Goal: Task Accomplishment & Management: Manage account settings

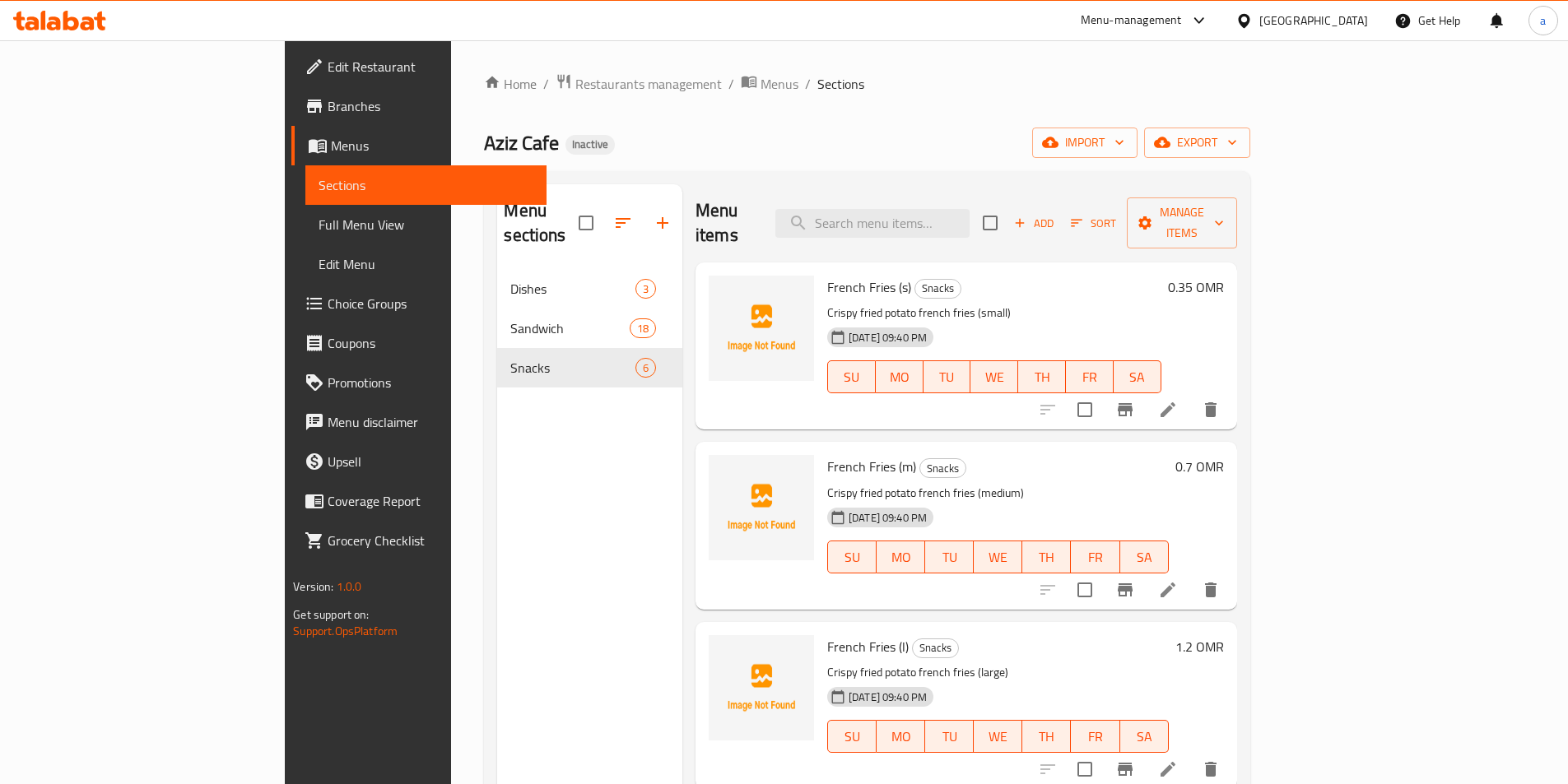
click at [497, 524] on div "Menu sections Dishes 3 Sandwich 18 Snacks 6" at bounding box center [589, 575] width 185 height 784
click at [1237, 136] on span "export" at bounding box center [1197, 142] width 80 height 20
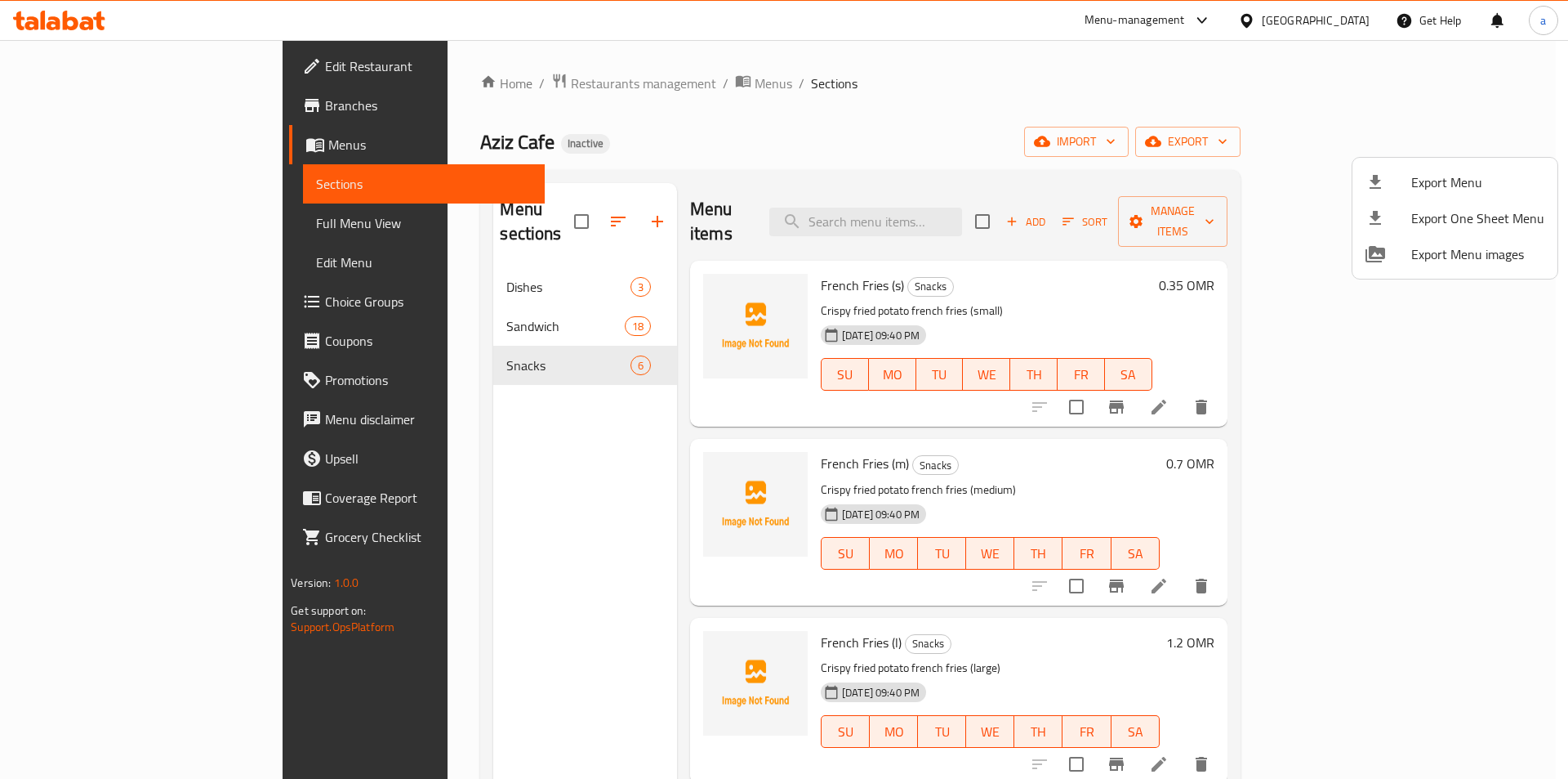
click at [1369, 142] on div at bounding box center [784, 389] width 1568 height 779
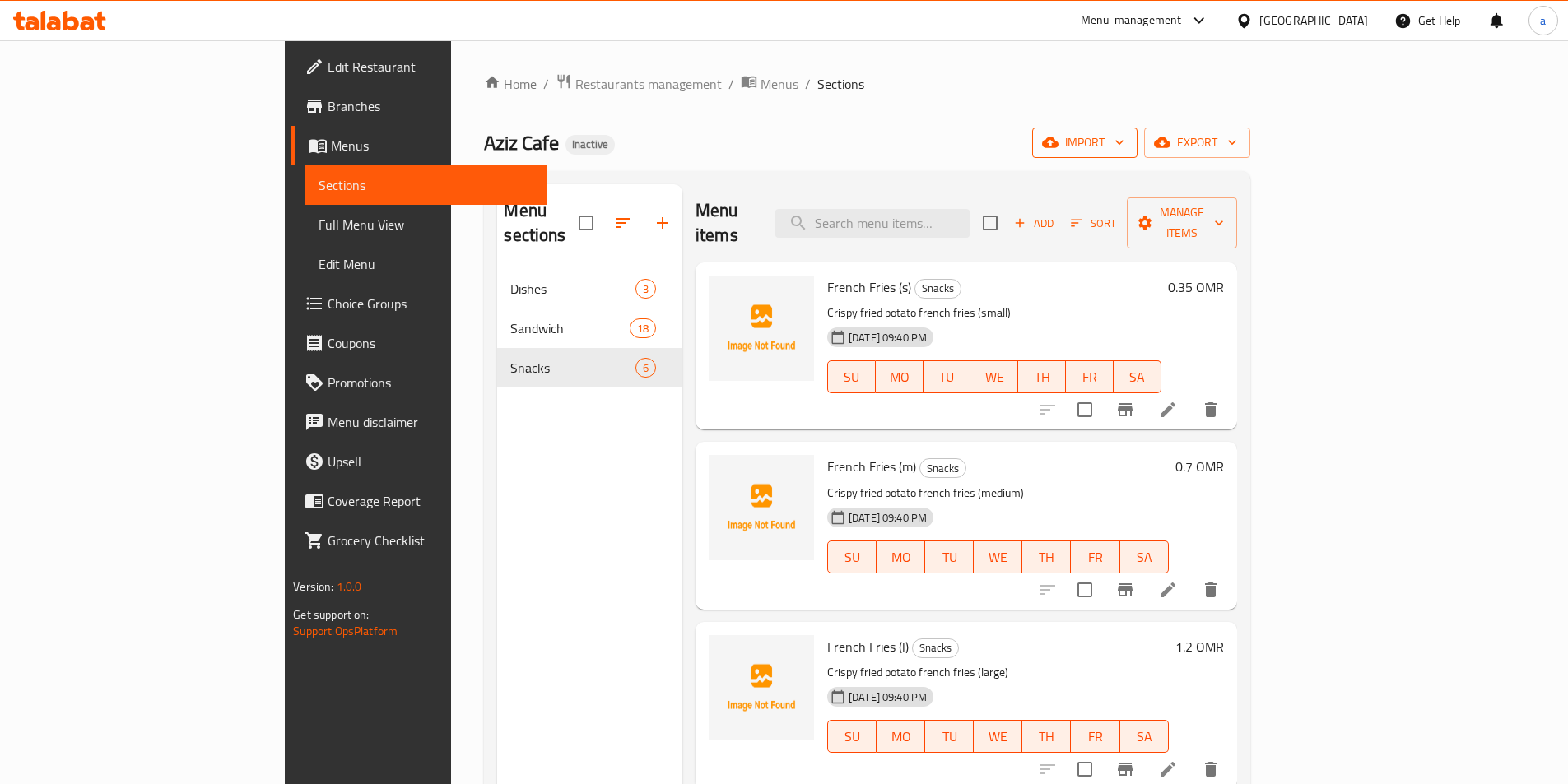
click at [1128, 143] on icon "button" at bounding box center [1119, 142] width 16 height 16
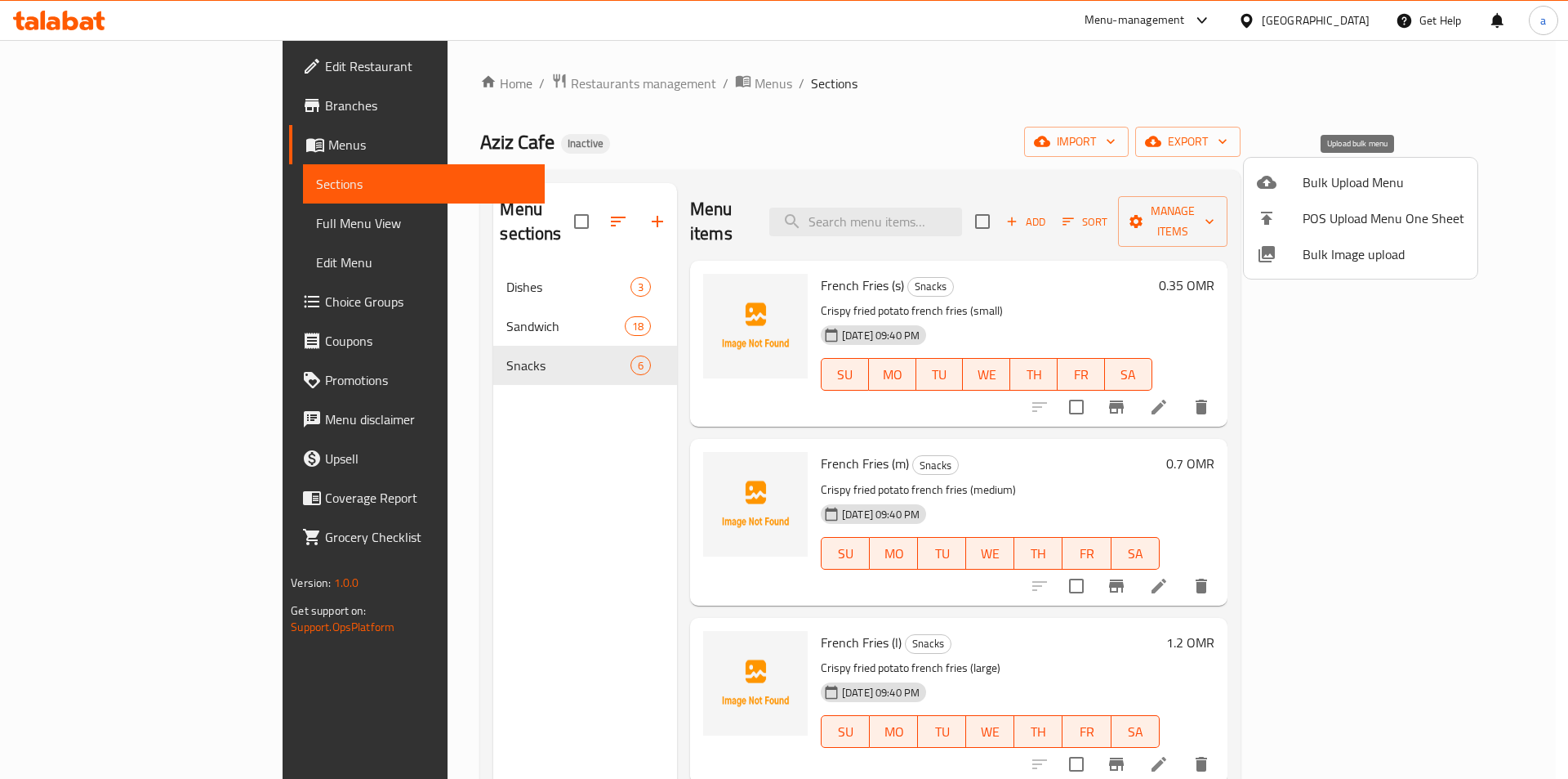
click at [1327, 191] on span "Bulk Upload Menu" at bounding box center [1384, 182] width 162 height 19
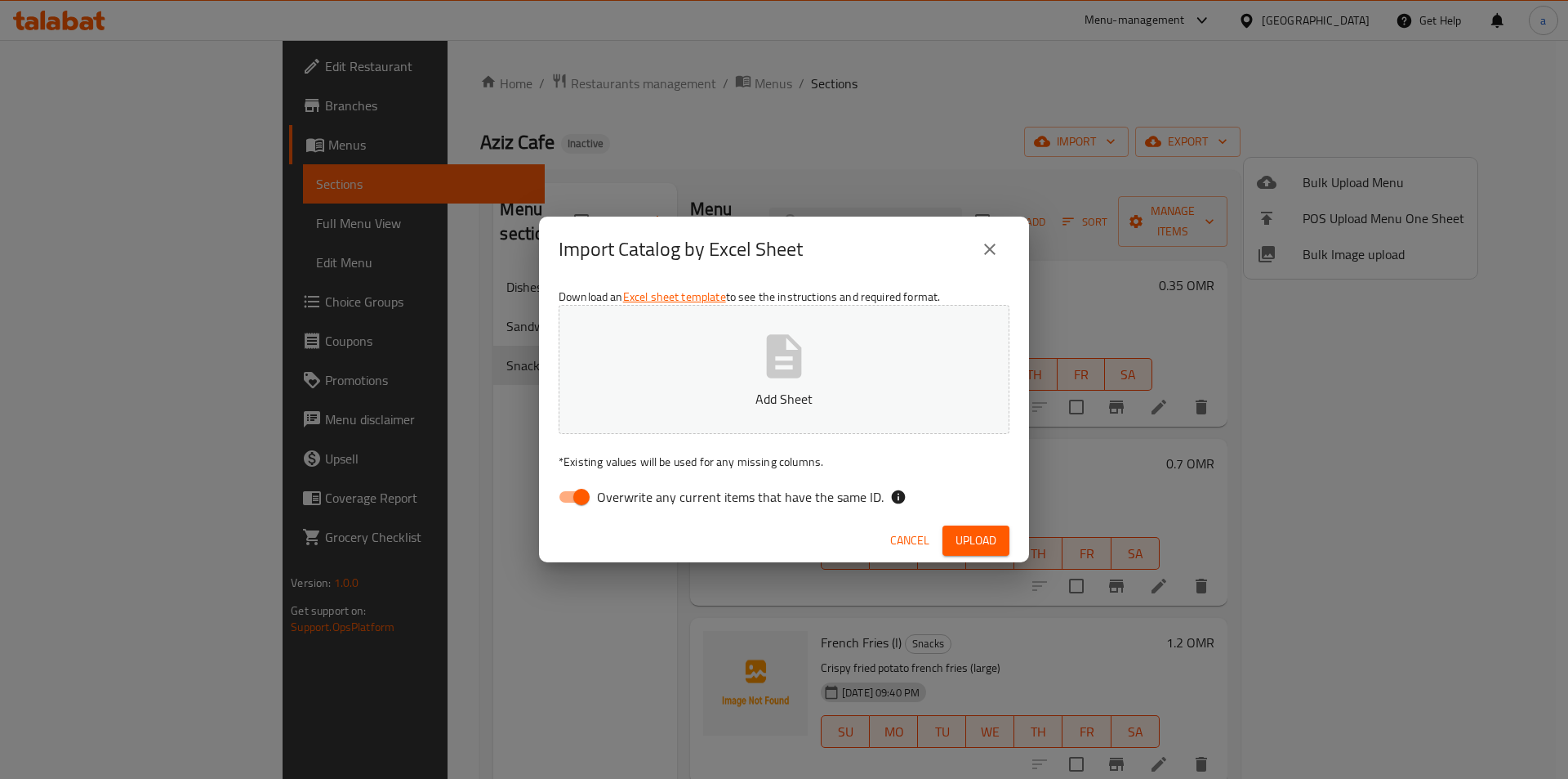
click at [702, 487] on span "Overwrite any current items that have the same ID." at bounding box center [740, 496] width 287 height 19
click at [628, 487] on input "Overwrite any current items that have the same ID." at bounding box center [582, 497] width 93 height 31
checkbox input "false"
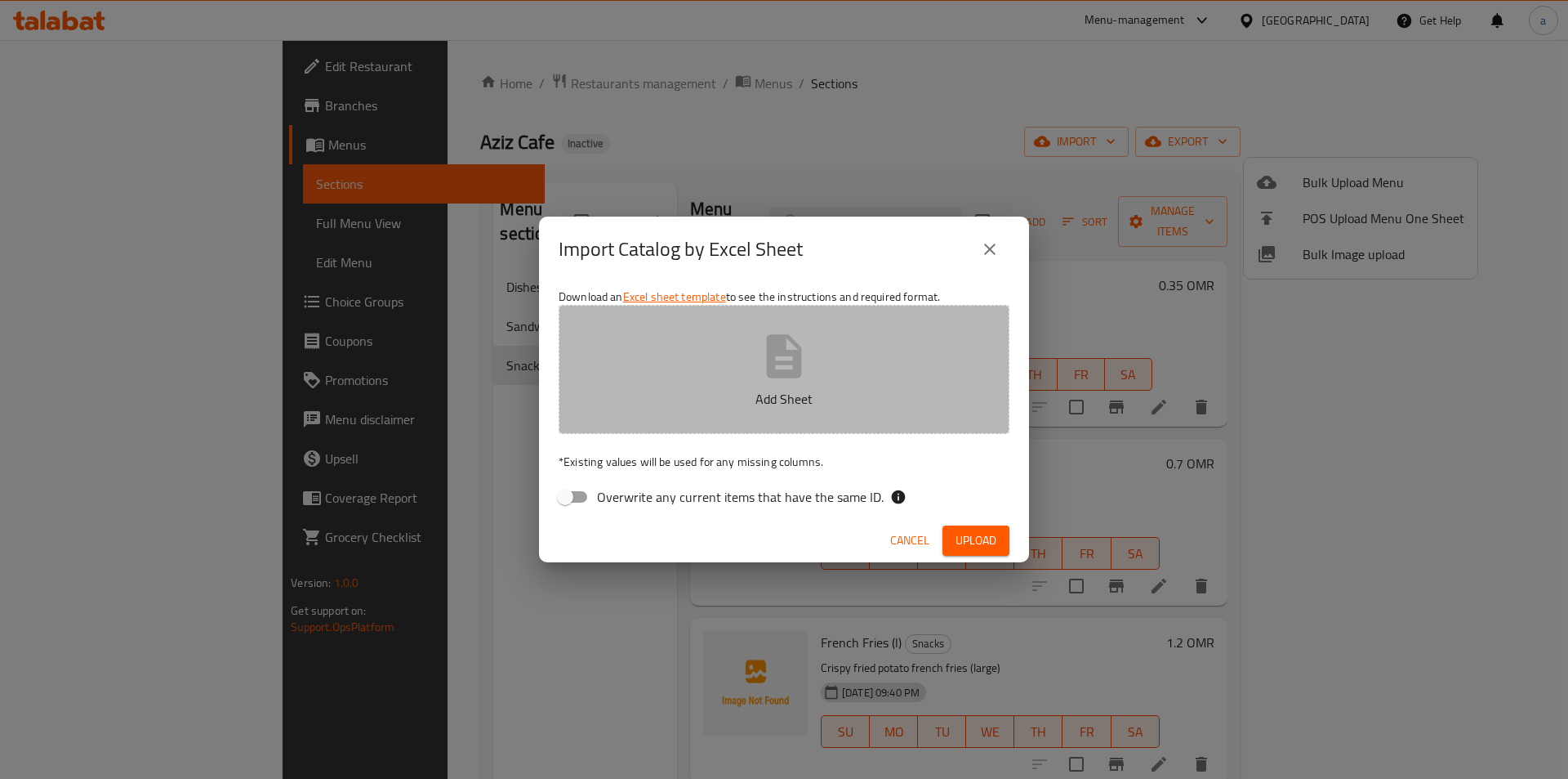
click at [746, 398] on p "Add Sheet" at bounding box center [784, 398] width 401 height 19
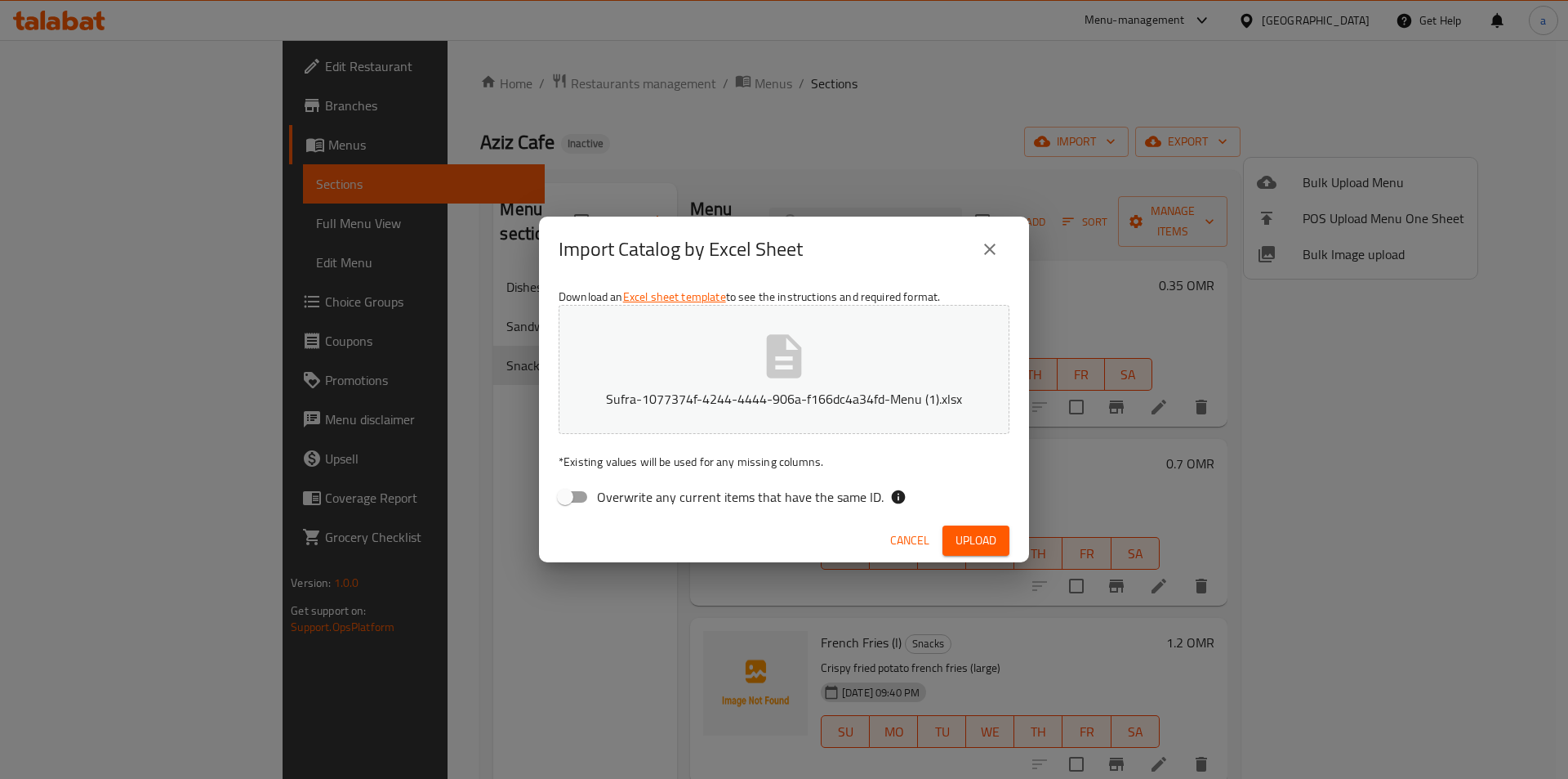
click at [968, 523] on div "Cancel Upload" at bounding box center [784, 540] width 490 height 43
click at [981, 529] on button "Upload" at bounding box center [976, 541] width 67 height 30
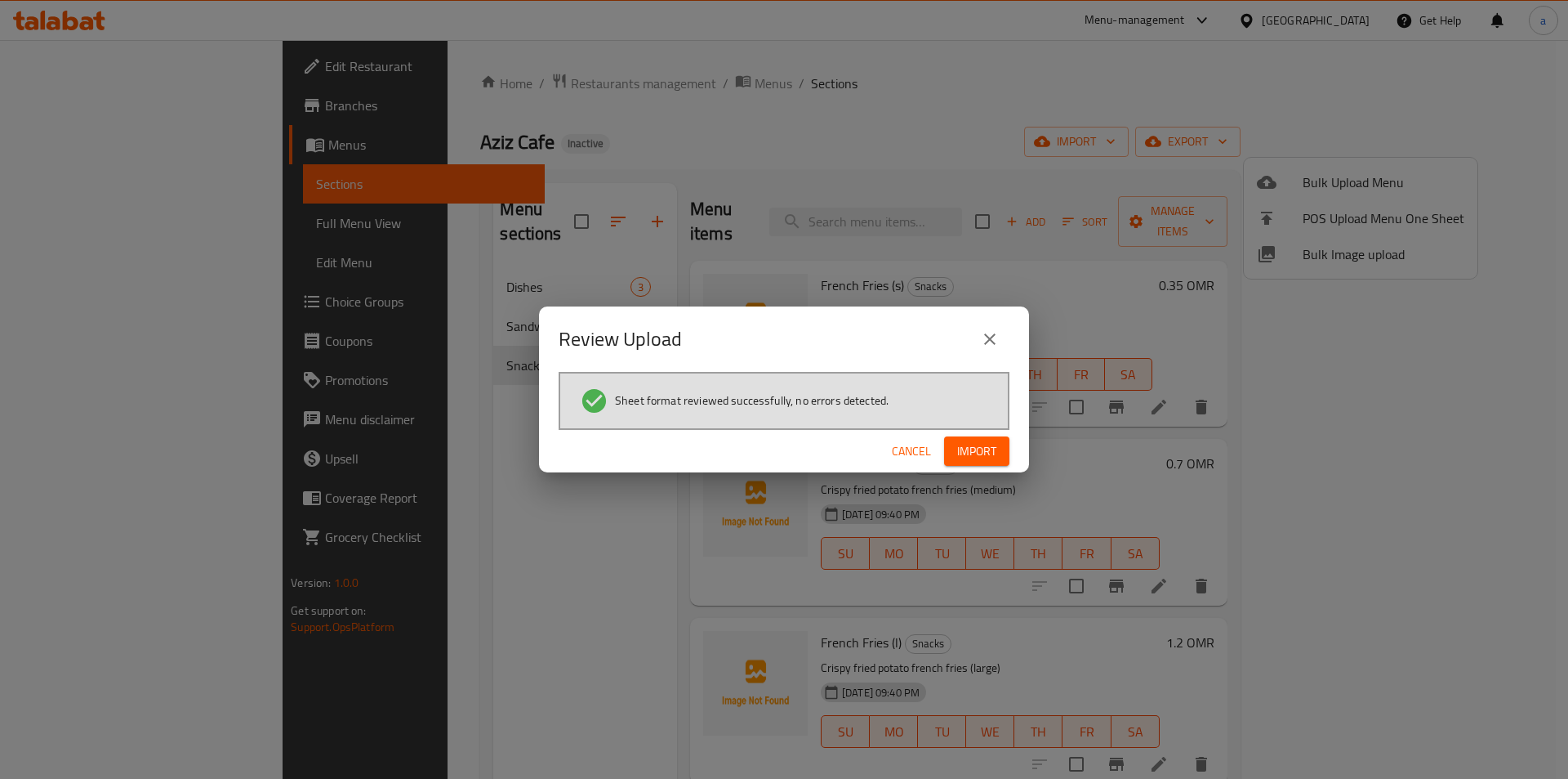
click at [972, 462] on button "Import" at bounding box center [977, 451] width 66 height 30
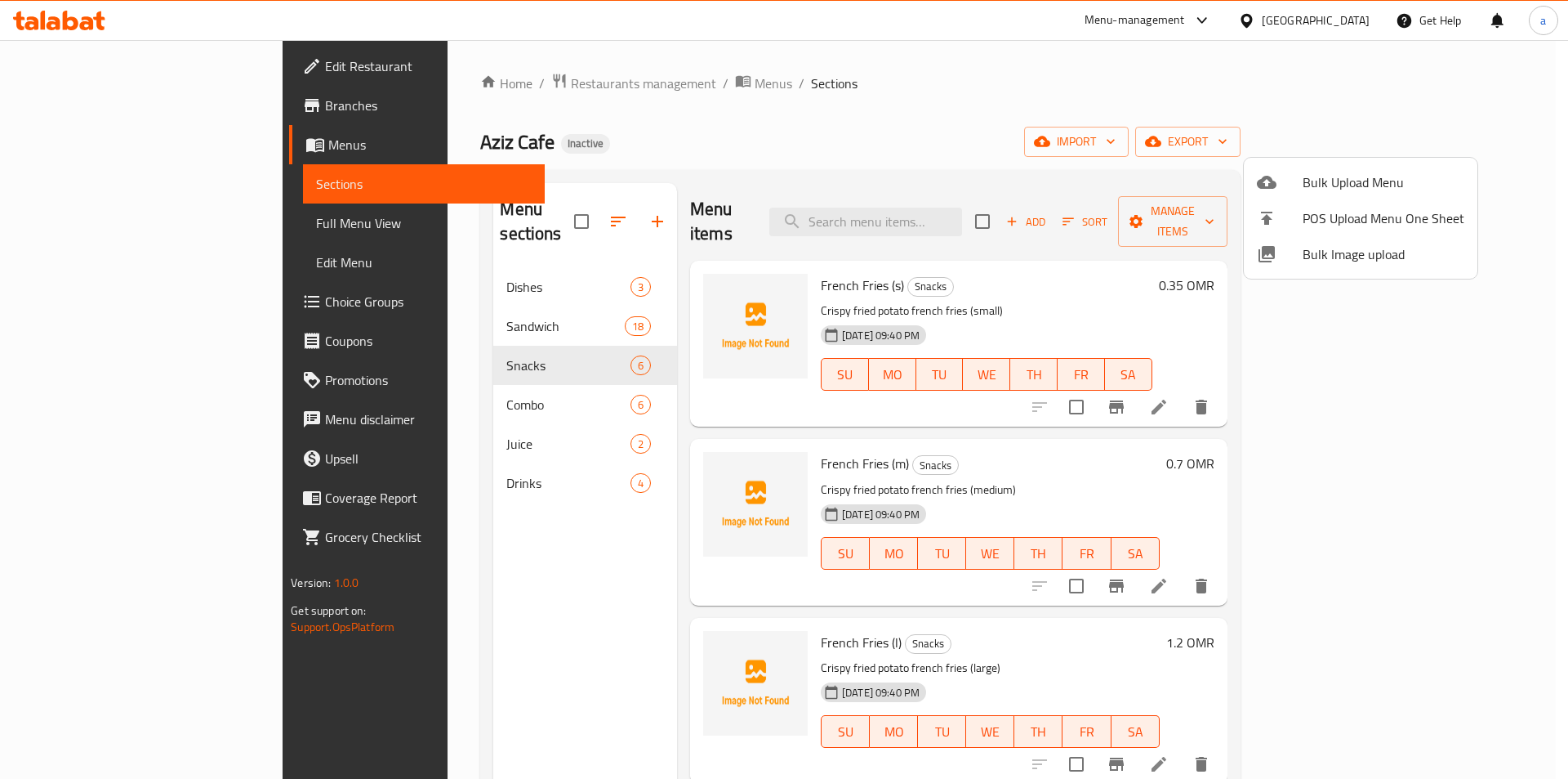
click at [151, 225] on div at bounding box center [784, 389] width 1568 height 779
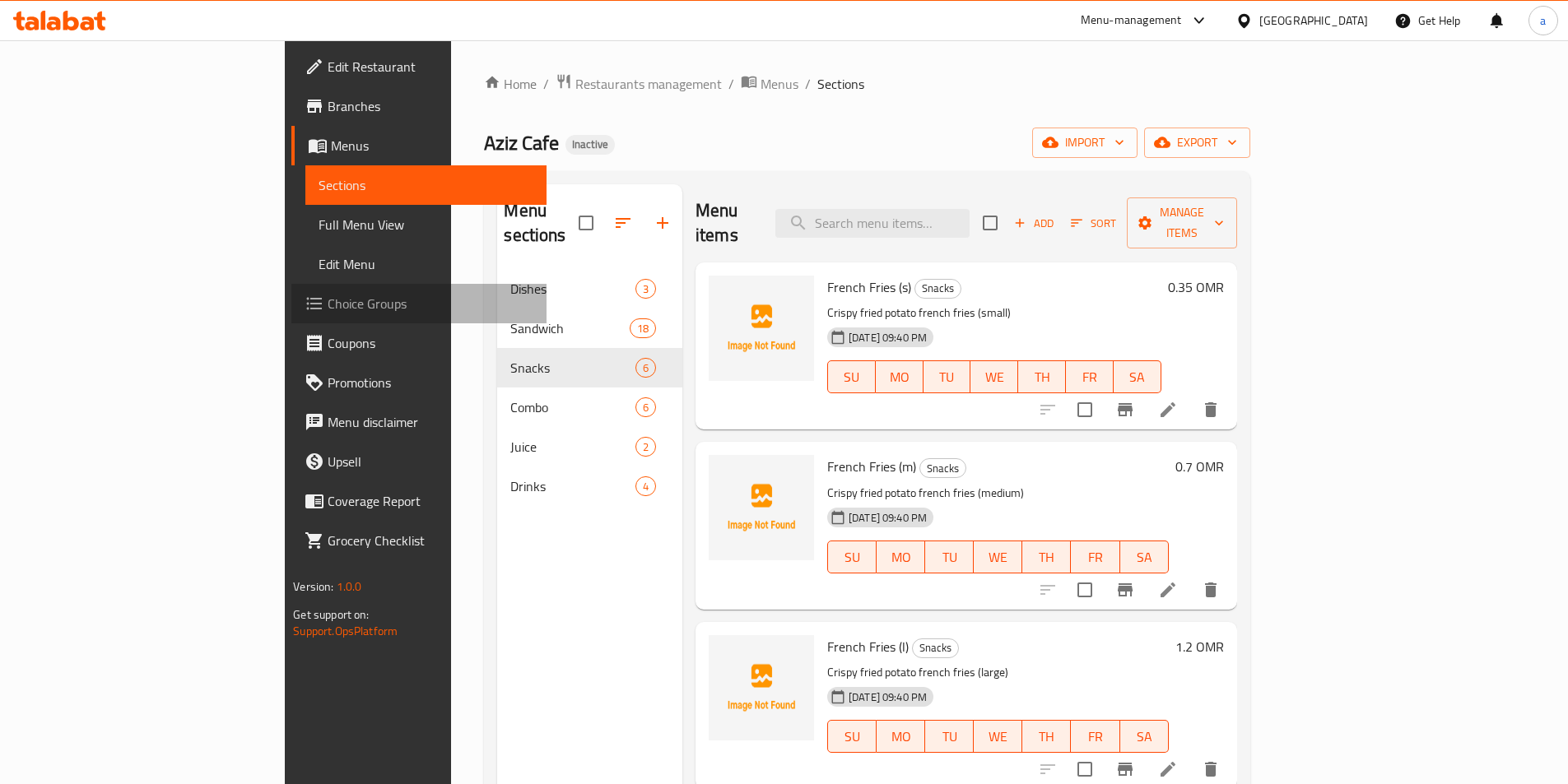
click at [327, 305] on span "Choice Groups" at bounding box center [430, 303] width 206 height 19
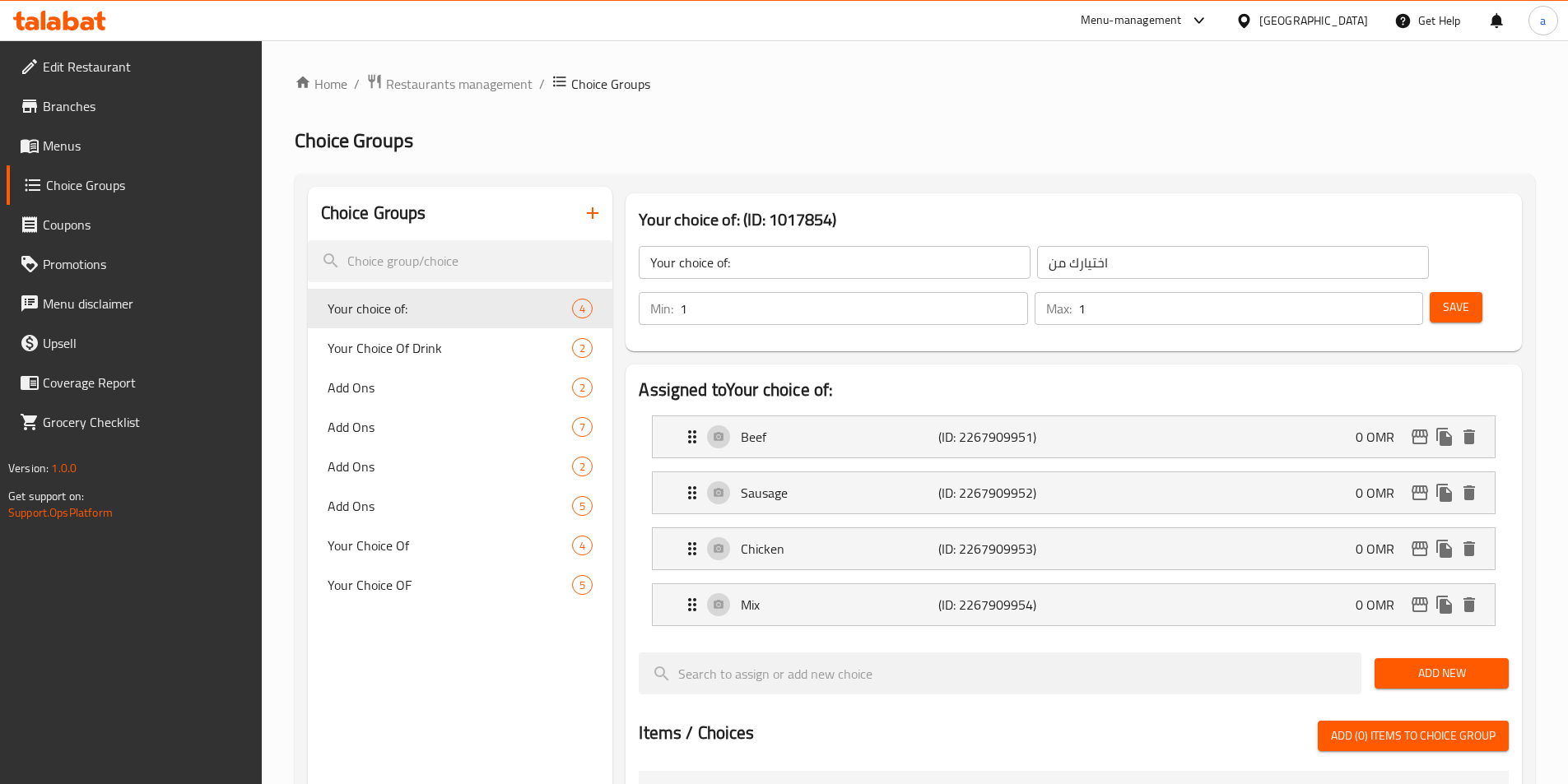
drag, startPoint x: 202, startPoint y: 0, endPoint x: 507, endPoint y: 426, distance: 523.9
click at [511, 420] on span "Add Ons" at bounding box center [449, 426] width 245 height 19
type input "Add Ons"
type input "إضافات"
type input "0"
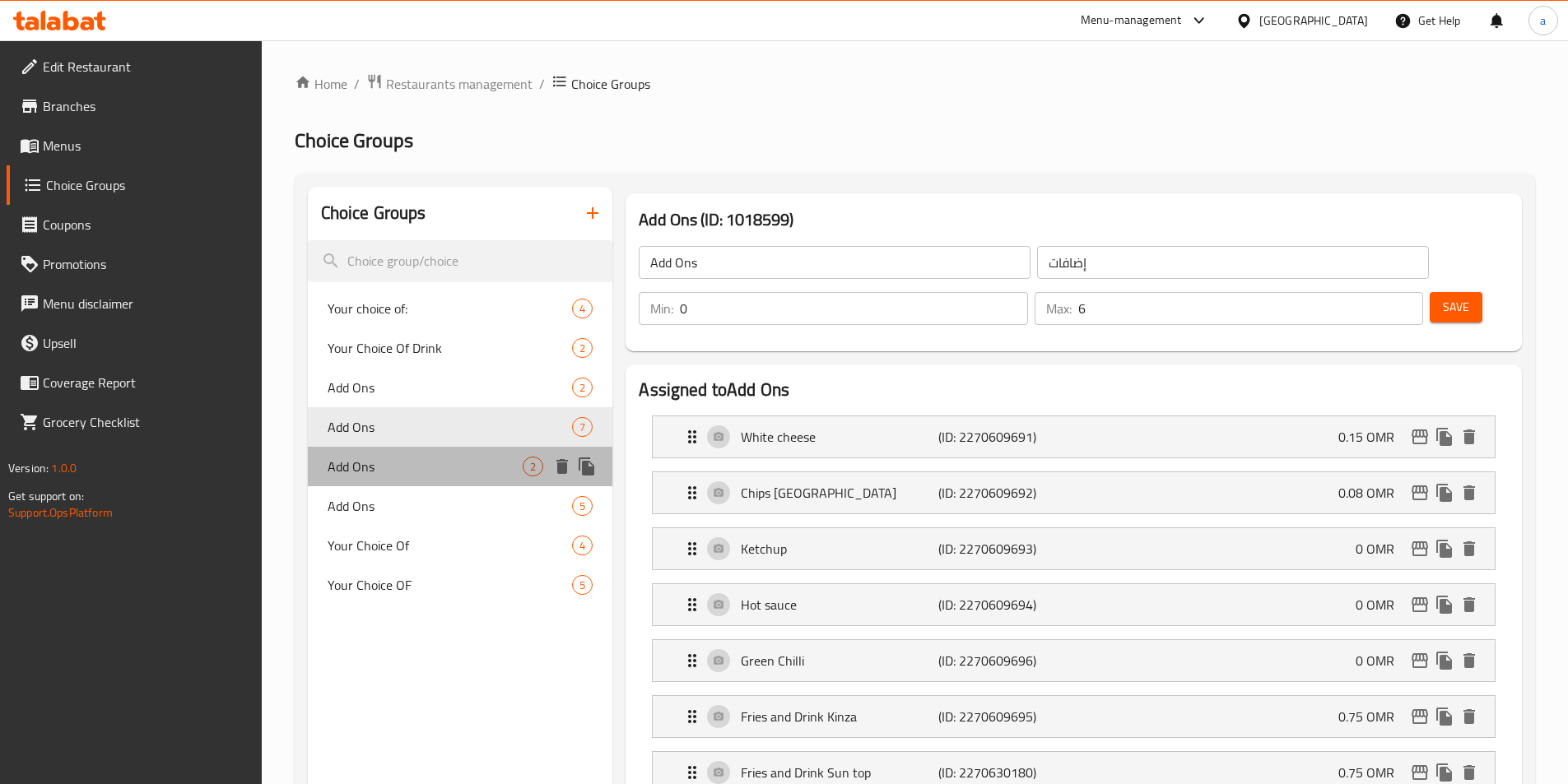
click at [474, 474] on span "Add Ons" at bounding box center [425, 466] width 196 height 19
type input "2"
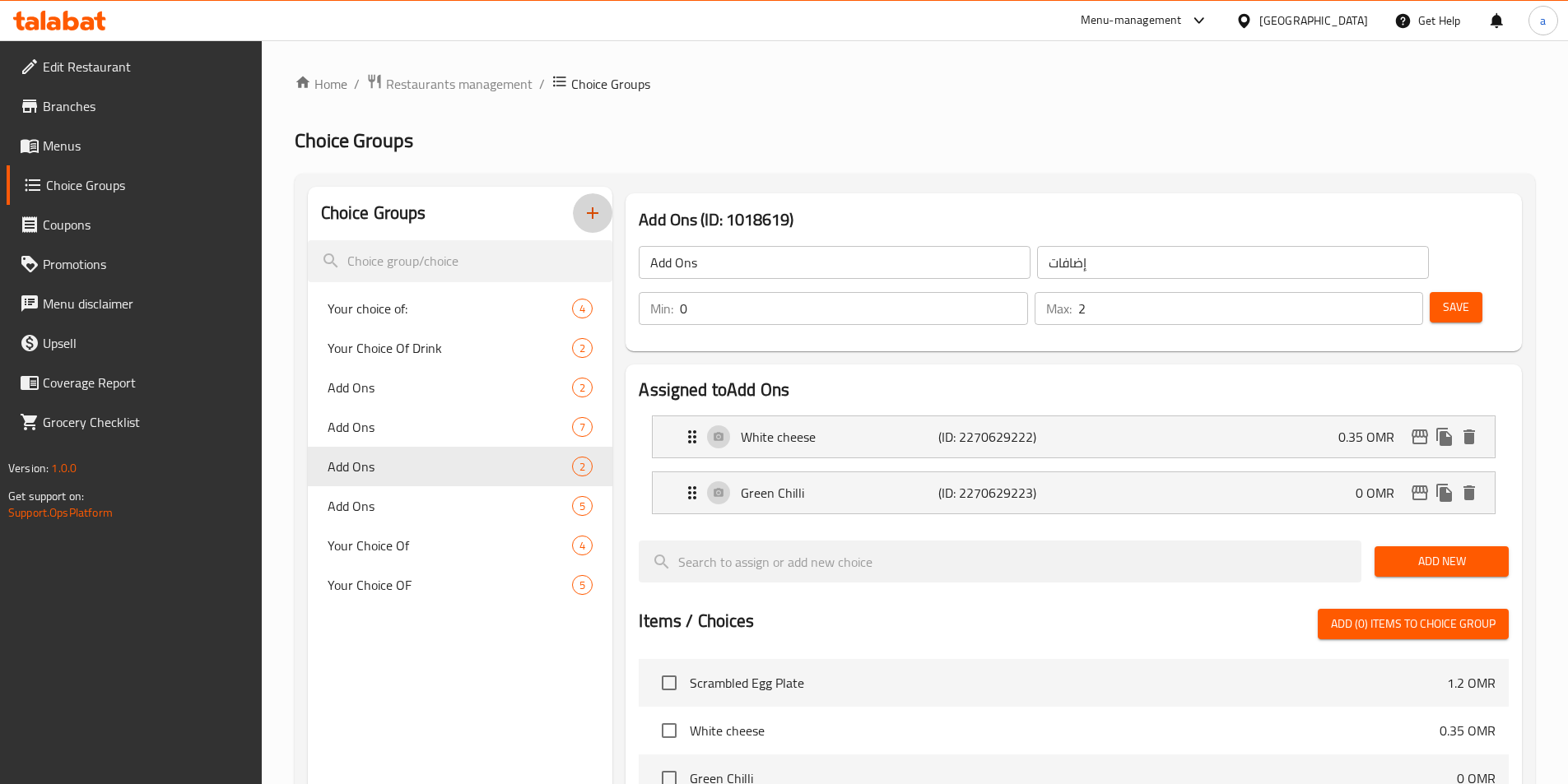
click at [586, 214] on icon "button" at bounding box center [592, 213] width 20 height 19
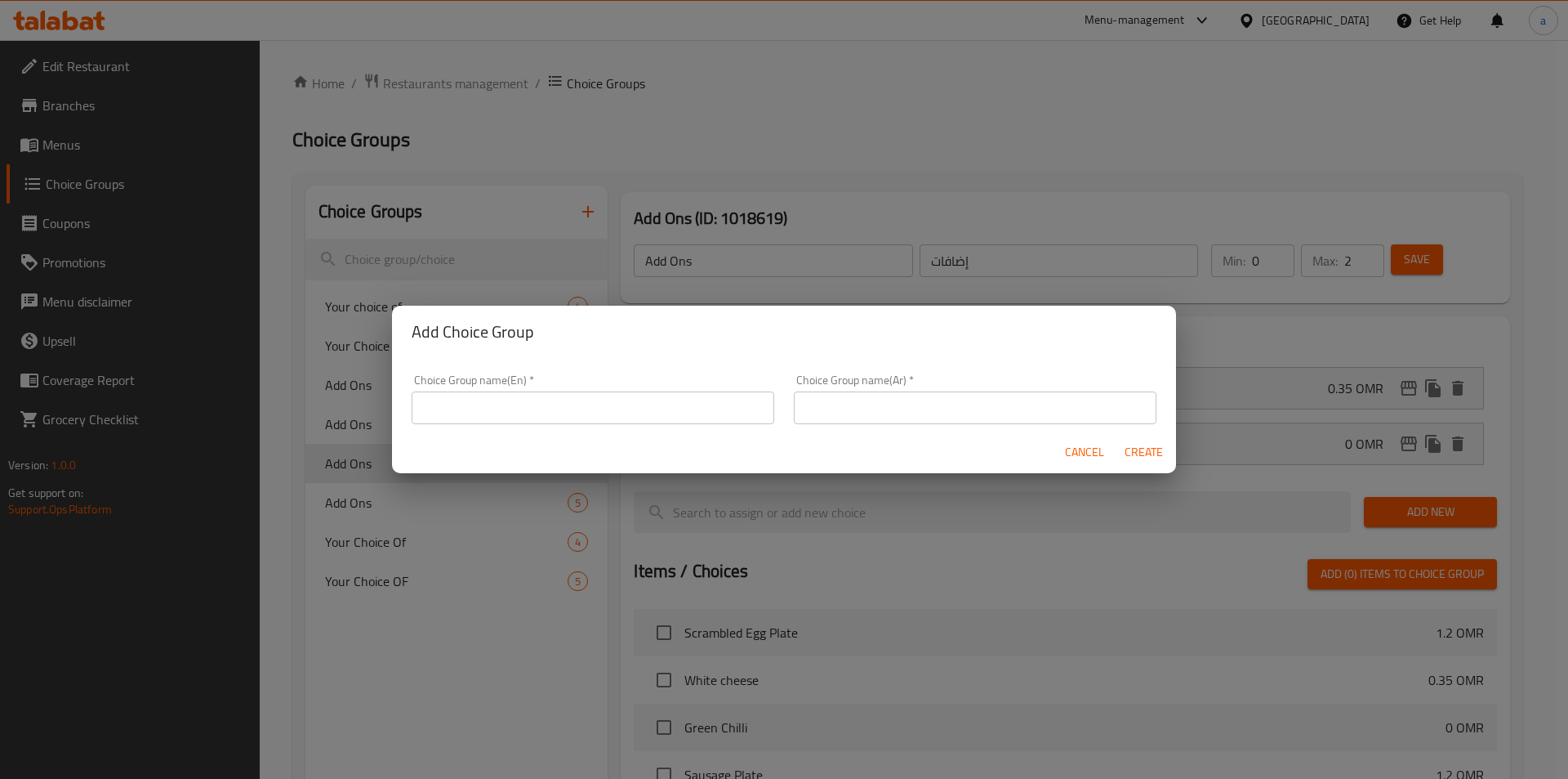
click at [589, 411] on input "text" at bounding box center [593, 408] width 363 height 33
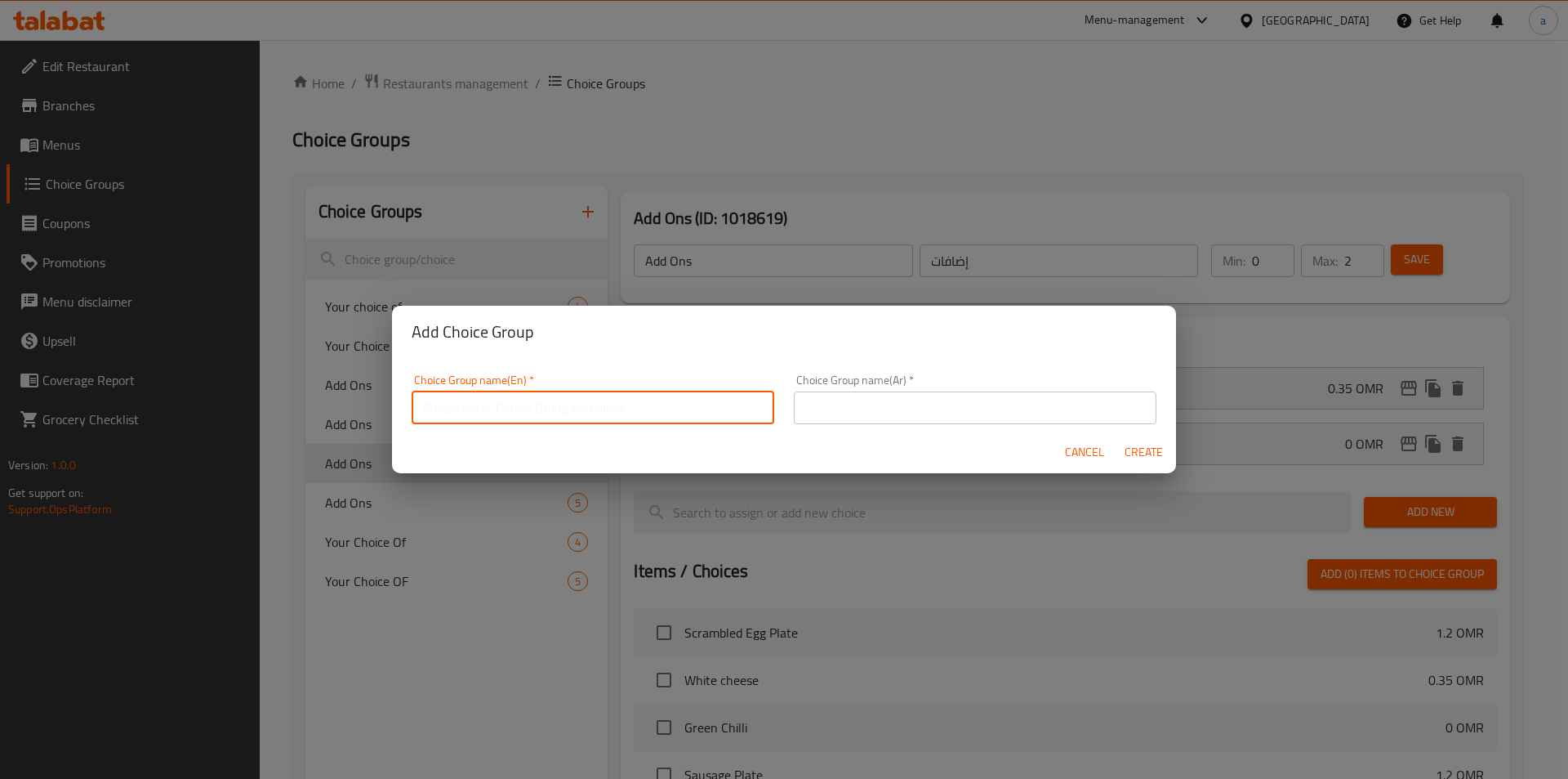
type input "Your Choice Of :"
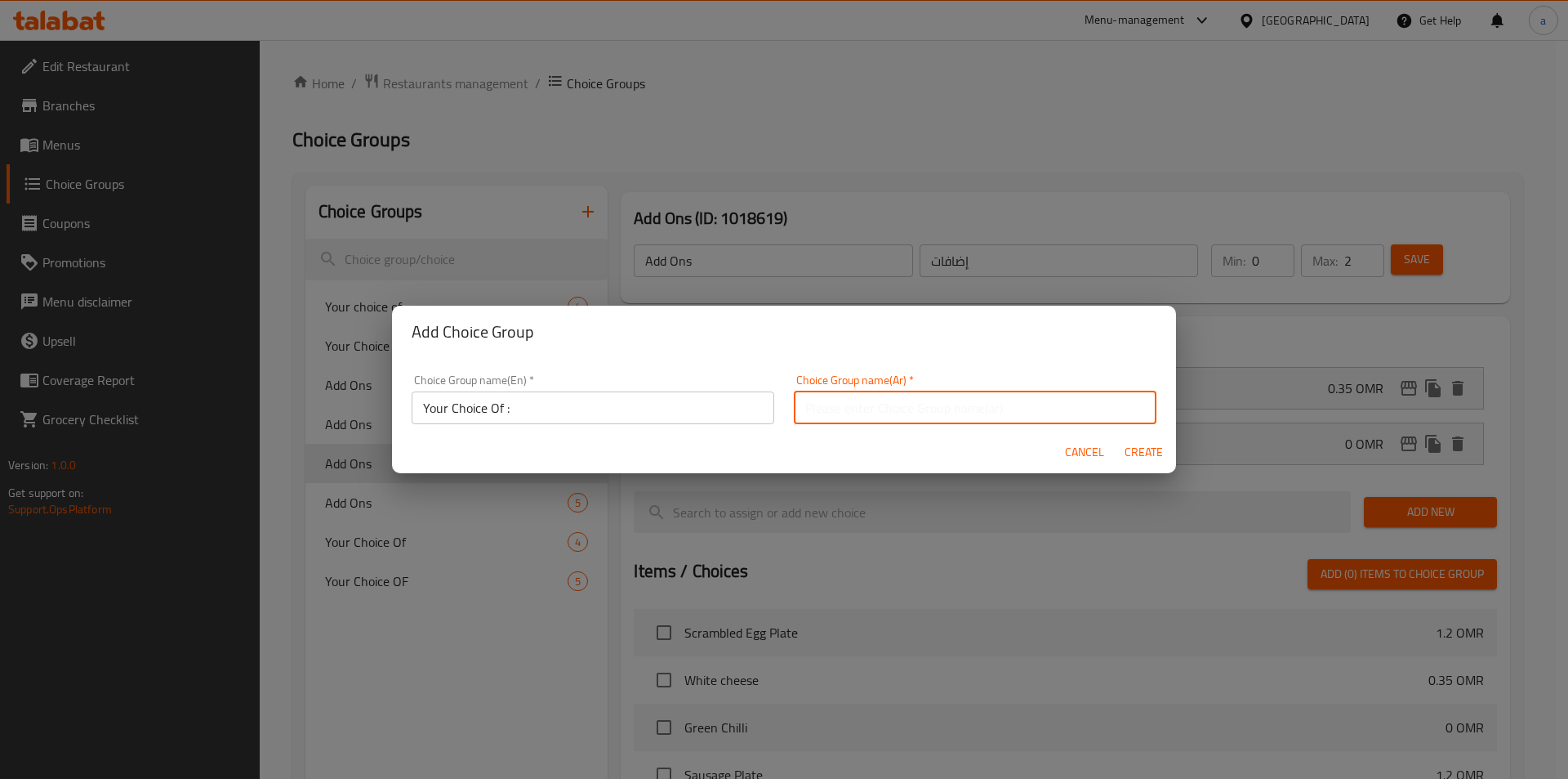
click at [911, 393] on input "text" at bounding box center [975, 408] width 363 height 33
type input "اختيارك من :"
drag, startPoint x: 653, startPoint y: 409, endPoint x: 662, endPoint y: 424, distance: 17.5
click at [653, 409] on input "Your Choice Of :" at bounding box center [593, 408] width 363 height 33
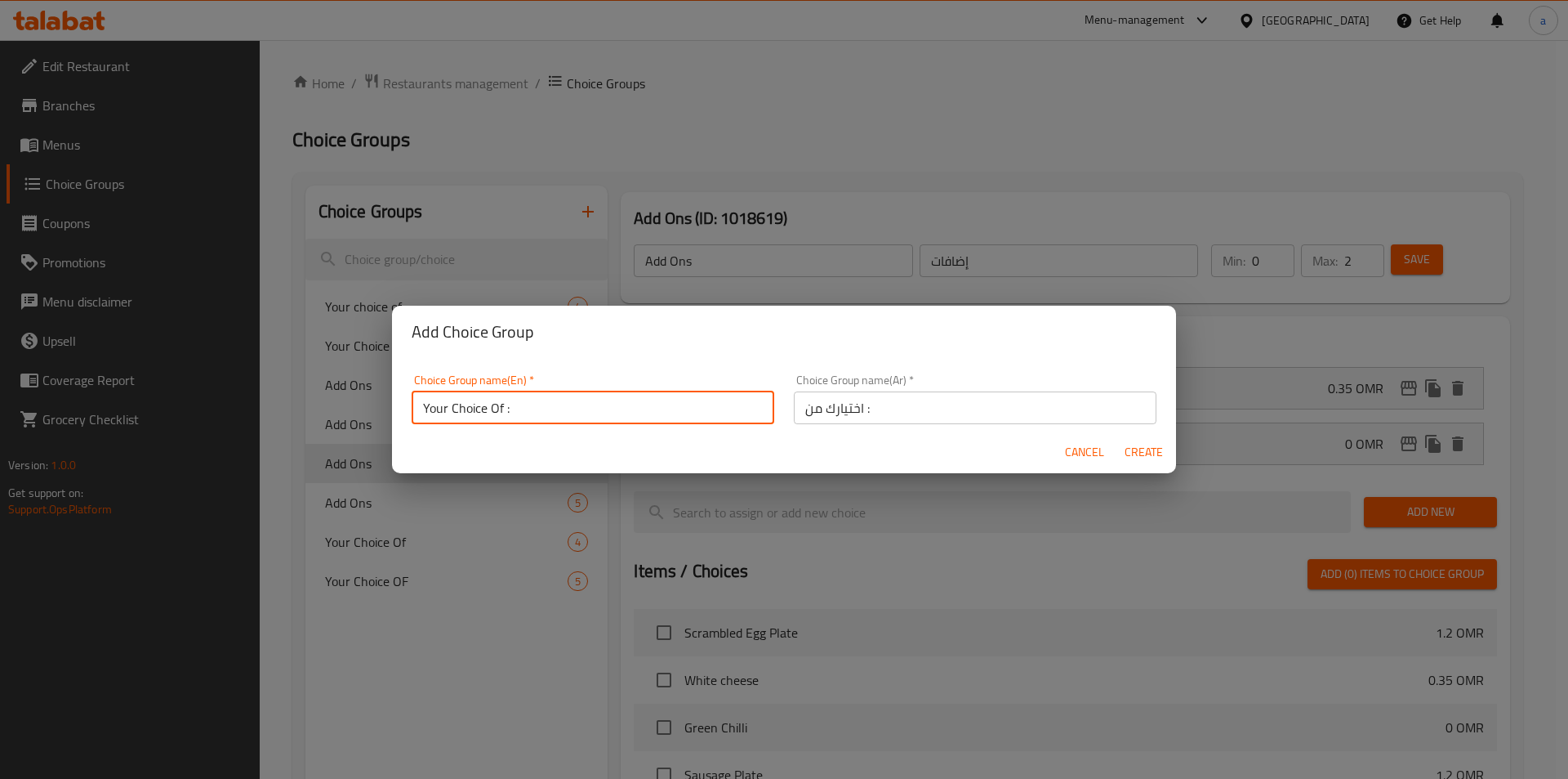
type input "Your Choice Of :"
drag, startPoint x: 1124, startPoint y: 458, endPoint x: 1123, endPoint y: 478, distance: 20.0
click at [1124, 458] on span "Create" at bounding box center [1143, 452] width 40 height 20
type input "Your Choice Of :"
type input "اختيارك من :"
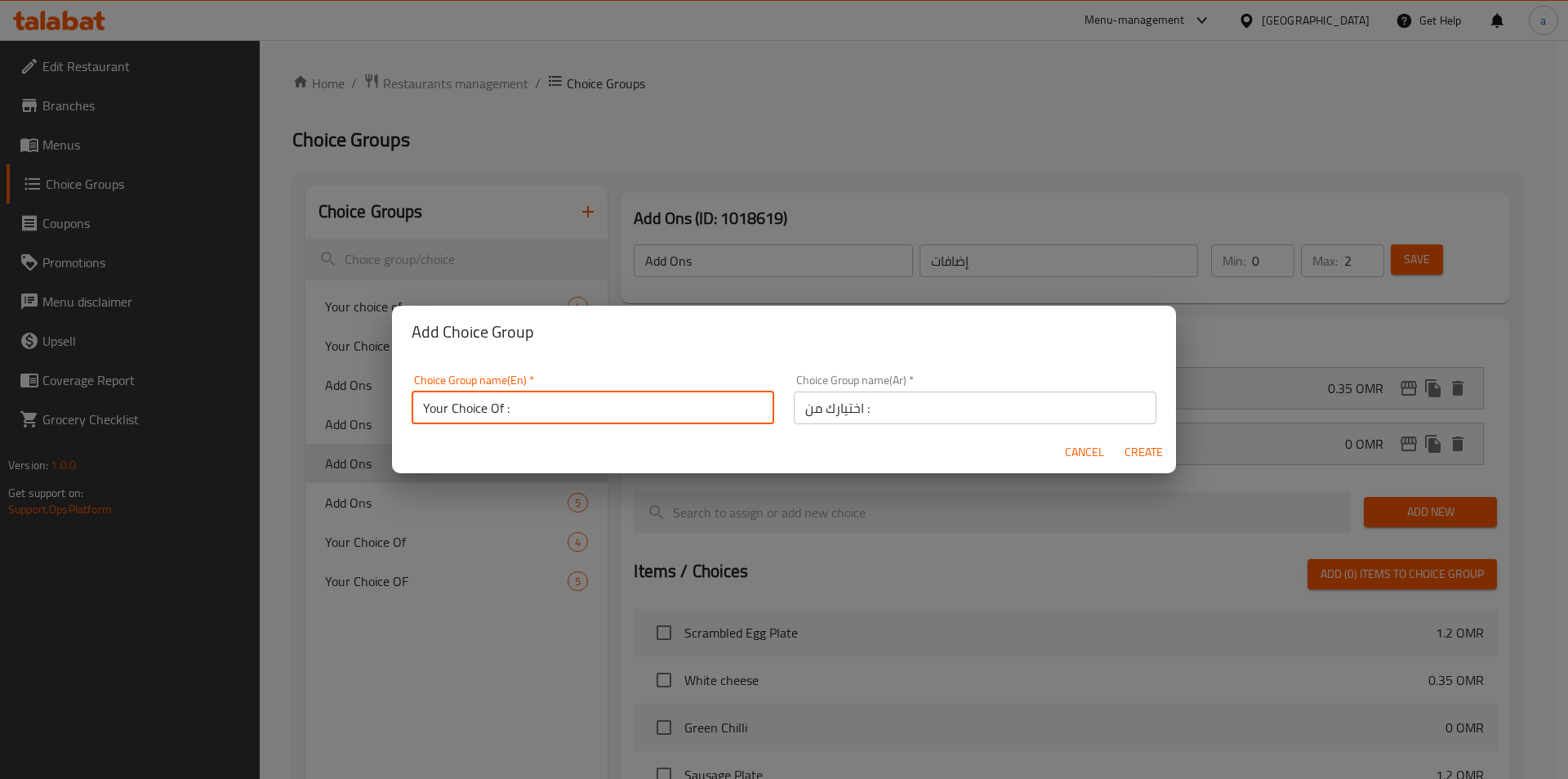
type input "0"
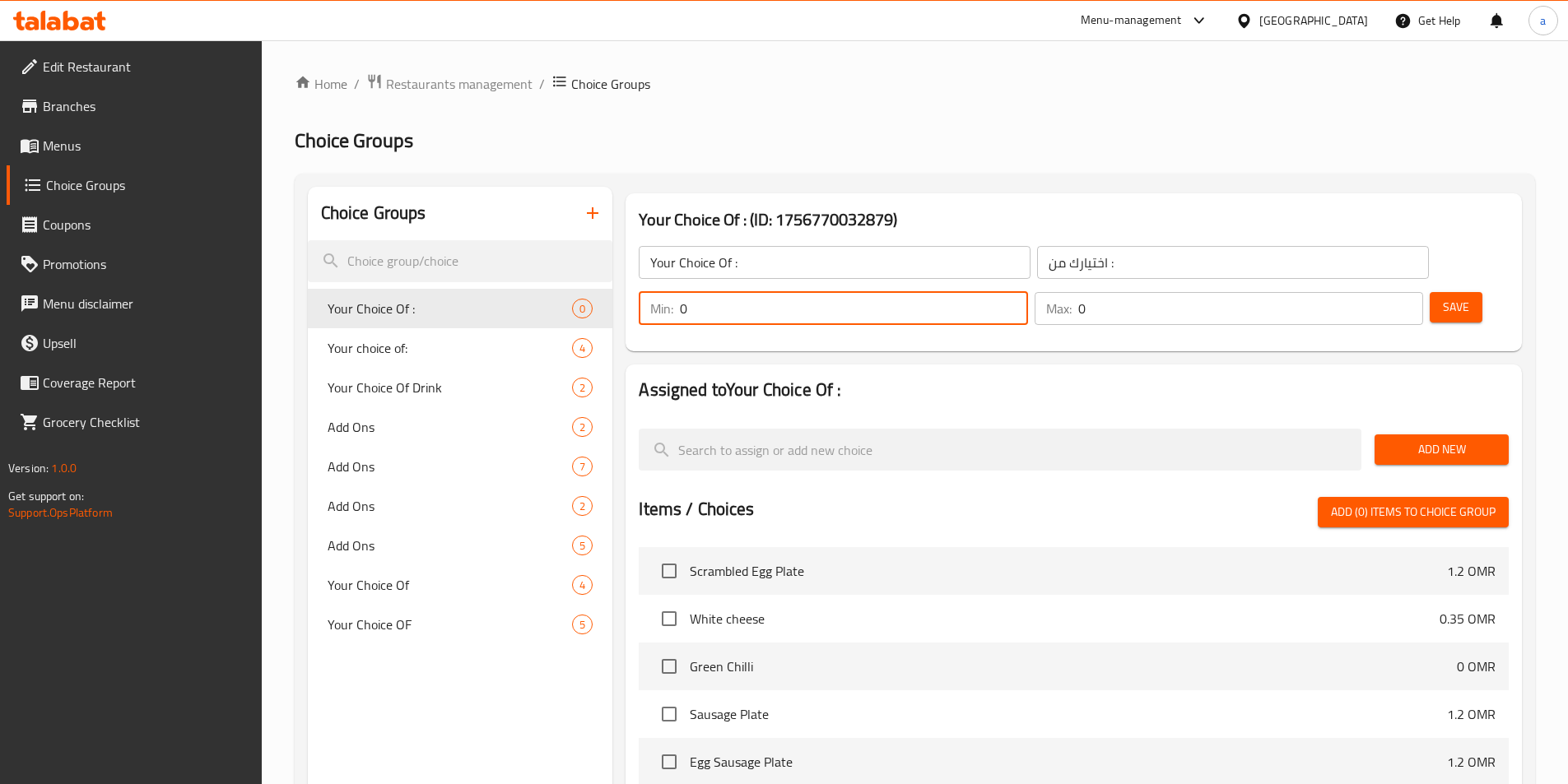
click at [1027, 292] on input "0" at bounding box center [854, 309] width 348 height 33
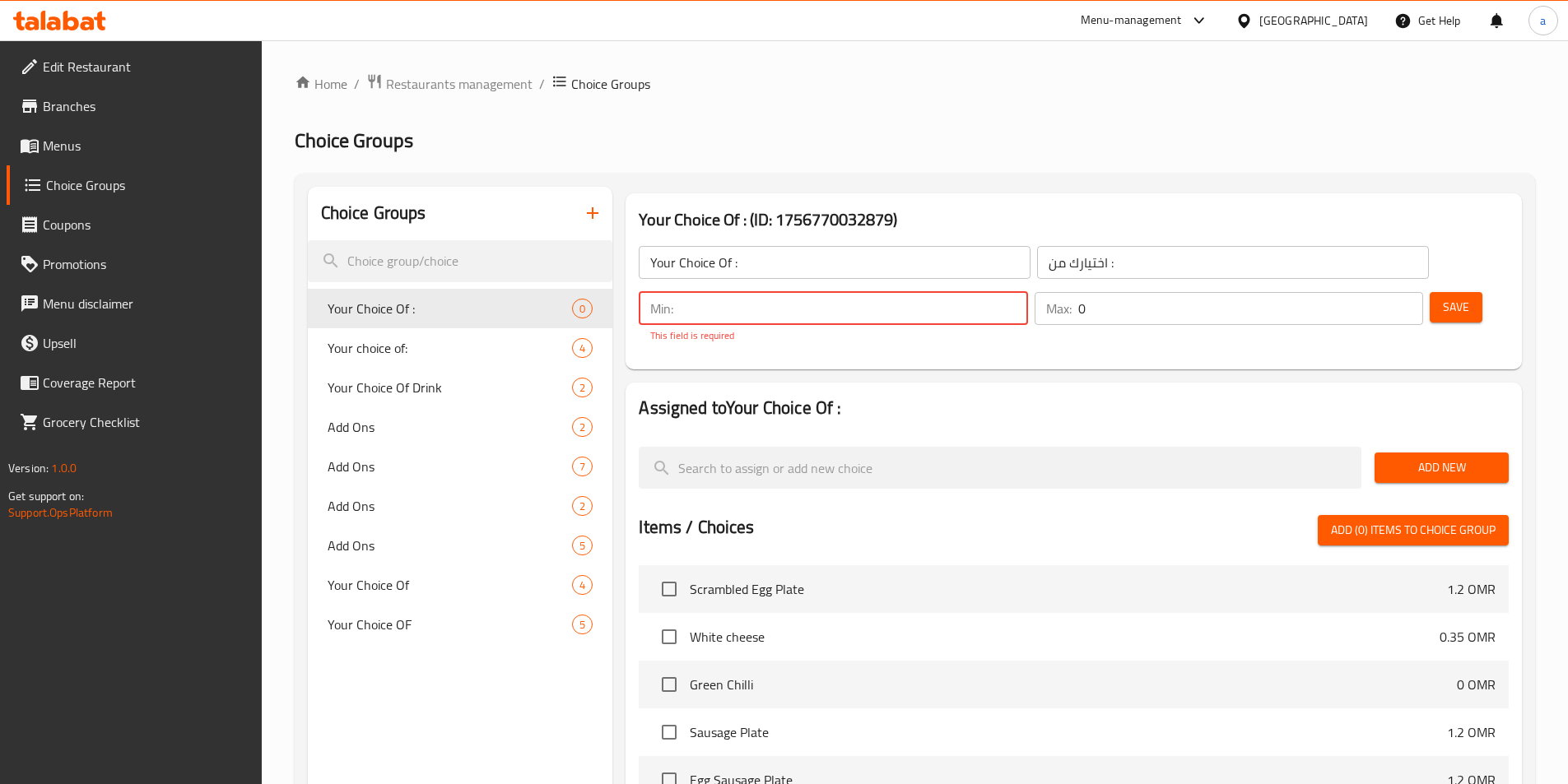
click at [816, 263] on input "Your Choice Of :" at bounding box center [834, 262] width 392 height 33
type input "Y"
click at [738, 270] on input "choose" at bounding box center [834, 262] width 392 height 33
click at [720, 259] on input "choose" at bounding box center [834, 262] width 392 height 33
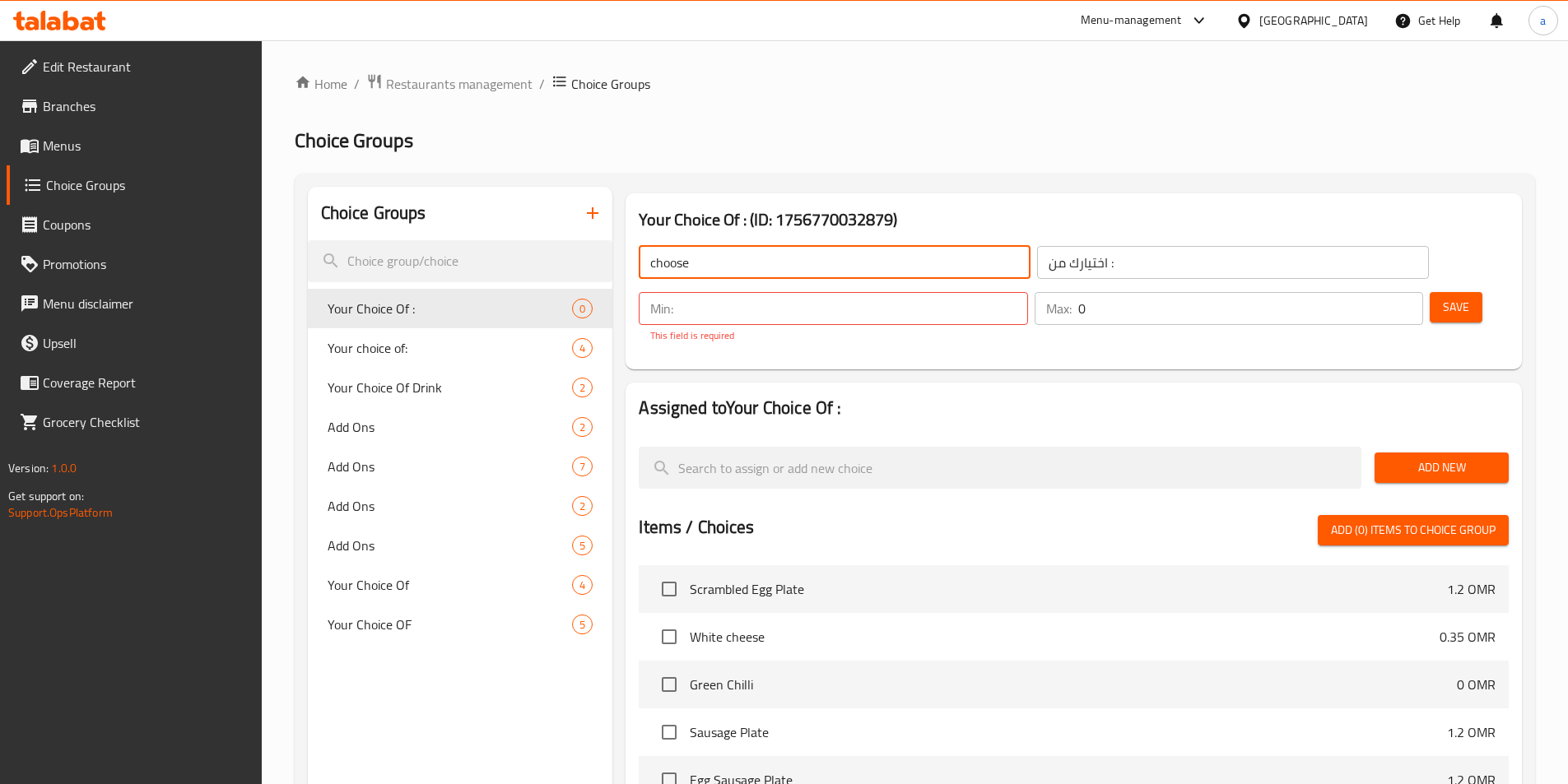
click at [720, 259] on input "choose" at bounding box center [834, 262] width 392 height 33
paste input "Choose"
type input "Choose 2 sandwich"
click at [1037, 272] on input "اختيارك من :" at bounding box center [1233, 262] width 392 height 33
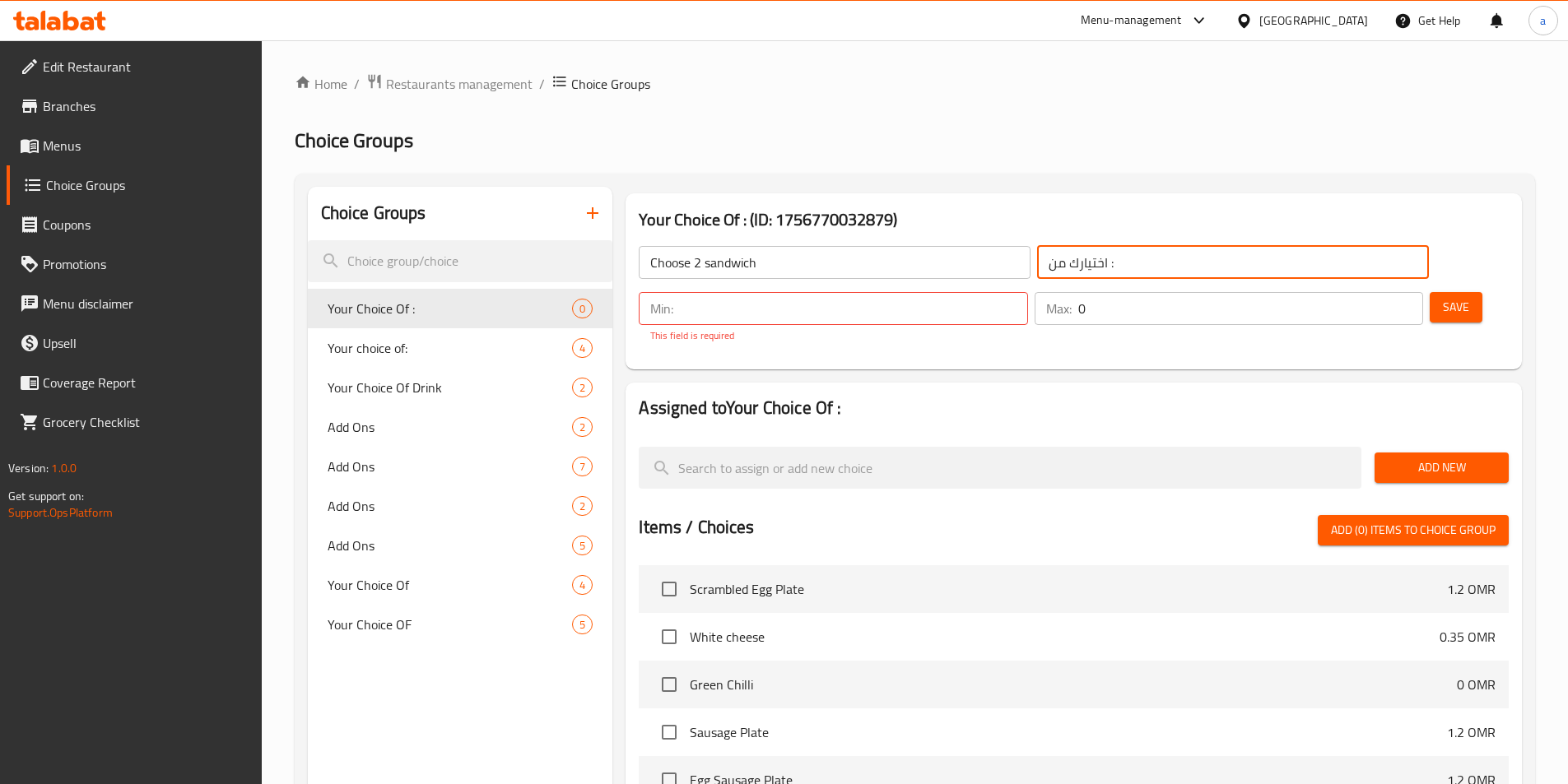
click at [1037, 272] on input "اختيارك من :" at bounding box center [1233, 262] width 392 height 33
type input "h"
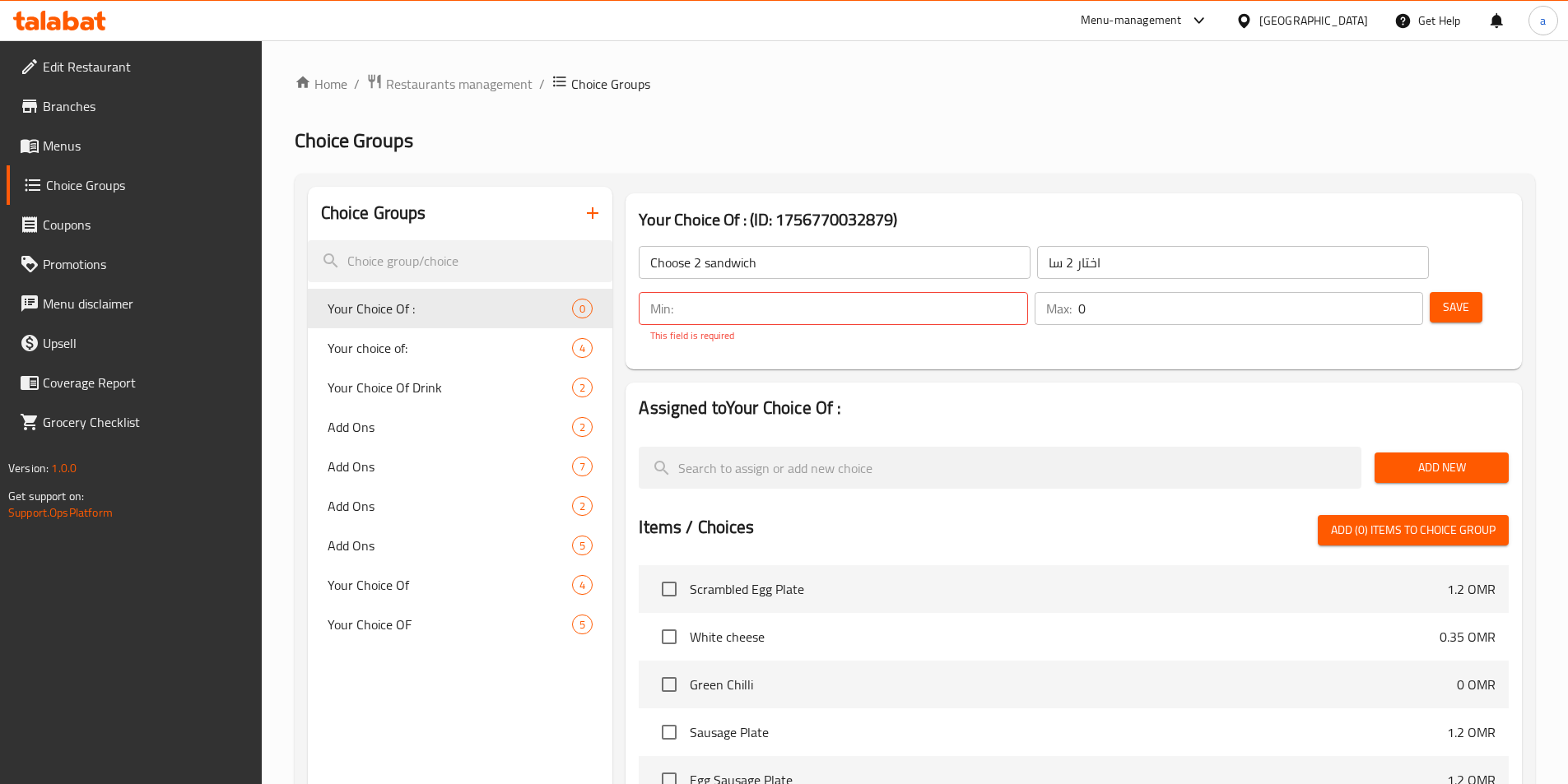
click at [1089, 258] on input "اختار 2 سا" at bounding box center [1233, 262] width 392 height 33
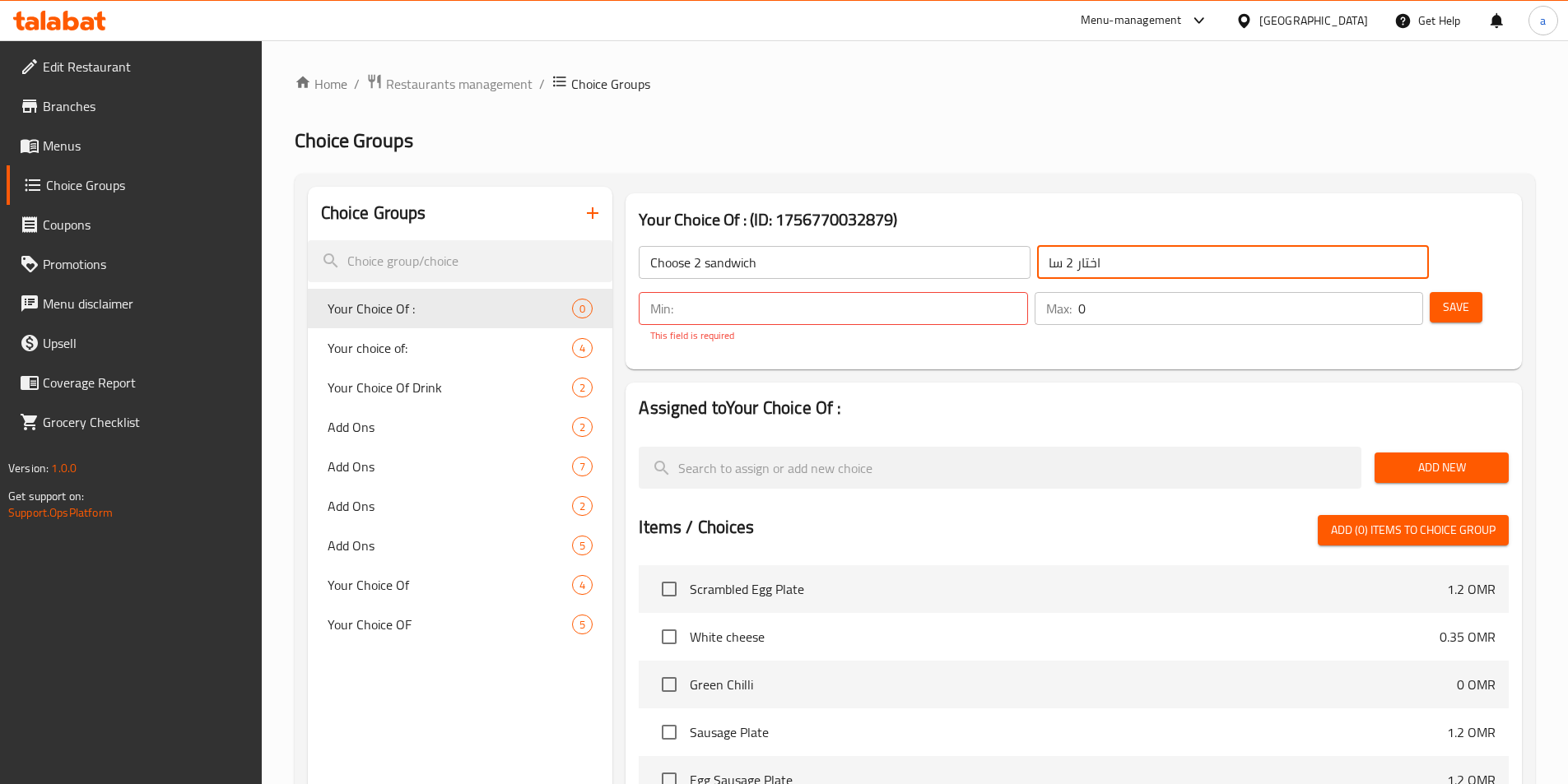
click at [1089, 258] on input "اختار 2 سا" at bounding box center [1233, 262] width 392 height 33
paste input "ندويتش"
type input "اختار 2 ساندويتش"
drag, startPoint x: 1284, startPoint y: 264, endPoint x: 1275, endPoint y: 265, distance: 9.1
type input "0"
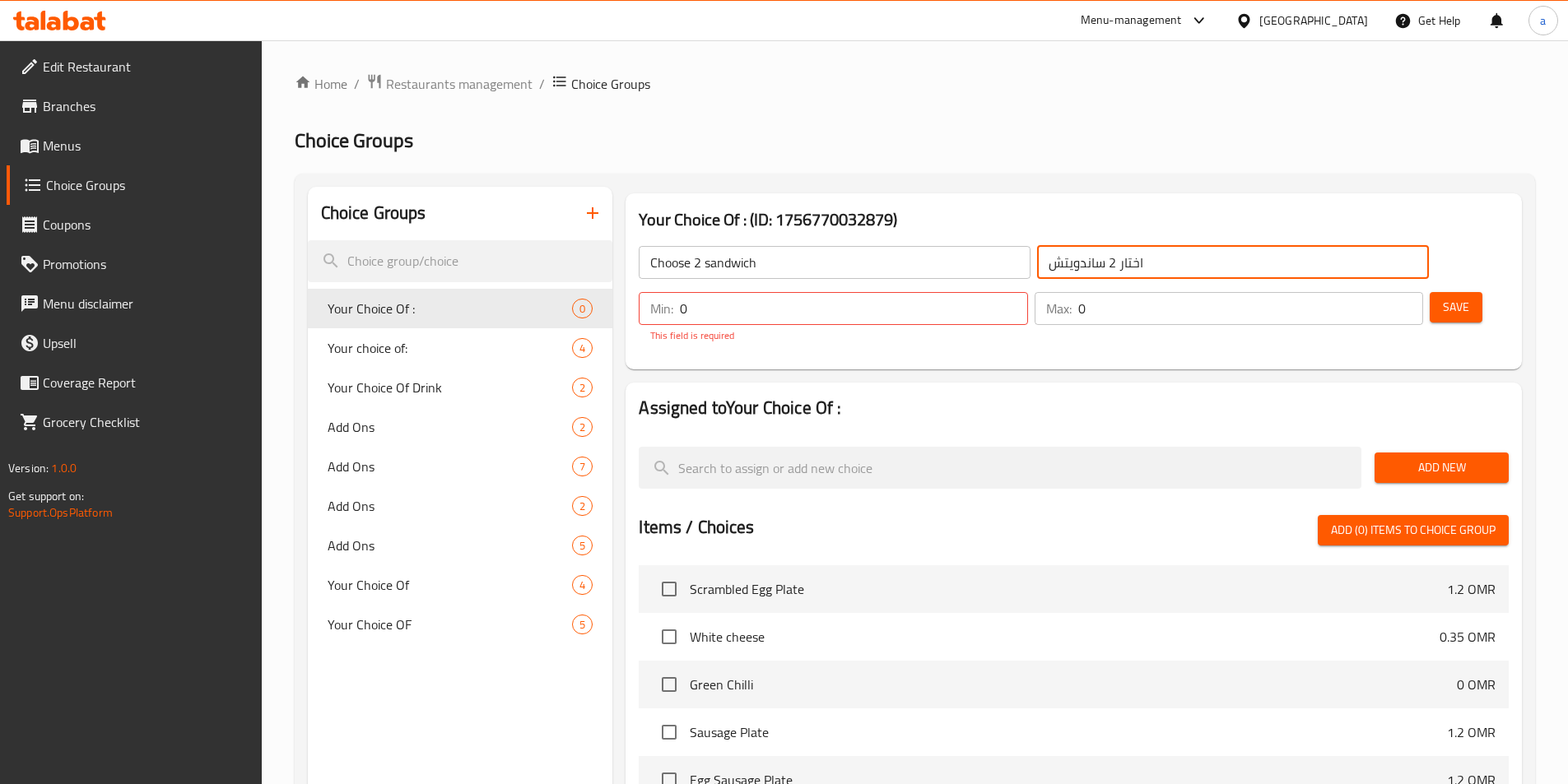
click at [1027, 292] on input "0" at bounding box center [854, 309] width 348 height 33
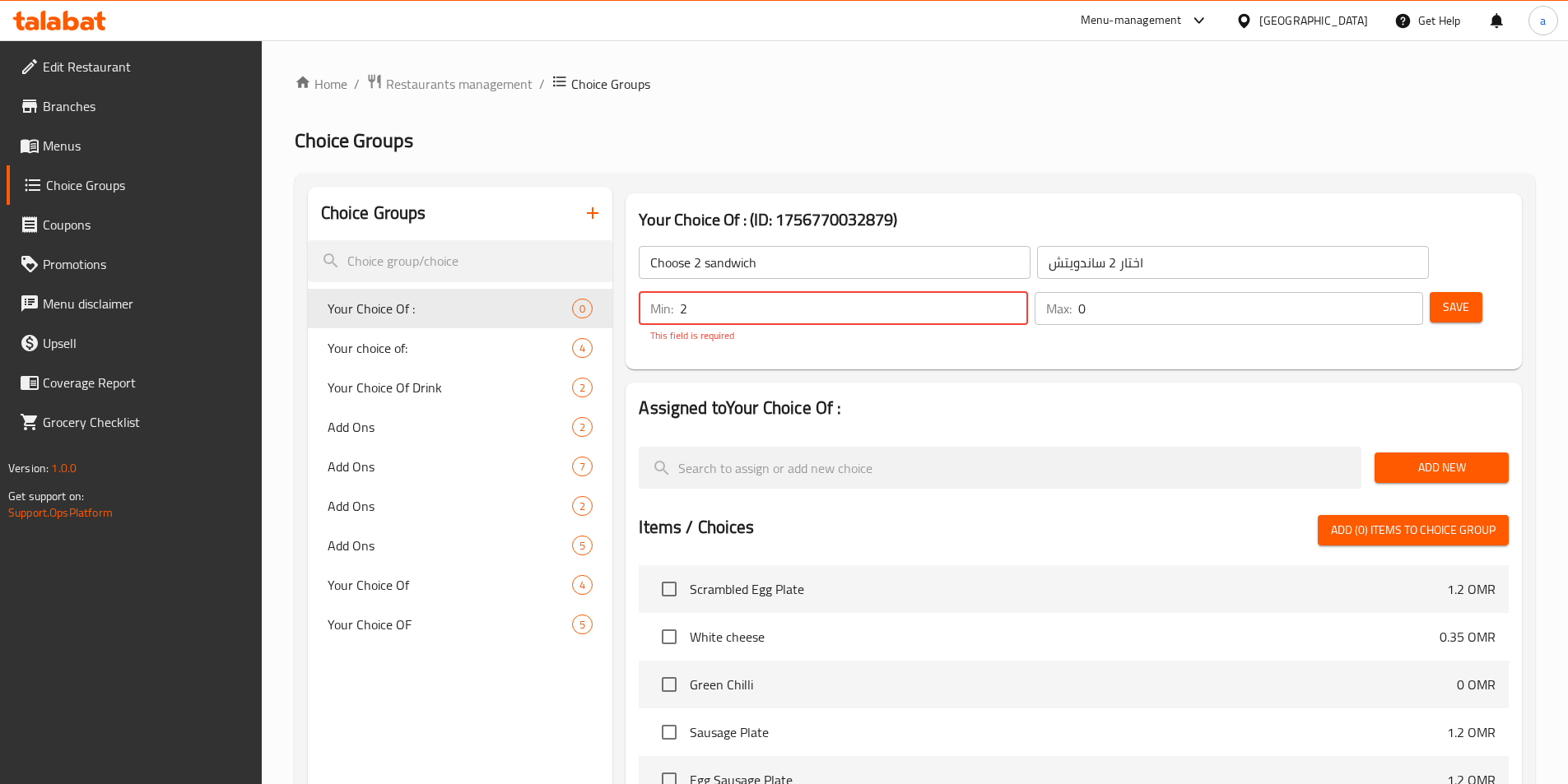
type input "2"
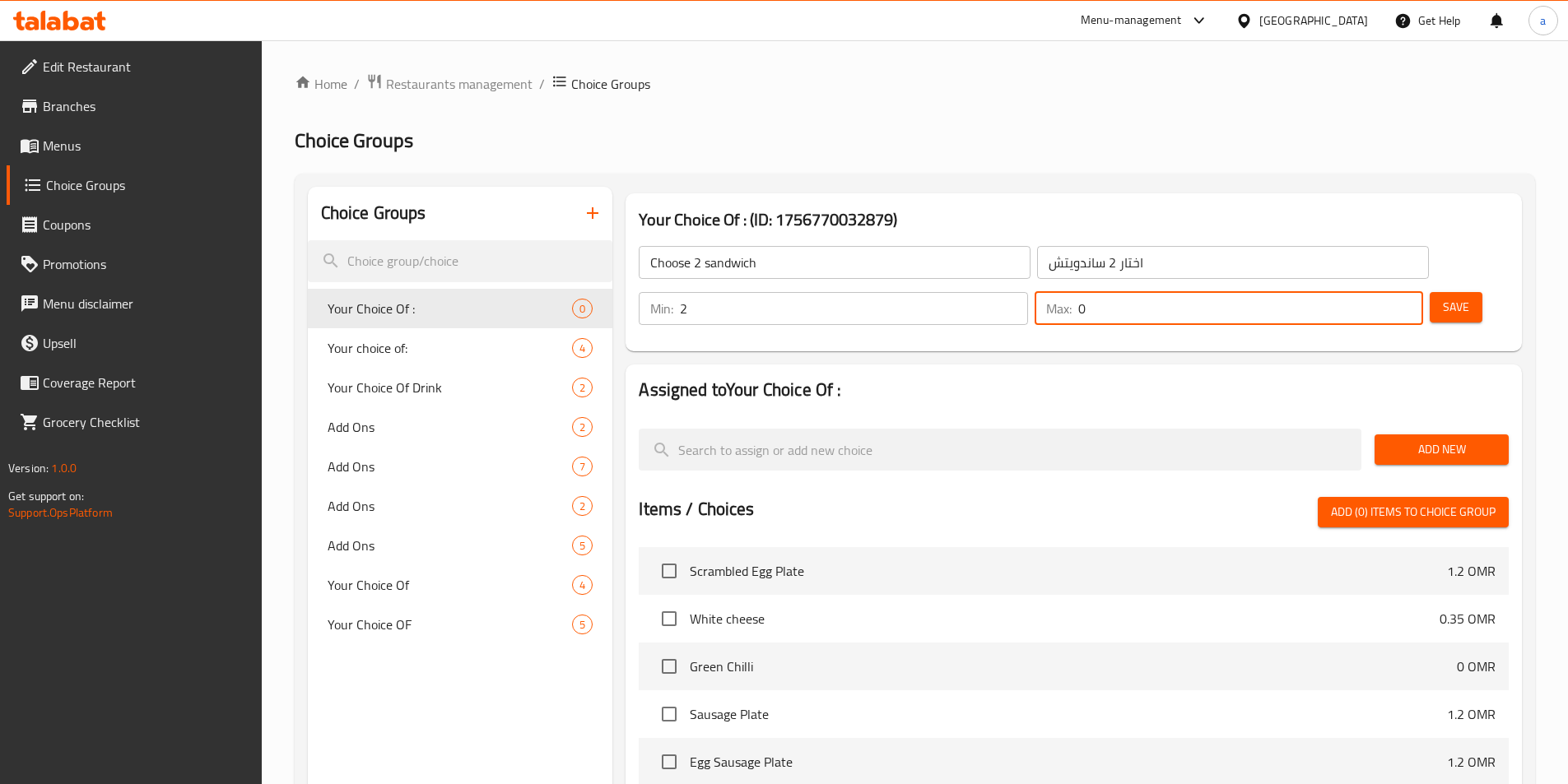
click at [1357, 292] on input "0" at bounding box center [1250, 309] width 345 height 33
type input "2"
click at [1442, 297] on span "Save" at bounding box center [1455, 307] width 26 height 20
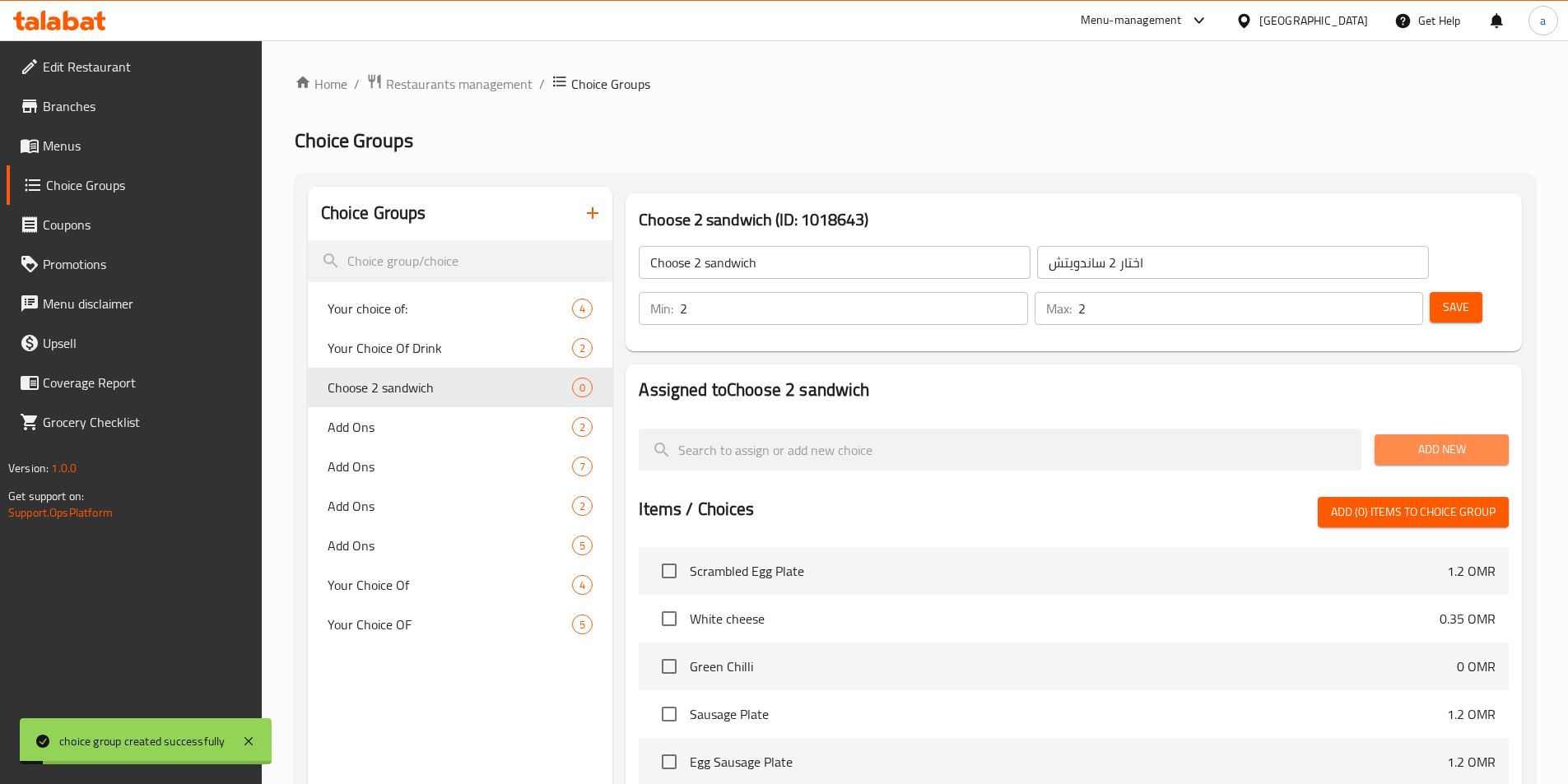
click at [1432, 439] on span "Add New" at bounding box center [1441, 449] width 108 height 20
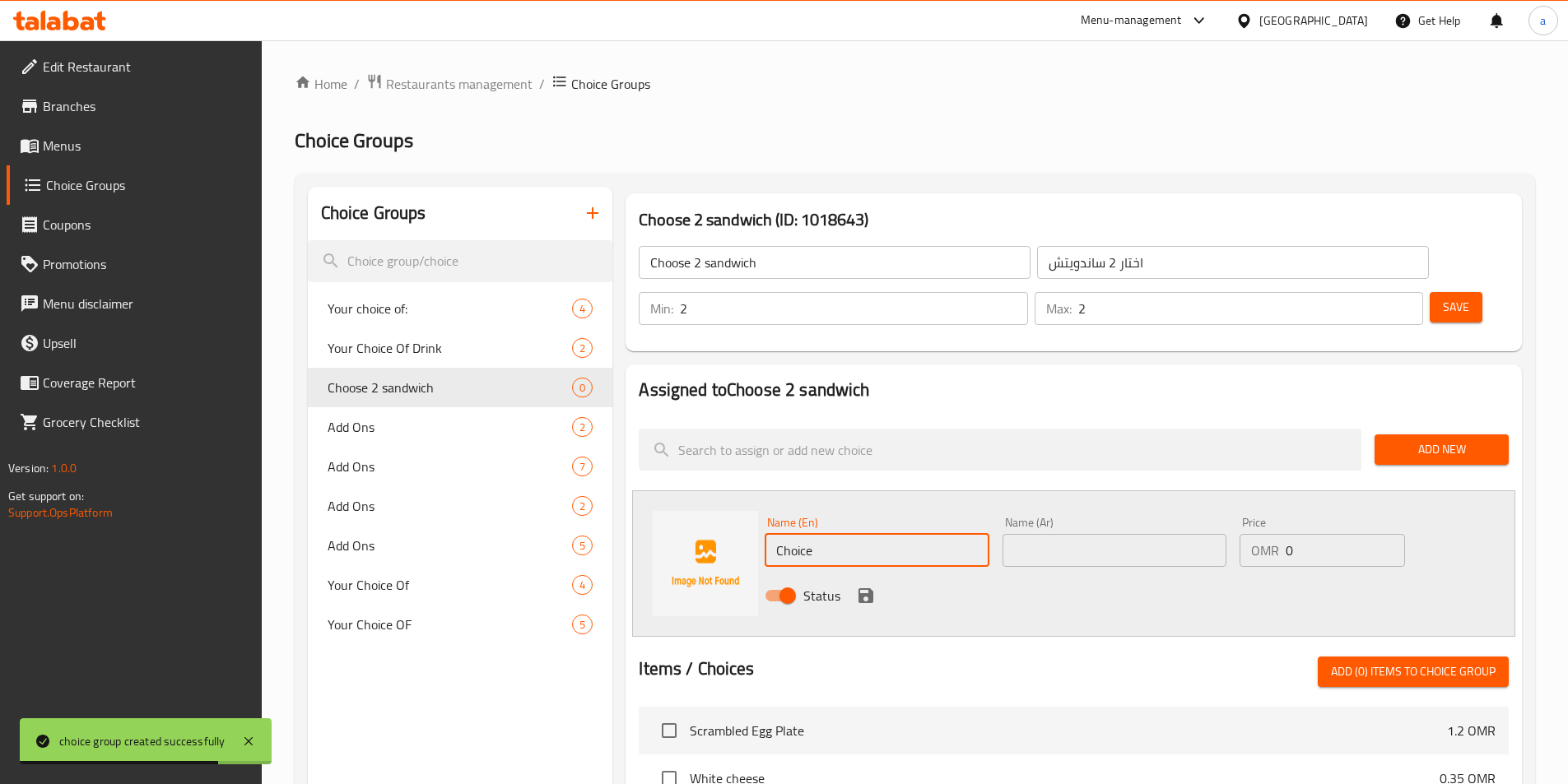
click at [888, 534] on input "Choice" at bounding box center [877, 550] width 224 height 33
paste input "chicken"
type input "chicken"
click at [823, 573] on div "Status" at bounding box center [1114, 595] width 712 height 44
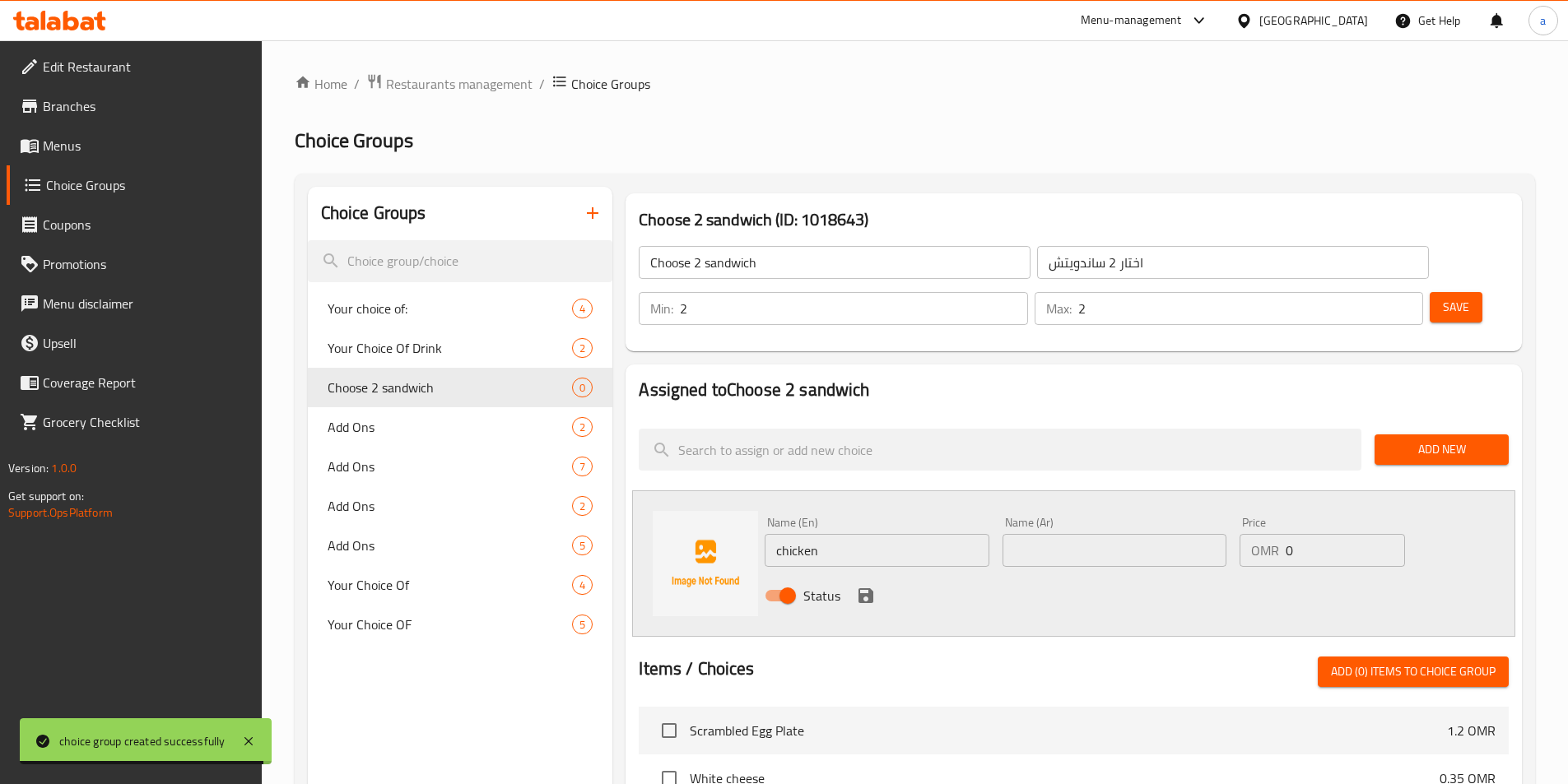
click at [868, 586] on icon "save" at bounding box center [865, 595] width 20 height 19
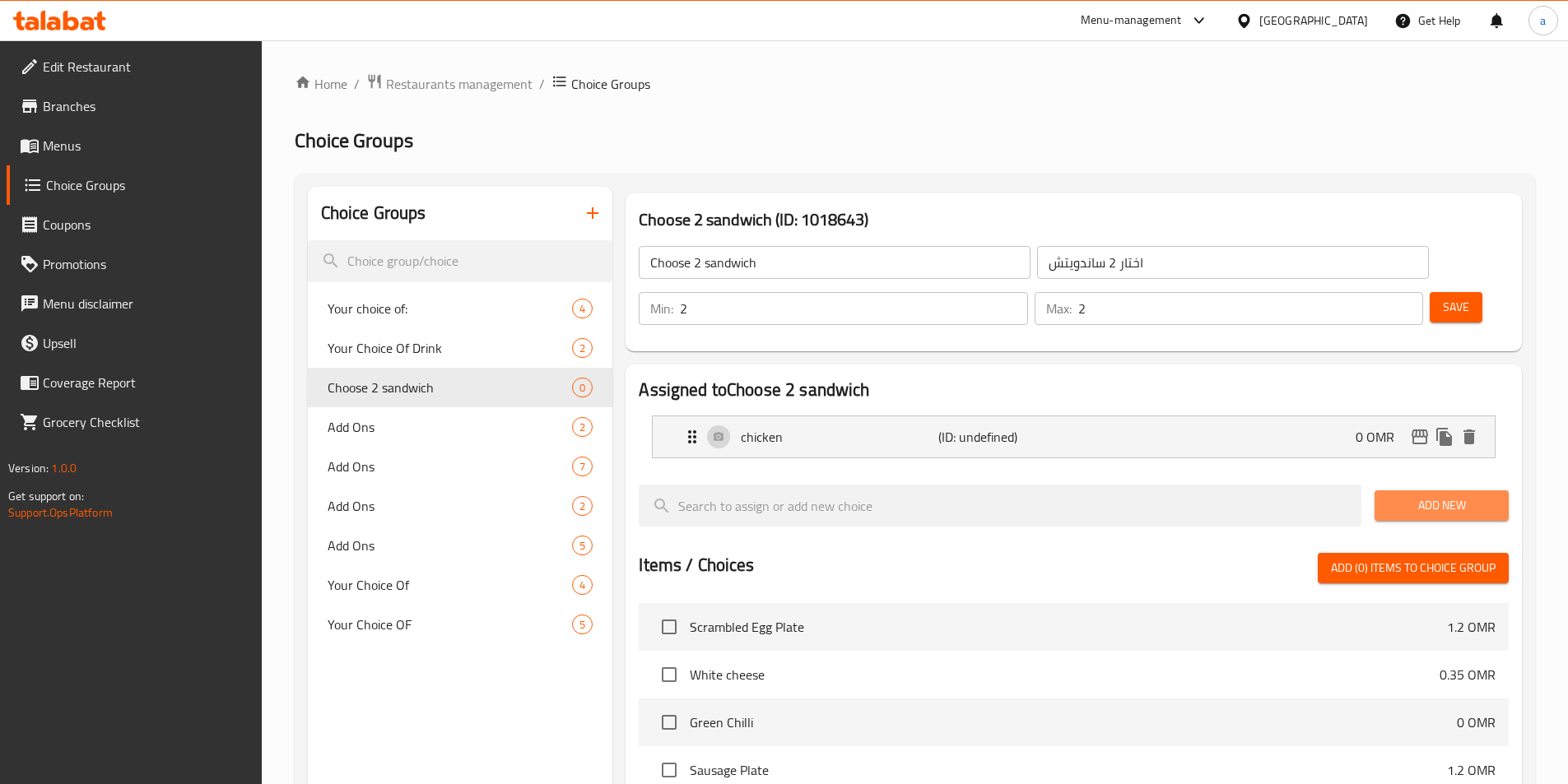
click at [1416, 495] on span "Add New" at bounding box center [1441, 505] width 108 height 20
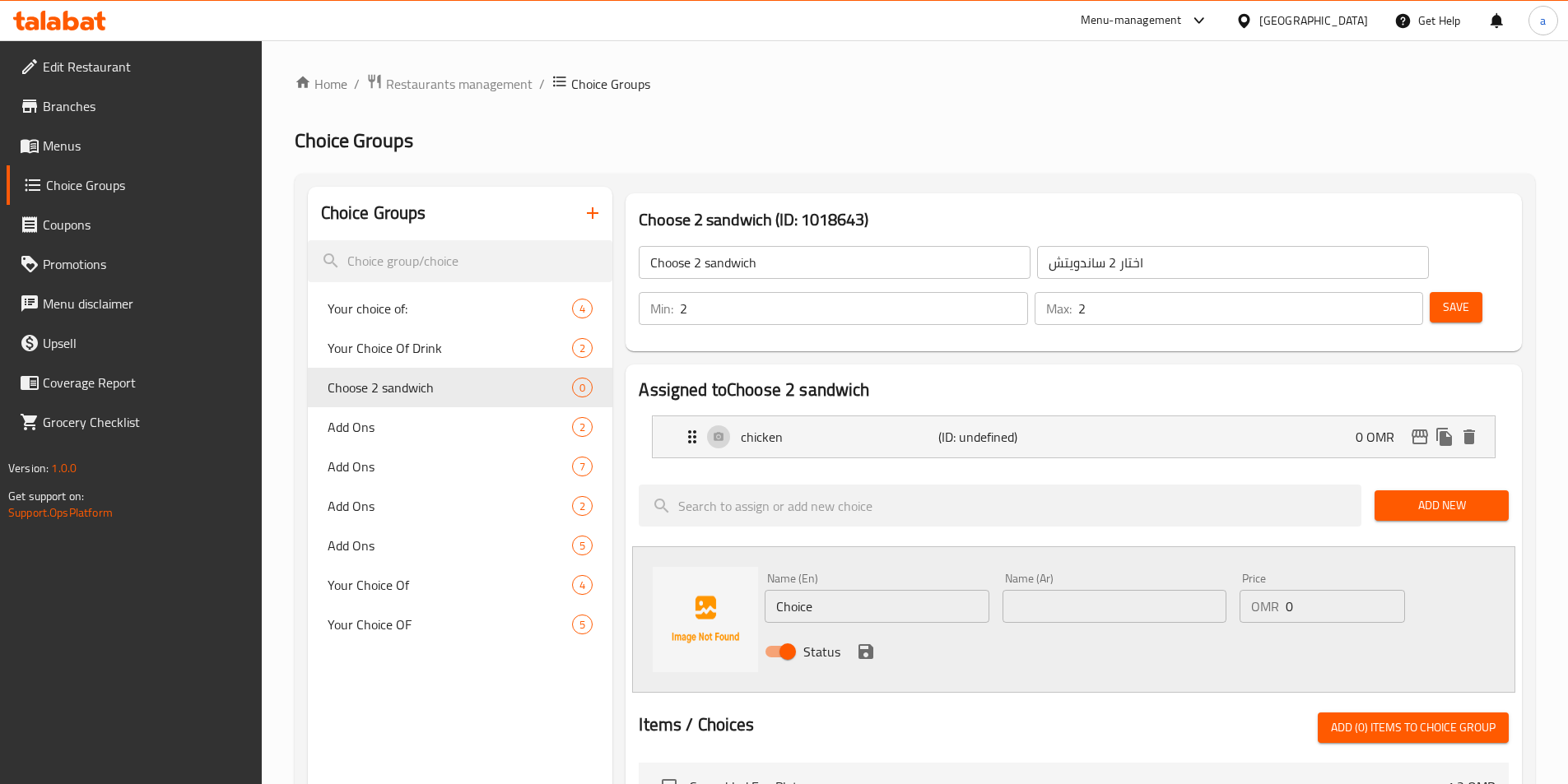
click at [893, 590] on input "Choice" at bounding box center [877, 606] width 224 height 33
paste input "sausag"
type input "sausage"
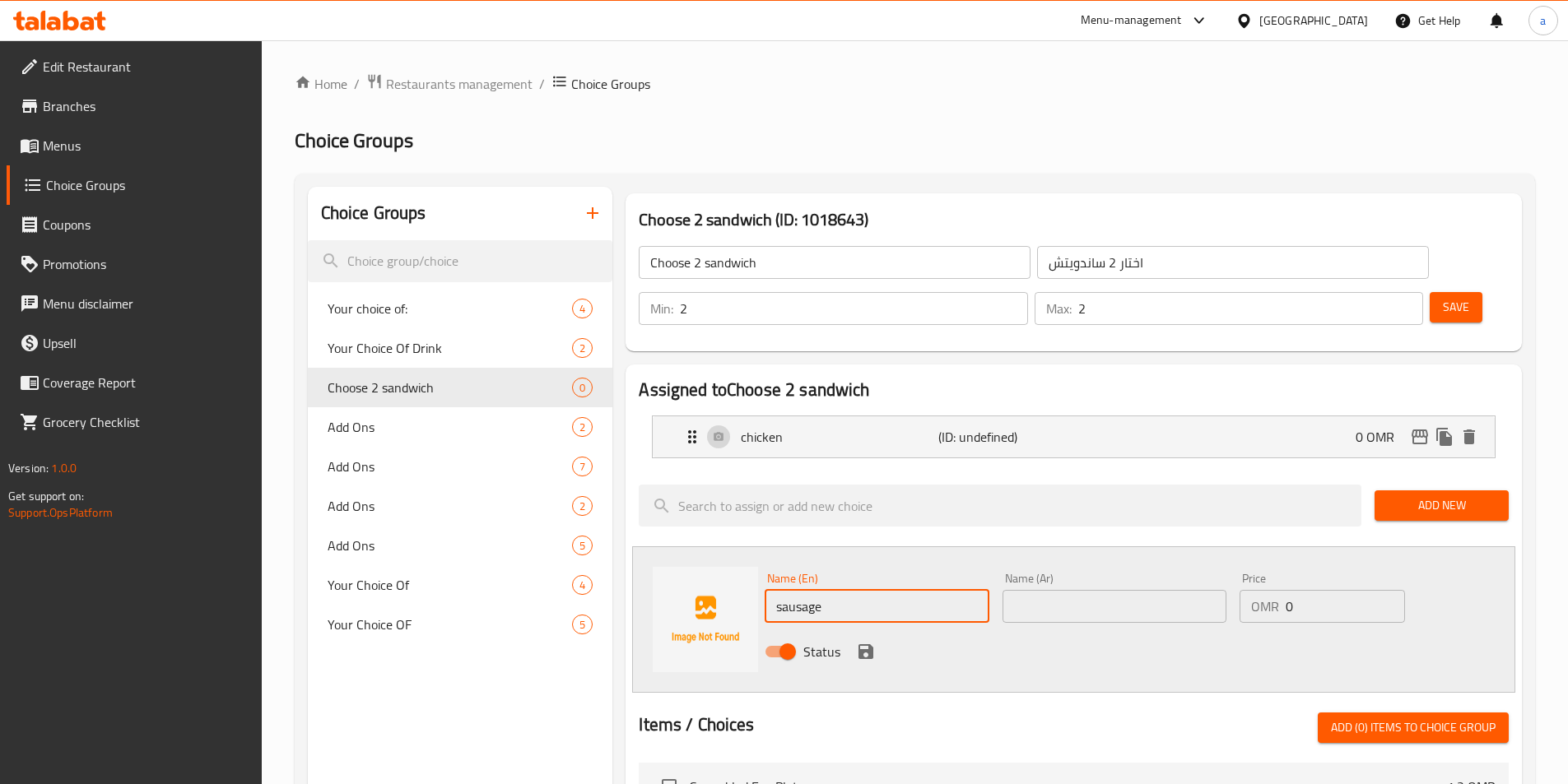
click at [821, 636] on div "Name (En) sausage Name (En) Name (Ar) Name (Ar) Price OMR 0 Price Status" at bounding box center [1073, 619] width 883 height 147
click at [868, 644] on icon "save" at bounding box center [865, 651] width 14 height 14
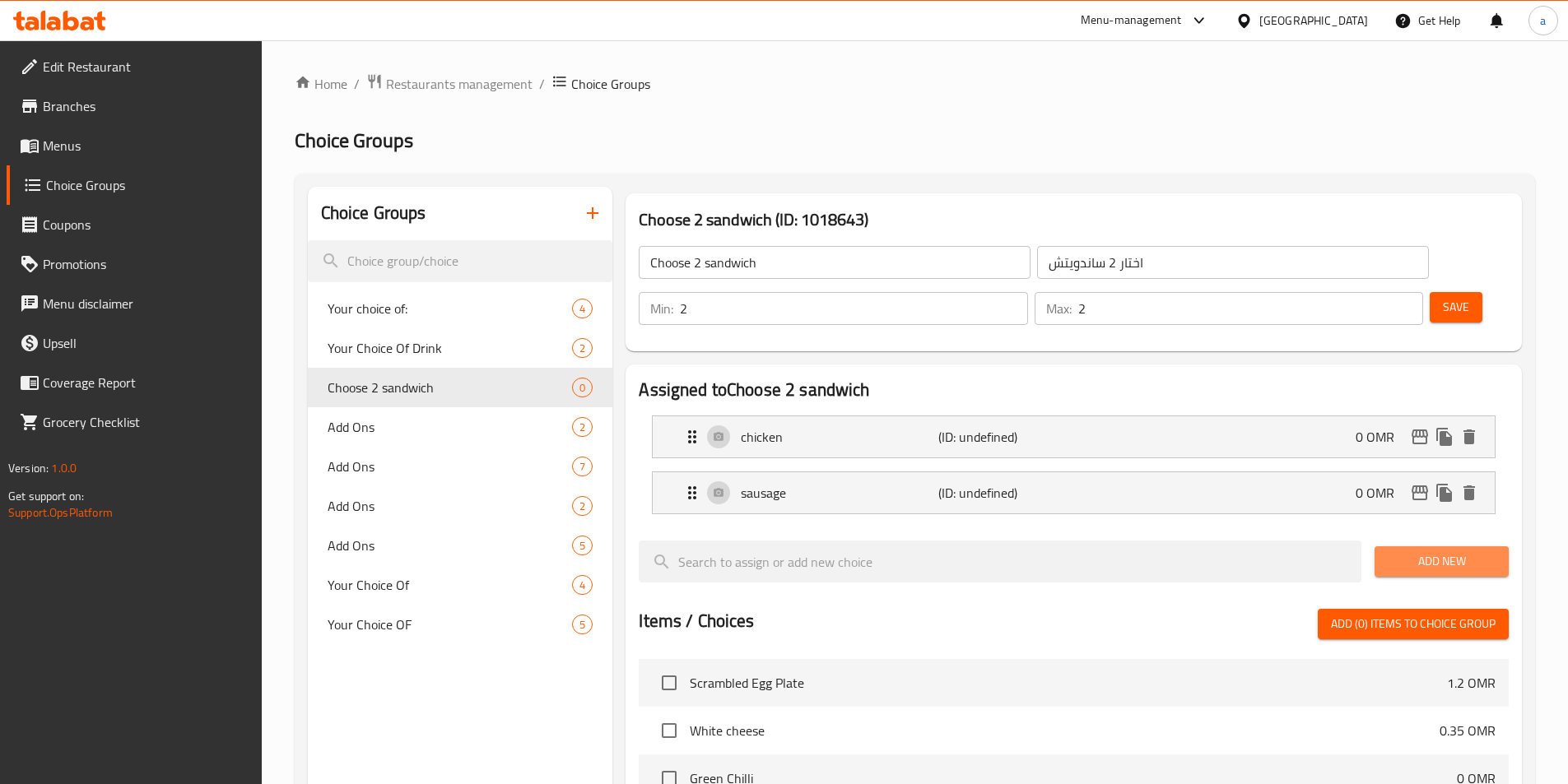
click at [1426, 551] on span "Add New" at bounding box center [1441, 561] width 108 height 20
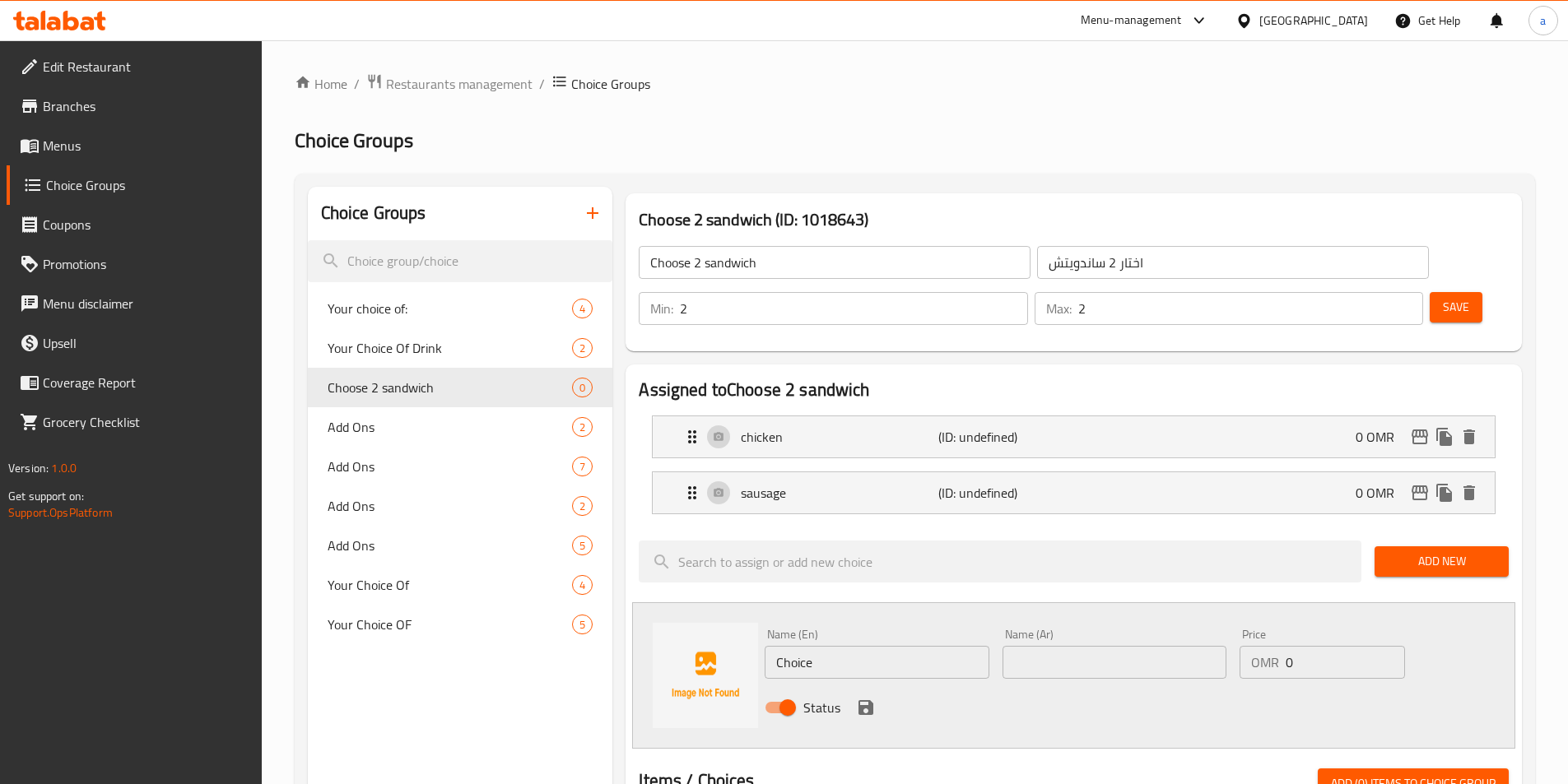
click at [857, 646] on input "Choice" at bounding box center [877, 662] width 224 height 33
paste input "eggs"
type input "eggs"
click at [798, 685] on div "Status" at bounding box center [1114, 707] width 712 height 44
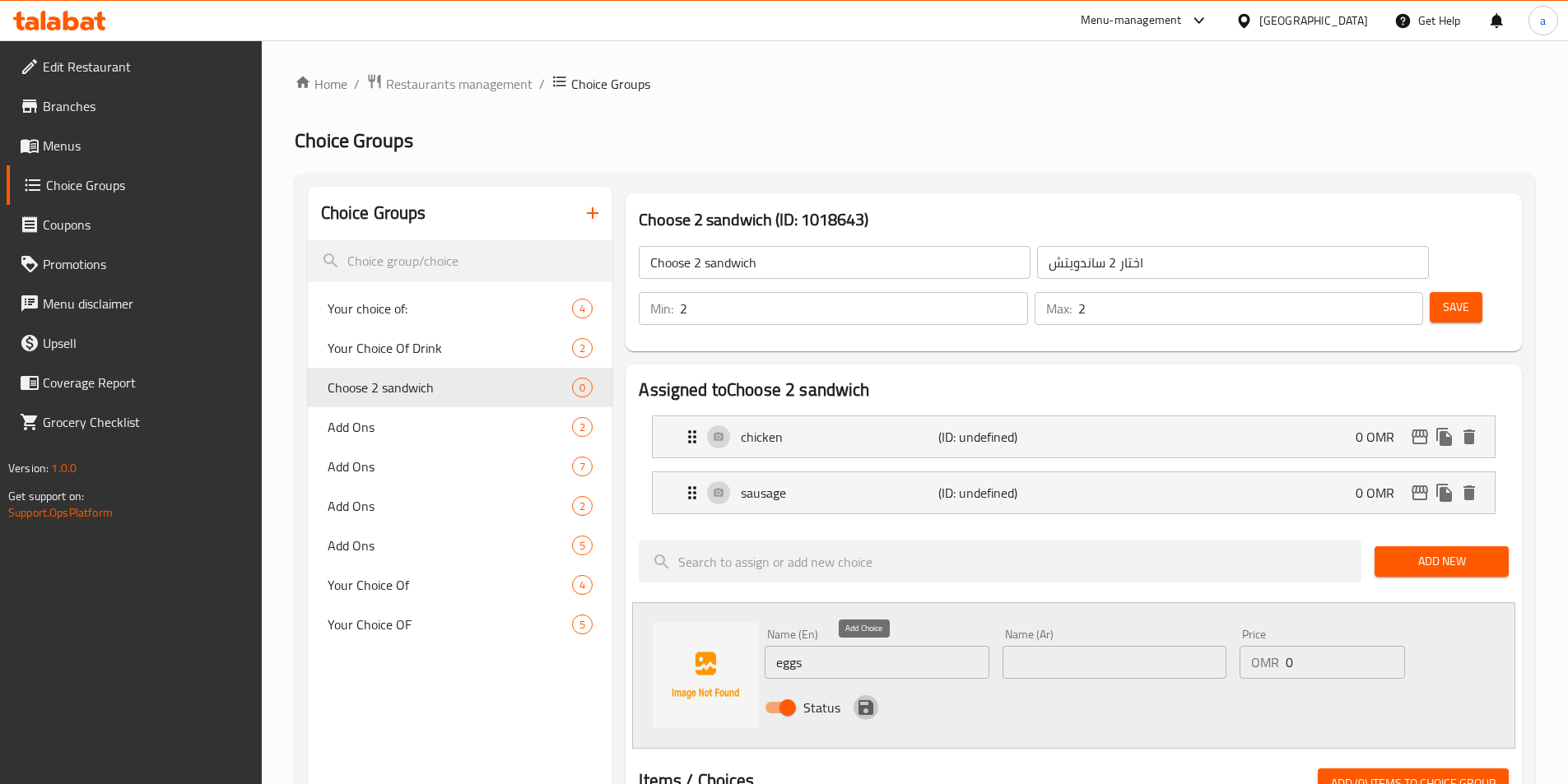
click at [862, 700] on icon "save" at bounding box center [865, 707] width 14 height 14
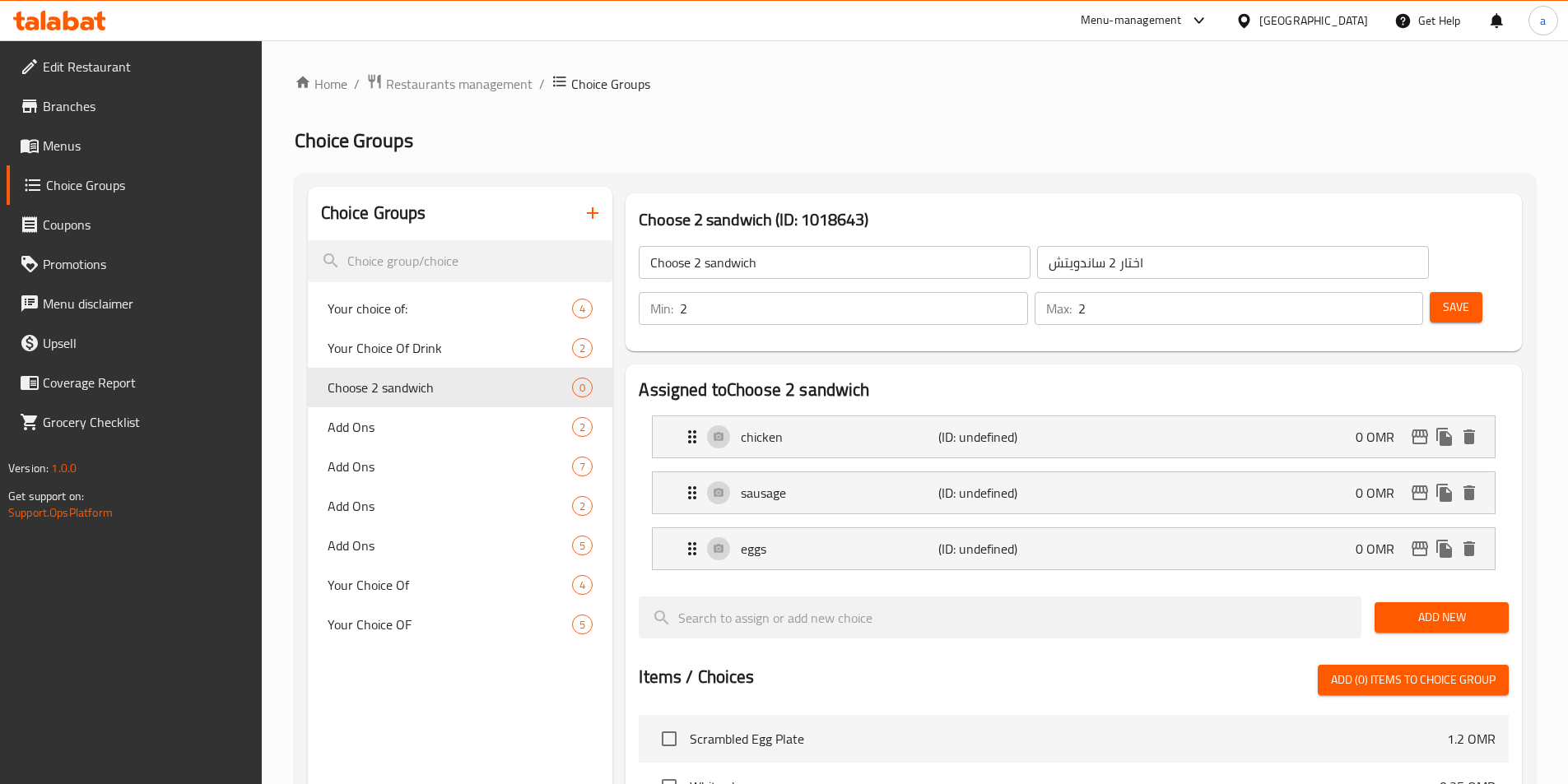
click at [1415, 607] on span "Add New" at bounding box center [1441, 617] width 108 height 20
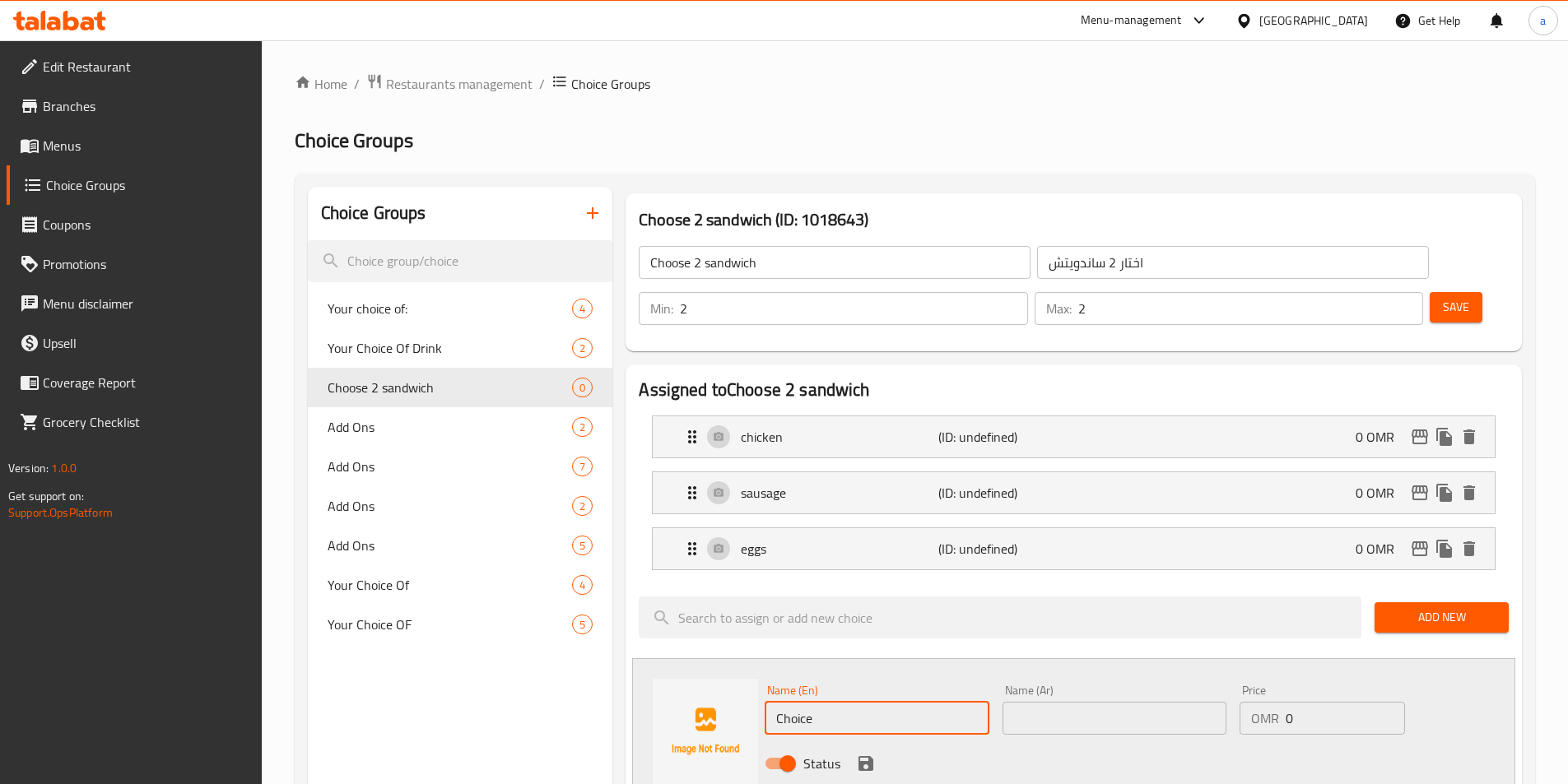
click at [896, 702] on input "Choice" at bounding box center [877, 718] width 224 height 33
paste input "felafel"
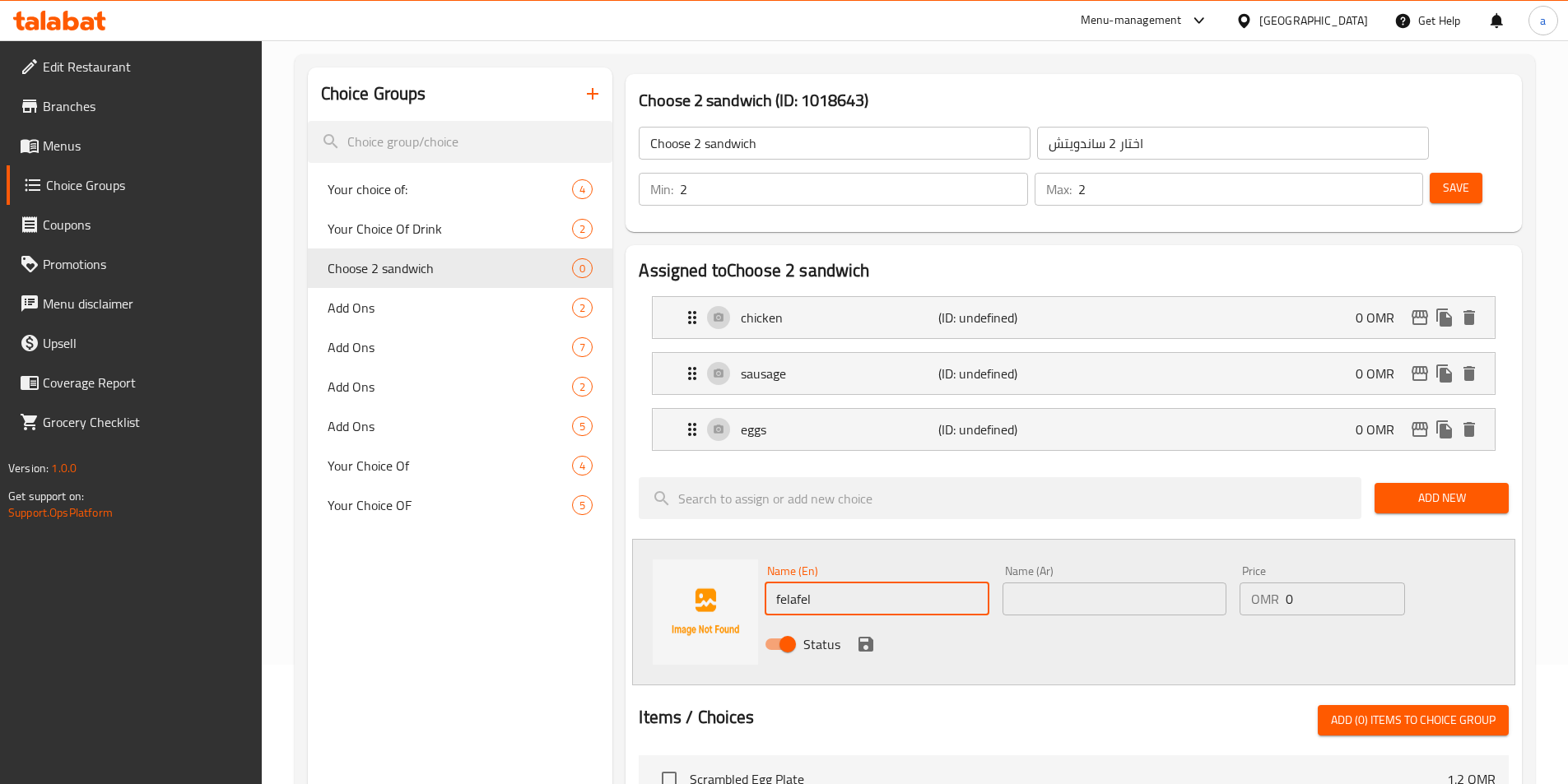
scroll to position [247, 0]
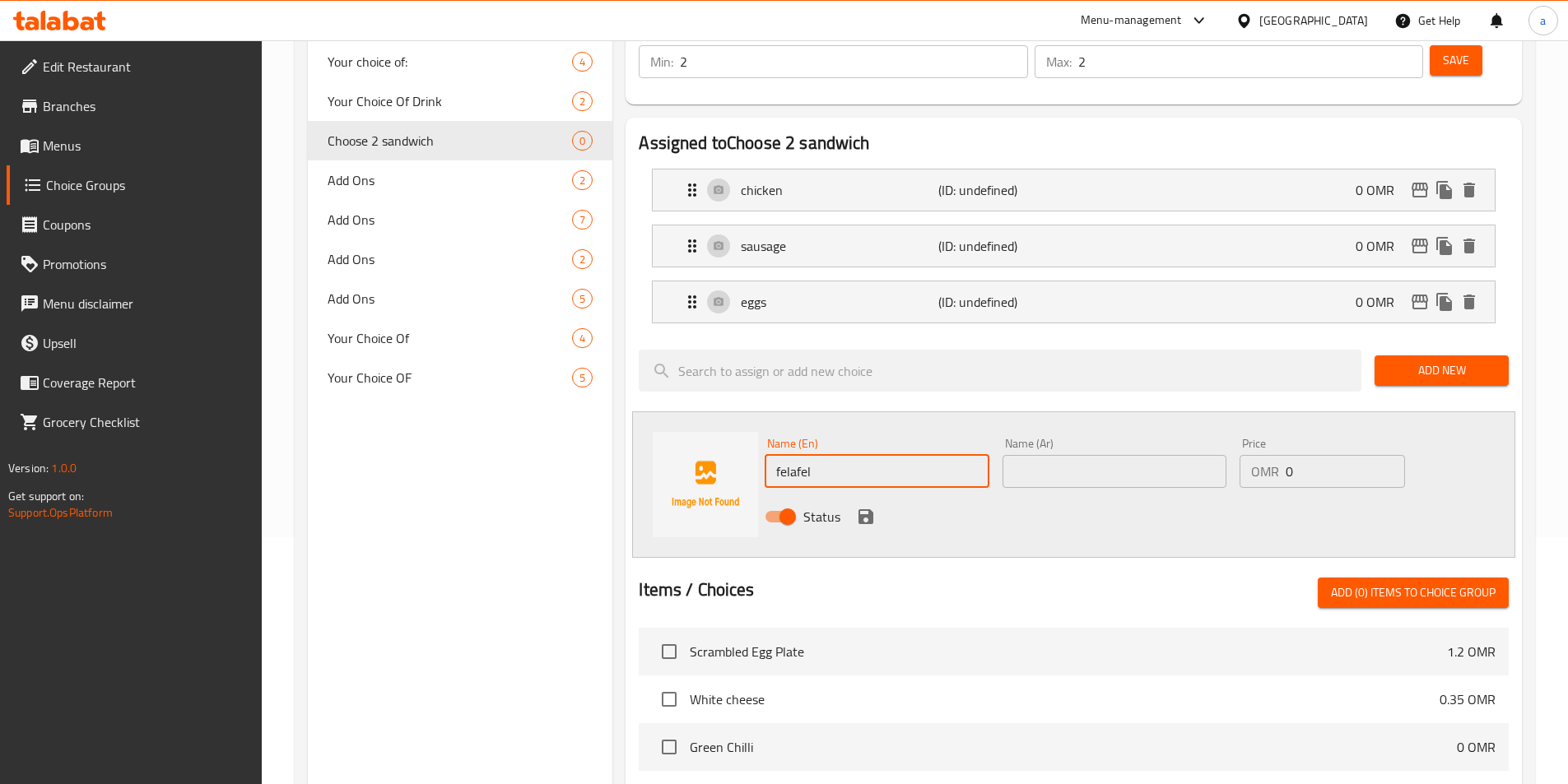
type input "felafel"
click at [856, 507] on icon "save" at bounding box center [865, 516] width 20 height 19
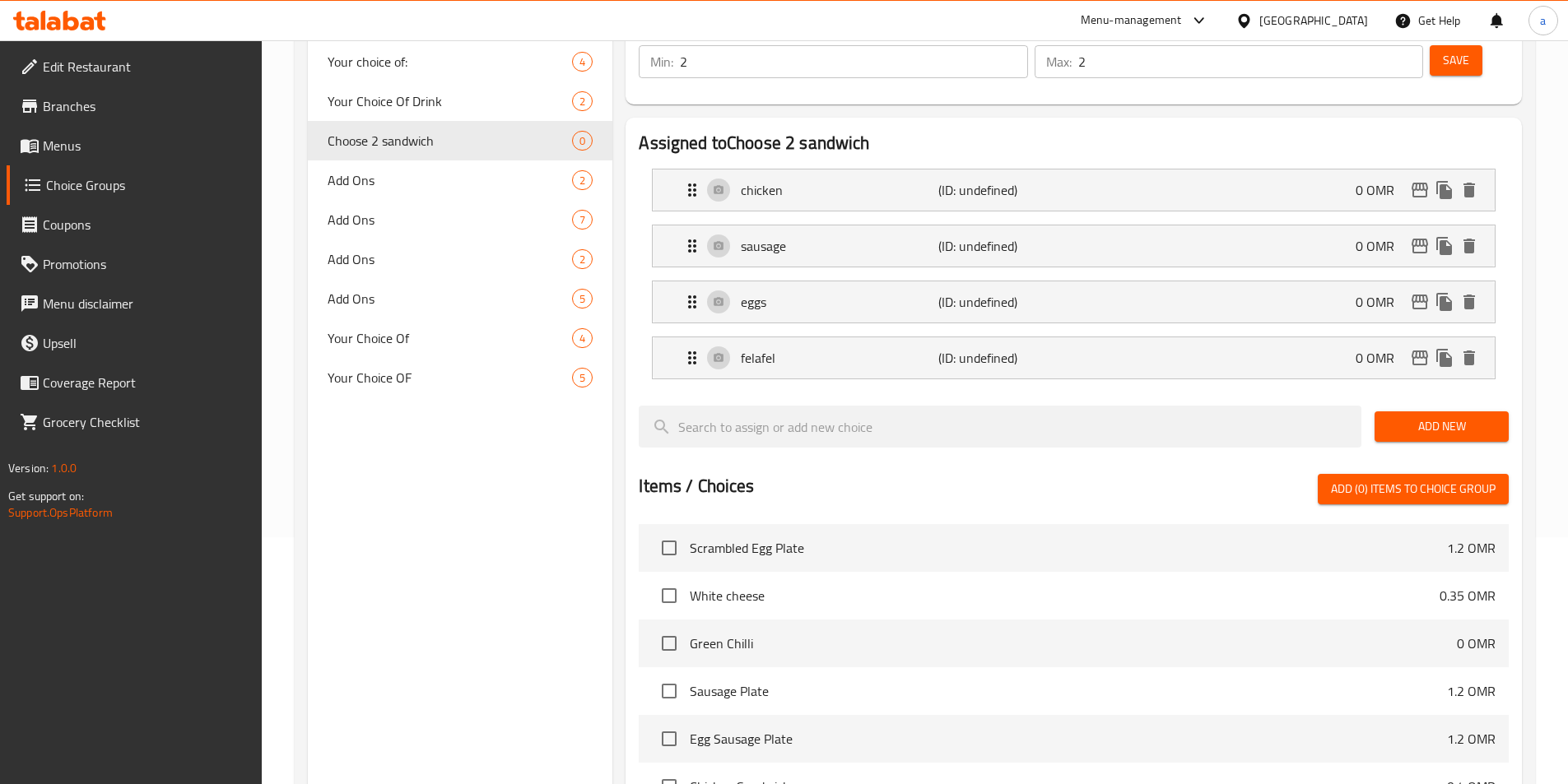
click at [1477, 416] on span "Add New" at bounding box center [1441, 426] width 108 height 20
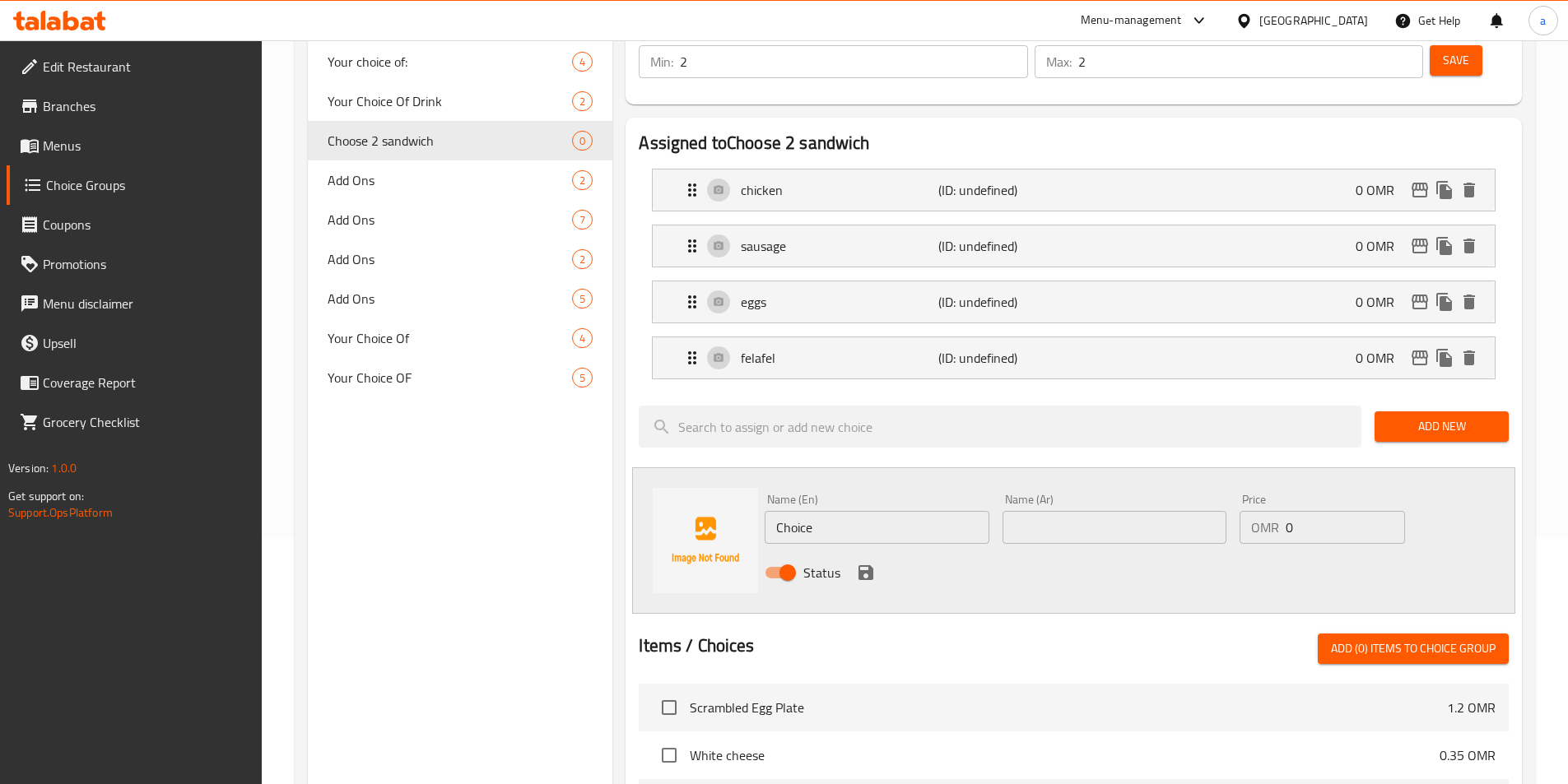
click at [882, 511] on input "Choice" at bounding box center [877, 527] width 224 height 33
paste input "liver"
click at [867, 511] on input "Choiceliver" at bounding box center [877, 527] width 224 height 33
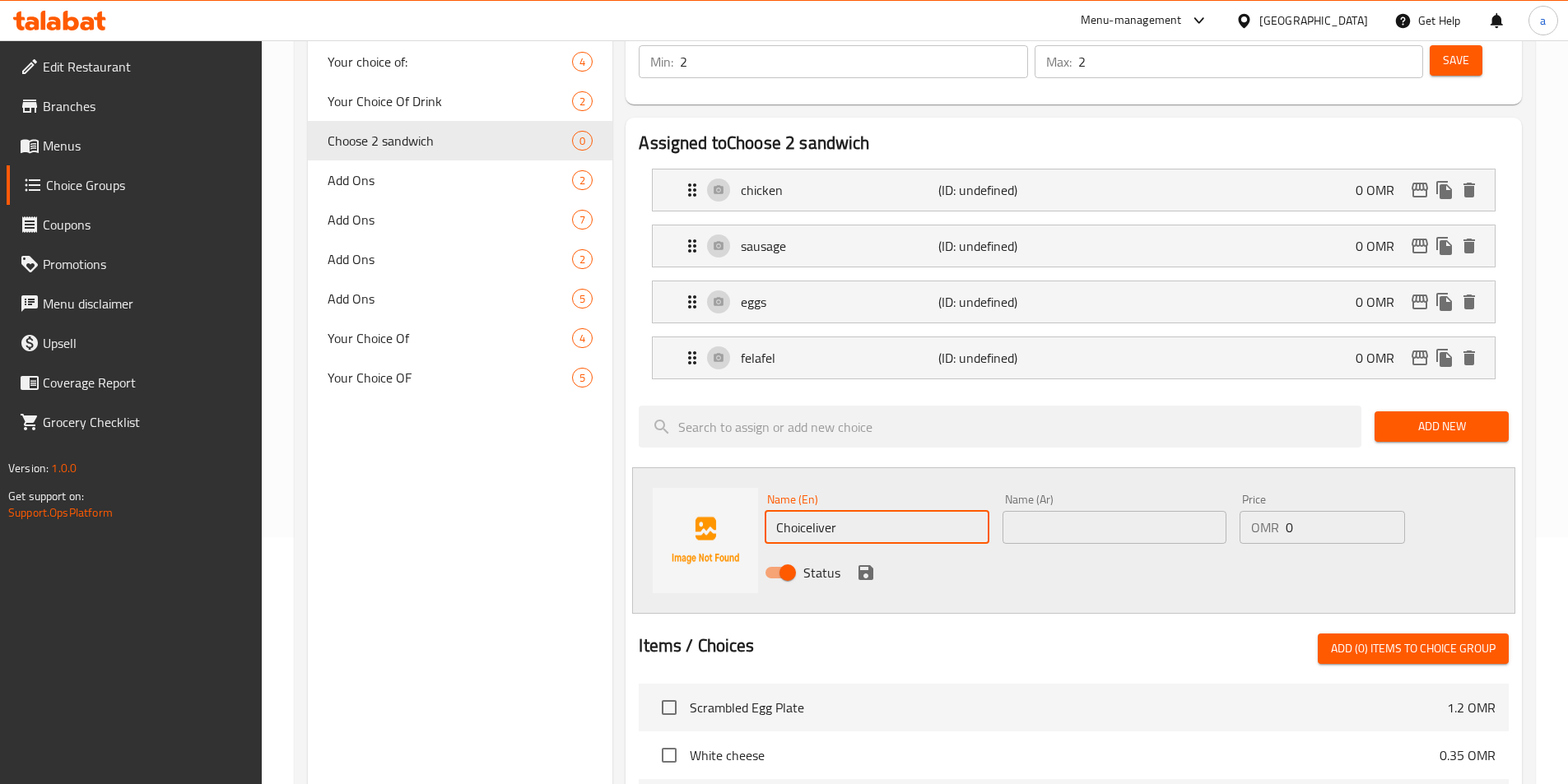
paste input "text"
type input "liver"
click at [851, 559] on div "Name (En) liver Name (En) Name (Ar) Name (Ar) Price OMR 0 Price Status" at bounding box center [1073, 540] width 883 height 147
click at [865, 565] on icon "save" at bounding box center [865, 572] width 14 height 14
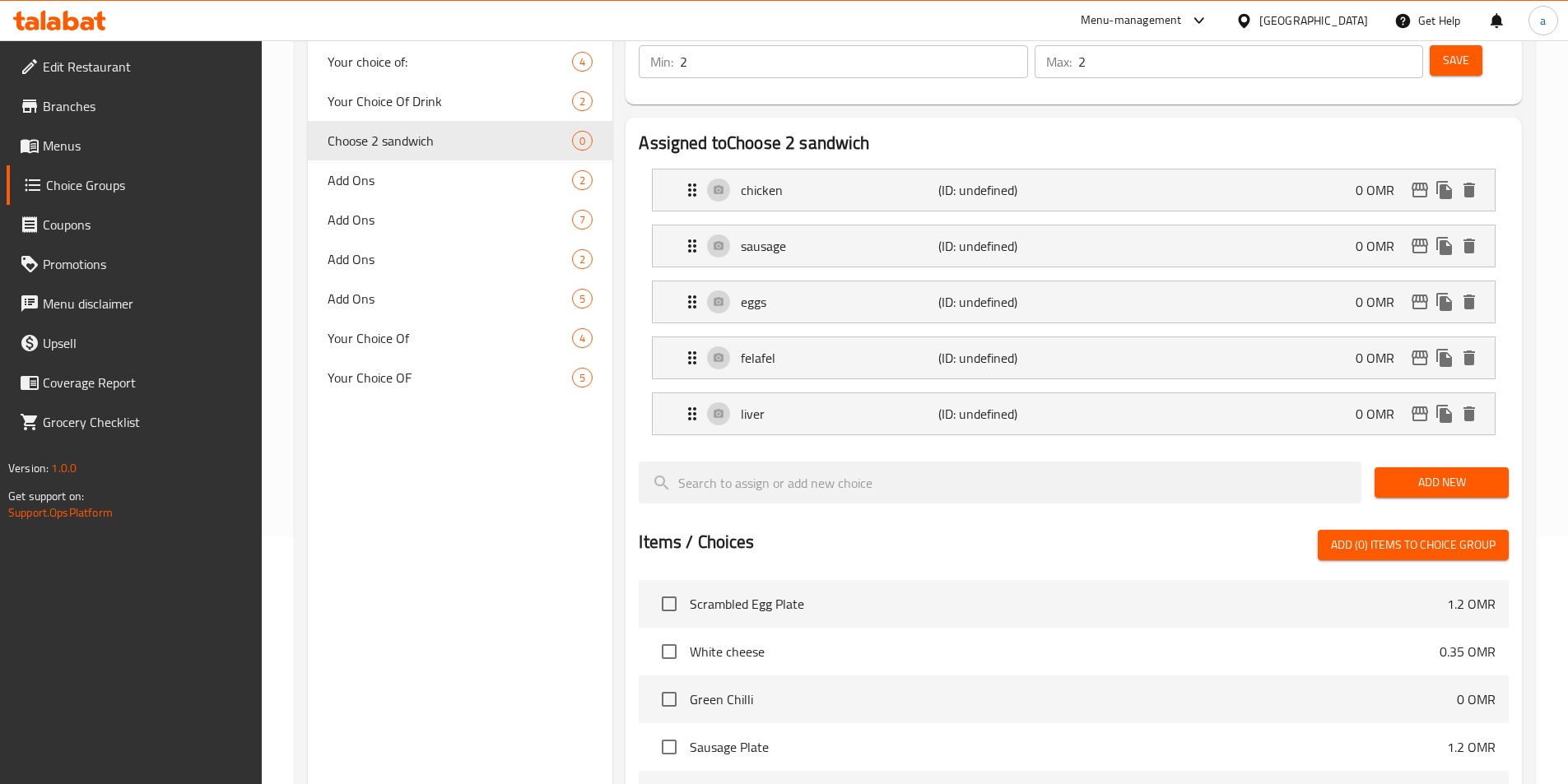
click at [1465, 472] on span "Add New" at bounding box center [1441, 482] width 108 height 20
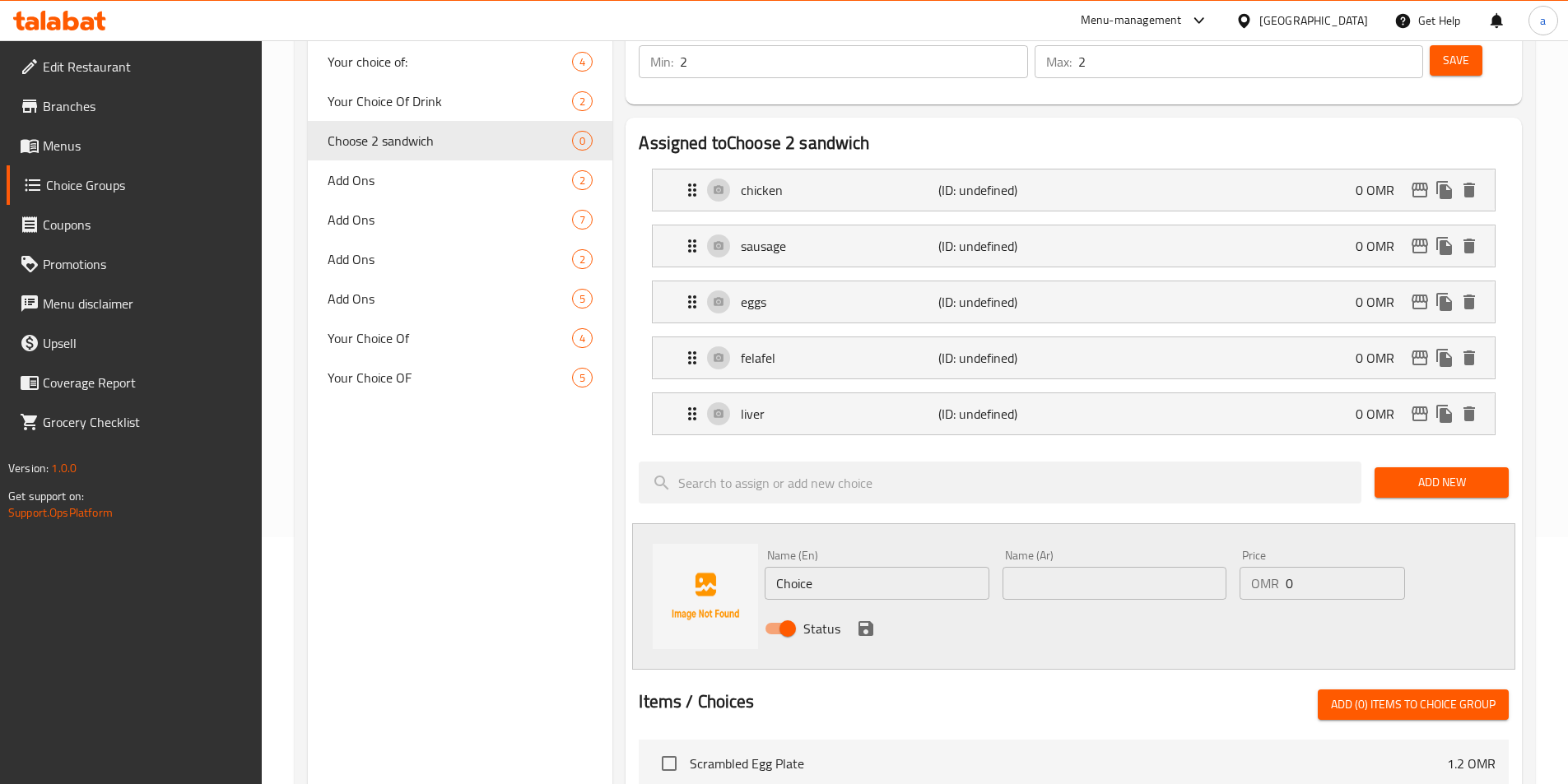
click at [910, 549] on div "Name (En) Choice Name (En)" at bounding box center [877, 574] width 224 height 50
click at [907, 567] on input "Choice" at bounding box center [877, 583] width 224 height 33
paste input "mix"
type input "mix"
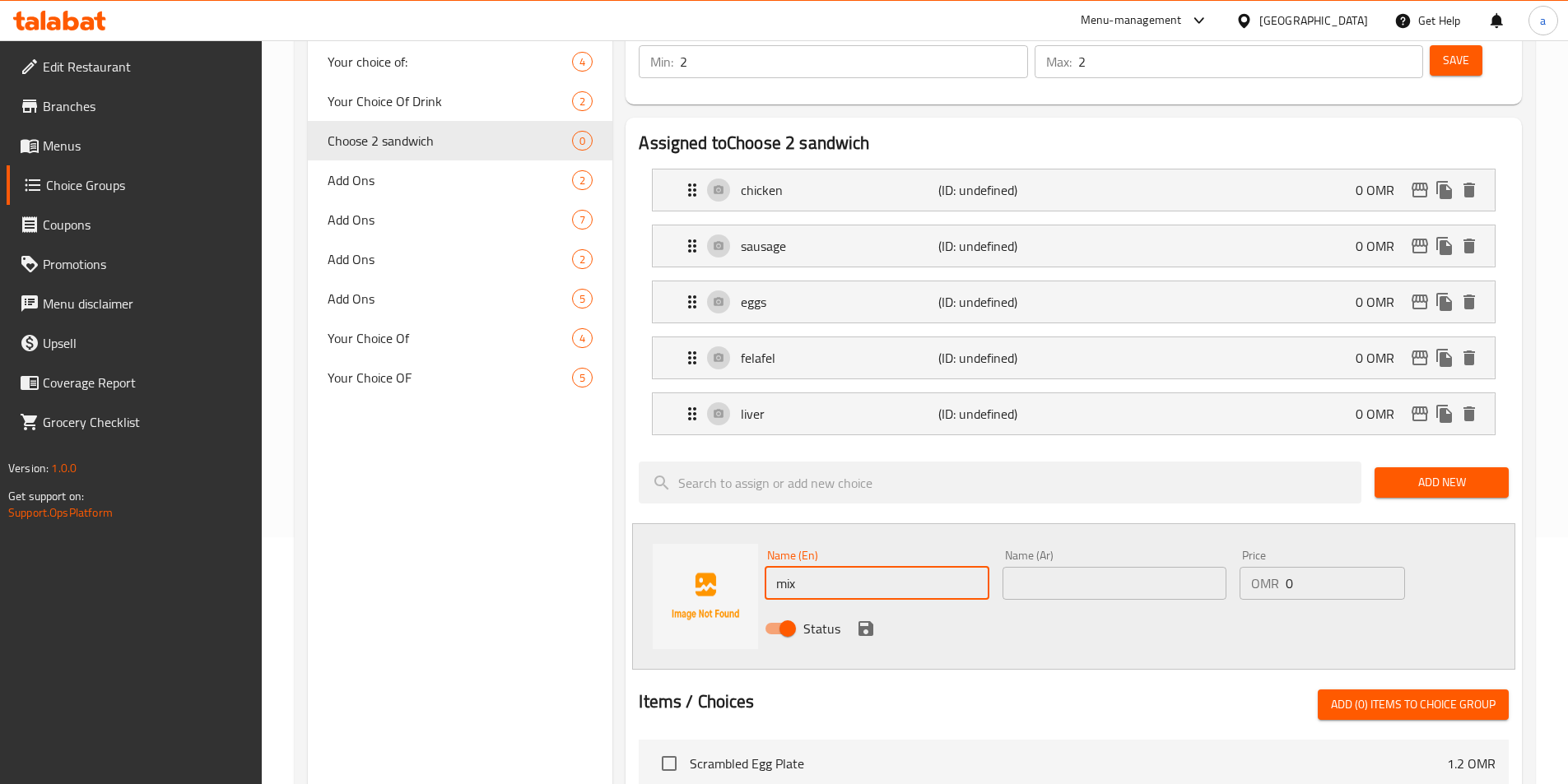
click at [1101, 604] on div "Name (En) mix Name (En) Name (Ar) Name (Ar) Price OMR 0 Price Status" at bounding box center [1073, 596] width 883 height 147
drag, startPoint x: 864, startPoint y: 582, endPoint x: 886, endPoint y: 586, distance: 22.4
click at [865, 621] on icon "save" at bounding box center [865, 628] width 14 height 14
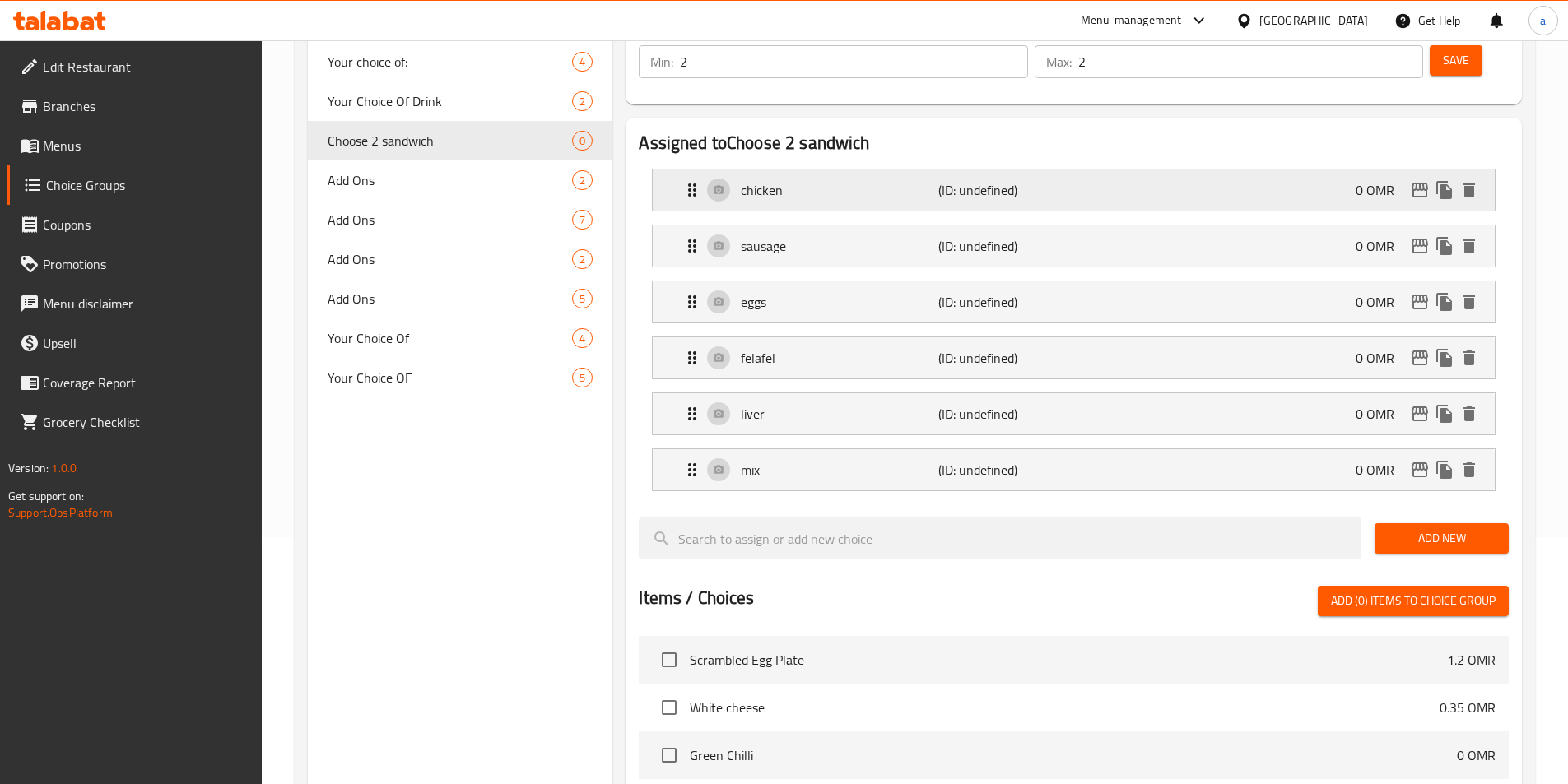
click at [936, 181] on p "chicken" at bounding box center [839, 190] width 197 height 19
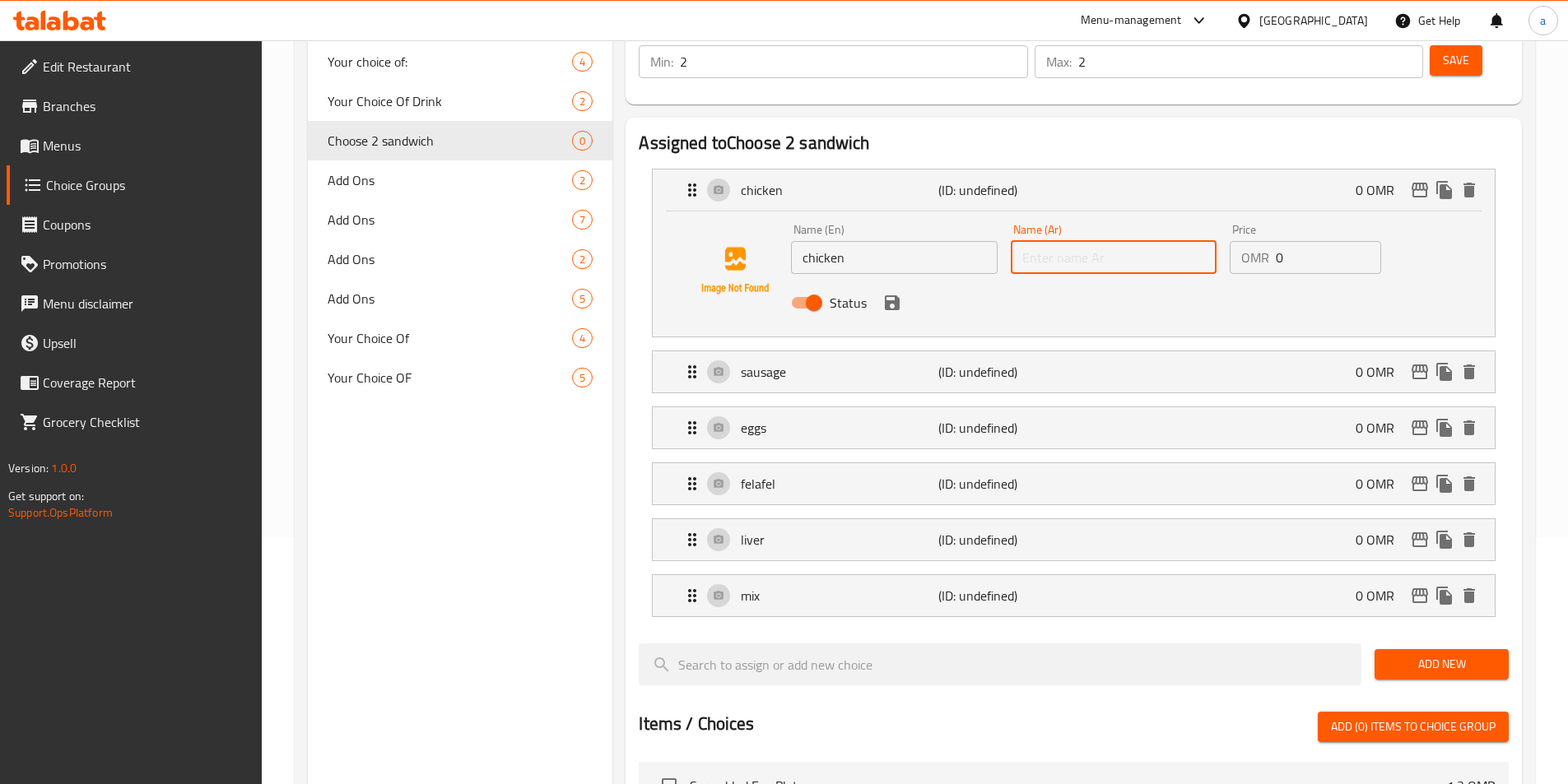
click at [1085, 241] on input "text" at bounding box center [1113, 257] width 206 height 33
paste input "دجاج"
click at [1020, 351] on div "sausage (ID: undefined) 0 OMR" at bounding box center [1079, 371] width 793 height 42
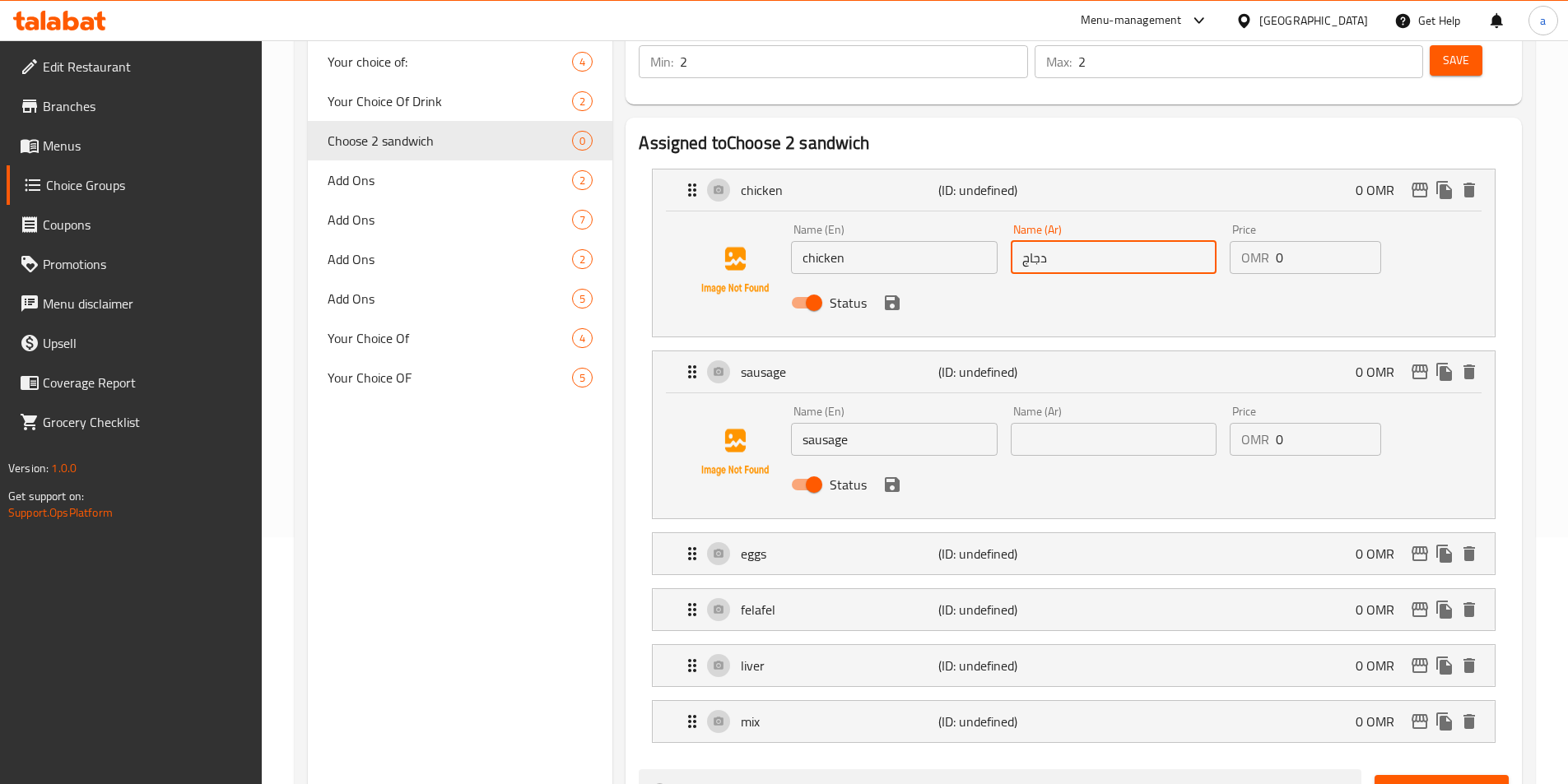
type input "دجاج"
click at [1124, 423] on input "text" at bounding box center [1113, 439] width 206 height 33
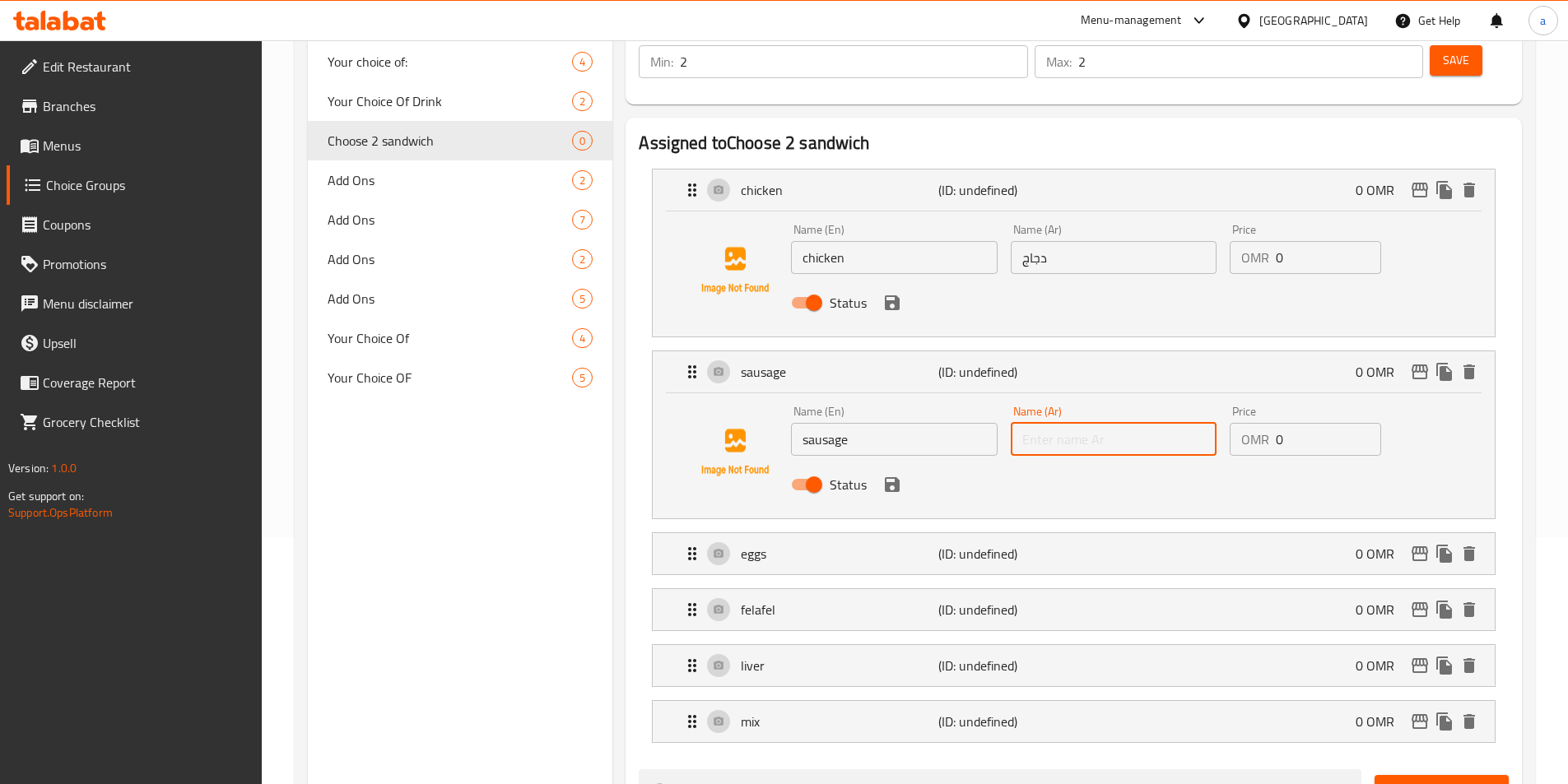
paste input "سوسيس"
type input "سوسيس"
click at [1195, 529] on li "eggs (ID: undefined) 0 OMR Name (En) eggs Name (En) Name (Ar) Name (Ar) Price O…" at bounding box center [1074, 553] width 870 height 56
click at [1096, 533] on div "eggs (ID: undefined) 0 OMR" at bounding box center [1079, 553] width 793 height 42
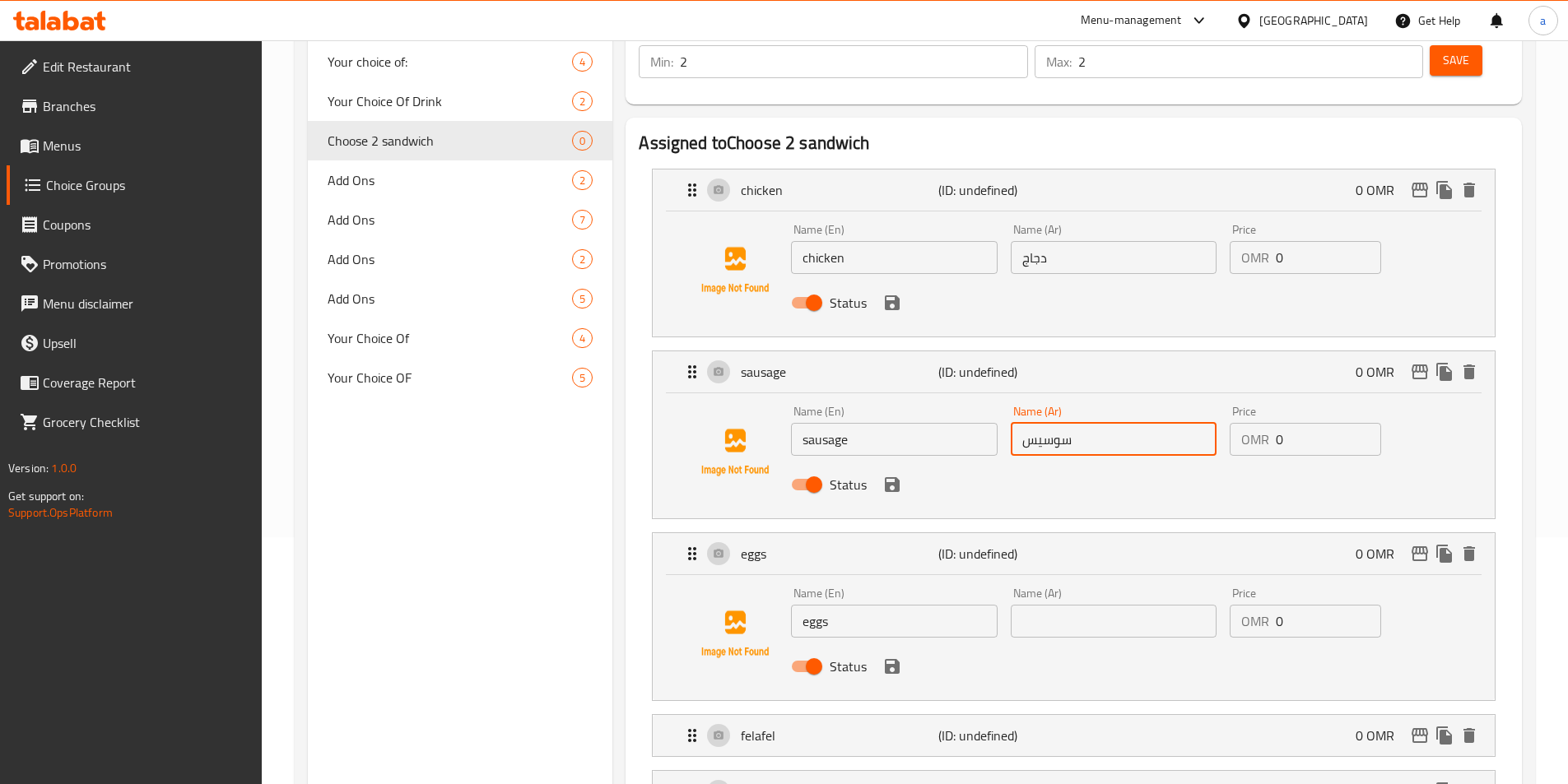
click at [1105, 604] on input "text" at bounding box center [1113, 620] width 206 height 33
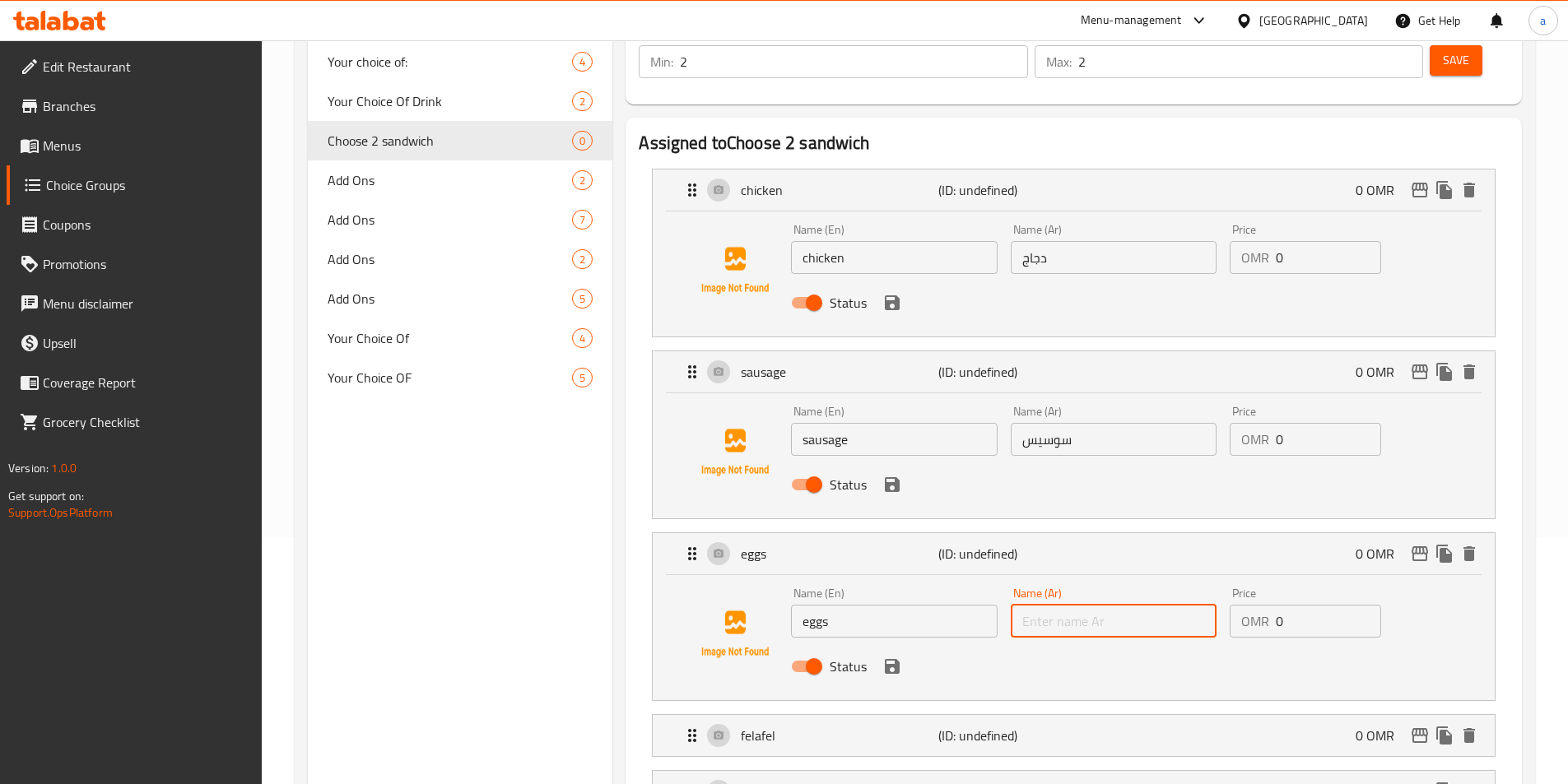
paste input "بيض"
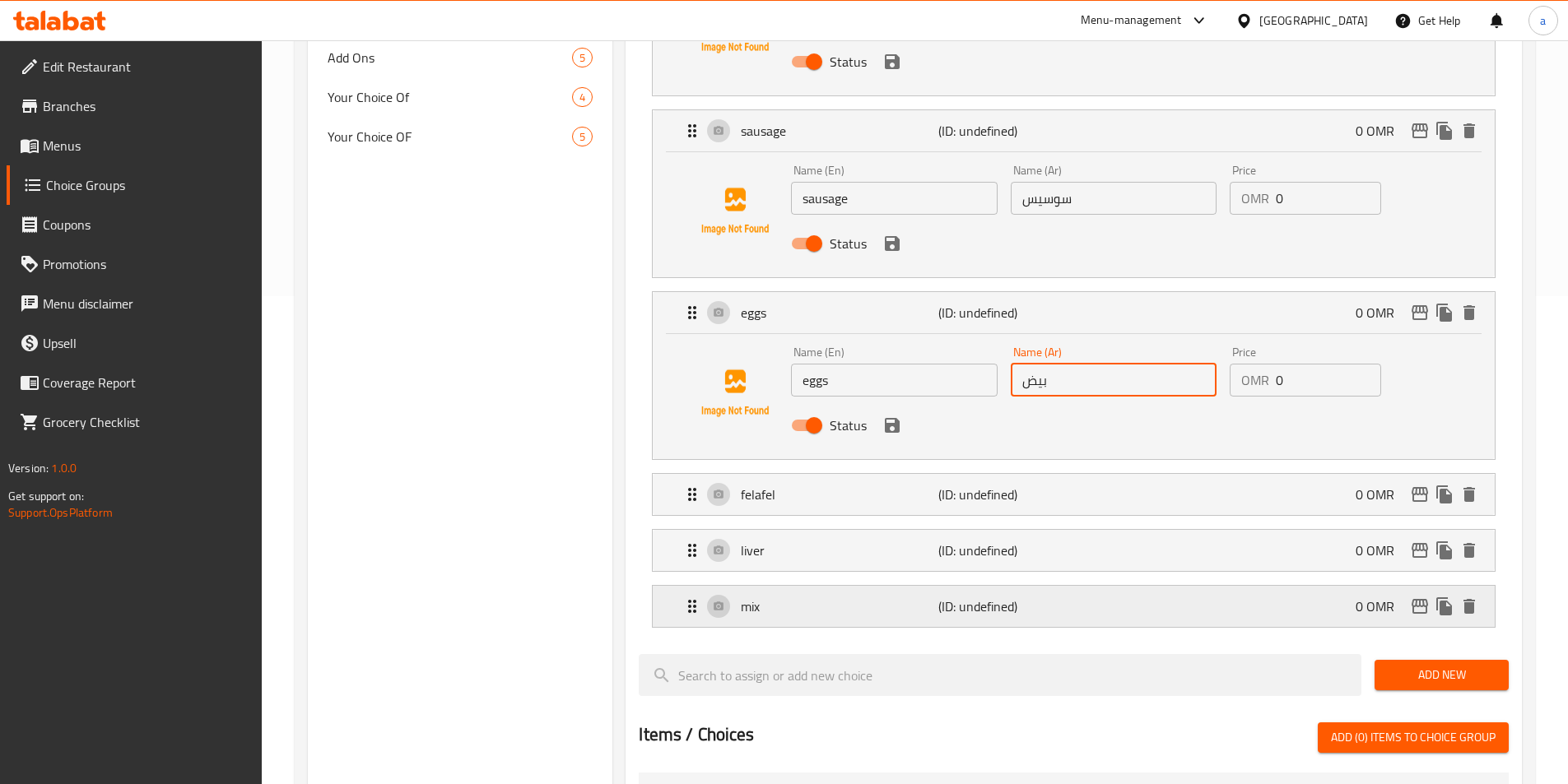
scroll to position [493, 0]
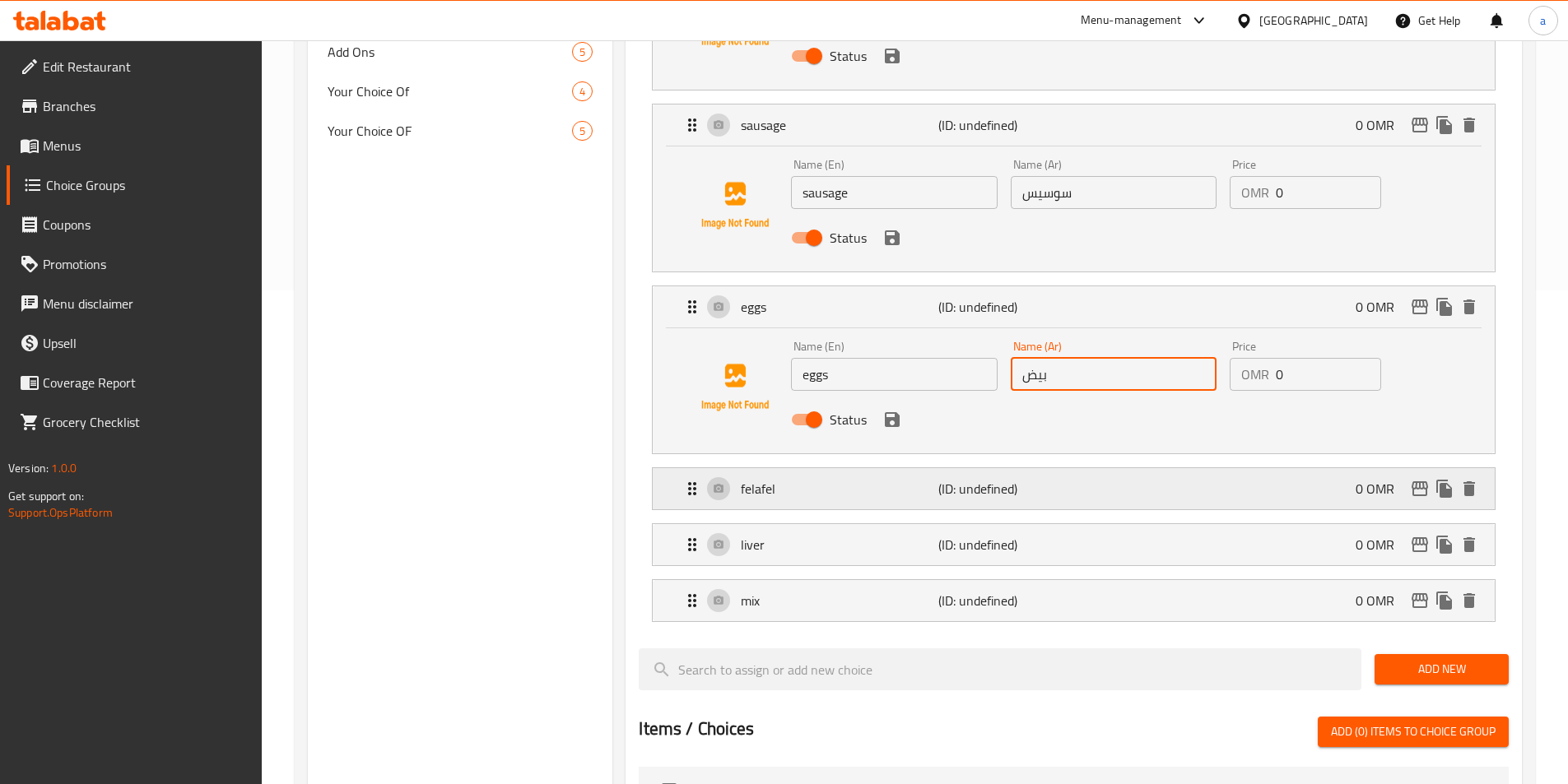
click at [1065, 468] on div "felafel (ID: undefined) 0 OMR" at bounding box center [1079, 488] width 793 height 42
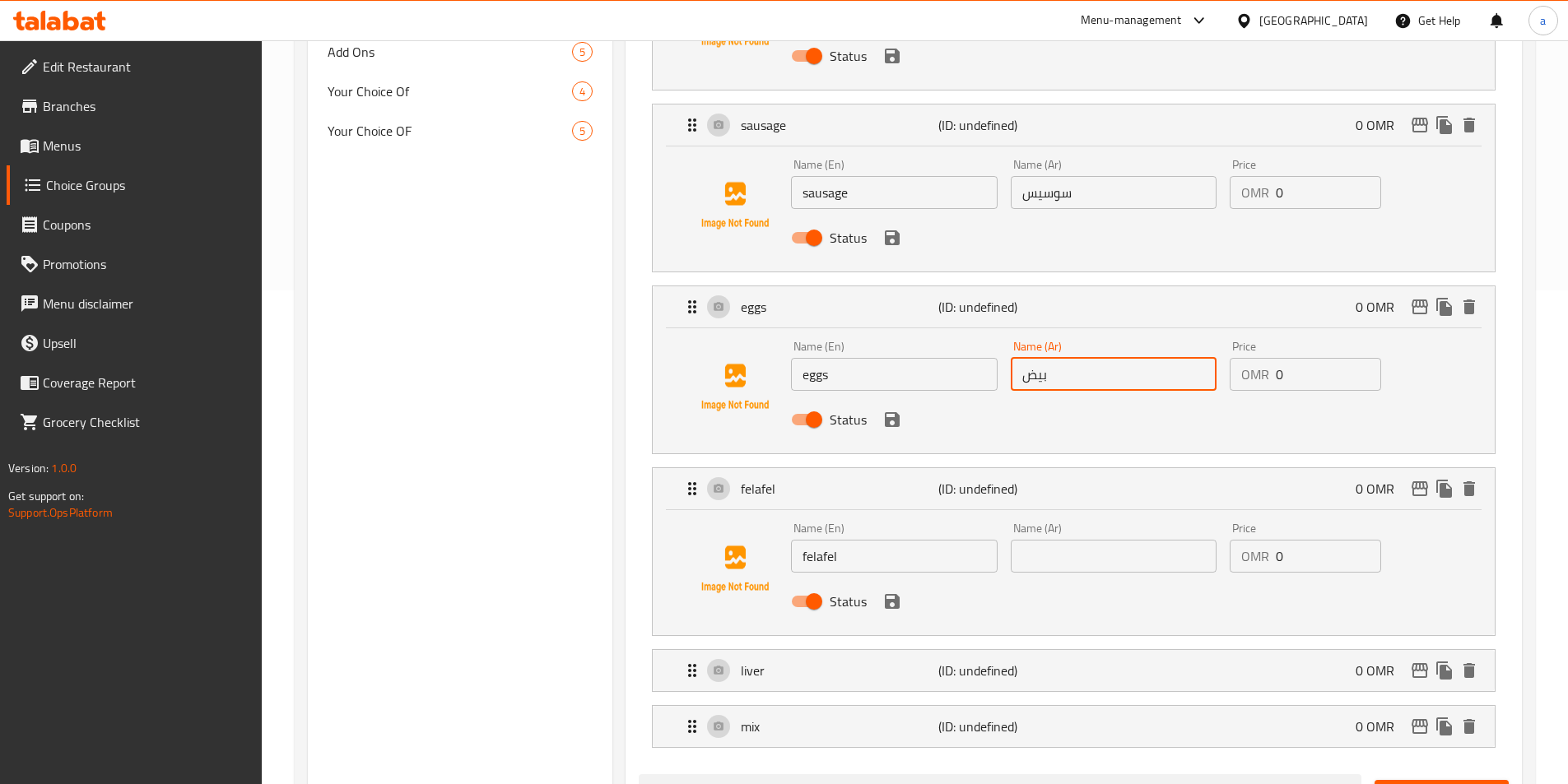
type input "بيض"
click at [1100, 526] on div "Name (Ar) Name (Ar)" at bounding box center [1113, 548] width 219 height 64
click at [1102, 540] on input "text" at bounding box center [1113, 556] width 206 height 33
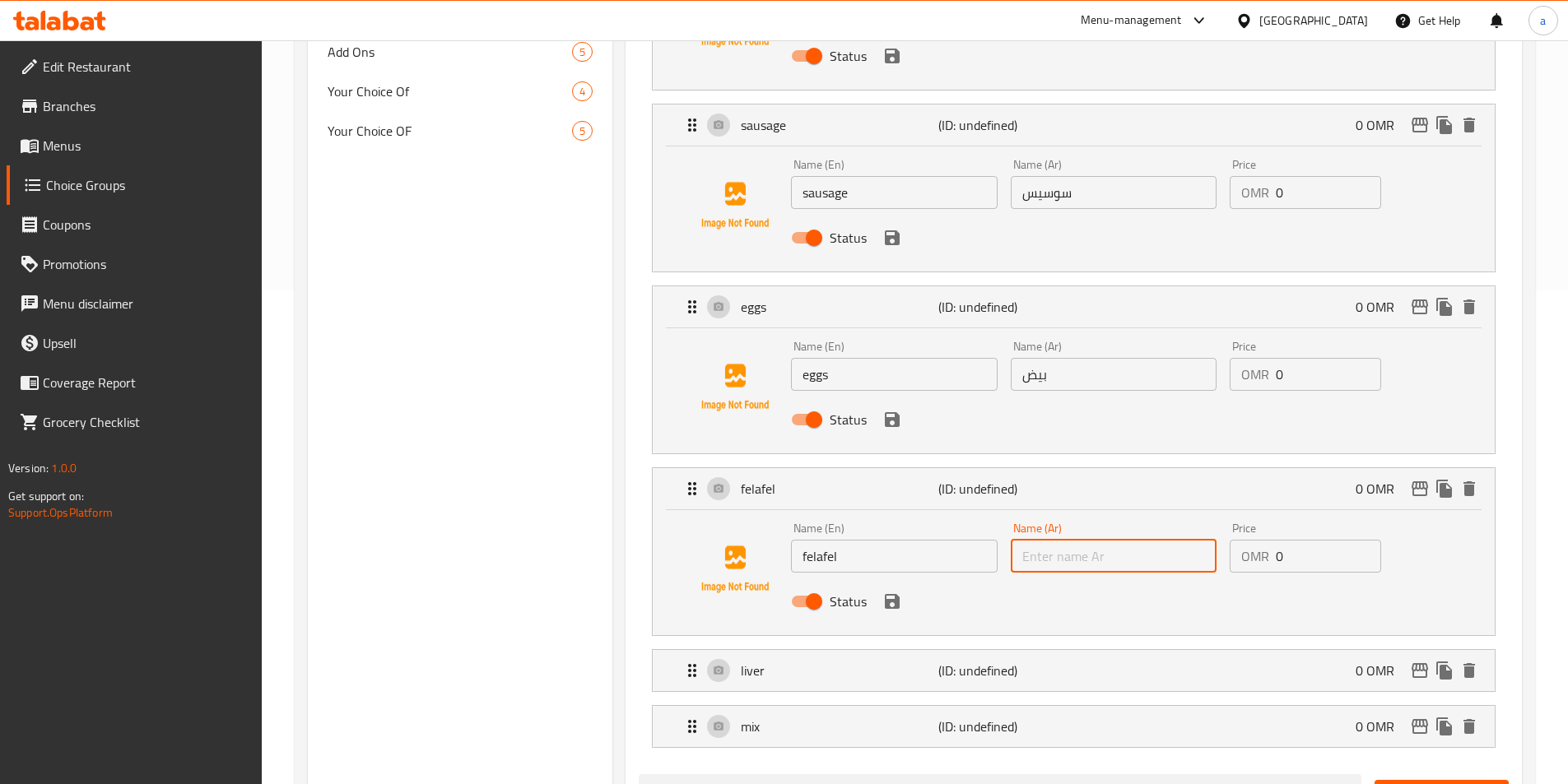
paste input "فلافل"
type input "فلافل"
click at [1047, 650] on div "liver (ID: undefined) 0 OMR" at bounding box center [1079, 670] width 793 height 42
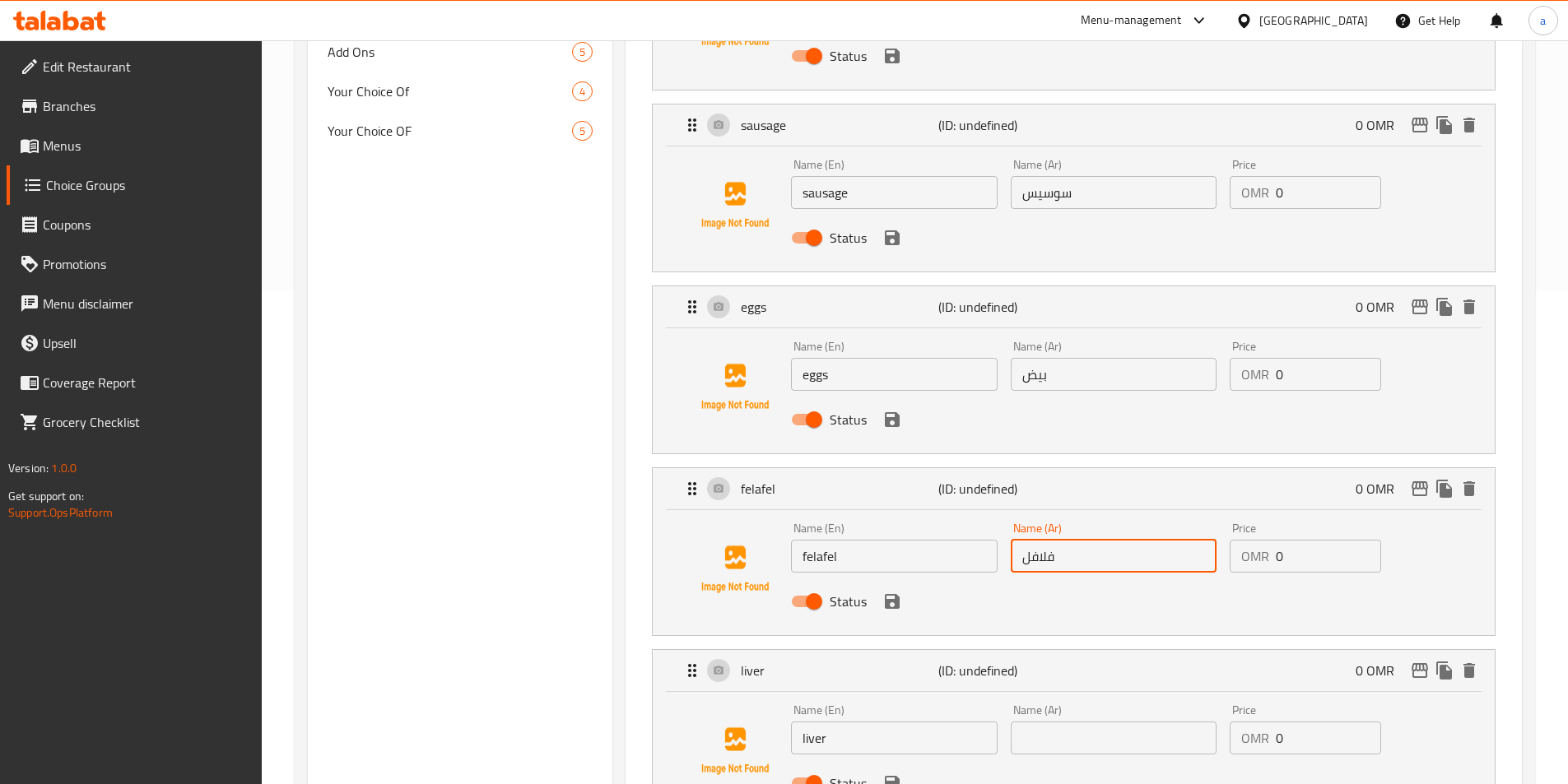
click at [1051, 721] on input "text" at bounding box center [1113, 737] width 206 height 33
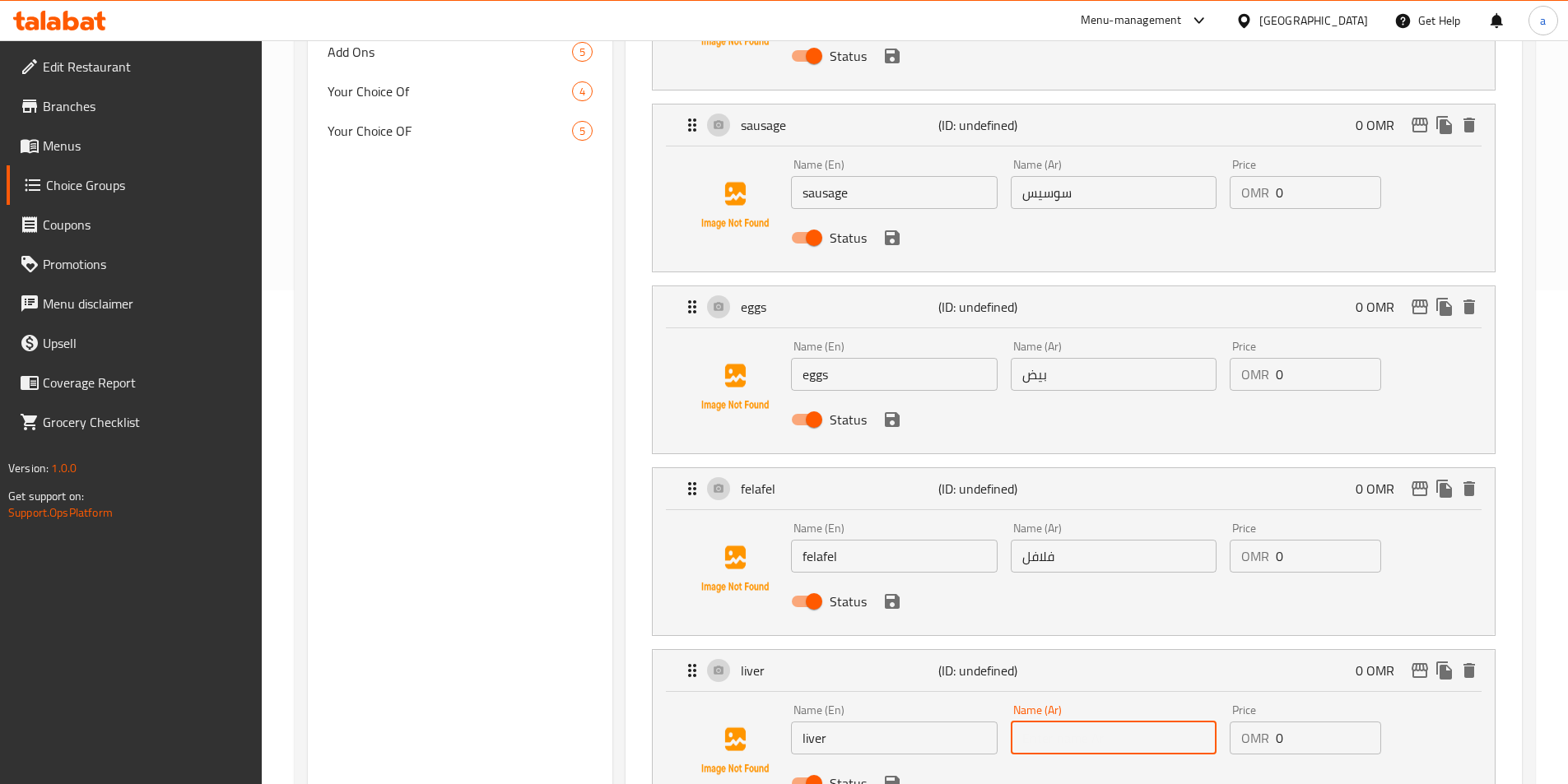
paste input "كبدة"
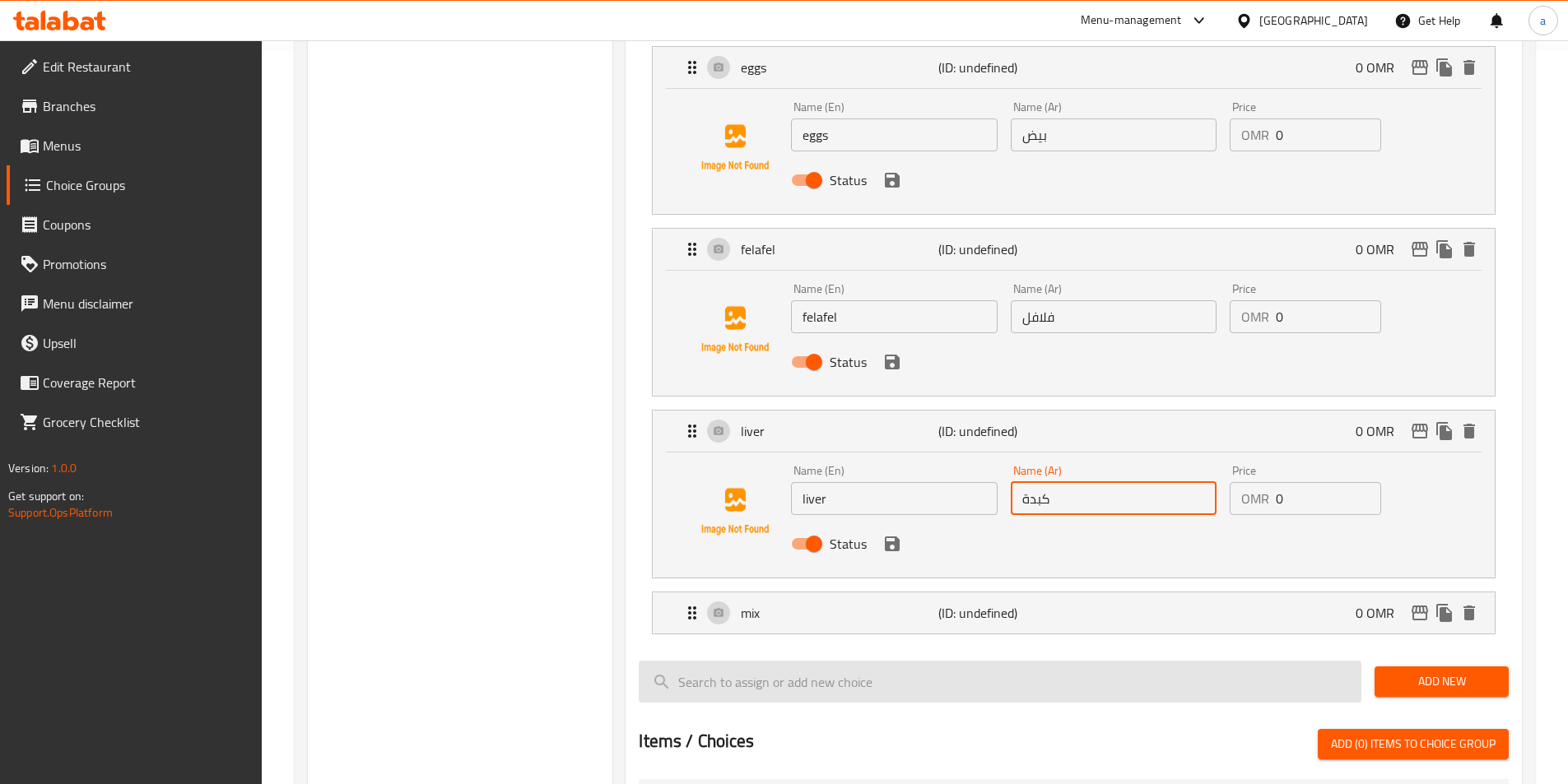
scroll to position [740, 0]
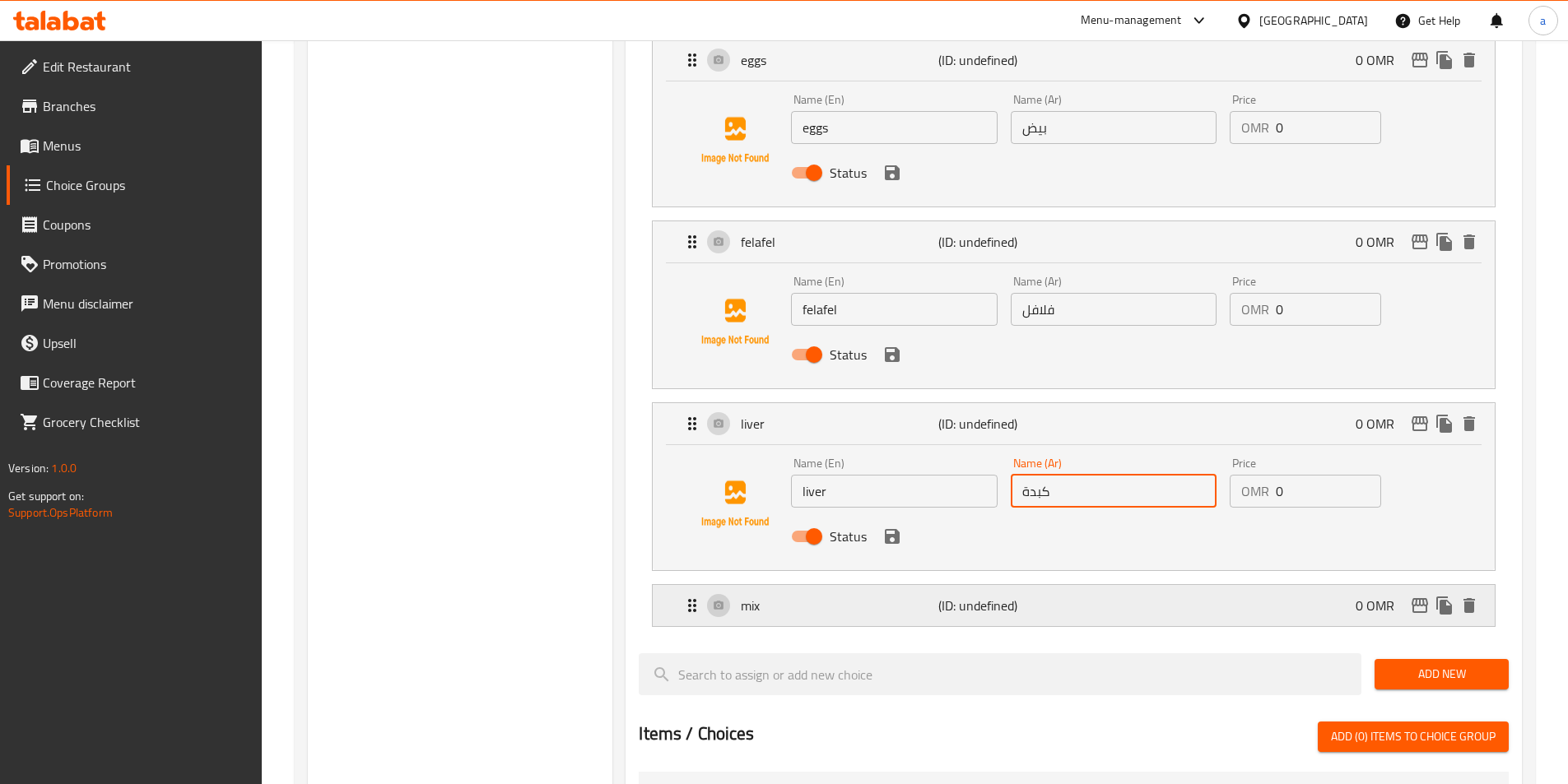
click at [1075, 585] on div "mix (ID: undefined) 0 OMR" at bounding box center [1079, 605] width 793 height 42
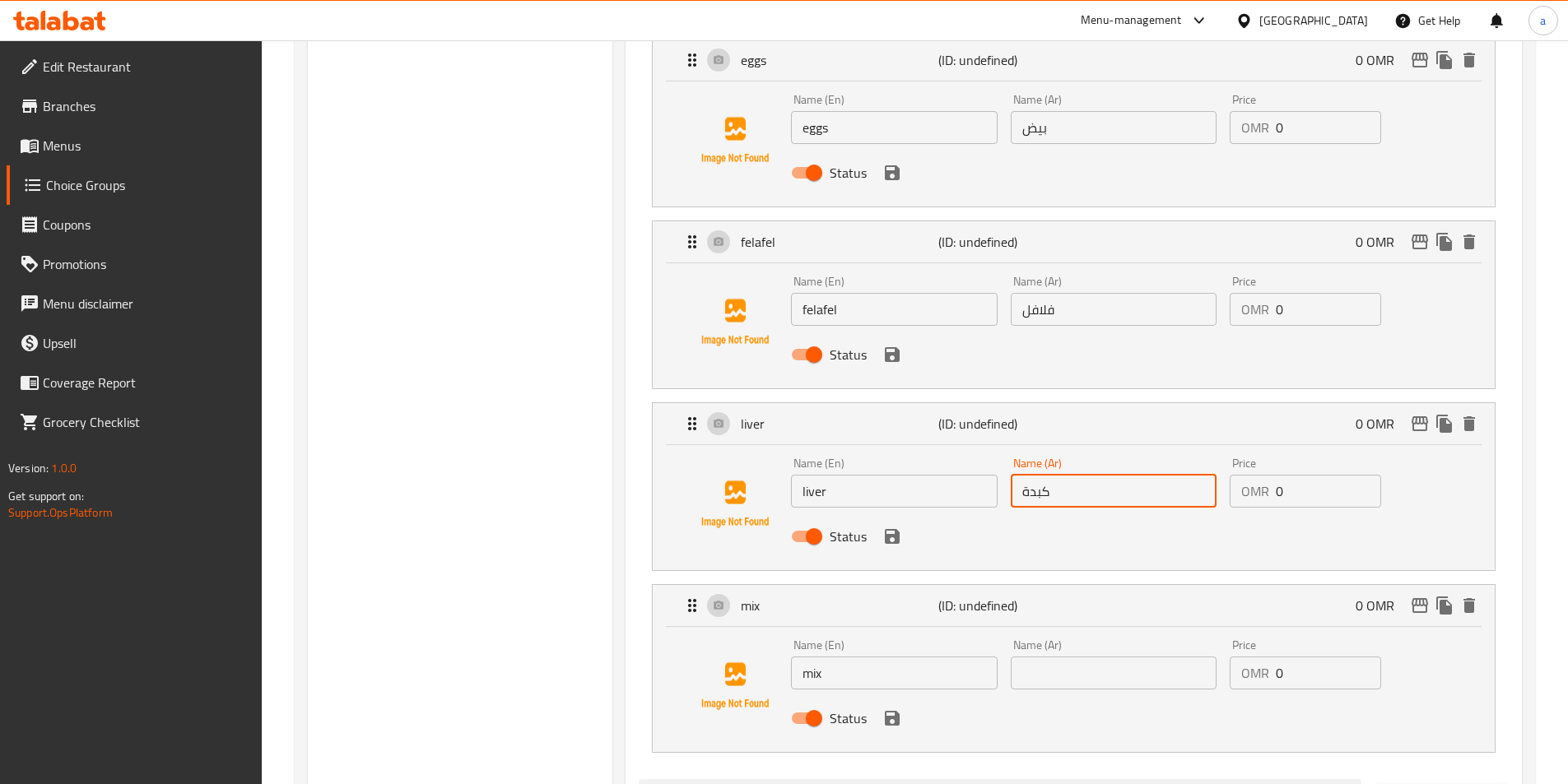
type input "كبدة"
click at [1119, 656] on input "text" at bounding box center [1113, 672] width 206 height 33
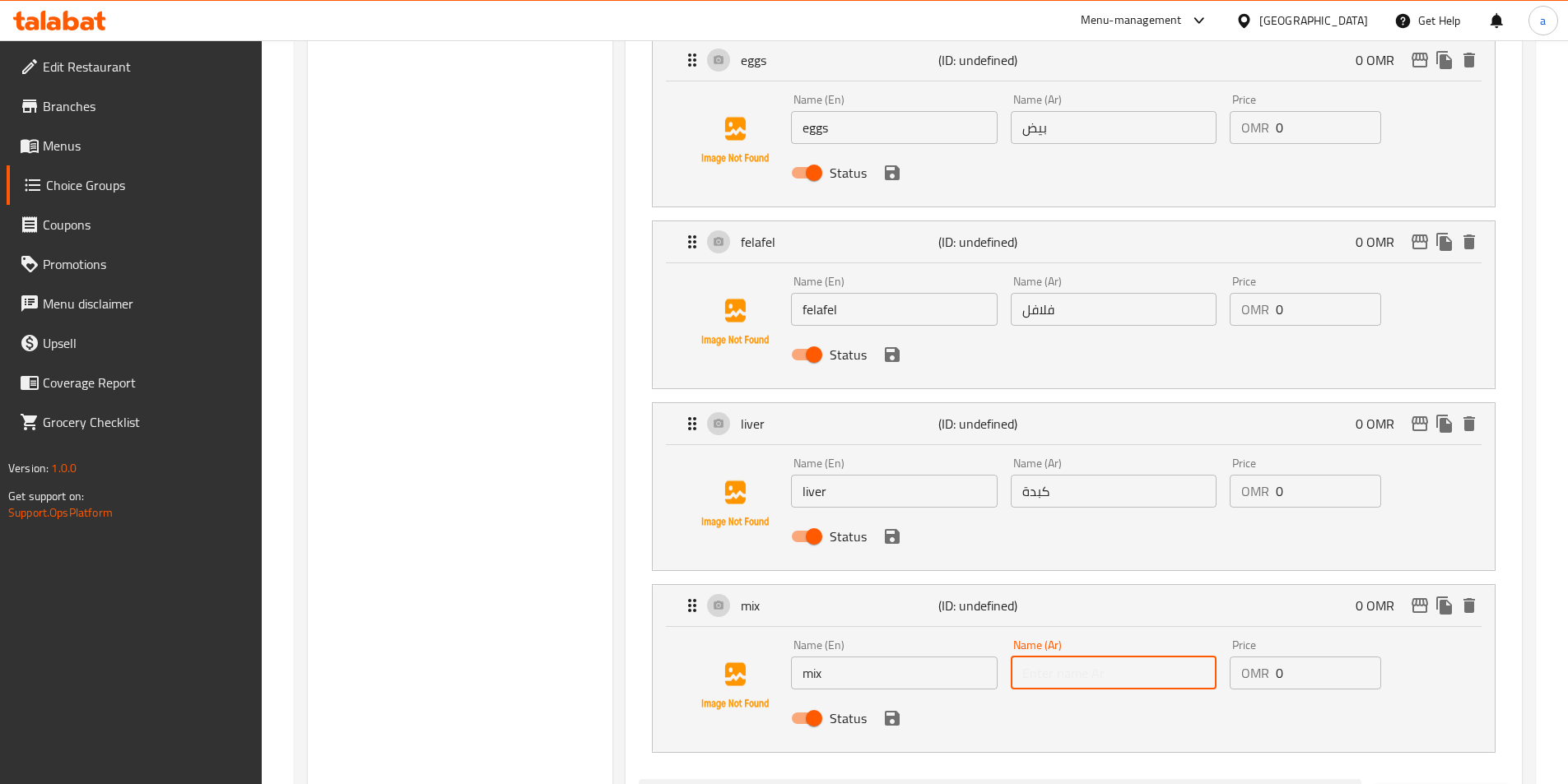
paste input "ميكس"
drag, startPoint x: 891, startPoint y: 664, endPoint x: 884, endPoint y: 648, distance: 17.5
click at [891, 711] on icon "save" at bounding box center [891, 718] width 14 height 14
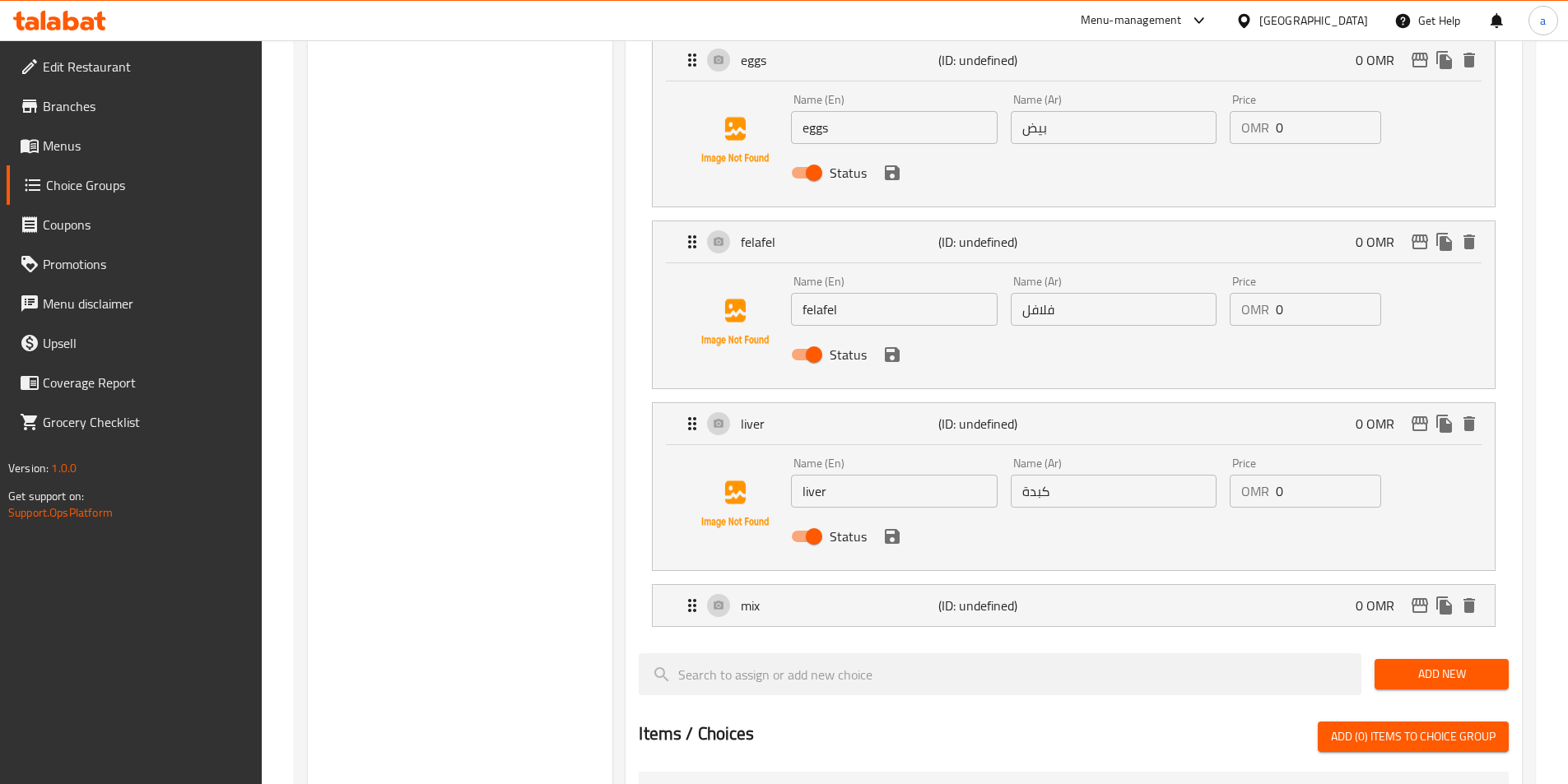
type input "ميكس"
click at [888, 514] on div "Status" at bounding box center [1113, 537] width 657 height 44
click at [892, 529] on icon "save" at bounding box center [891, 536] width 14 height 14
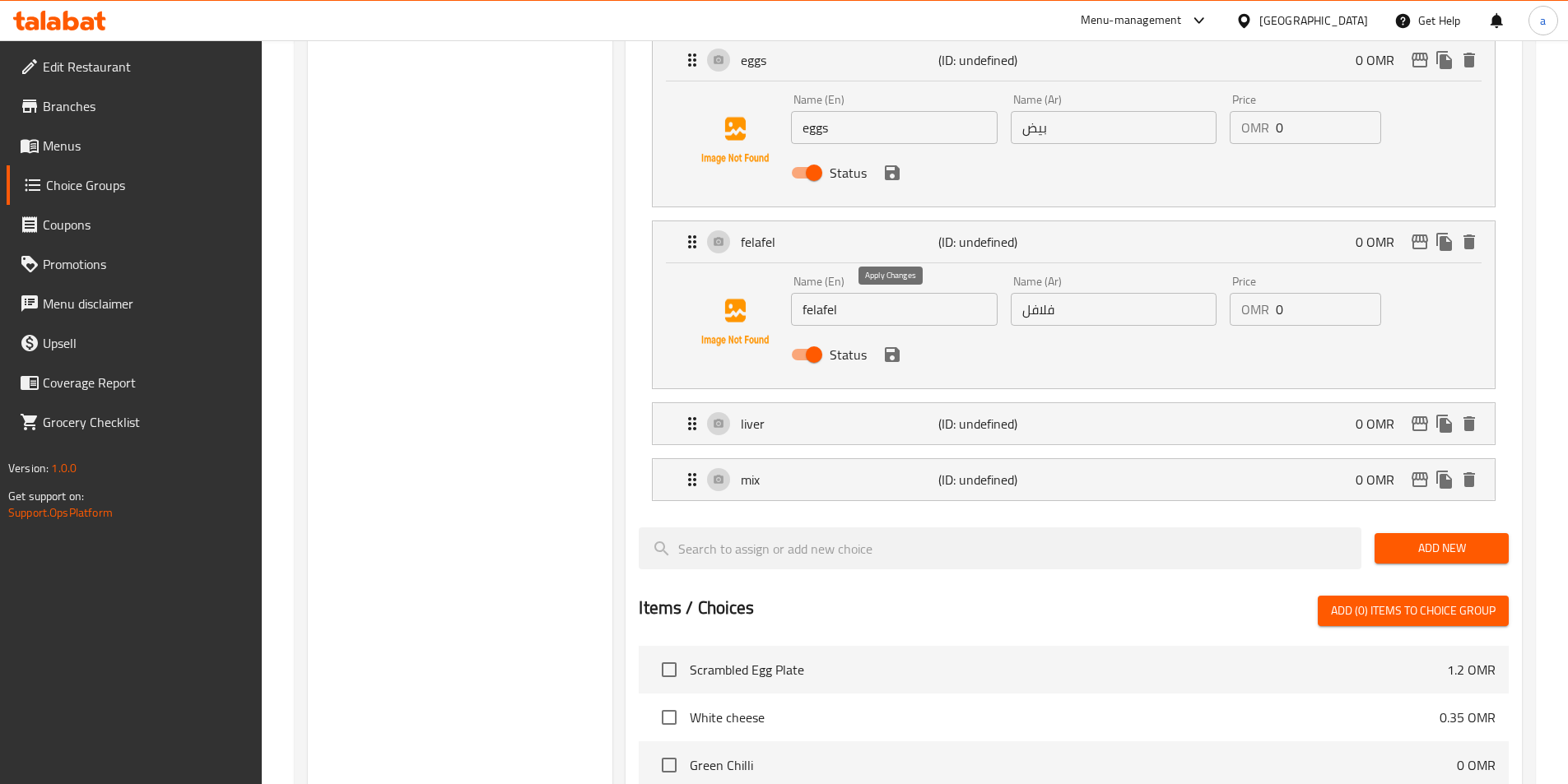
click at [893, 348] on icon "save" at bounding box center [891, 354] width 14 height 14
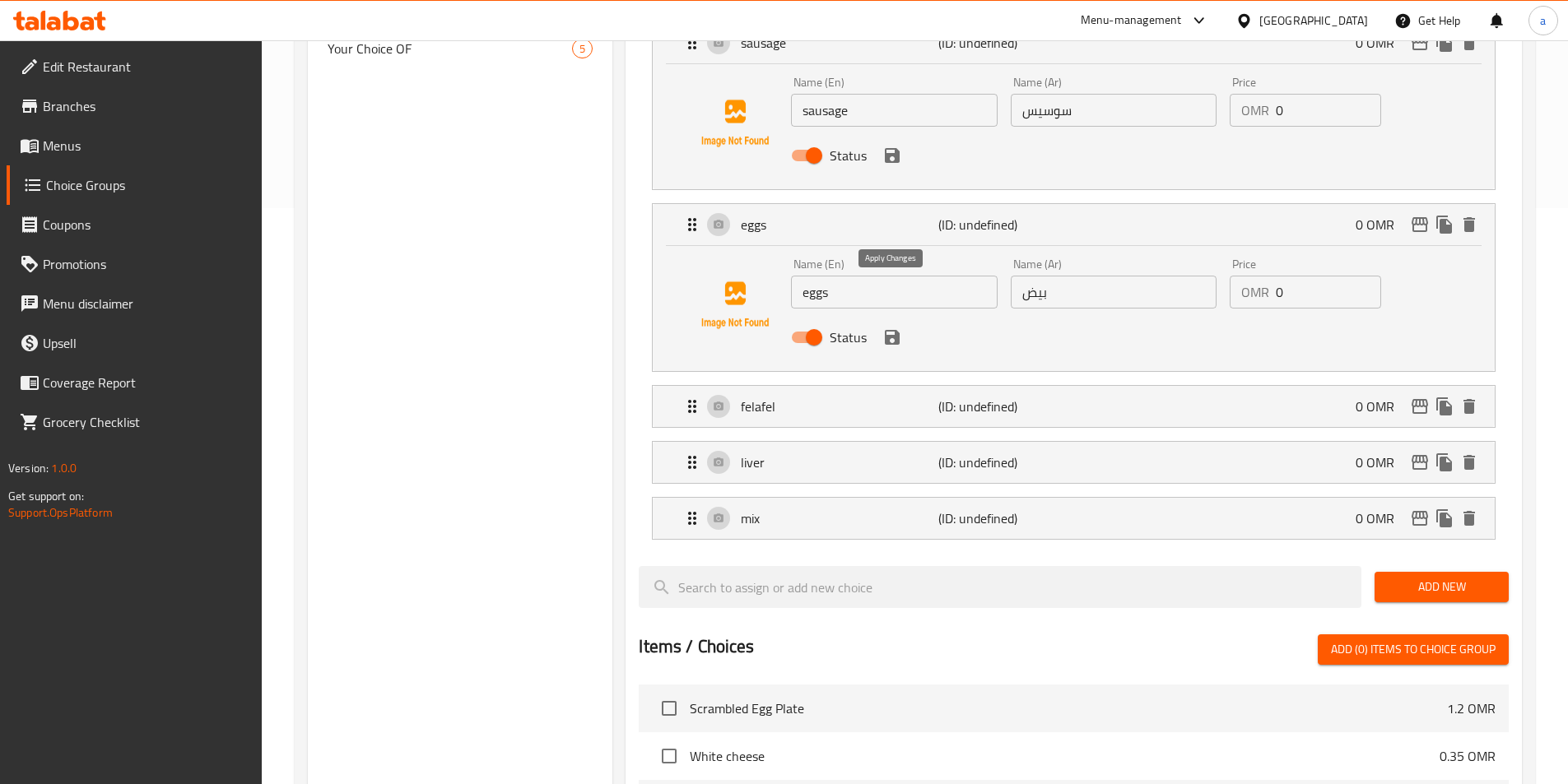
click at [895, 327] on icon "save" at bounding box center [891, 336] width 20 height 19
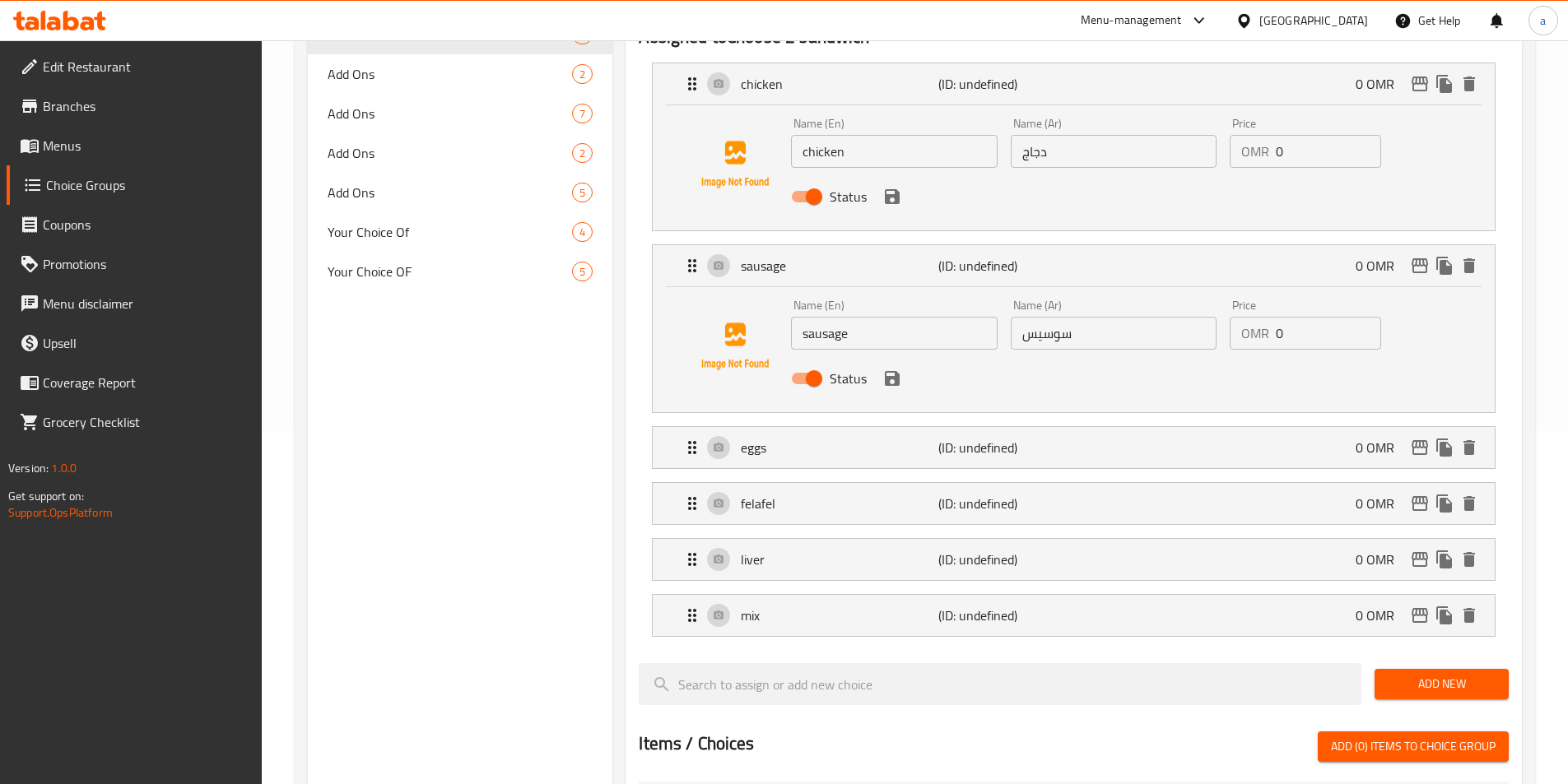
scroll to position [329, 0]
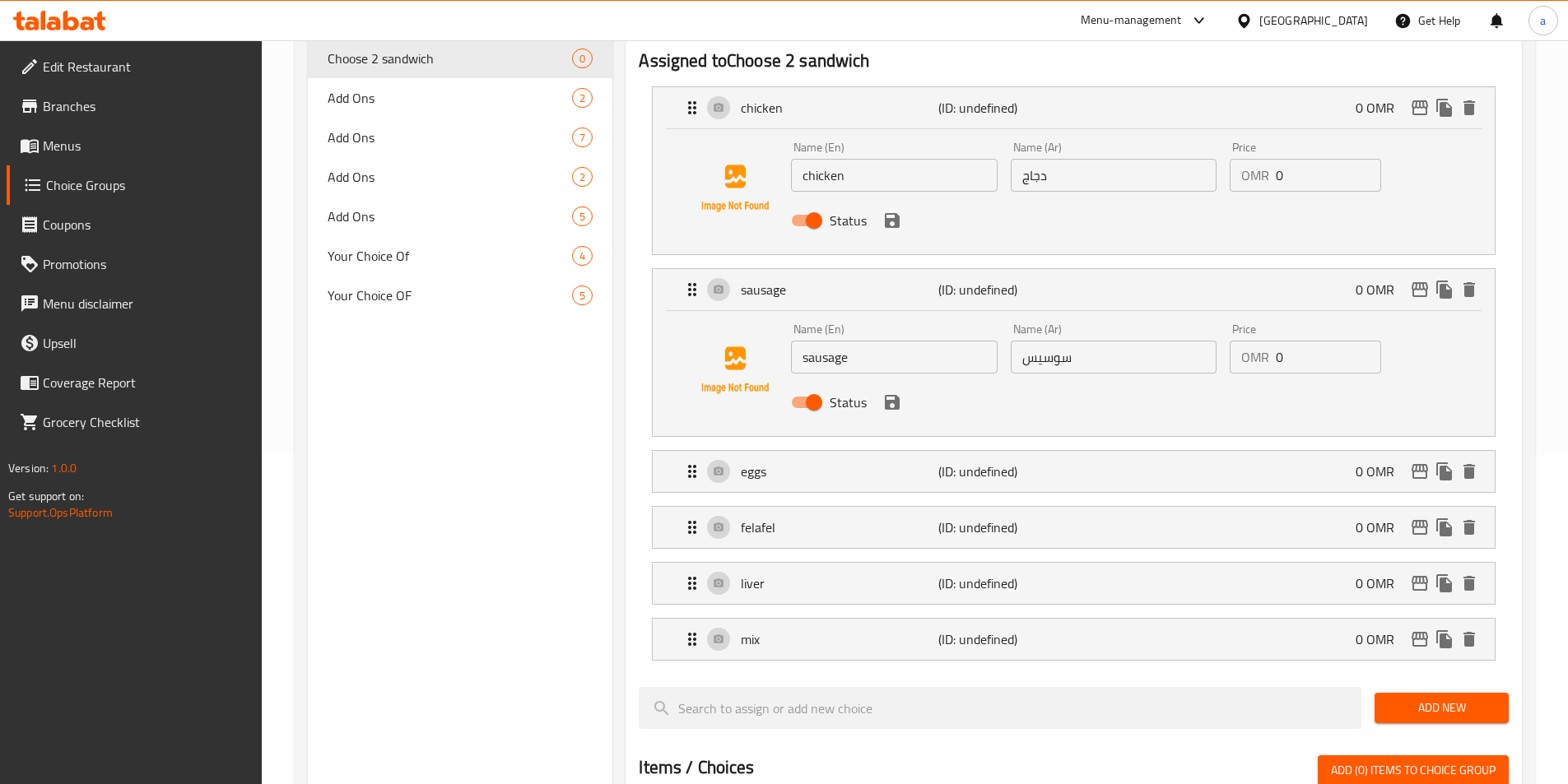
click at [891, 380] on div "Status" at bounding box center [1113, 402] width 657 height 44
click at [891, 392] on icon "save" at bounding box center [891, 402] width 20 height 19
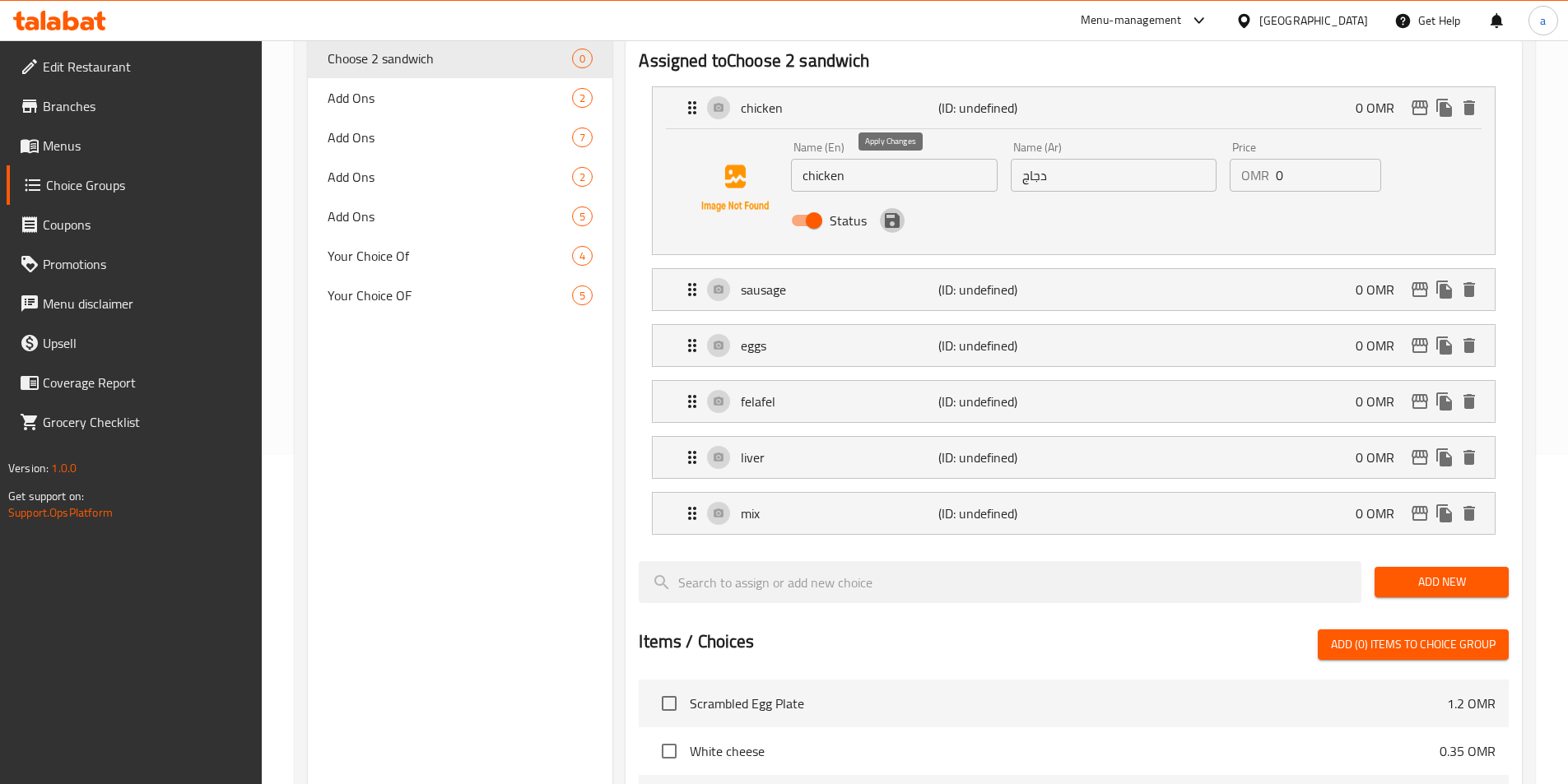
click at [897, 210] on icon "save" at bounding box center [891, 220] width 20 height 19
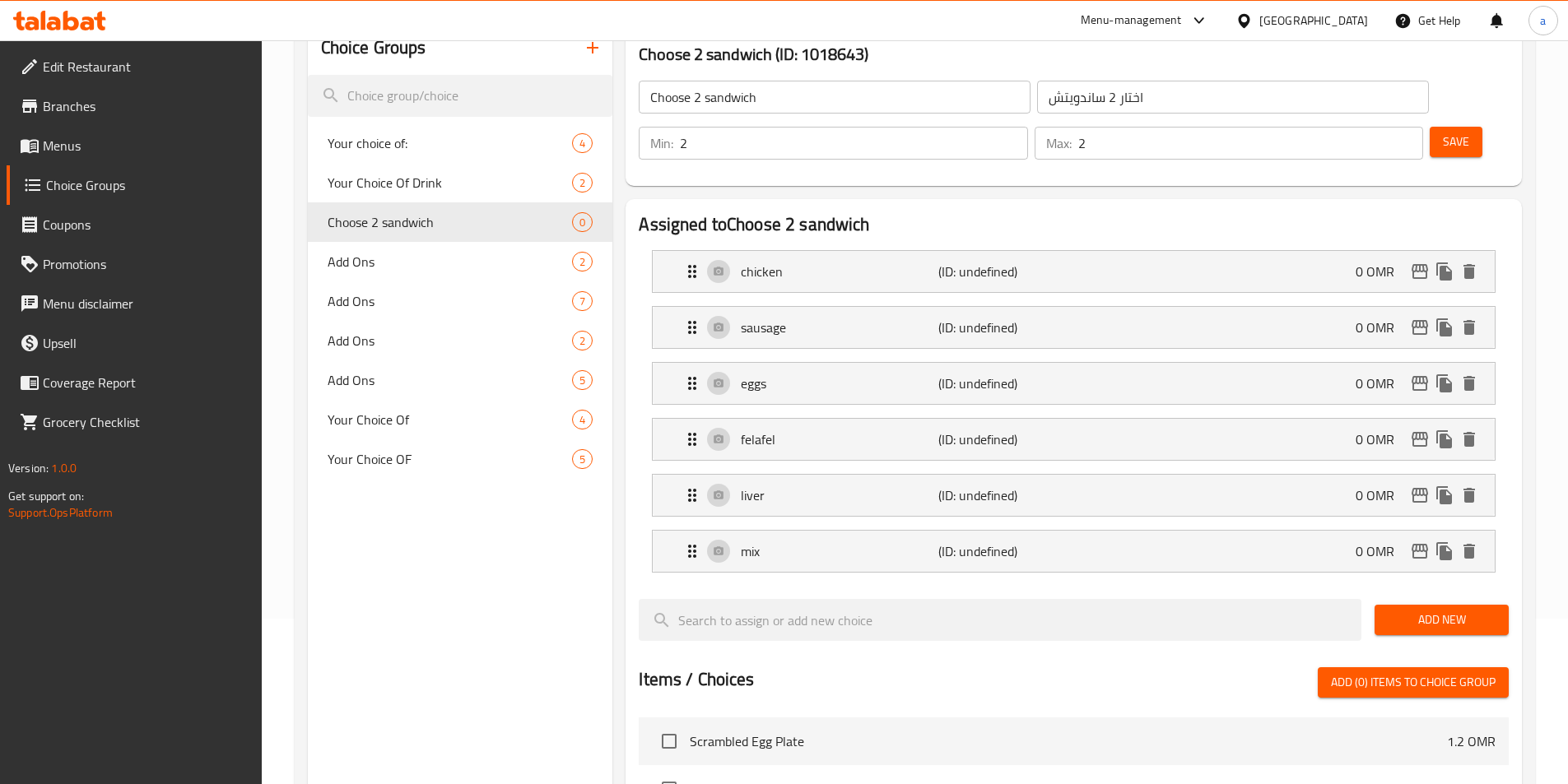
scroll to position [164, 0]
click at [1442, 132] on span "Save" at bounding box center [1455, 142] width 26 height 20
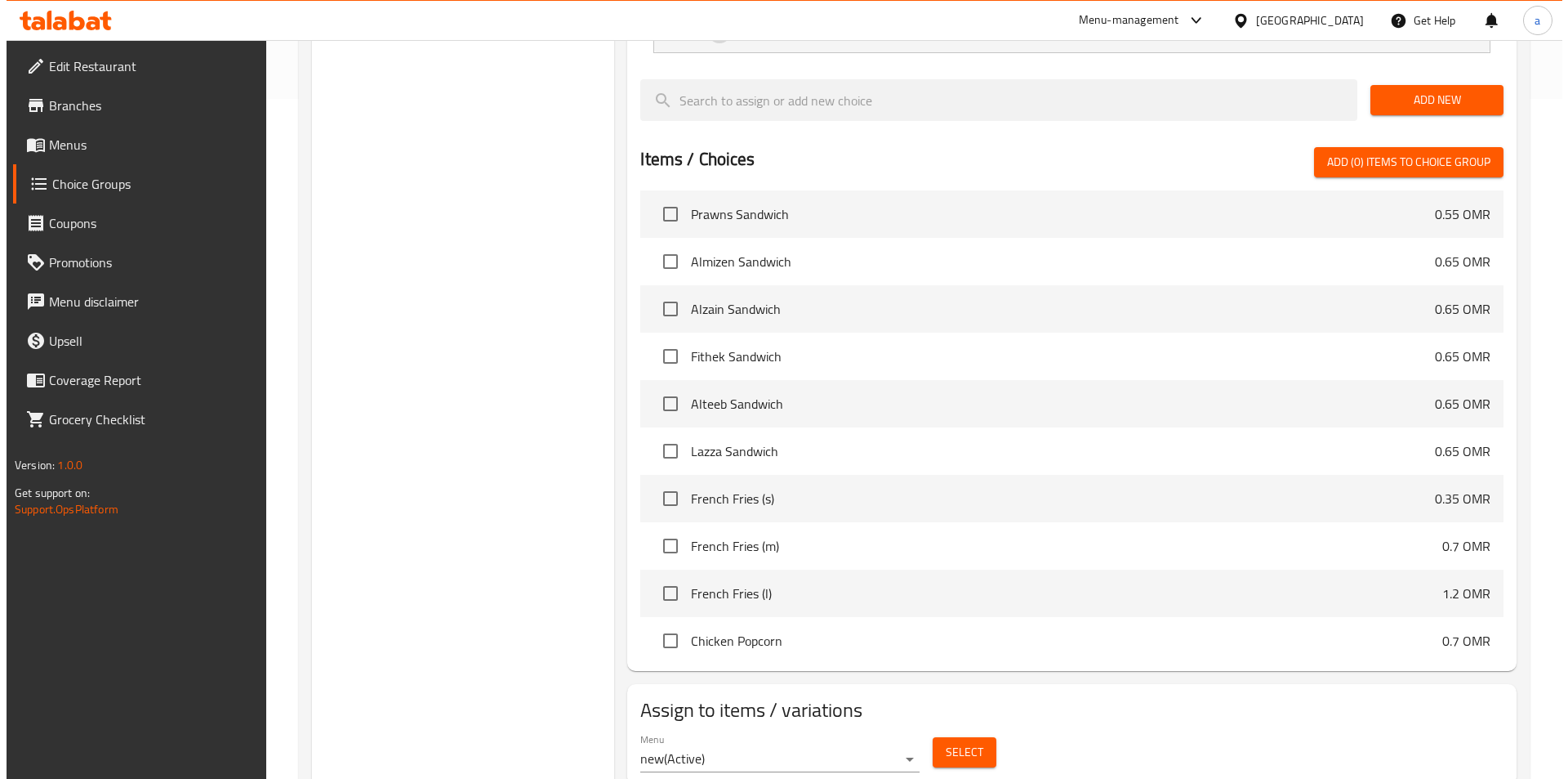
scroll to position [693, 0]
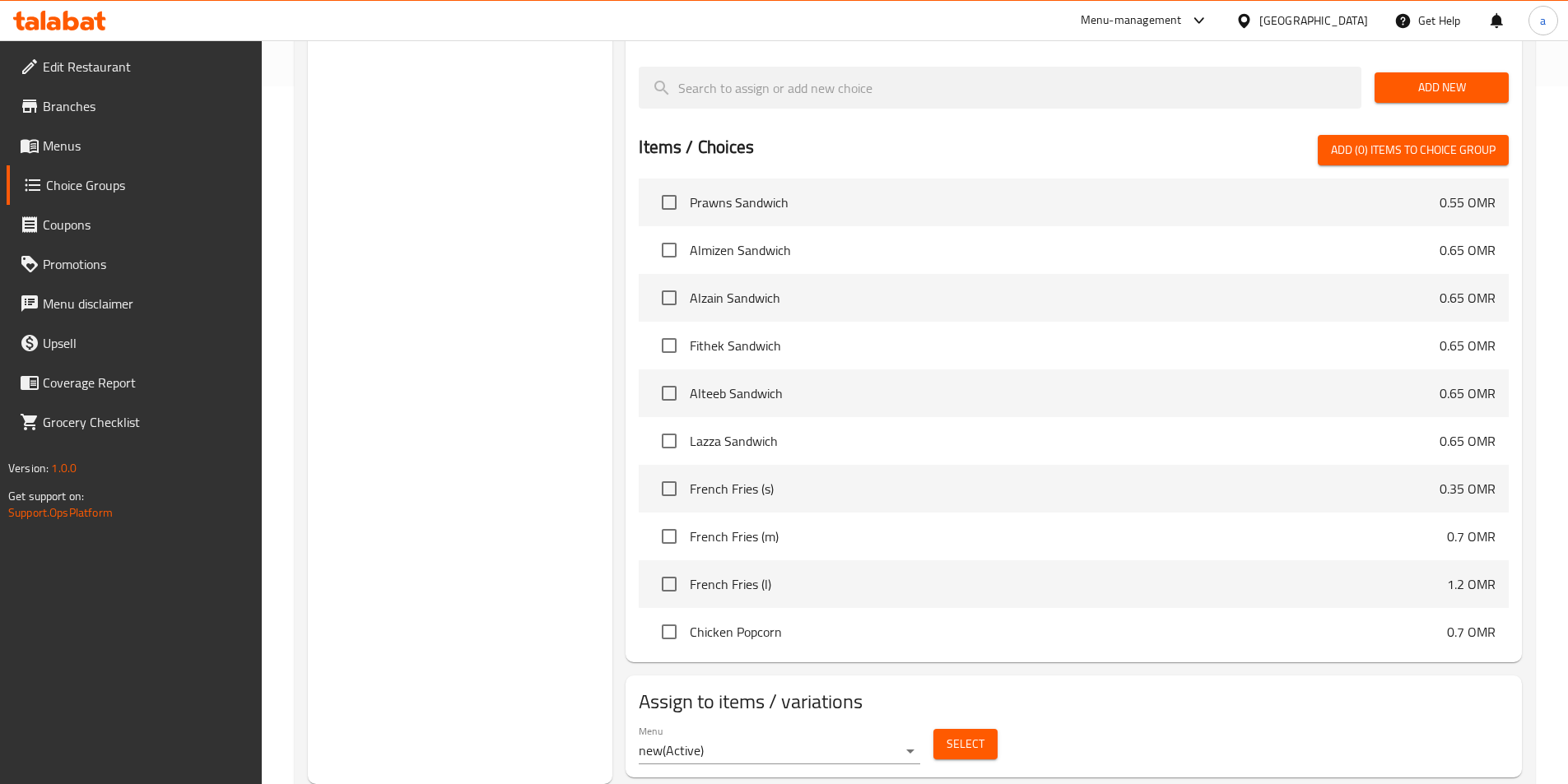
click at [962, 734] on span "Select" at bounding box center [965, 744] width 38 height 20
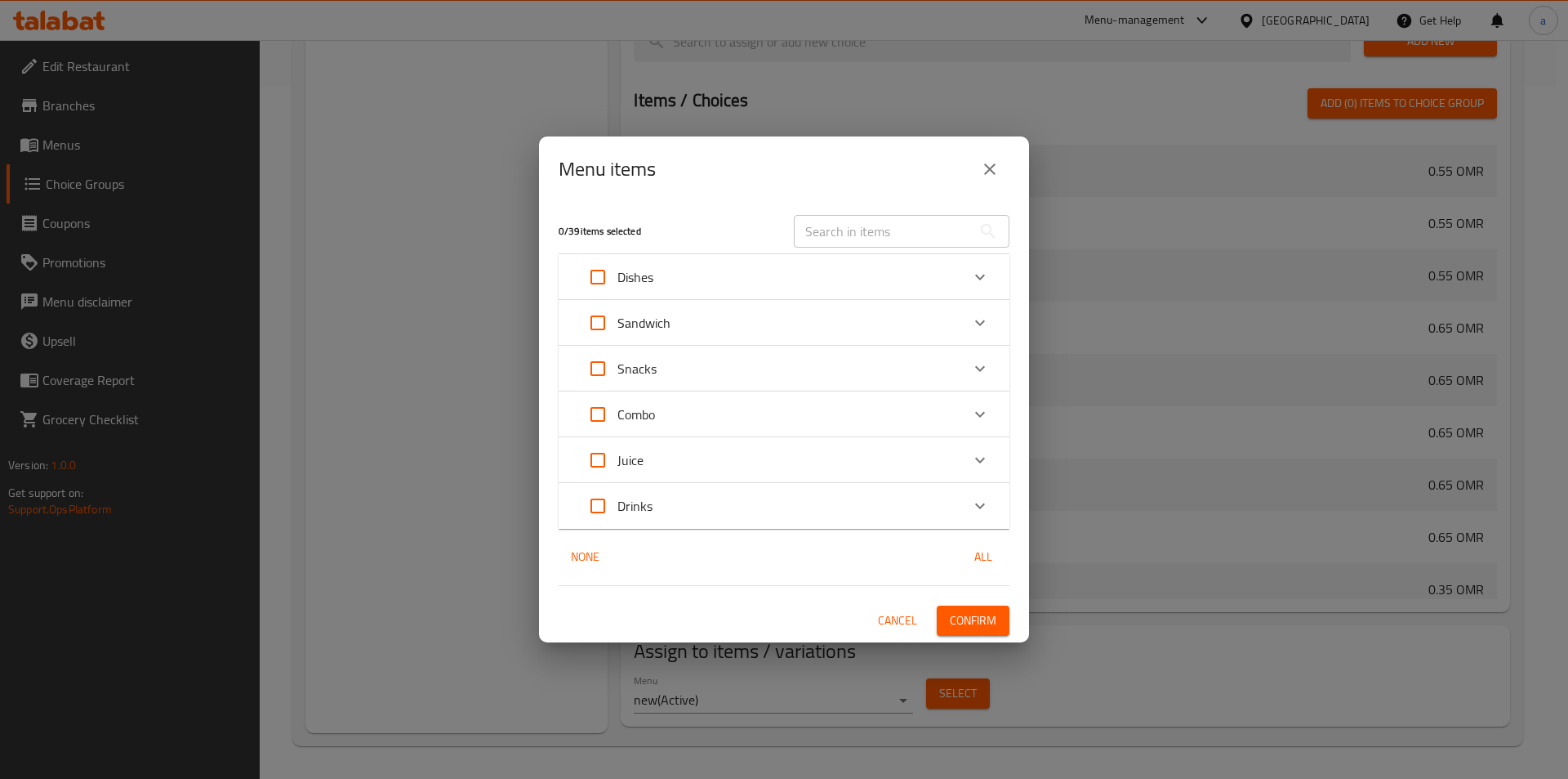
scroll to position [1262, 0]
click at [733, 415] on div "Combo" at bounding box center [769, 414] width 382 height 40
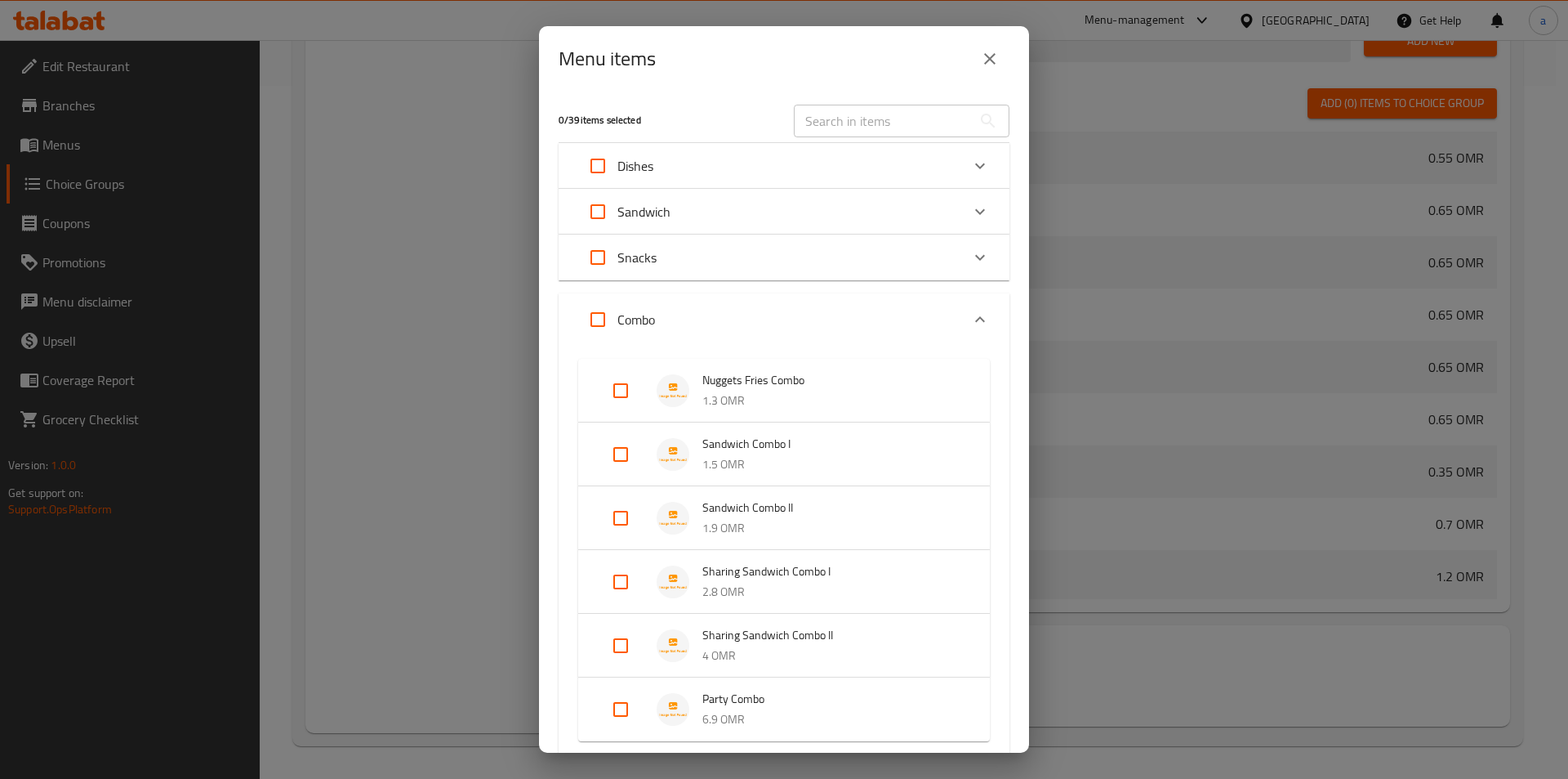
click at [623, 463] on input "Expand" at bounding box center [620, 454] width 40 height 40
checkbox input "true"
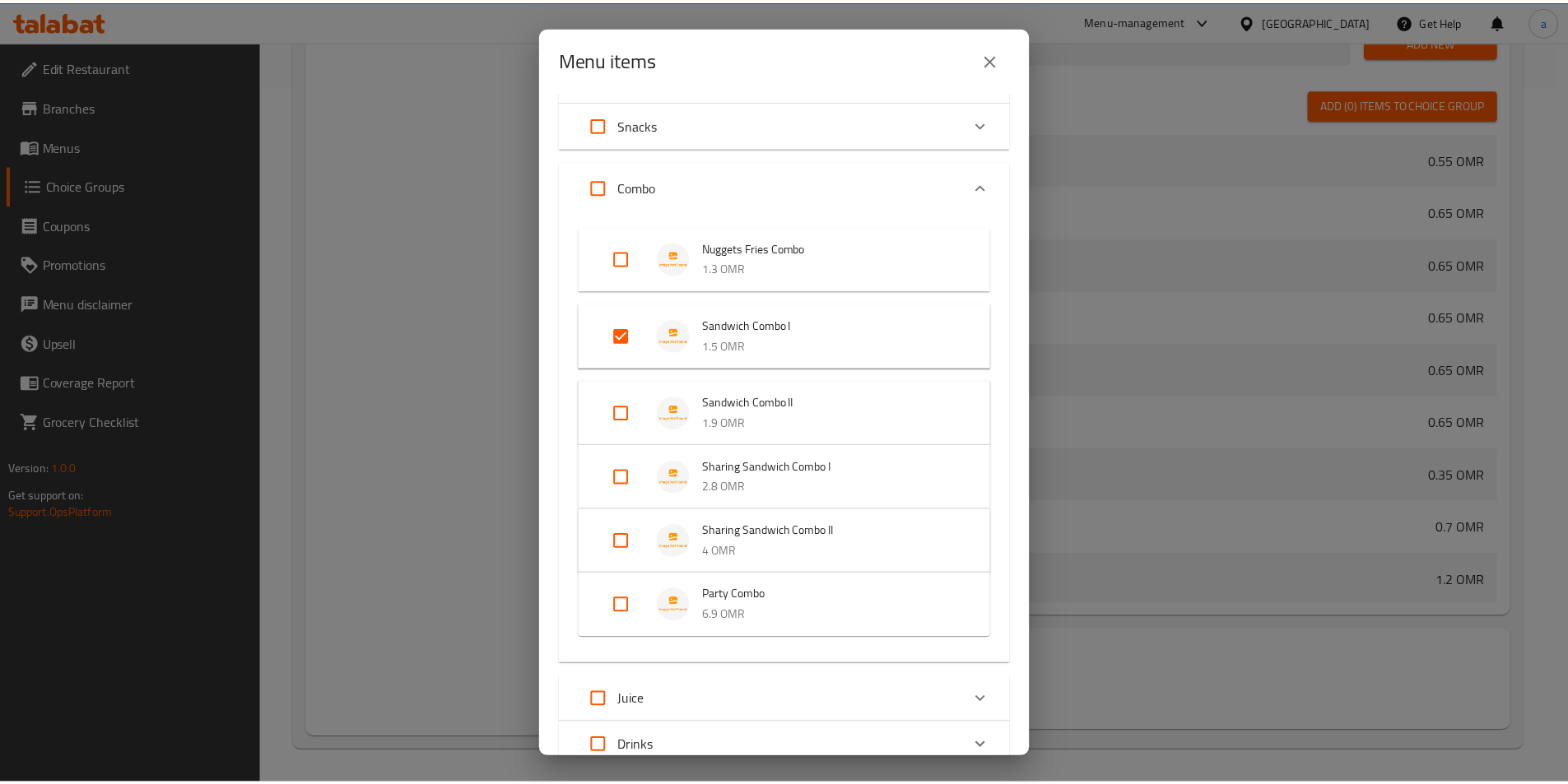
scroll to position [261, 0]
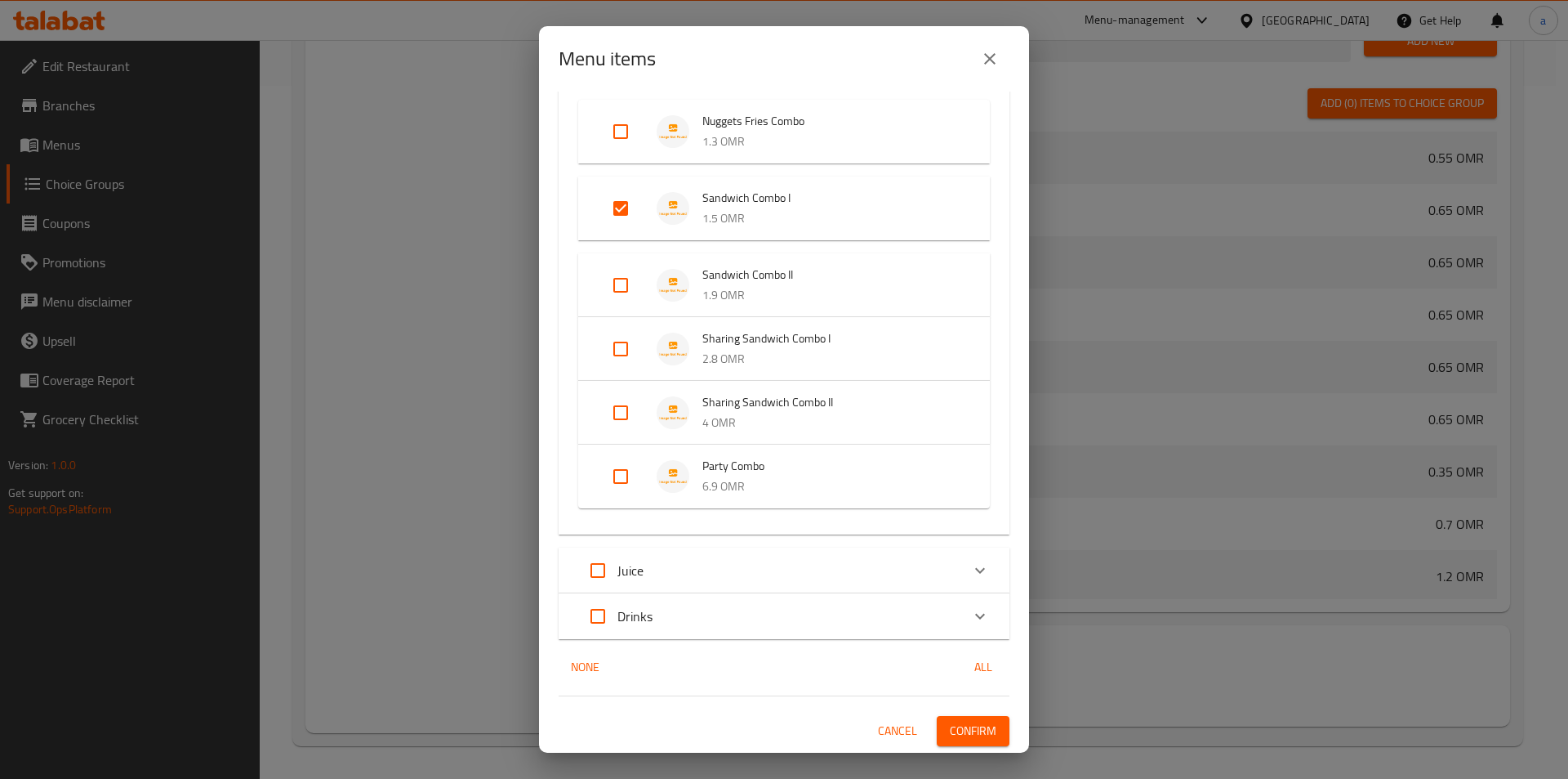
click at [960, 728] on span "Confirm" at bounding box center [973, 731] width 46 height 20
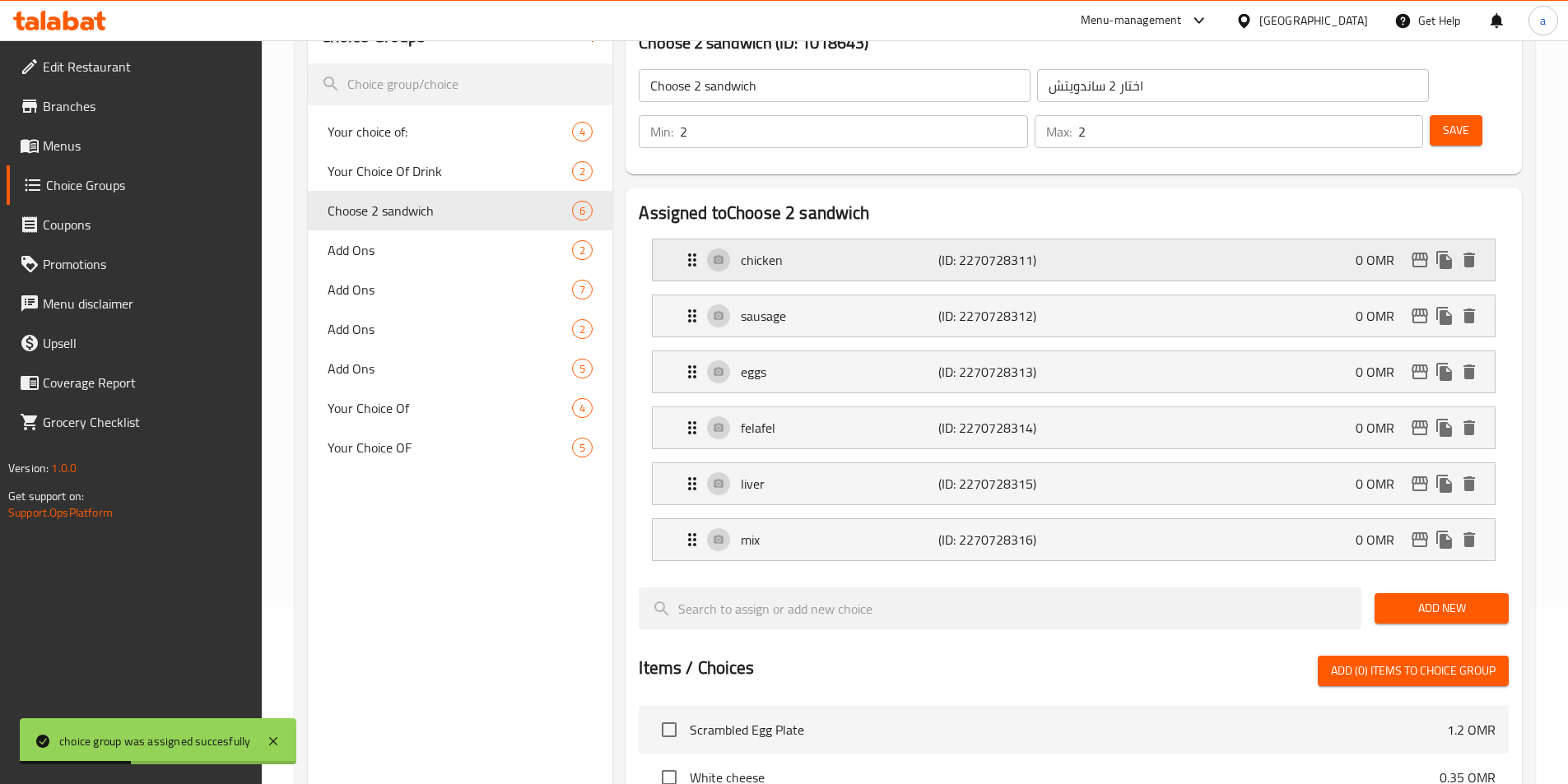
scroll to position [0, 0]
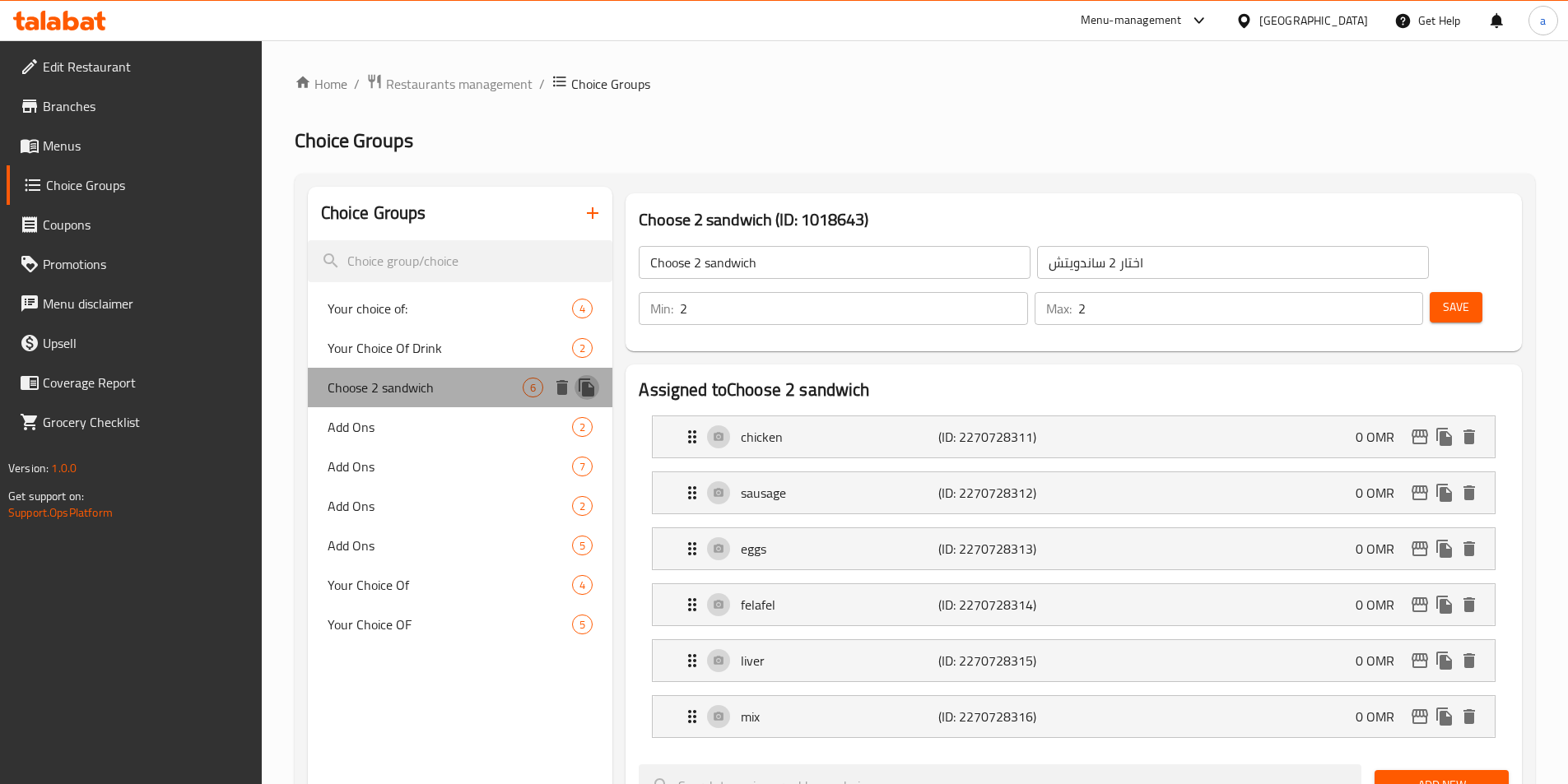
click at [582, 385] on icon "duplicate" at bounding box center [586, 386] width 20 height 19
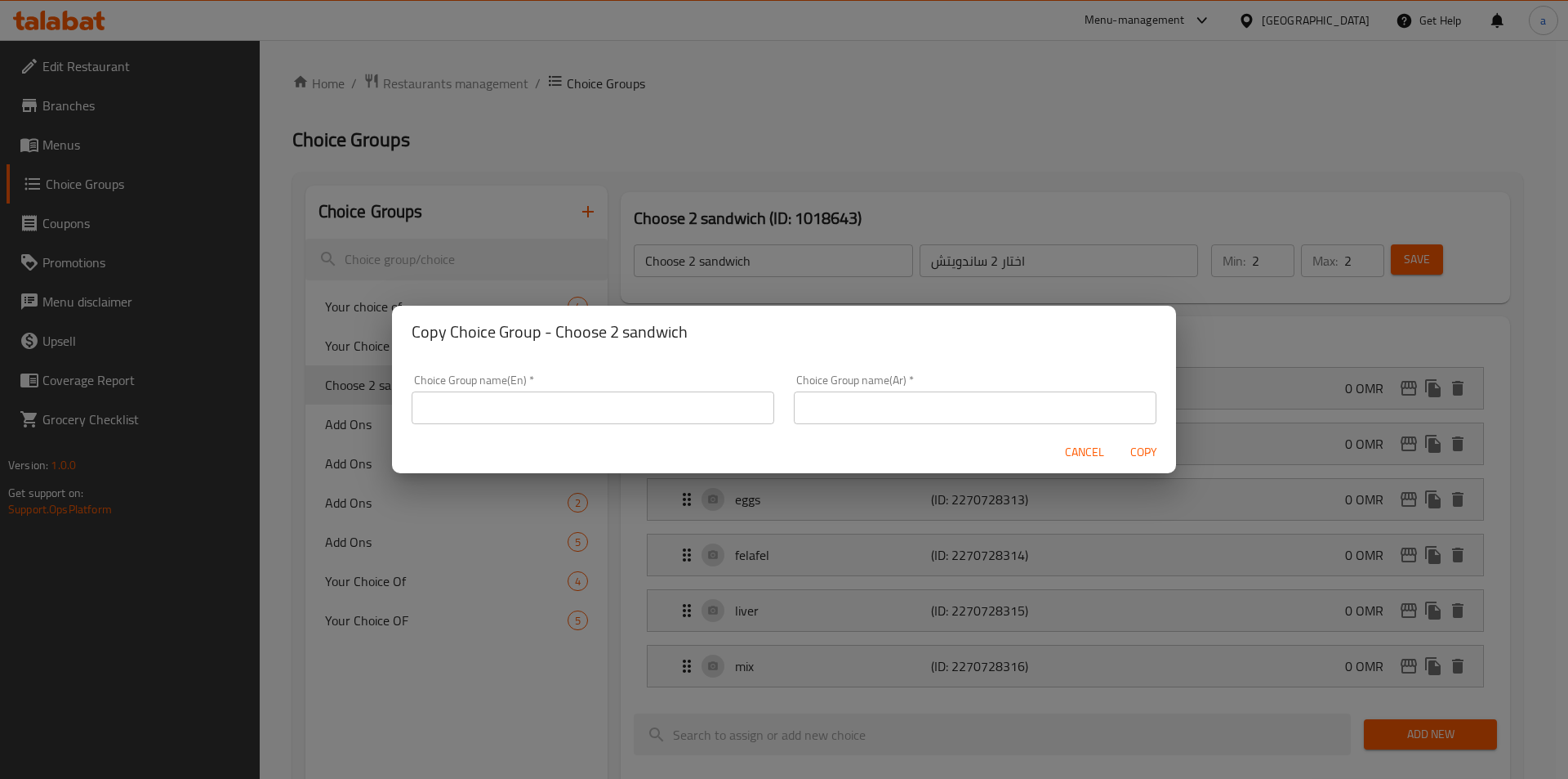
click at [586, 403] on input "text" at bounding box center [593, 408] width 363 height 33
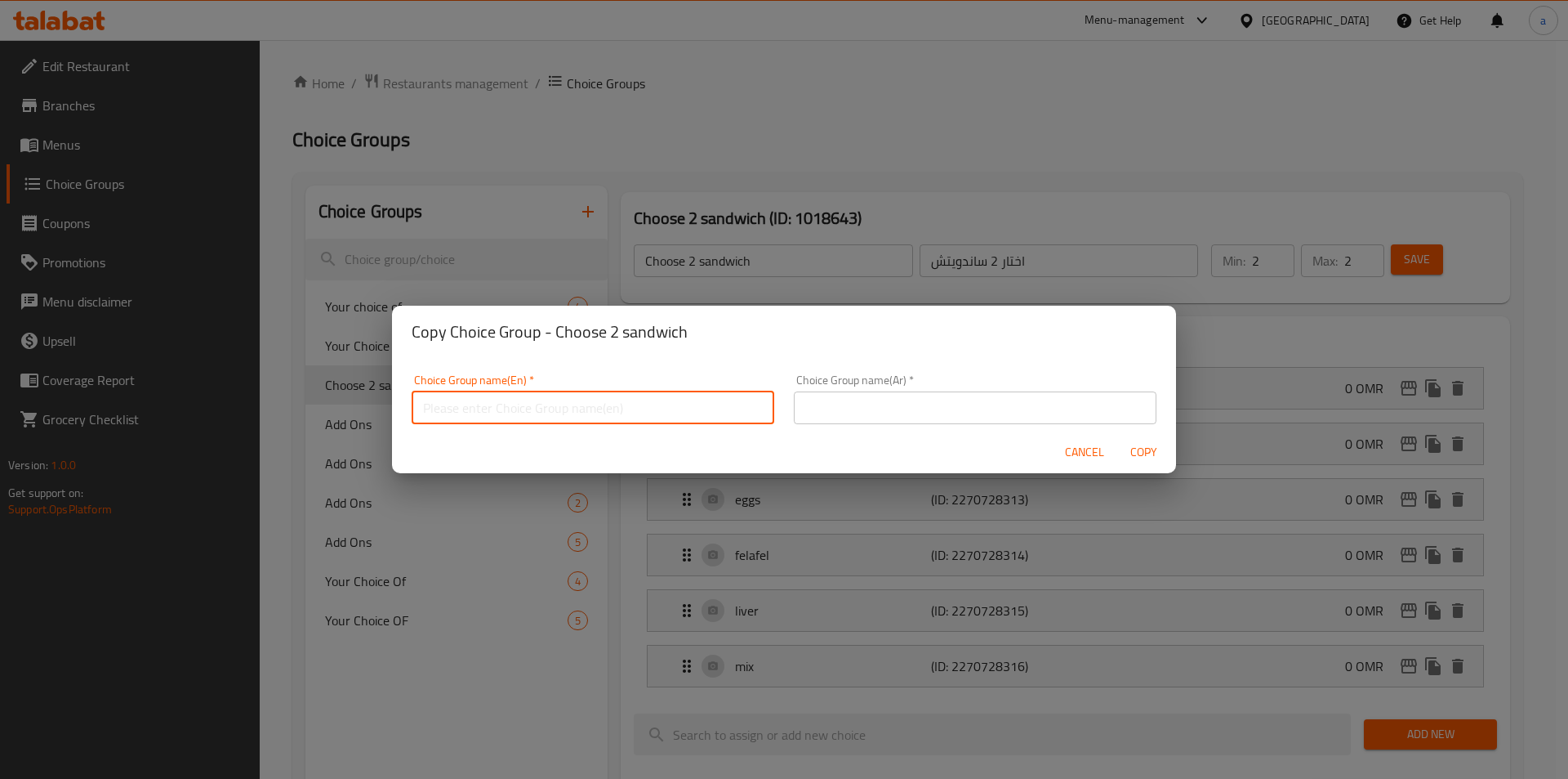
type input "Choose 2 sandwich"
click at [915, 417] on input "text" at bounding box center [975, 408] width 363 height 33
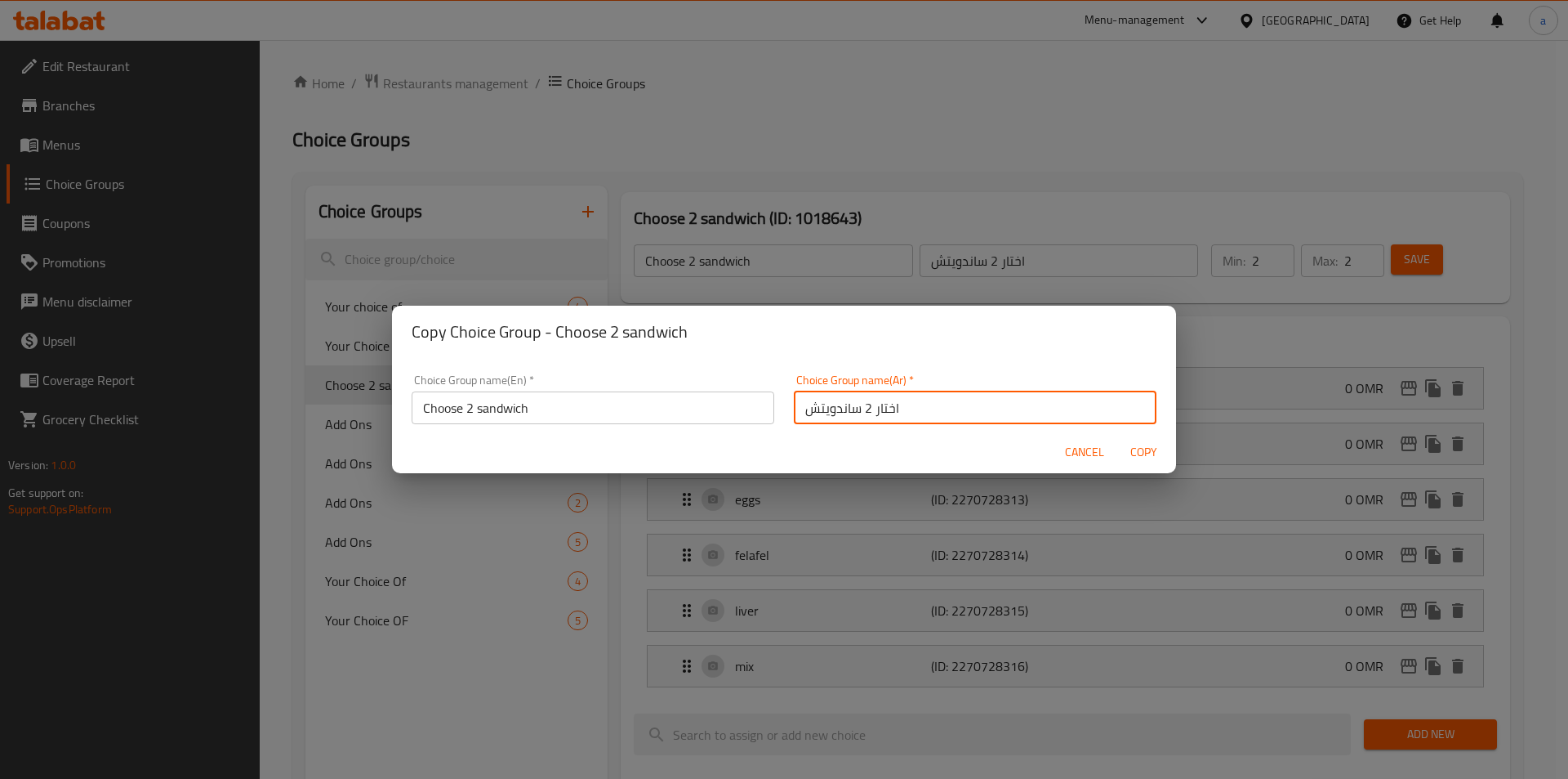
type input "اختار 2 ساندويتش"
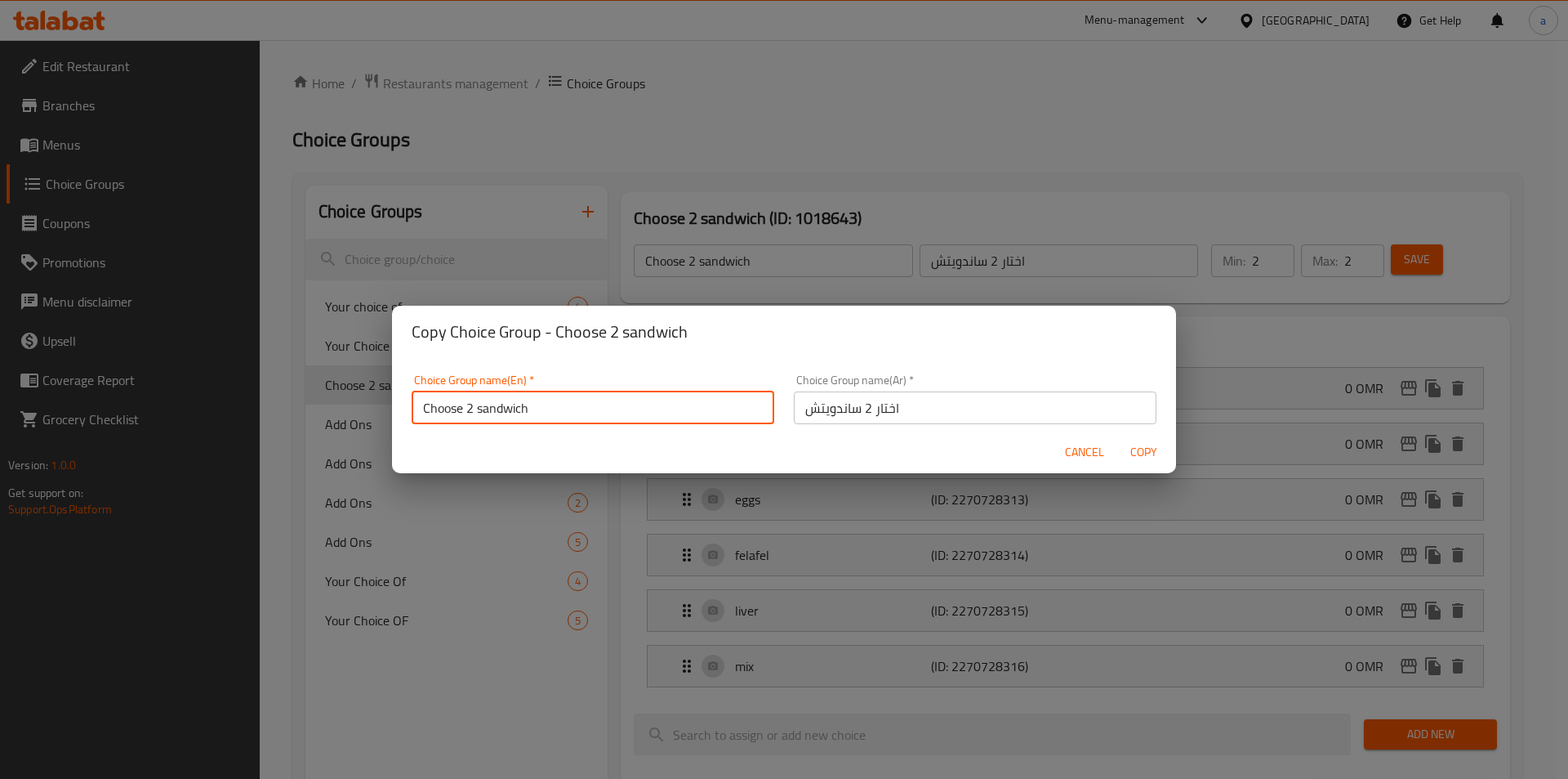
click at [662, 409] on input "Choose 2 sandwich" at bounding box center [593, 408] width 363 height 33
type input "Choose 2 sandwich"
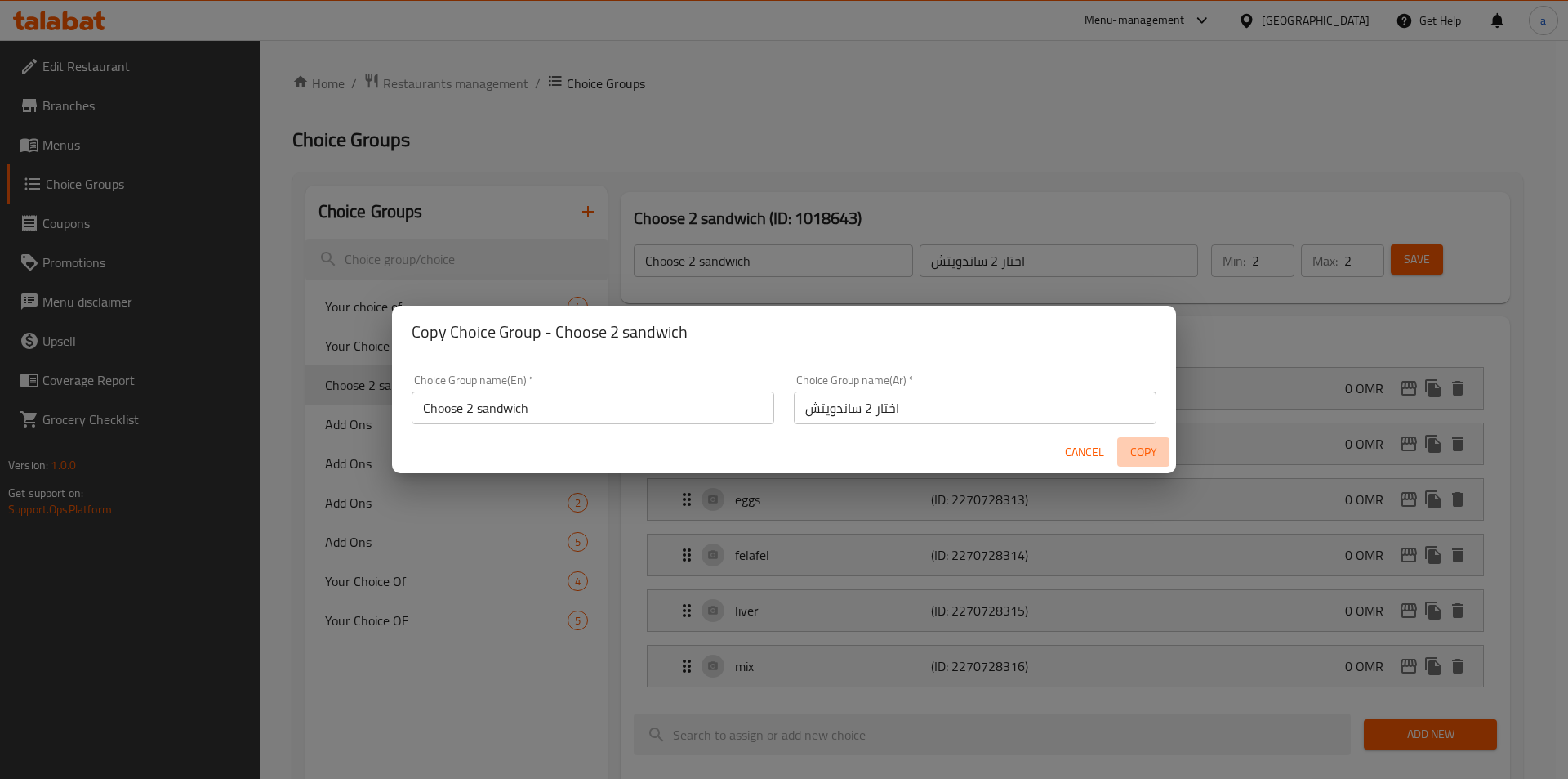
click at [1129, 447] on span "Copy" at bounding box center [1143, 452] width 40 height 20
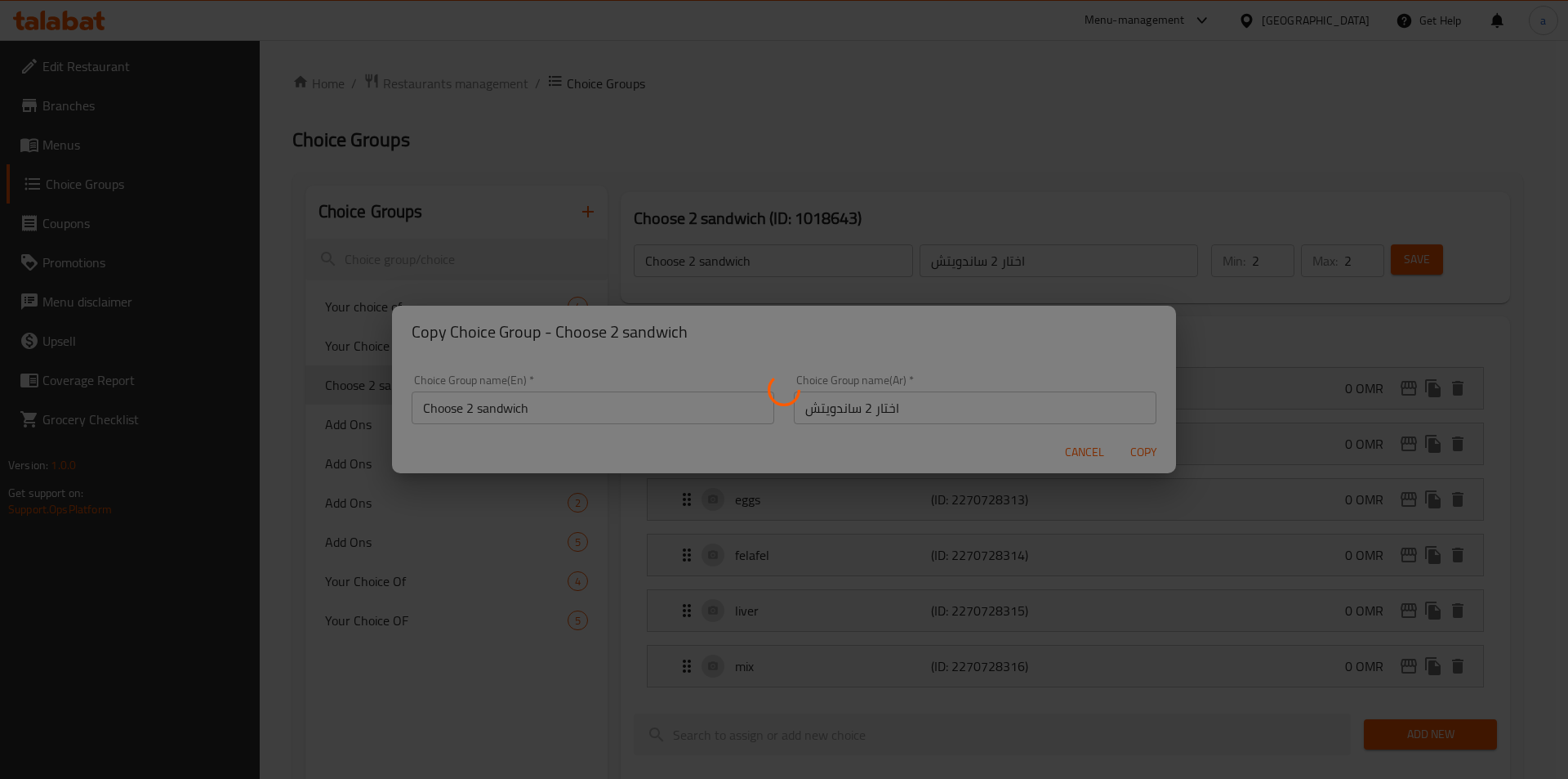
type input "Choose 2 sandwich"
type input "اختار 2 ساندويتش"
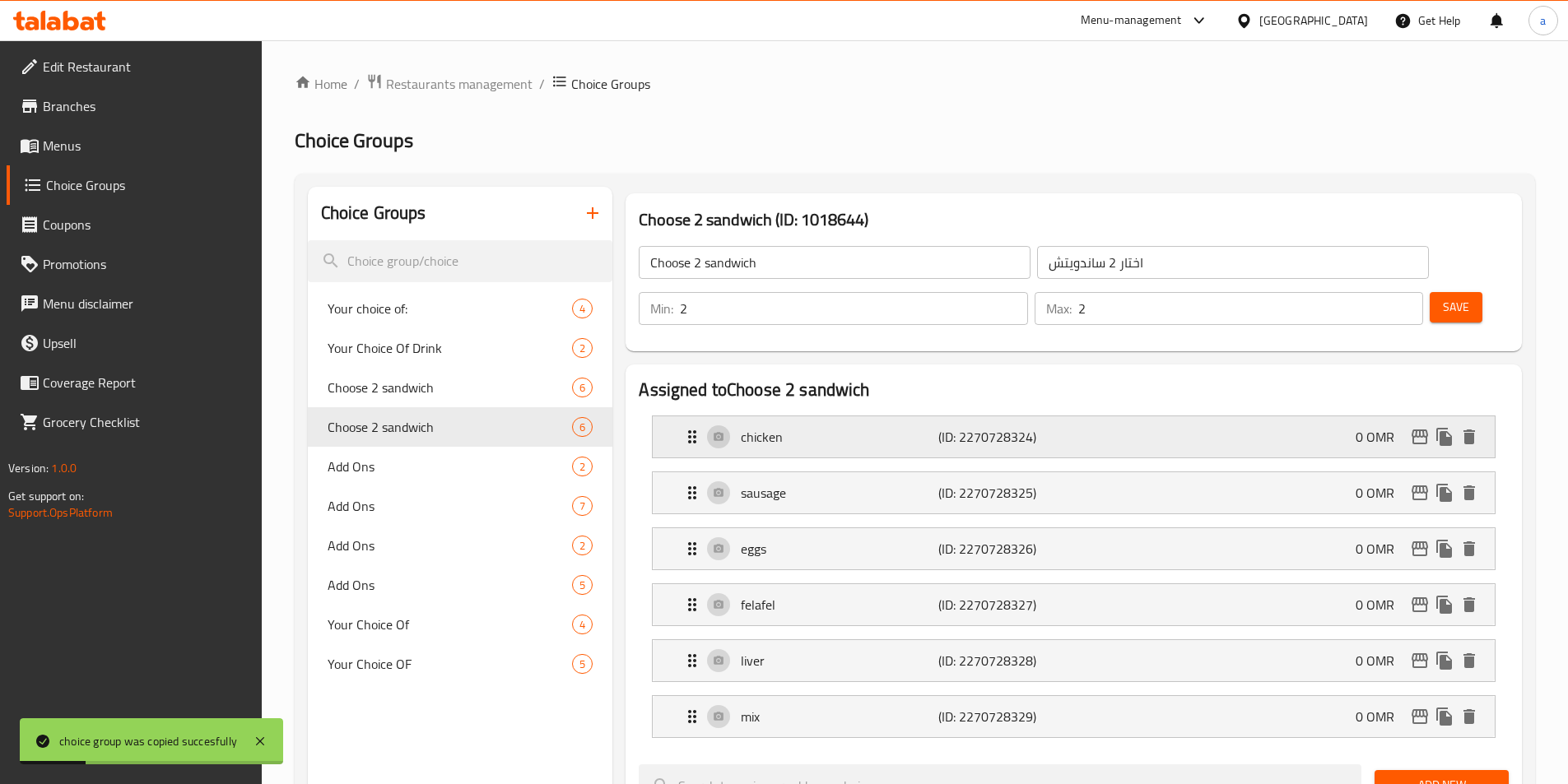
click at [996, 427] on p "(ID: 2270728324)" at bounding box center [1003, 436] width 131 height 19
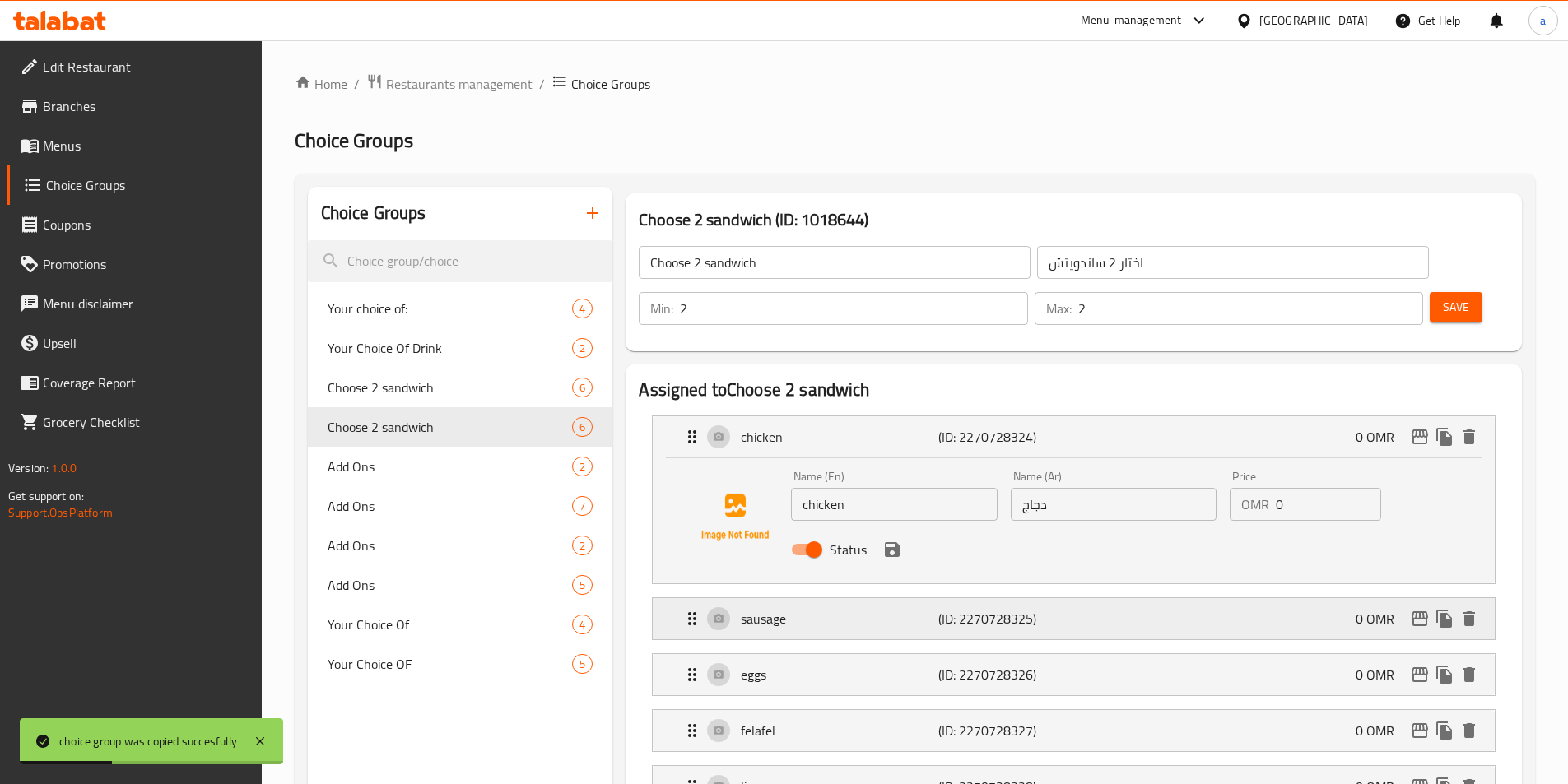
click at [974, 609] on p "(ID: 2270728325)" at bounding box center [1003, 618] width 131 height 19
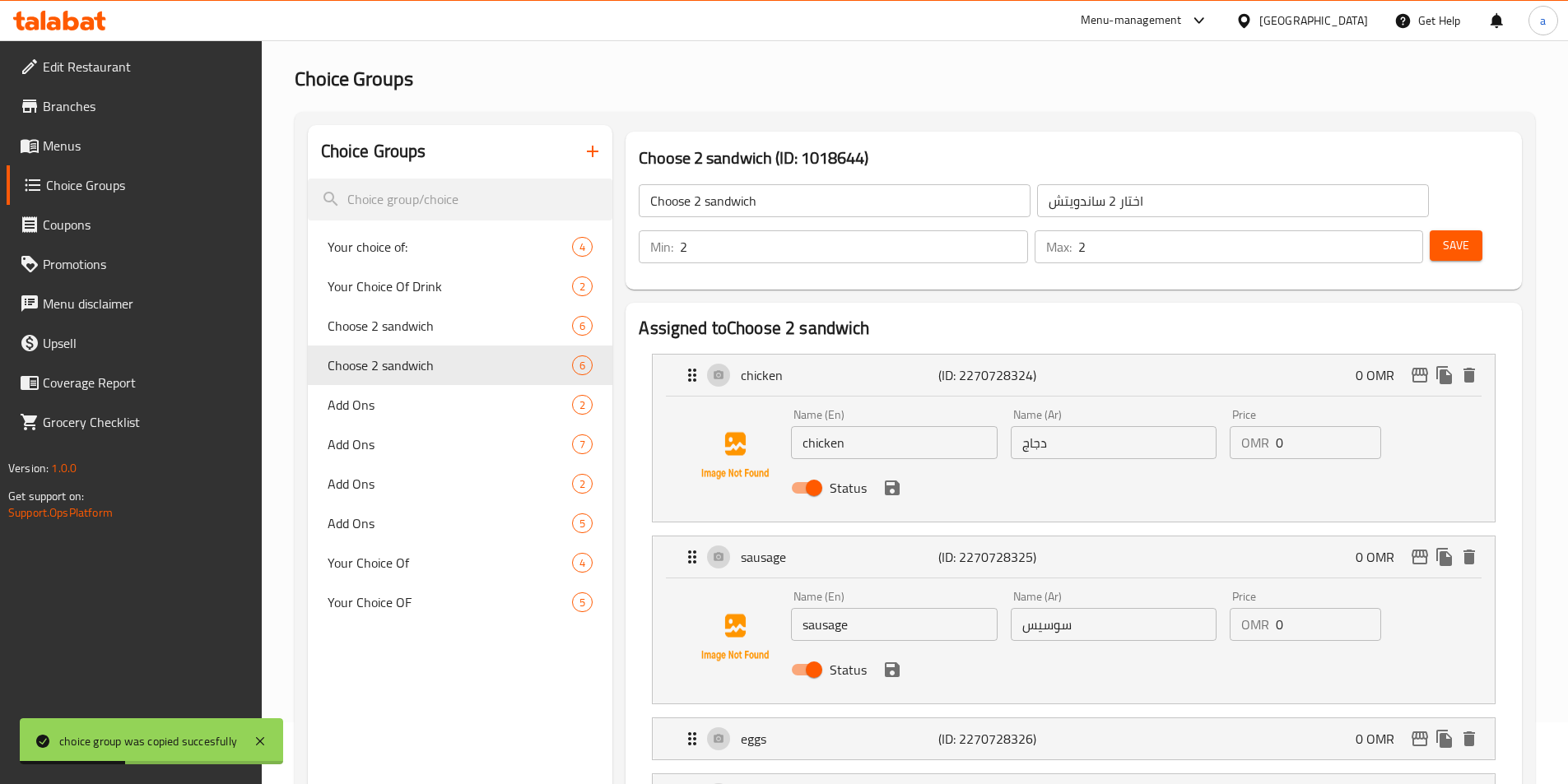
scroll to position [411, 0]
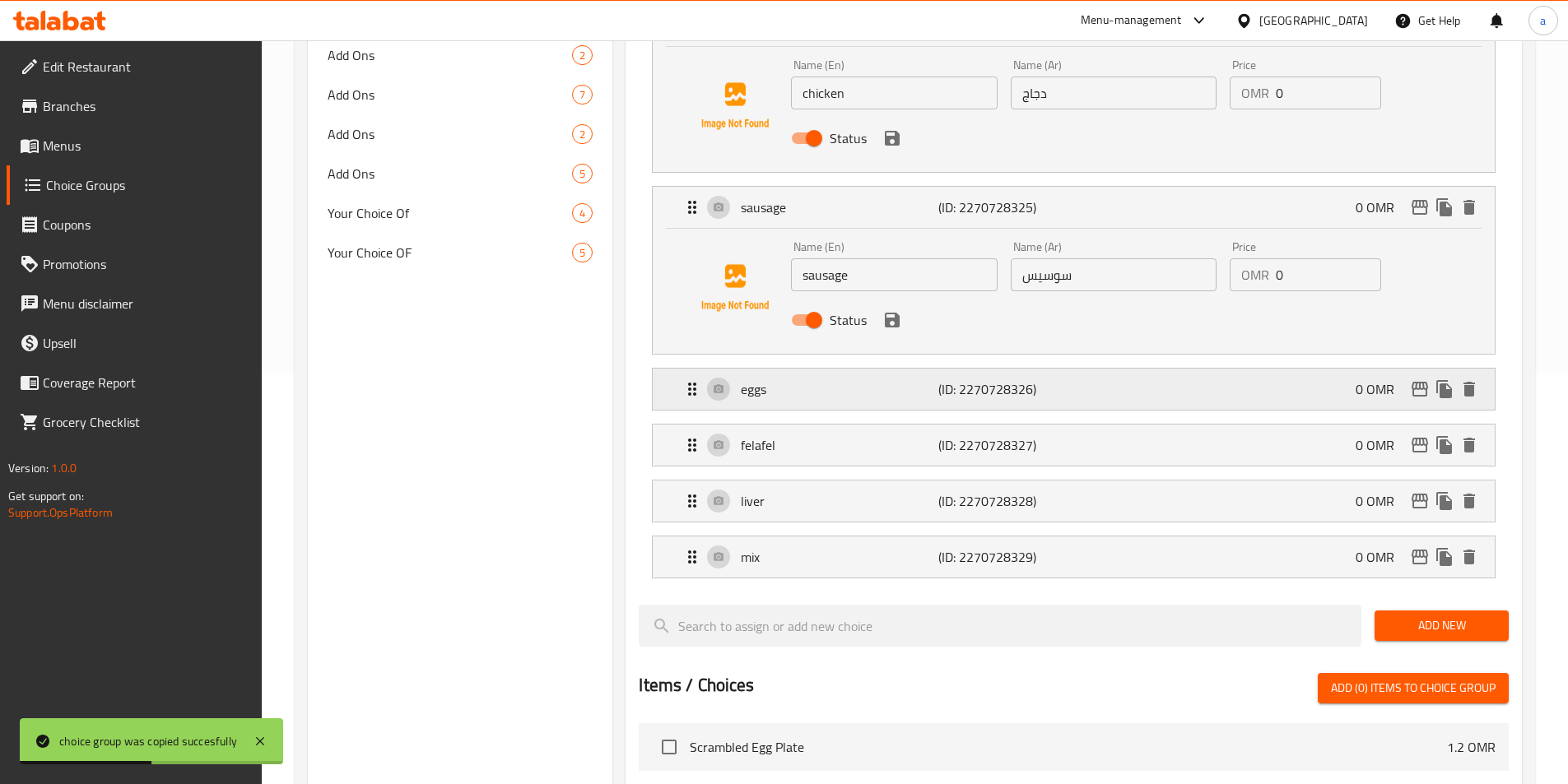
click at [959, 379] on p "(ID: 2270728326)" at bounding box center [1003, 388] width 131 height 19
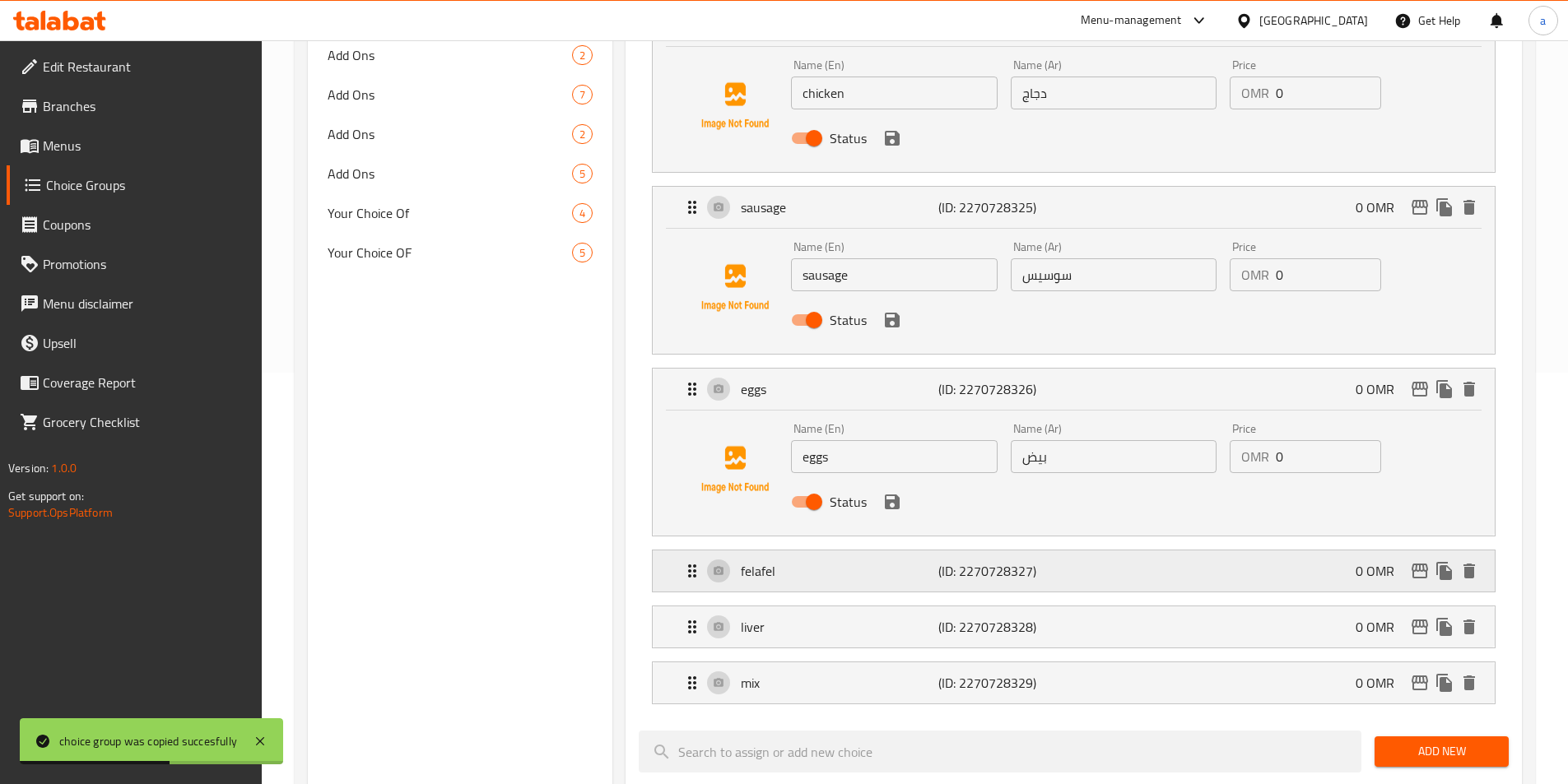
click at [914, 561] on p "felafel" at bounding box center [839, 570] width 197 height 19
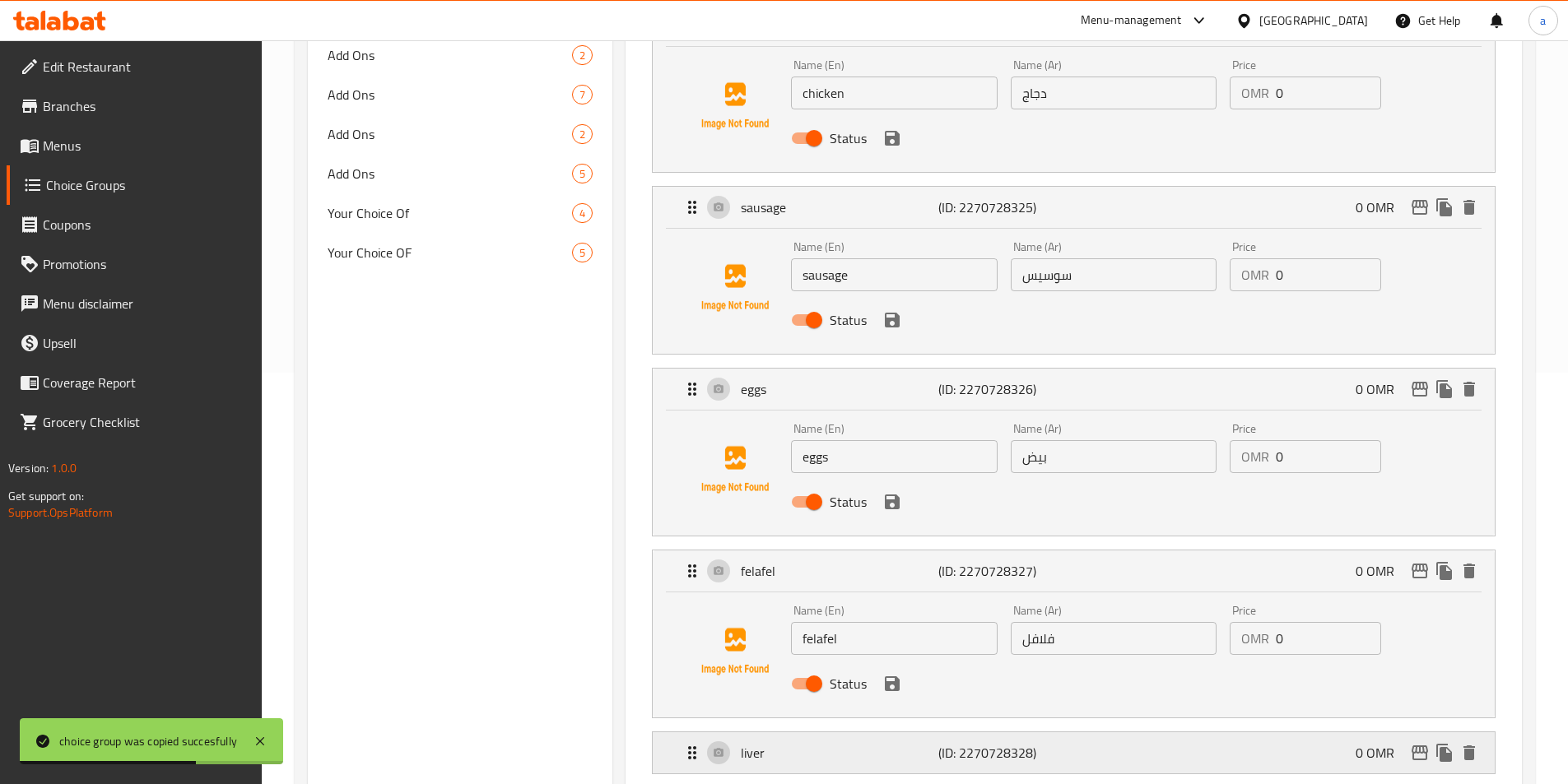
click at [885, 742] on p "liver" at bounding box center [839, 752] width 197 height 19
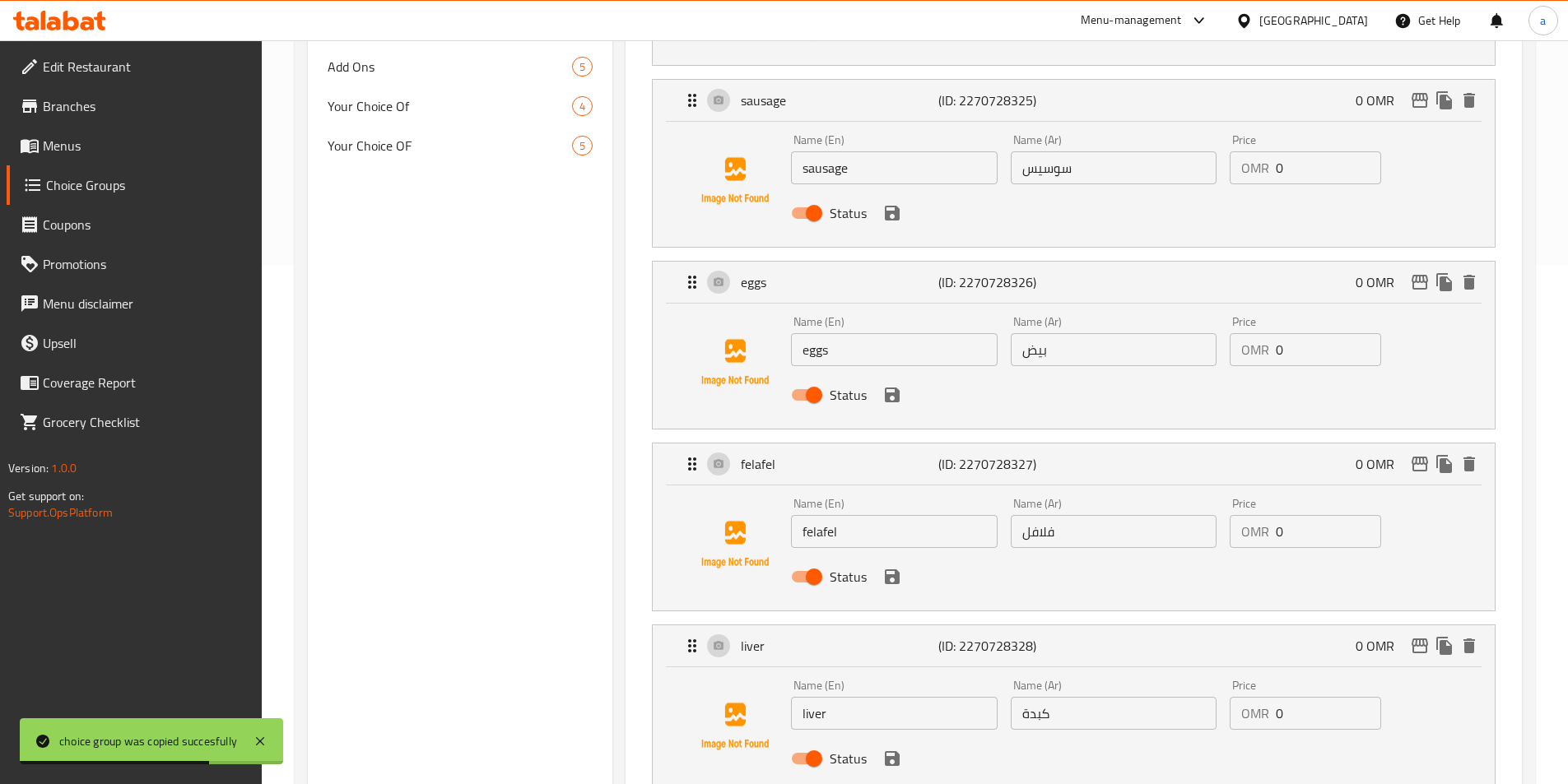
scroll to position [740, 0]
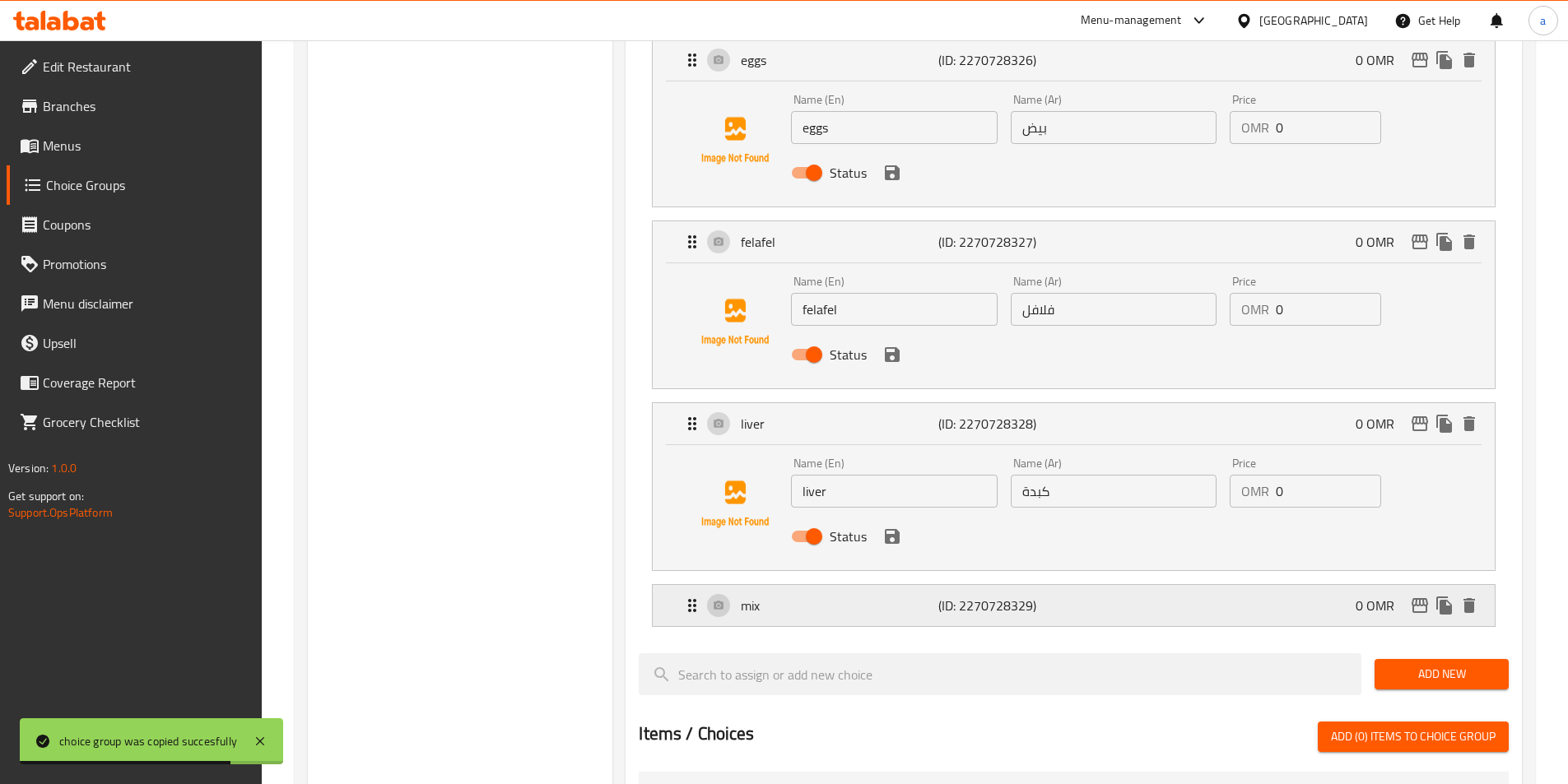
click at [910, 596] on p "mix" at bounding box center [839, 605] width 197 height 19
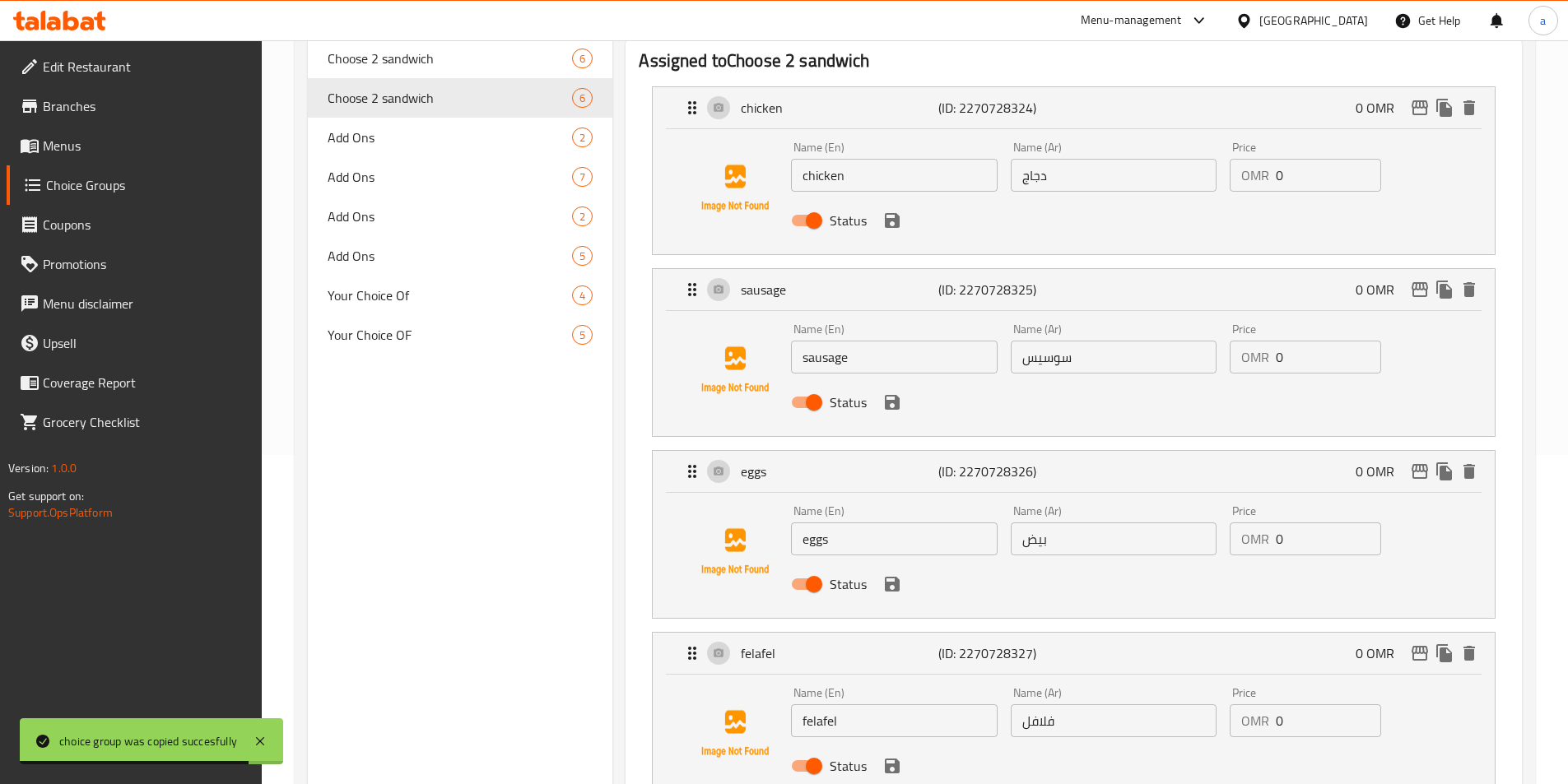
scroll to position [0, 0]
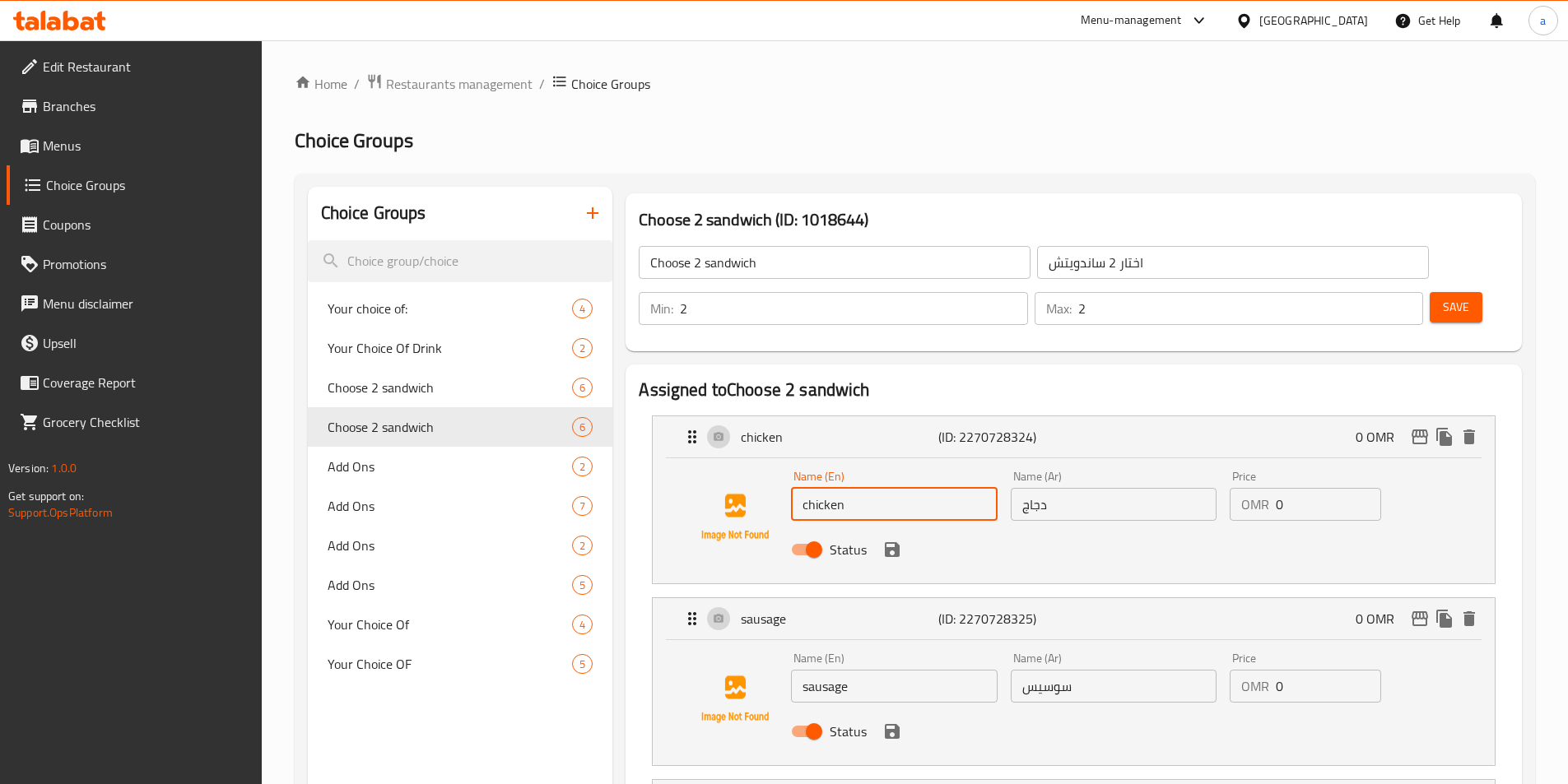
click at [851, 488] on input "chicken" at bounding box center [894, 504] width 206 height 33
paste input "almiz"
type input "almizen"
click at [915, 670] on input "sausage" at bounding box center [894, 686] width 206 height 33
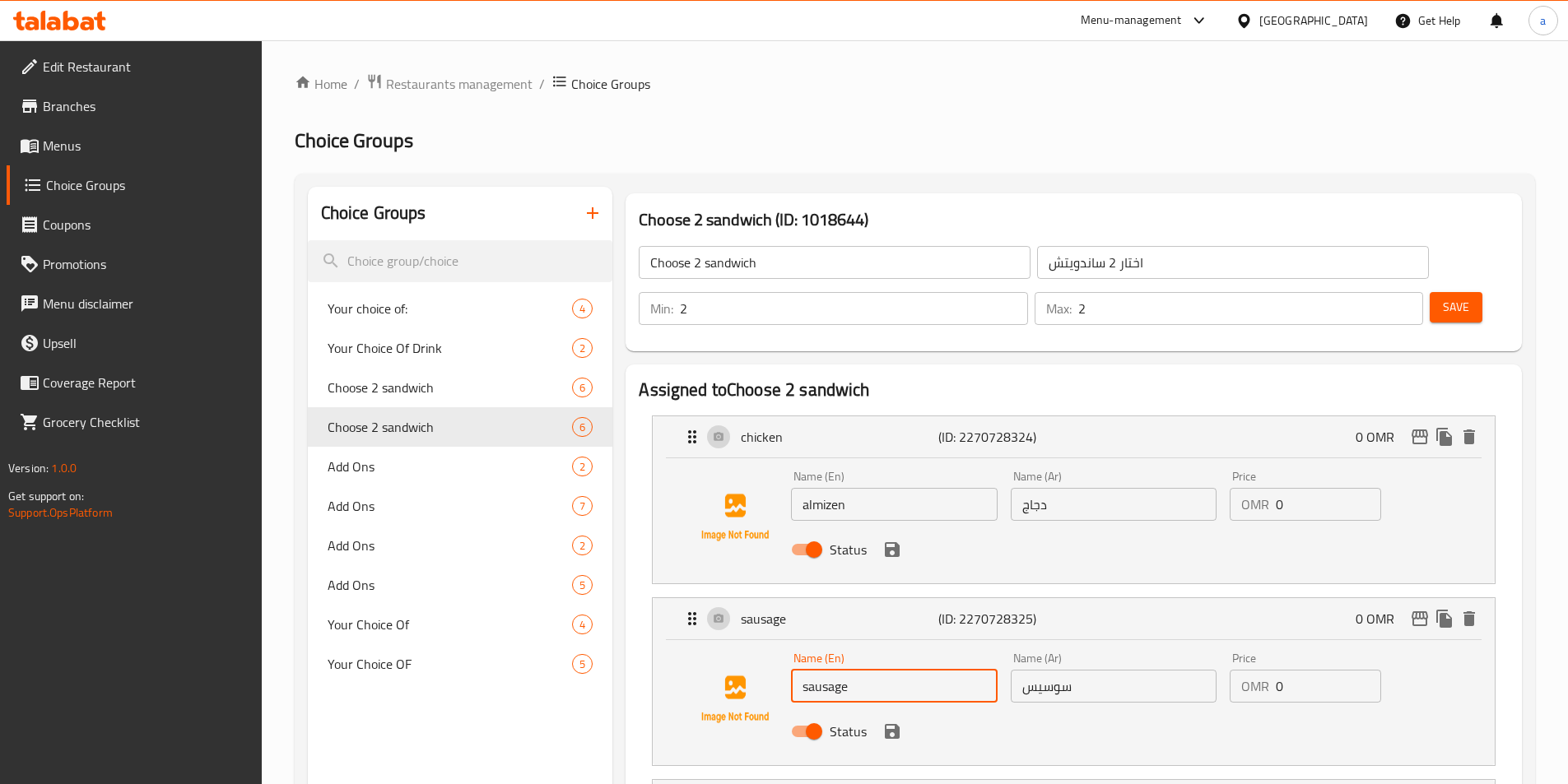
click at [915, 670] on input "sausage" at bounding box center [894, 686] width 206 height 33
paste input "fithek"
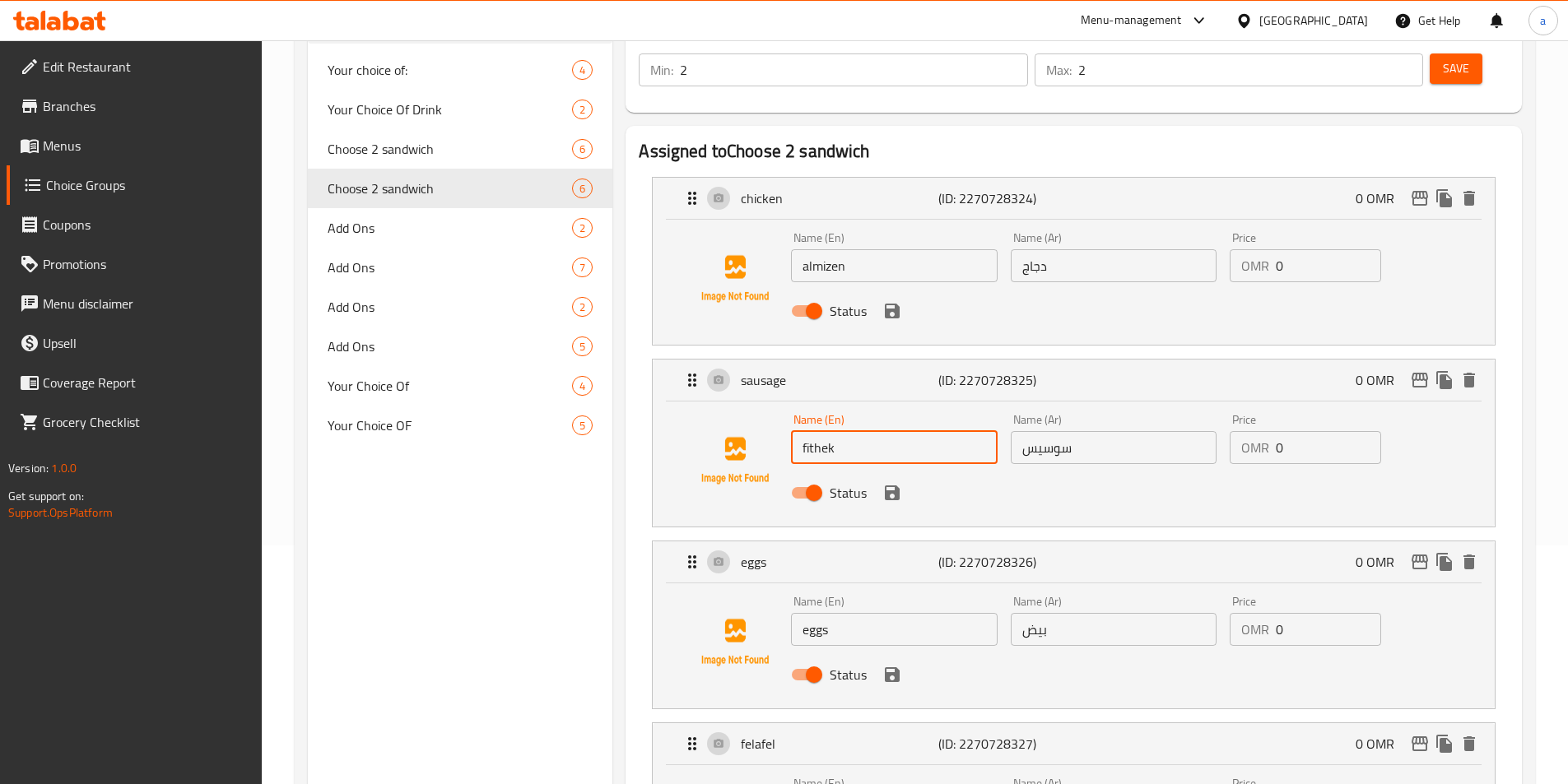
scroll to position [411, 0]
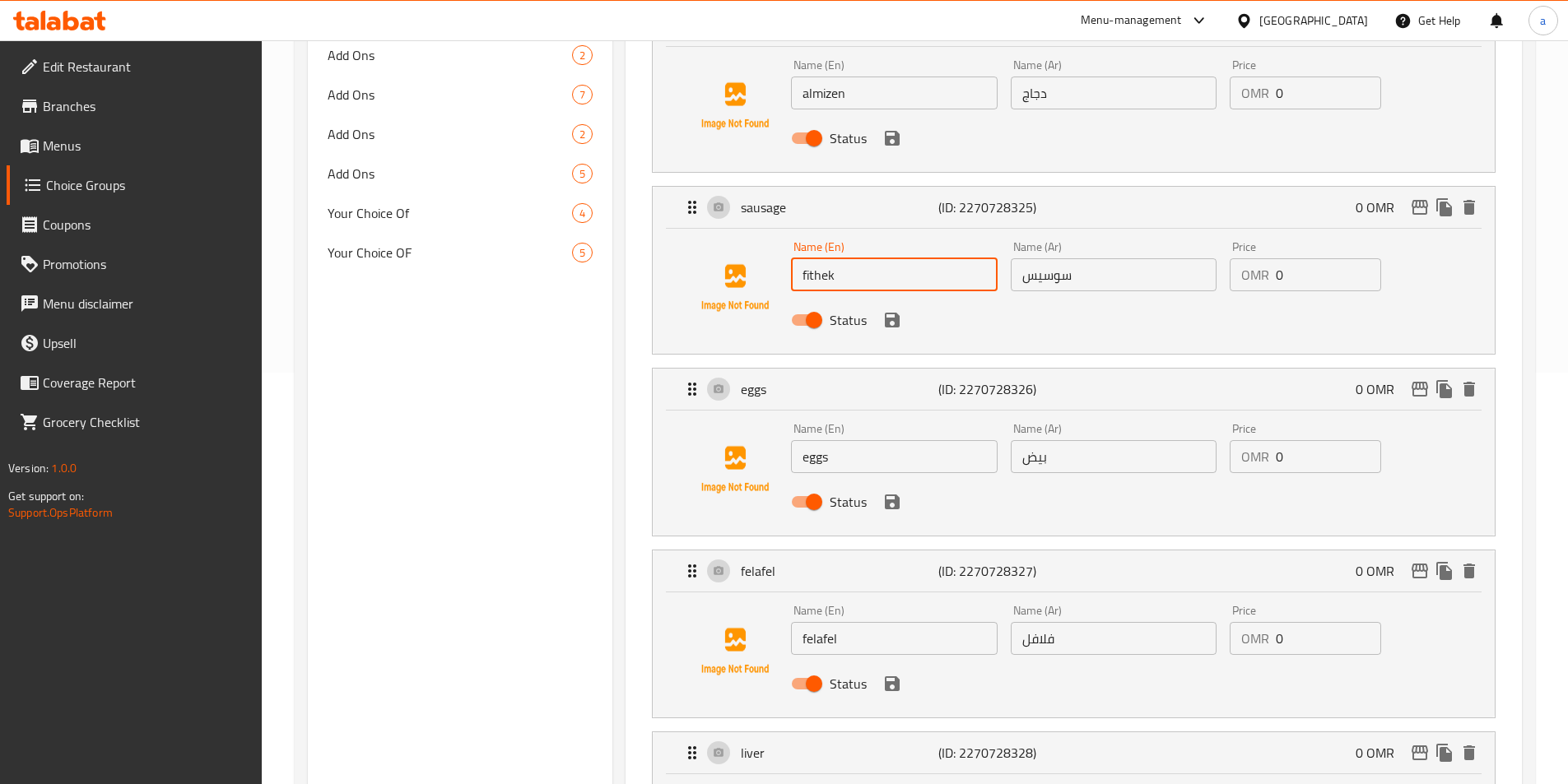
type input "fithek"
click at [843, 440] on input "eggs" at bounding box center [894, 456] width 206 height 33
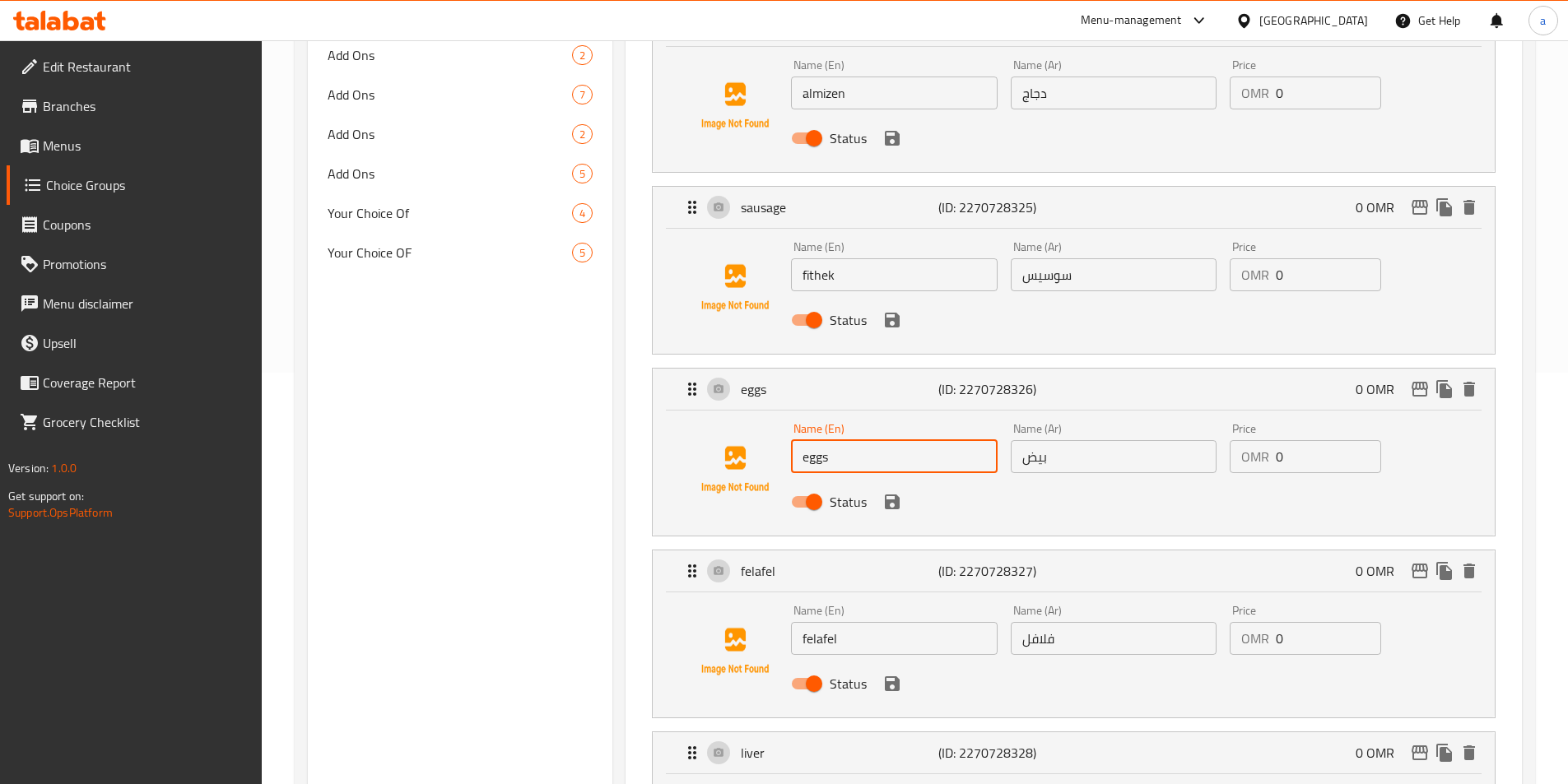
click at [843, 440] on input "eggs" at bounding box center [894, 456] width 206 height 33
paste input "alzain"
type input "alzain"
click at [930, 622] on input "felafel" at bounding box center [894, 638] width 206 height 33
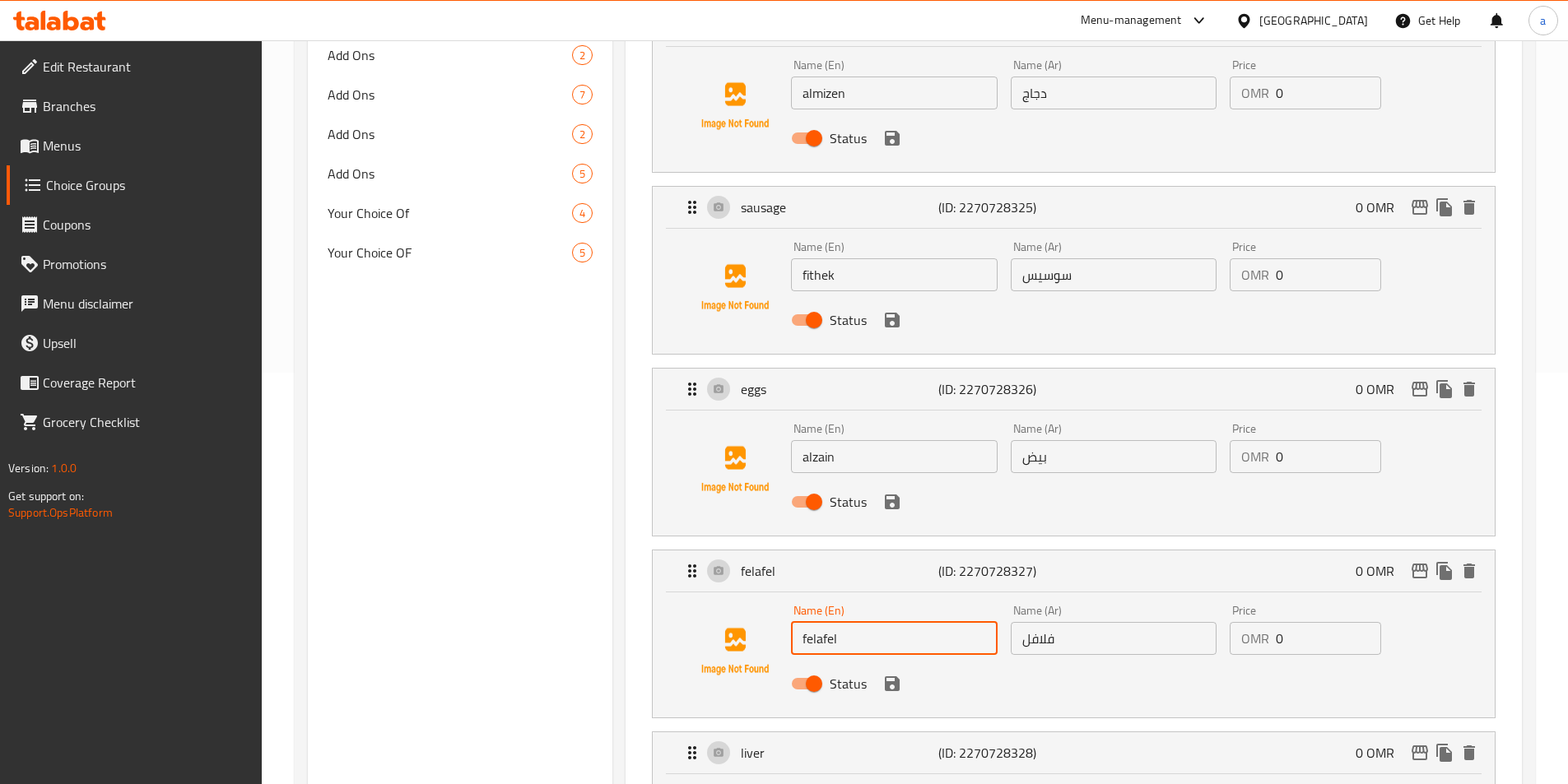
click at [930, 622] on input "felafel" at bounding box center [894, 638] width 206 height 33
paste input "alteeb"
type input "alteeb"
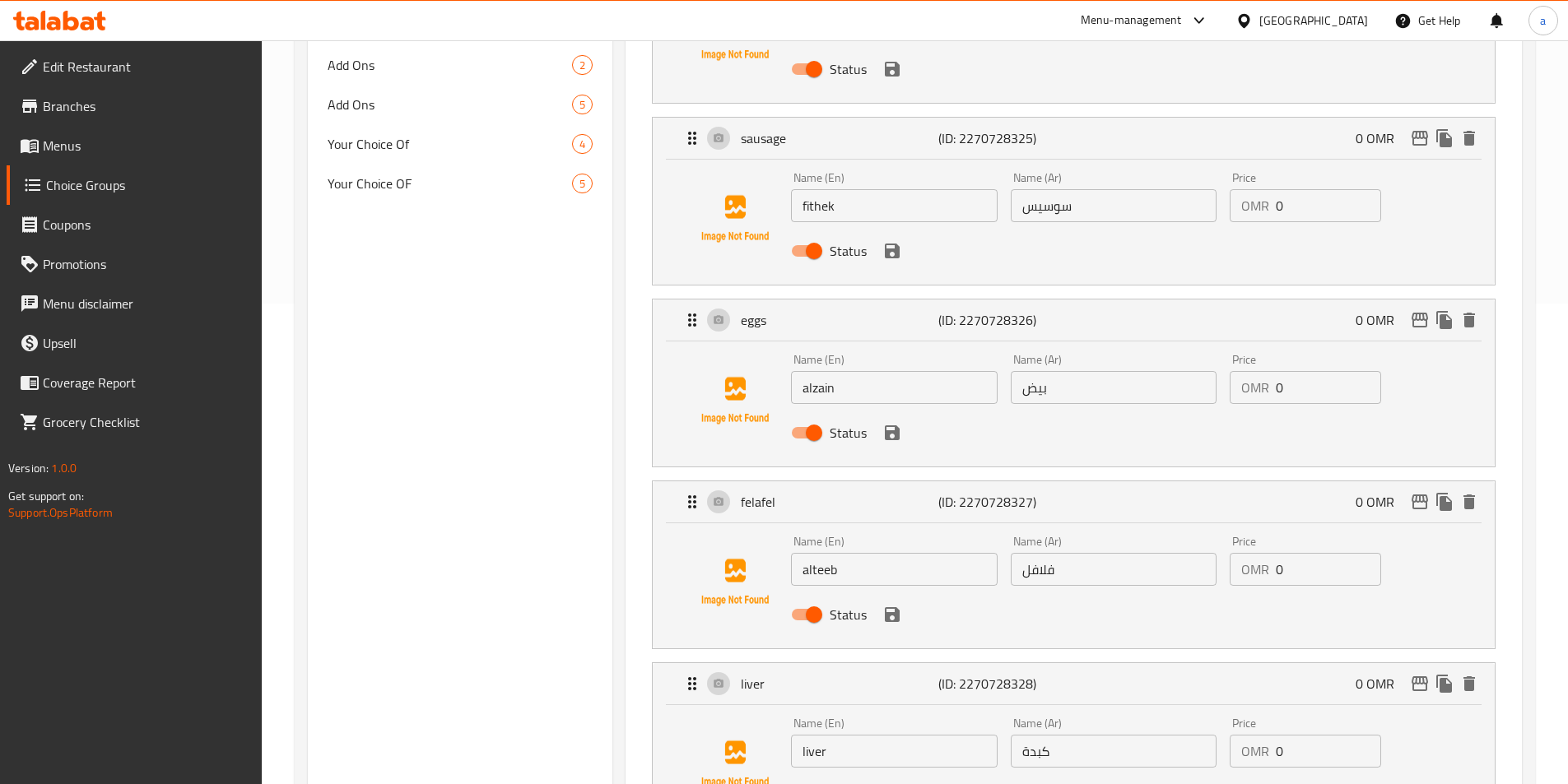
scroll to position [575, 0]
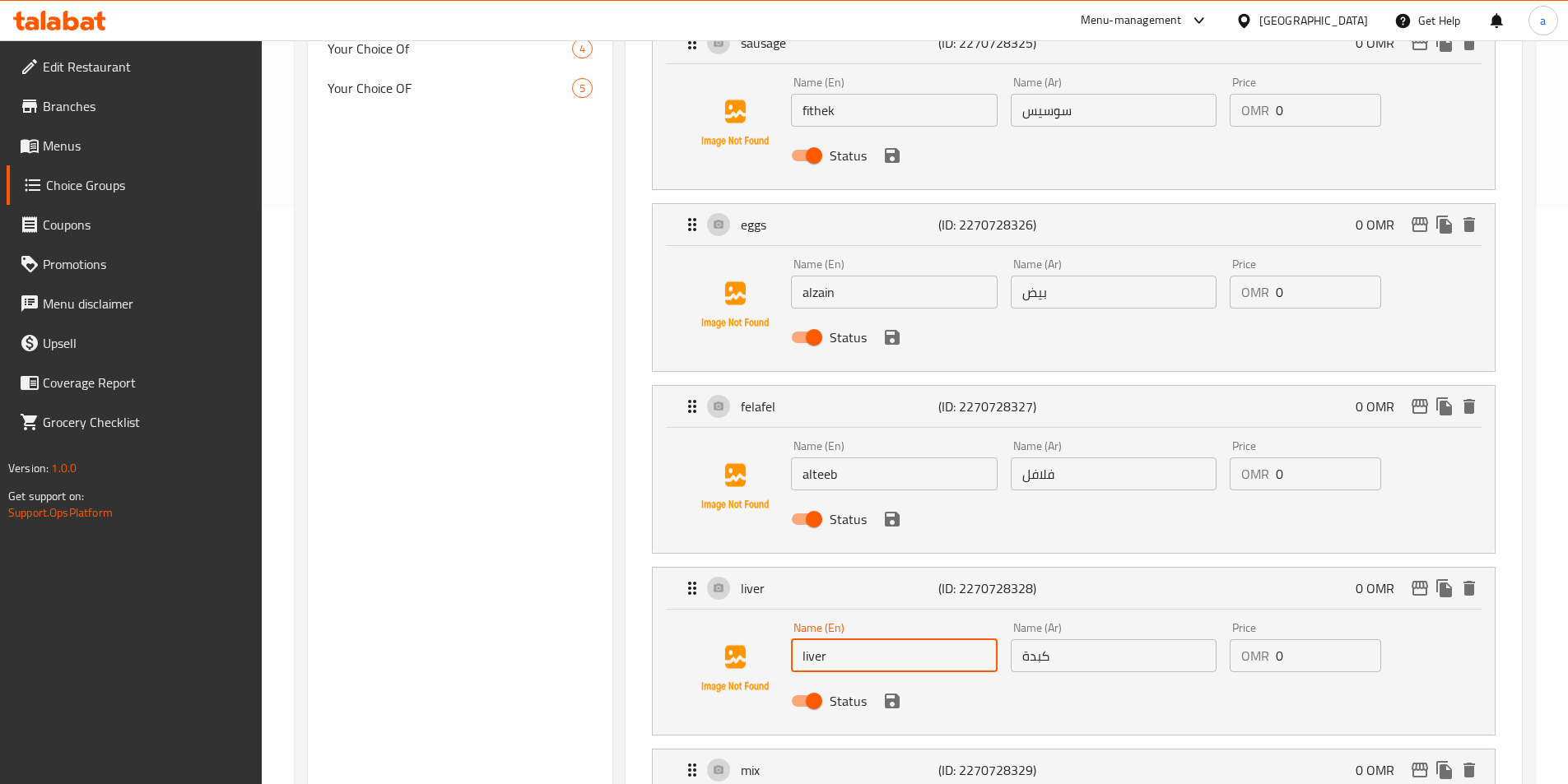
click at [872, 639] on input "liver" at bounding box center [894, 655] width 206 height 33
paste input "azza"
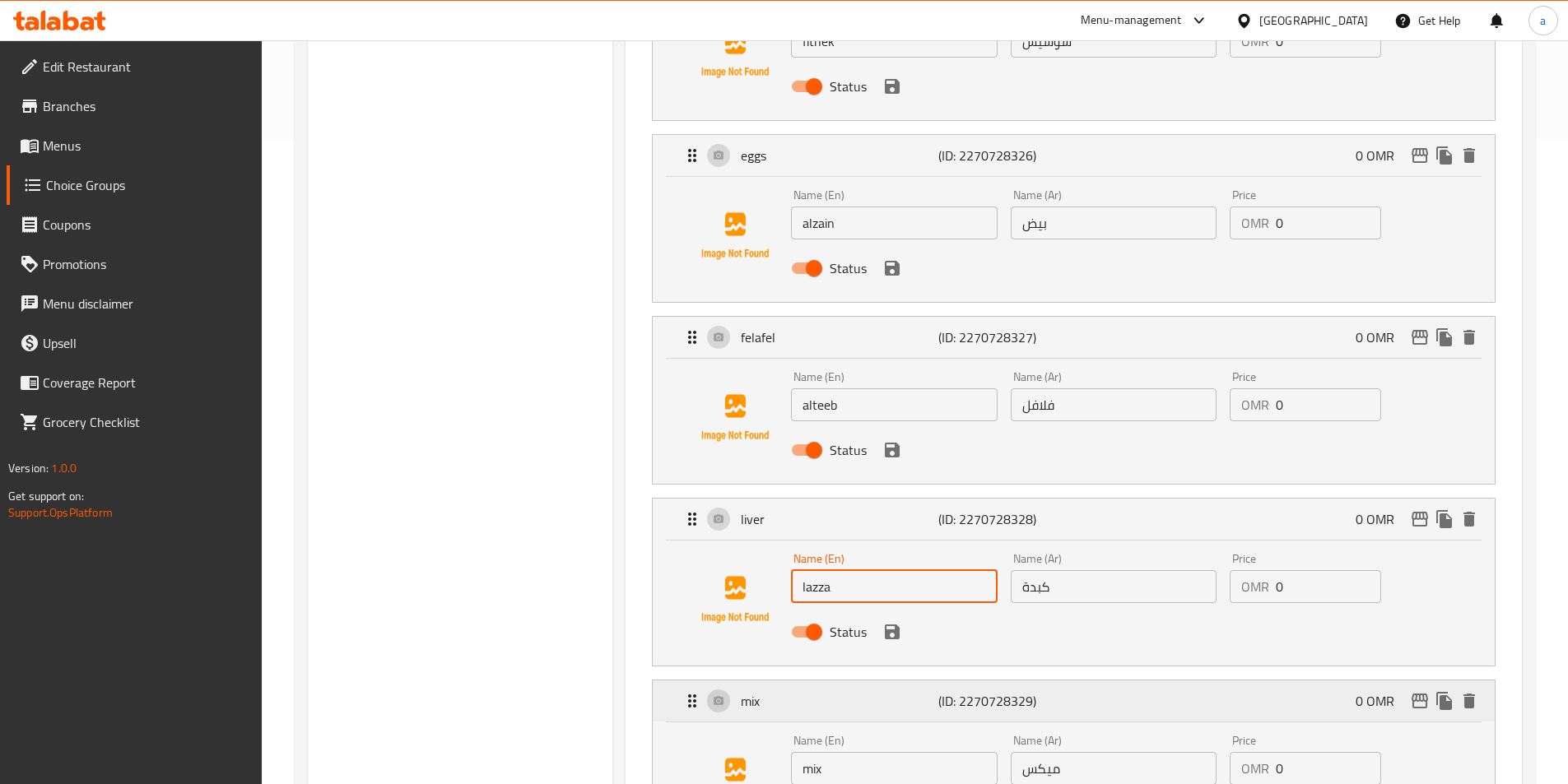
scroll to position [740, 0]
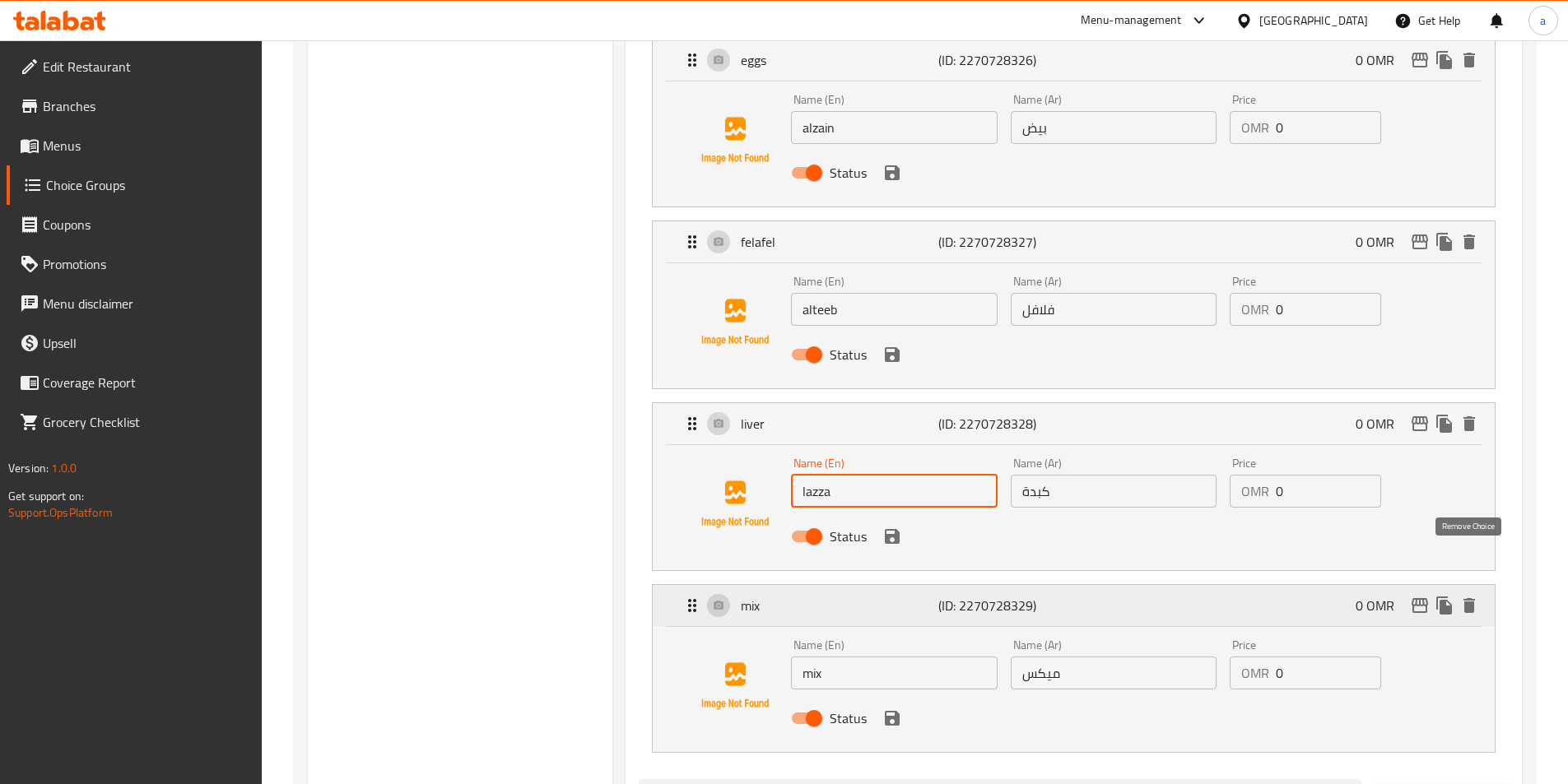
click at [1468, 598] on icon "delete" at bounding box center [1470, 605] width 12 height 14
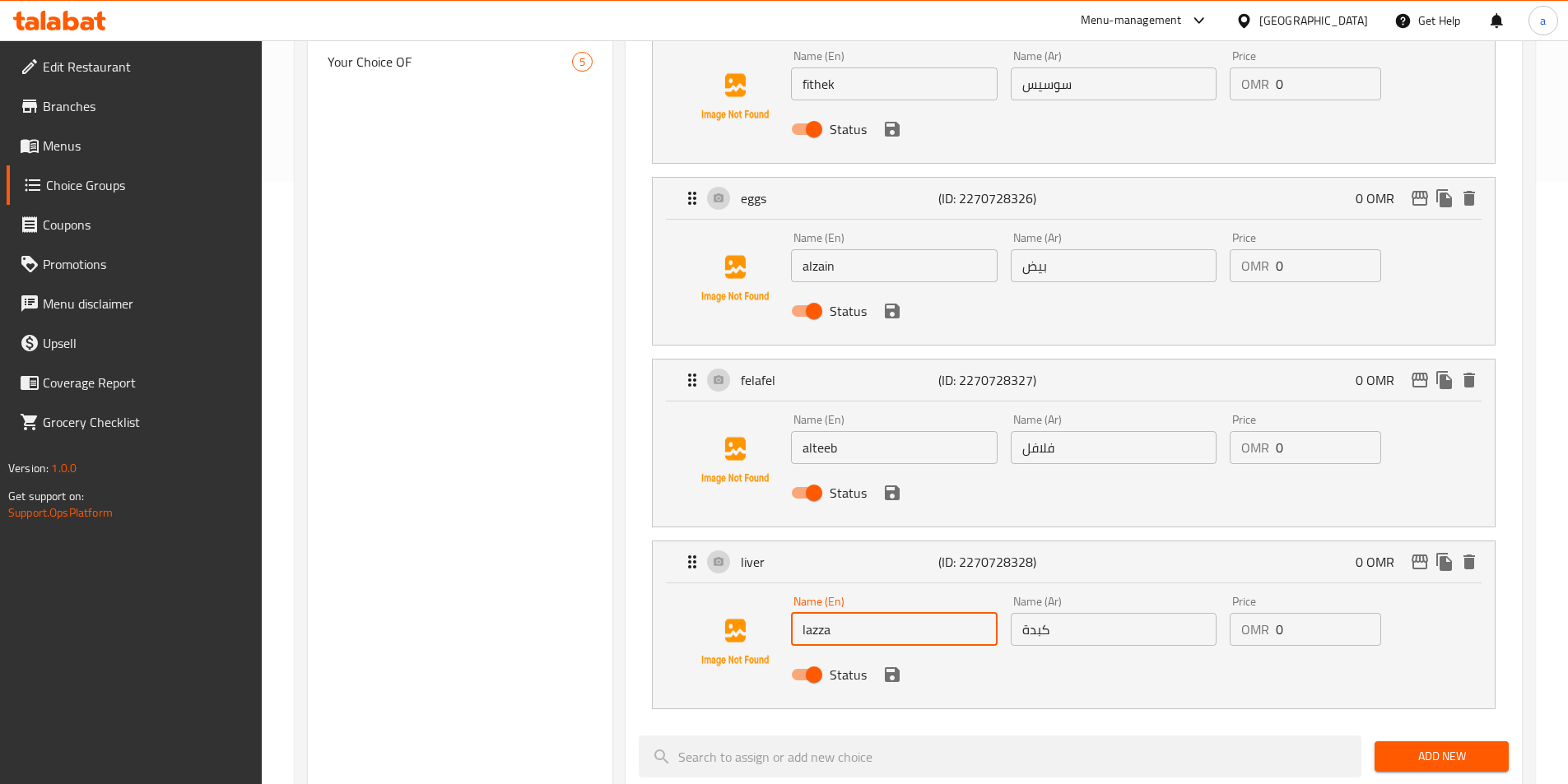
scroll to position [575, 0]
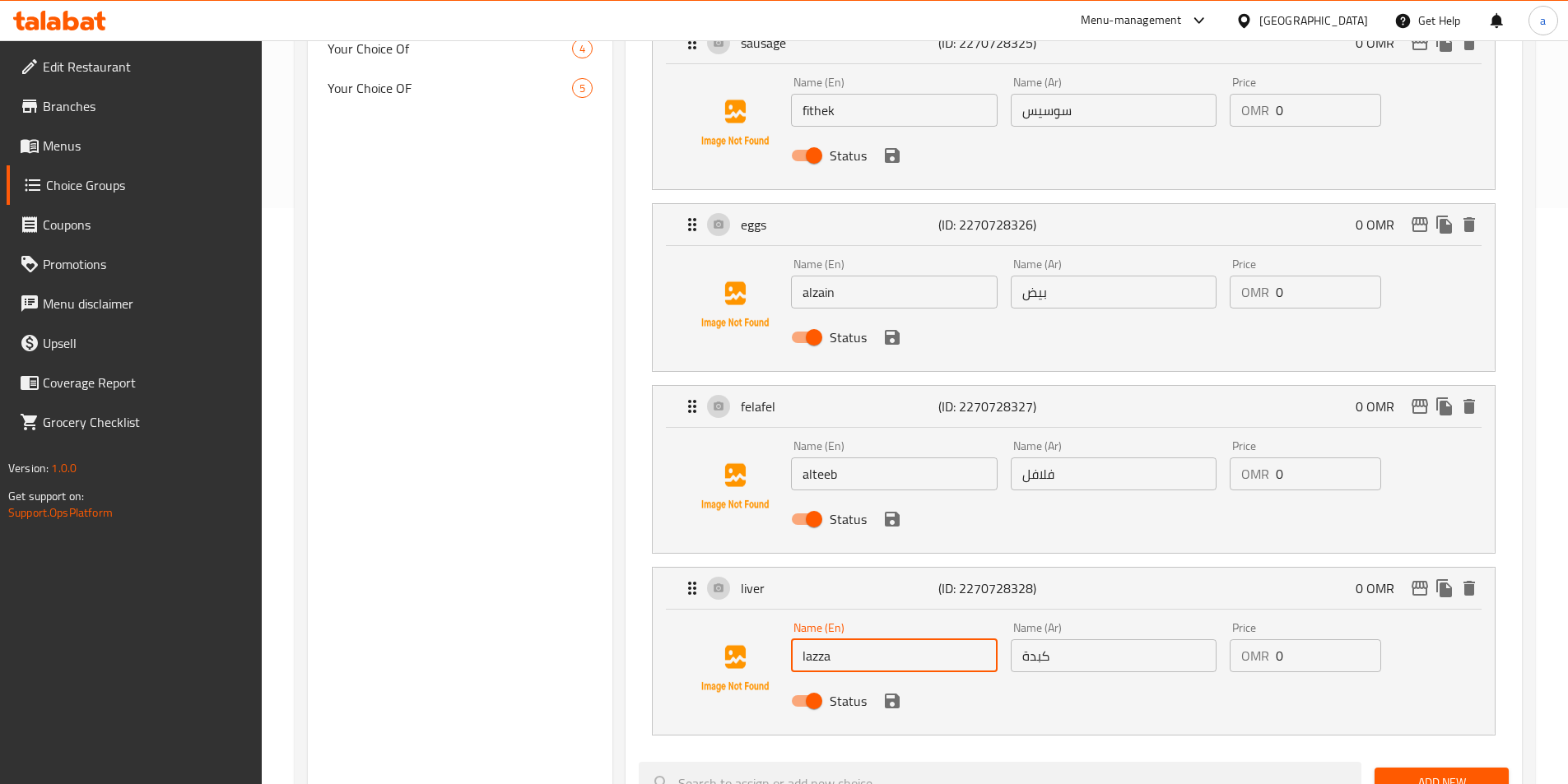
type input "lazza"
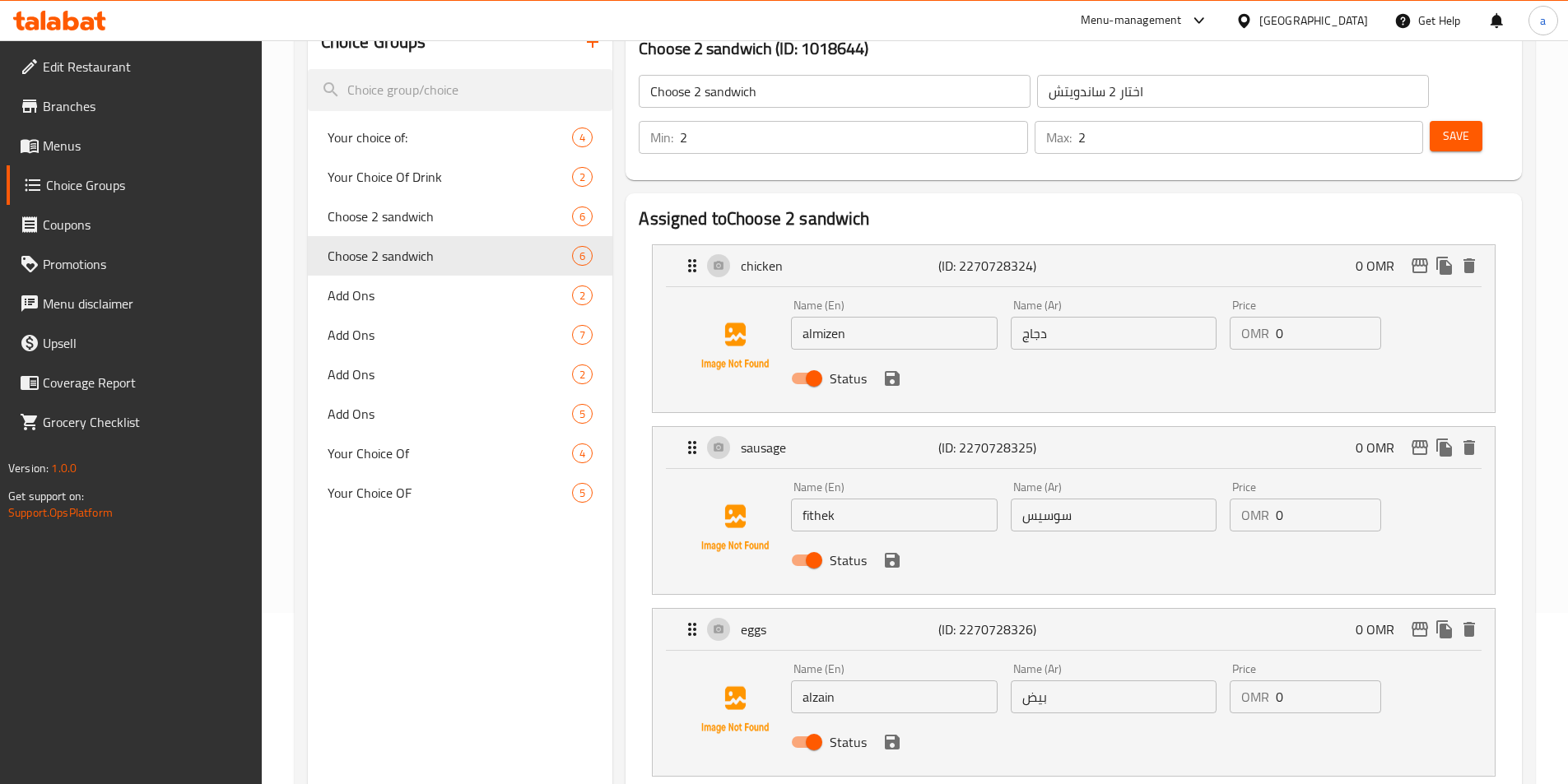
scroll to position [164, 0]
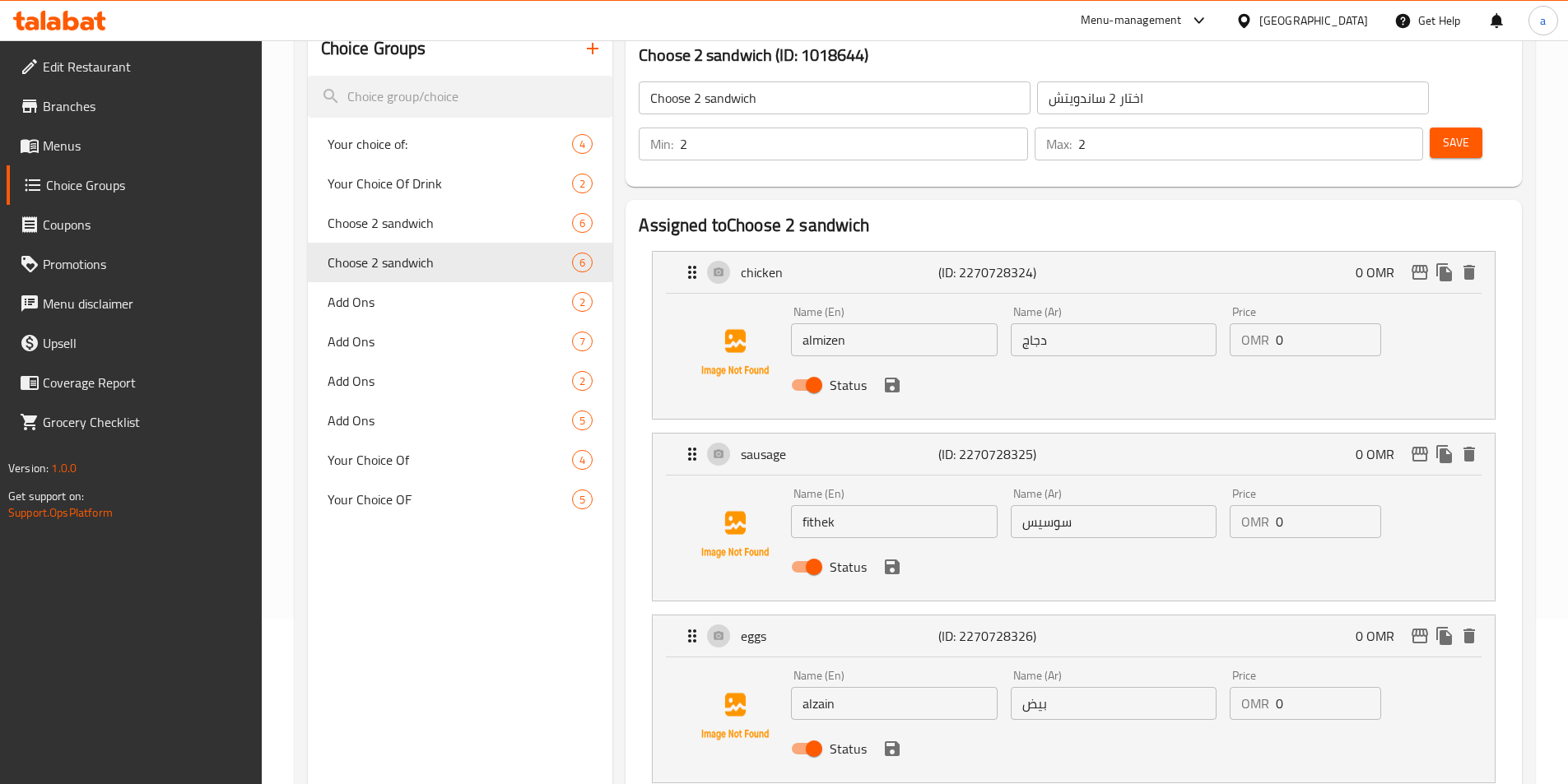
drag, startPoint x: 1091, startPoint y: 310, endPoint x: 1085, endPoint y: 302, distance: 10.0
click at [1091, 310] on div "Name (Ar) دجاج Name (Ar)" at bounding box center [1113, 331] width 219 height 64
click at [1081, 323] on input "دجاج" at bounding box center [1113, 339] width 206 height 33
paste input "لمزين"
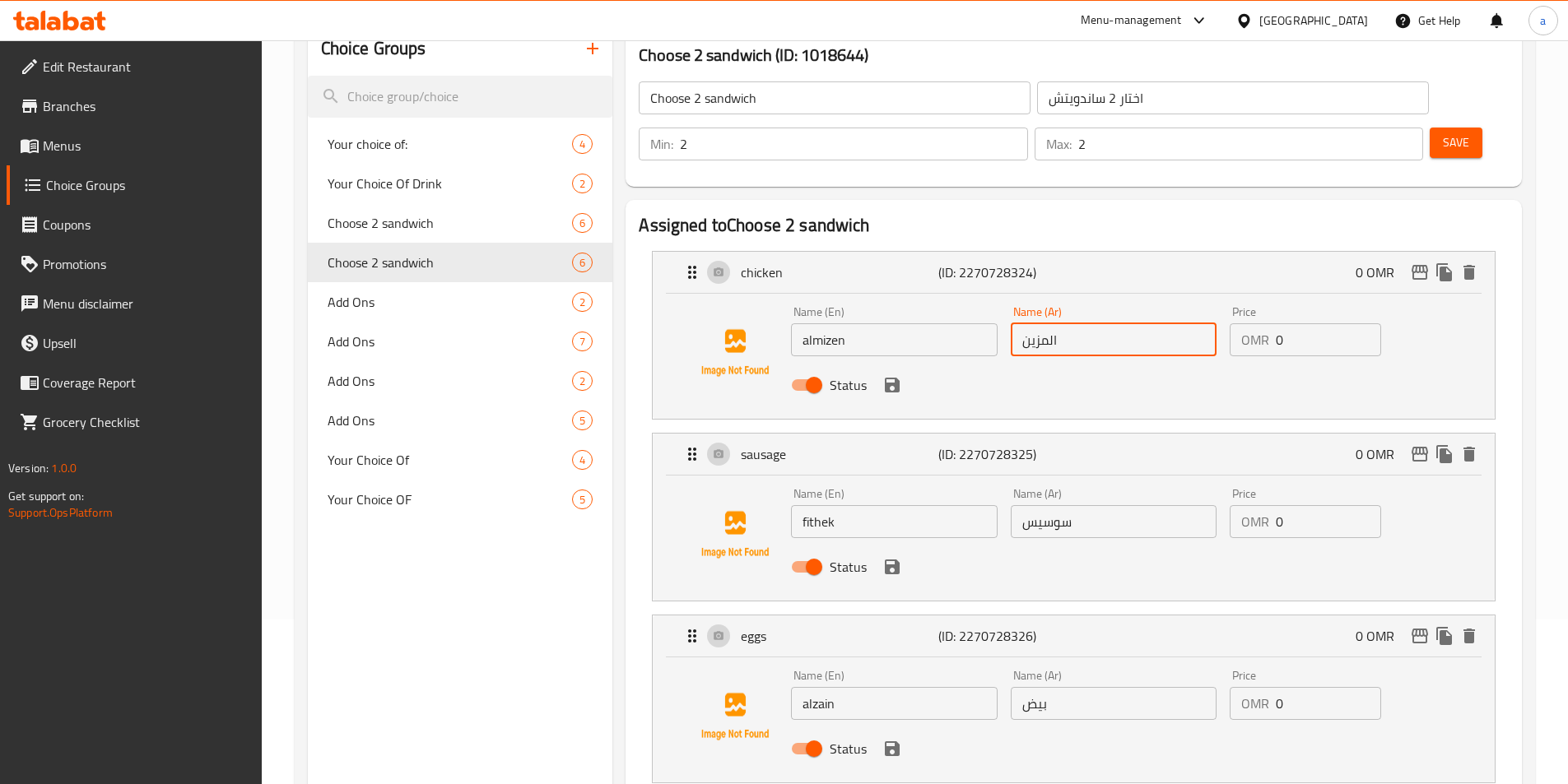
type input "المزين"
click at [1110, 505] on input "سوسيس" at bounding box center [1113, 521] width 206 height 33
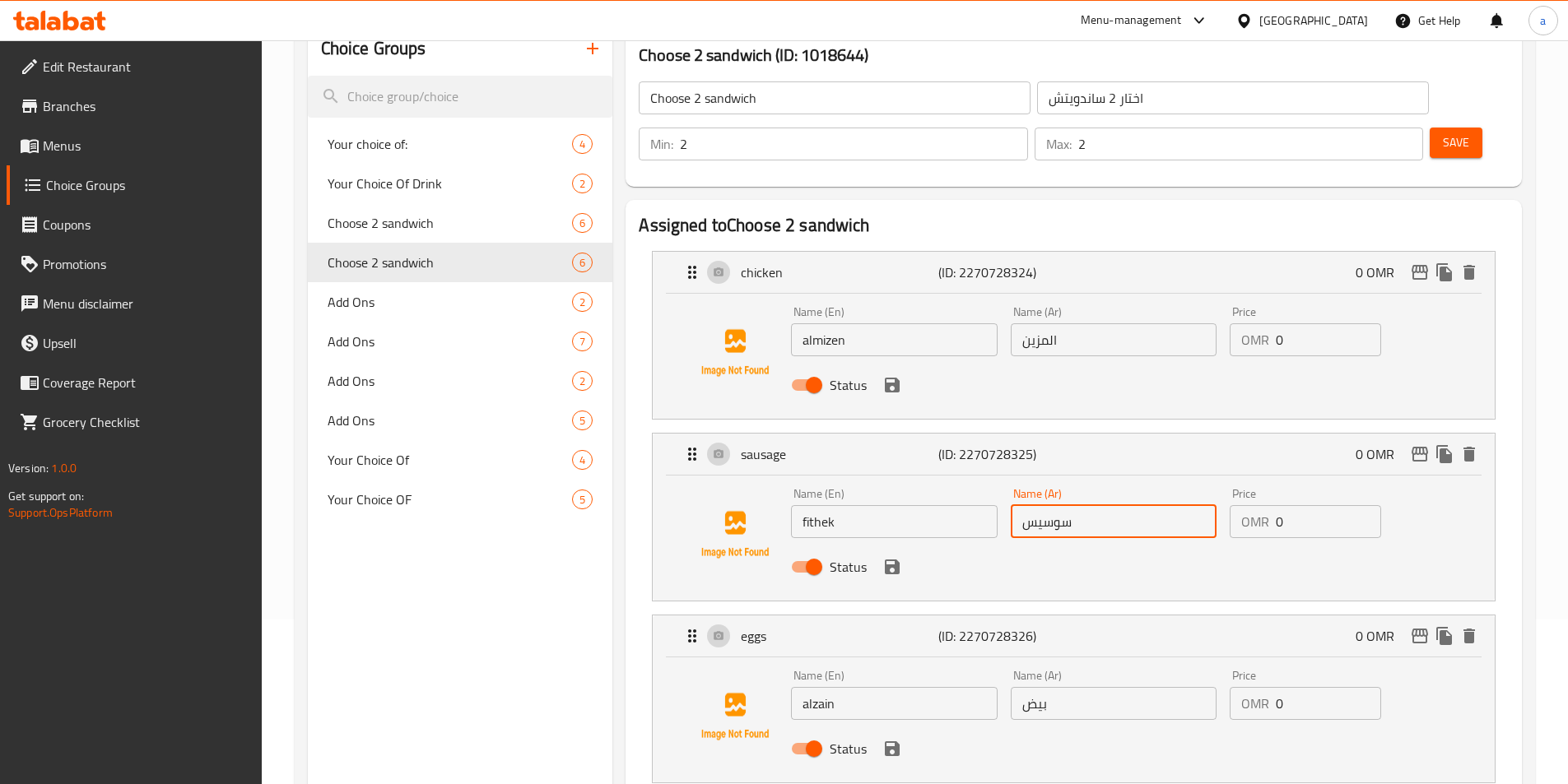
click at [1110, 505] on input "سوسيس" at bounding box center [1113, 521] width 206 height 33
paste input "فيثيك"
type input "فيثيك"
click at [1116, 687] on input "بيض" at bounding box center [1113, 703] width 206 height 33
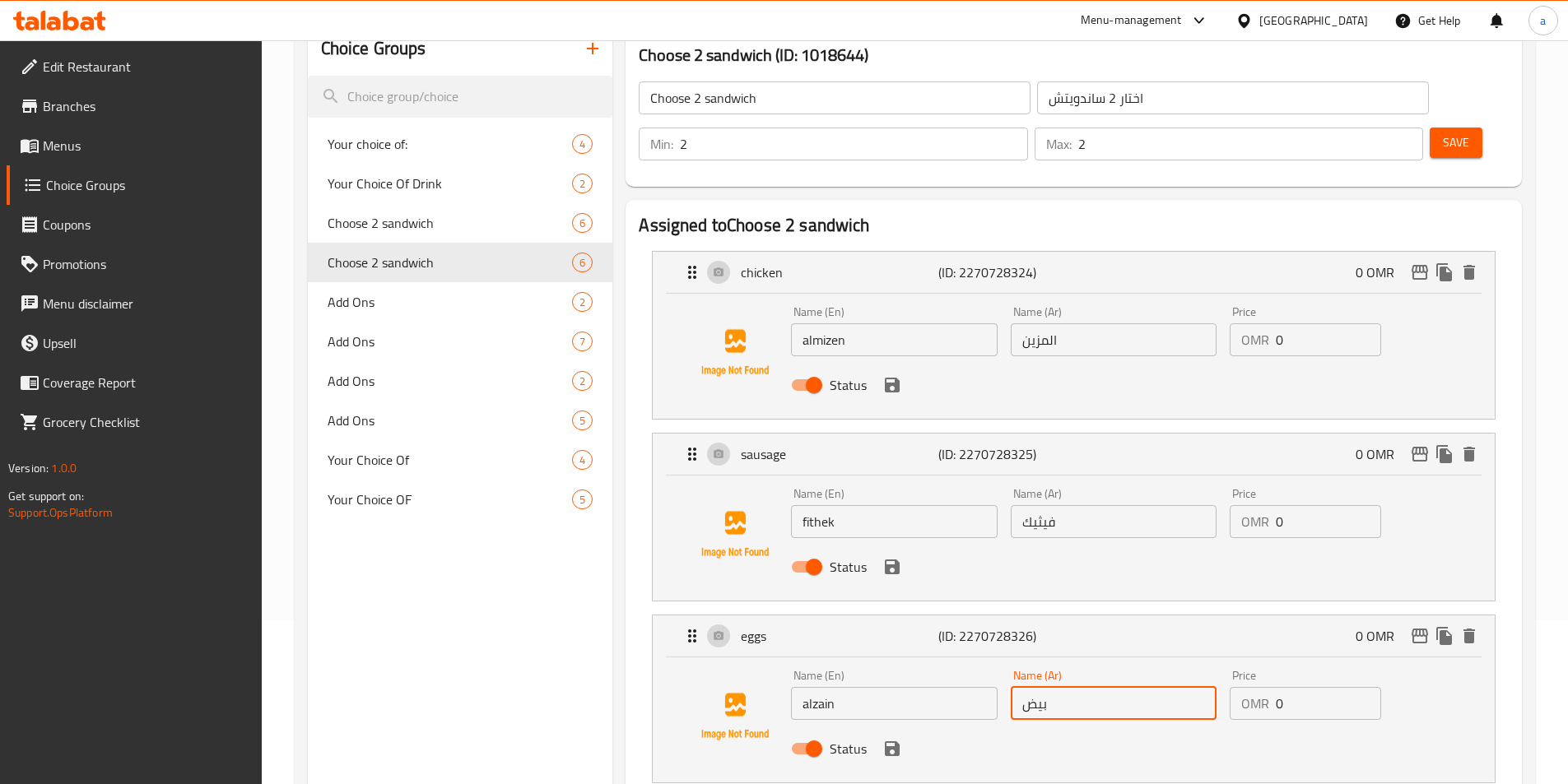
click at [1116, 687] on input "بيض" at bounding box center [1113, 703] width 206 height 33
paste input "لزين"
type input "الزين"
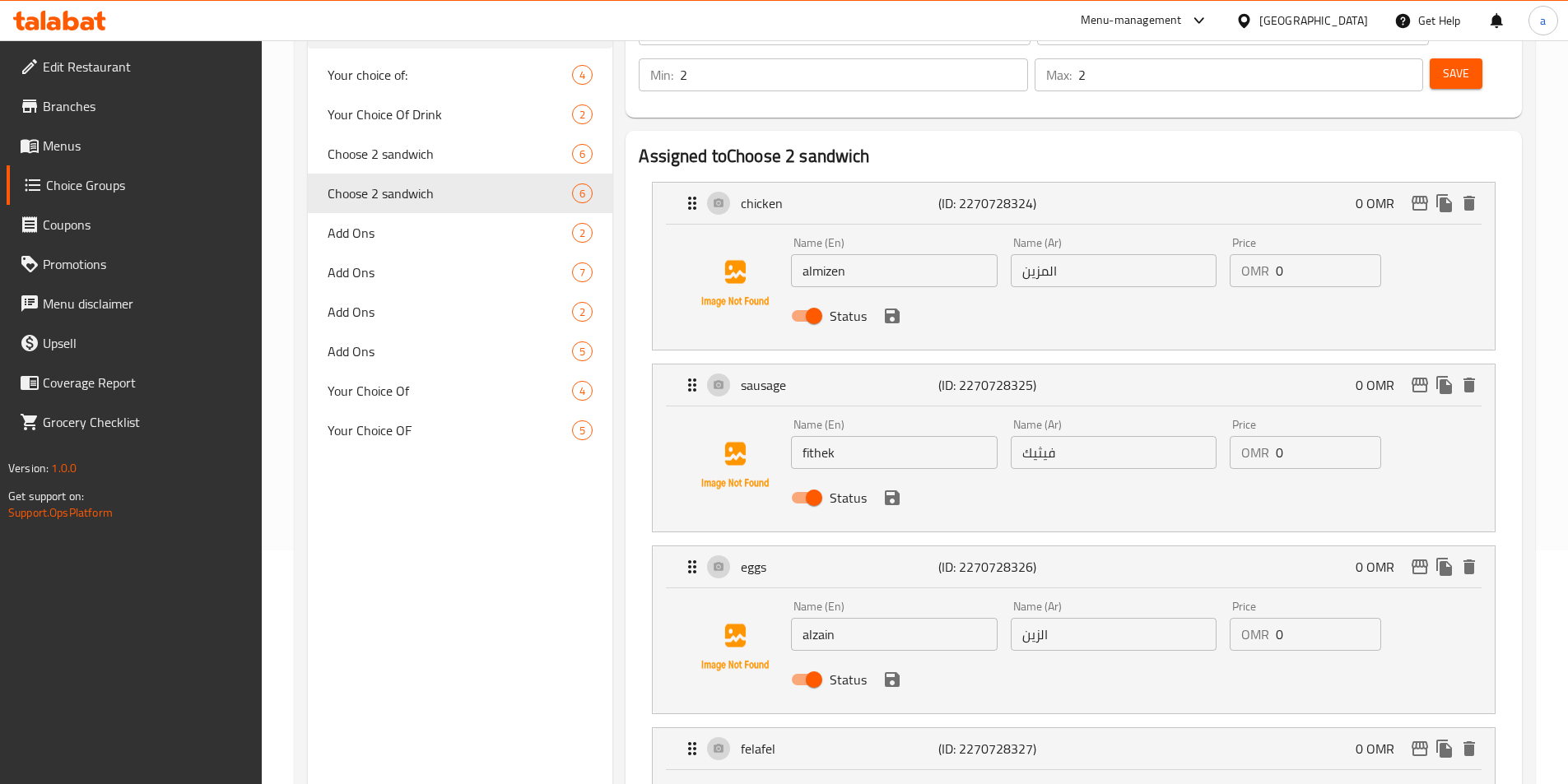
scroll to position [329, 0]
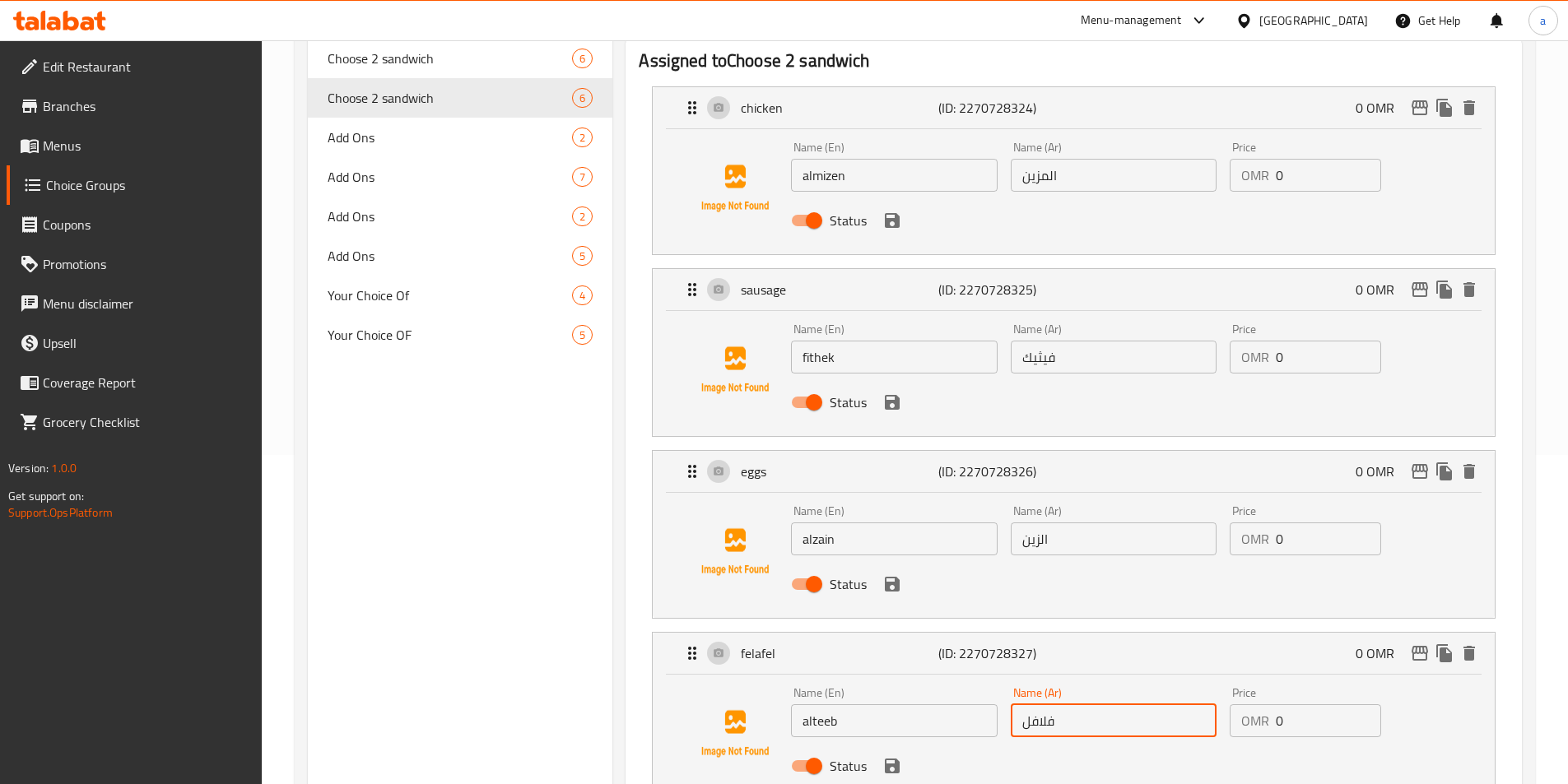
click at [1101, 704] on input "فلافل" at bounding box center [1113, 720] width 206 height 33
paste input "ألطيب"
type input "ألطيب"
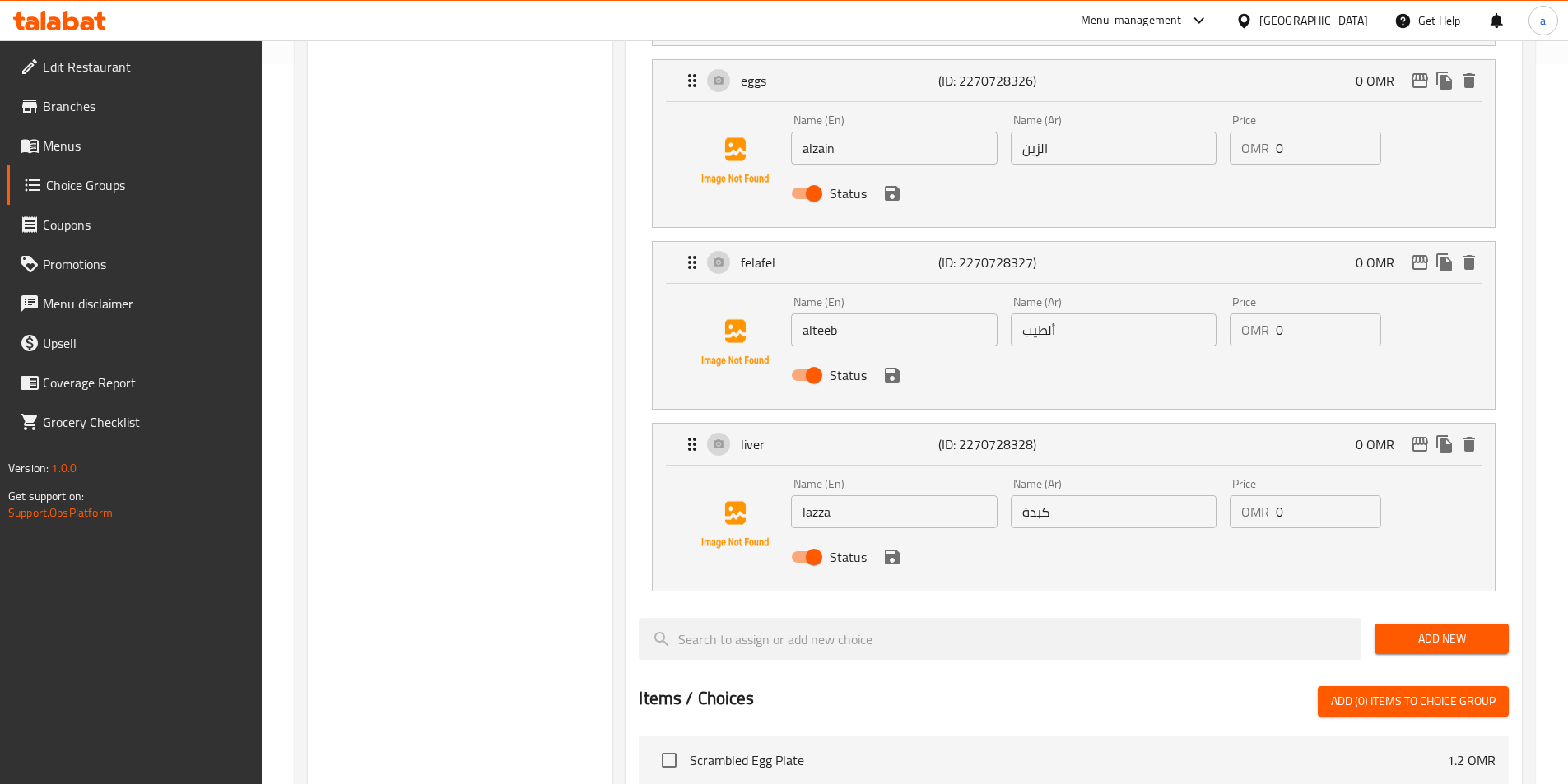
scroll to position [740, 0]
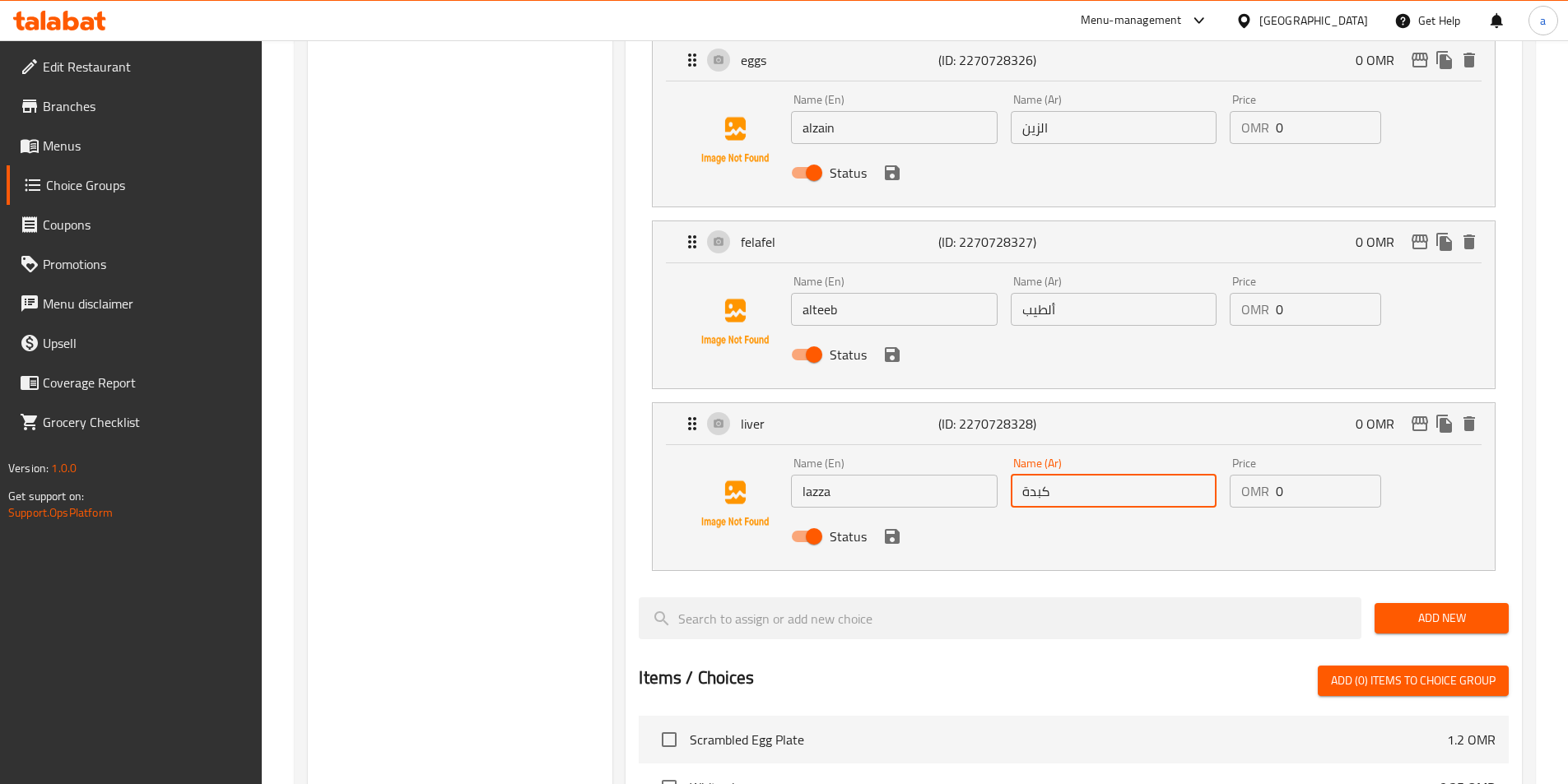
click at [1068, 475] on input "كبدة" at bounding box center [1113, 491] width 206 height 33
paste input "ازا"
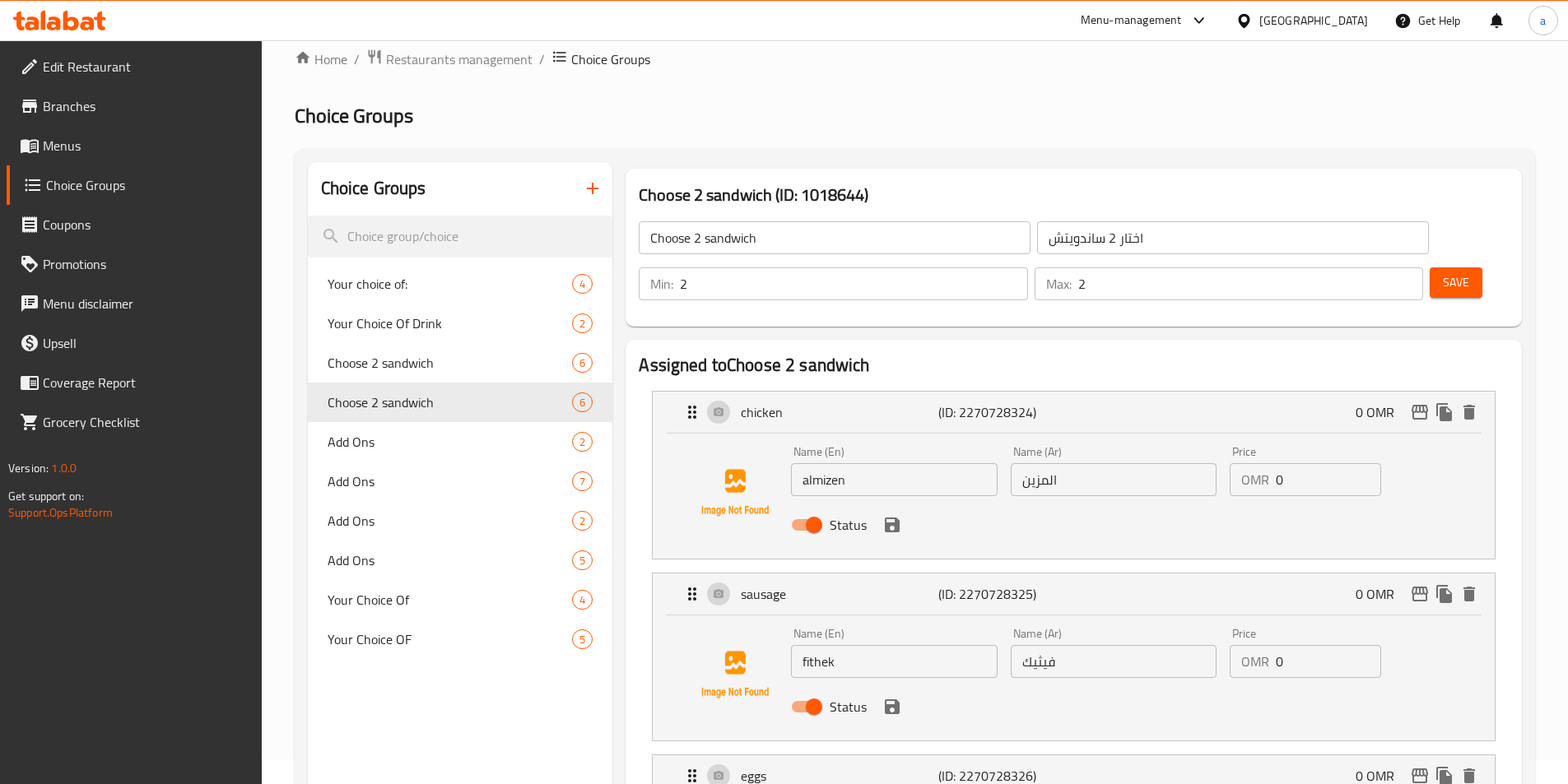
scroll to position [0, 0]
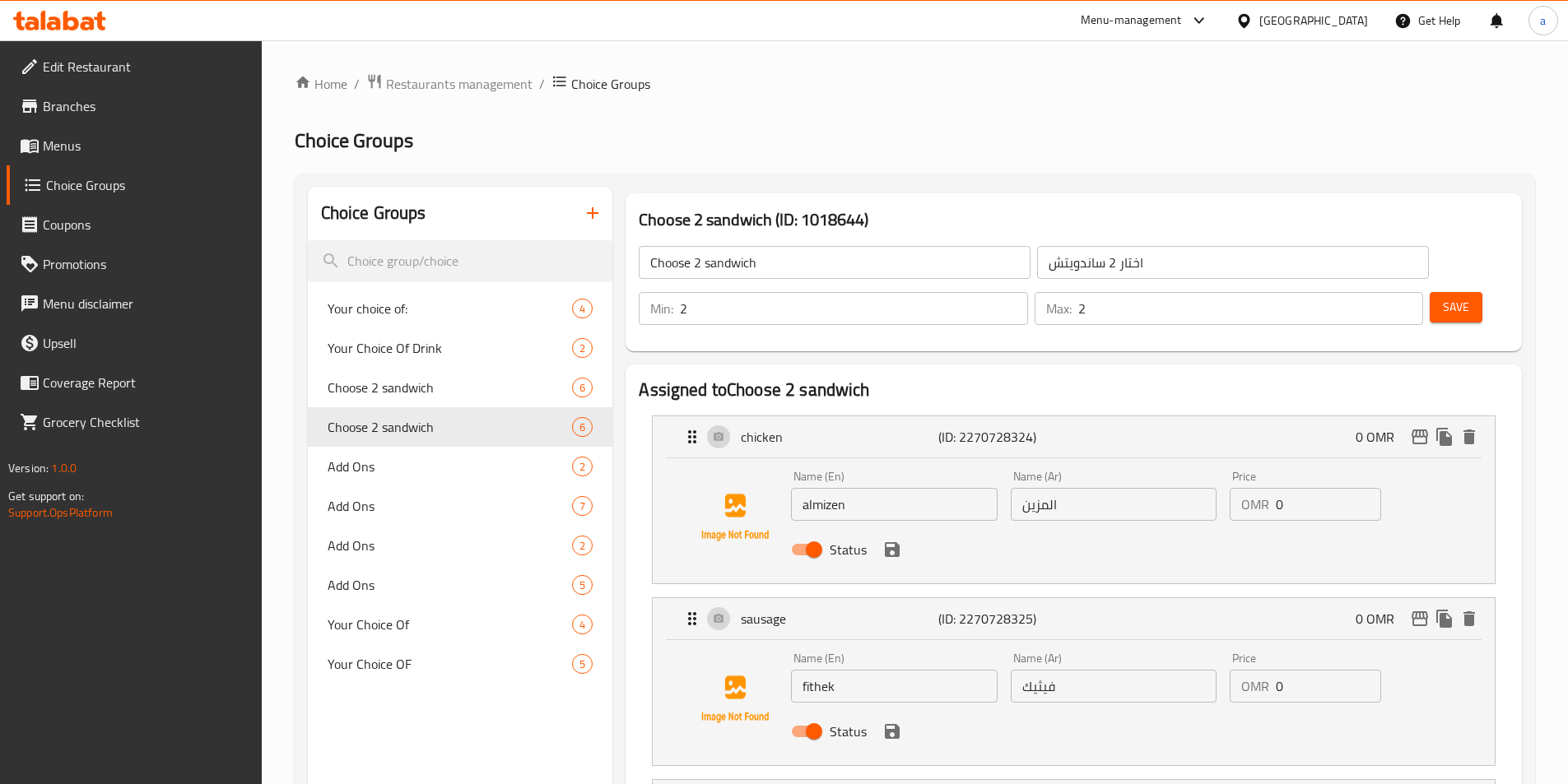
type input "لازا"
click at [1442, 297] on span "Save" at bounding box center [1455, 307] width 26 height 20
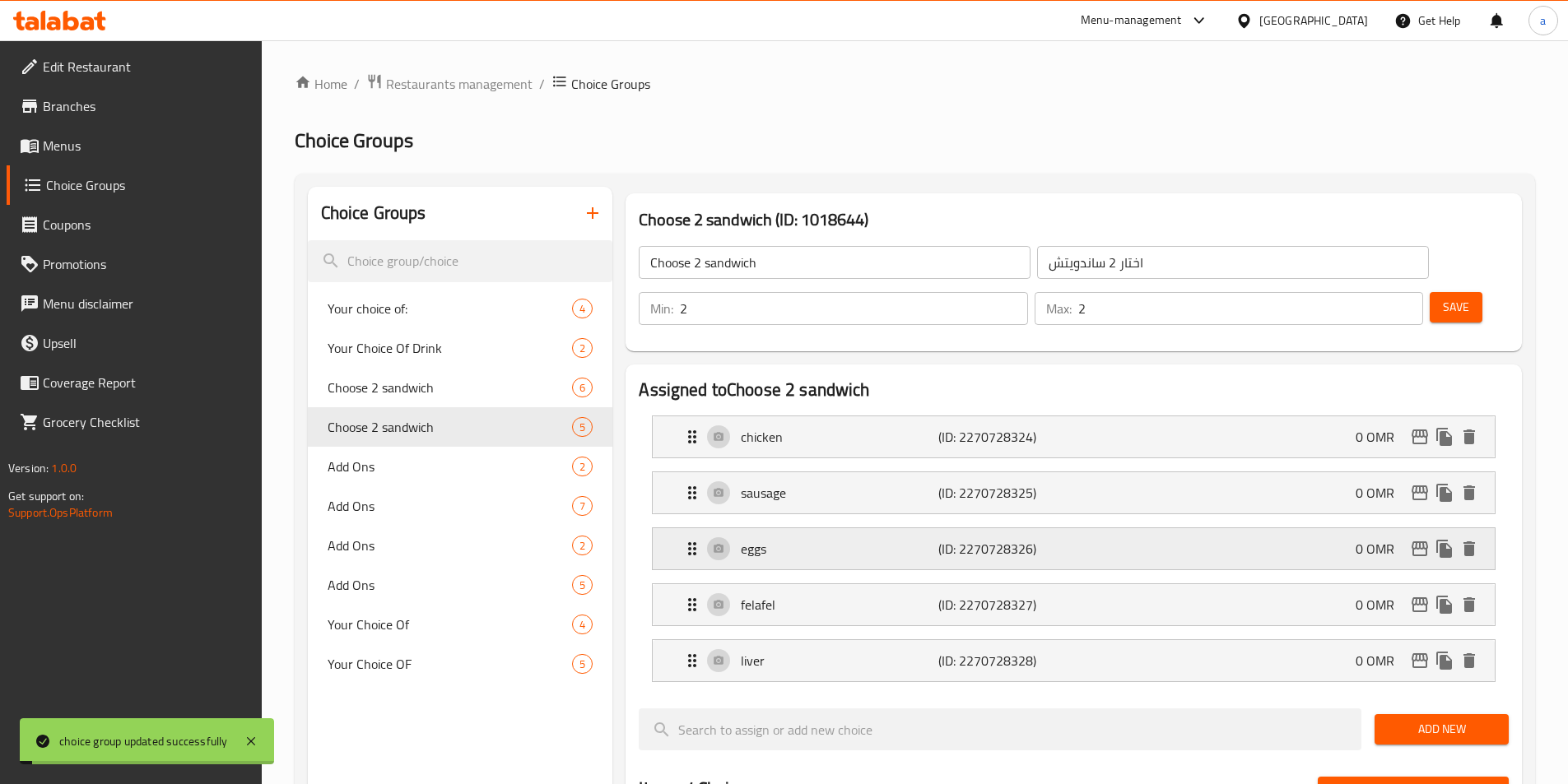
click at [891, 539] on p "eggs" at bounding box center [839, 548] width 197 height 19
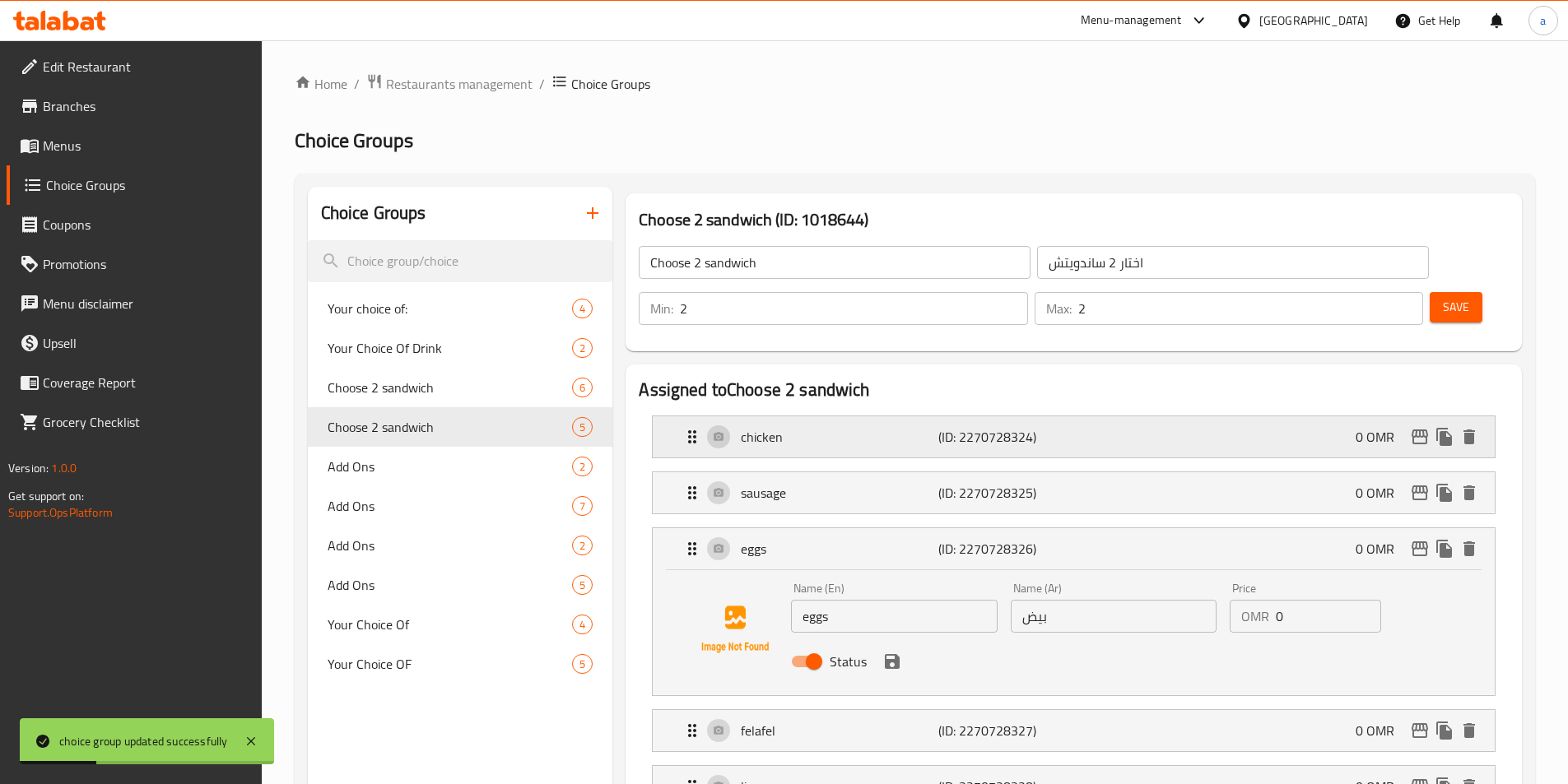
click at [904, 427] on p "chicken" at bounding box center [839, 436] width 197 height 19
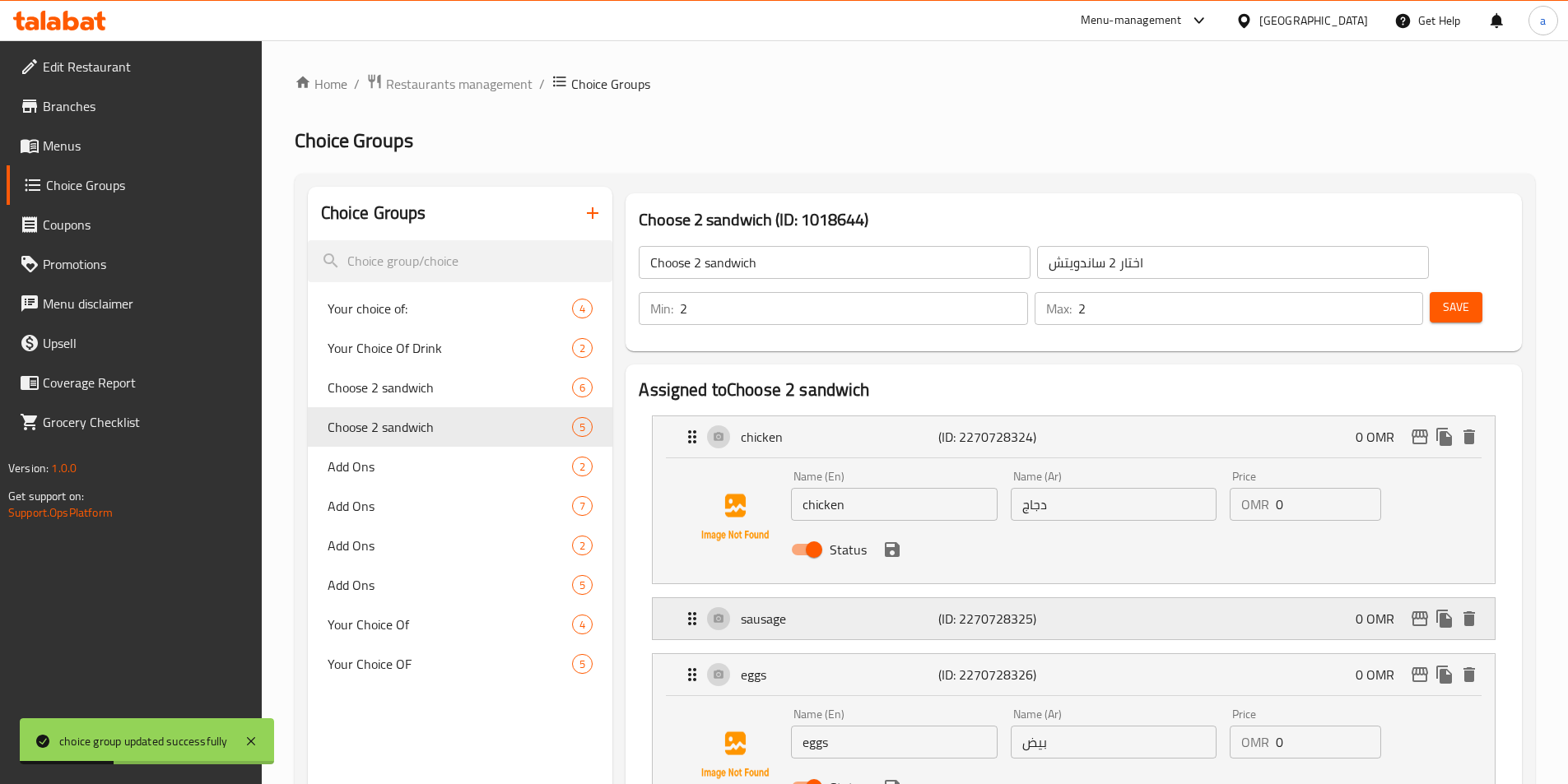
click at [884, 609] on p "sausage" at bounding box center [839, 618] width 197 height 19
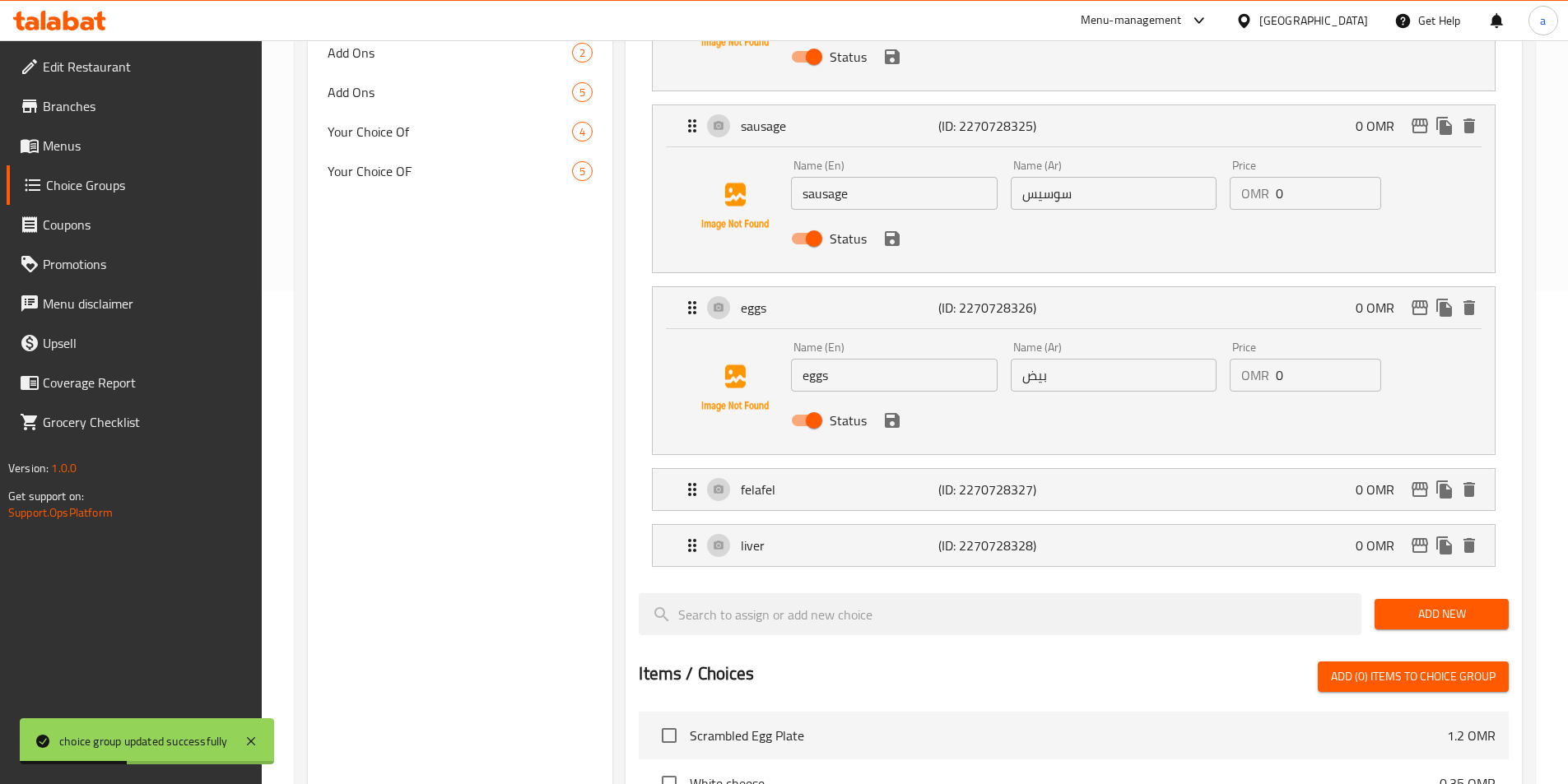
scroll to position [493, 0]
click at [862, 479] on p "felafel" at bounding box center [839, 488] width 197 height 19
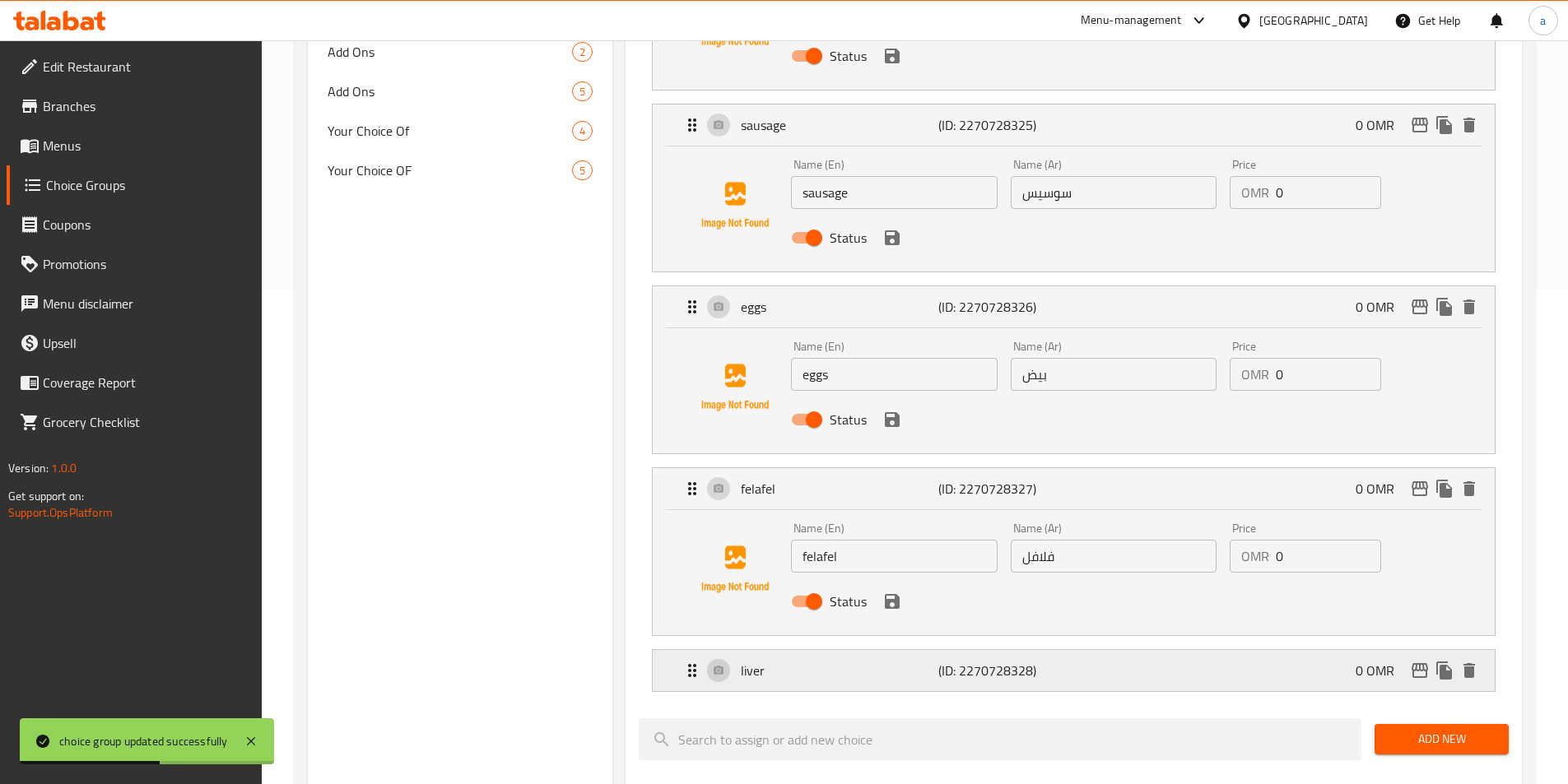
click at [861, 660] on p "liver" at bounding box center [839, 670] width 197 height 19
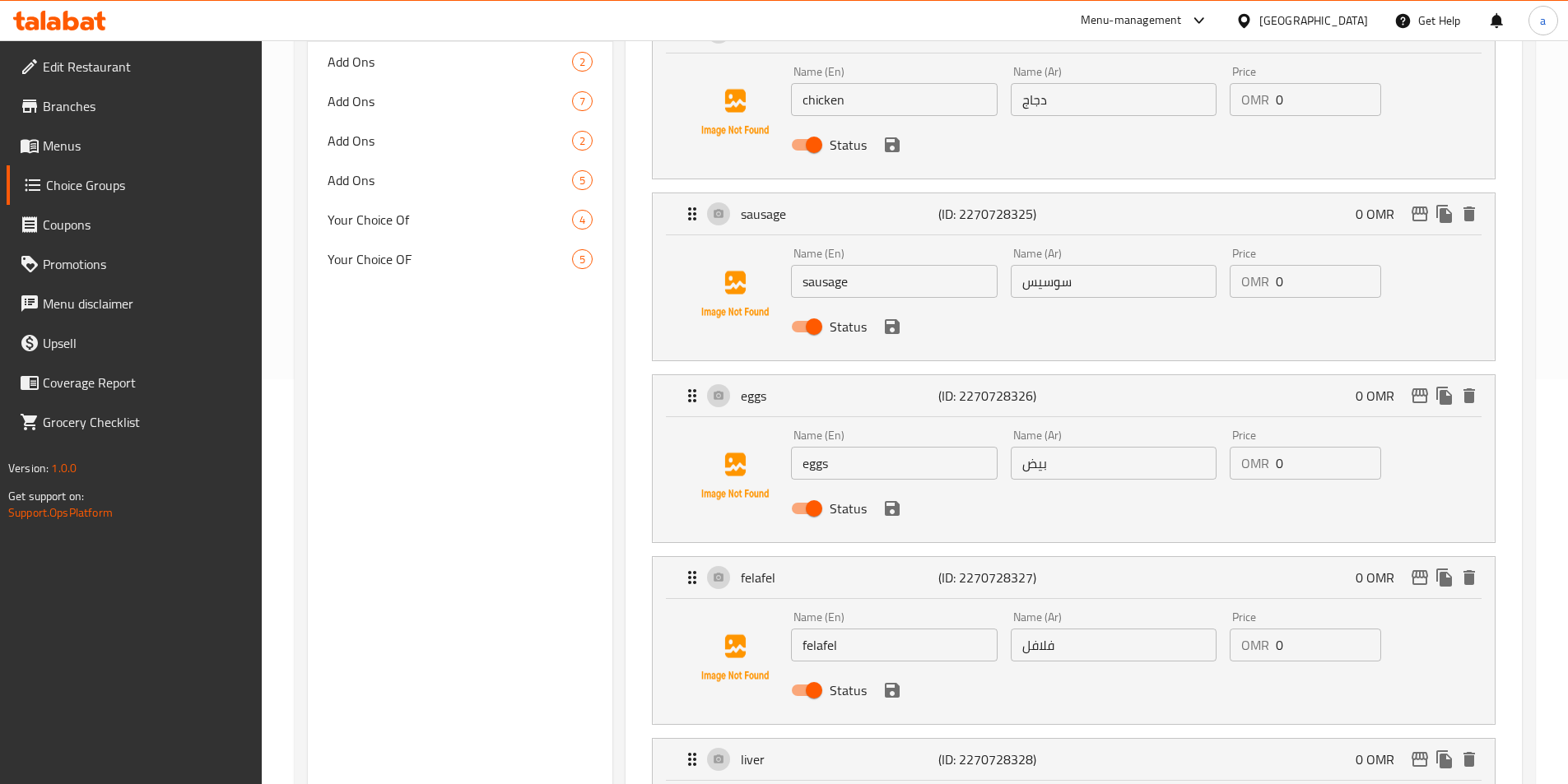
scroll to position [247, 0]
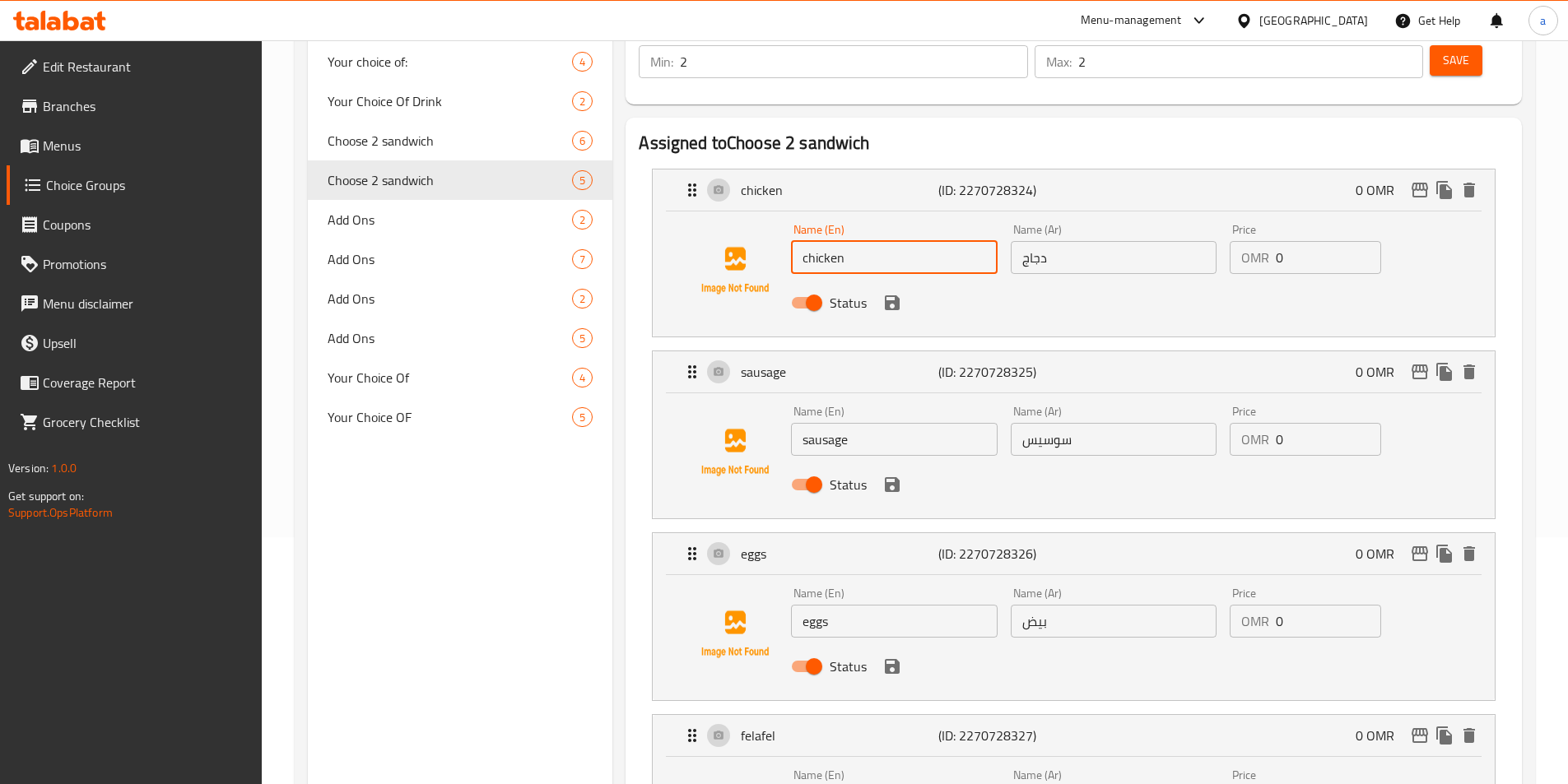
click at [870, 241] on input "chicken" at bounding box center [894, 257] width 206 height 33
paste input "almiz"
type input "almizen"
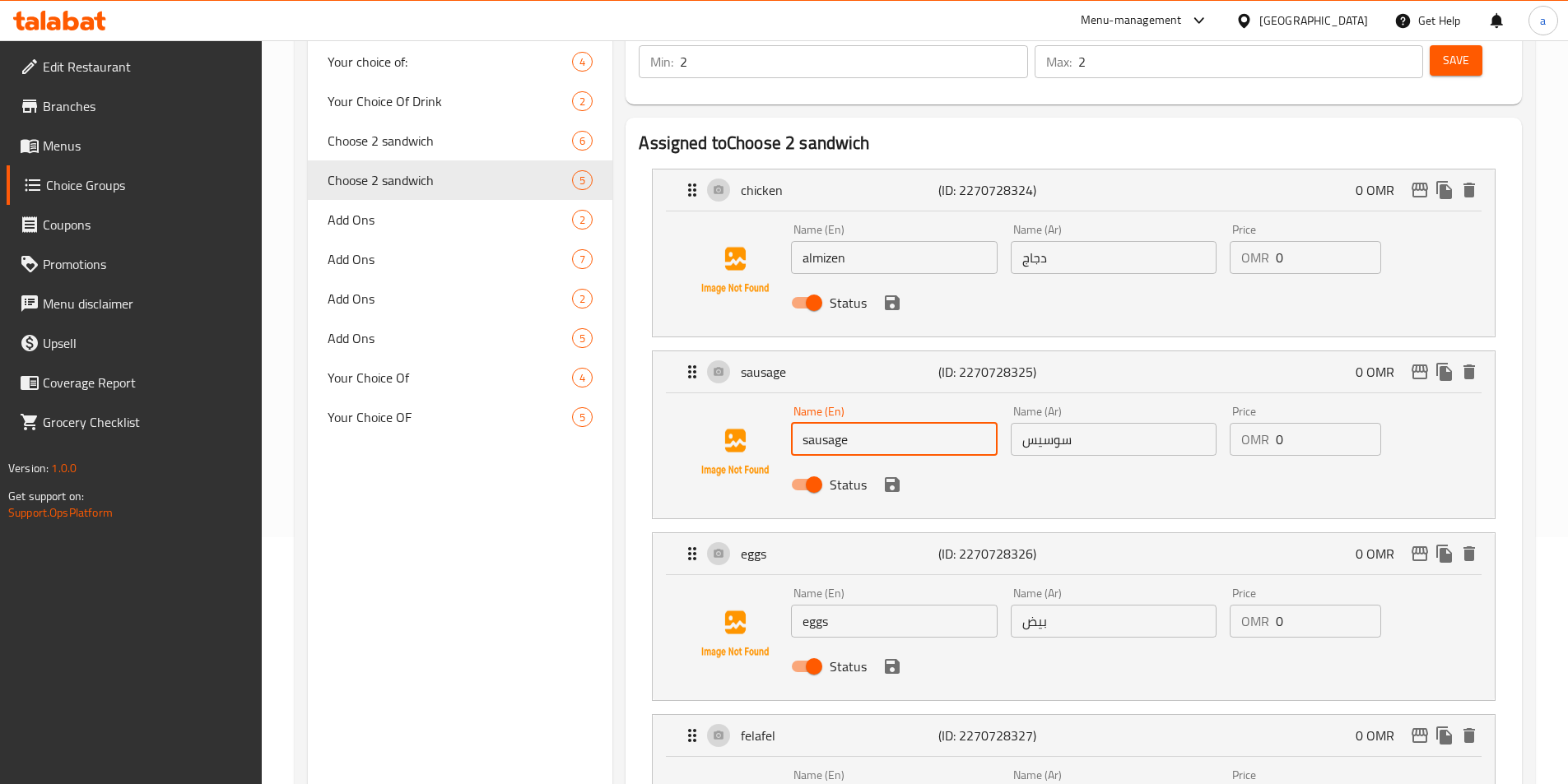
click at [918, 423] on input "sausage" at bounding box center [894, 439] width 206 height 33
paste input "fithek"
type input "fithek"
click at [920, 604] on input "eggs" at bounding box center [894, 620] width 206 height 33
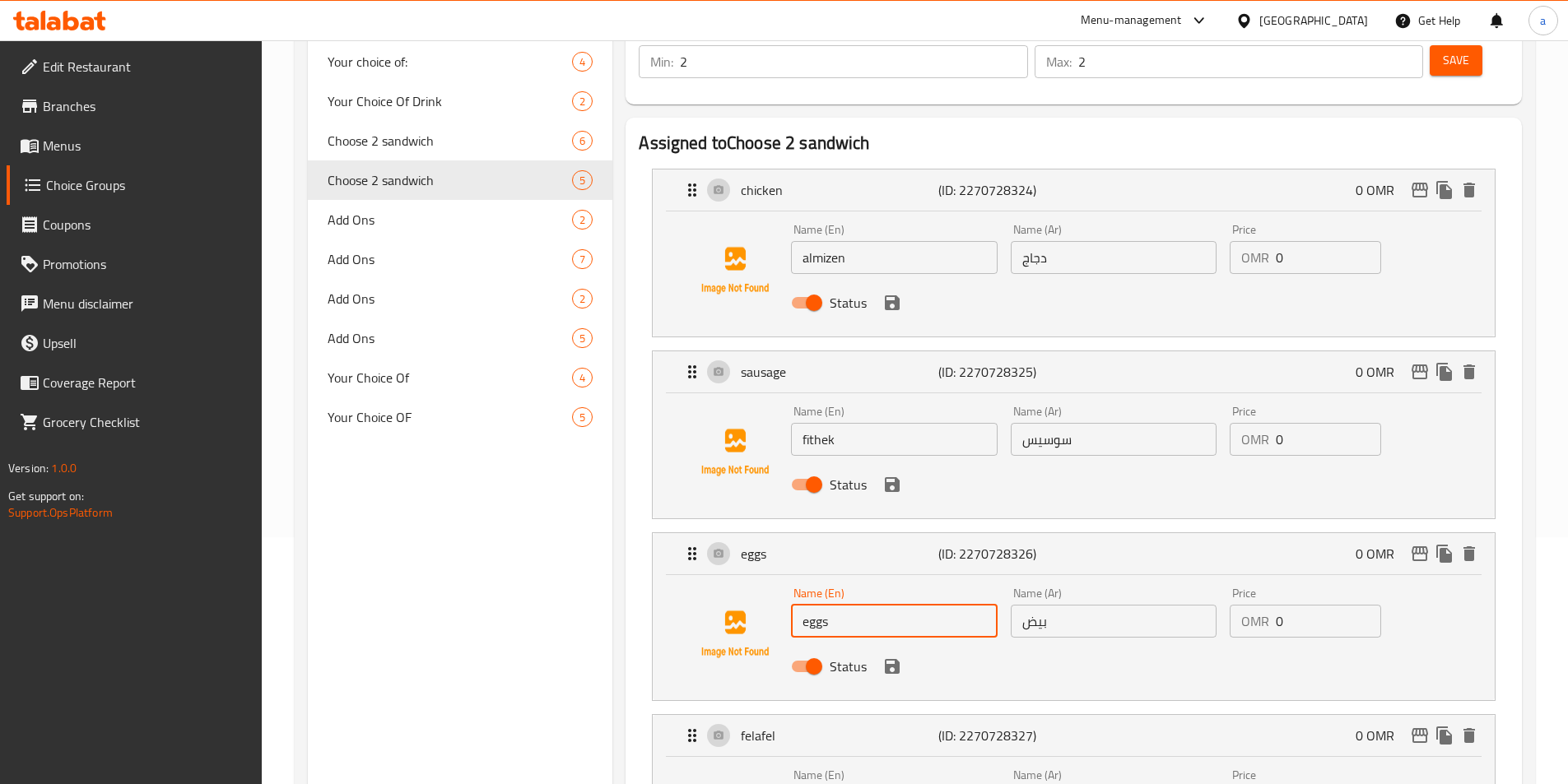
click at [920, 604] on input "eggs" at bounding box center [894, 620] width 206 height 33
paste input "alzain"
type input "alzain"
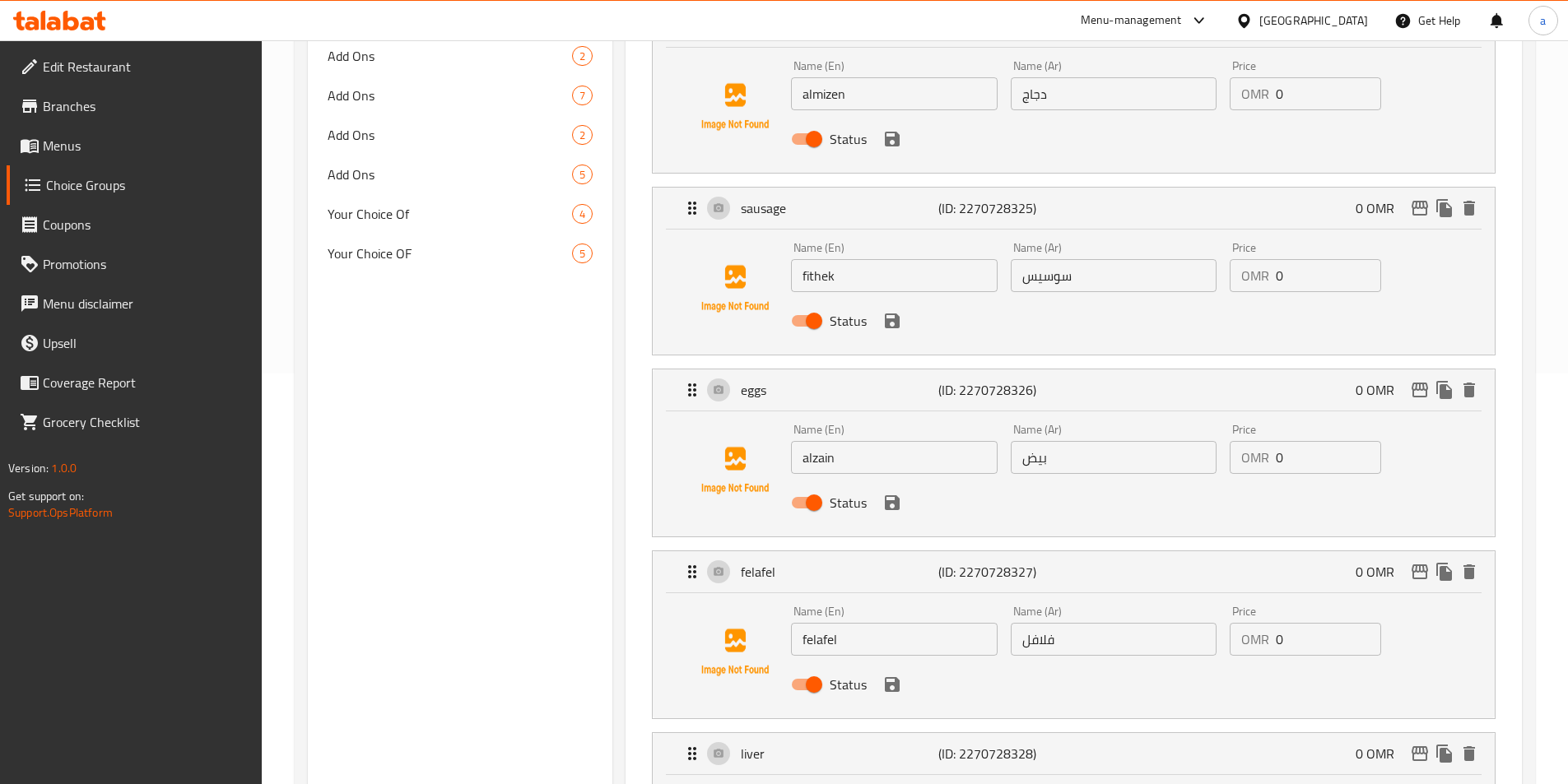
scroll to position [411, 0]
click at [868, 622] on input "felafel" at bounding box center [894, 638] width 206 height 33
paste input "alteeb"
type input "alteeb"
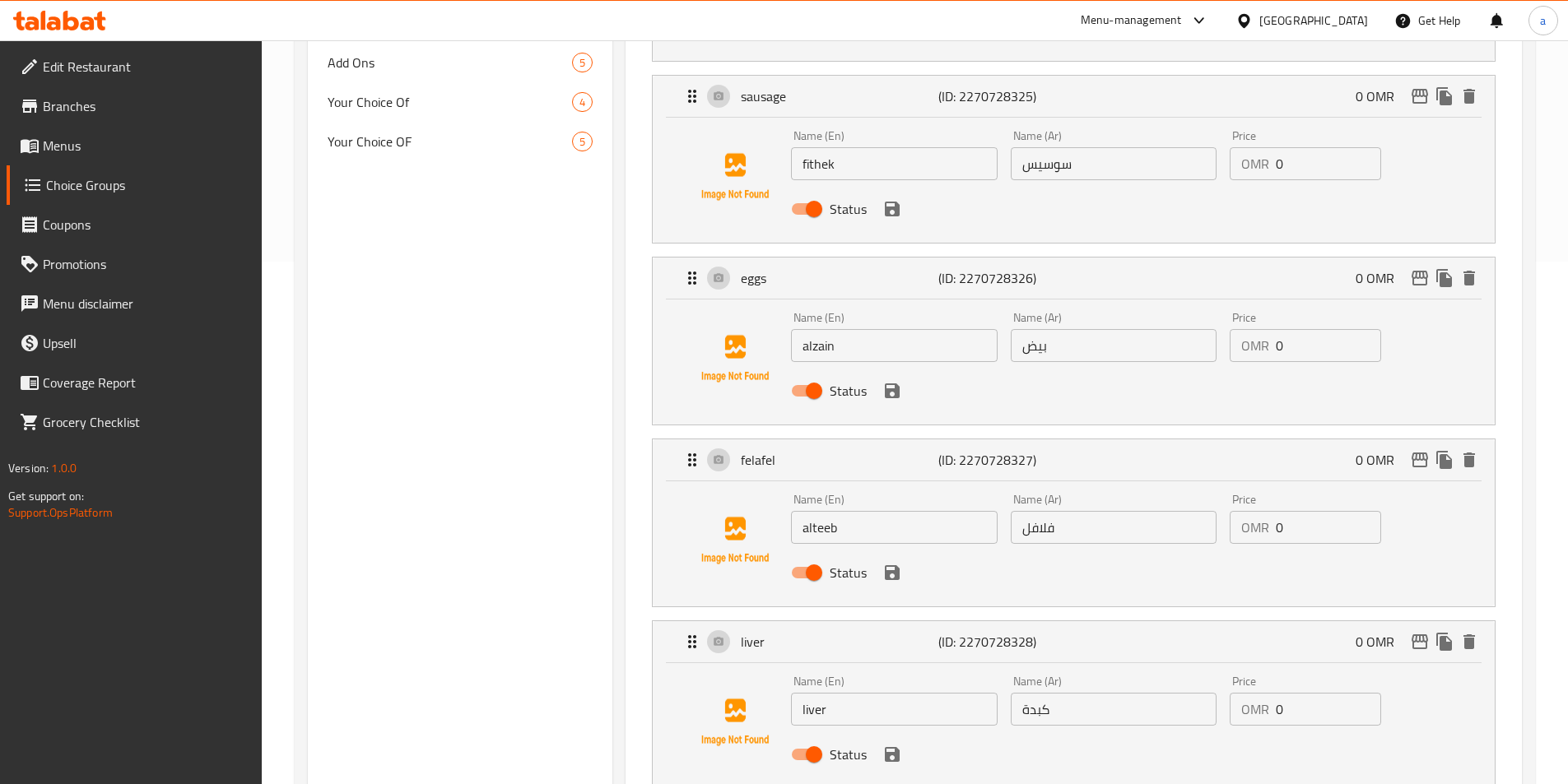
scroll to position [740, 0]
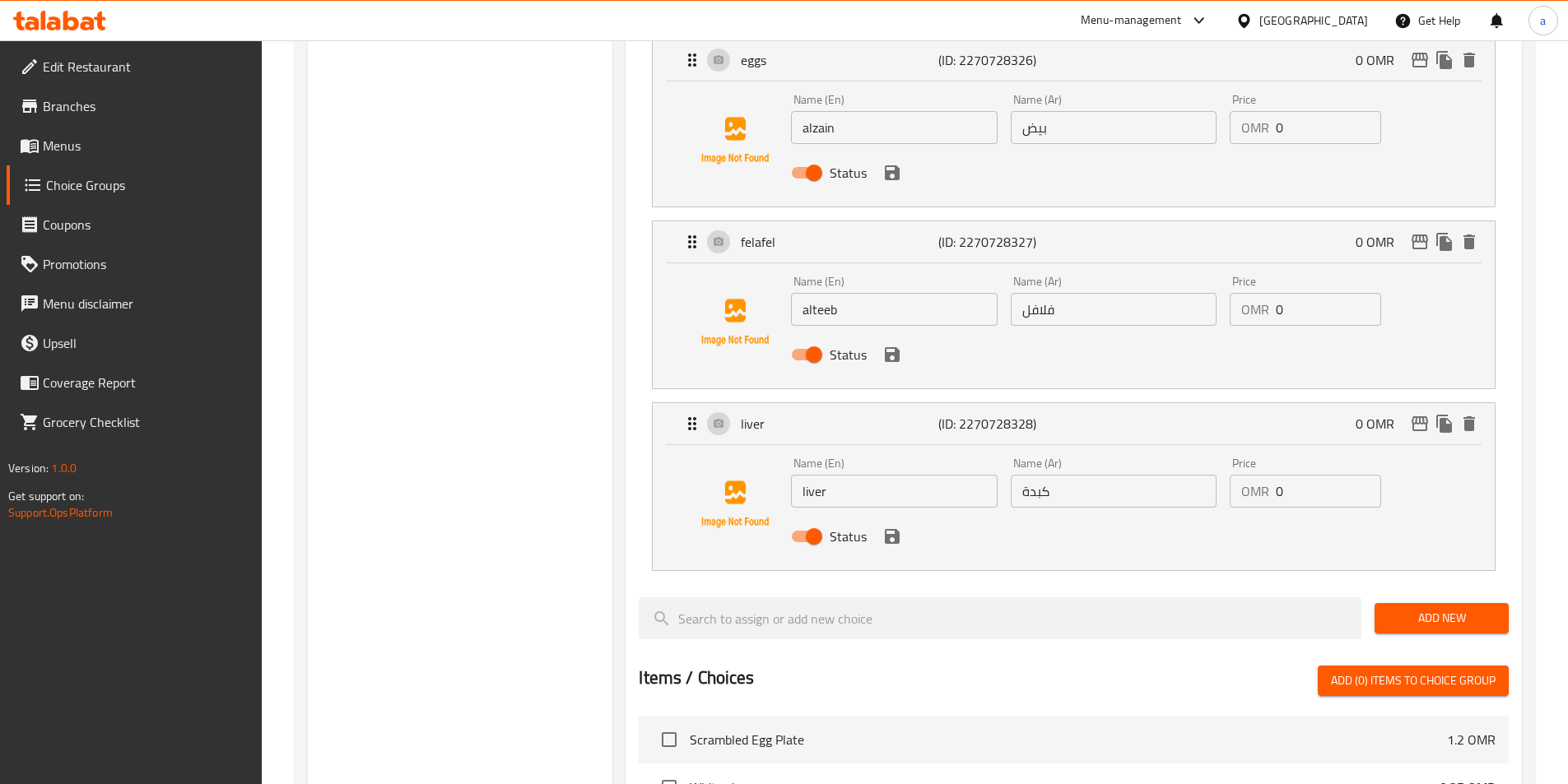
click at [909, 475] on input "liver" at bounding box center [894, 491] width 206 height 33
paste input "azza"
type input "lazza"
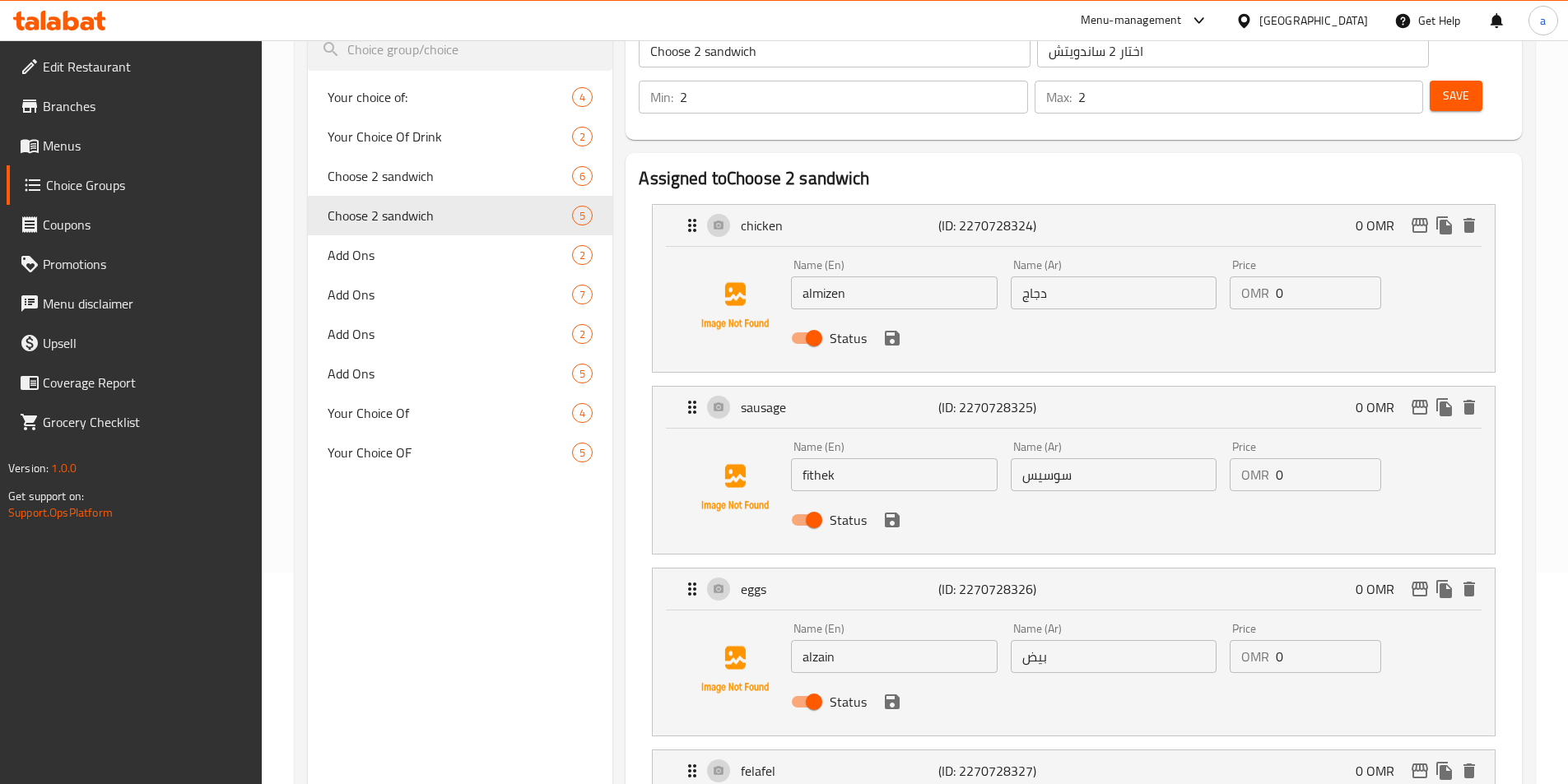
scroll to position [164, 0]
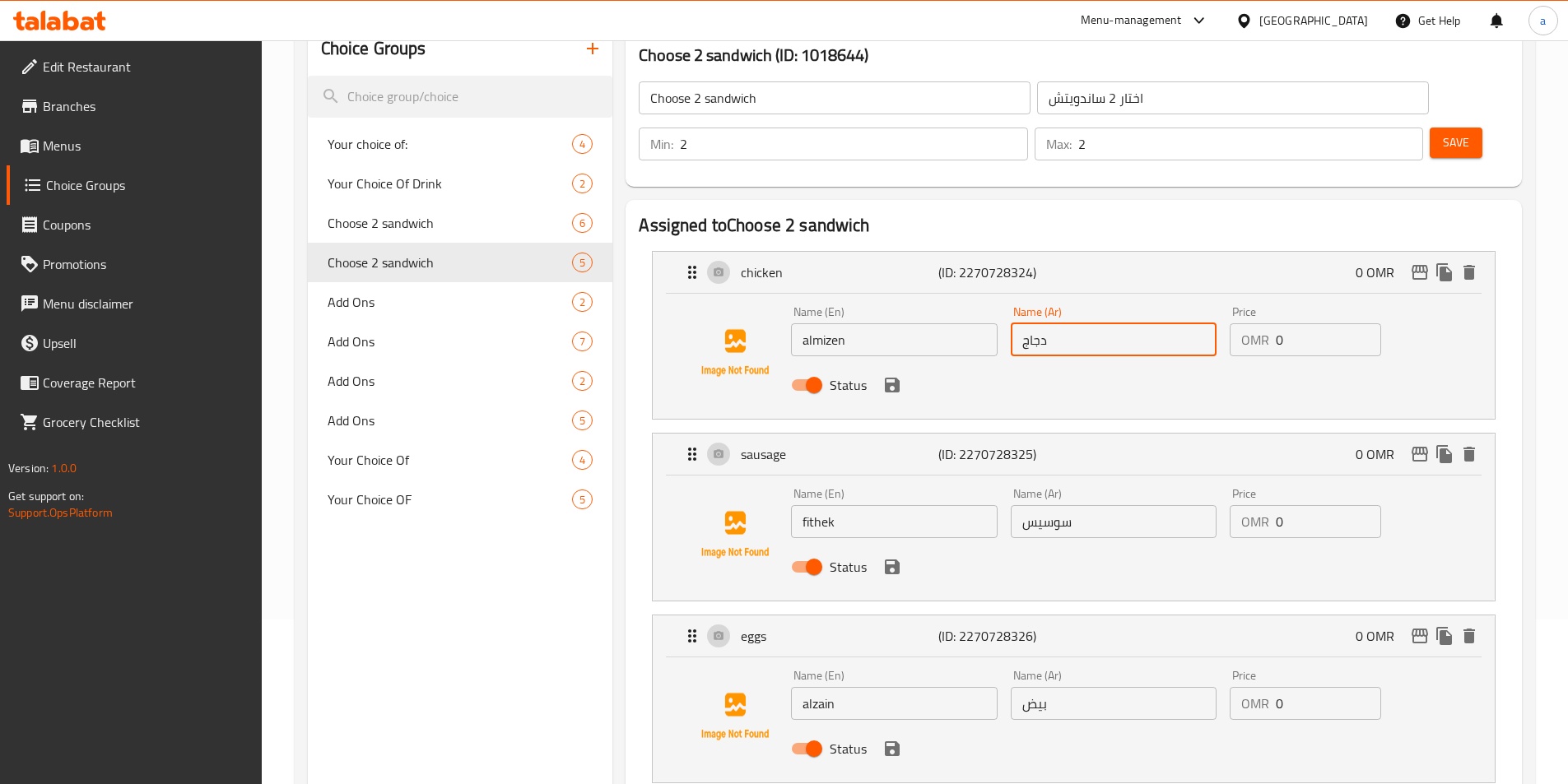
click at [1099, 323] on input "دجاج" at bounding box center [1113, 339] width 206 height 33
paste input "لمزين"
type input "المزين"
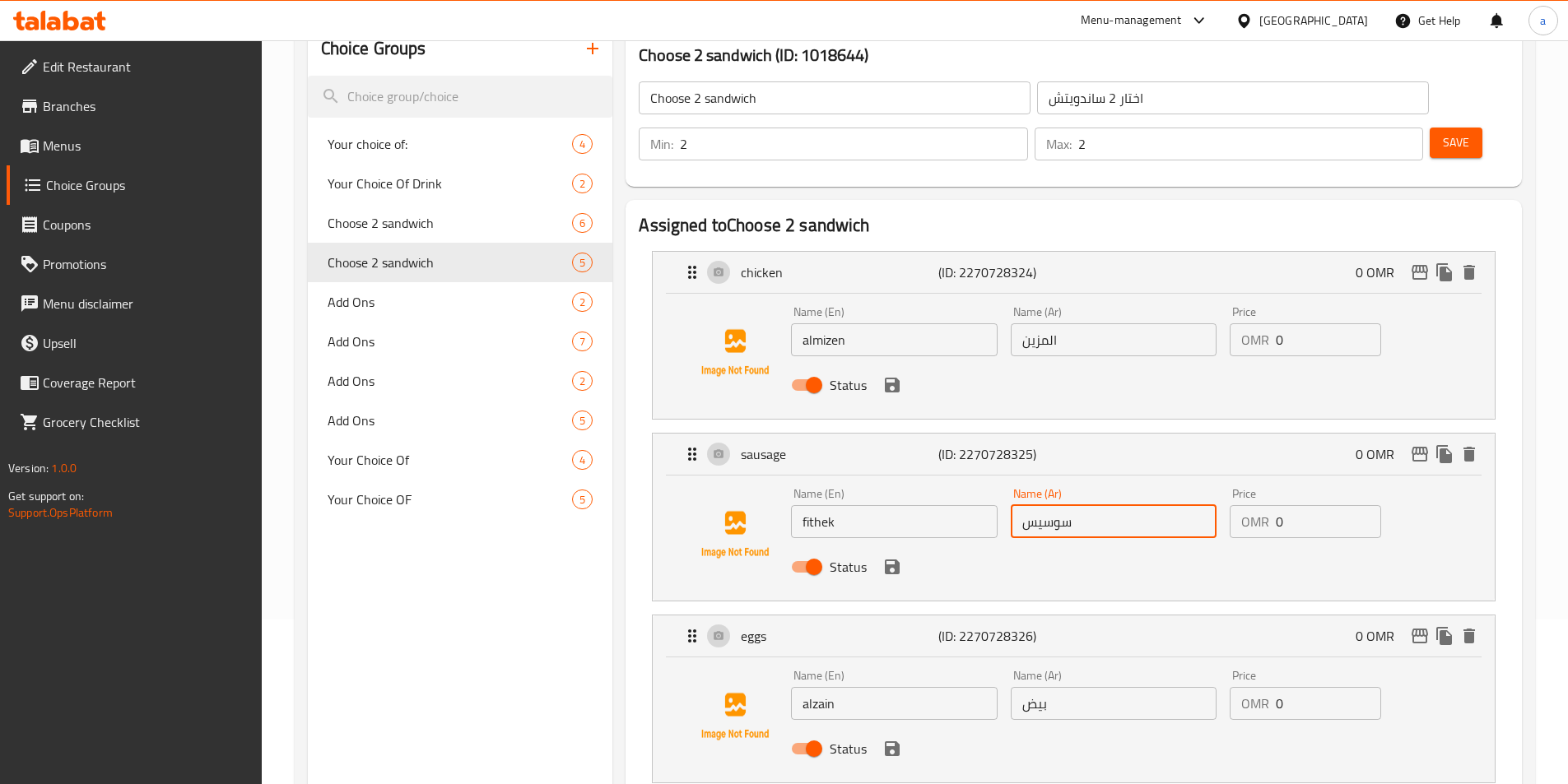
click at [1058, 505] on input "سوسيس" at bounding box center [1113, 521] width 206 height 33
paste input "فيثيك"
type input "فيثيك"
click at [1123, 687] on input "بيض" at bounding box center [1113, 703] width 206 height 33
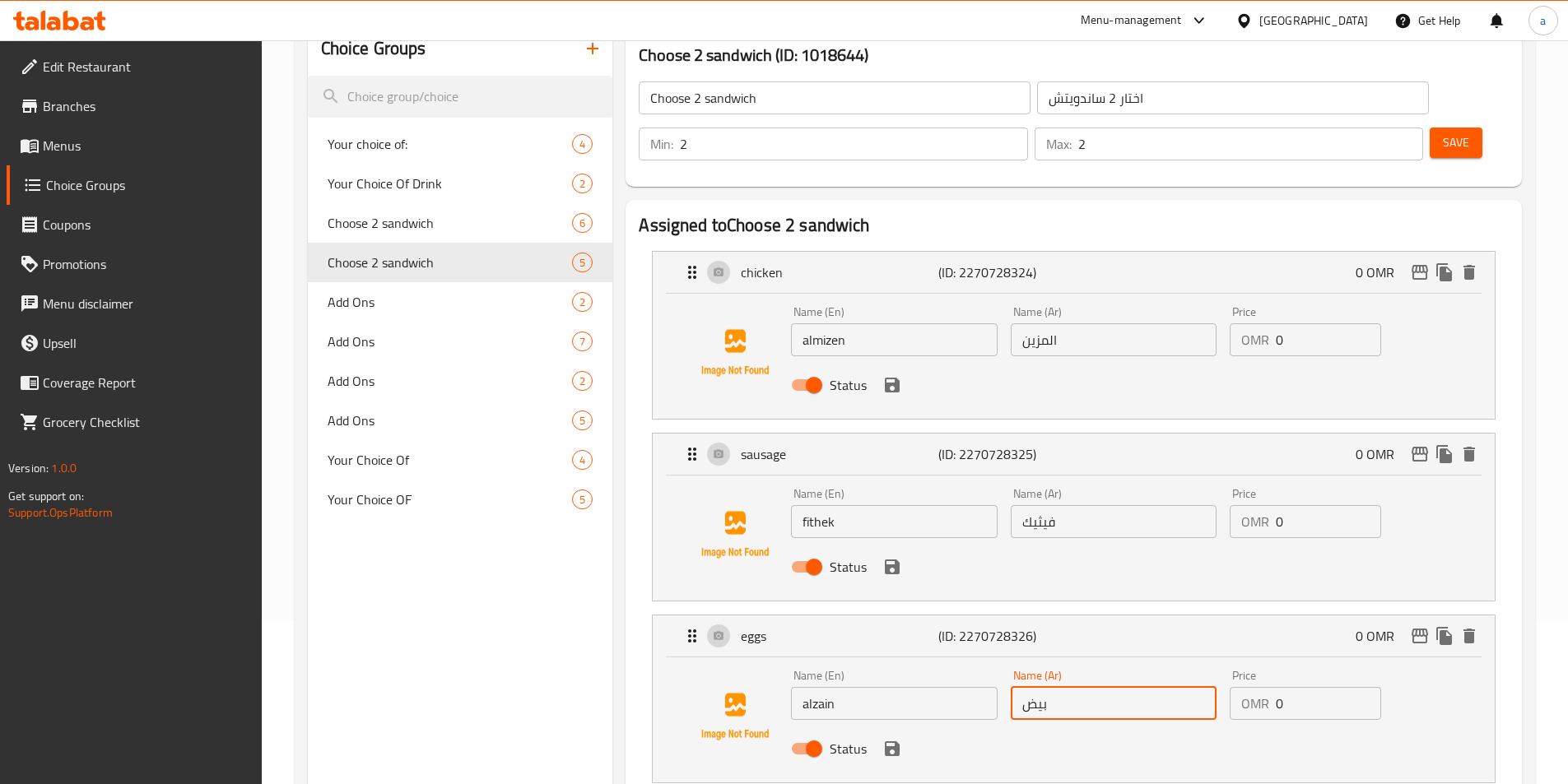
click at [1123, 687] on input "بيض" at bounding box center [1113, 703] width 206 height 33
paste input "لزين"
type input "الزين"
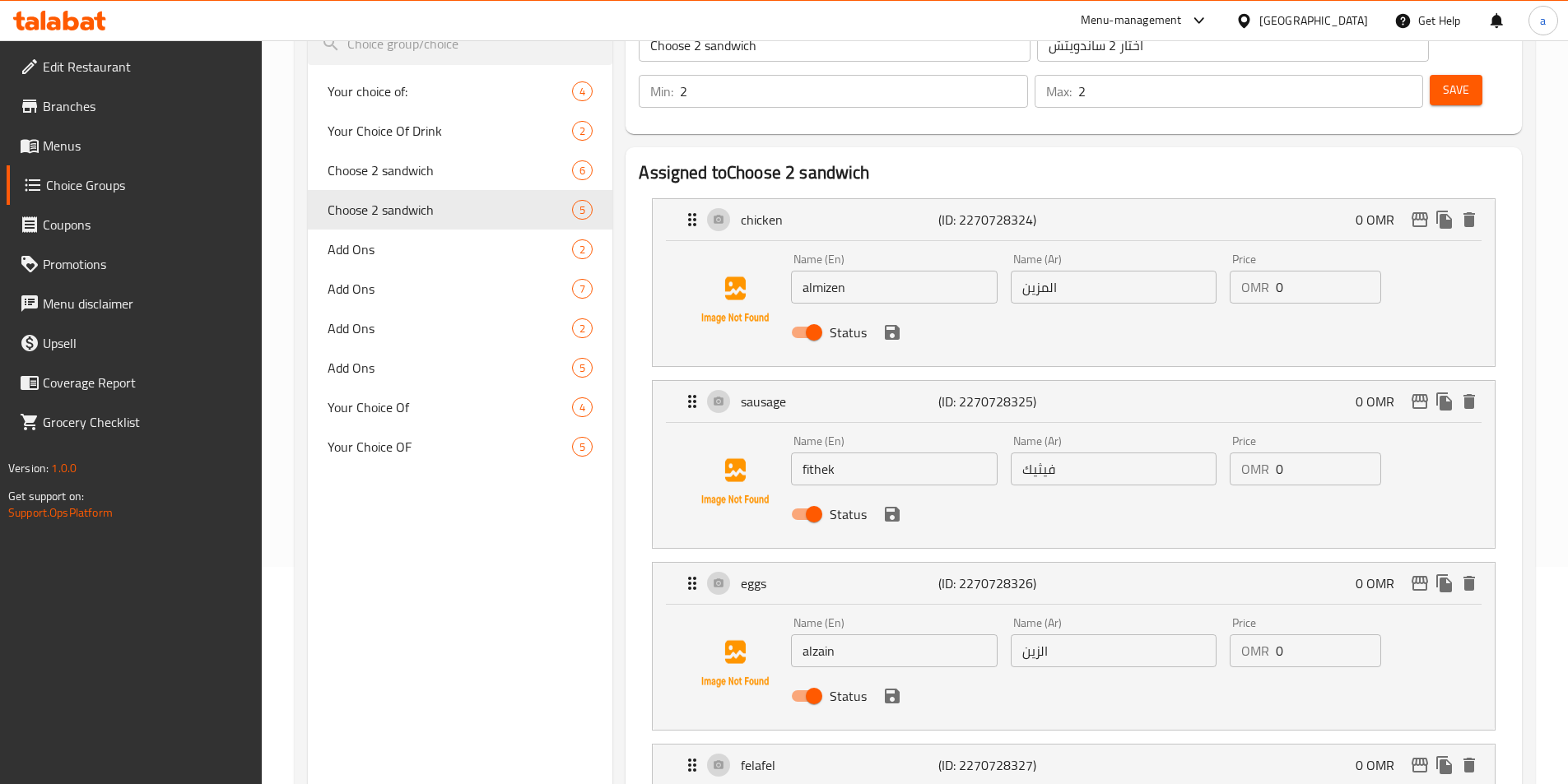
scroll to position [493, 0]
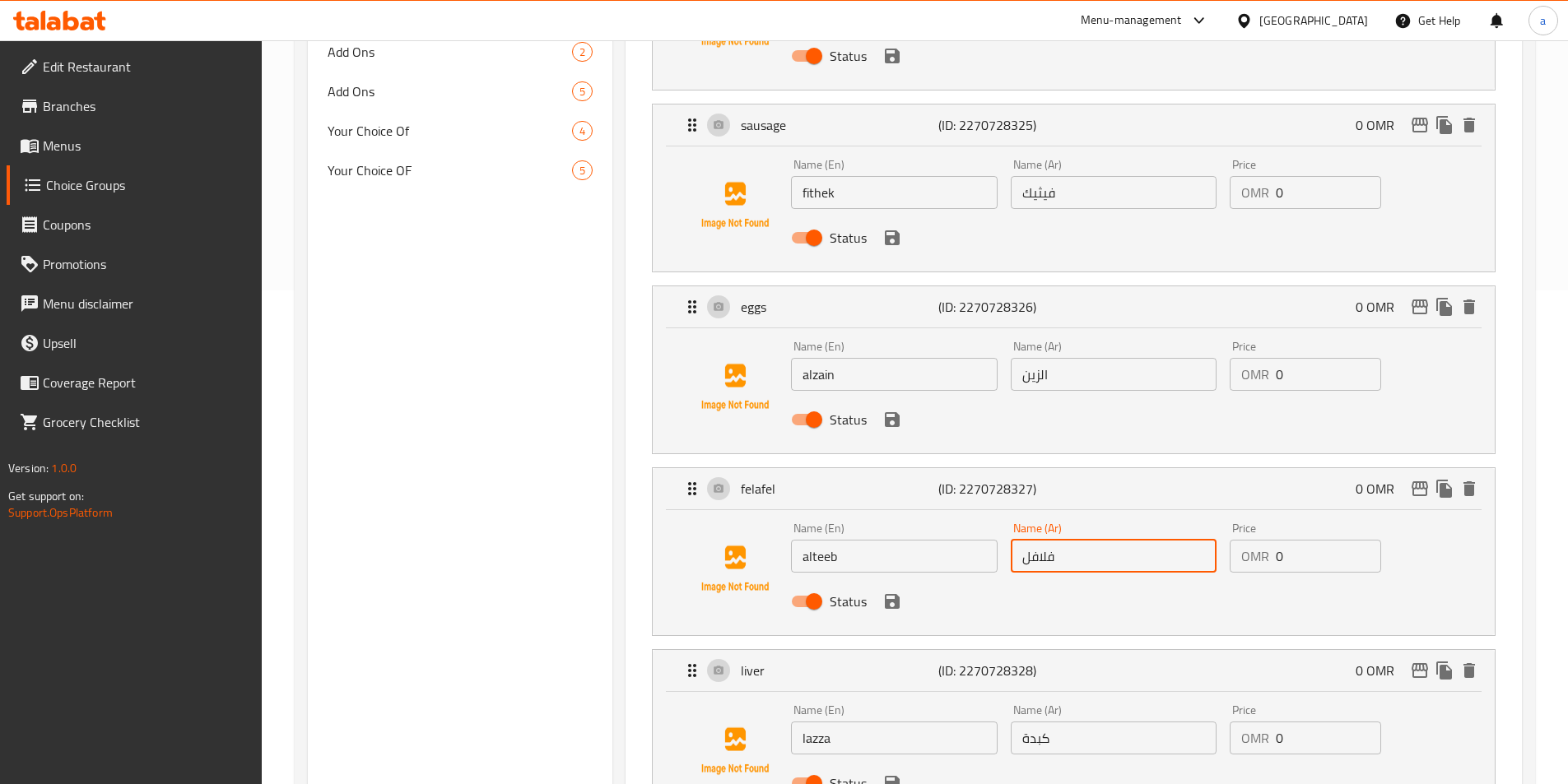
click at [1067, 540] on input "فلافل" at bounding box center [1113, 556] width 206 height 33
paste input "ألطيب"
type input "ألطيب"
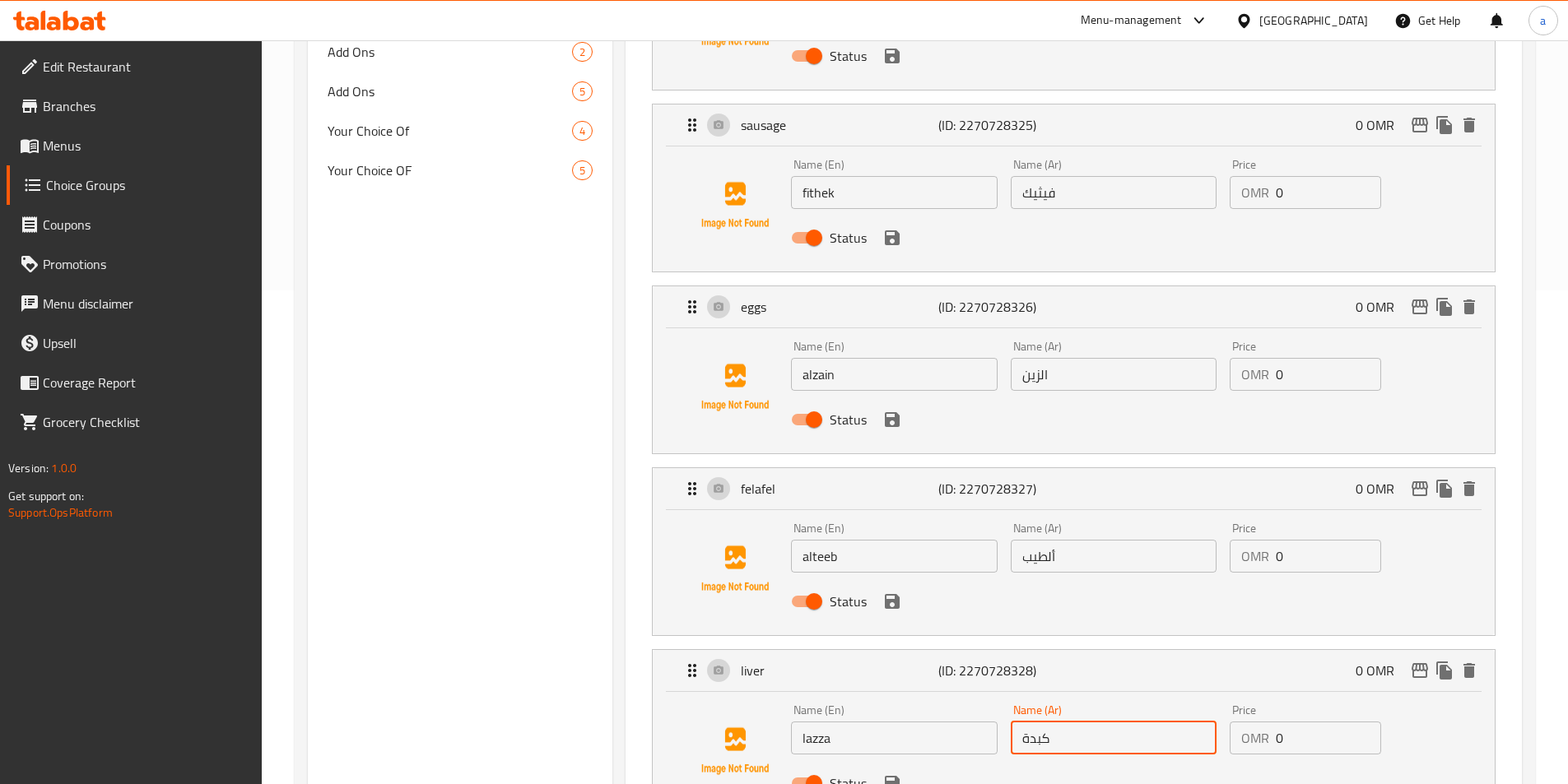
click at [1161, 721] on input "كبدة" at bounding box center [1113, 737] width 206 height 33
paste input "ازا"
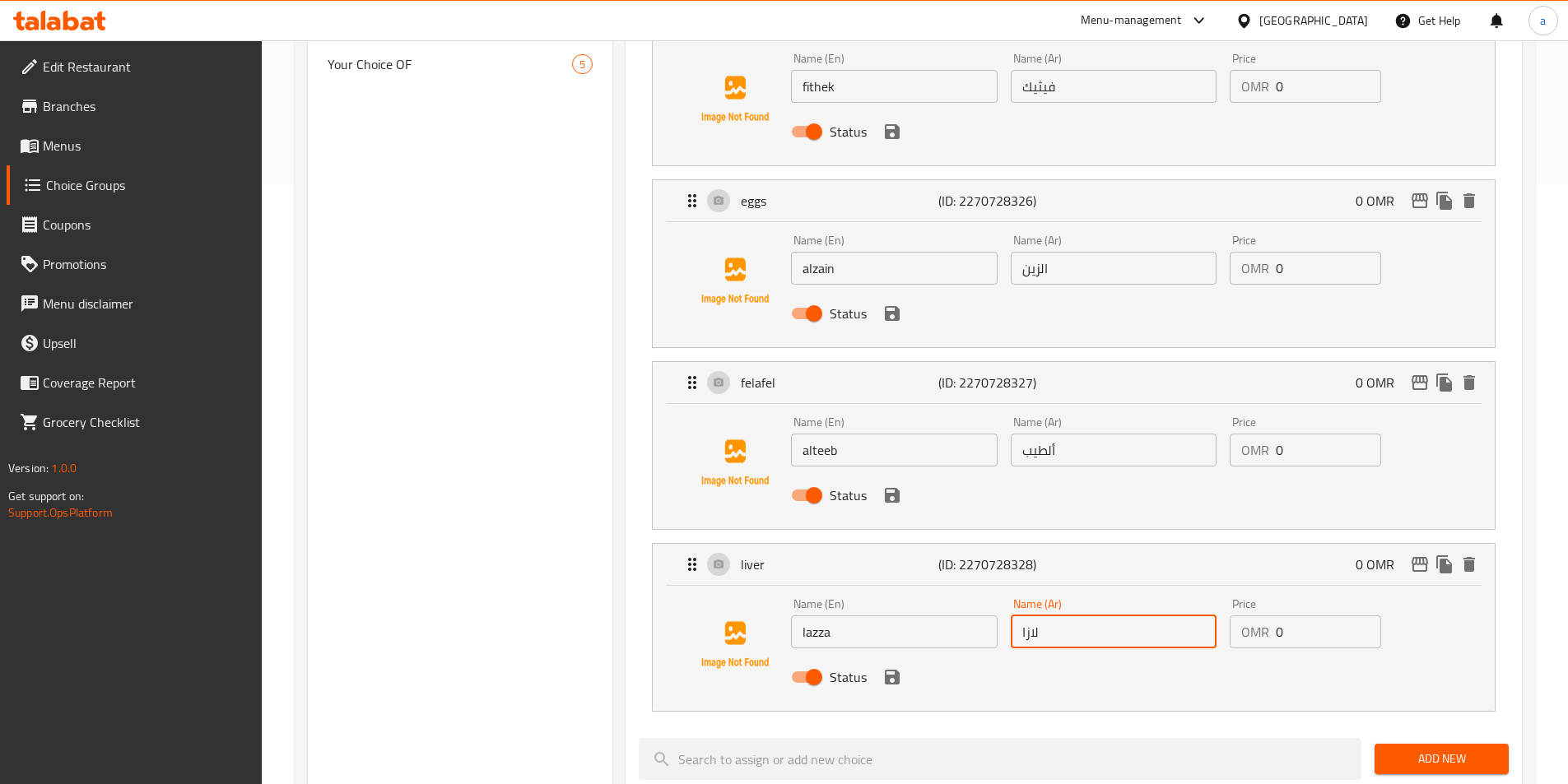
scroll to position [823, 0]
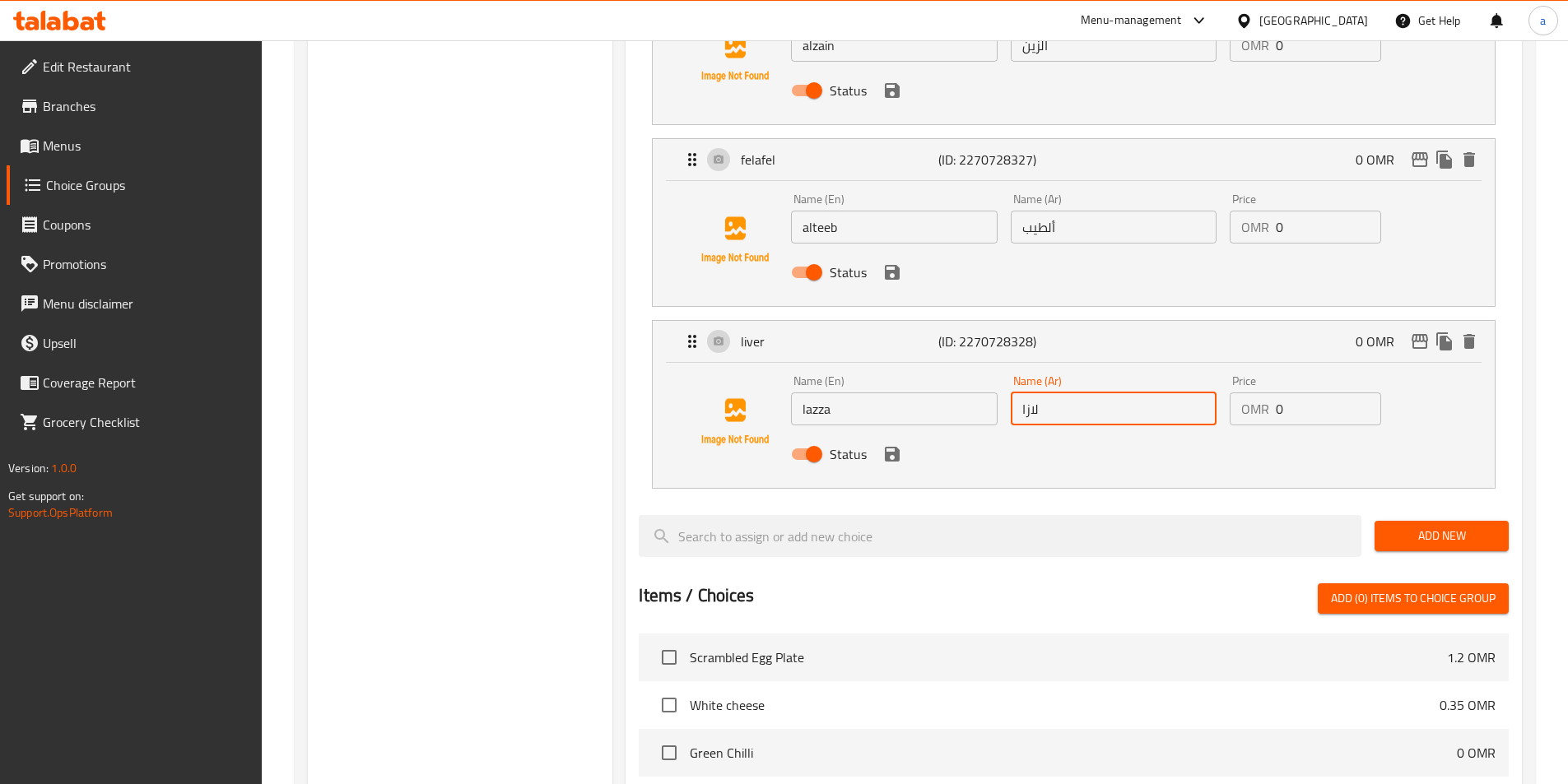
click at [884, 447] on icon "save" at bounding box center [891, 453] width 14 height 14
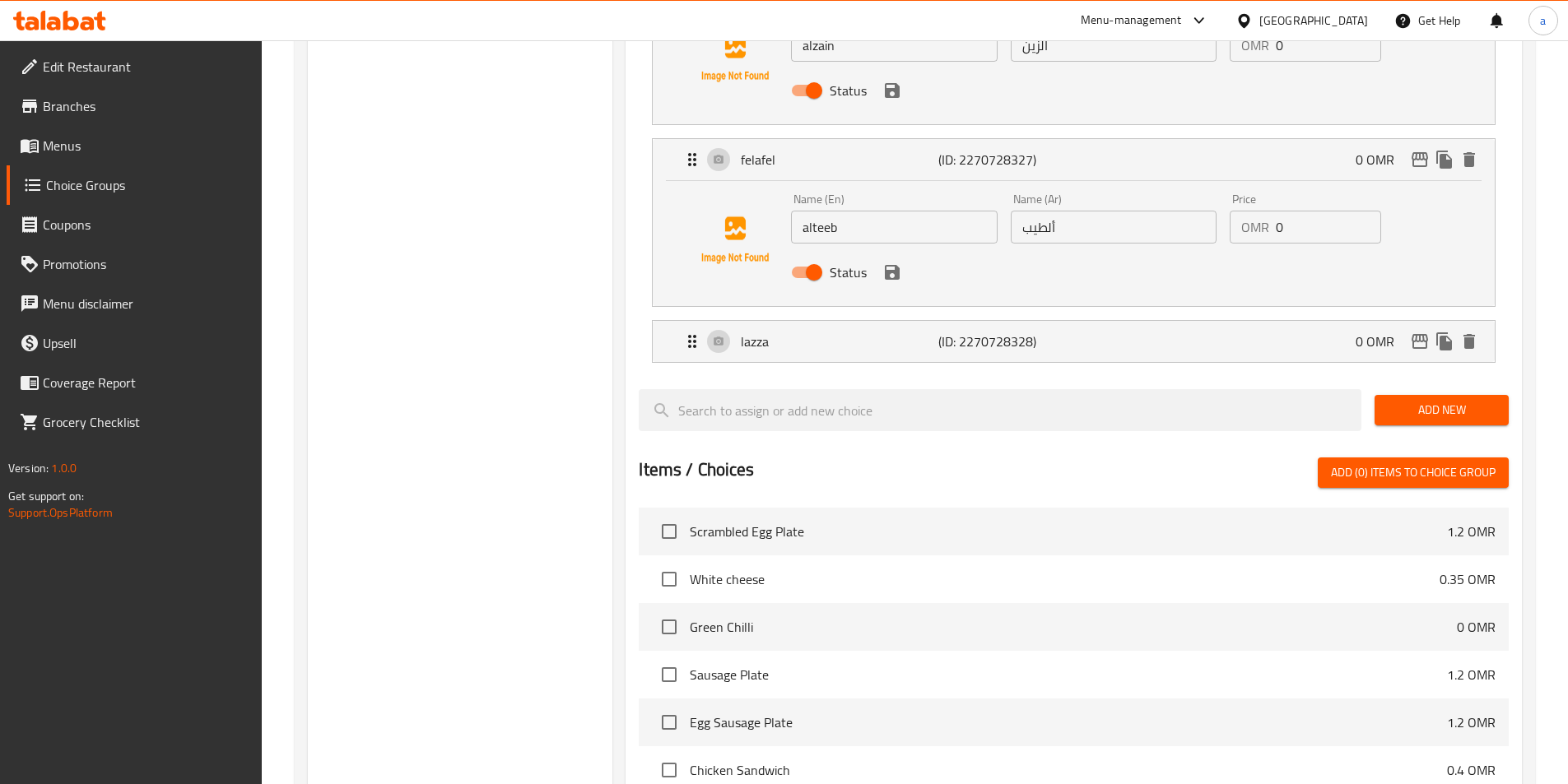
type input "لازا"
click at [888, 260] on button "save" at bounding box center [891, 272] width 25 height 25
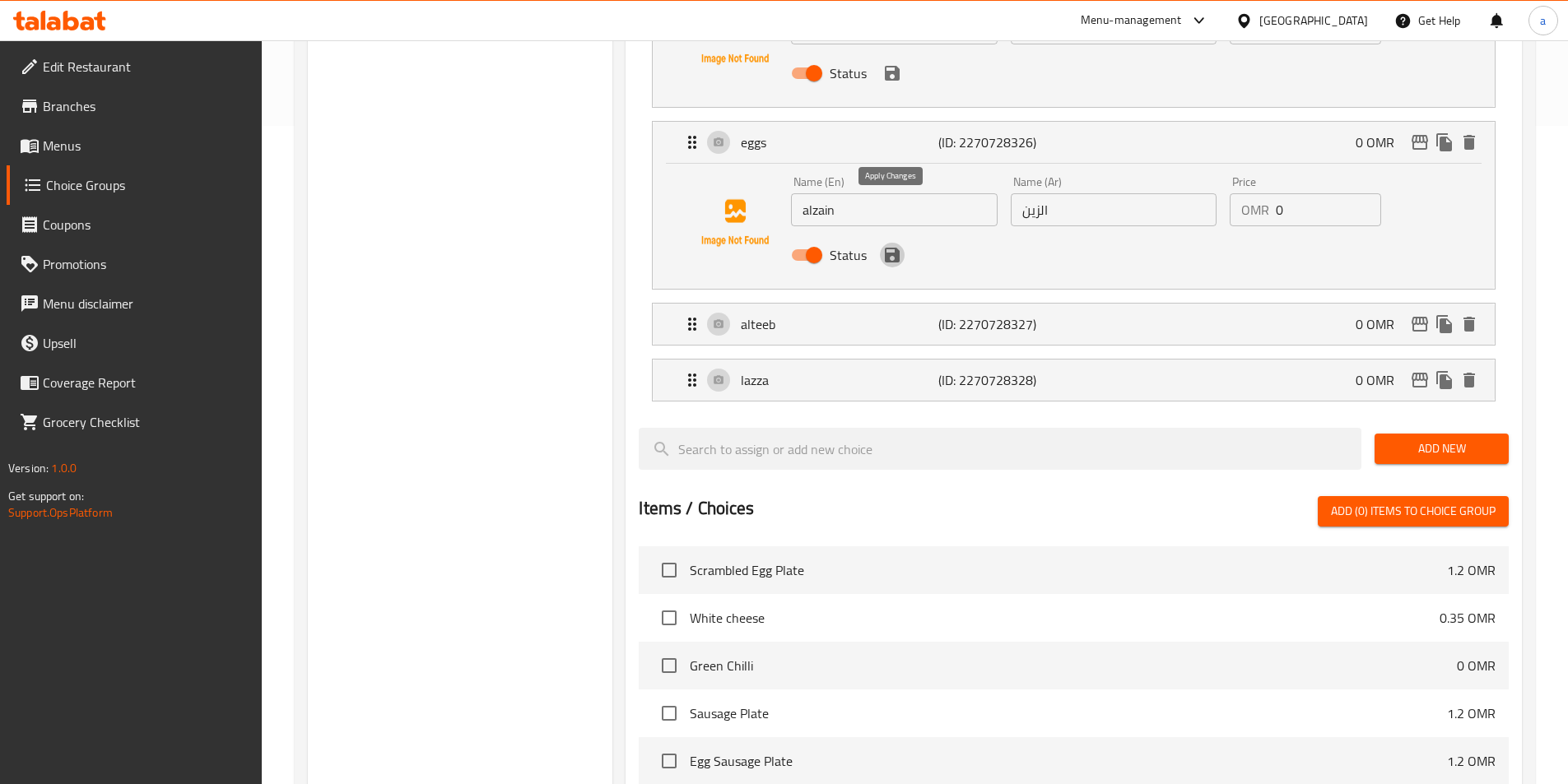
click at [891, 245] on icon "save" at bounding box center [891, 254] width 20 height 19
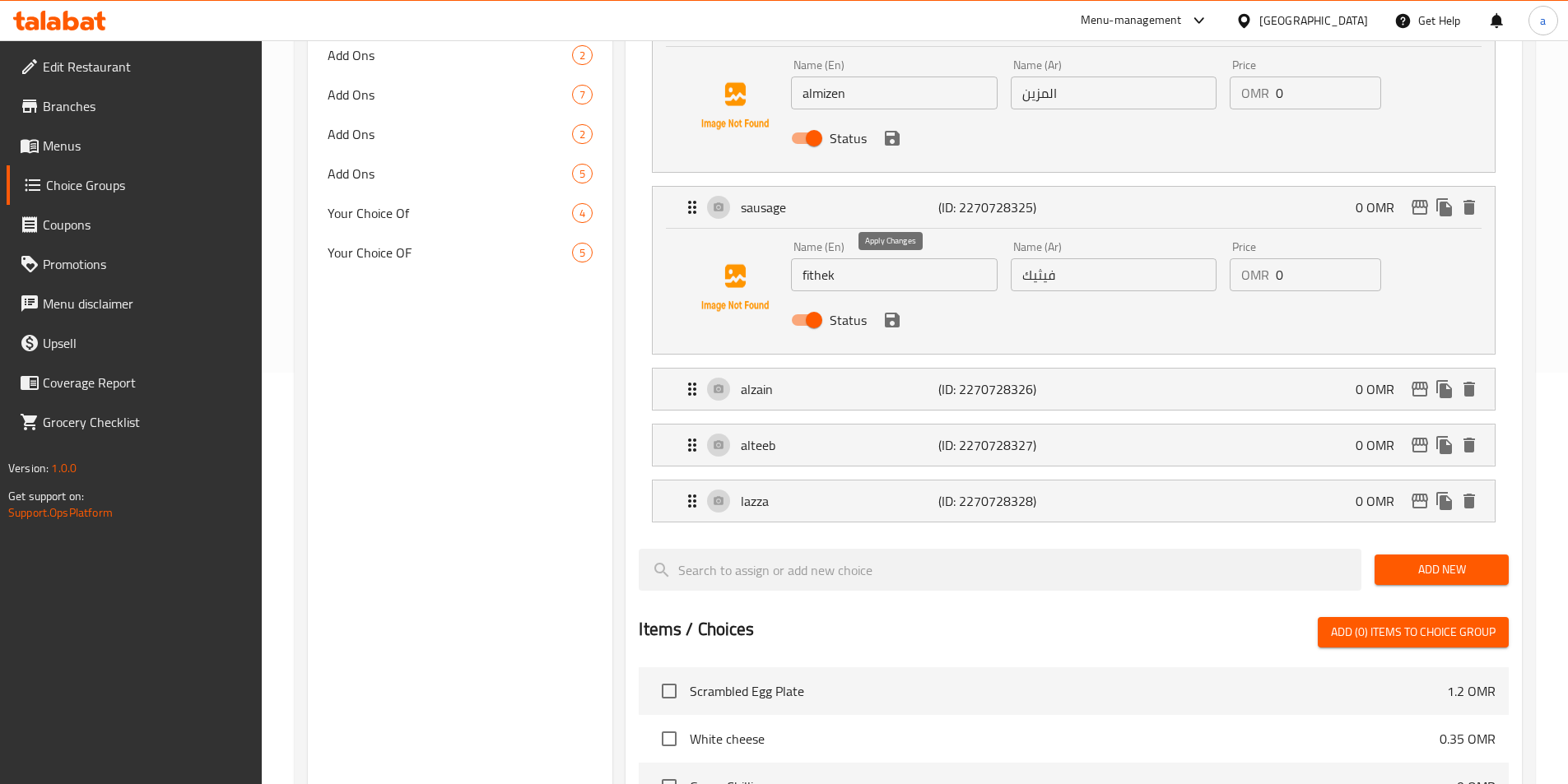
click at [888, 313] on icon "save" at bounding box center [891, 320] width 14 height 14
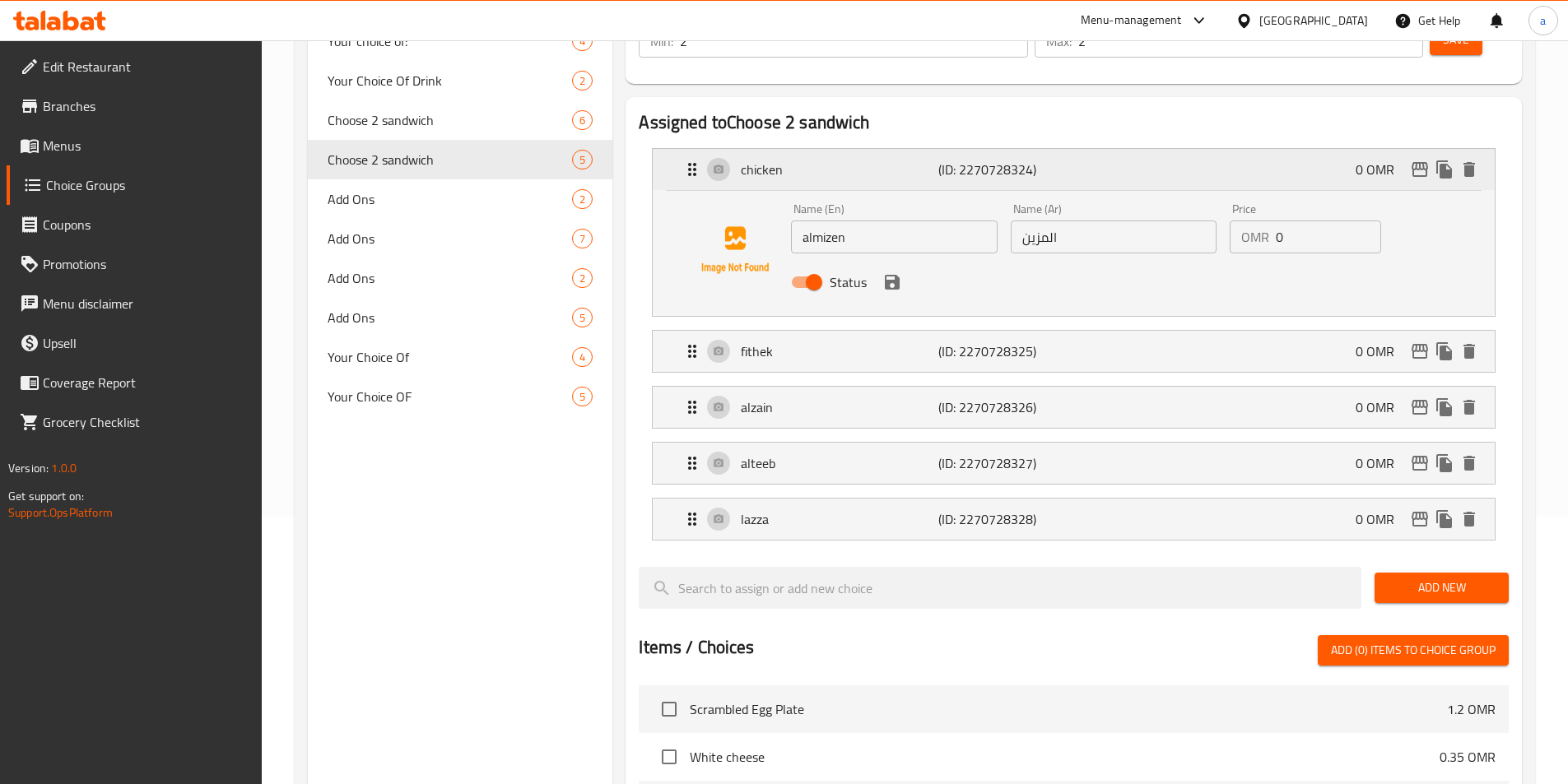
scroll to position [82, 0]
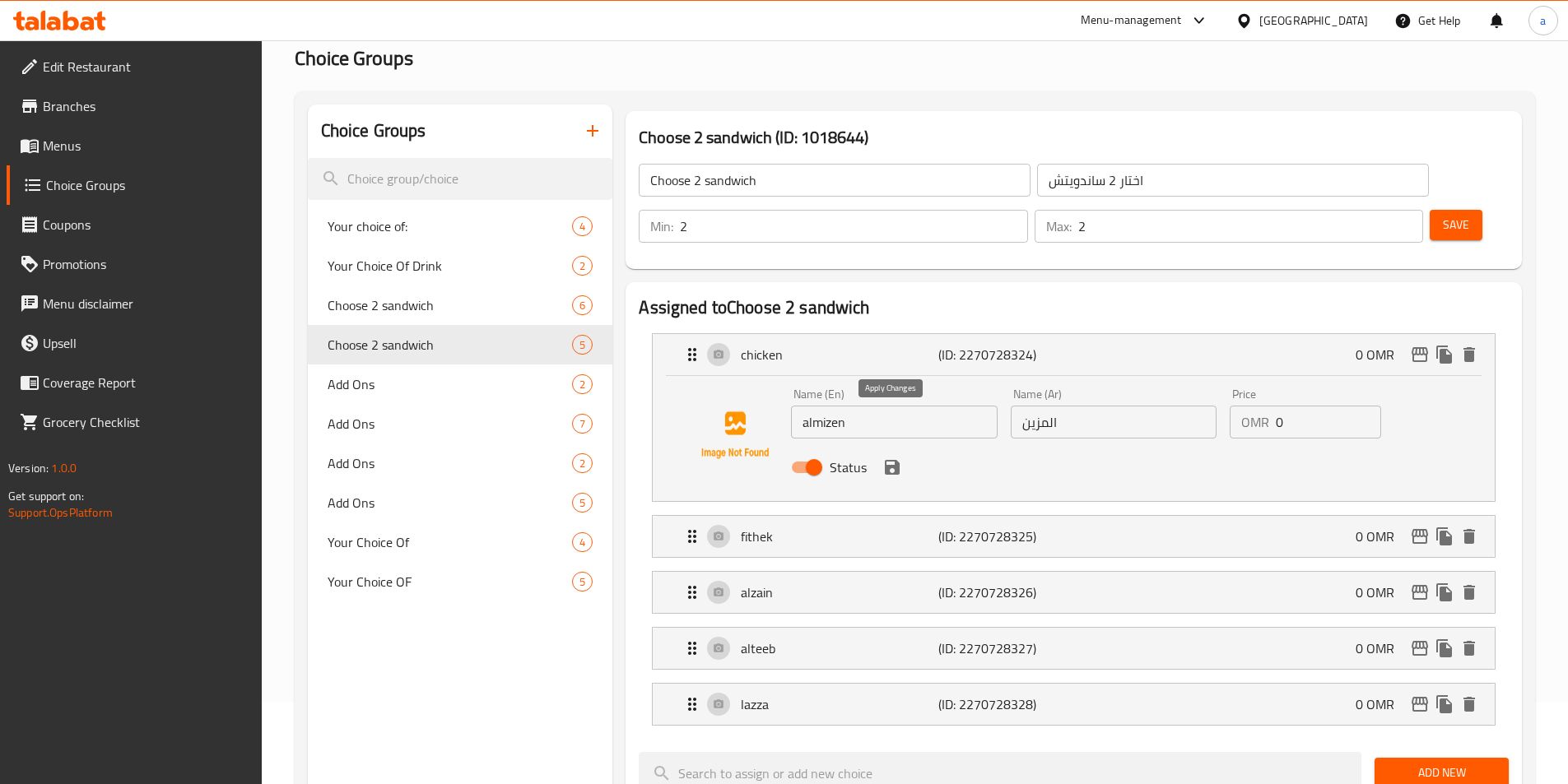
click at [886, 460] on icon "save" at bounding box center [891, 467] width 14 height 14
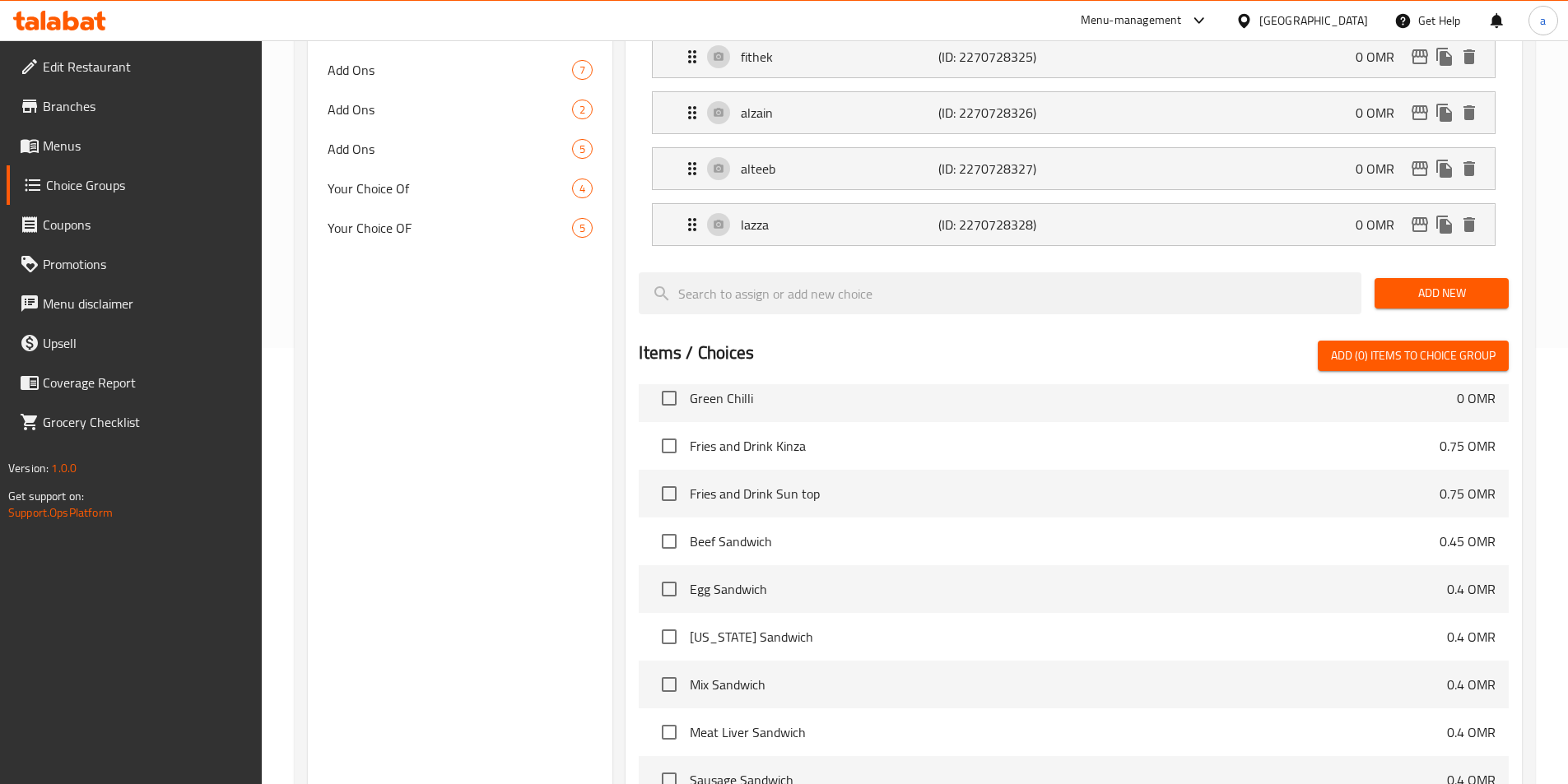
scroll to position [231, 0]
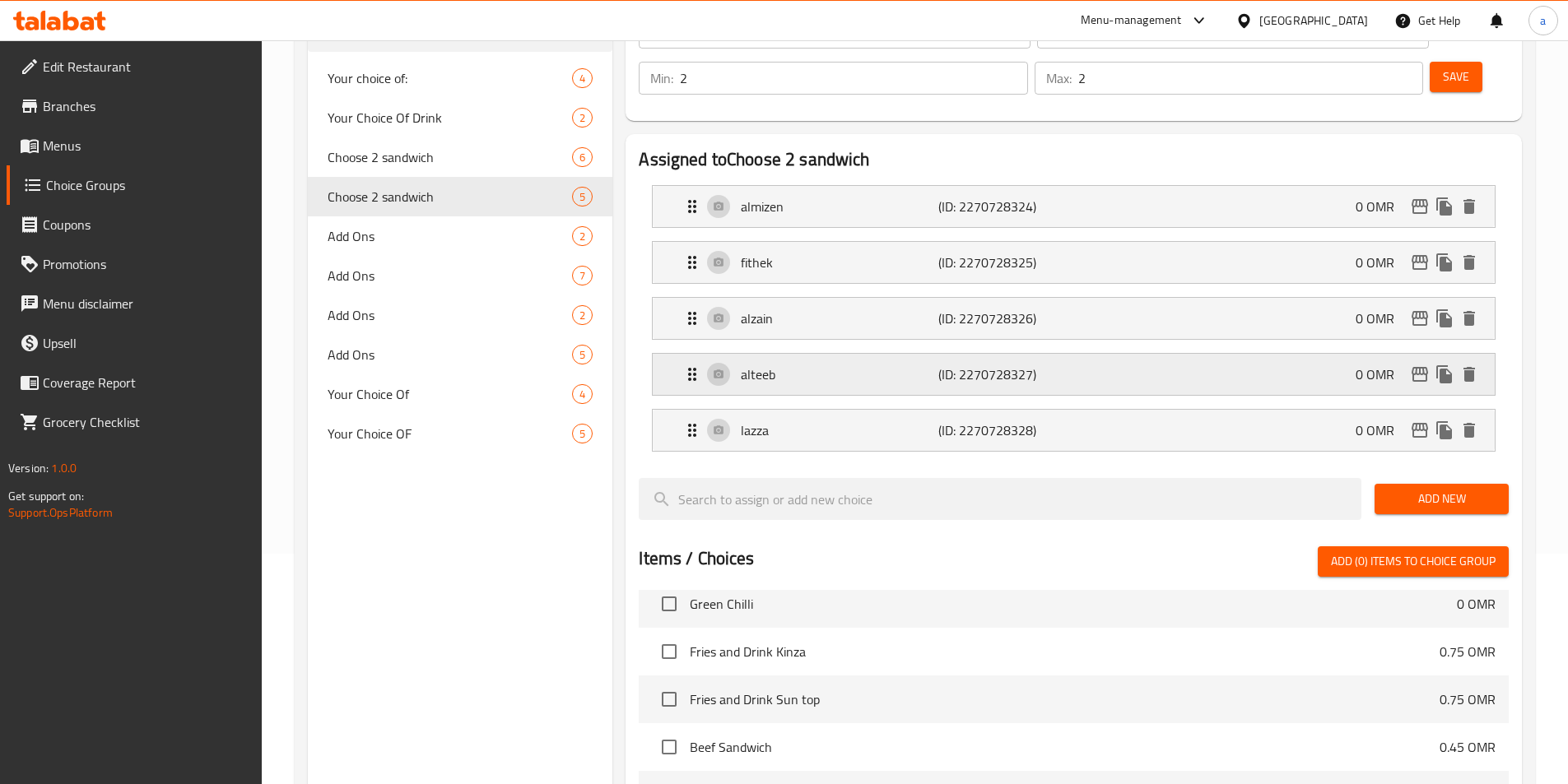
click at [1012, 364] on p "(ID: 2270728327)" at bounding box center [1003, 374] width 131 height 19
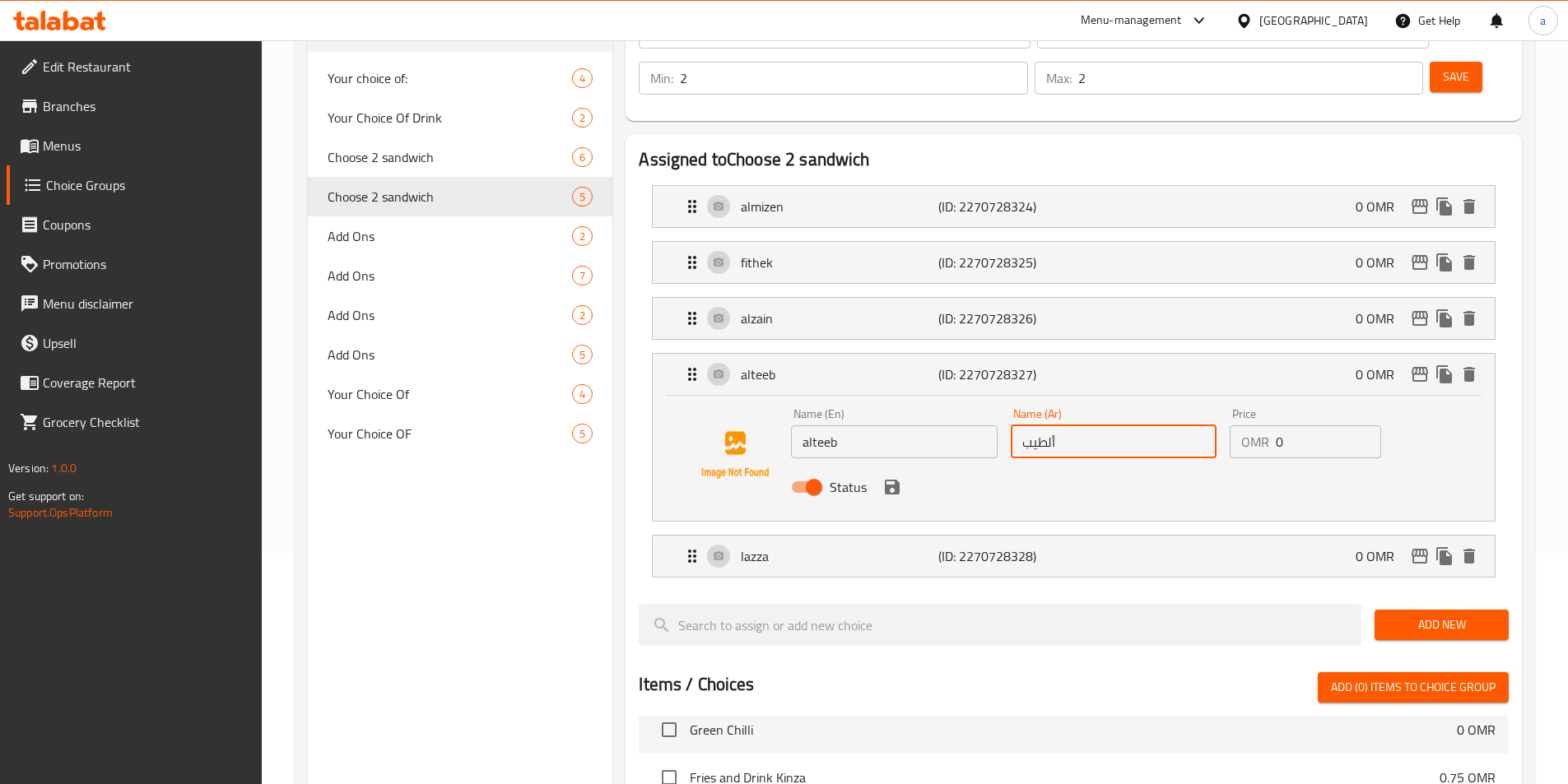
click at [1051, 425] on input "ألطيب" at bounding box center [1113, 442] width 206 height 33
click at [892, 477] on icon "save" at bounding box center [891, 487] width 20 height 19
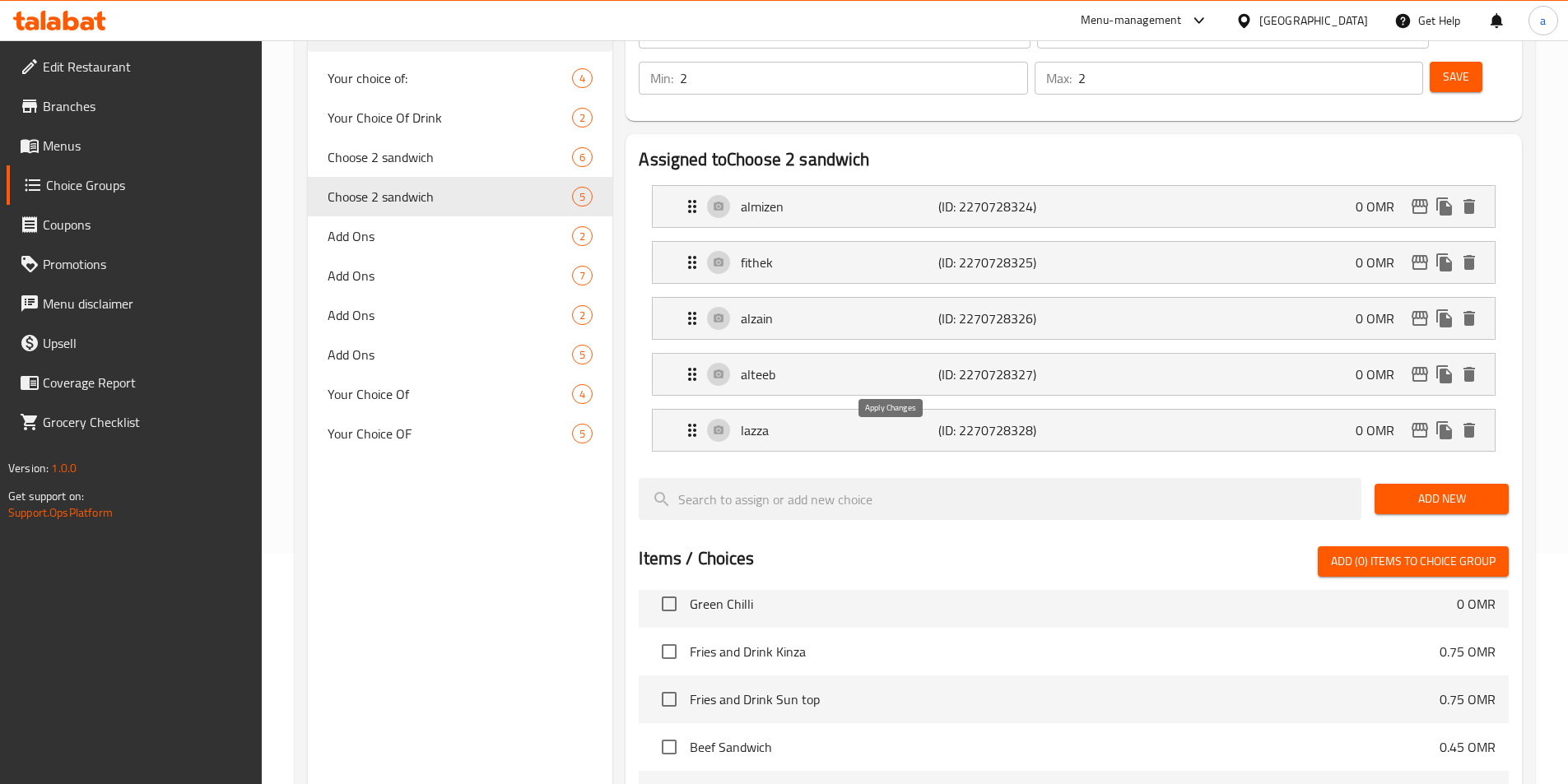
type input "الطيب"
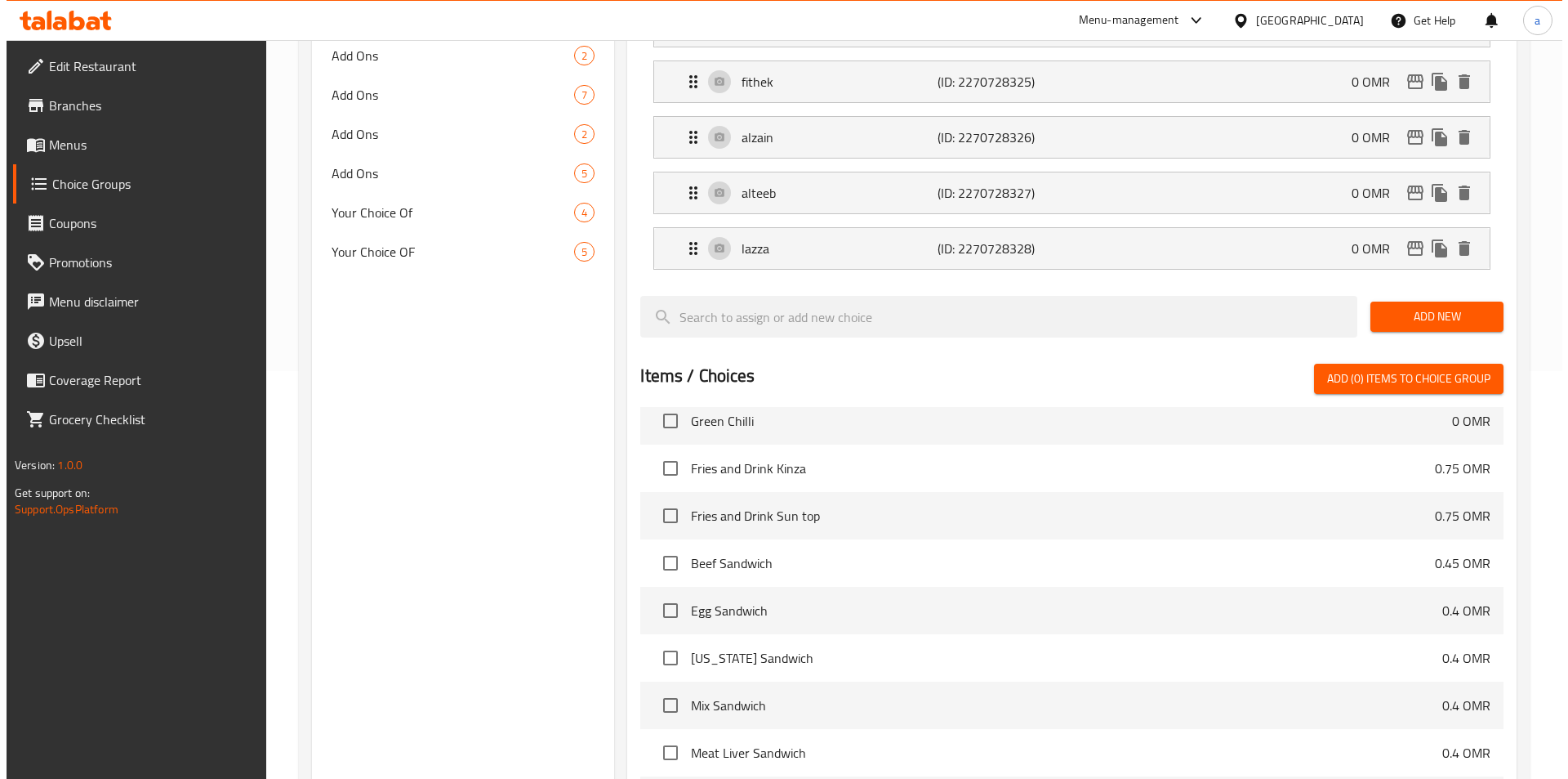
scroll to position [638, 0]
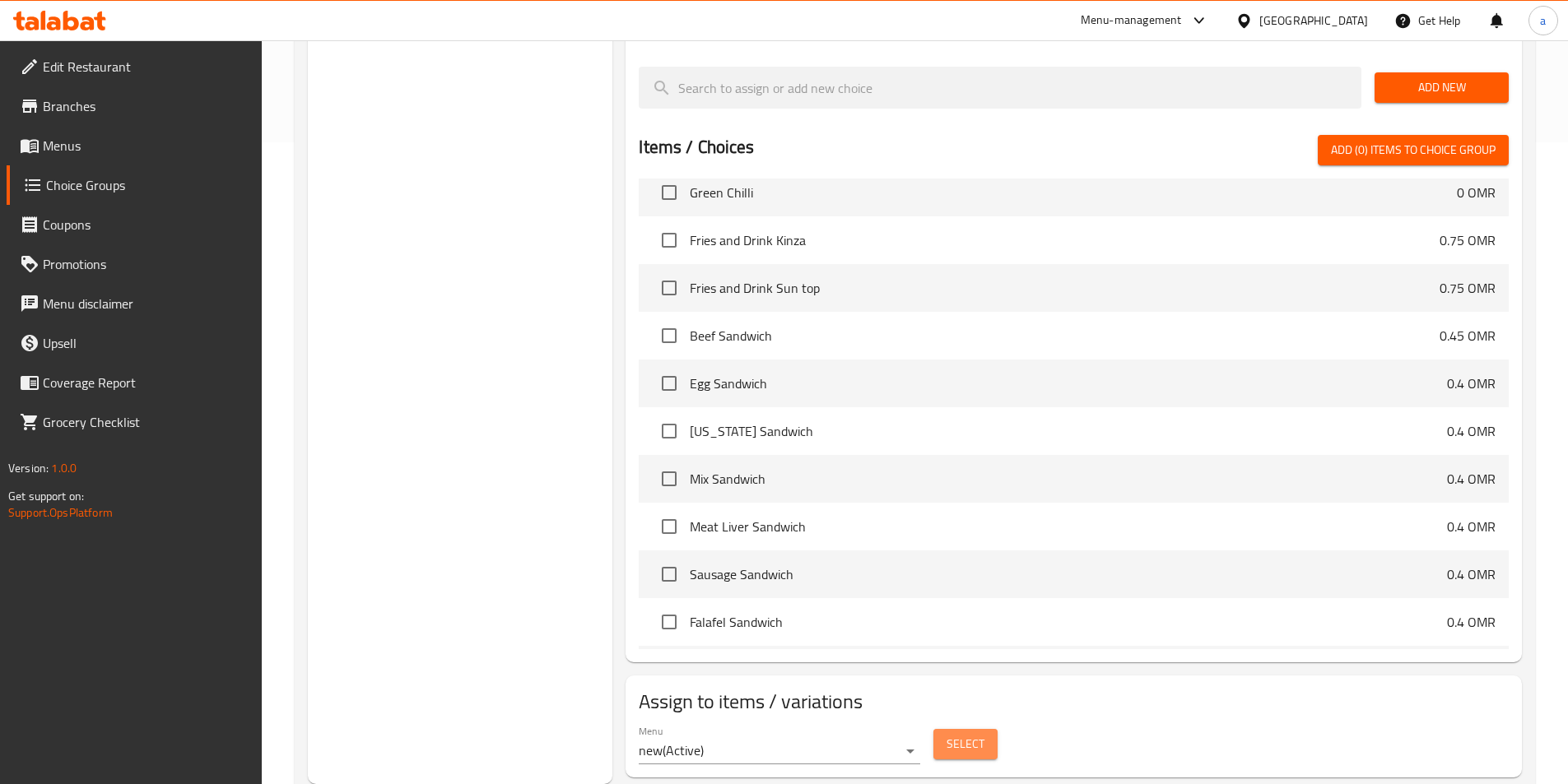
click at [971, 734] on span "Select" at bounding box center [965, 744] width 38 height 20
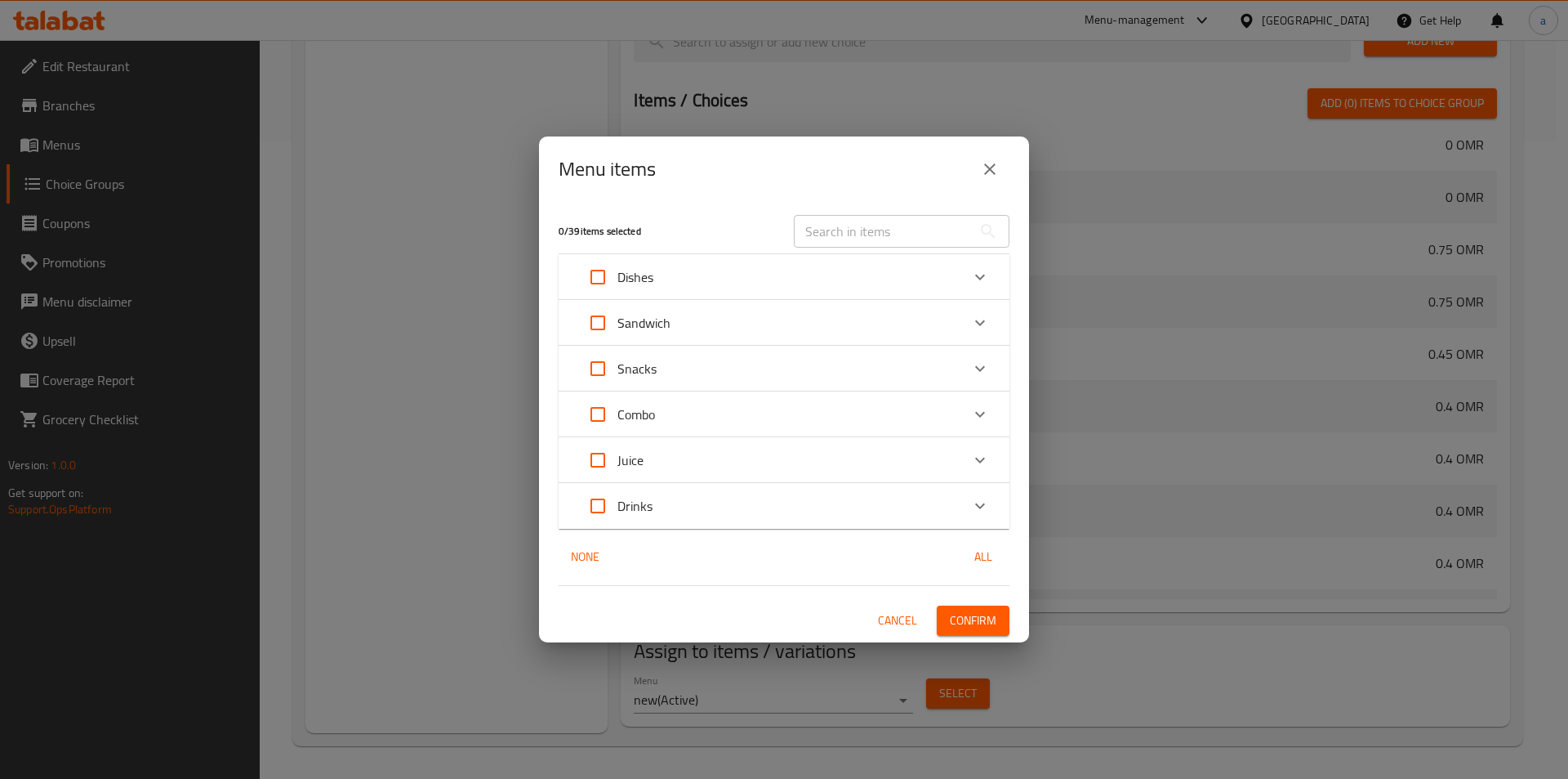
click at [683, 430] on div "Combo" at bounding box center [769, 414] width 382 height 40
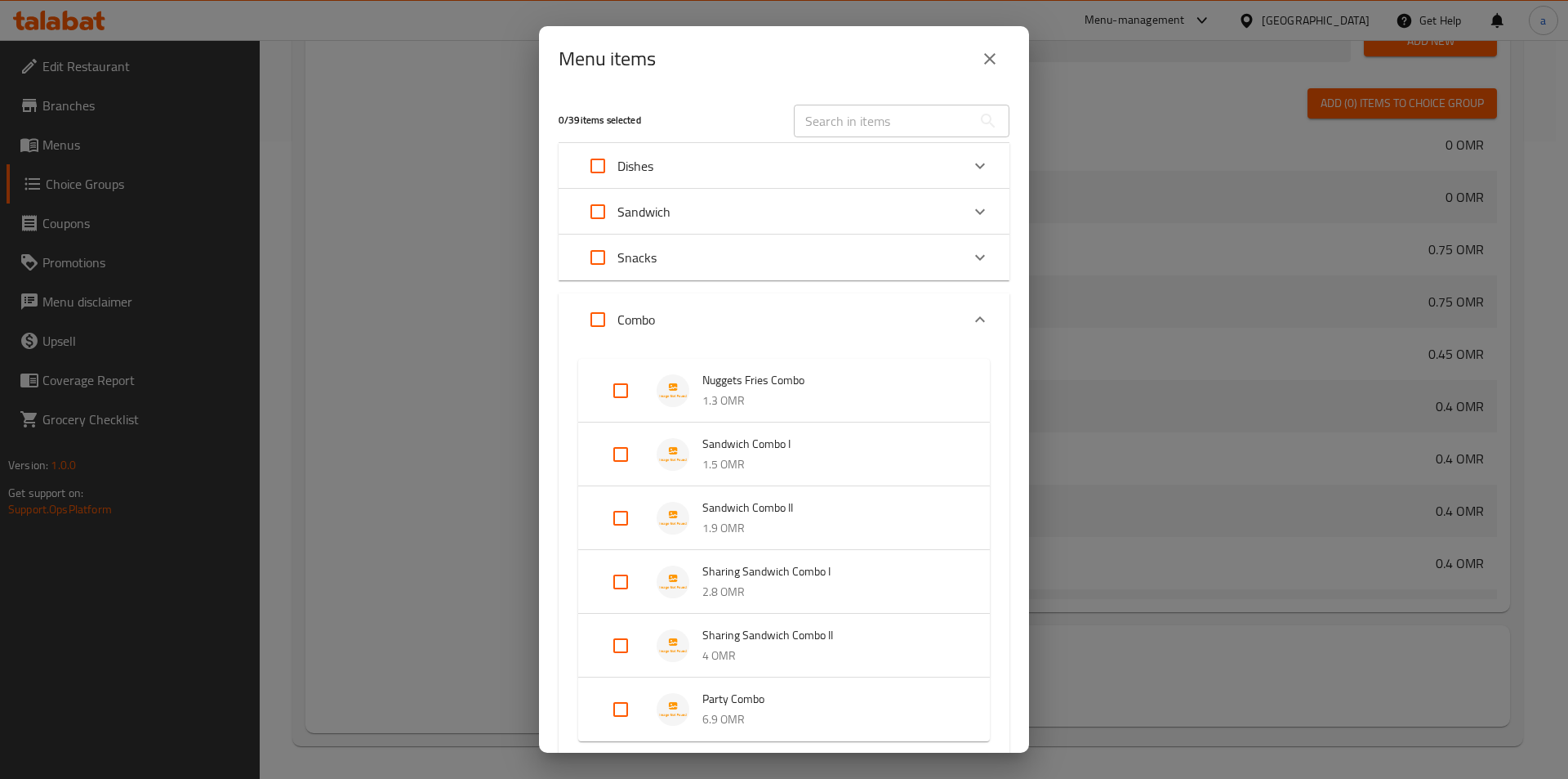
click at [614, 521] on input "Expand" at bounding box center [620, 518] width 40 height 40
checkbox input "true"
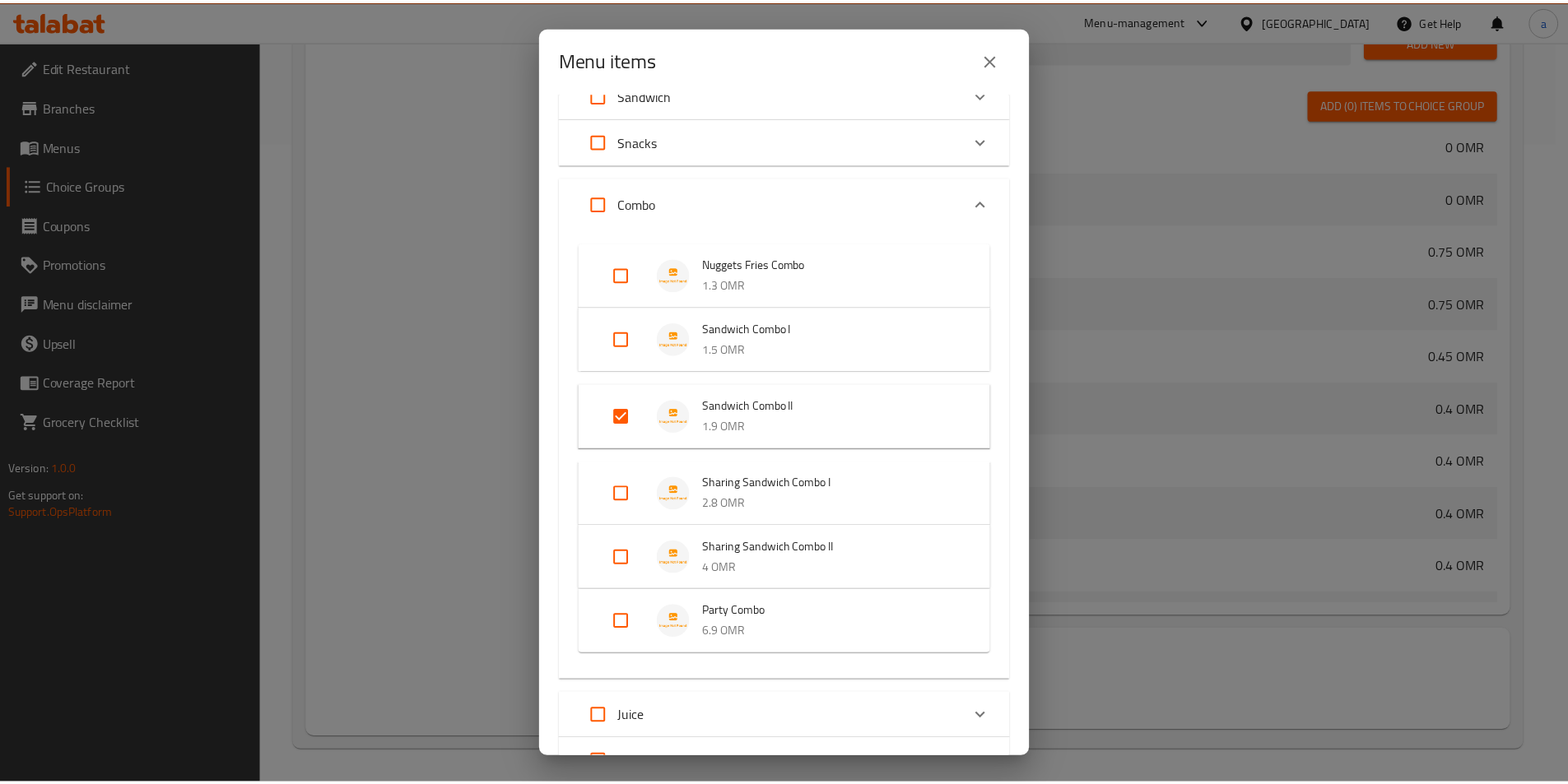
scroll to position [261, 0]
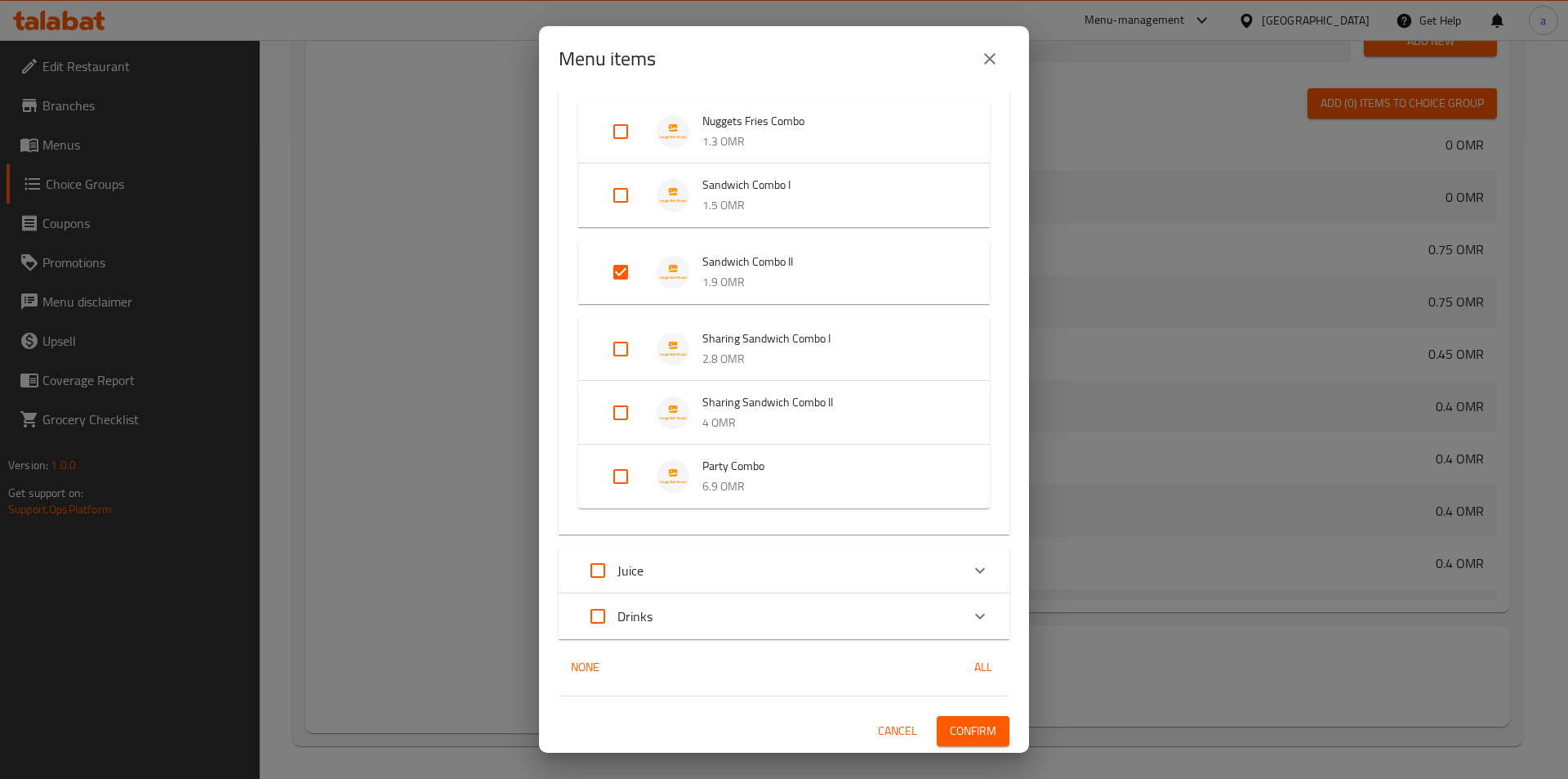
click at [956, 736] on span "Confirm" at bounding box center [973, 731] width 46 height 20
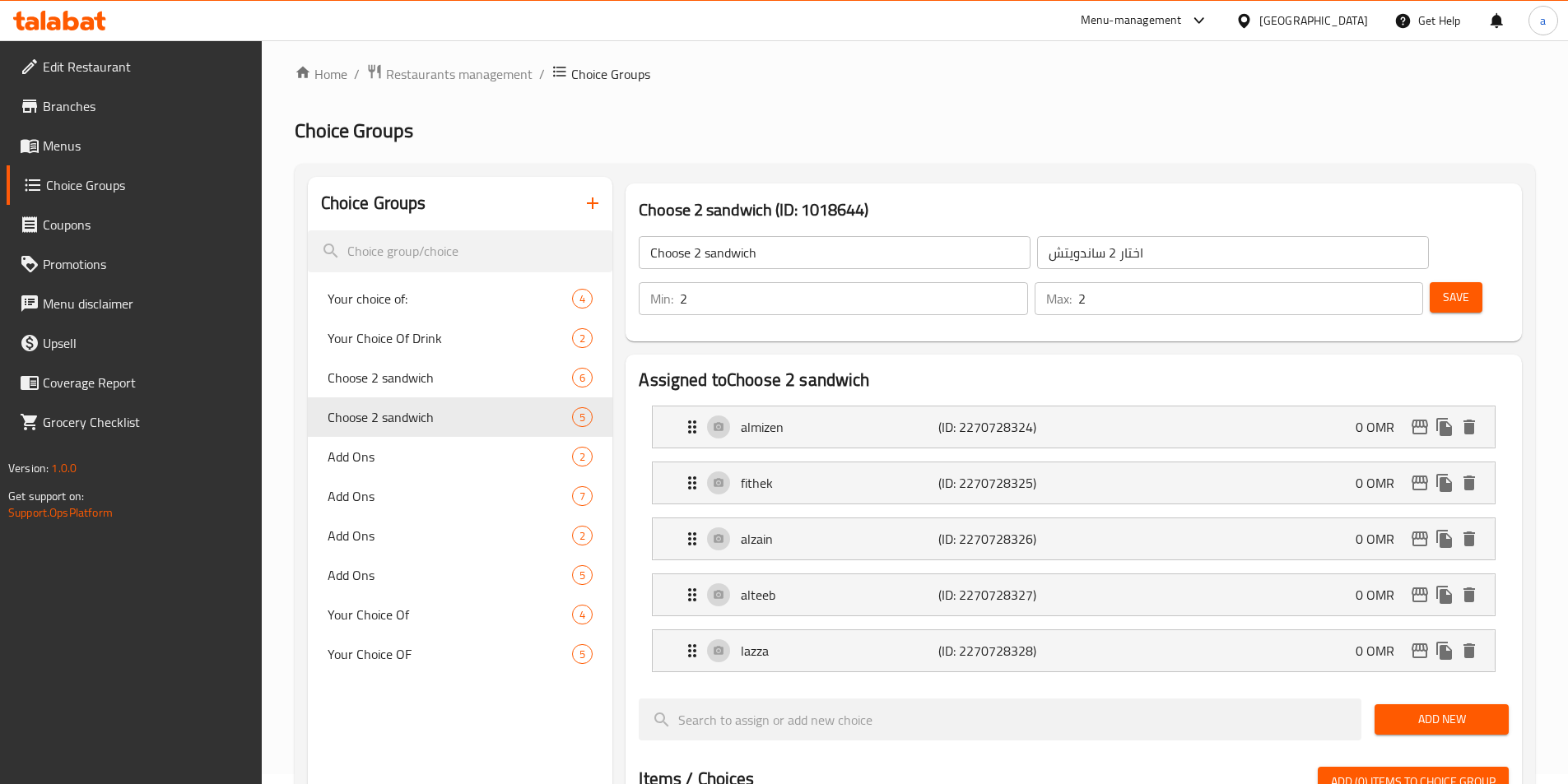
scroll to position [0, 0]
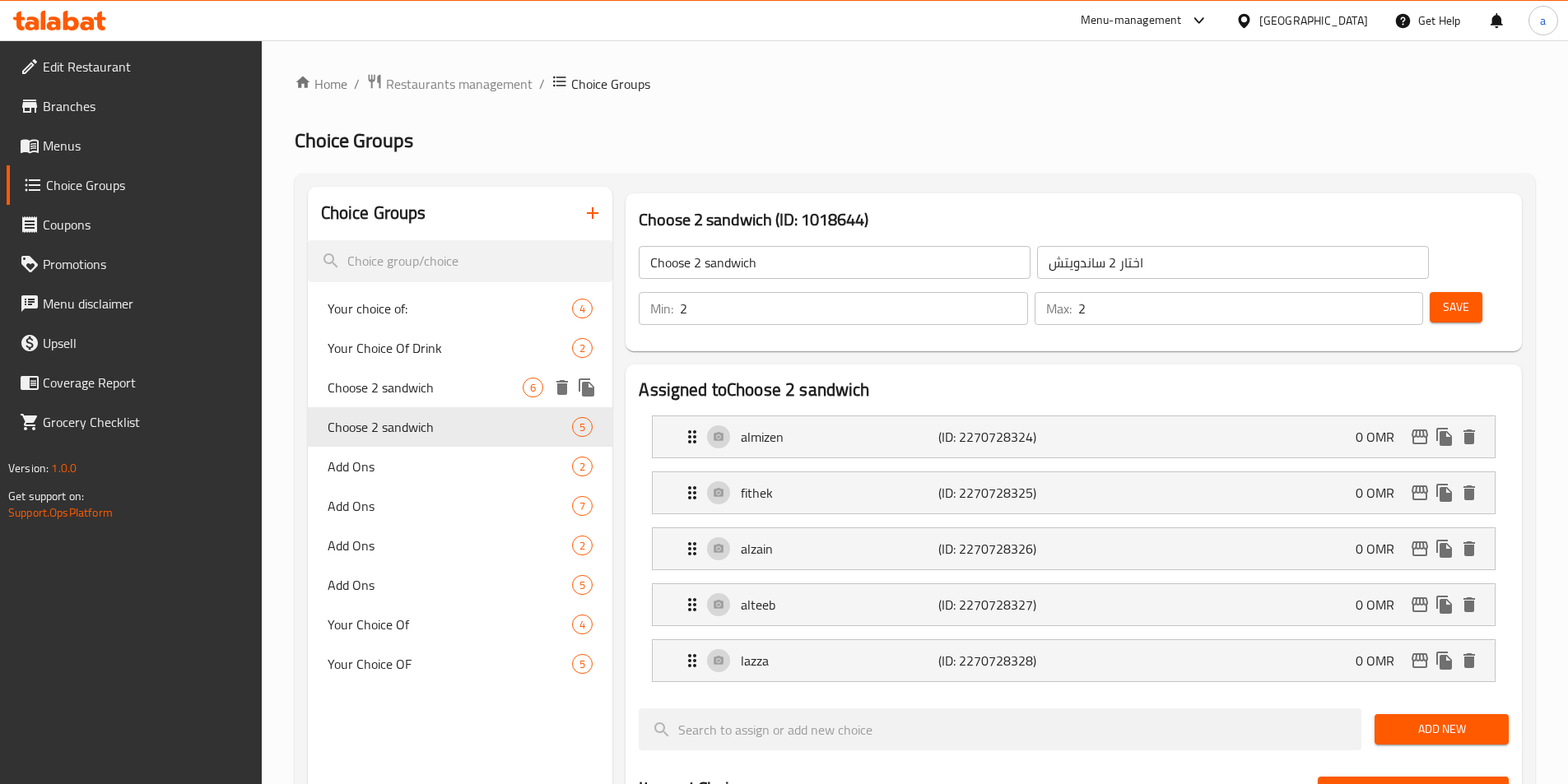
click at [477, 386] on span "Choose 2 sandwich" at bounding box center [425, 386] width 196 height 19
type input "Choose 2 sandwich"
type input "اختار 2 ساندويتش"
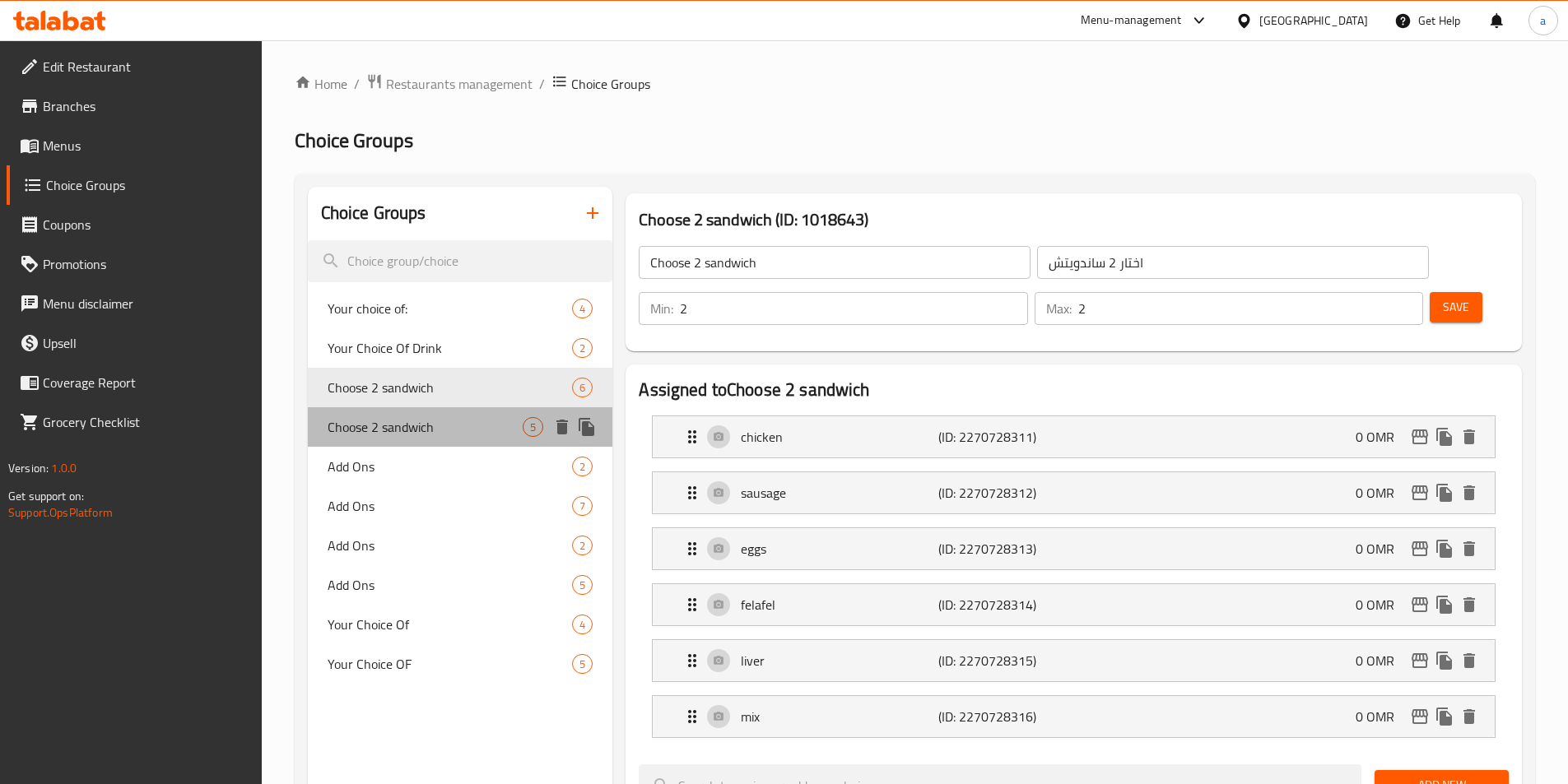
click at [494, 425] on span "Choose 2 sandwich" at bounding box center [425, 426] width 196 height 19
type input "Choose 2 sandwich"
type input "اختار 2 ساندويتش"
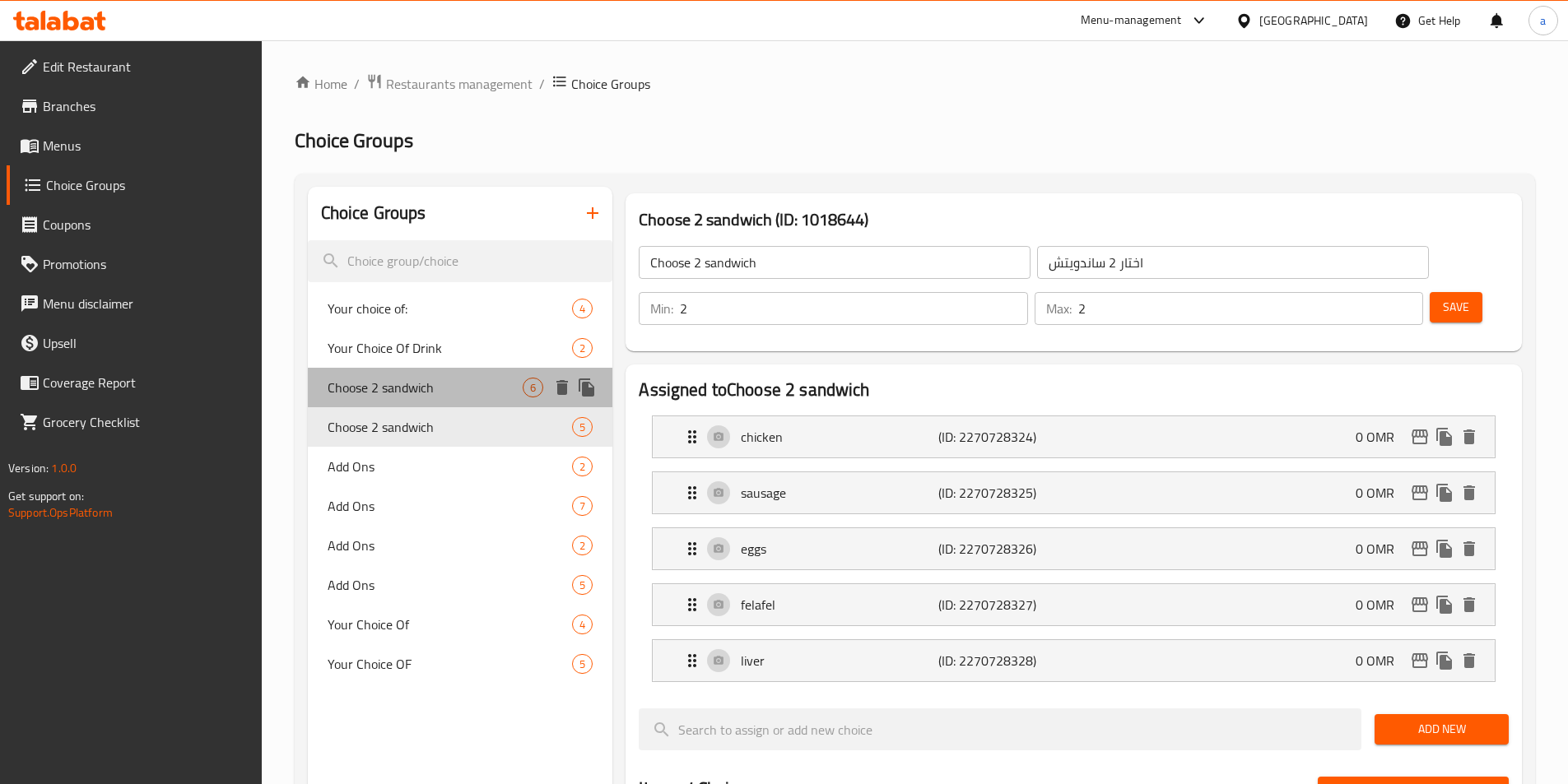
click at [492, 395] on span "Choose 2 sandwich" at bounding box center [425, 386] width 196 height 19
type input "Choose 2 sandwich"
type input "اختار 2 ساندويتش"
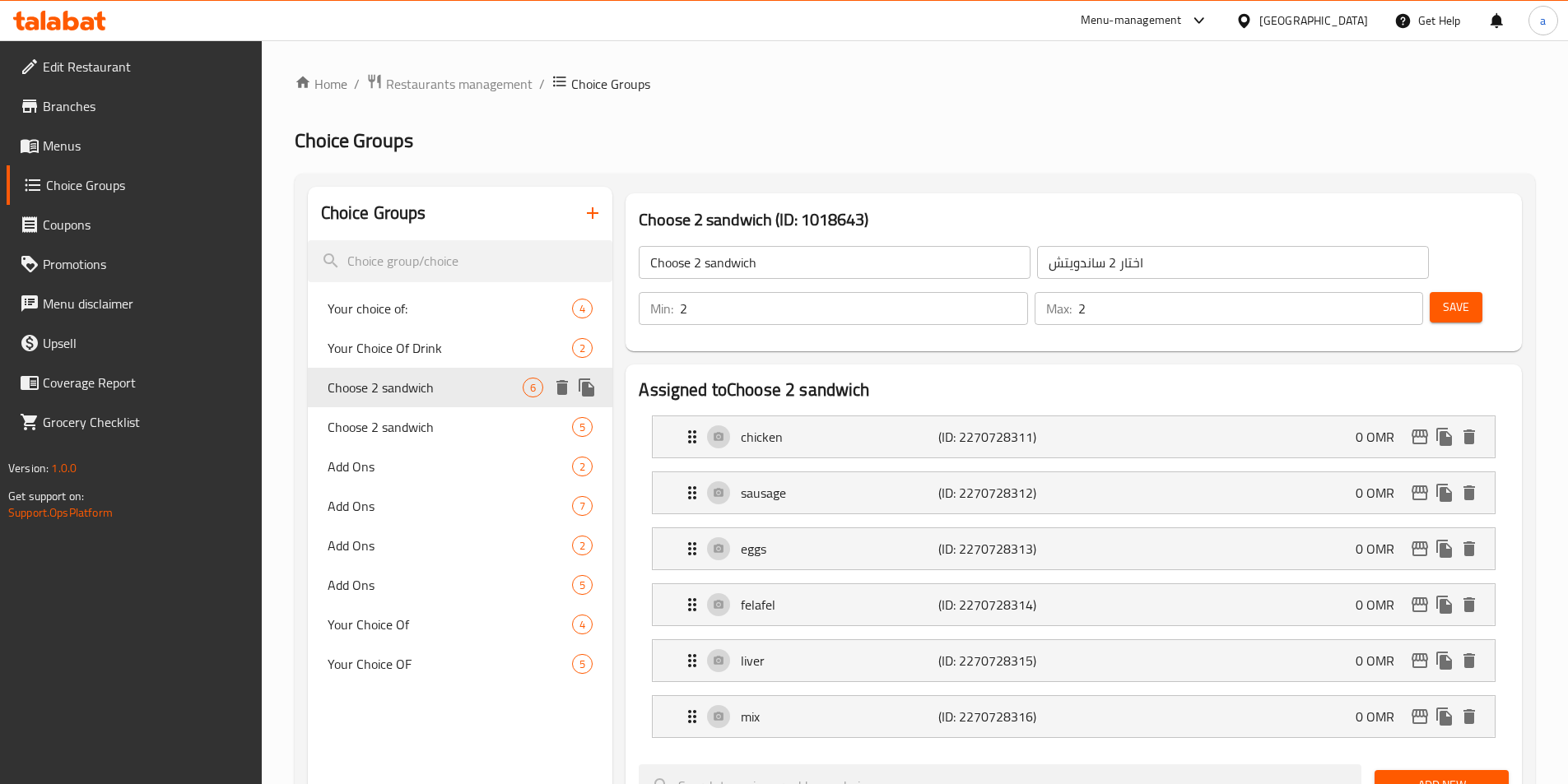
click at [590, 381] on icon "duplicate" at bounding box center [586, 386] width 20 height 19
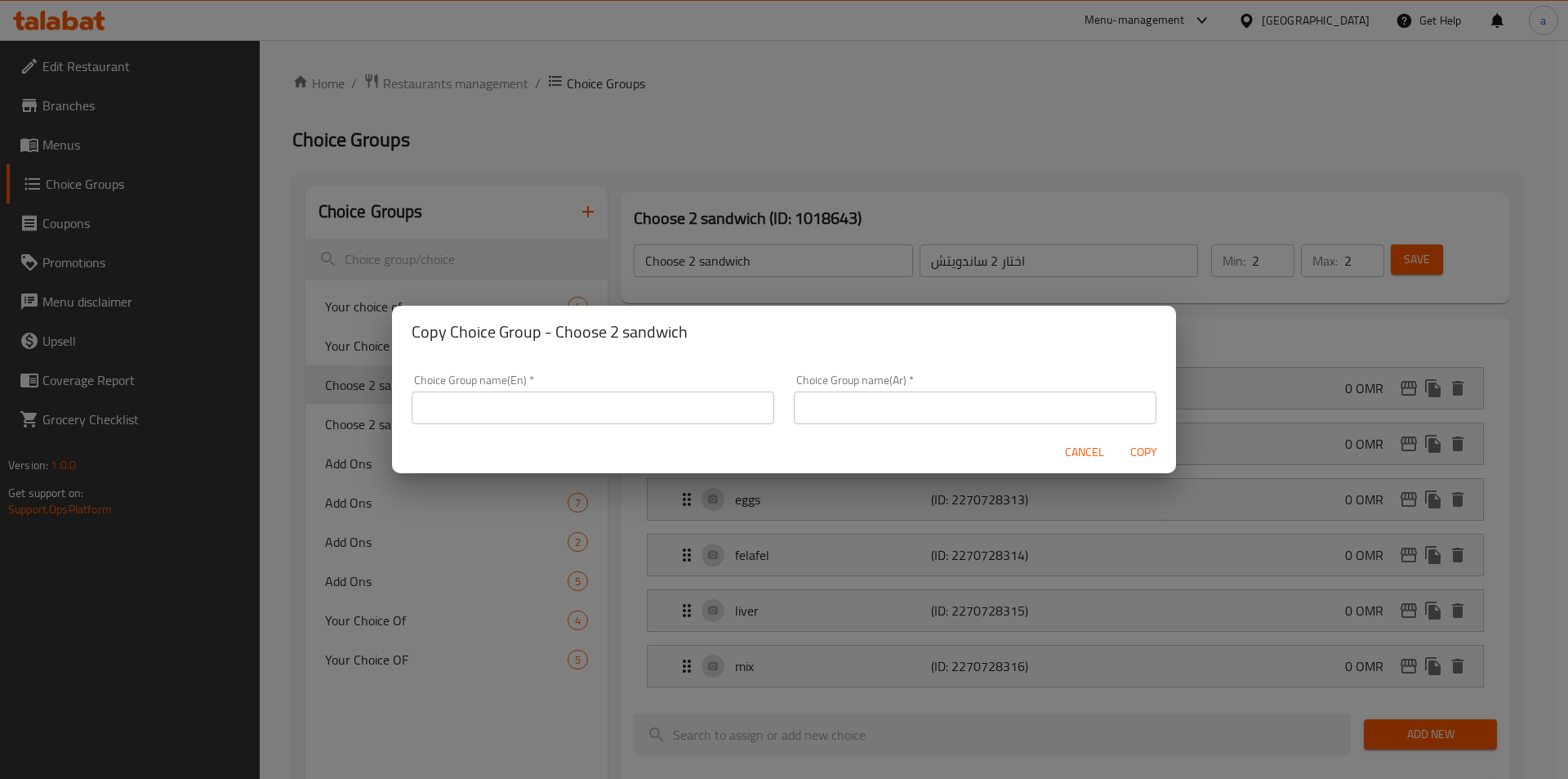
click at [683, 404] on input "text" at bounding box center [593, 408] width 363 height 33
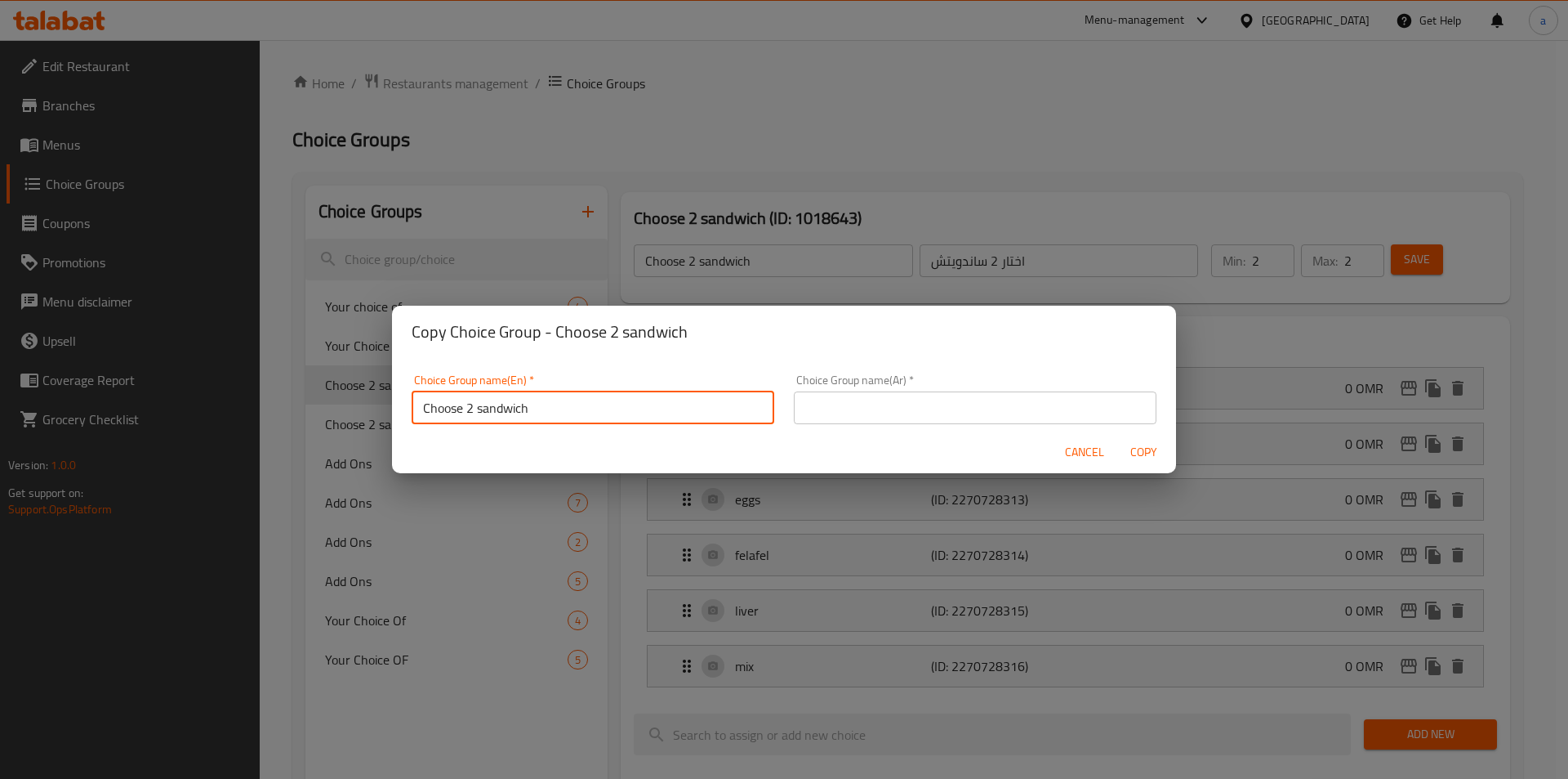
click at [476, 398] on input "Choose 2 sandwich" at bounding box center [593, 408] width 363 height 33
click at [469, 414] on input "Choose 2 sandwich" at bounding box center [593, 408] width 363 height 33
type input "Choose 4 sandwich"
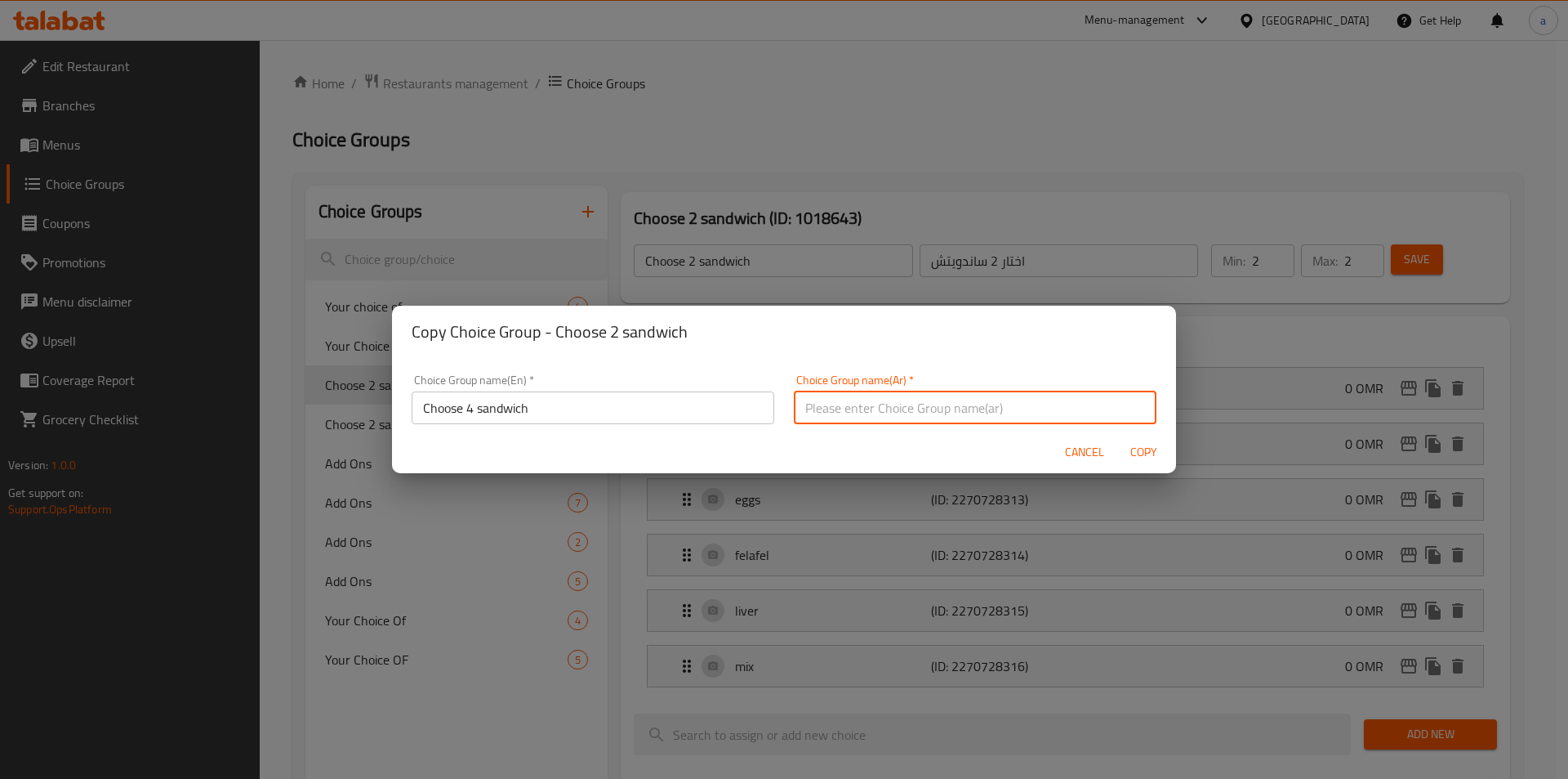
click at [816, 406] on input "text" at bounding box center [975, 408] width 363 height 33
click at [866, 408] on input "اختار 2 ساندويتش" at bounding box center [975, 408] width 363 height 33
type input "اختار 4 ساندويتش"
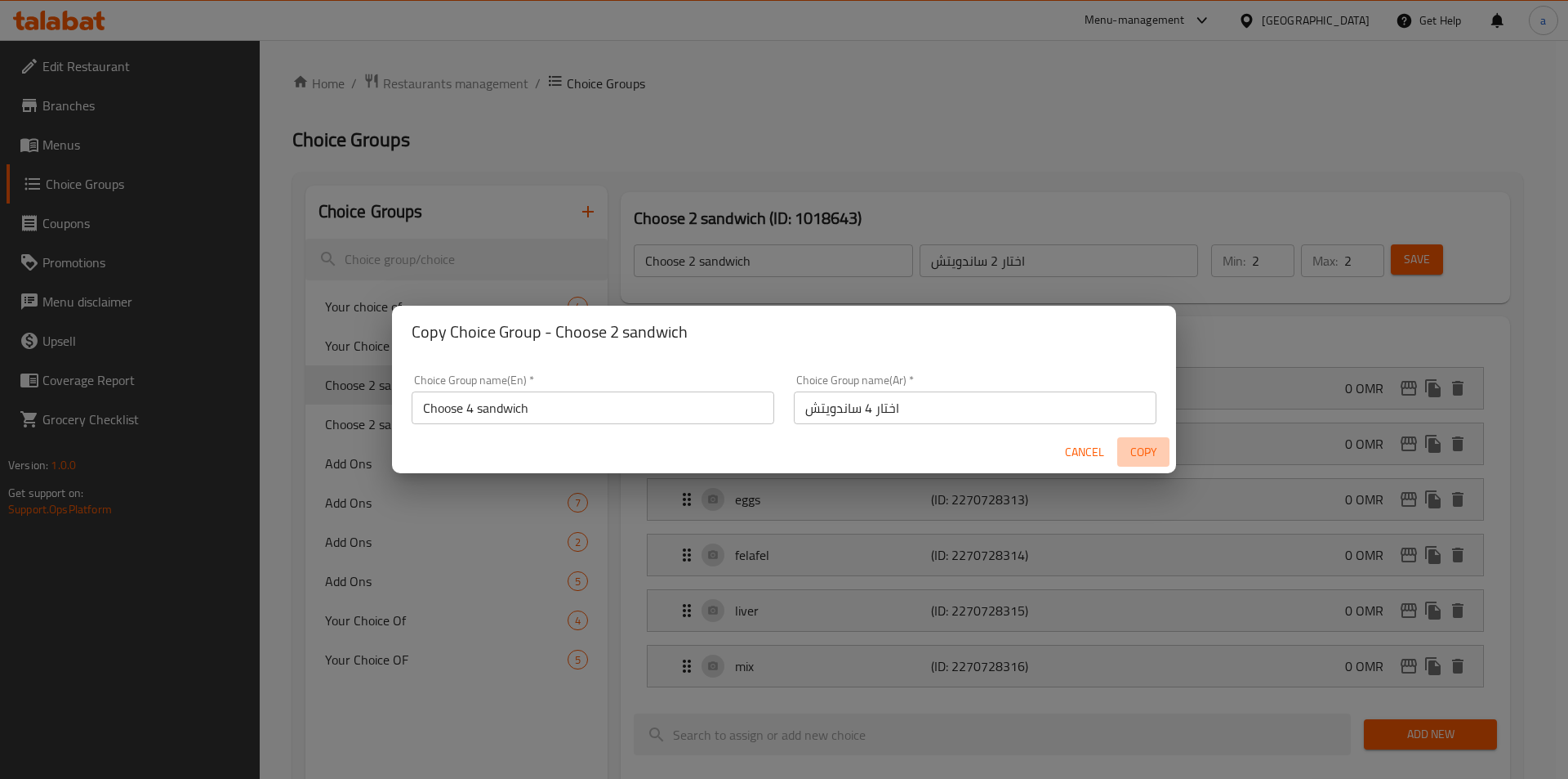
click at [1144, 452] on span "Copy" at bounding box center [1143, 452] width 40 height 20
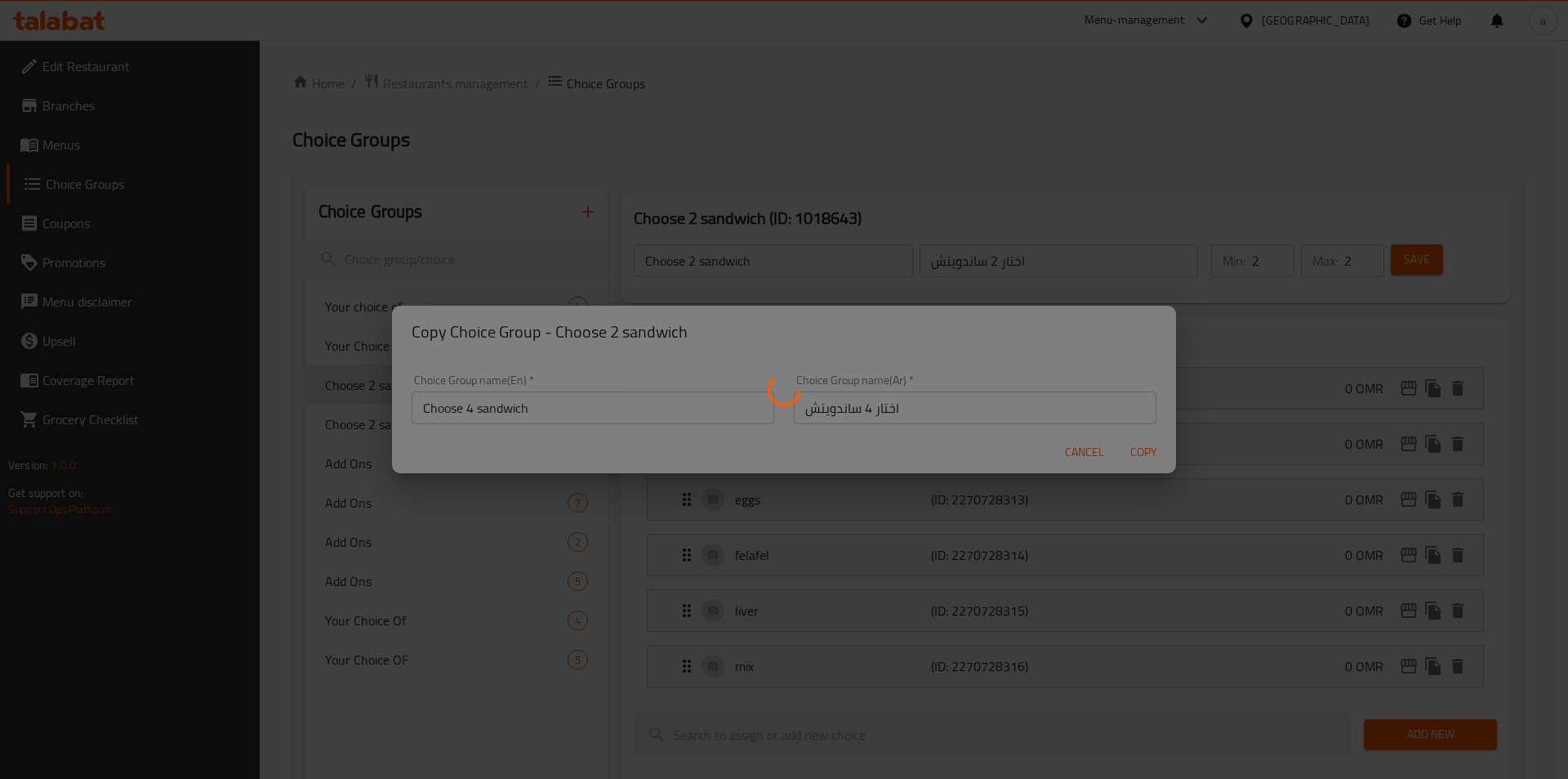
type input "Choose 4 sandwich"
type input "اختار 4 ساندويتش"
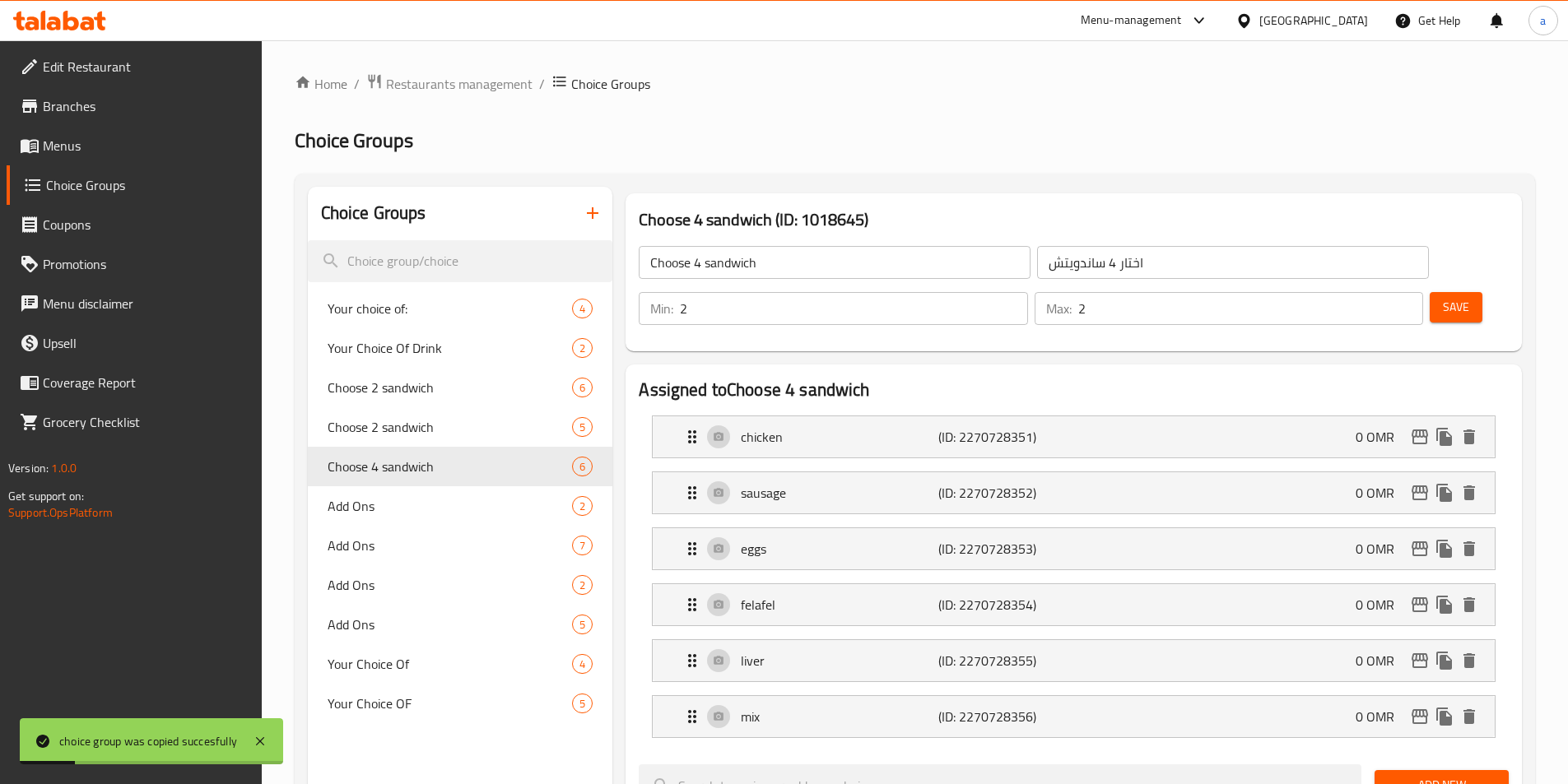
click at [1027, 292] on input "2" at bounding box center [854, 309] width 348 height 33
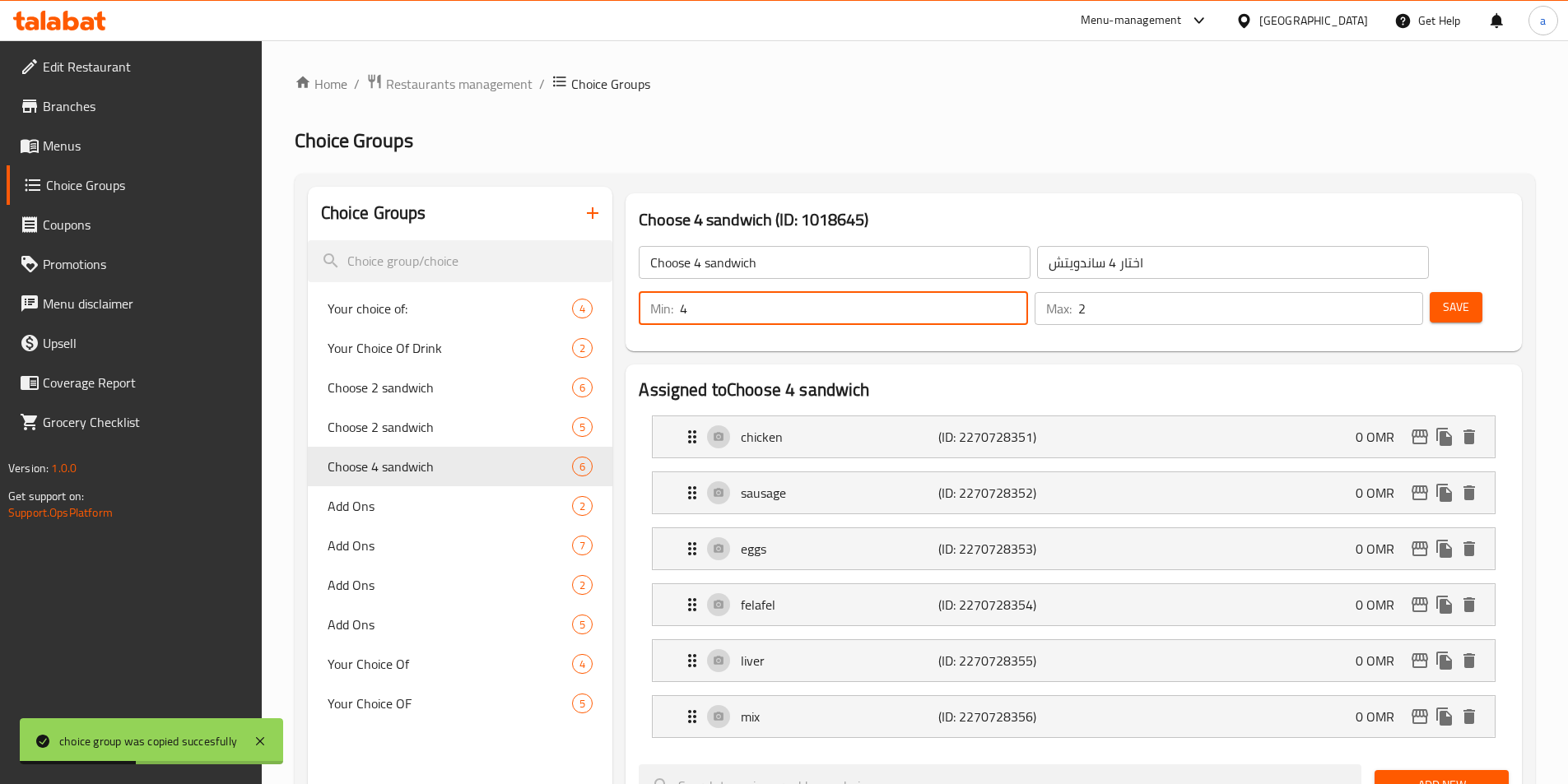
type input "4"
click at [1367, 292] on input "2" at bounding box center [1250, 309] width 345 height 33
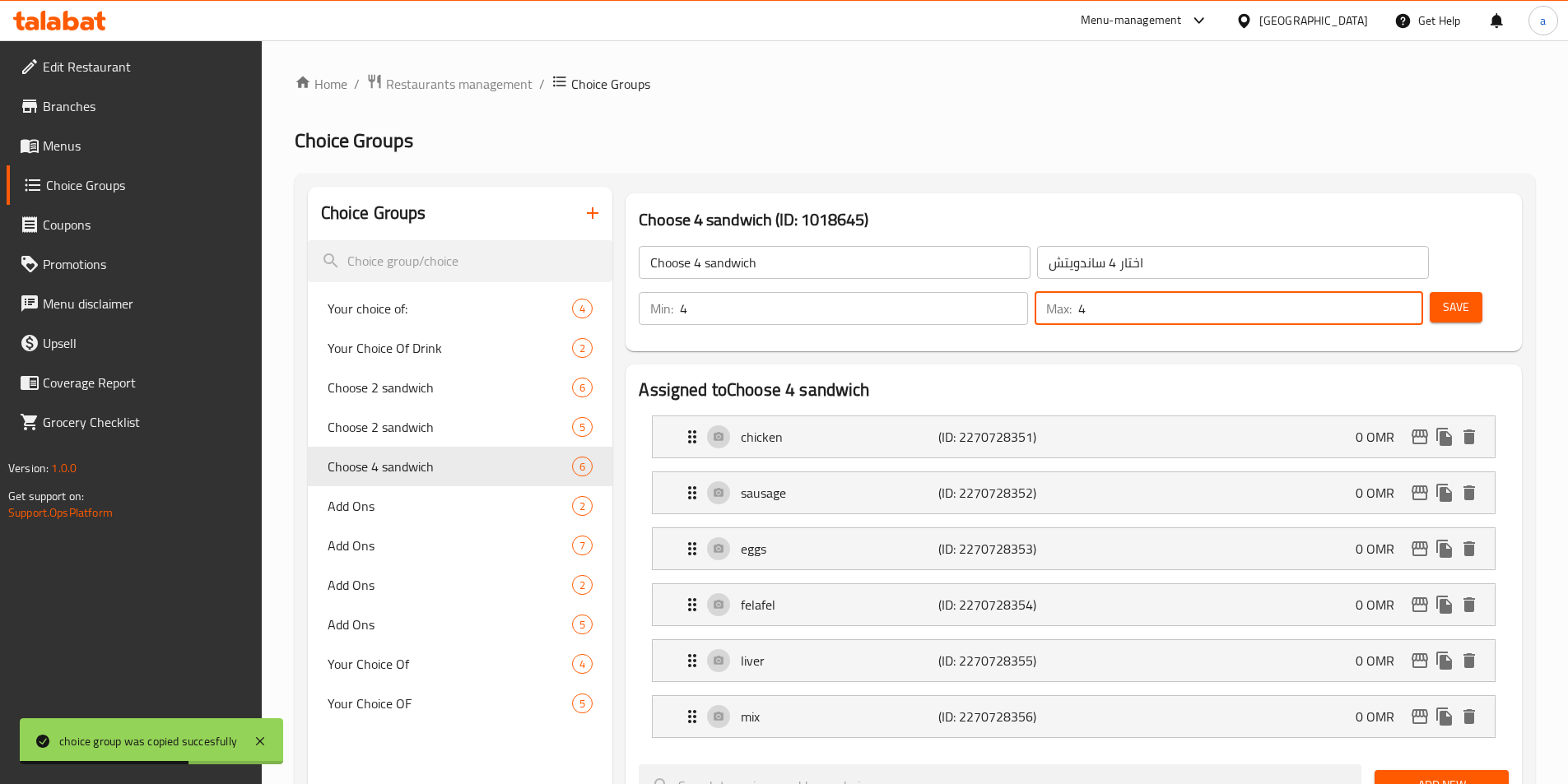
type input "4"
click at [1442, 297] on span "Save" at bounding box center [1455, 307] width 26 height 20
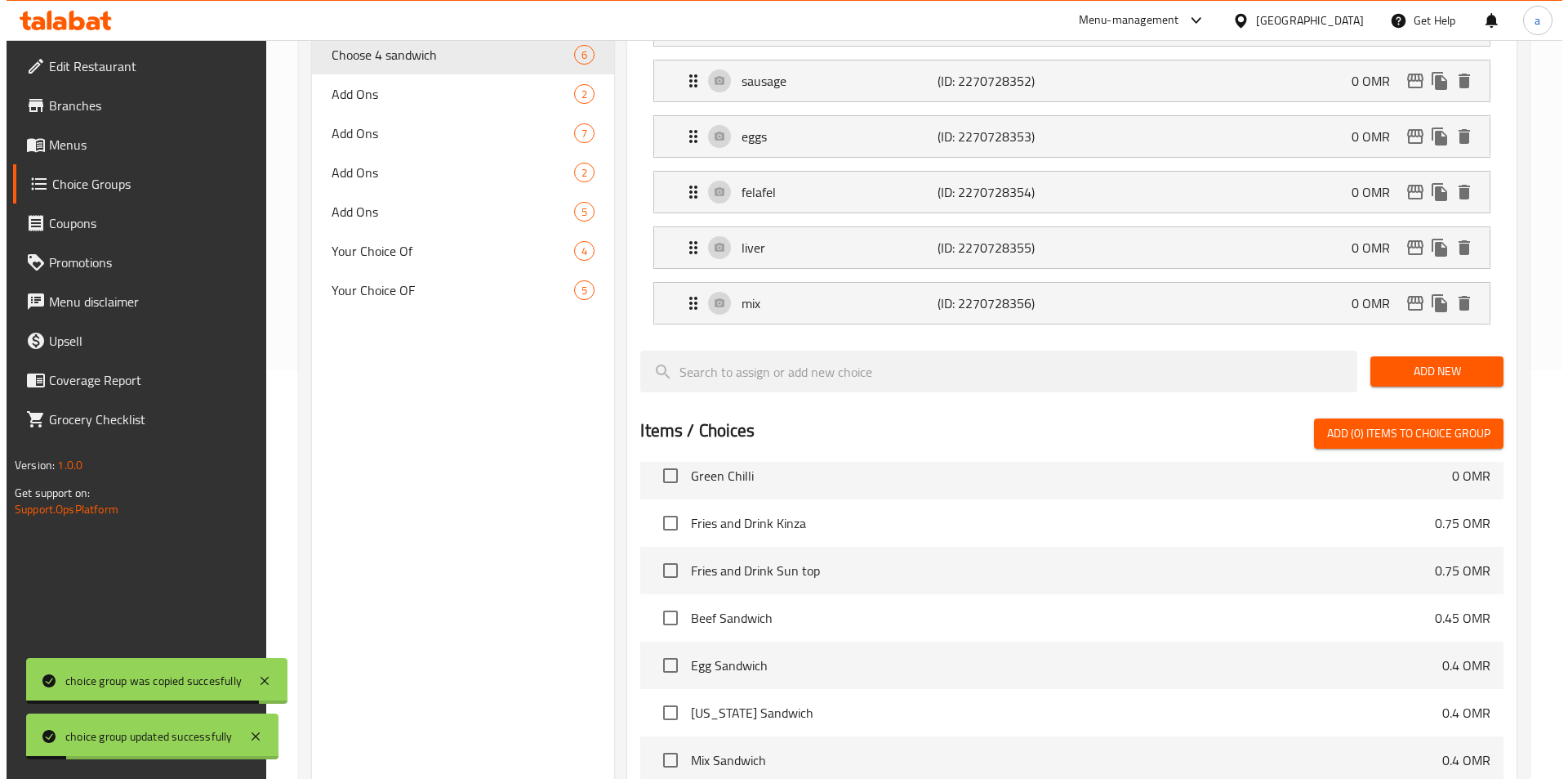
scroll to position [693, 0]
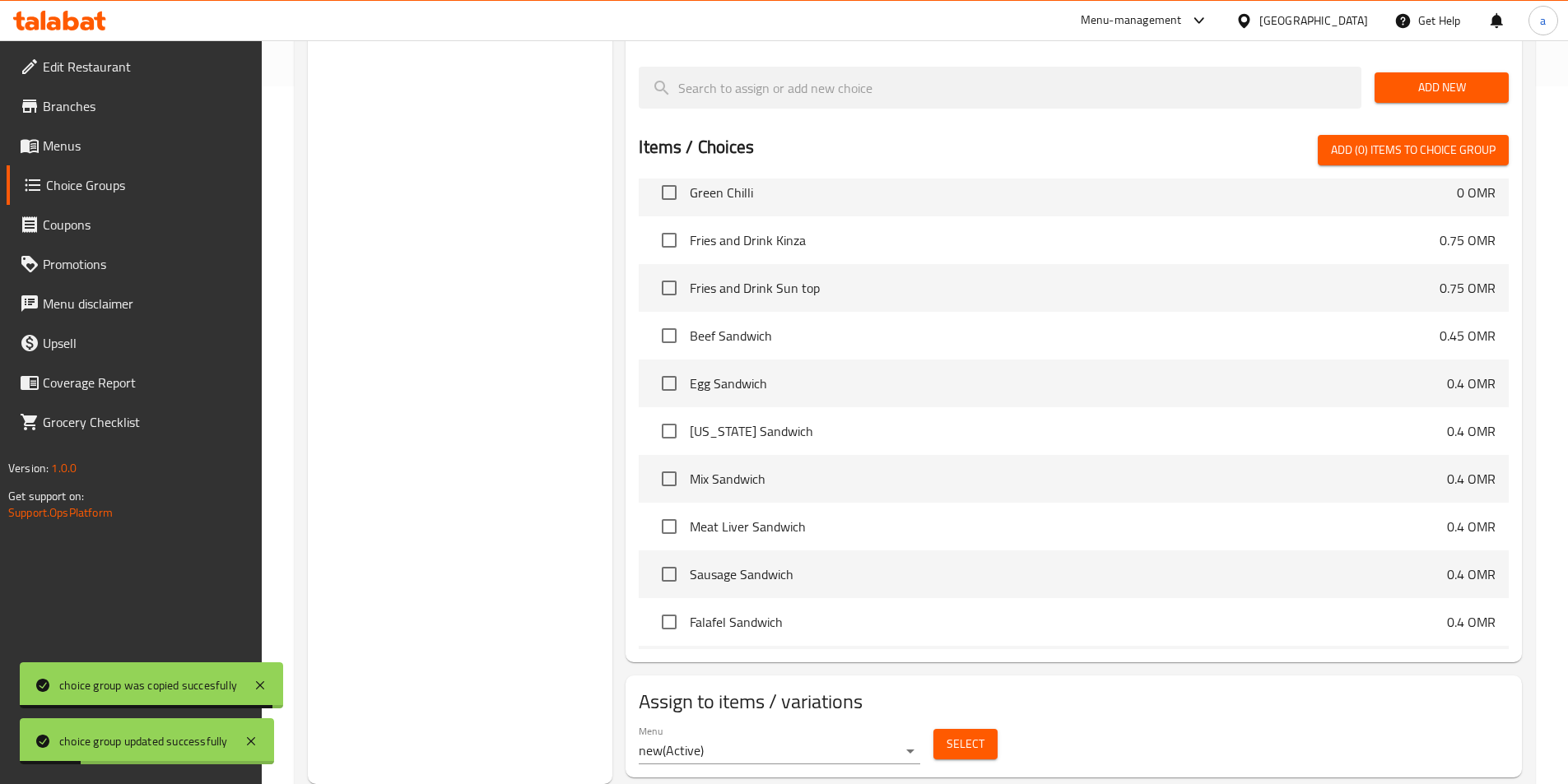
click at [977, 734] on span "Select" at bounding box center [965, 744] width 38 height 20
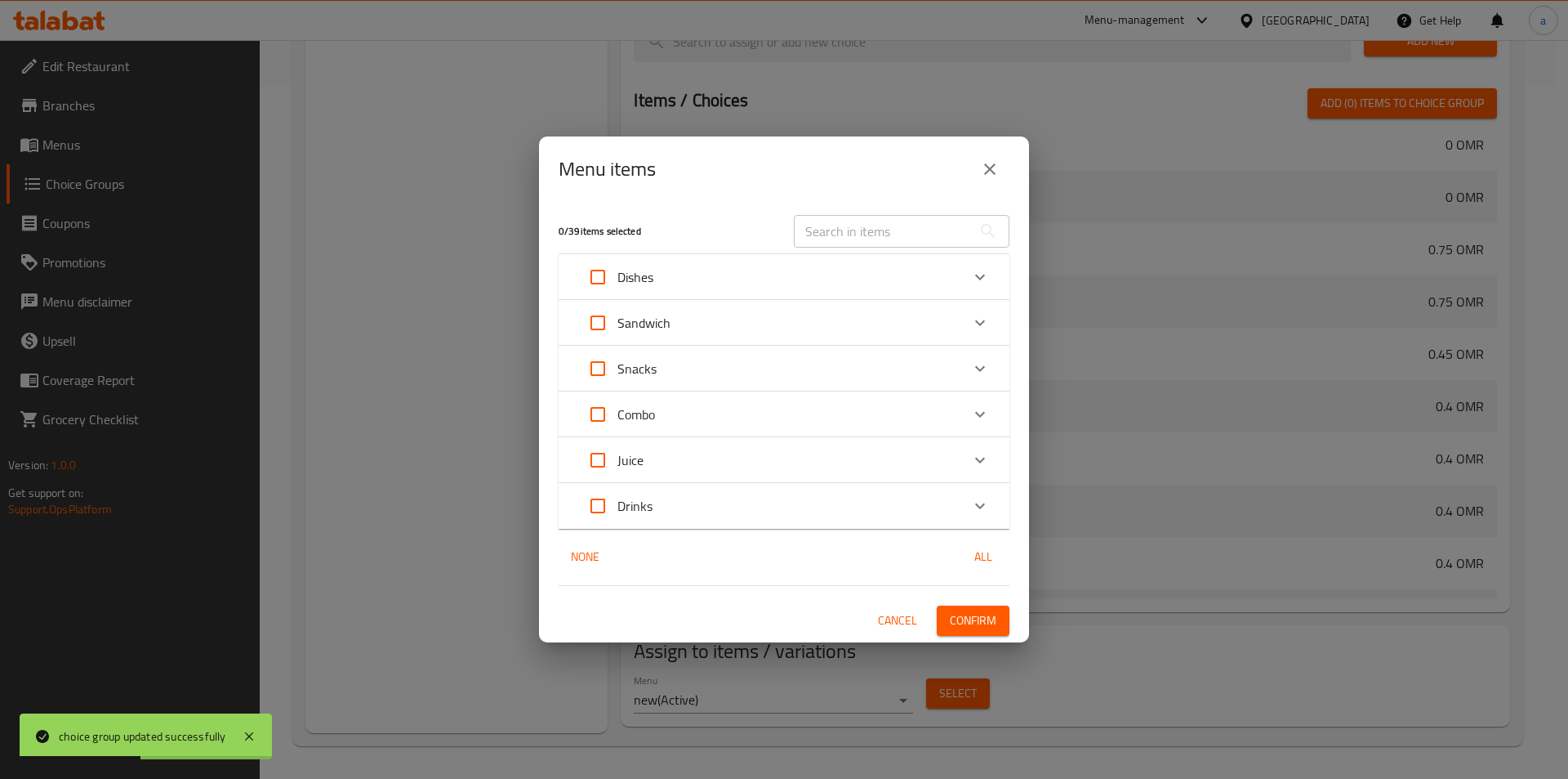
click at [752, 410] on div "Combo" at bounding box center [769, 414] width 382 height 40
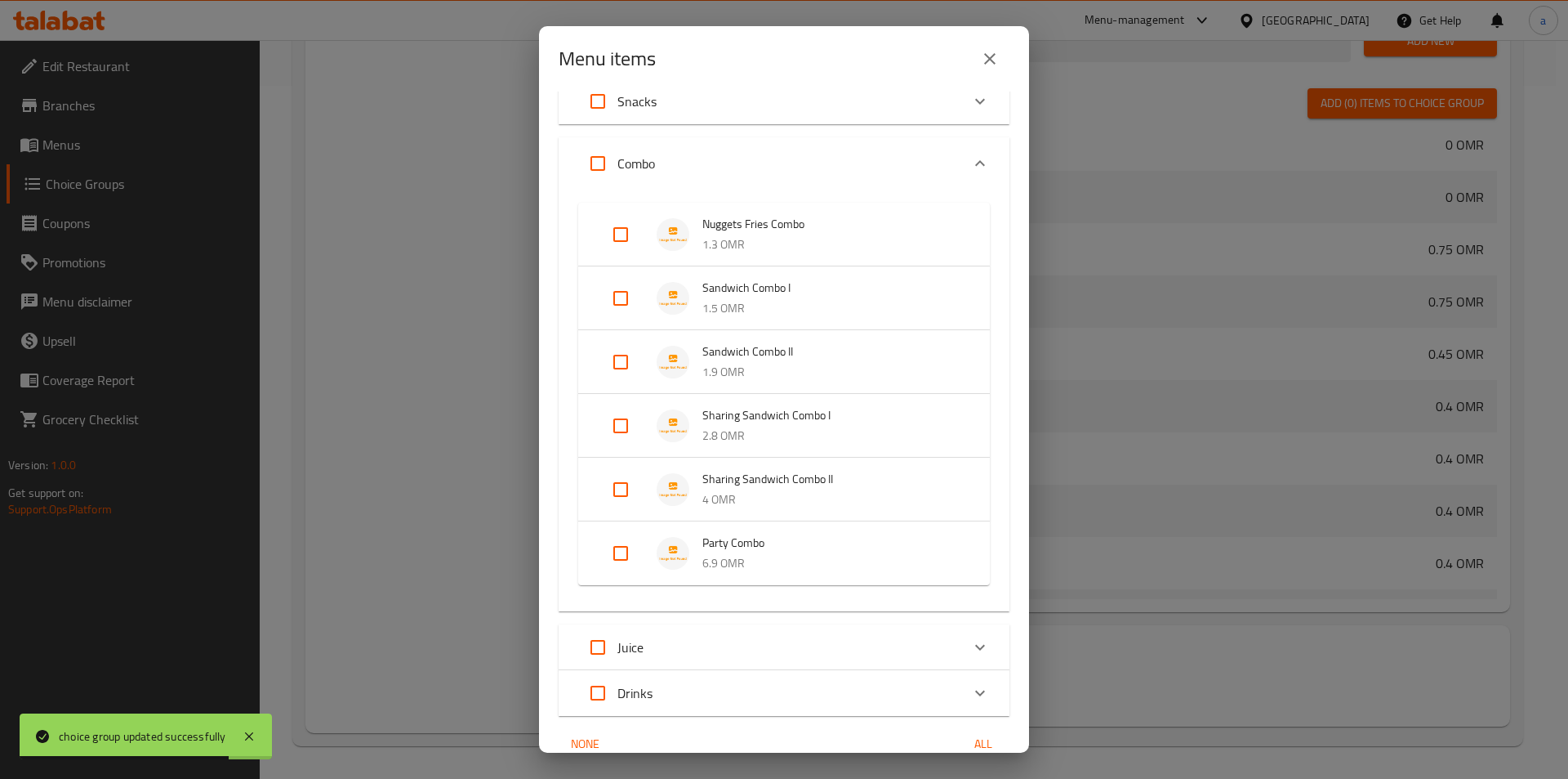
scroll to position [163, 0]
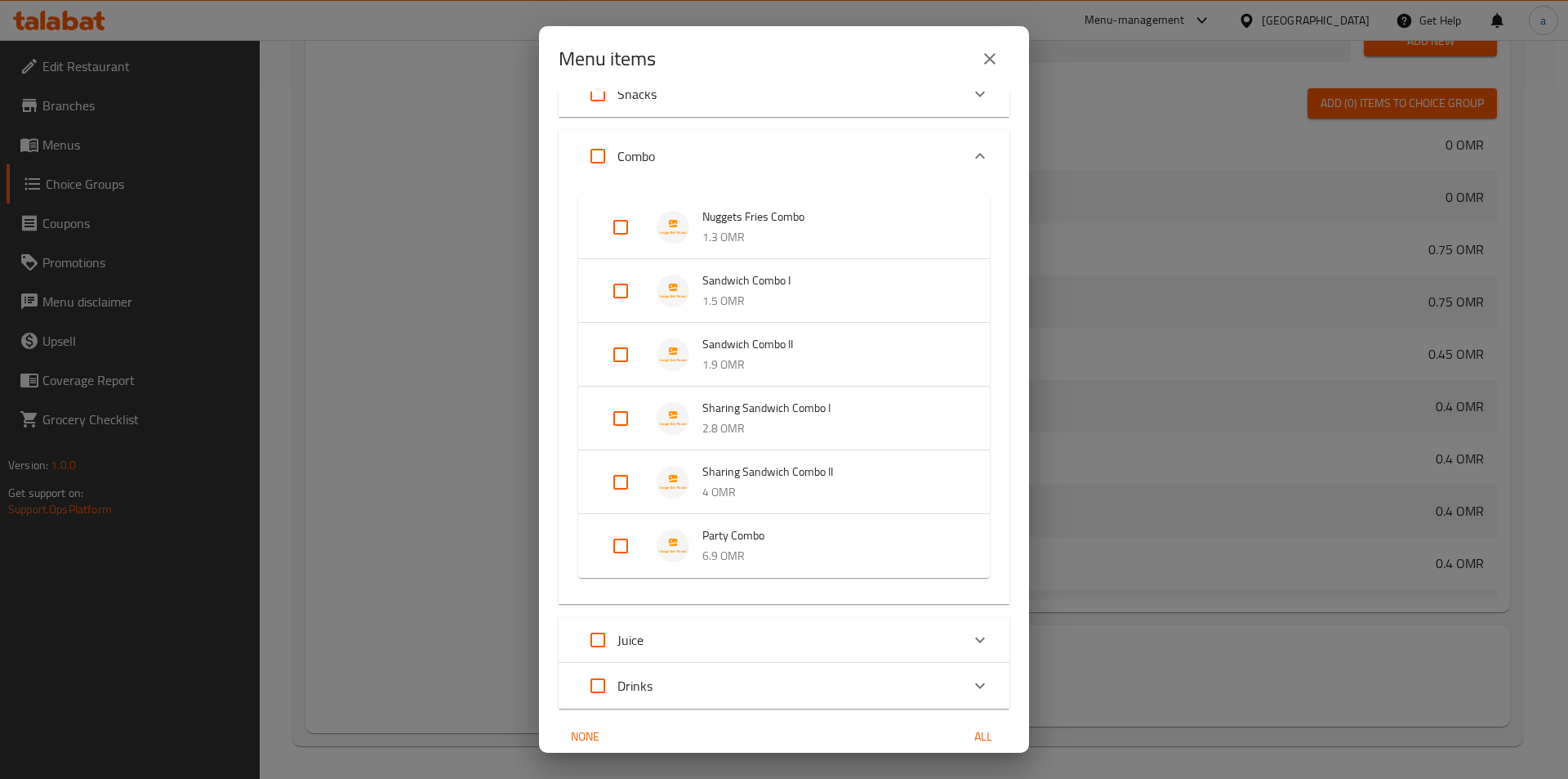
click at [614, 419] on input "Expand" at bounding box center [620, 419] width 40 height 40
checkbox input "true"
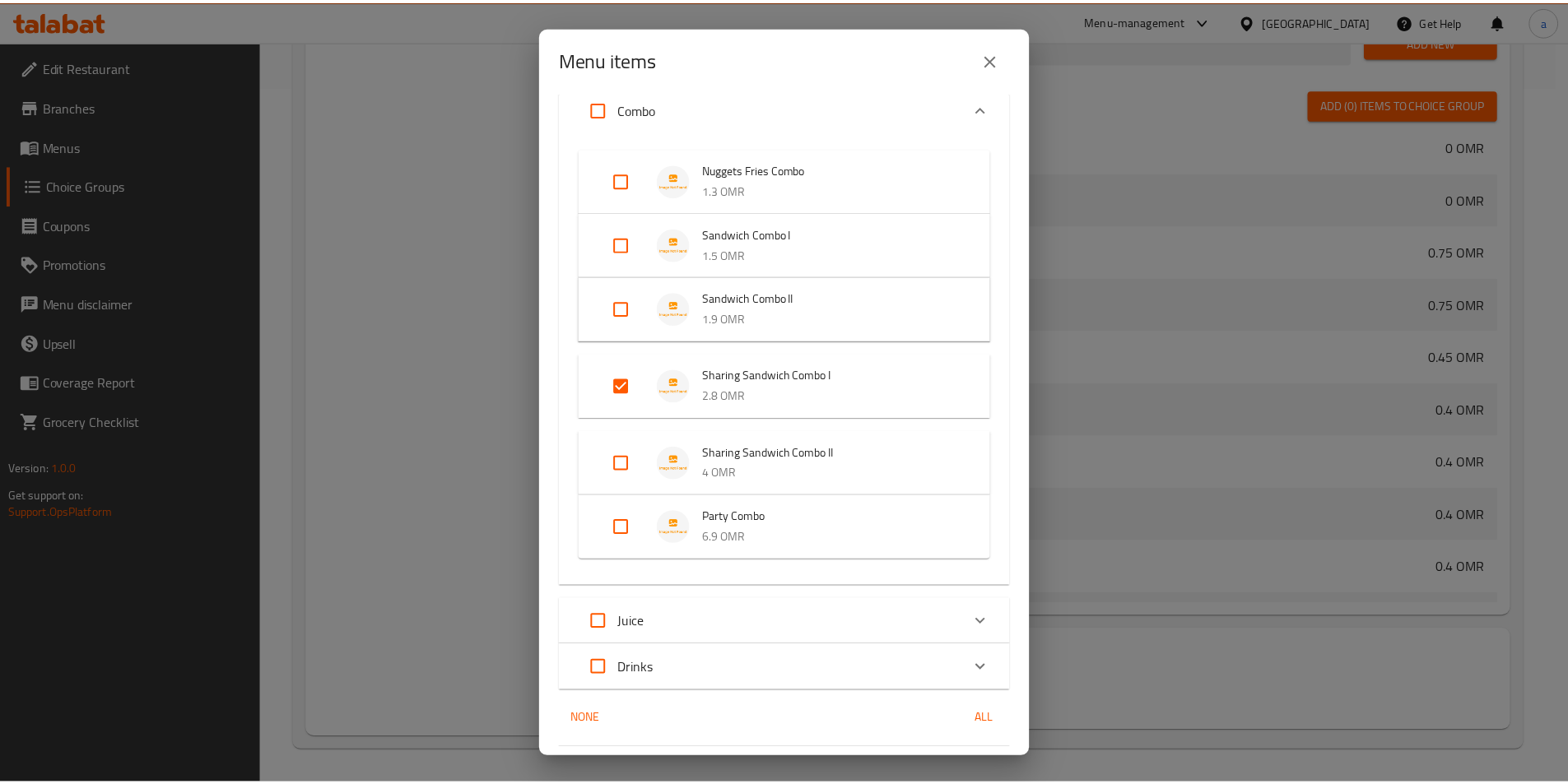
scroll to position [261, 0]
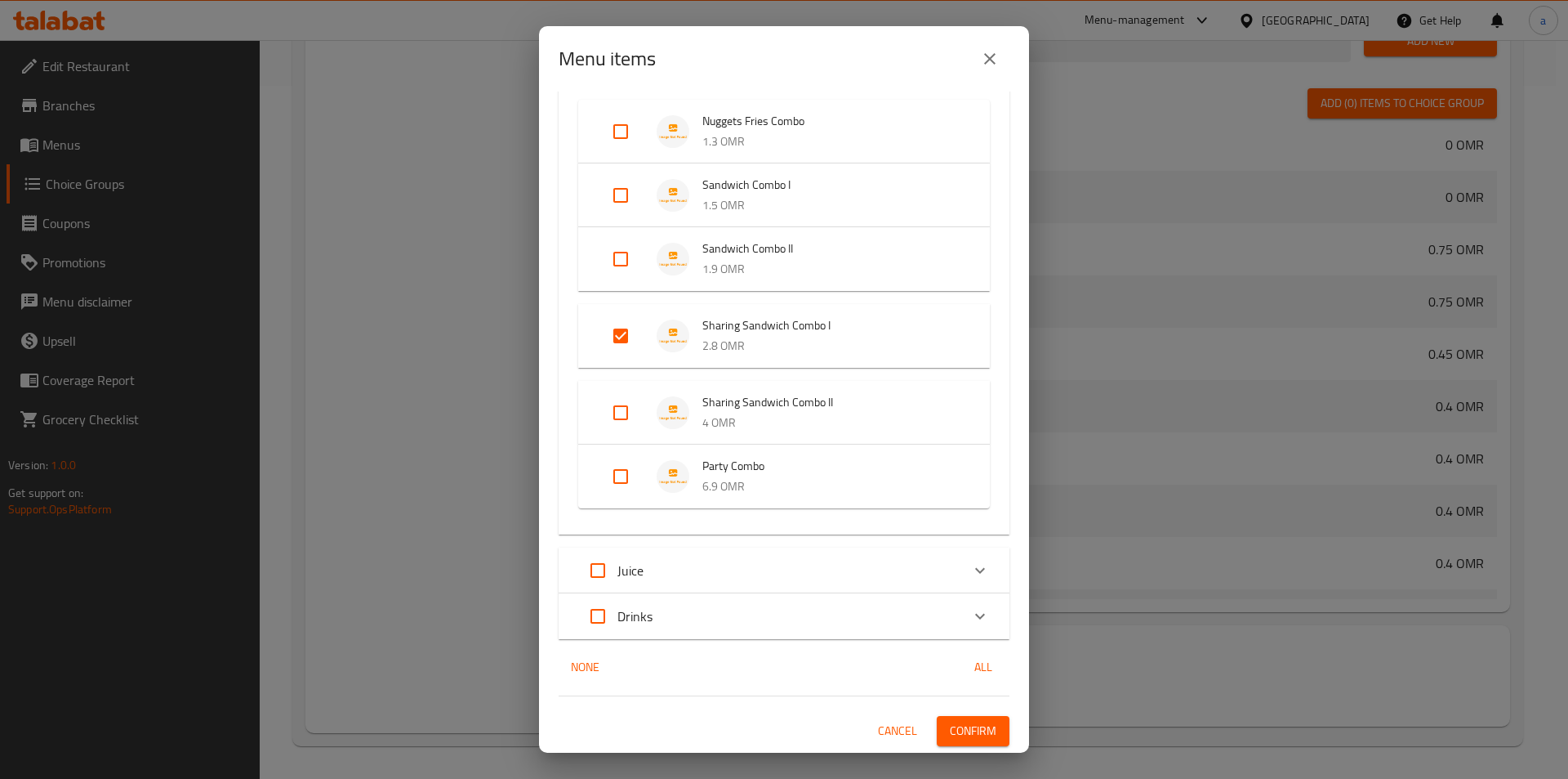
click at [966, 723] on span "Confirm" at bounding box center [973, 731] width 46 height 20
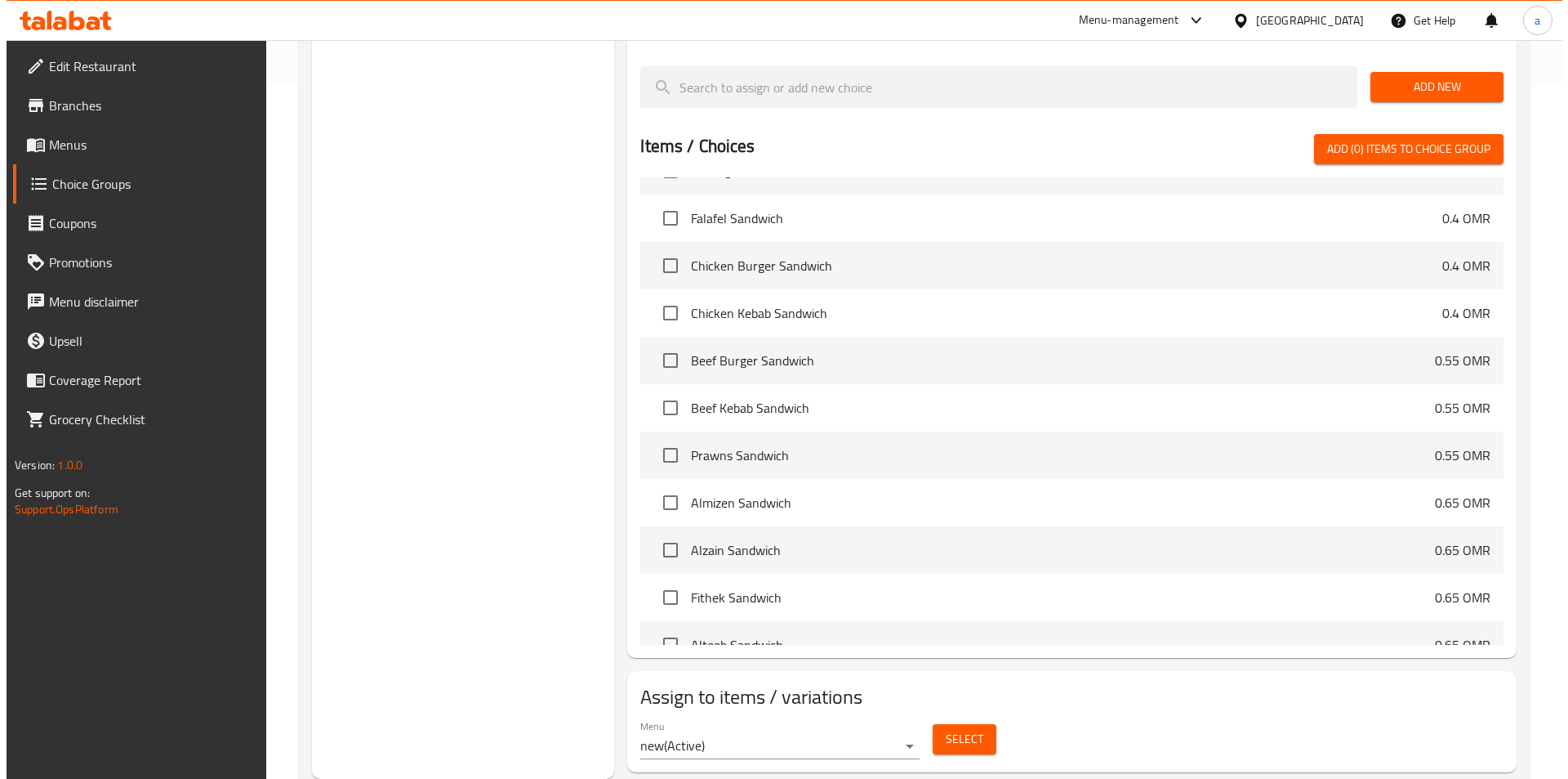
scroll to position [981, 0]
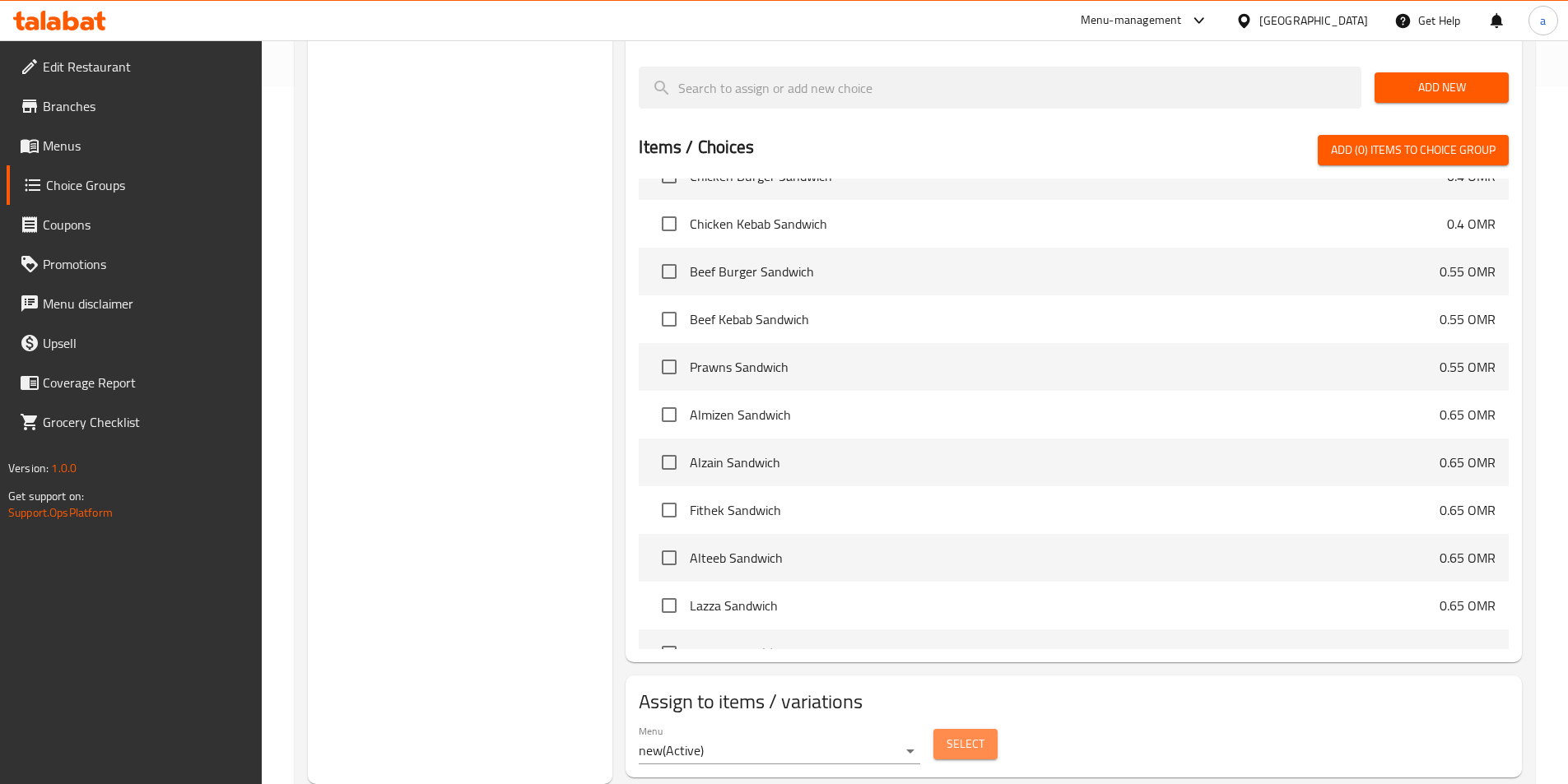
click at [964, 734] on span "Select" at bounding box center [965, 744] width 38 height 20
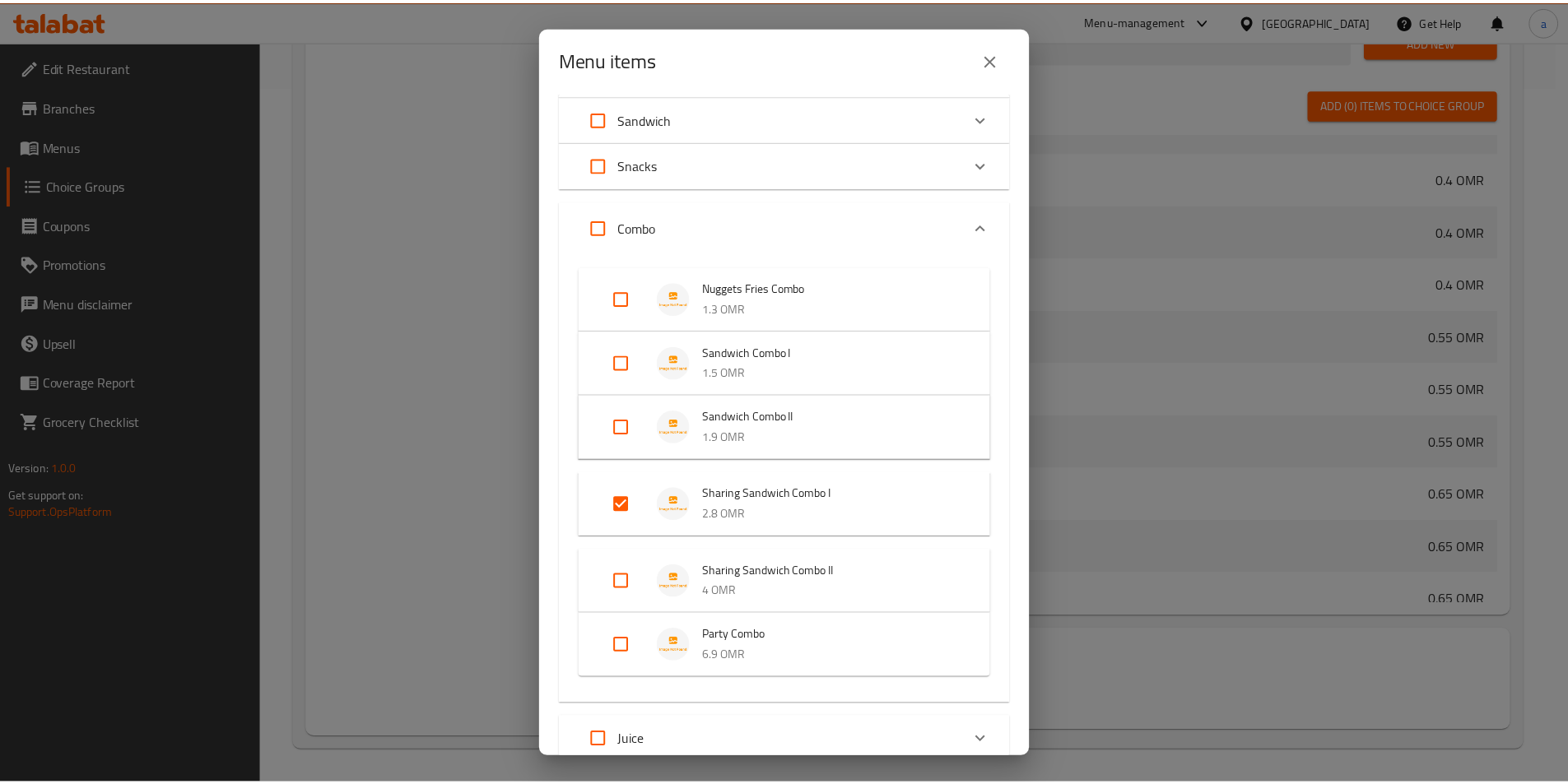
scroll to position [164, 0]
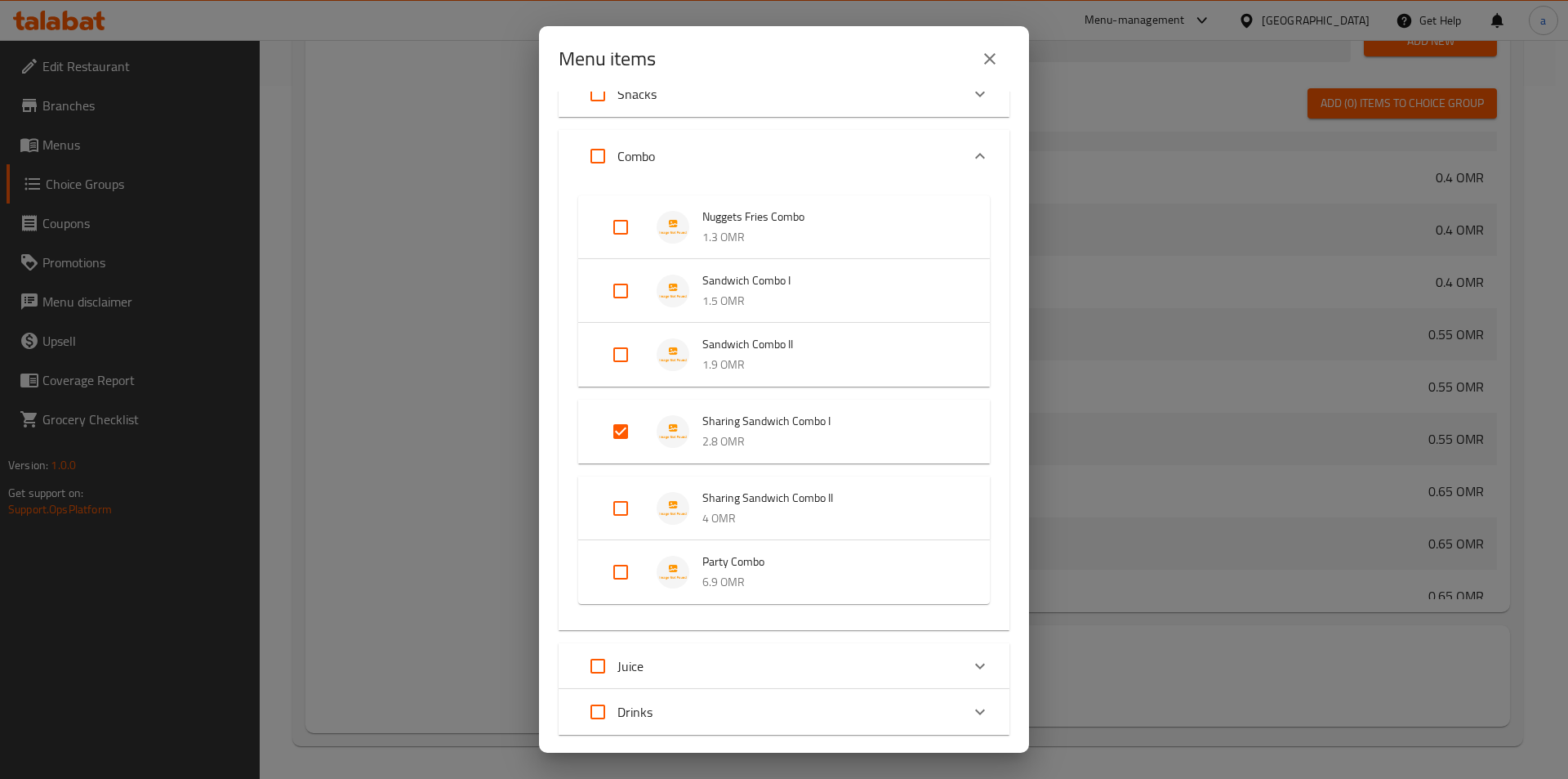
click at [984, 59] on icon "close" at bounding box center [990, 58] width 19 height 19
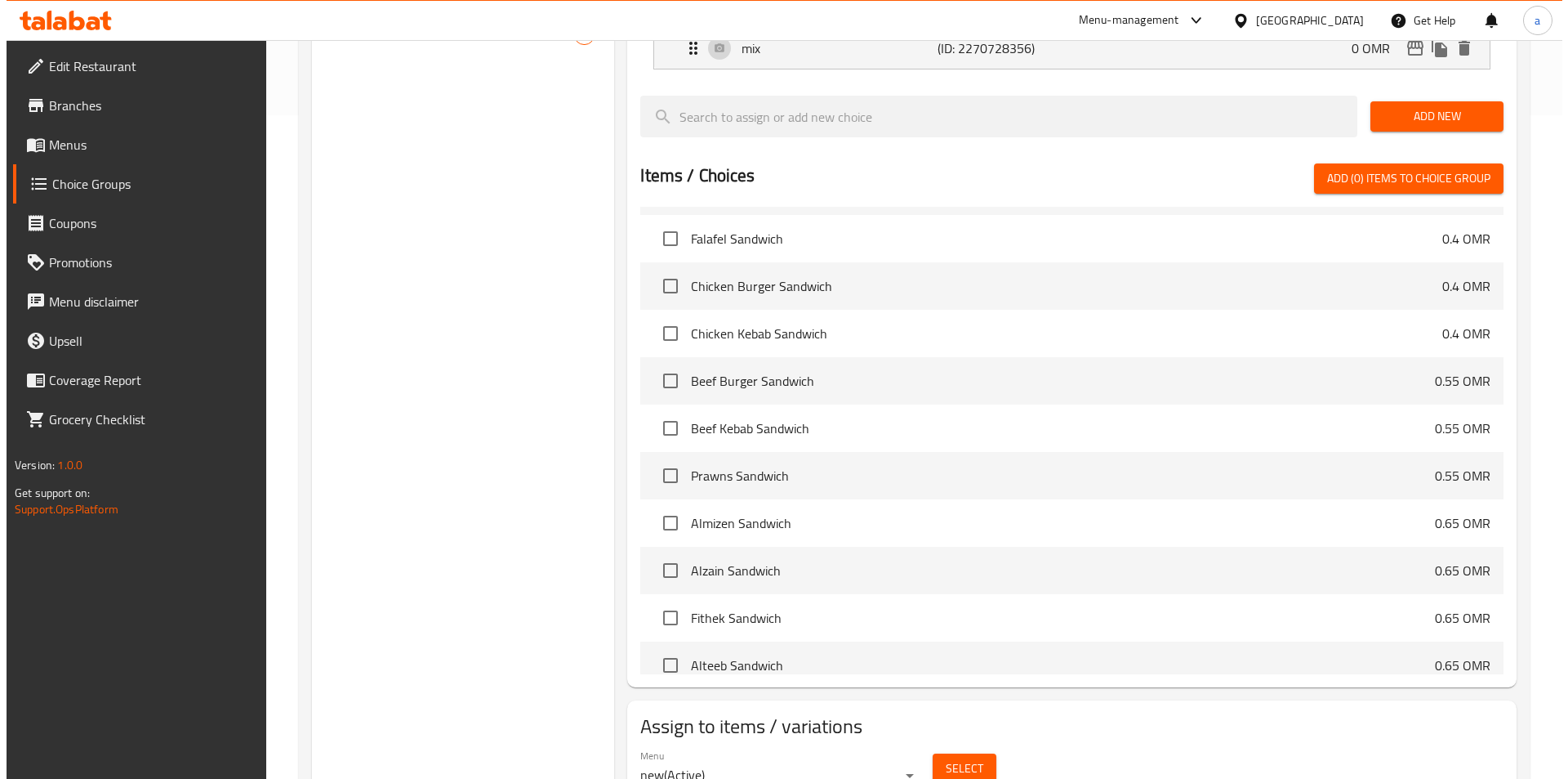
scroll to position [693, 0]
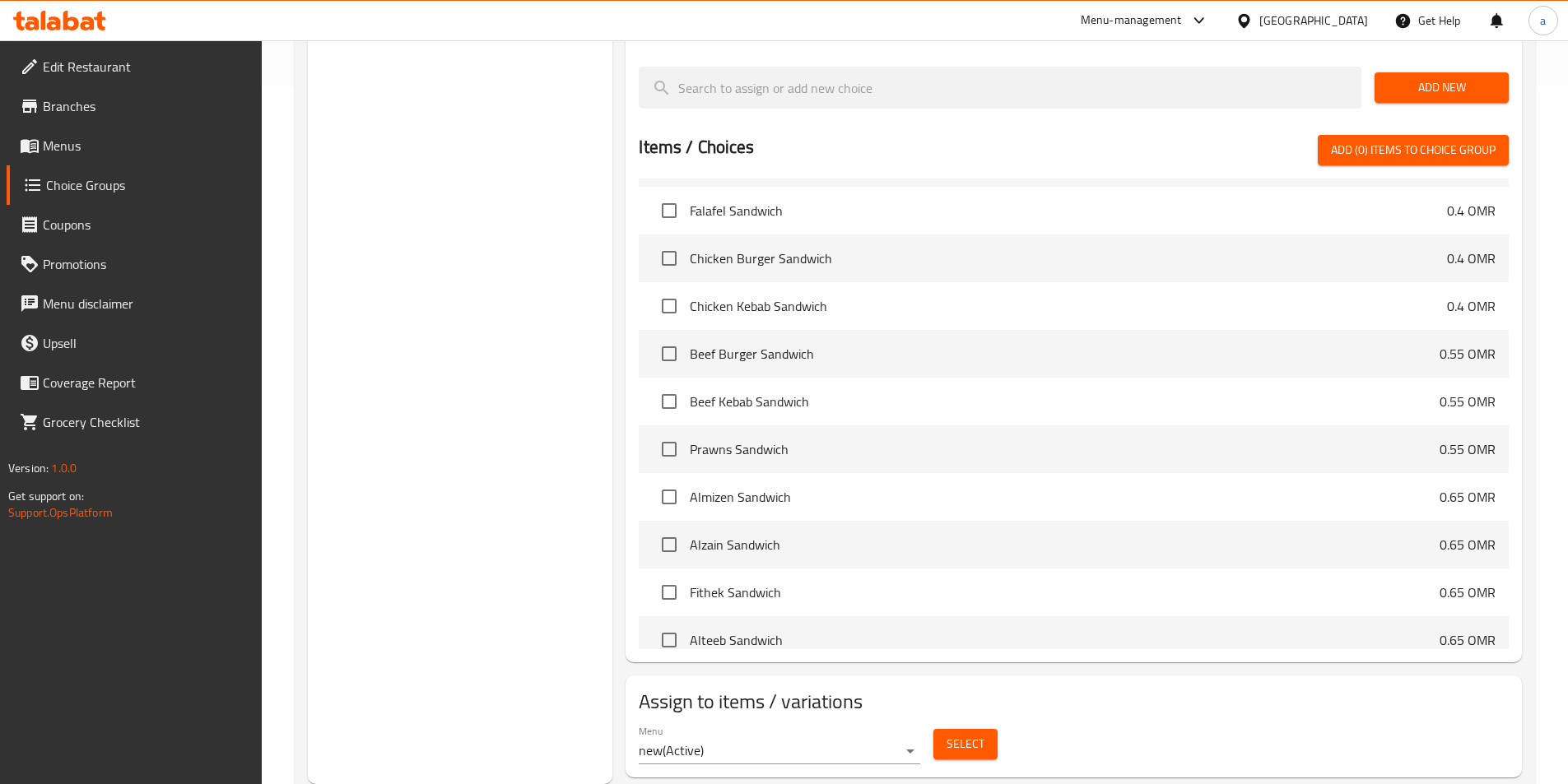
click at [963, 734] on span "Select" at bounding box center [965, 744] width 38 height 20
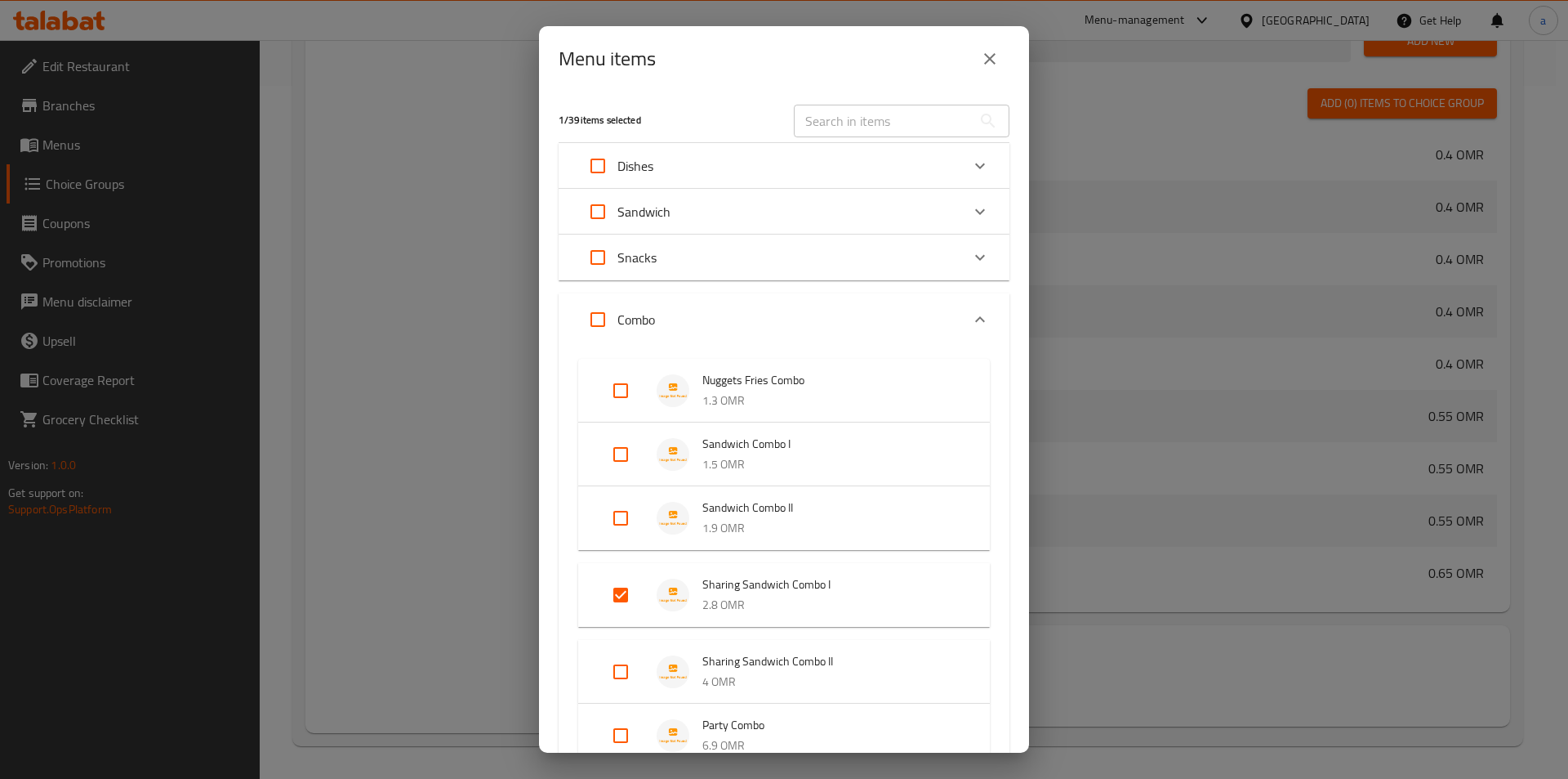
click at [622, 589] on input "Expand" at bounding box center [620, 595] width 40 height 40
checkbox input "false"
click at [616, 653] on input "Expand" at bounding box center [620, 645] width 40 height 40
checkbox input "true"
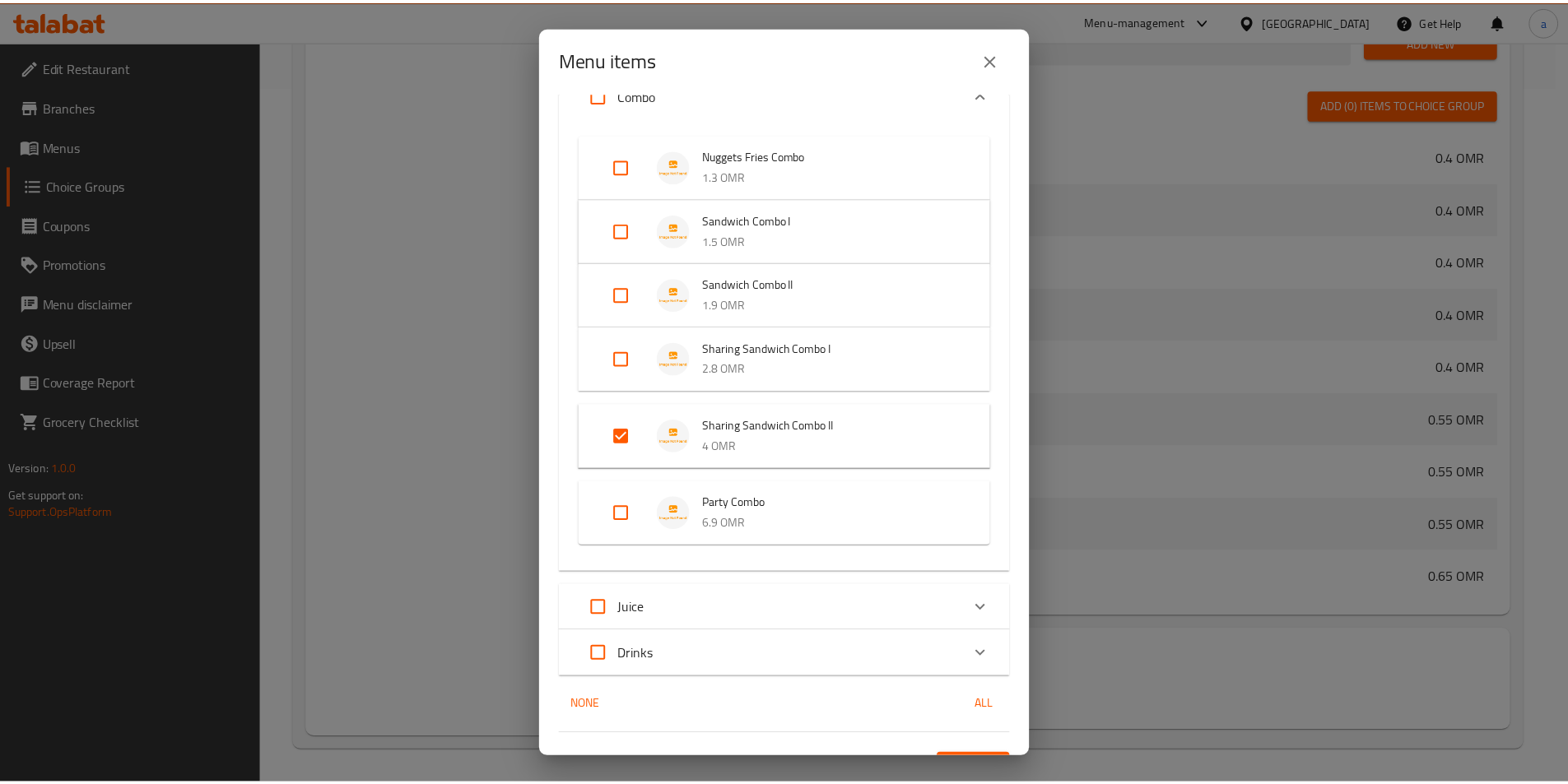
scroll to position [261, 0]
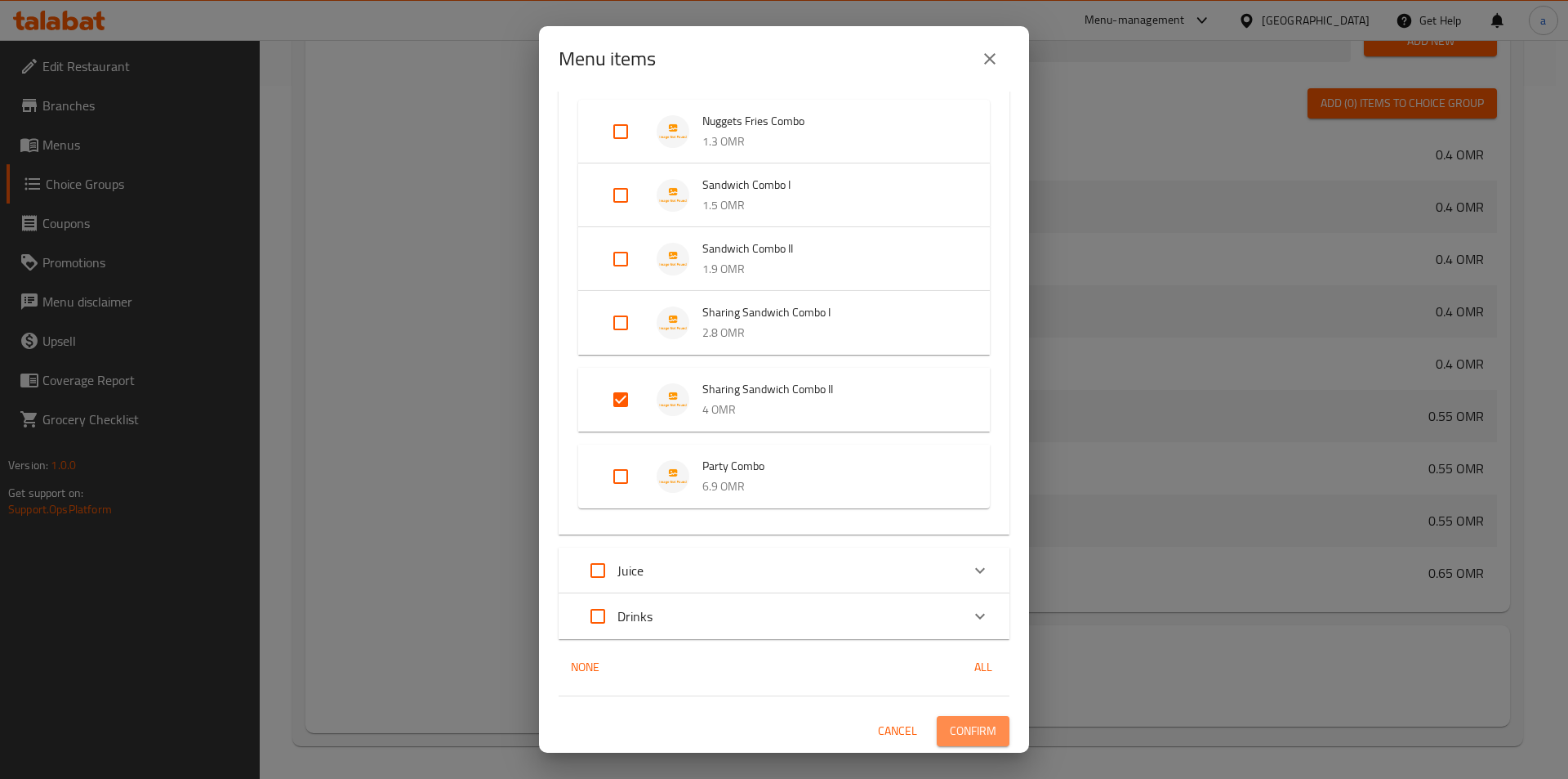
click at [974, 734] on span "Confirm" at bounding box center [973, 731] width 46 height 20
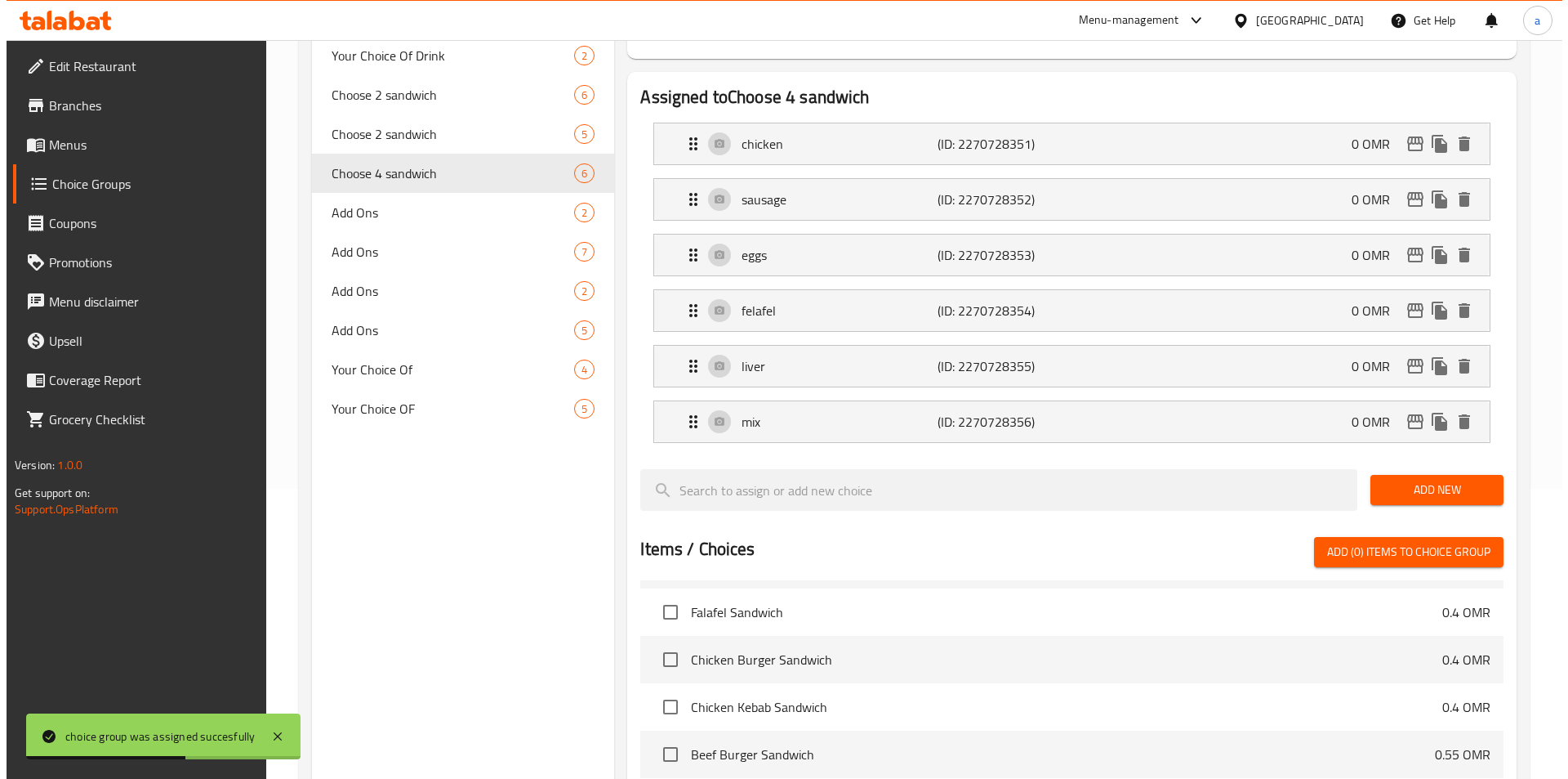
scroll to position [611, 0]
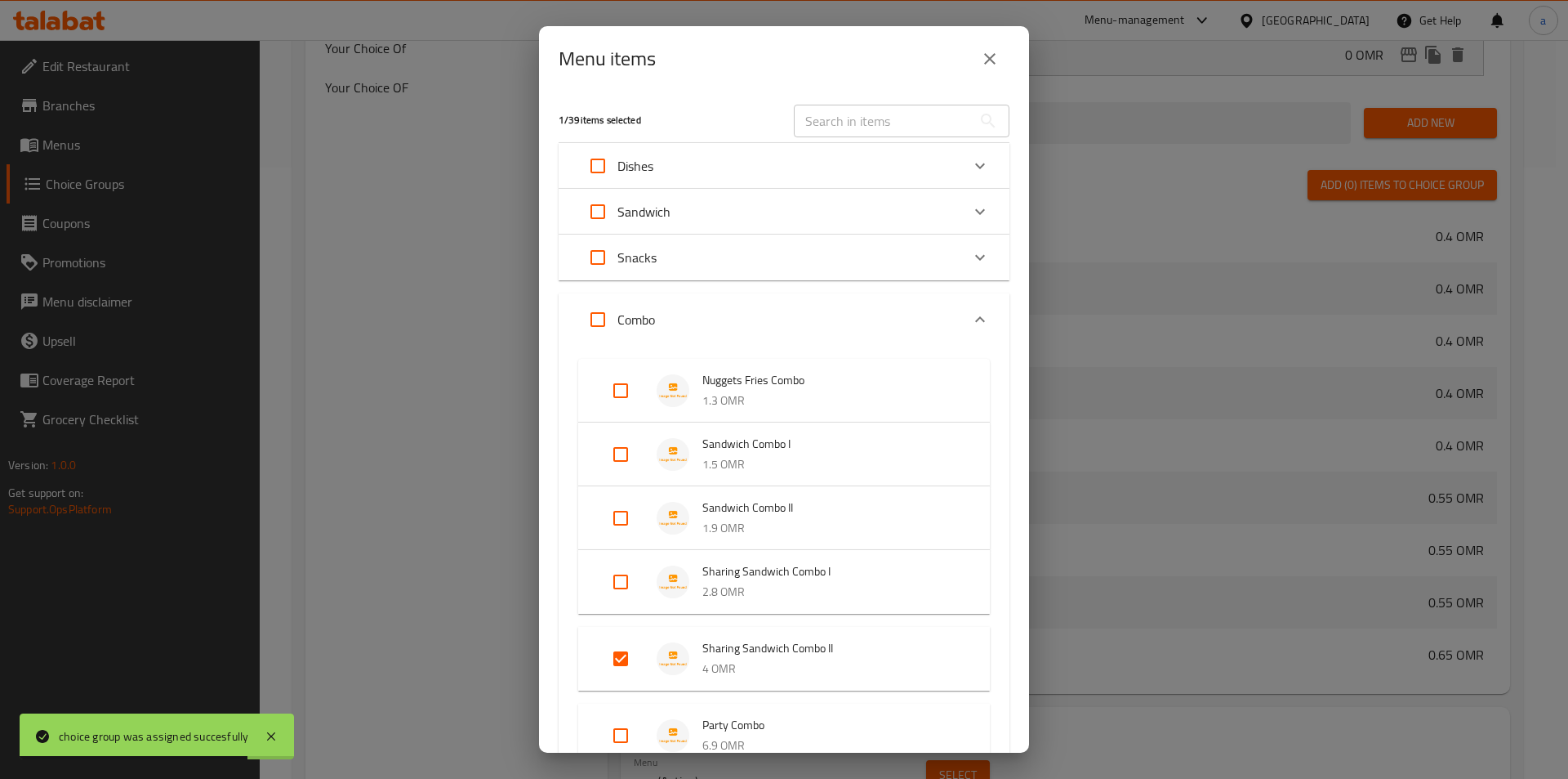
click at [637, 567] on input "Expand" at bounding box center [620, 582] width 40 height 40
checkbox input "true"
click at [609, 670] on input "Expand" at bounding box center [620, 671] width 40 height 40
checkbox input "false"
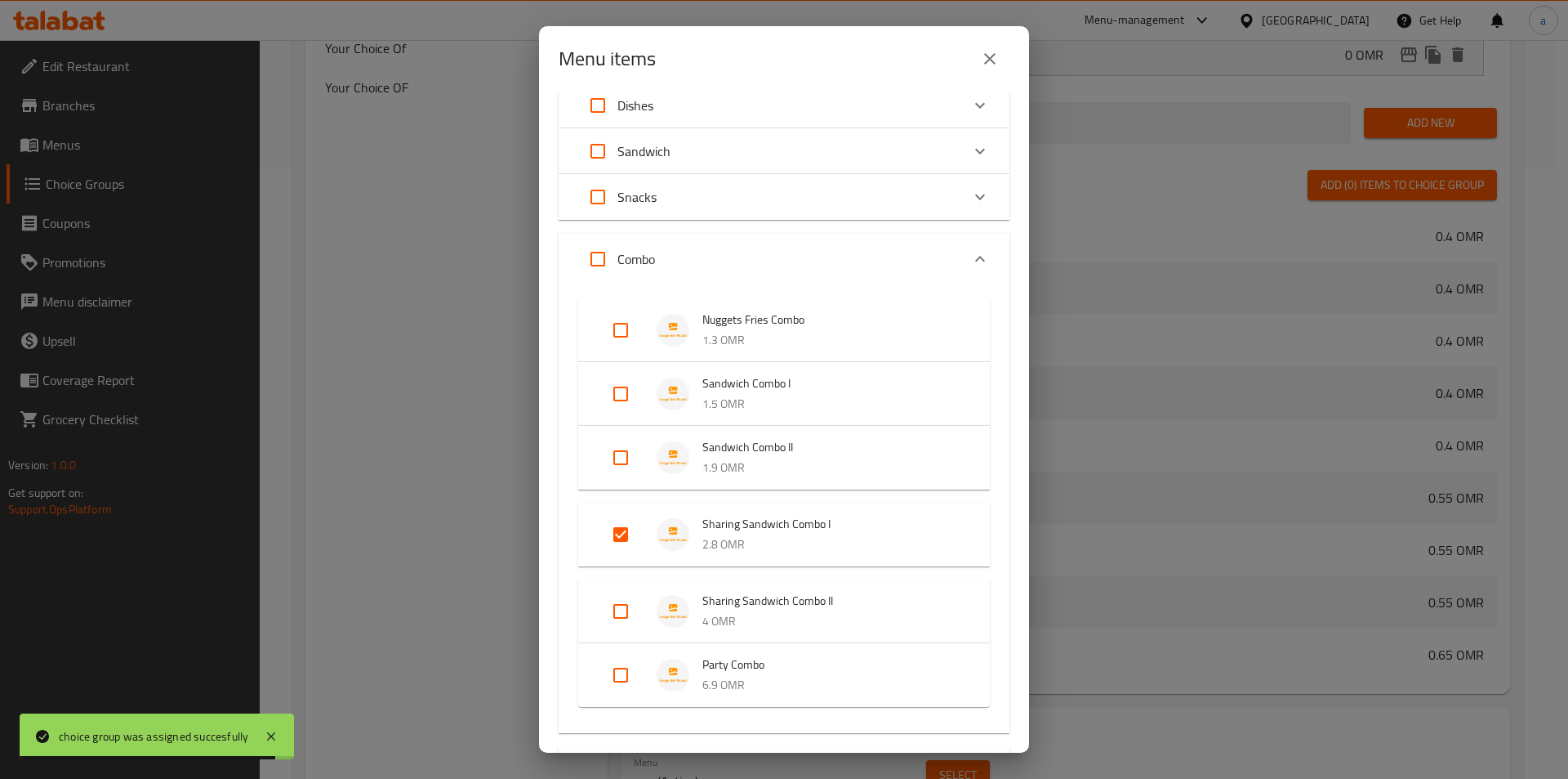
scroll to position [259, 0]
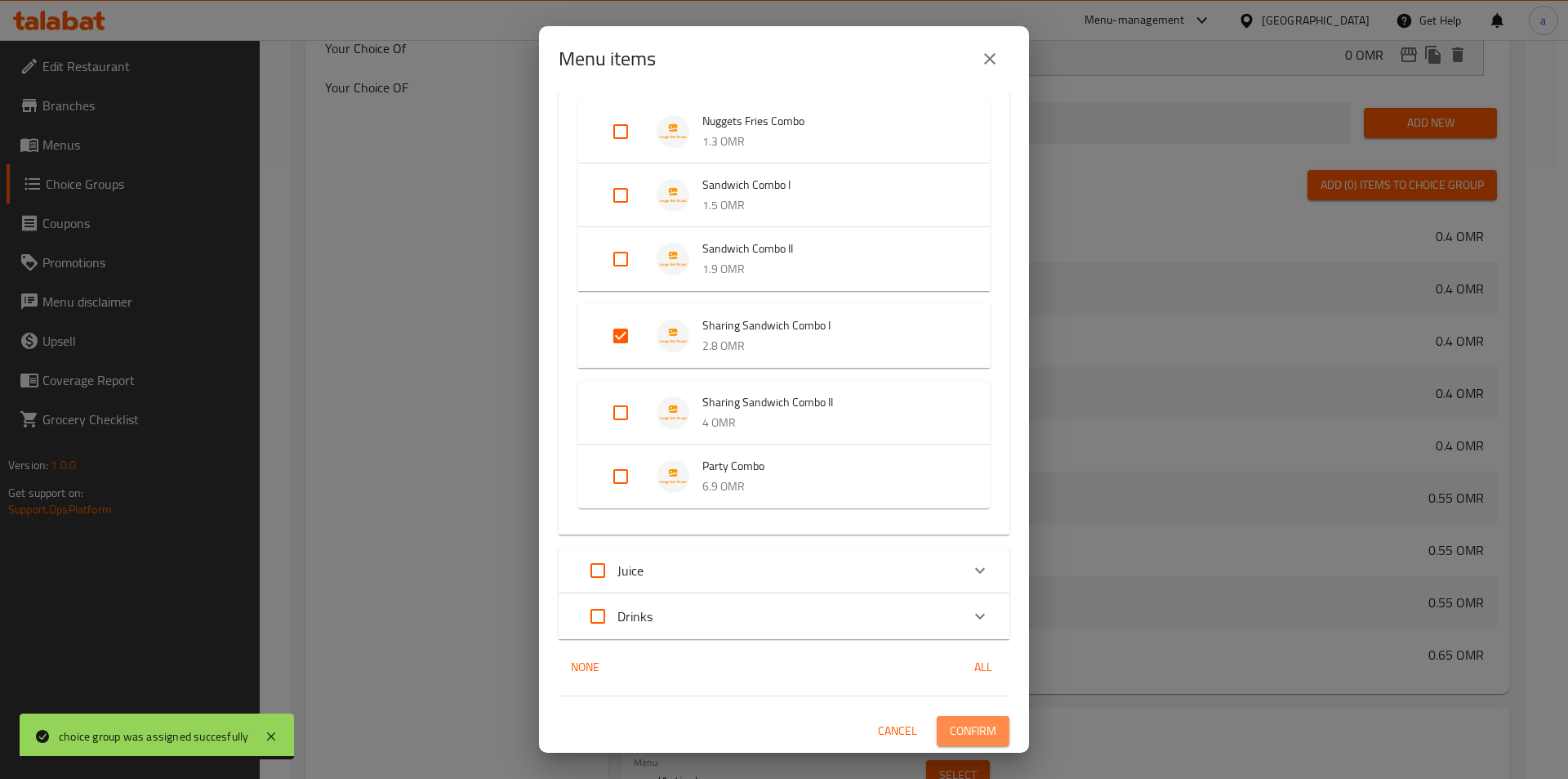
click at [964, 732] on span "Confirm" at bounding box center [973, 731] width 46 height 20
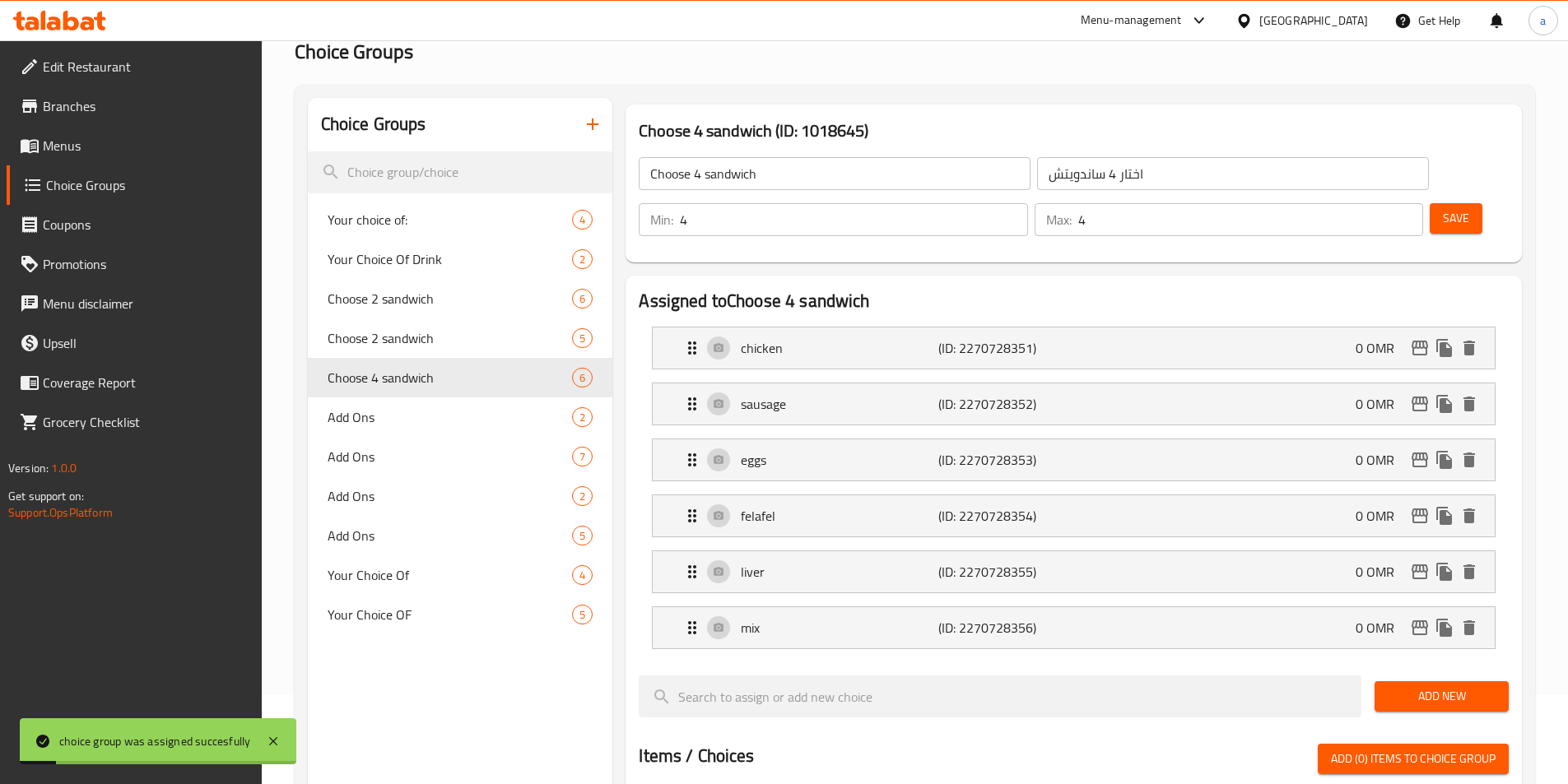
scroll to position [0, 0]
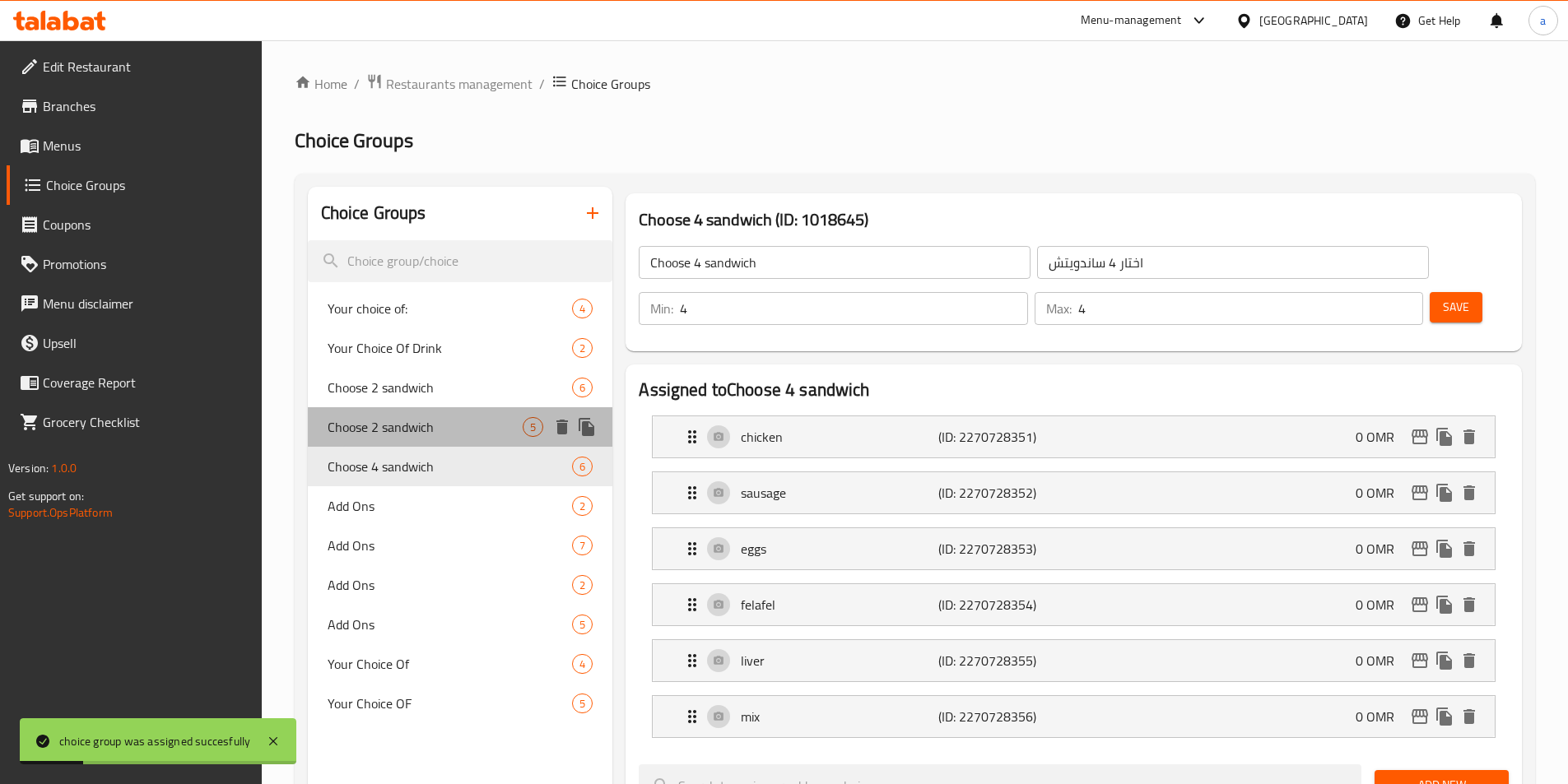
click at [406, 431] on span "Choose 2 sandwich" at bounding box center [425, 426] width 196 height 19
type input "Choose 2 sandwich"
type input "اختار 2 ساندويتش"
type input "2"
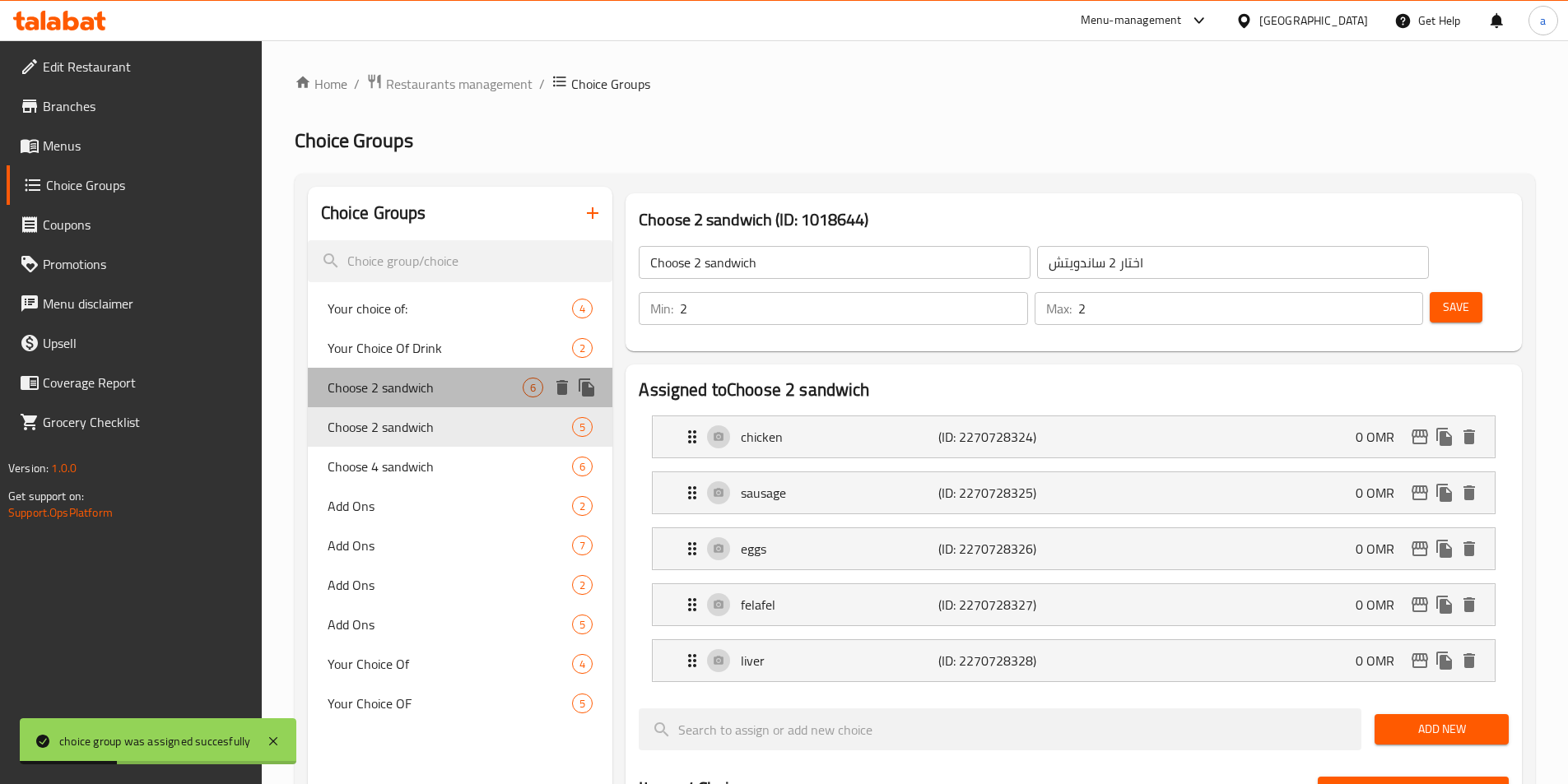
click at [410, 401] on div "Choose 2 sandwich 6" at bounding box center [460, 387] width 305 height 40
type input "Choose 2 sandwich"
type input "اختار 2 ساندويتش"
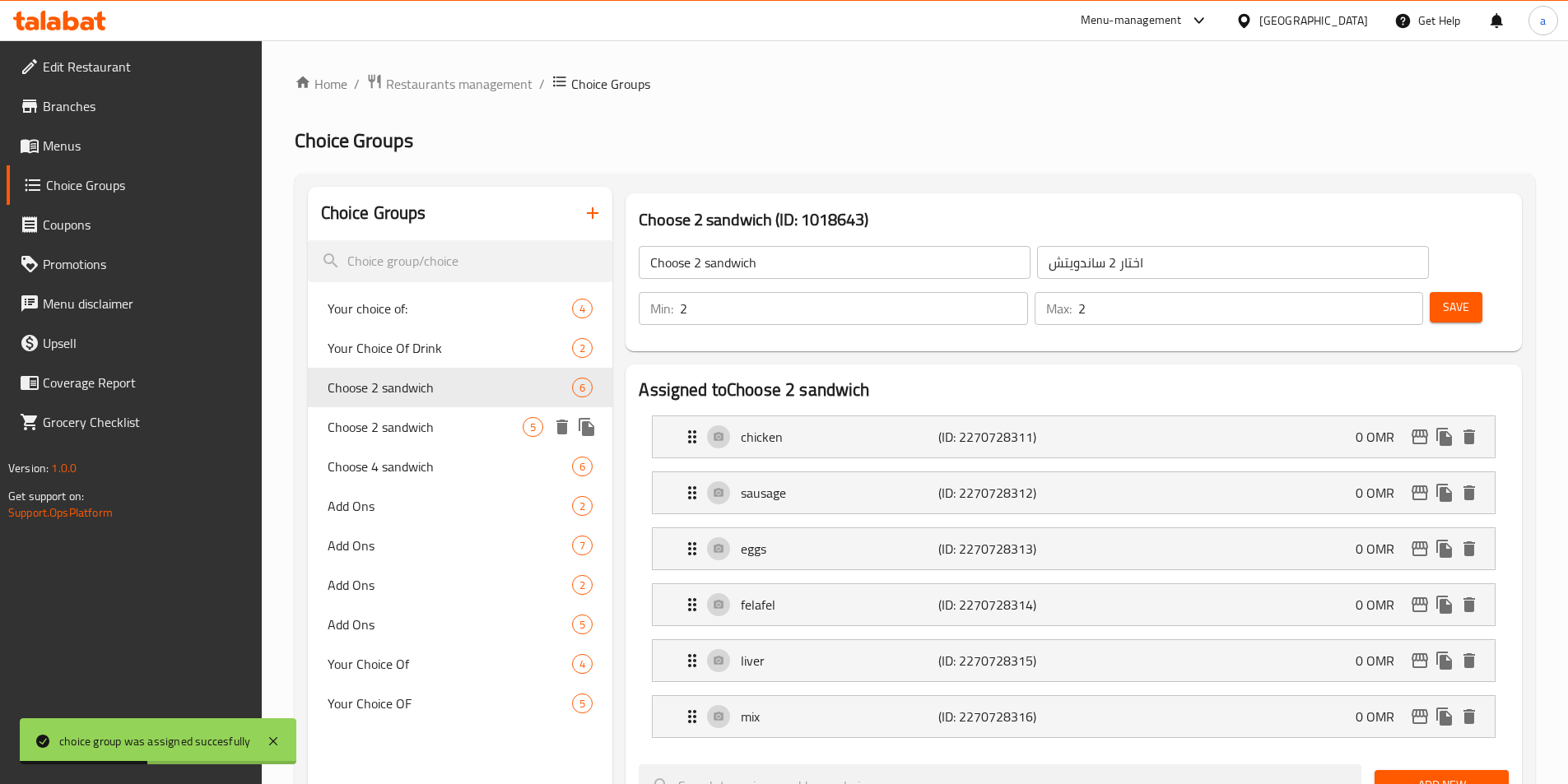
click at [412, 431] on span "Choose 2 sandwich" at bounding box center [425, 426] width 196 height 19
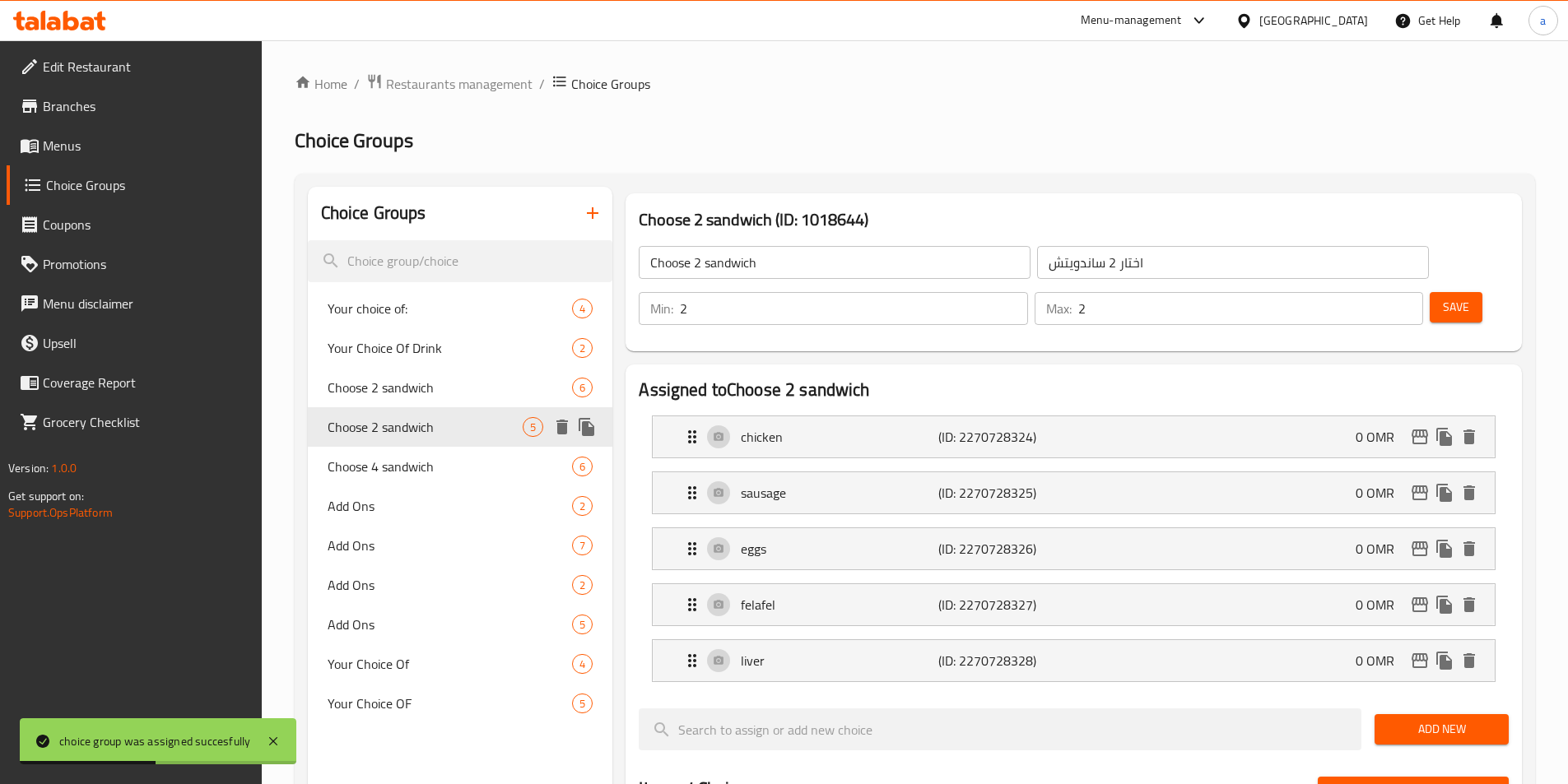
type input "Choose 2 sandwich"
type input "اختار 2 ساندويتش"
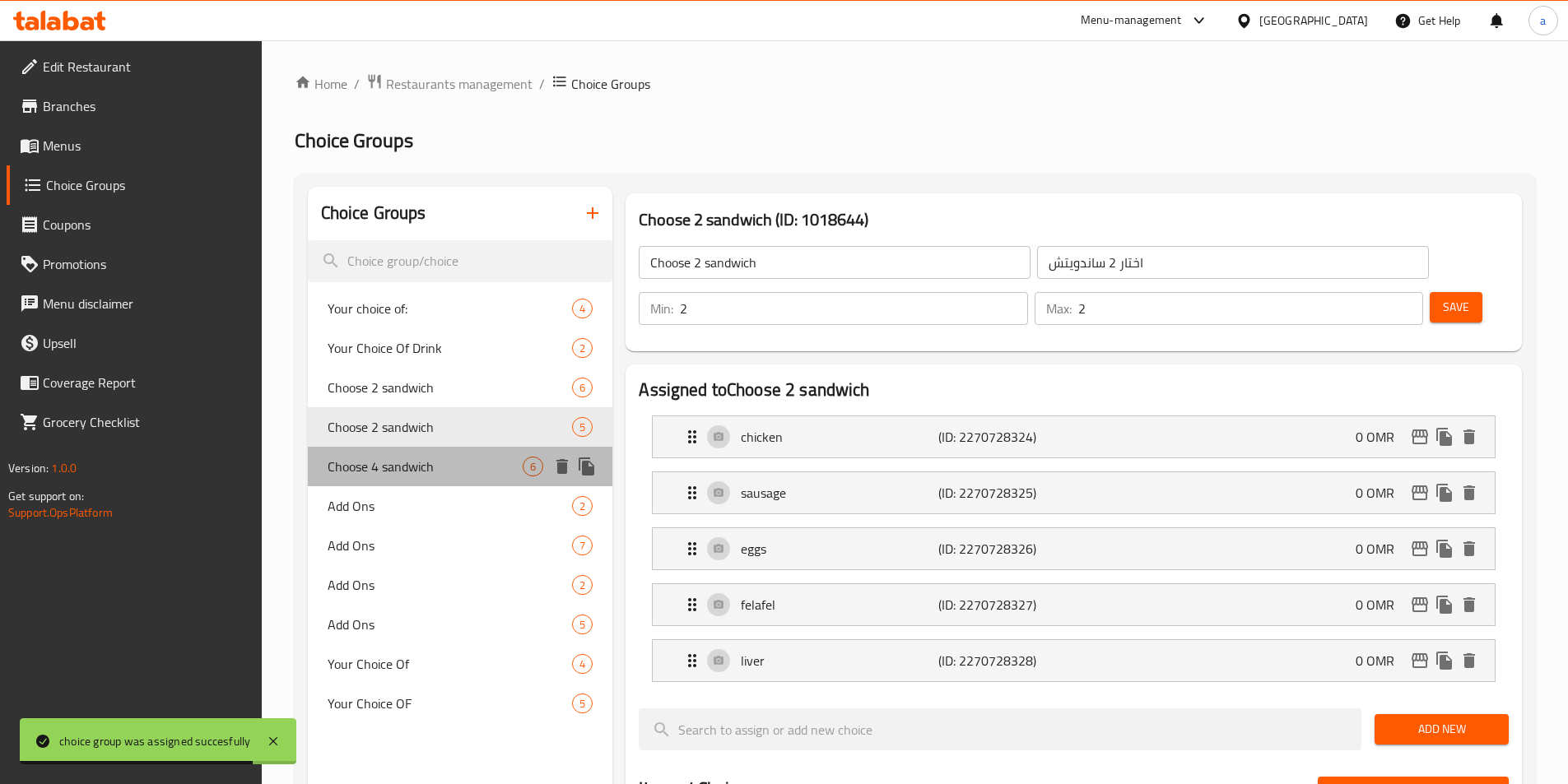
click at [494, 458] on span "Choose 4 sandwich" at bounding box center [425, 466] width 196 height 19
type input "Choose 4 sandwich"
type input "اختار 4 ساندويتش"
type input "4"
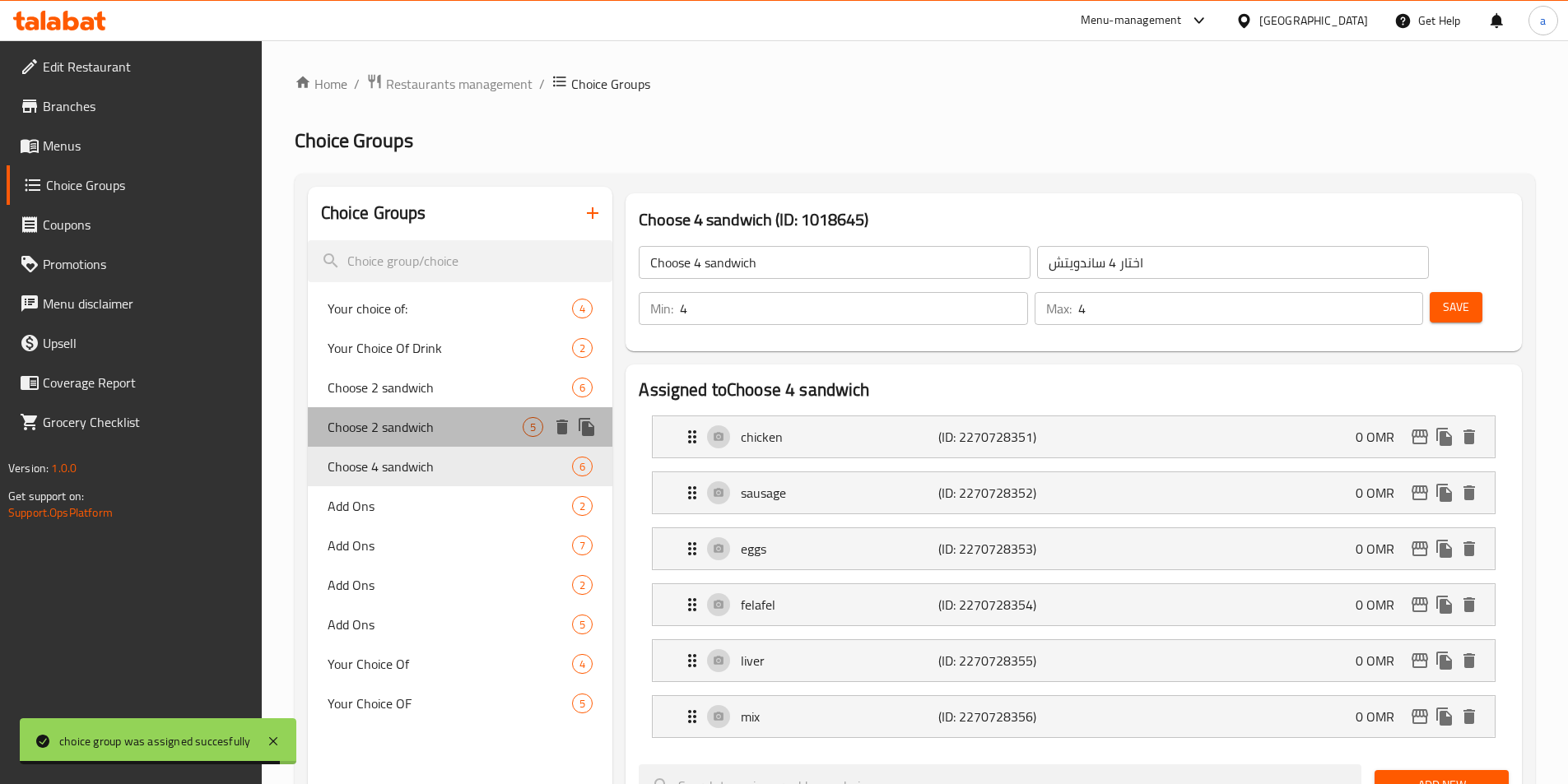
click at [489, 425] on span "Choose 2 sandwich" at bounding box center [425, 426] width 196 height 19
type input "Choose 2 sandwich"
type input "اختار 2 ساندويتش"
type input "2"
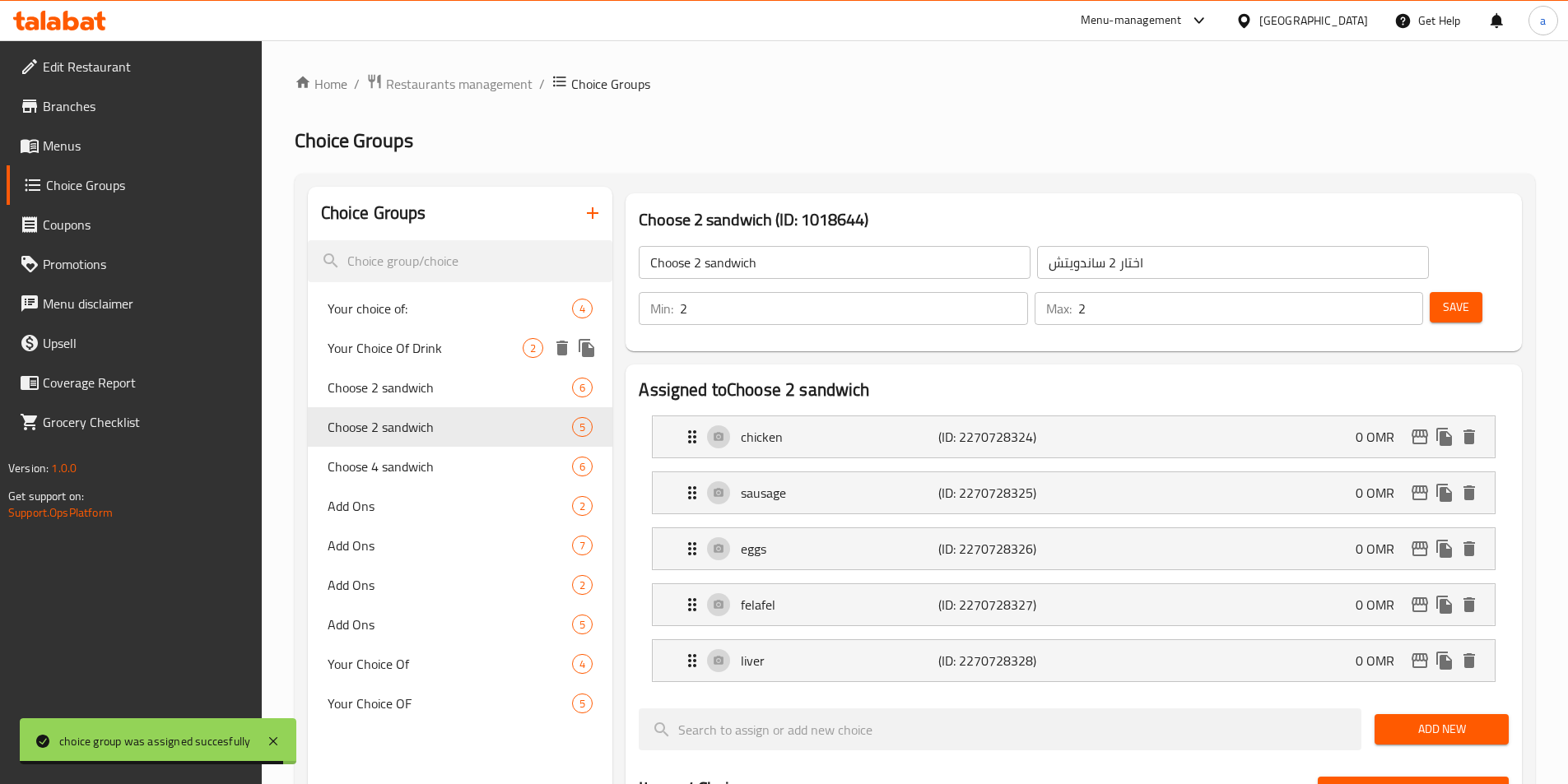
click at [476, 364] on div "Your Choice Of Drink 2" at bounding box center [460, 348] width 305 height 40
type input "Your Choice Of Drink"
type input "اختيارك من المشروب"
type input "1"
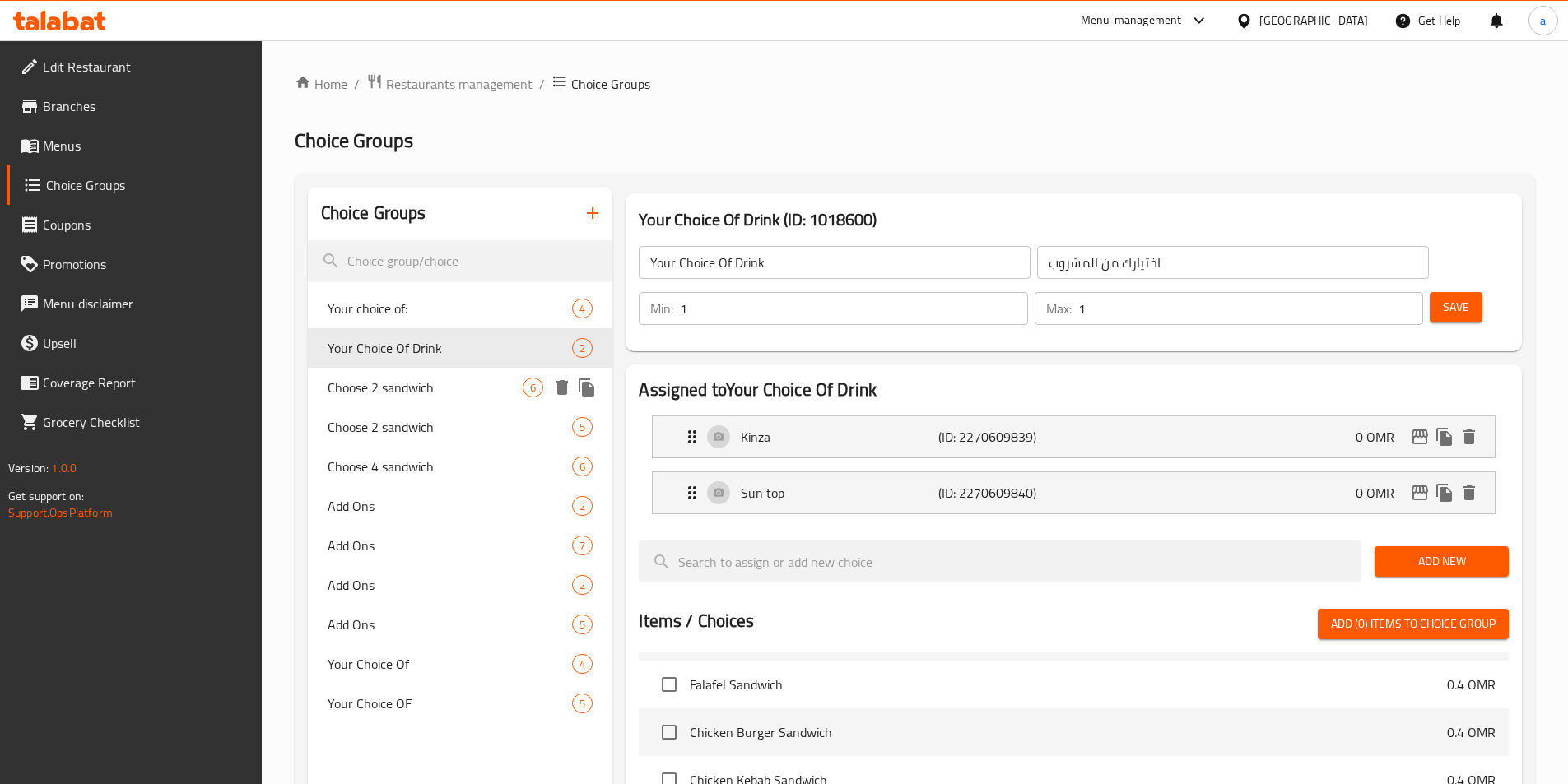
click at [473, 382] on span "Choose 2 sandwich" at bounding box center [425, 386] width 196 height 19
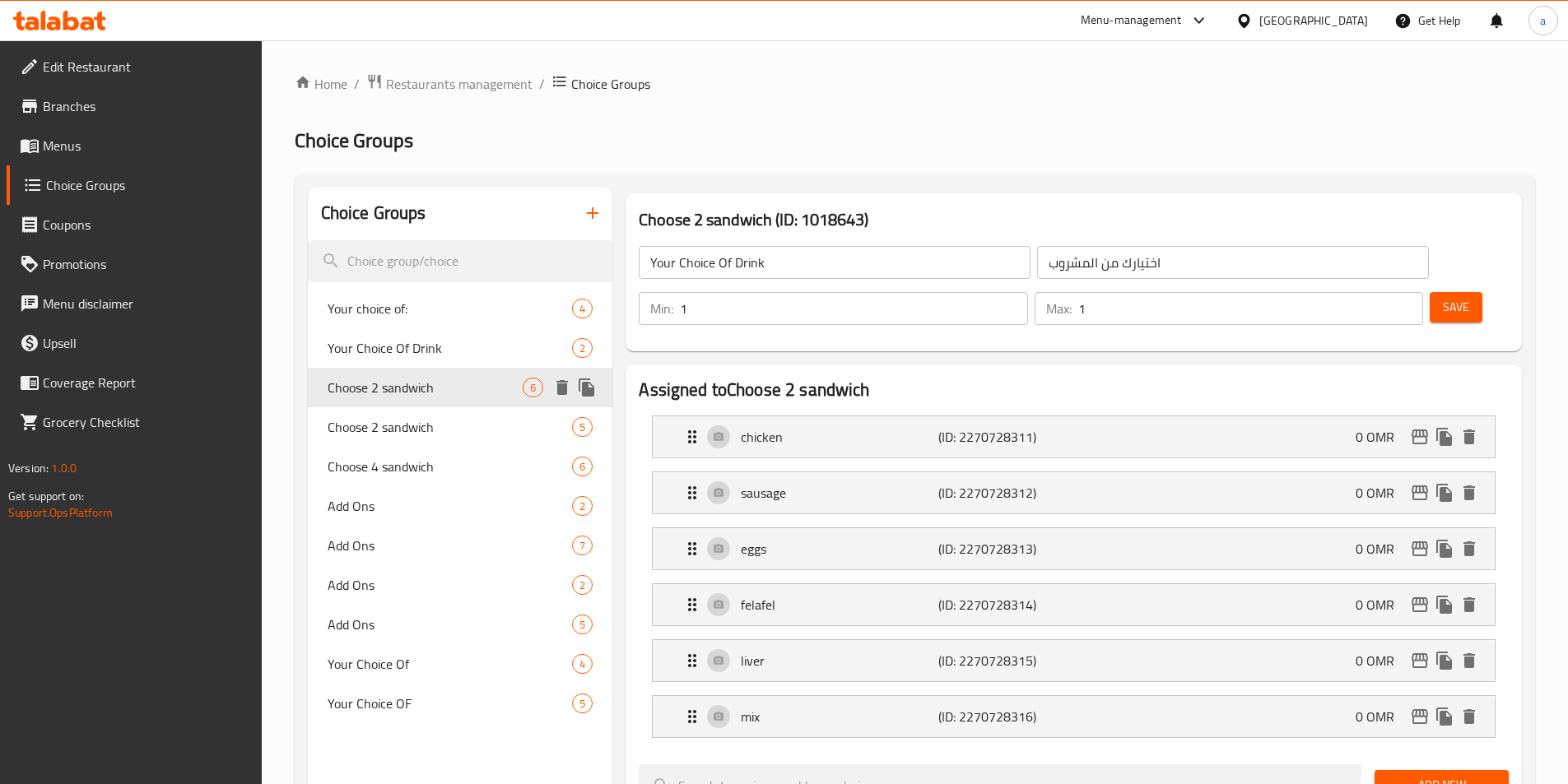
type input "Choose 2 sandwich"
type input "اختار 2 ساندويتش"
type input "2"
click at [466, 433] on span "Choose 2 sandwich" at bounding box center [425, 426] width 196 height 19
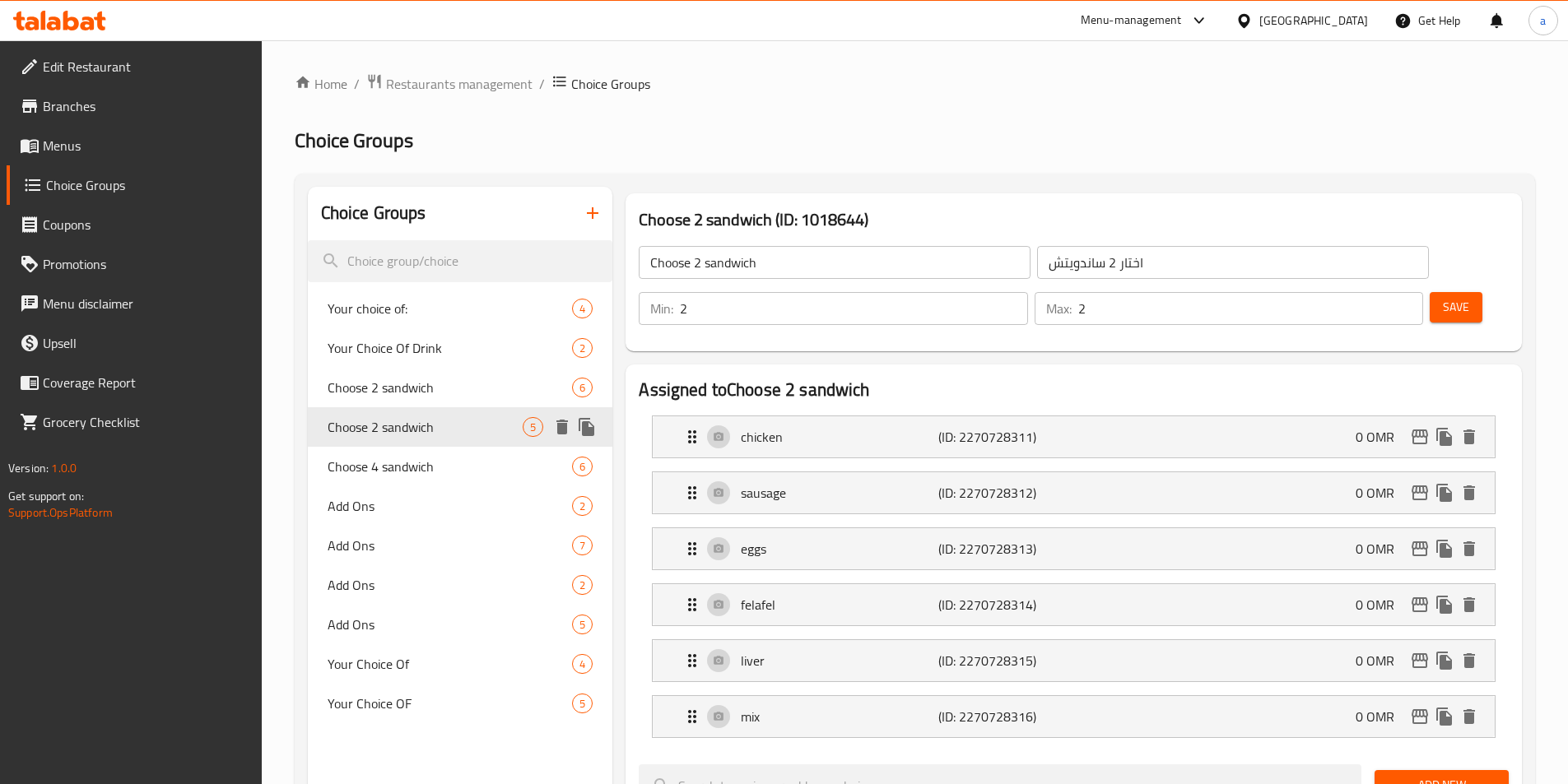
type input "Choose 2 sandwich"
type input "اختار 2 ساندويتش"
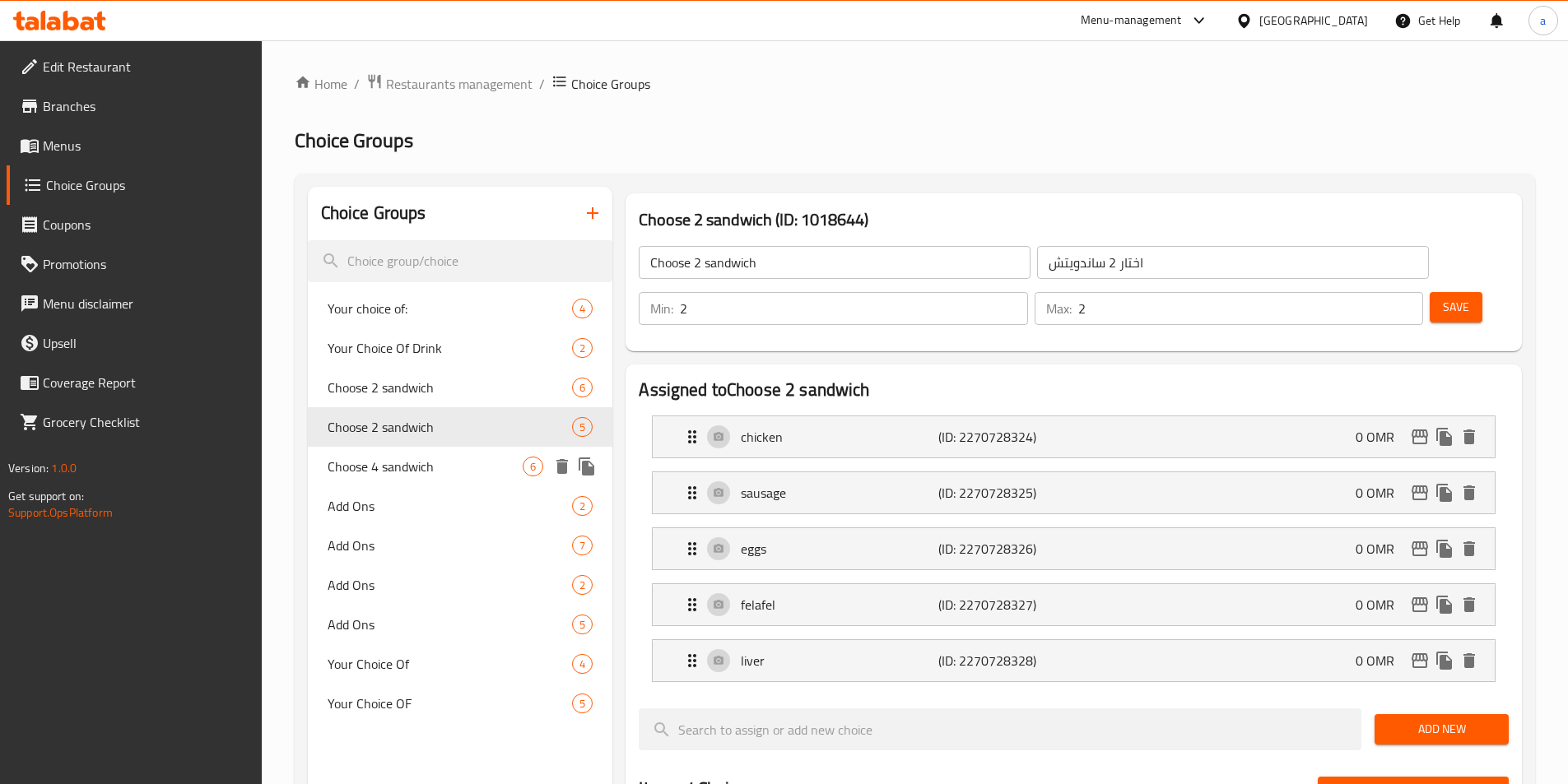
click at [459, 469] on span "Choose 4 sandwich" at bounding box center [425, 466] width 196 height 19
type input "Choose 4 sandwich"
type input "اختار 4 ساندويتش"
type input "4"
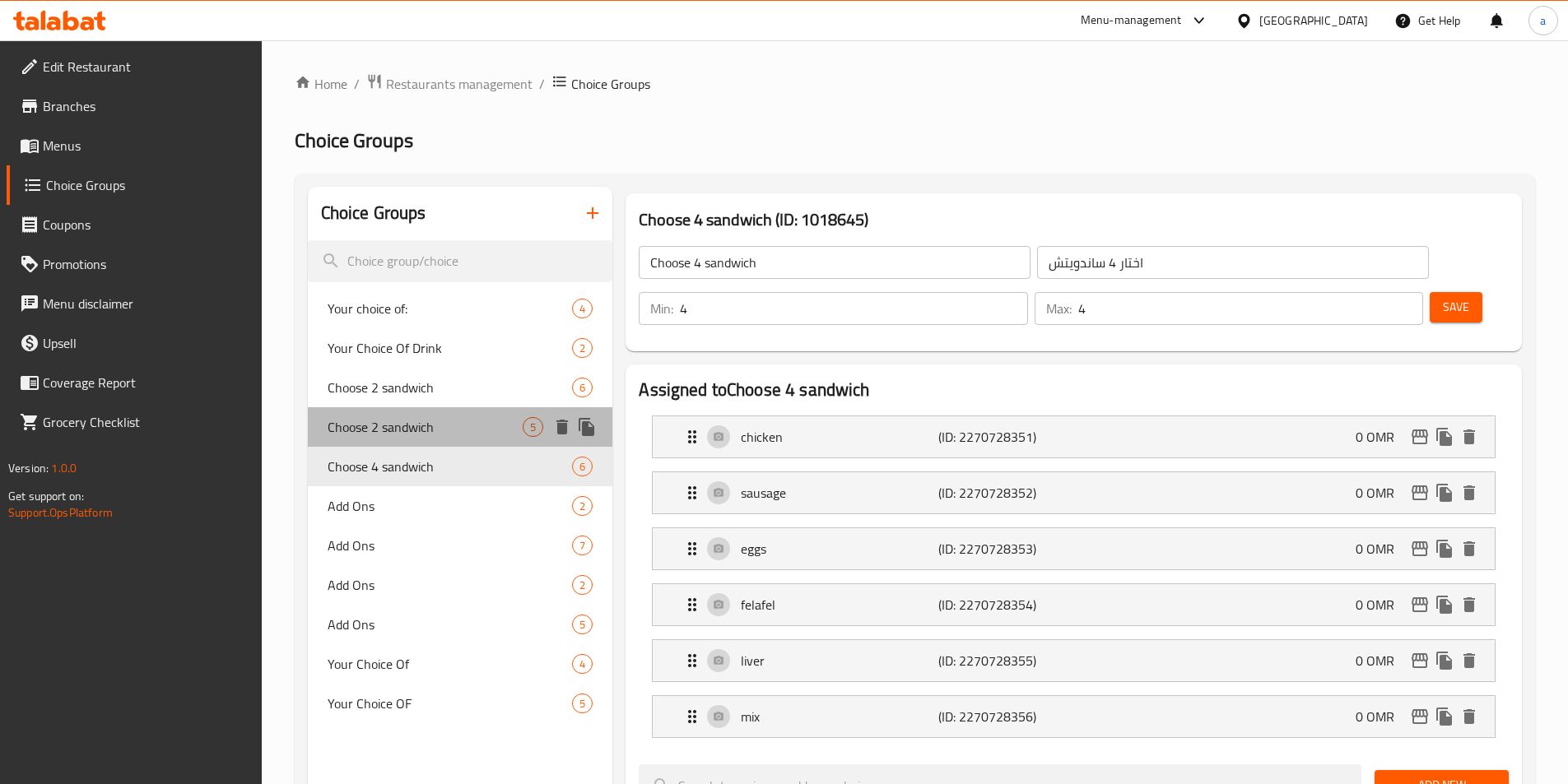
click at [452, 432] on span "Choose 2 sandwich" at bounding box center [425, 426] width 196 height 19
type input "Choose 2 sandwich"
type input "اختار 2 ساندويتش"
type input "2"
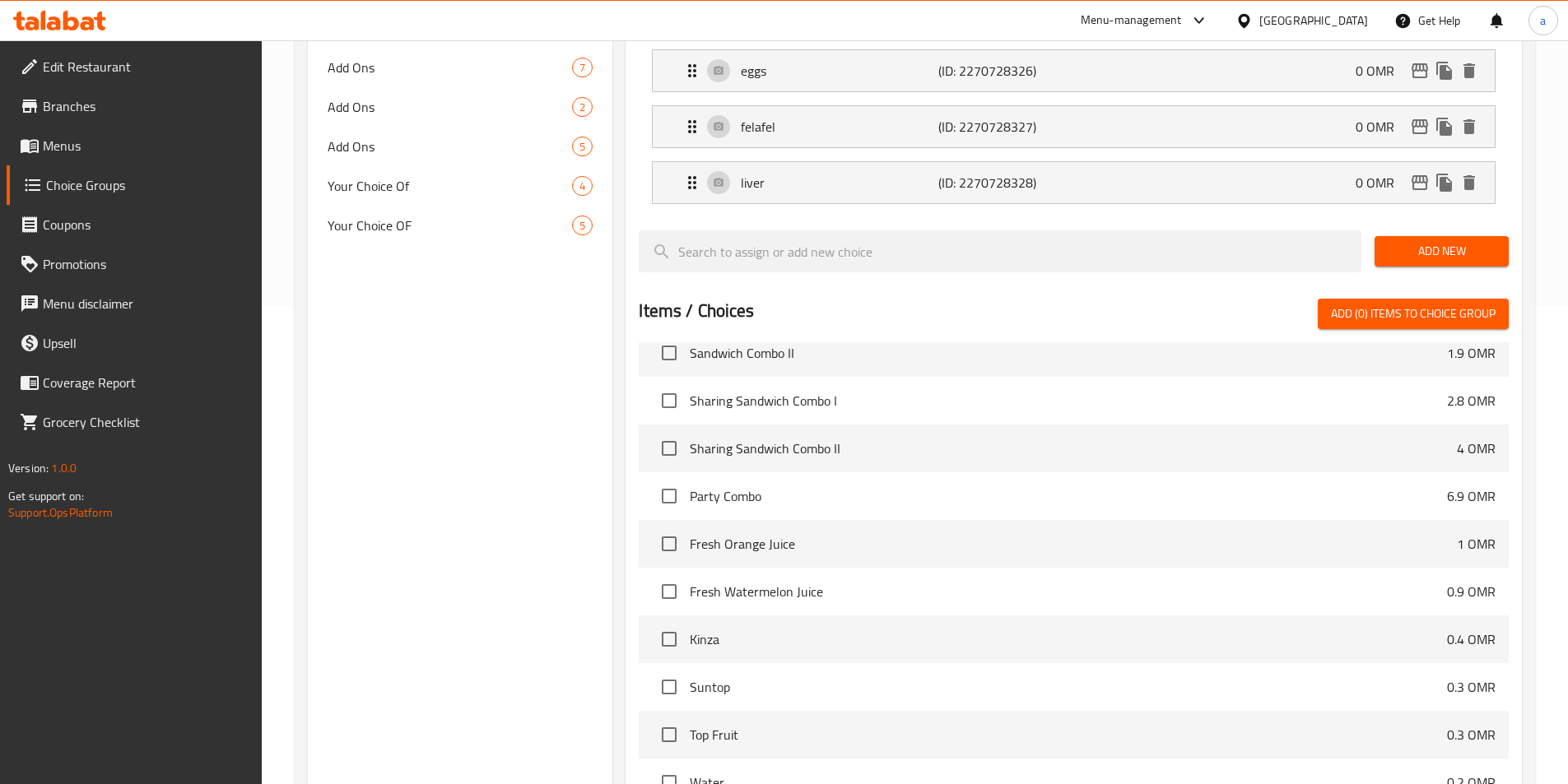
scroll to position [642, 0]
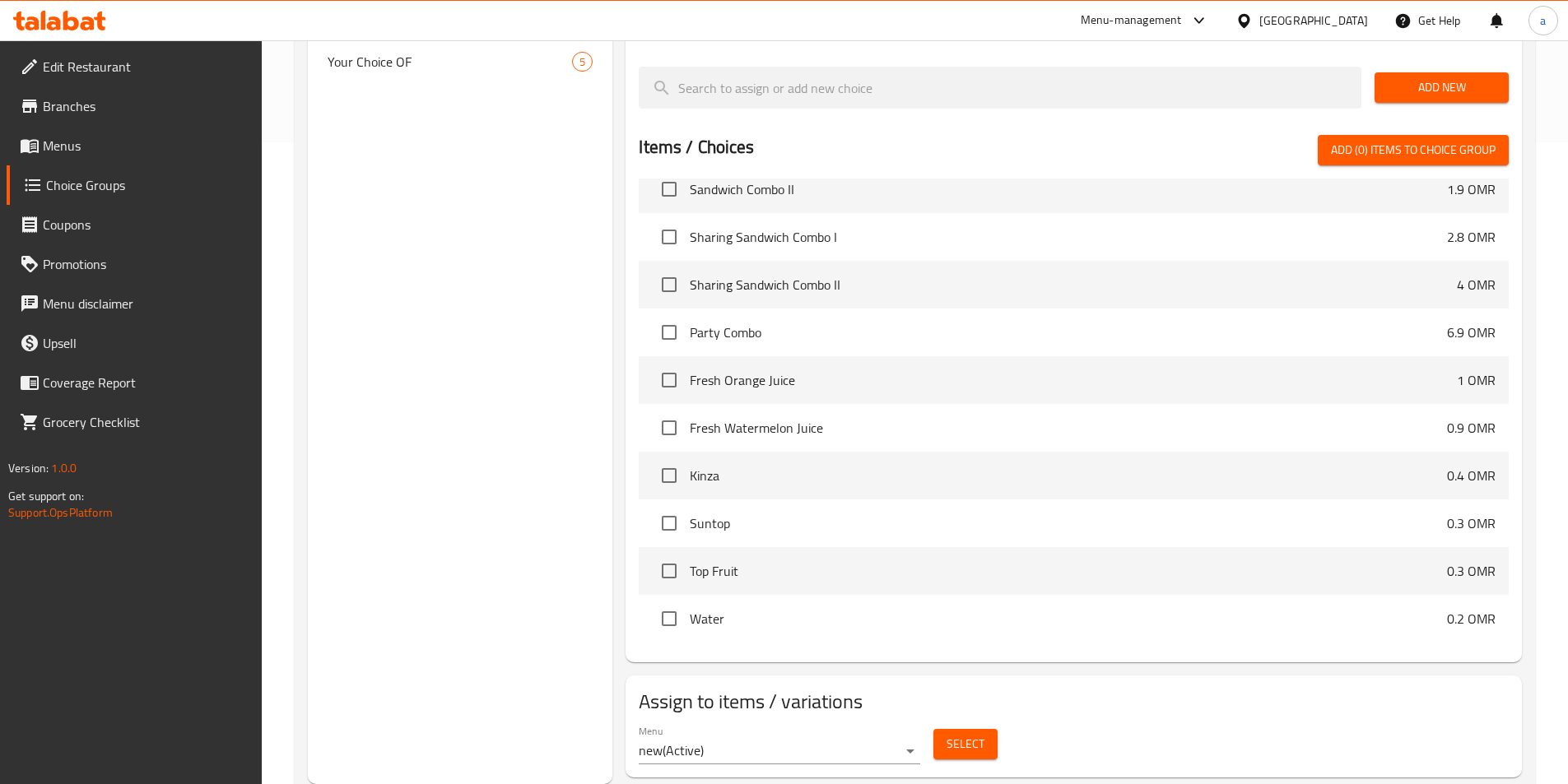
click at [968, 729] on button "Select" at bounding box center [966, 744] width 64 height 31
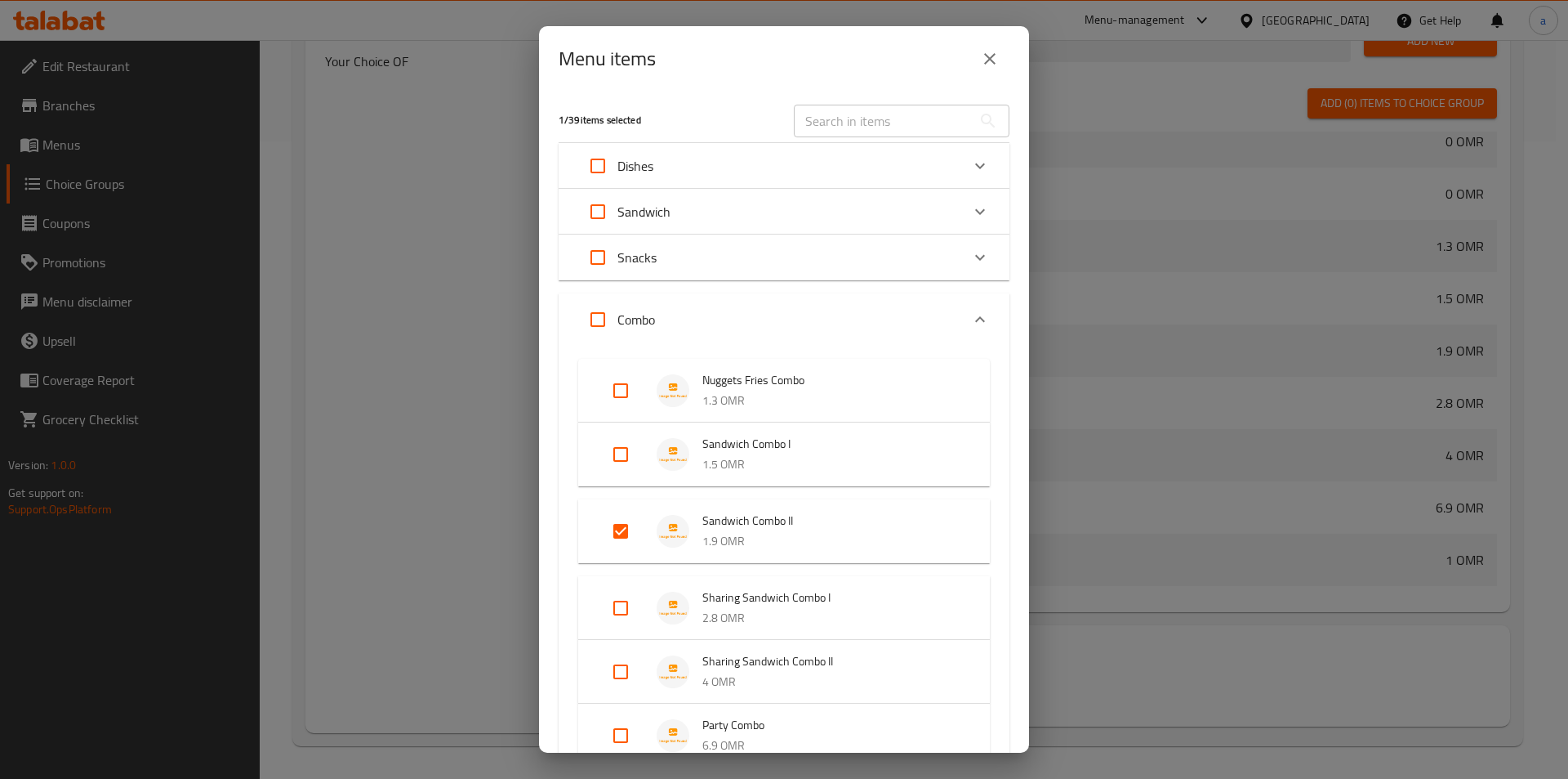
click at [993, 57] on icon "close" at bounding box center [990, 58] width 19 height 19
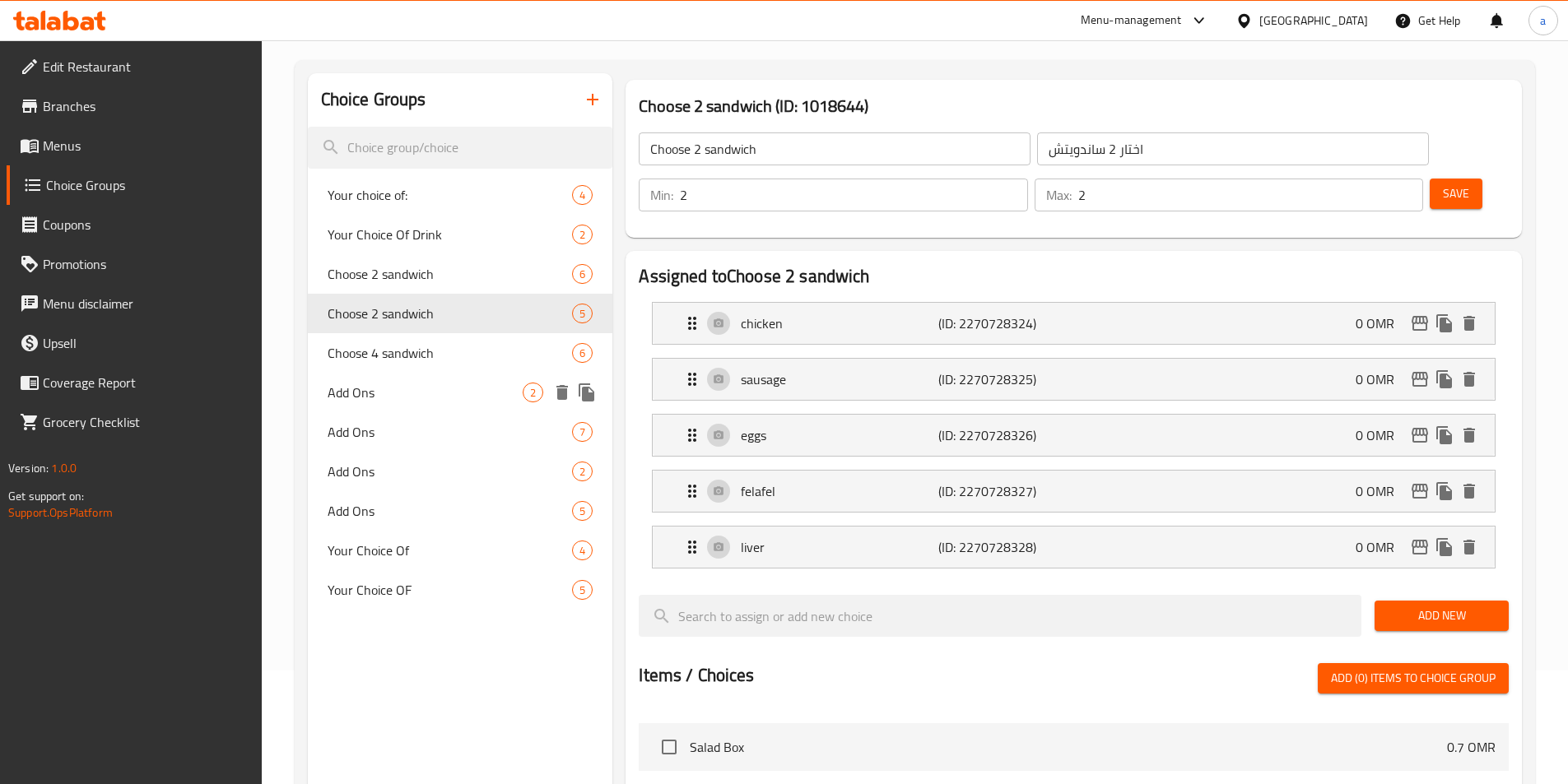
scroll to position [66, 0]
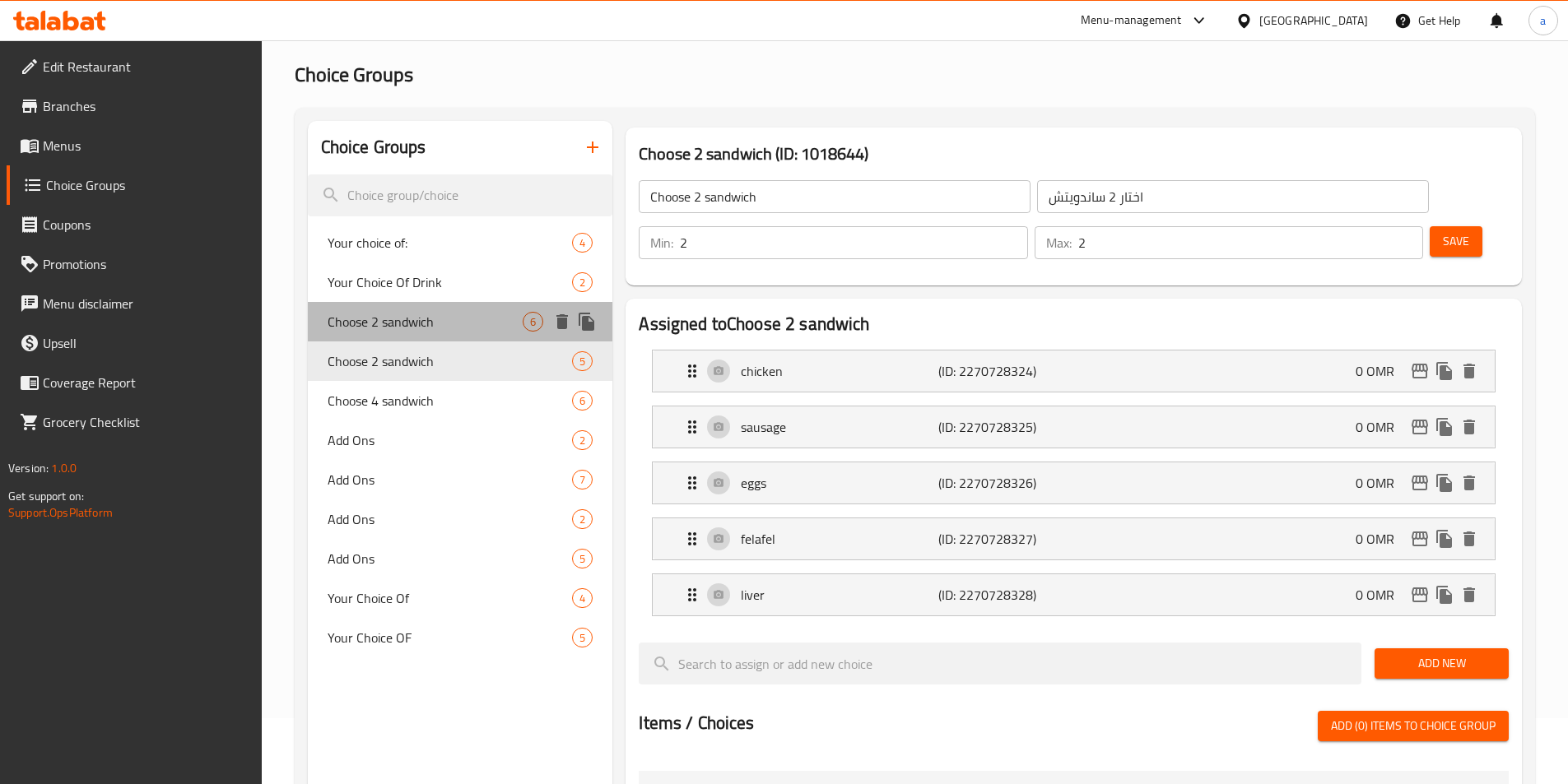
click at [467, 319] on span "Choose 2 sandwich" at bounding box center [425, 321] width 196 height 19
type input "Choose 2 sandwich"
type input "اختار 2 ساندويتش"
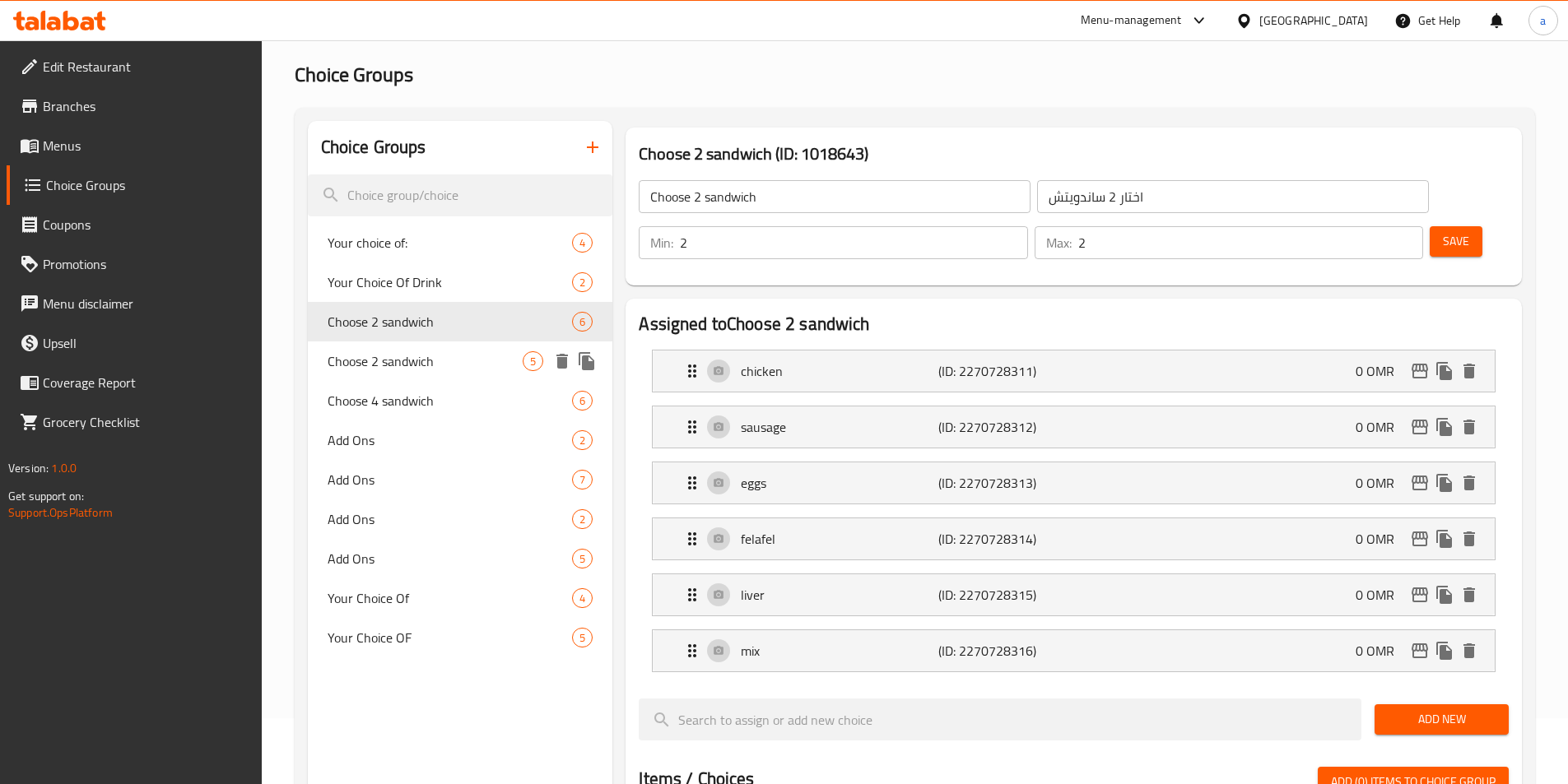
click at [469, 375] on div "Choose 2 sandwich 5" at bounding box center [460, 361] width 305 height 40
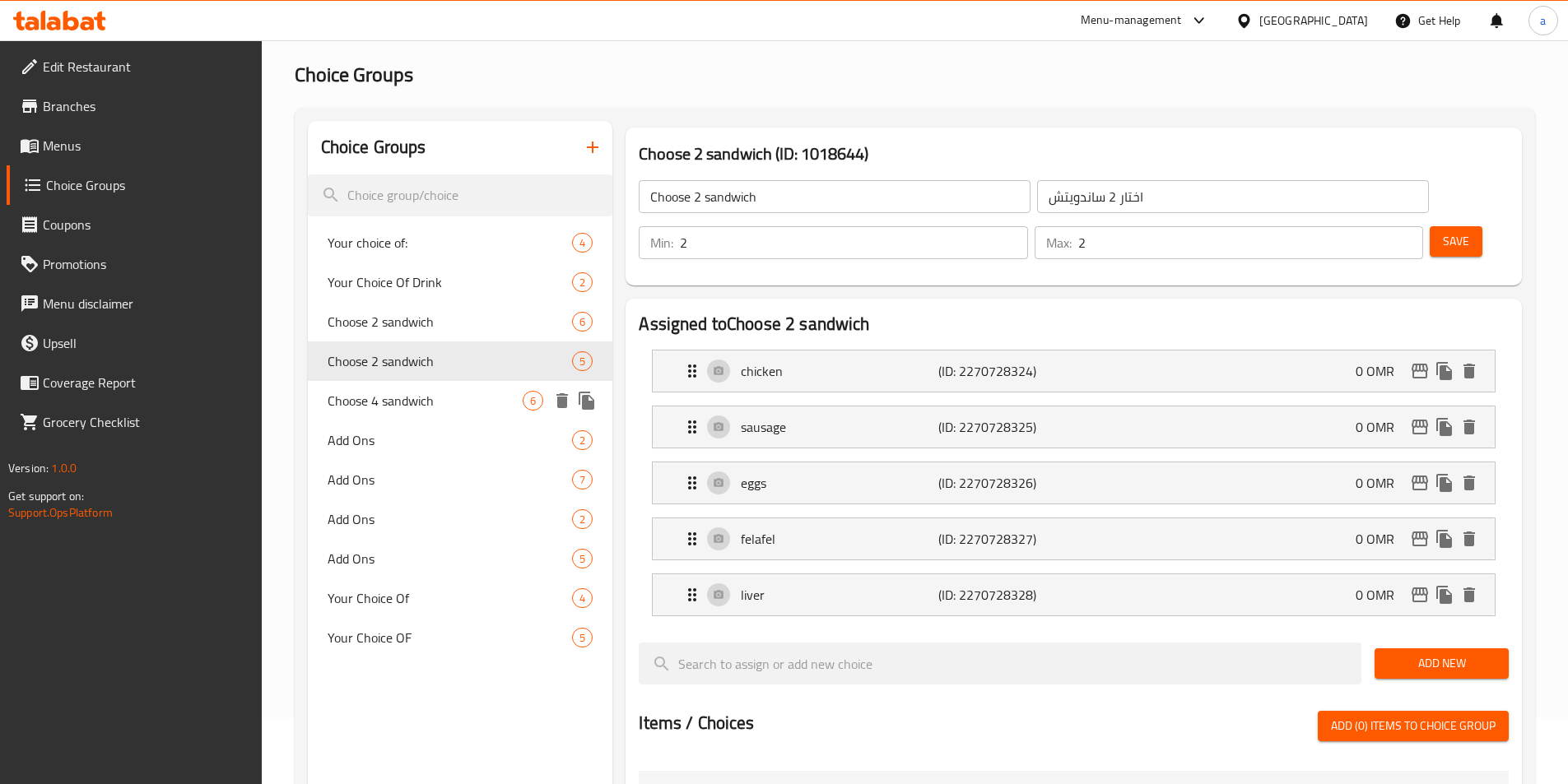
type input "Choose 2 sandwich"
type input "اختار 2 ساندويتش"
click at [901, 361] on p "chicken" at bounding box center [839, 370] width 197 height 19
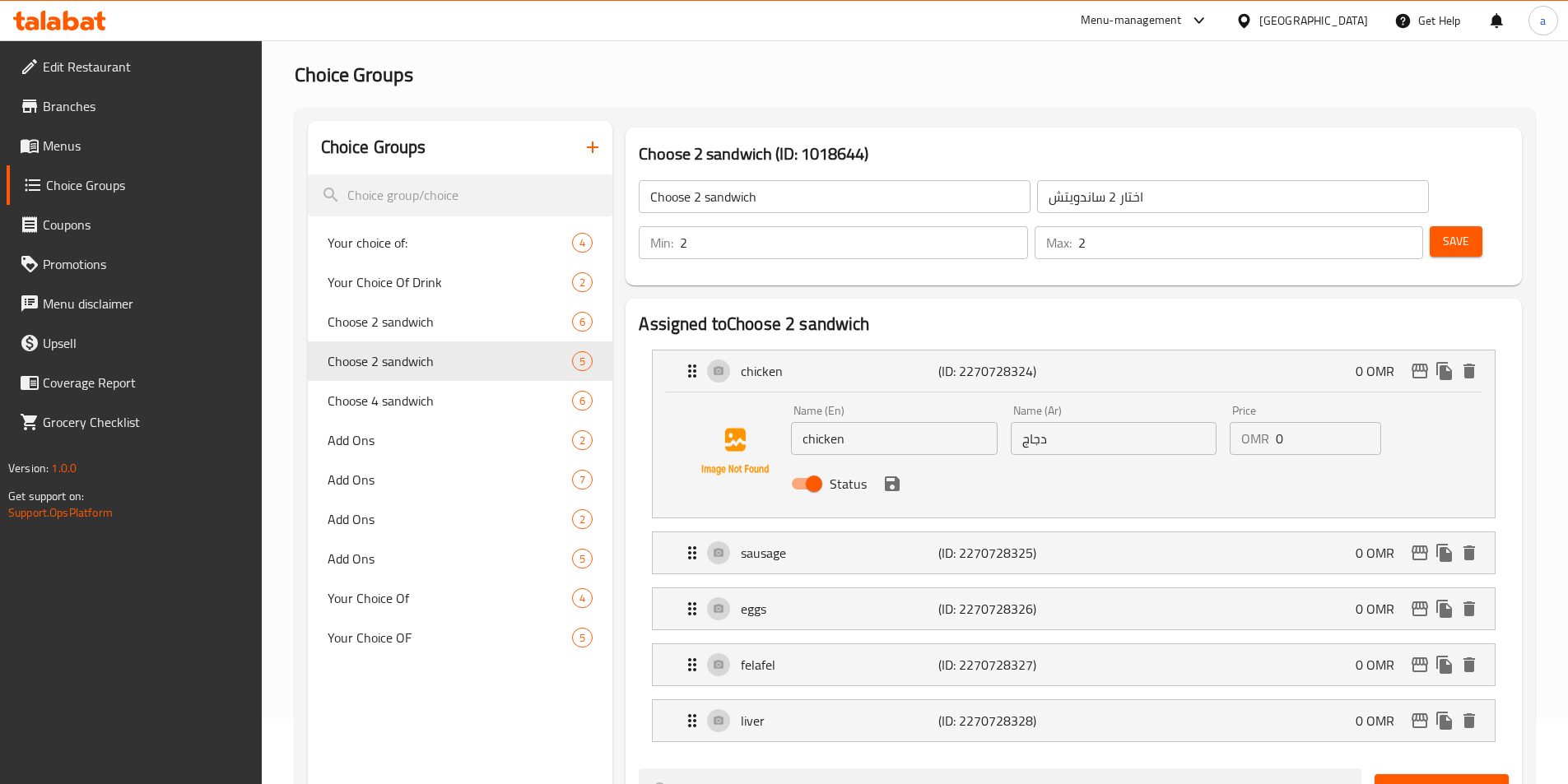
click at [890, 422] on input "chicken" at bounding box center [894, 438] width 206 height 33
paste input "almiz"
type input "almizen"
click at [1151, 422] on input "دجاج" at bounding box center [1113, 438] width 206 height 33
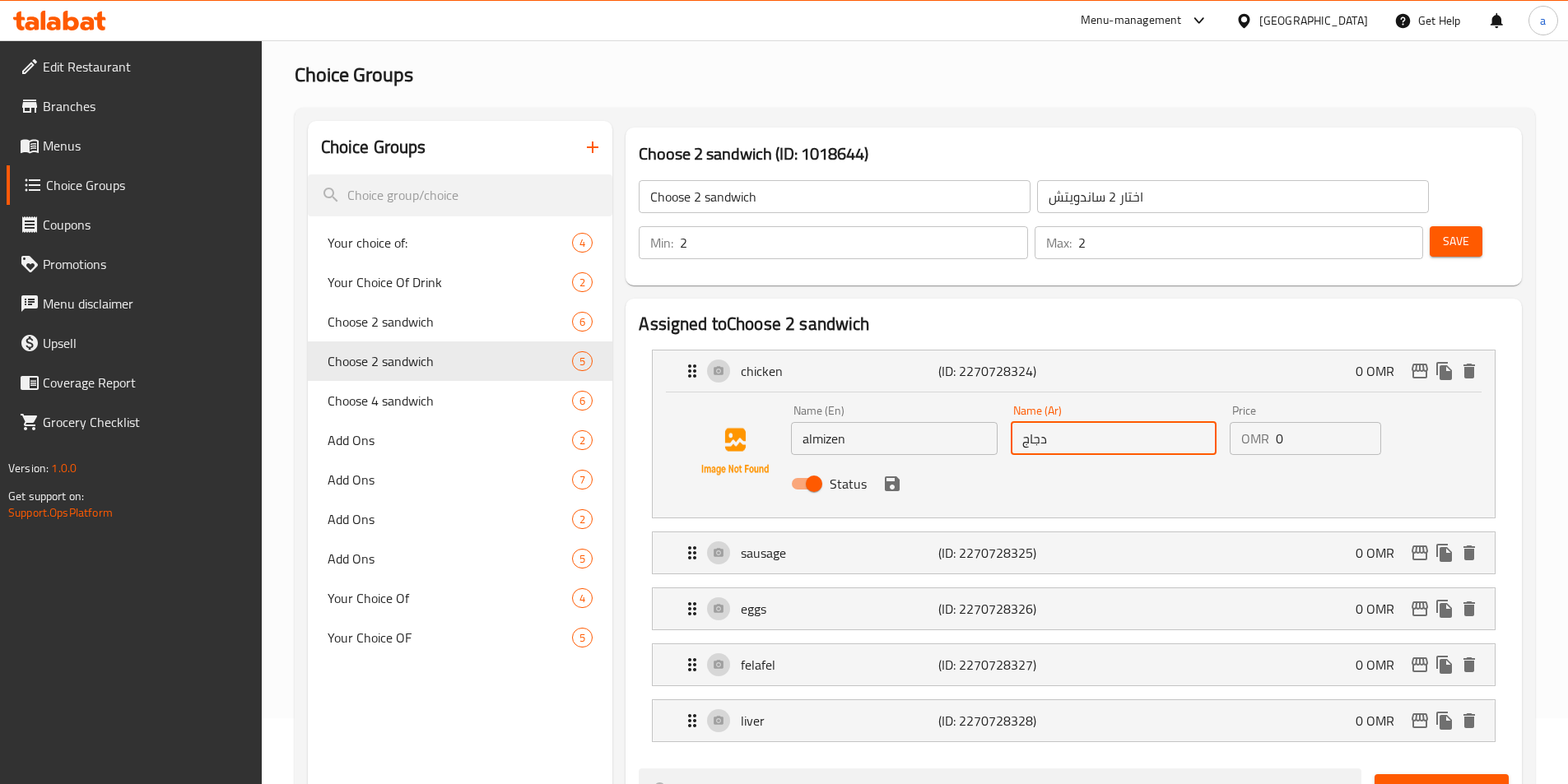
click at [1151, 422] on input "دجاج" at bounding box center [1113, 438] width 206 height 33
paste input "لمزين"
type input "المزين"
click at [892, 471] on button "save" at bounding box center [891, 483] width 25 height 25
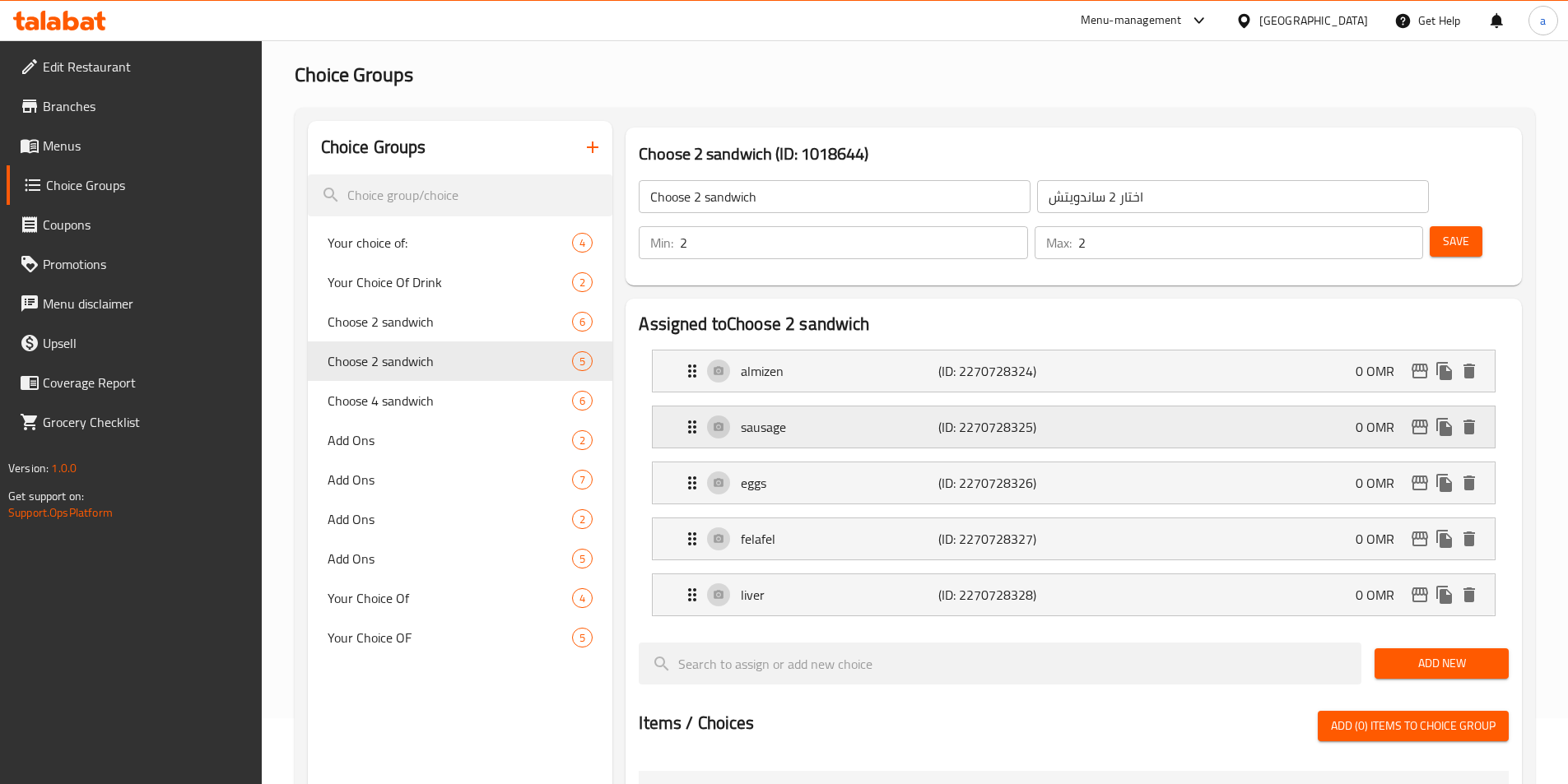
click at [913, 406] on div "sausage (ID: 2270728325) 0 OMR" at bounding box center [1079, 426] width 793 height 42
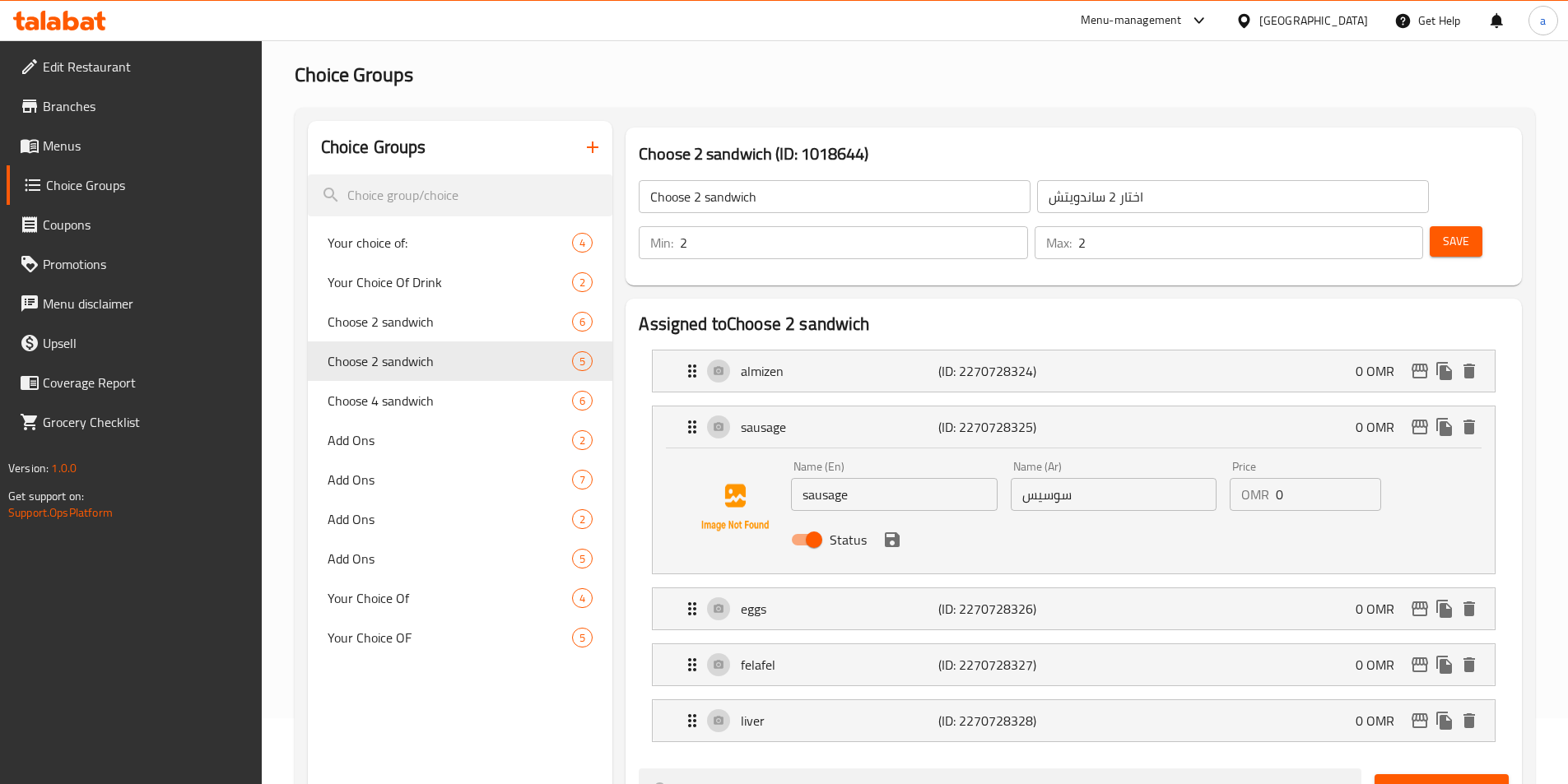
click at [891, 478] on input "sausage" at bounding box center [894, 494] width 206 height 33
click at [1135, 478] on input "سوسيس" at bounding box center [1113, 494] width 206 height 33
paste input "فيثيك"
type input "فيثيك"
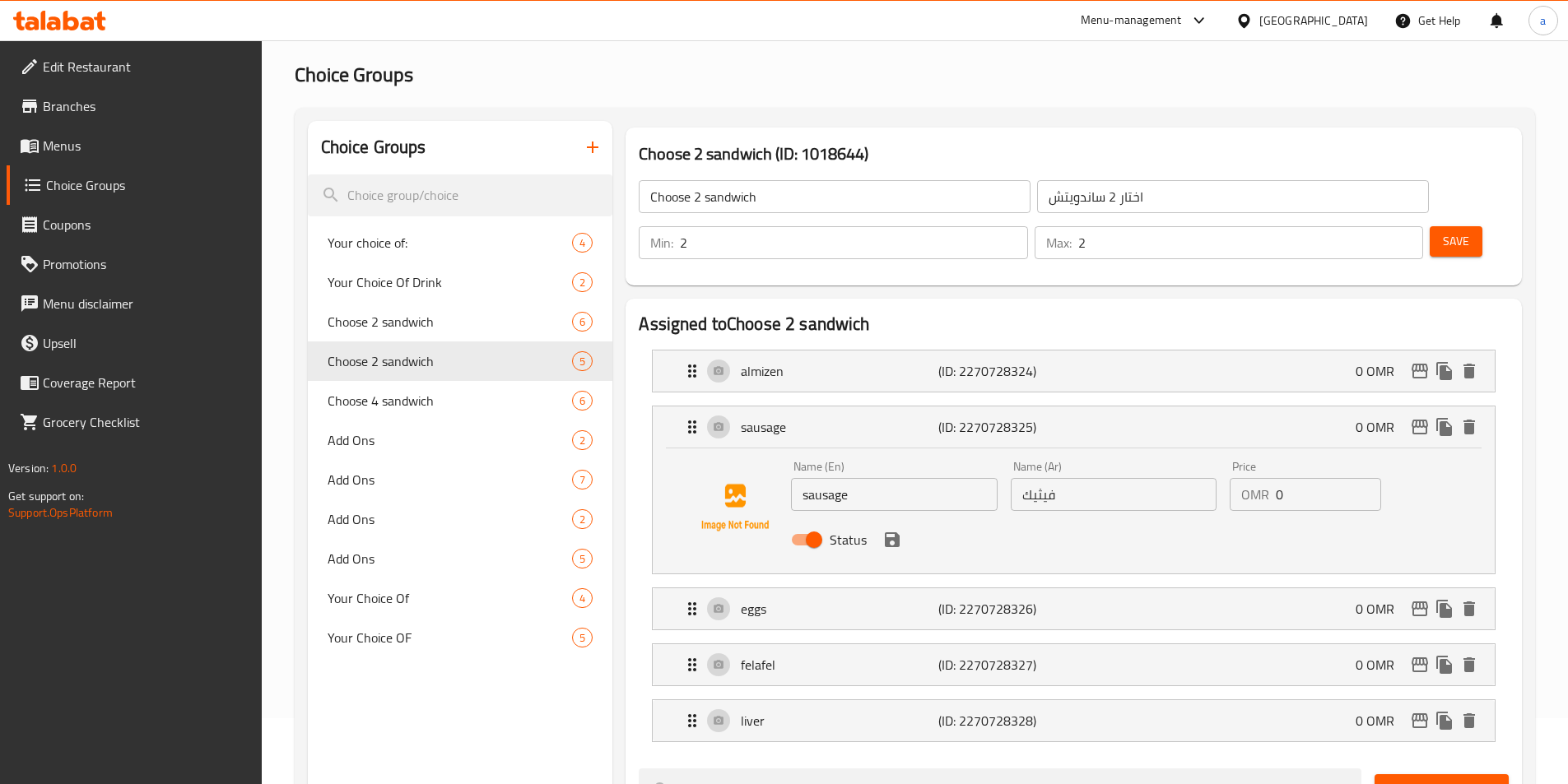
click at [934, 478] on input "sausage" at bounding box center [894, 494] width 206 height 33
paste input "fithek"
click at [934, 478] on input "sausagefithek" at bounding box center [894, 494] width 206 height 33
paste input "text"
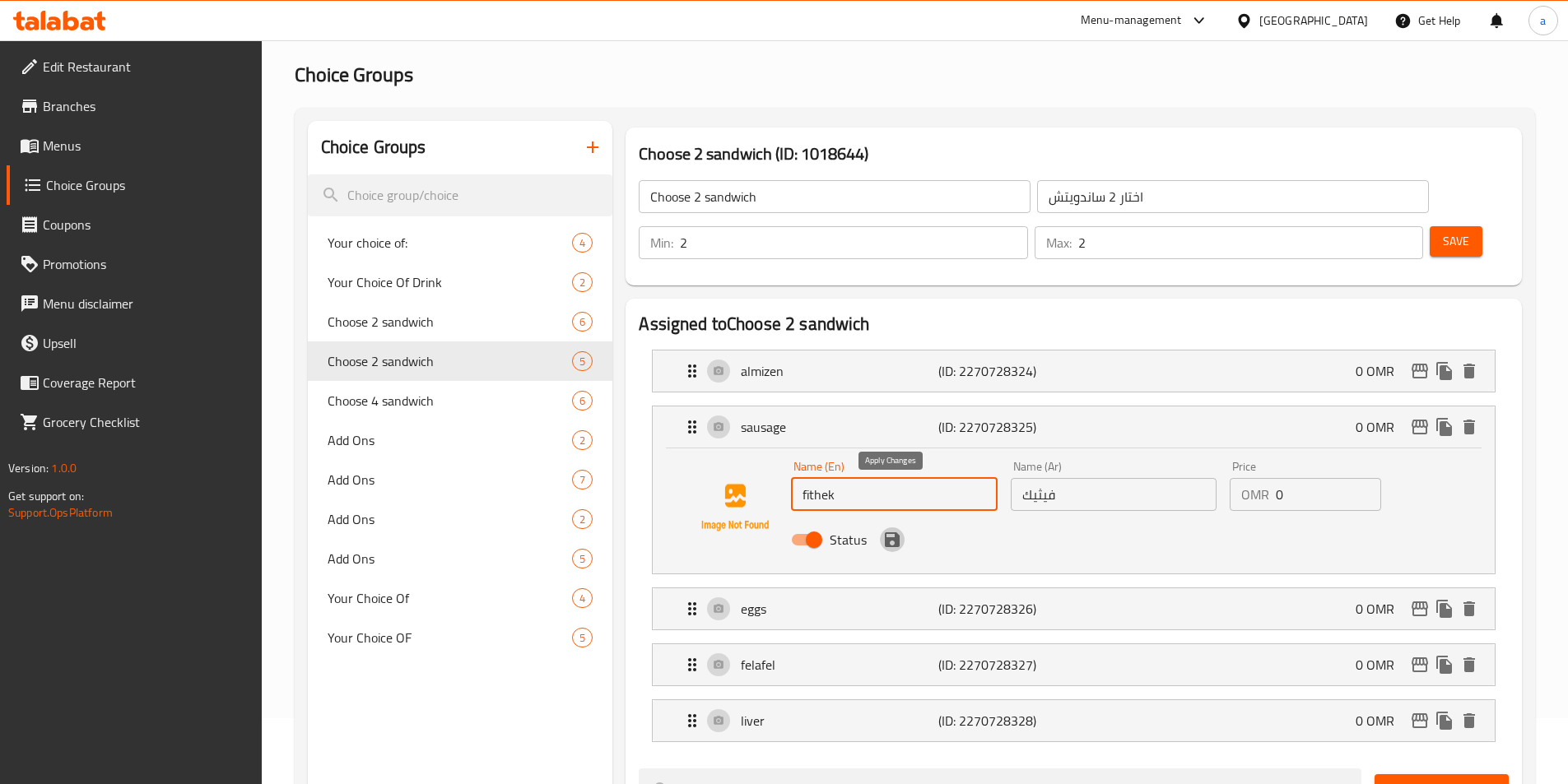
click at [901, 530] on icon "save" at bounding box center [891, 539] width 20 height 19
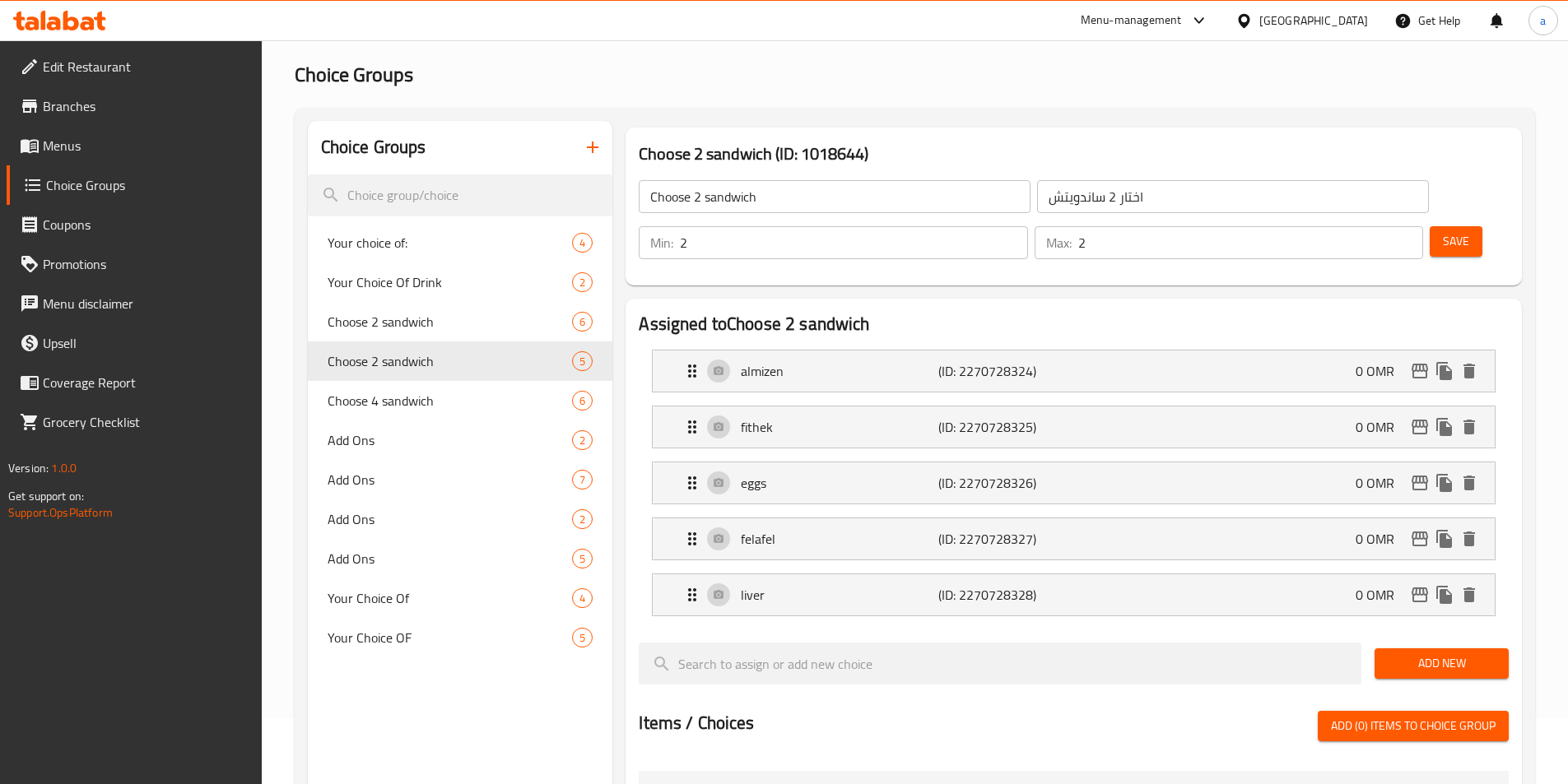
type input "fithek"
click at [942, 462] on div "eggs (ID: 2270728326) 0 OMR" at bounding box center [1079, 482] width 793 height 42
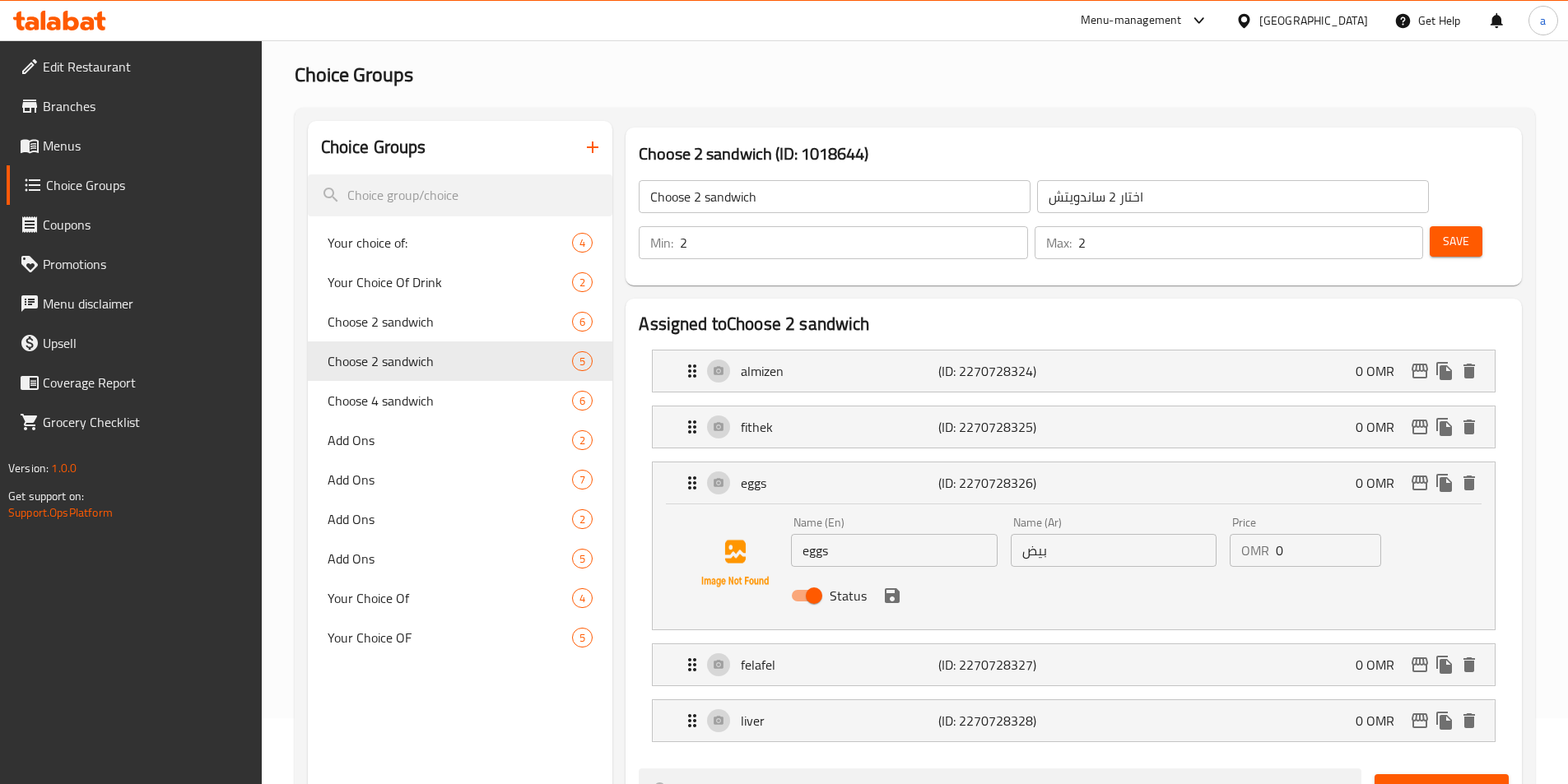
click at [862, 534] on input "eggs" at bounding box center [894, 550] width 206 height 33
paste input "alzain"
type input "alzain"
click at [1111, 534] on input "بيض" at bounding box center [1113, 550] width 206 height 33
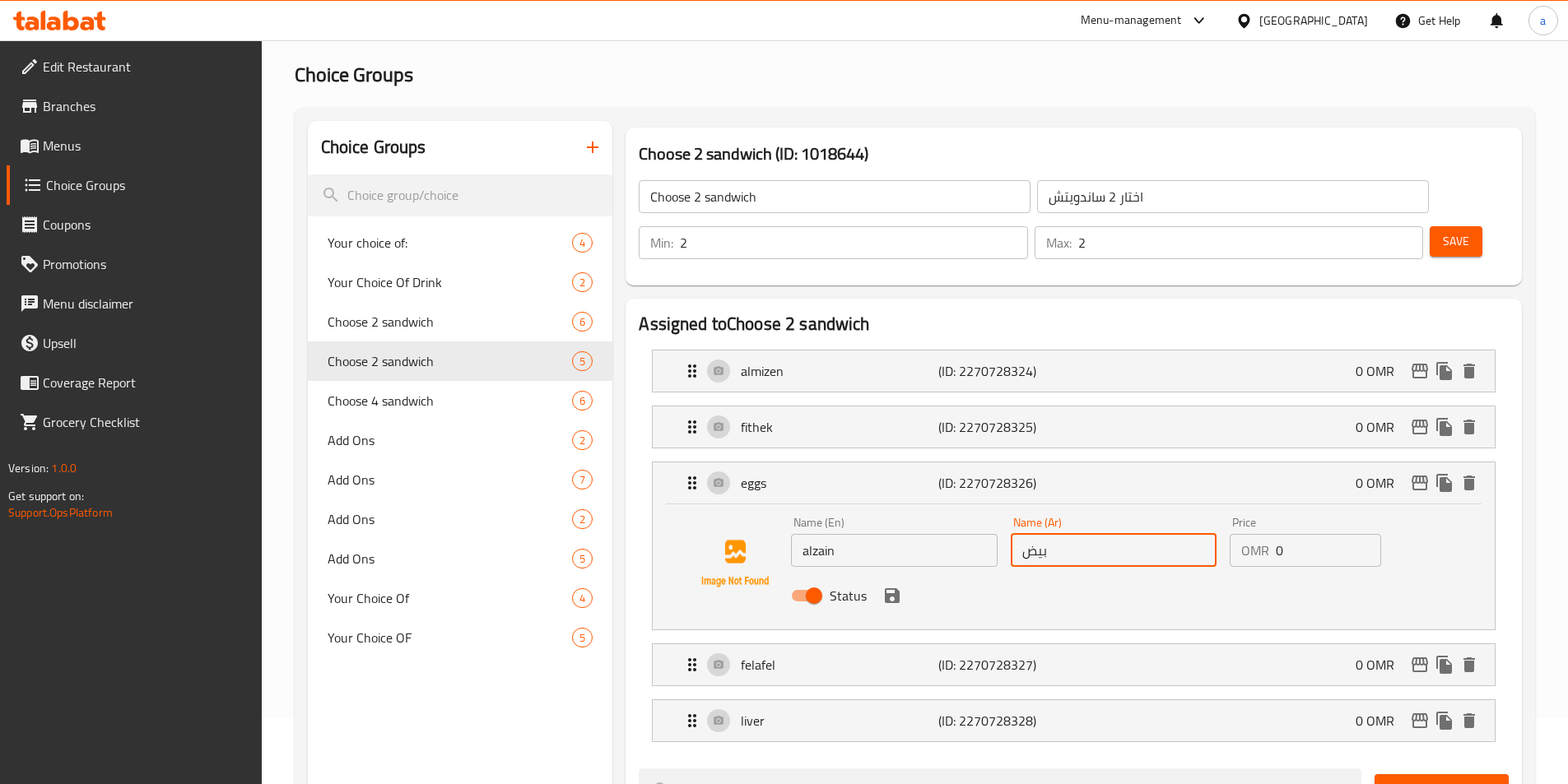
click at [1111, 534] on input "بيض" at bounding box center [1113, 550] width 206 height 33
paste input "لزين"
click at [885, 588] on icon "save" at bounding box center [891, 595] width 14 height 14
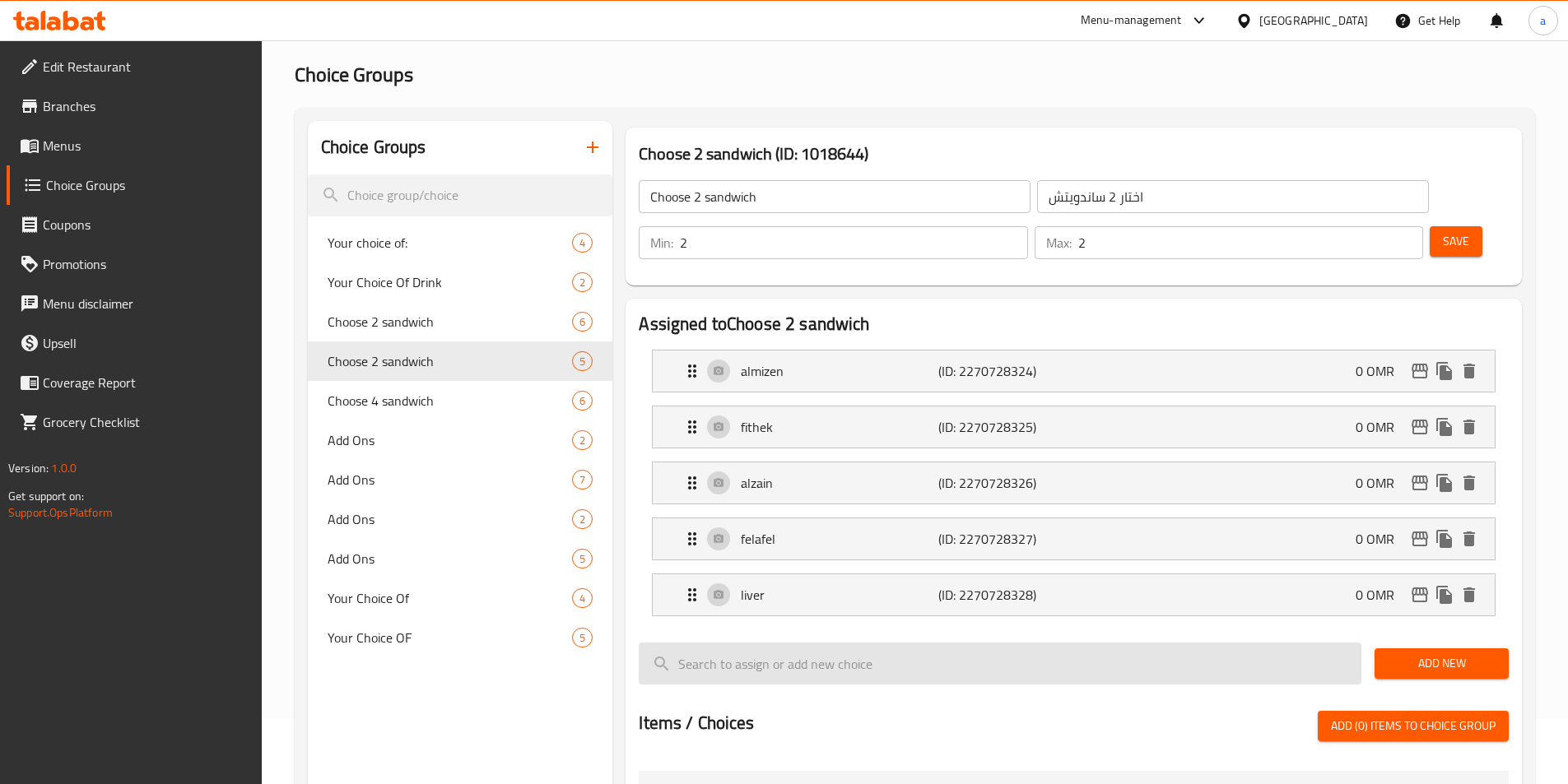
type input "الزين"
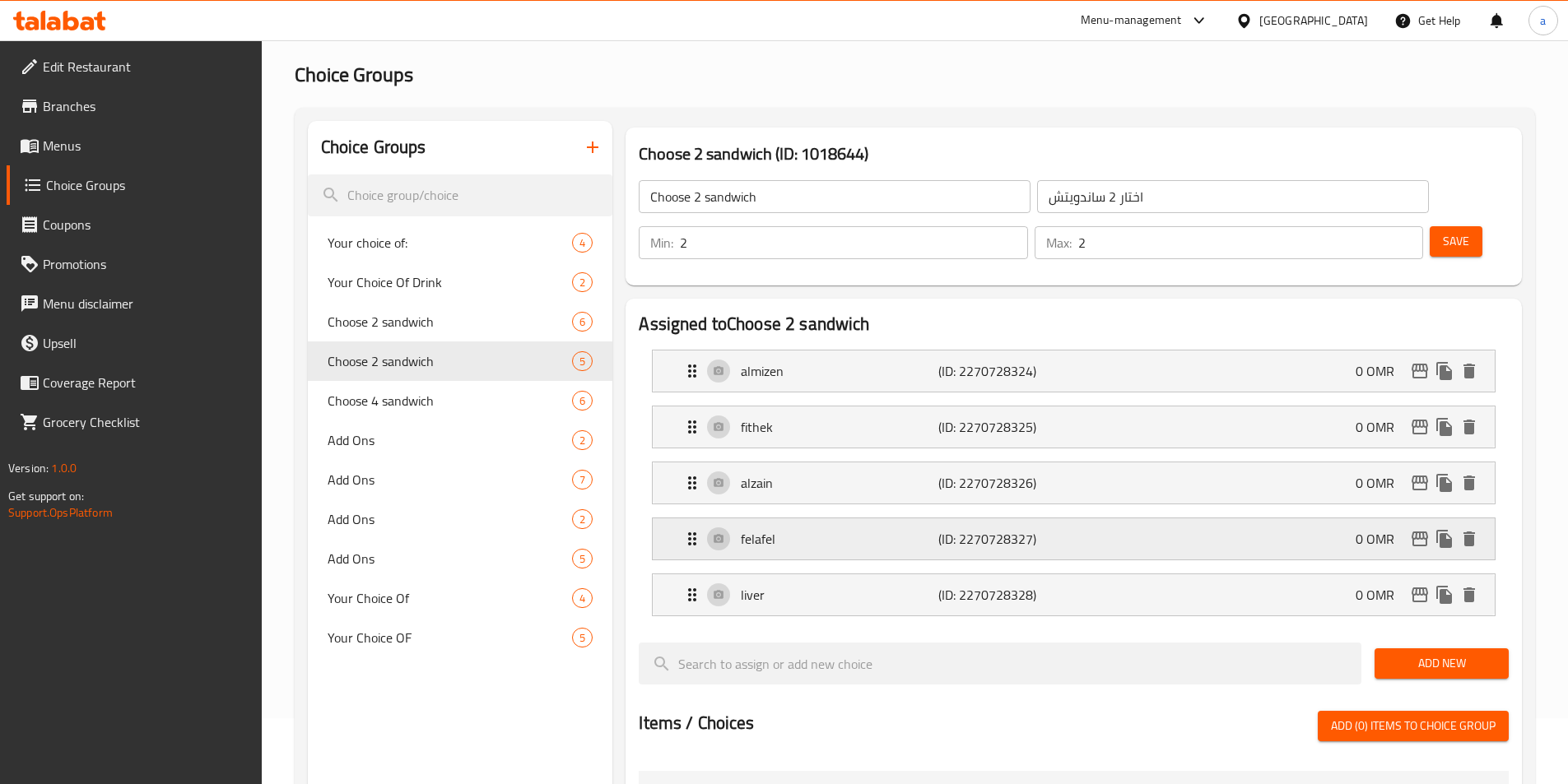
click at [878, 529] on p "felafel" at bounding box center [839, 538] width 197 height 19
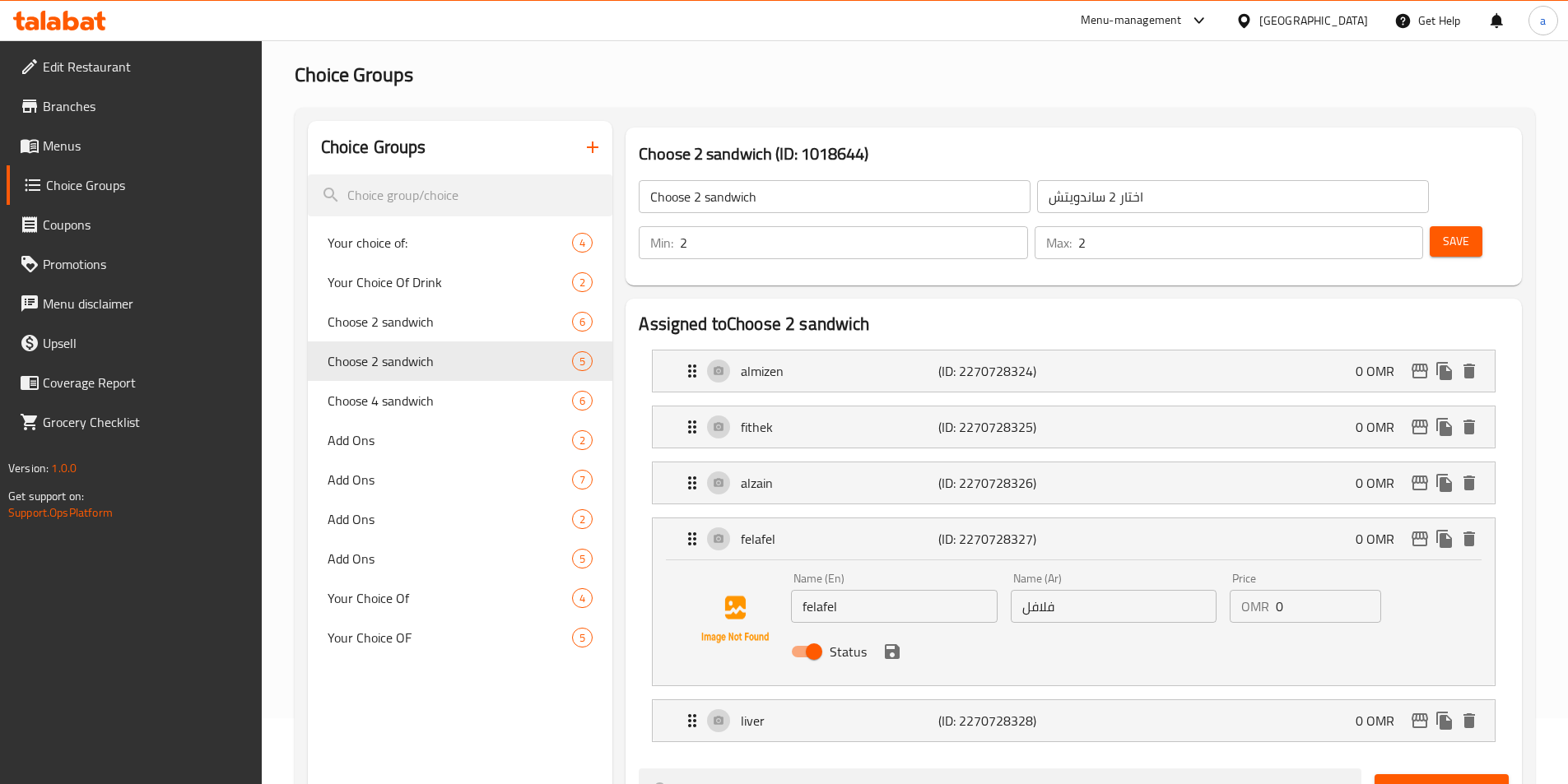
click at [1080, 590] on input "فلافل" at bounding box center [1113, 606] width 206 height 33
paste input "ألطيب"
type input "ألطيب"
click at [925, 590] on input "felafel" at bounding box center [894, 606] width 206 height 33
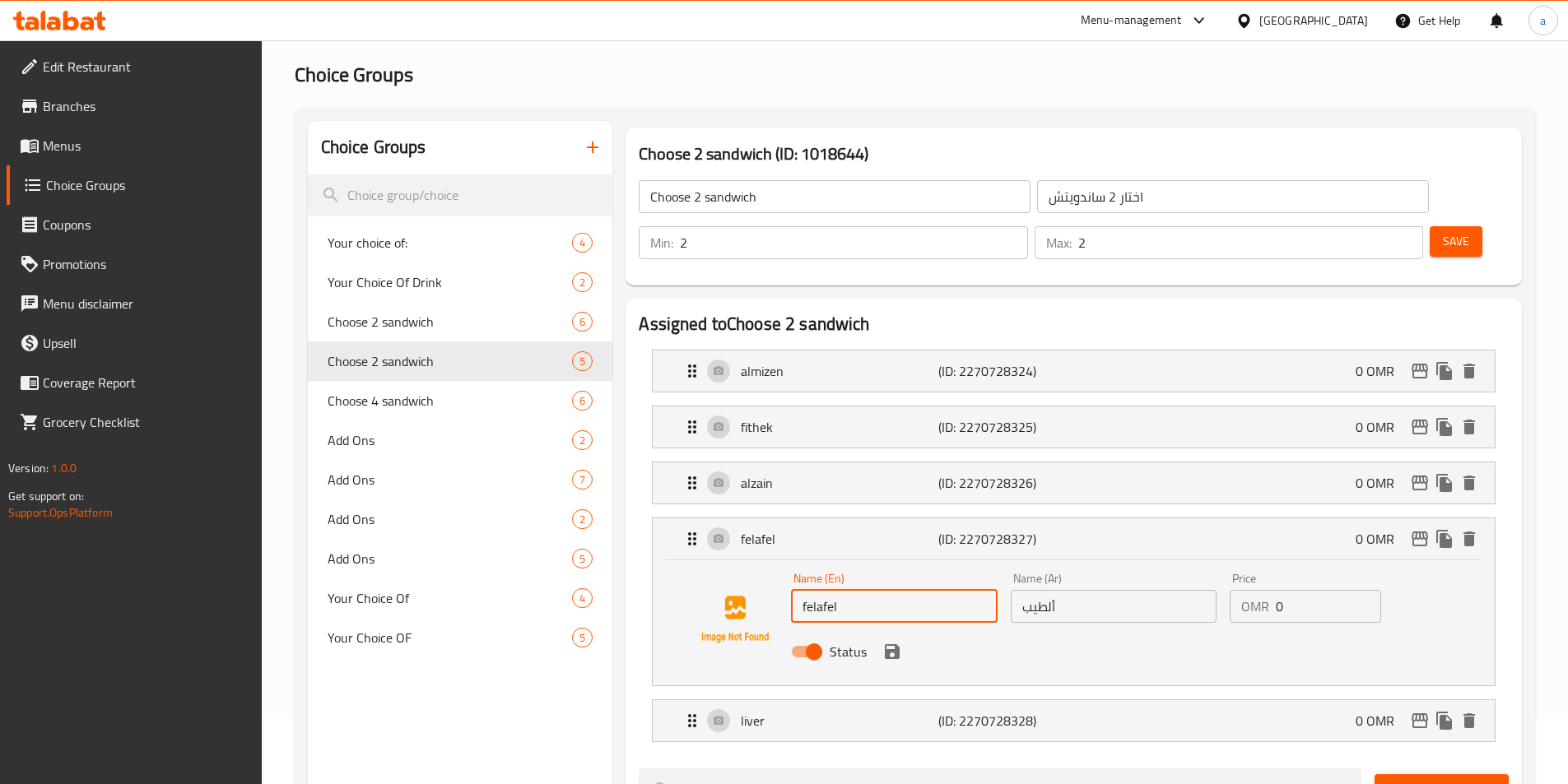
click at [925, 590] on input "felafel" at bounding box center [894, 606] width 206 height 33
paste input "alteeb"
type input "alteeb"
click at [1093, 590] on input "ألطيب" at bounding box center [1113, 606] width 206 height 33
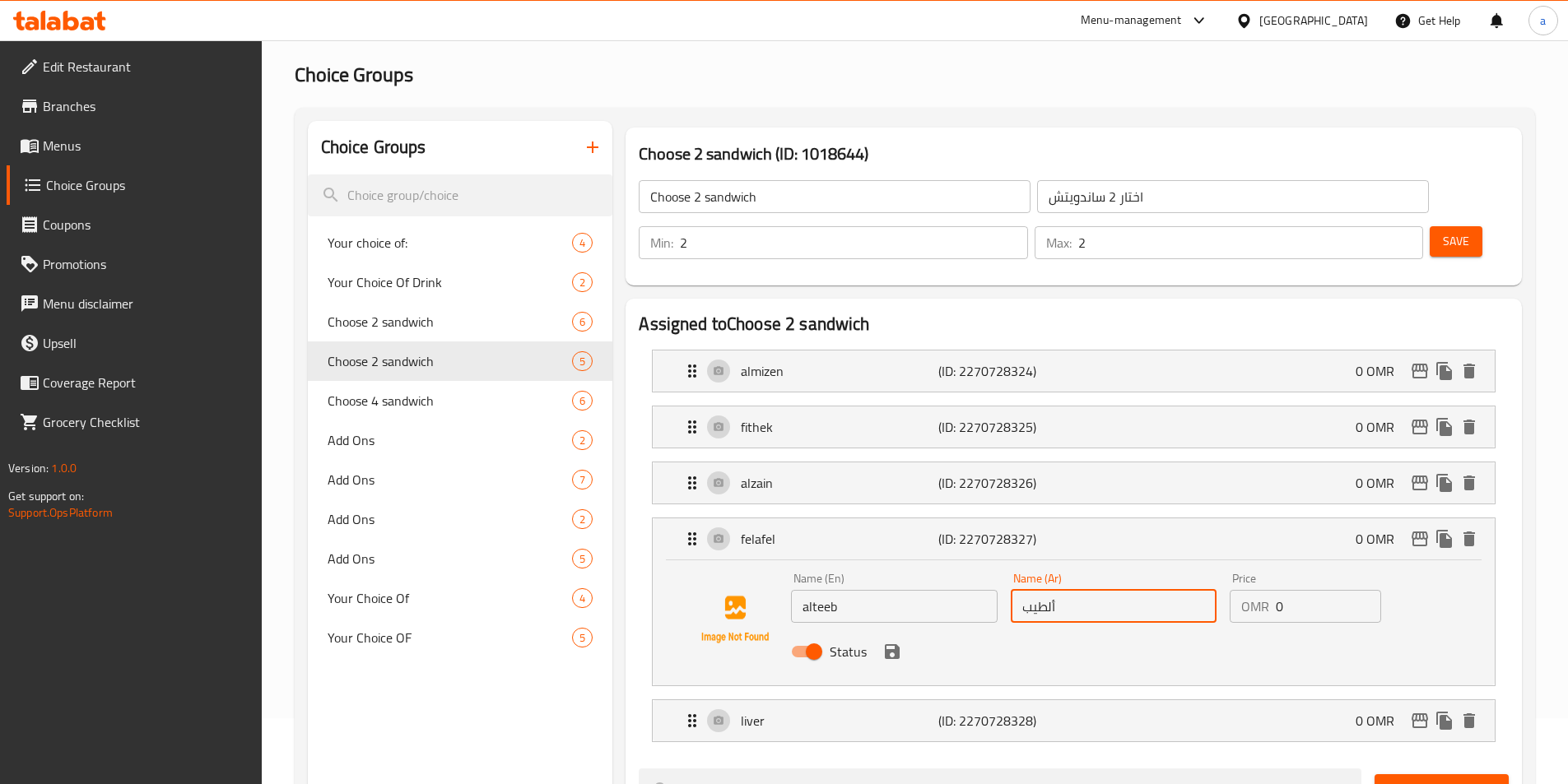
click at [1049, 590] on input "ألطيب" at bounding box center [1113, 606] width 206 height 33
click at [894, 644] on icon "save" at bounding box center [891, 651] width 14 height 14
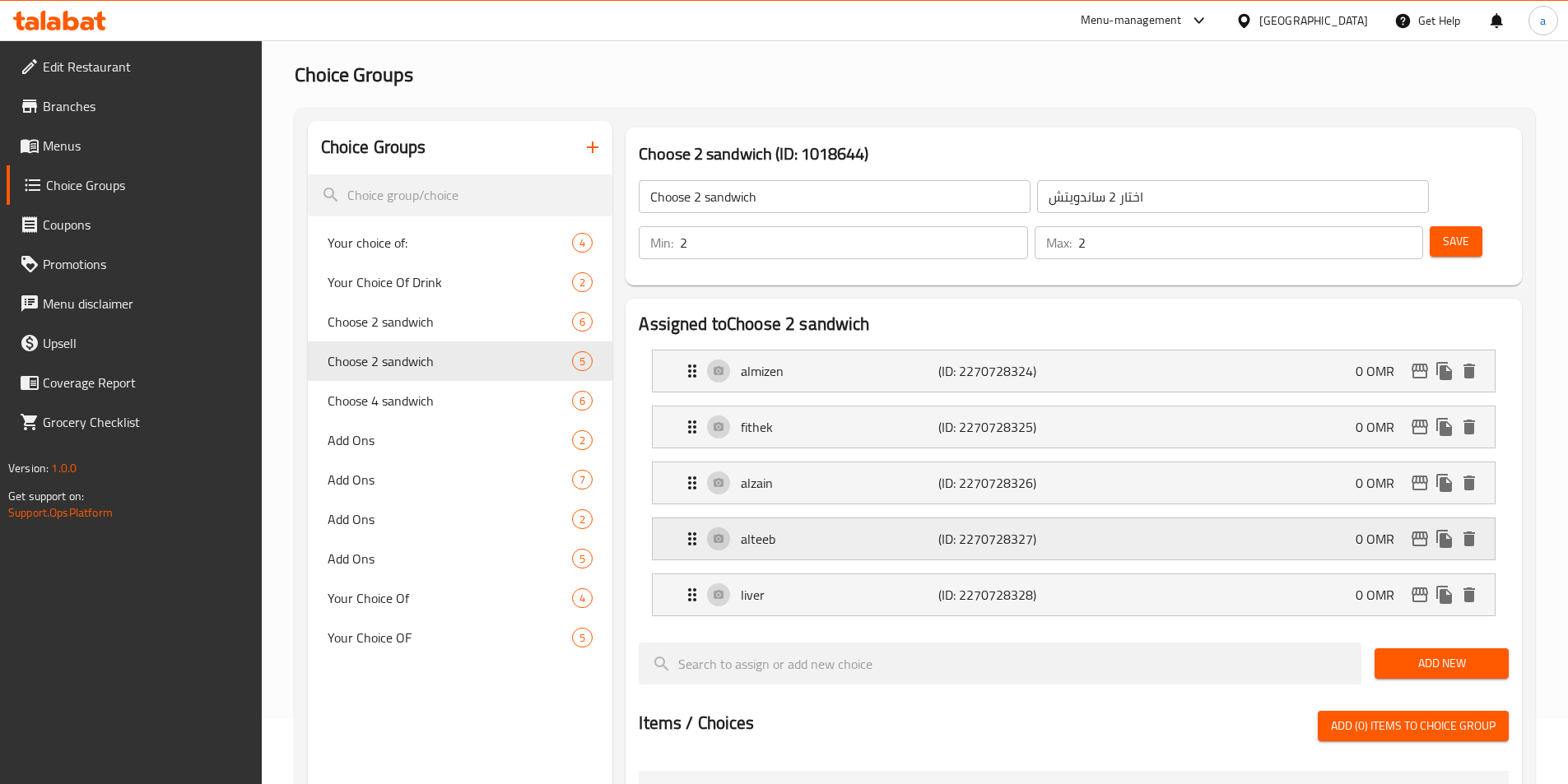
type input "الطيب"
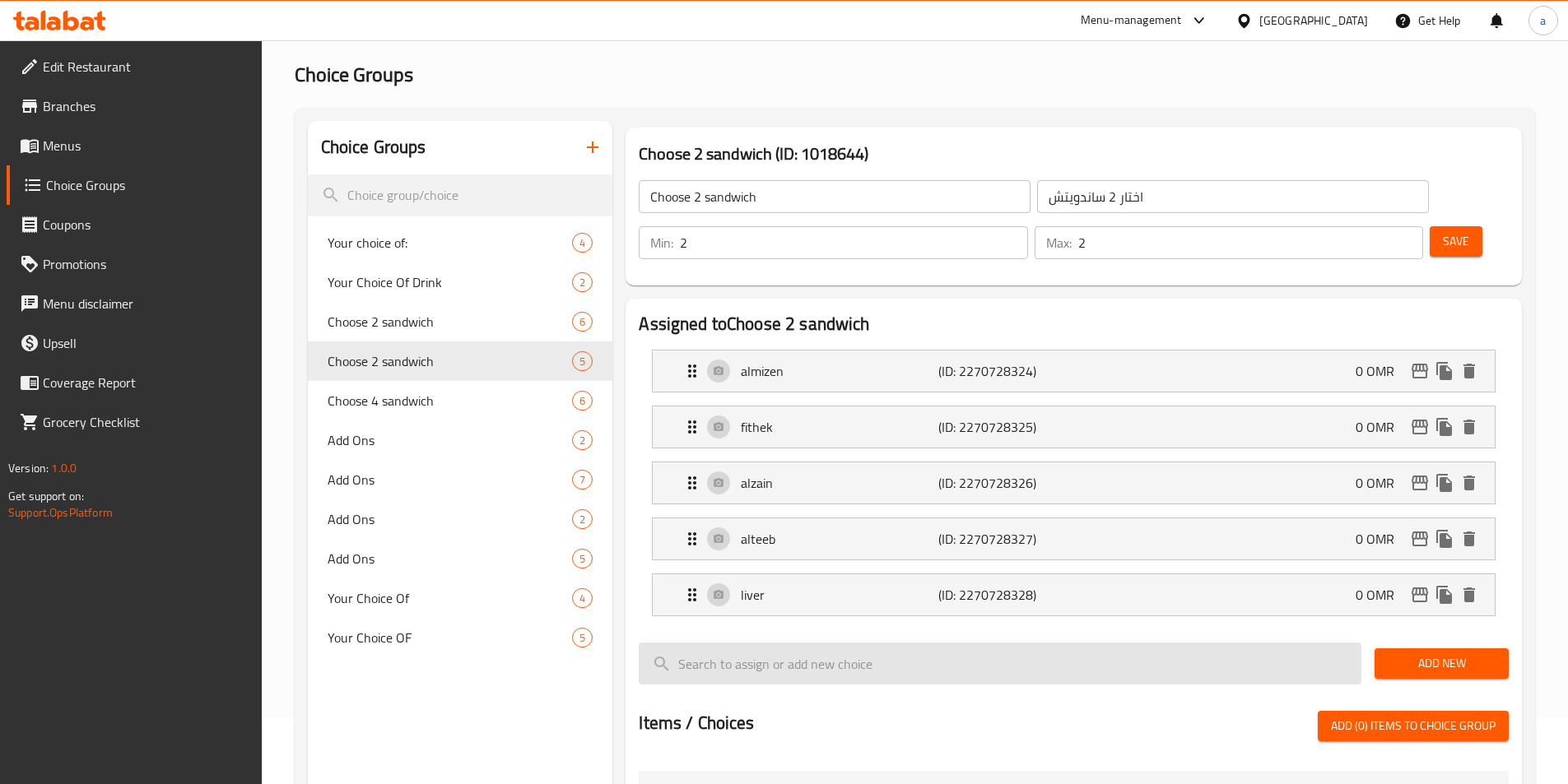
click at [865, 642] on input "search" at bounding box center [1000, 663] width 723 height 42
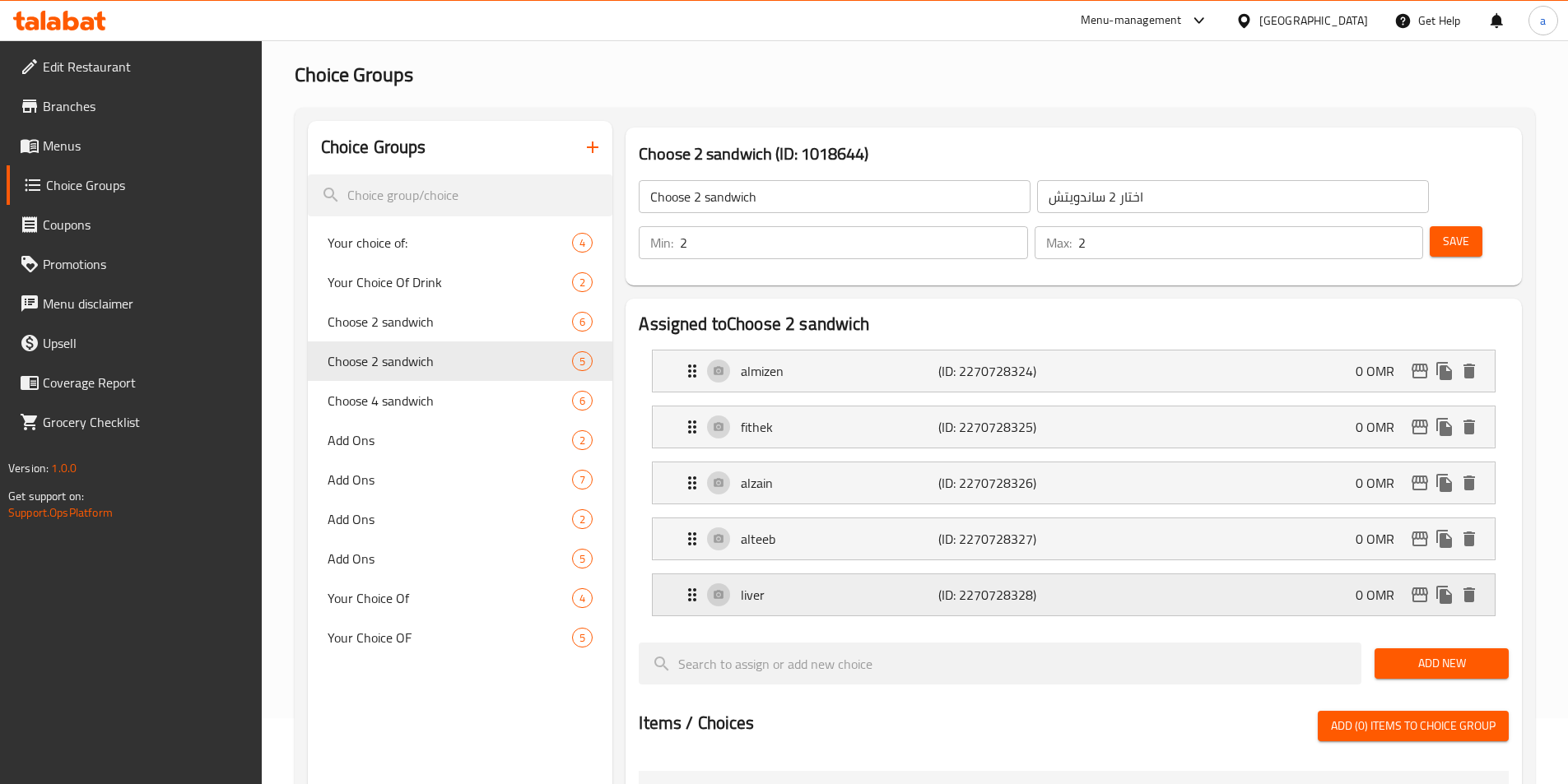
click at [842, 585] on p "liver" at bounding box center [839, 594] width 197 height 19
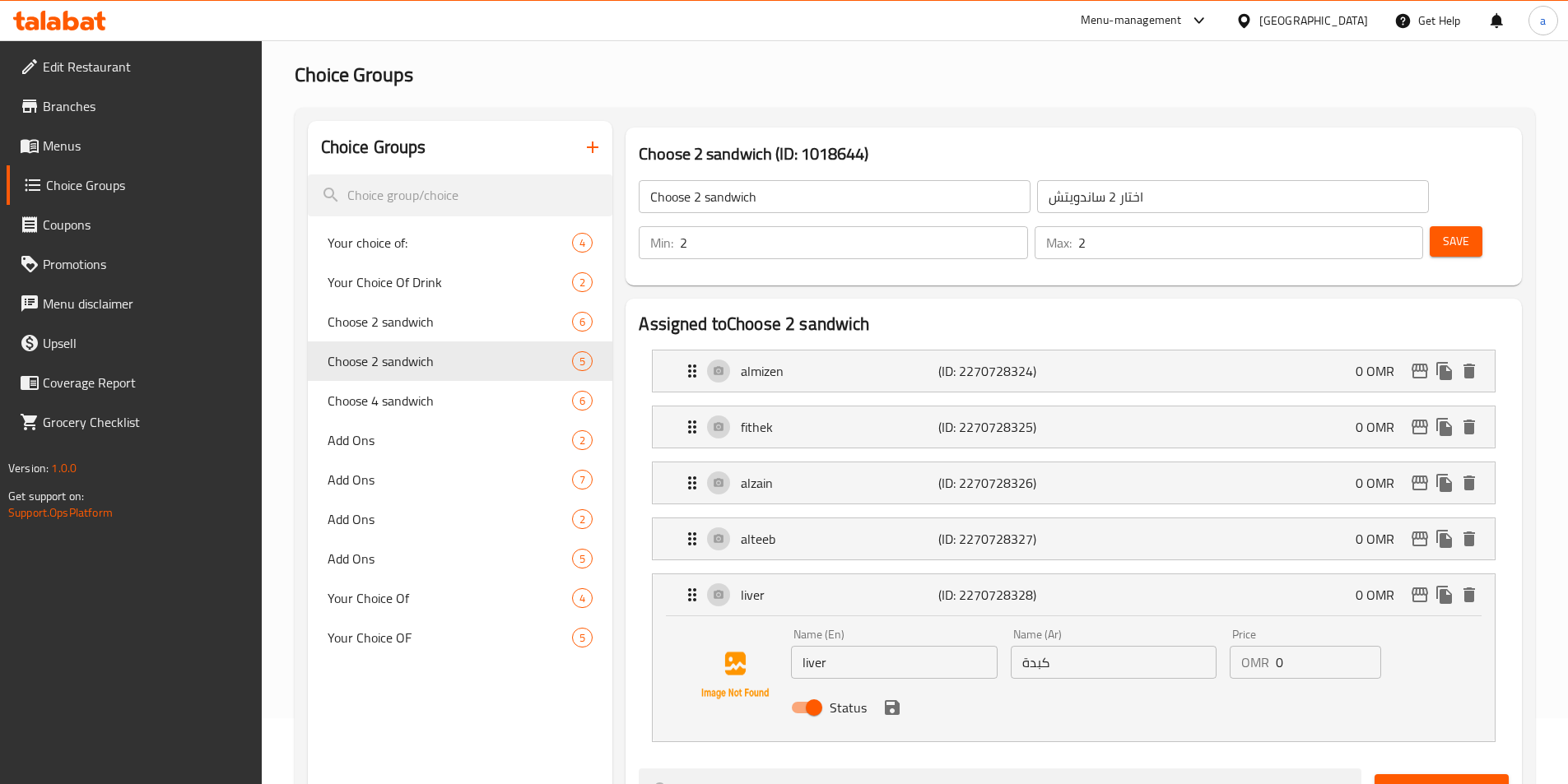
click at [1126, 646] on input "كبدة" at bounding box center [1113, 662] width 206 height 33
click at [884, 646] on input "liver" at bounding box center [894, 662] width 206 height 33
paste input "azza"
type input "lazza"
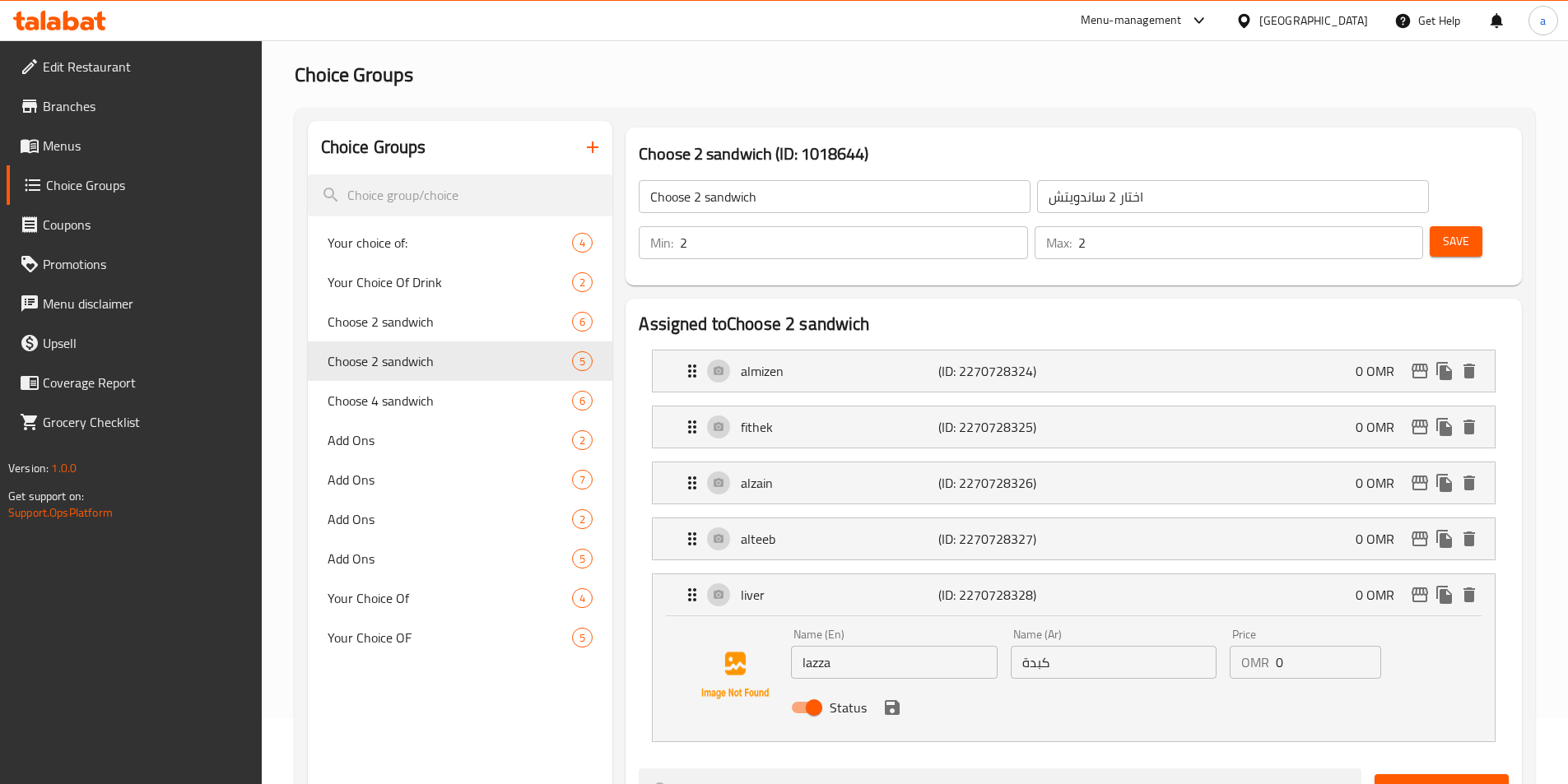
click at [1160, 646] on input "كبدة" at bounding box center [1113, 662] width 206 height 33
paste input "ازا"
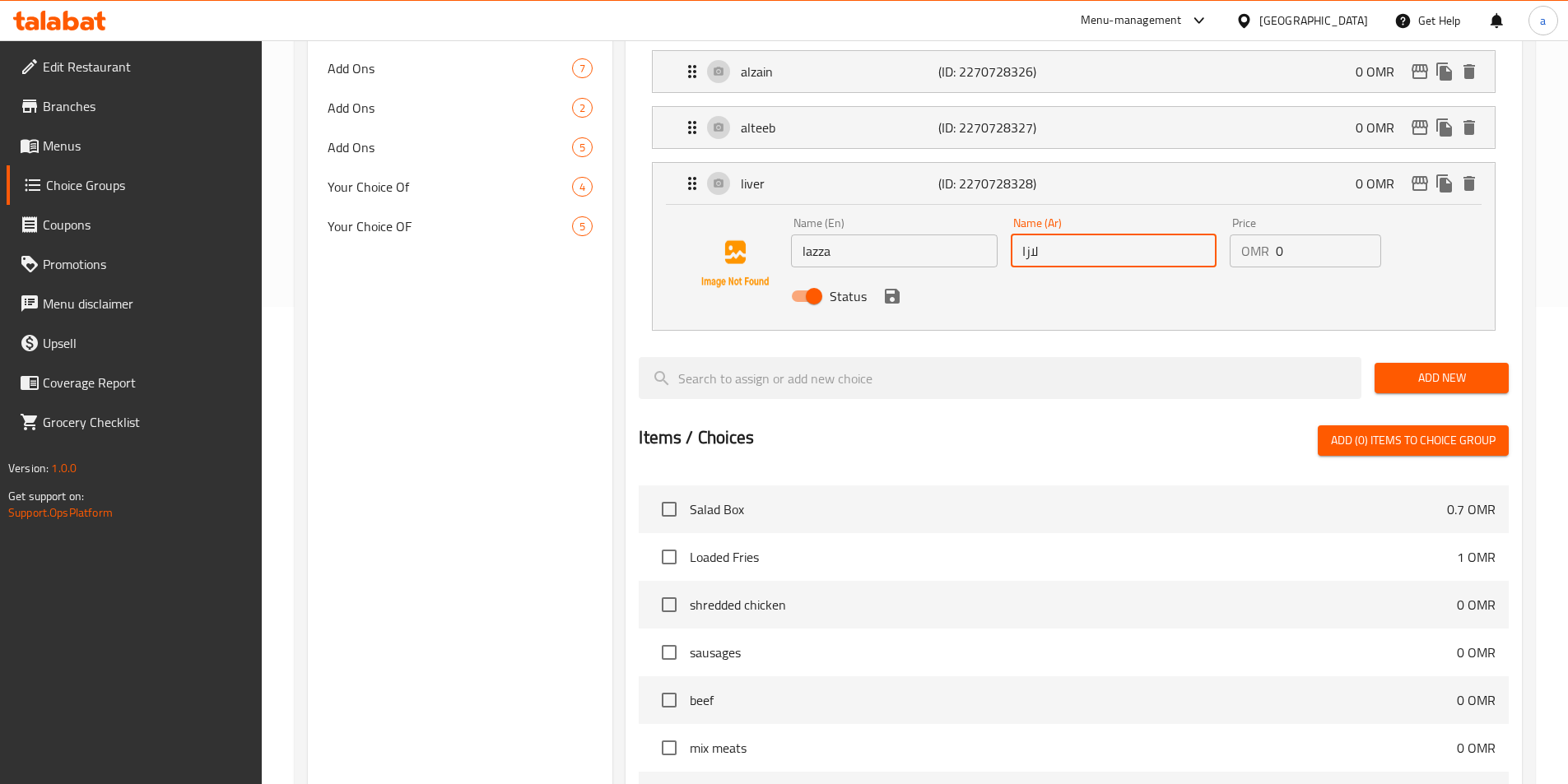
click at [883, 274] on div "Status" at bounding box center [1113, 296] width 657 height 44
click at [911, 274] on div "Status" at bounding box center [1113, 296] width 657 height 44
click at [901, 286] on icon "save" at bounding box center [891, 296] width 20 height 19
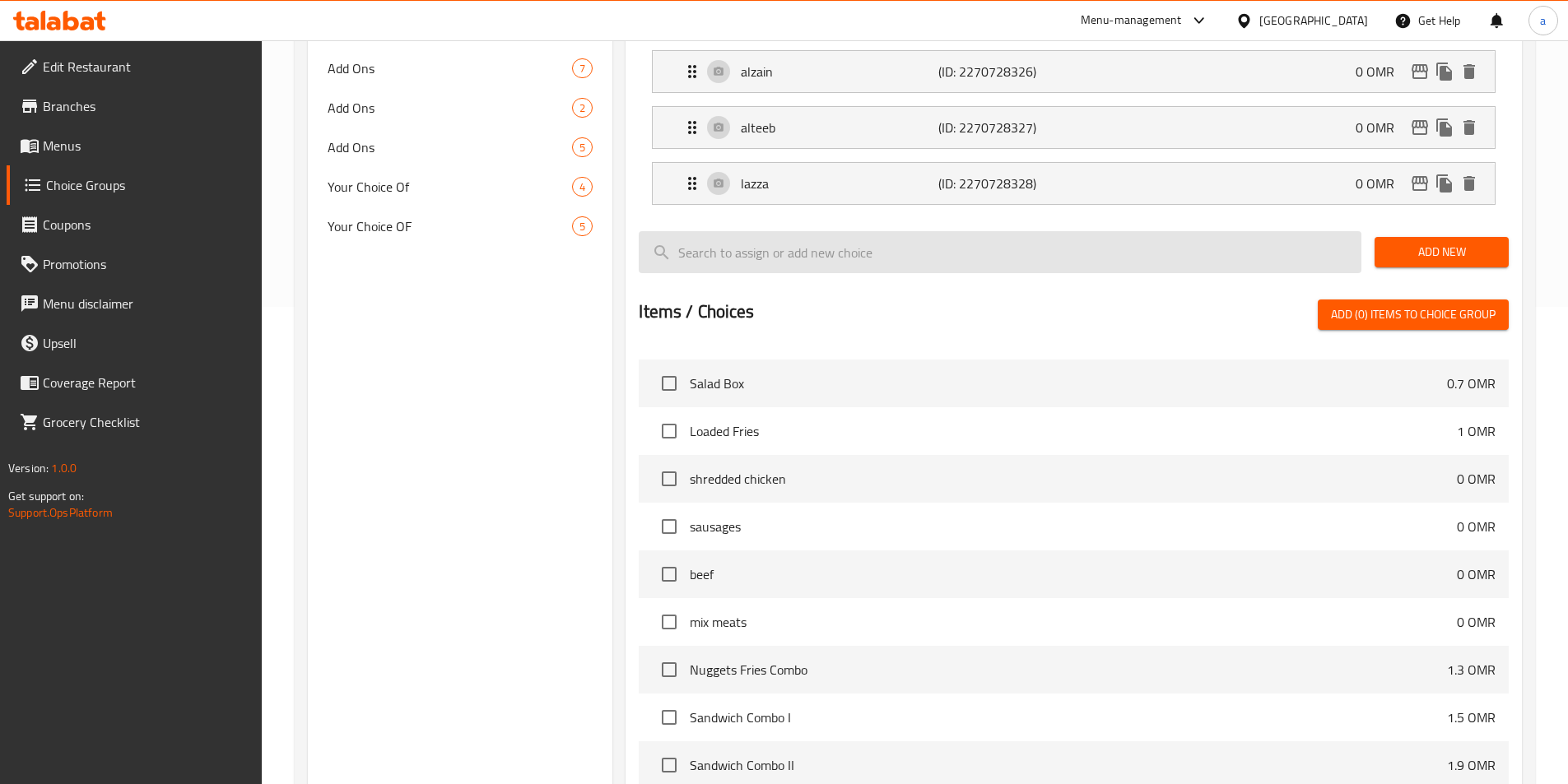
type input "لازا"
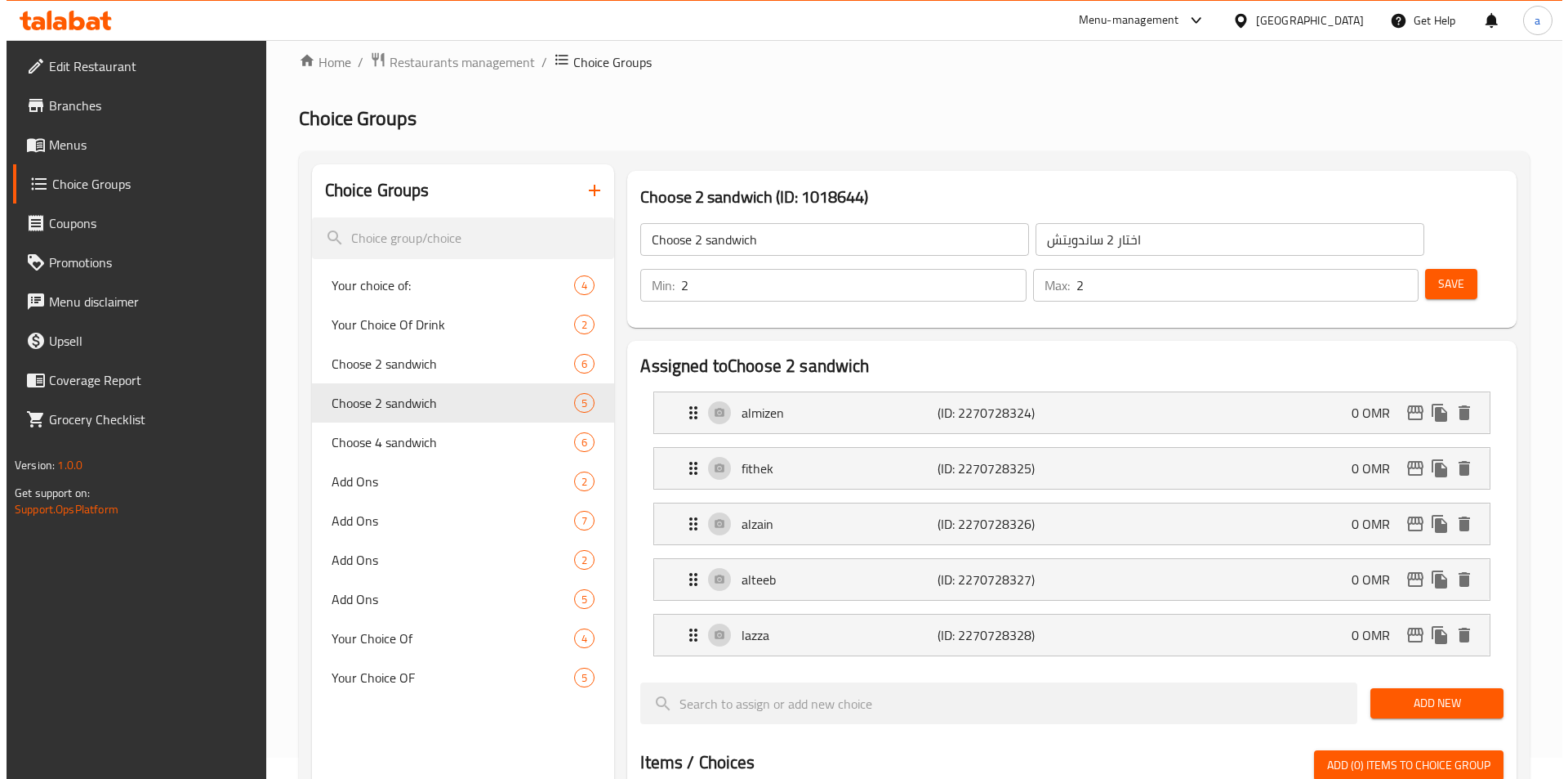
scroll to position [0, 0]
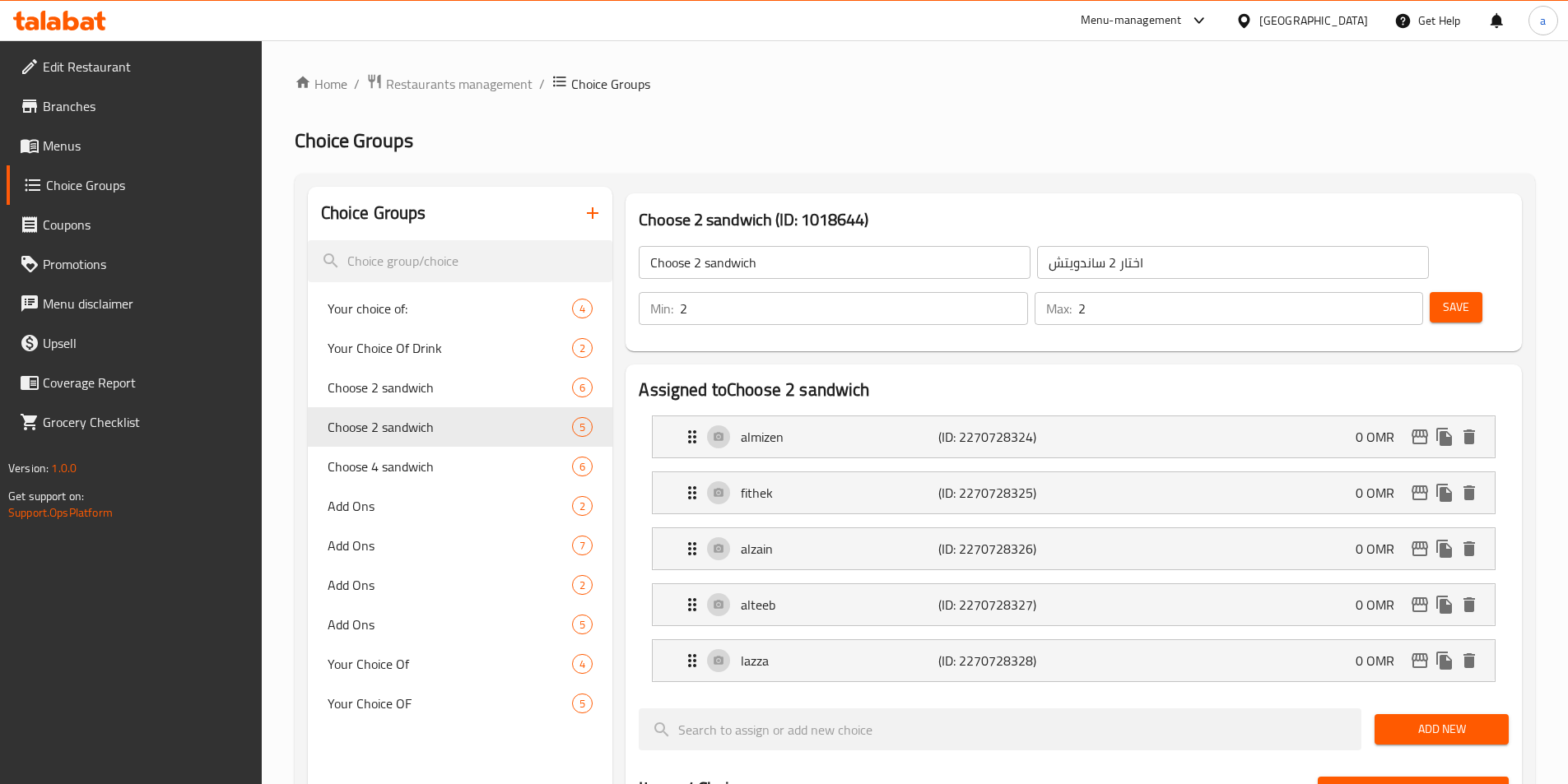
click at [1442, 297] on span "Save" at bounding box center [1455, 307] width 26 height 20
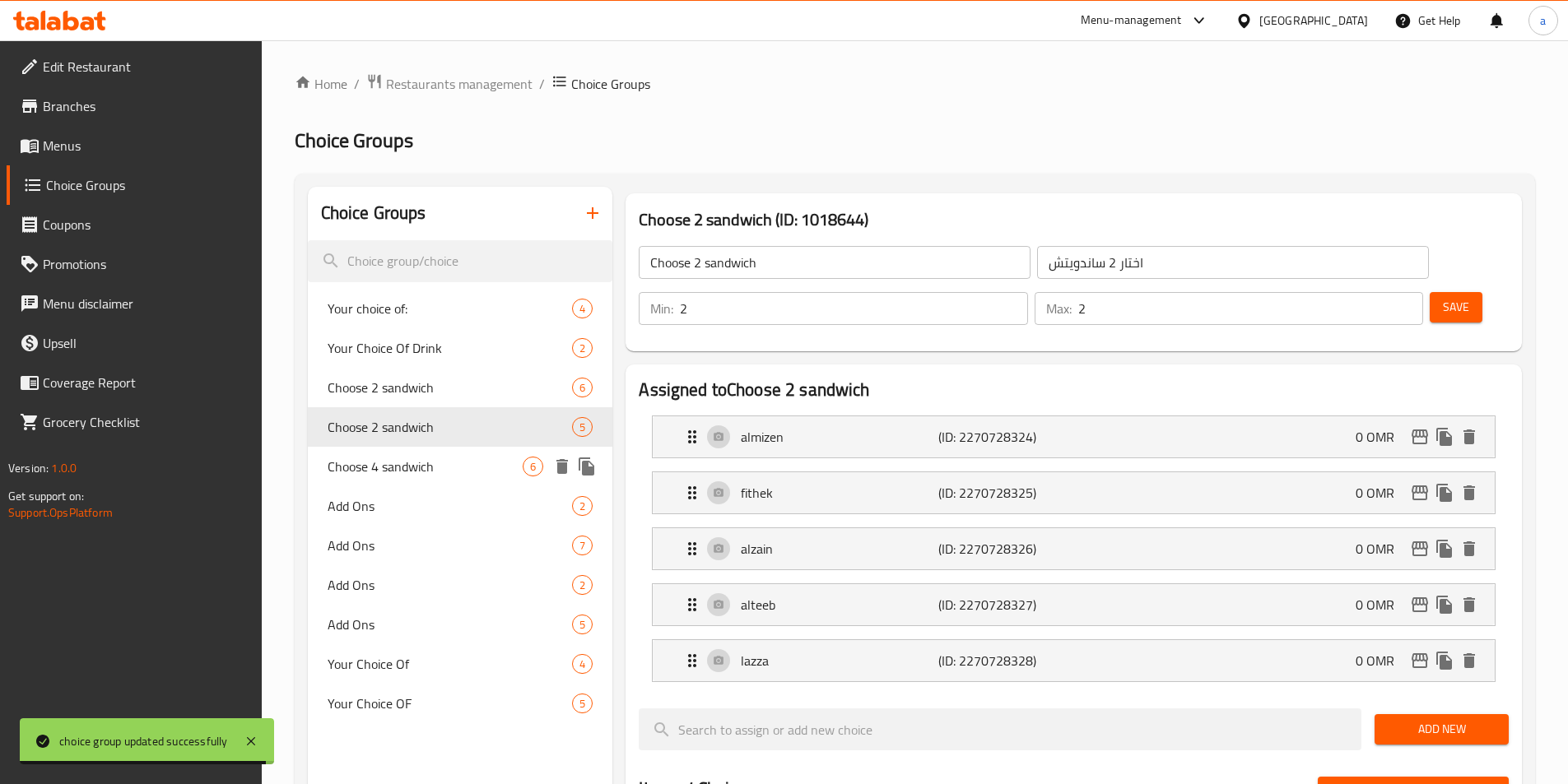
click at [458, 465] on span "Choose 4 sandwich" at bounding box center [425, 466] width 196 height 19
type input "Choose 4 sandwich"
type input "اختار 4 ساندويتش"
type input "4"
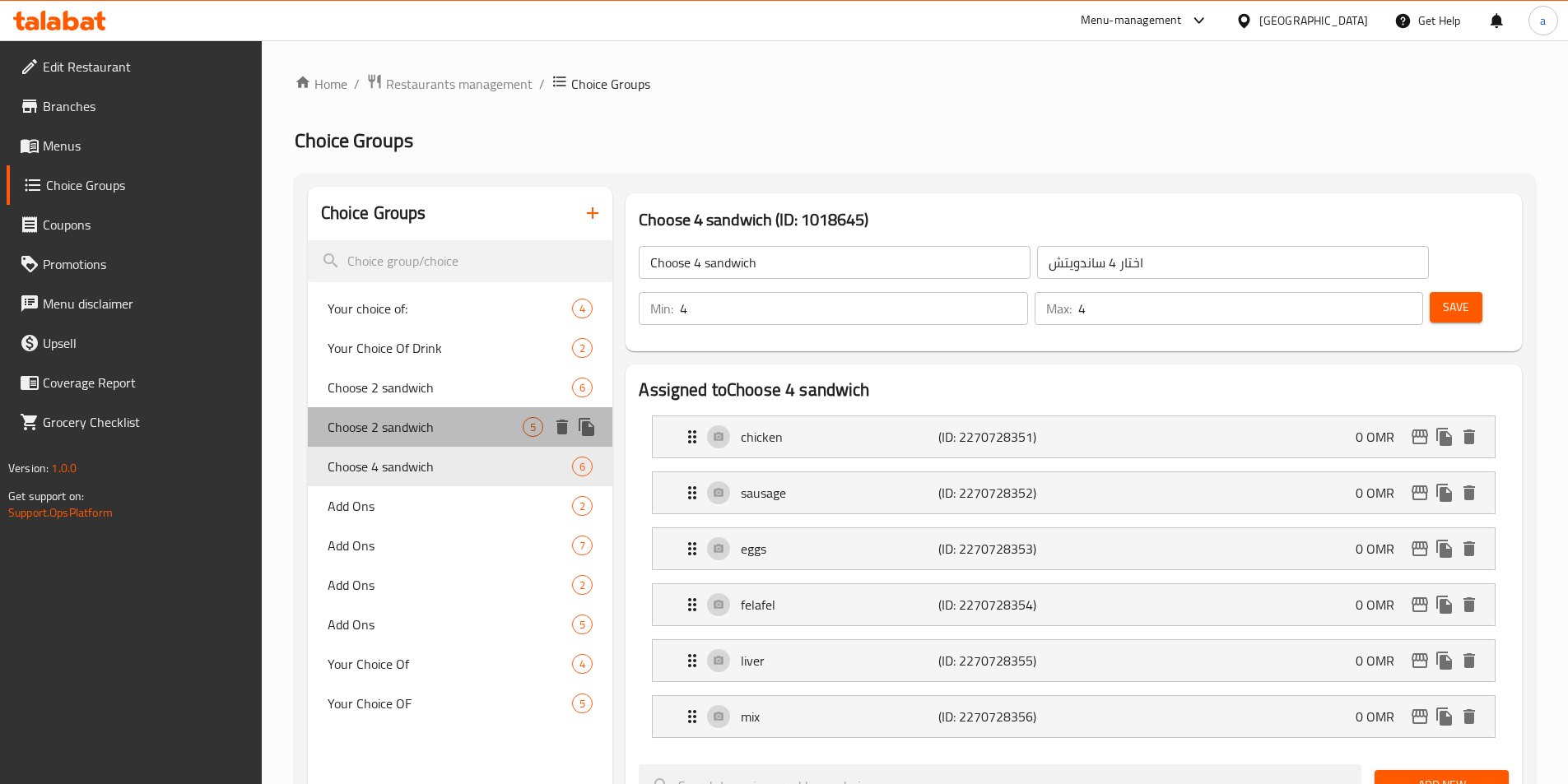
click at [400, 426] on span "Choose 2 sandwich" at bounding box center [425, 426] width 196 height 19
type input "Choose 2 sandwich"
type input "اختار 2 ساندويتش"
type input "2"
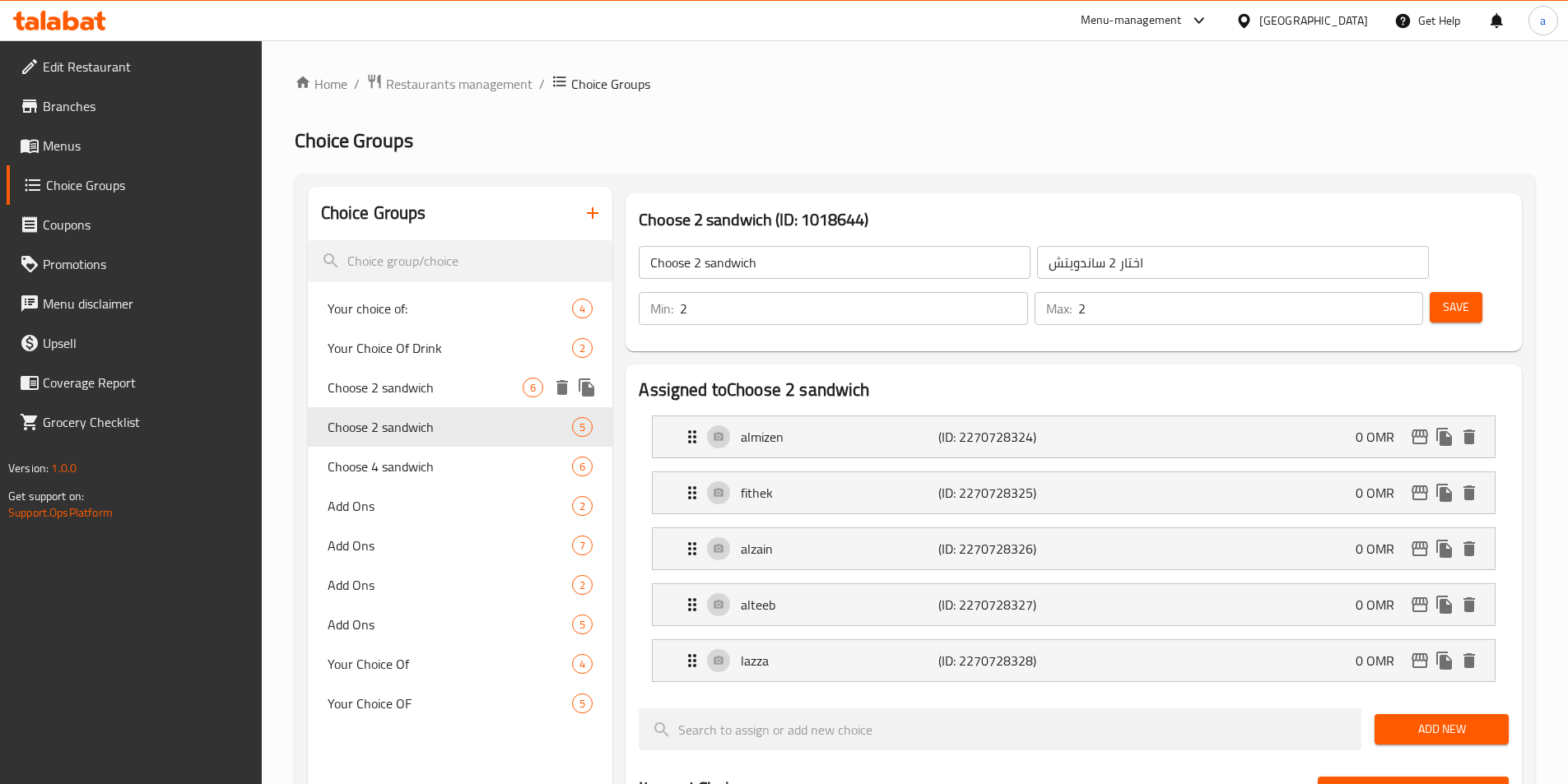
click at [409, 392] on span "Choose 2 sandwich" at bounding box center [425, 386] width 196 height 19
type input "Choose 2 sandwich"
type input "اختار 2 ساندويتش"
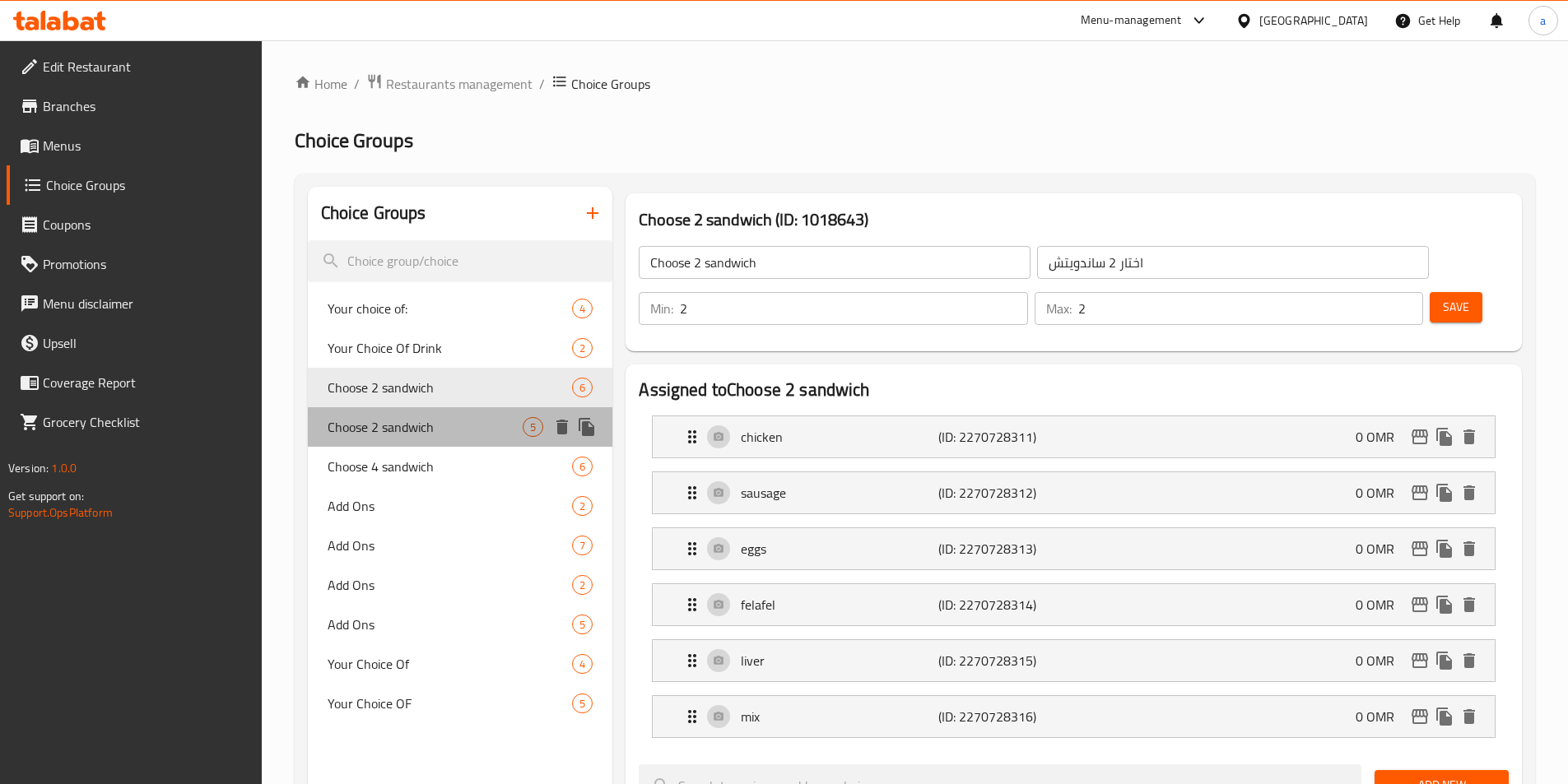
click at [414, 426] on span "Choose 2 sandwich" at bounding box center [425, 426] width 196 height 19
type input "Choose 2 sandwich"
type input "اختار 2 ساندويتش"
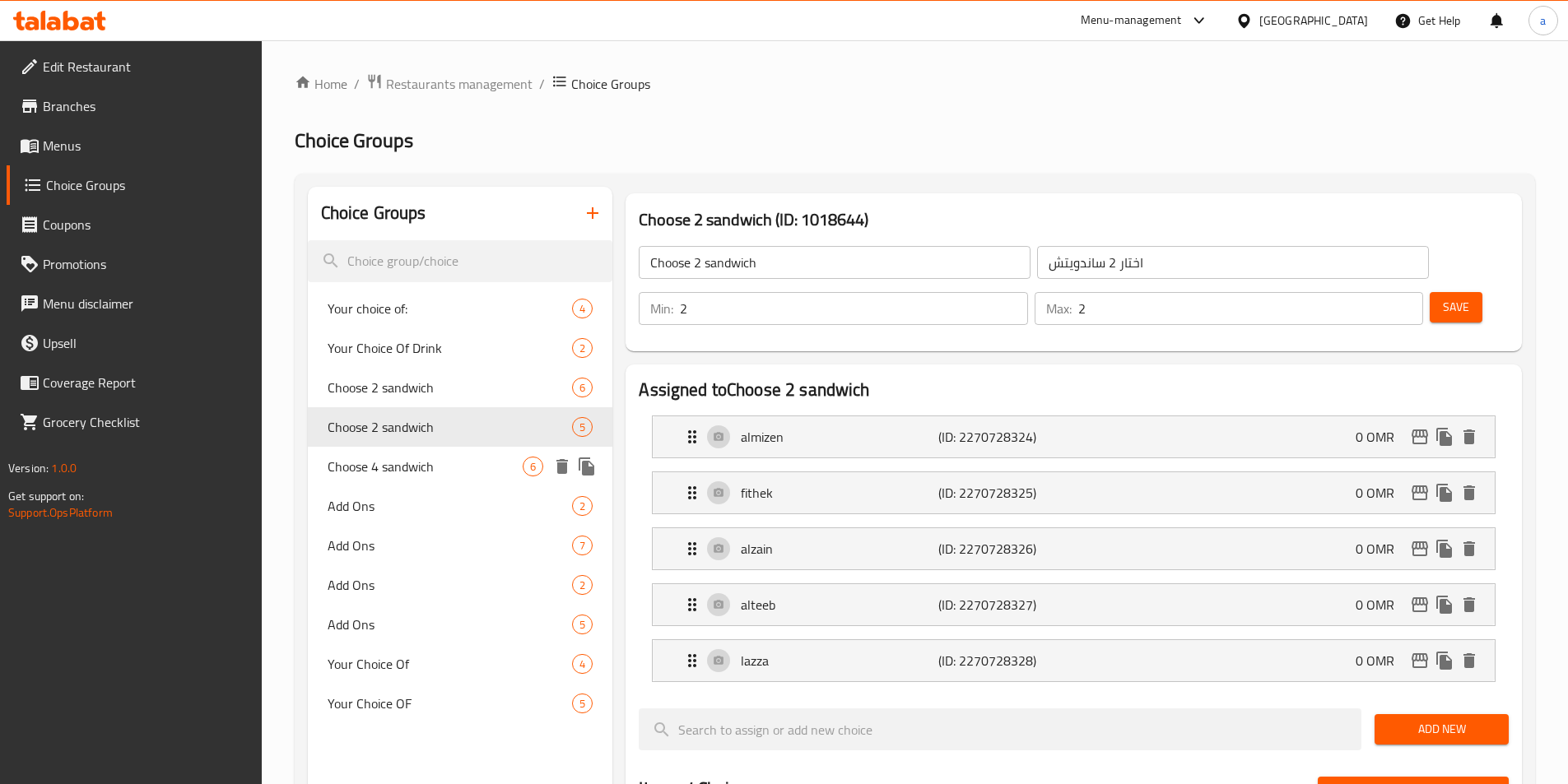
click at [420, 465] on span "Choose 4 sandwich" at bounding box center [425, 466] width 196 height 19
type input "Choose 4 sandwich"
type input "اختار 4 ساندويتش"
type input "4"
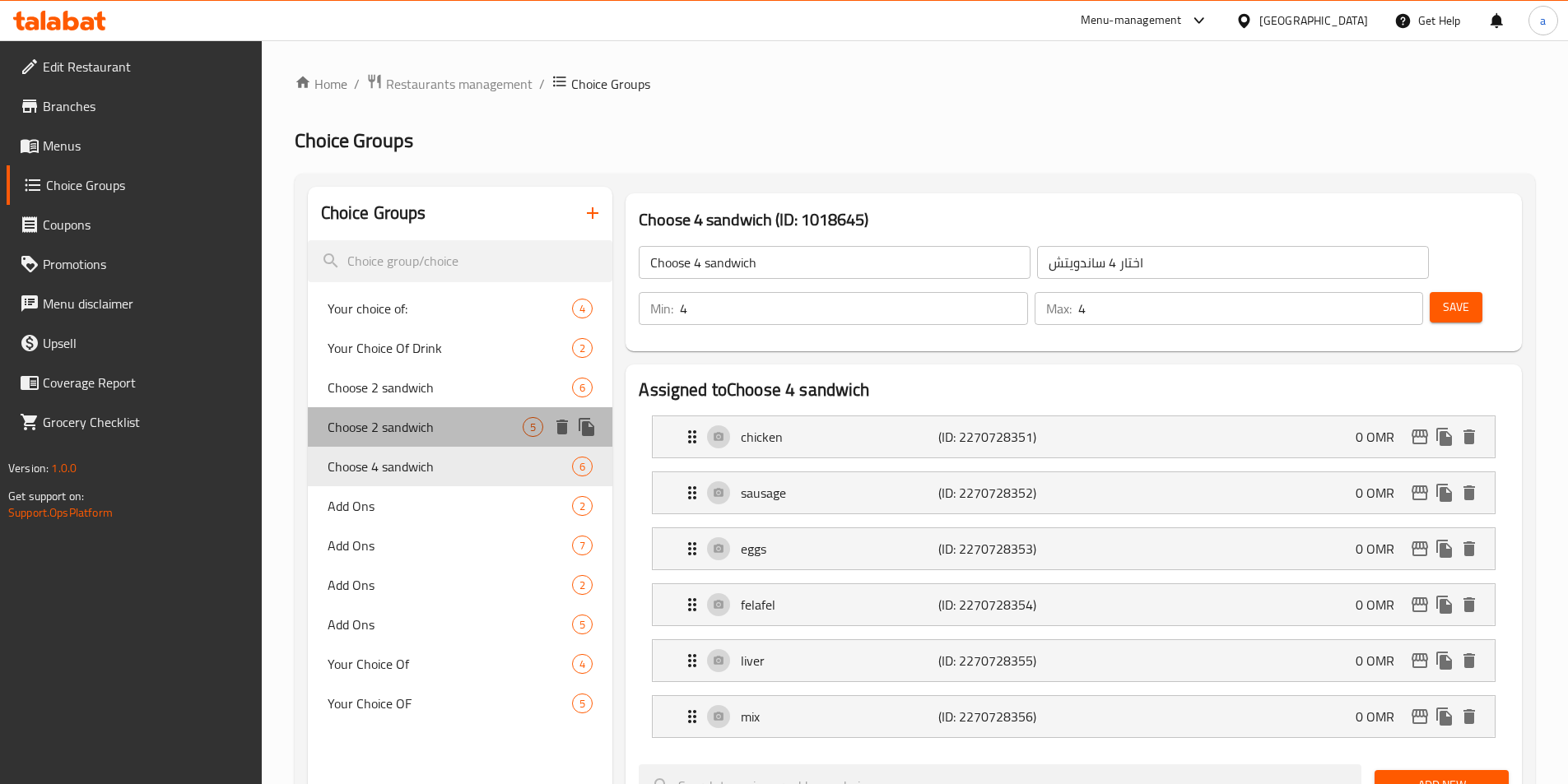
click at [419, 430] on span "Choose 2 sandwich" at bounding box center [425, 426] width 196 height 19
type input "Choose 2 sandwich"
type input "اختار 2 ساندويتش"
type input "2"
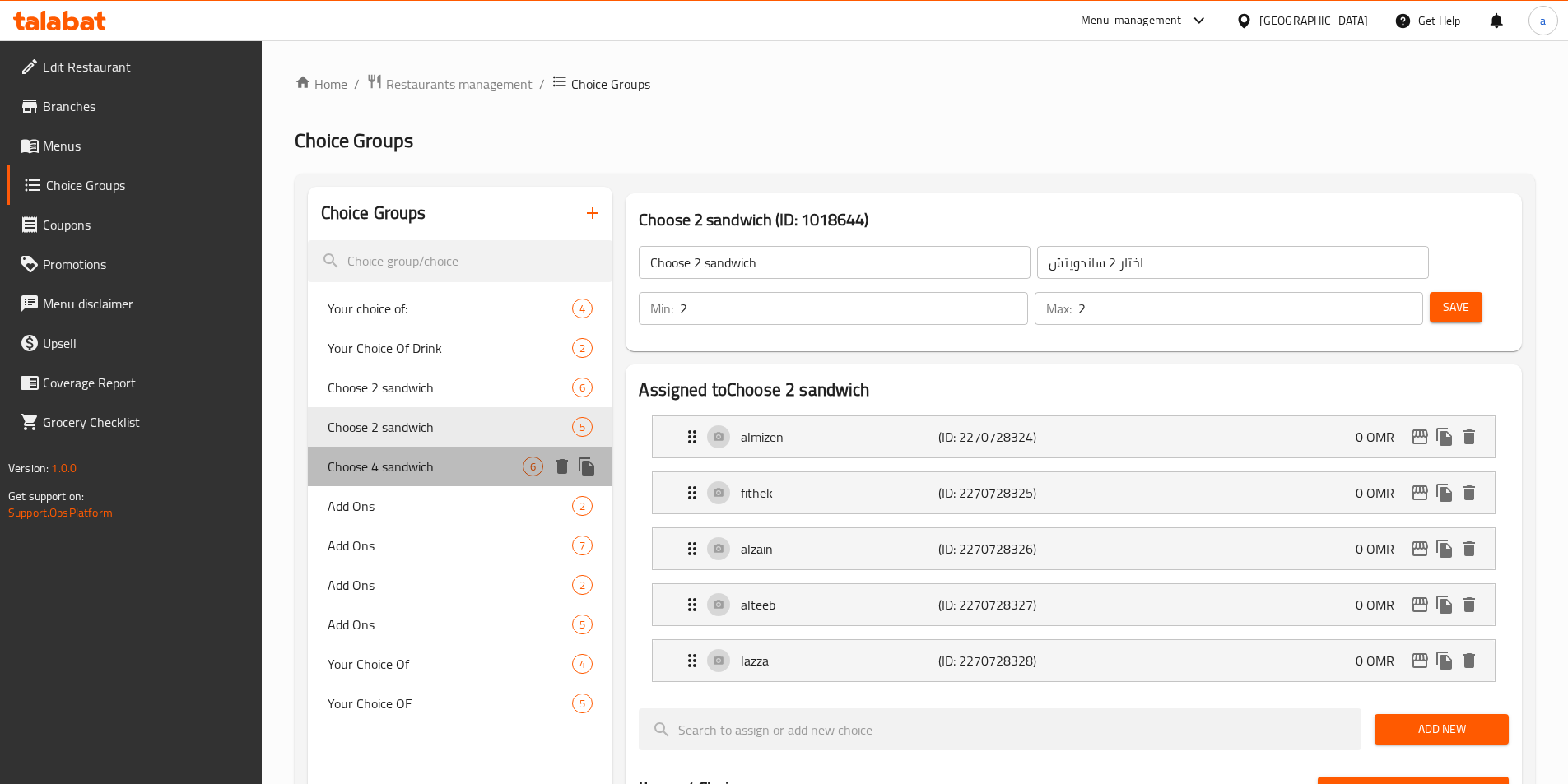
click at [422, 458] on span "Choose 4 sandwich" at bounding box center [425, 466] width 196 height 19
type input "Choose 4 sandwich"
type input "اختار 4 ساندويتش"
type input "4"
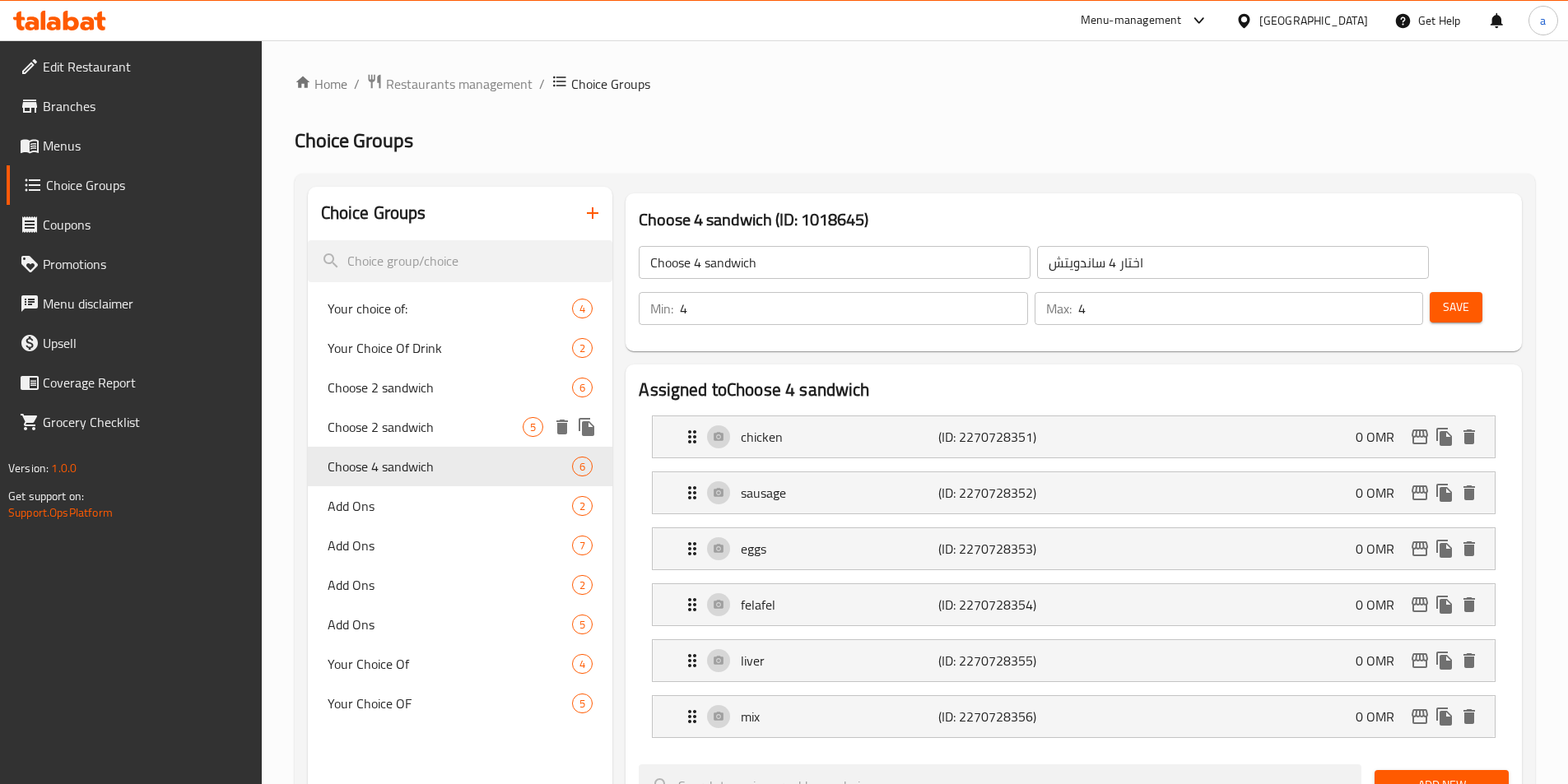
click at [425, 436] on span "Choose 2 sandwich" at bounding box center [425, 426] width 196 height 19
type input "Choose 2 sandwich"
type input "اختار 2 ساندويتش"
type input "2"
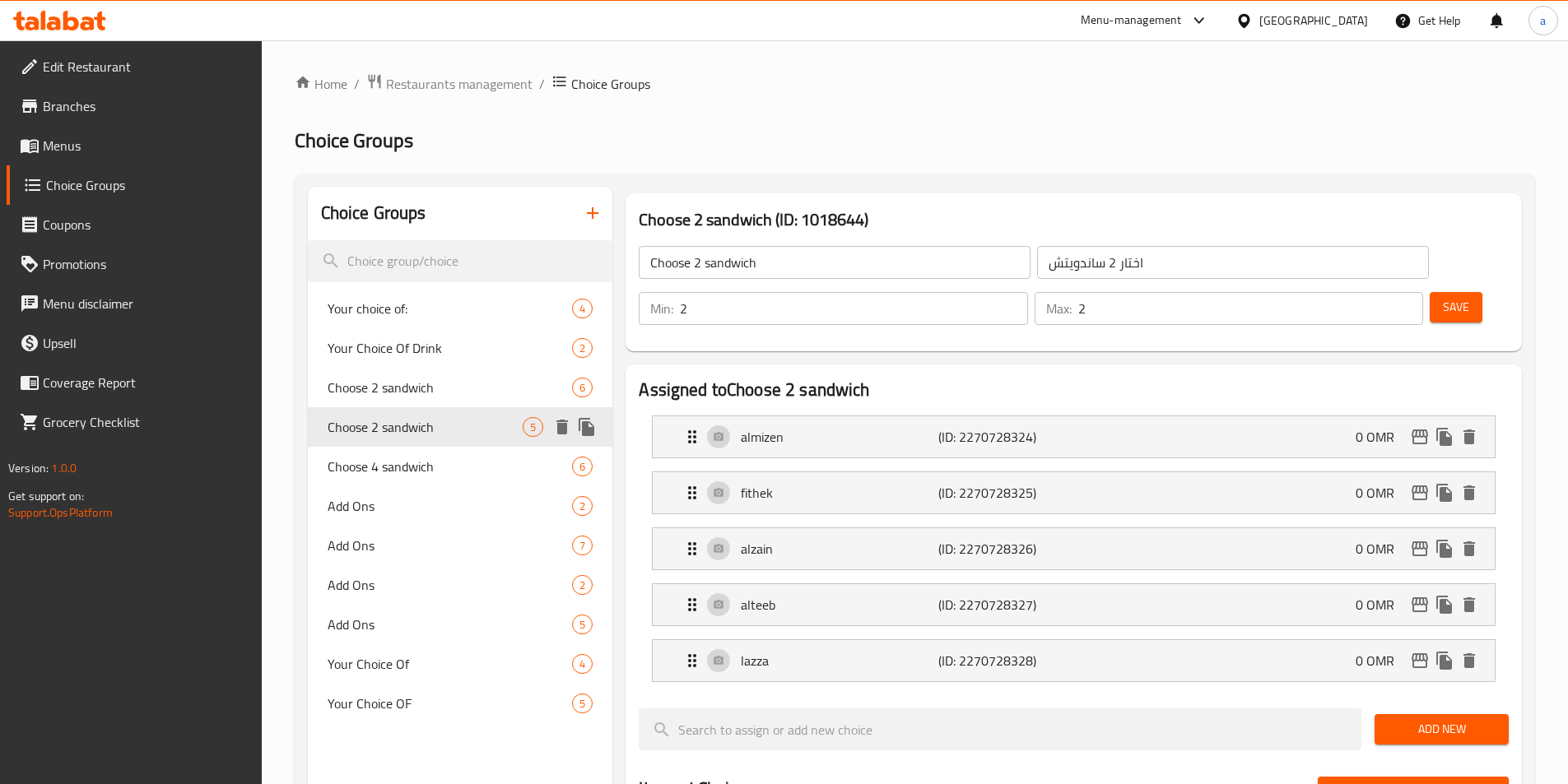
click at [592, 425] on icon "duplicate" at bounding box center [586, 426] width 15 height 18
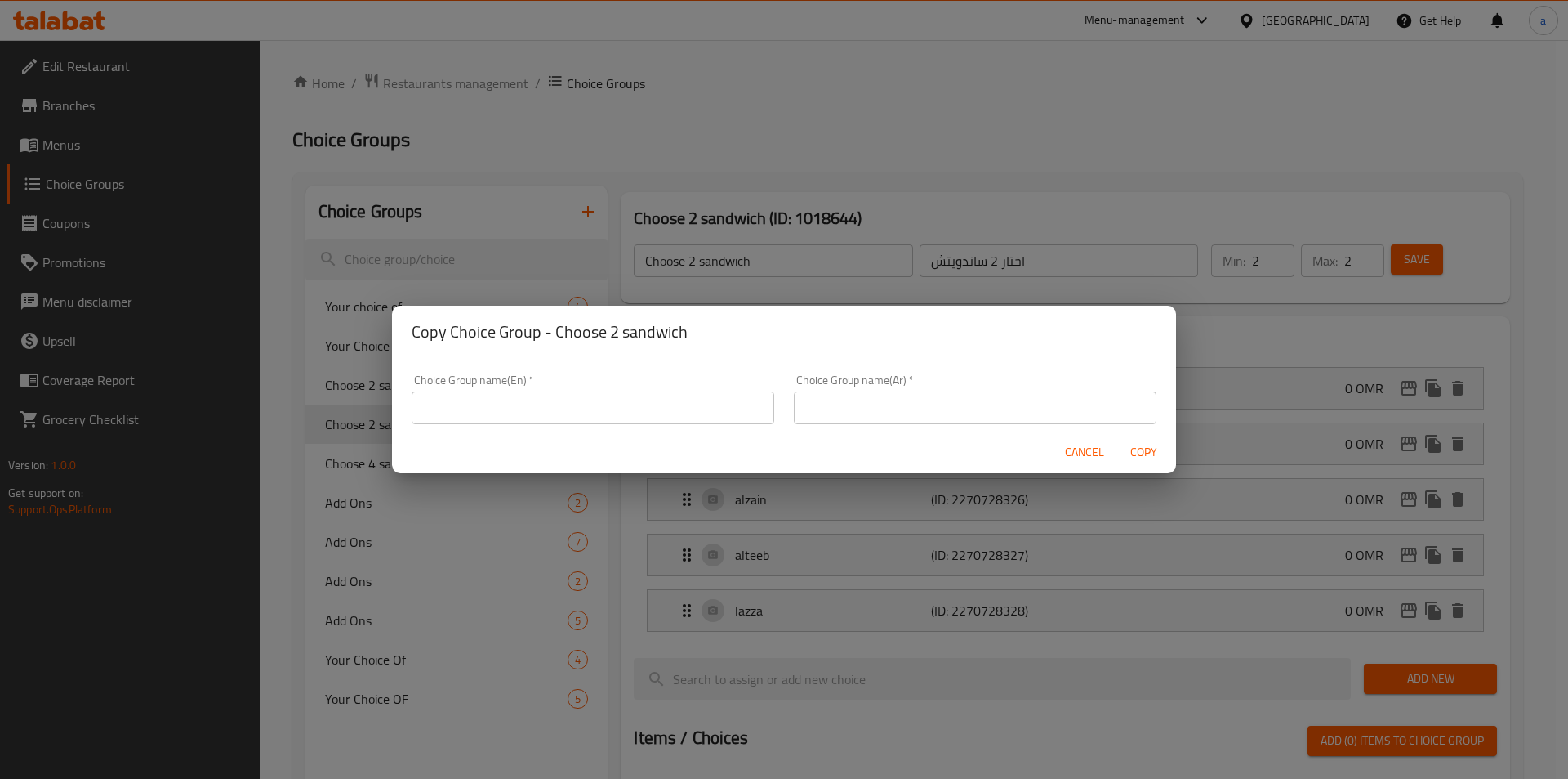
click at [609, 420] on input "text" at bounding box center [593, 408] width 363 height 33
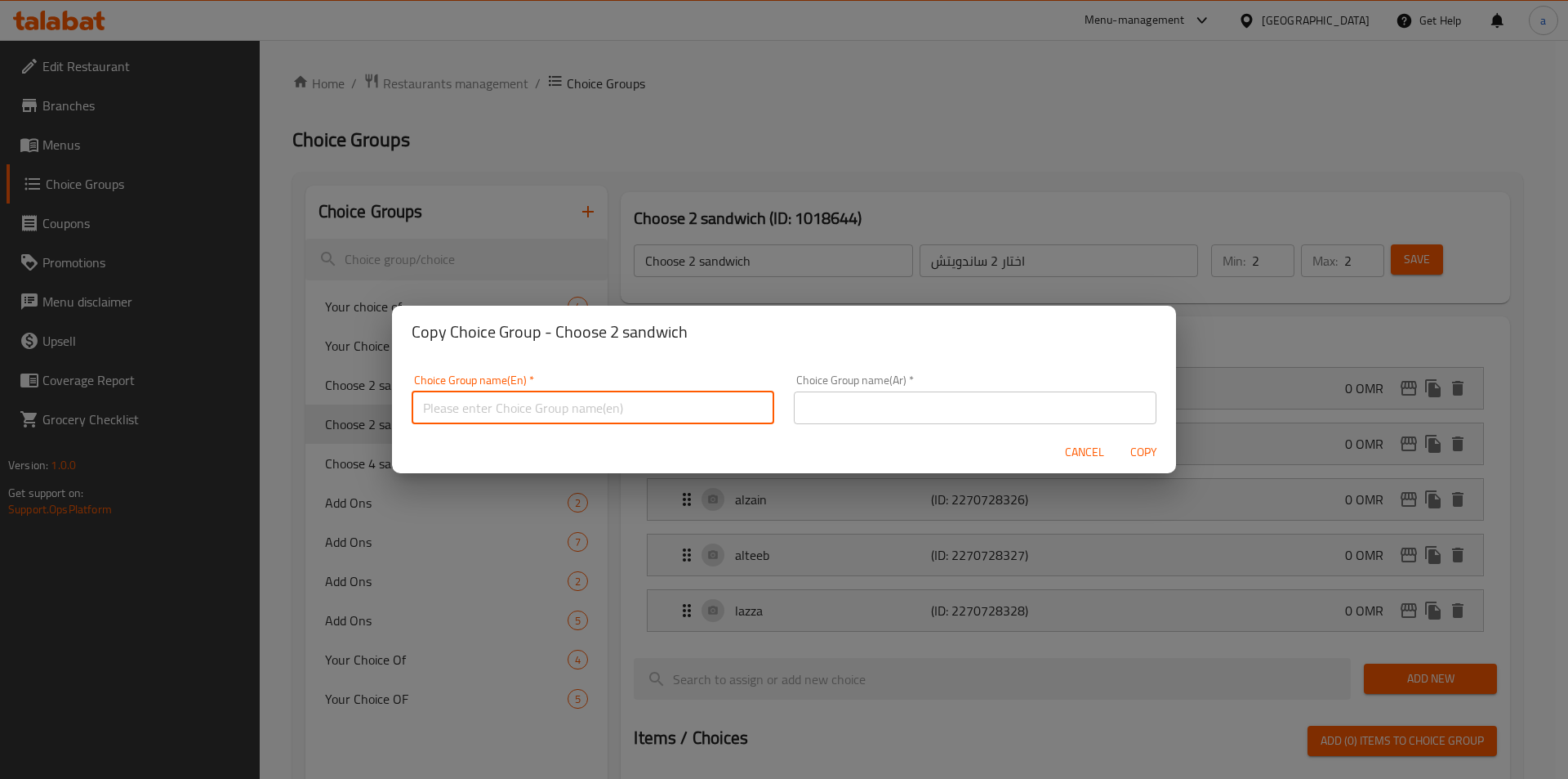
type input "Choose 2 sandwich"
click at [837, 402] on input "text" at bounding box center [975, 408] width 363 height 33
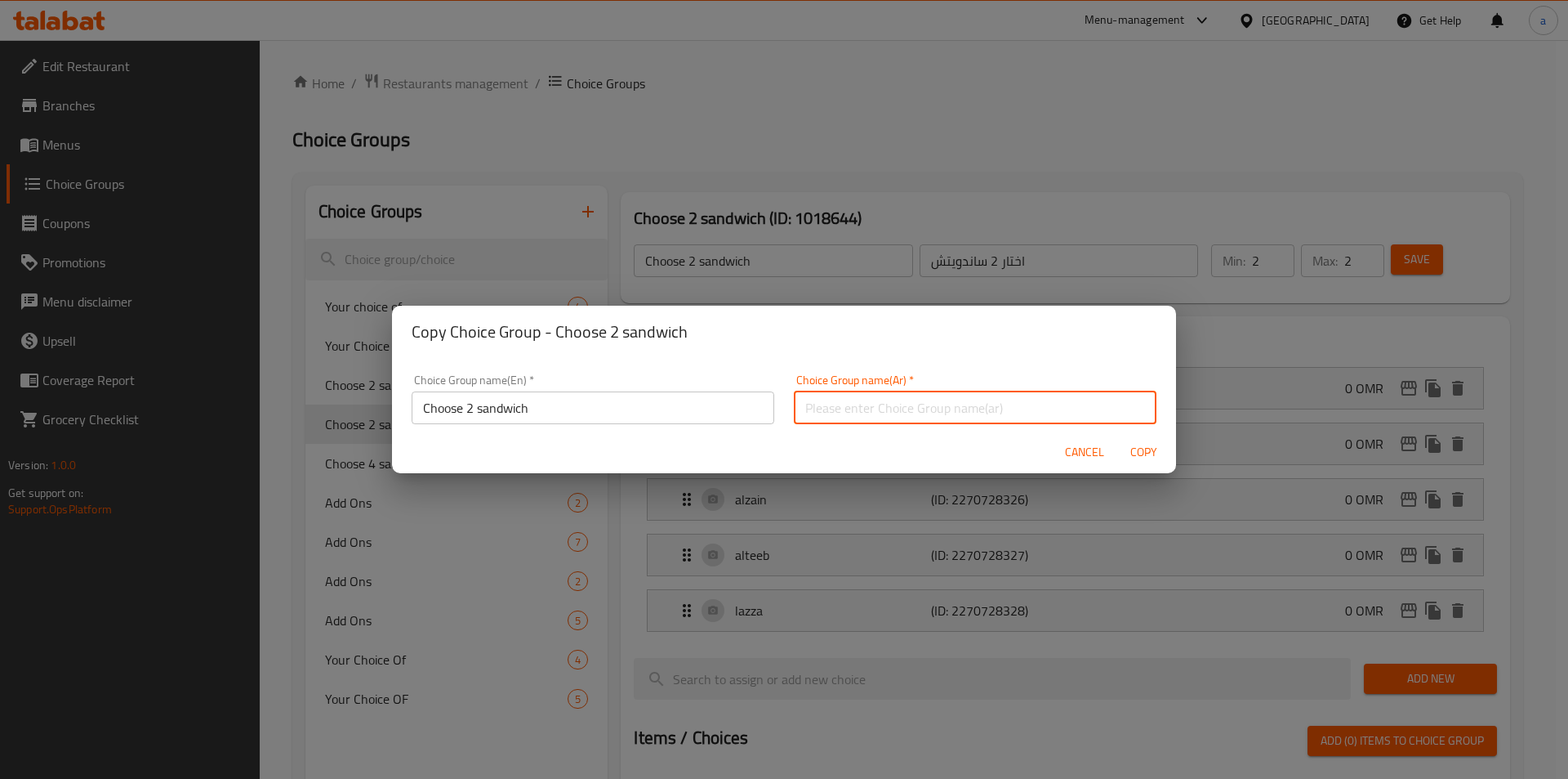
type input "اختار 2 ساندويتش"
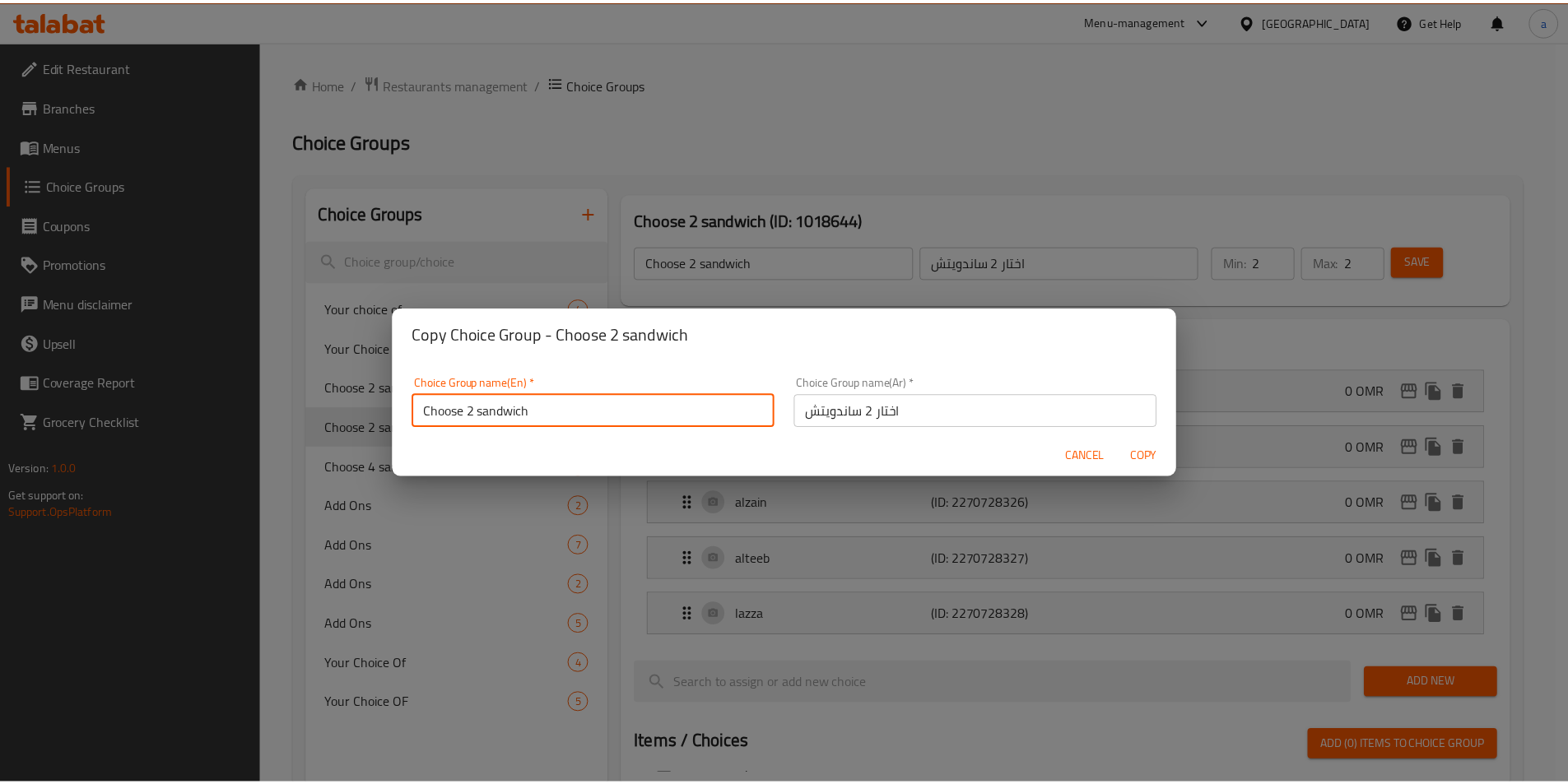
scroll to position [5, 0]
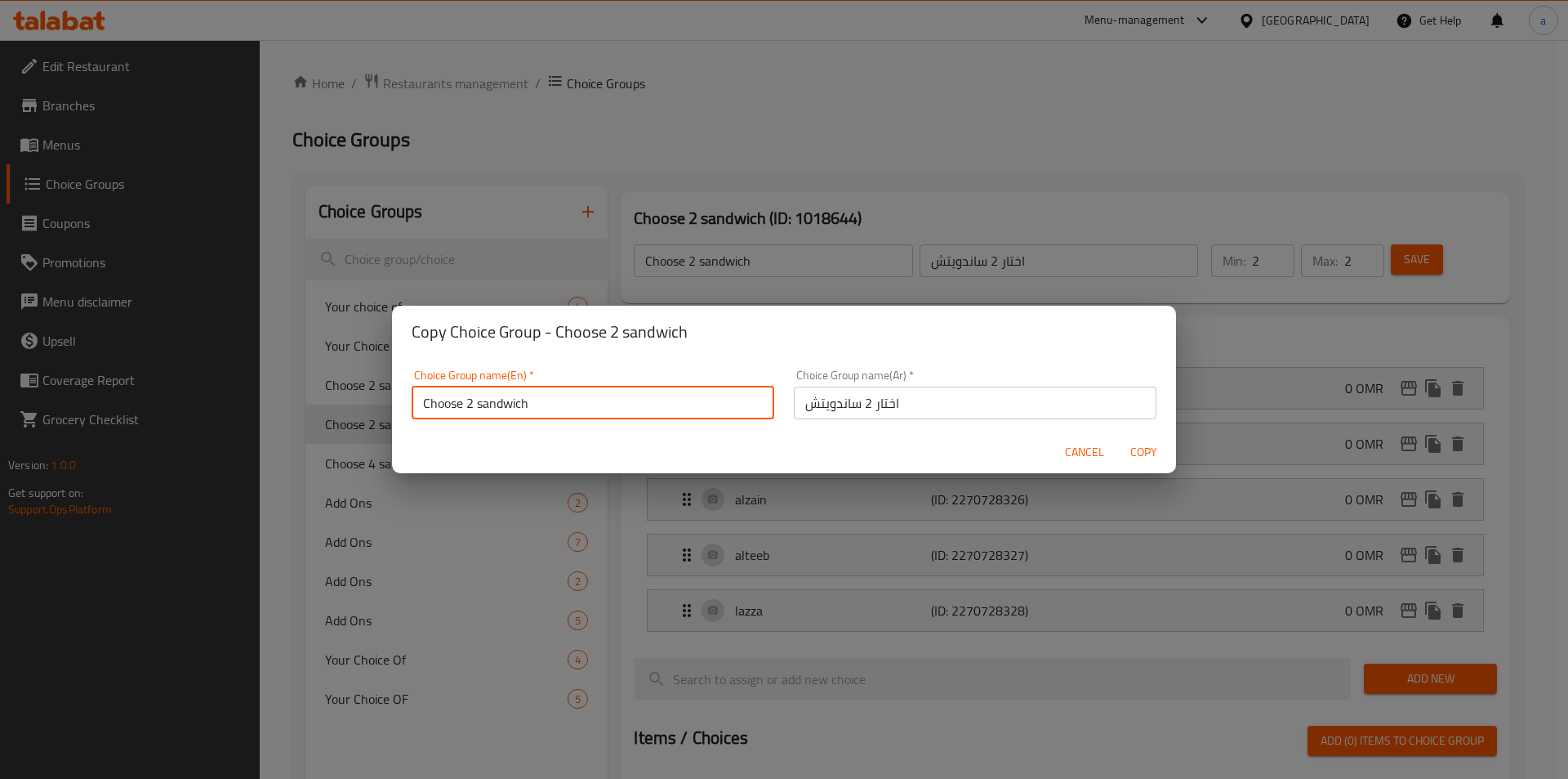
click at [467, 417] on input "Choose 2 sandwich" at bounding box center [593, 403] width 363 height 33
type input "Choose 4 sandwich"
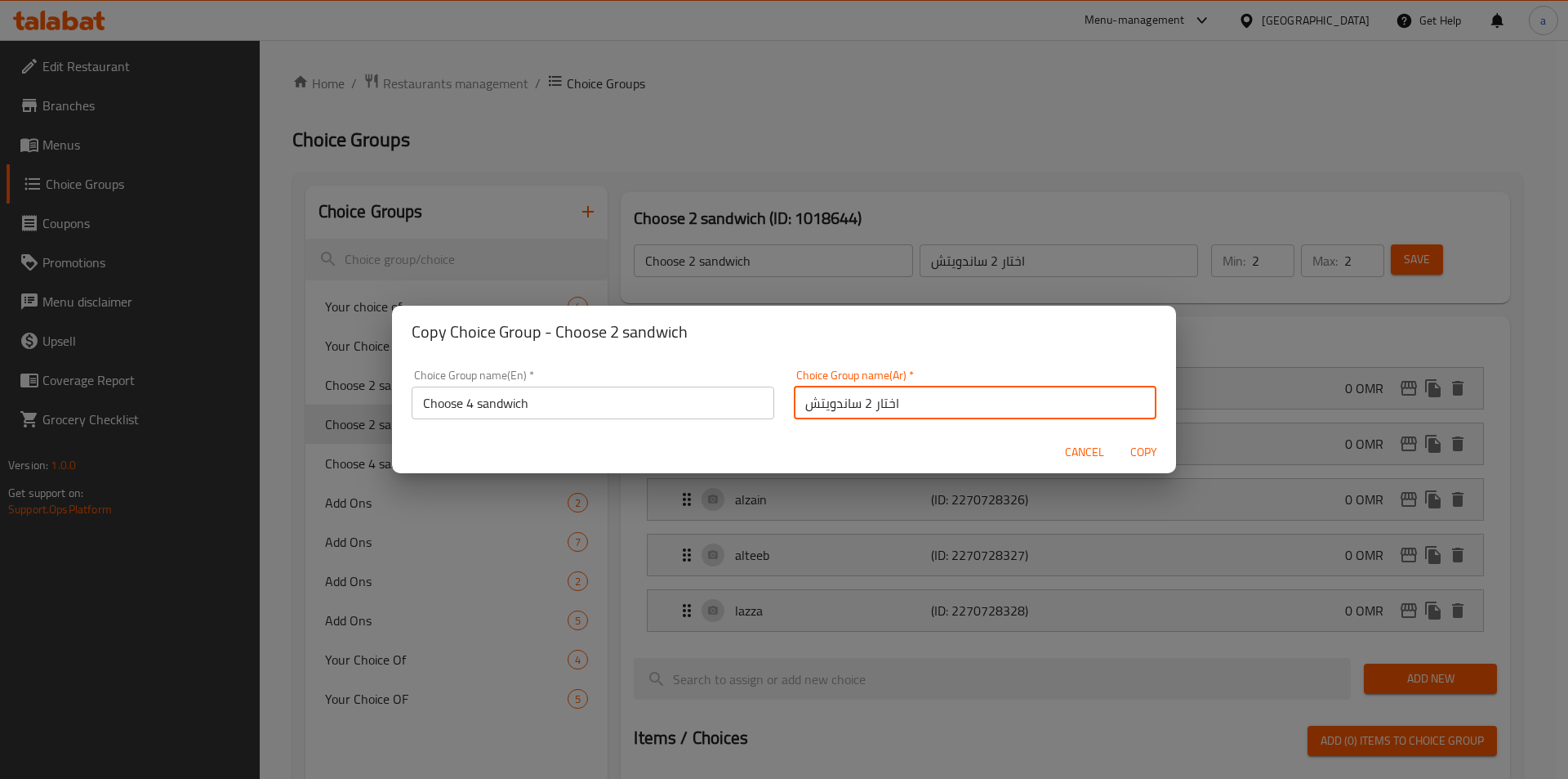
click at [864, 407] on input "اختار 2 ساندويتش" at bounding box center [975, 403] width 363 height 33
click at [1012, 392] on input "اختار 4 ساندويتش" at bounding box center [975, 403] width 363 height 33
type input "اختار 4 ساندويتش"
click at [595, 390] on input "Choose 4 sandwich" at bounding box center [593, 403] width 363 height 33
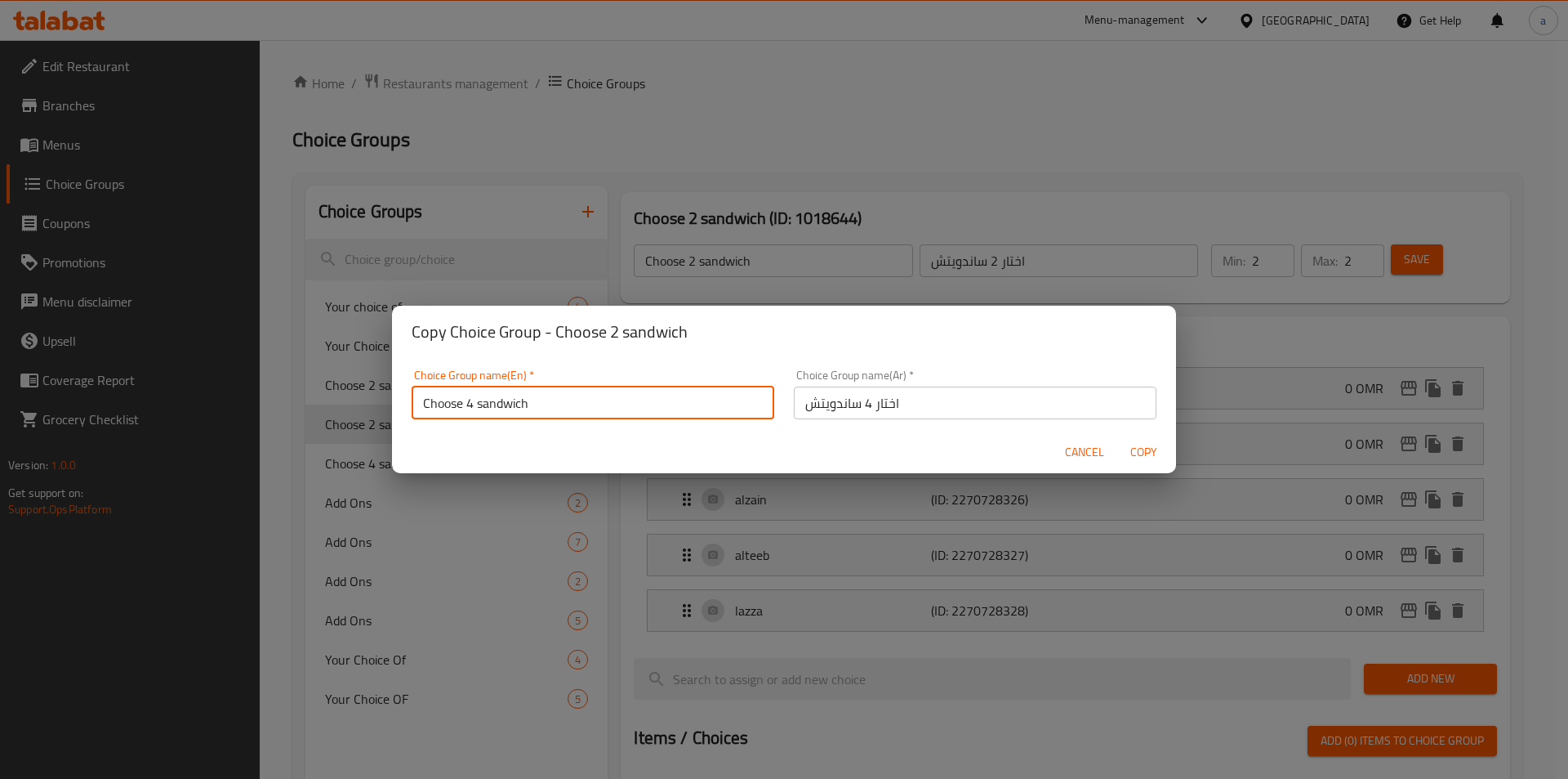
type input "Choose 4 sandwich"
click at [1160, 448] on span "Copy" at bounding box center [1143, 452] width 40 height 20
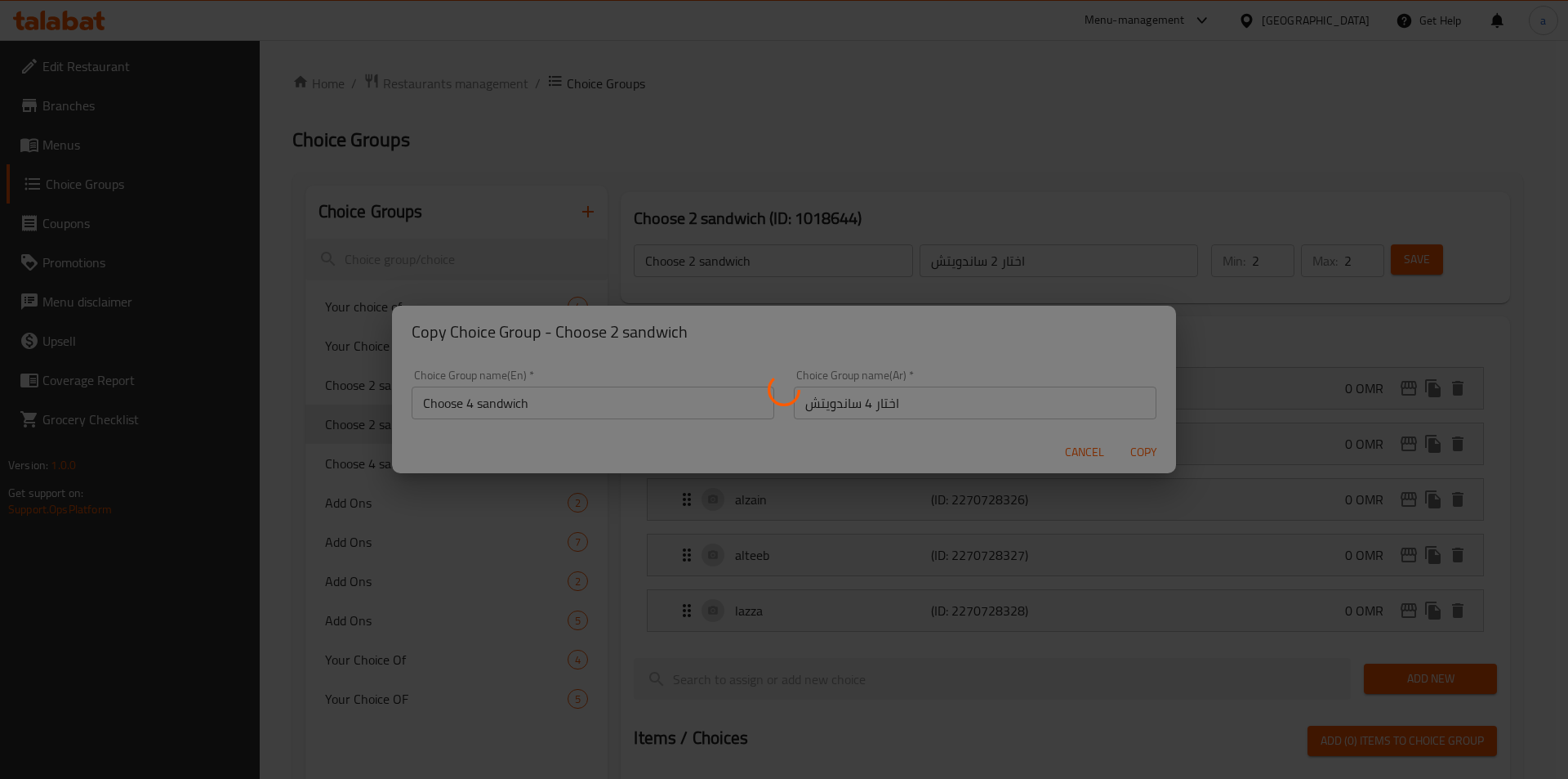
type input "Choose 4 sandwich"
type input "اختار 4 ساندويتش"
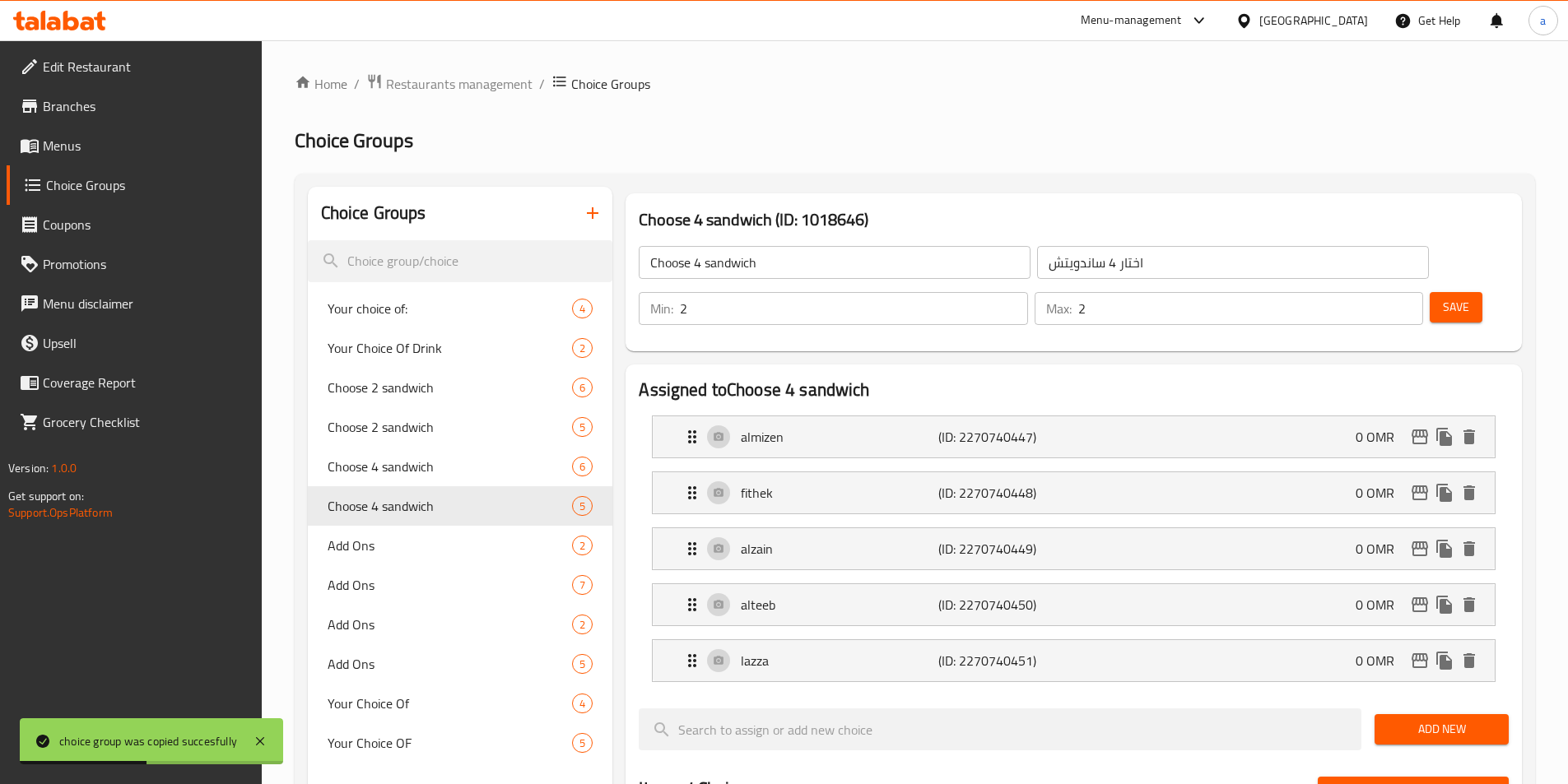
click at [1027, 292] on div "Min: 2 ​" at bounding box center [833, 309] width 388 height 33
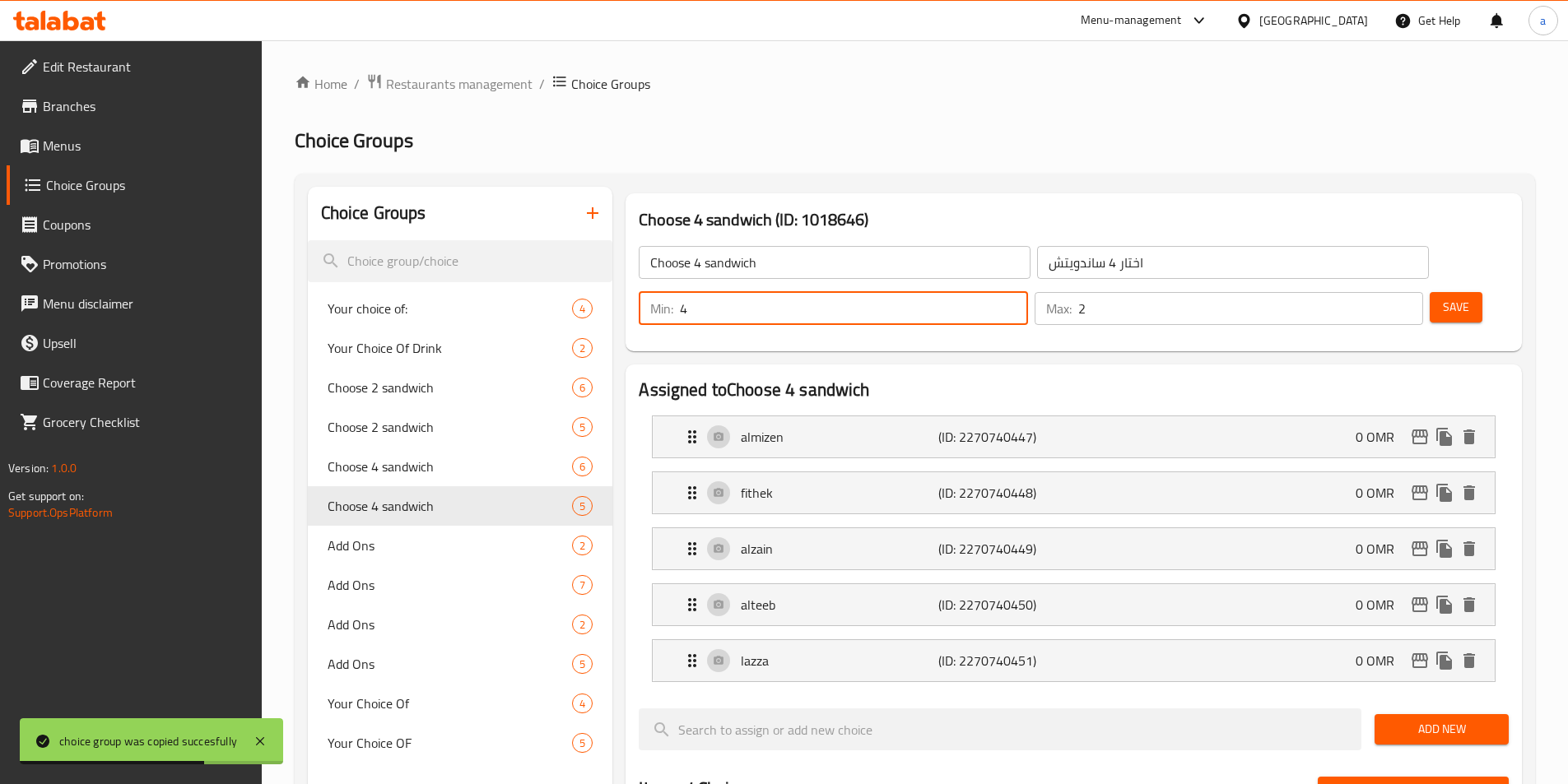
type input "4"
click at [1360, 292] on input "2" at bounding box center [1250, 309] width 345 height 33
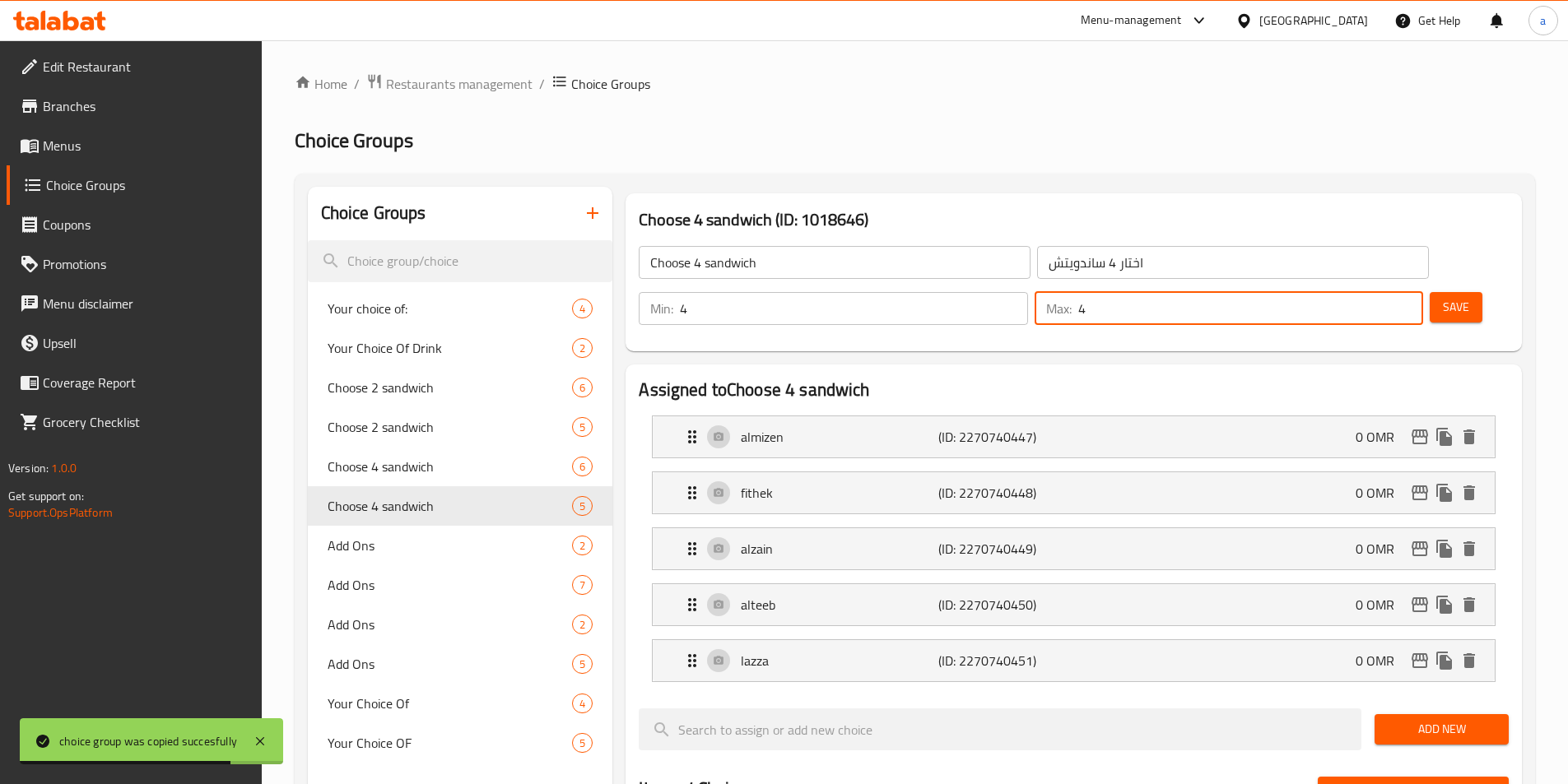
type input "4"
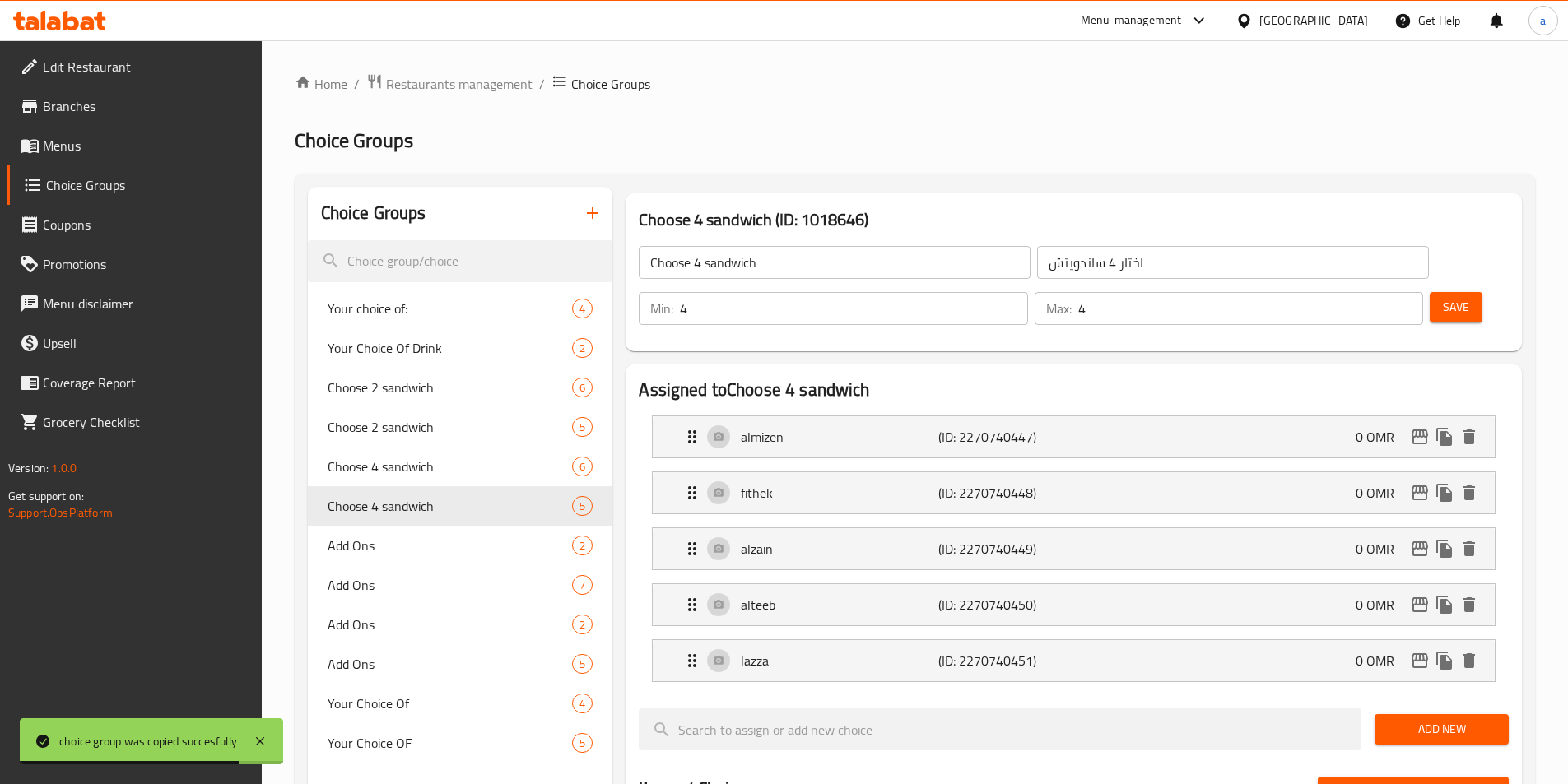
click at [1431, 289] on div "Save" at bounding box center [1462, 309] width 72 height 40
click at [1442, 297] on span "Save" at bounding box center [1455, 307] width 26 height 20
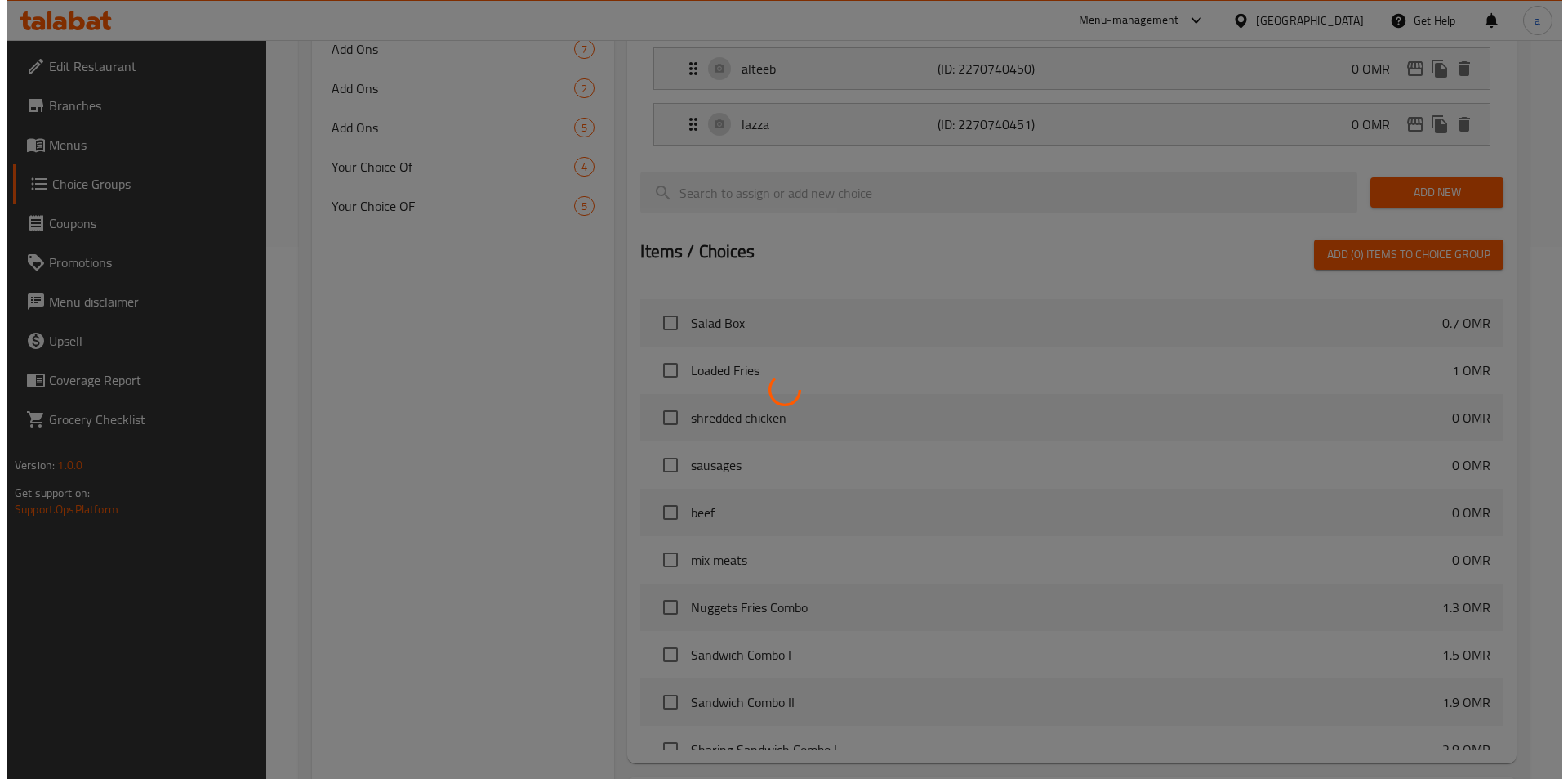
scroll to position [638, 0]
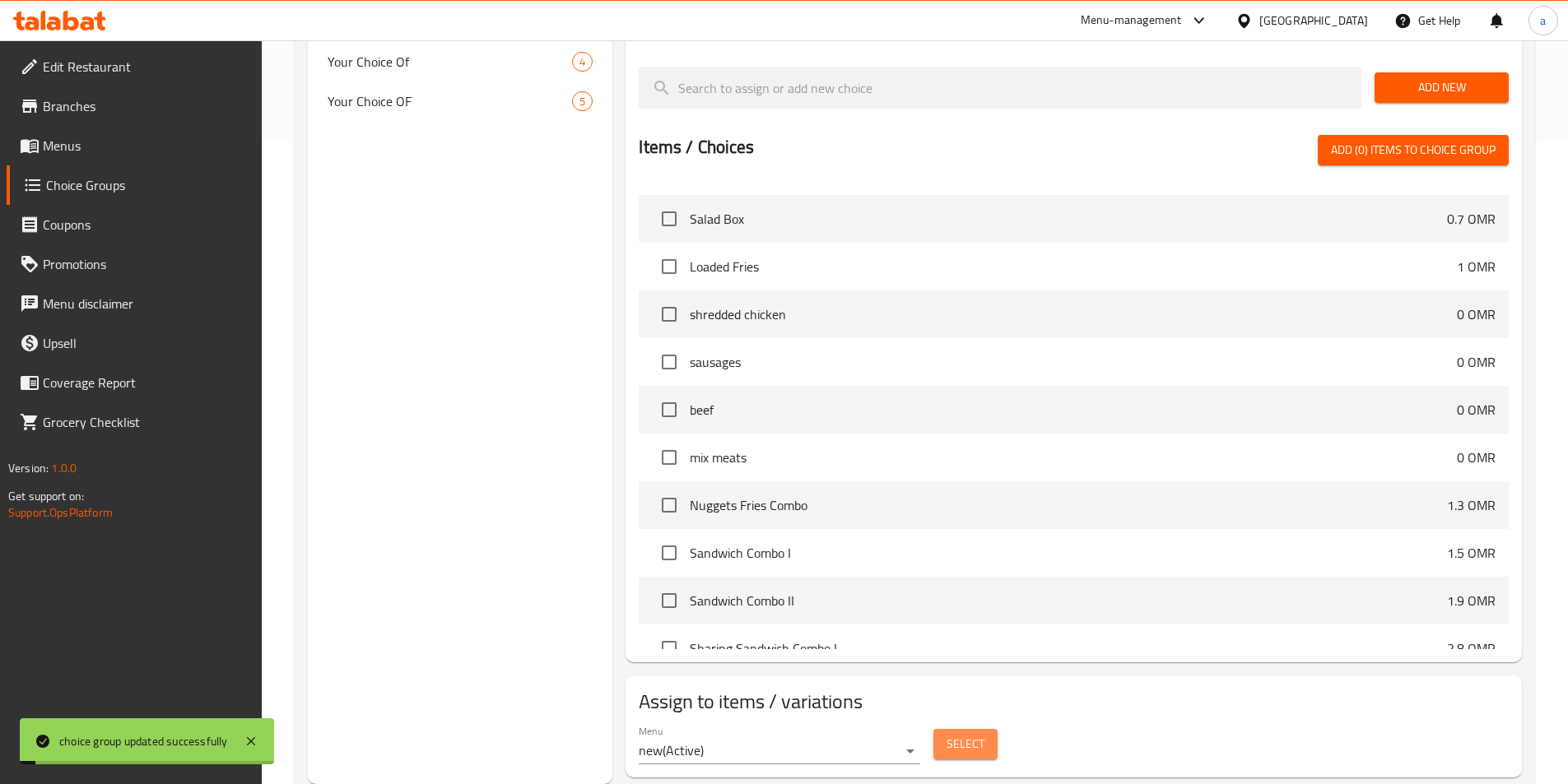
click at [968, 734] on span "Select" at bounding box center [965, 744] width 38 height 20
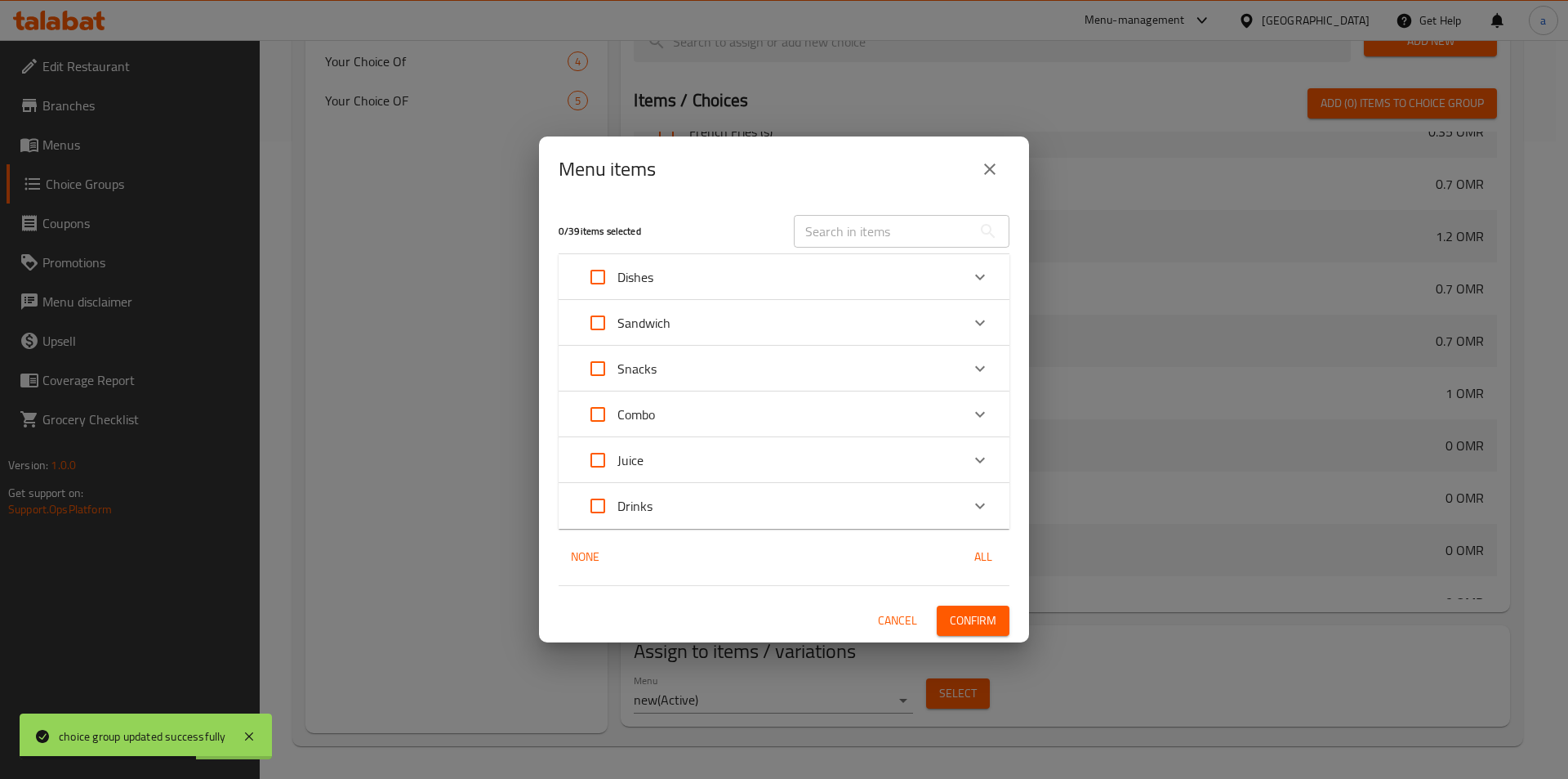
click at [715, 410] on div "Combo" at bounding box center [769, 414] width 382 height 40
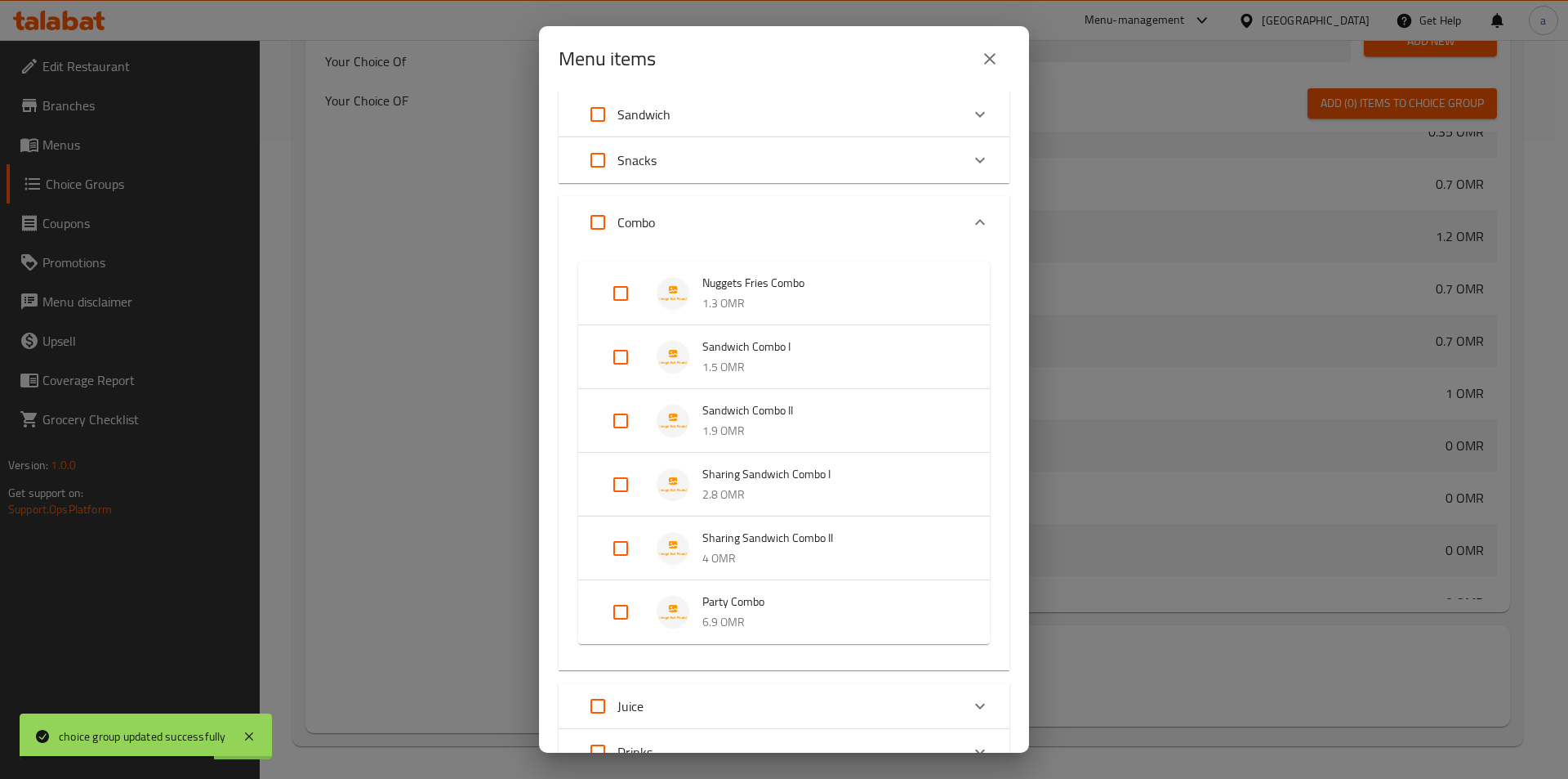
scroll to position [233, 0]
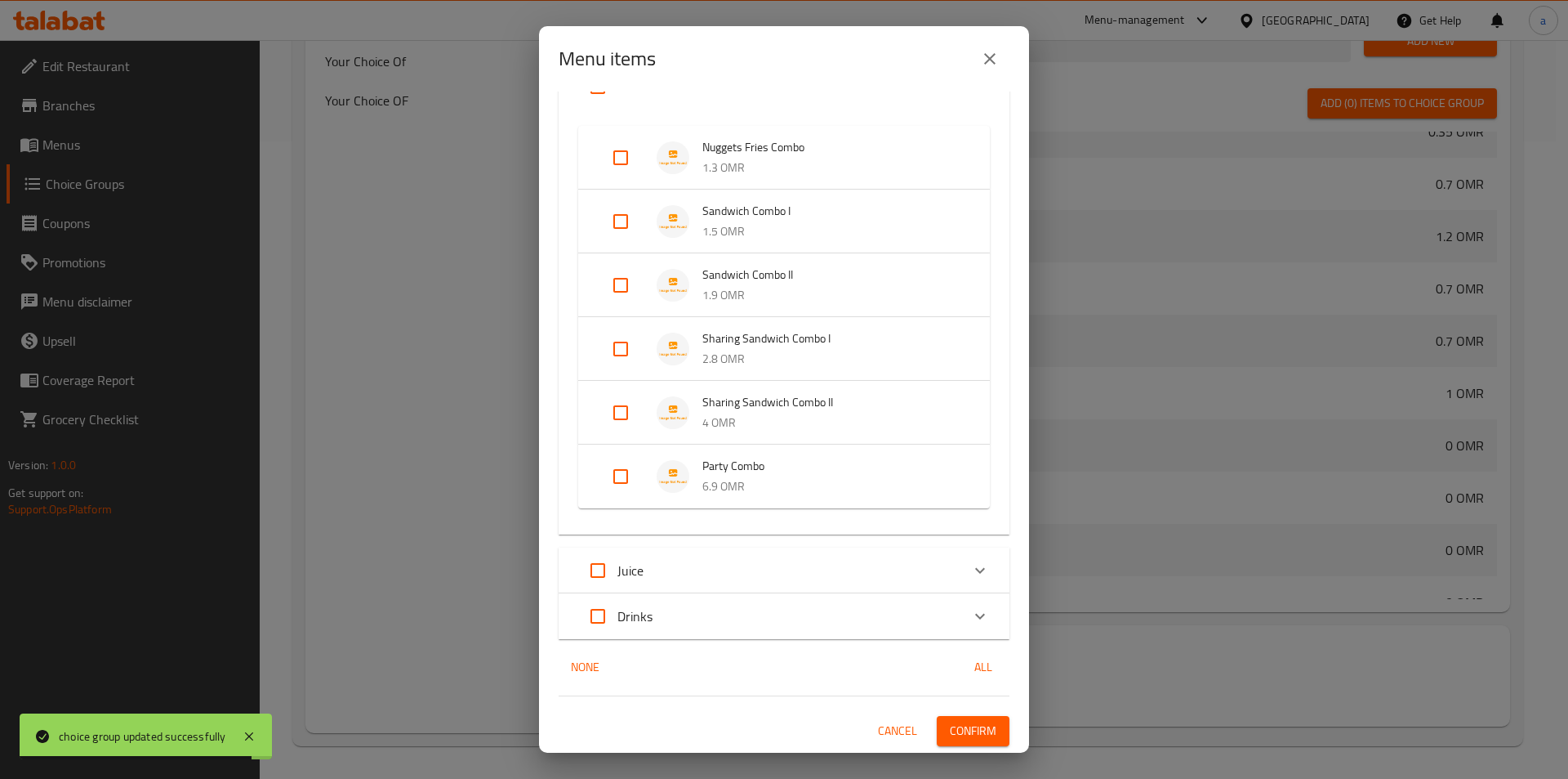
click at [604, 418] on input "Expand" at bounding box center [620, 413] width 40 height 40
checkbox input "true"
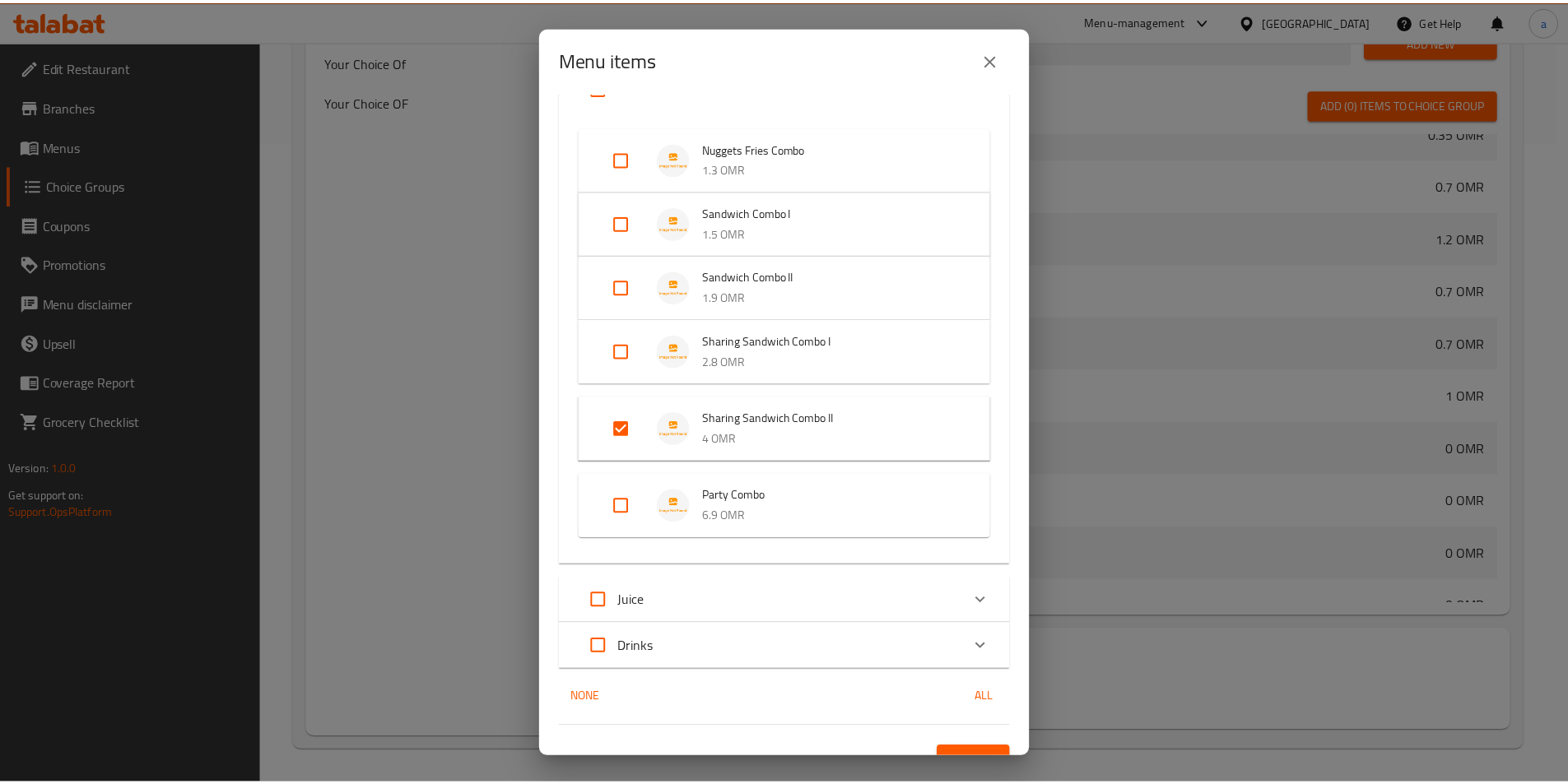
scroll to position [261, 0]
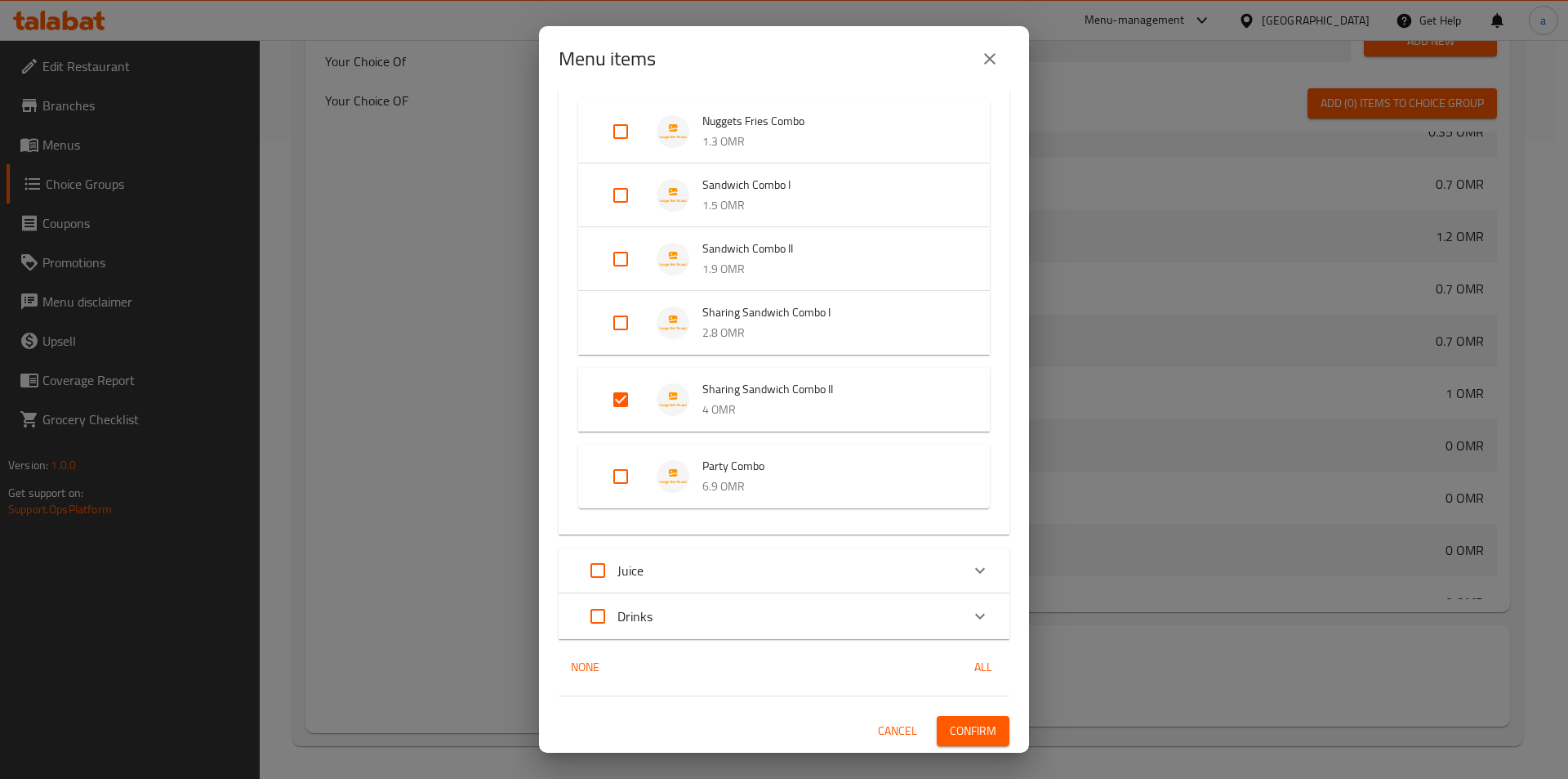
click at [960, 729] on span "Confirm" at bounding box center [973, 731] width 46 height 20
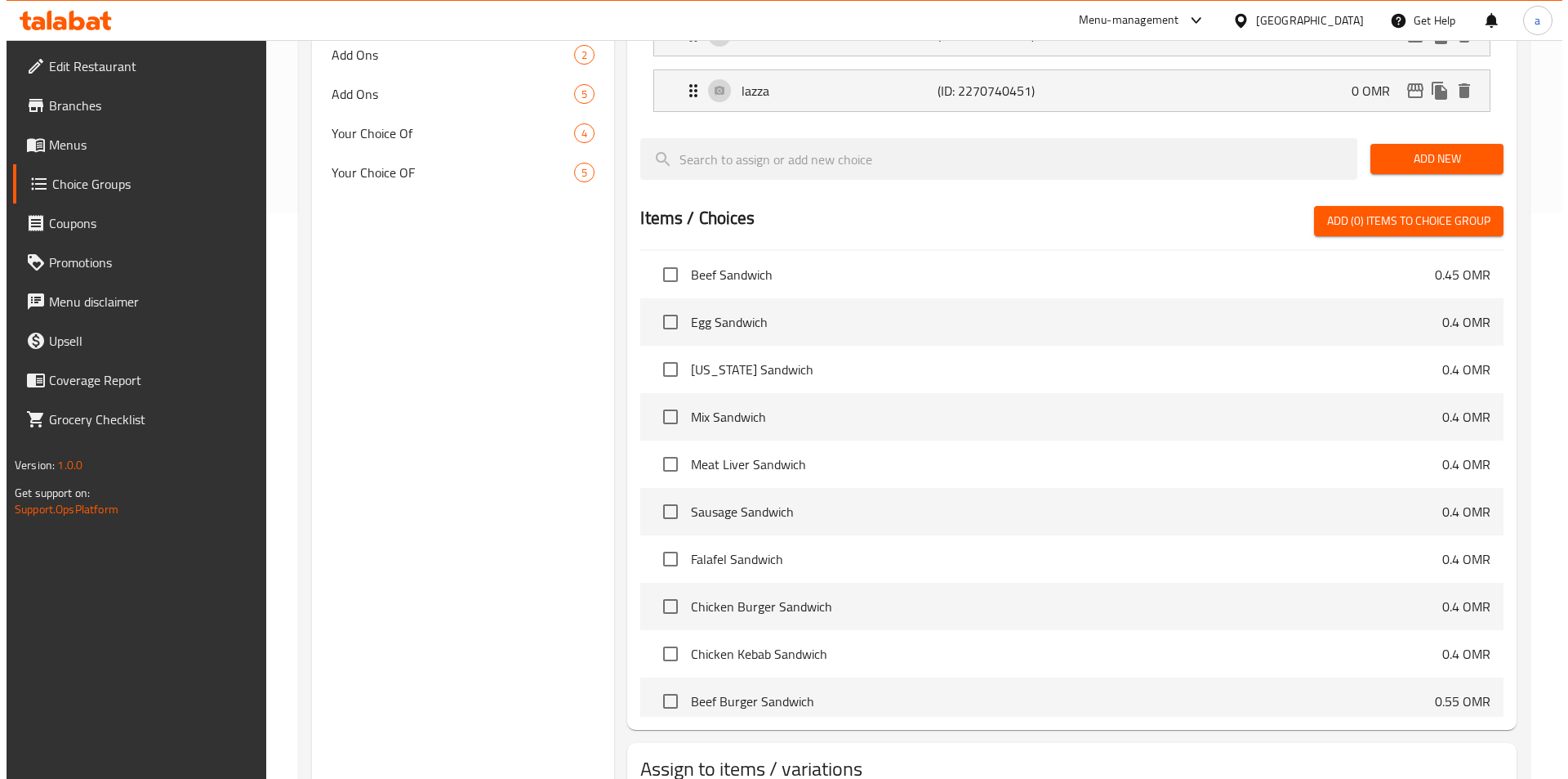
scroll to position [572, 0]
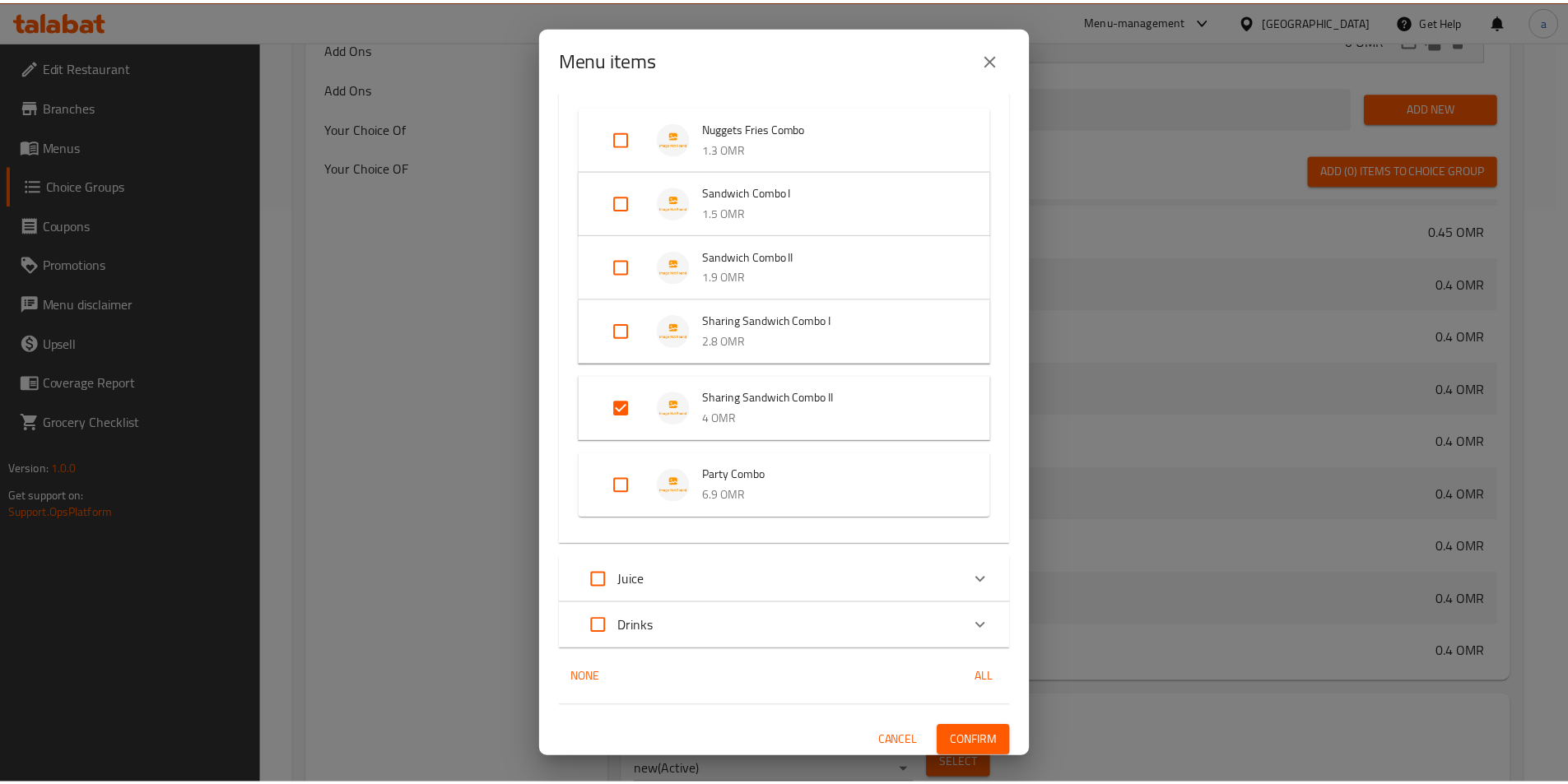
scroll to position [261, 0]
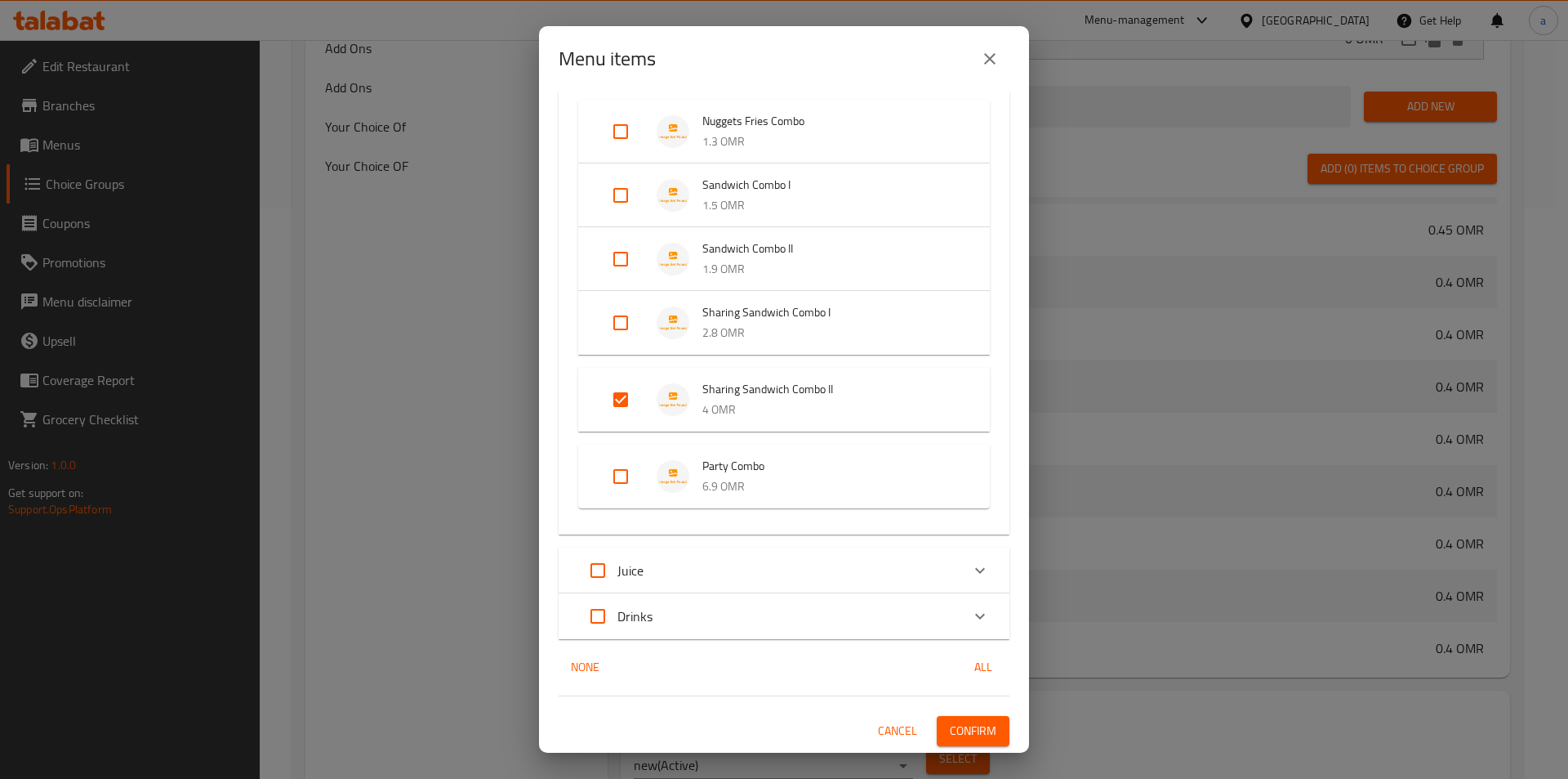
click at [633, 487] on input "Expand" at bounding box center [620, 477] width 40 height 40
checkbox input "true"
click at [955, 739] on span "Confirm" at bounding box center [973, 731] width 46 height 20
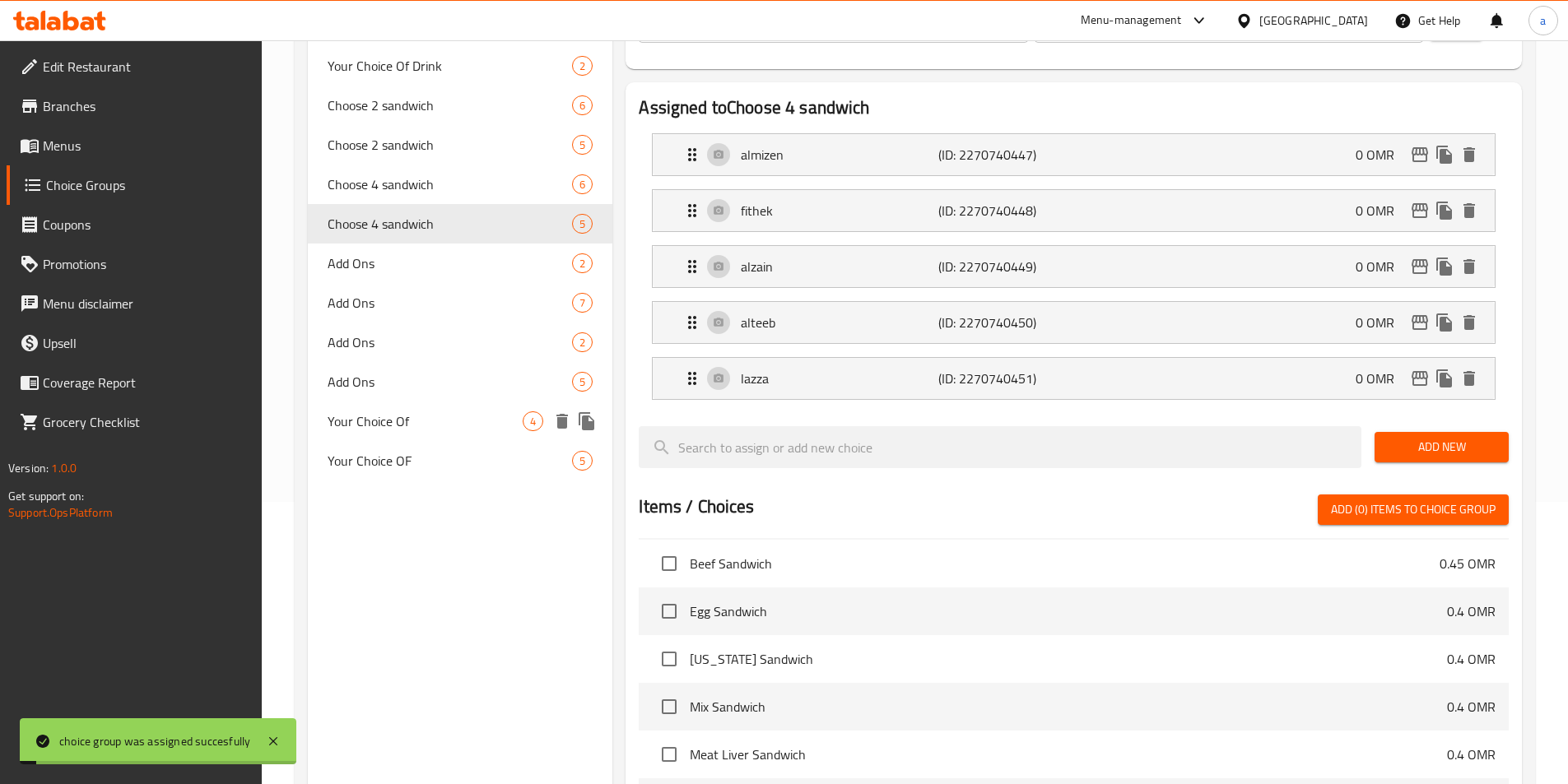
scroll to position [247, 0]
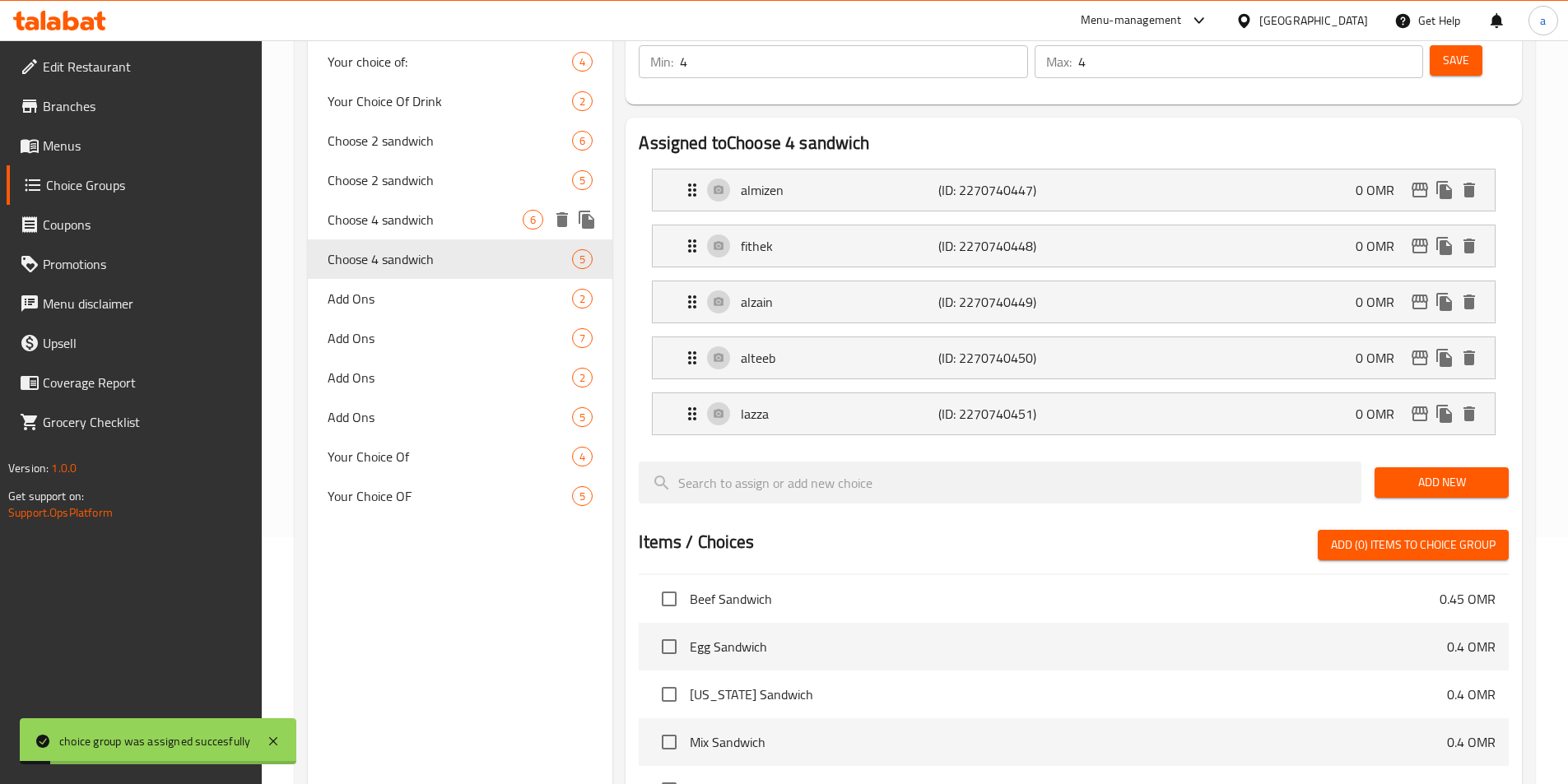
click at [459, 231] on div "Choose 4 sandwich 6" at bounding box center [460, 220] width 305 height 40
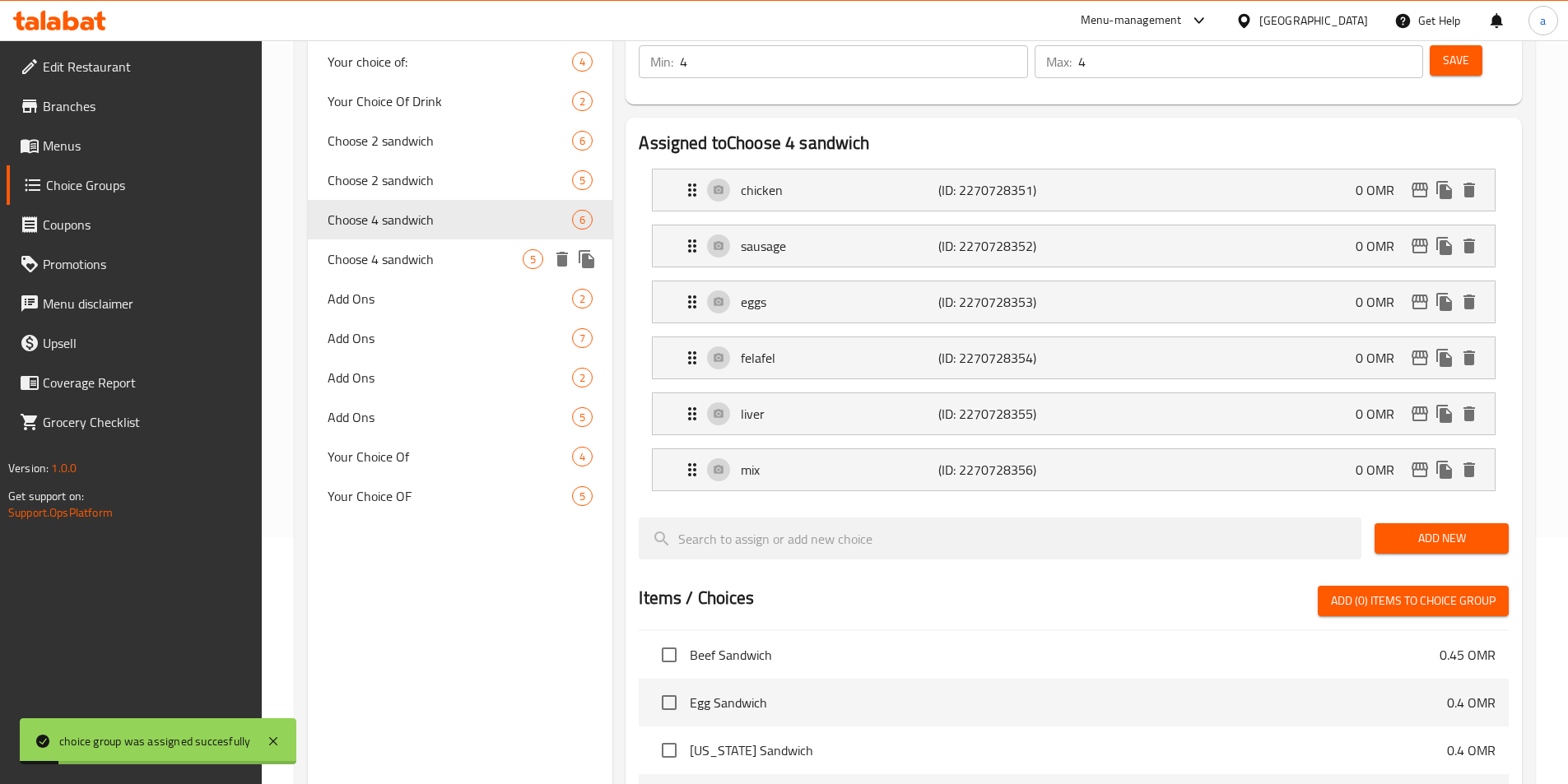
type input "Choose 4 sandwich"
type input "اختار 4 ساندويتش"
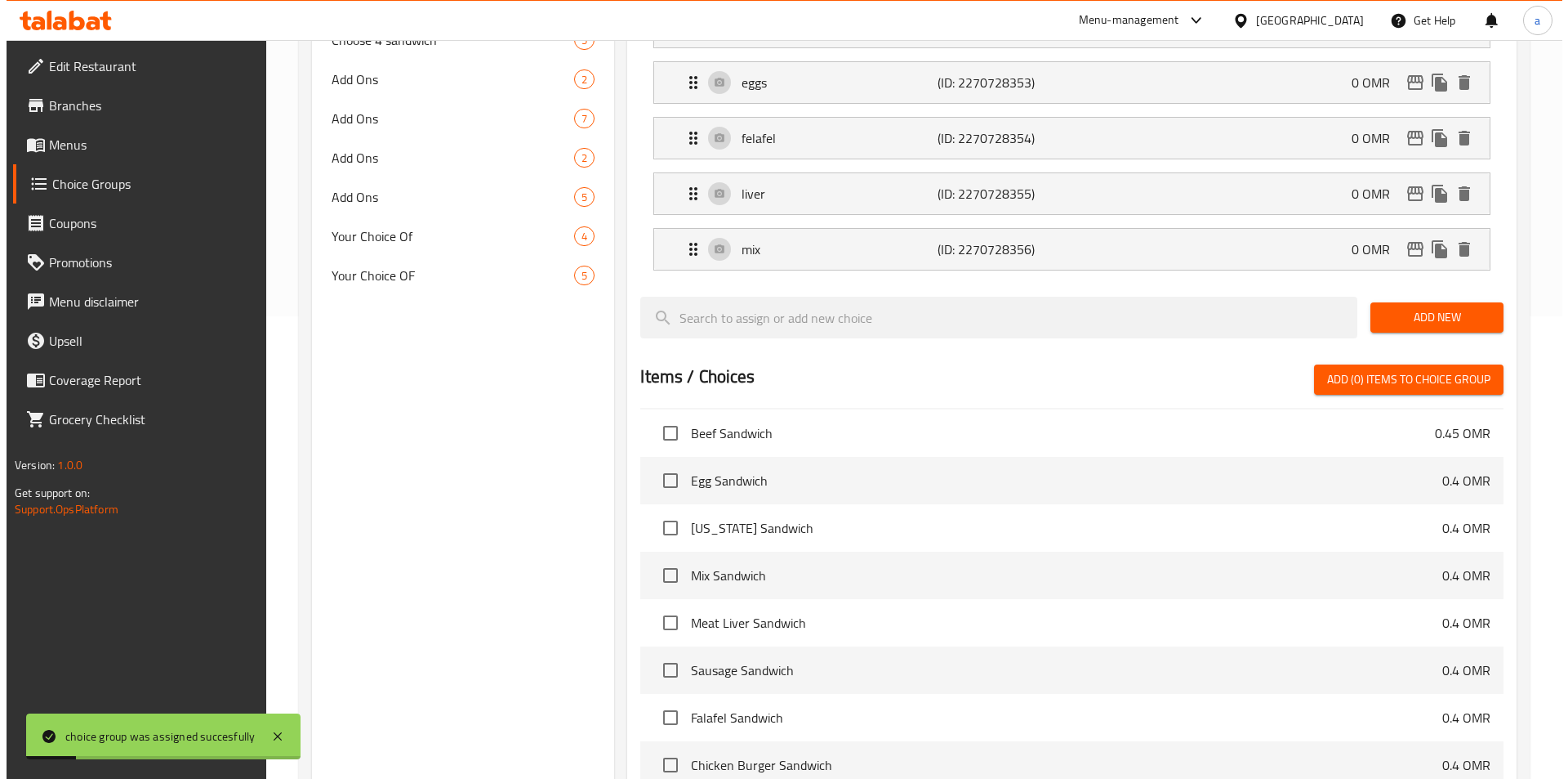
scroll to position [693, 0]
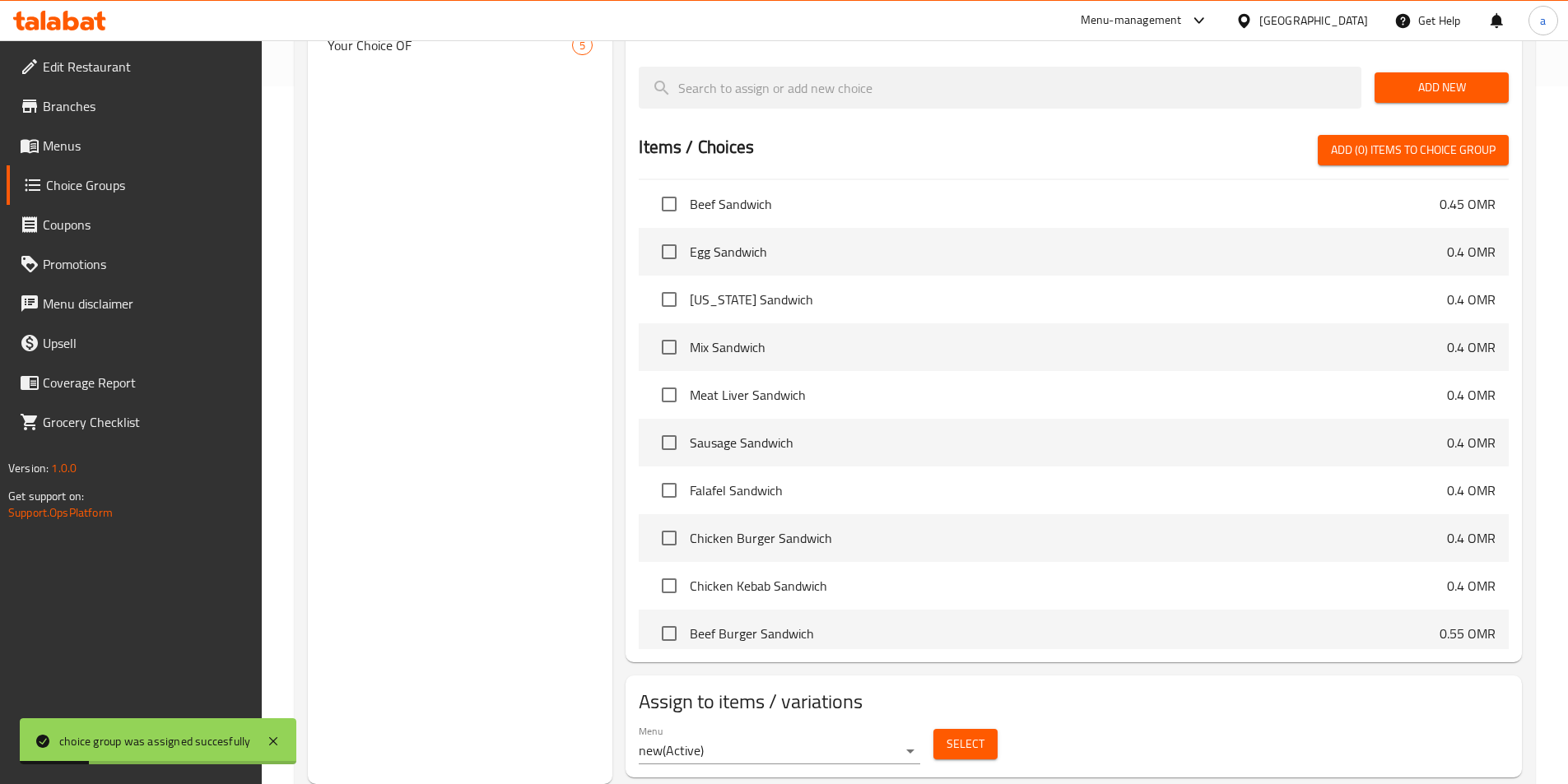
click at [988, 729] on button "Select" at bounding box center [966, 744] width 64 height 31
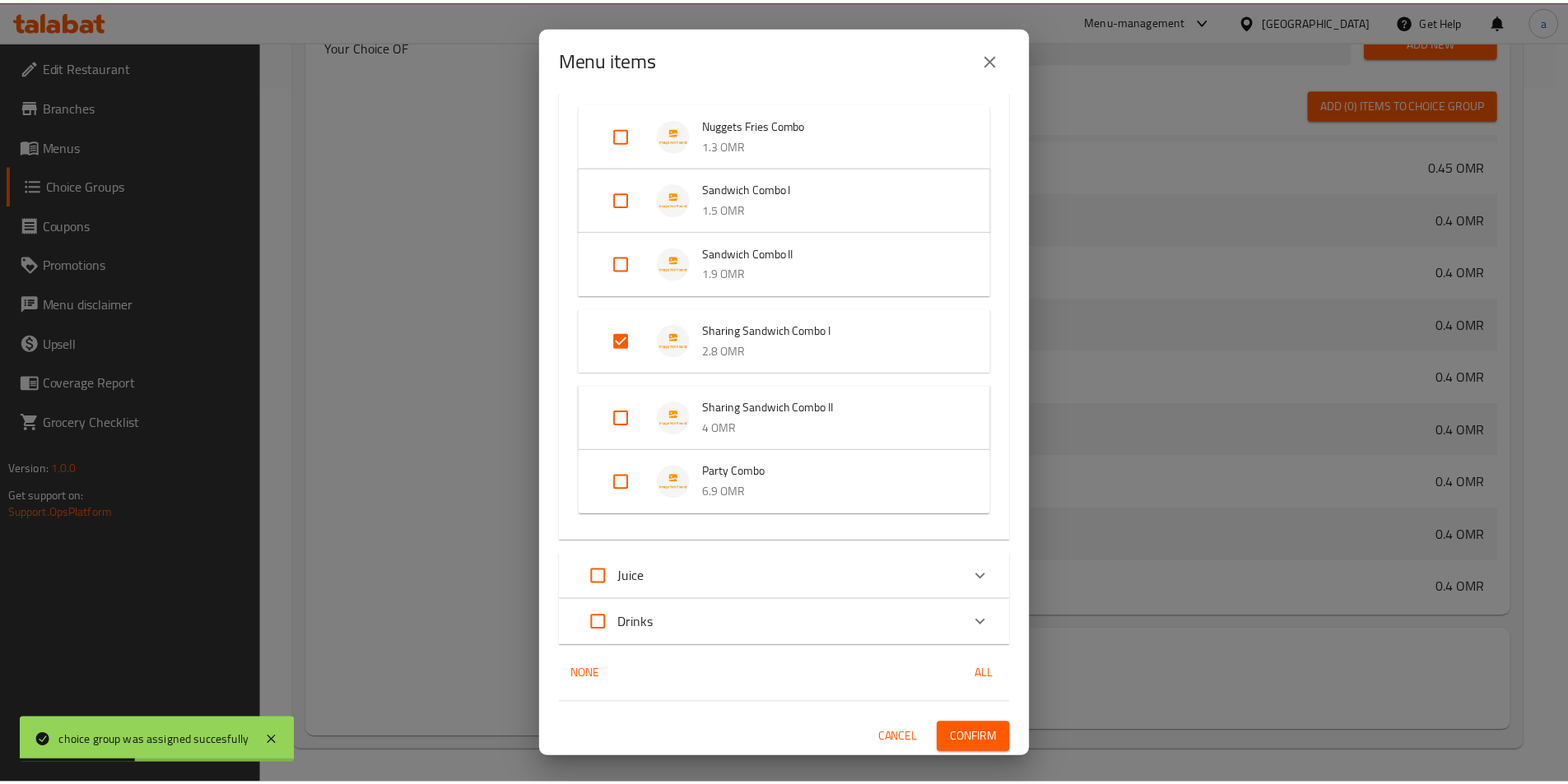
scroll to position [261, 0]
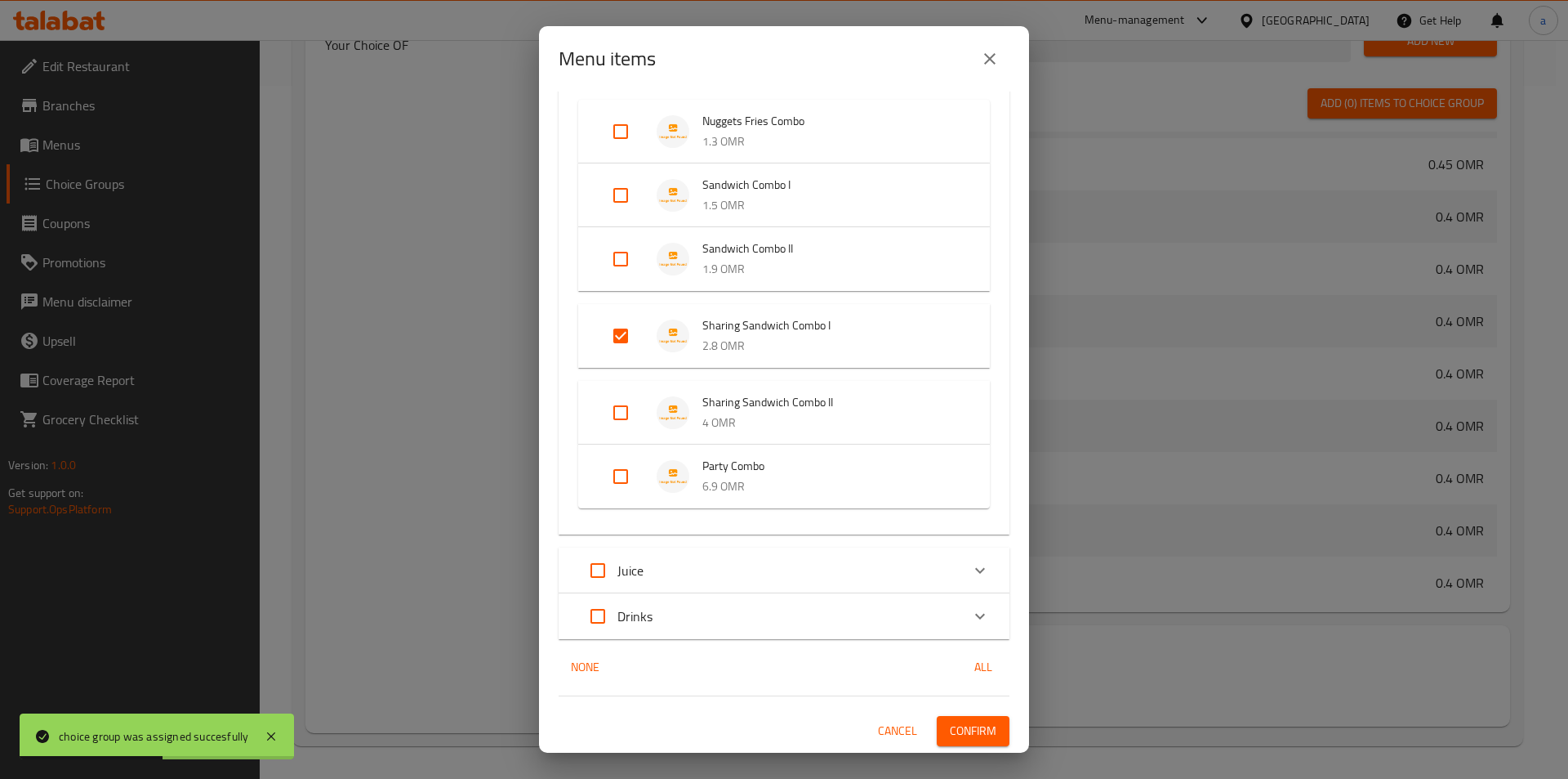
click at [611, 402] on input "Expand" at bounding box center [620, 413] width 40 height 40
click at [626, 425] on input "Expand" at bounding box center [620, 413] width 40 height 40
checkbox input "false"
click at [625, 470] on input "Expand" at bounding box center [620, 477] width 40 height 40
checkbox input "true"
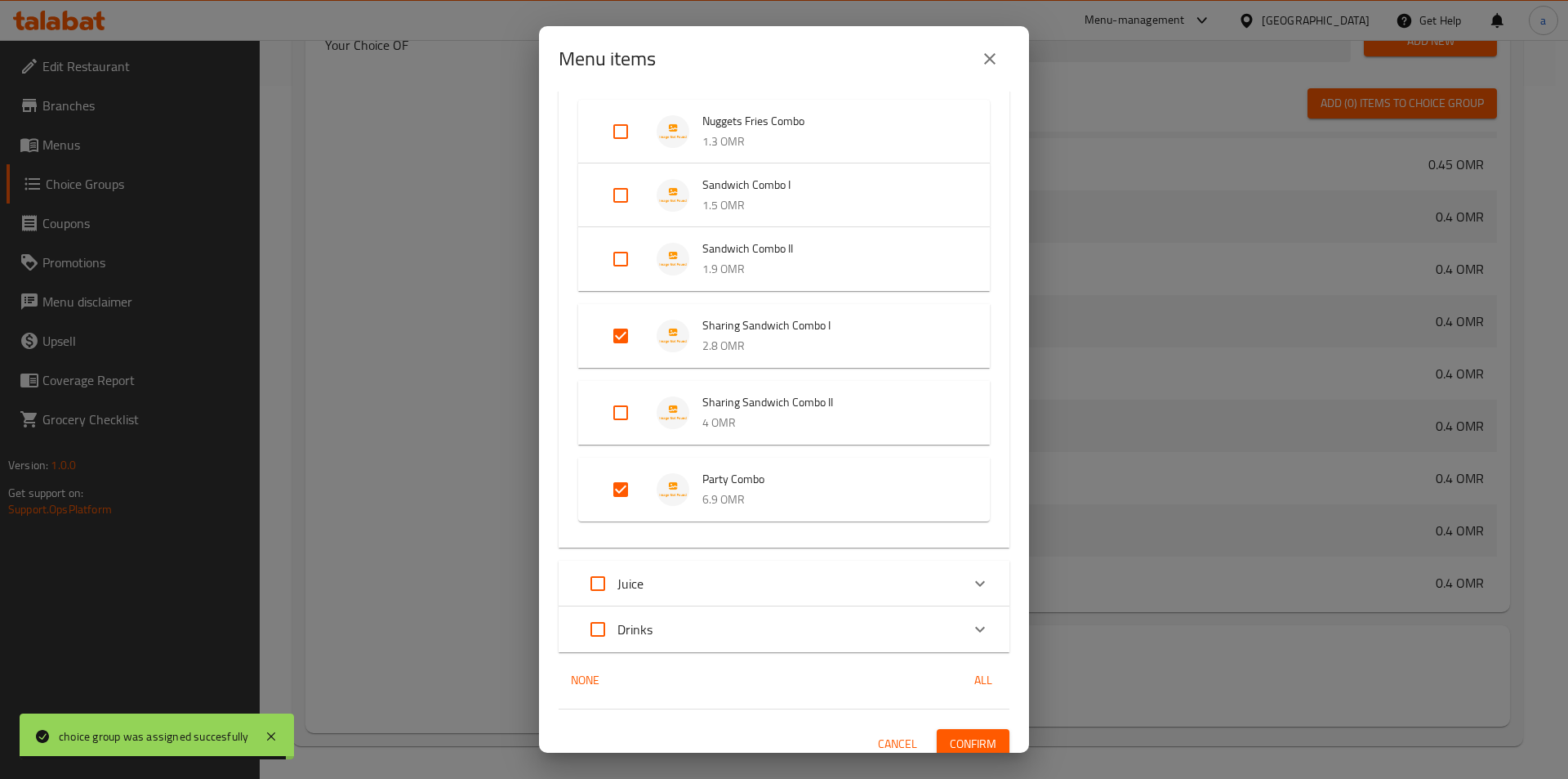
click at [949, 730] on button "Confirm" at bounding box center [973, 744] width 72 height 30
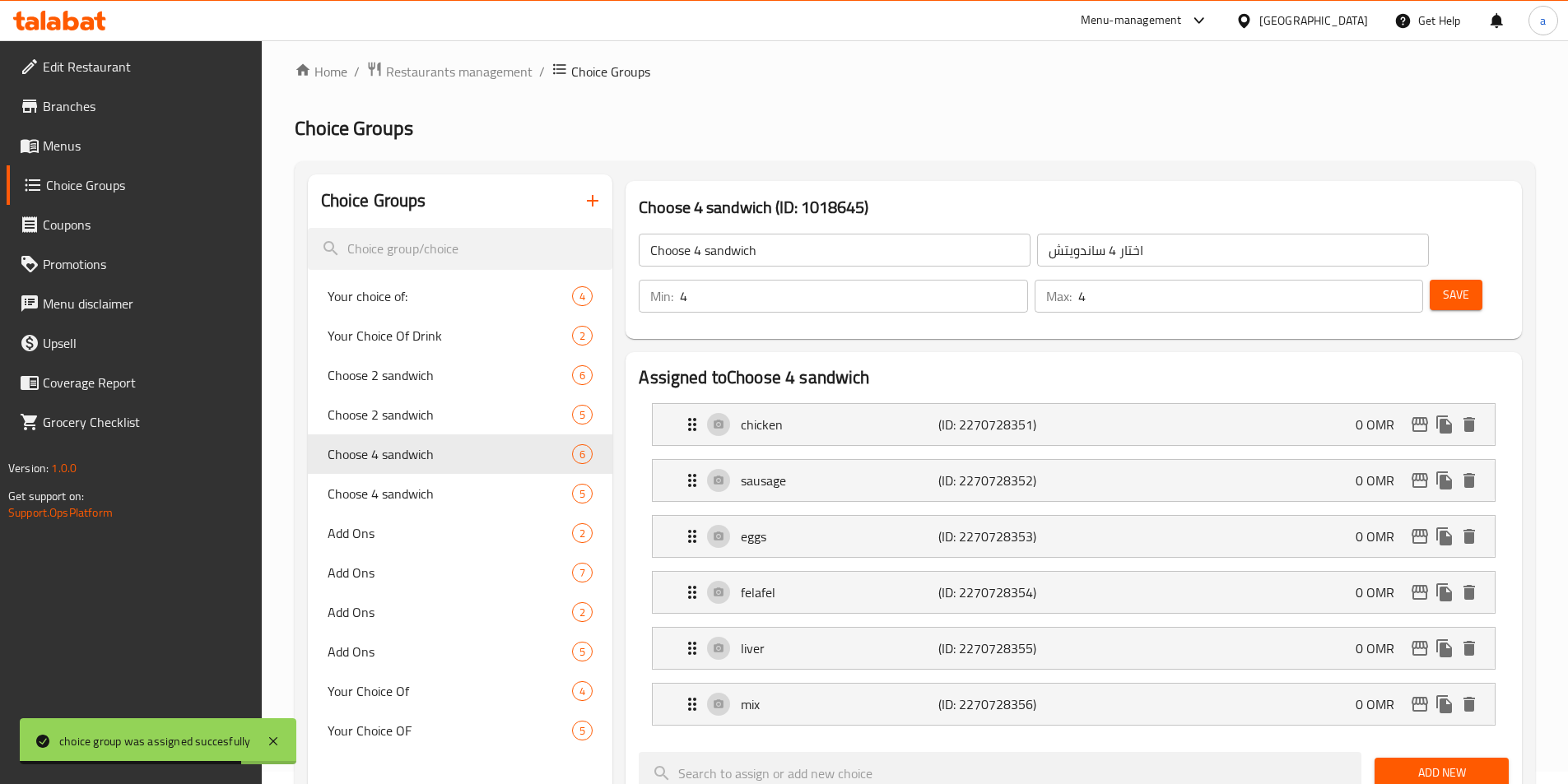
scroll to position [0, 0]
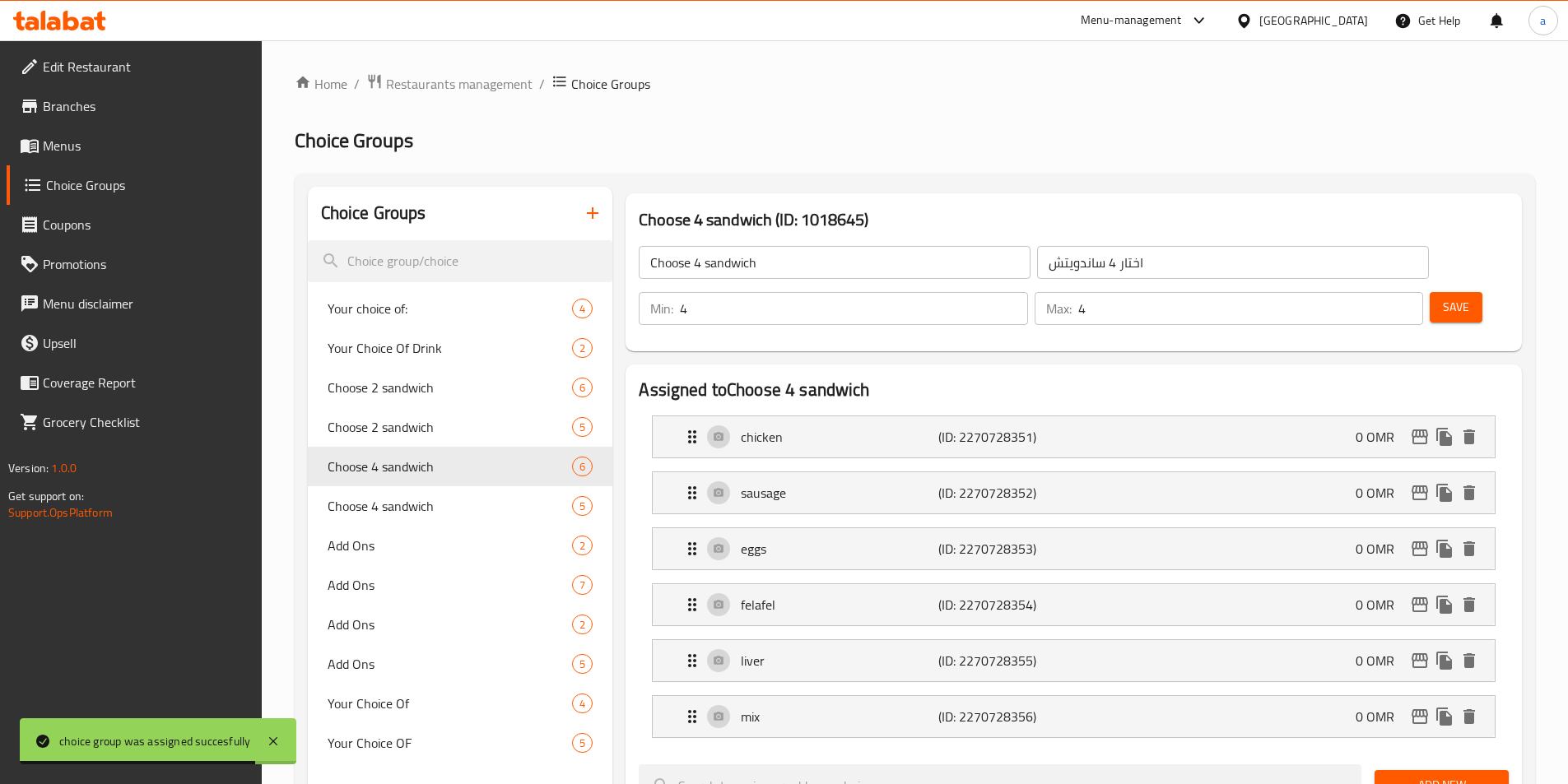
click at [600, 199] on button "button" at bounding box center [592, 213] width 40 height 40
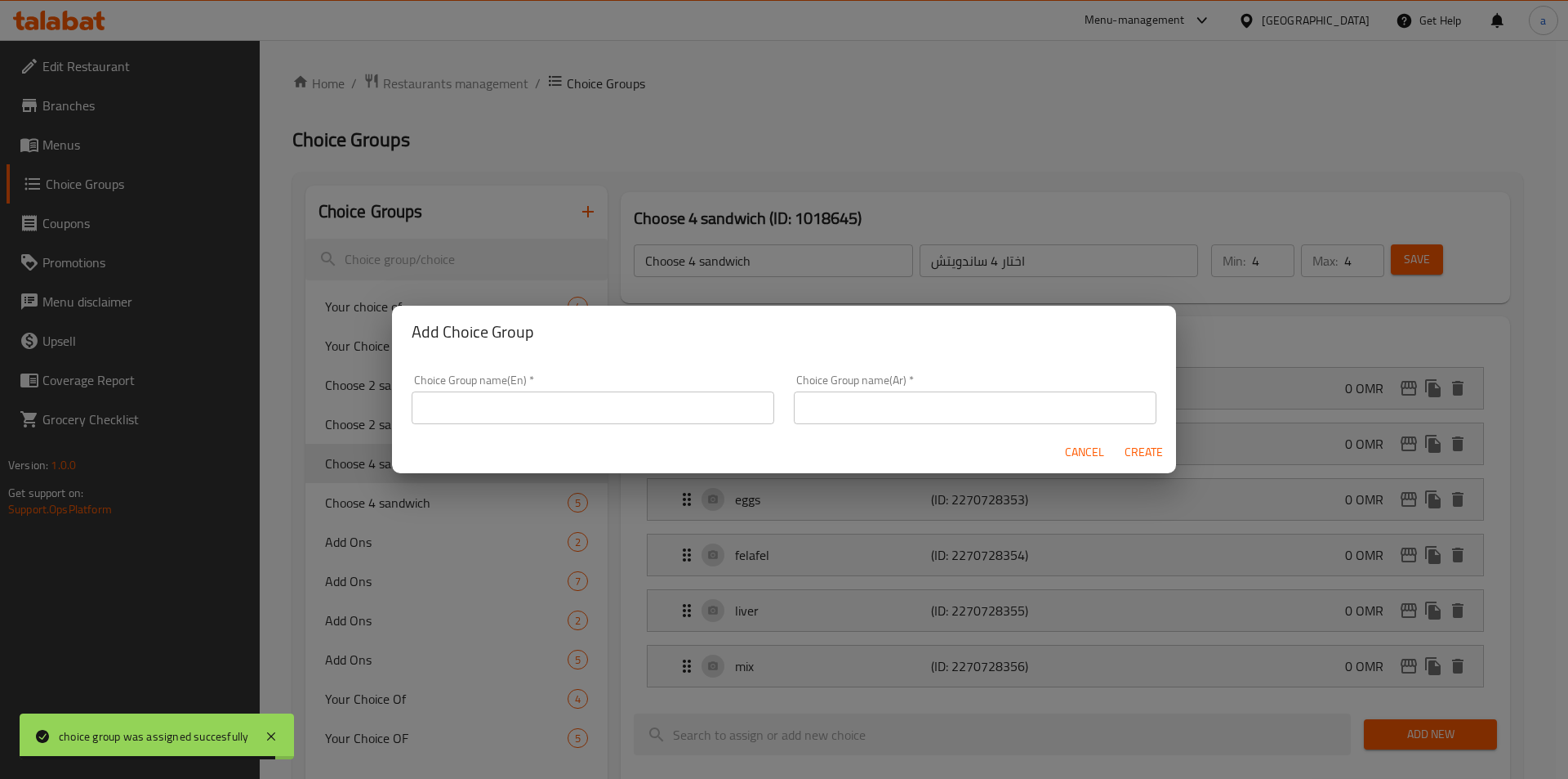
drag, startPoint x: 684, startPoint y: 408, endPoint x: 682, endPoint y: 426, distance: 18.1
click at [684, 408] on input "text" at bounding box center [593, 408] width 363 height 33
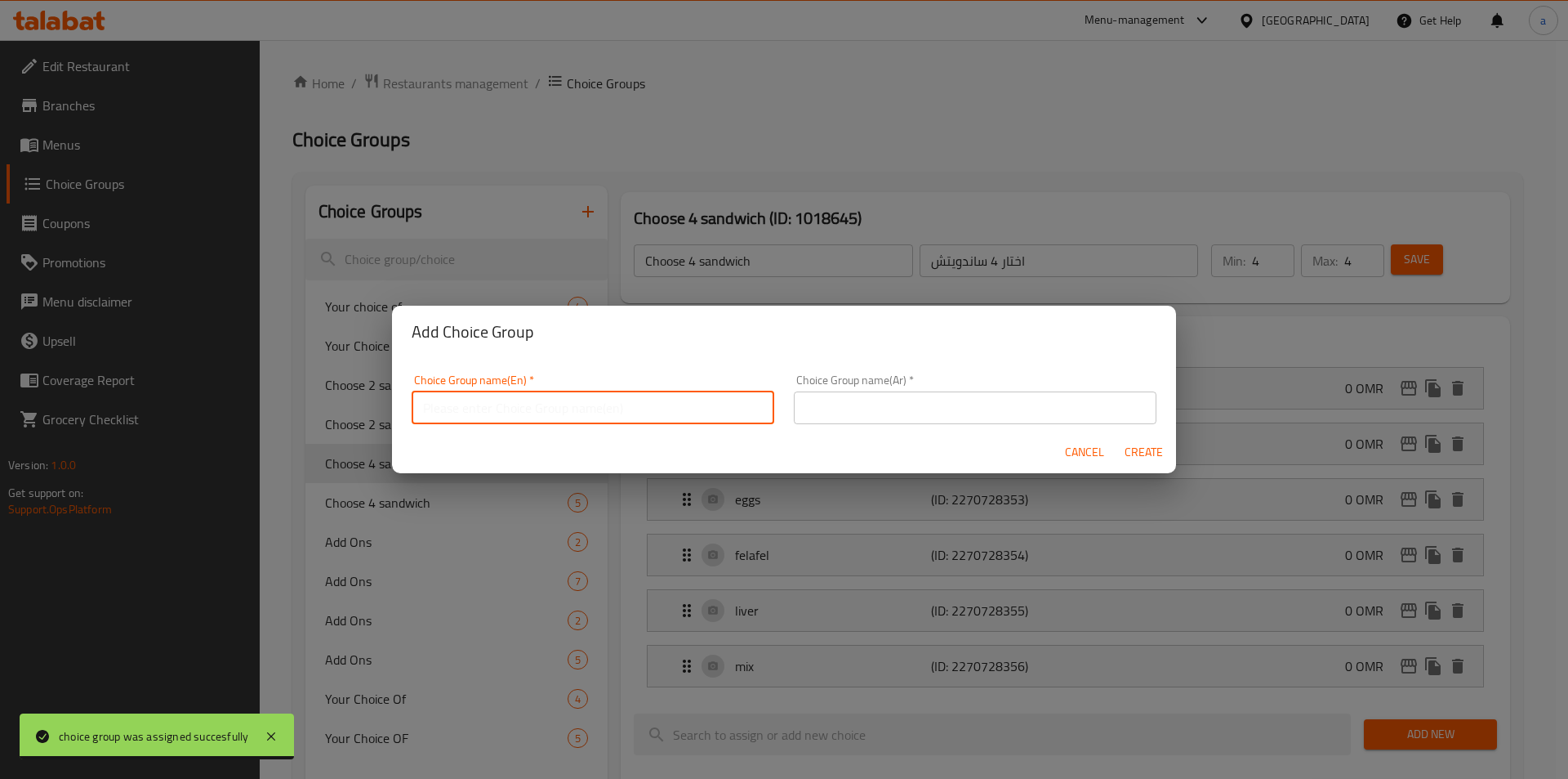
type input "Your Choice Of :"
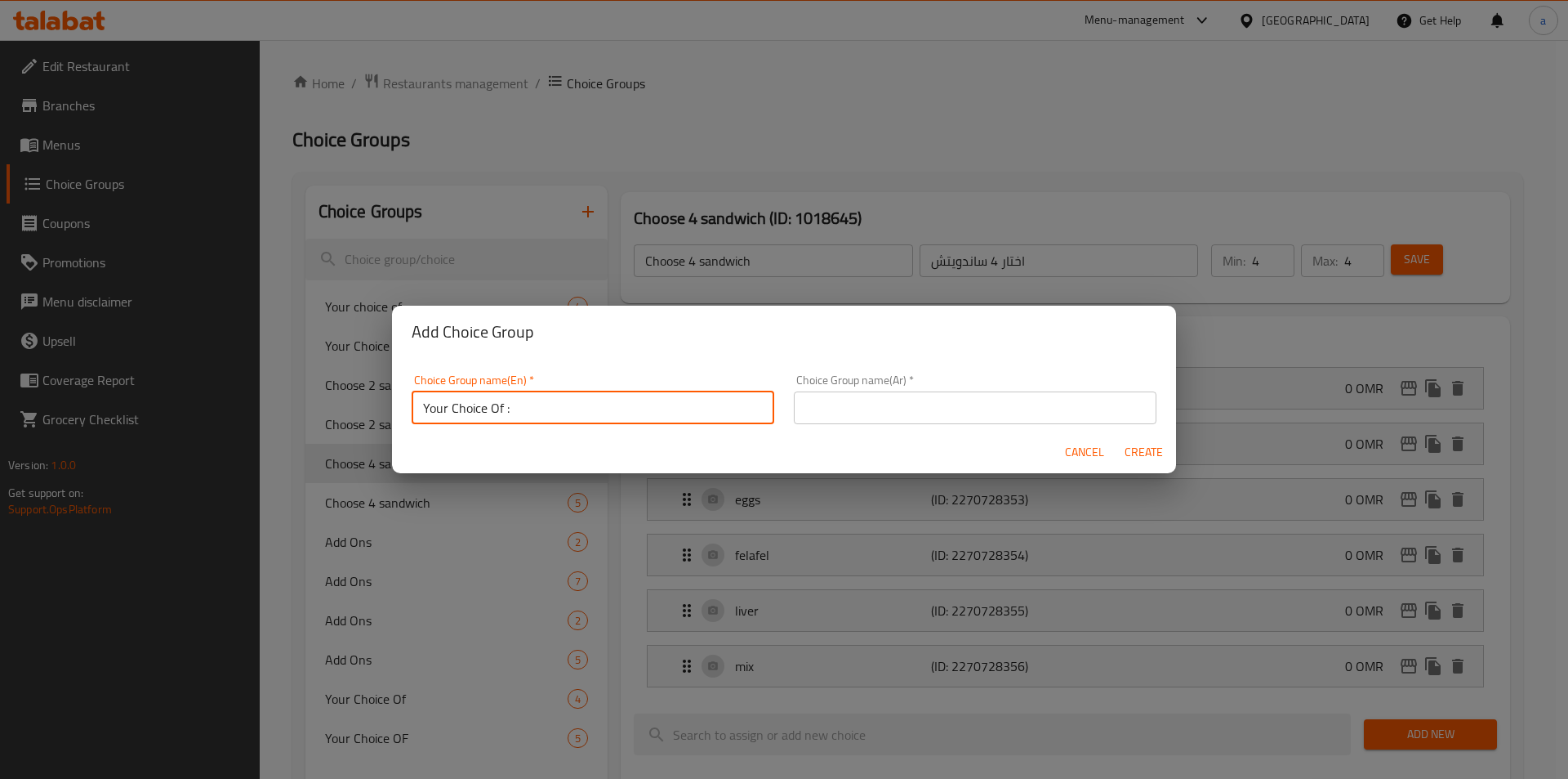
click at [851, 402] on input "text" at bounding box center [975, 408] width 363 height 33
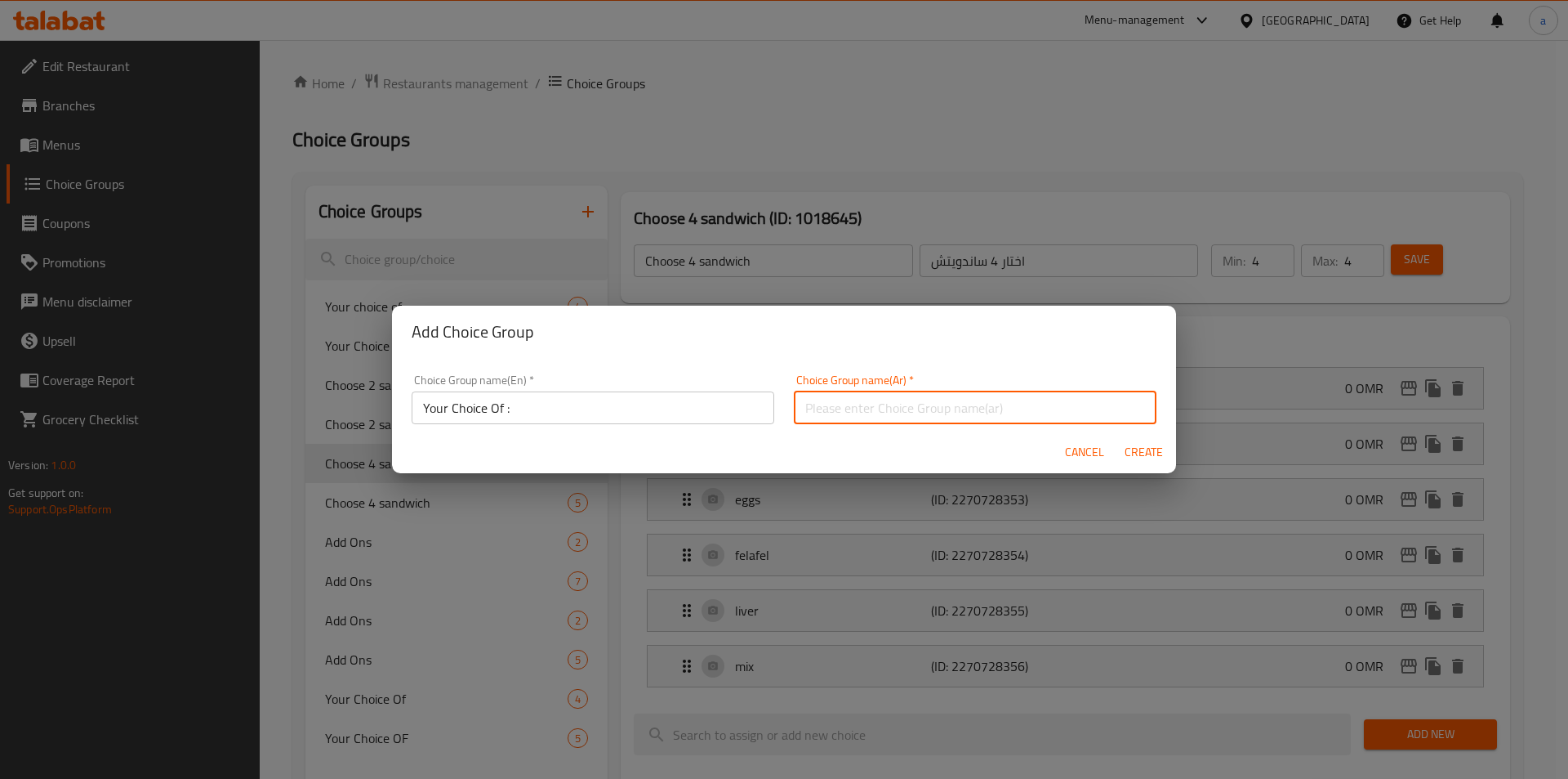
type input "اختيارك من :"
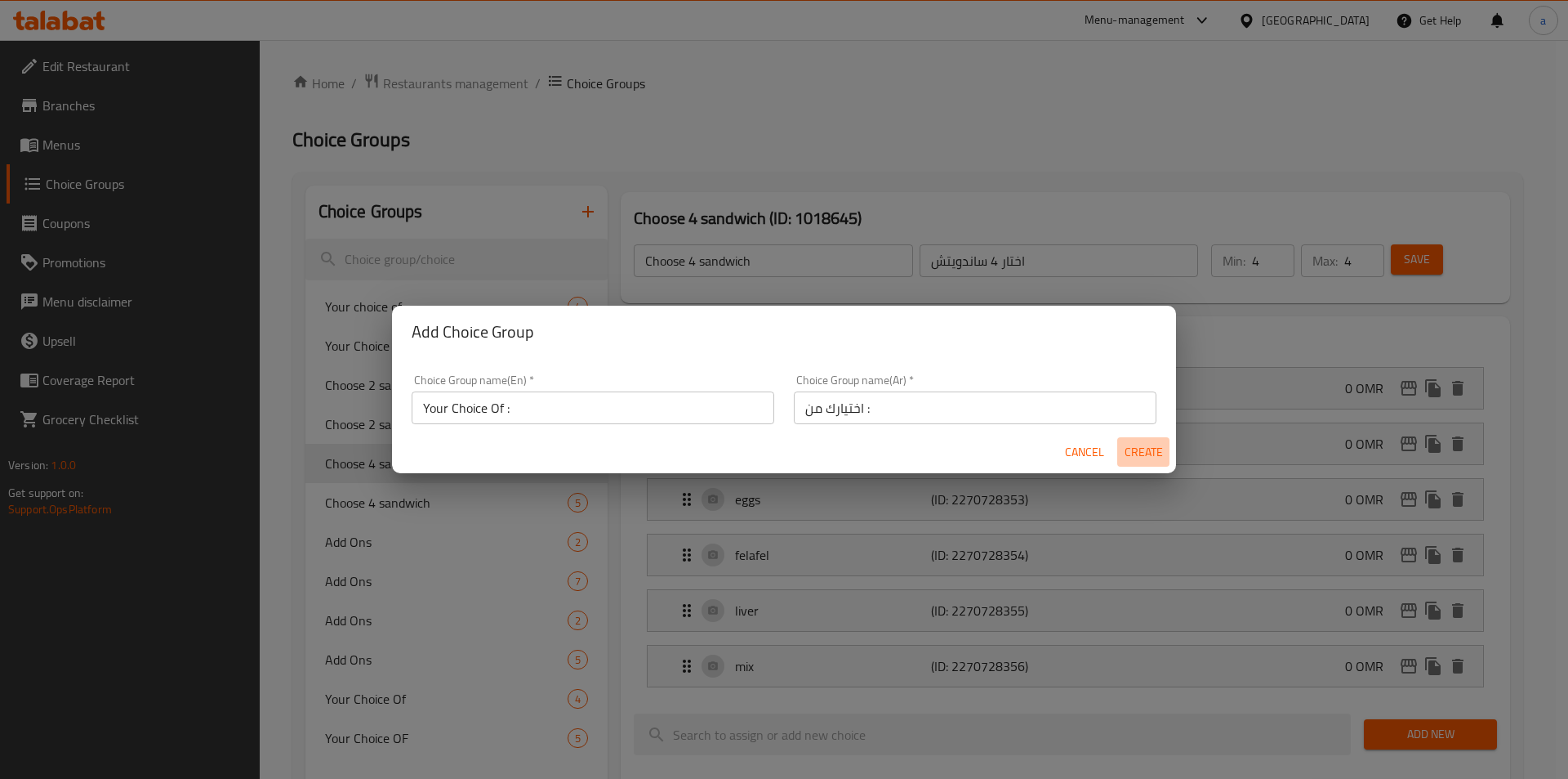
click at [1150, 457] on span "Create" at bounding box center [1143, 452] width 40 height 20
type input "Your Choice Of :"
type input "اختيارك من :"
type input "0"
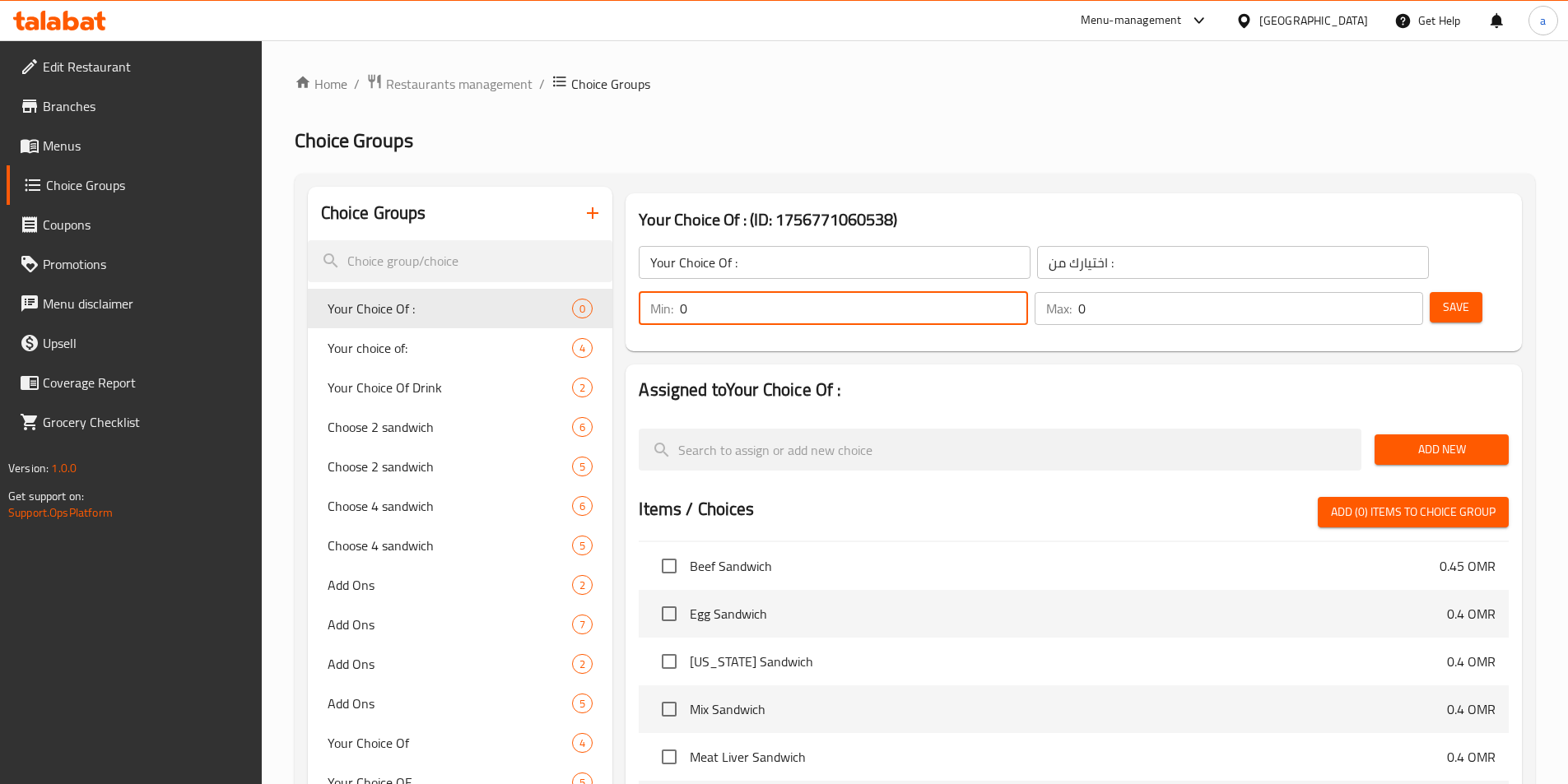
click at [1027, 292] on input "0" at bounding box center [854, 309] width 348 height 33
type input "1"
click at [1365, 292] on input "0" at bounding box center [1250, 309] width 345 height 33
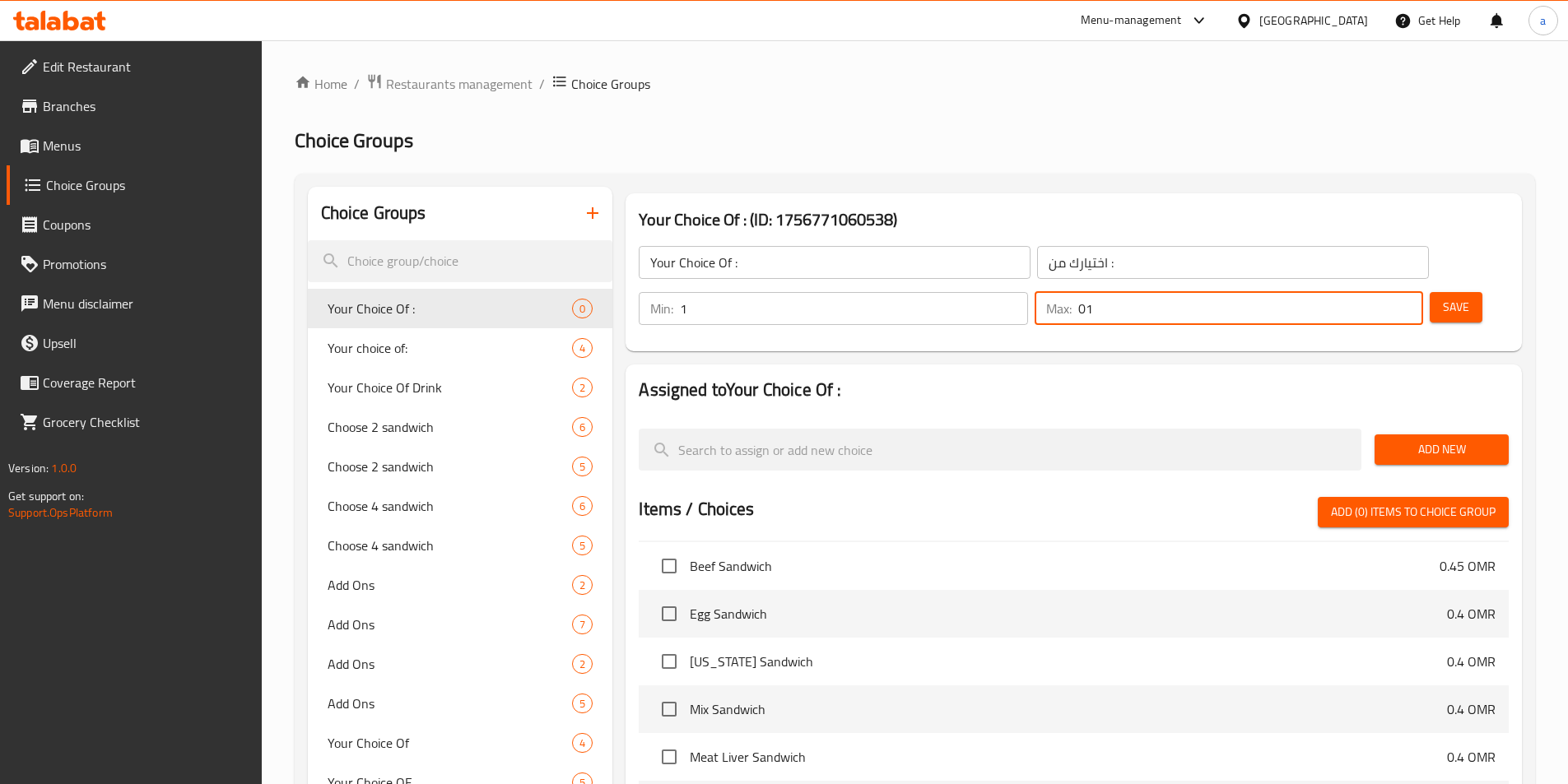
type input "0"
type input "1"
click at [1442, 297] on span "Save" at bounding box center [1455, 307] width 26 height 20
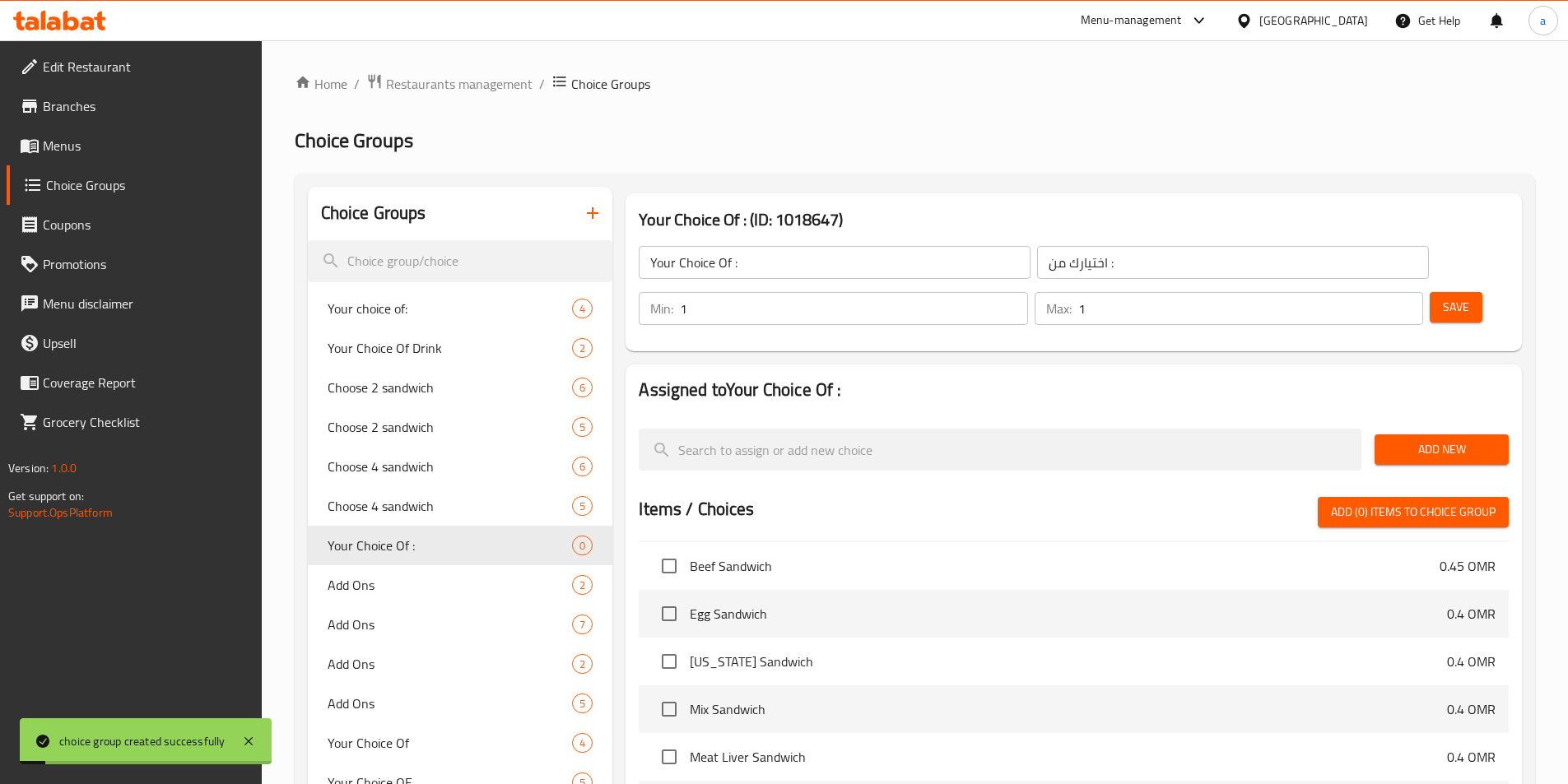
click at [1450, 439] on span "Add New" at bounding box center [1441, 449] width 108 height 20
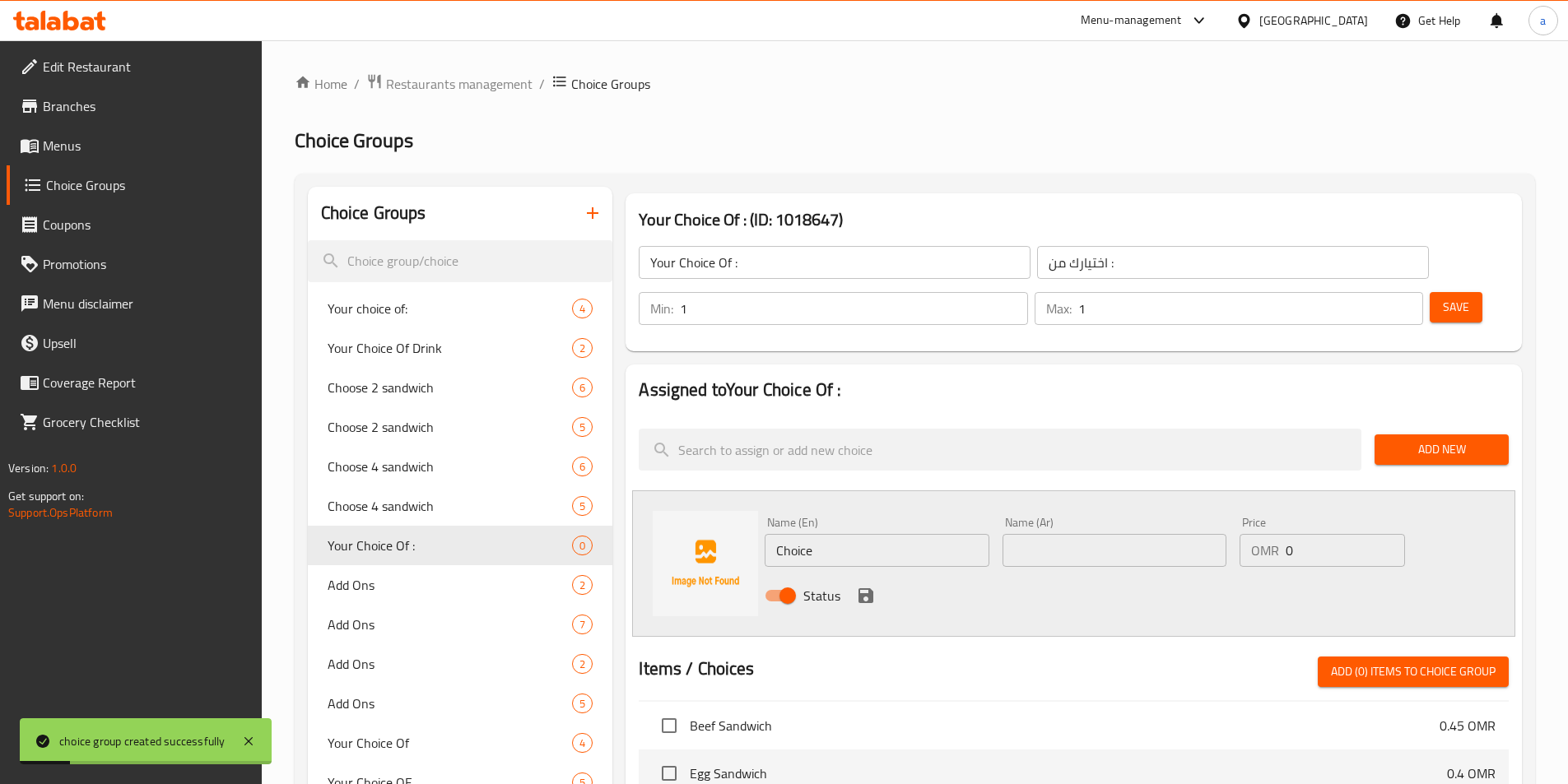
click at [920, 534] on input "Choice" at bounding box center [877, 550] width 224 height 33
click at [896, 534] on input "text" at bounding box center [877, 550] width 224 height 33
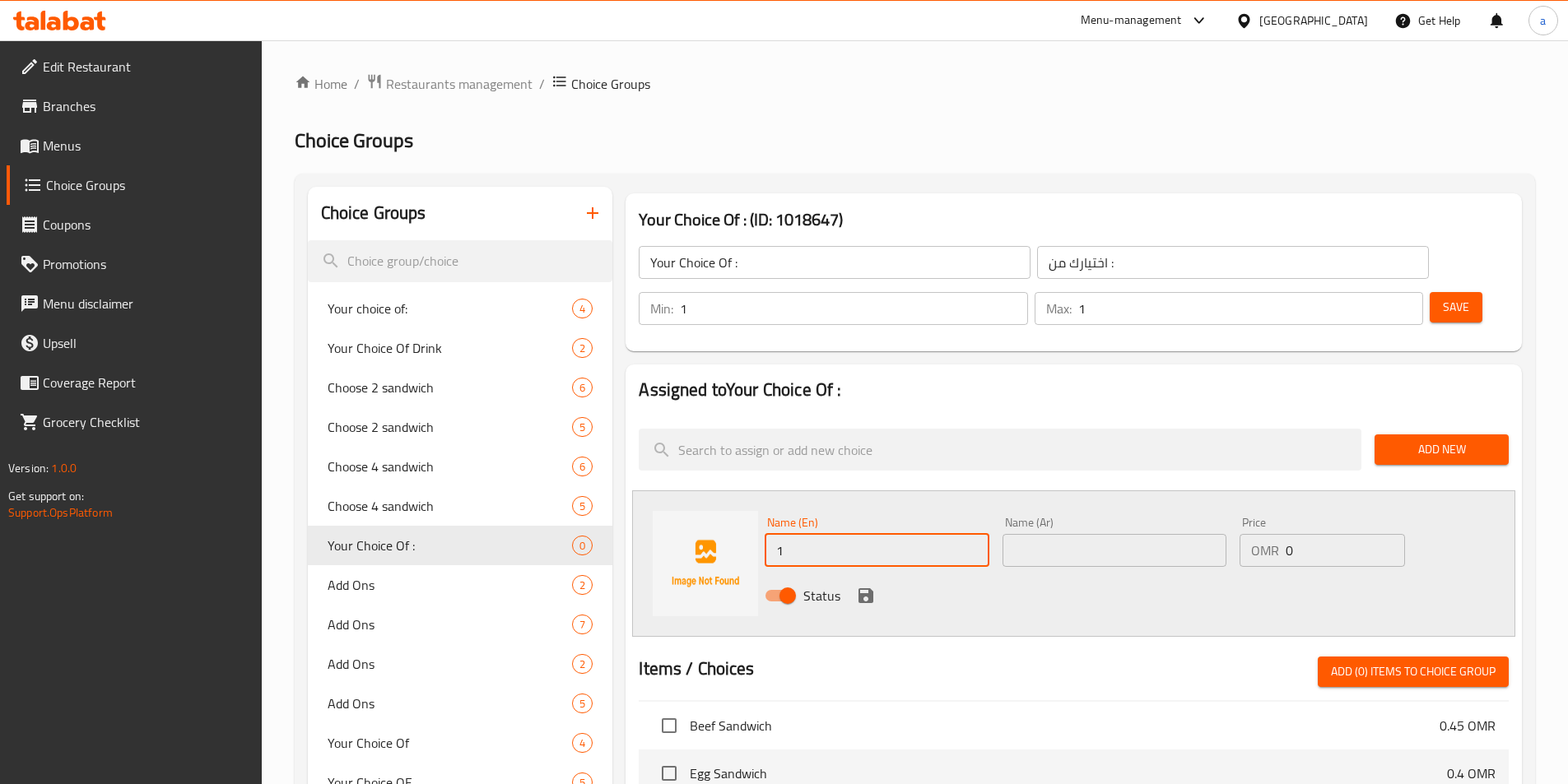
paste input "kinza"
type input "1 kinza"
click at [1089, 516] on div "Name (Ar) Name (Ar)" at bounding box center [1114, 541] width 224 height 50
click at [1115, 534] on input "text" at bounding box center [1114, 550] width 224 height 33
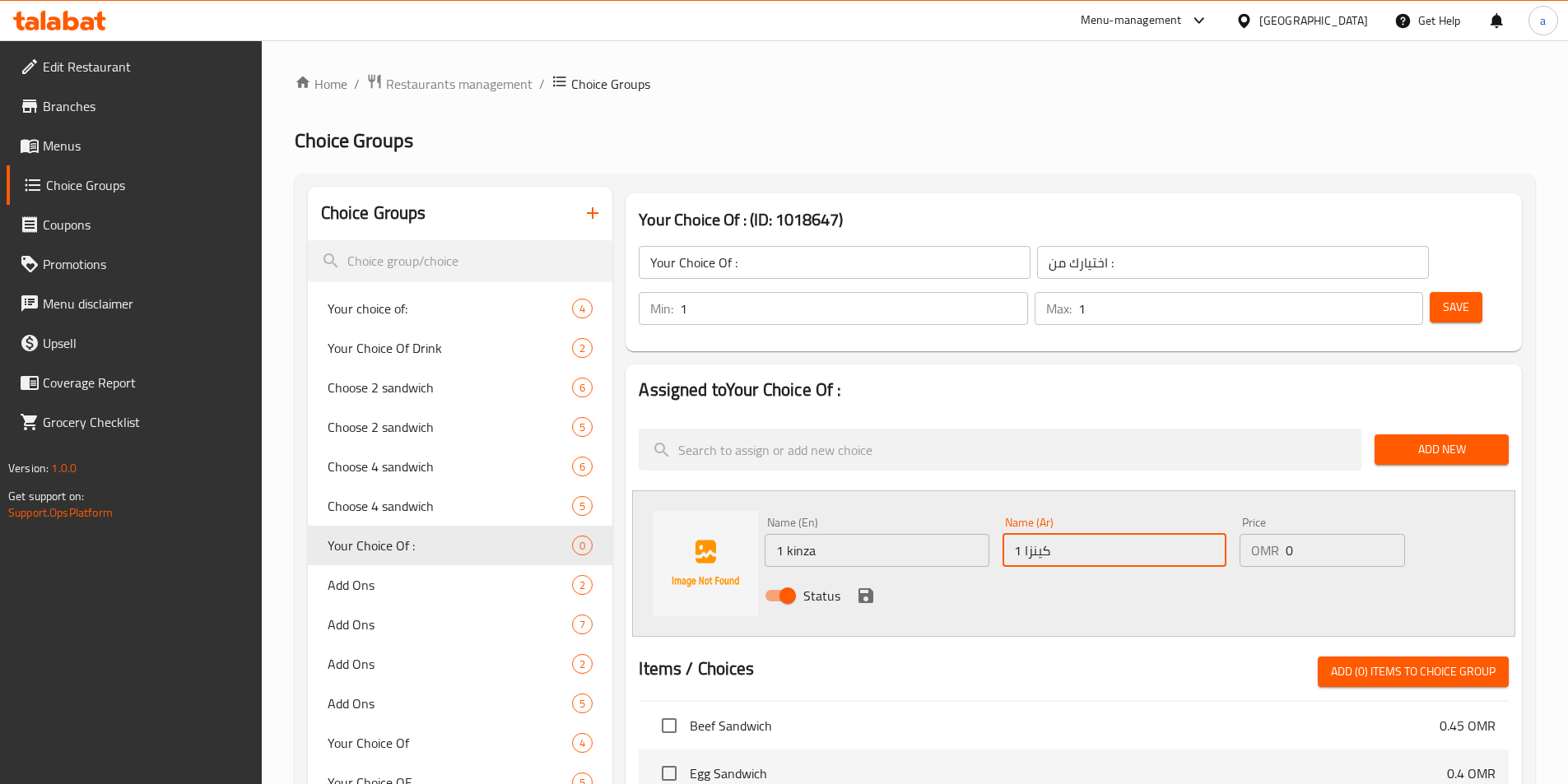
type input "1 كينزا"
click at [878, 573] on div "Status" at bounding box center [1114, 595] width 712 height 44
drag, startPoint x: 1062, startPoint y: 513, endPoint x: 851, endPoint y: 557, distance: 215.5
click at [847, 557] on div "Name (En) 1 kinza Name (En) Name (Ar) 1 كينزا Name (Ar) Price OMR 0 Price Status" at bounding box center [1114, 564] width 712 height 108
click at [866, 586] on icon "save" at bounding box center [865, 595] width 20 height 19
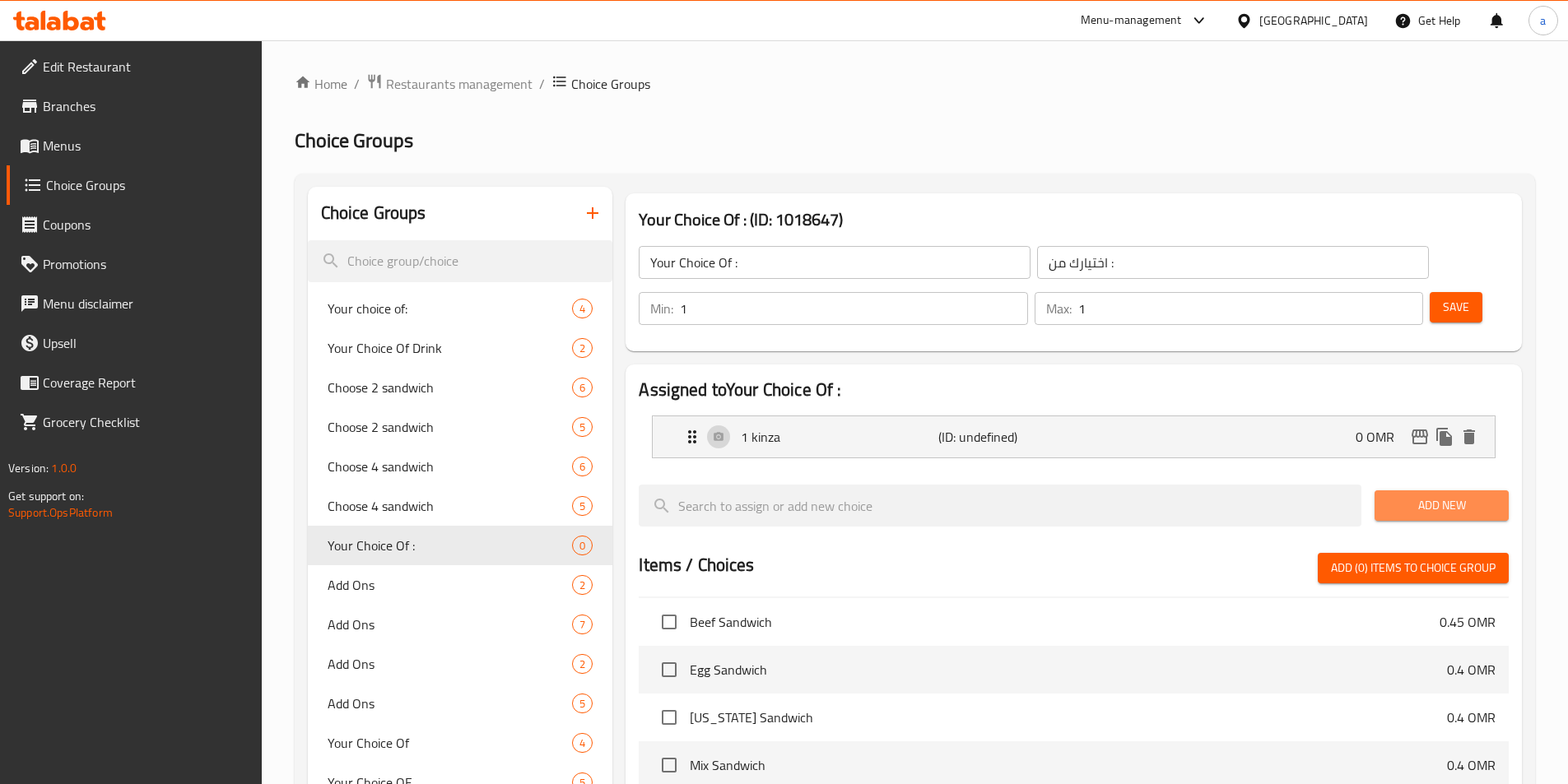
click at [1387, 490] on button "Add New" at bounding box center [1442, 505] width 134 height 31
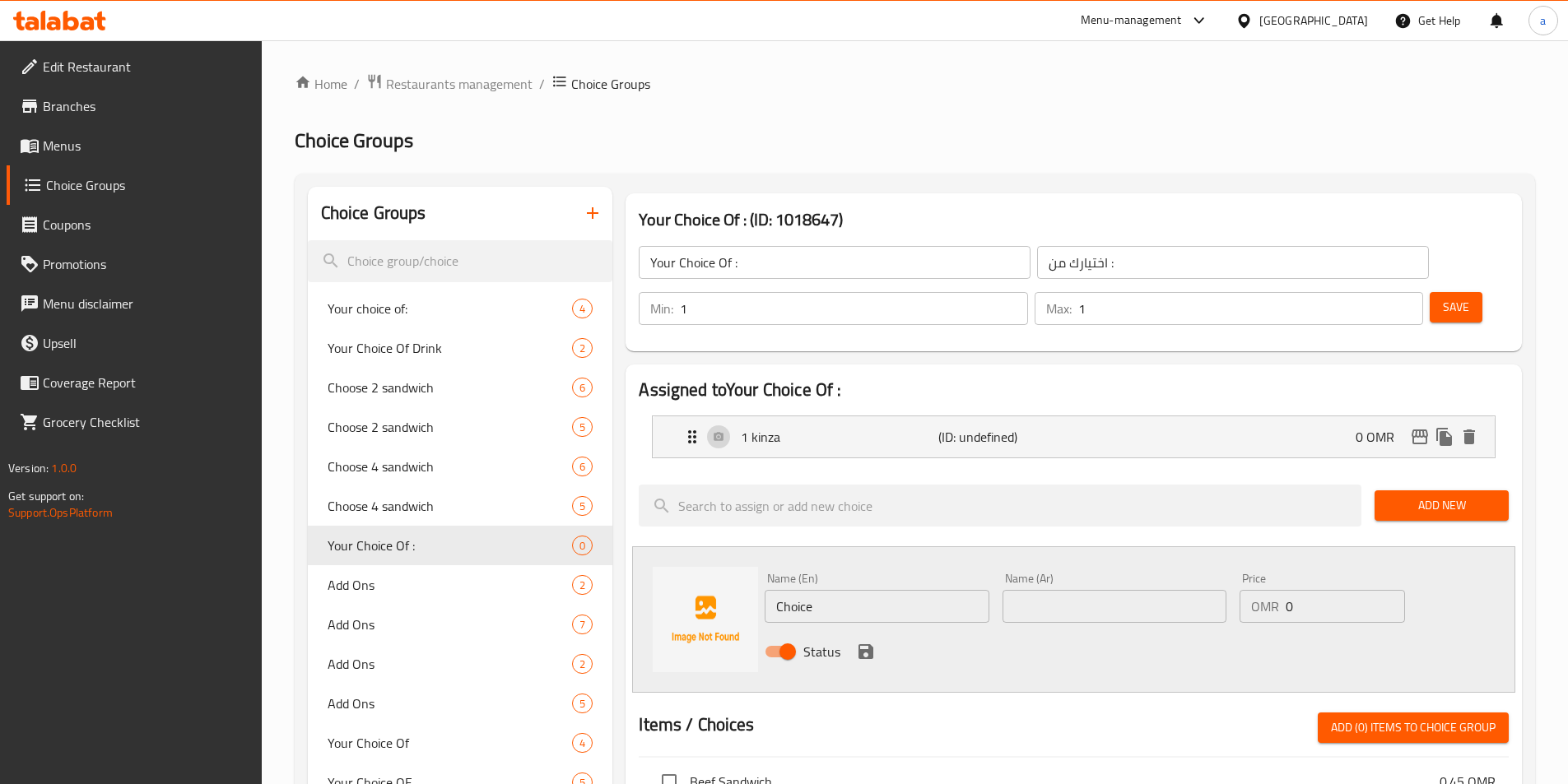
click at [846, 581] on div "Name (En) Choice Name (En)" at bounding box center [877, 598] width 237 height 64
click at [848, 590] on input "Choice" at bounding box center [877, 606] width 224 height 33
drag, startPoint x: 848, startPoint y: 575, endPoint x: 857, endPoint y: 564, distance: 14.2
click at [848, 590] on input "Choice" at bounding box center [877, 606] width 224 height 33
click at [906, 576] on div "Name (En) 1 Name (En)" at bounding box center [877, 598] width 237 height 64
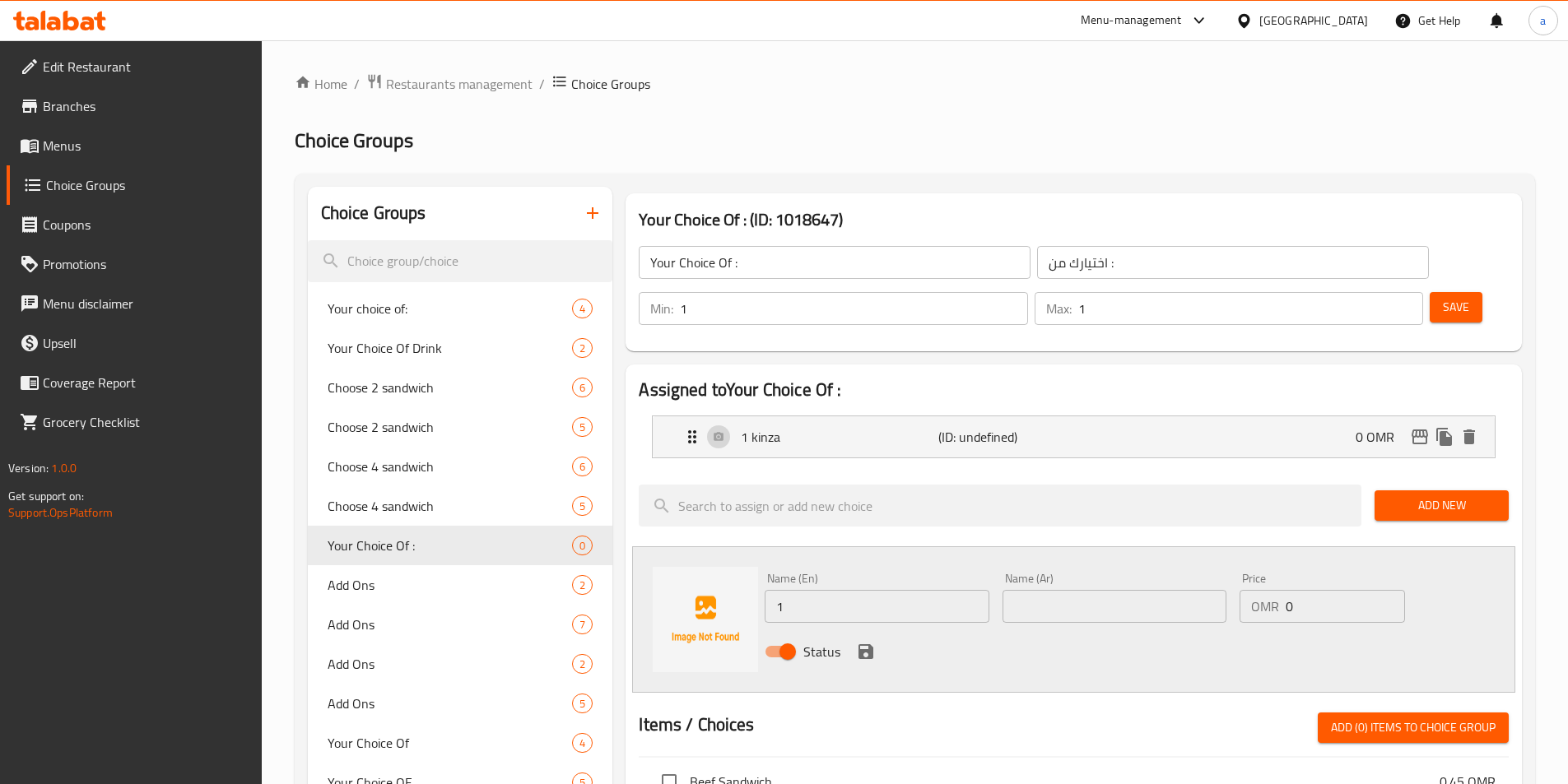
click at [906, 590] on input "1" at bounding box center [877, 606] width 224 height 33
paste input "suntop"
type input "1 suntop"
click at [1081, 590] on input "text" at bounding box center [1114, 606] width 224 height 33
paste input "سن توب"
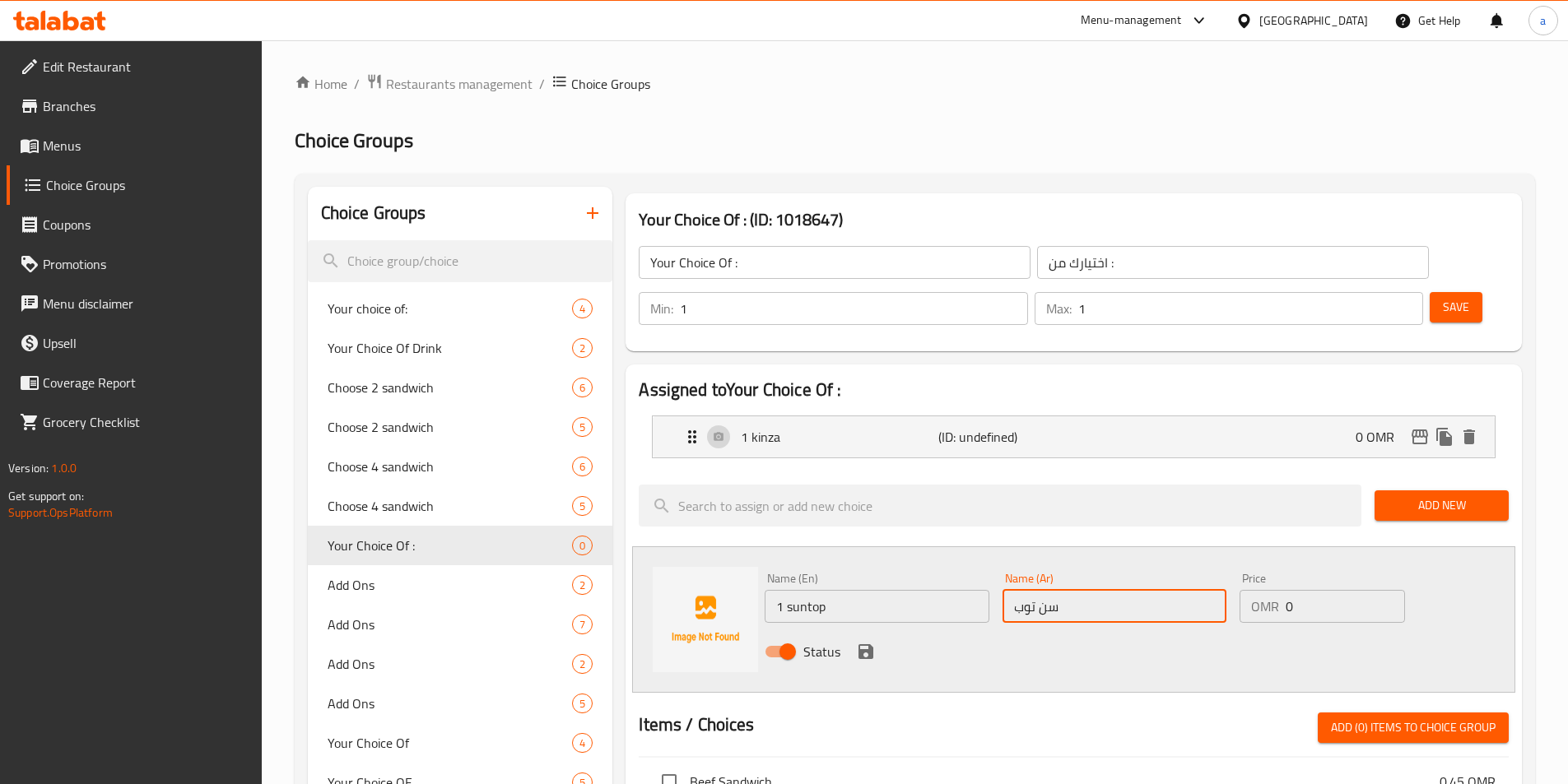
type input "سن توب"
click at [873, 644] on icon "save" at bounding box center [865, 651] width 14 height 14
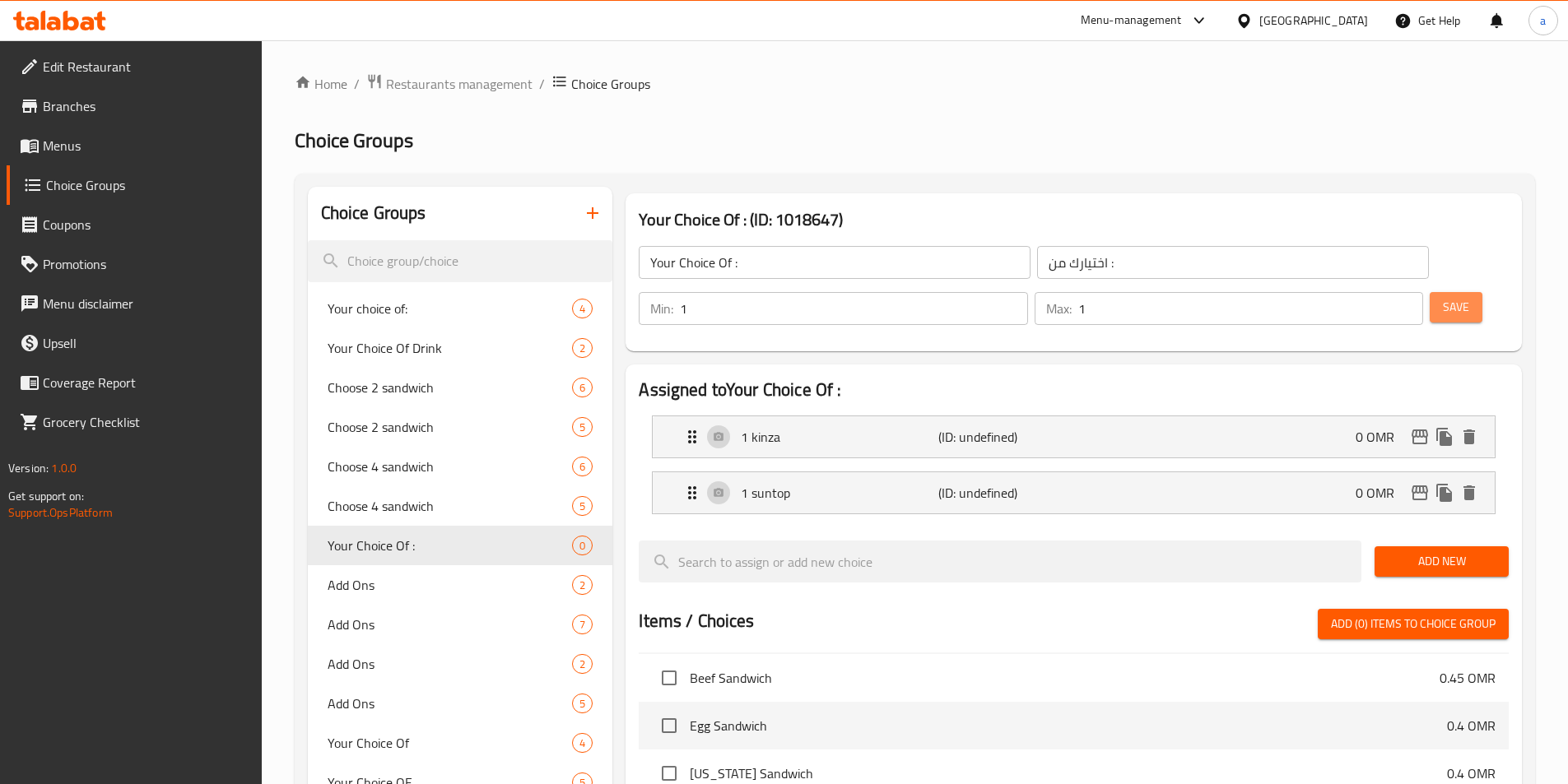
click at [1442, 297] on span "Save" at bounding box center [1455, 307] width 26 height 20
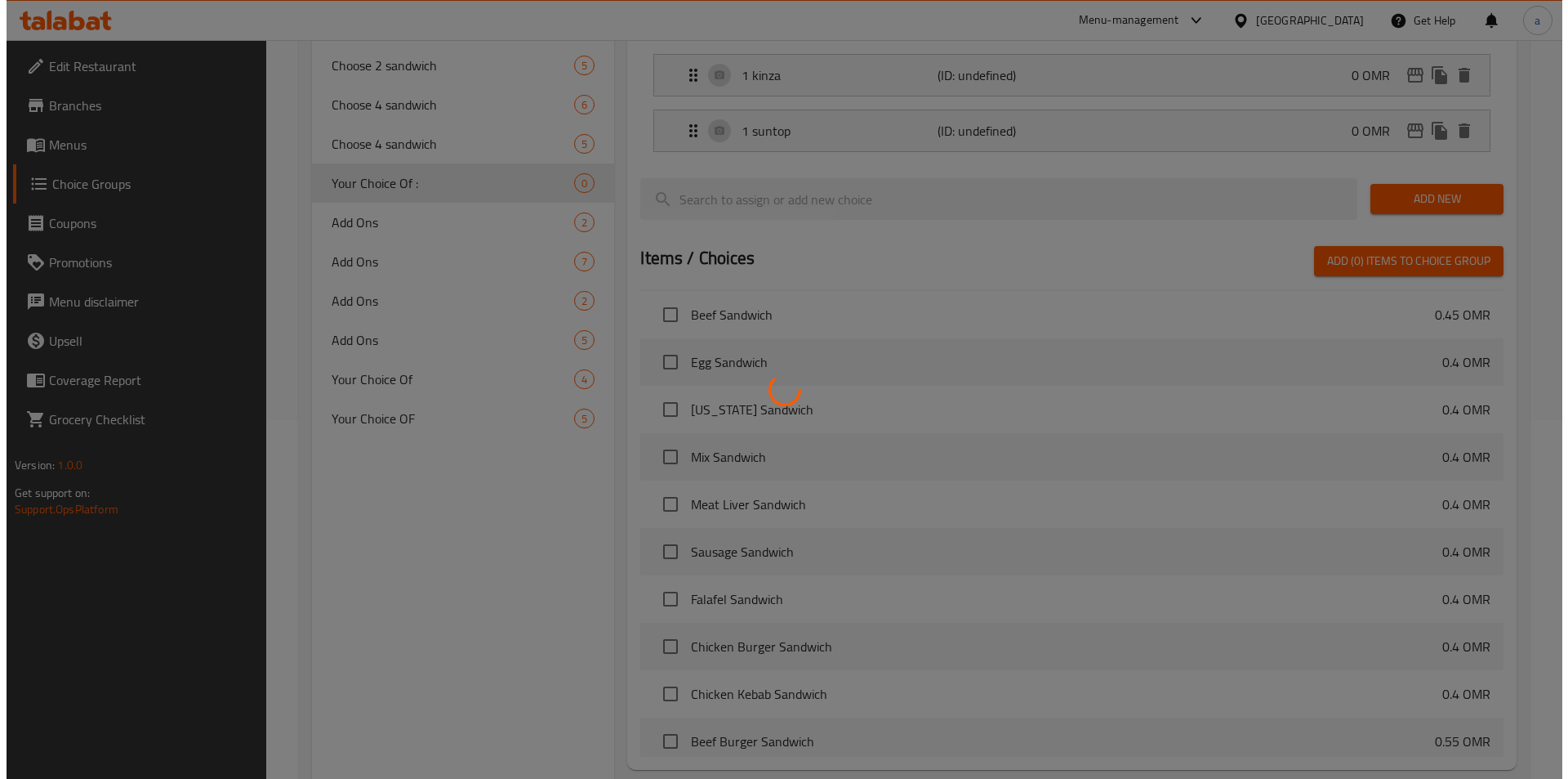
scroll to position [471, 0]
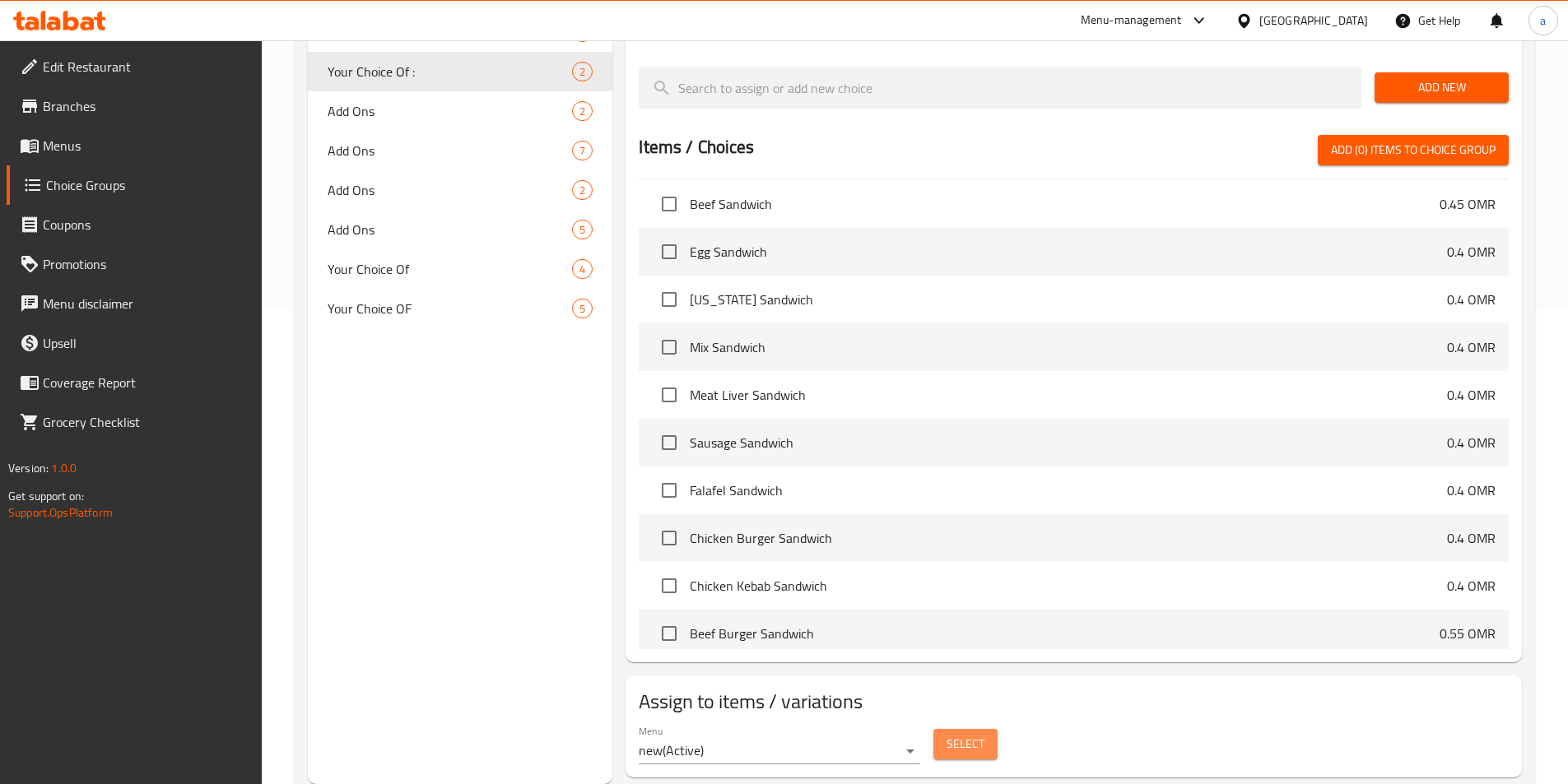
click at [982, 734] on span "Select" at bounding box center [965, 744] width 38 height 20
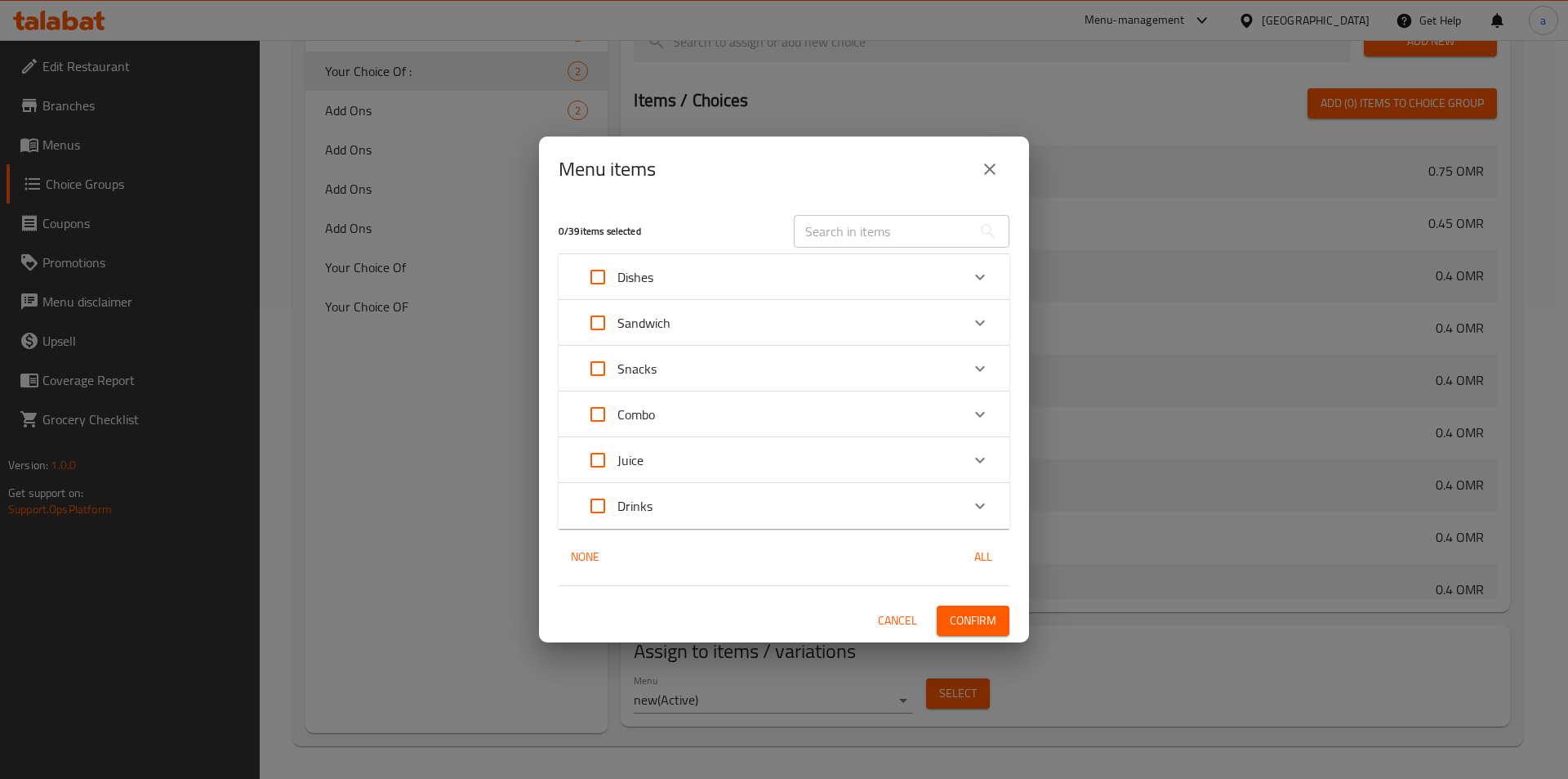
scroll to position [680, 0]
click at [705, 416] on div "Combo" at bounding box center [769, 414] width 382 height 40
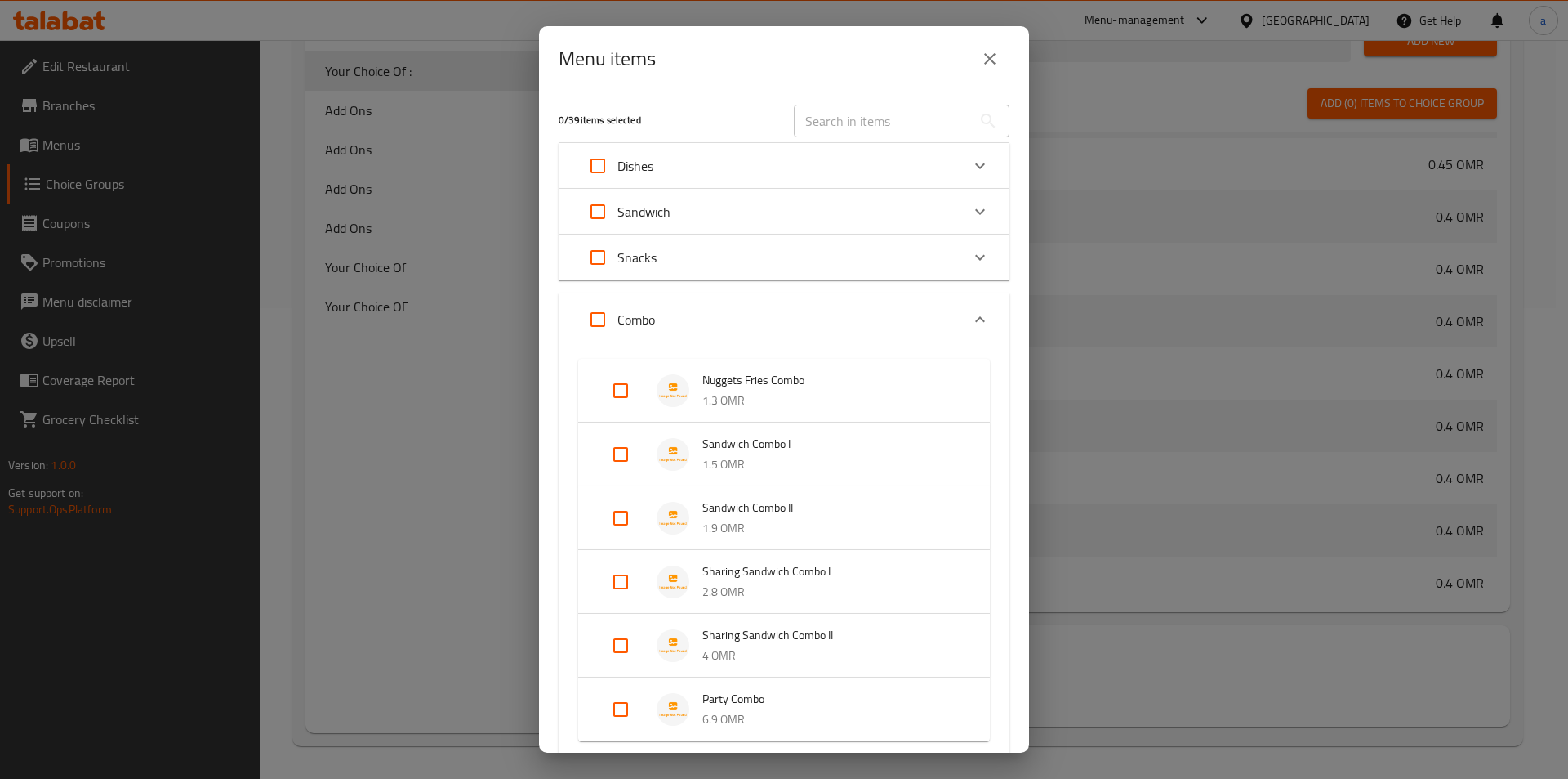
click at [623, 456] on input "Expand" at bounding box center [620, 454] width 40 height 40
checkbox input "true"
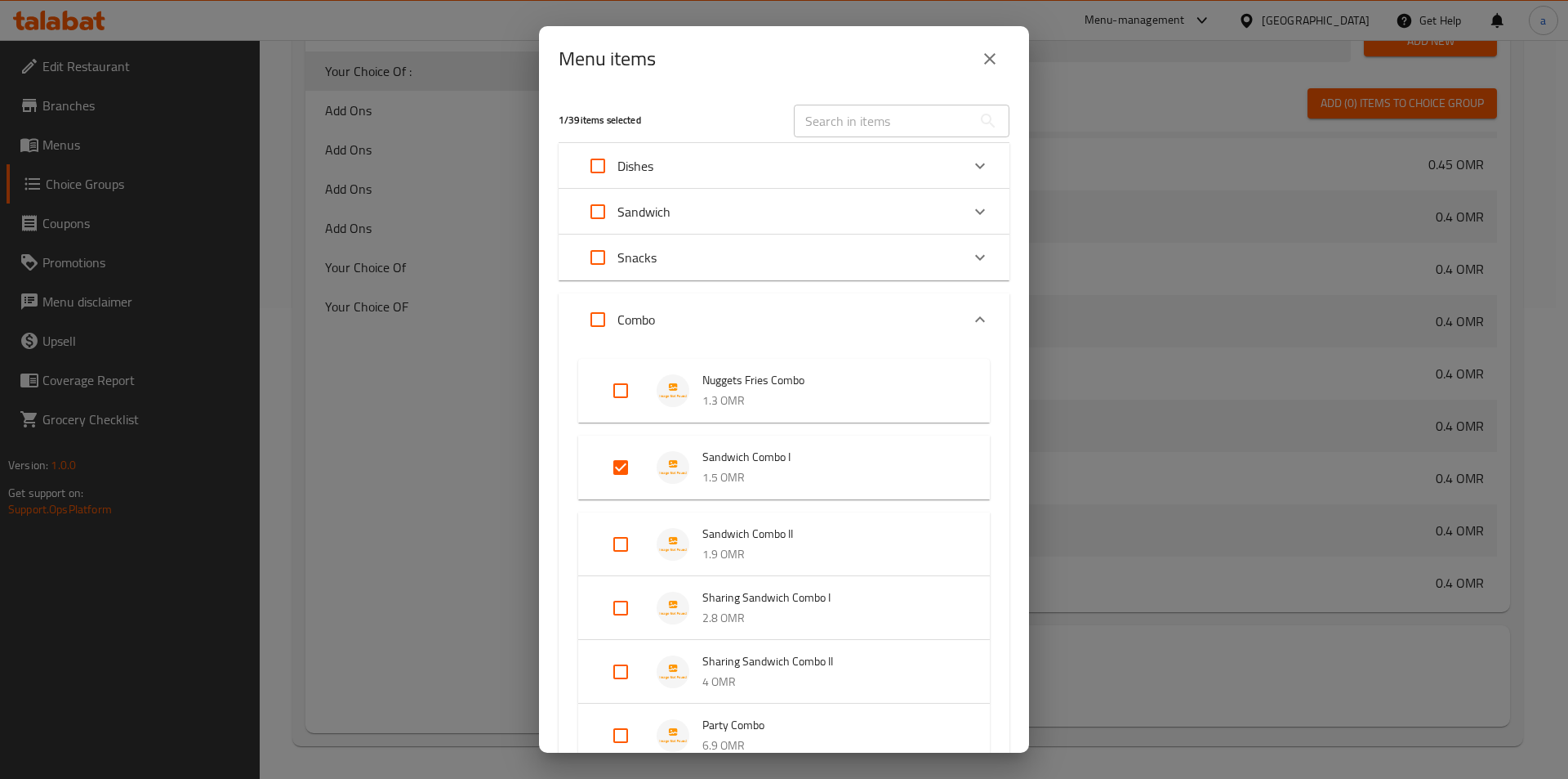
click at [620, 568] on li "Sandwich Combo II 1.9 OMR" at bounding box center [784, 544] width 373 height 57
click at [628, 552] on input "Expand" at bounding box center [620, 544] width 40 height 40
checkbox input "true"
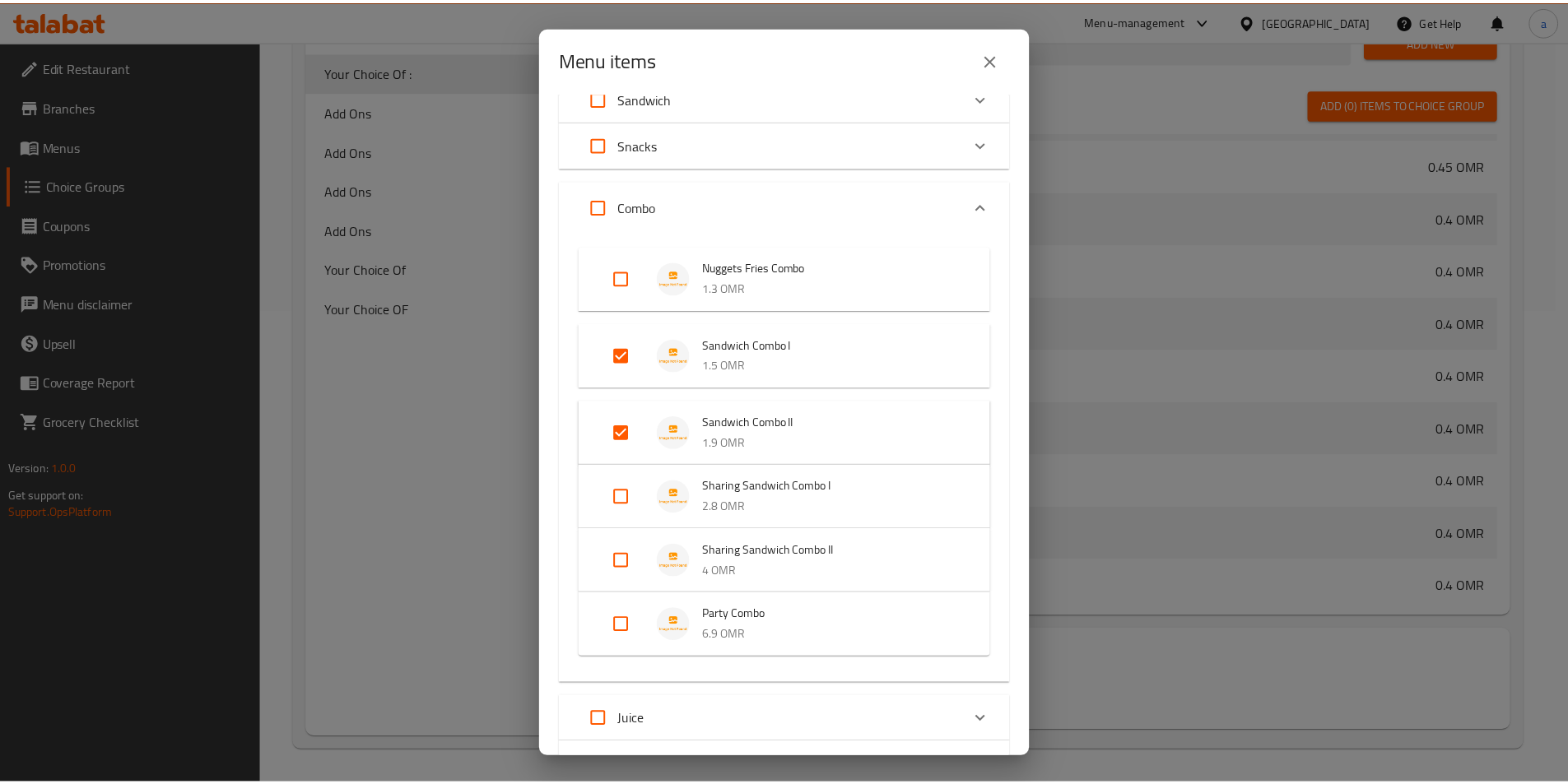
scroll to position [261, 0]
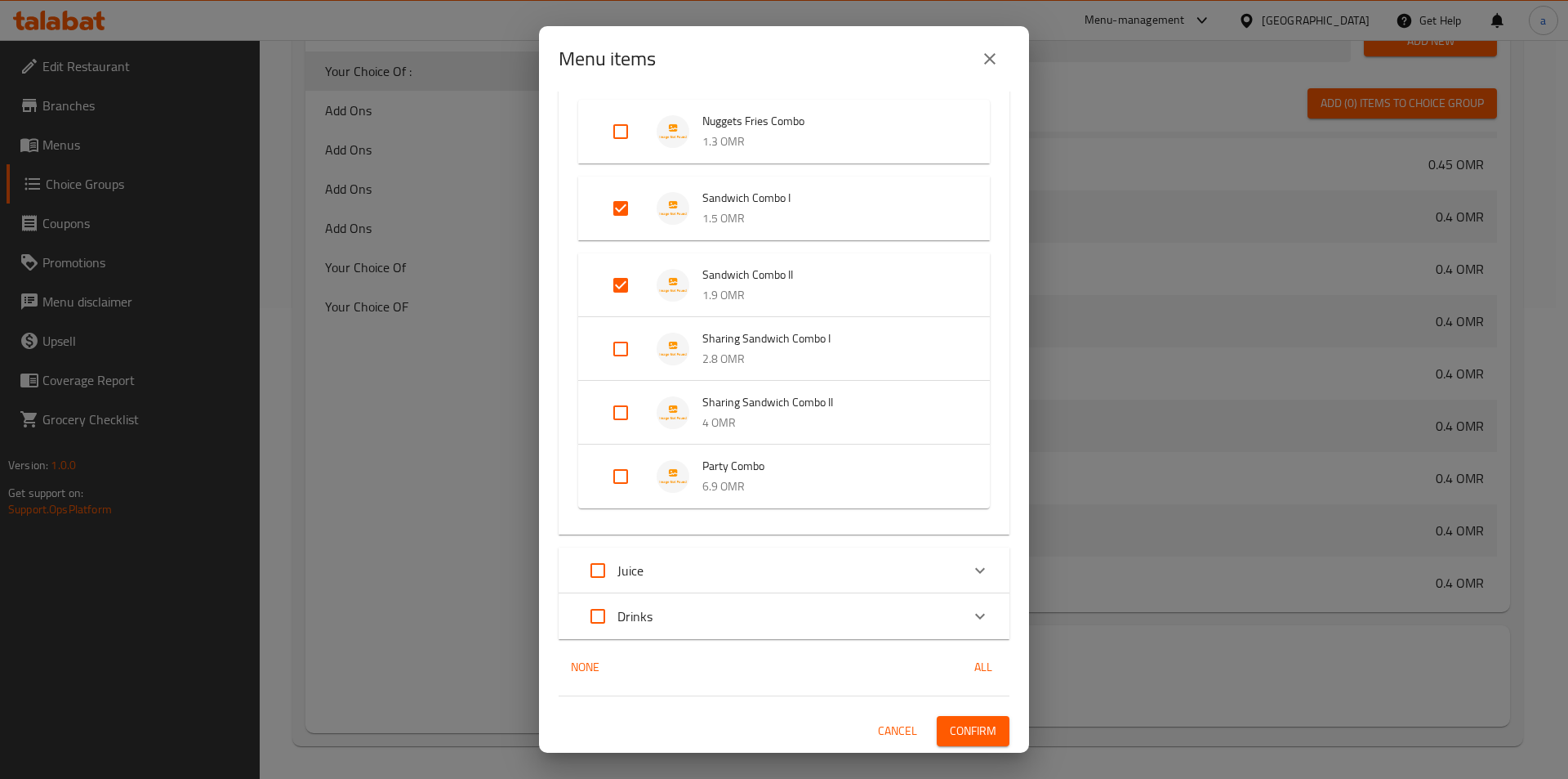
click at [985, 720] on button "Confirm" at bounding box center [973, 731] width 72 height 30
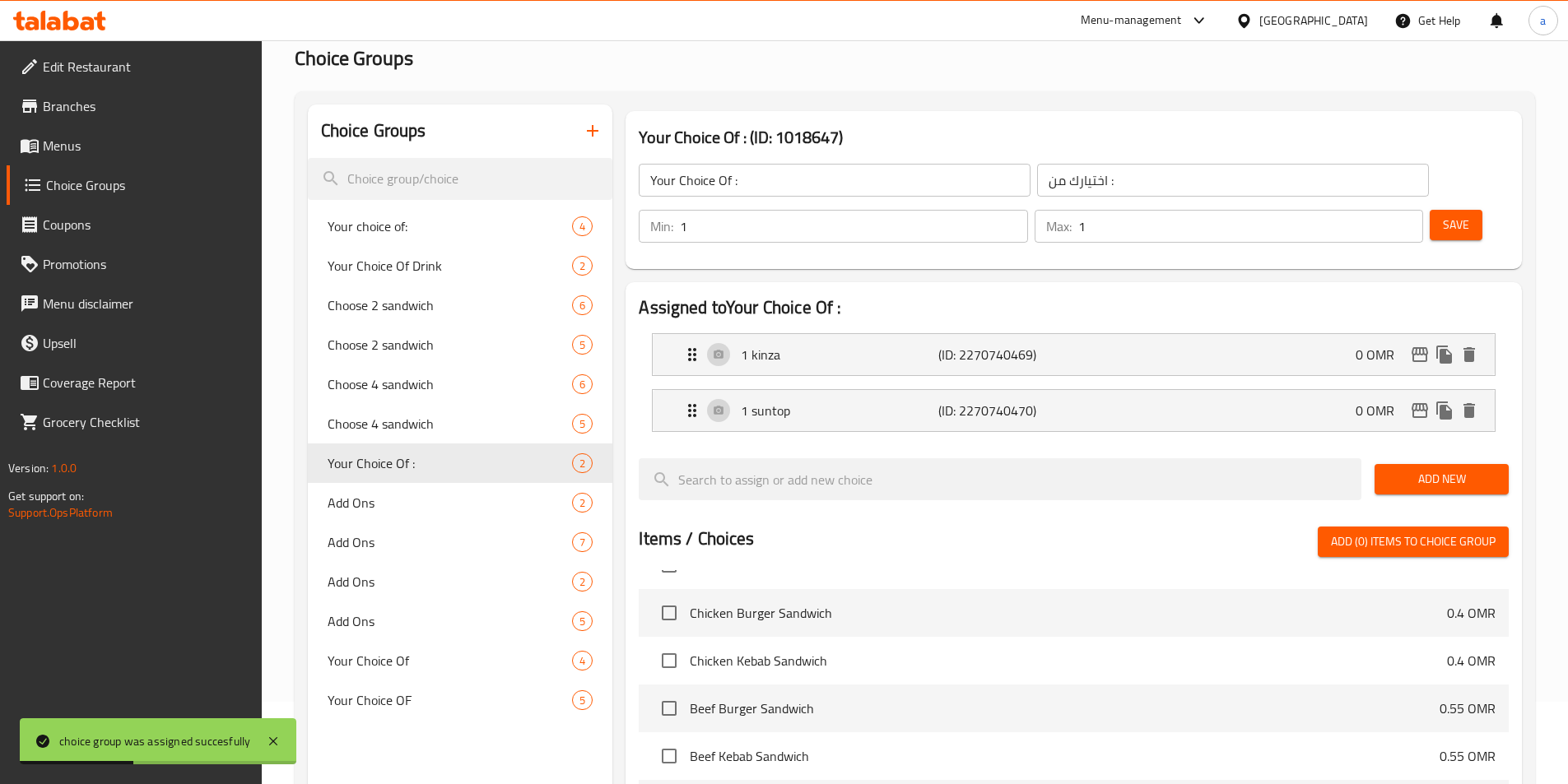
scroll to position [954, 0]
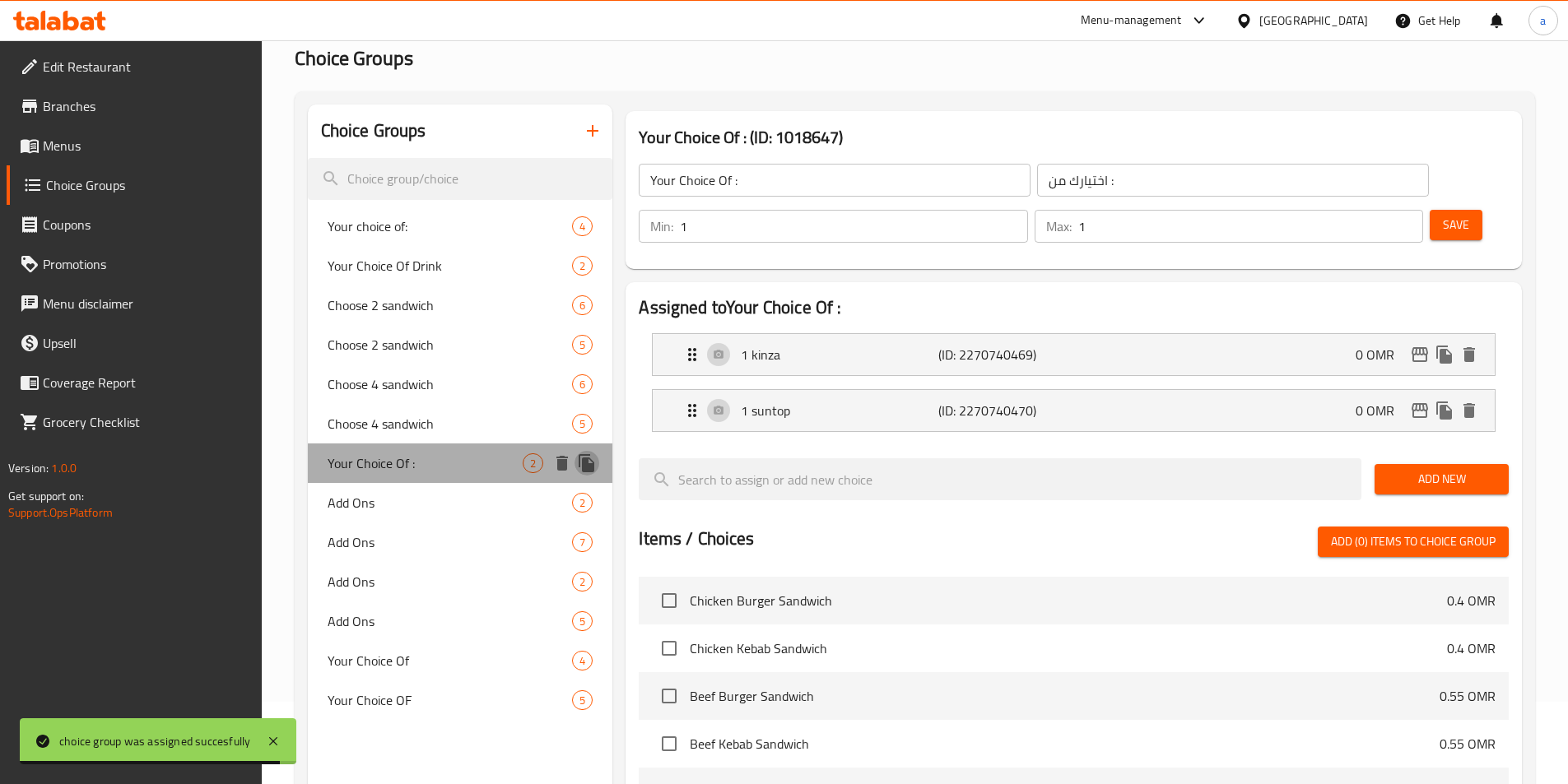
click at [577, 466] on icon "duplicate" at bounding box center [586, 463] width 20 height 19
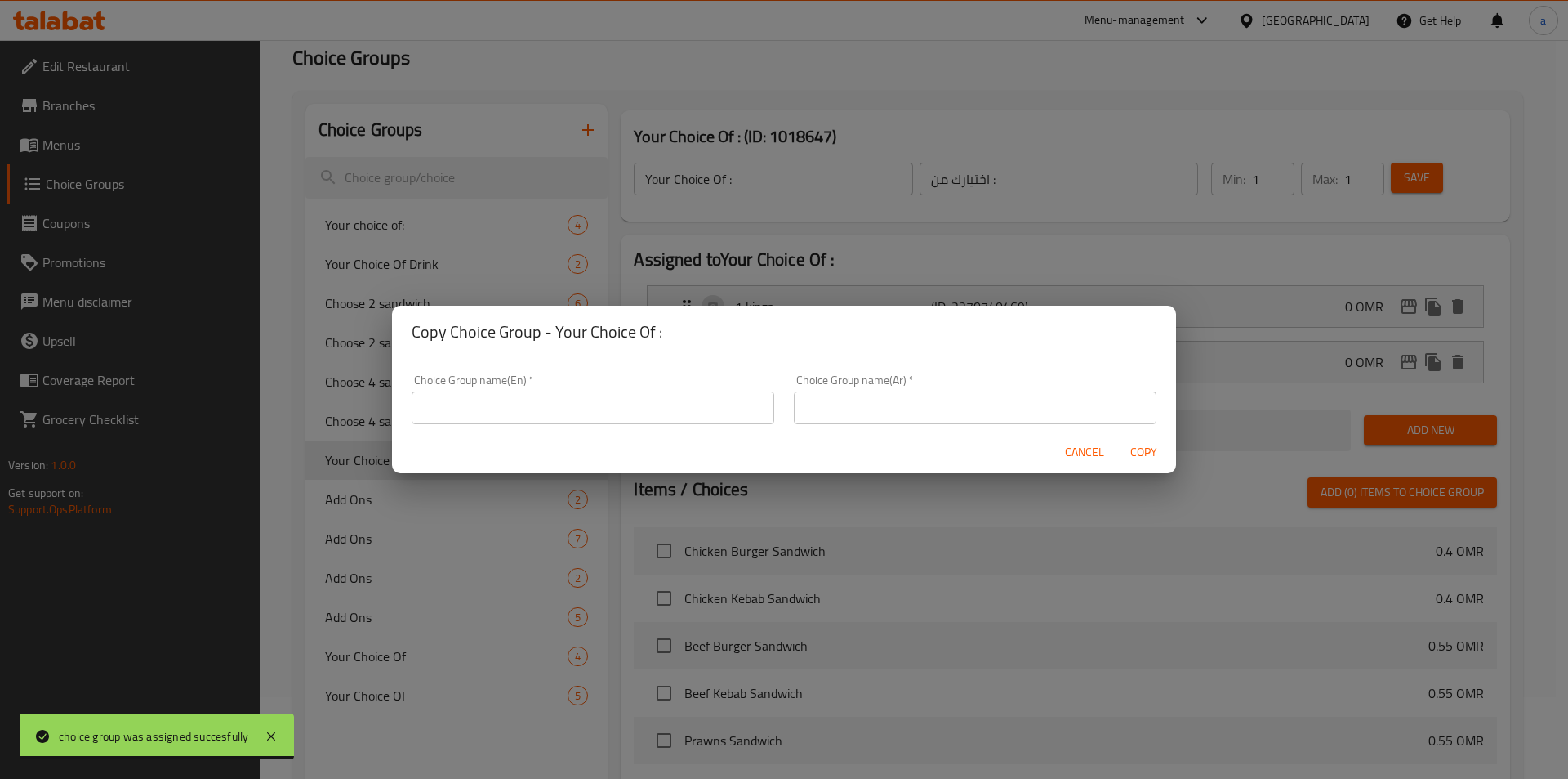
click at [692, 419] on input "text" at bounding box center [593, 408] width 363 height 33
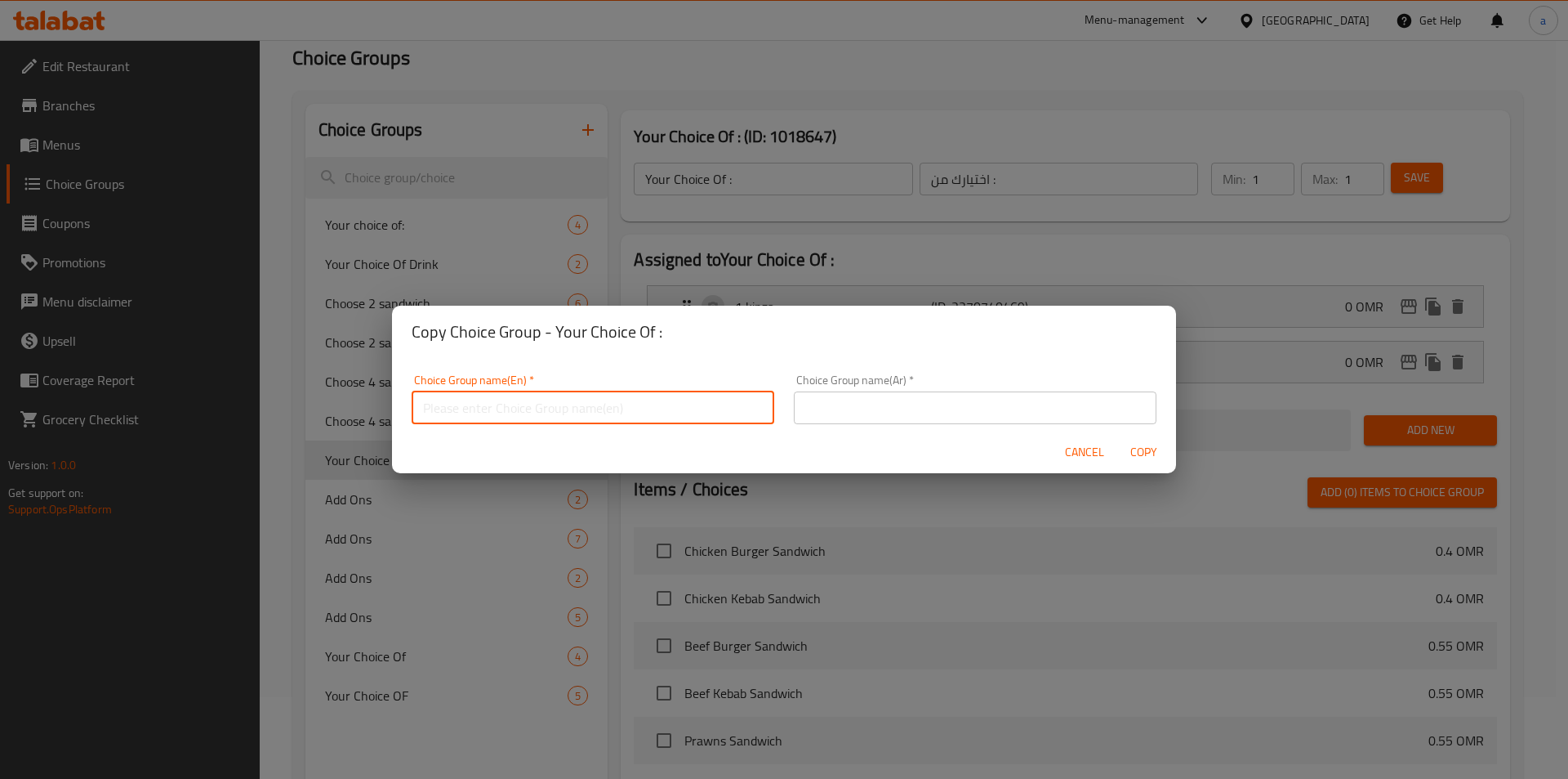
type input "Your Choice Of :"
click at [857, 424] on input "text" at bounding box center [975, 408] width 363 height 33
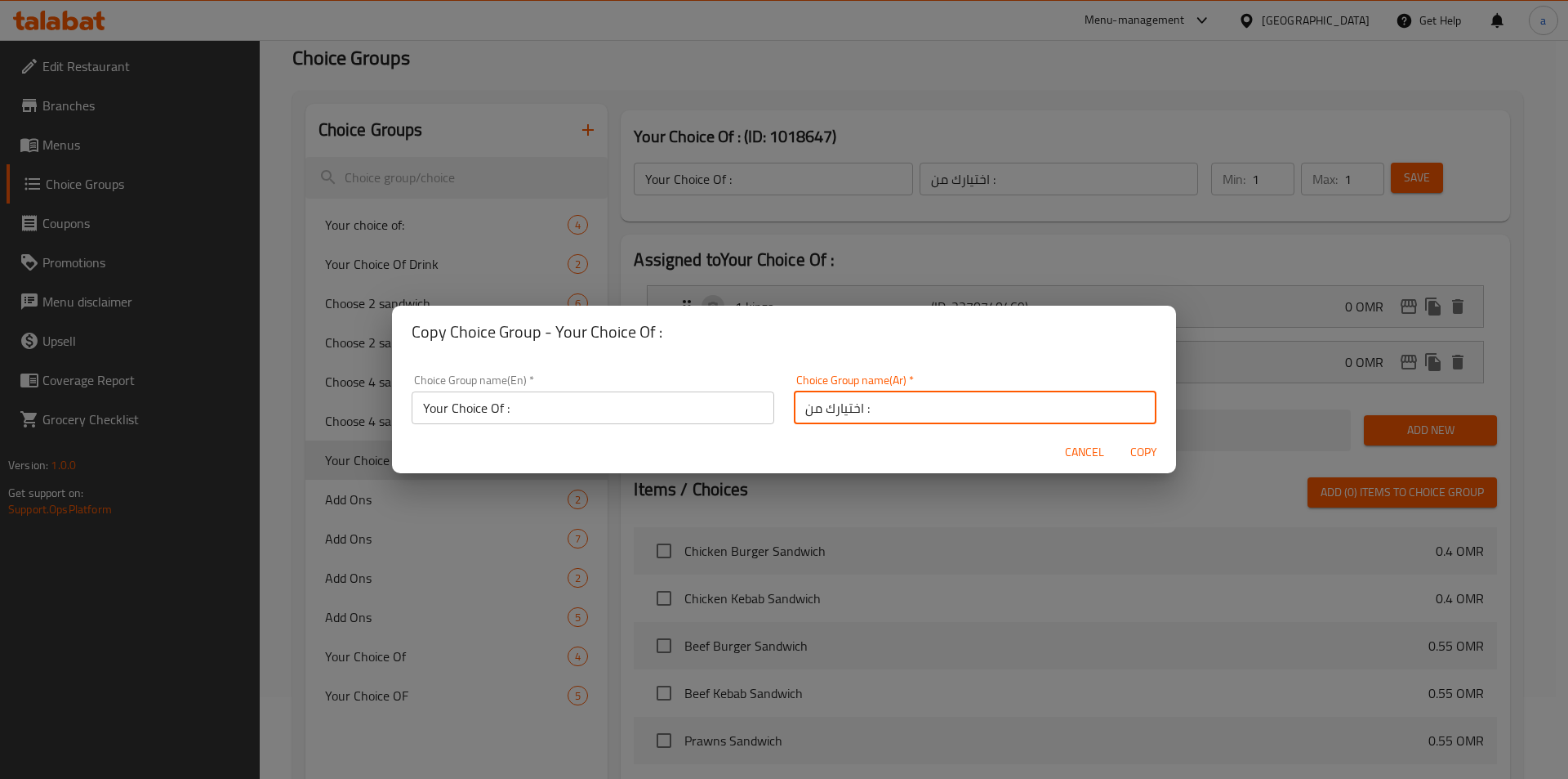
type input "اختيارك من :"
click at [601, 414] on input "Your Choice Of :" at bounding box center [593, 408] width 363 height 33
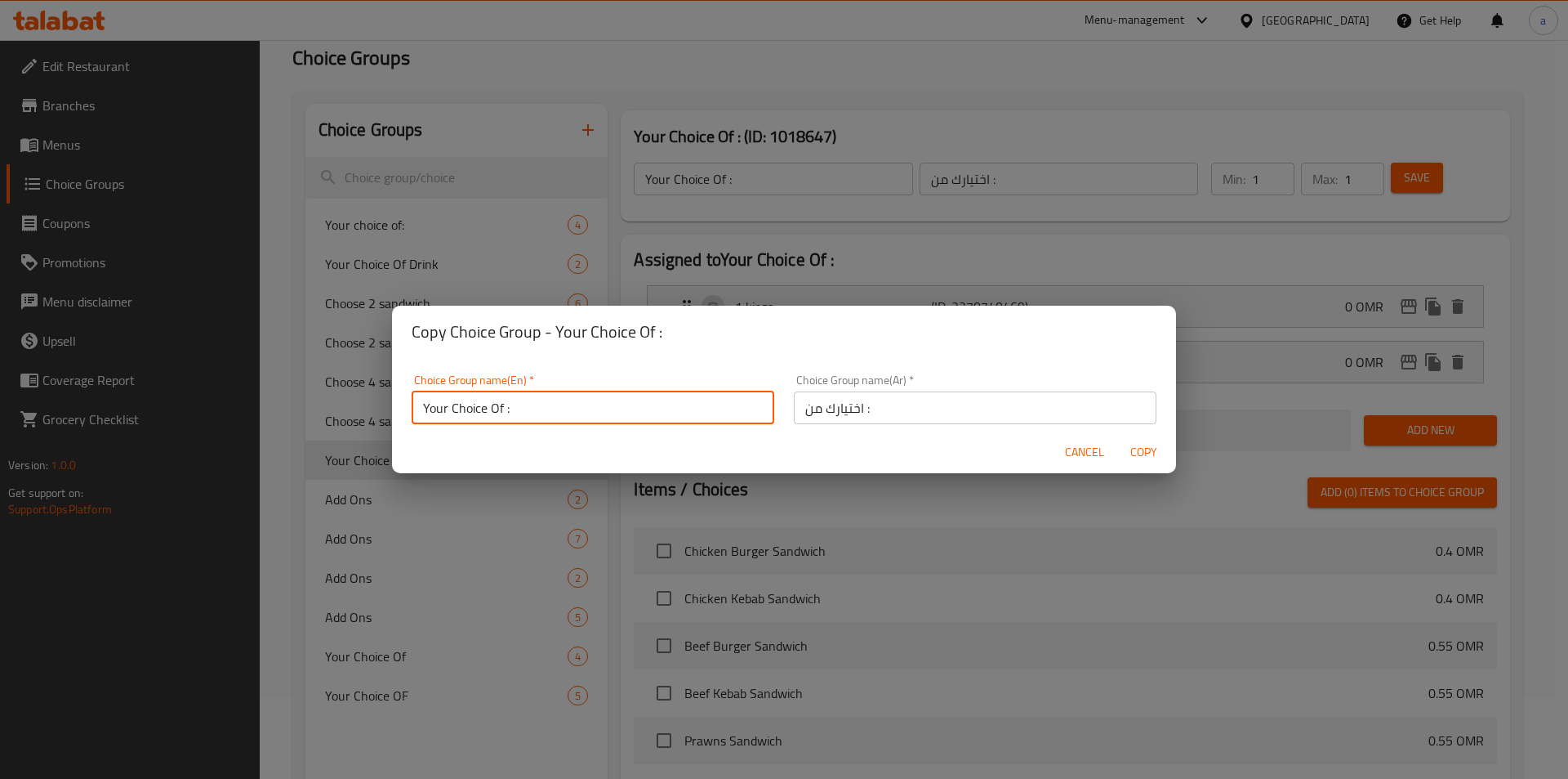
type input "Your Choice Of :"
click at [1135, 444] on span "Copy" at bounding box center [1143, 452] width 40 height 20
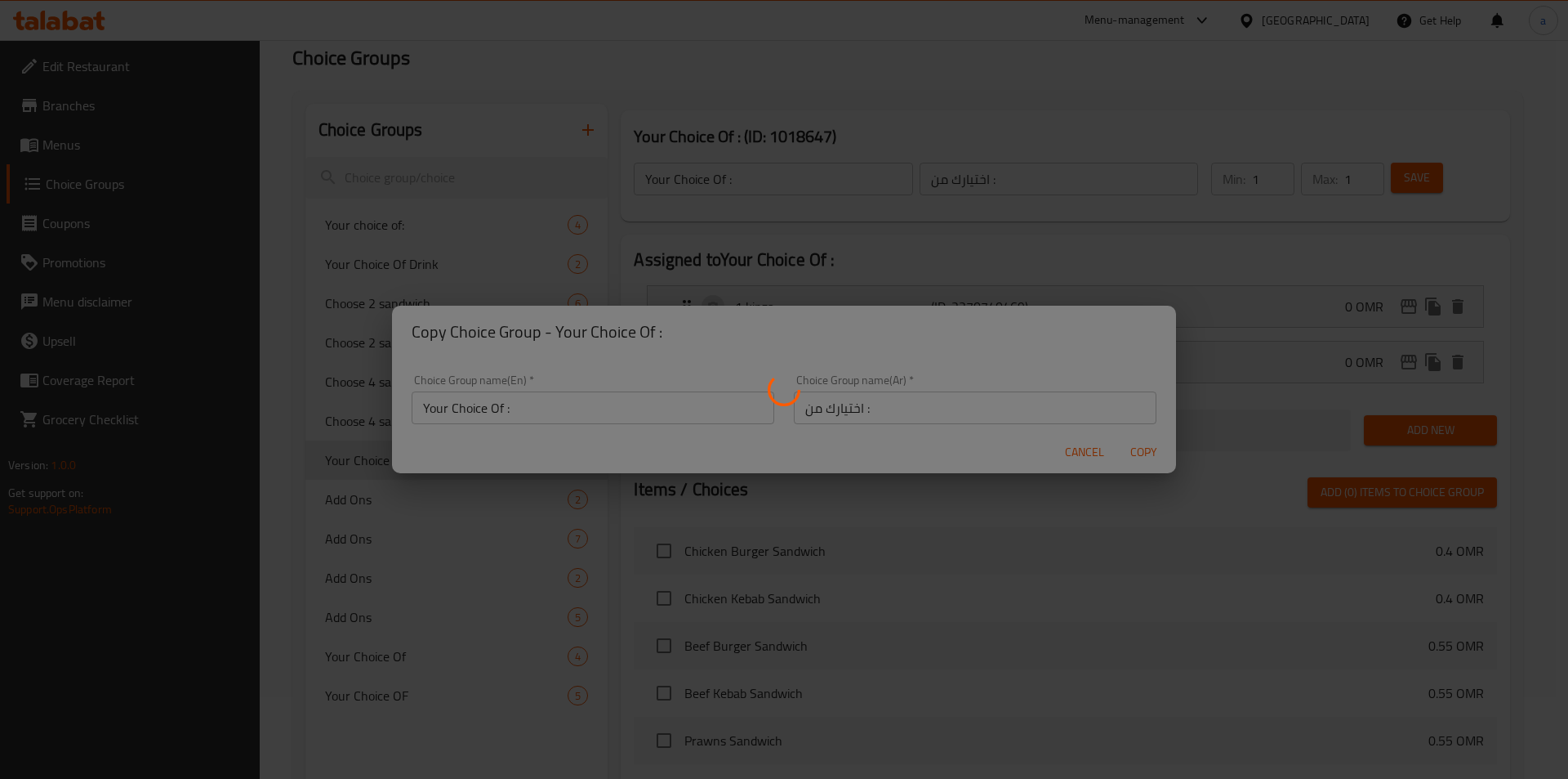
type input "Your Choice Of :"
type input "اختيارك من :"
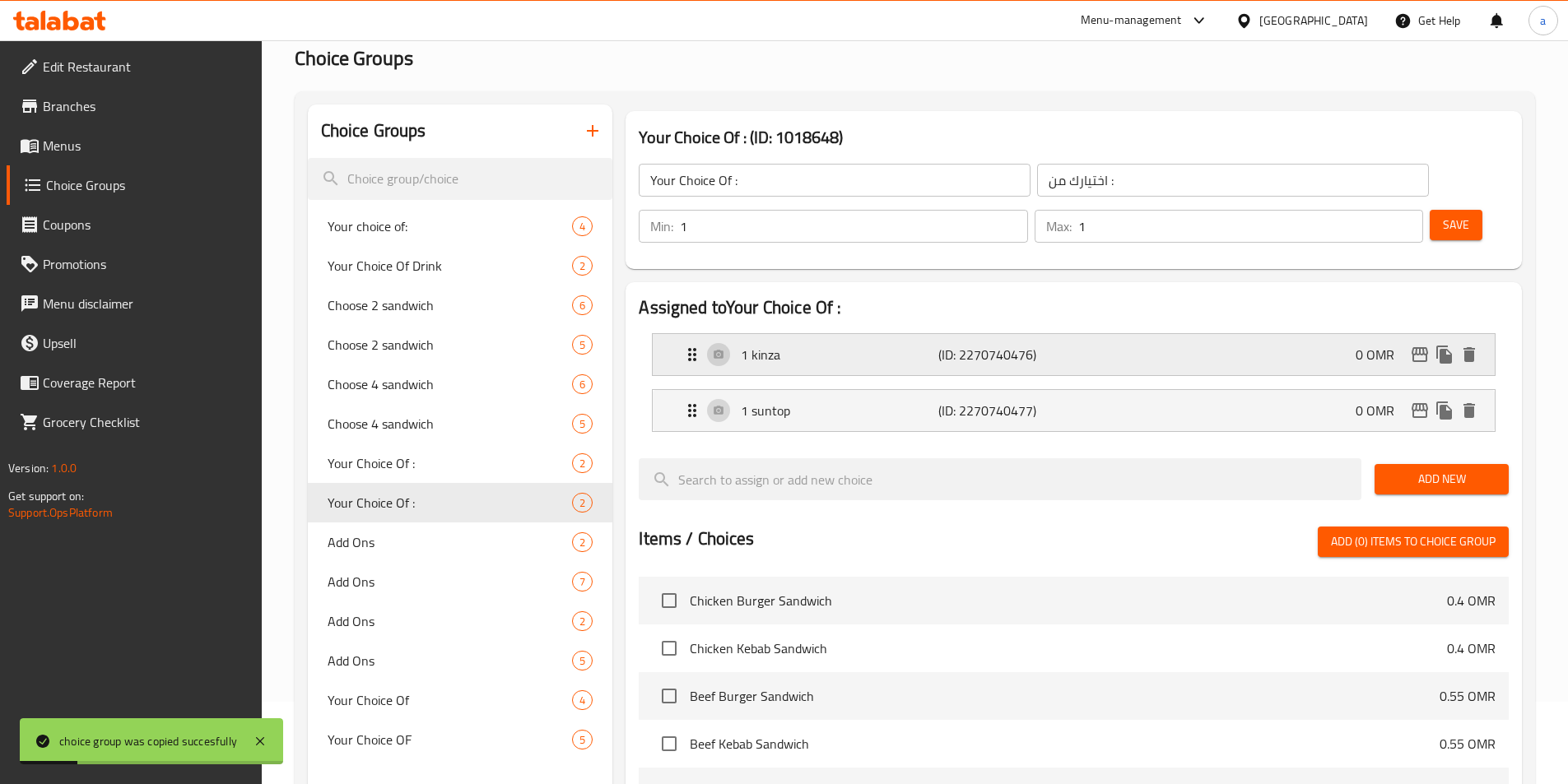
click at [785, 345] on p "1 kinza" at bounding box center [839, 354] width 197 height 19
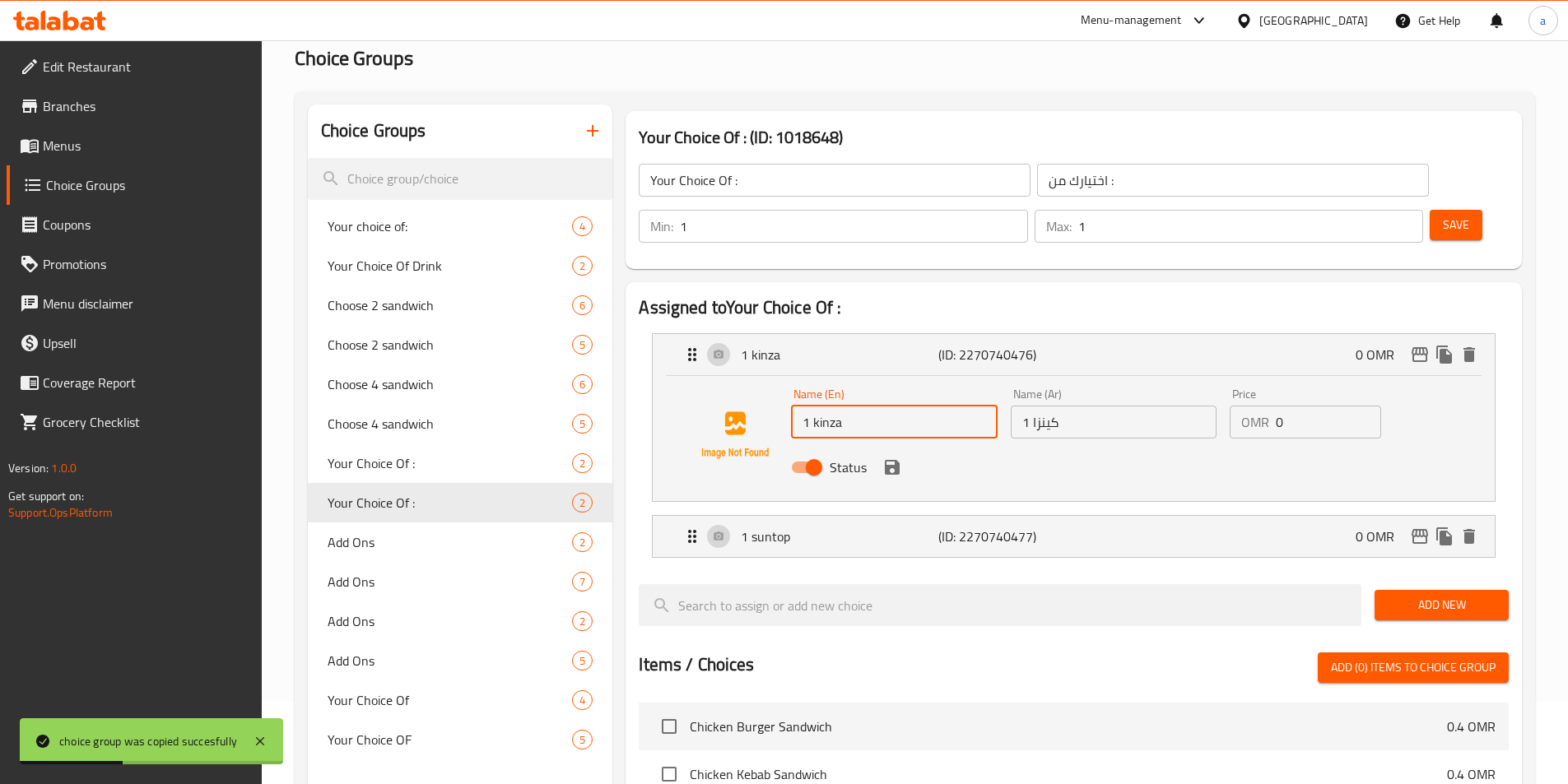
click at [805, 405] on input "1 kinza" at bounding box center [894, 421] width 206 height 33
type input "2 kinza"
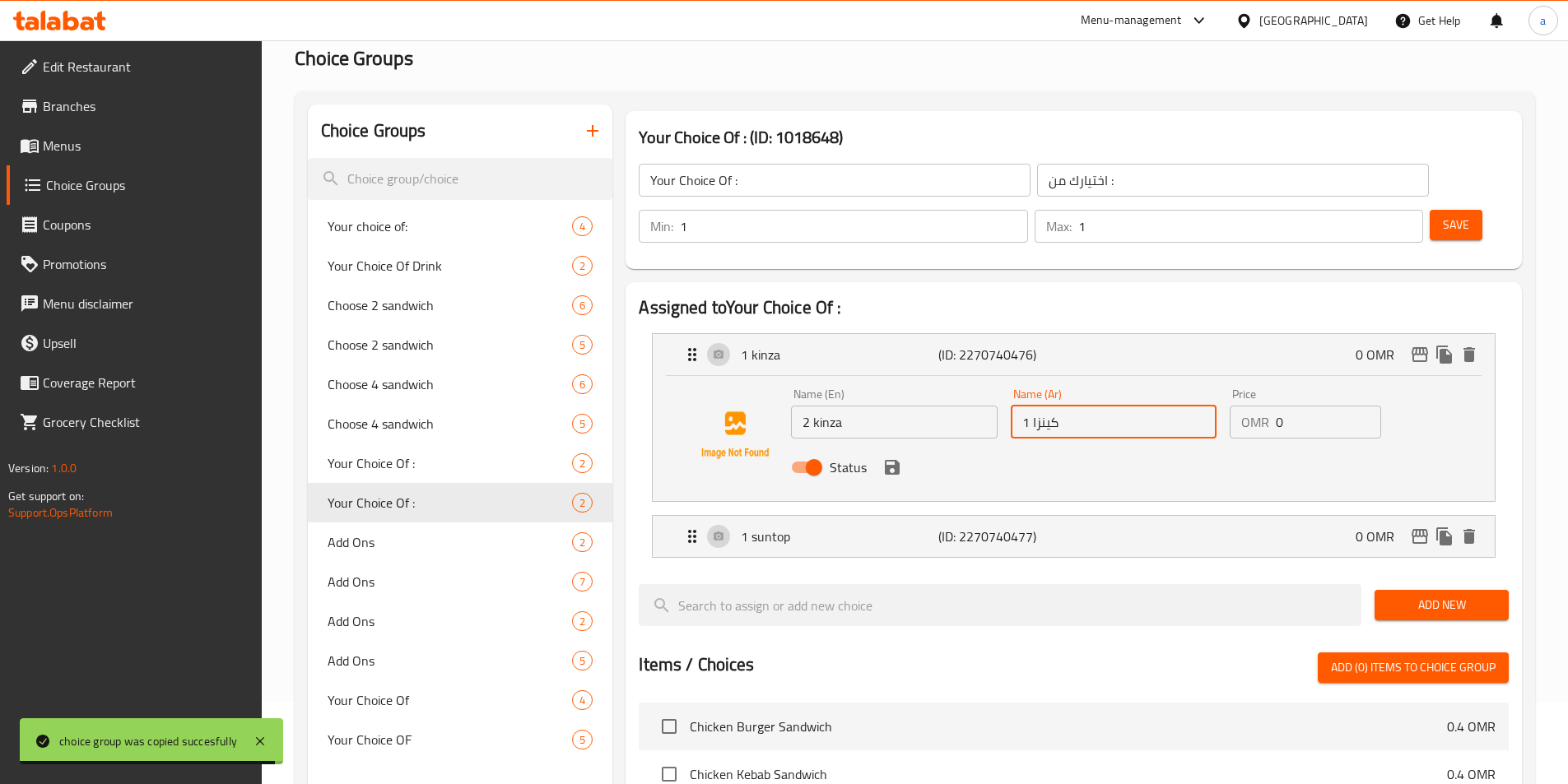
click at [1021, 405] on input "1 كينزا" at bounding box center [1113, 421] width 206 height 33
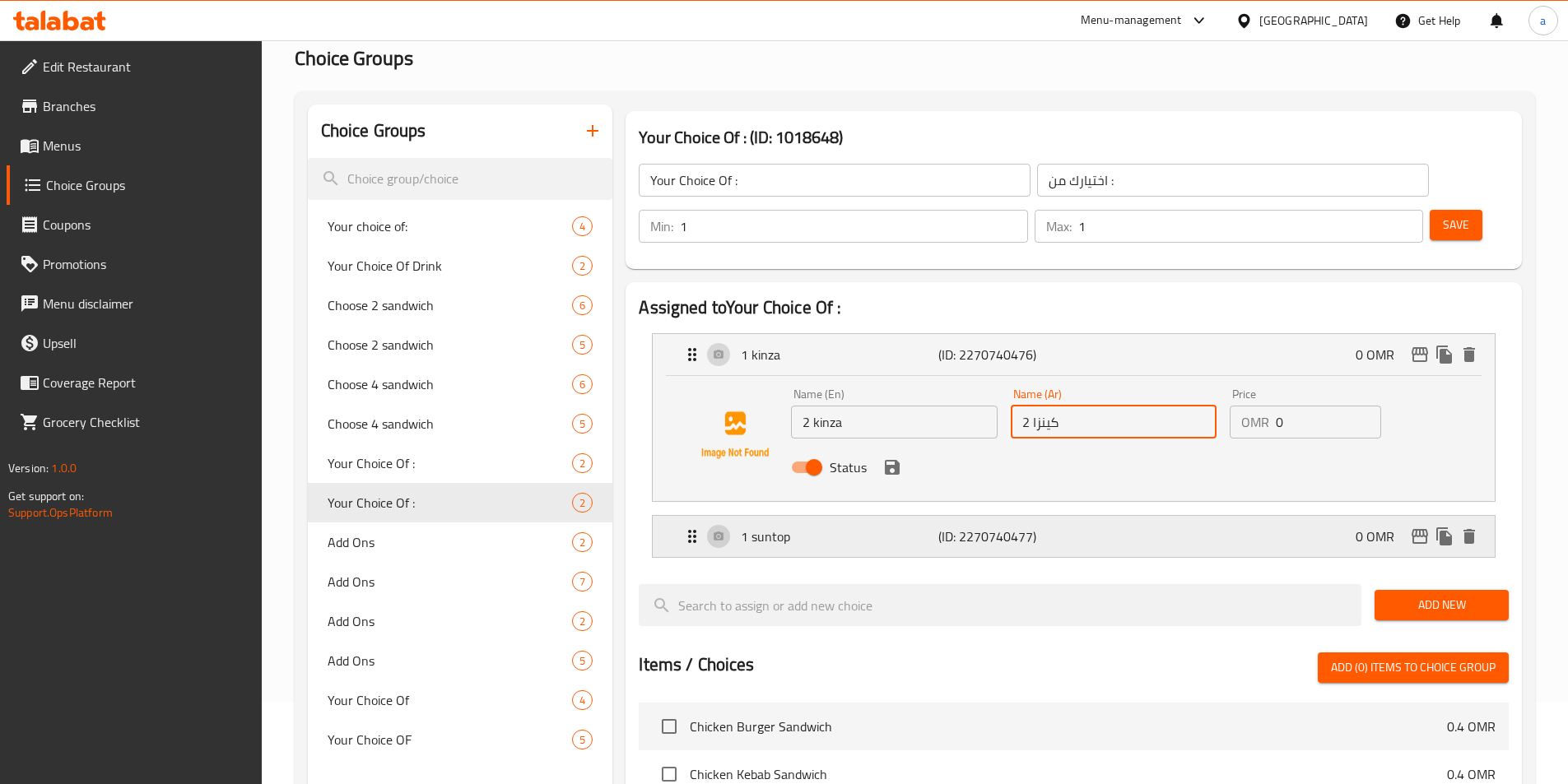
click at [879, 526] on p "1 suntop" at bounding box center [839, 536] width 197 height 19
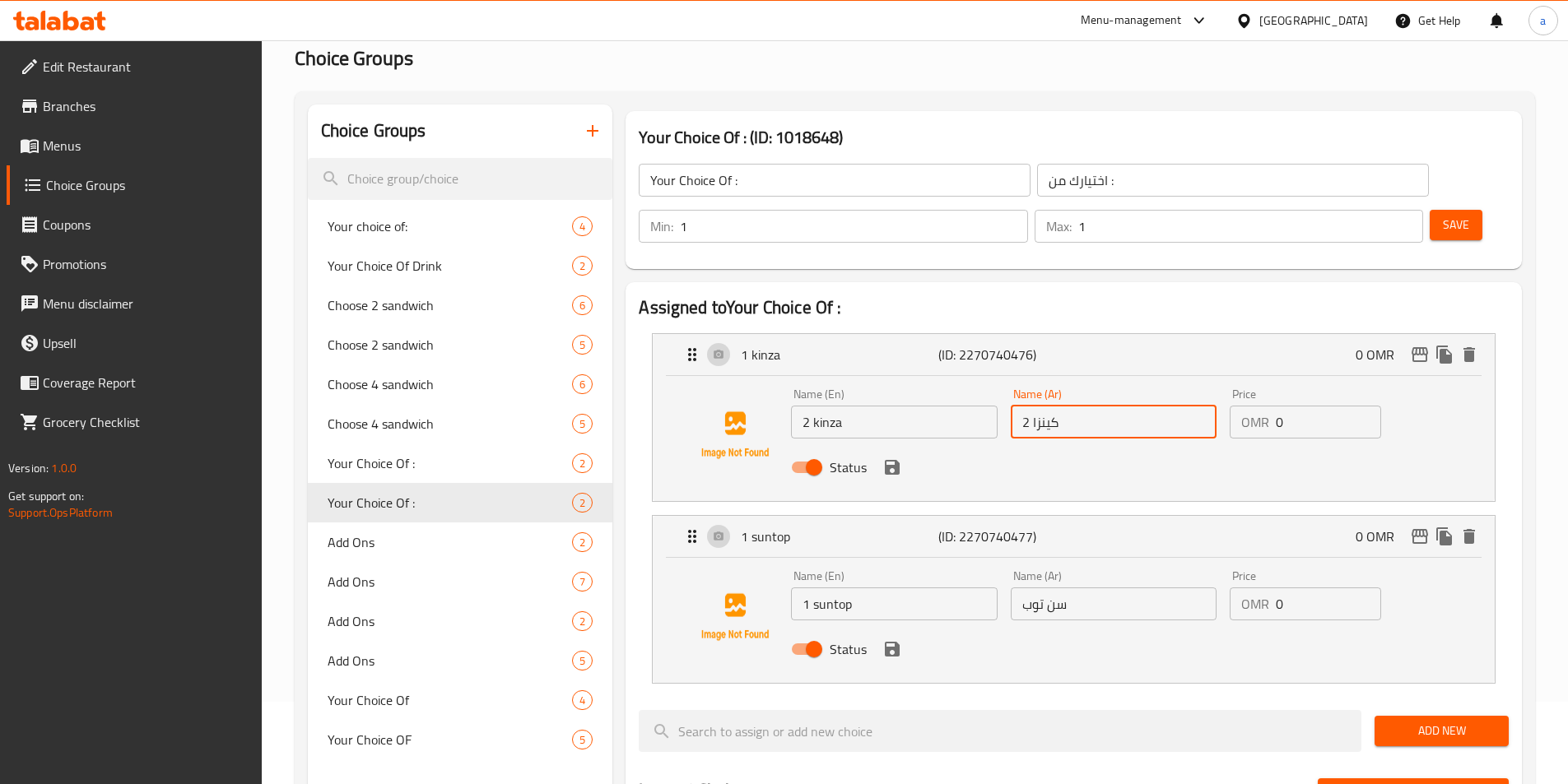
type input "2 كينزا"
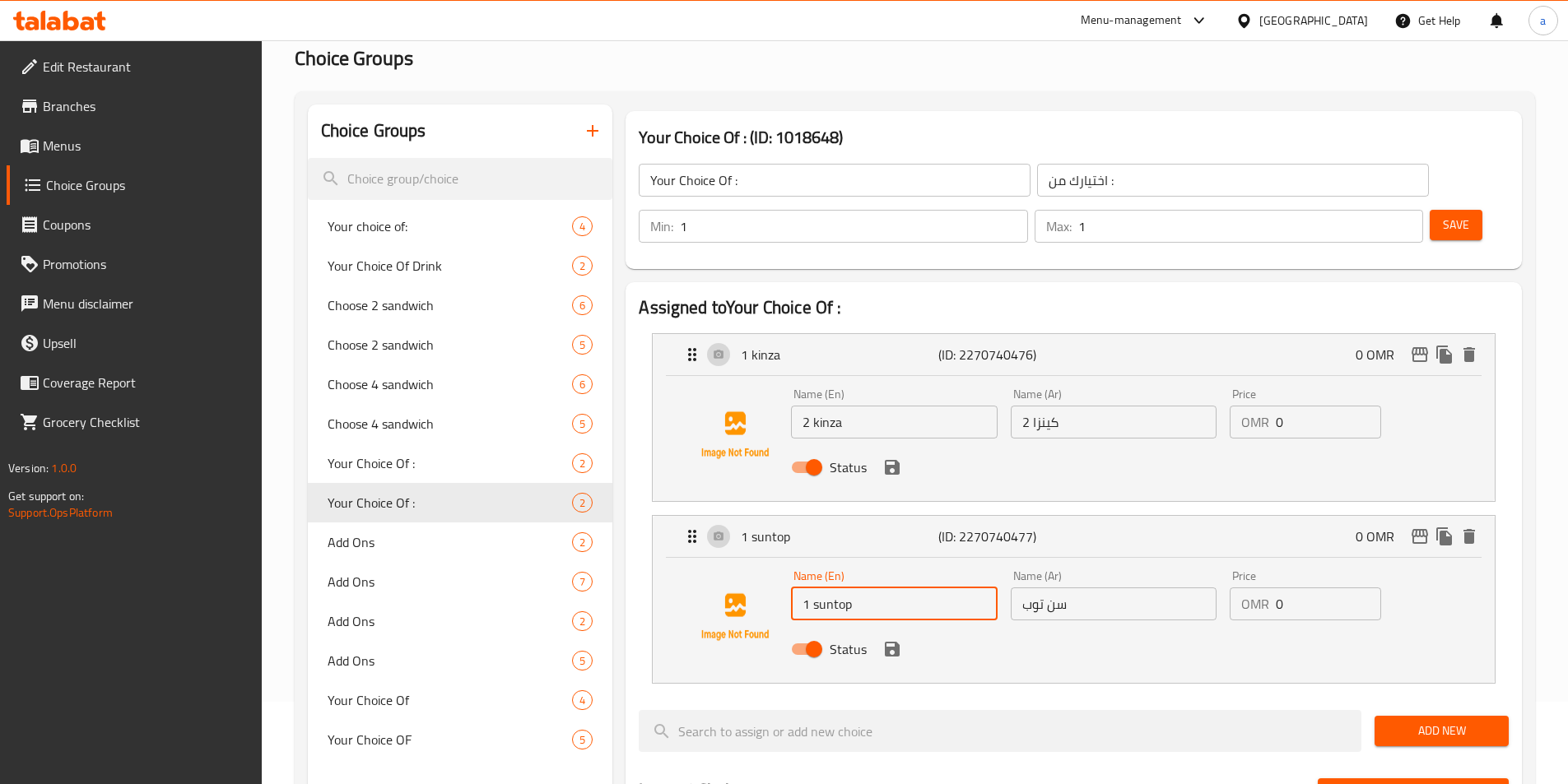
click at [804, 587] on input "1 suntop" at bounding box center [894, 603] width 206 height 33
type input "2 suntop"
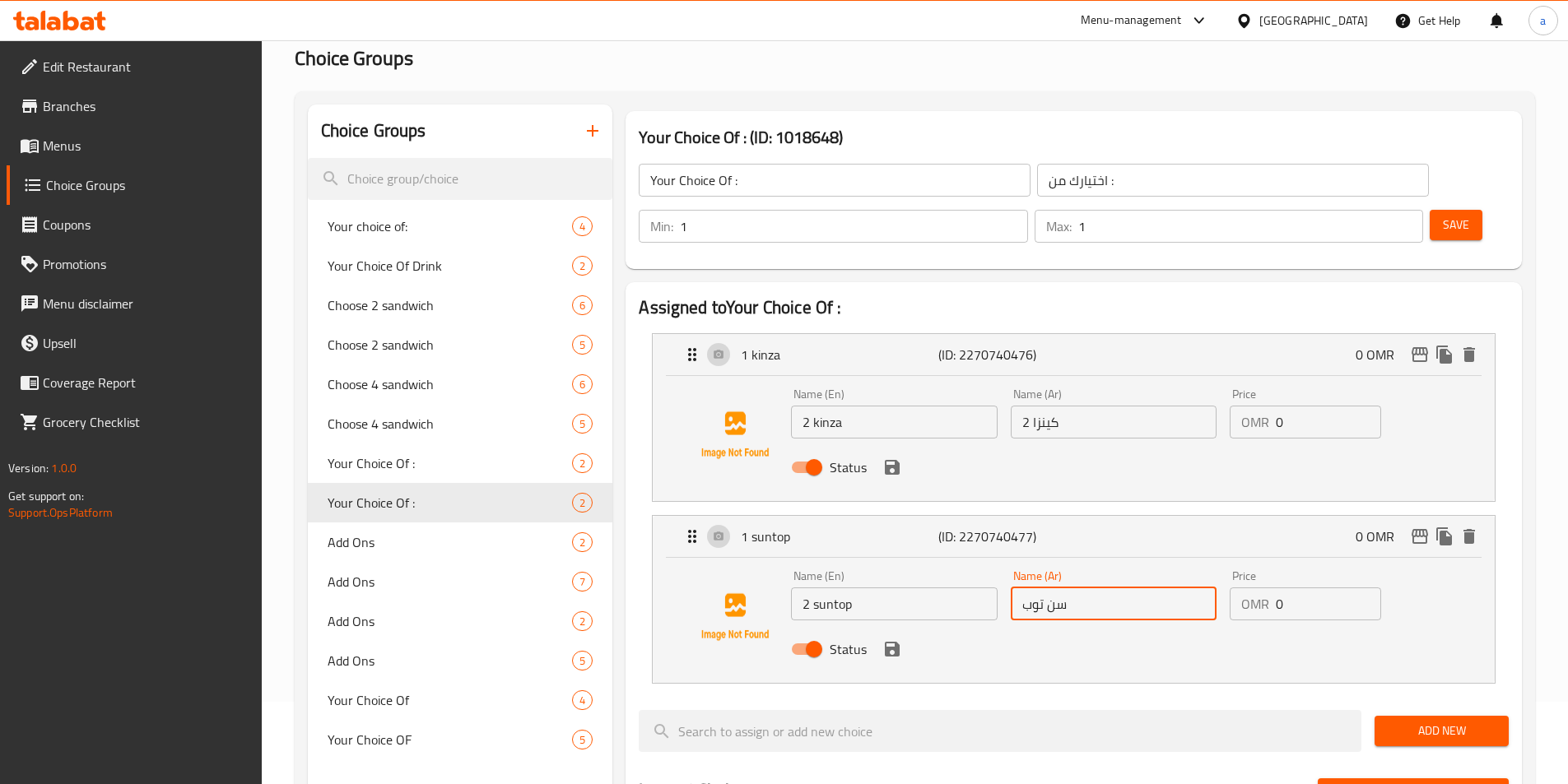
click at [1080, 587] on input "سن توب" at bounding box center [1113, 603] width 206 height 33
type input "سن توب"
drag, startPoint x: 1065, startPoint y: 562, endPoint x: 1002, endPoint y: 576, distance: 64.5
click at [1002, 576] on div "Name (En) 2 suntop Name (En) Name (Ar) سن توب Name (Ar) Price OMR 0 Price Status" at bounding box center [1113, 617] width 657 height 108
paste input "سن توب"
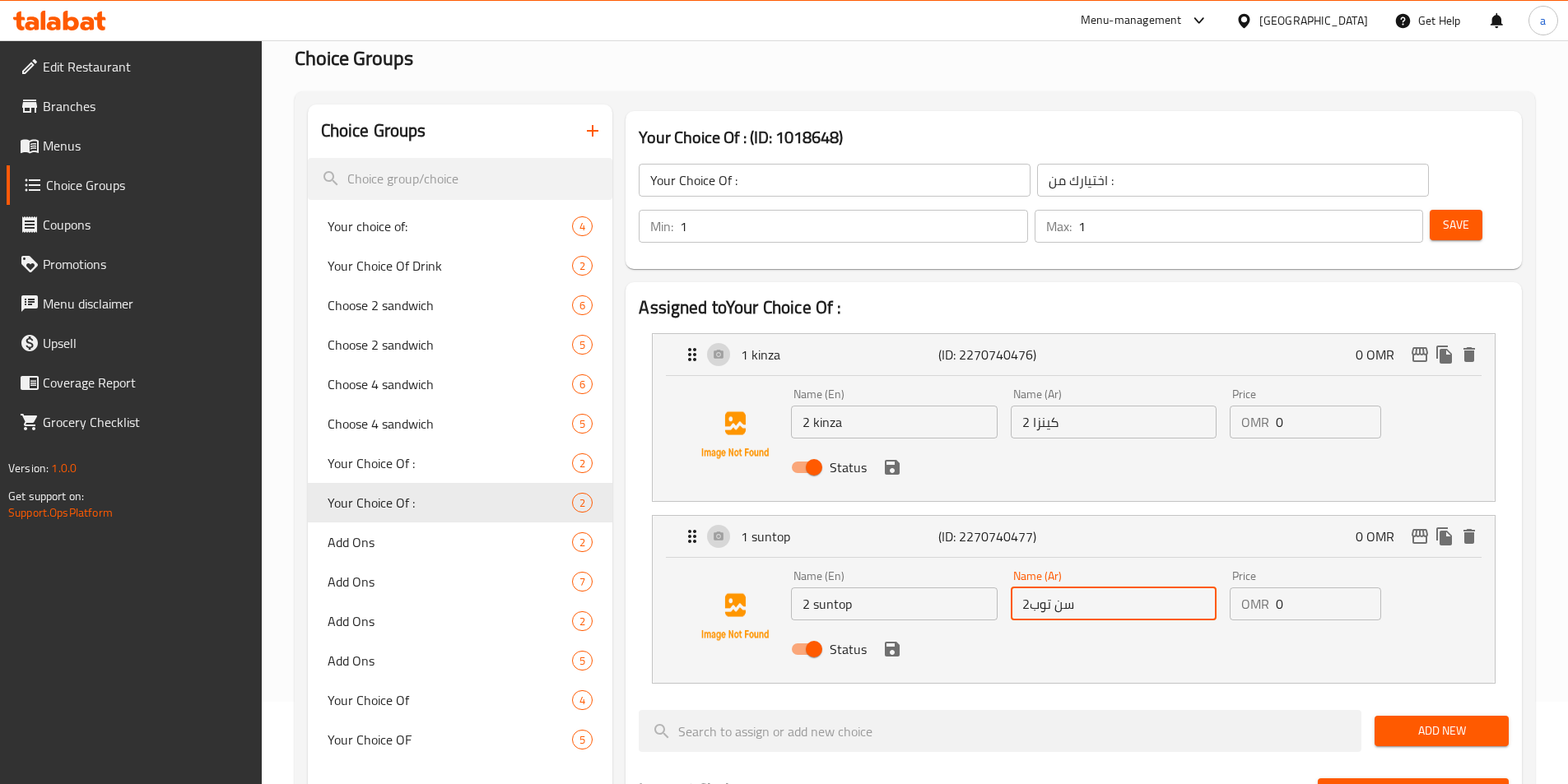
drag, startPoint x: 1080, startPoint y: 564, endPoint x: 995, endPoint y: 577, distance: 86.0
click at [994, 577] on div "Name (En) 2 suntop Name (En) Name (Ar) 2سن توب Name (Ar) Price OMR 0 Price Stat…" at bounding box center [1113, 617] width 657 height 108
paste input "سن توب"
click at [886, 627] on div "Status" at bounding box center [1113, 649] width 657 height 44
click at [894, 639] on icon "save" at bounding box center [891, 648] width 20 height 19
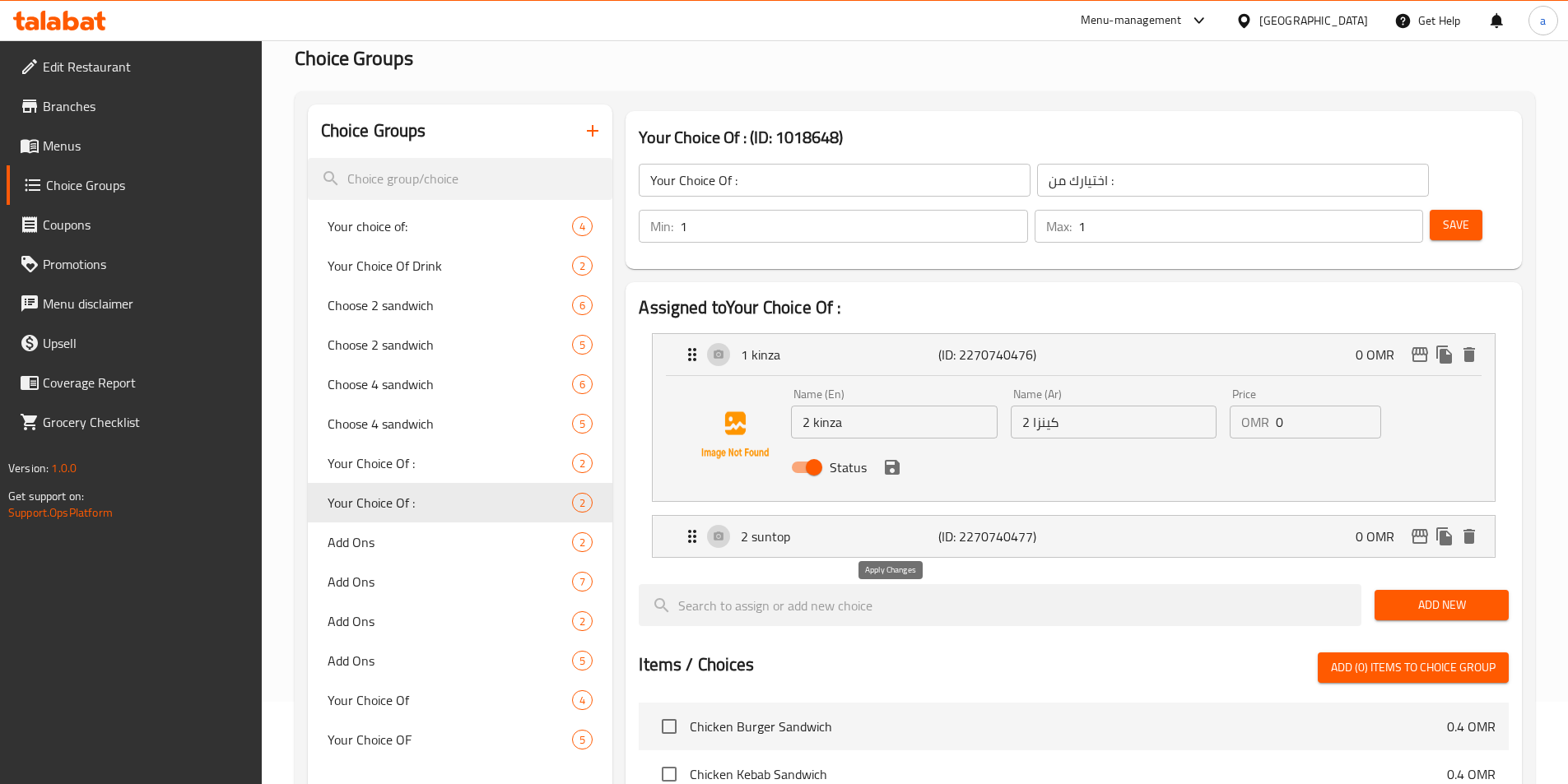
type input "2 سن توب"
click at [892, 458] on icon "save" at bounding box center [891, 467] width 20 height 19
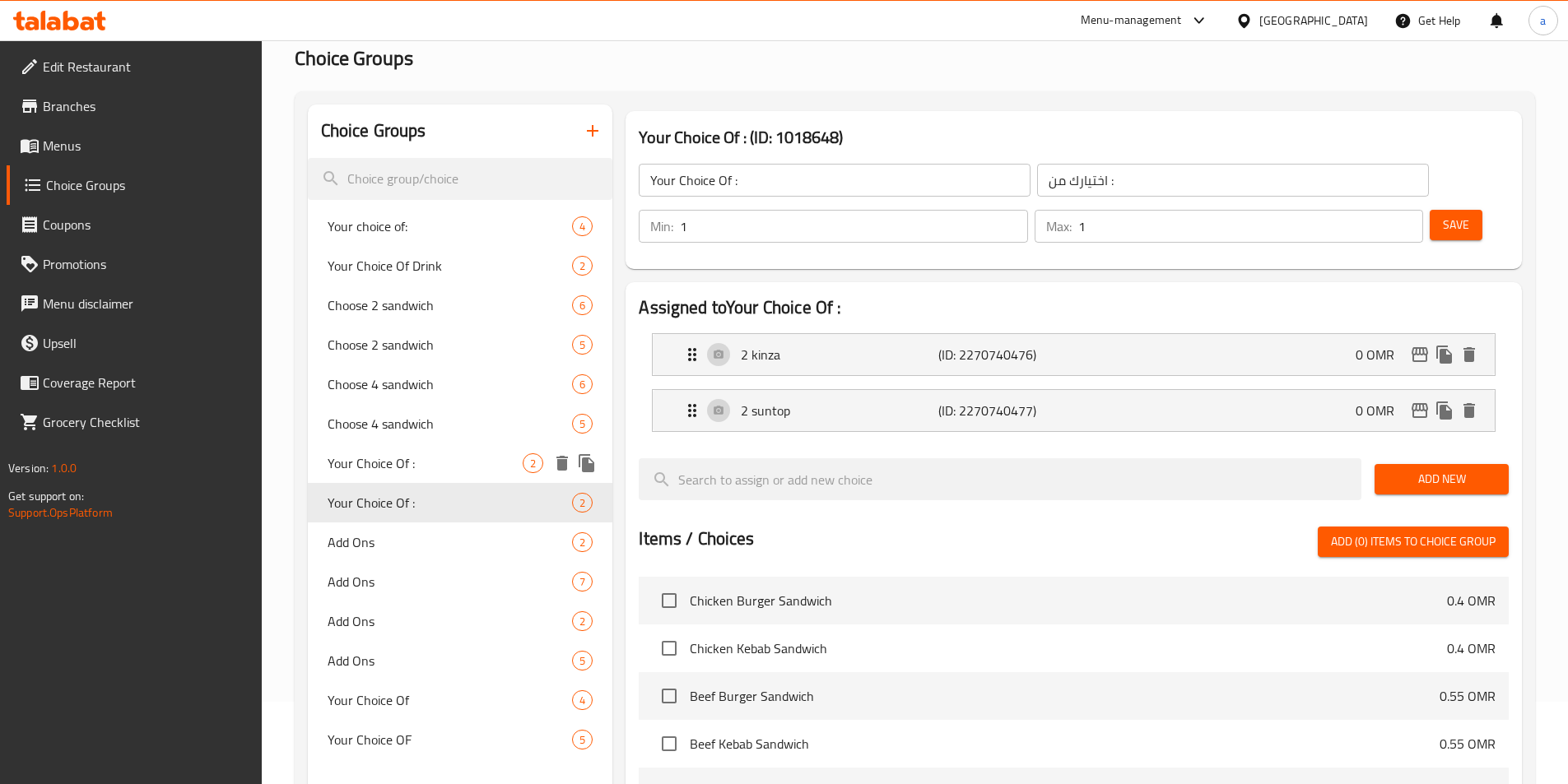
click at [410, 472] on span "Your Choice Of :" at bounding box center [425, 463] width 196 height 19
type input "Your Choice Of :"
type input "اختيارك من :"
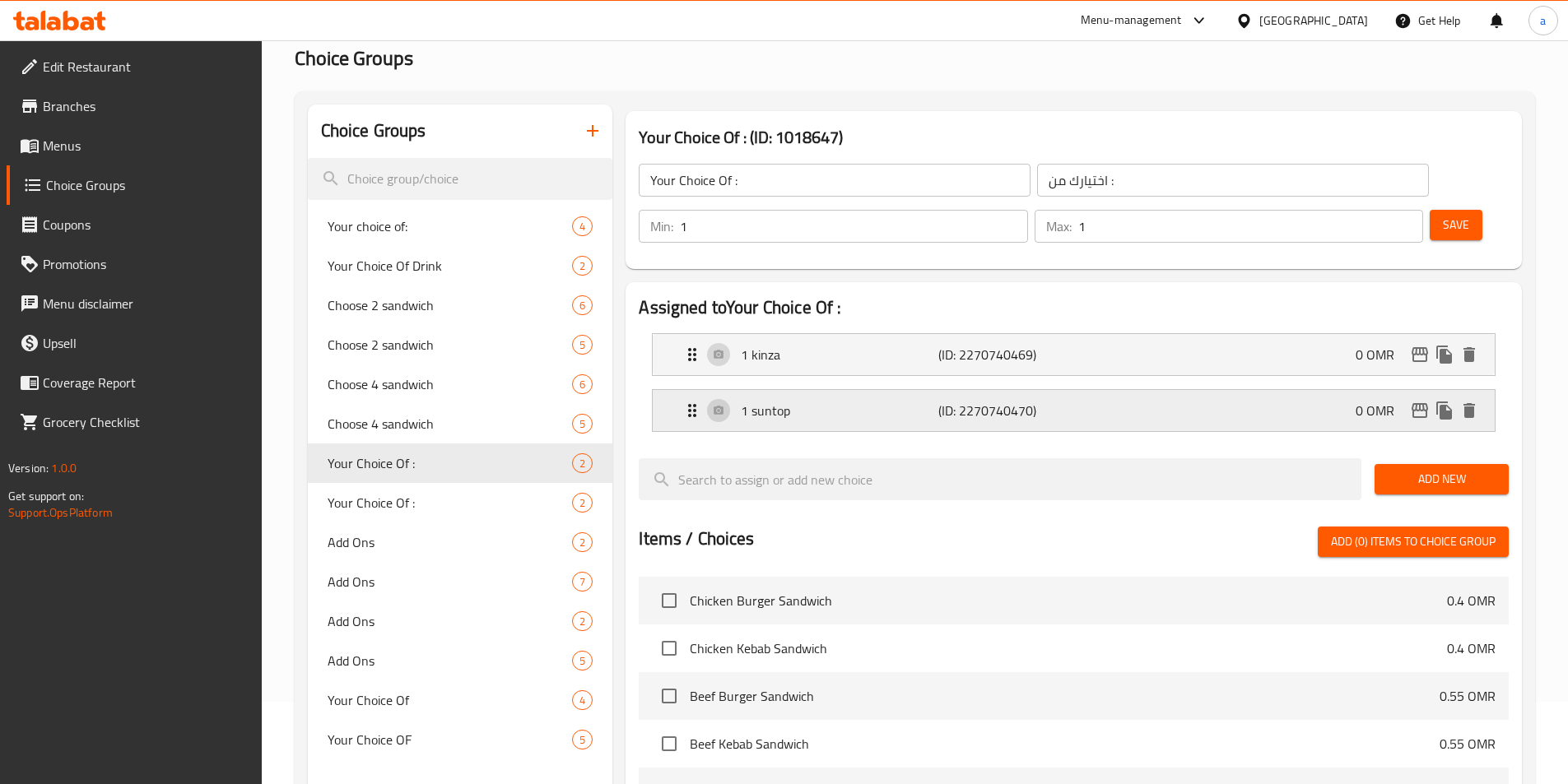
click at [1106, 390] on div "1 suntop (ID: 2270740470) 0 OMR" at bounding box center [1079, 410] width 793 height 42
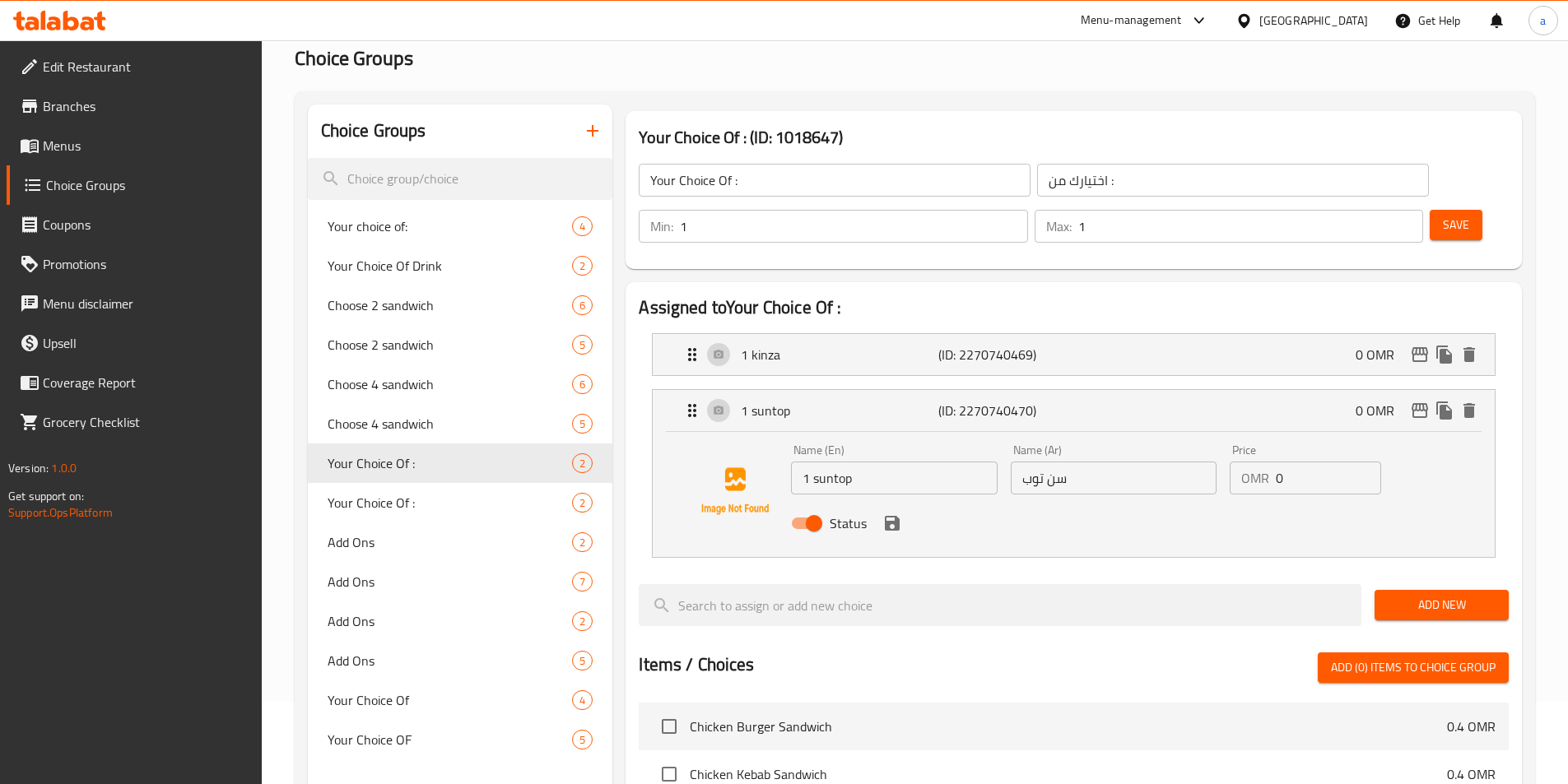
click at [1103, 461] on input "سن توب" at bounding box center [1113, 477] width 206 height 33
click at [892, 514] on icon "save" at bounding box center [891, 523] width 20 height 19
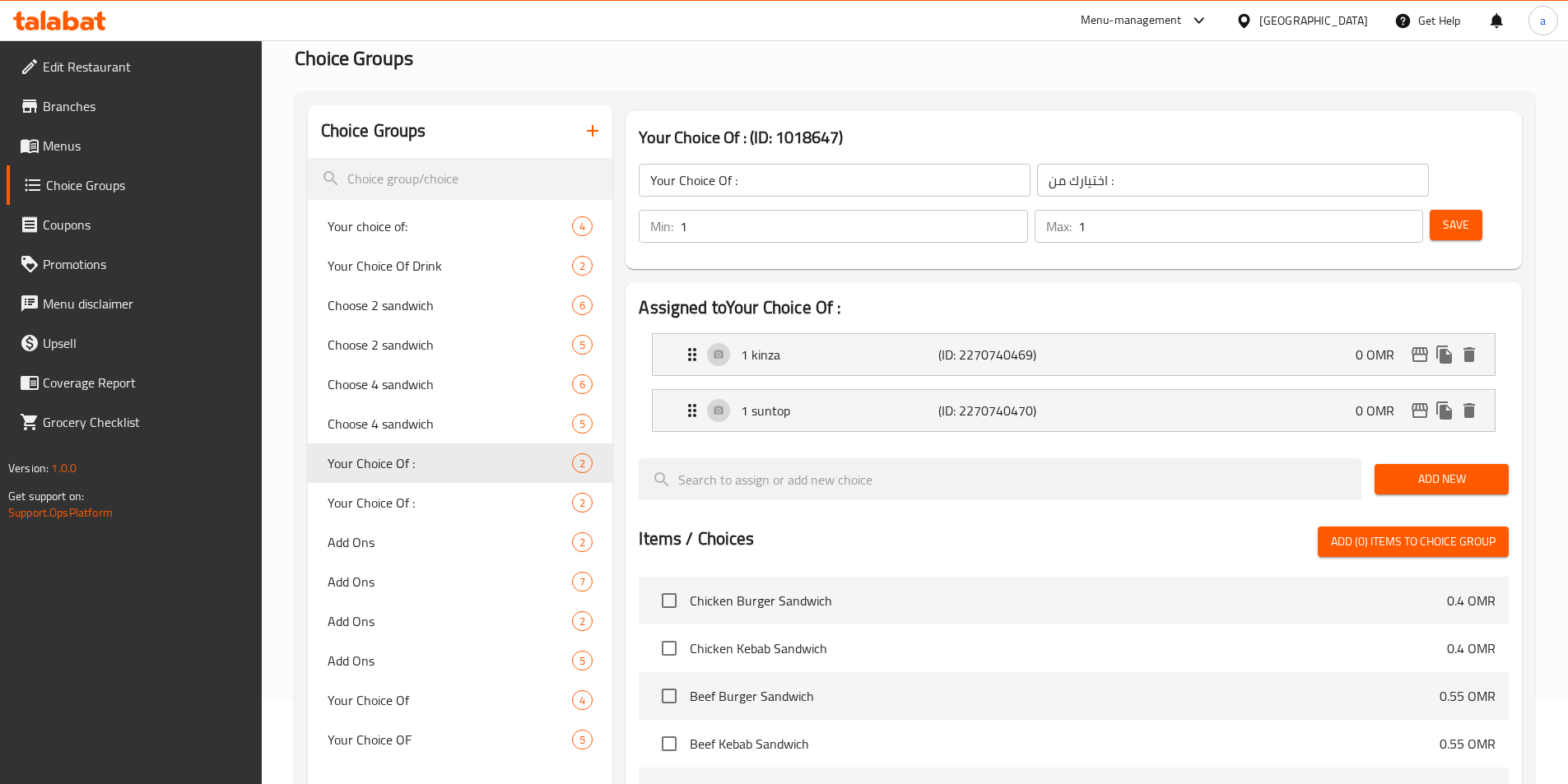
type input "1 سن توب"
click at [1430, 209] on button "Save" at bounding box center [1456, 225] width 53 height 31
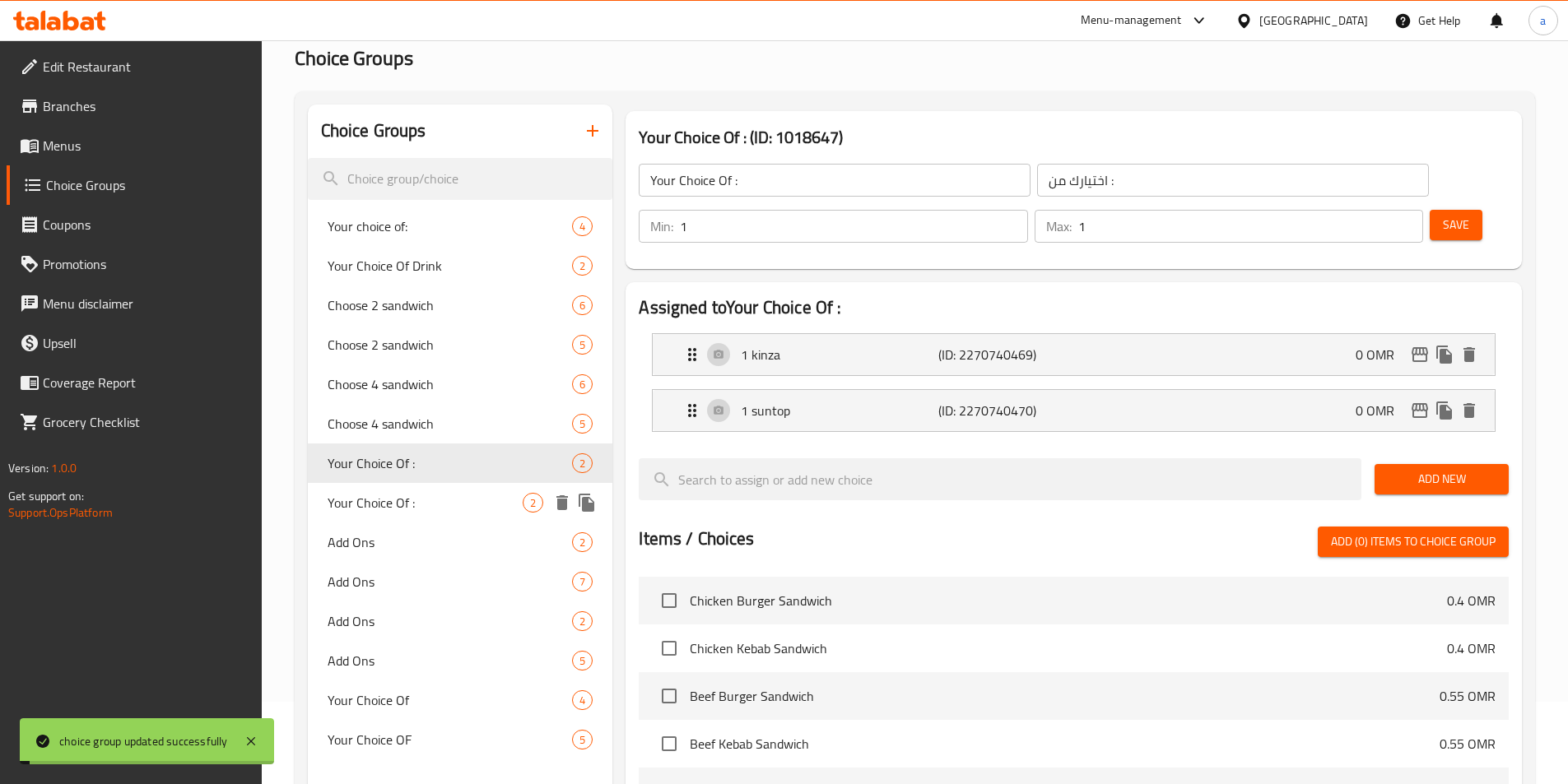
click at [410, 505] on span "Your Choice Of :" at bounding box center [425, 502] width 196 height 19
type input "Your Choice Of :"
type input "اختيارك من :"
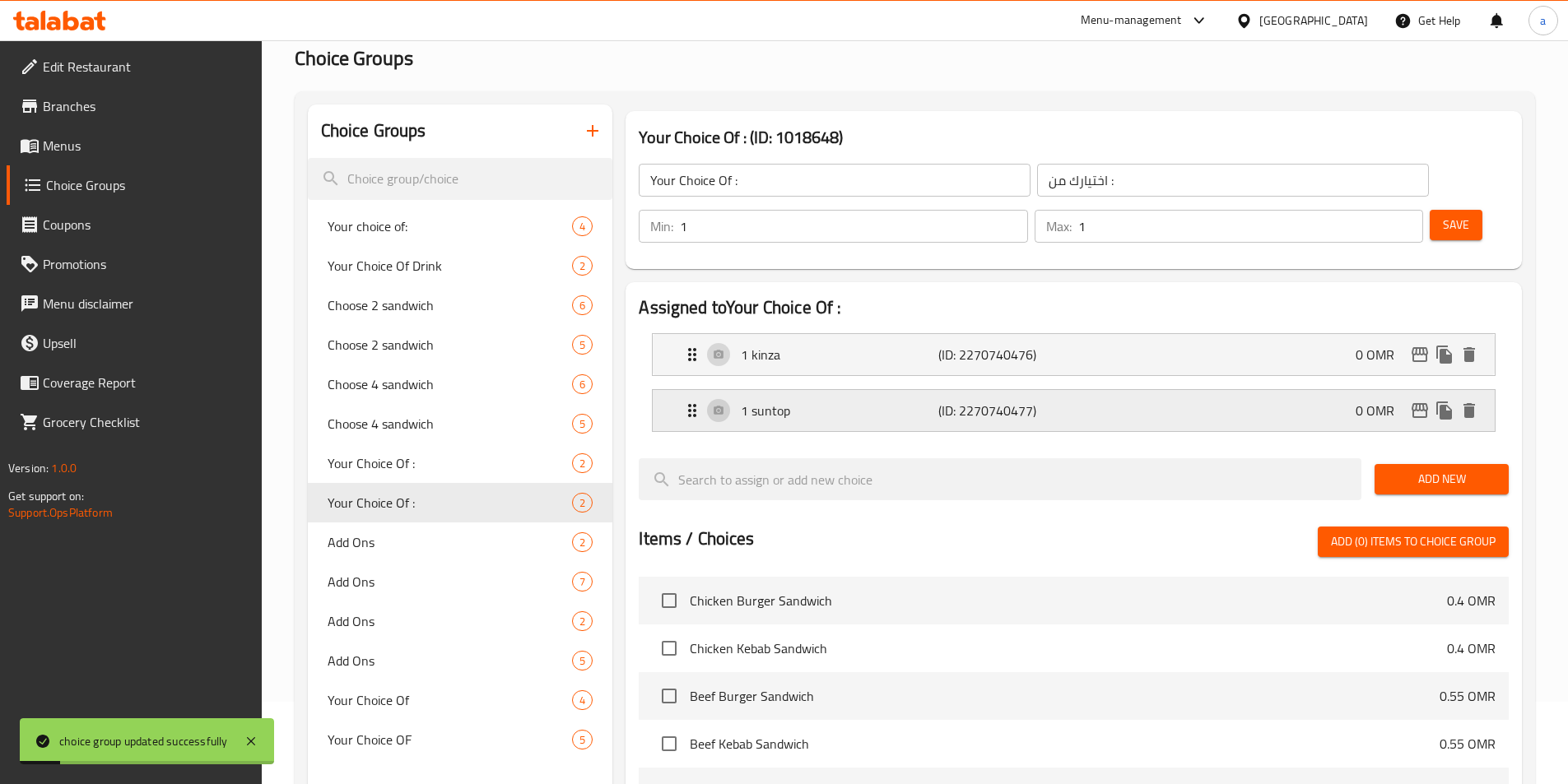
click at [947, 401] on p "(ID: 2270740477)" at bounding box center [1003, 410] width 131 height 19
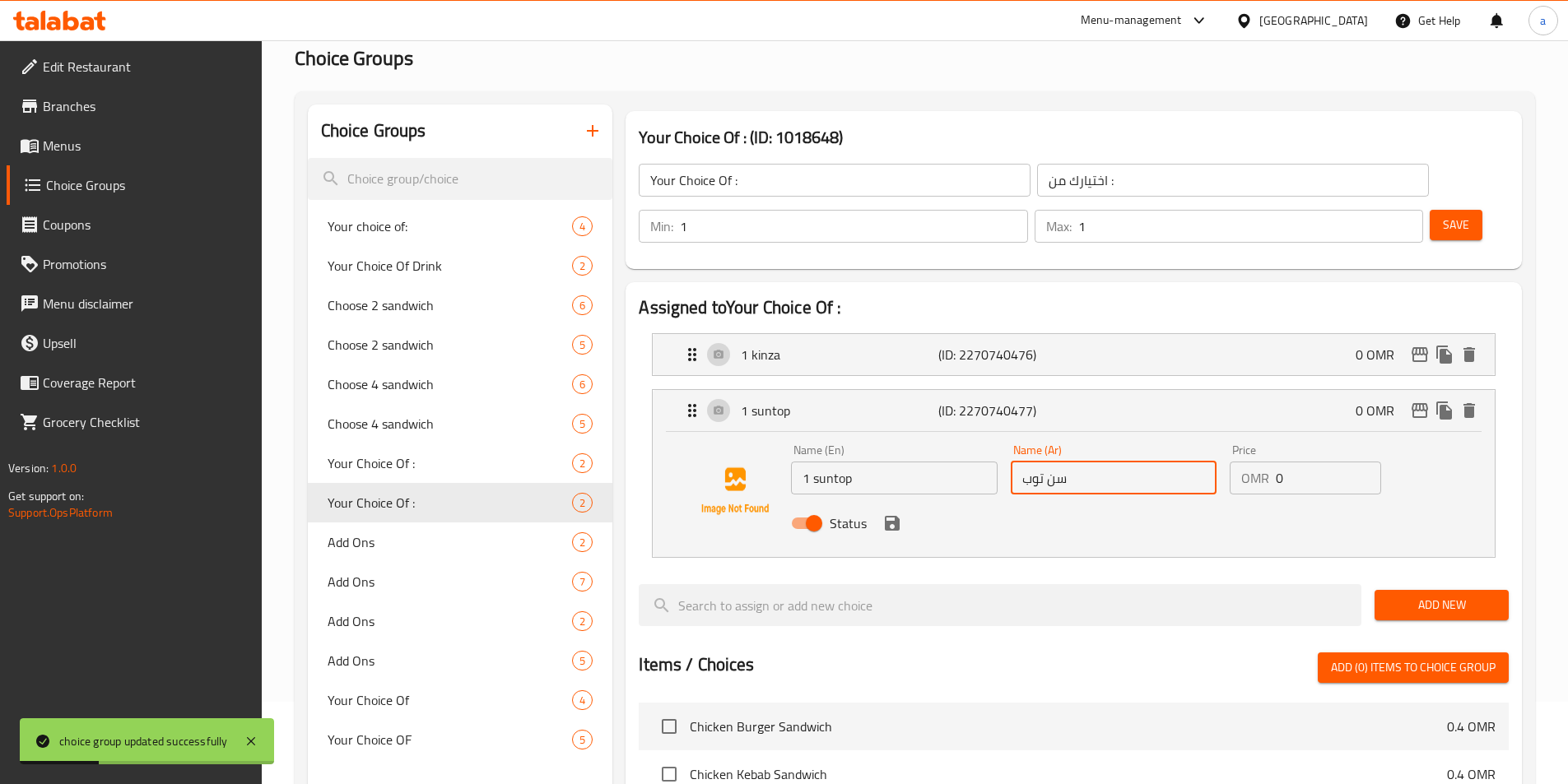
click at [1096, 461] on input "سن توب" at bounding box center [1113, 477] width 206 height 33
click at [825, 345] on p "1 kinza" at bounding box center [839, 354] width 197 height 19
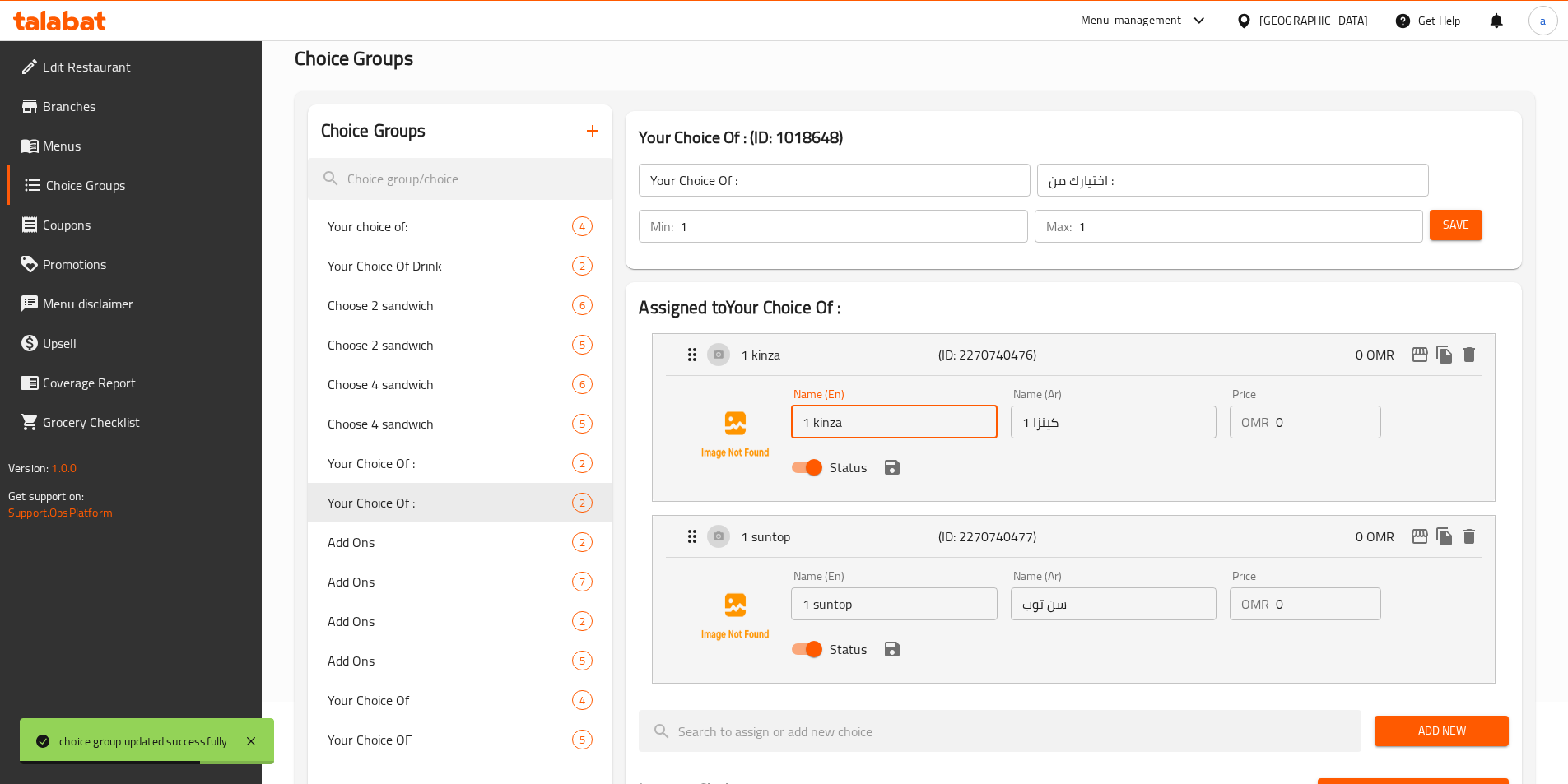
drag, startPoint x: 812, startPoint y: 375, endPoint x: 800, endPoint y: 376, distance: 12.0
click at [800, 405] on input "1 kinza" at bounding box center [894, 421] width 206 height 33
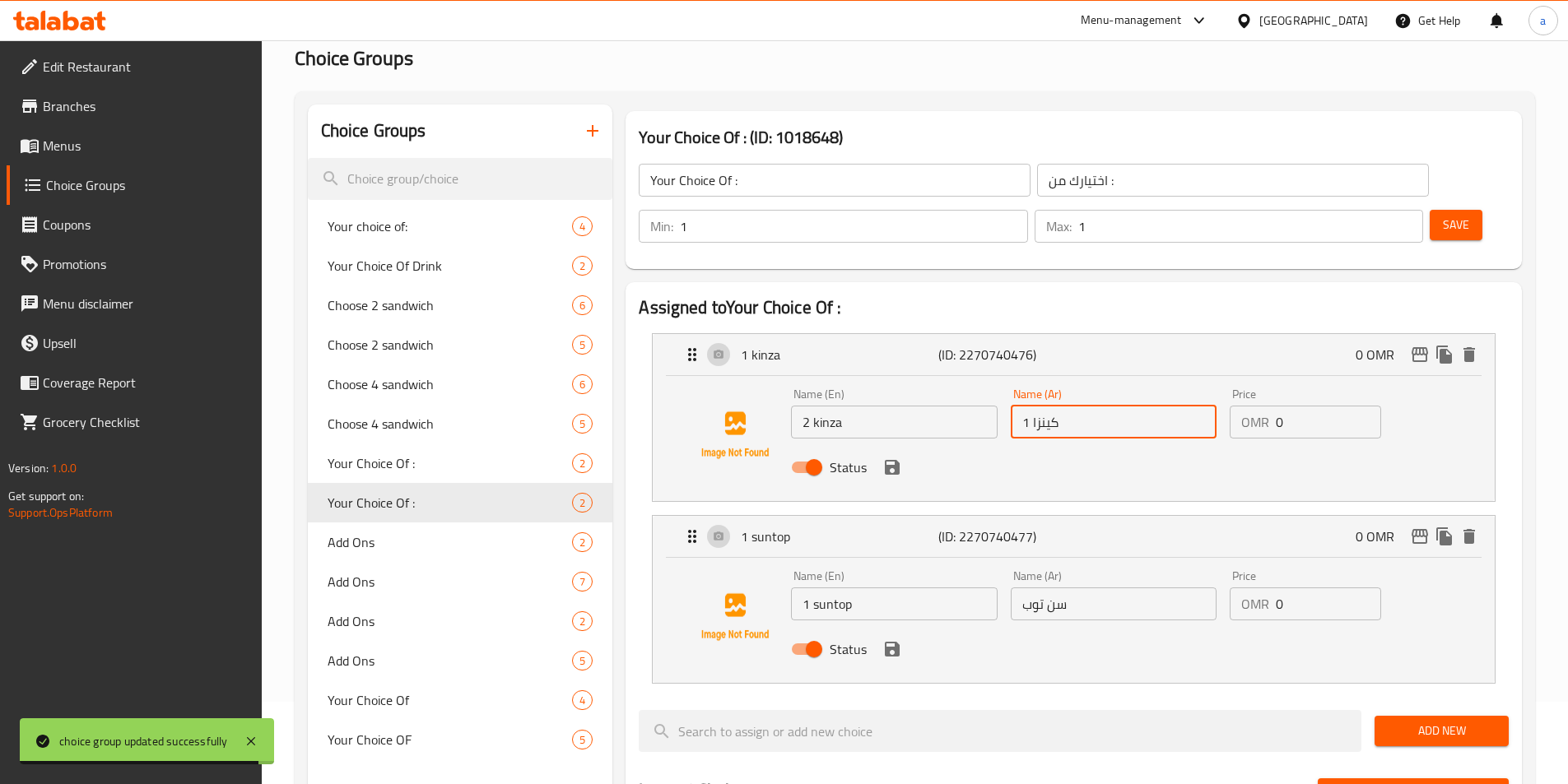
click at [1023, 405] on input "1 كينزا" at bounding box center [1113, 421] width 206 height 33
drag, startPoint x: 1029, startPoint y: 385, endPoint x: 1018, endPoint y: 386, distance: 11.0
click at [1018, 405] on input "1 كينزا" at bounding box center [1113, 421] width 206 height 33
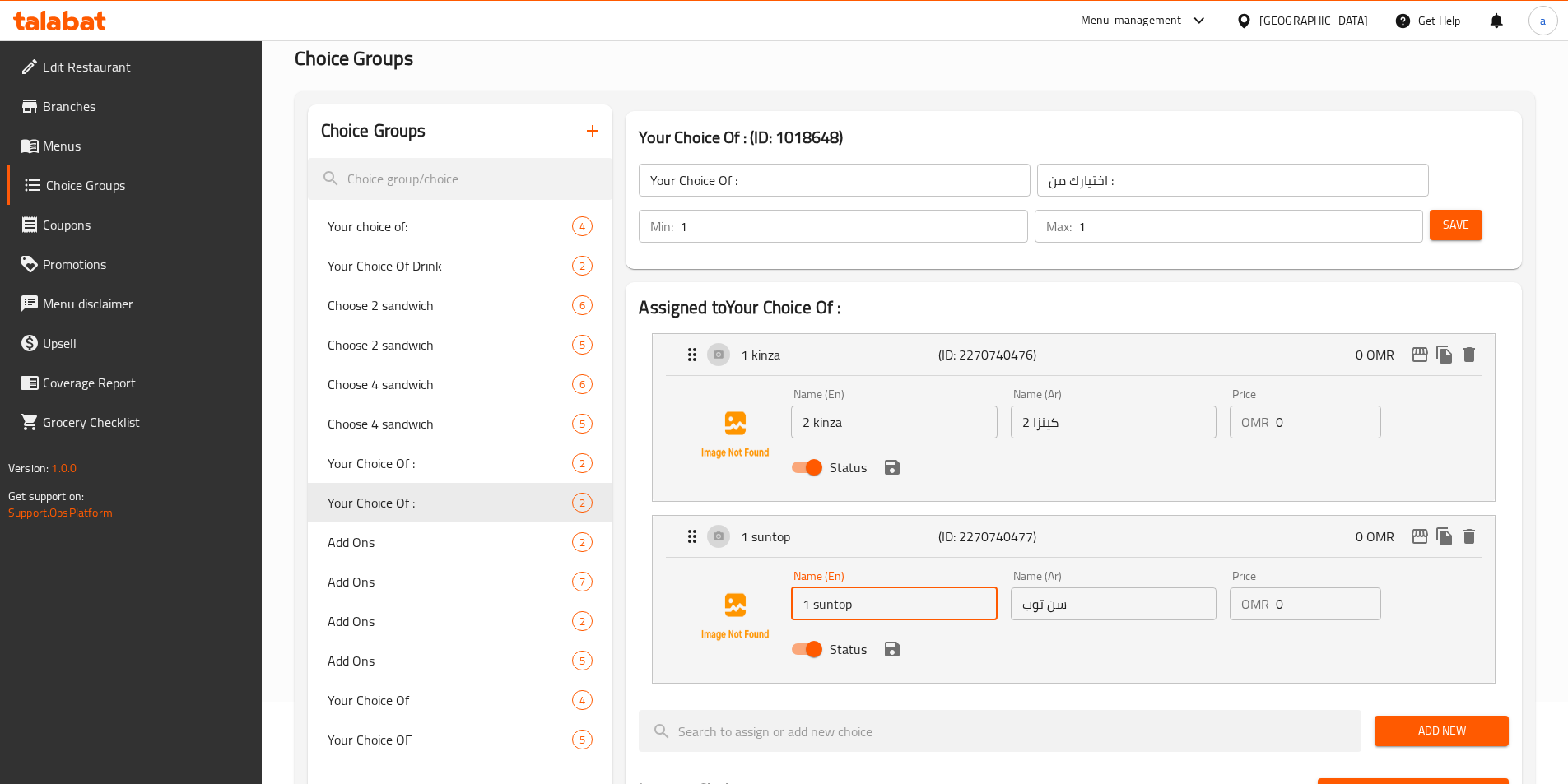
click at [805, 587] on input "1 suntop" at bounding box center [894, 603] width 206 height 33
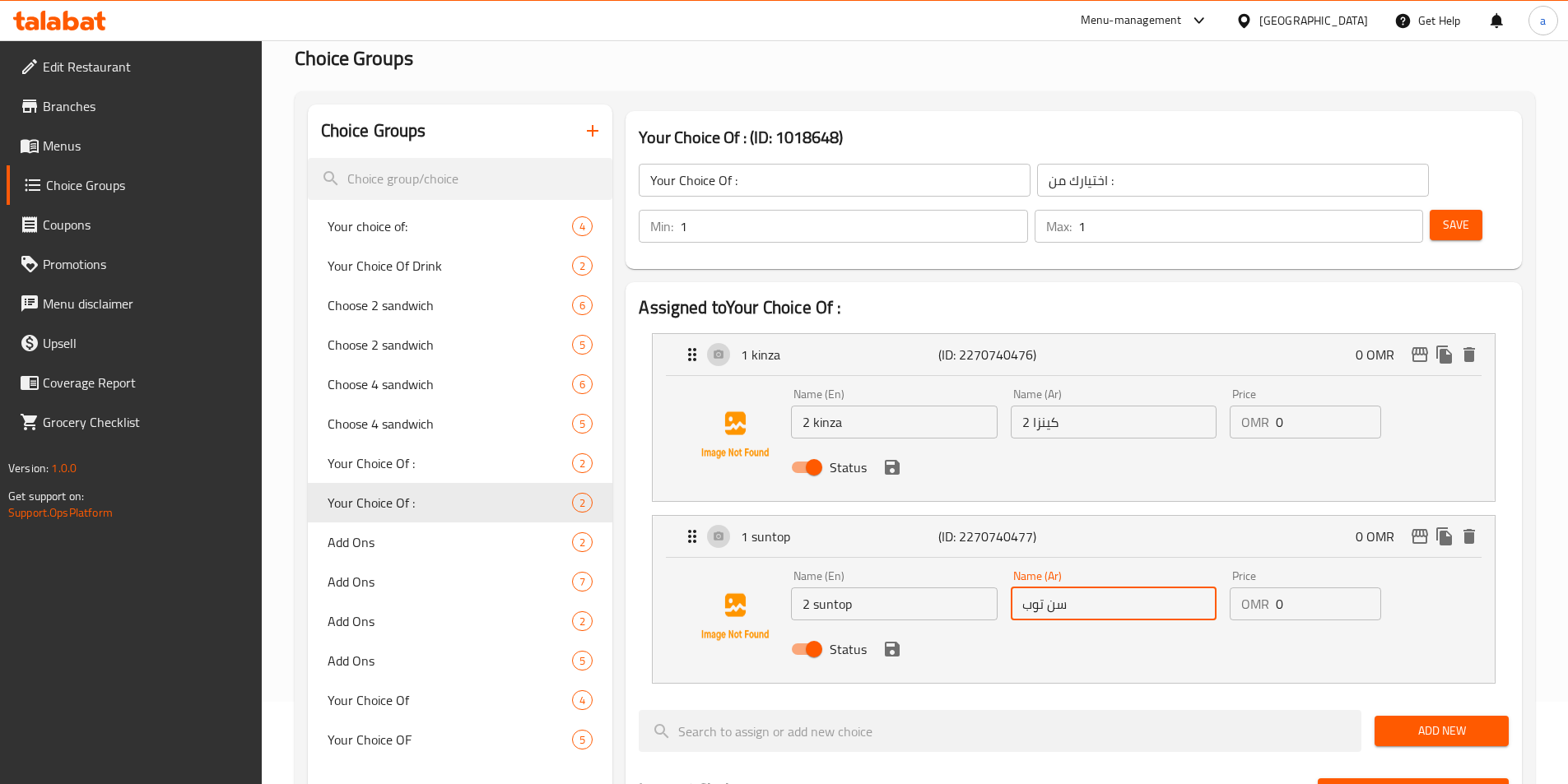
drag, startPoint x: 1079, startPoint y: 560, endPoint x: 991, endPoint y: 573, distance: 89.0
click at [991, 573] on div "Name (En) 2 suntop Name (En) Name (Ar) سن توب Name (Ar) Price OMR 0 Price Status" at bounding box center [1113, 617] width 657 height 108
paste input "سن توب"
click at [887, 642] on icon "save" at bounding box center [891, 648] width 14 height 14
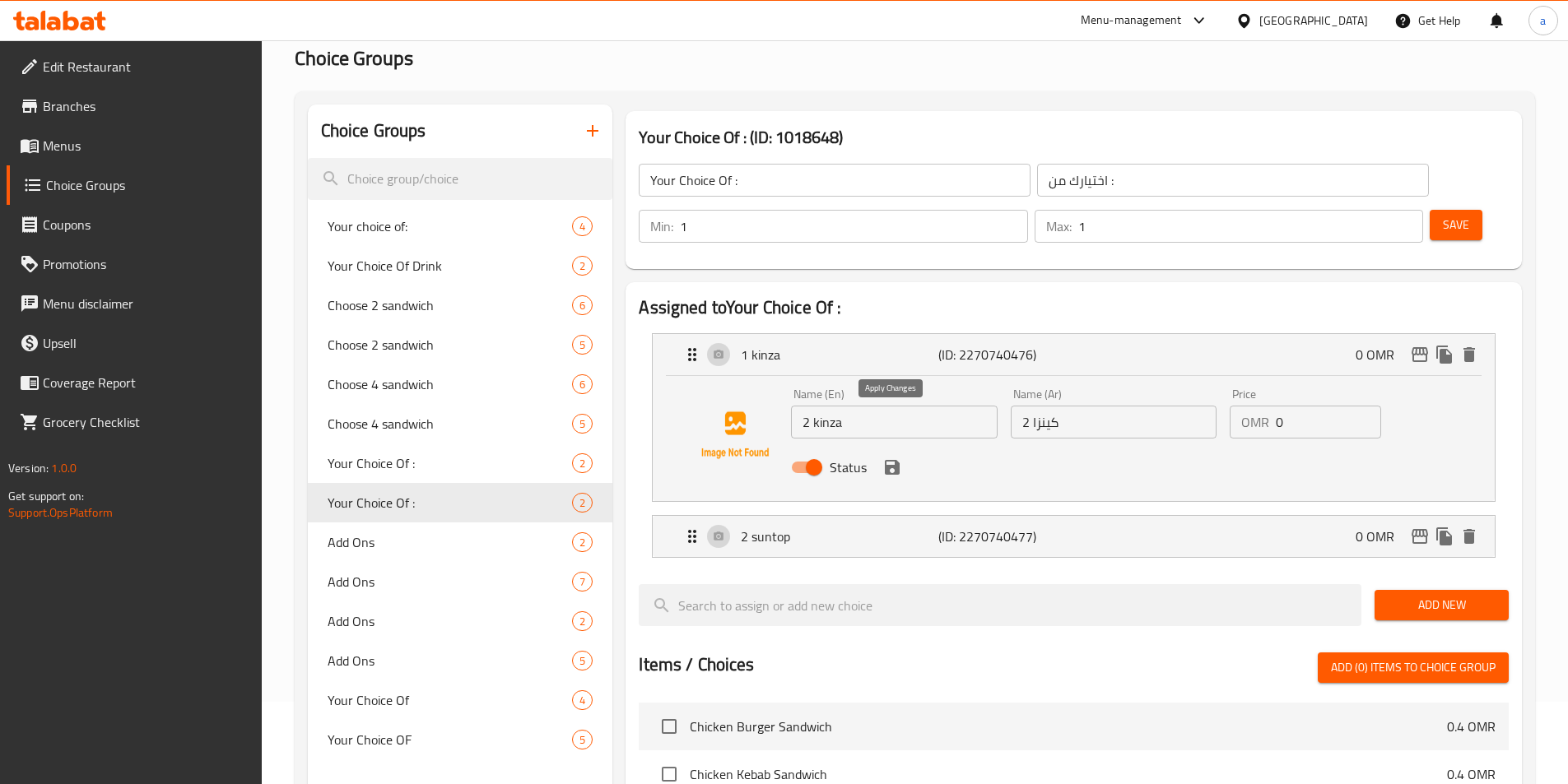
click at [886, 455] on button "save" at bounding box center [891, 467] width 25 height 25
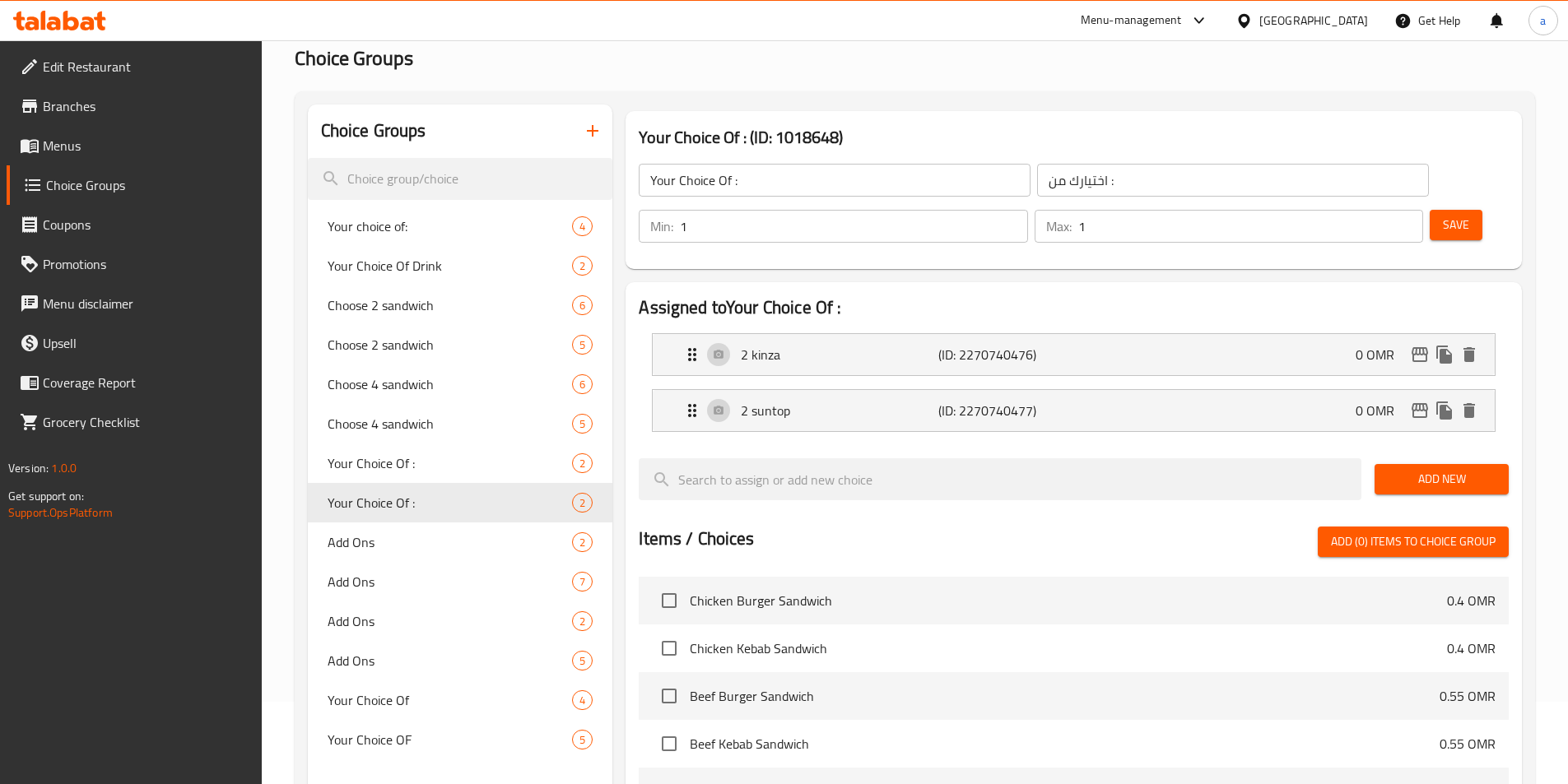
click at [1427, 207] on div "Save" at bounding box center [1462, 226] width 72 height 40
click at [1431, 209] on button "Save" at bounding box center [1456, 225] width 53 height 31
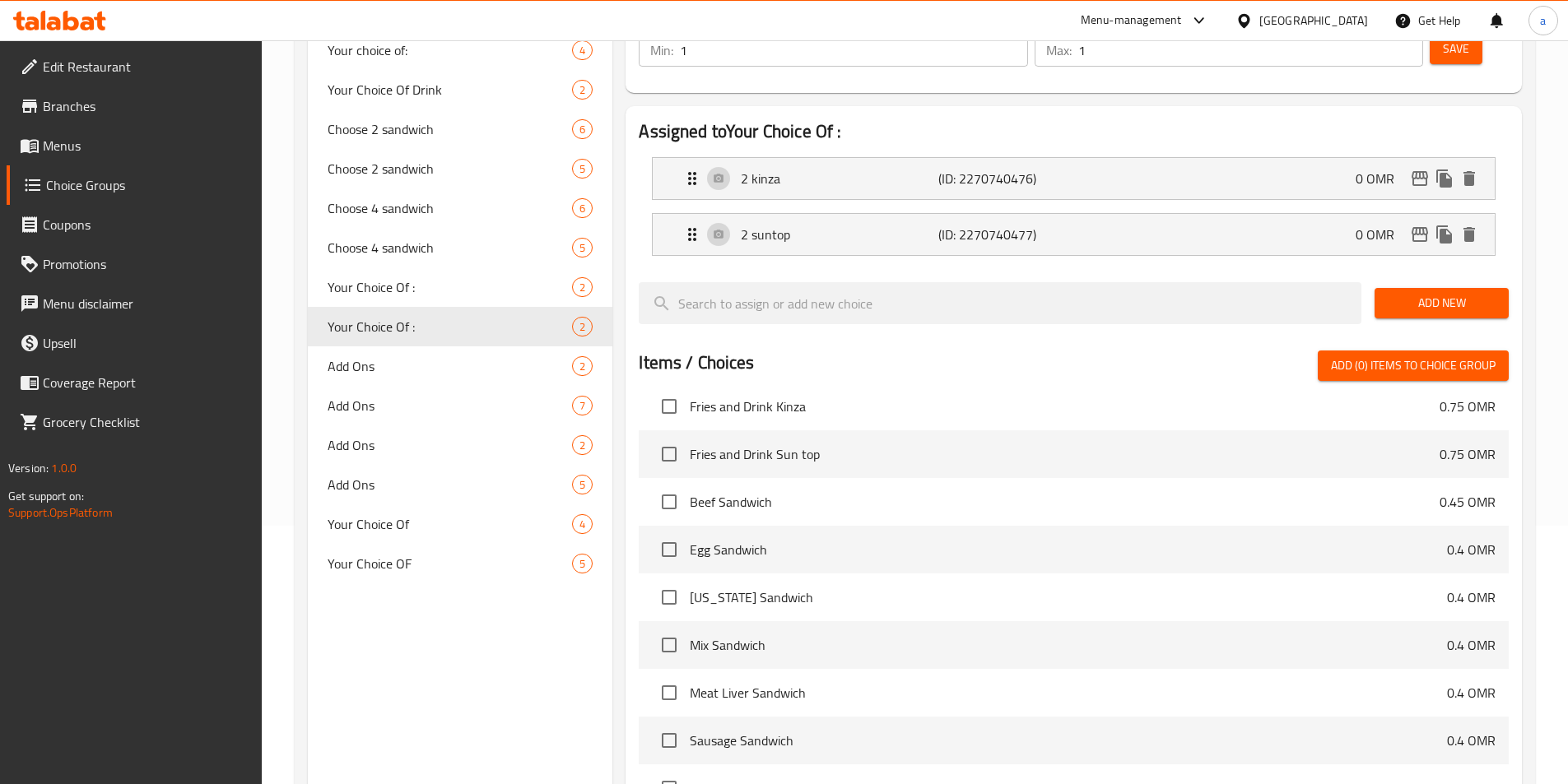
scroll to position [82, 0]
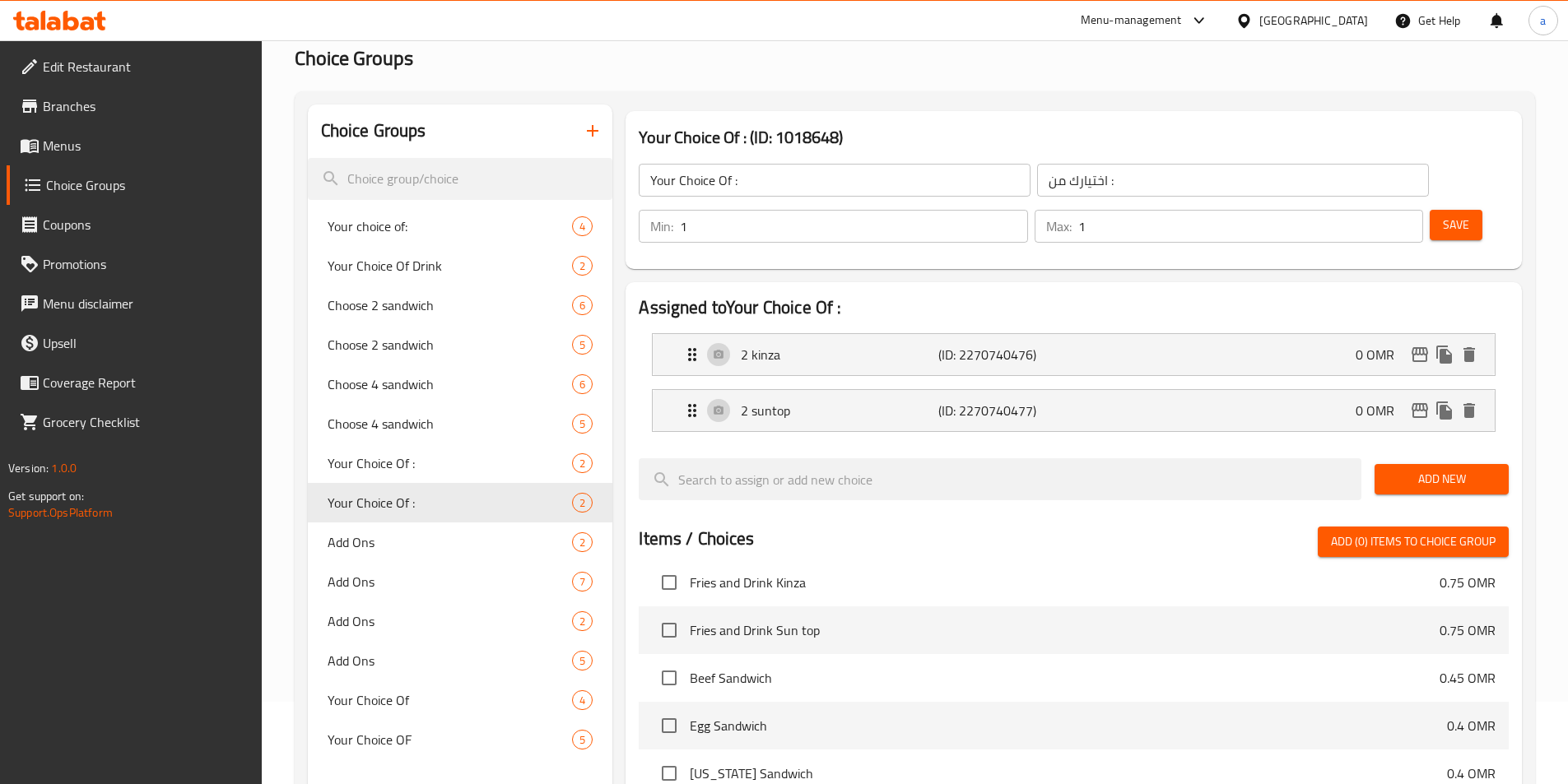
click at [1027, 209] on input "1" at bounding box center [854, 225] width 348 height 33
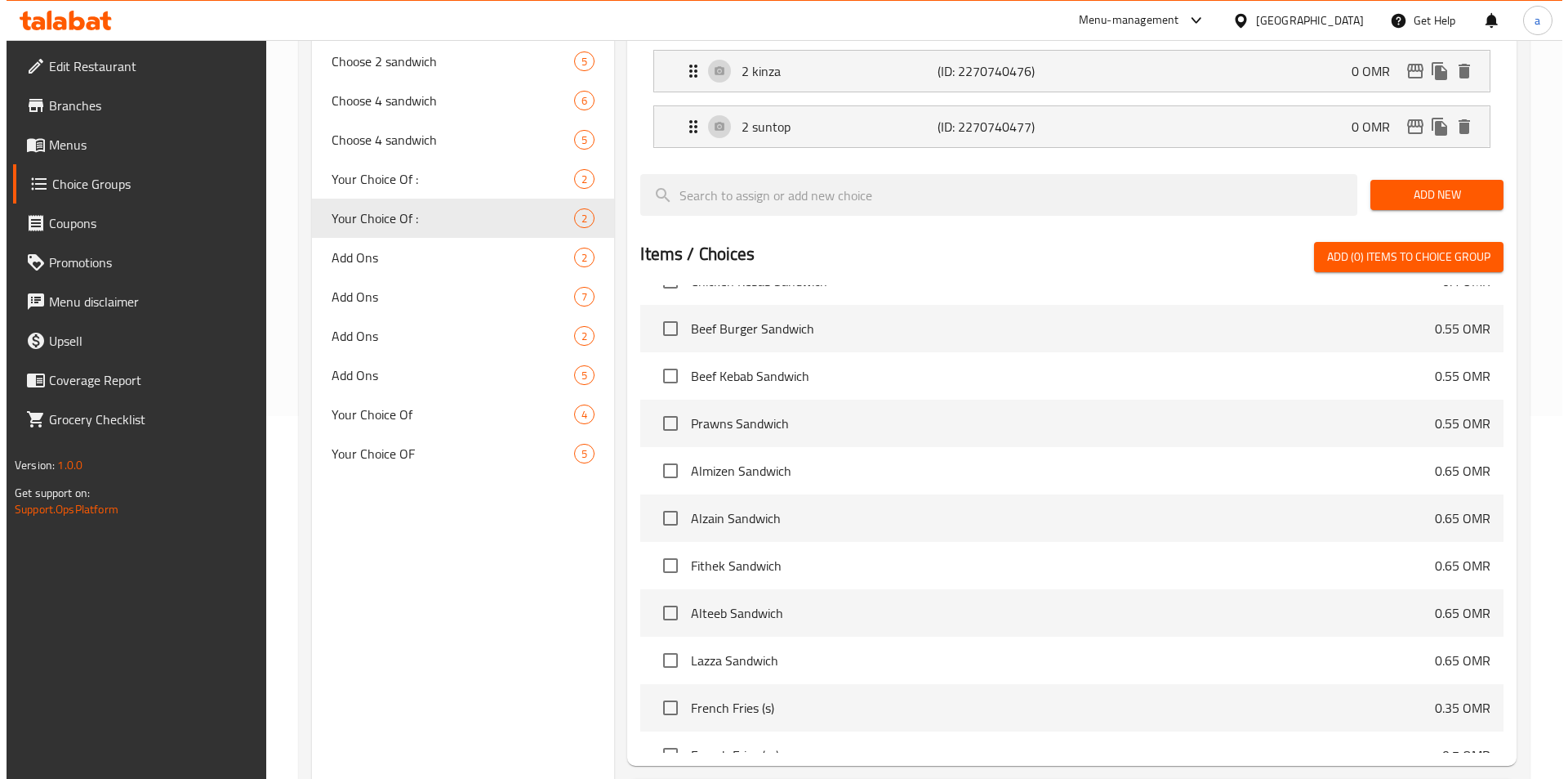
scroll to position [471, 0]
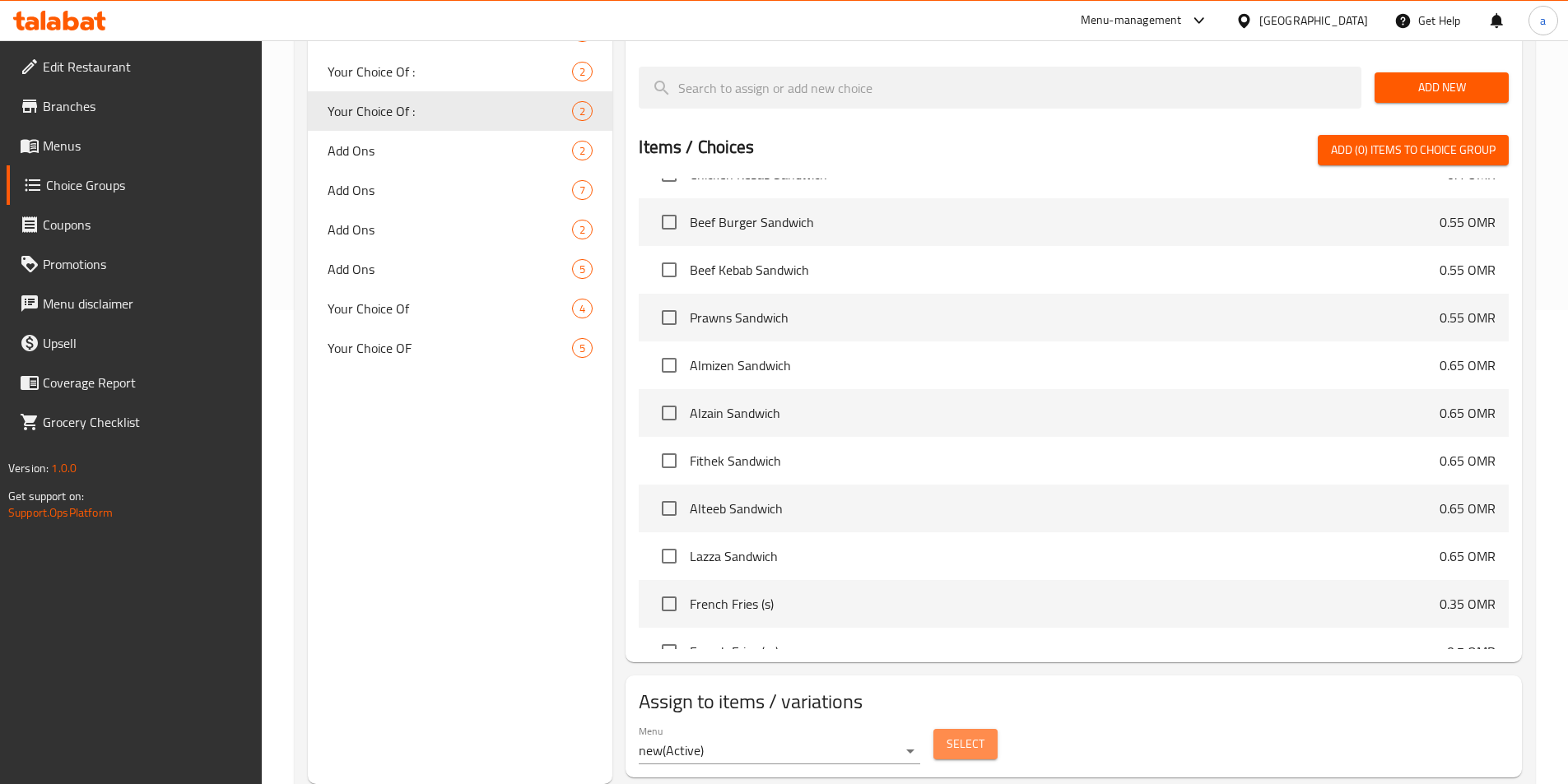
click at [963, 734] on span "Select" at bounding box center [965, 744] width 38 height 20
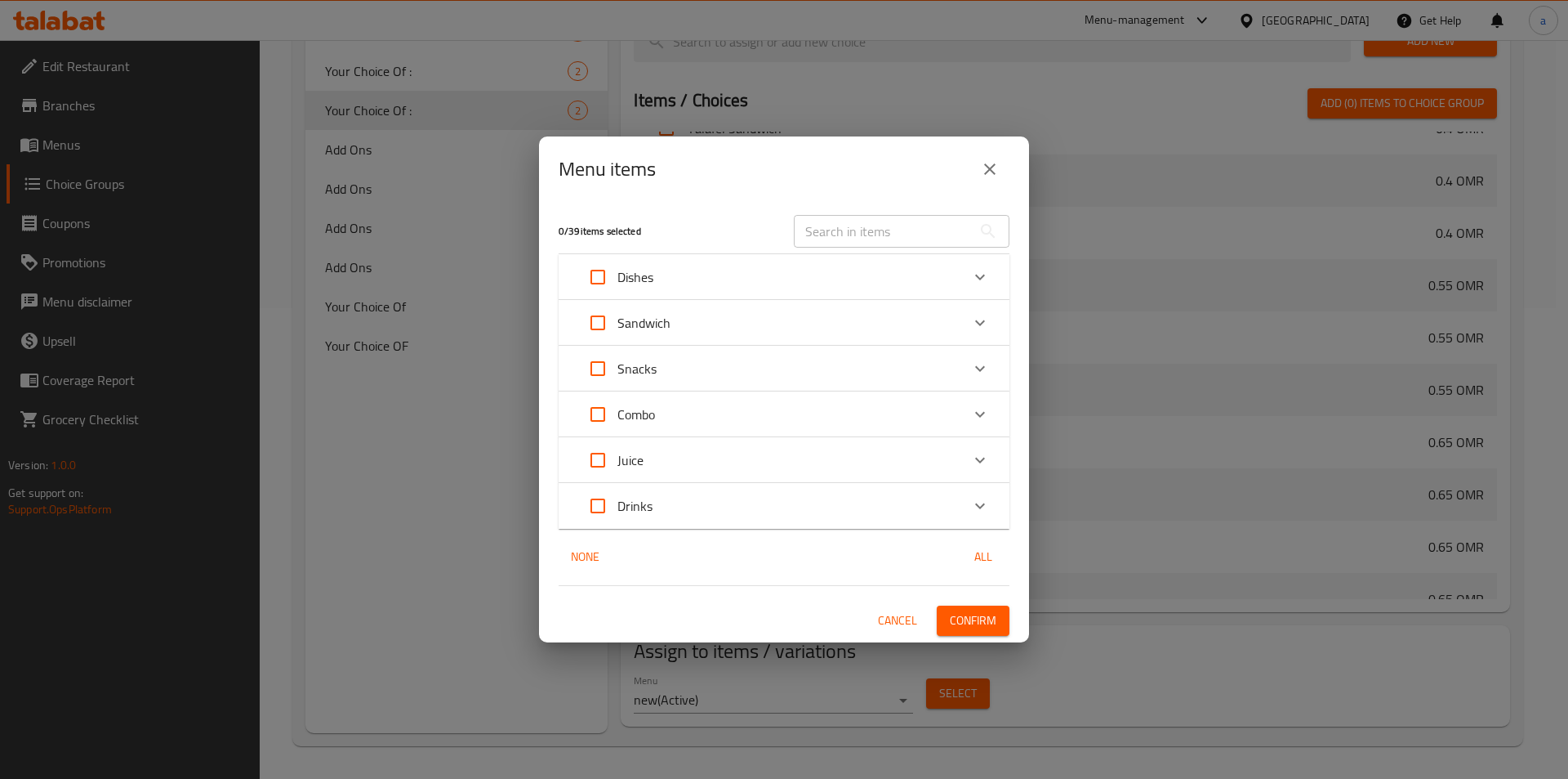
click at [736, 408] on div "Combo" at bounding box center [769, 414] width 382 height 40
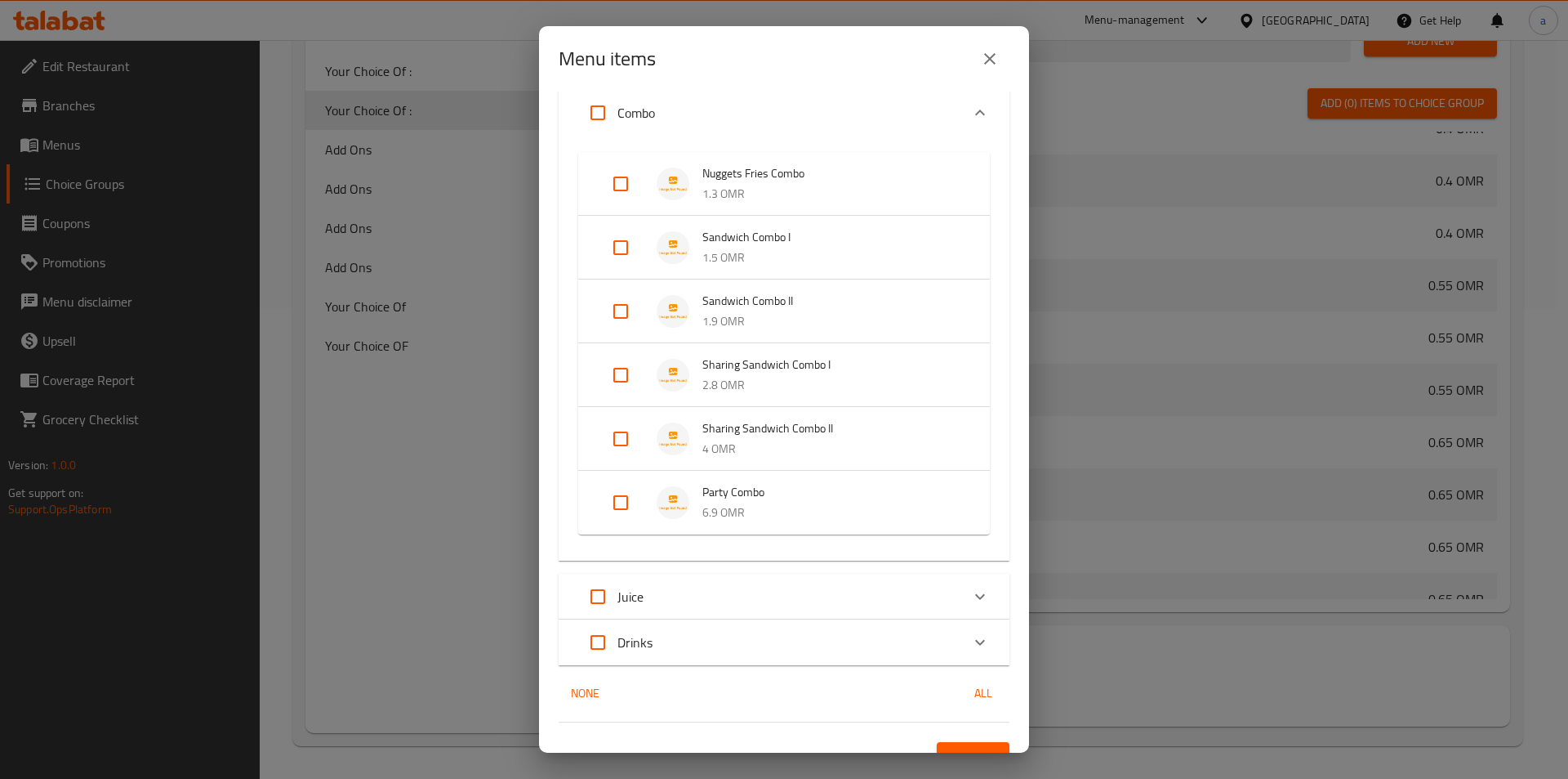
scroll to position [233, 0]
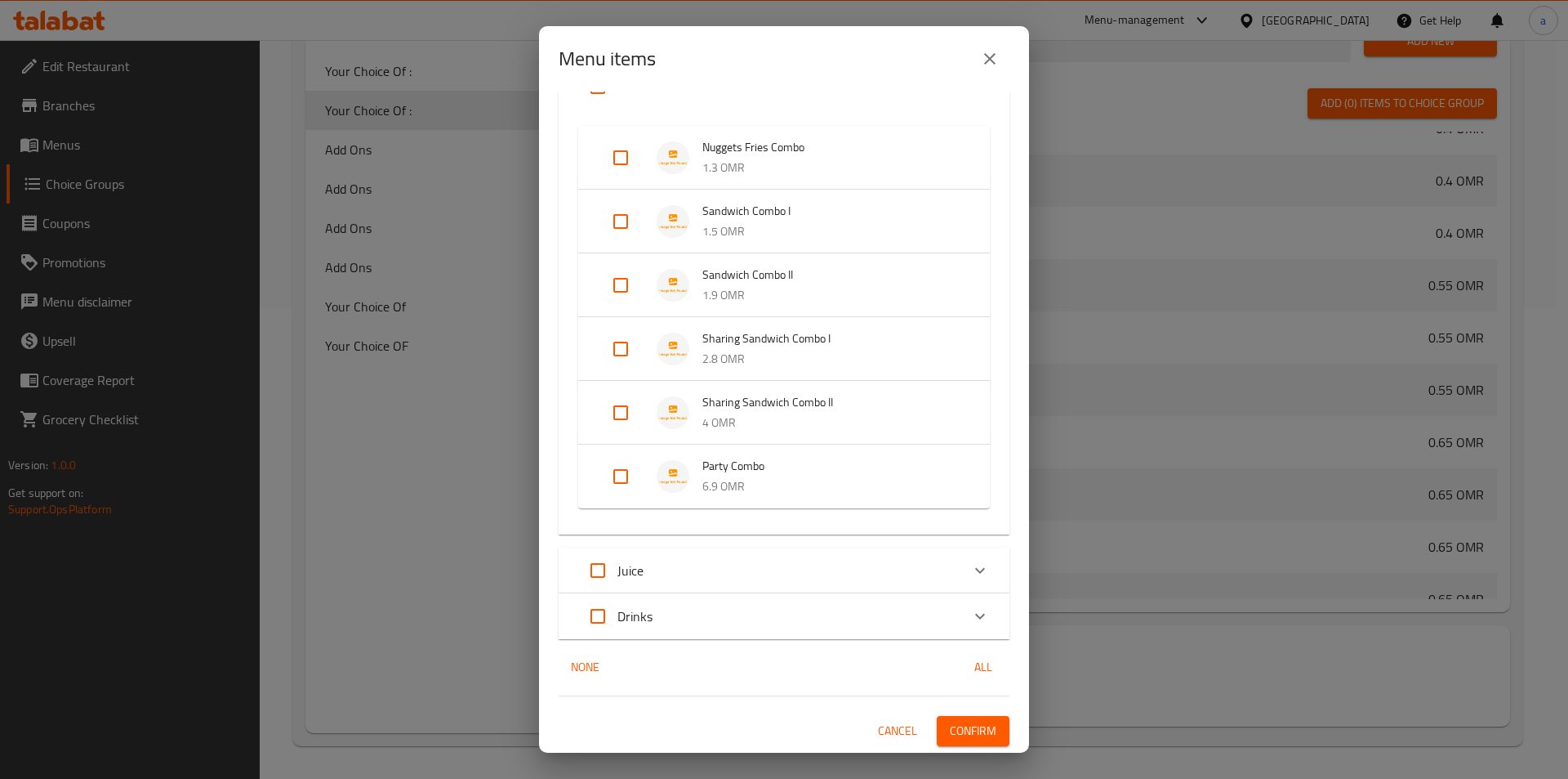
click at [624, 402] on input "Expand" at bounding box center [620, 413] width 40 height 40
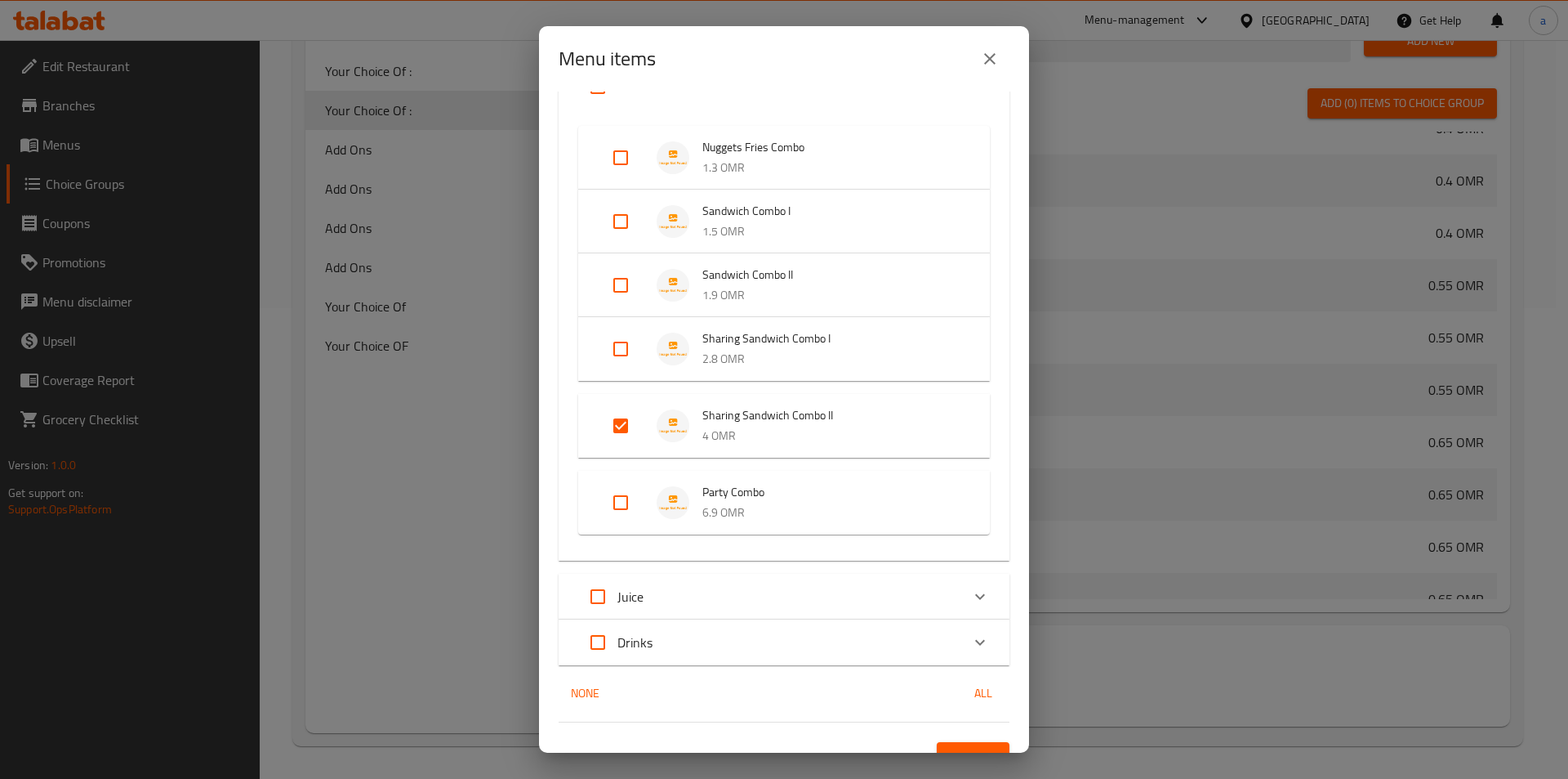
click at [620, 347] on input "Expand" at bounding box center [620, 349] width 40 height 40
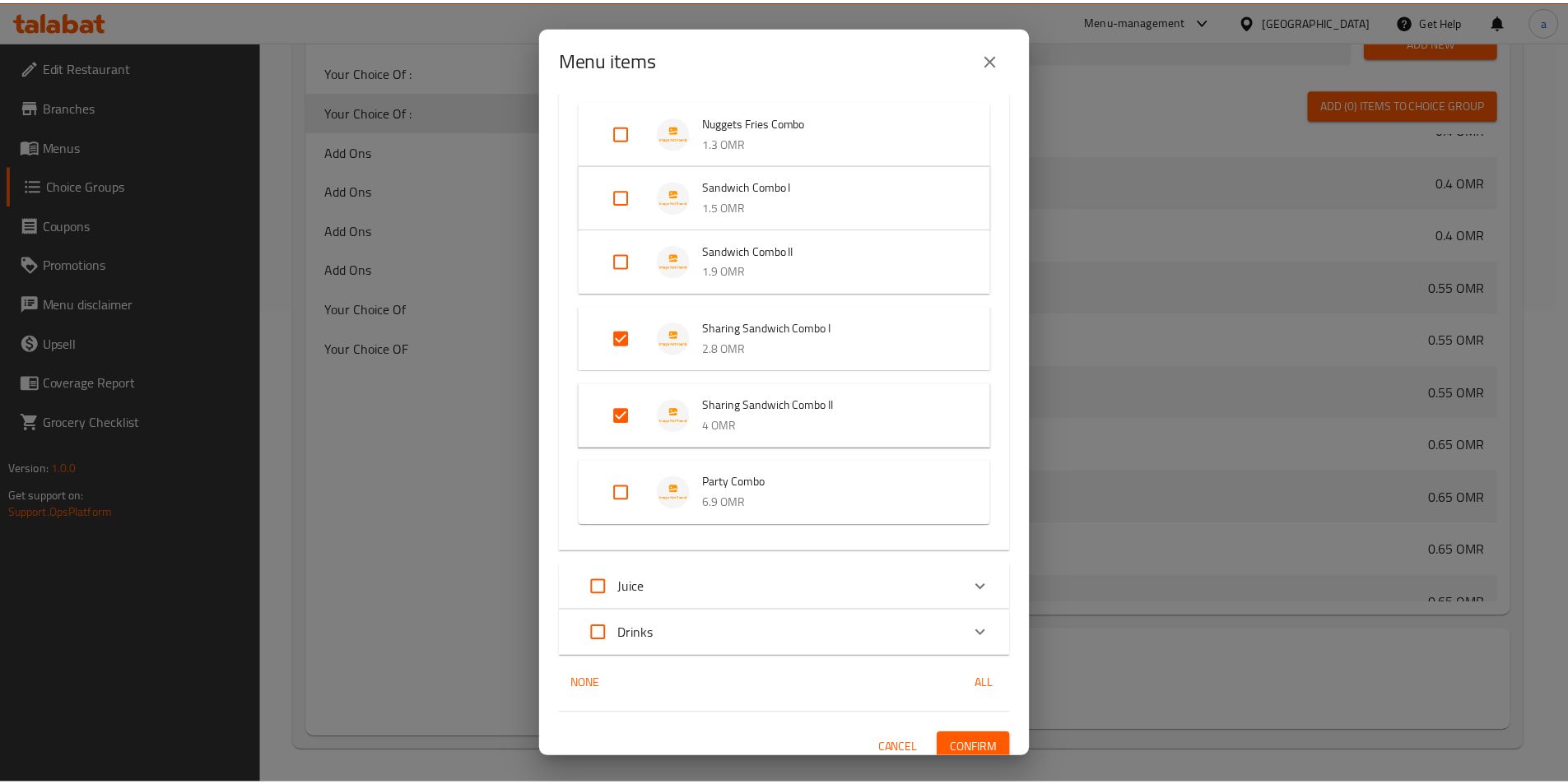
scroll to position [274, 0]
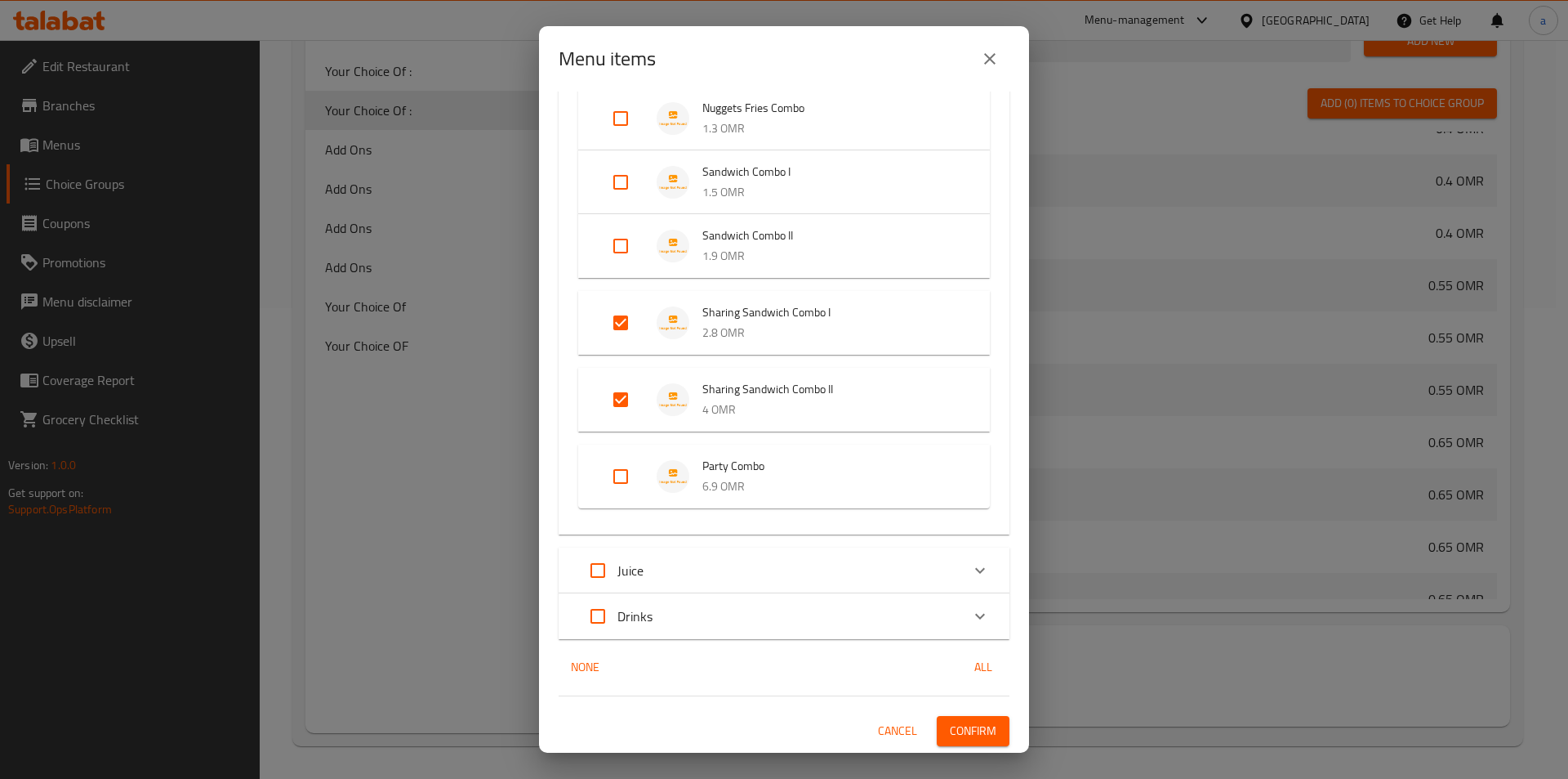
click at [952, 723] on span "Confirm" at bounding box center [973, 731] width 46 height 20
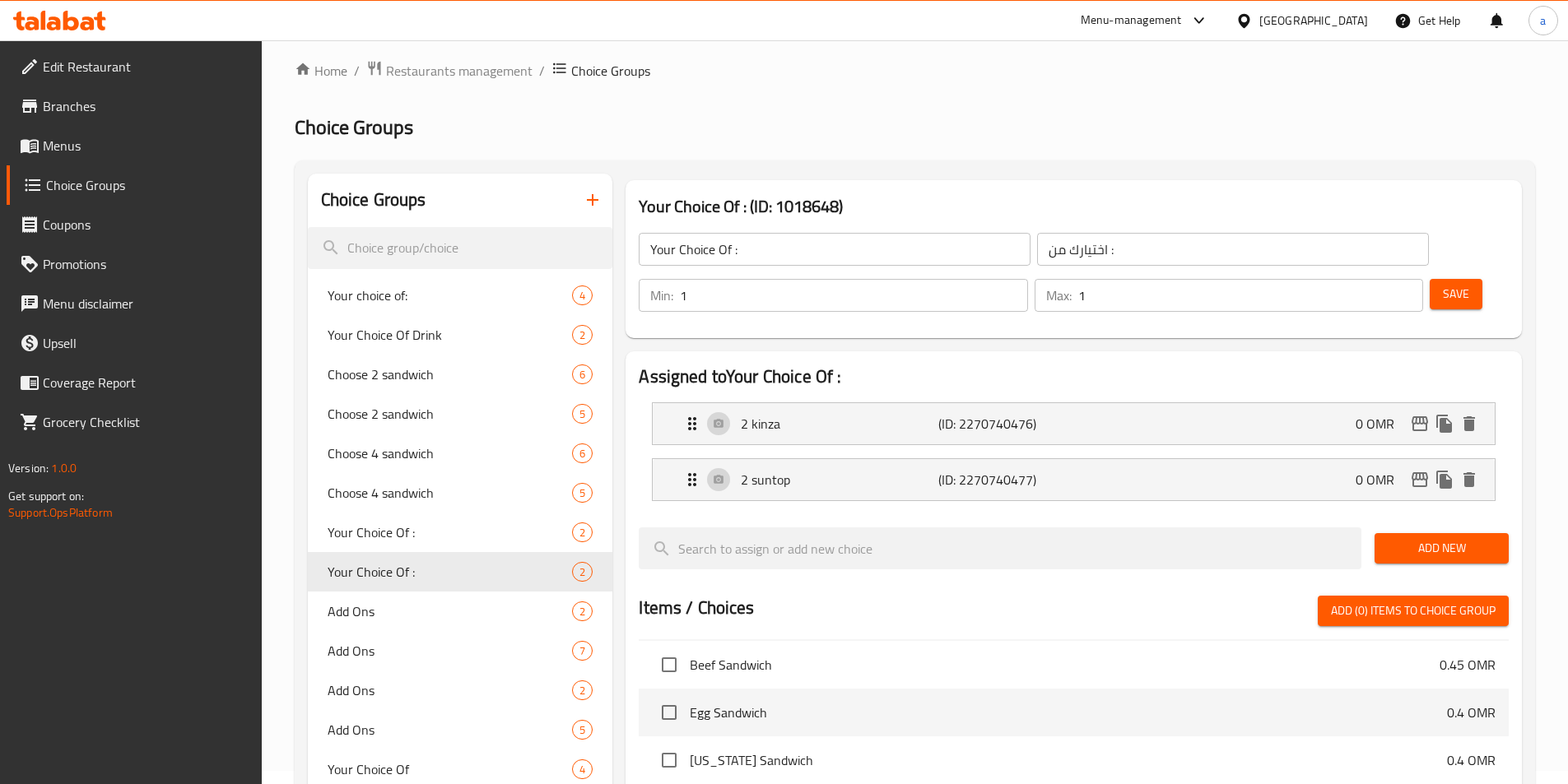
scroll to position [0, 0]
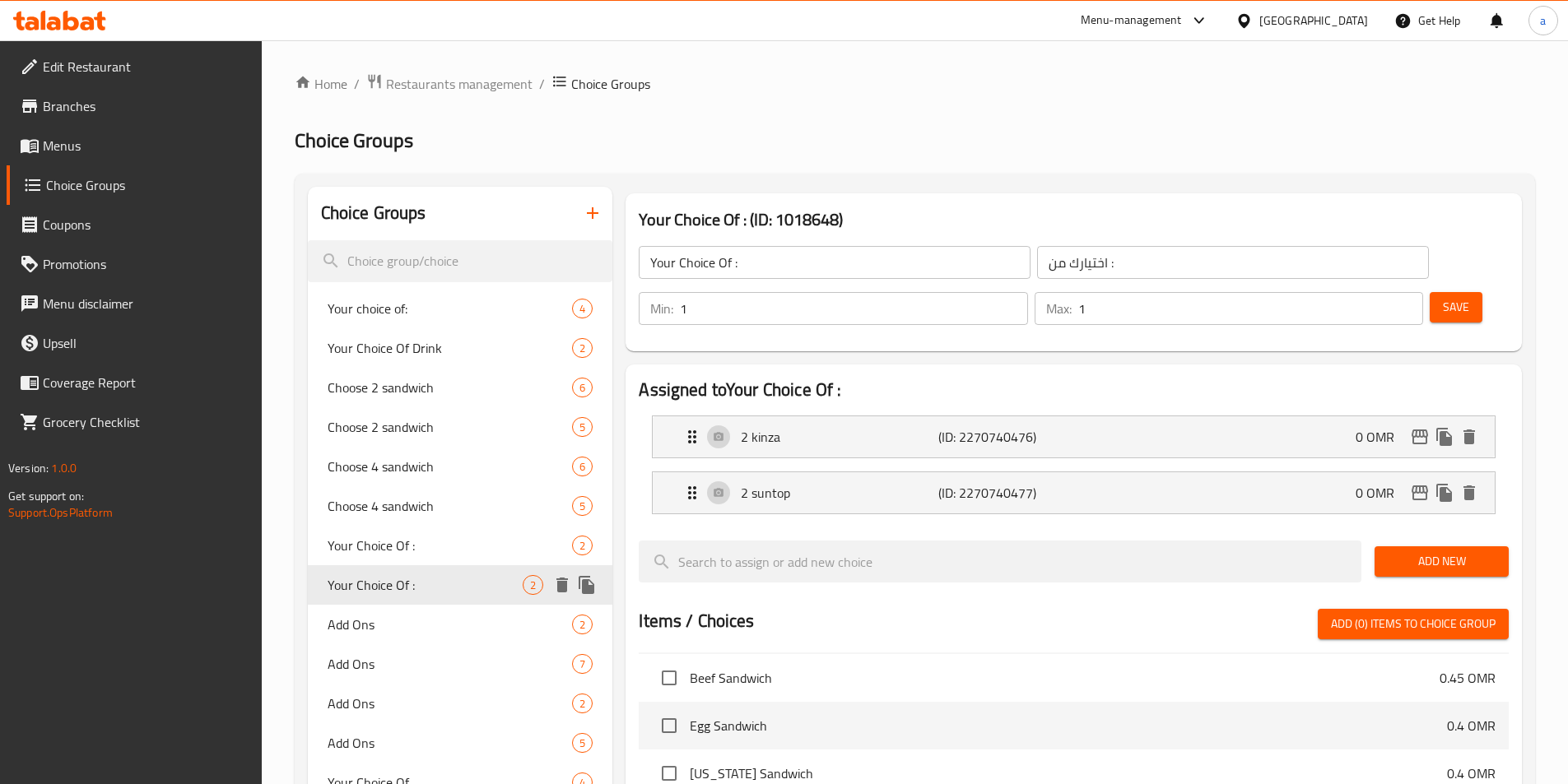
drag, startPoint x: 427, startPoint y: 600, endPoint x: 388, endPoint y: 579, distance: 44.3
click at [360, 580] on span "Your Choice Of :" at bounding box center [425, 584] width 196 height 19
click at [585, 575] on icon "duplicate" at bounding box center [586, 584] width 20 height 19
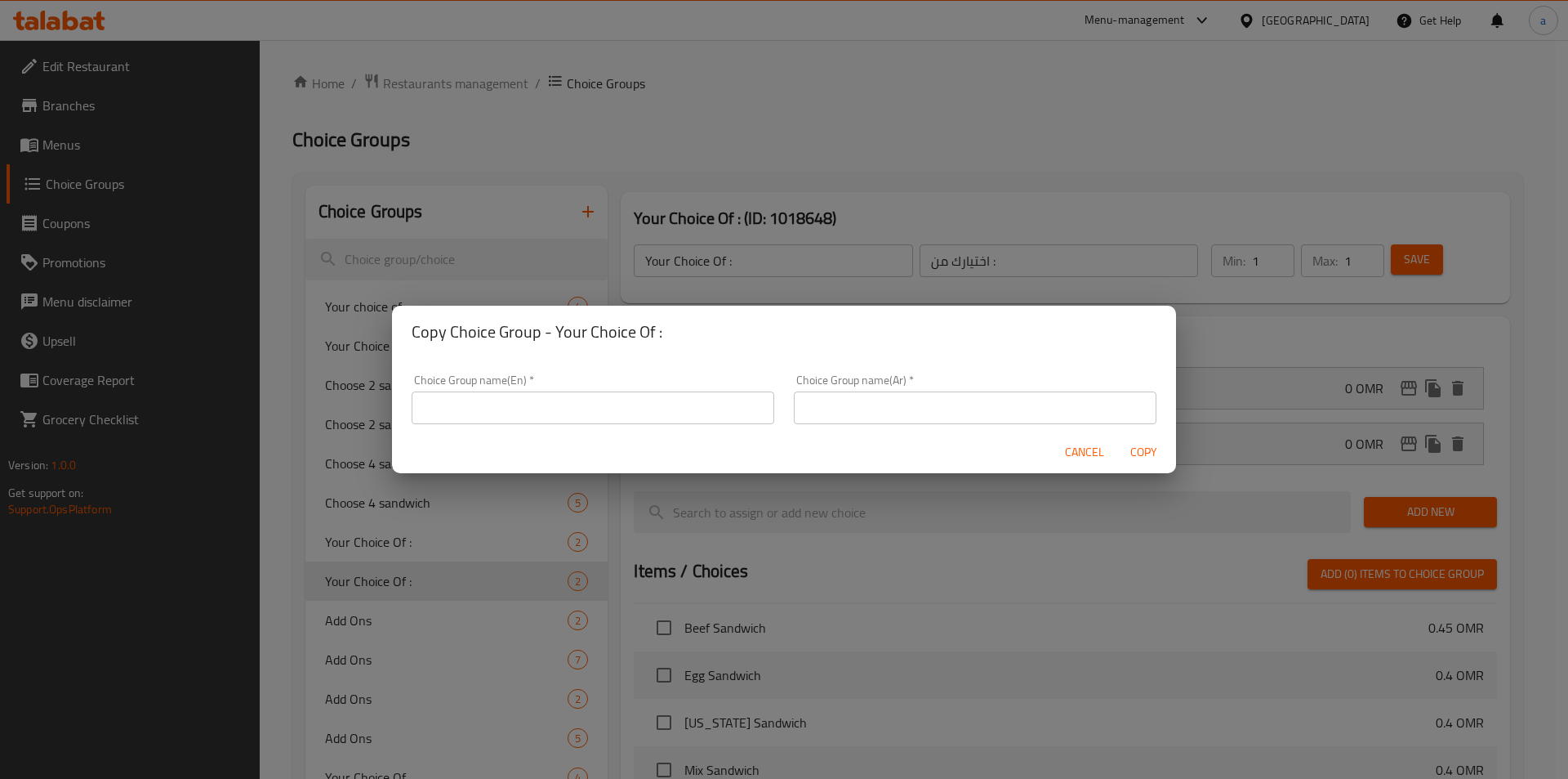
drag, startPoint x: 519, startPoint y: 410, endPoint x: 539, endPoint y: 376, distance: 39.4
click at [519, 410] on input "text" at bounding box center [593, 408] width 363 height 33
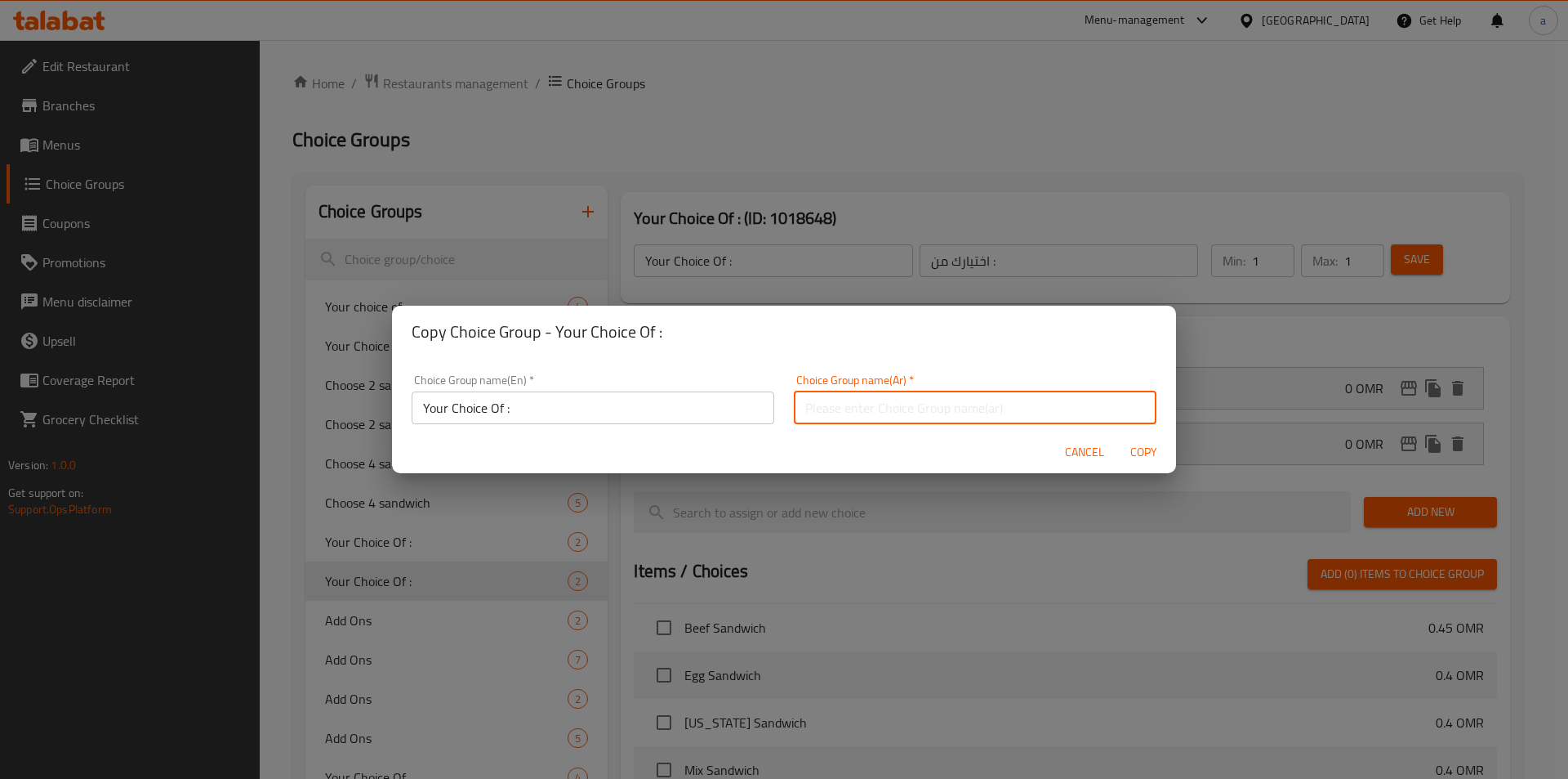
drag, startPoint x: 935, startPoint y: 405, endPoint x: 920, endPoint y: 421, distance: 21.9
click at [932, 407] on input "text" at bounding box center [975, 408] width 363 height 33
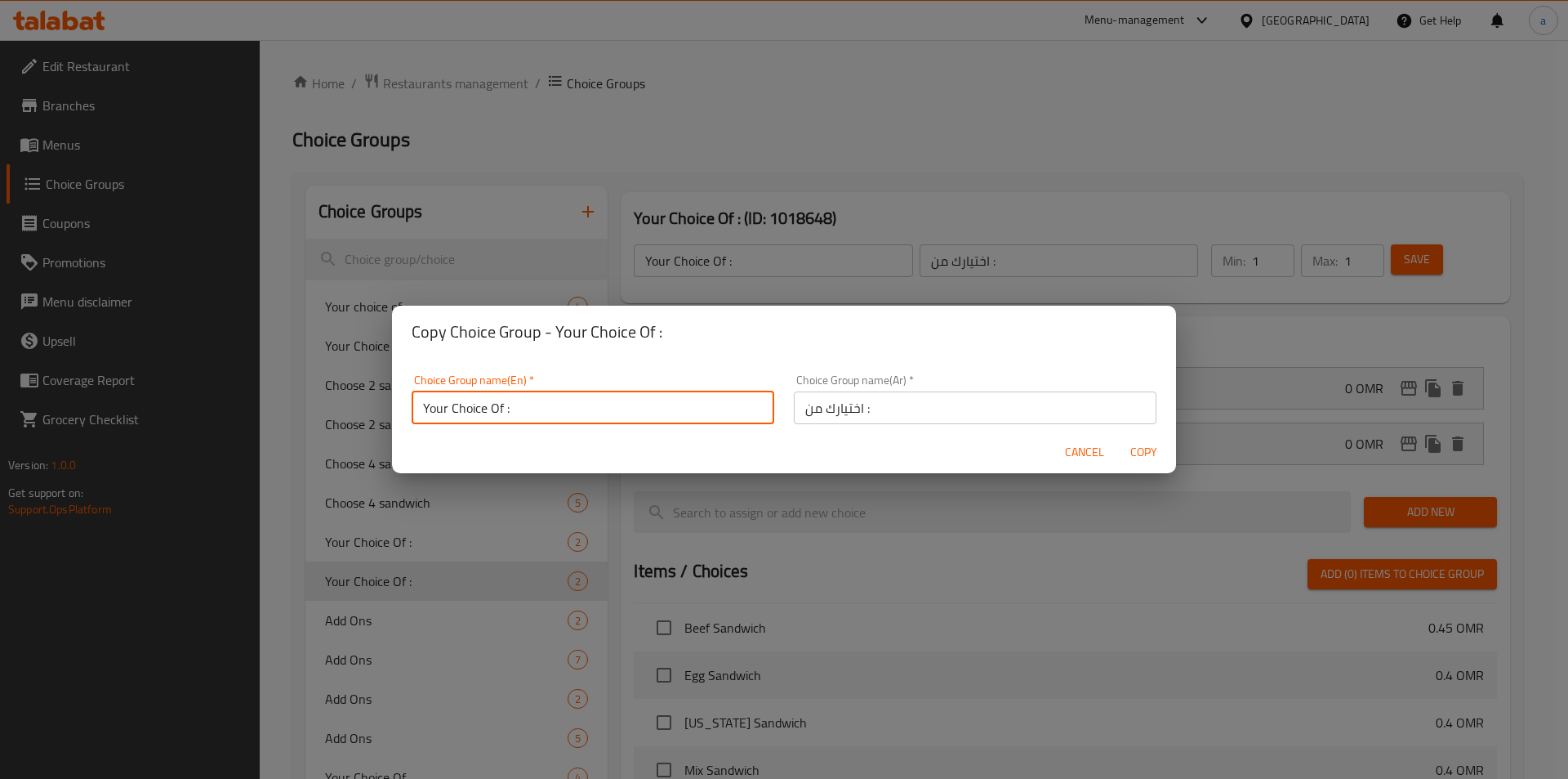
click at [612, 395] on input "Your Choice Of :" at bounding box center [593, 408] width 363 height 33
click at [1135, 452] on span "Copy" at bounding box center [1143, 452] width 40 height 20
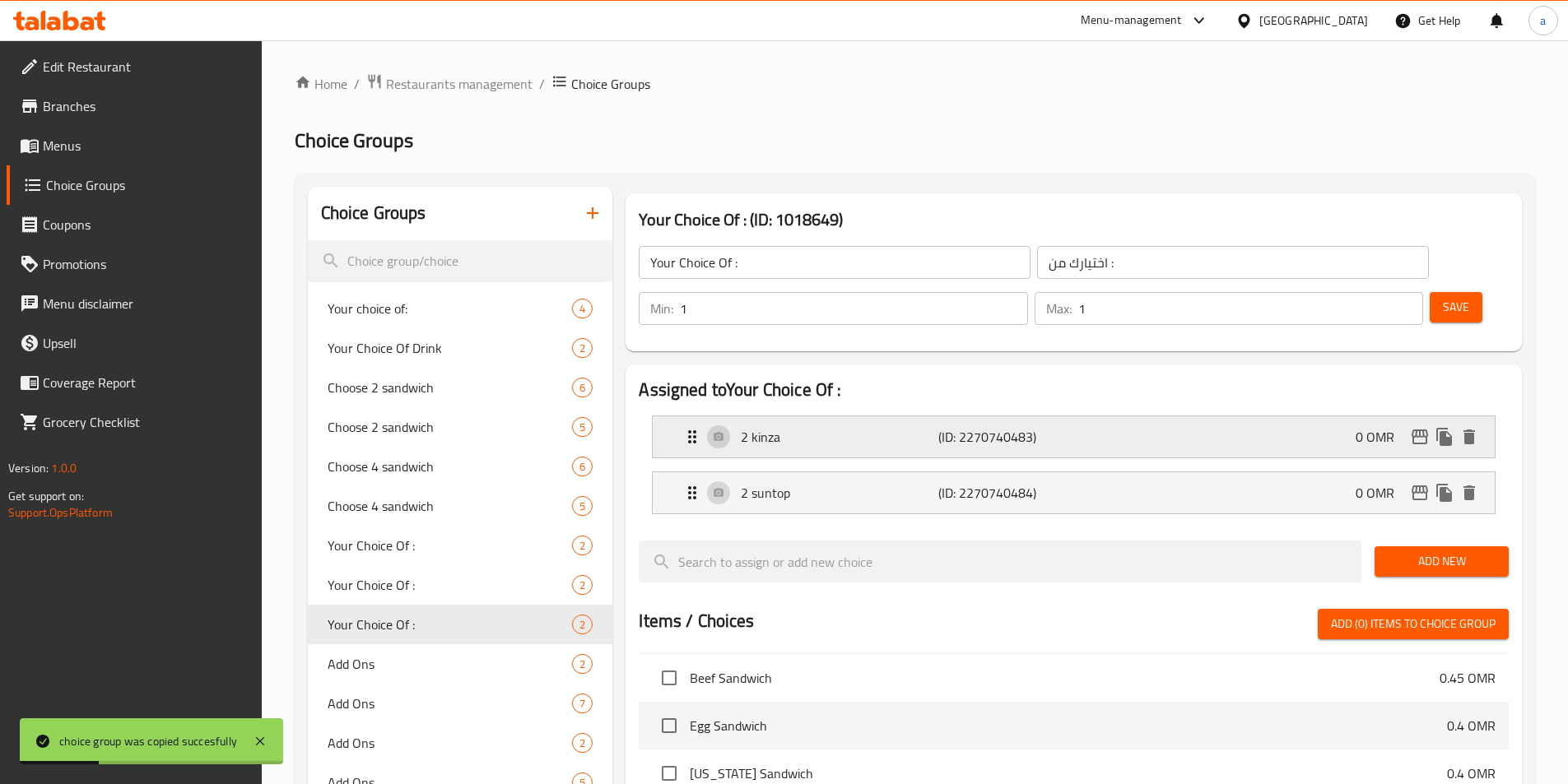
click at [1029, 416] on div "2 kinza (ID: 2270740483) 0 OMR" at bounding box center [1079, 436] width 793 height 42
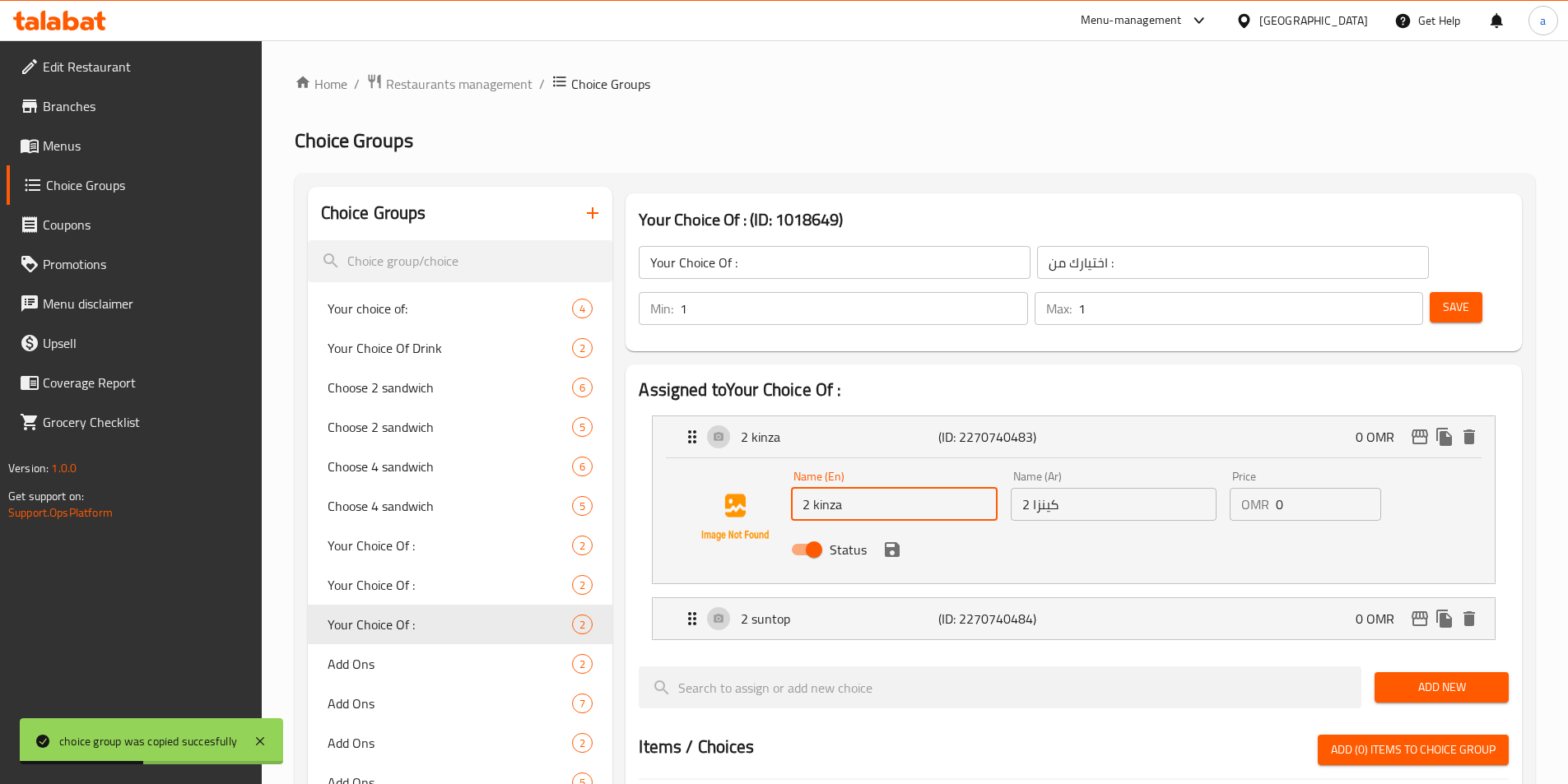
drag, startPoint x: 807, startPoint y: 464, endPoint x: 795, endPoint y: 464, distance: 12.0
click at [795, 488] on input "2 kinza" at bounding box center [894, 504] width 206 height 33
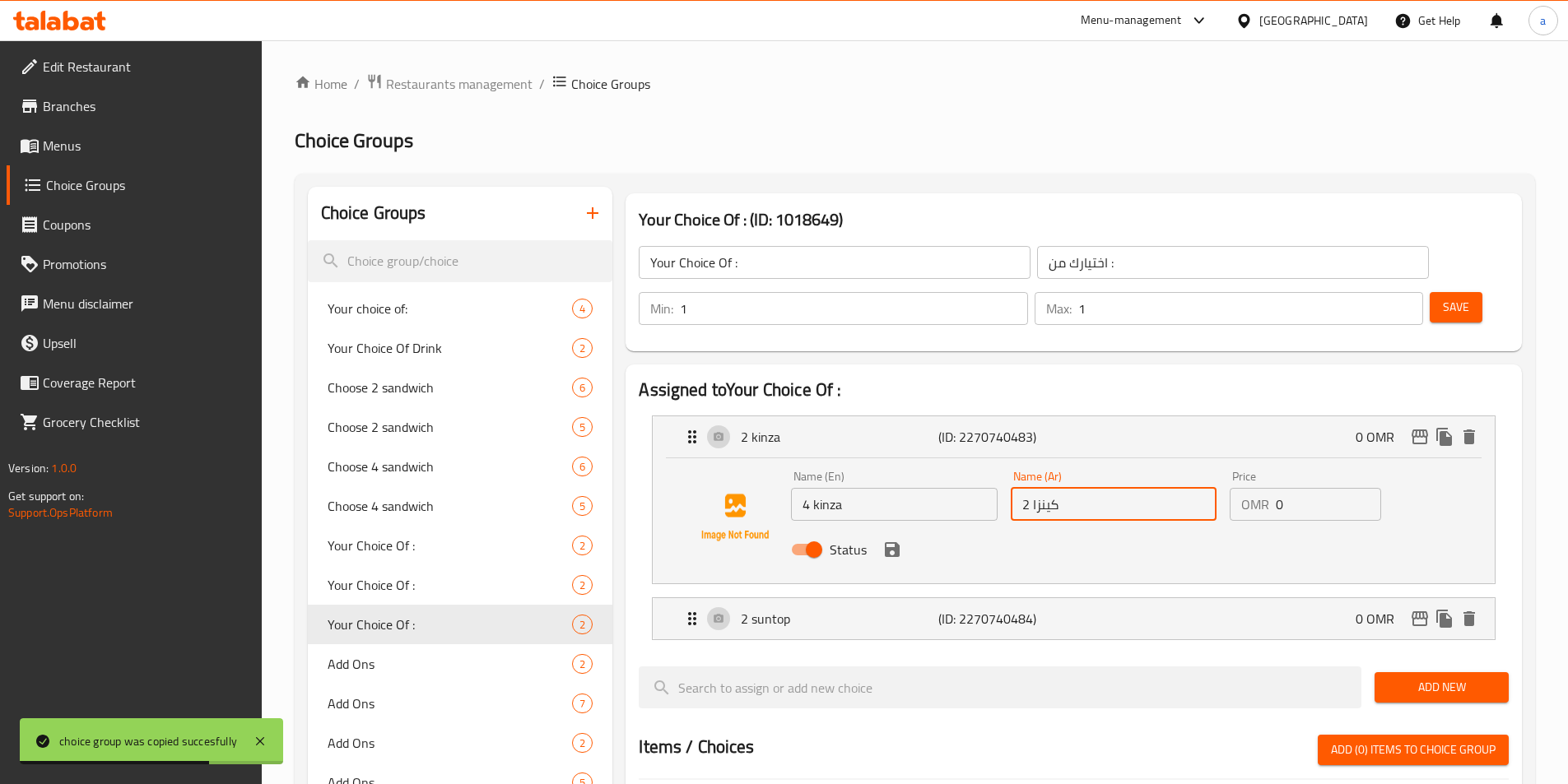
click at [1024, 488] on input "2 كينزا" at bounding box center [1113, 504] width 206 height 33
click at [1024, 488] on input "2 كينزا" at bounding box center [1113, 504] width 206 height 33
click at [1027, 488] on input "2 كينزا" at bounding box center [1113, 504] width 206 height 33
click at [1023, 488] on input "2 كينزا" at bounding box center [1113, 504] width 206 height 33
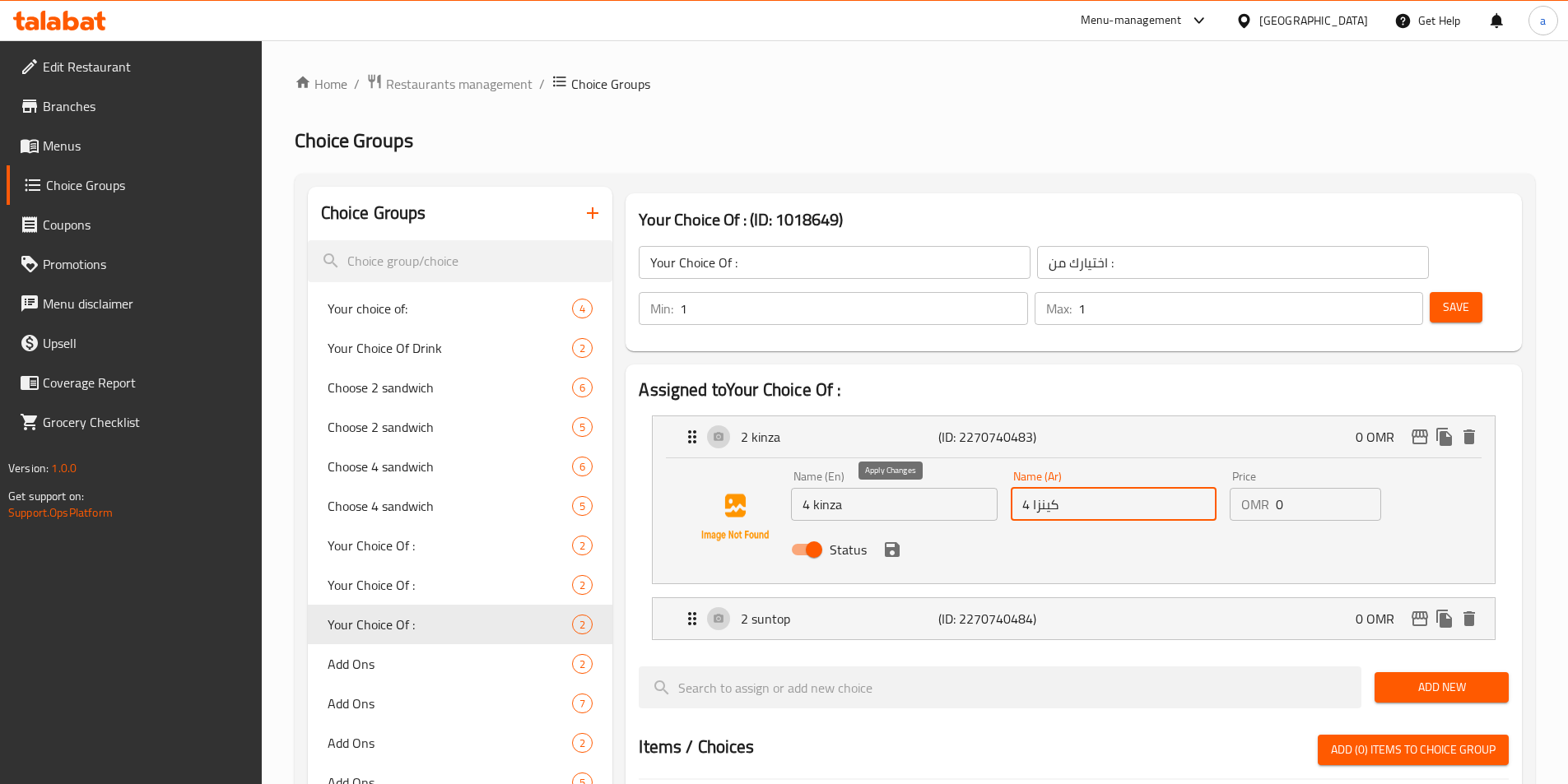
click at [896, 542] on icon "save" at bounding box center [891, 549] width 14 height 14
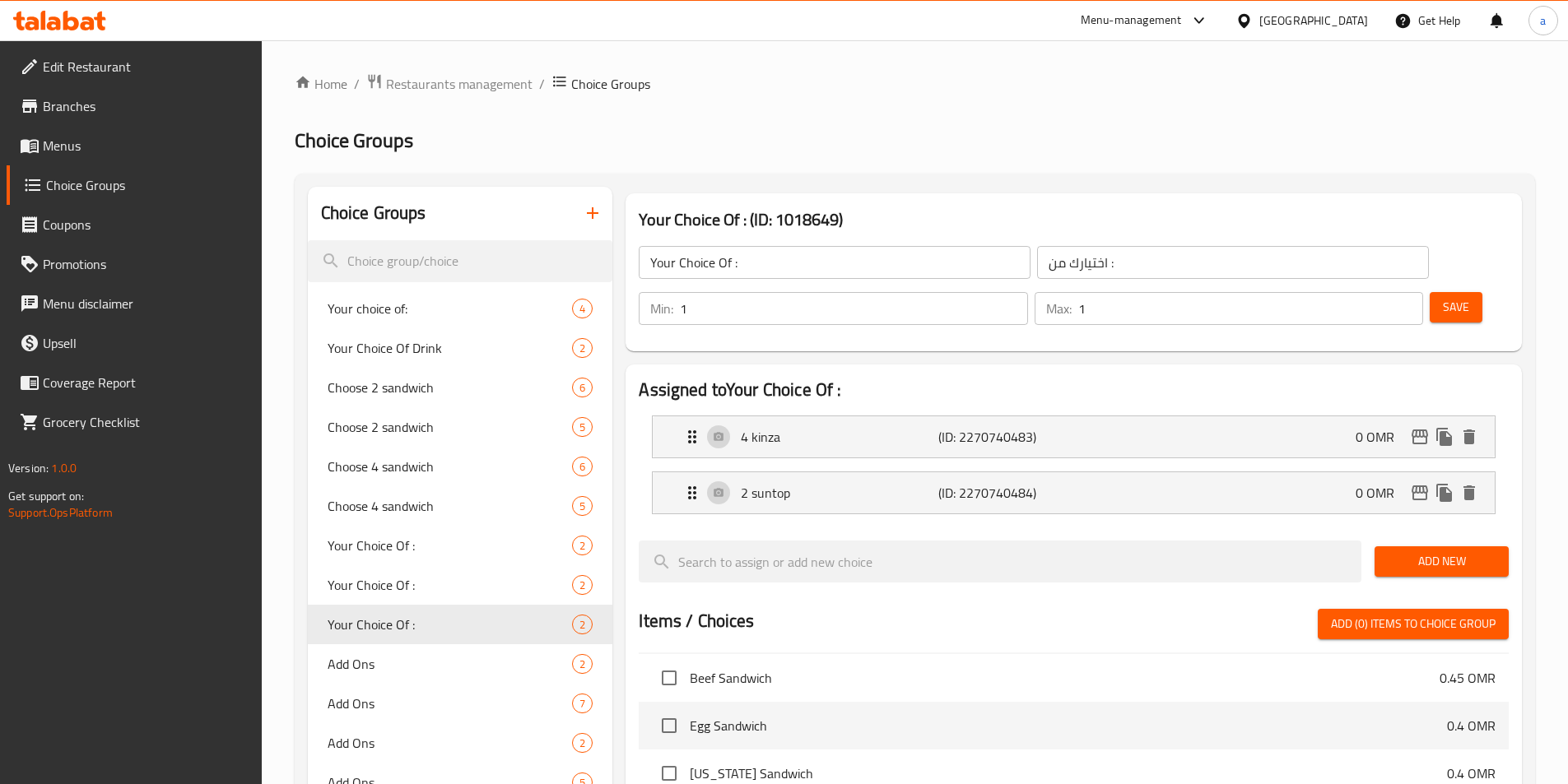
click at [914, 471] on div "2 suntop (ID: 2270740484) 0 OMR Name (En) 2 suntop Name (En) Name (Ar) 2 سن توب…" at bounding box center [1074, 492] width 844 height 42
click at [907, 483] on p "2 suntop" at bounding box center [839, 492] width 197 height 19
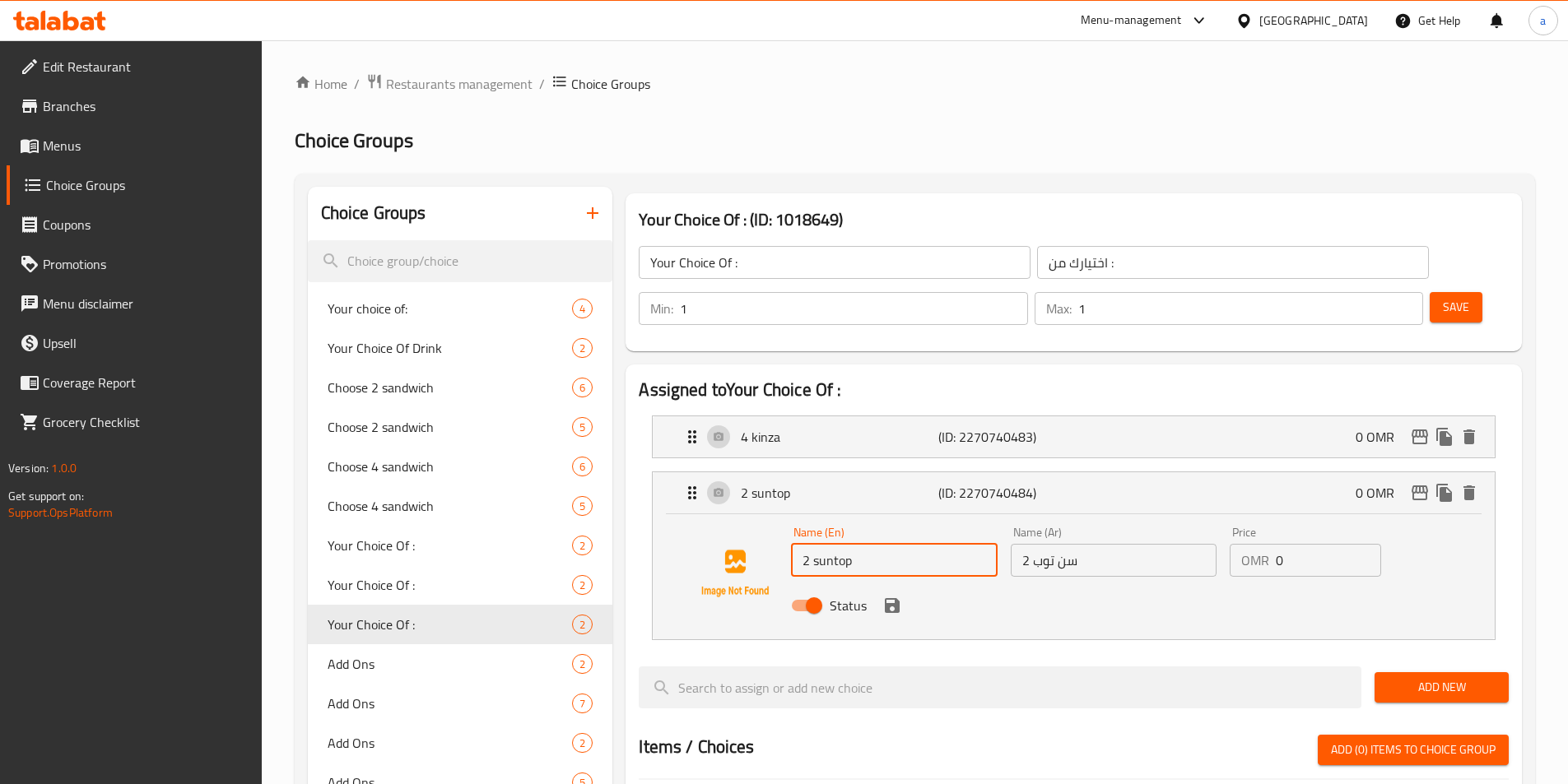
click at [807, 544] on input "2 suntop" at bounding box center [894, 560] width 206 height 33
click at [1026, 544] on input "2 سن توب" at bounding box center [1113, 560] width 206 height 33
click at [886, 598] on icon "save" at bounding box center [891, 605] width 14 height 14
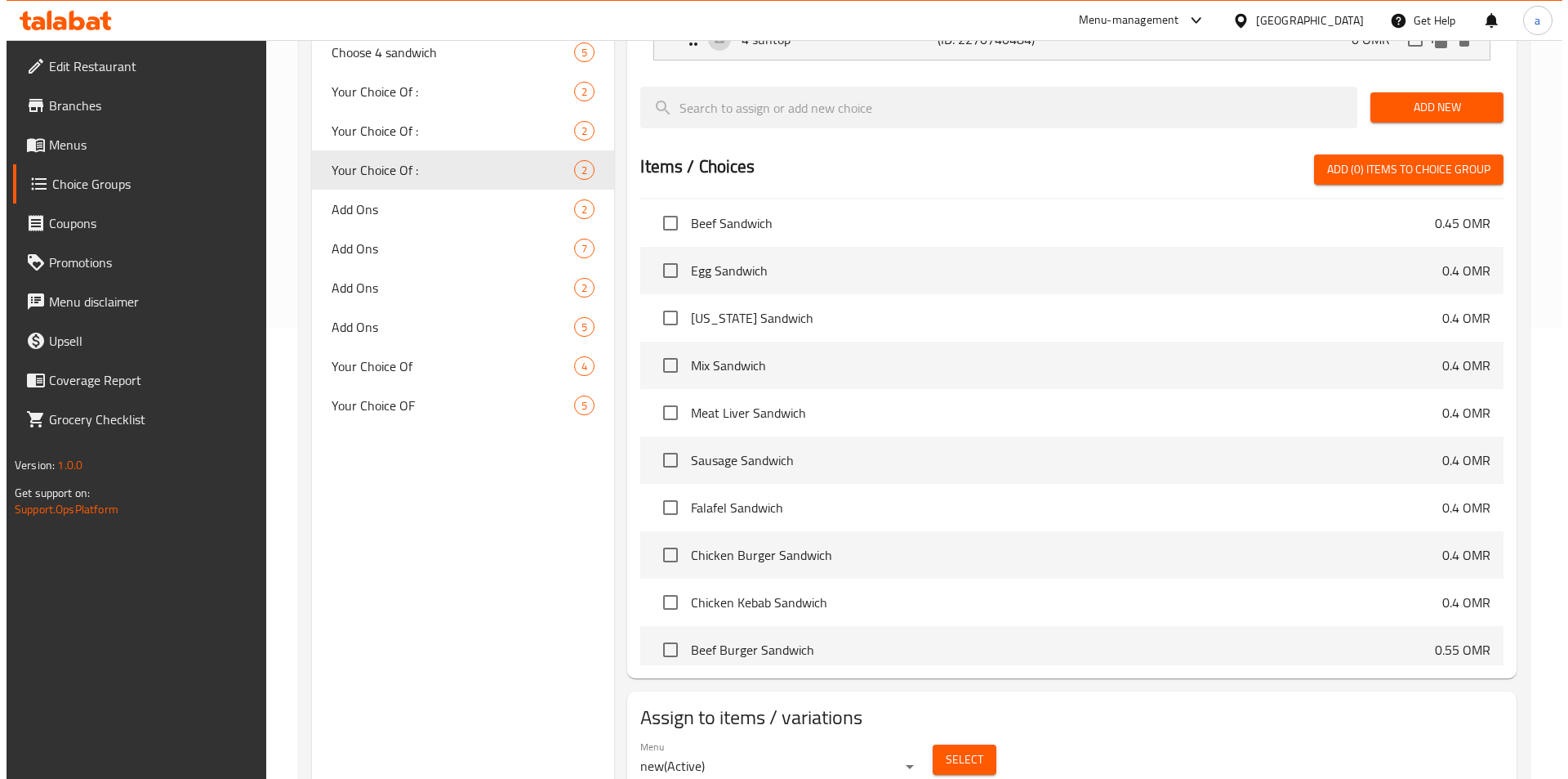
scroll to position [471, 0]
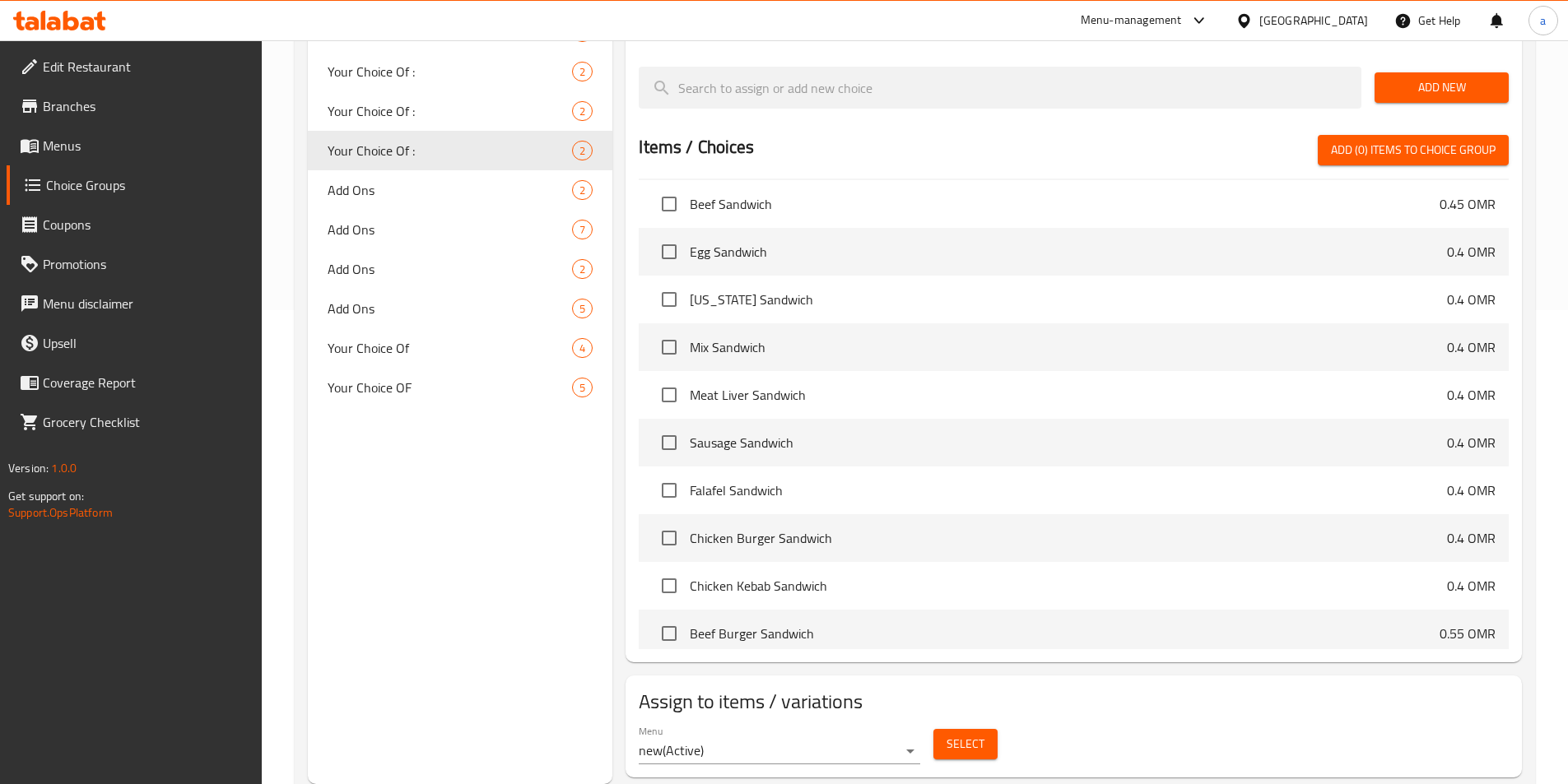
click at [957, 734] on span "Select" at bounding box center [965, 744] width 38 height 20
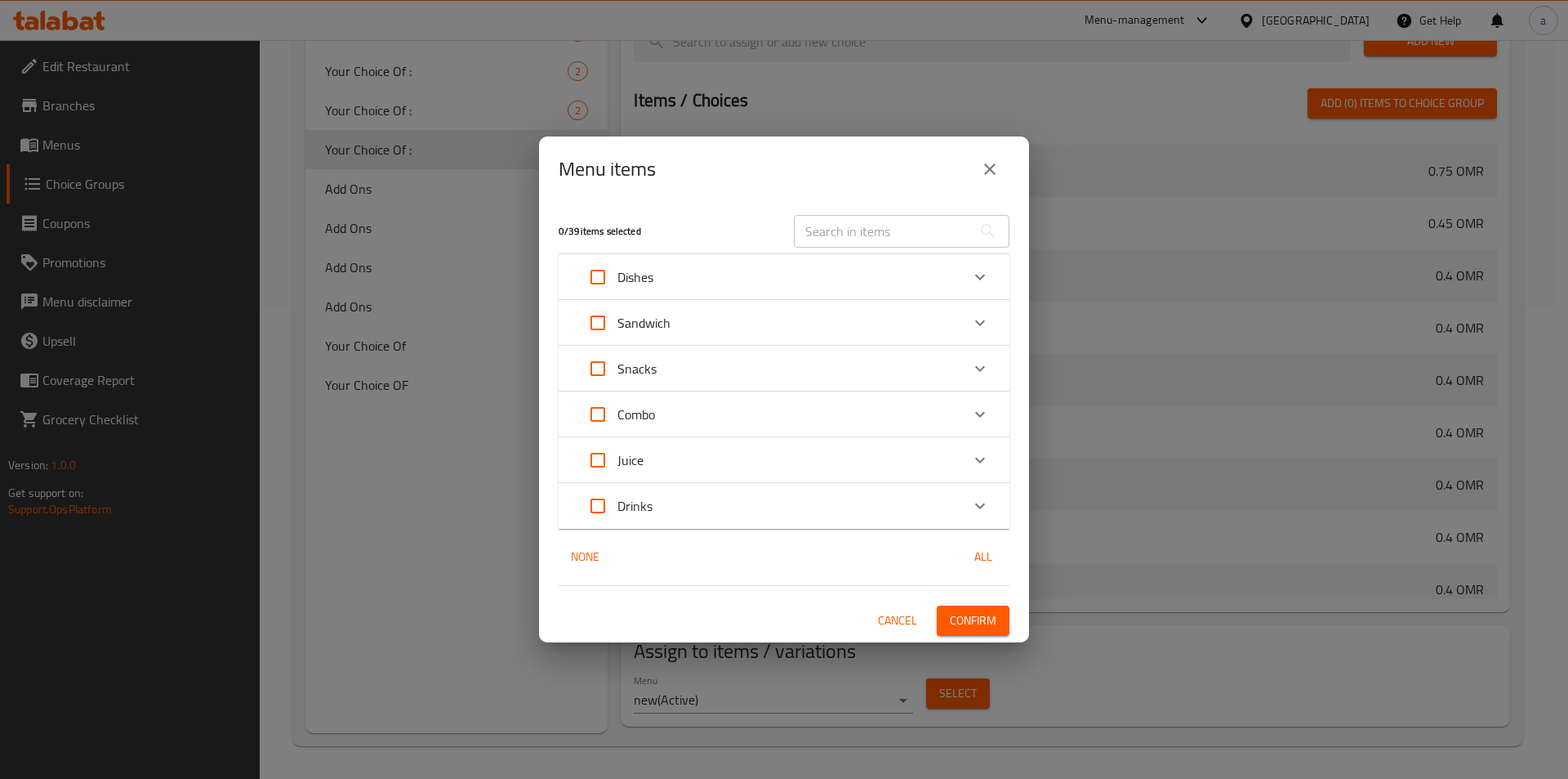
scroll to position [680, 0]
click at [684, 408] on div "Combo" at bounding box center [769, 414] width 382 height 40
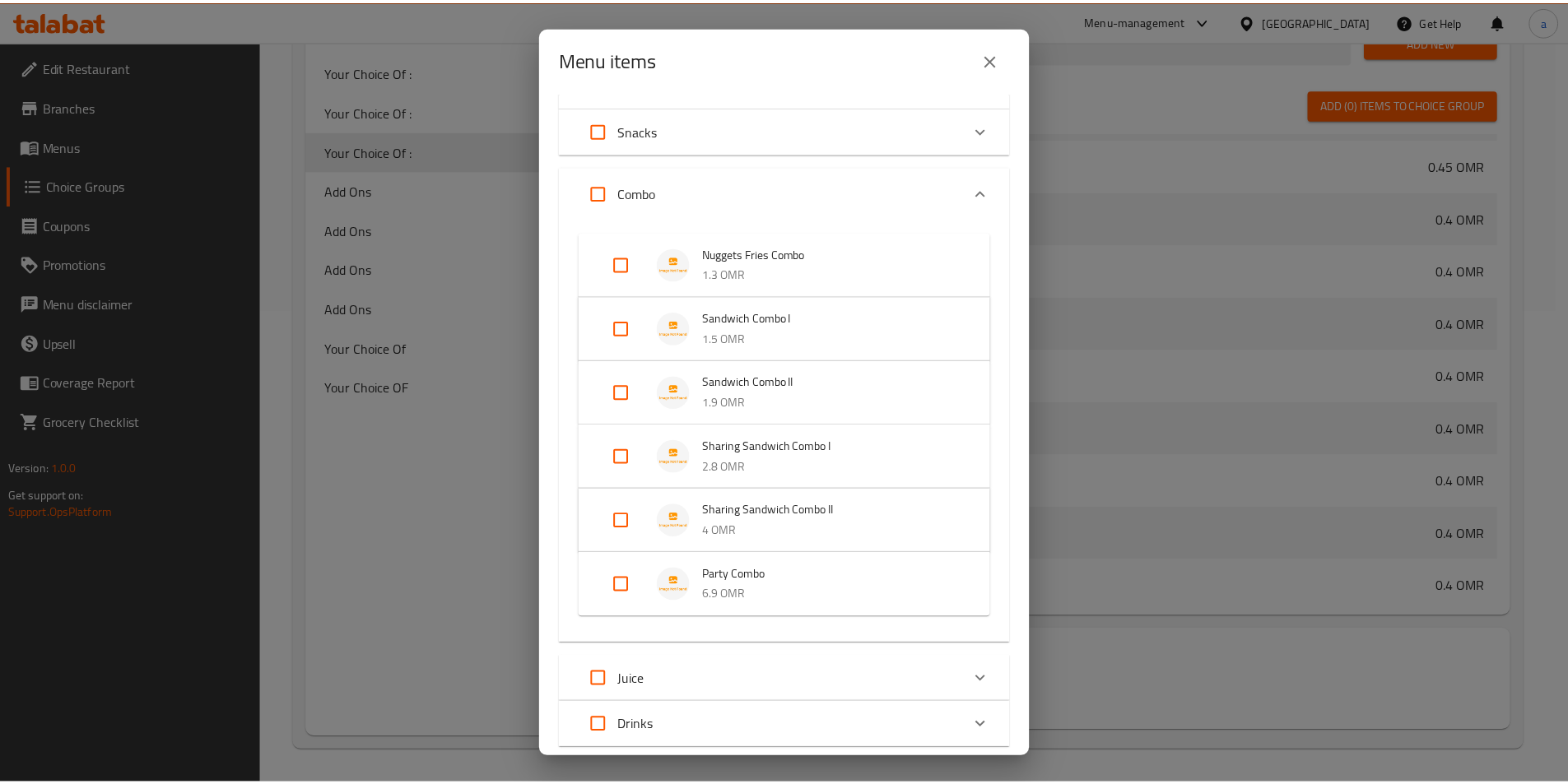
scroll to position [235, 0]
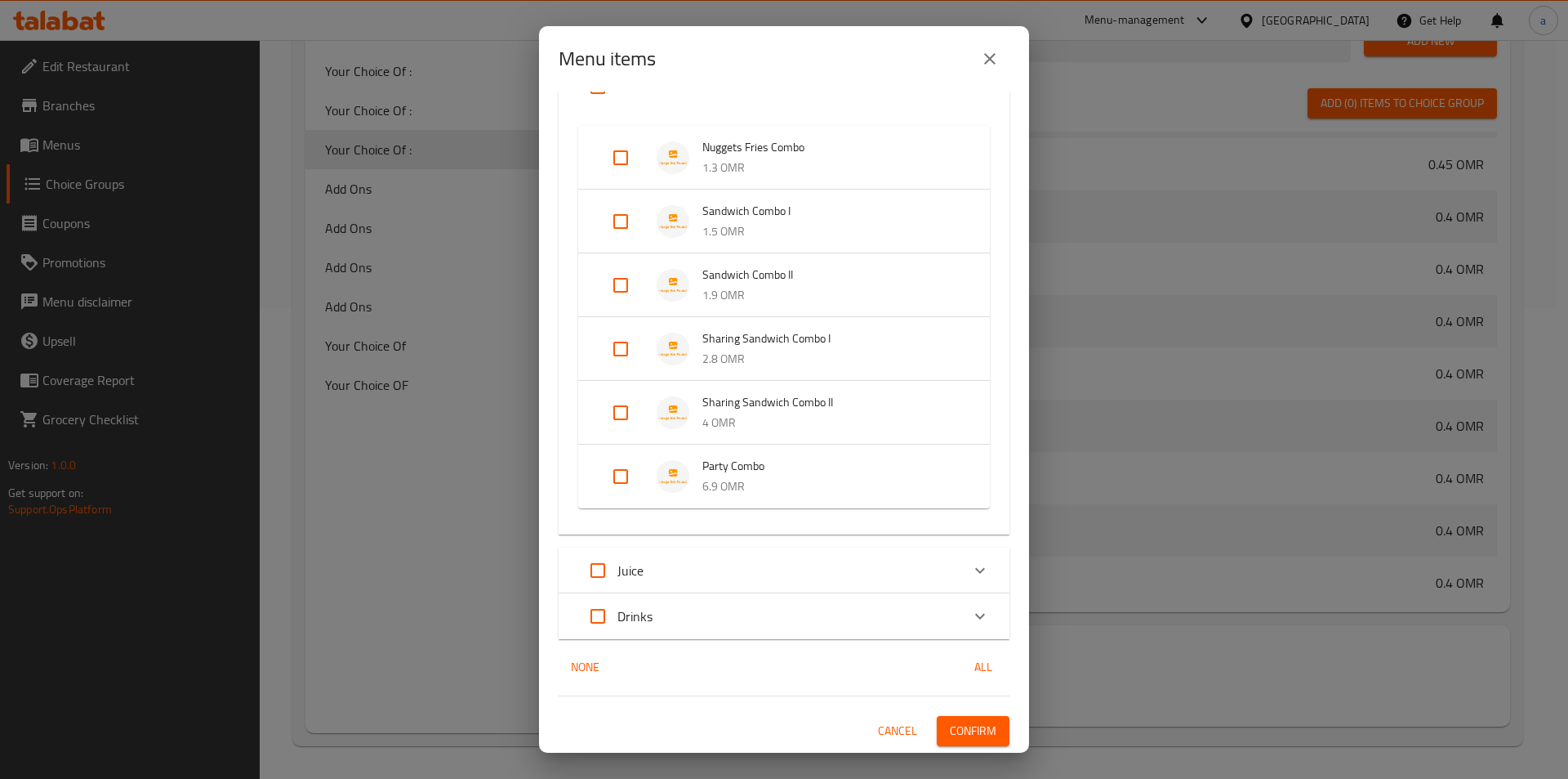
click at [614, 461] on input "Expand" at bounding box center [620, 477] width 40 height 40
click at [965, 743] on span "Confirm" at bounding box center [973, 744] width 46 height 20
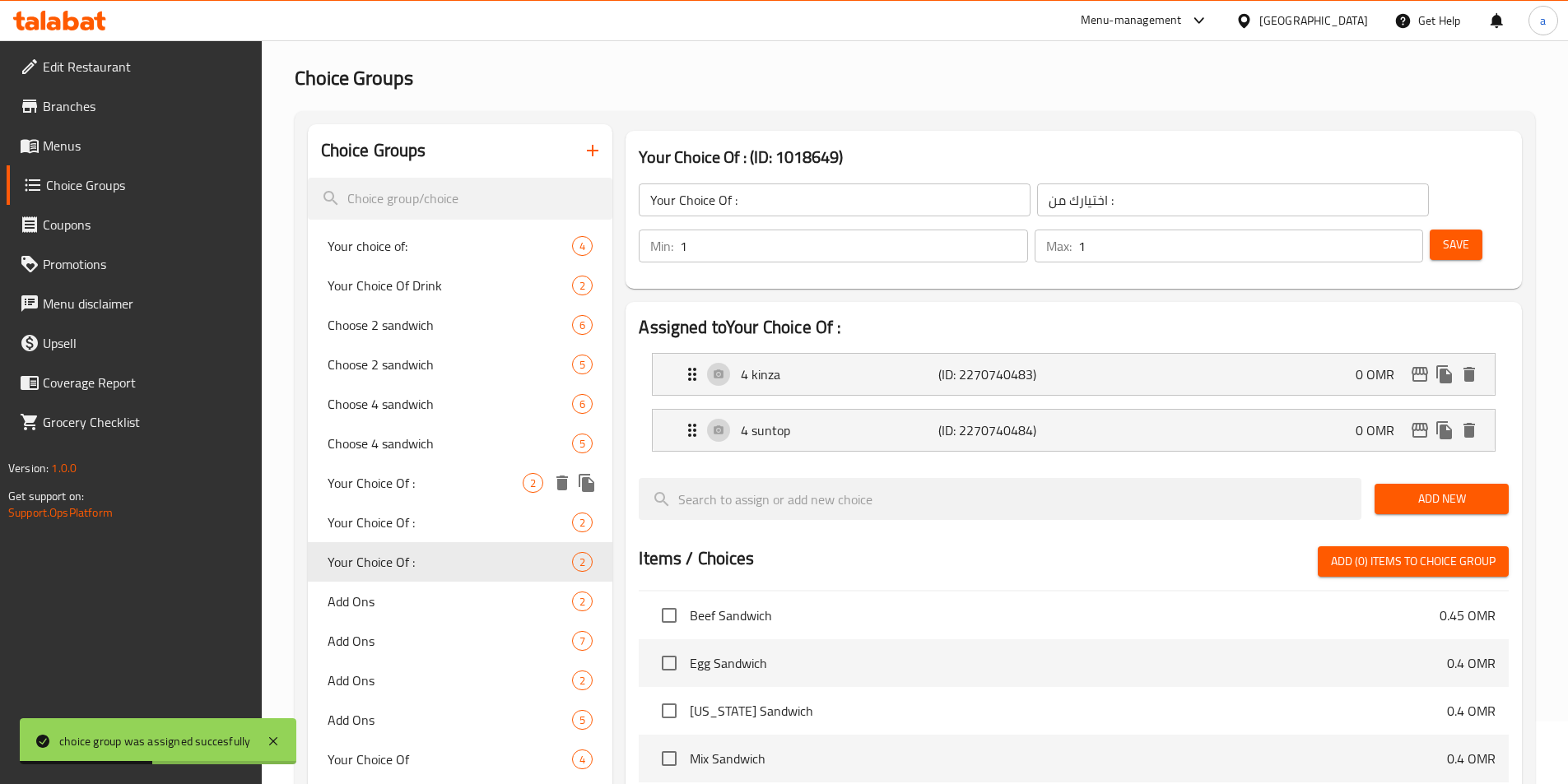
scroll to position [0, 0]
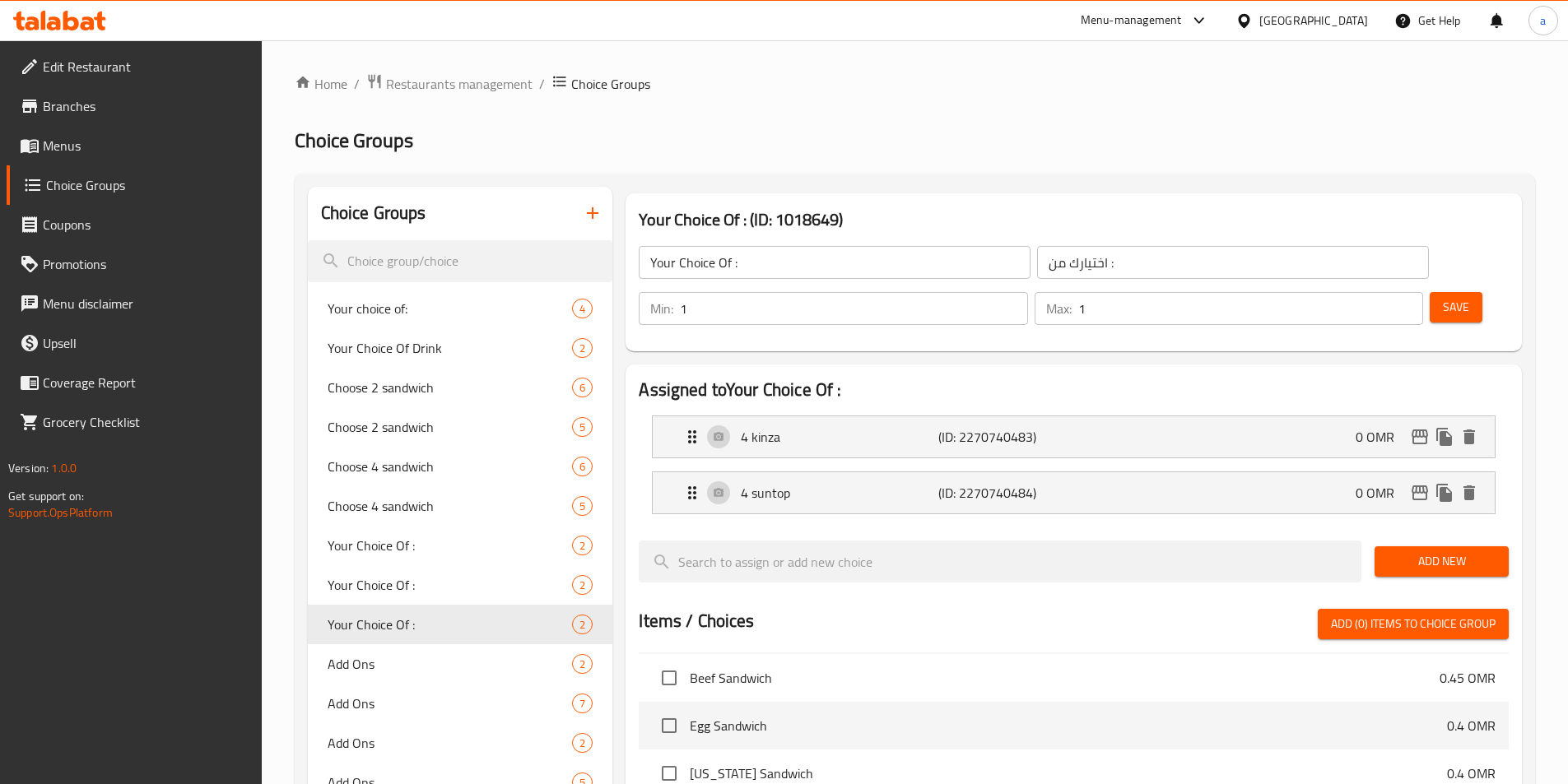
click at [581, 221] on button "button" at bounding box center [592, 213] width 40 height 40
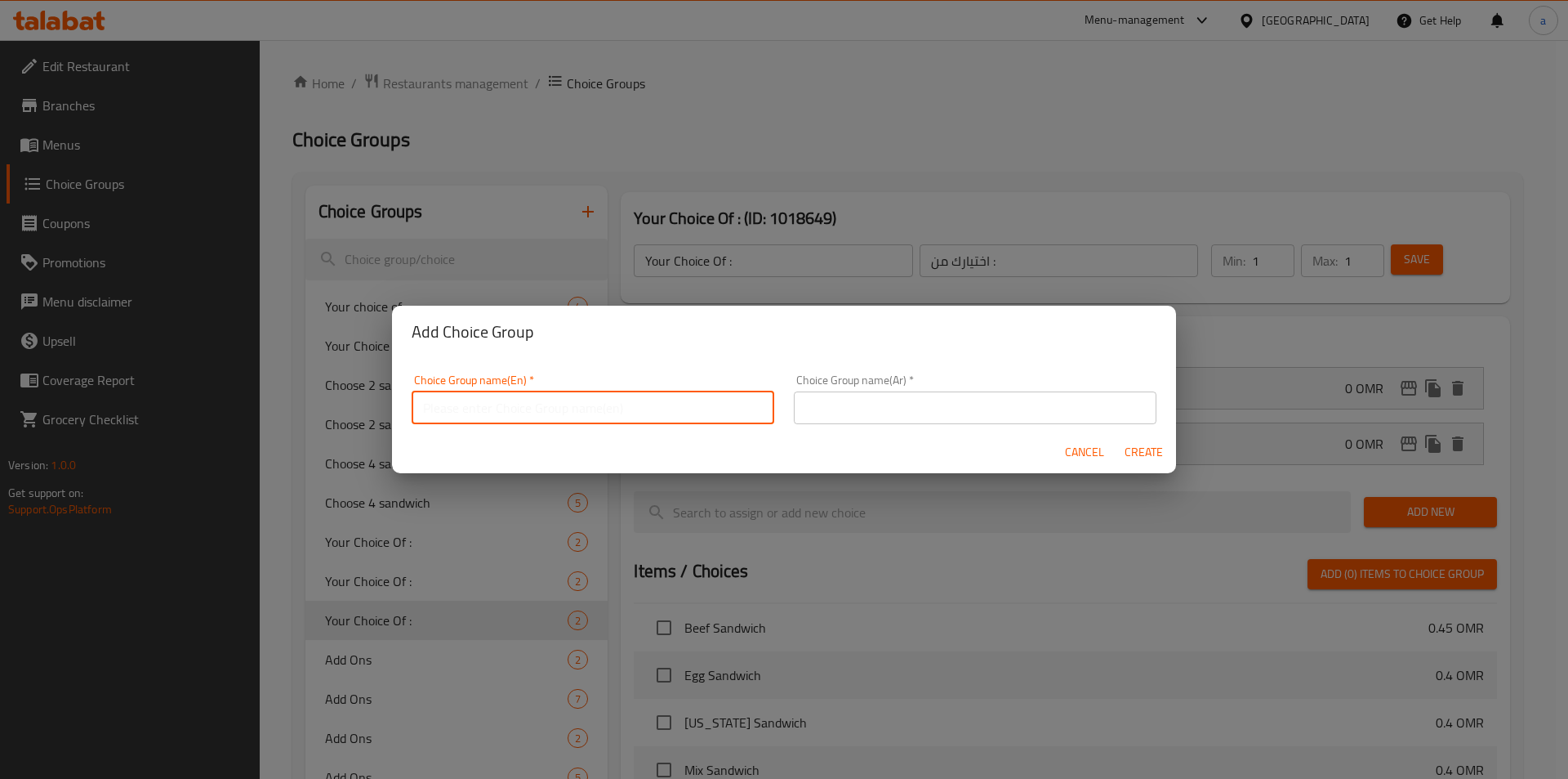
click at [682, 398] on input "text" at bounding box center [593, 408] width 363 height 33
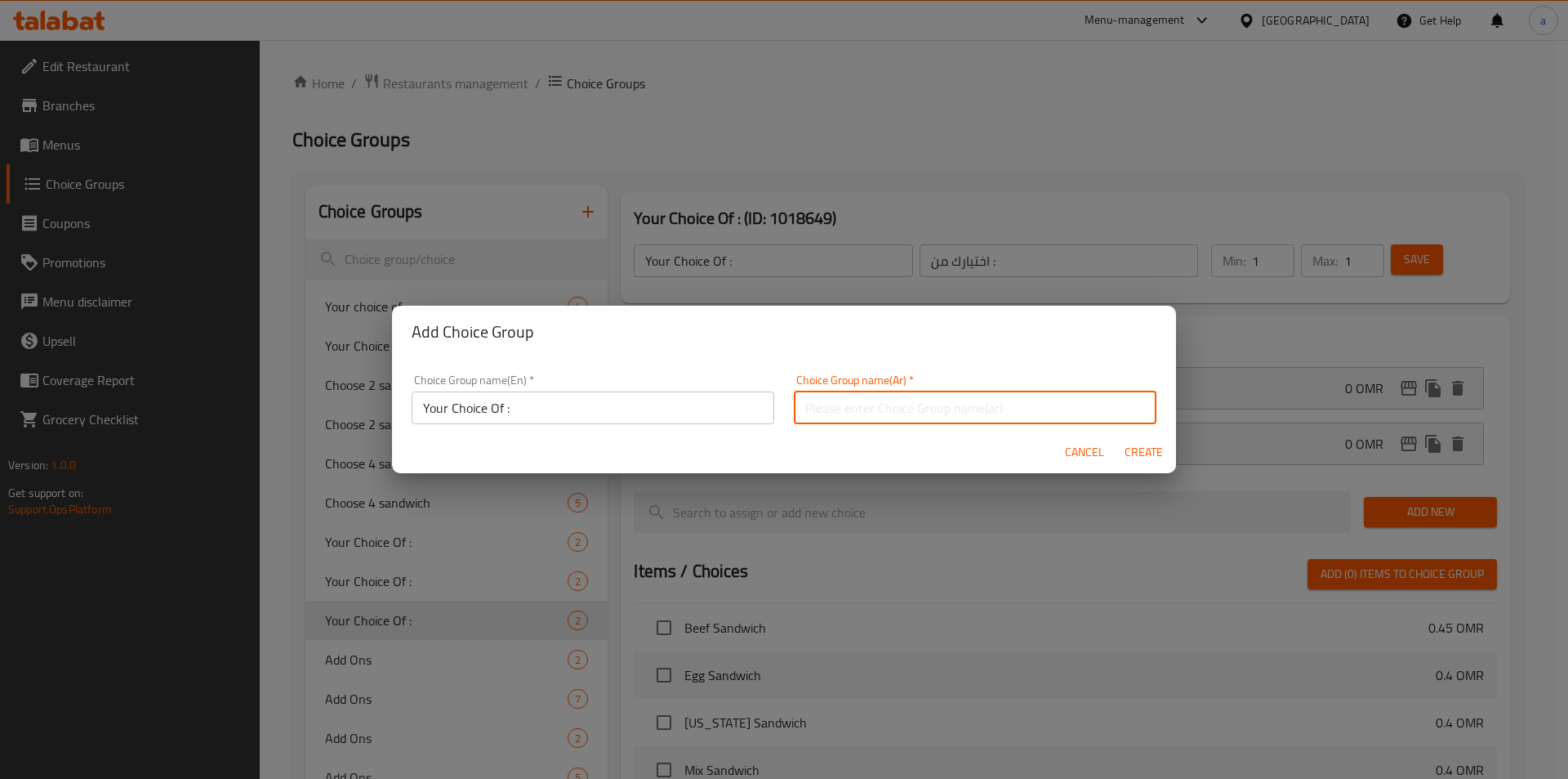
click at [969, 417] on input "text" at bounding box center [975, 408] width 363 height 33
click at [652, 392] on input "Your Choice Of :" at bounding box center [593, 408] width 363 height 33
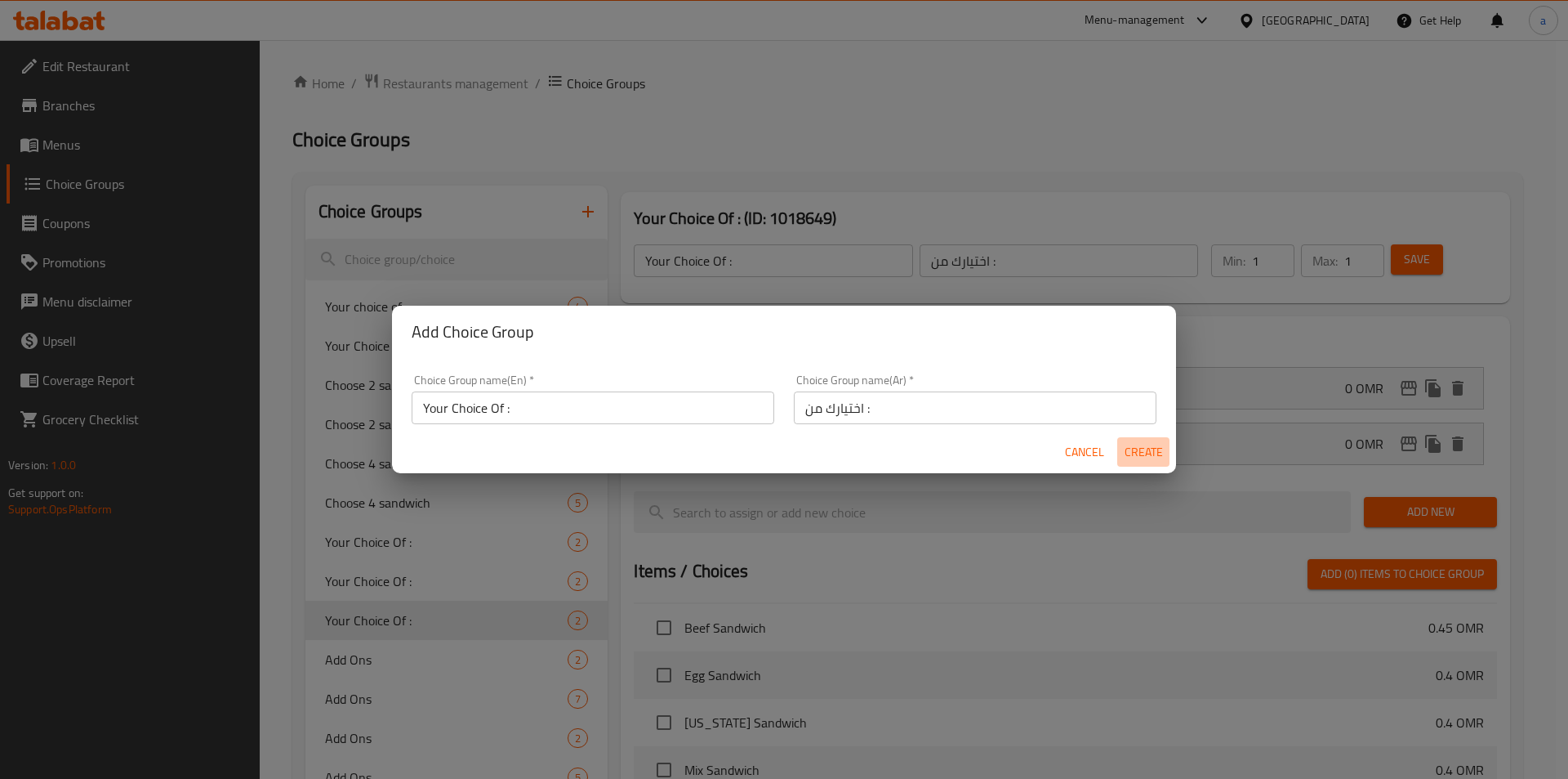
click at [1160, 456] on span "Create" at bounding box center [1143, 452] width 40 height 20
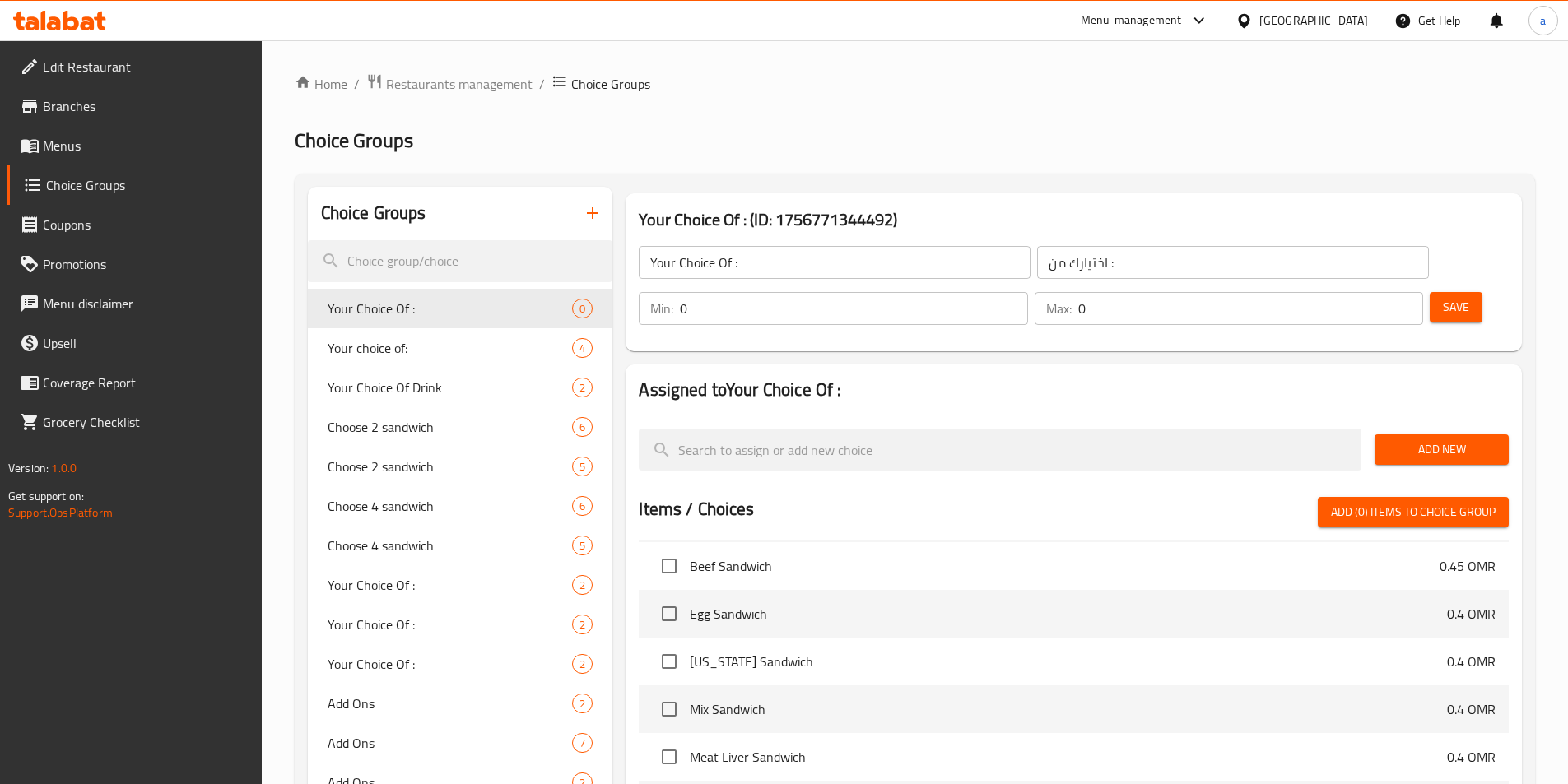
click at [1027, 292] on input "0" at bounding box center [854, 309] width 348 height 33
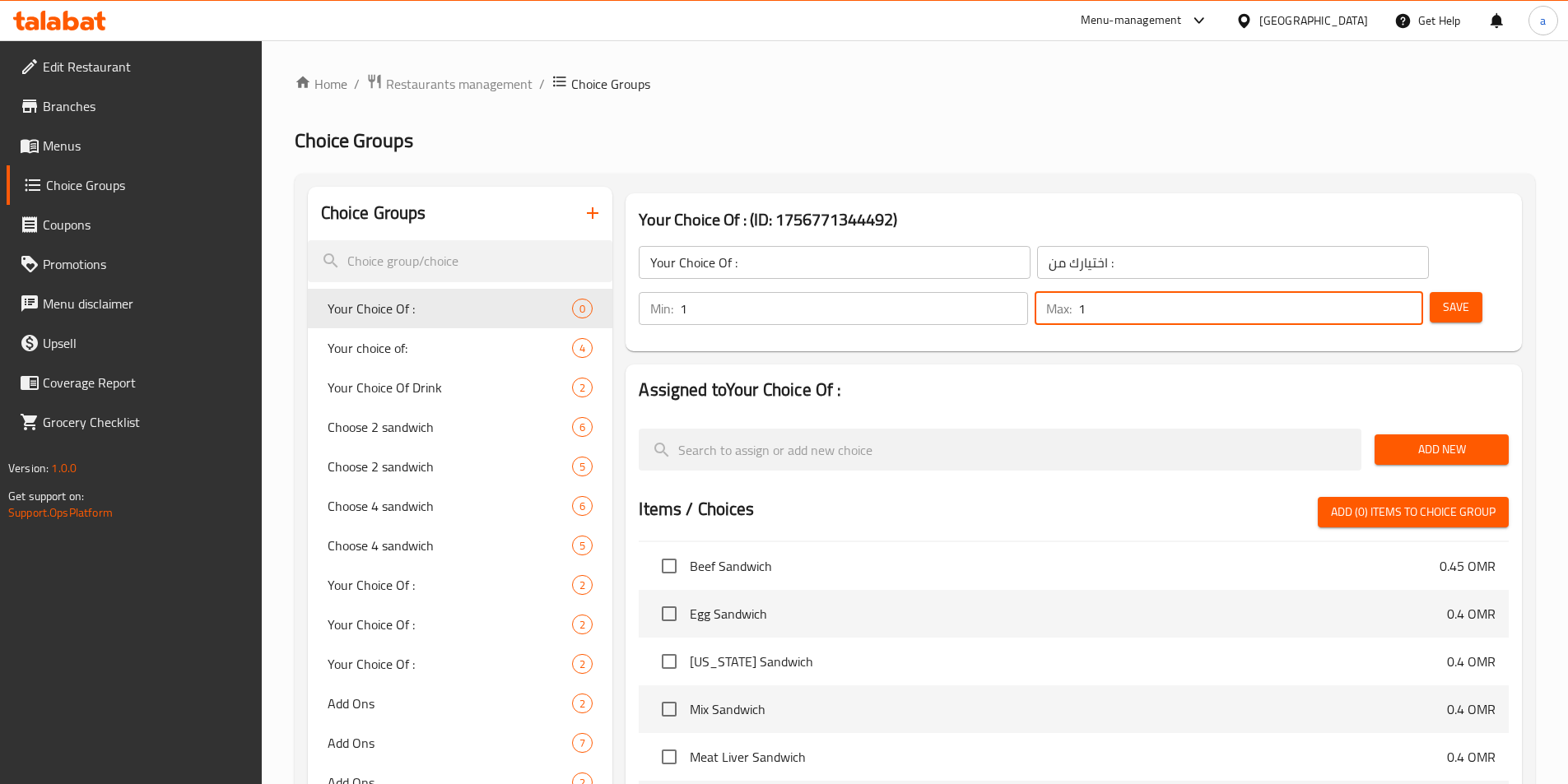
click at [1369, 292] on input "1" at bounding box center [1250, 309] width 345 height 33
click at [1430, 292] on button "Save" at bounding box center [1456, 308] width 53 height 31
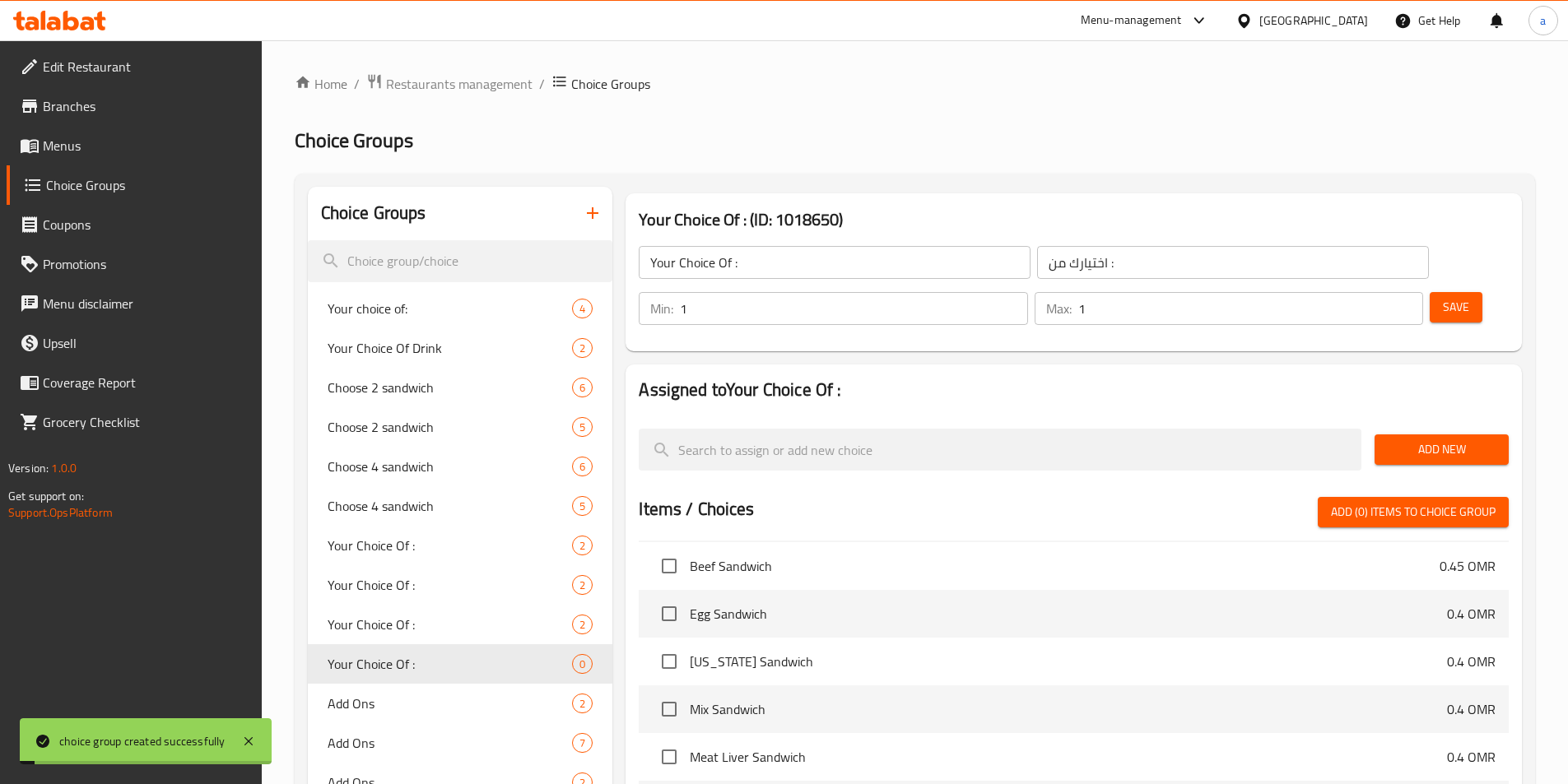
click at [1440, 439] on span "Add New" at bounding box center [1441, 449] width 108 height 20
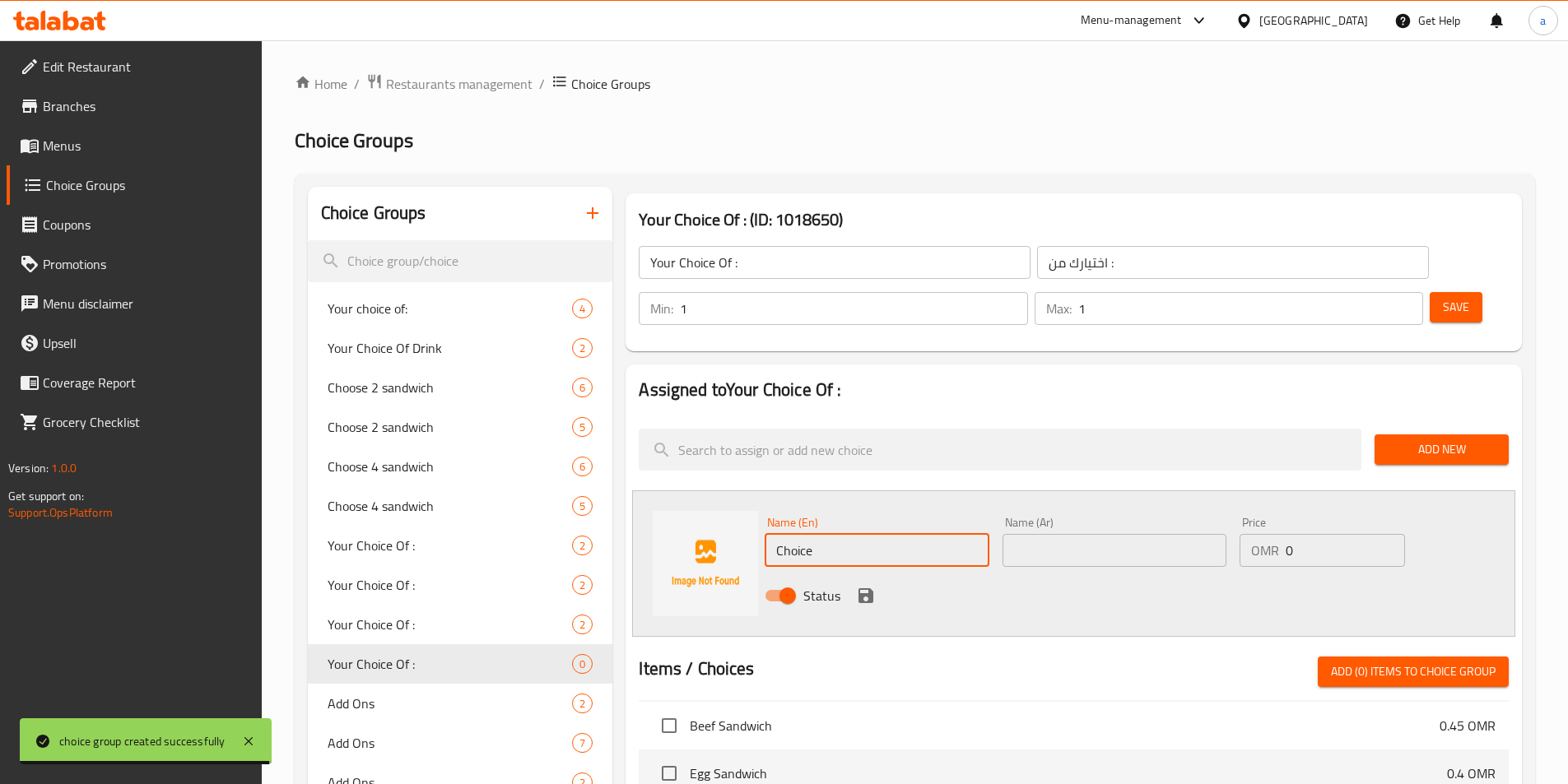
click at [866, 534] on input "Choice" at bounding box center [877, 550] width 224 height 33
drag, startPoint x: 866, startPoint y: 503, endPoint x: 1243, endPoint y: 513, distance: 377.1
click at [866, 534] on input "text" at bounding box center [877, 550] width 224 height 33
paste input "citrus"
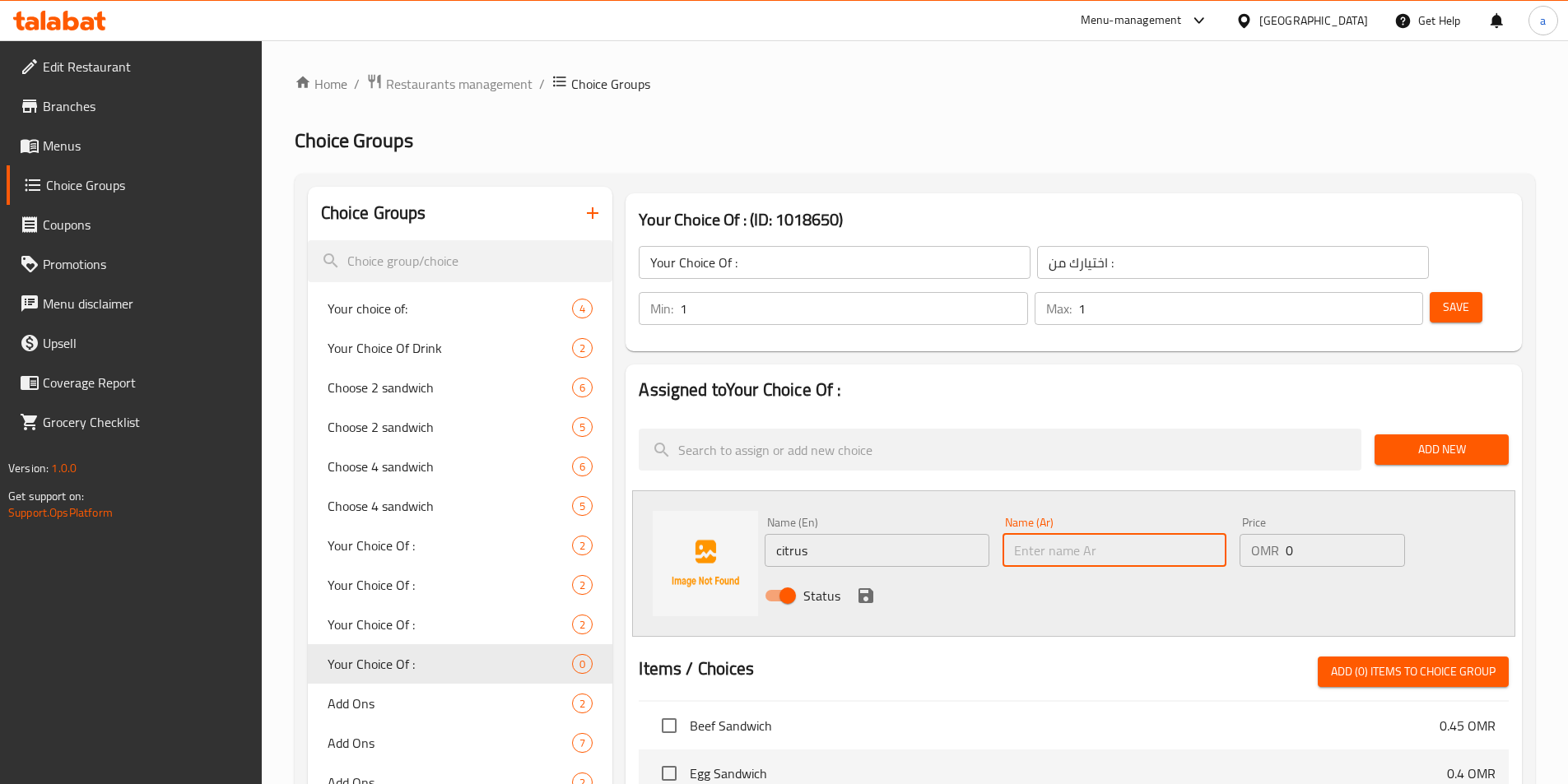
drag, startPoint x: 1138, startPoint y: 493, endPoint x: 1138, endPoint y: 517, distance: 24.0
click at [1138, 534] on input "text" at bounding box center [1114, 550] width 224 height 33
paste input "حمضيات"
click at [862, 588] on icon "save" at bounding box center [865, 595] width 14 height 14
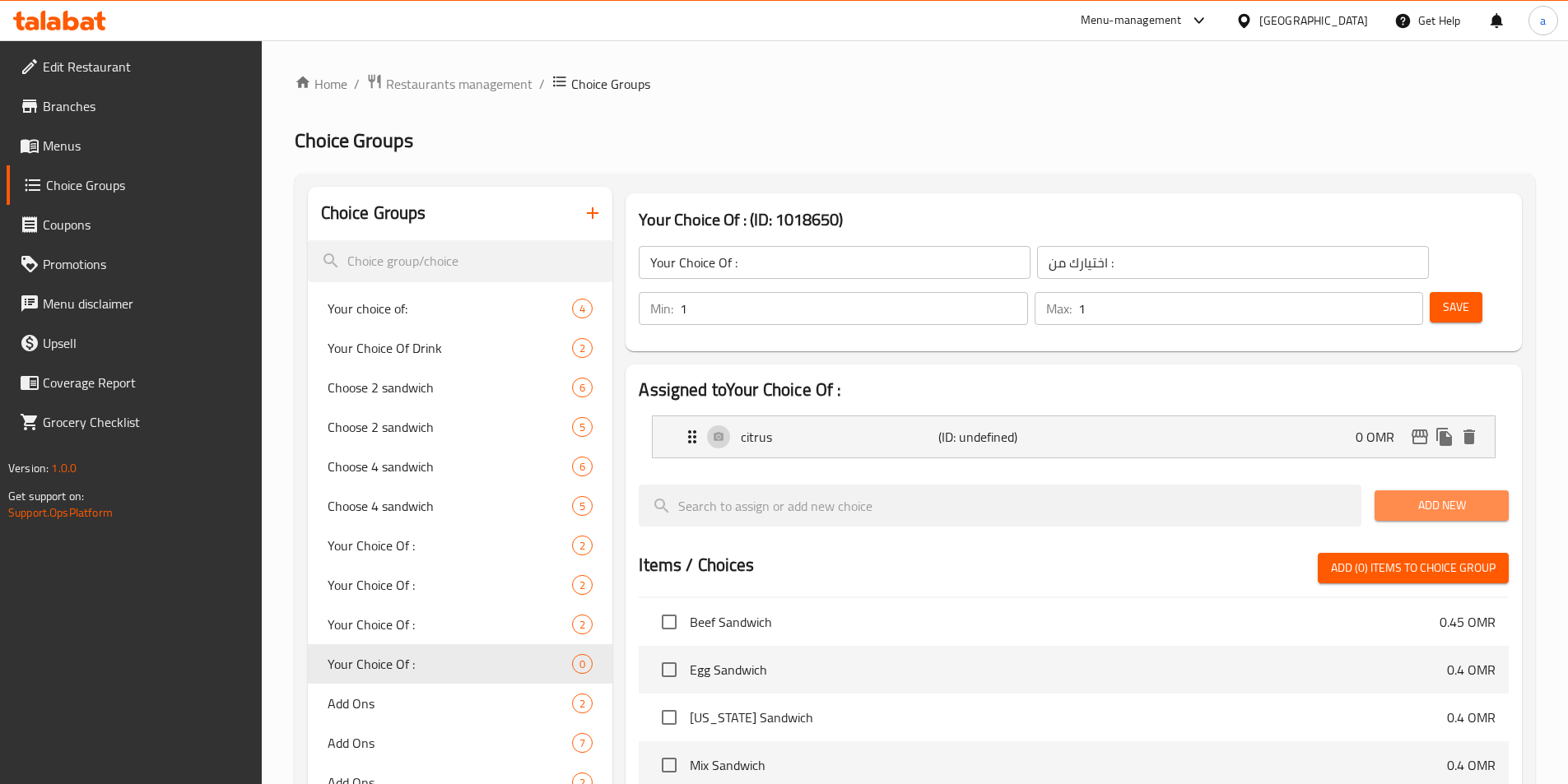
click at [1427, 495] on span "Add New" at bounding box center [1441, 505] width 108 height 20
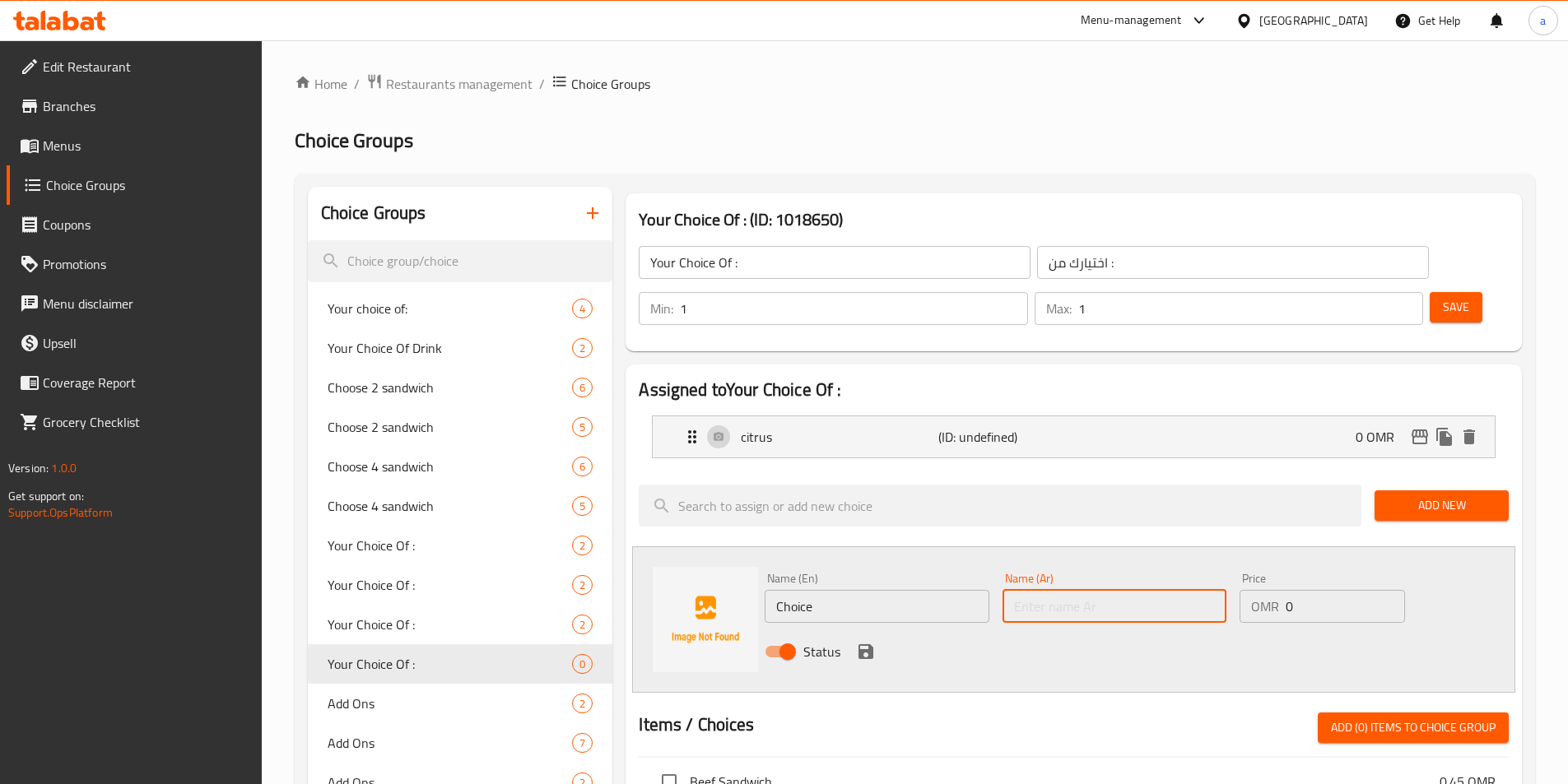
click at [1108, 590] on input "text" at bounding box center [1114, 606] width 224 height 33
paste input "دايت"
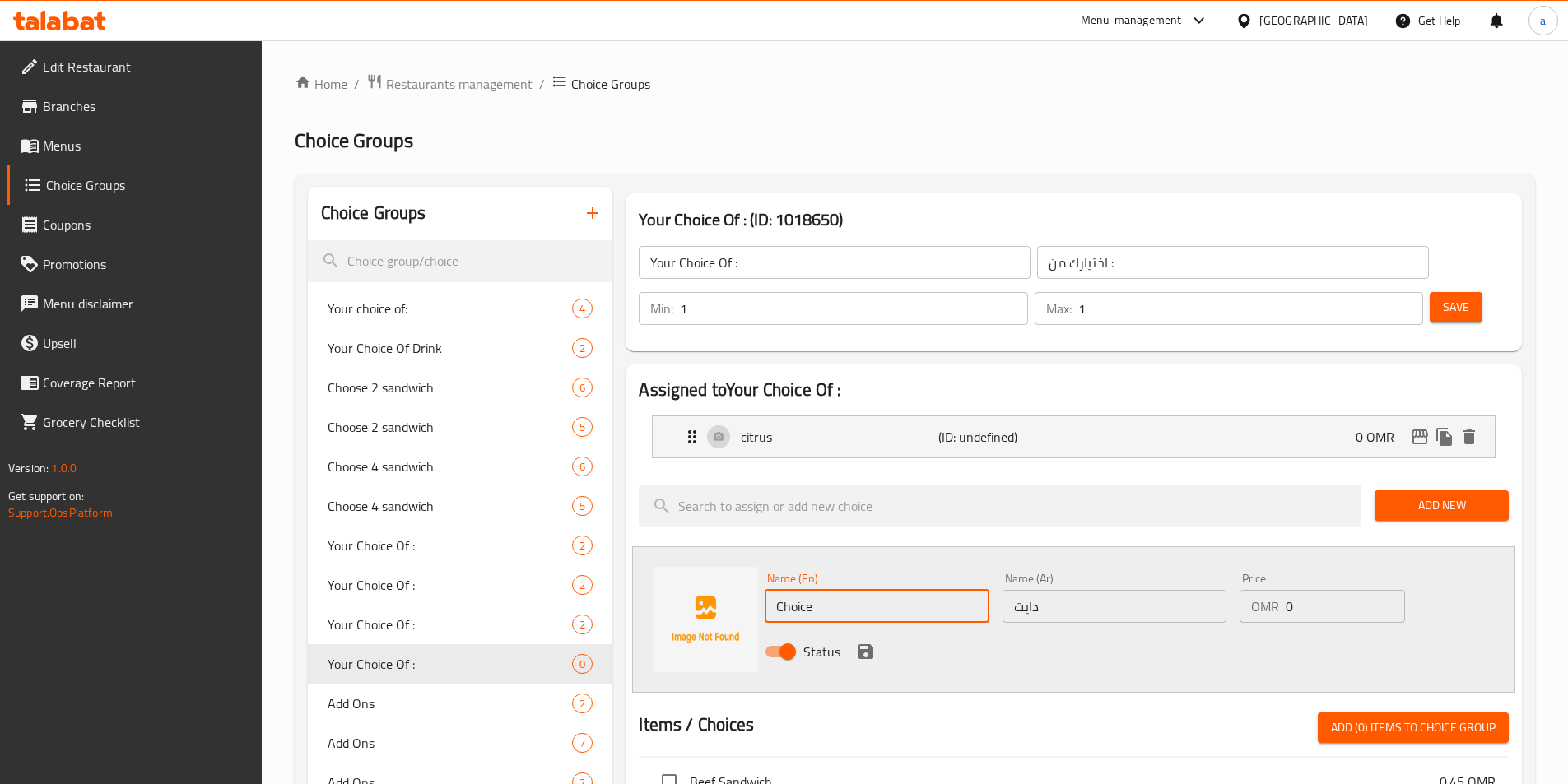
click at [870, 590] on input "Choice" at bounding box center [877, 606] width 224 height 33
paste input "diet"
click at [870, 629] on div "Status" at bounding box center [1114, 651] width 712 height 44
click at [868, 644] on icon "save" at bounding box center [865, 651] width 14 height 14
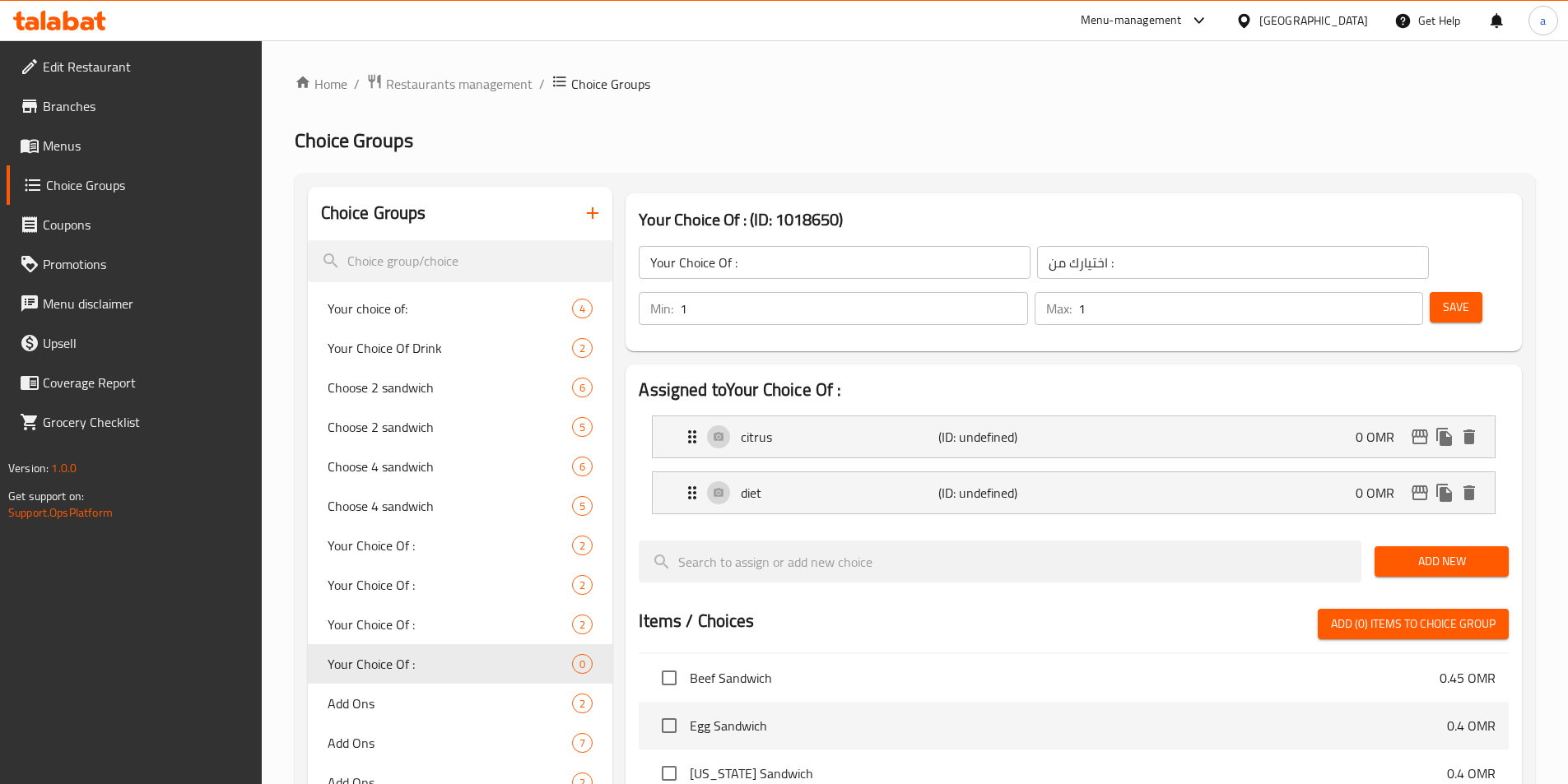
drag, startPoint x: 1431, startPoint y: 522, endPoint x: 1414, endPoint y: 523, distance: 17.0
click at [1431, 551] on span "Add New" at bounding box center [1441, 561] width 108 height 20
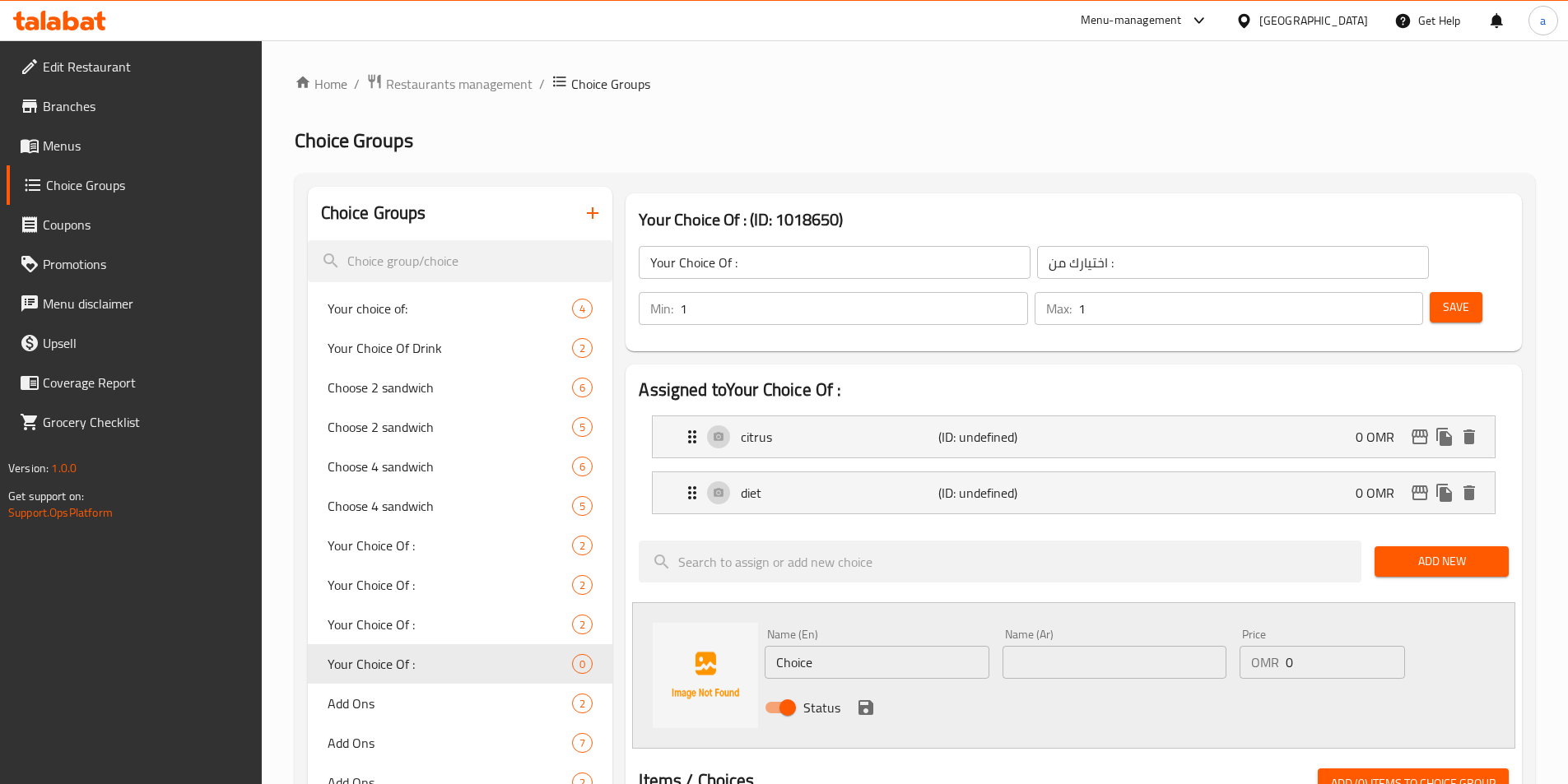
click at [878, 646] on input "Choice" at bounding box center [877, 662] width 224 height 33
paste input "blackcurrant"
click at [868, 646] on input "Choiceblackcurrant" at bounding box center [877, 662] width 224 height 33
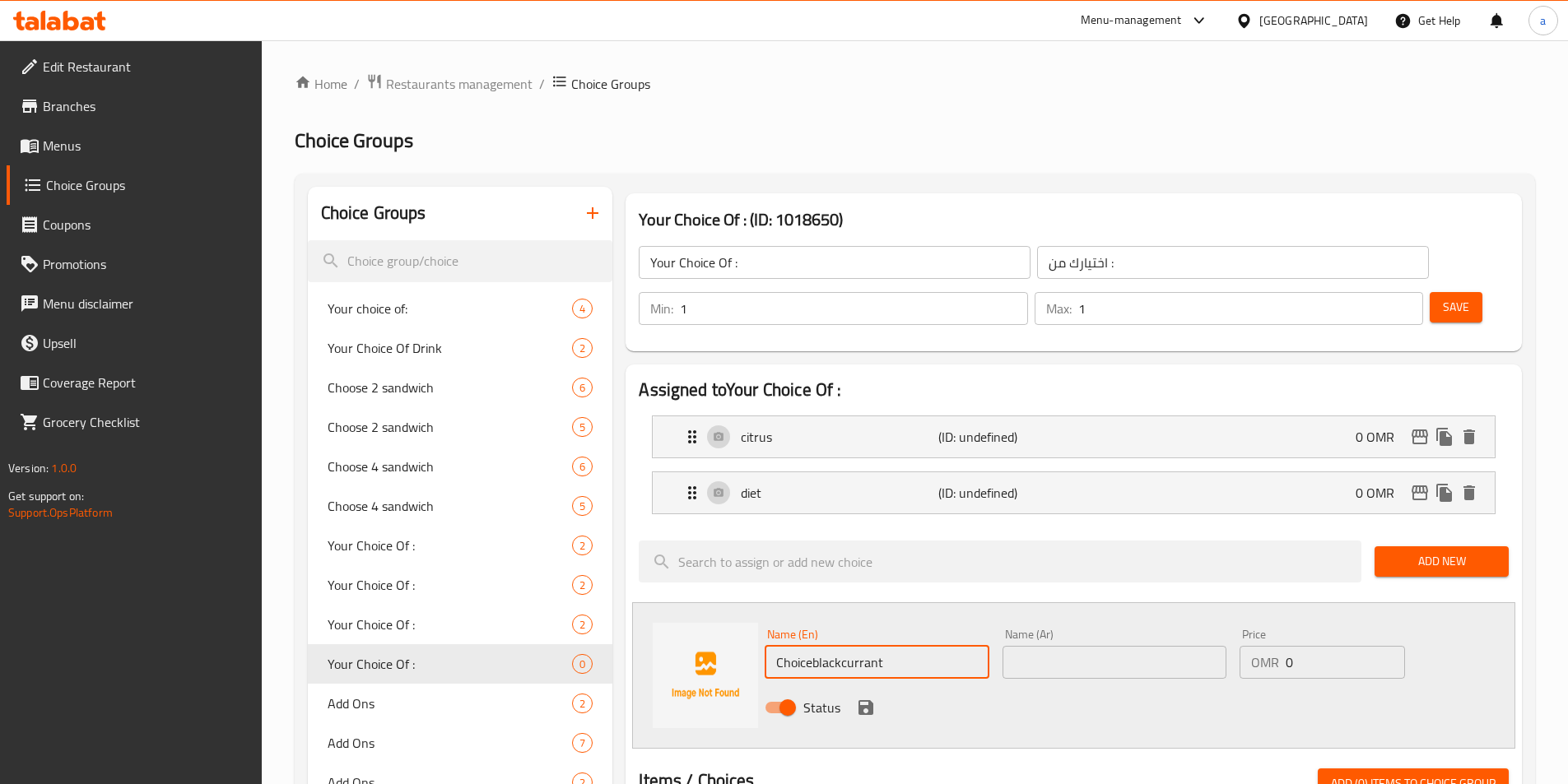
paste input "text"
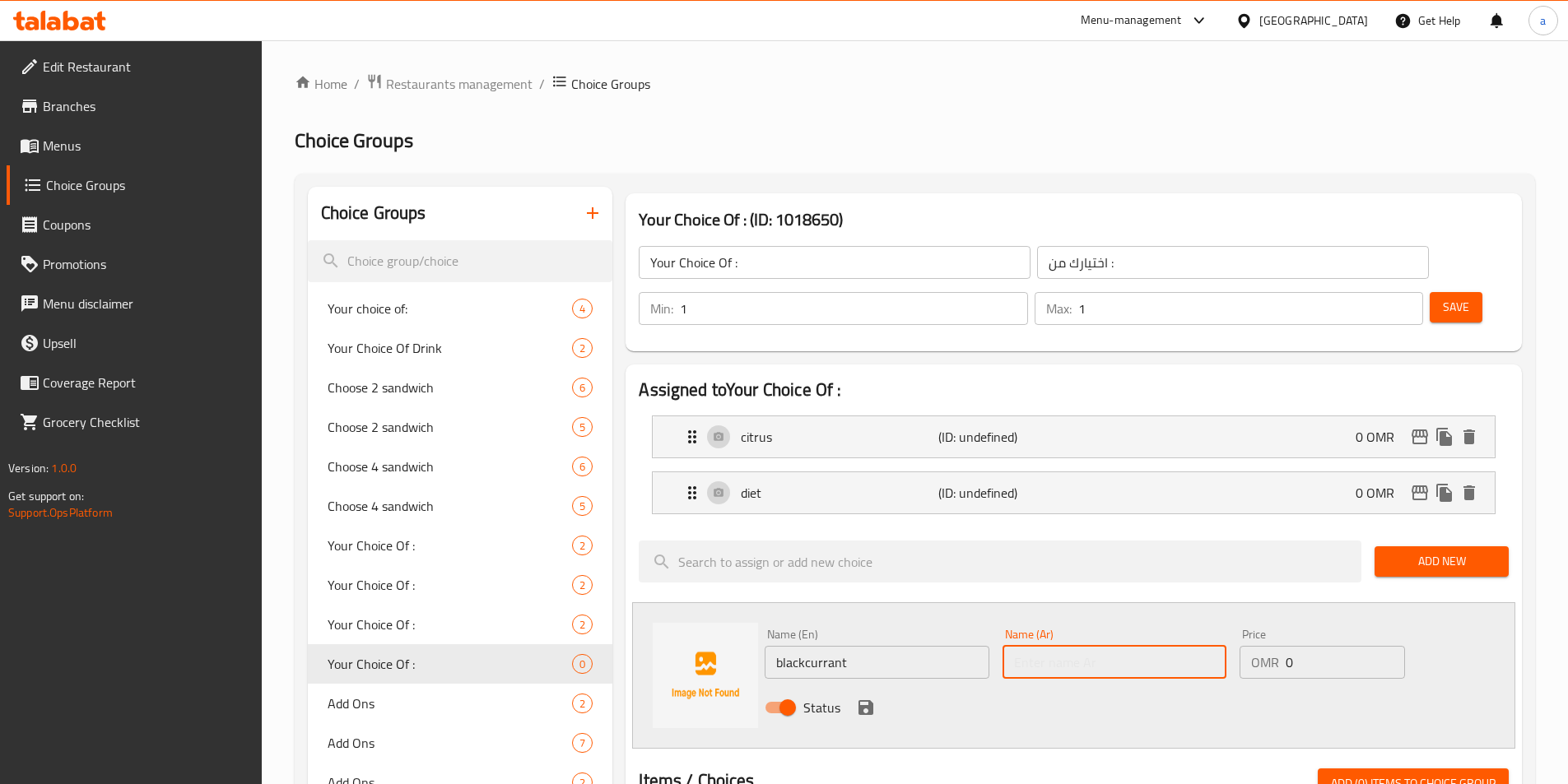
click at [1157, 646] on input "text" at bounding box center [1114, 662] width 224 height 33
paste input "بلاك كارنت"
click at [851, 685] on div "Status" at bounding box center [1114, 707] width 712 height 44
click at [867, 698] on icon "save" at bounding box center [865, 707] width 20 height 19
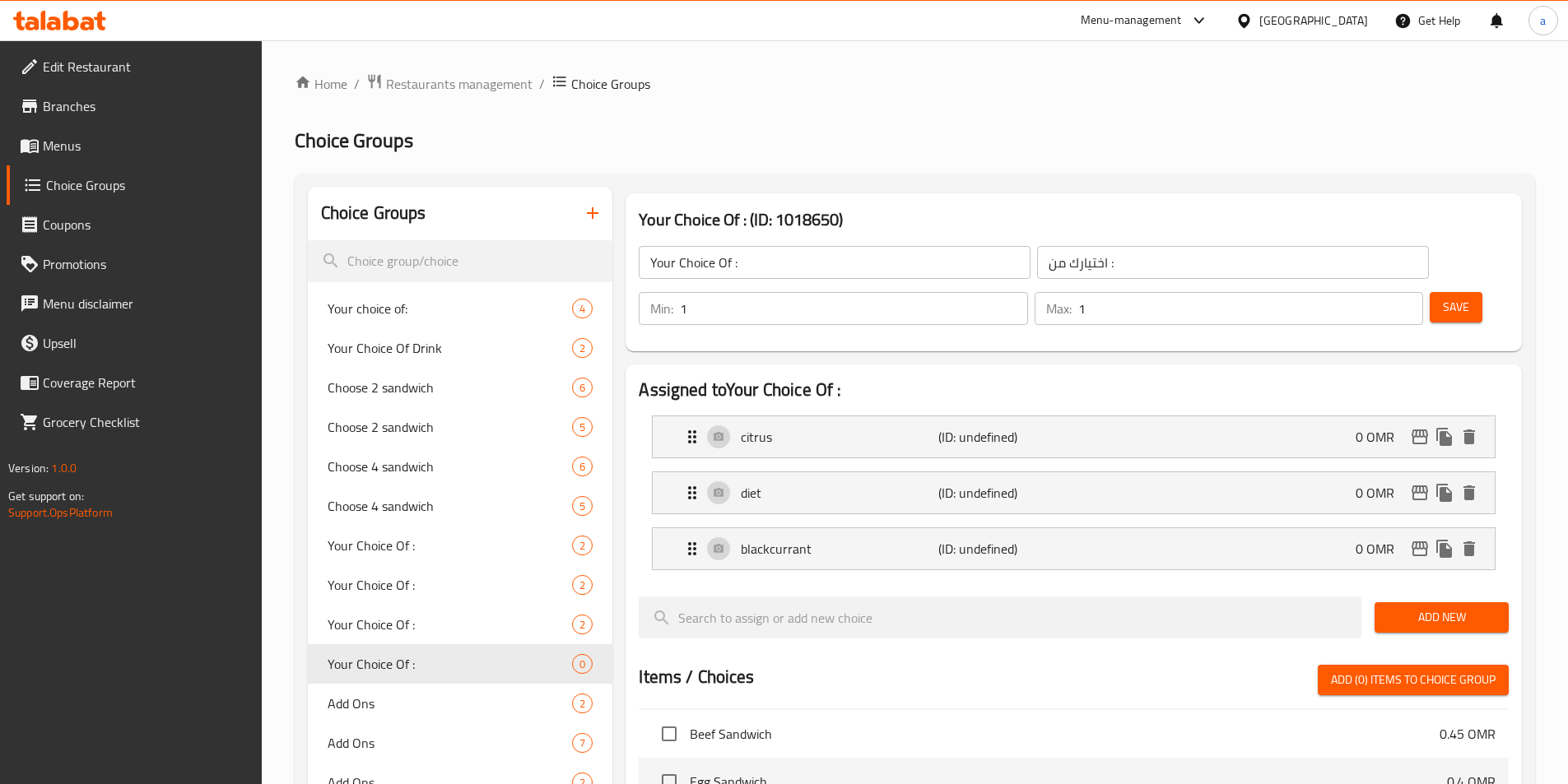
click at [1436, 607] on span "Add New" at bounding box center [1441, 617] width 108 height 20
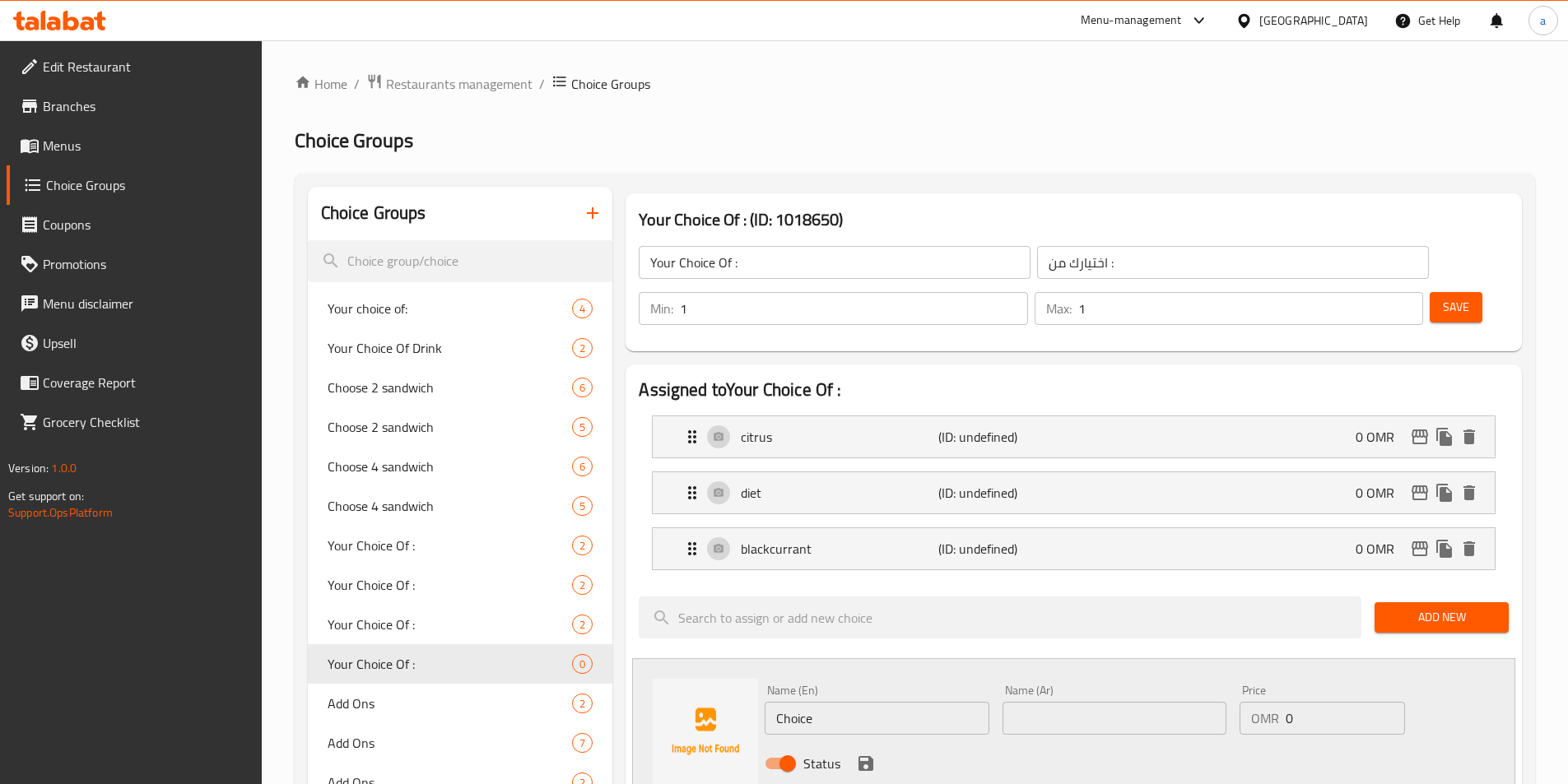
click at [1104, 702] on input "text" at bounding box center [1114, 718] width 224 height 33
paste input "كولا"
click at [870, 702] on input "Choice" at bounding box center [877, 718] width 224 height 33
paste input "cola"
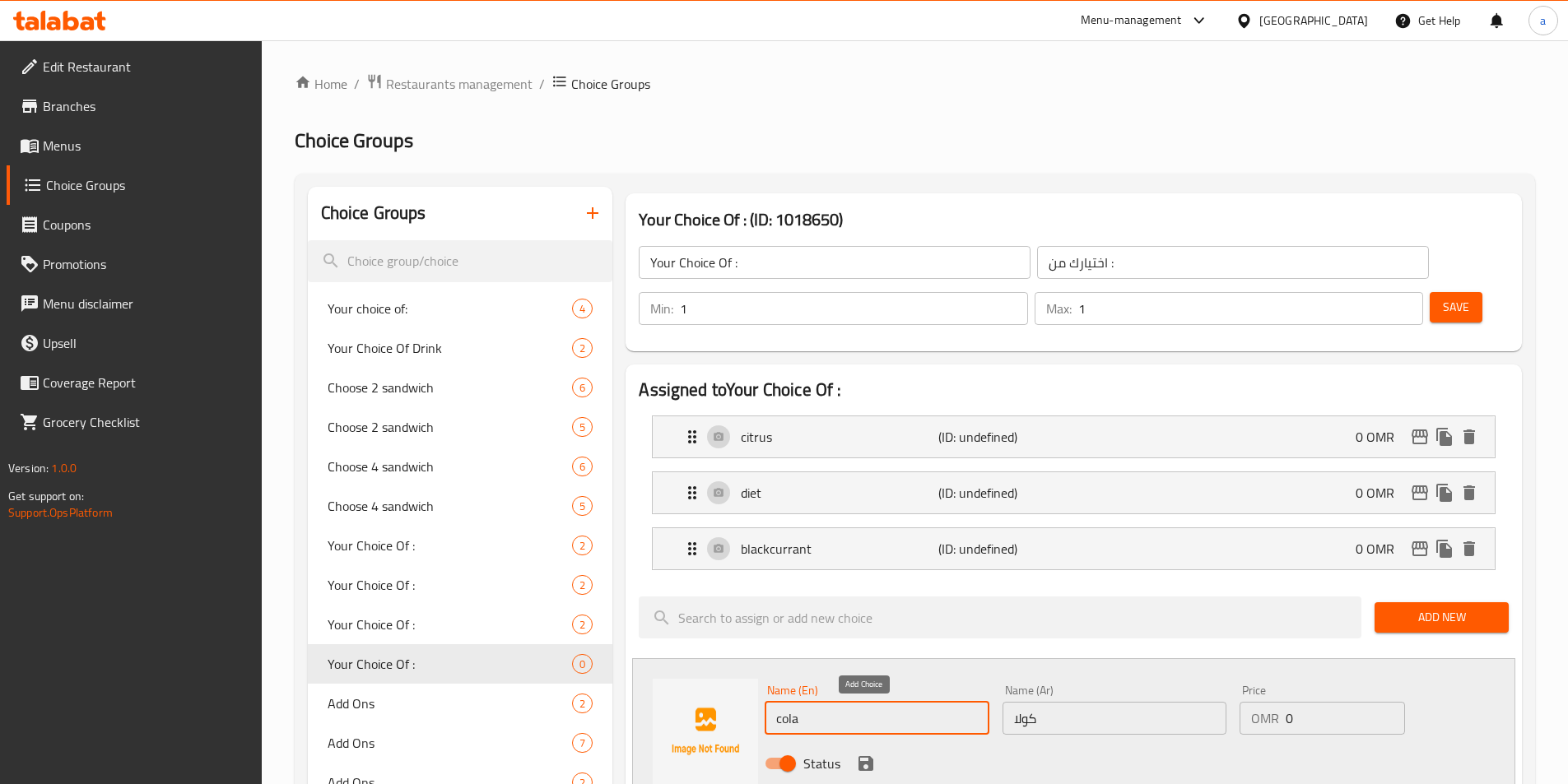
click at [866, 753] on icon "save" at bounding box center [865, 763] width 20 height 19
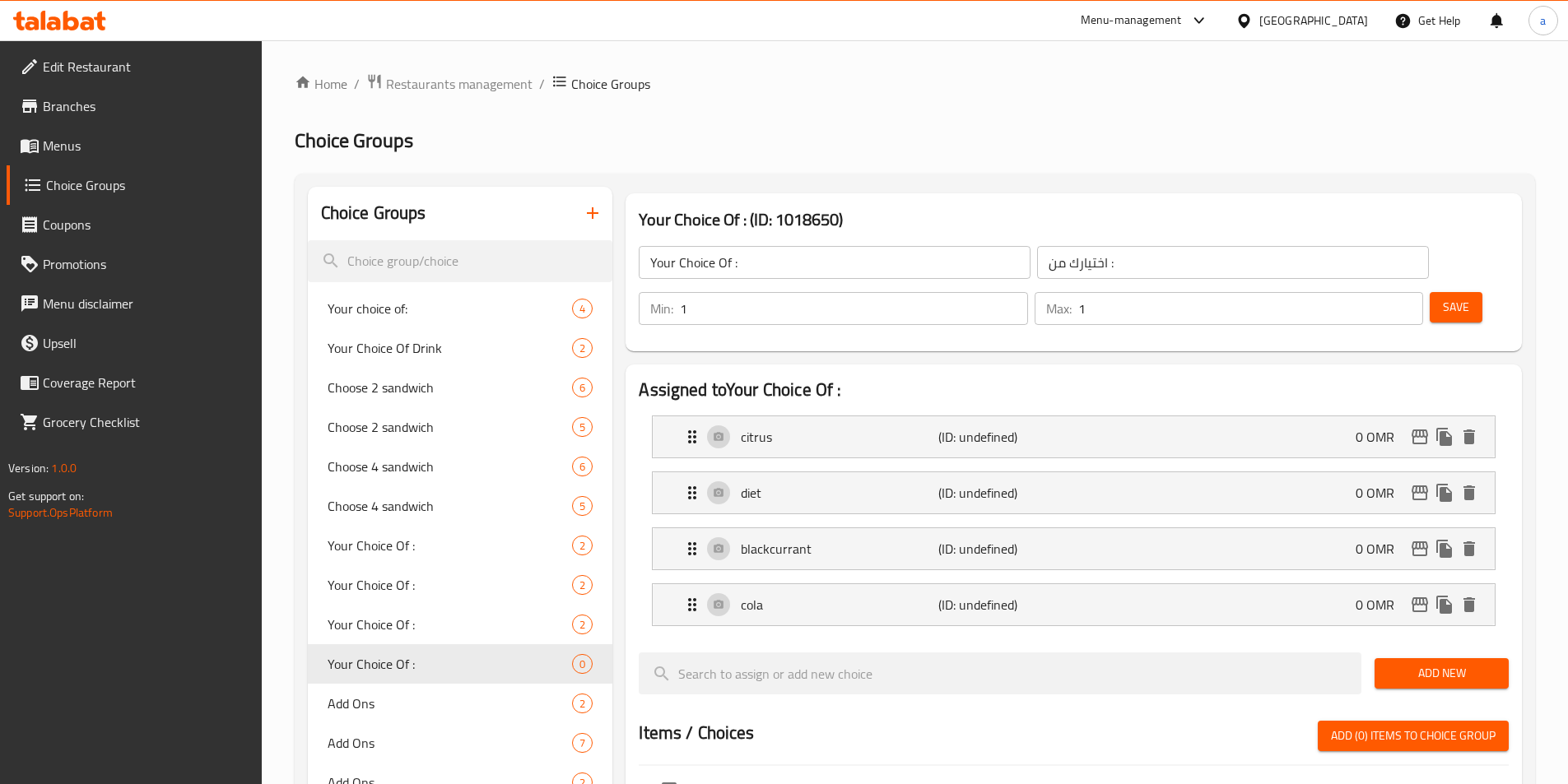
click at [1430, 292] on button "Save" at bounding box center [1456, 308] width 53 height 31
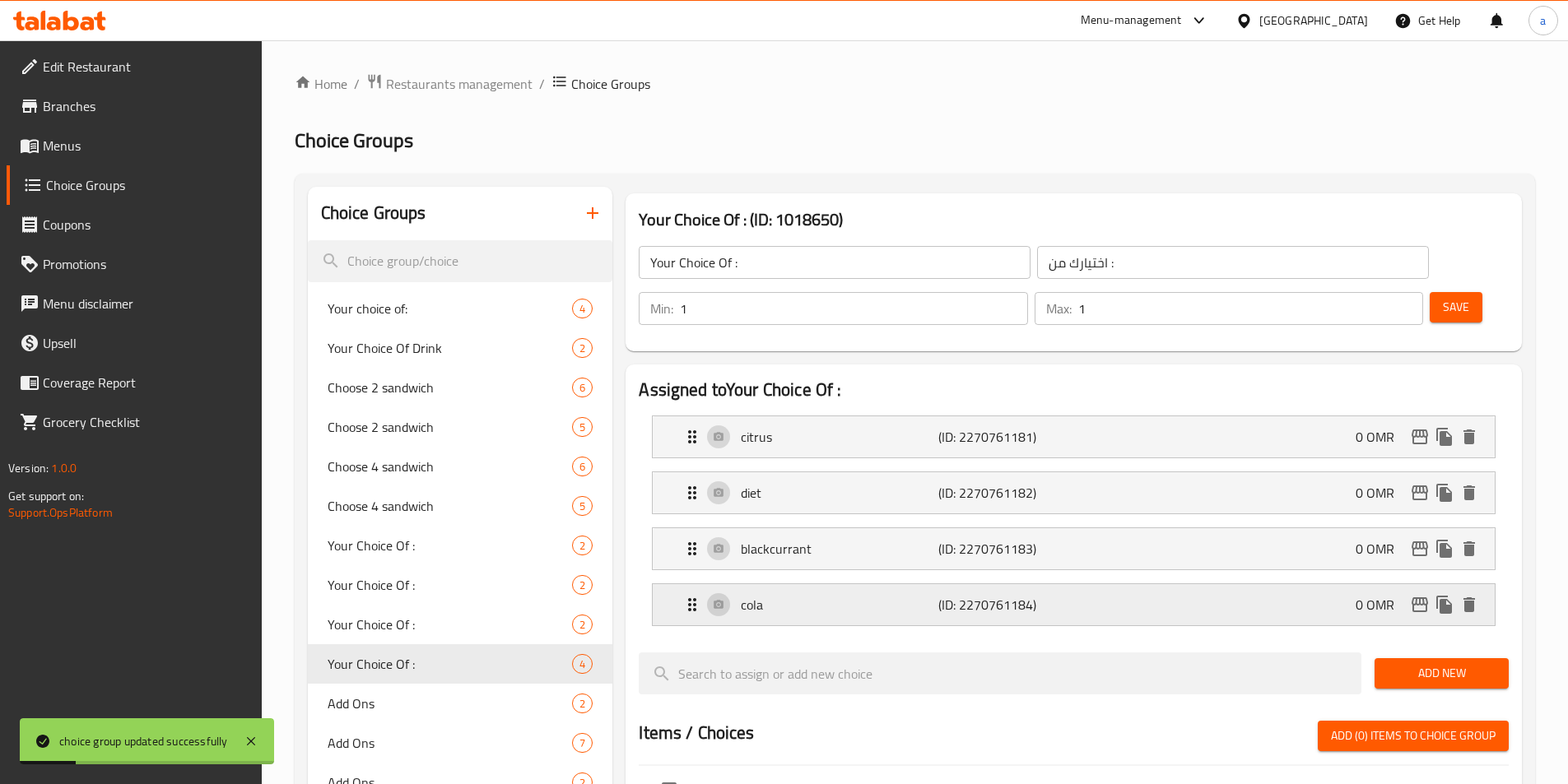
click at [1031, 595] on p "(ID: 2270761184)" at bounding box center [1003, 604] width 131 height 19
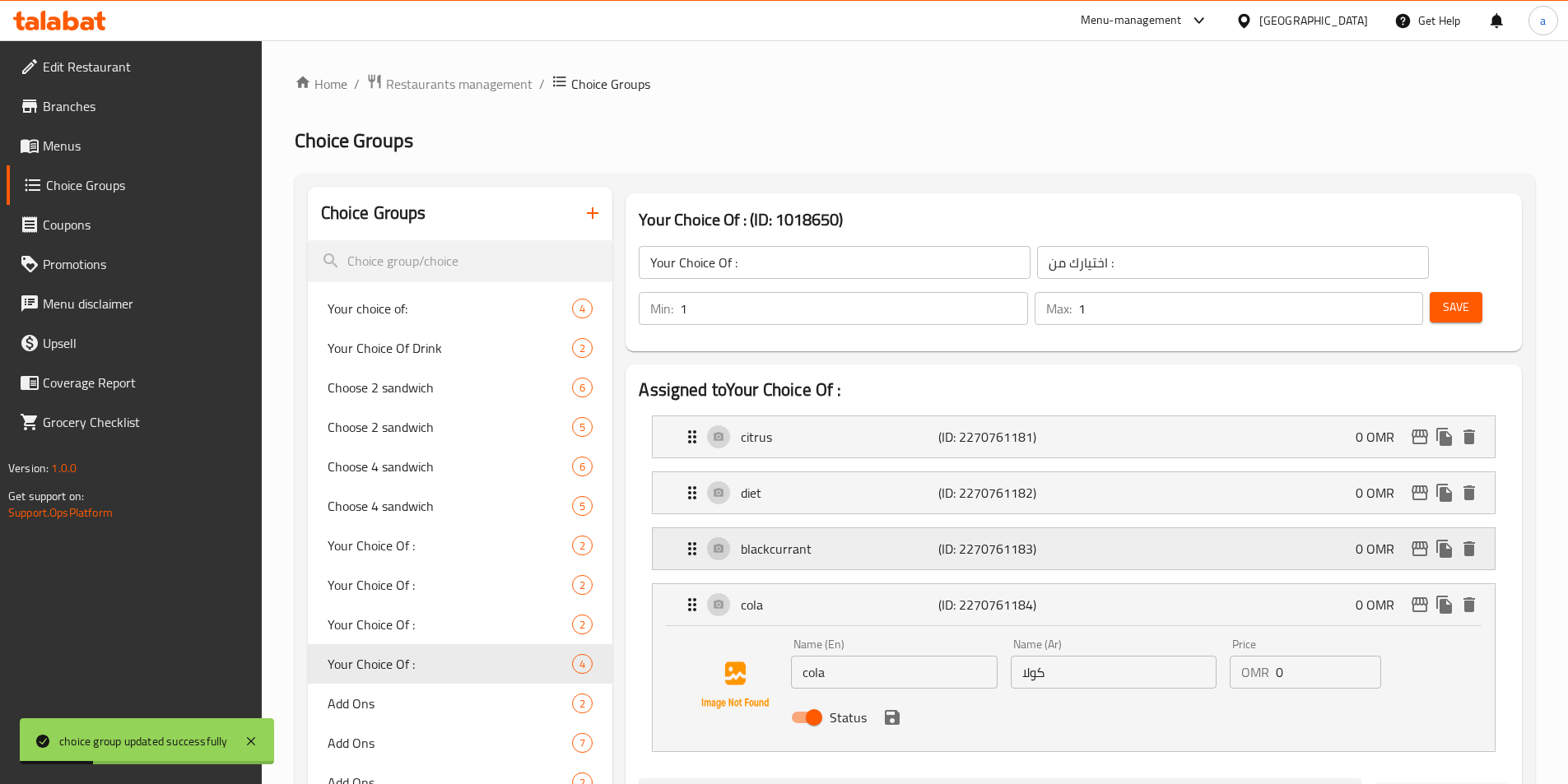
click at [995, 539] on p "(ID: 2270761183)" at bounding box center [1003, 548] width 131 height 19
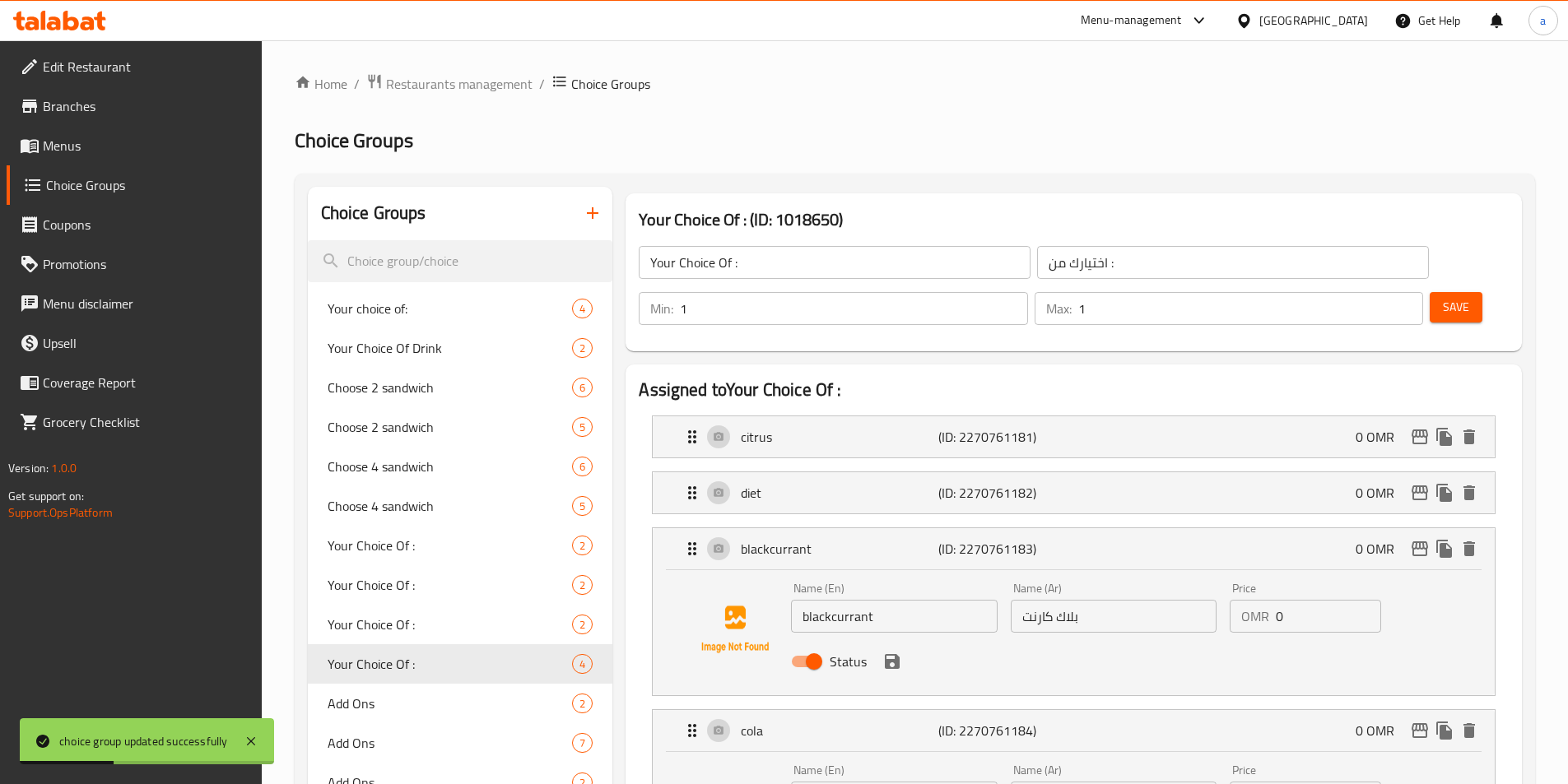
click at [1007, 468] on li "diet (ID: 2270761182) 0 OMR Name (En) diet Name (En) Name (Ar) دايت Name (Ar) P…" at bounding box center [1074, 492] width 870 height 56
click at [1007, 483] on p "(ID: 2270761182)" at bounding box center [1003, 492] width 131 height 19
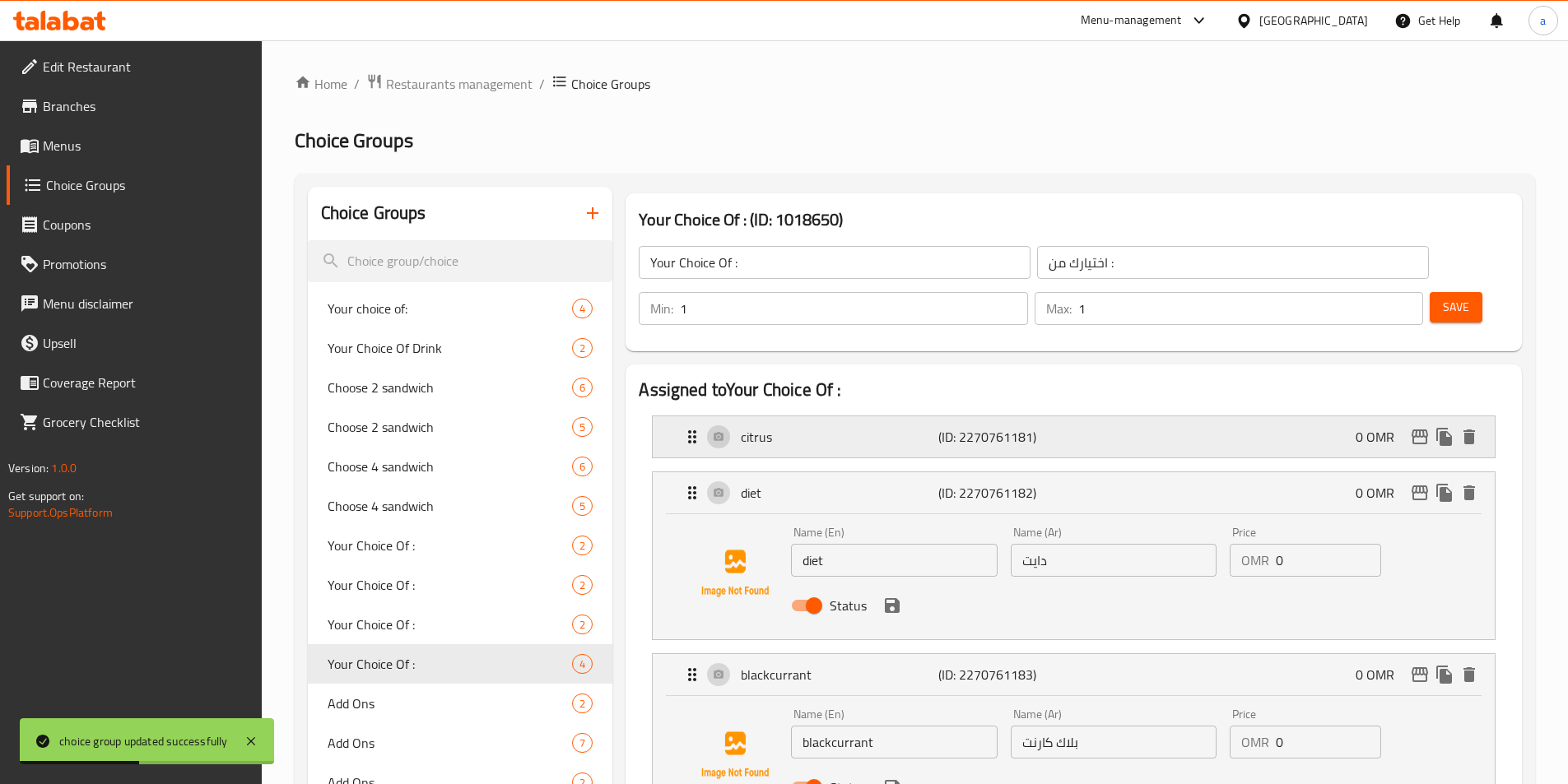
click at [1009, 427] on p "(ID: 2270761181)" at bounding box center [1003, 436] width 131 height 19
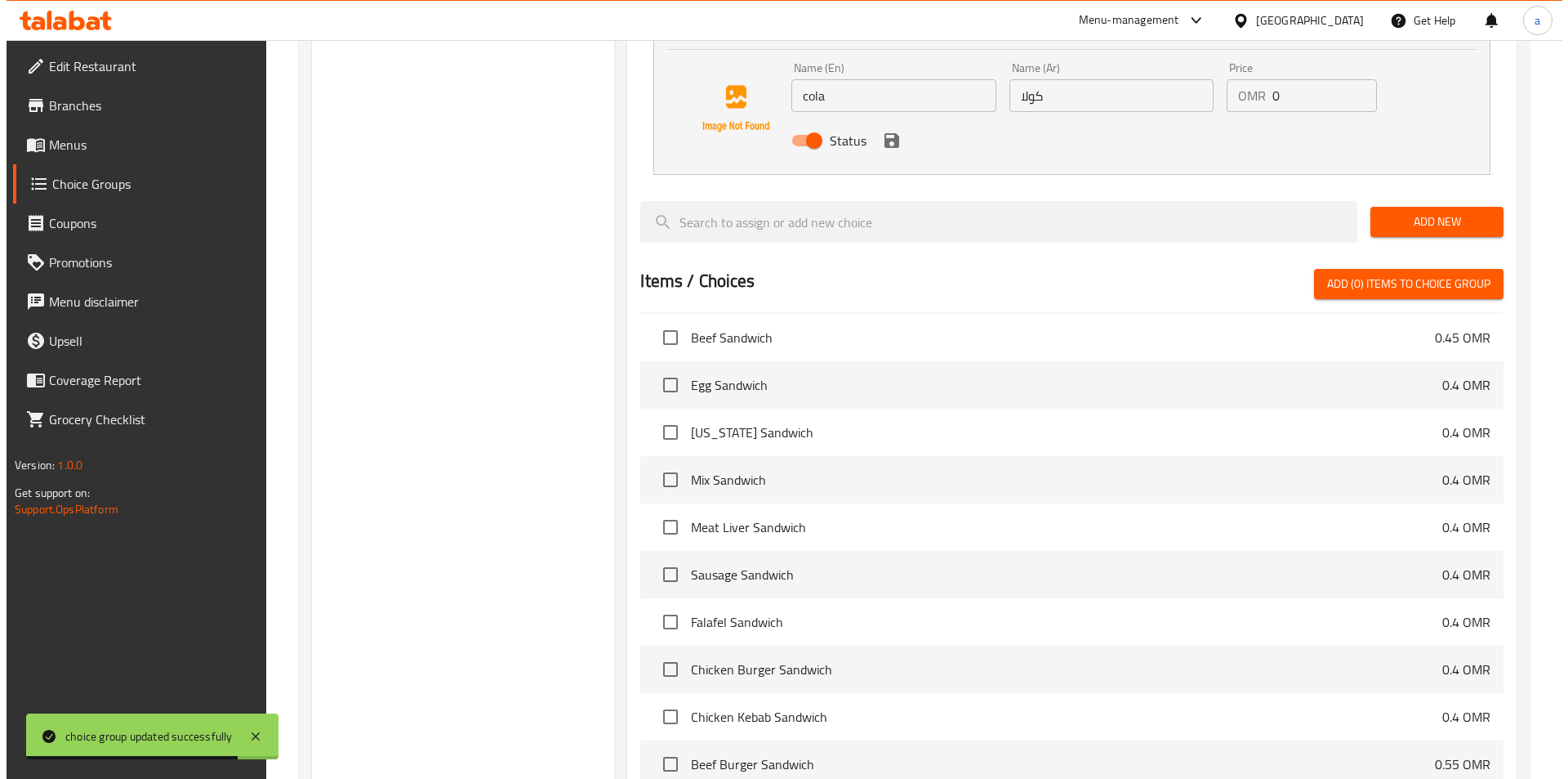
scroll to position [1082, 0]
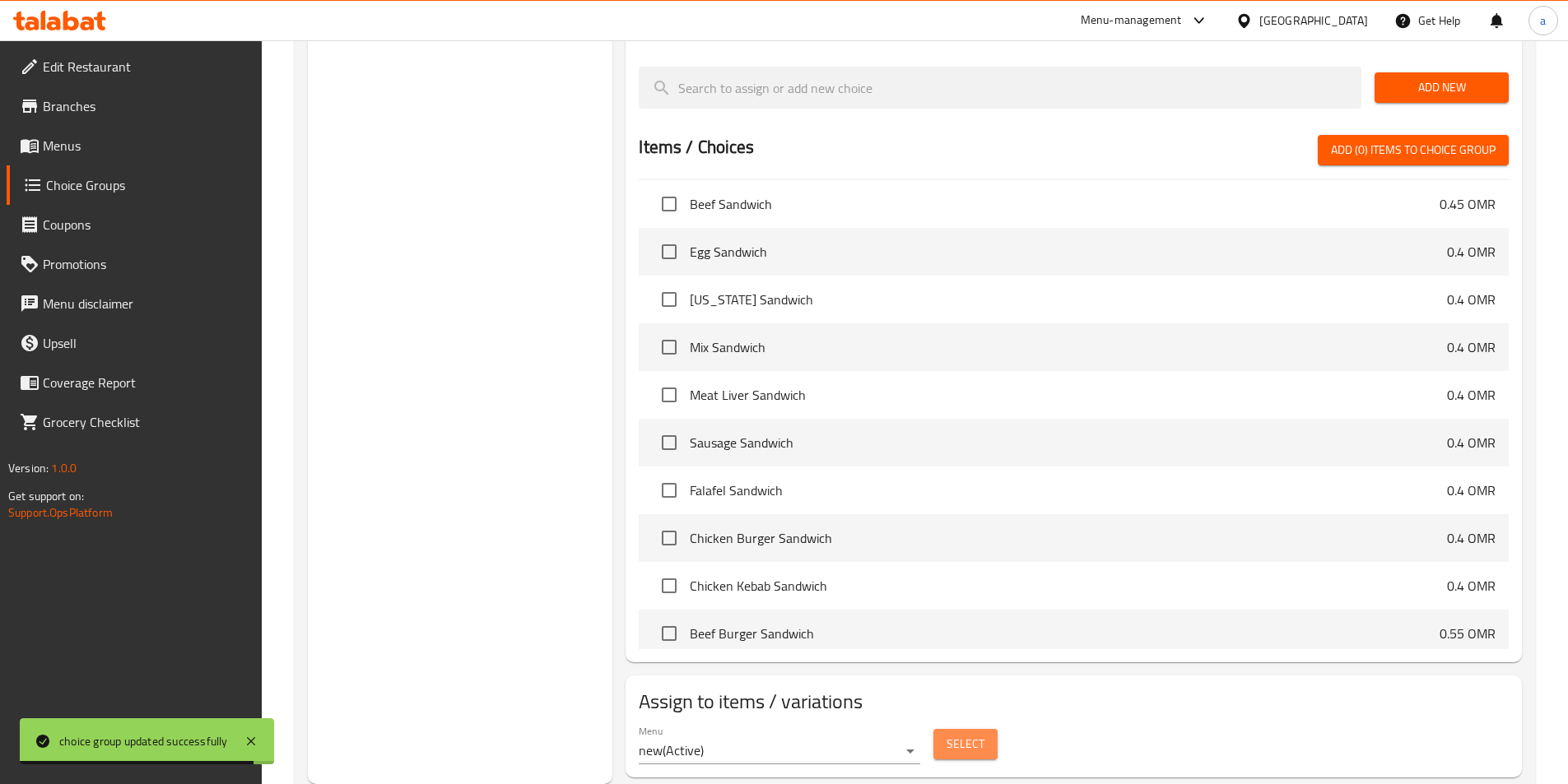
click at [964, 734] on span "Select" at bounding box center [965, 744] width 38 height 20
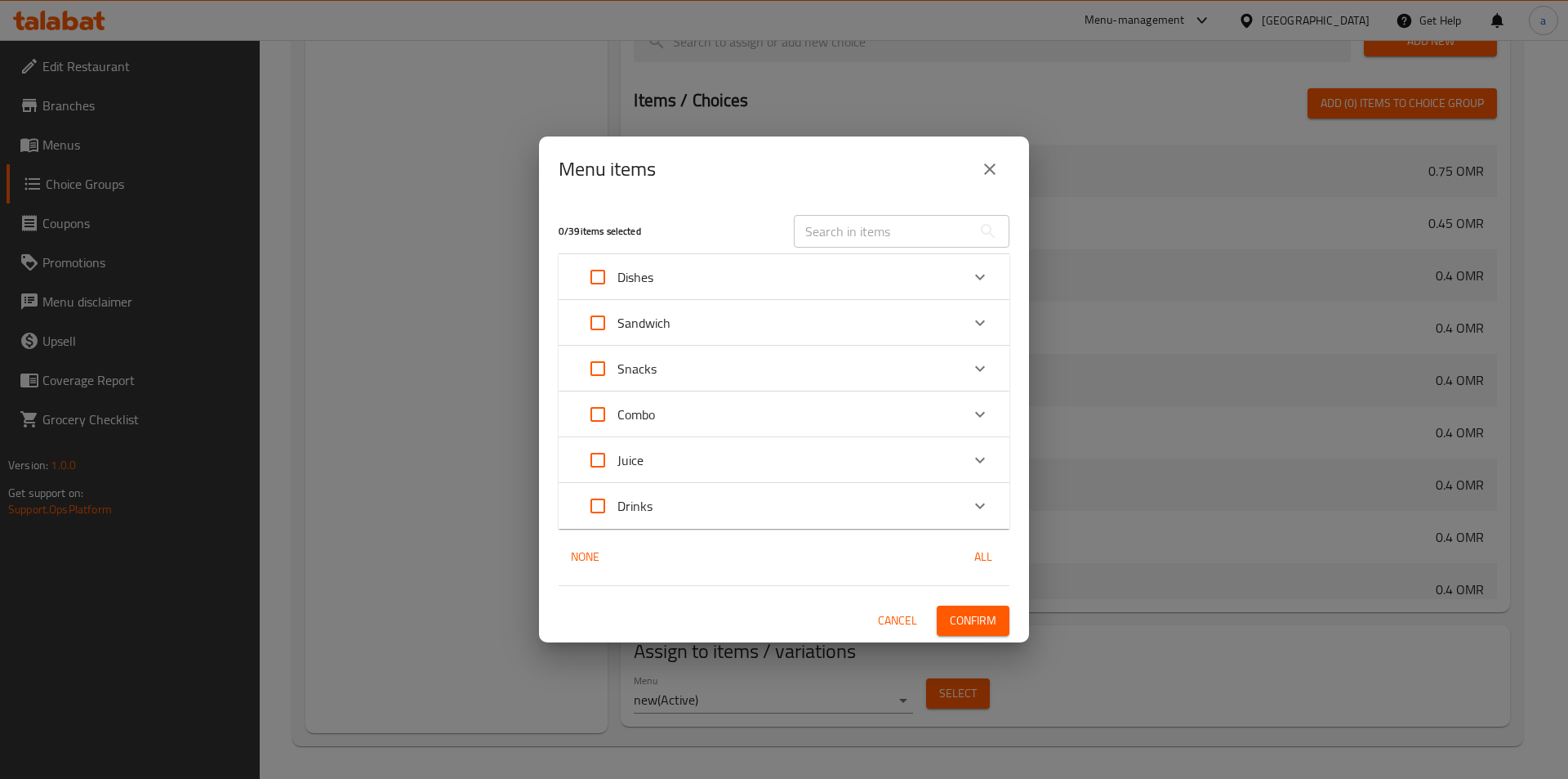
scroll to position [680, 0]
click at [688, 463] on div "Juice" at bounding box center [769, 460] width 382 height 40
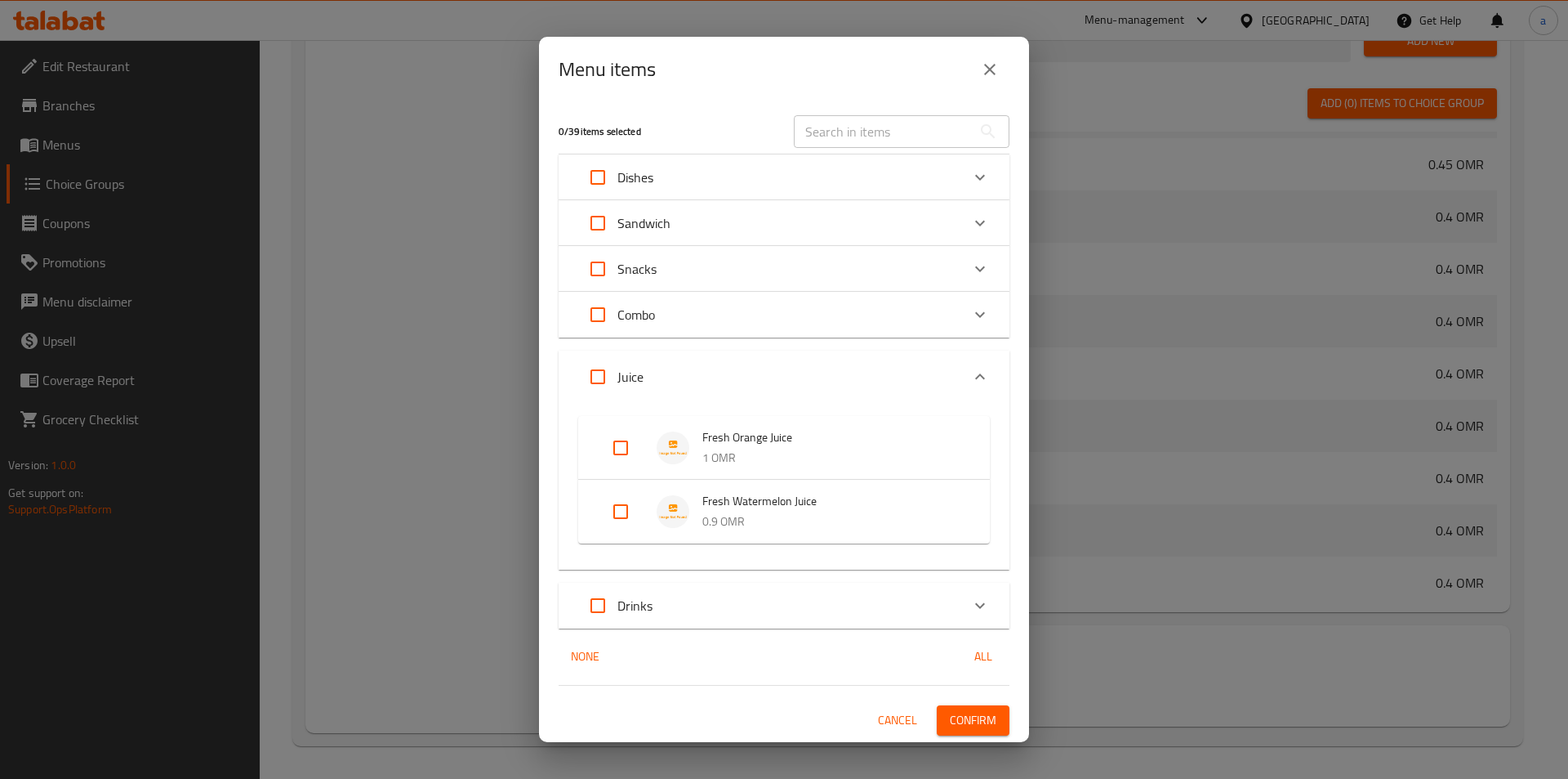
click at [688, 615] on div "Drinks" at bounding box center [769, 606] width 382 height 40
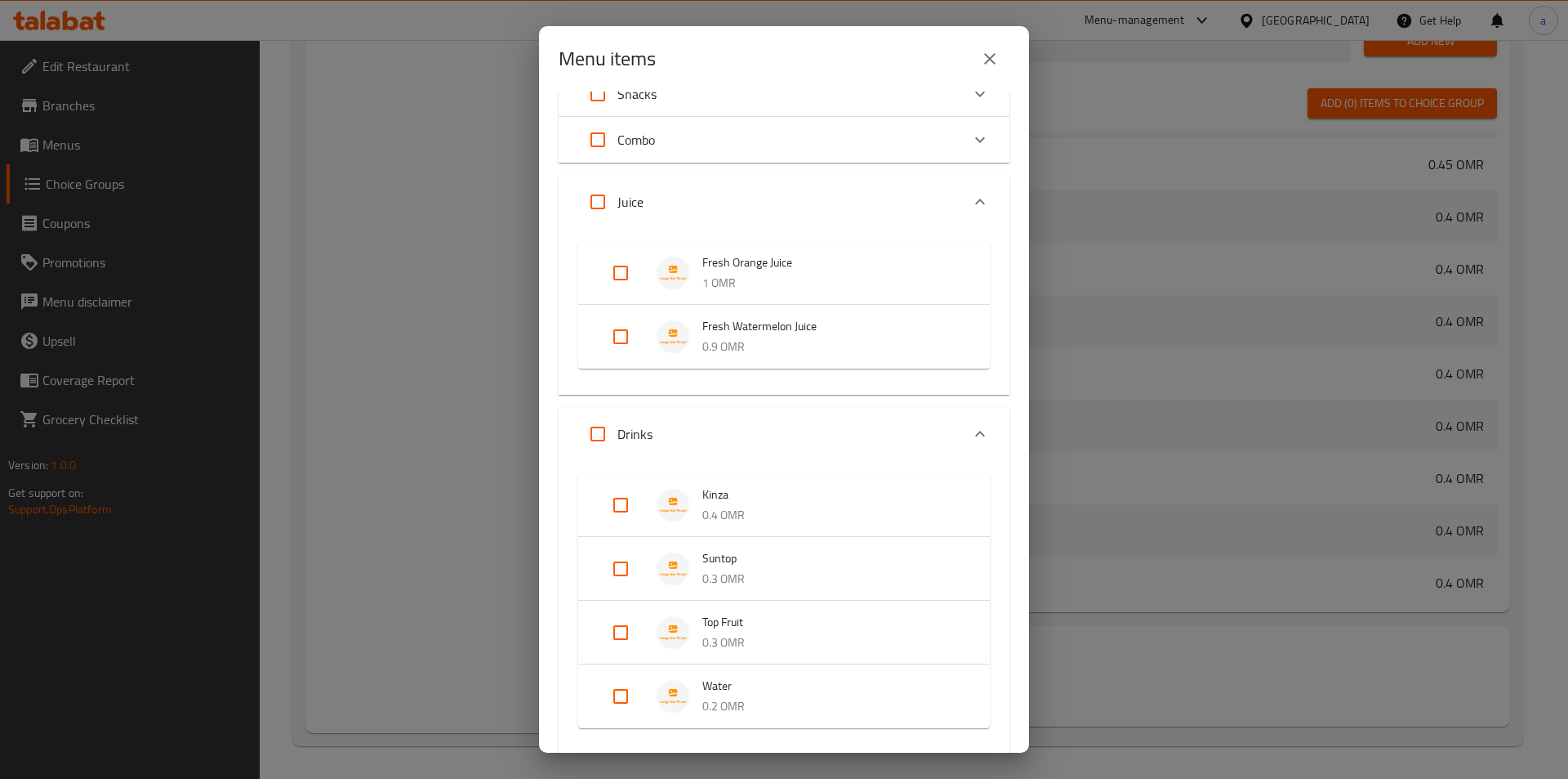
scroll to position [279, 0]
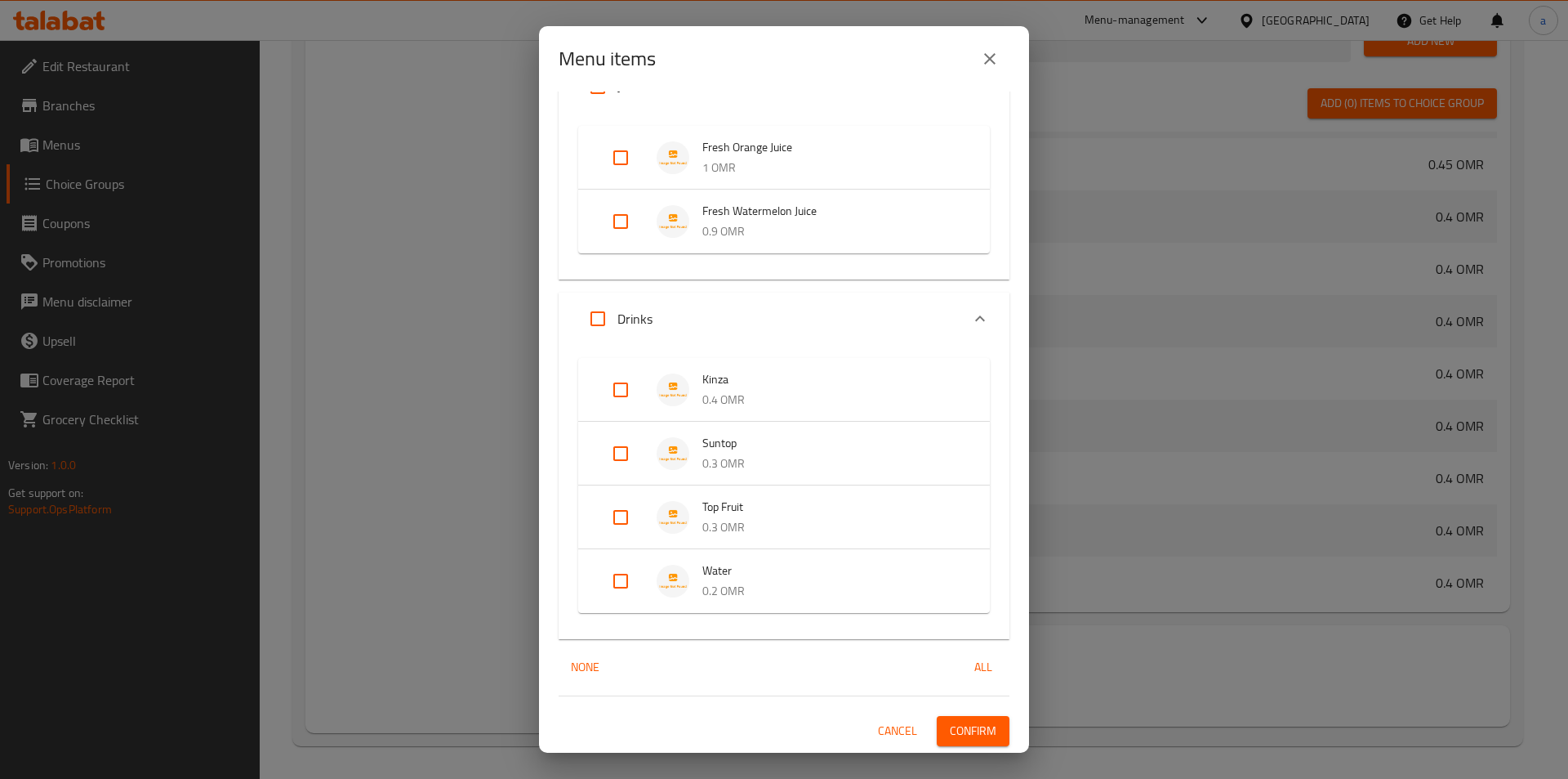
click at [632, 380] on input "Expand" at bounding box center [620, 390] width 40 height 40
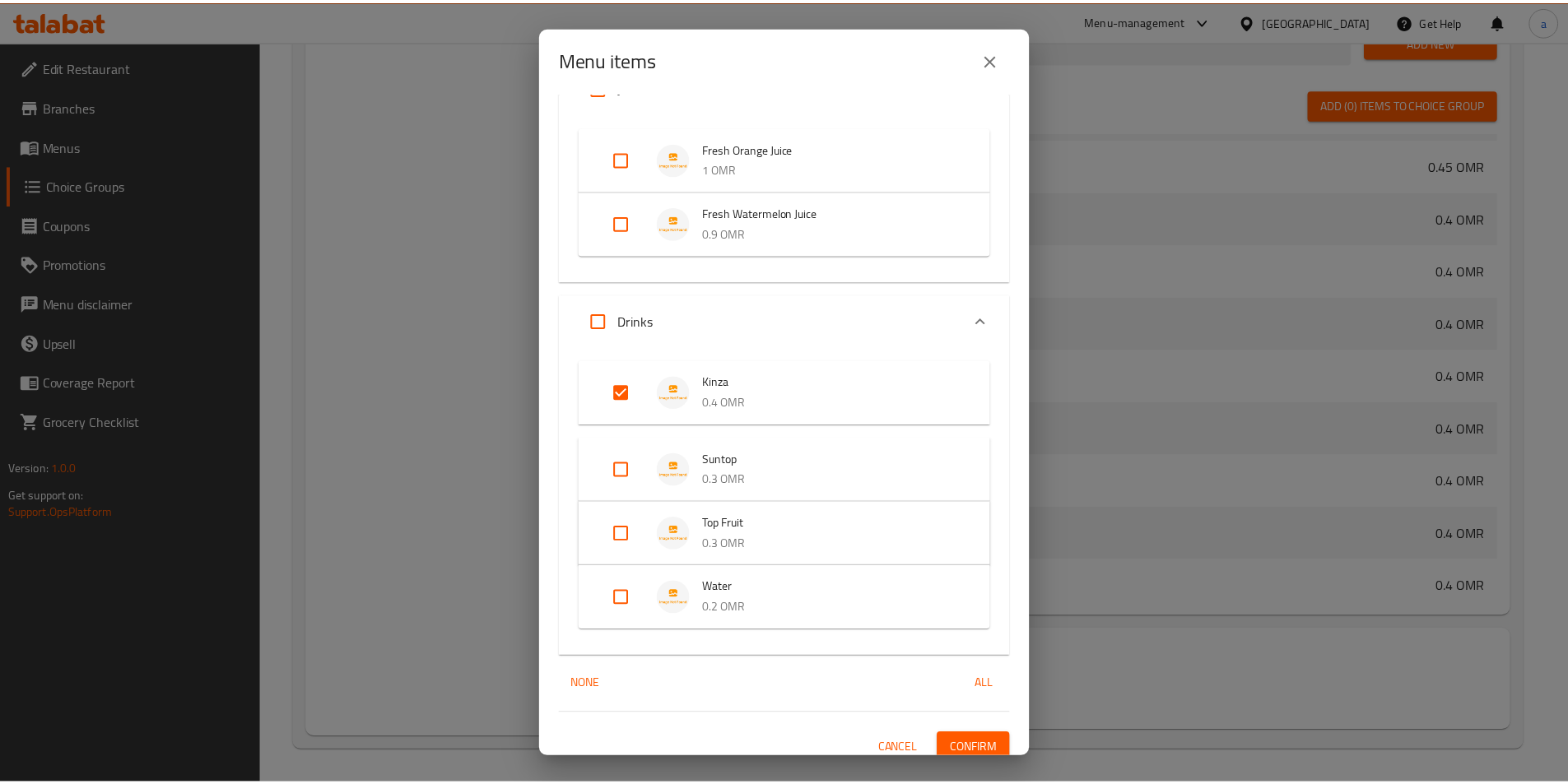
scroll to position [293, 0]
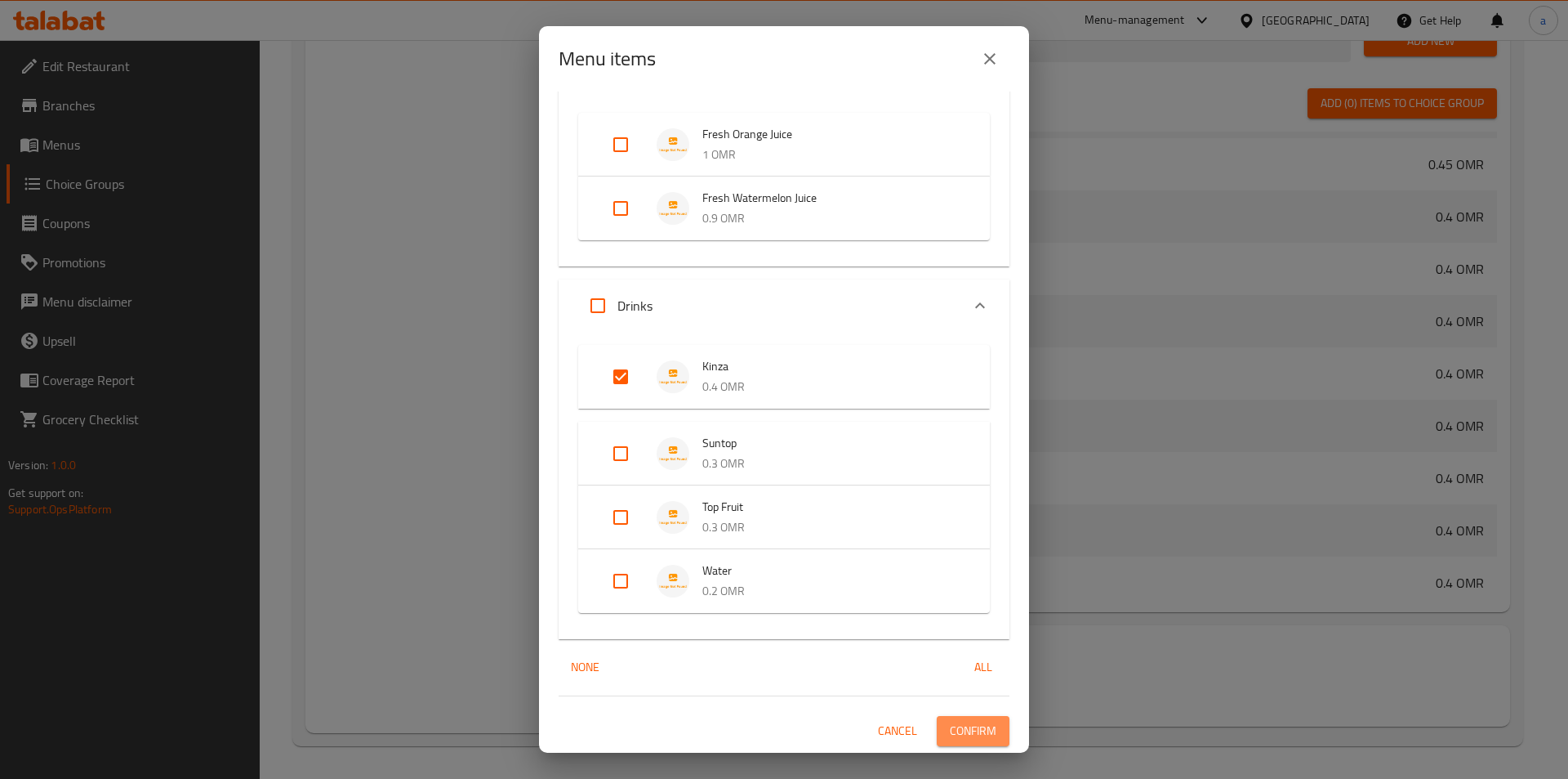
click at [966, 728] on span "Confirm" at bounding box center [973, 731] width 46 height 20
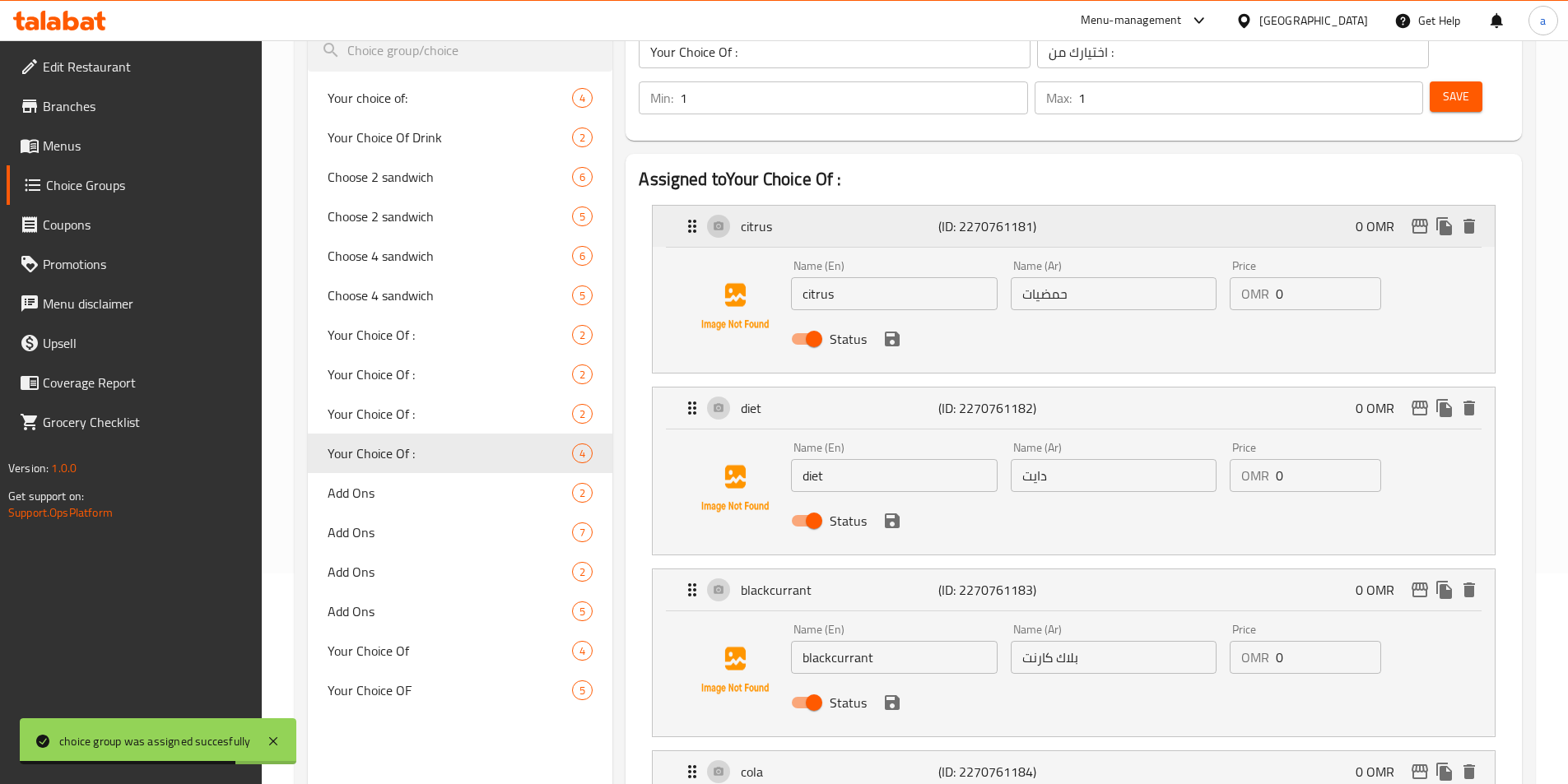
scroll to position [247, 0]
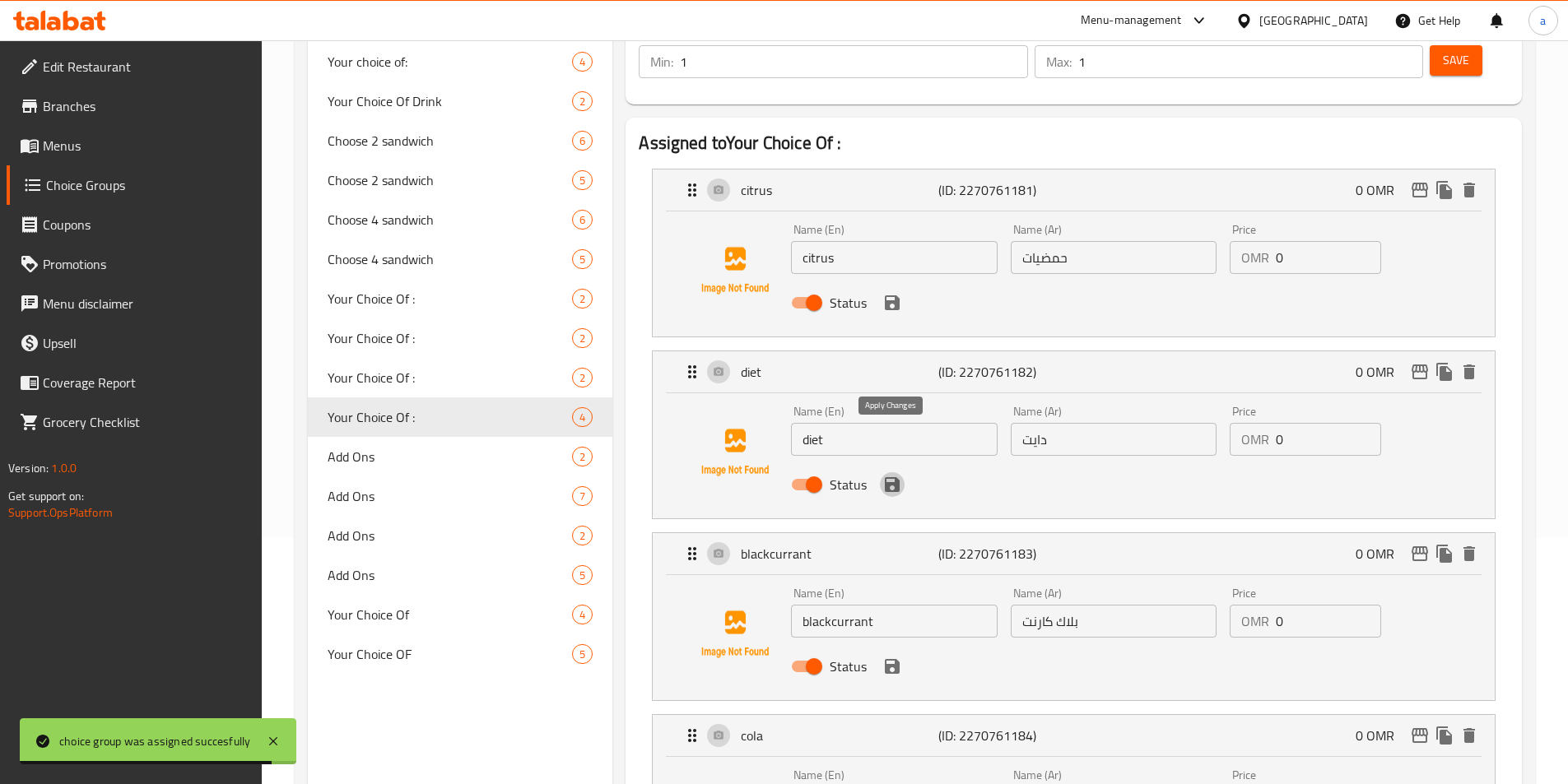
click at [897, 477] on icon "save" at bounding box center [891, 484] width 14 height 14
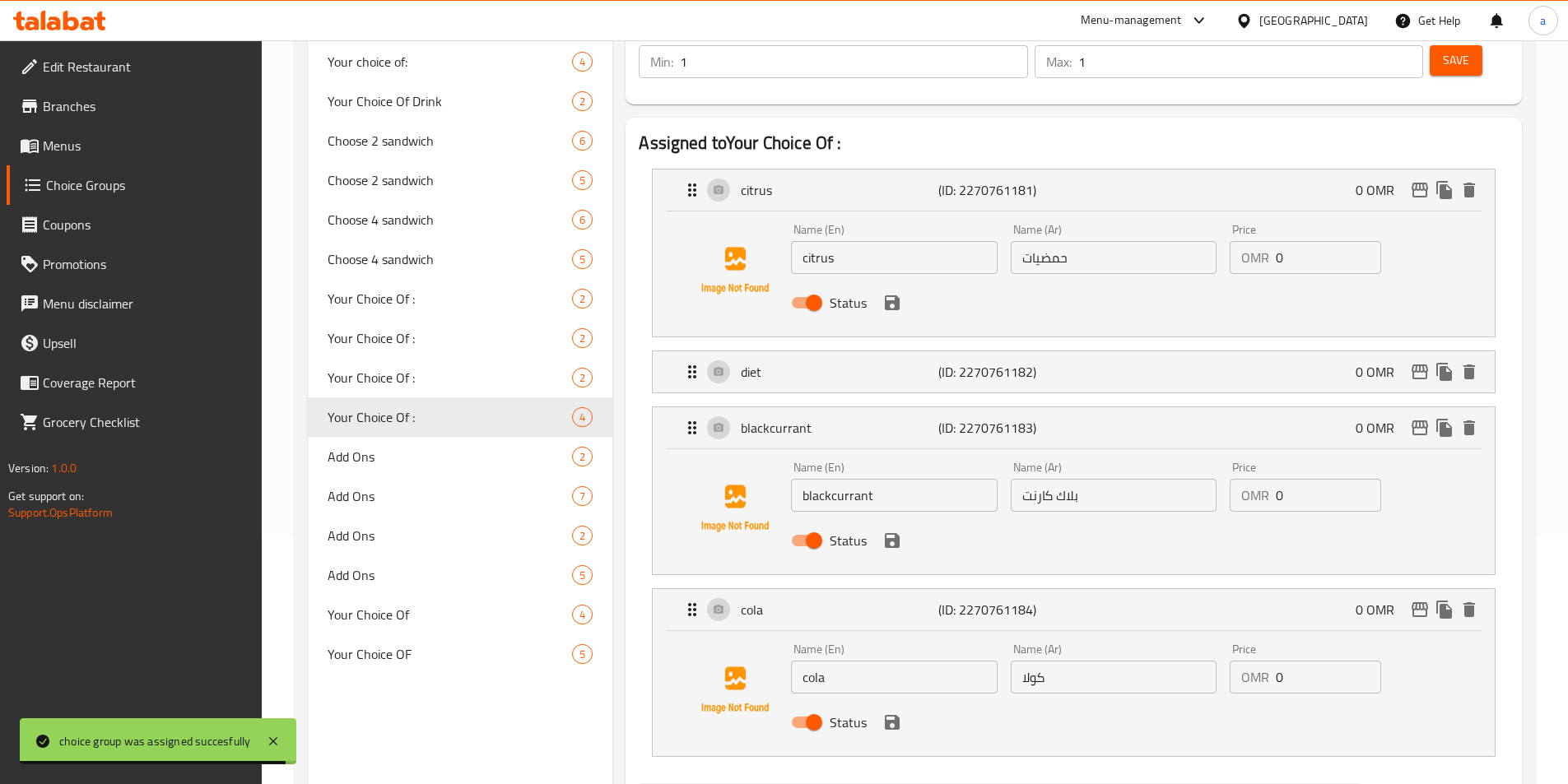
click at [889, 295] on icon "save" at bounding box center [891, 302] width 14 height 14
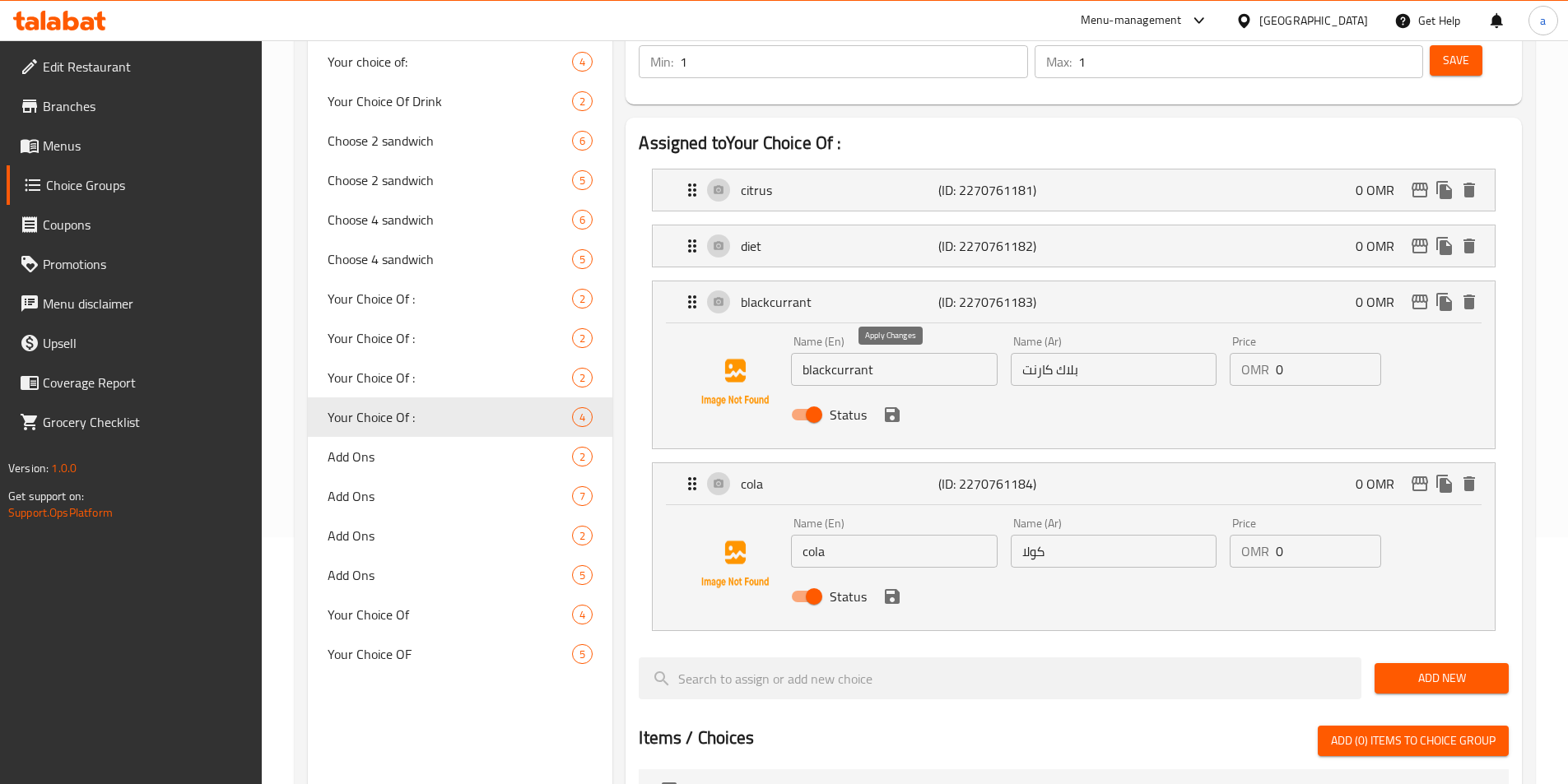
click at [890, 404] on icon "save" at bounding box center [891, 414] width 20 height 19
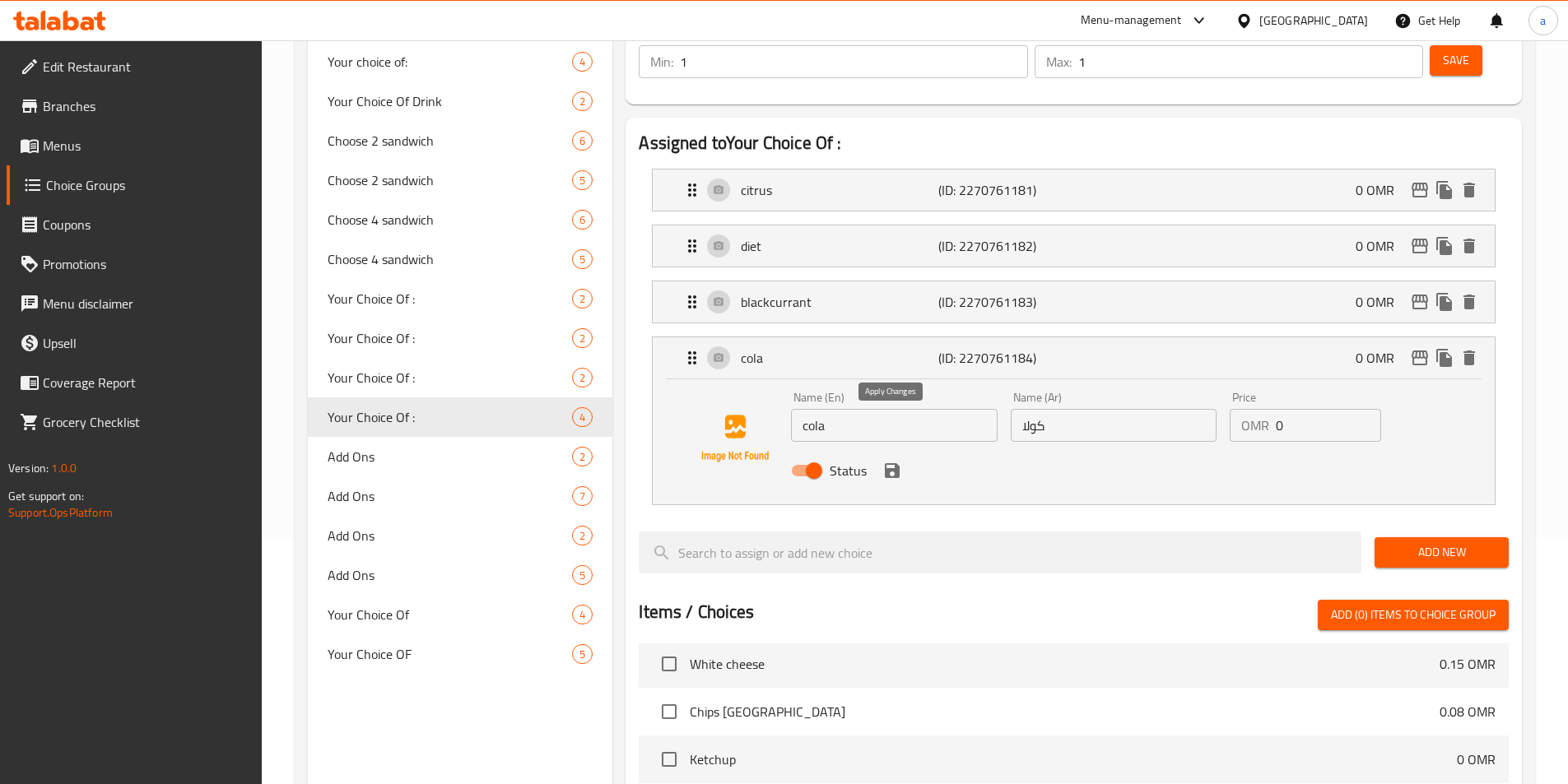
click at [891, 460] on icon "save" at bounding box center [891, 470] width 20 height 19
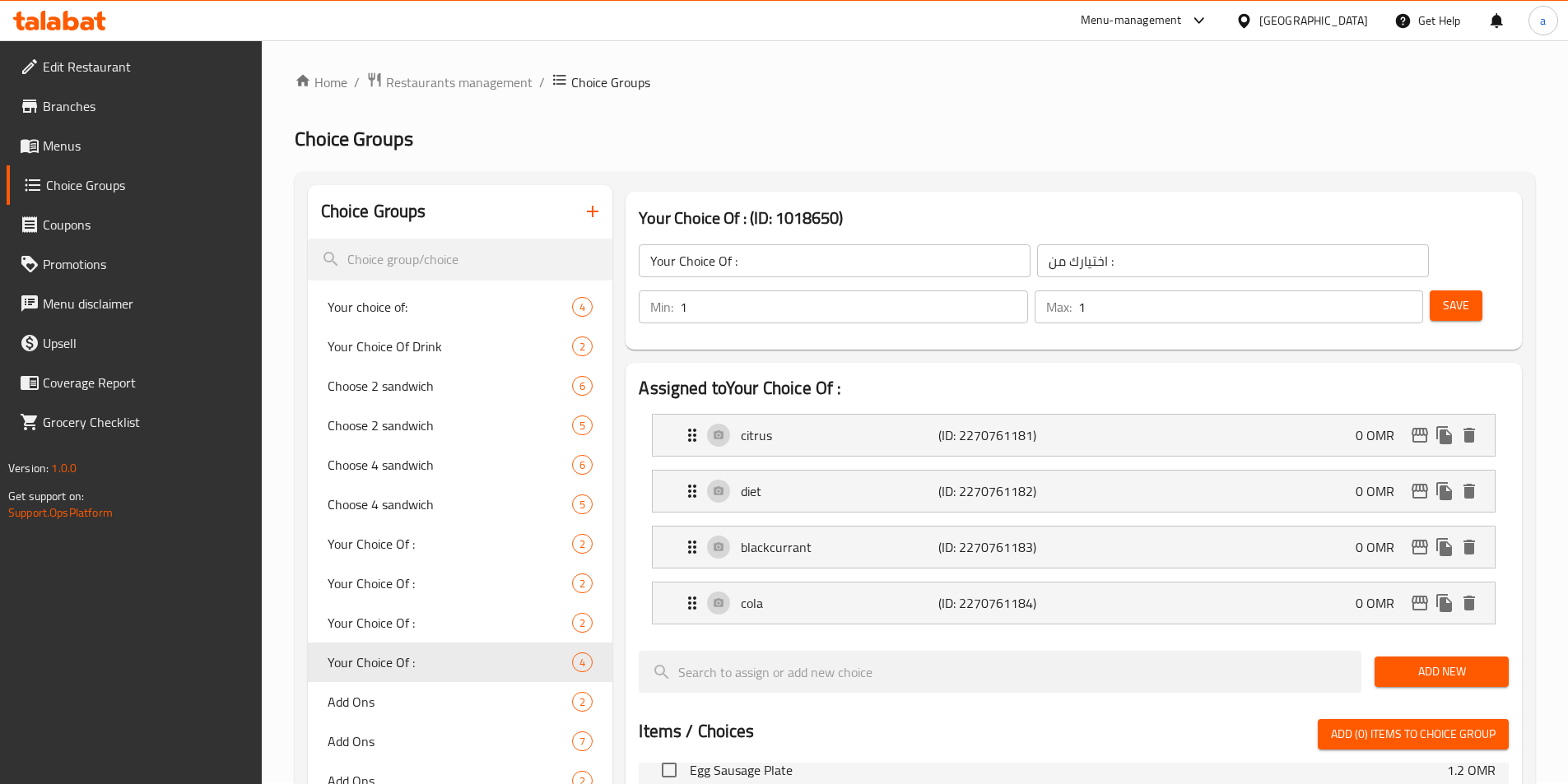
scroll to position [0, 0]
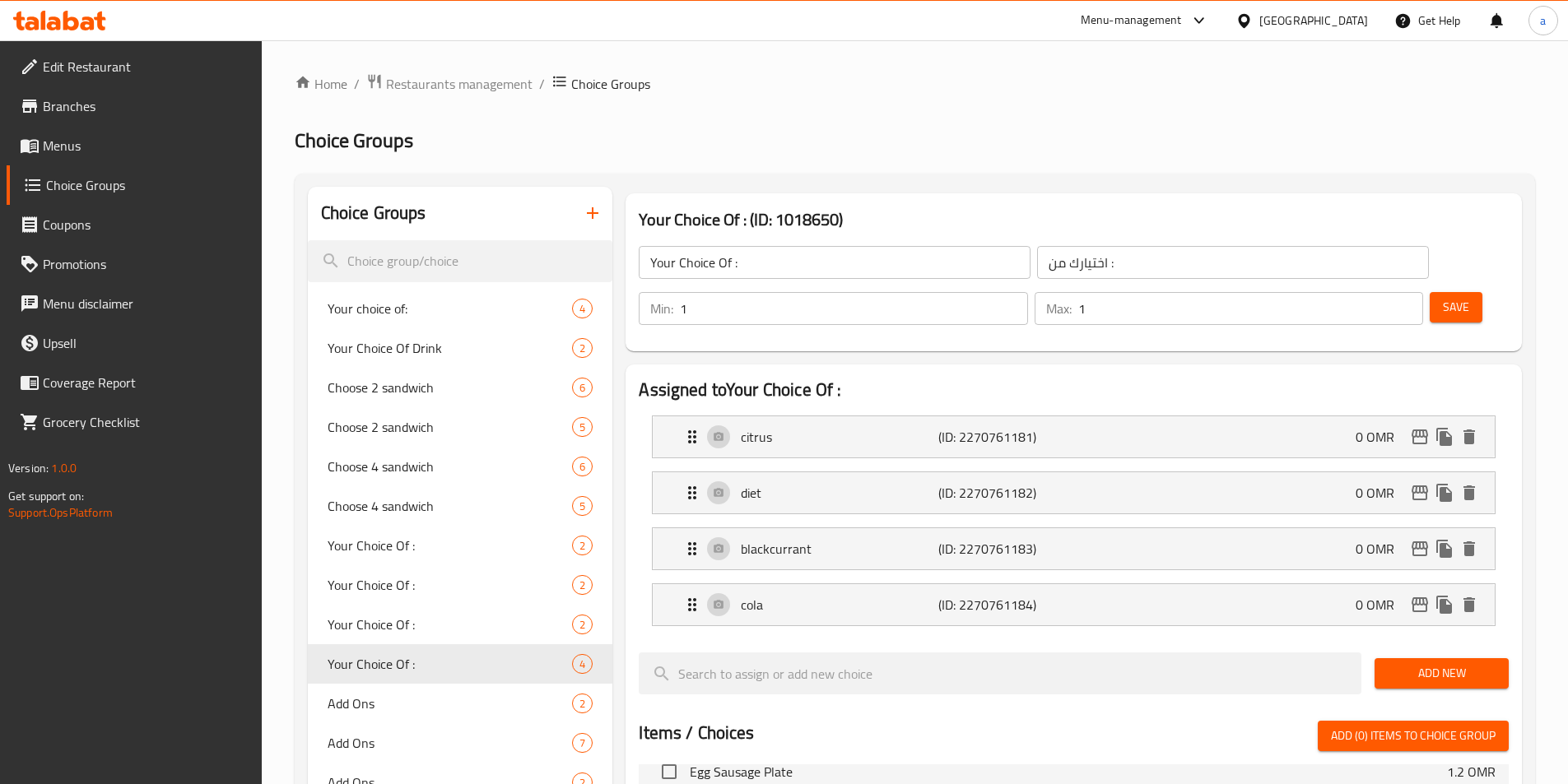
click at [481, 103] on div "Home / Restaurants management / Choice Groups Choice Groups Choice Groups Your …" at bounding box center [914, 727] width 1241 height 1309
click at [109, 158] on link "Menus" at bounding box center [134, 145] width 255 height 40
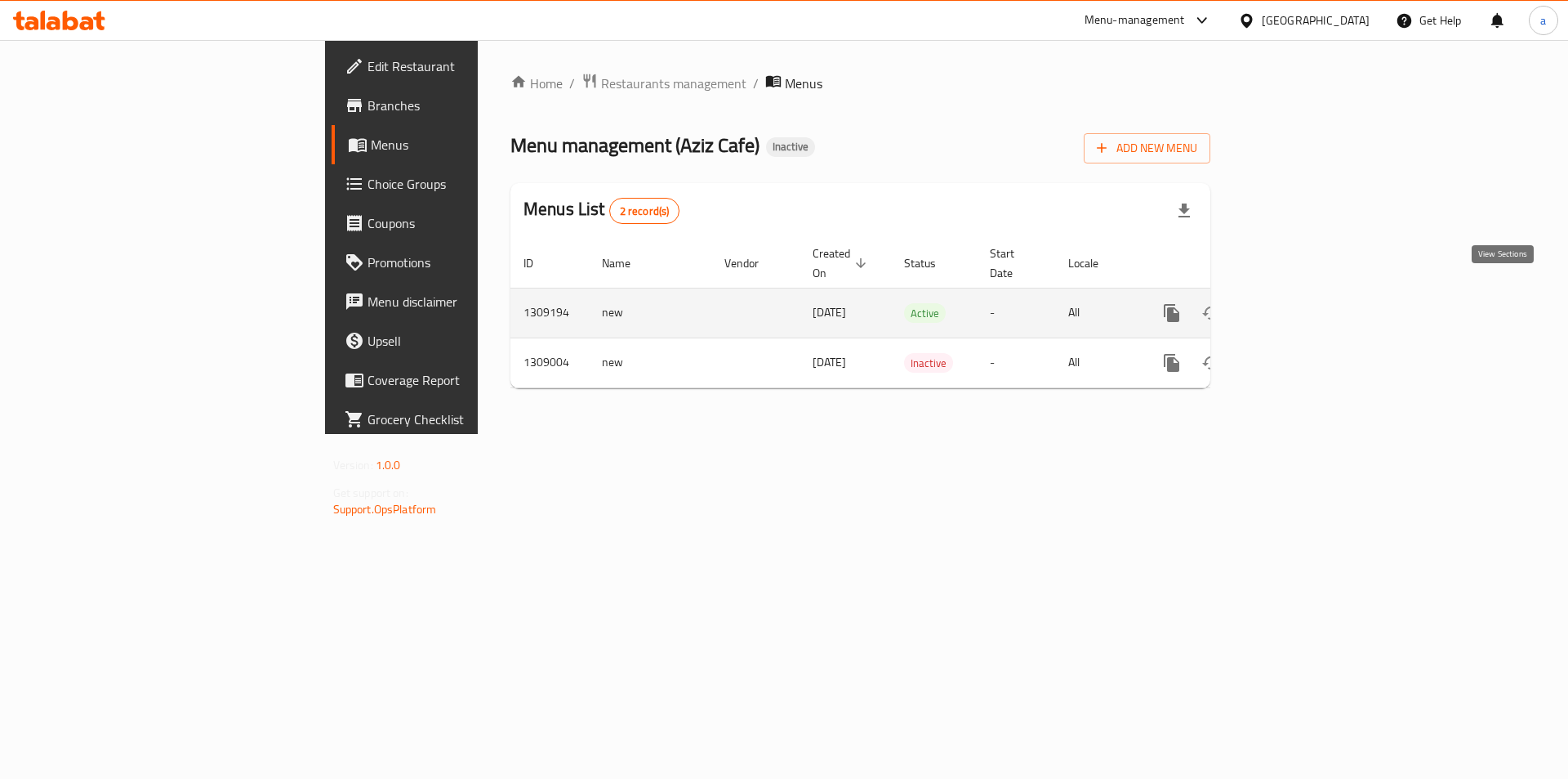
click at [1300, 303] on icon "enhanced table" at bounding box center [1289, 312] width 19 height 19
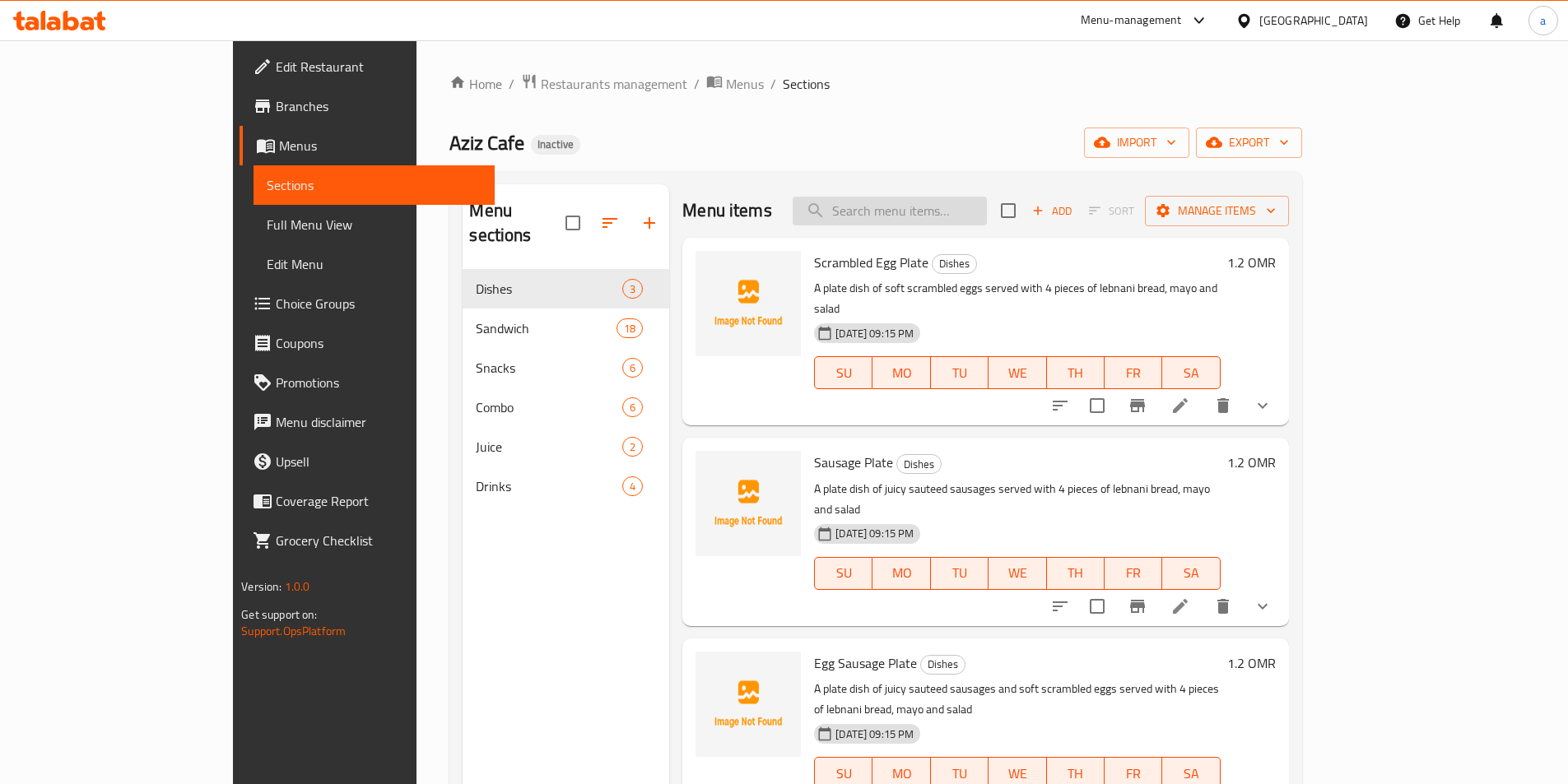
click at [949, 217] on input "search" at bounding box center [890, 211] width 194 height 29
paste input "Nuggets Fries Combo"
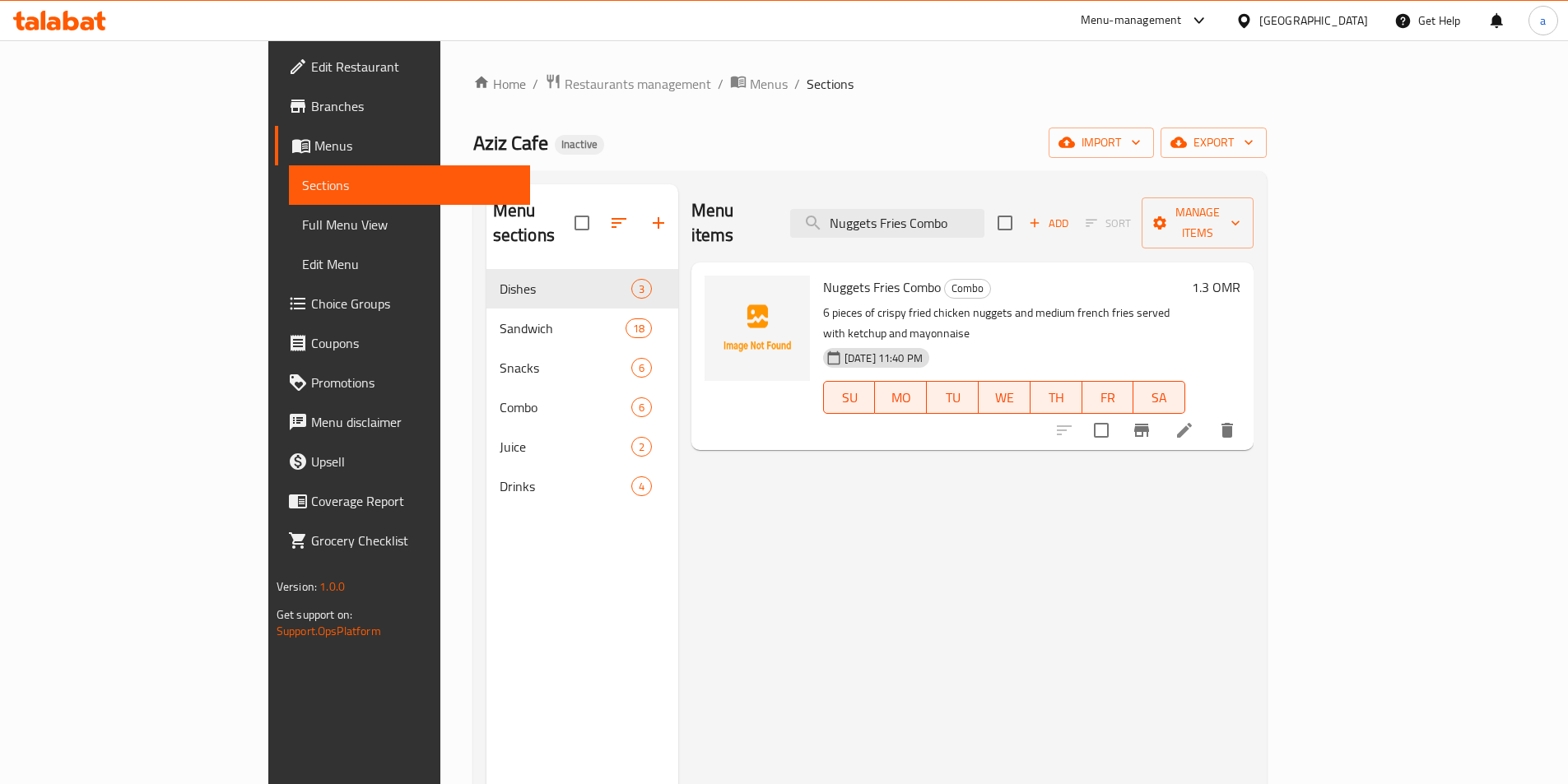
click at [1208, 415] on li at bounding box center [1184, 430] width 46 height 30
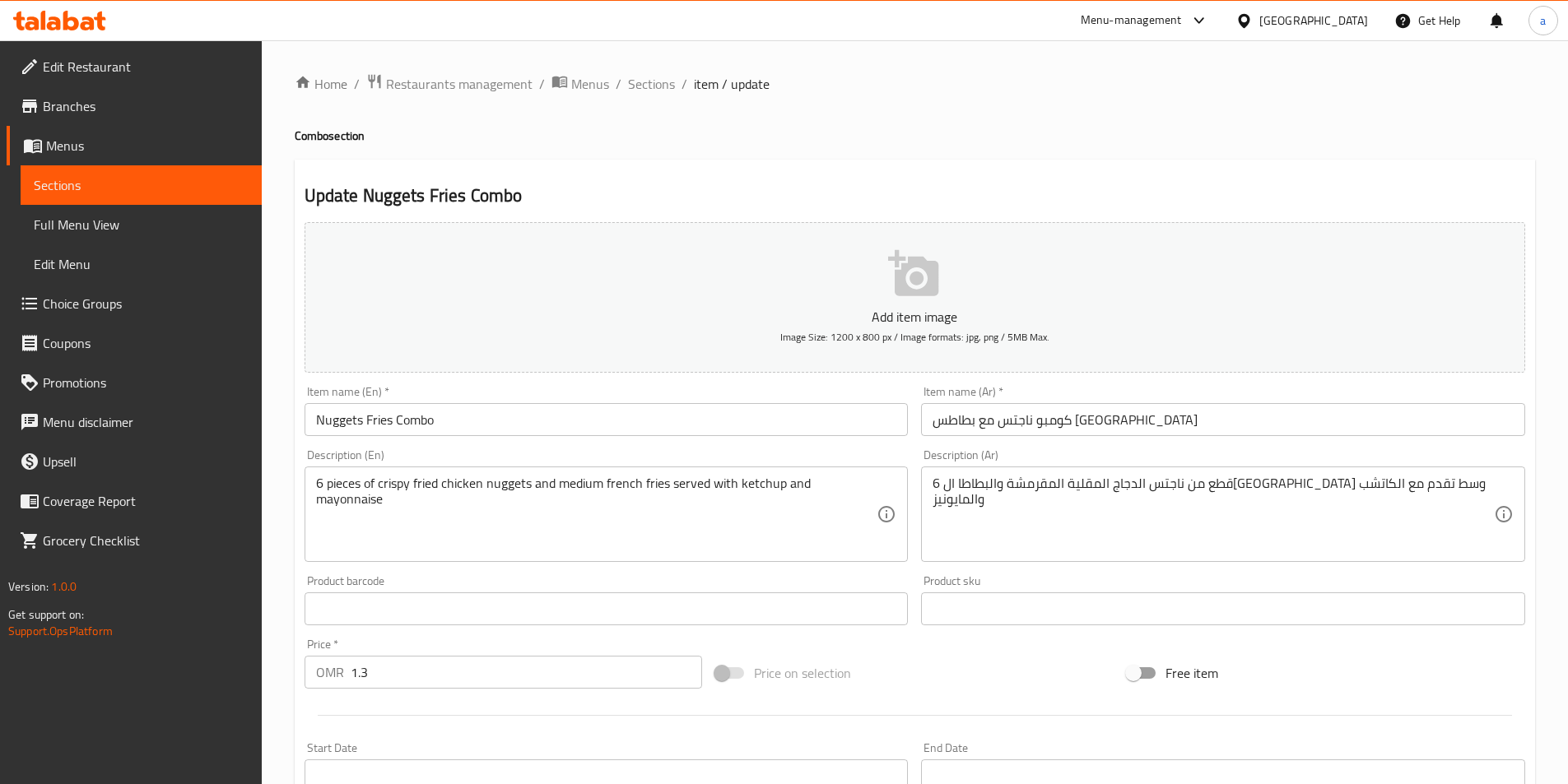
click at [1018, 418] on input "كومبو ناجتس مع بطاطس مقلية" at bounding box center [1223, 420] width 604 height 33
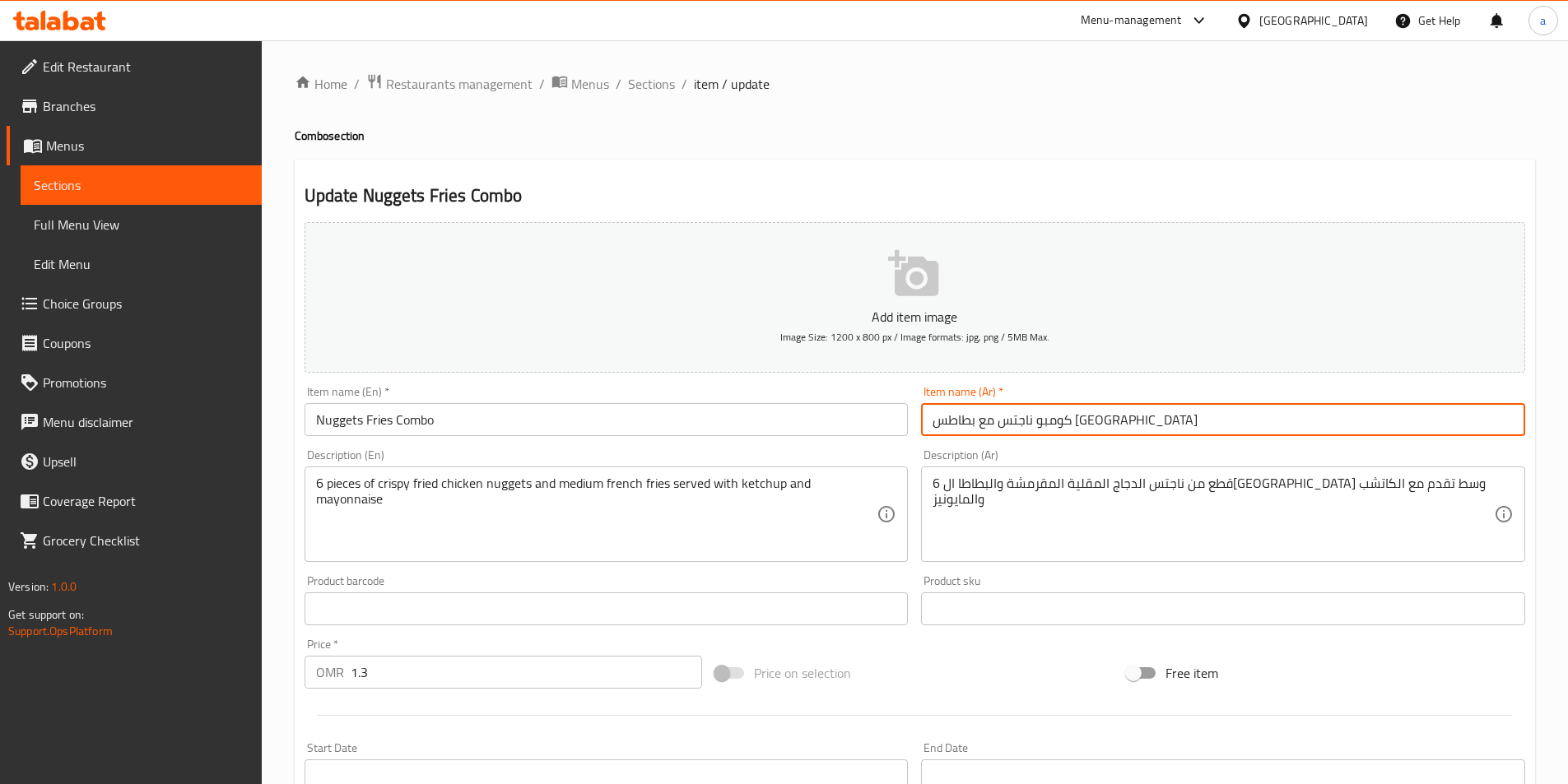
click at [1018, 418] on input "كومبو ناجتس مع بطاطس مقلية" at bounding box center [1223, 420] width 604 height 33
click at [1027, 425] on input "كومبو ناجتس مع بطاطس مقلية" at bounding box center [1223, 420] width 604 height 33
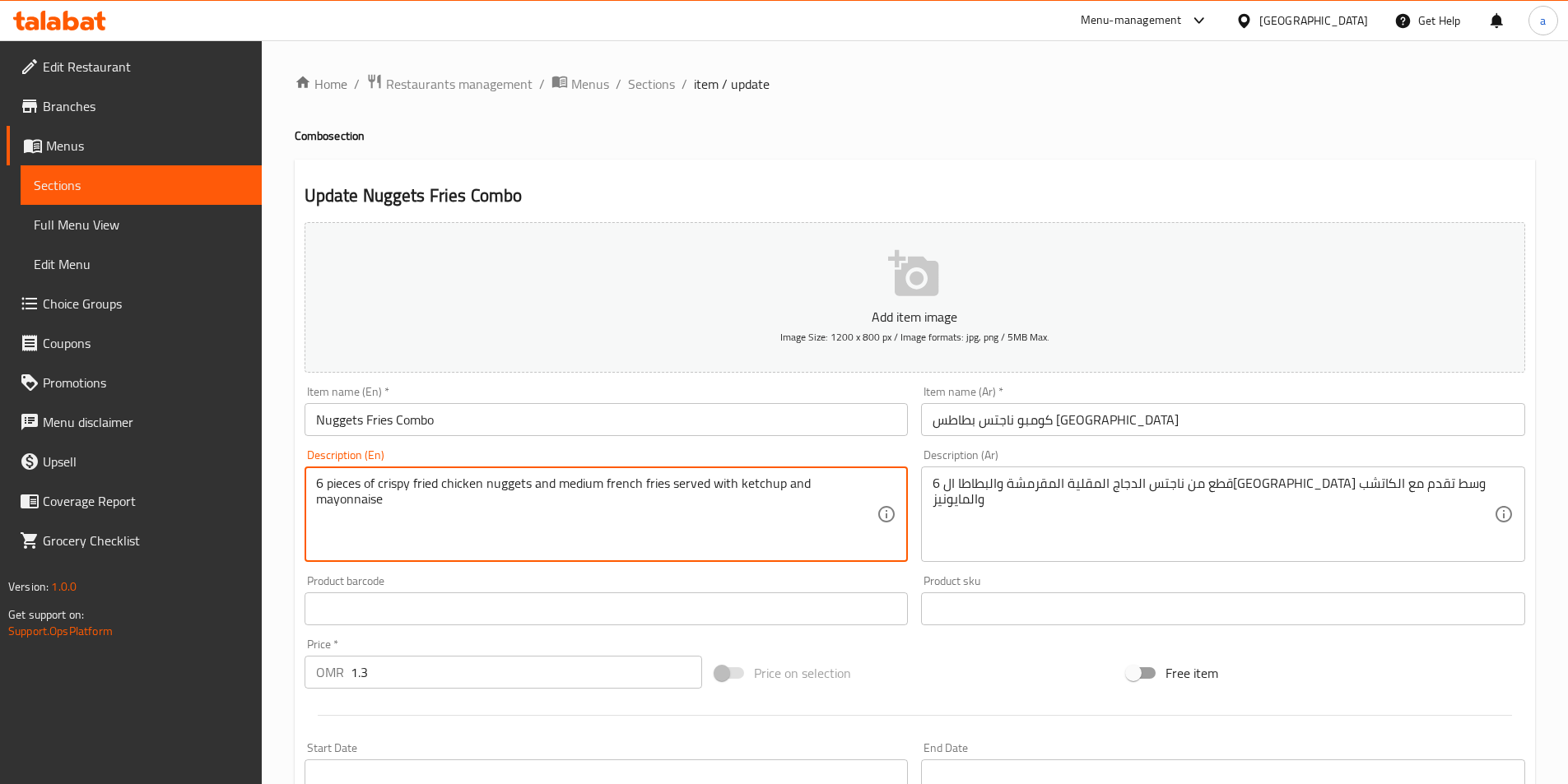
click at [329, 484] on textarea "6 pieces of crispy fried chicken nuggets and medium french fries served with ke…" at bounding box center [597, 514] width 561 height 78
click at [320, 490] on textarea "6 pieces of crispy fried chicken nuggets and medium french fries served with ke…" at bounding box center [597, 514] width 561 height 78
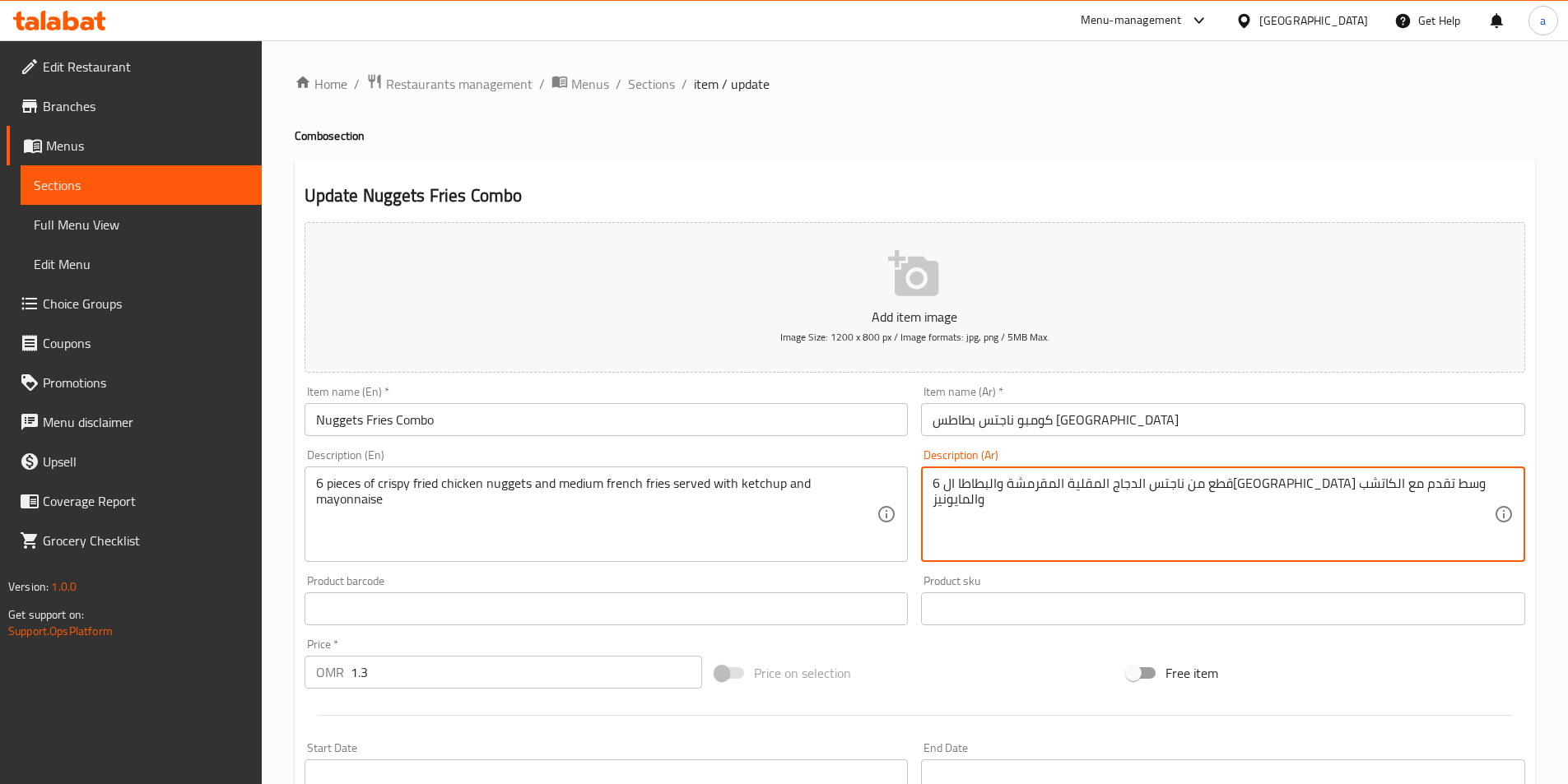
click at [1059, 494] on textarea "6 قطع من ناجتس الدجاج المقلية المقرمشة والبطاطا المقلية وسط تقدم مع الكاتشب وال…" at bounding box center [1214, 514] width 561 height 78
click at [1102, 537] on textarea "6 قطع من ناجتس الدجاج المقلية المقرمشة والبطاطا المقلية وسط تقدم مع الكاتشب وال…" at bounding box center [1214, 514] width 561 height 78
click at [1220, 483] on textarea "6 قطع من ناجتس الدجاج المقلية المقرمشة والبطاطا المقلية وسط تقدم مع الكاتشب وال…" at bounding box center [1214, 514] width 561 height 78
click at [1213, 486] on textarea "6 قطع من ناجتس الدجاج المقلية المقرمشة والبطاطا المقلية وسط تقدم مع الكاتشب وال…" at bounding box center [1214, 514] width 561 height 78
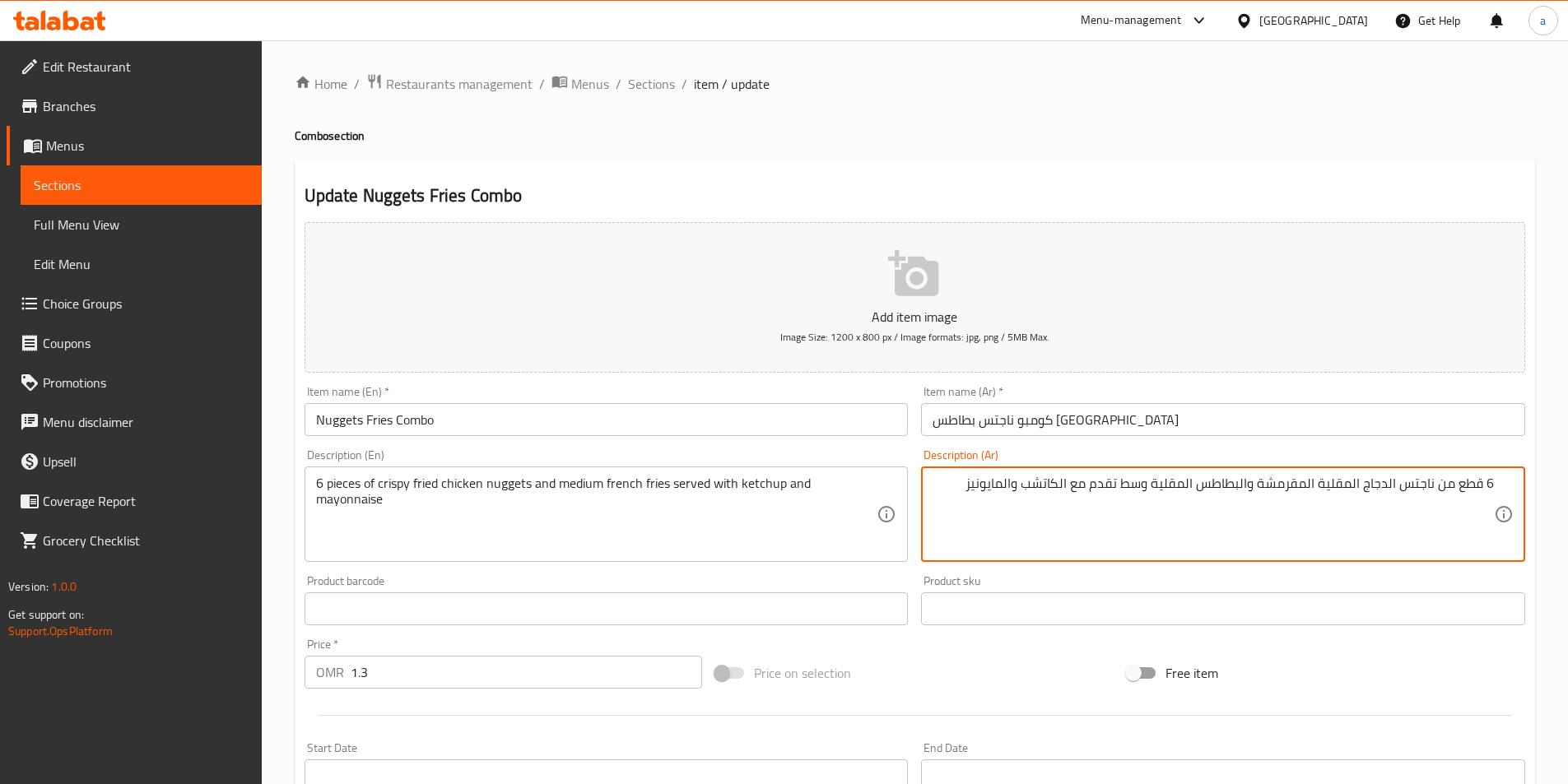
click at [1242, 491] on textarea "6 قطع من ناجتس الدجاج المقلية المقرمشة والبطاطس المقلية وسط تقدم مع الكاتشب وال…" at bounding box center [1214, 514] width 561 height 78
click at [1194, 486] on textarea "6 قطع من ناجتس الدجاج المقلية المقرمشة وبطاطس المقلية وسط تقدم مع الكاتشب والما…" at bounding box center [1214, 514] width 561 height 78
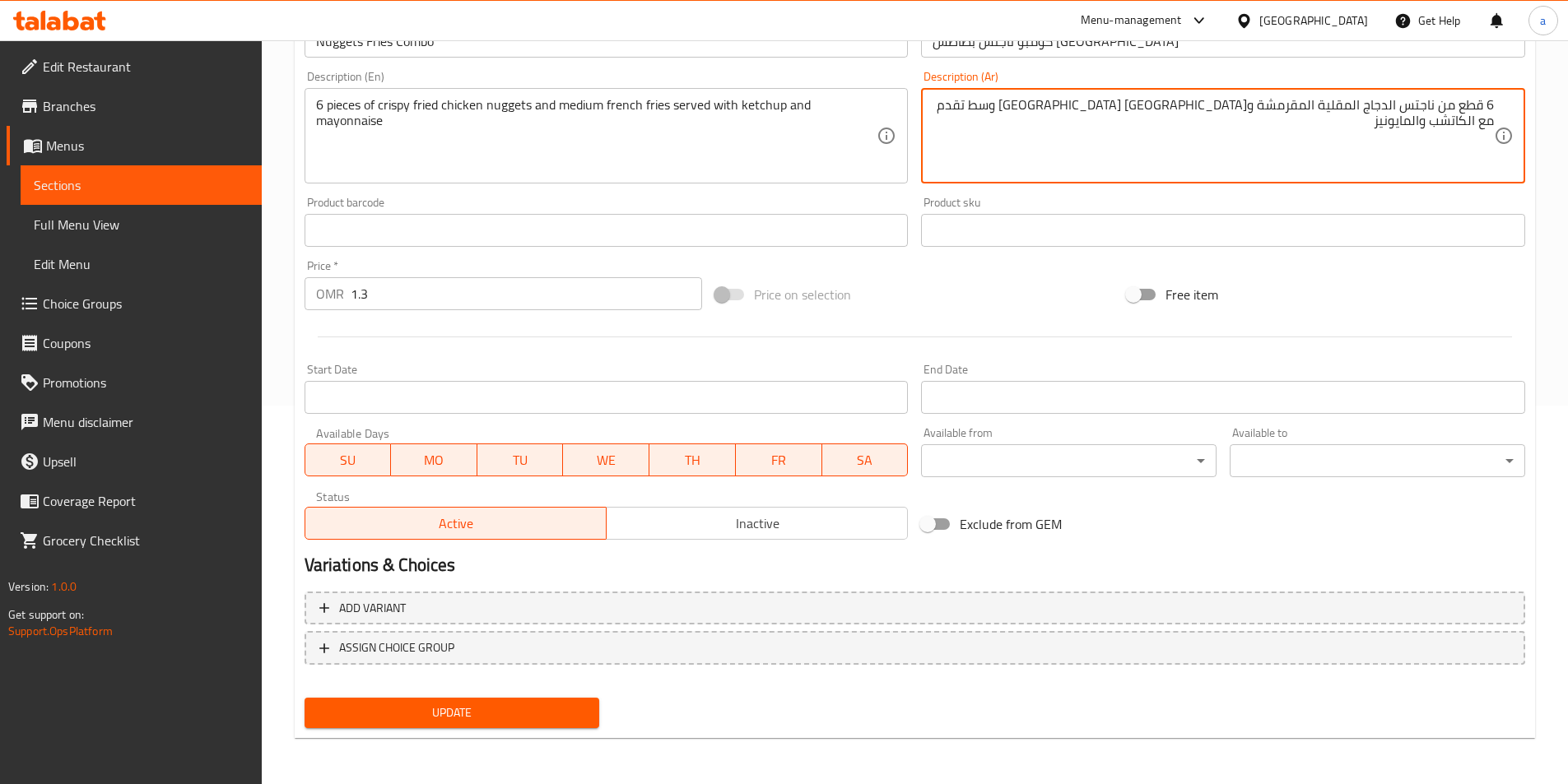
click at [505, 723] on span "Update" at bounding box center [452, 713] width 269 height 20
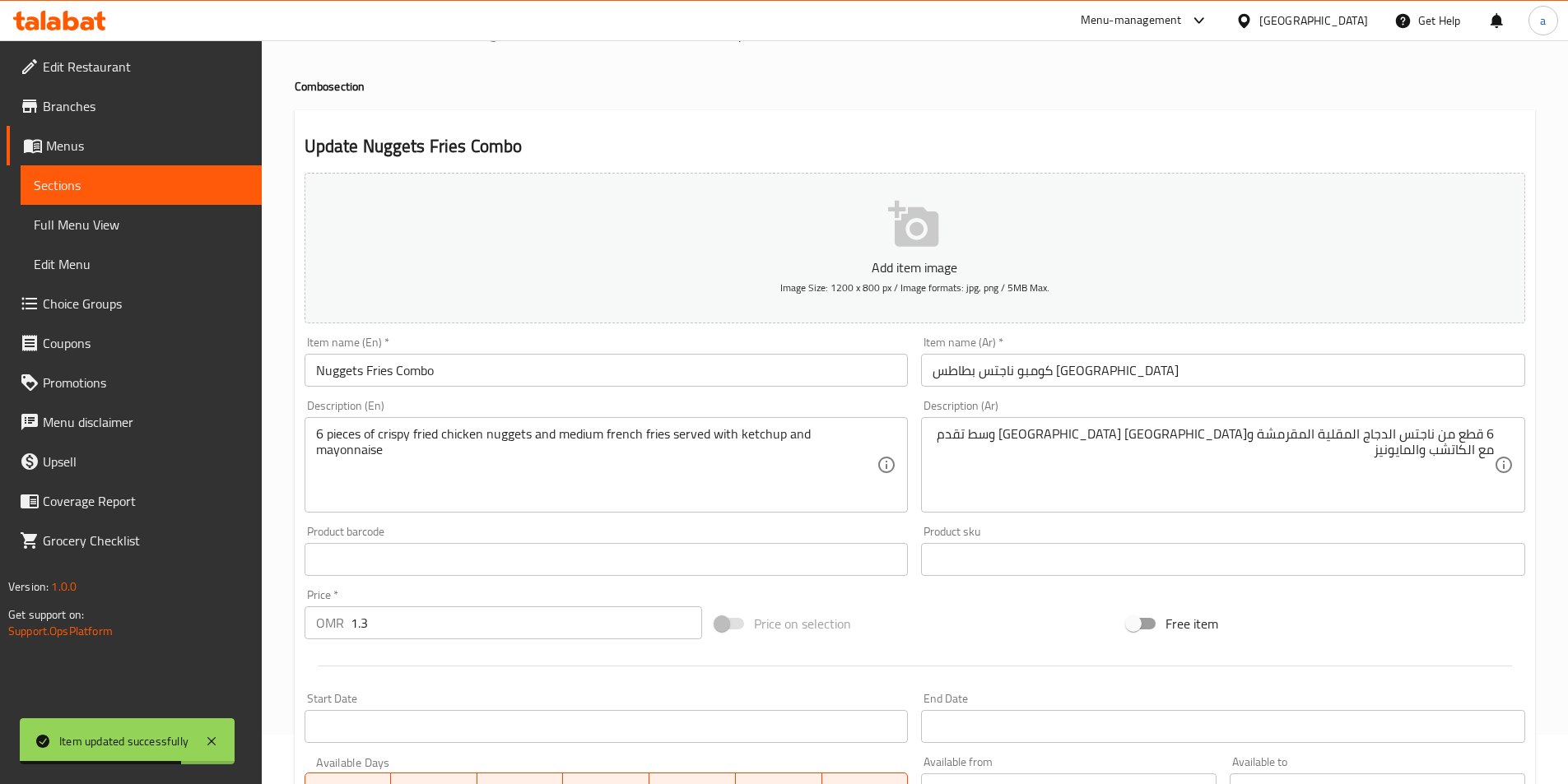
scroll to position [0, 0]
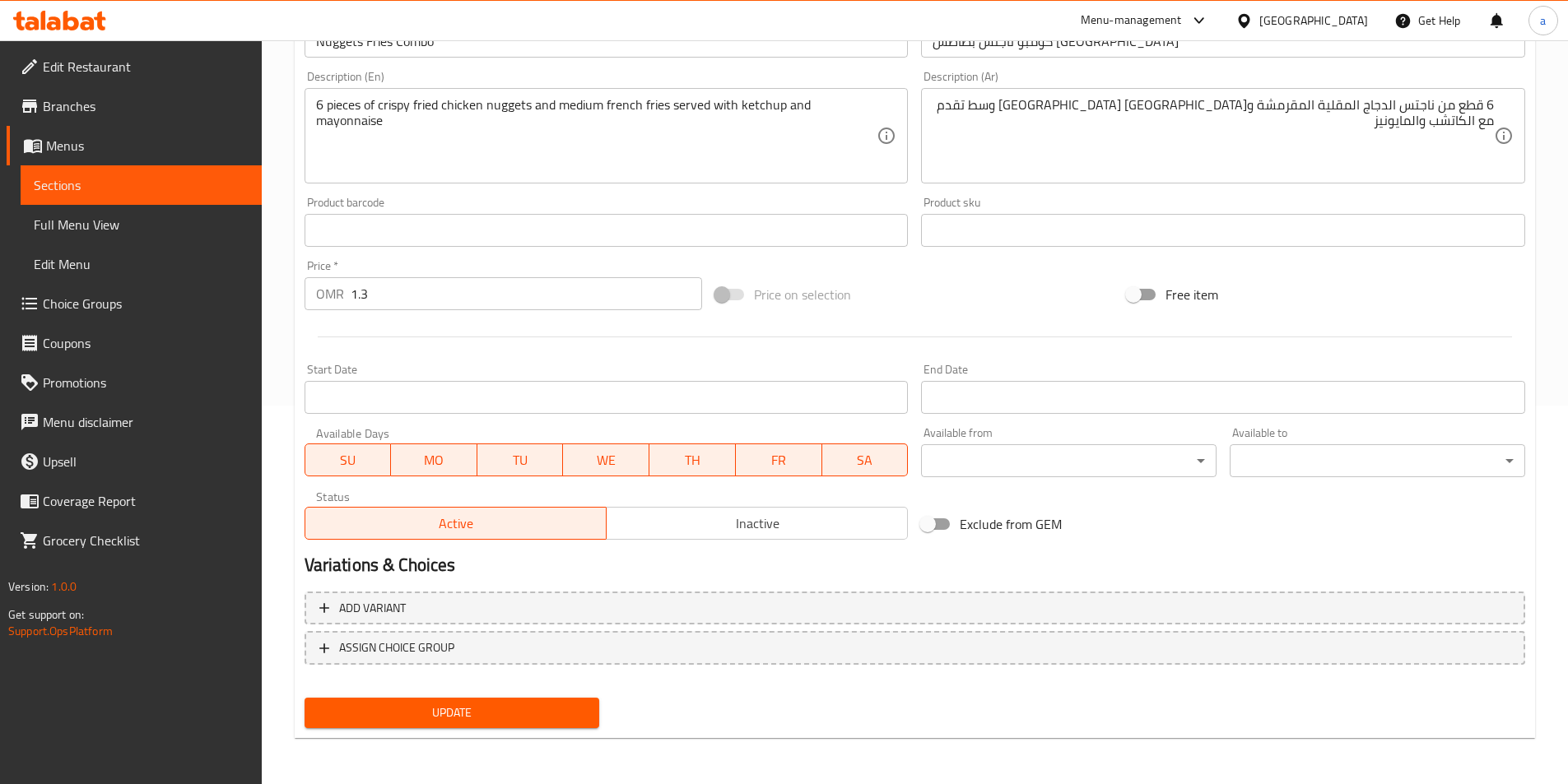
click at [530, 709] on span "Update" at bounding box center [452, 713] width 269 height 20
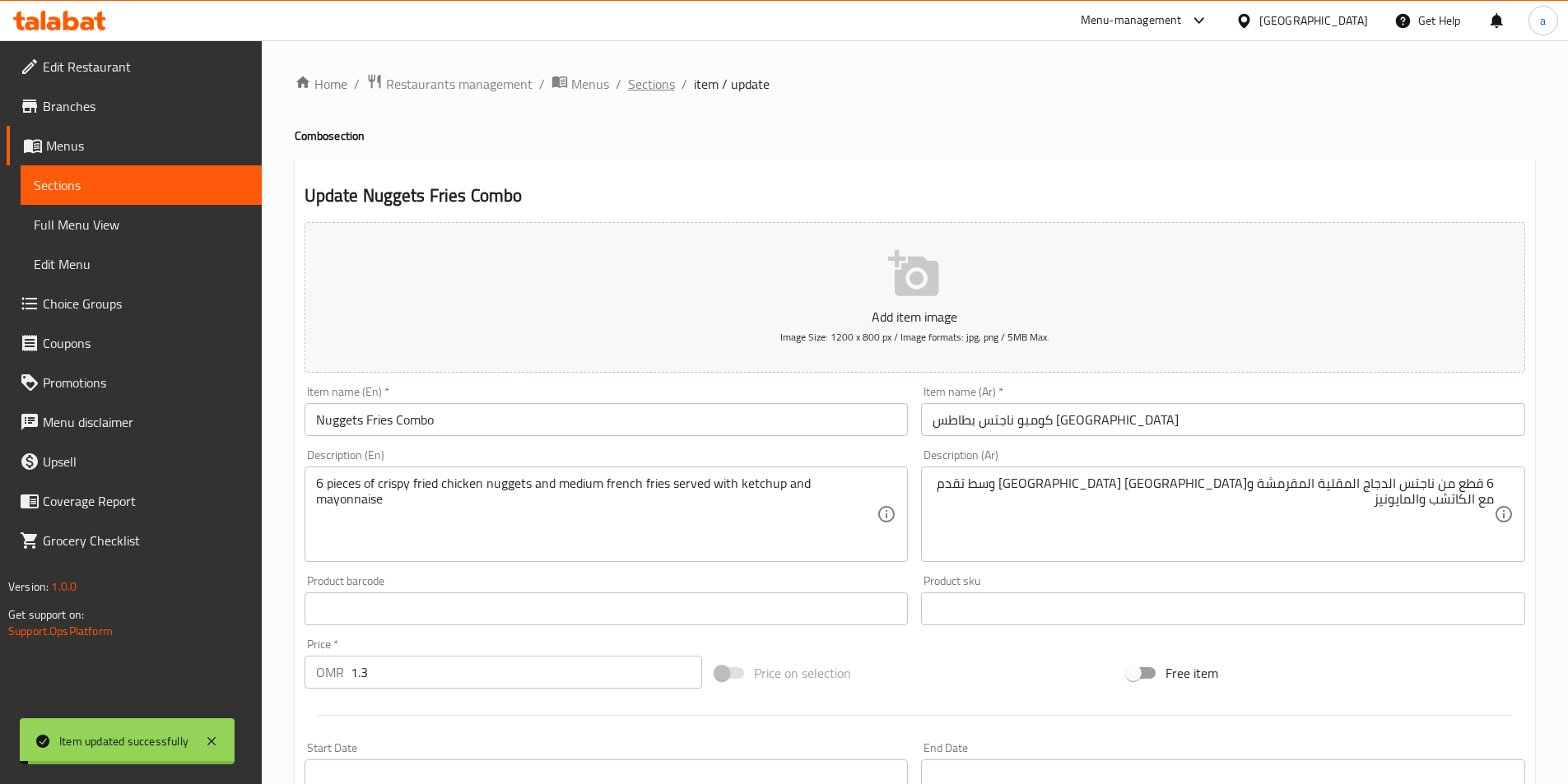
click at [650, 88] on span "Sections" at bounding box center [651, 83] width 47 height 19
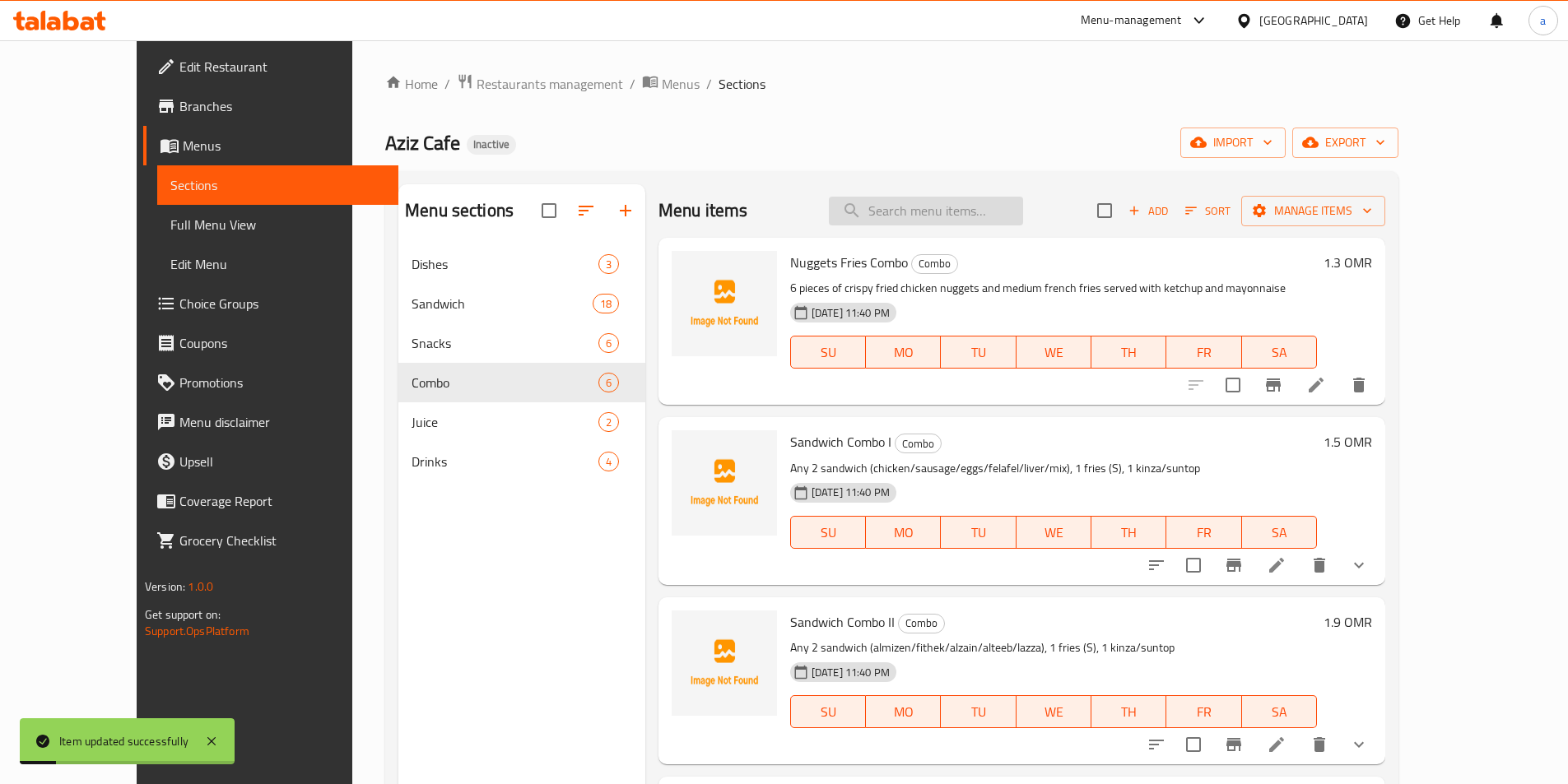
click at [936, 221] on input "search" at bounding box center [925, 211] width 194 height 29
paste input "Sandwich Combo II"
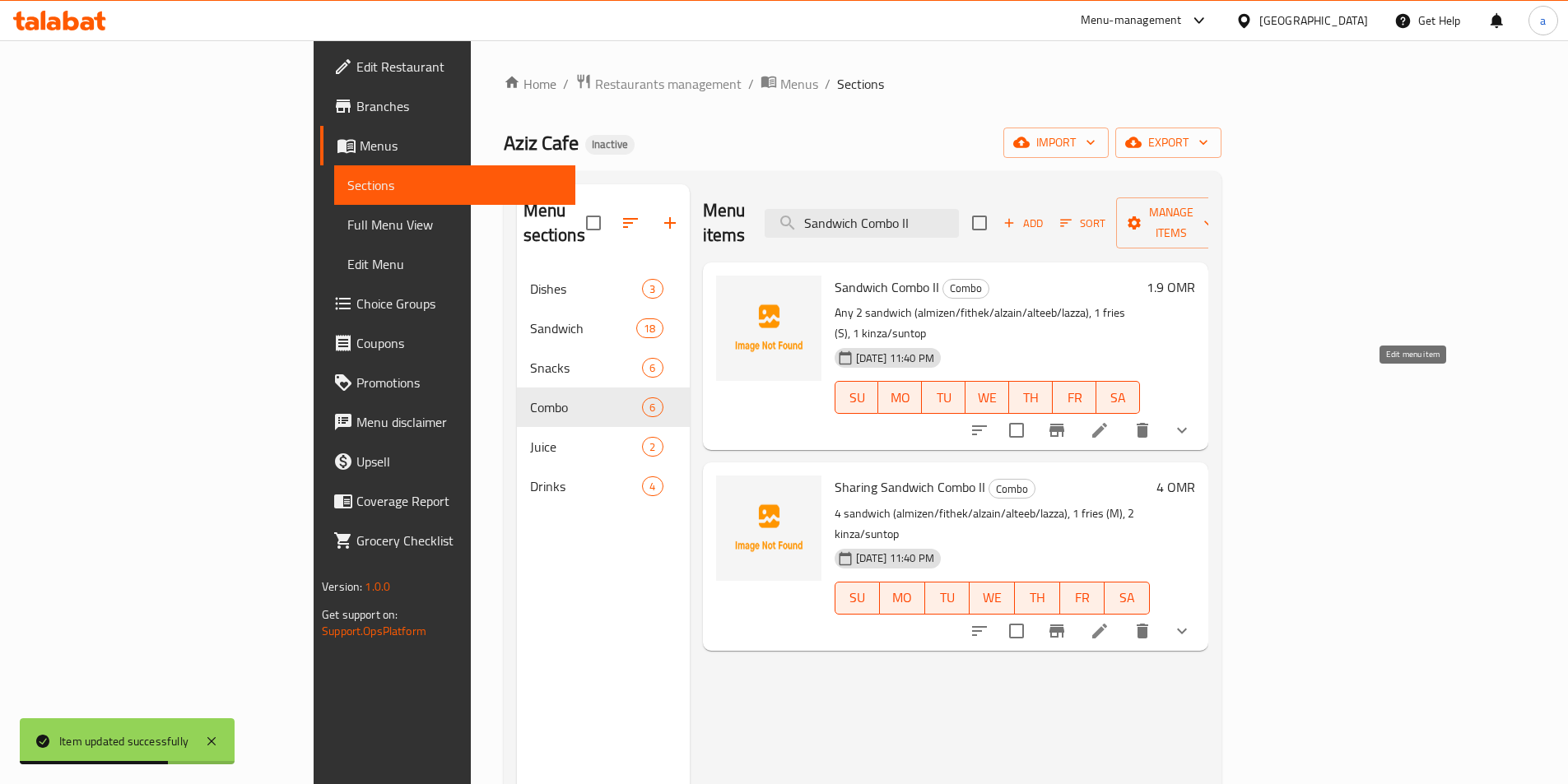
click at [1107, 423] on icon at bounding box center [1099, 430] width 14 height 14
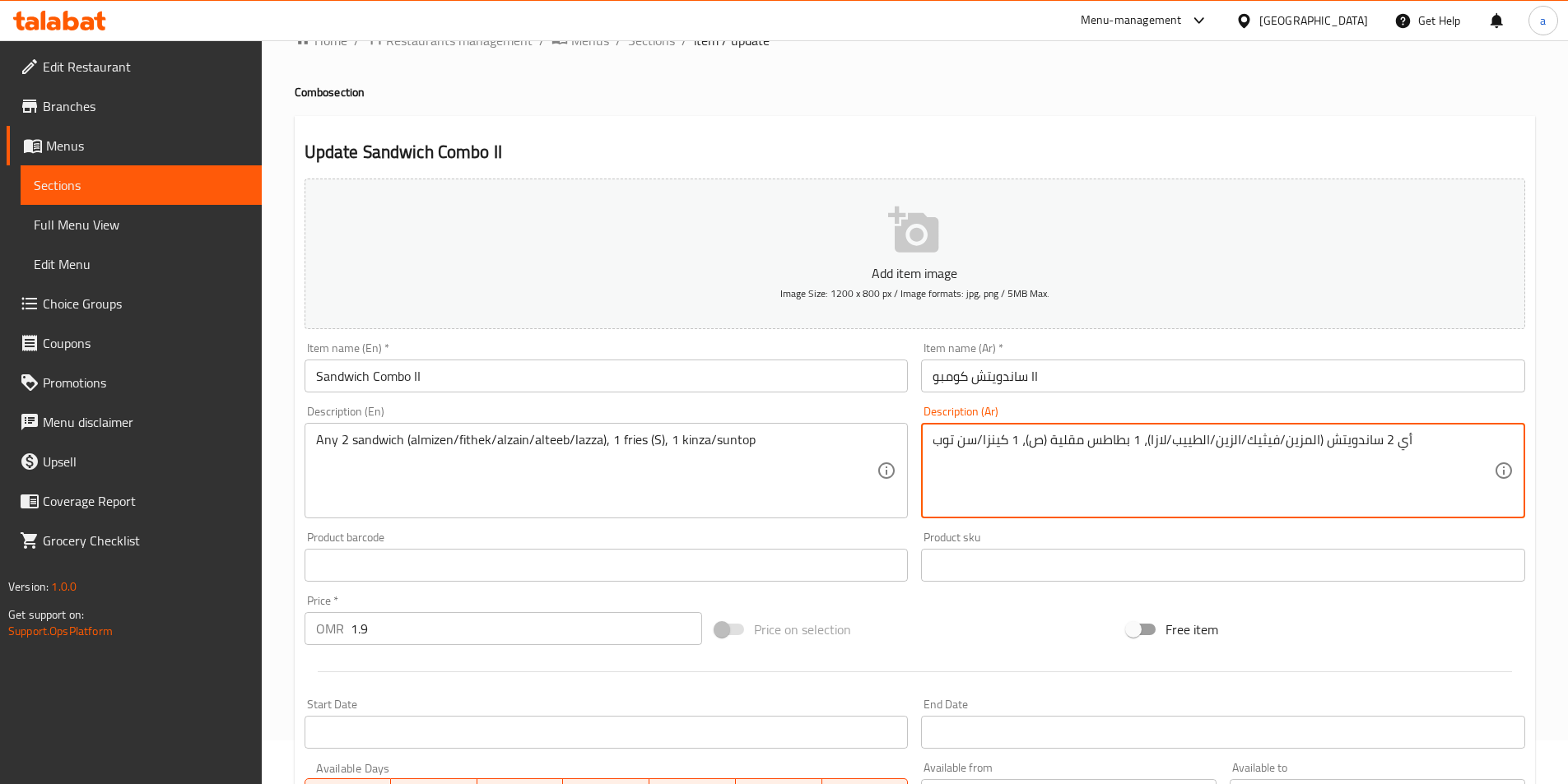
scroll to position [82, 0]
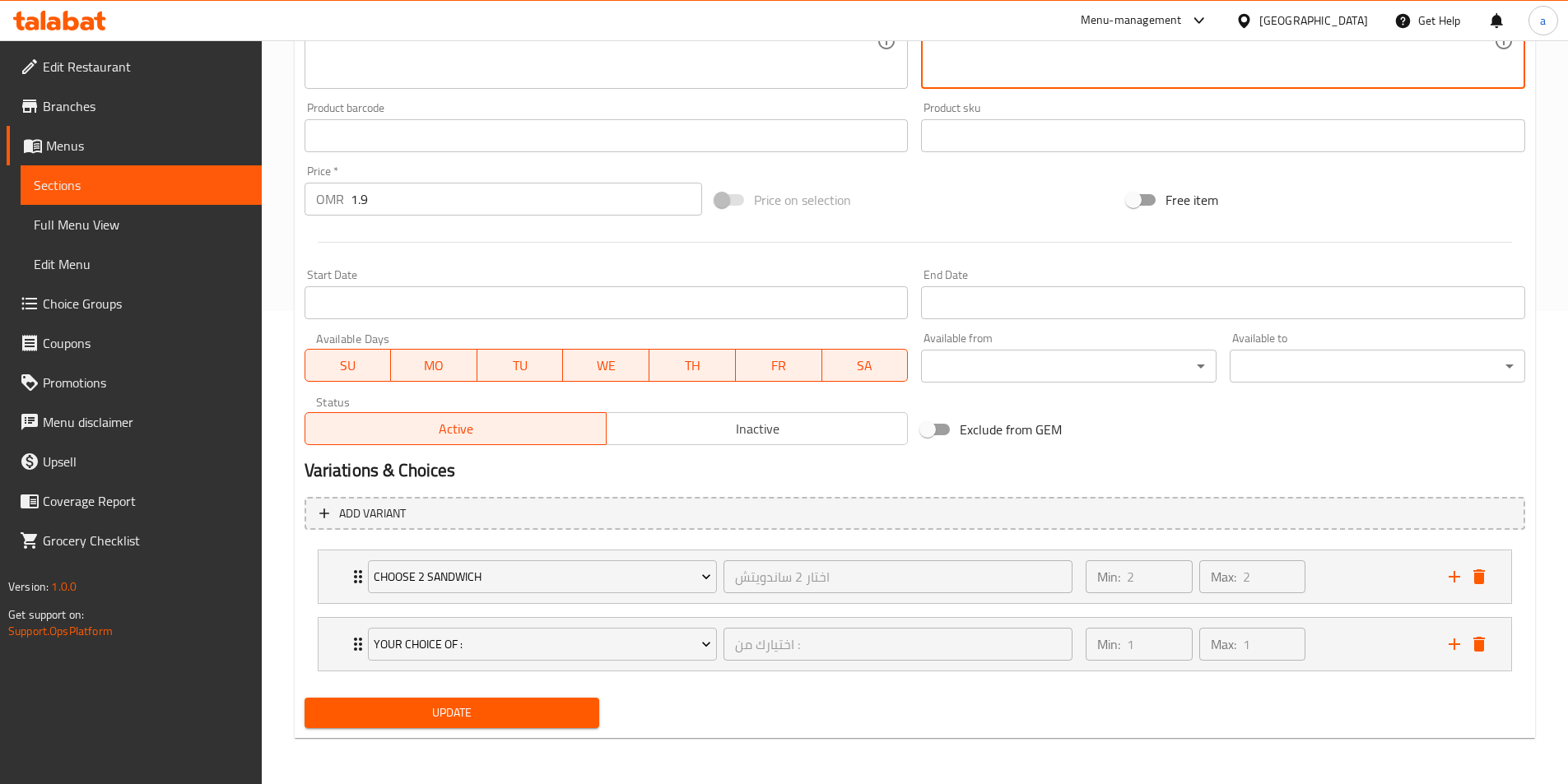
click at [477, 724] on button "Update" at bounding box center [452, 713] width 295 height 31
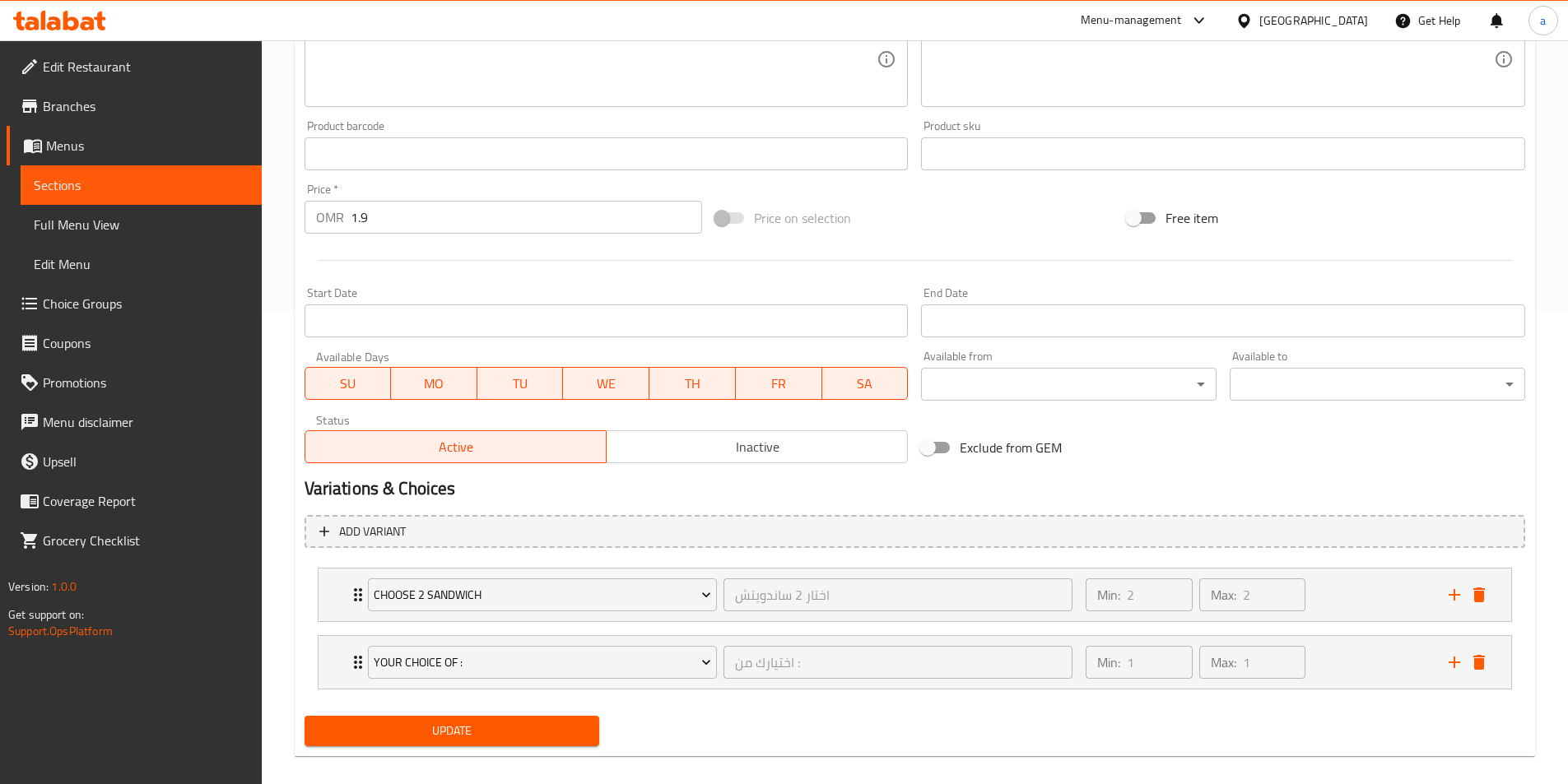
scroll to position [28, 0]
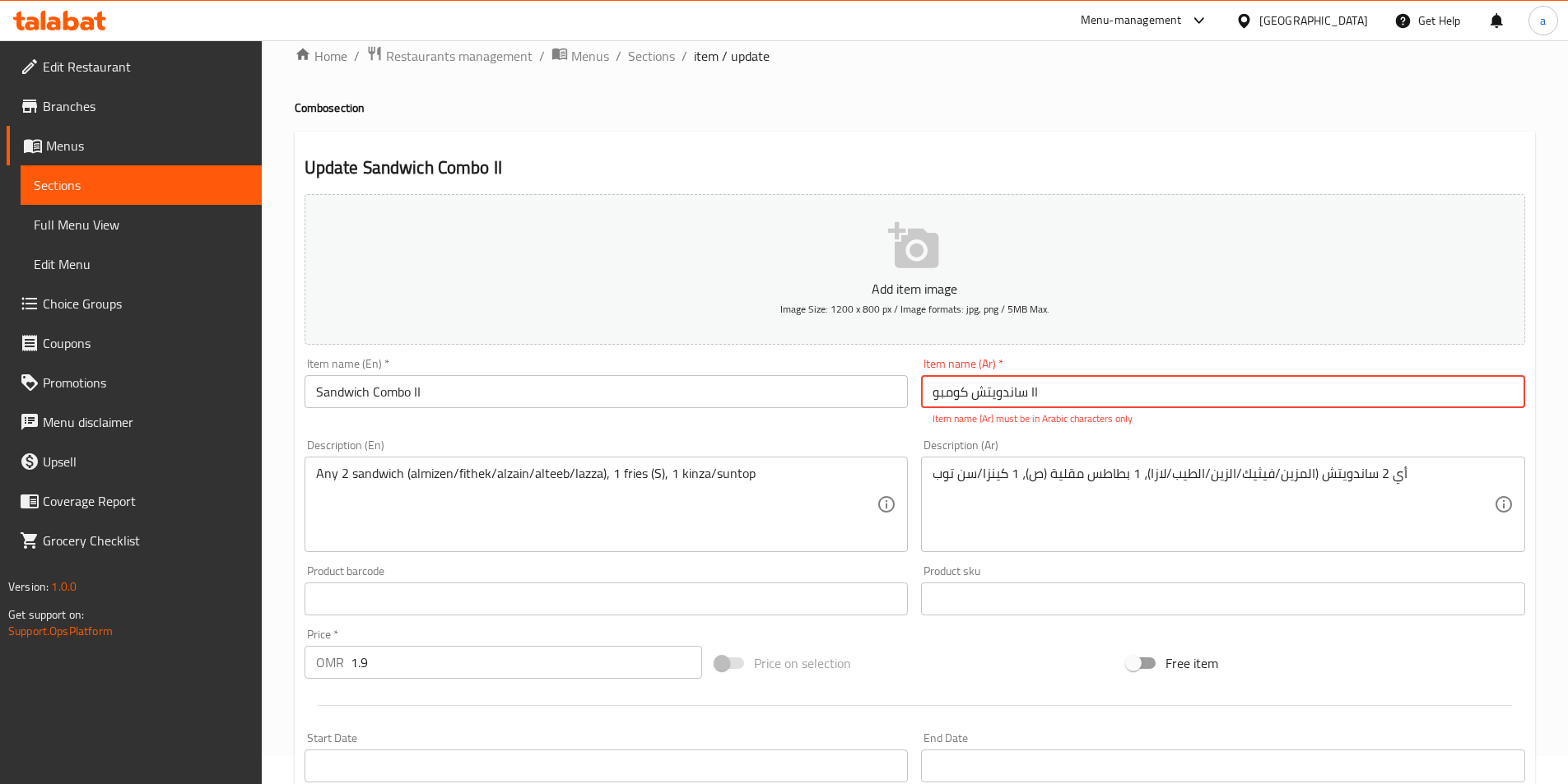
drag, startPoint x: 1041, startPoint y: 404, endPoint x: 1032, endPoint y: 398, distance: 10.8
click at [1032, 398] on input "ساندويتش كومبو II" at bounding box center [1223, 392] width 604 height 33
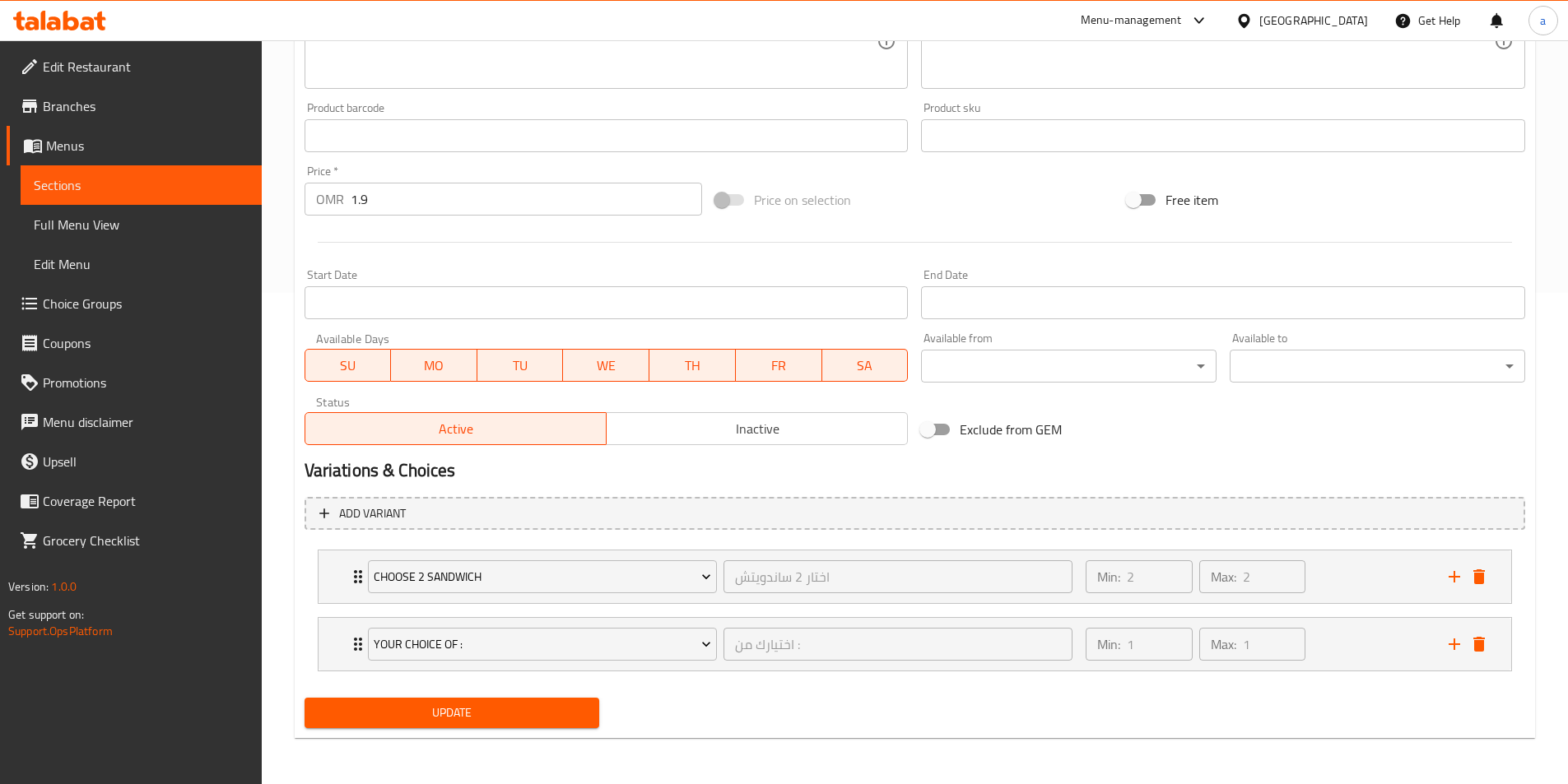
click at [516, 713] on span "Update" at bounding box center [452, 713] width 269 height 20
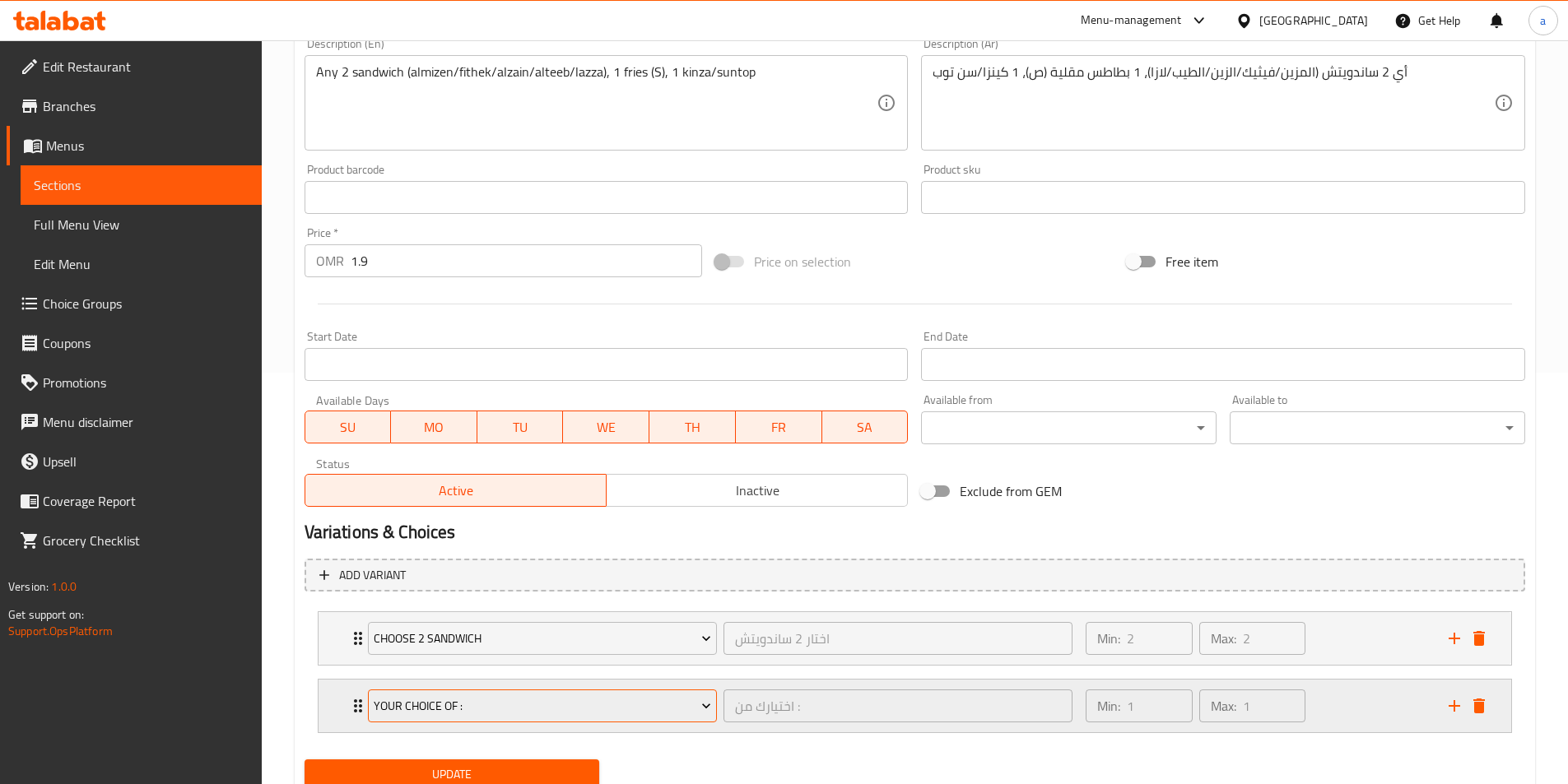
scroll to position [473, 0]
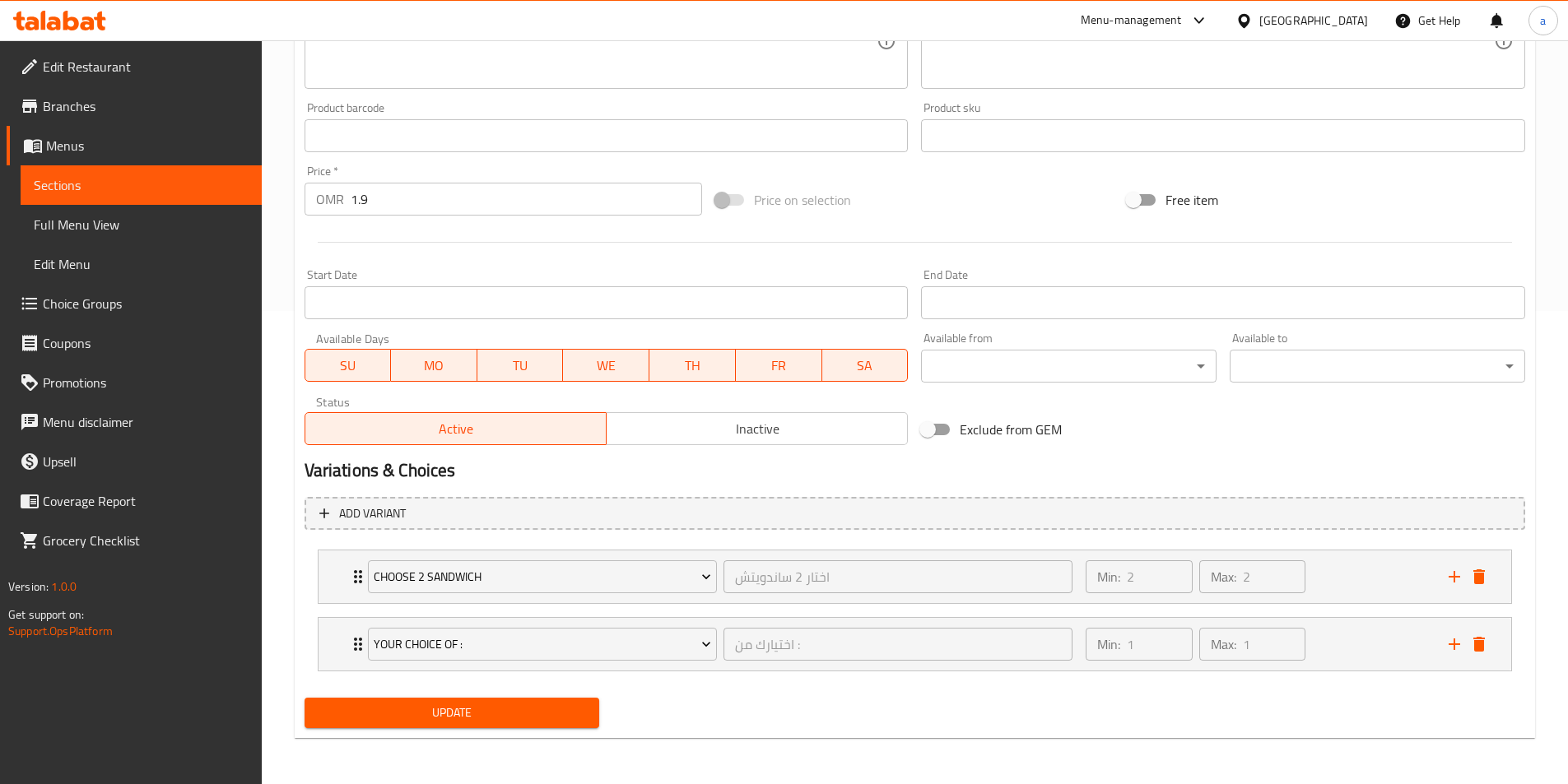
click at [490, 708] on span "Update" at bounding box center [452, 713] width 269 height 20
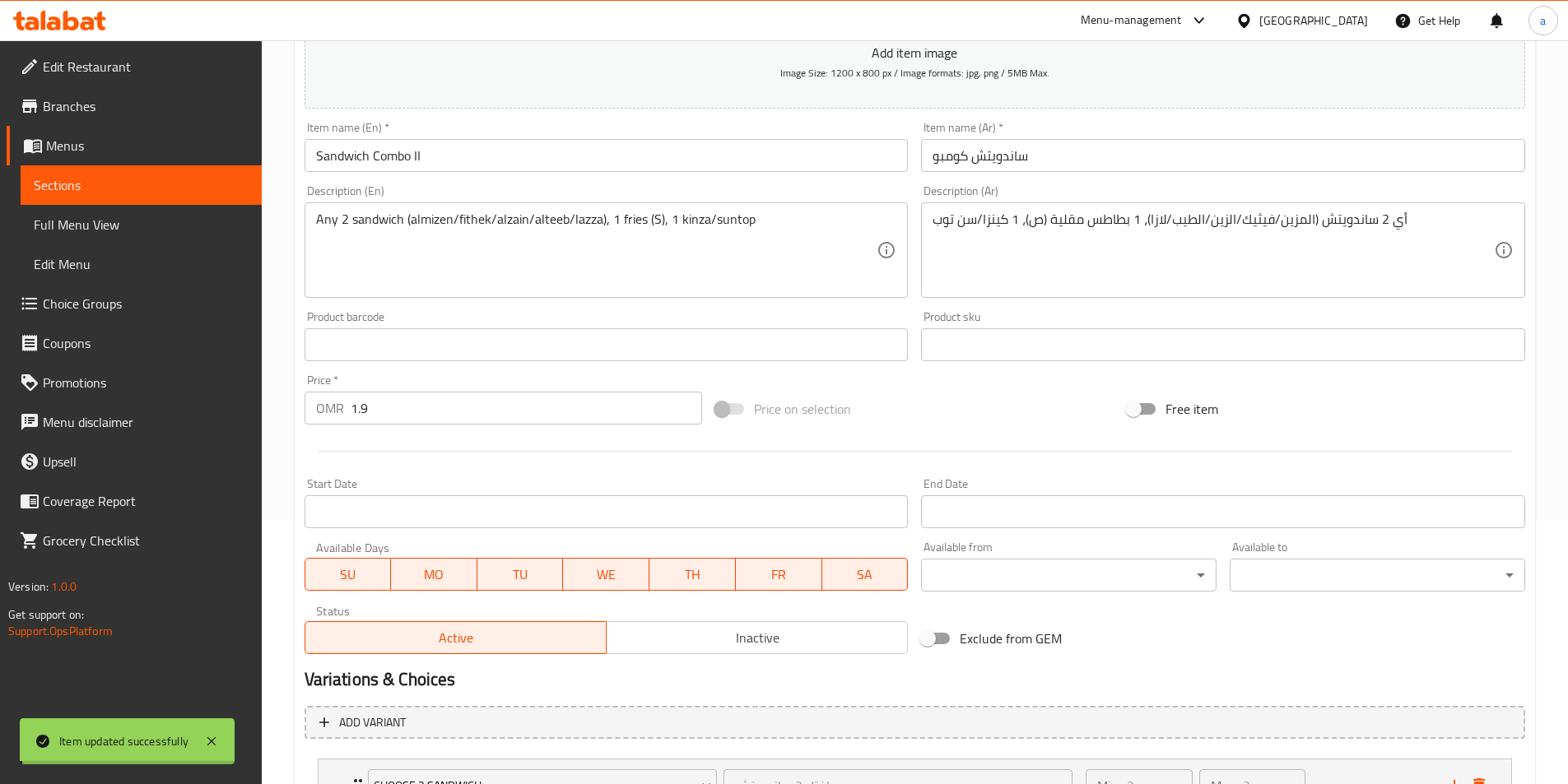
scroll to position [226, 0]
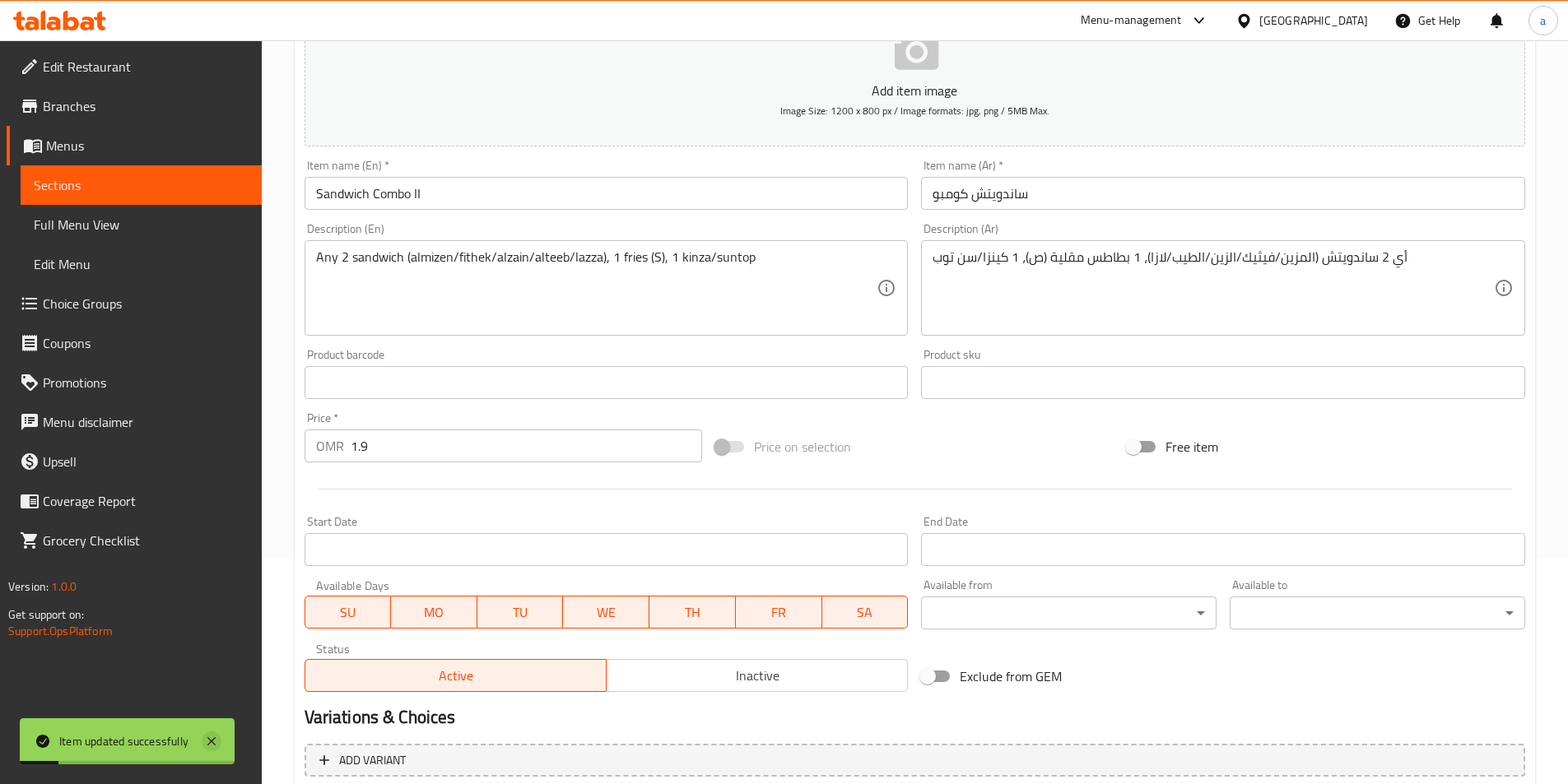
click at [221, 733] on icon at bounding box center [211, 741] width 20 height 19
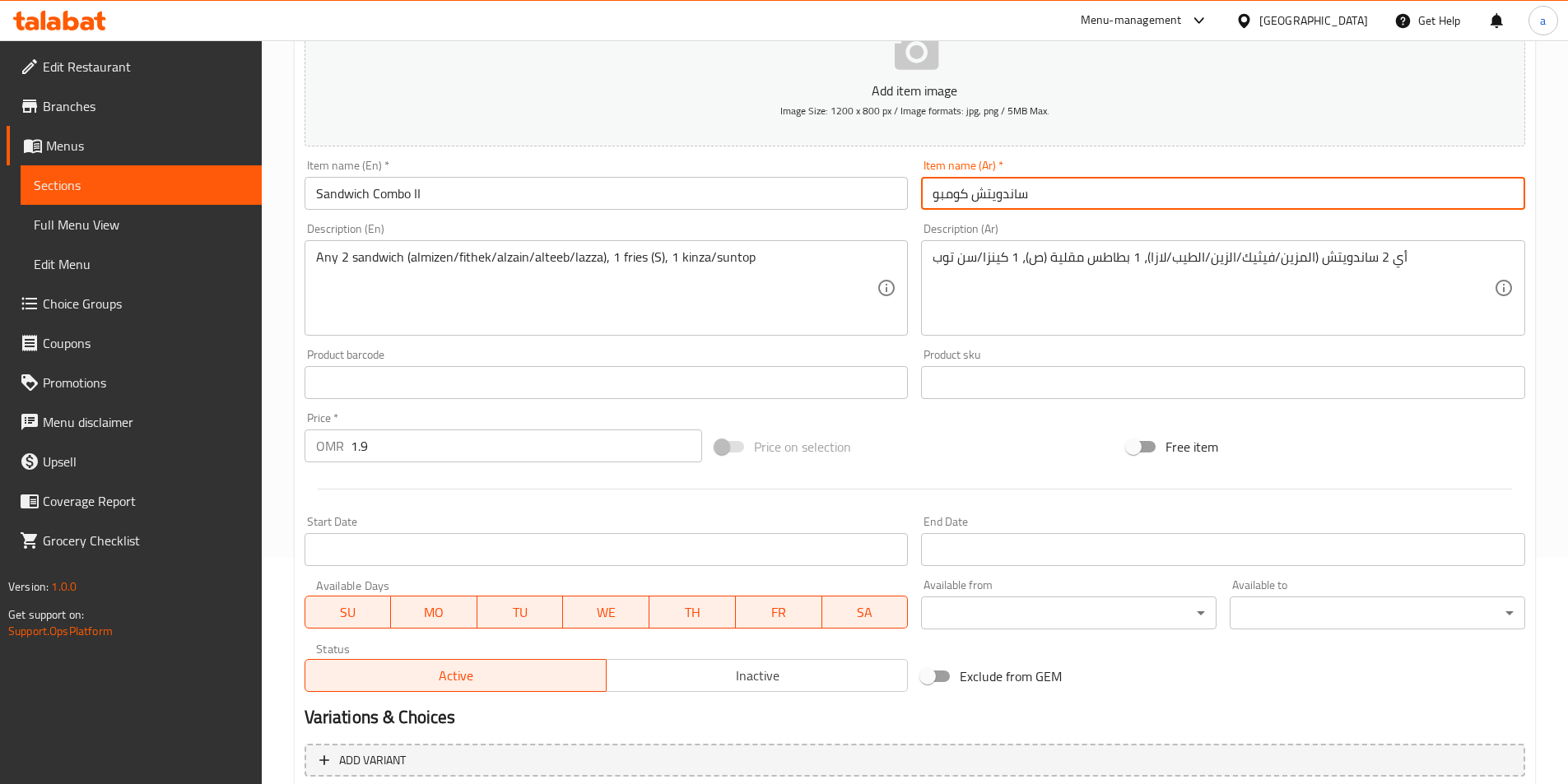
click at [1069, 198] on input "ساندويتش كومبو" at bounding box center [1223, 193] width 604 height 33
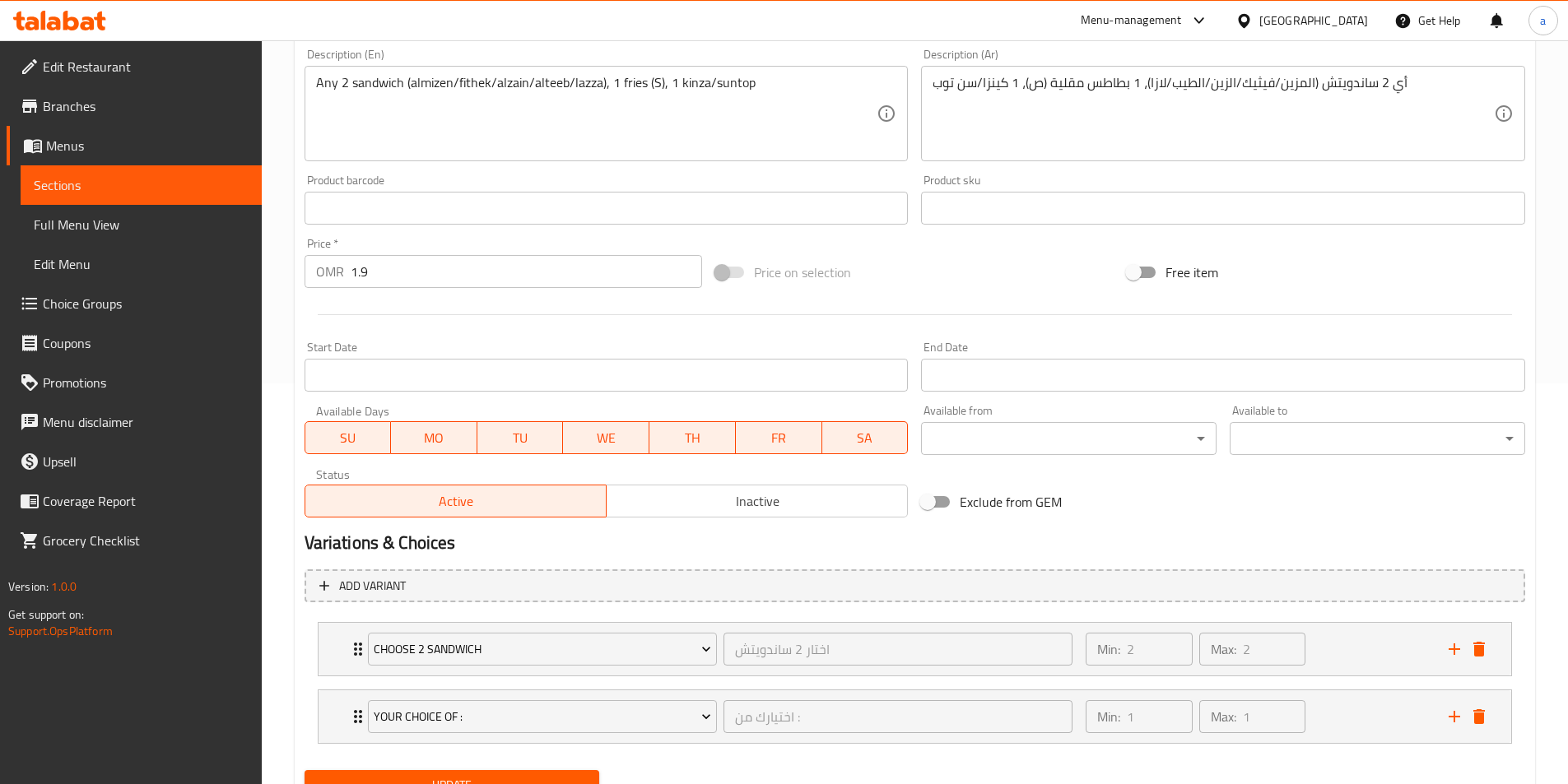
scroll to position [473, 0]
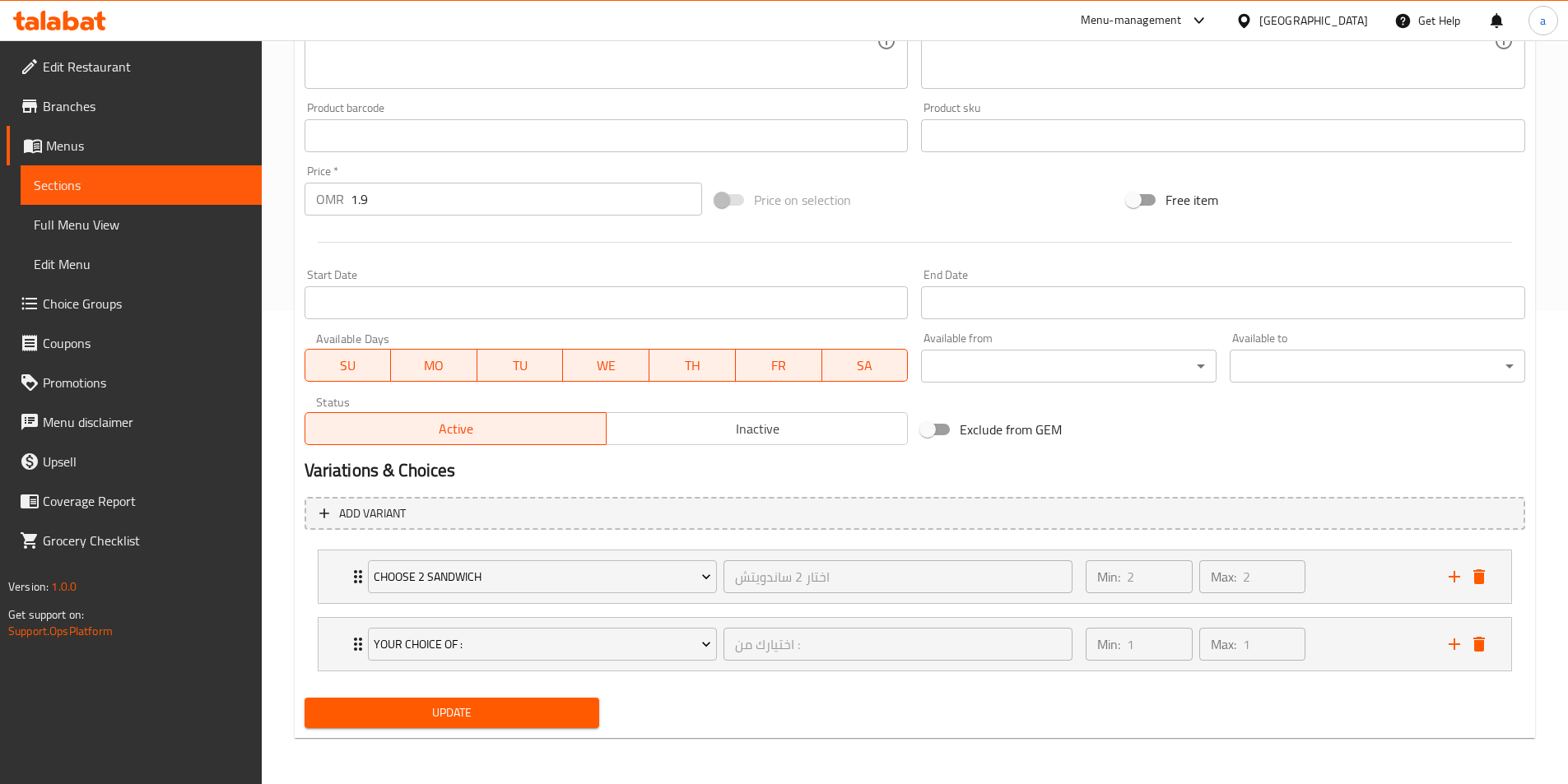
click at [528, 711] on span "Update" at bounding box center [452, 713] width 269 height 20
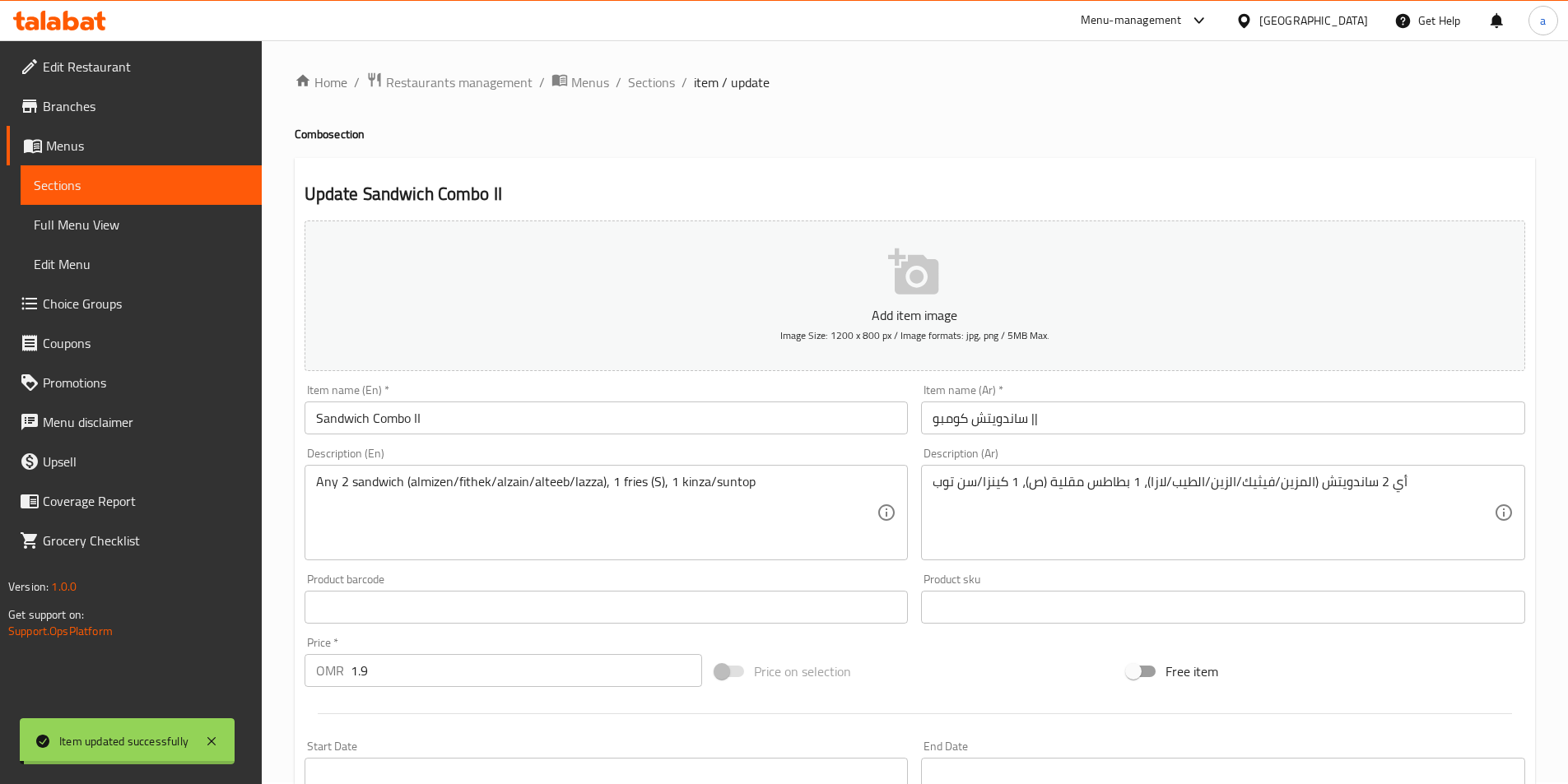
scroll to position [0, 0]
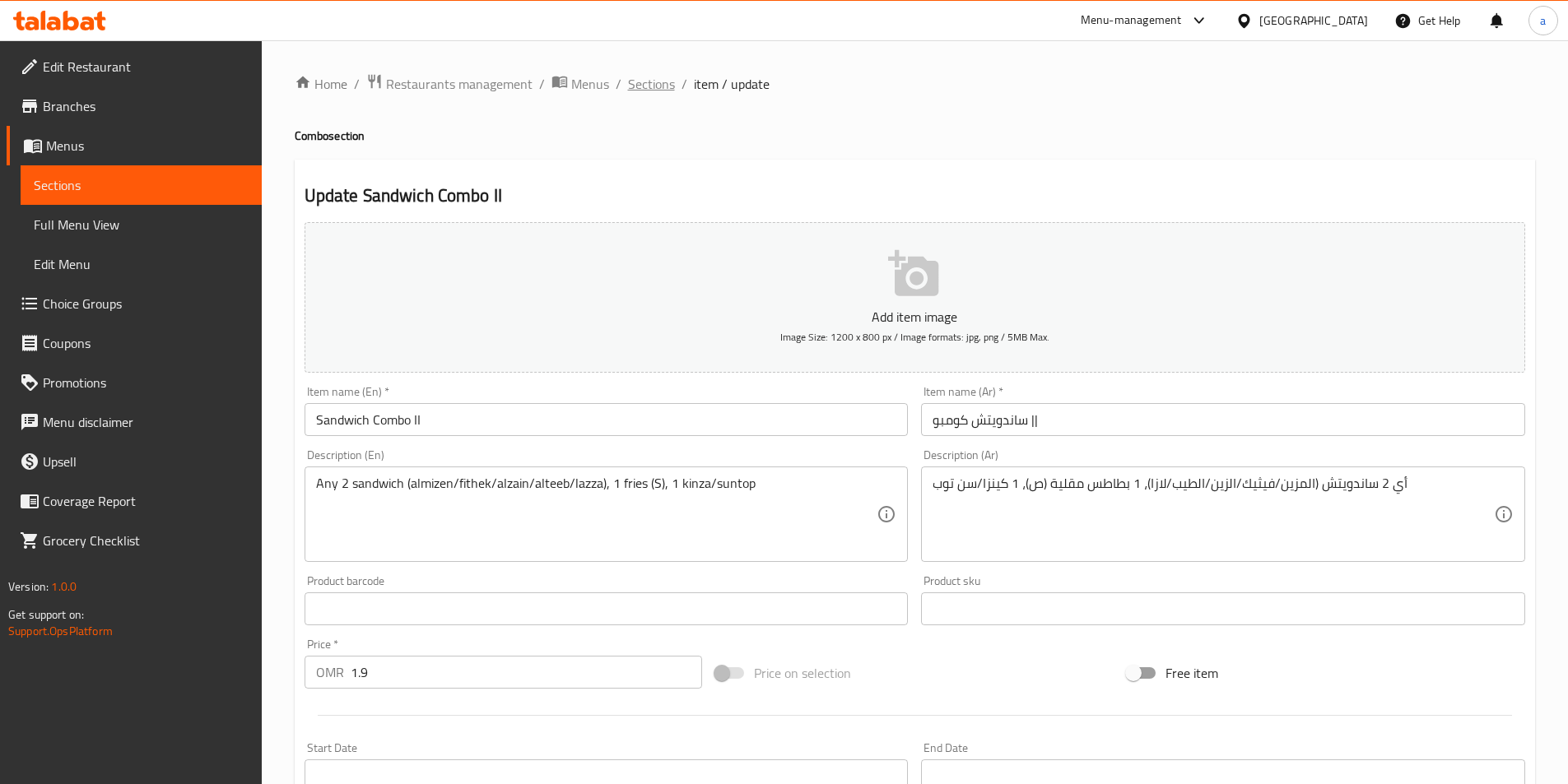
click at [655, 92] on span "Sections" at bounding box center [651, 83] width 47 height 19
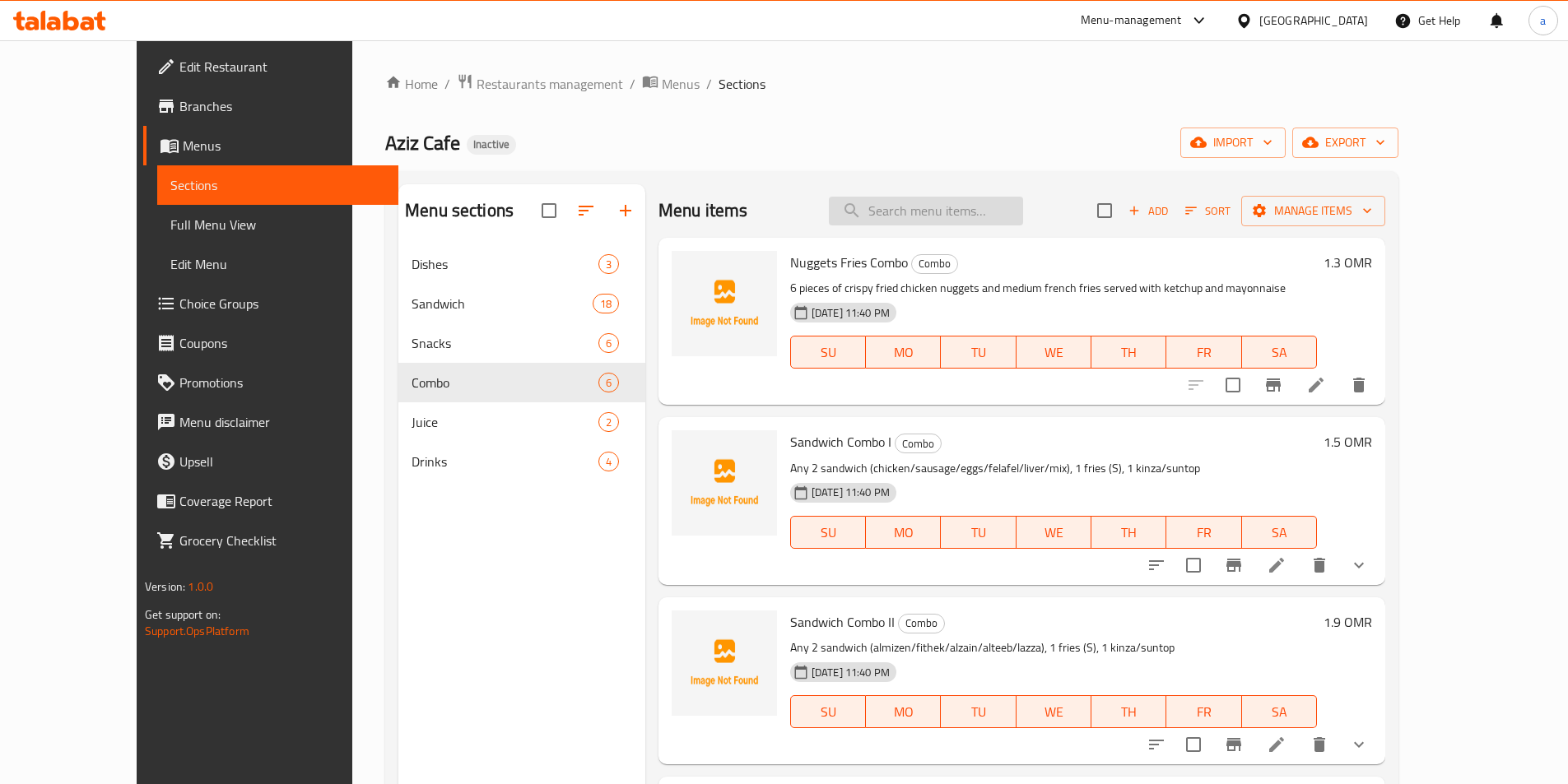
click at [951, 222] on input "search" at bounding box center [925, 211] width 194 height 29
paste input "Sharing Sandwich Combo II"
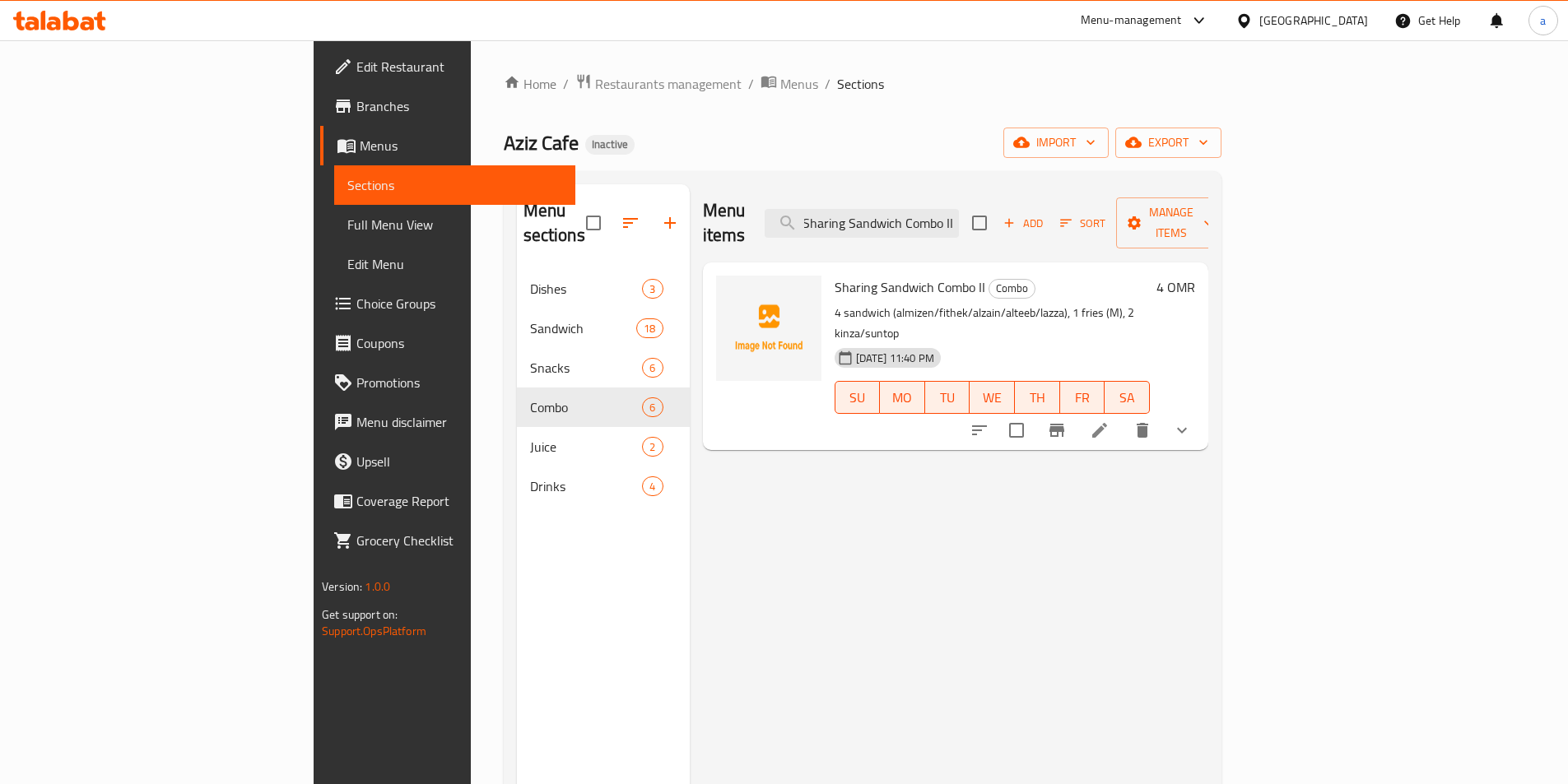
click at [1109, 420] on icon at bounding box center [1099, 430] width 20 height 19
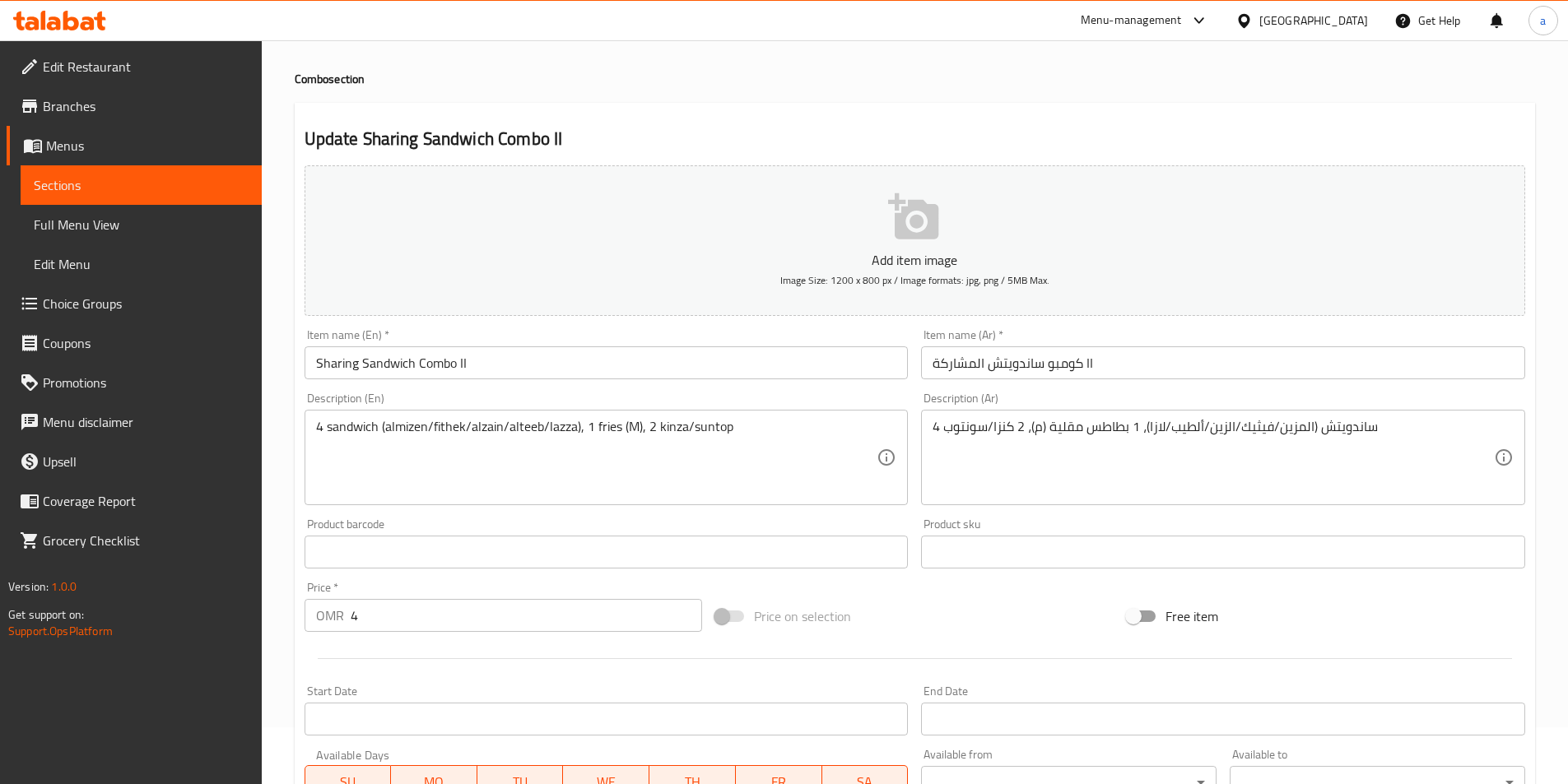
scroll to position [82, 0]
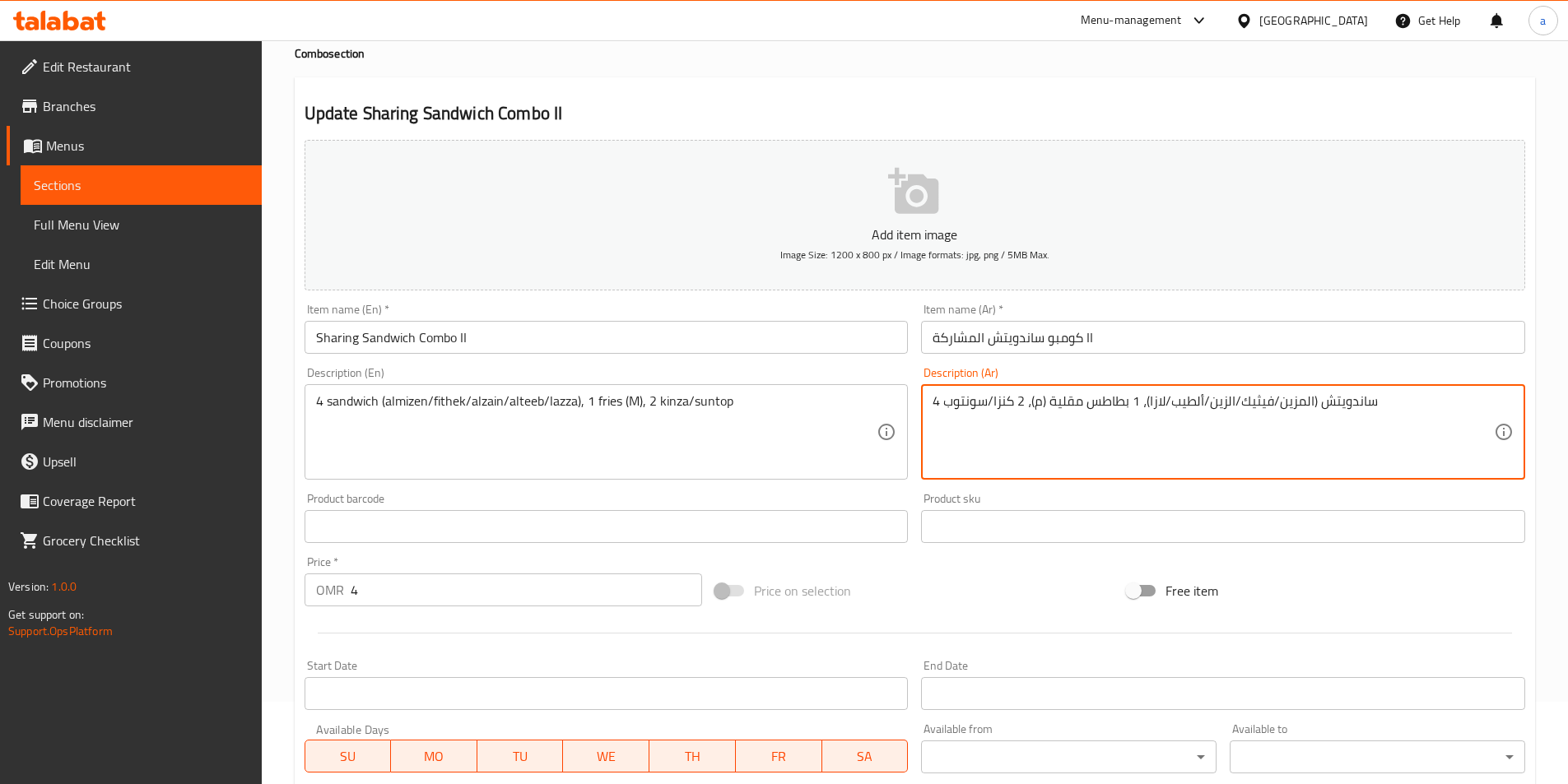
click at [1005, 409] on textarea "4 ساندويتش (المزين/فيثيك/الزين/ألطيب/لازا)، 1 بطاطس مقلية (م)، 2 كنزا/سونتوب" at bounding box center [1214, 432] width 561 height 78
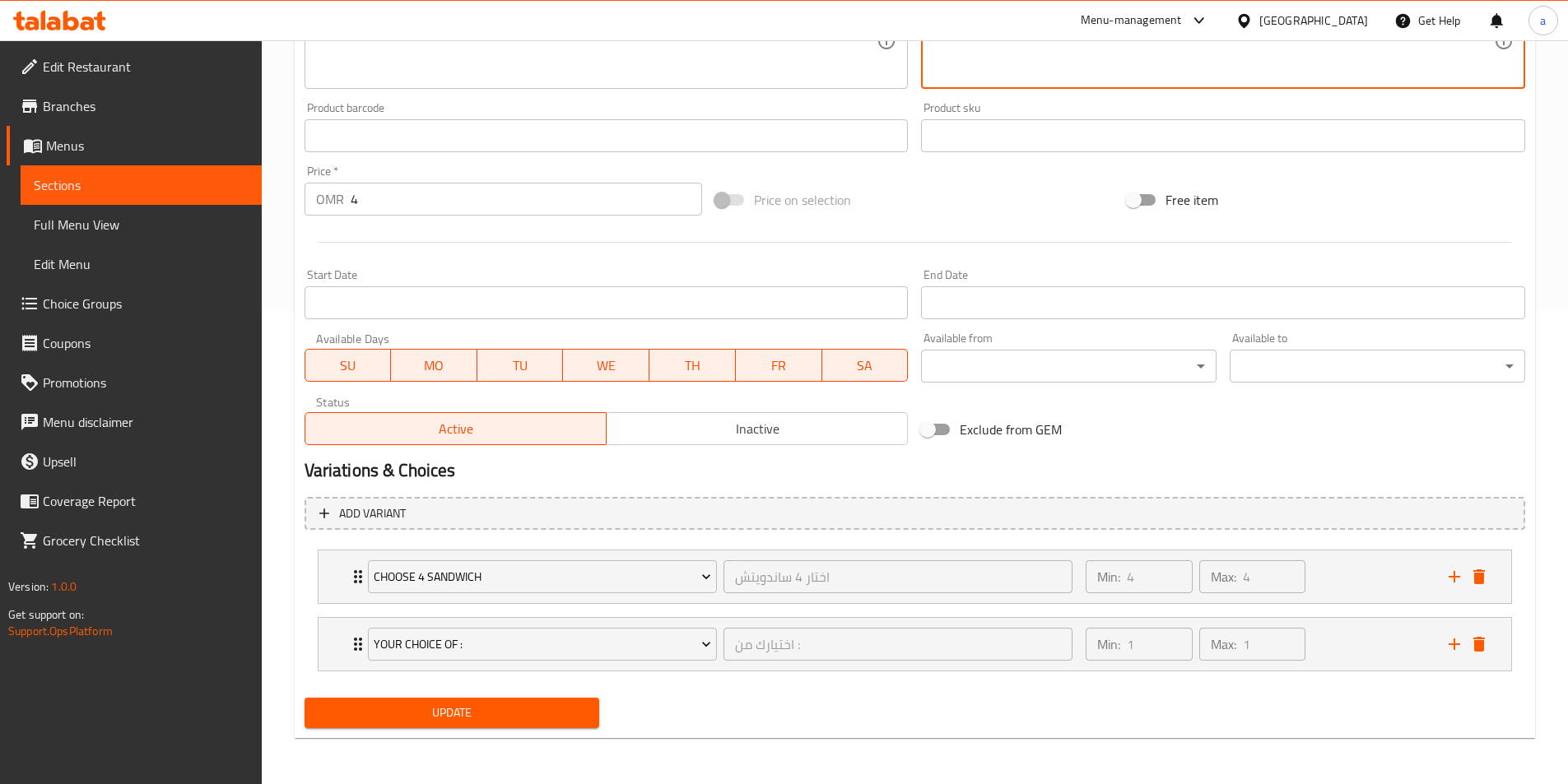
click at [527, 708] on span "Update" at bounding box center [452, 713] width 269 height 20
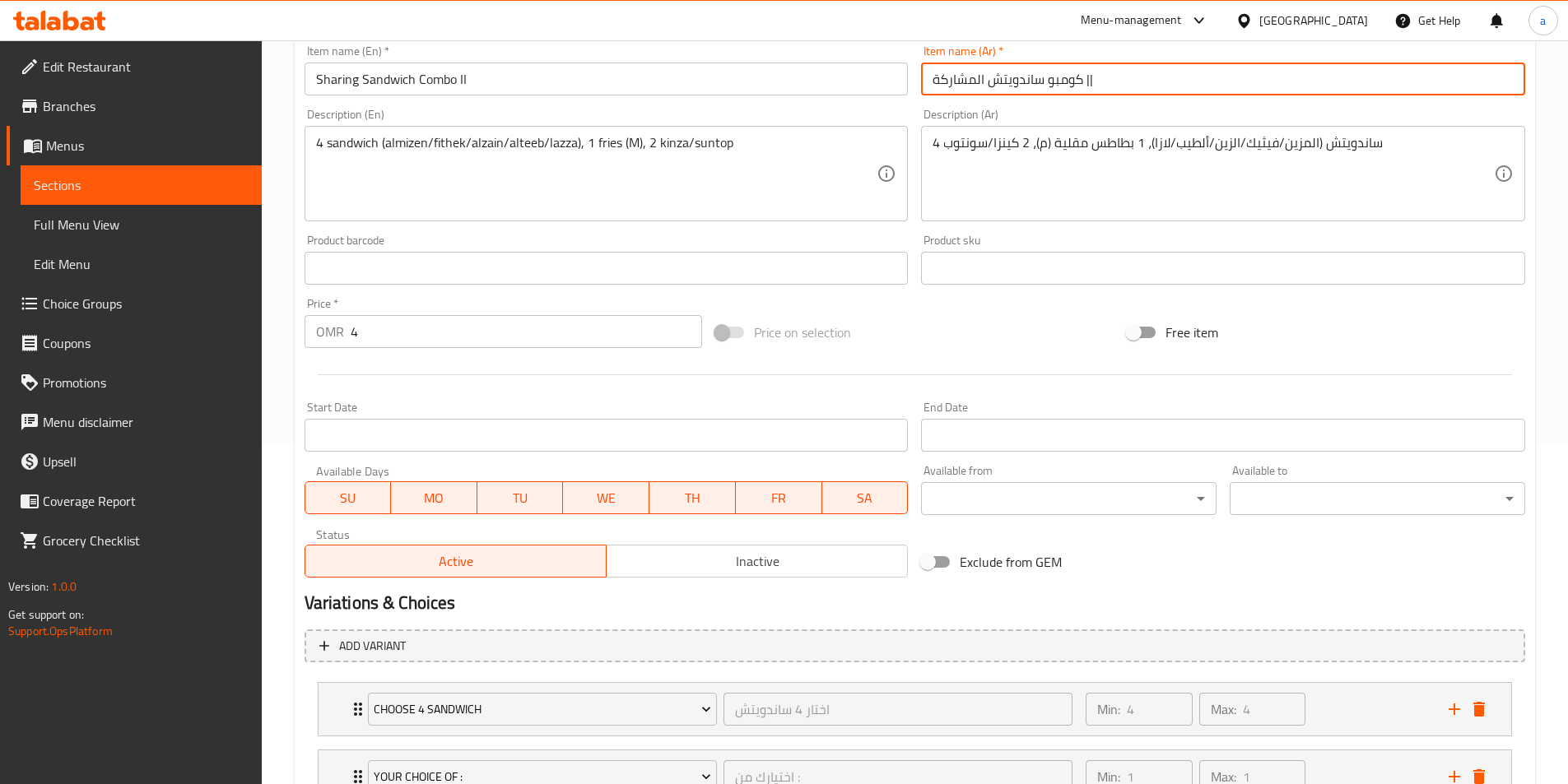
scroll to position [473, 0]
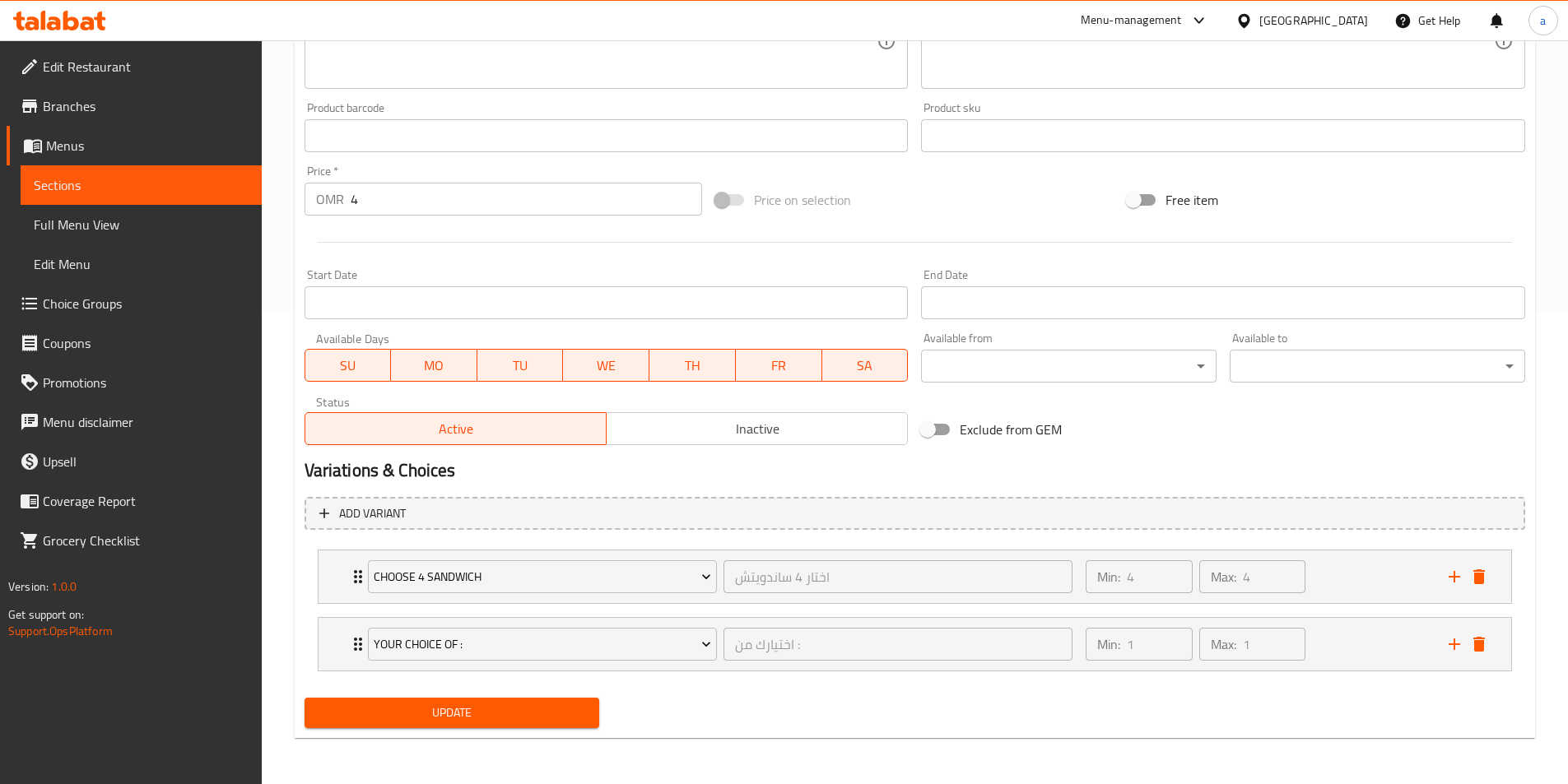
click at [352, 710] on span "Update" at bounding box center [452, 713] width 269 height 20
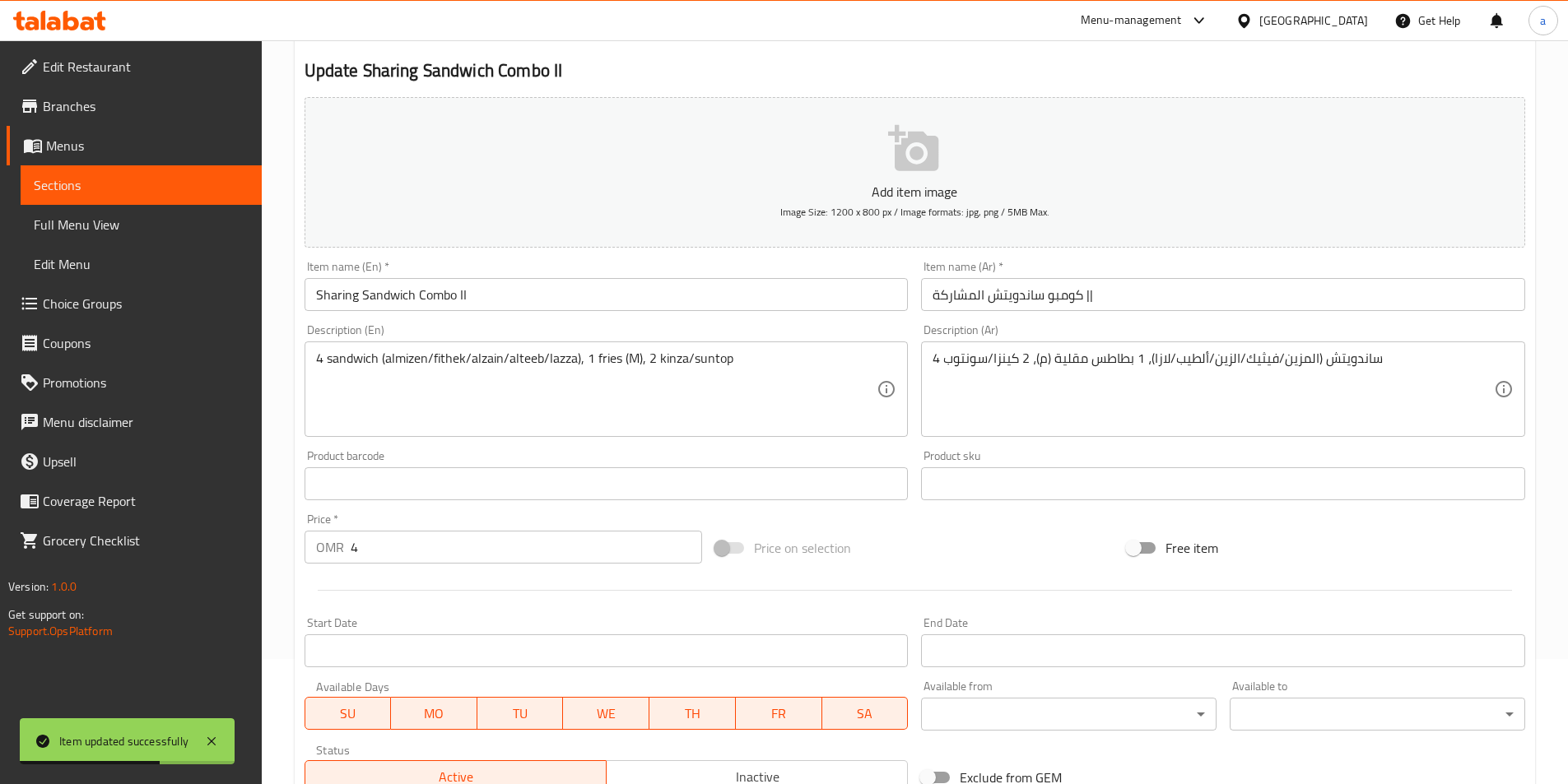
scroll to position [0, 0]
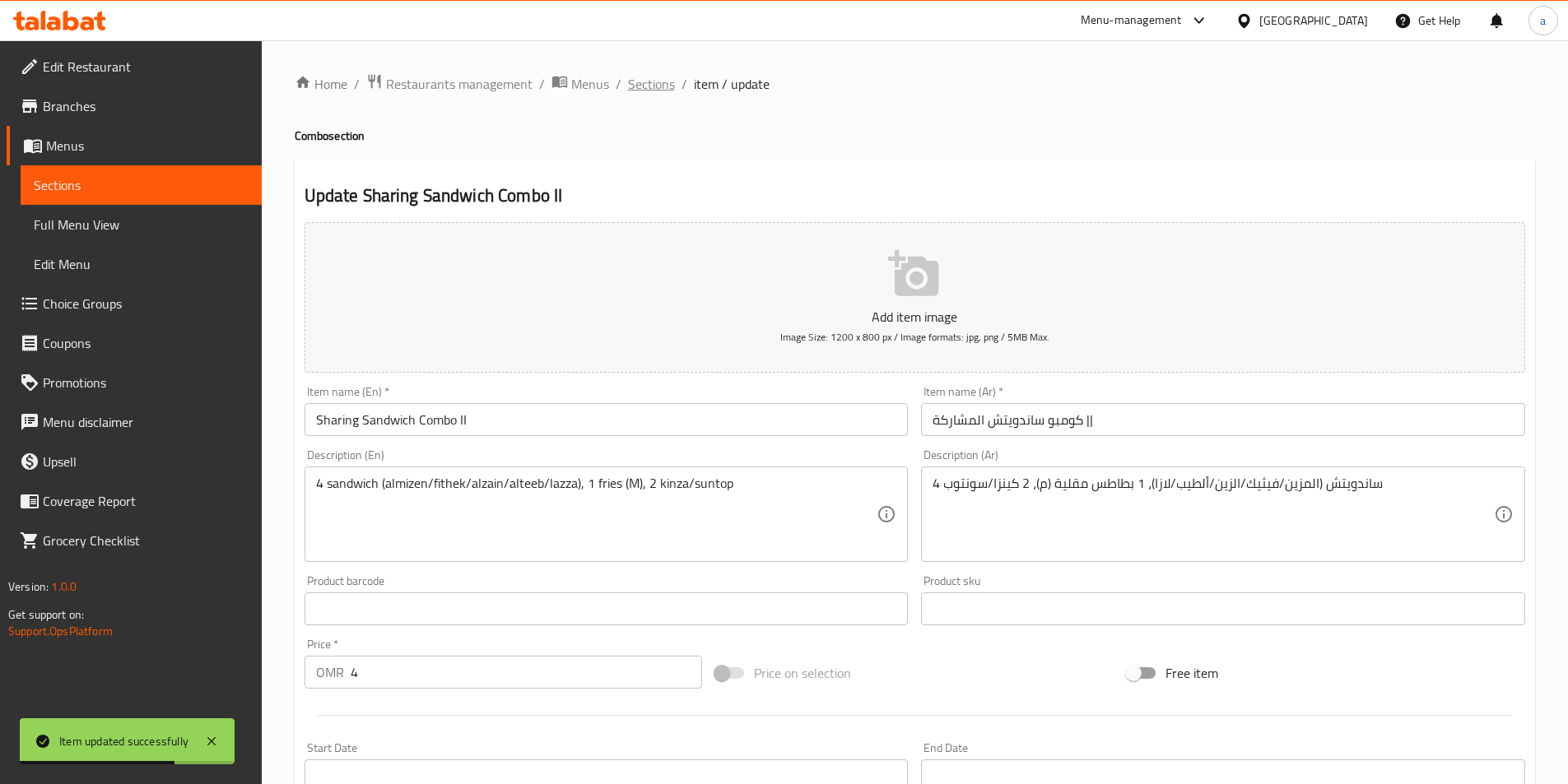
click at [637, 75] on span "Sections" at bounding box center [651, 83] width 47 height 19
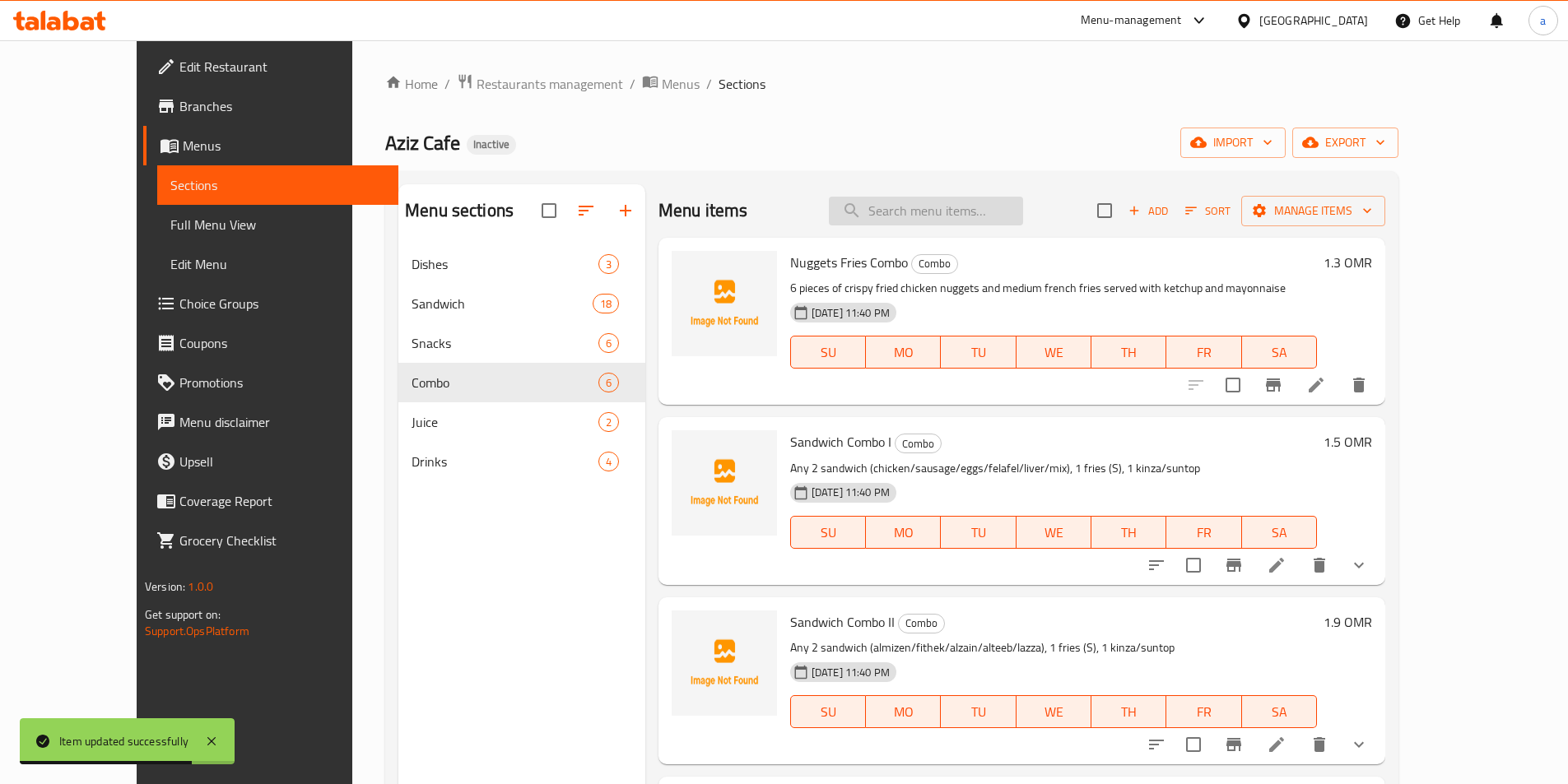
click at [922, 216] on input "search" at bounding box center [925, 211] width 194 height 29
paste input "Fresh Orange Juice"
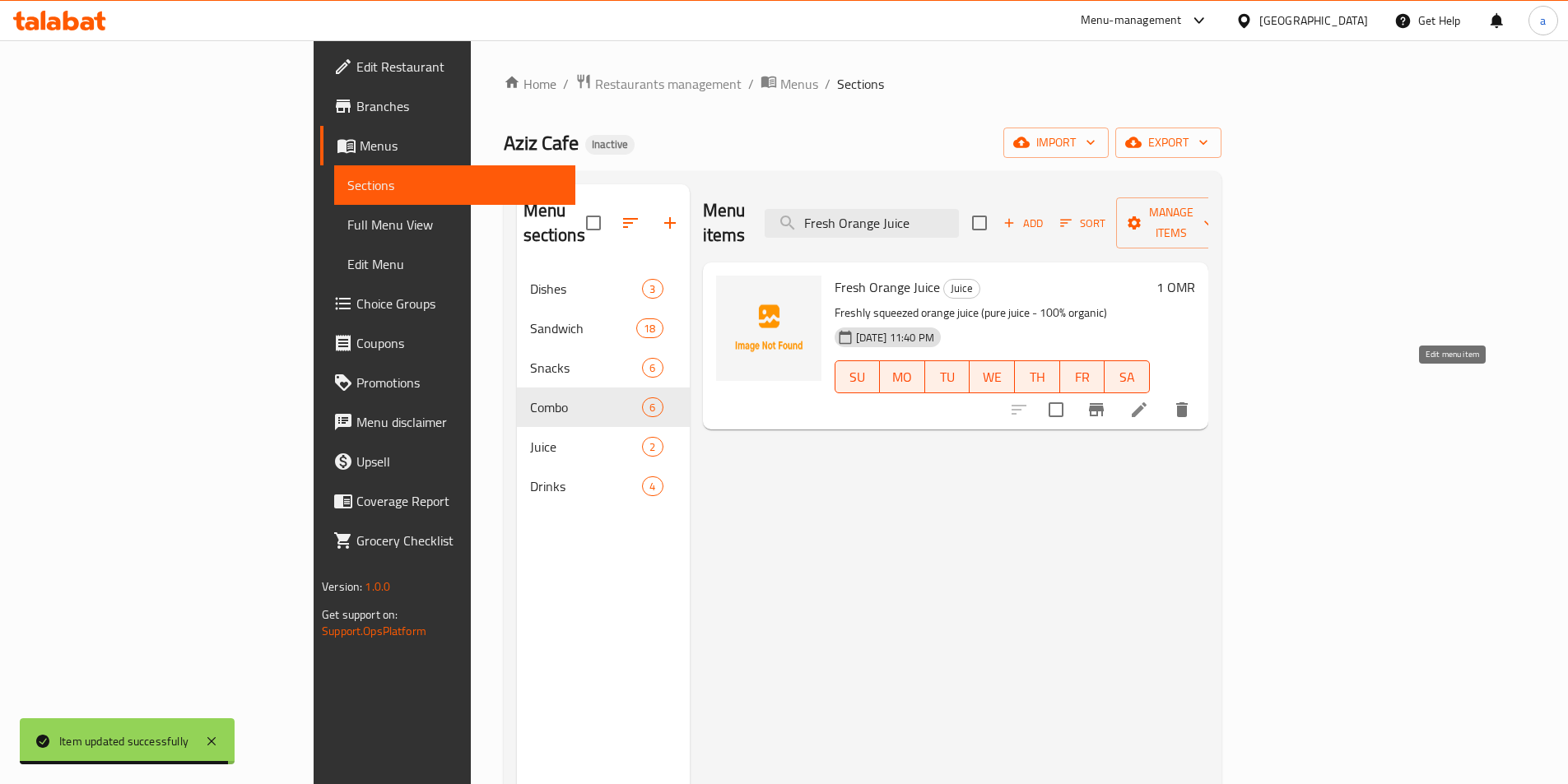
click at [1149, 400] on icon at bounding box center [1139, 409] width 20 height 19
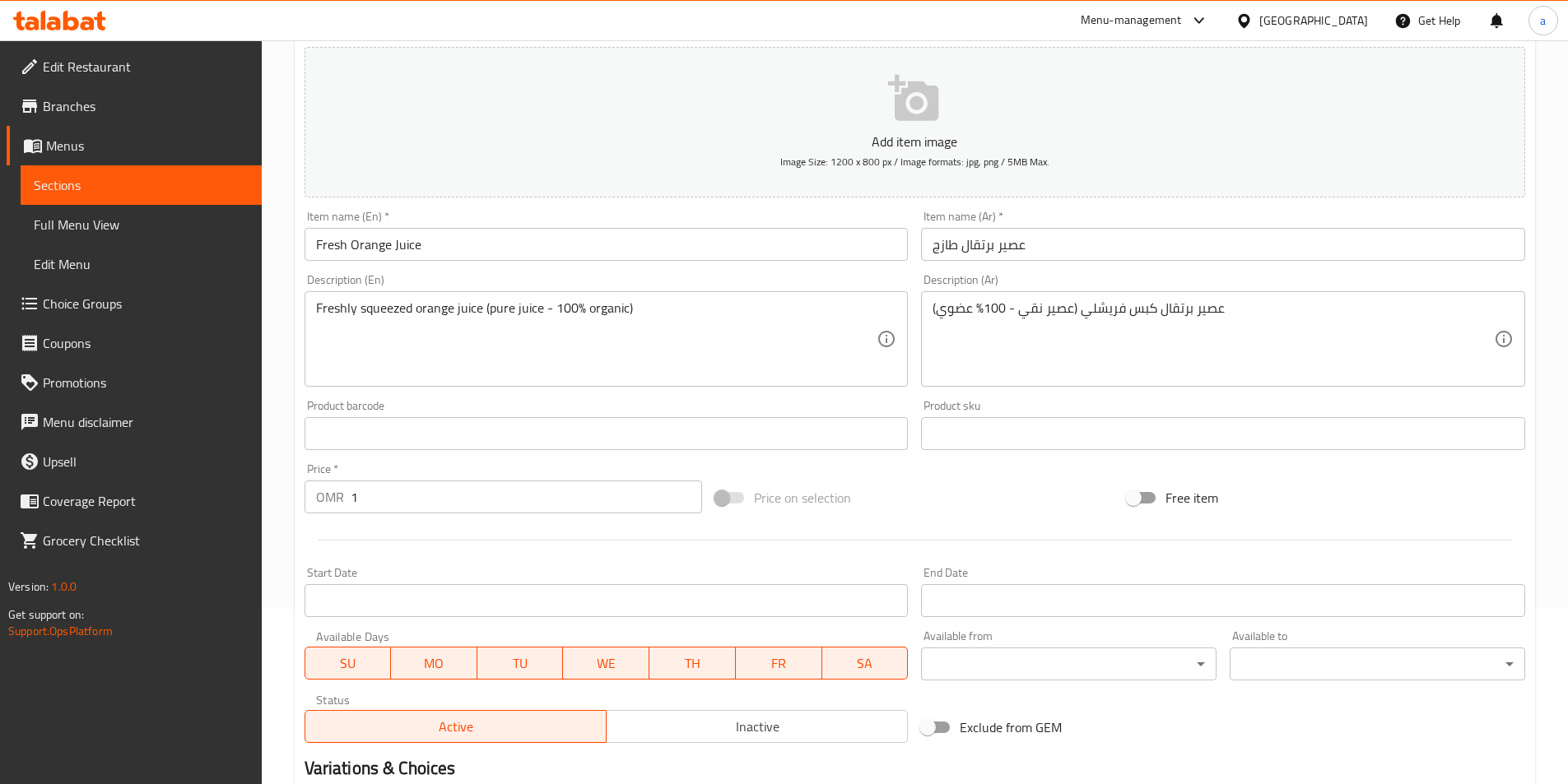
scroll to position [247, 0]
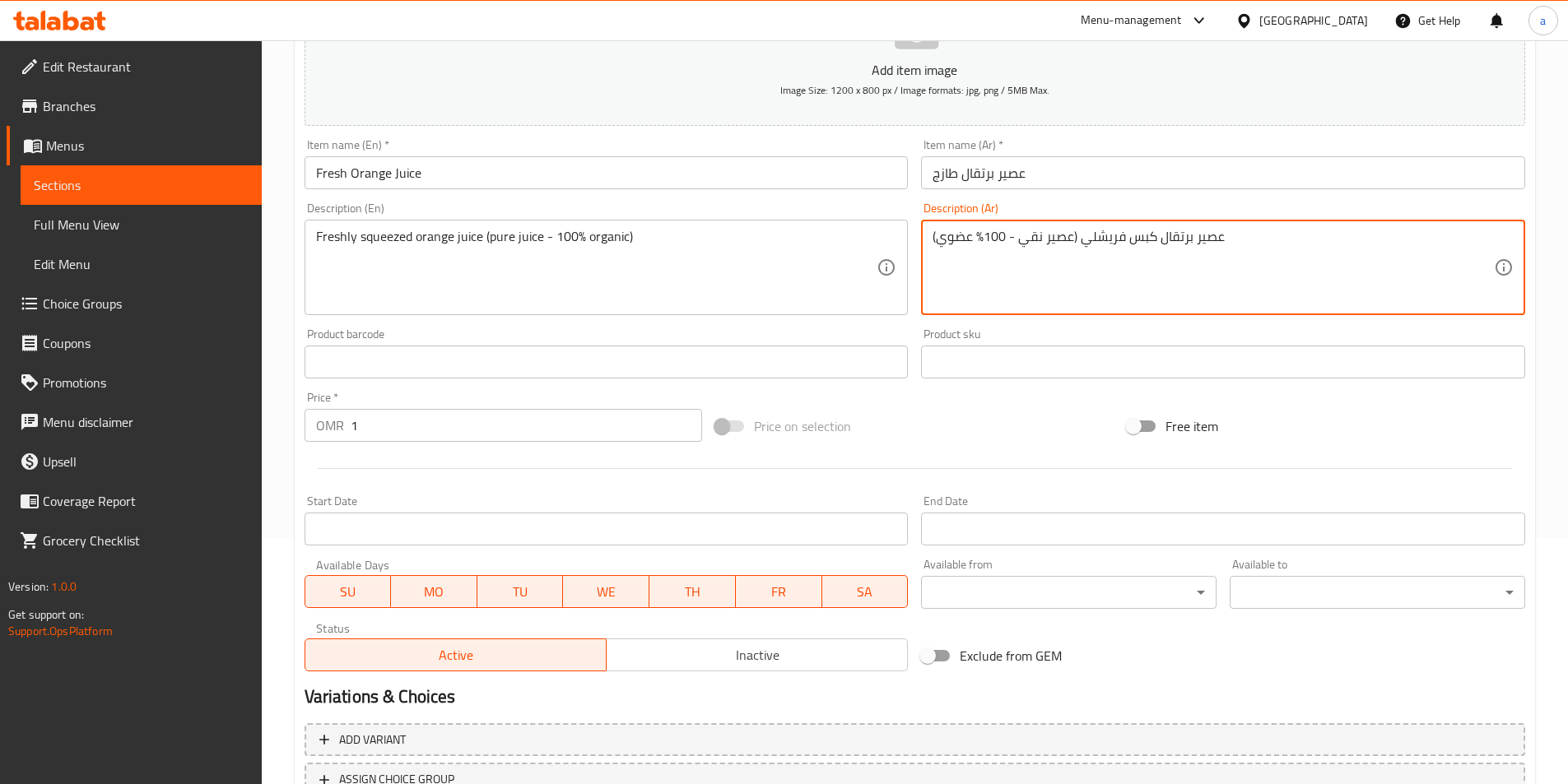
click at [953, 242] on textarea "عصير برتقال كبس فريشلي (عصير نقي - 100% عضوي)" at bounding box center [1214, 268] width 561 height 78
click at [991, 238] on textarea "عصير برتقال كبس فريشلي (عصير نقي - 100% اورجانيك)" at bounding box center [1214, 268] width 561 height 78
drag, startPoint x: 990, startPoint y: 246, endPoint x: 985, endPoint y: 236, distance: 11.2
click at [985, 236] on textarea "عصير برتقال كبس فريشلي (عصير نقي - 100% اورجانيك)" at bounding box center [1214, 268] width 561 height 78
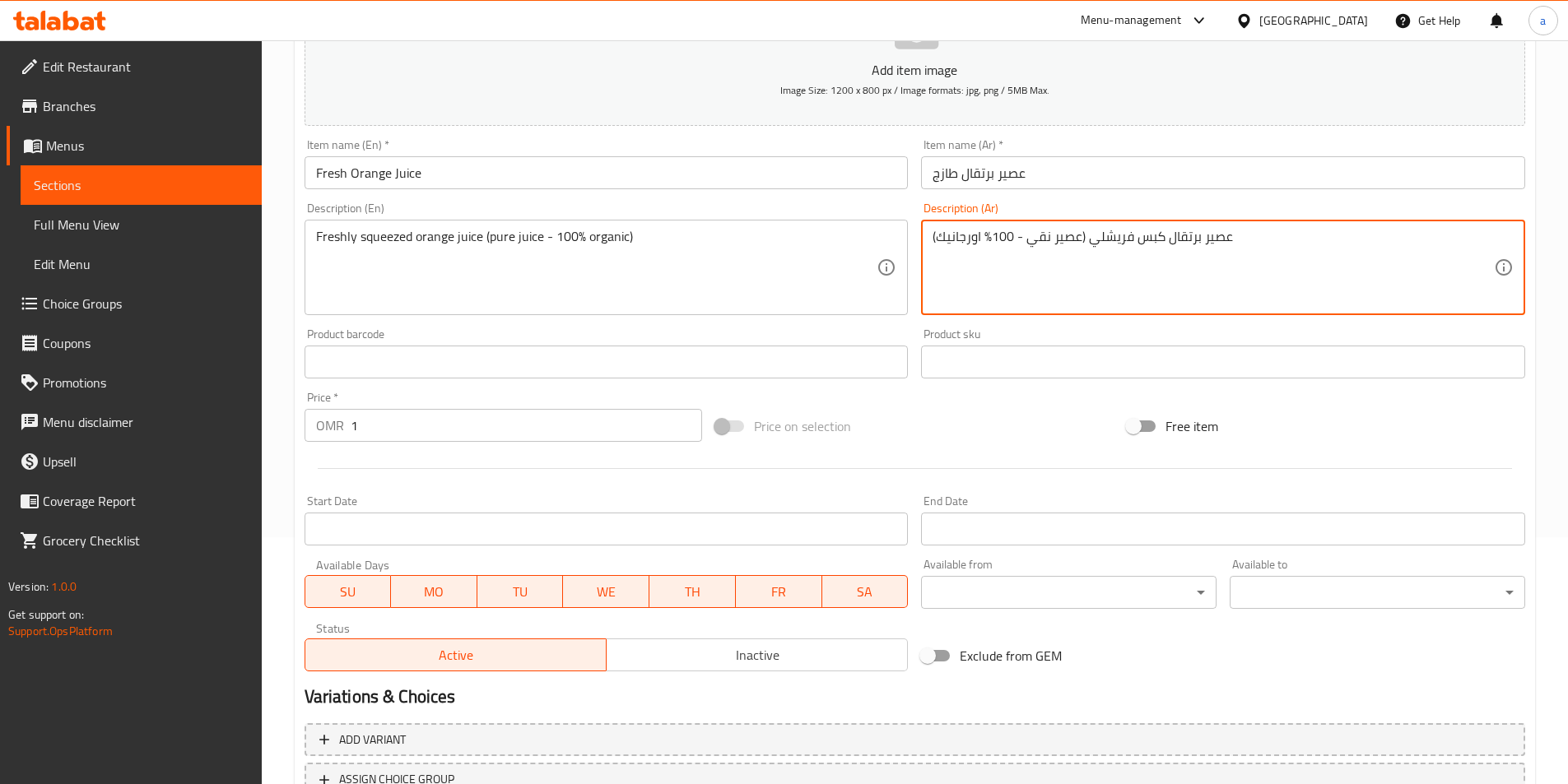
click at [986, 236] on textarea "عصير برتقال كبس فريشلي (عصير نقي - 100% اورجانيك)" at bounding box center [1214, 268] width 561 height 78
click at [988, 237] on textarea "عصير برتقال كبس فريشلي (عصير نقي - 100% اورجانيك)" at bounding box center [1214, 268] width 561 height 78
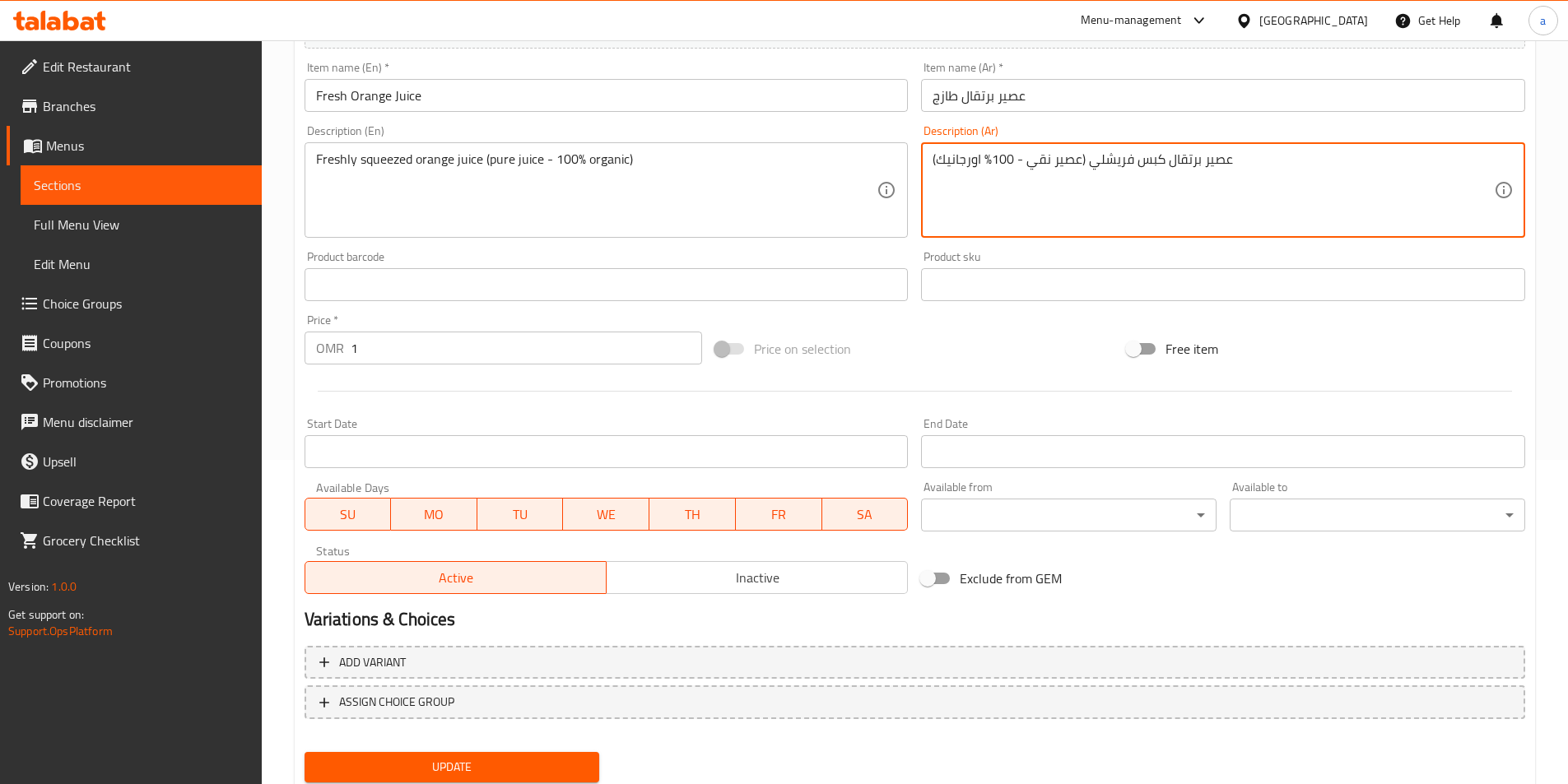
scroll to position [378, 0]
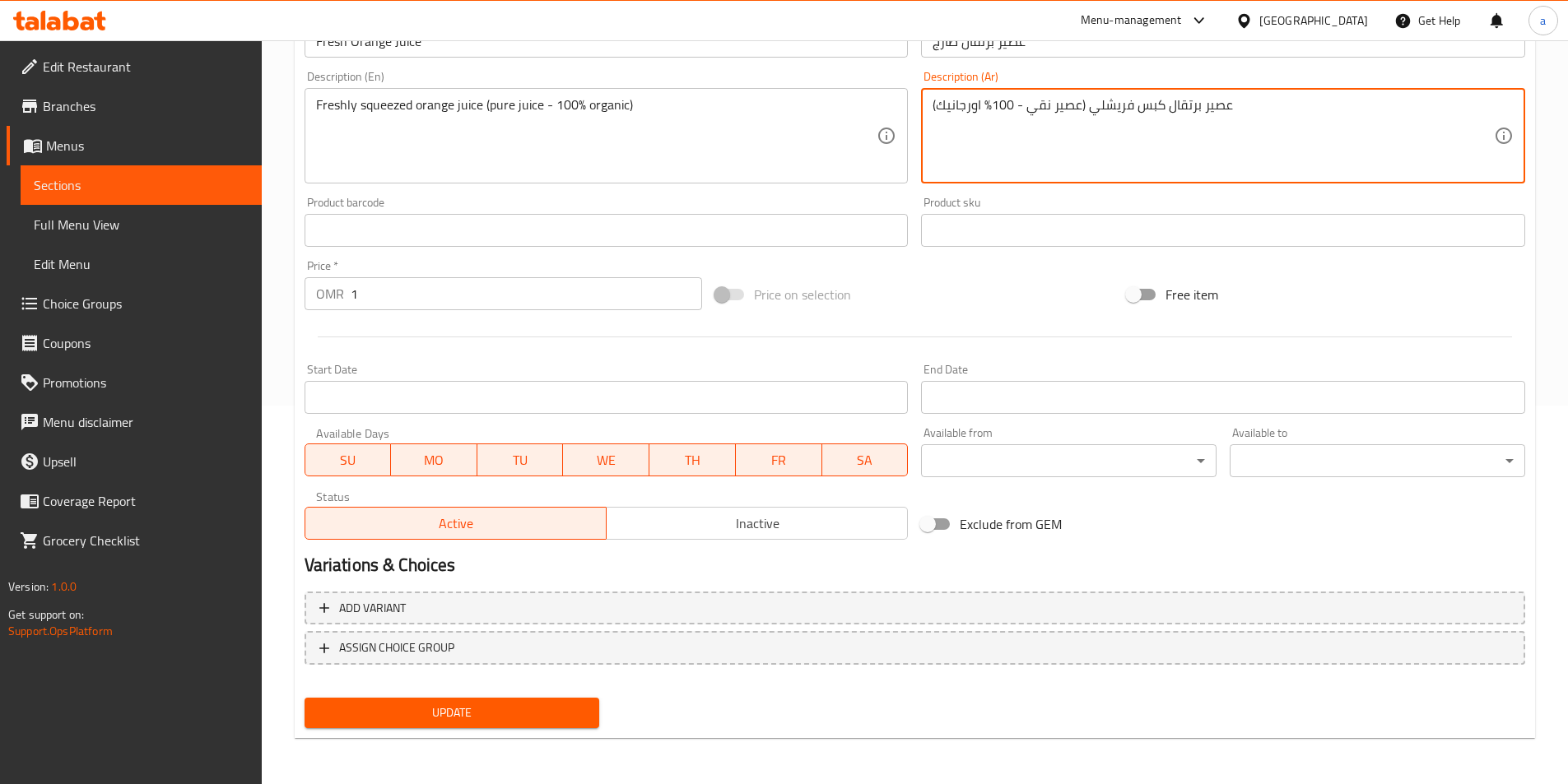
click at [514, 697] on div "Update" at bounding box center [452, 712] width 309 height 43
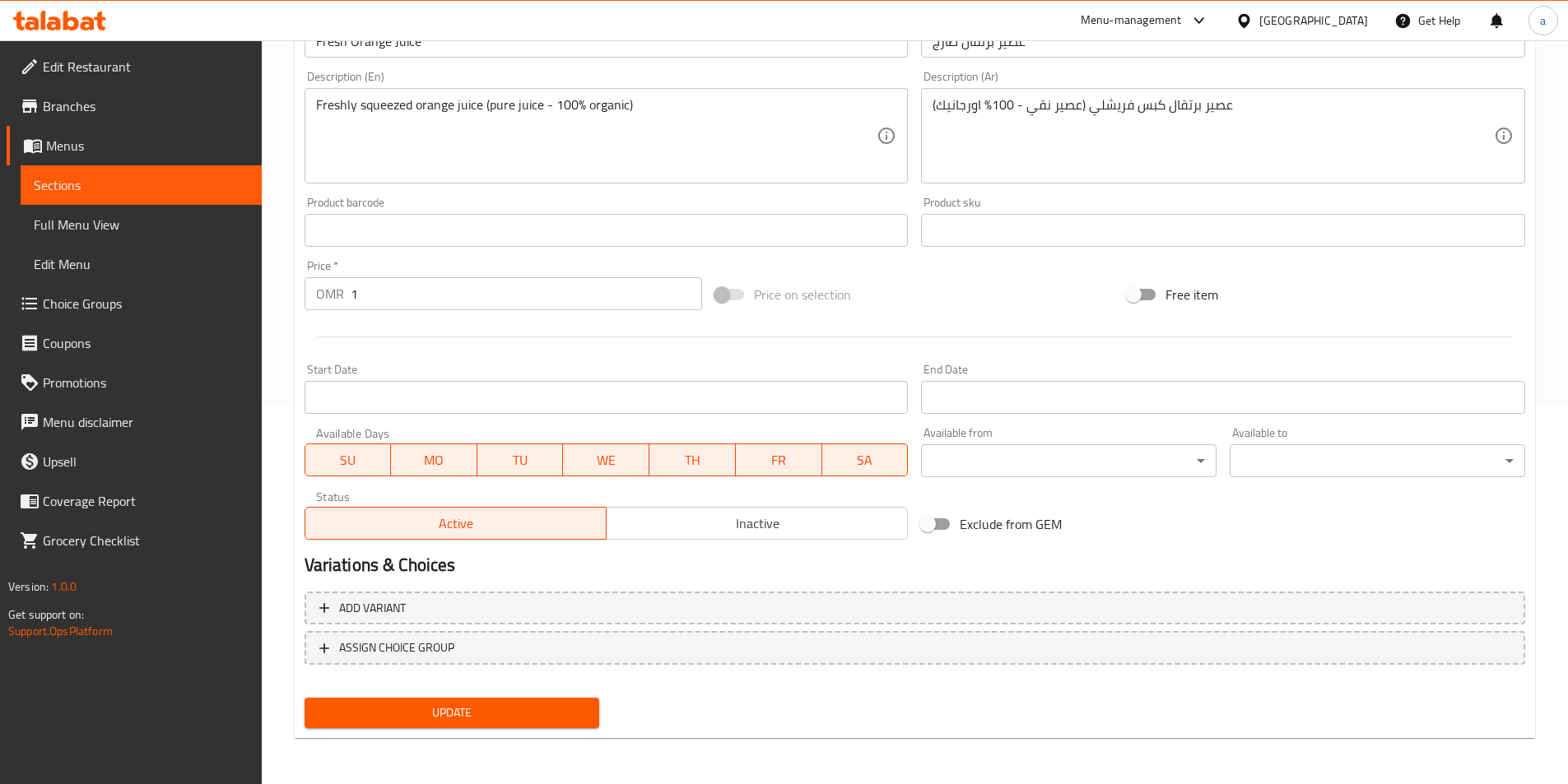
click at [513, 706] on span "Update" at bounding box center [452, 713] width 269 height 20
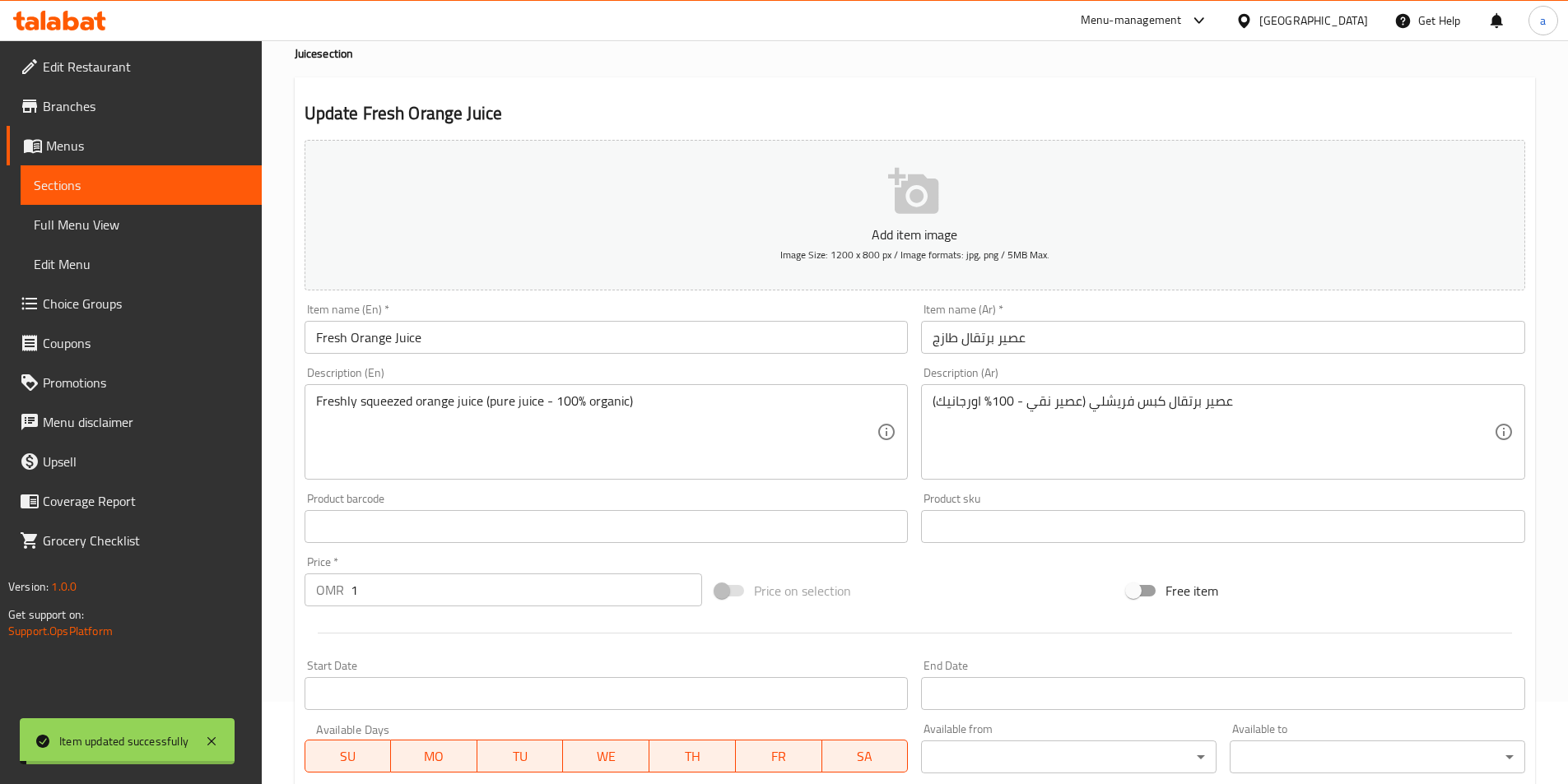
scroll to position [0, 0]
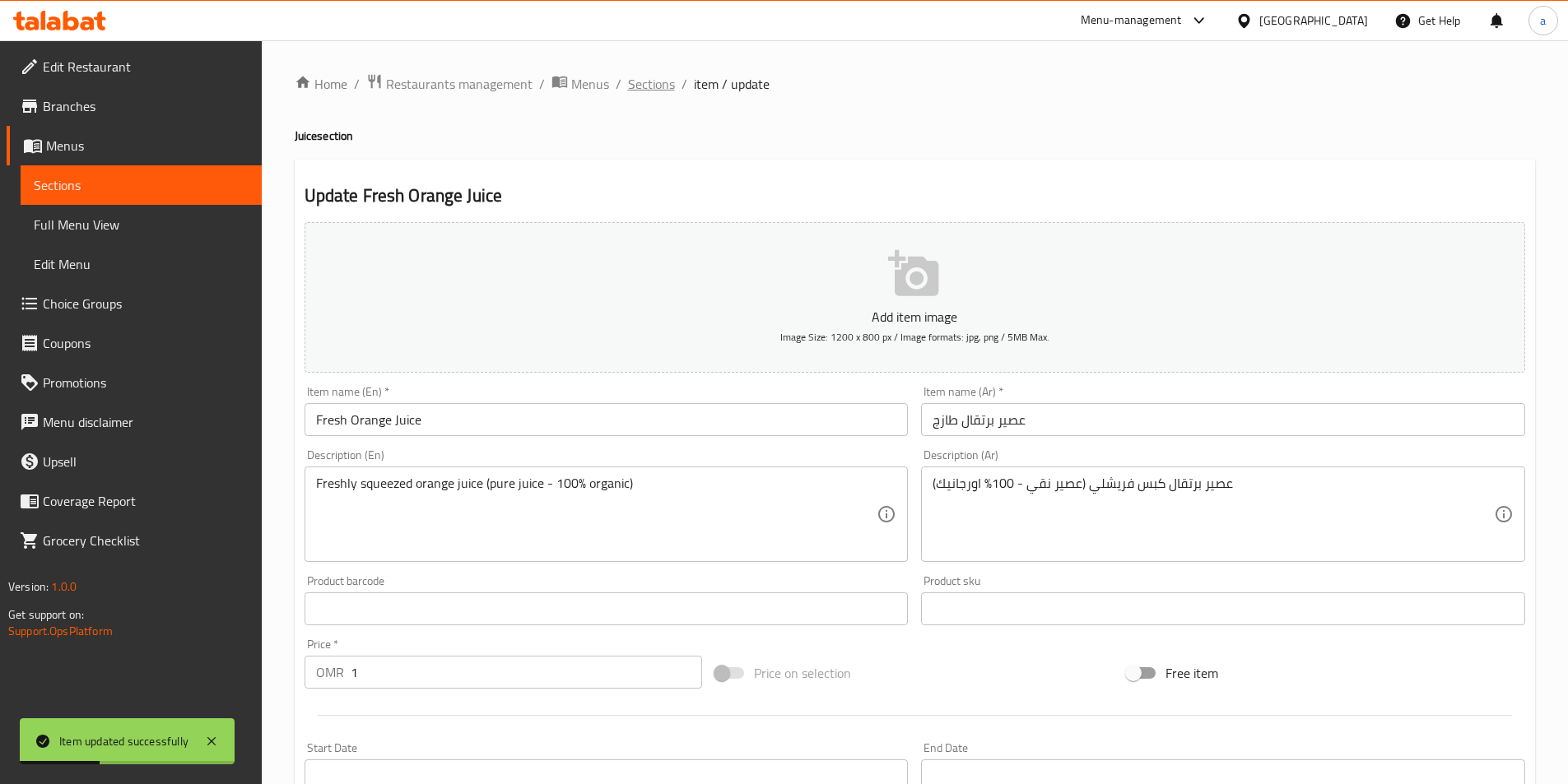
click at [666, 76] on span "Sections" at bounding box center [651, 83] width 47 height 19
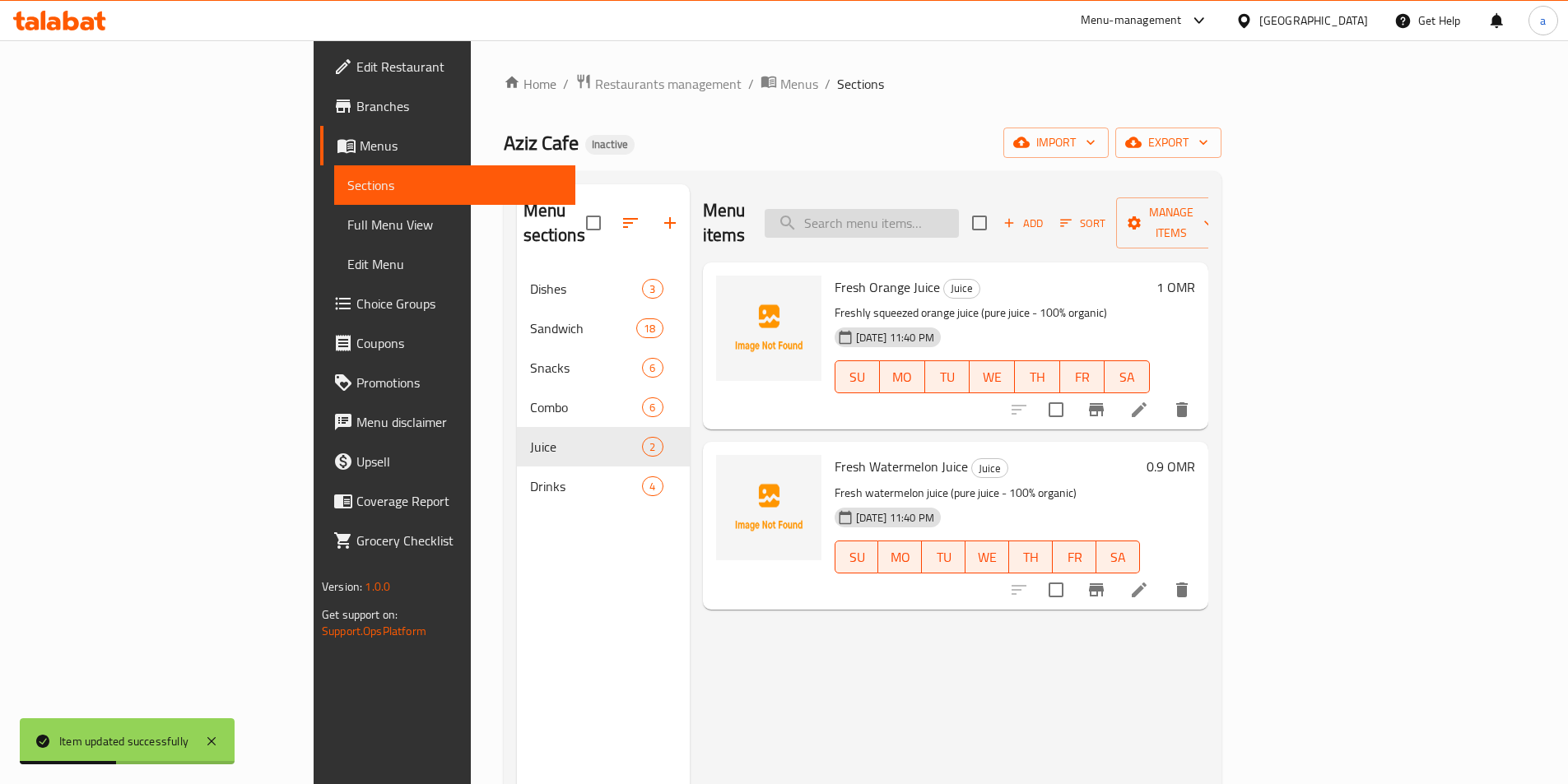
click at [959, 210] on input "search" at bounding box center [862, 224] width 194 height 29
paste input "Fresh Watermelon Juice"
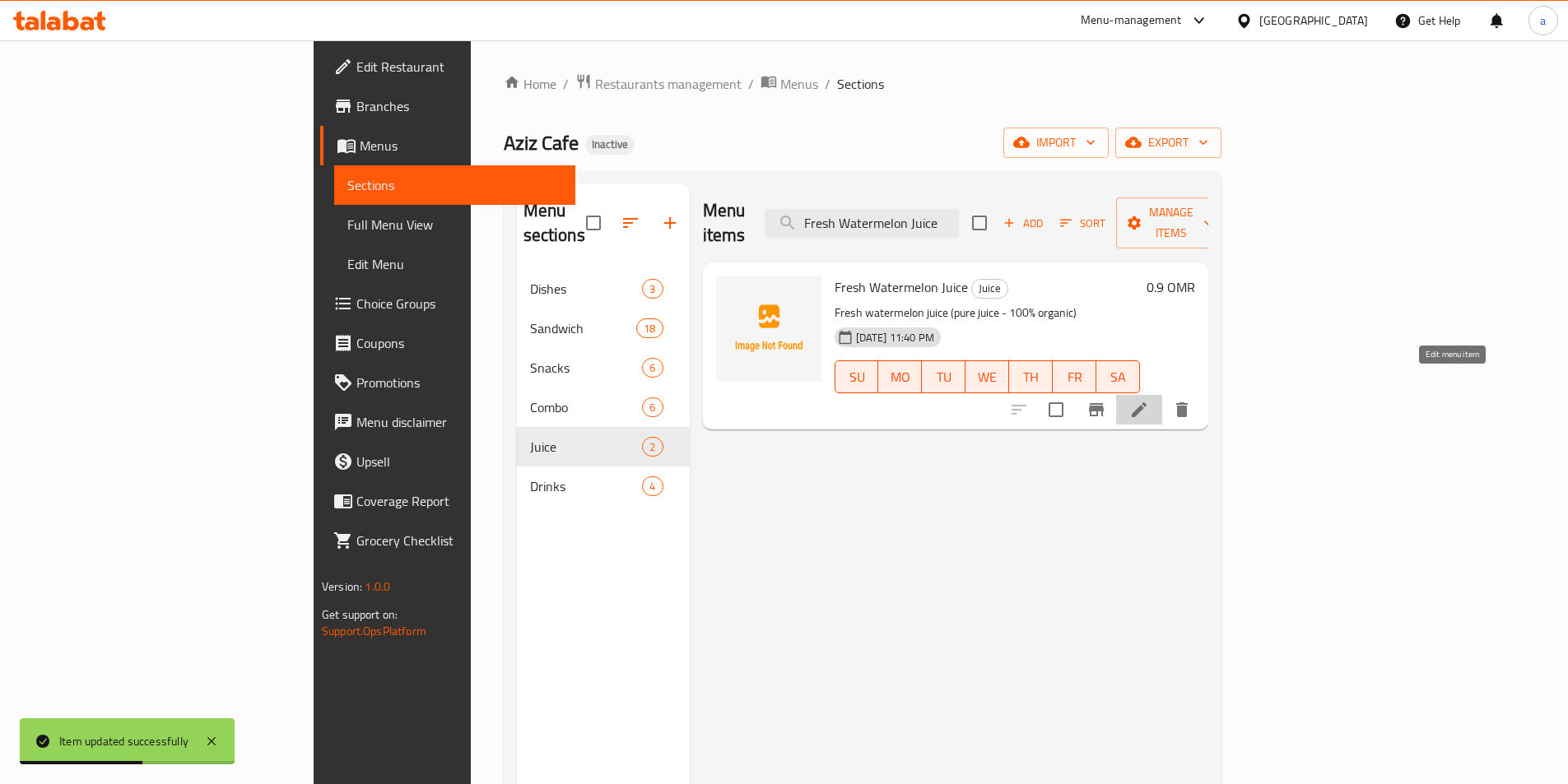
click at [1149, 400] on icon at bounding box center [1139, 409] width 20 height 19
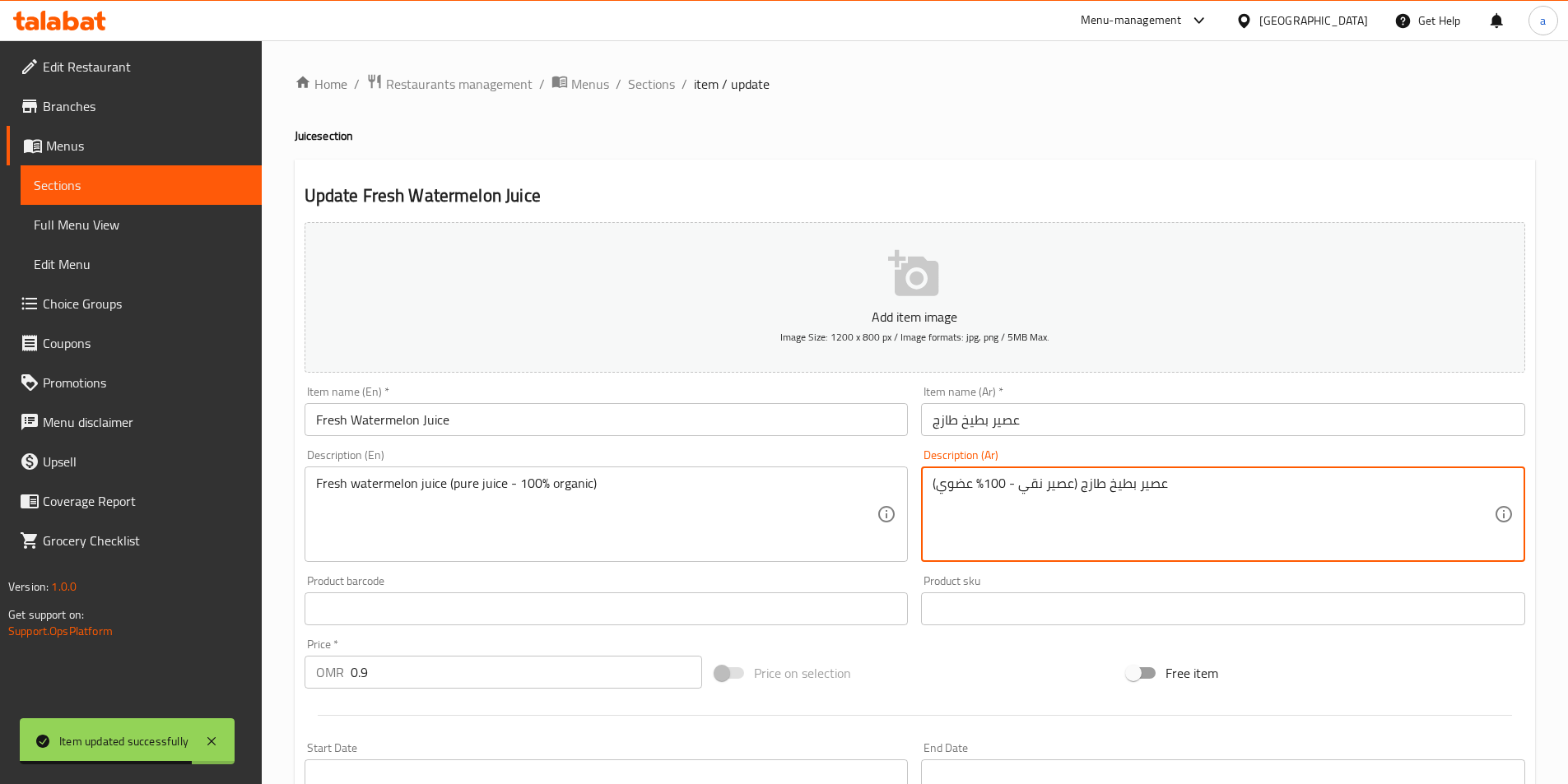
click at [982, 485] on textarea "عصير بطيخ طازج (عصير نقي - 100% عضوي)" at bounding box center [1214, 514] width 561 height 78
click at [976, 485] on textarea "عصير بطيخ طازج (عصير نقي - 100% عضوي)" at bounding box center [1214, 514] width 561 height 78
click at [981, 485] on textarea "عصير بطيخ طازج (عصير نقي - 100% عضوي)" at bounding box center [1214, 514] width 561 height 78
click at [977, 483] on textarea "عصير بطيخ طازج (عصير نقي - 100% عضوي)" at bounding box center [1214, 514] width 561 height 78
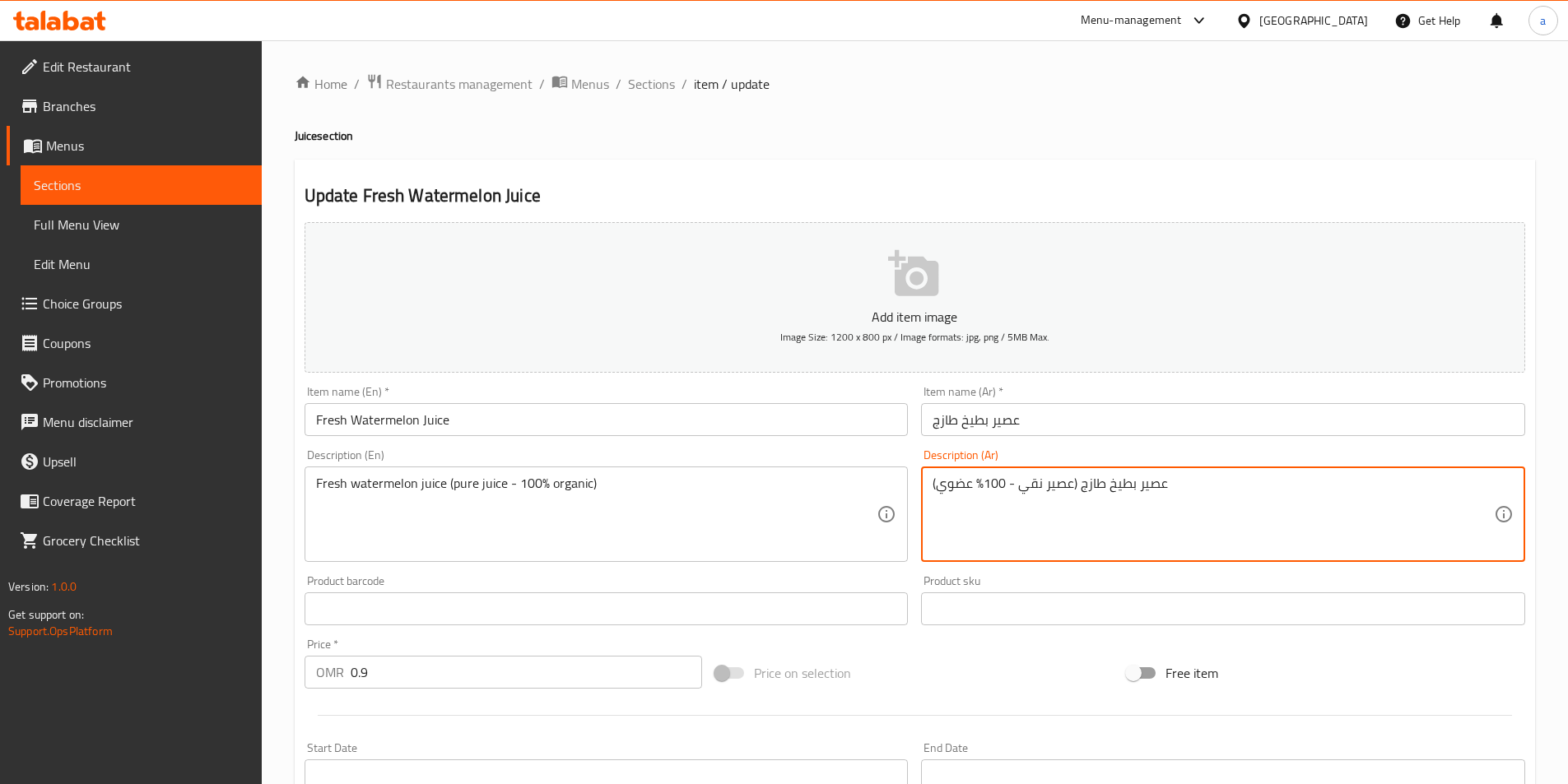
click at [982, 483] on textarea "عصير بطيخ طازج (عصير نقي - 100% عضوي)" at bounding box center [1214, 514] width 561 height 78
click at [978, 483] on textarea "عصير بطيخ طازج (عصير نقي - 100% عضوي)" at bounding box center [1214, 514] width 561 height 78
click at [951, 487] on textarea "عصير بطيخ طازج (عصير نقي - 100% عضوي)" at bounding box center [1214, 514] width 561 height 78
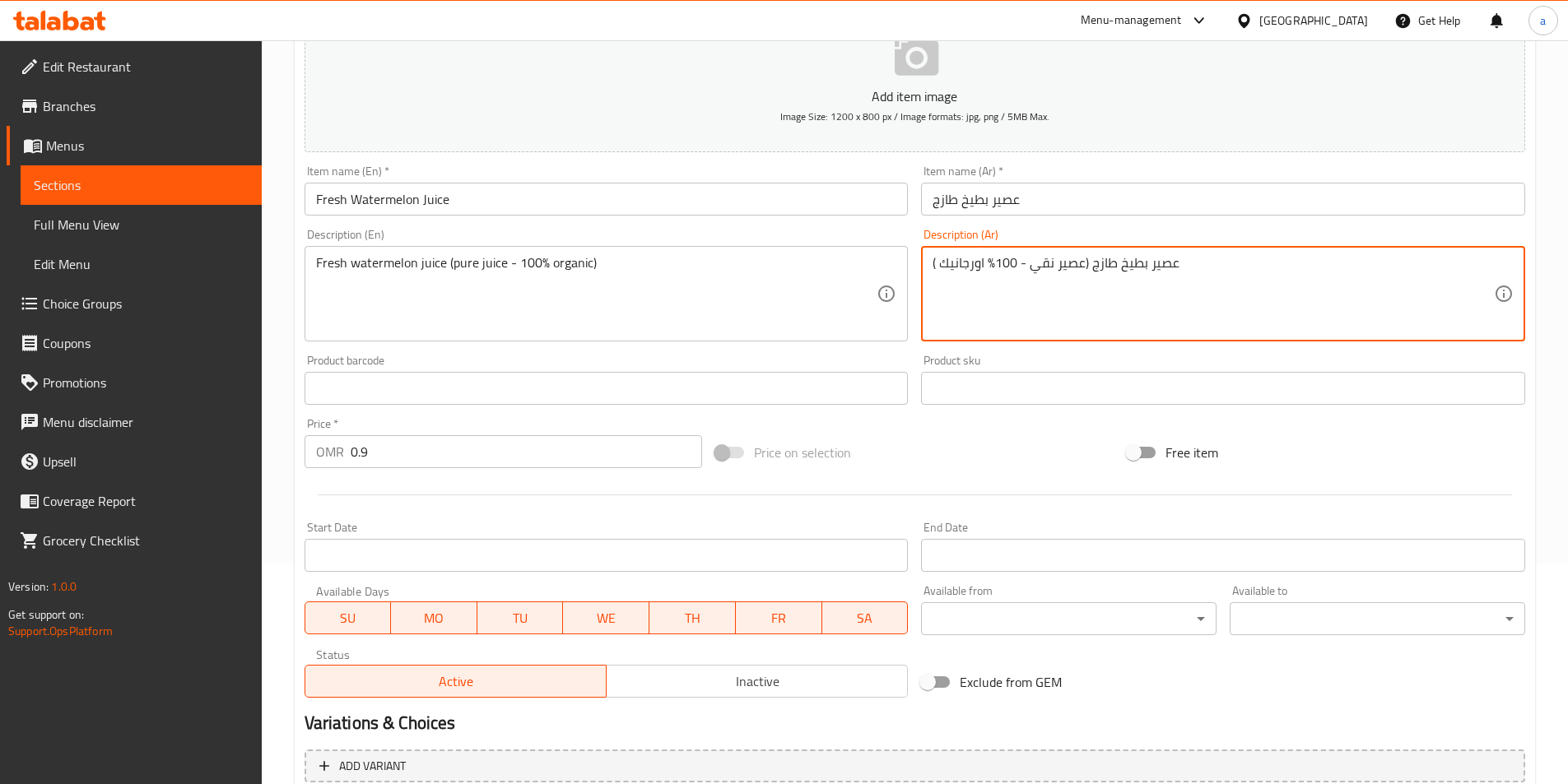
scroll to position [378, 0]
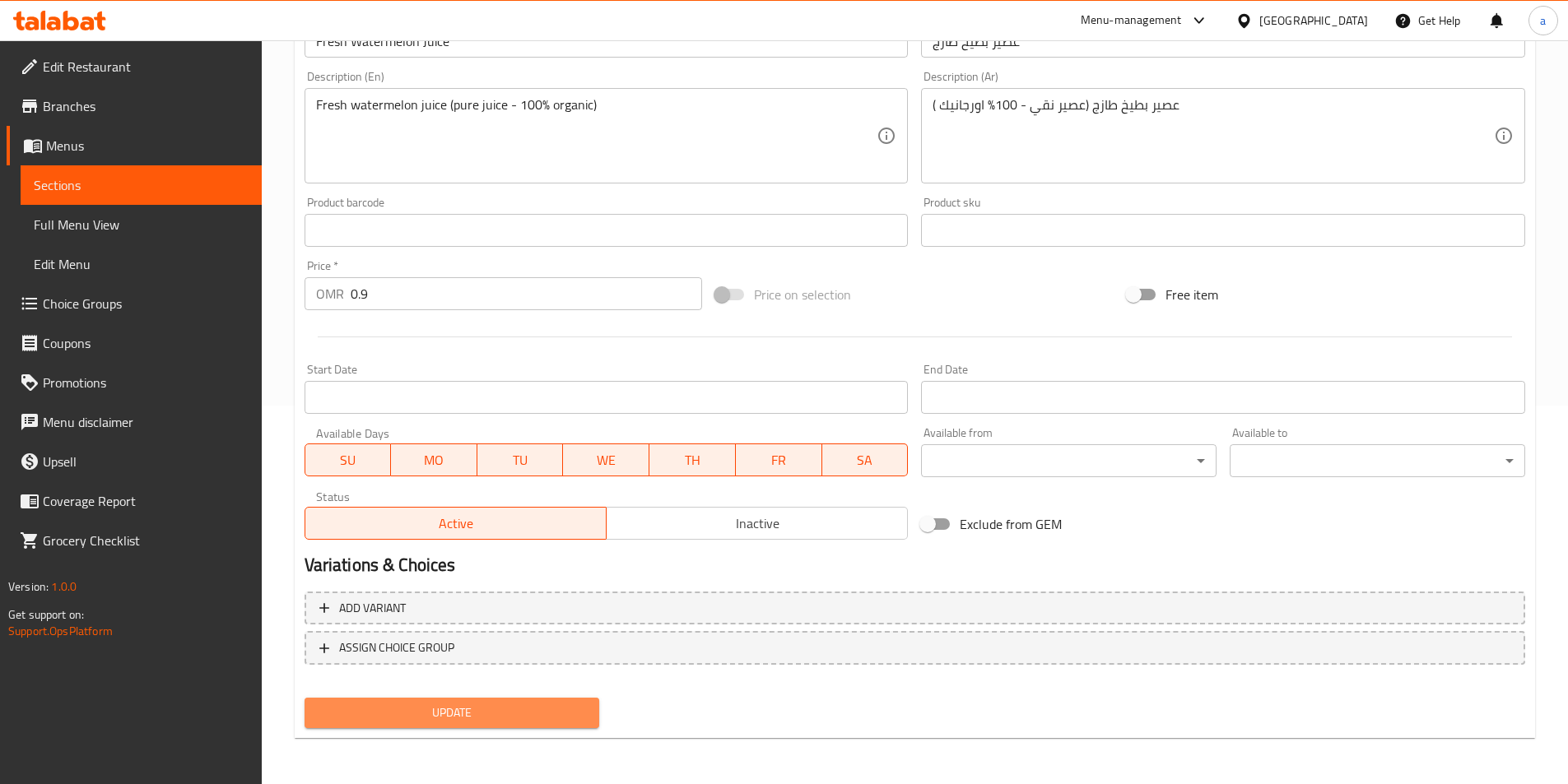
click at [594, 709] on button "Update" at bounding box center [452, 713] width 295 height 31
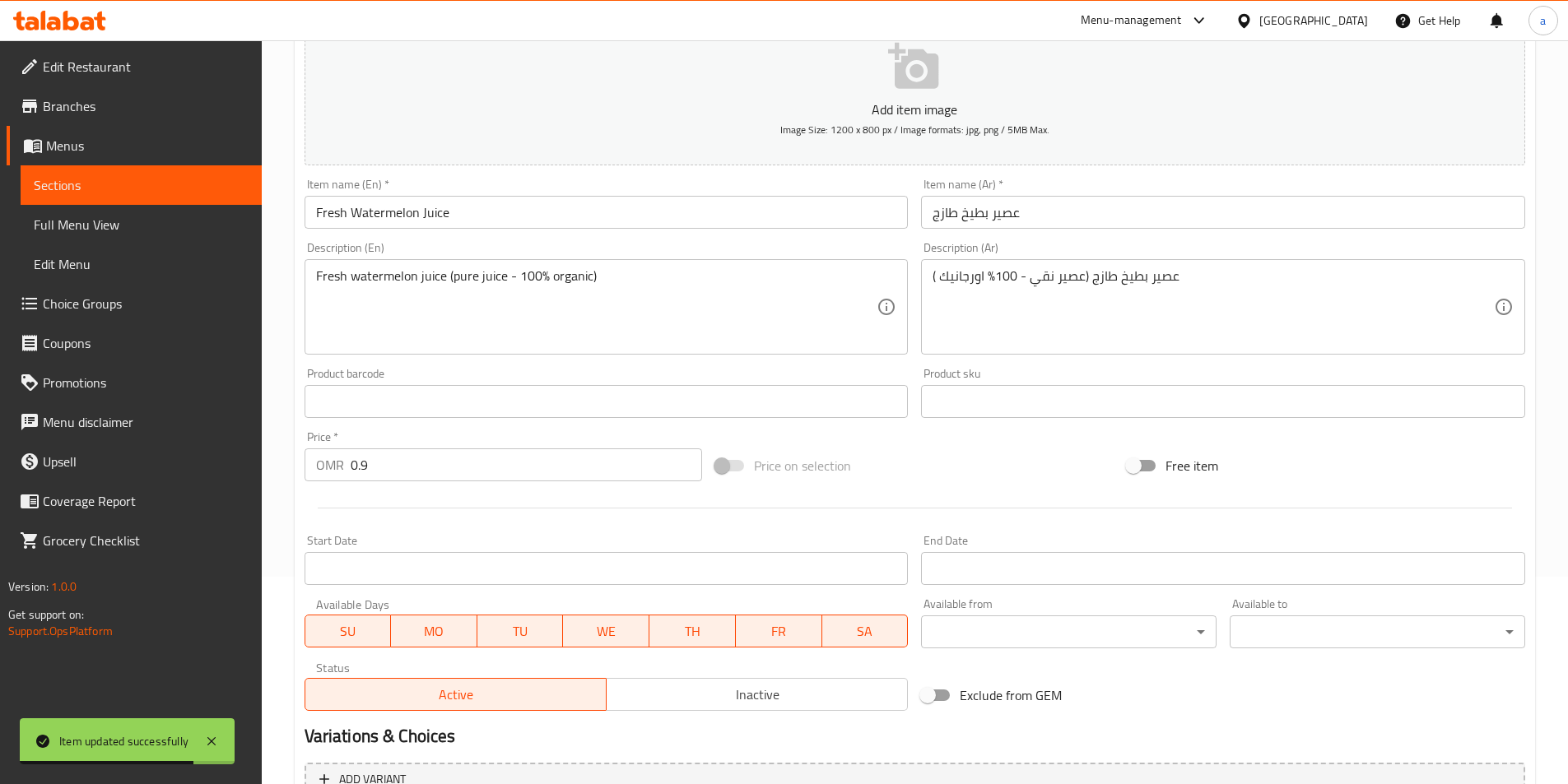
scroll to position [0, 0]
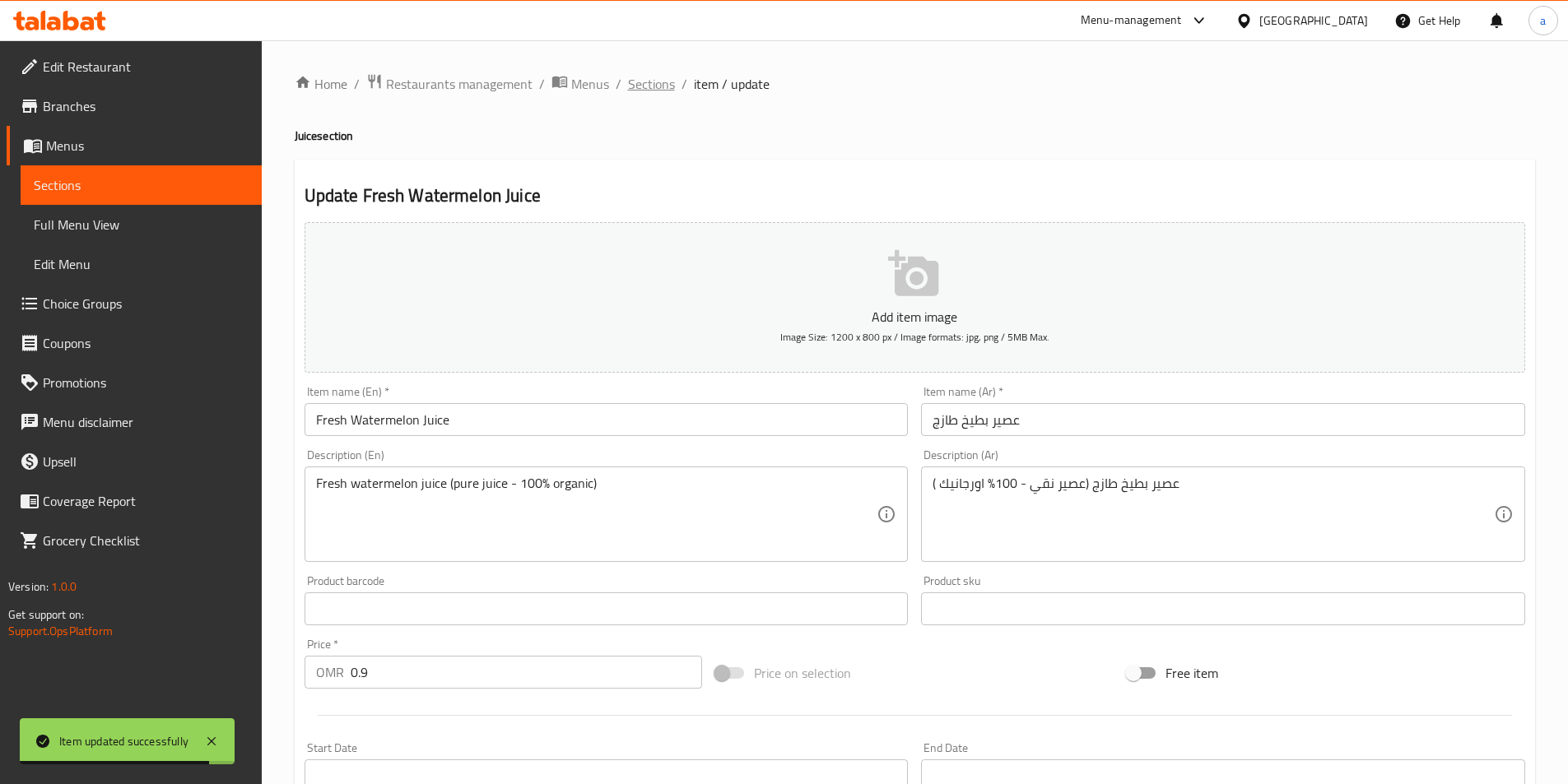
click at [667, 82] on span "Sections" at bounding box center [651, 83] width 47 height 19
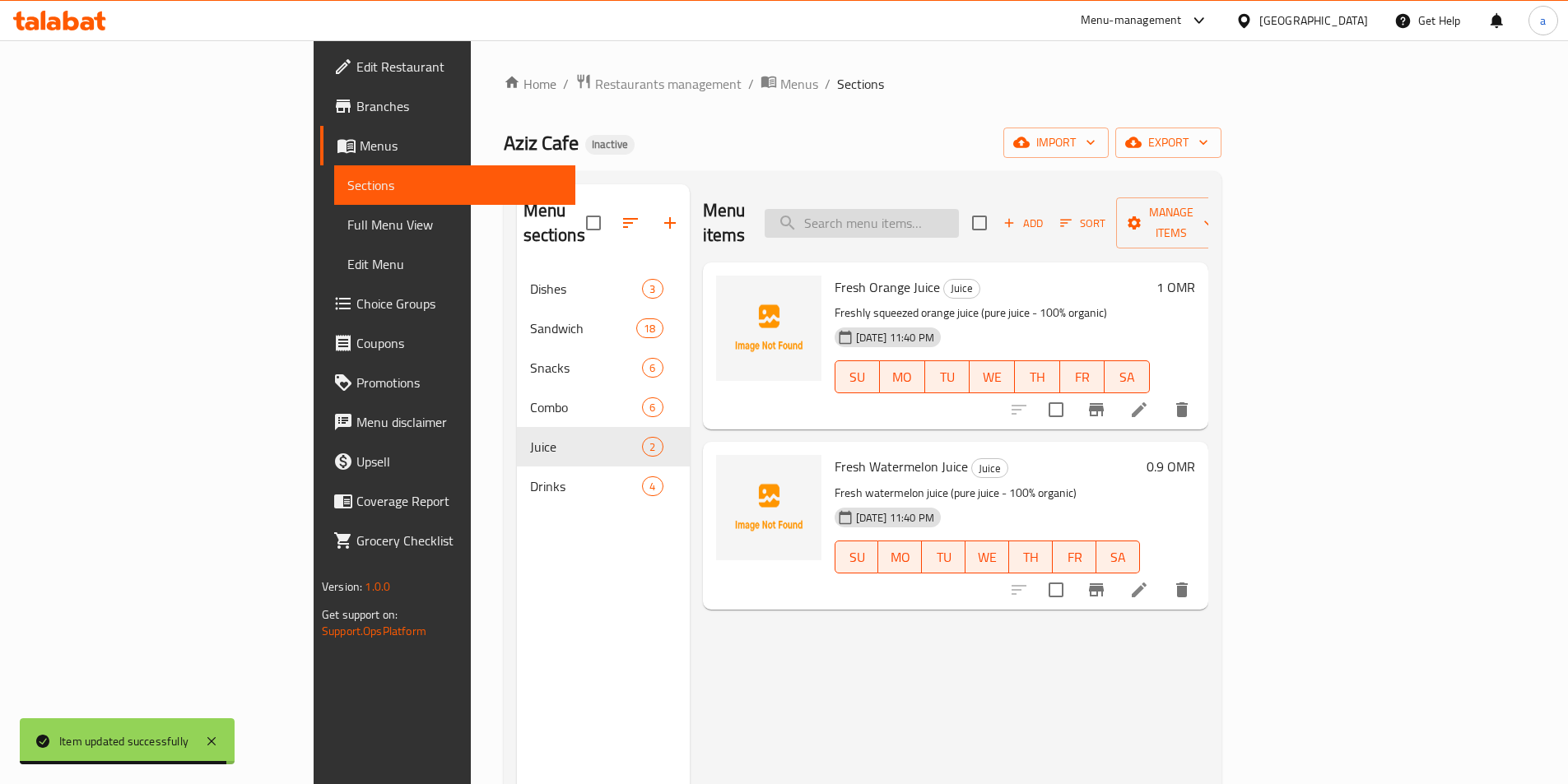
paste input "Sandwich Combo II"
click at [959, 216] on input "Sandwich Combo II" at bounding box center [862, 224] width 194 height 29
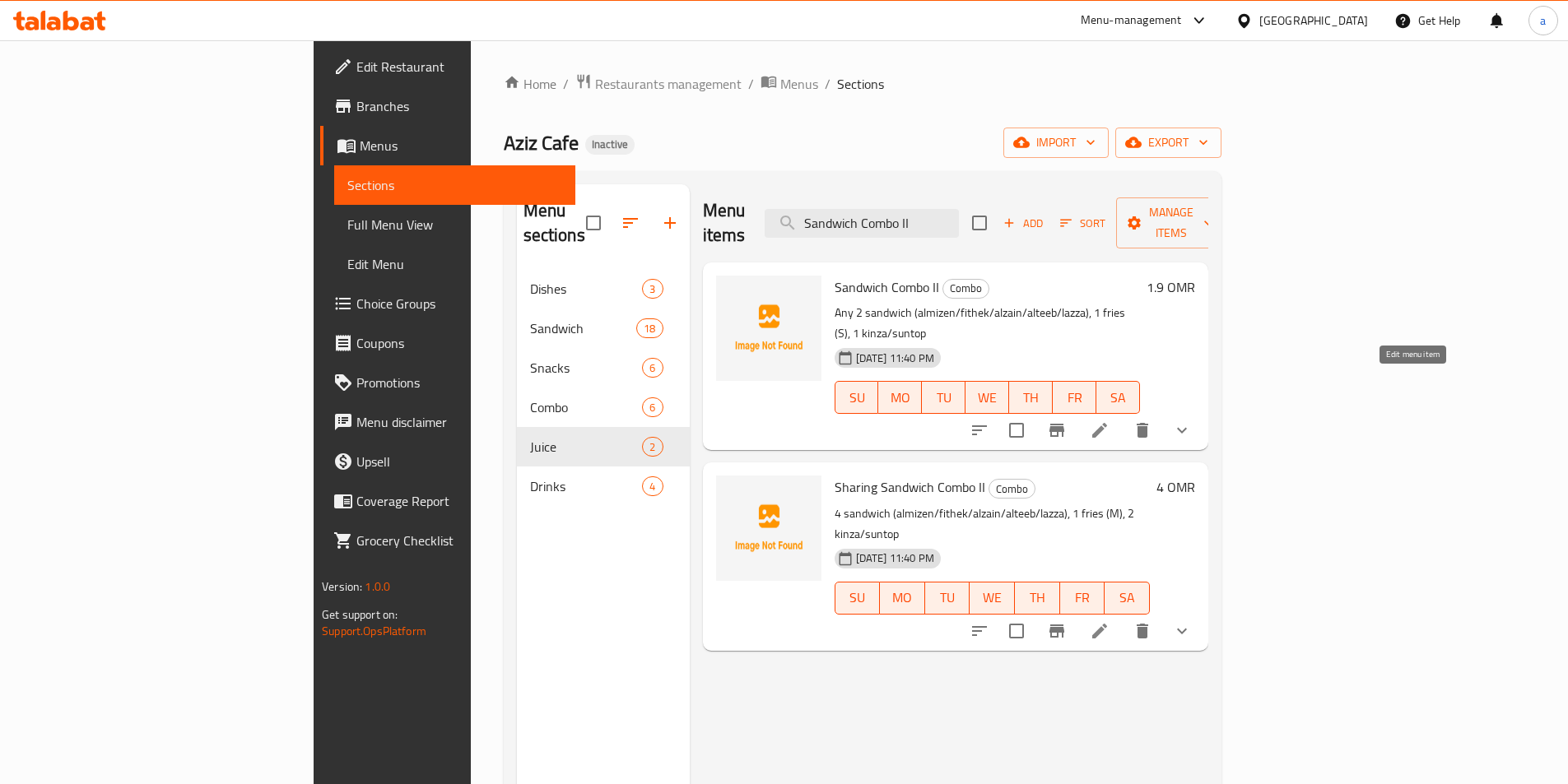
click at [1109, 420] on icon at bounding box center [1099, 430] width 20 height 19
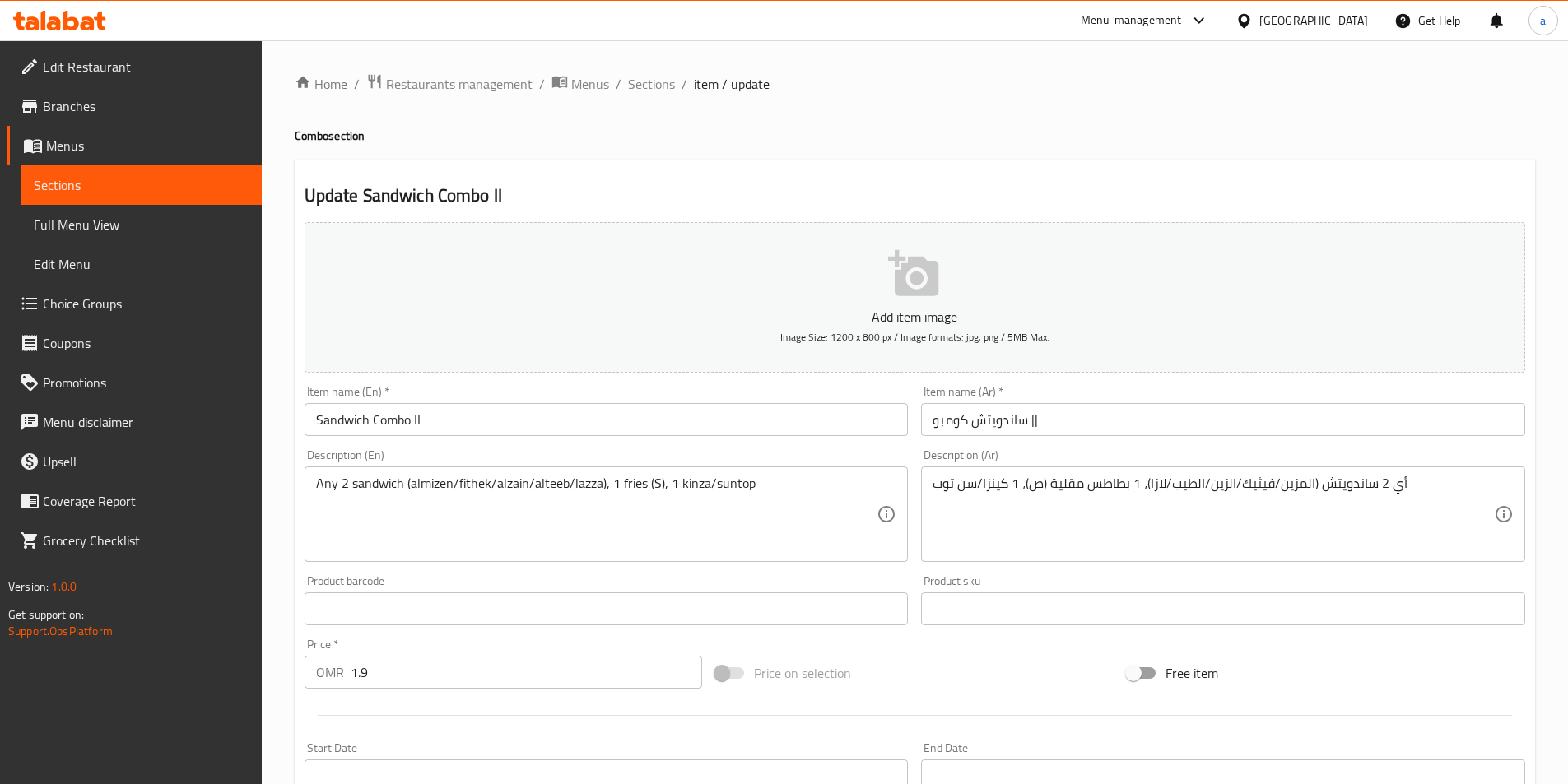
click at [669, 86] on span "Sections" at bounding box center [651, 83] width 47 height 19
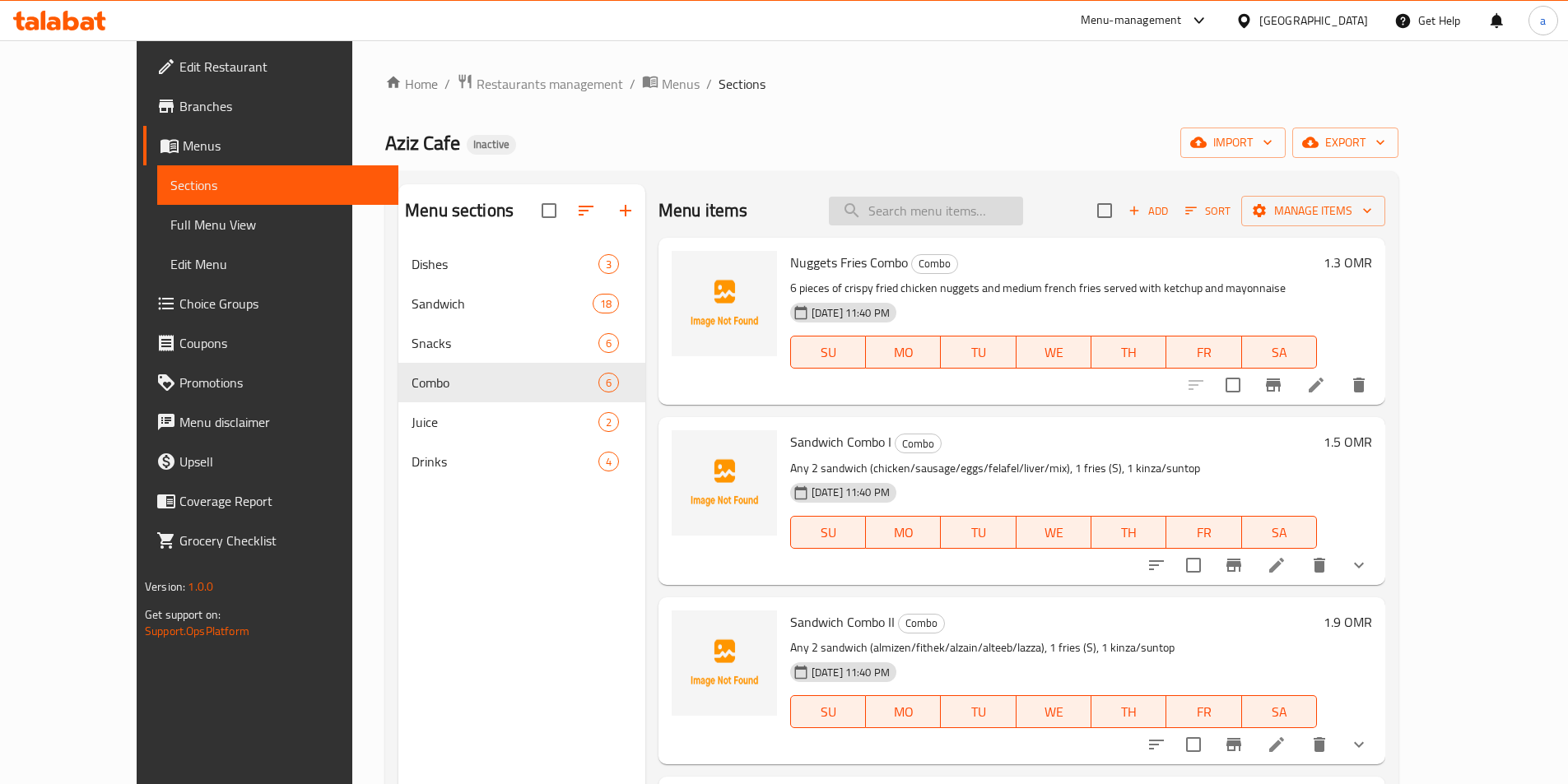
click at [981, 217] on input "search" at bounding box center [925, 211] width 194 height 29
paste input "Sandwich Combo II"
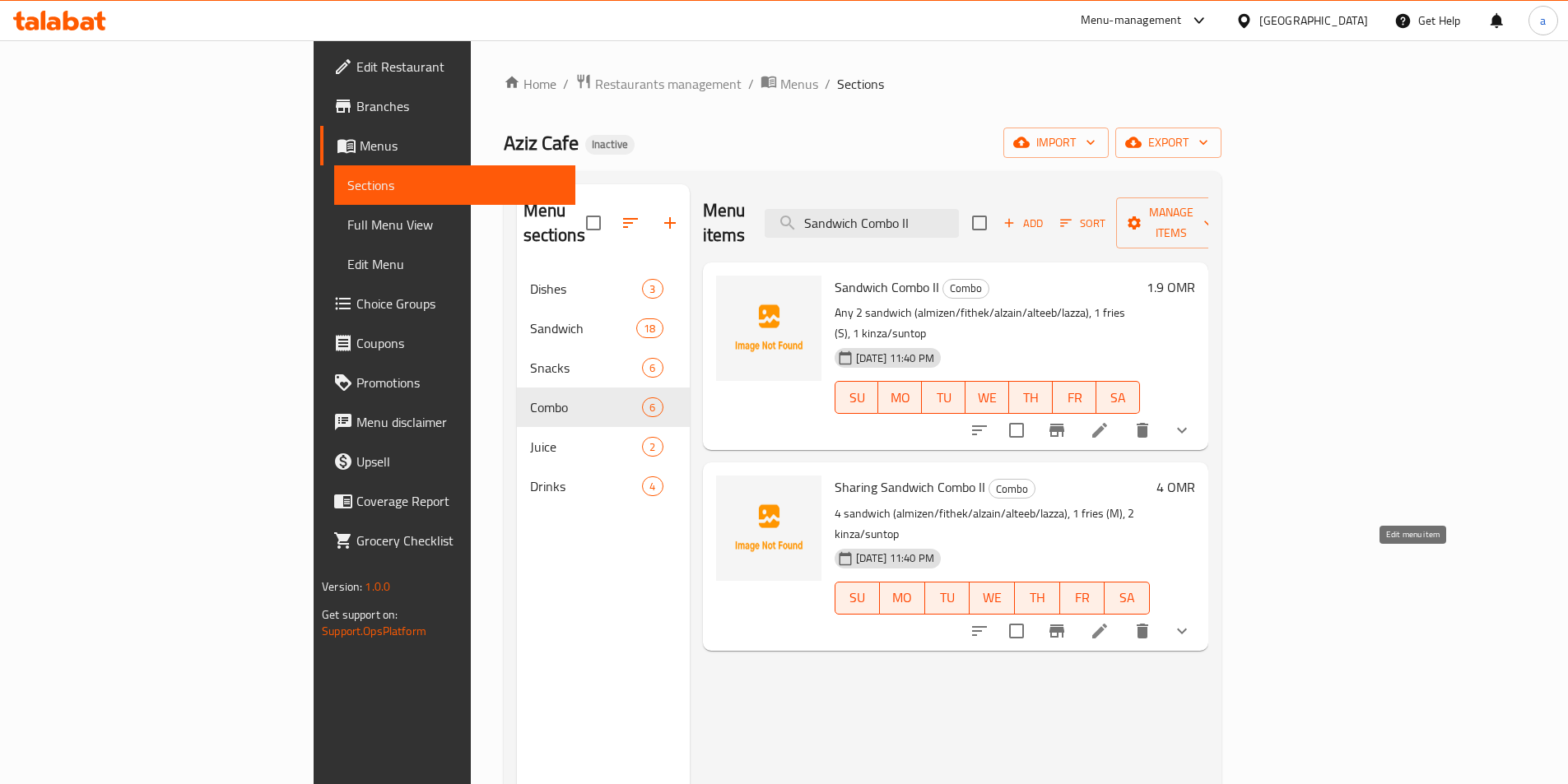
click at [1107, 624] on icon at bounding box center [1099, 631] width 14 height 14
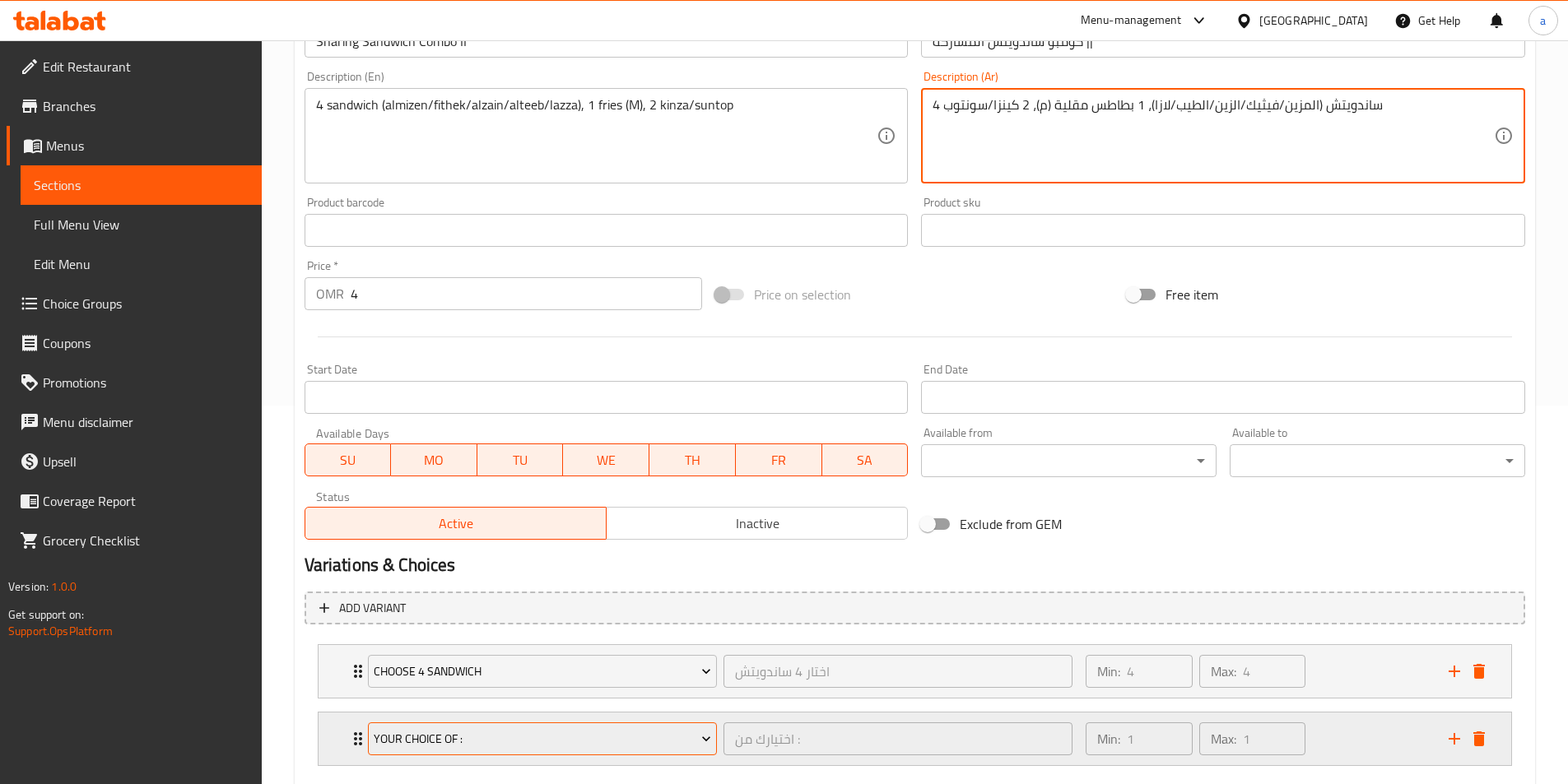
scroll to position [411, 0]
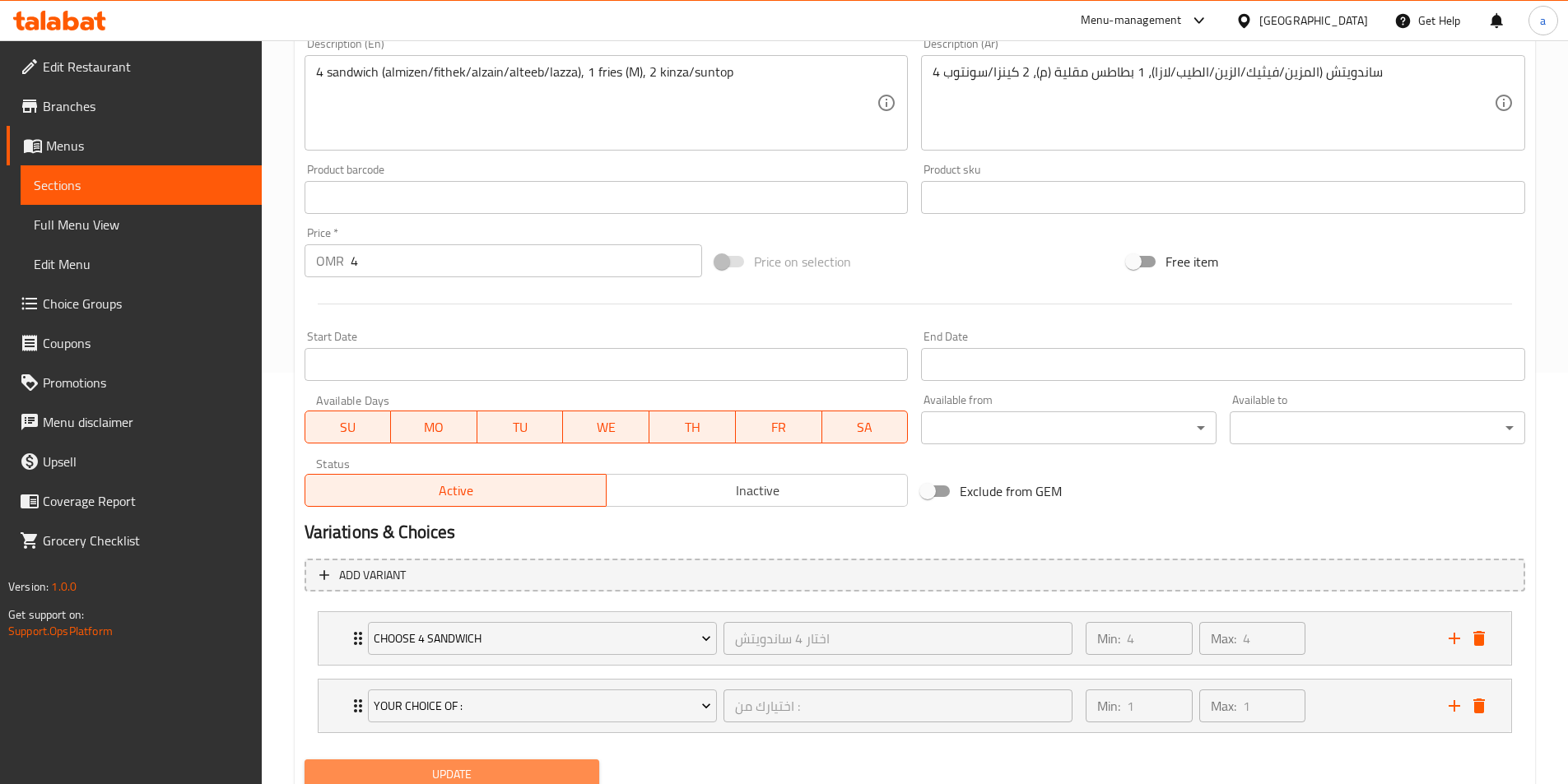
click at [511, 768] on span "Update" at bounding box center [452, 775] width 269 height 20
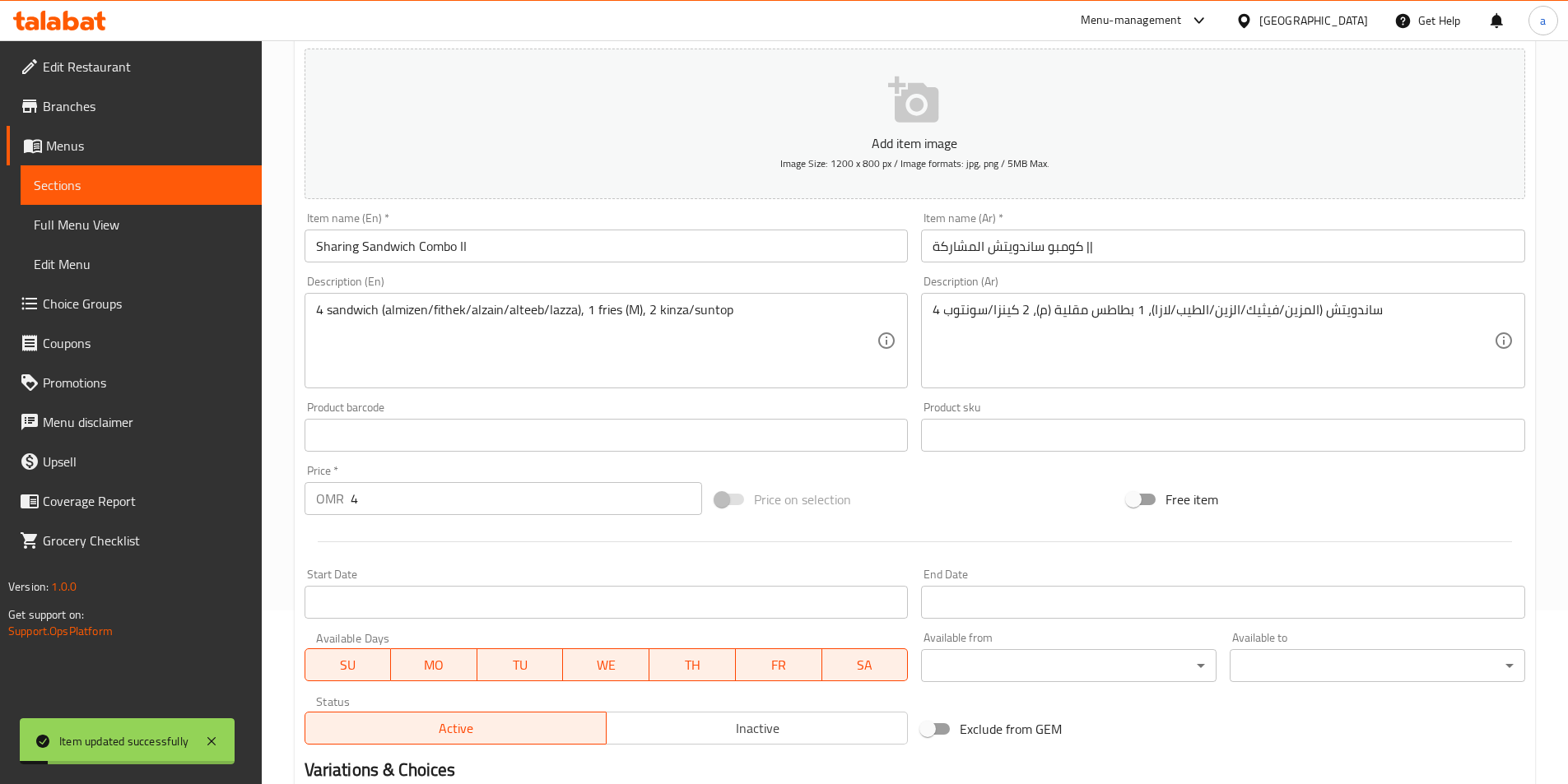
scroll to position [0, 0]
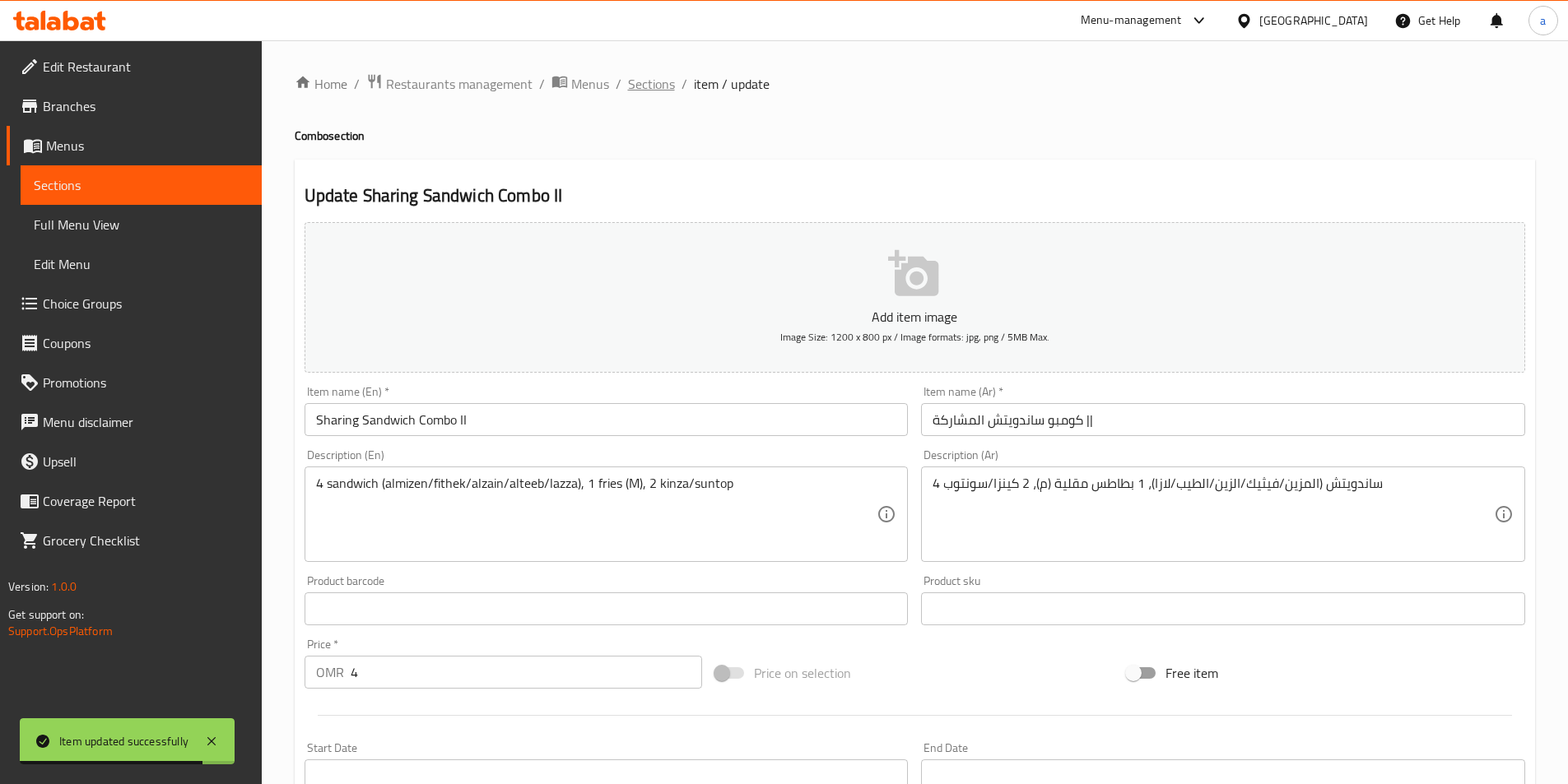
drag, startPoint x: 650, startPoint y: 71, endPoint x: 646, endPoint y: 132, distance: 61.1
click at [654, 91] on span "Sections" at bounding box center [651, 83] width 47 height 19
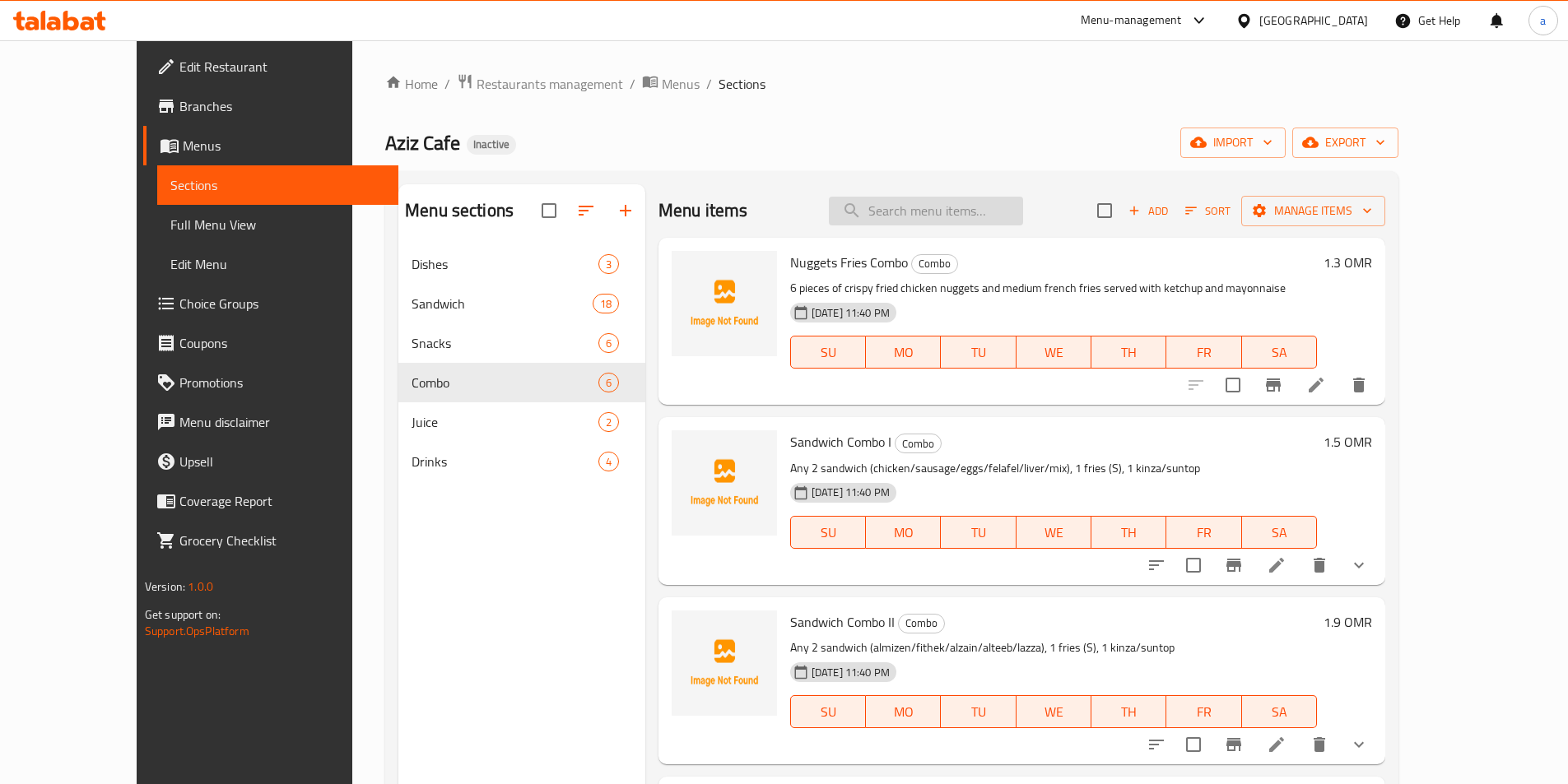
click at [936, 209] on input "search" at bounding box center [925, 211] width 194 height 29
paste input "Sharing Sandwich Combo II"
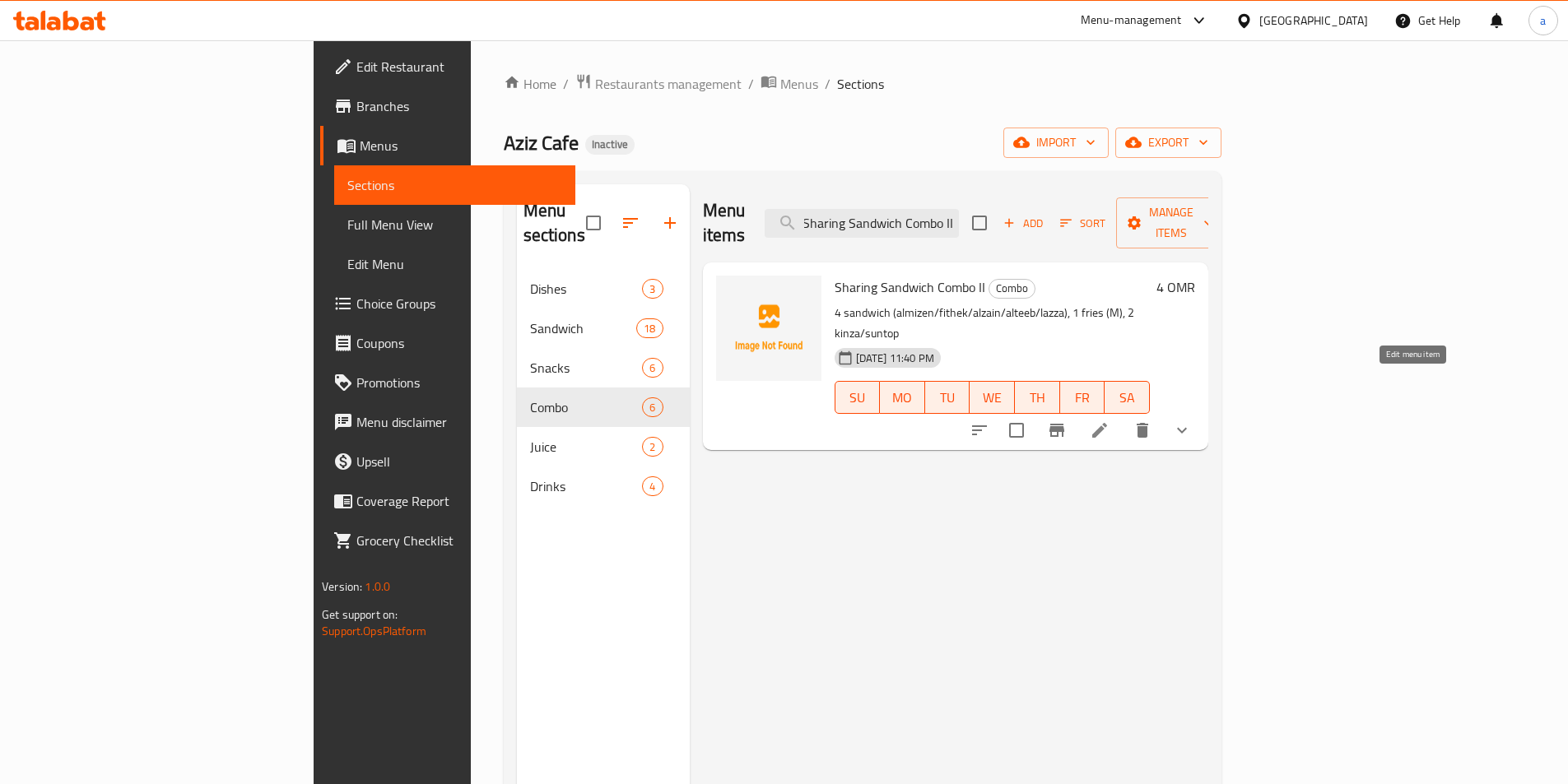
click at [1109, 420] on icon at bounding box center [1099, 430] width 20 height 19
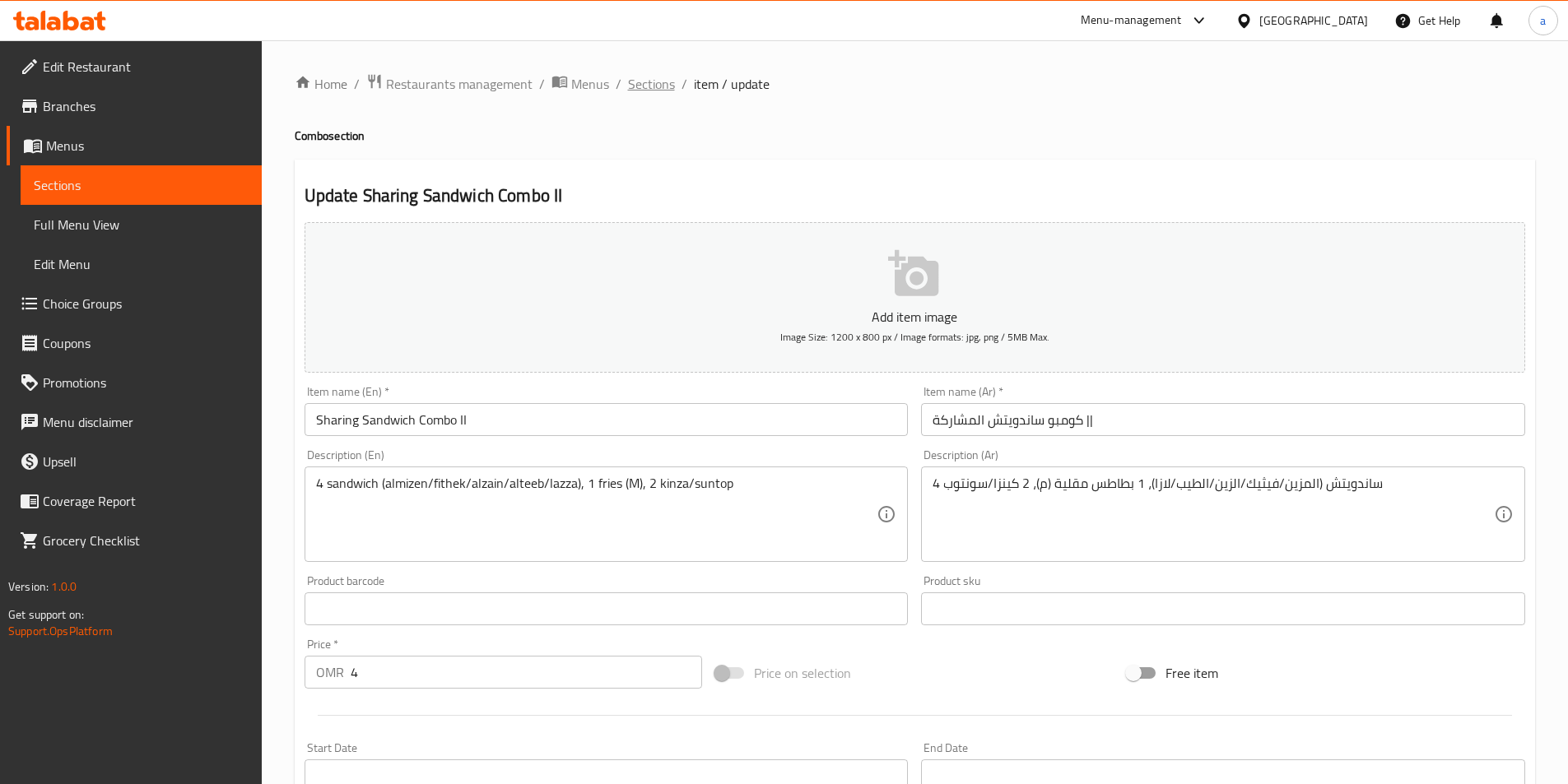
click at [654, 89] on span "Sections" at bounding box center [651, 83] width 47 height 19
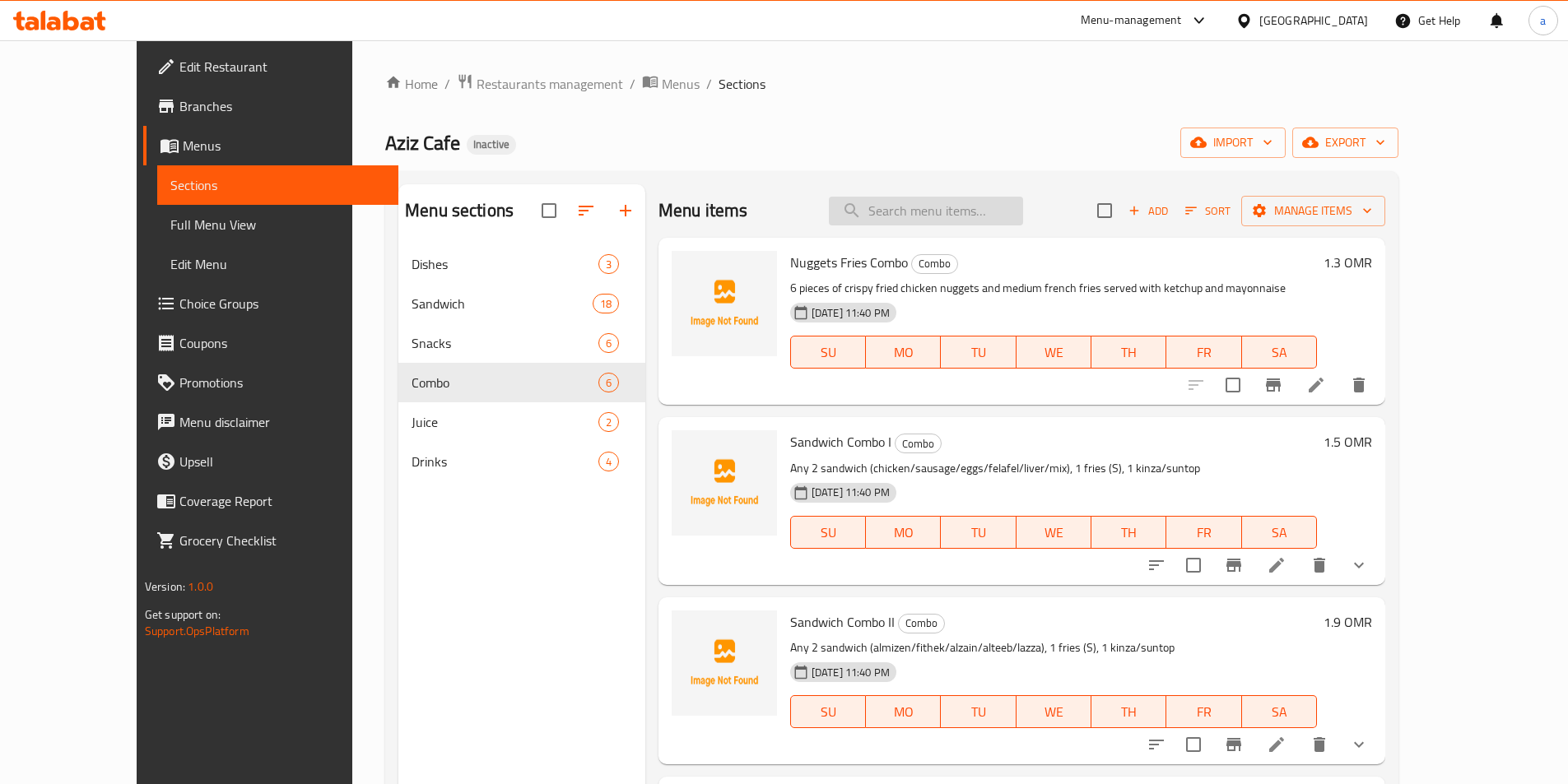
click at [979, 215] on input "search" at bounding box center [925, 211] width 194 height 29
paste input "Sharing Sandwich Combo II"
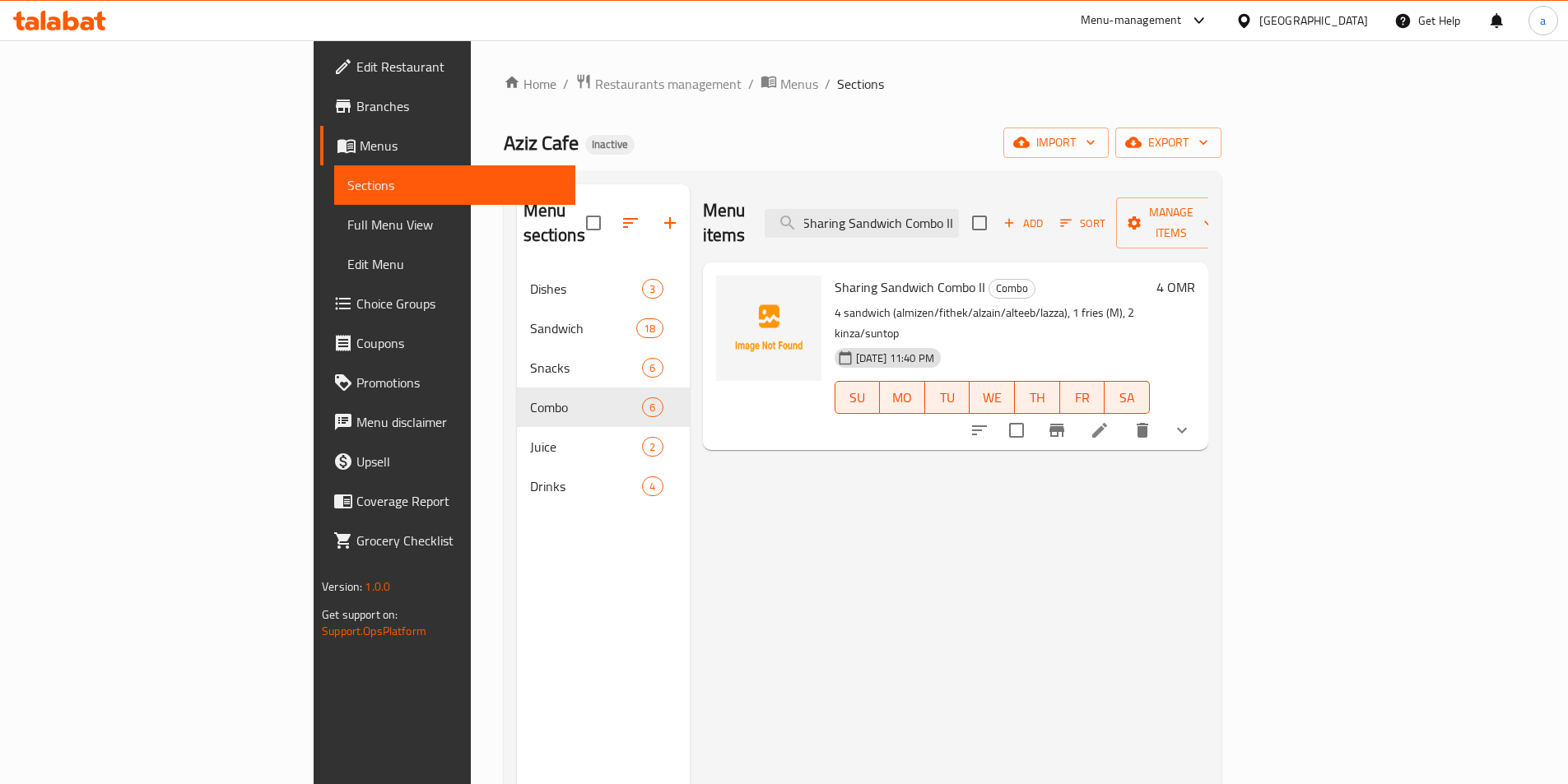
click at [1109, 420] on icon at bounding box center [1099, 430] width 20 height 19
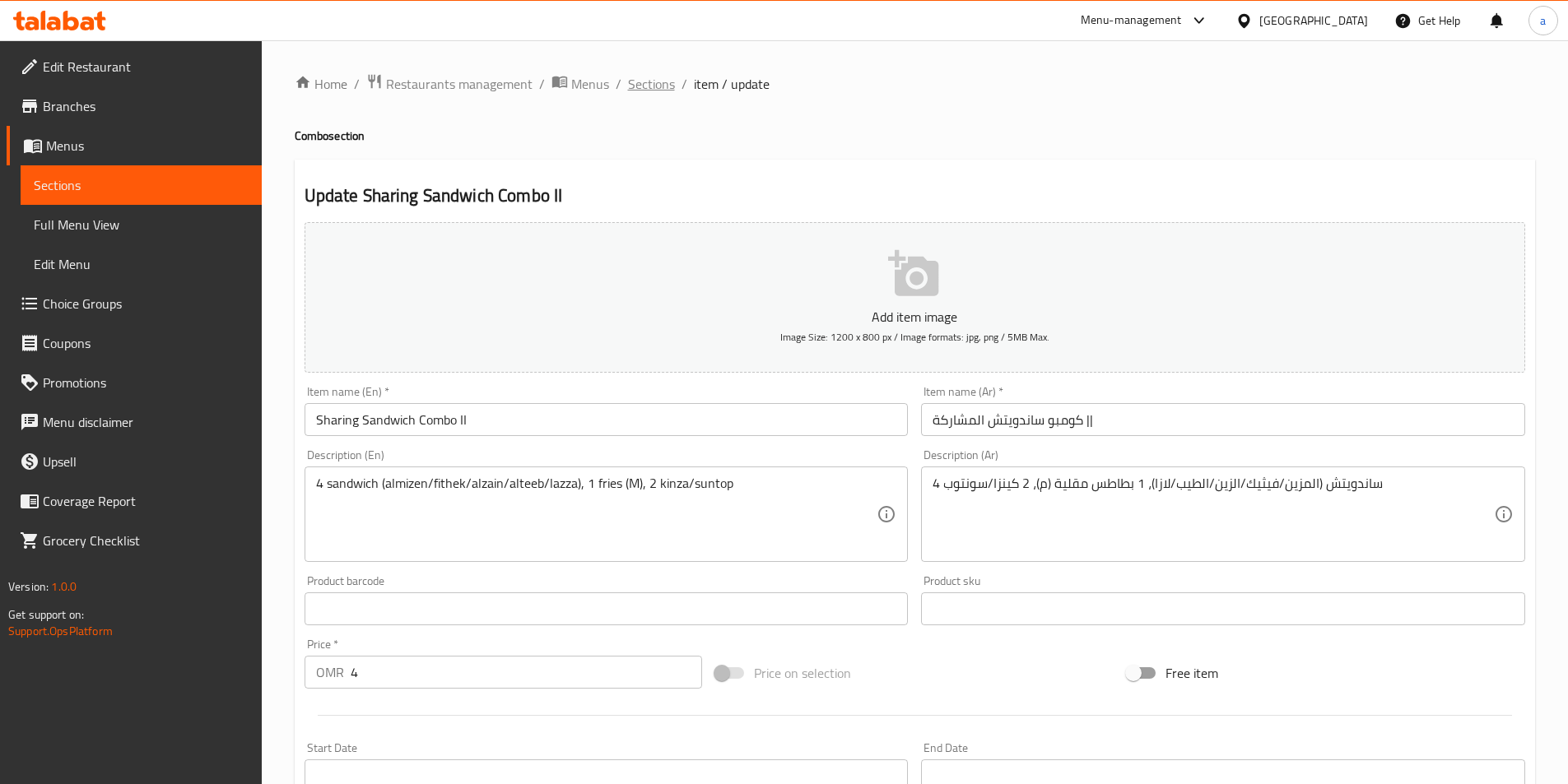
click at [640, 85] on span "Sections" at bounding box center [651, 83] width 47 height 19
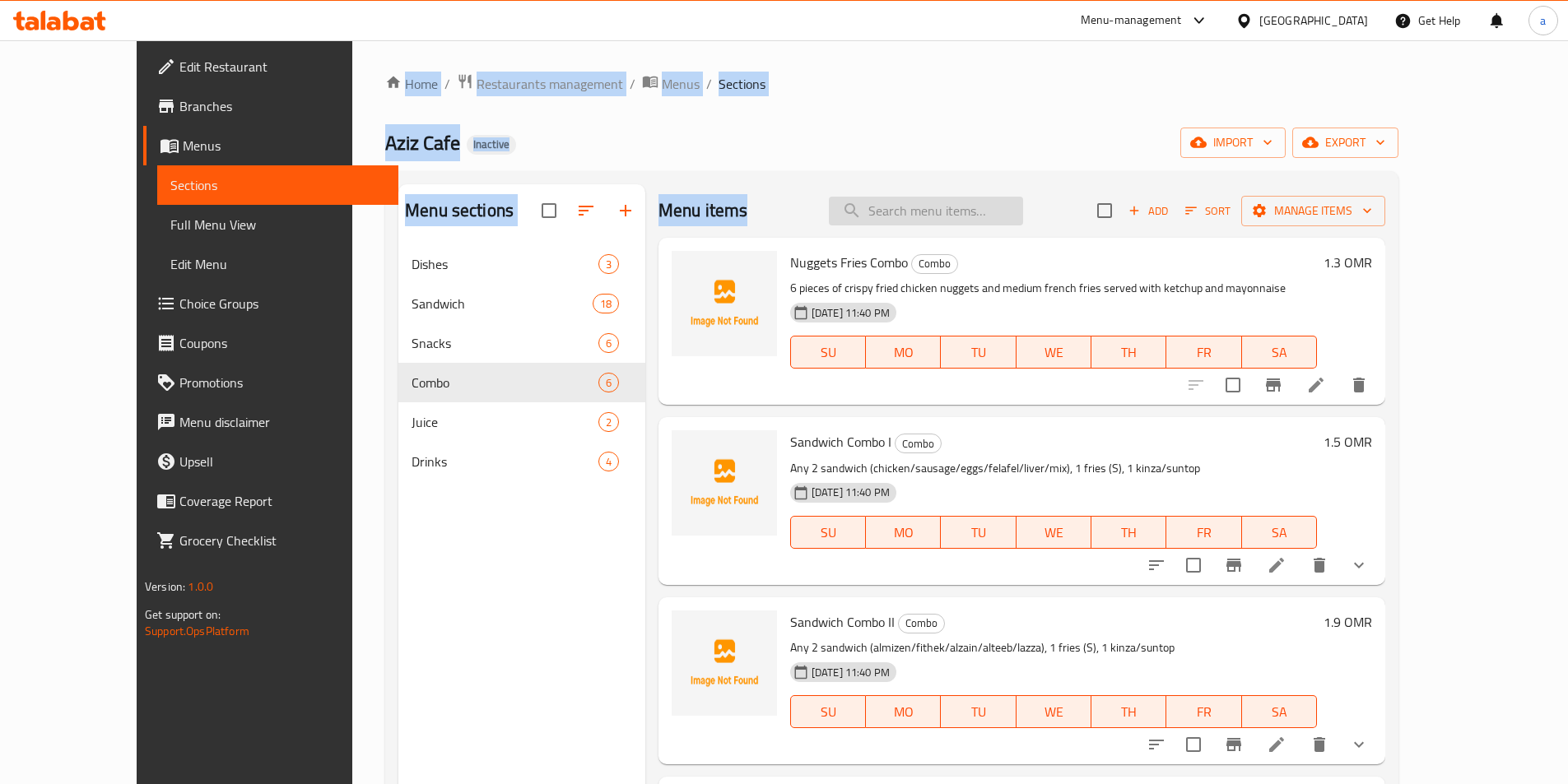
click at [966, 218] on input "search" at bounding box center [925, 211] width 194 height 29
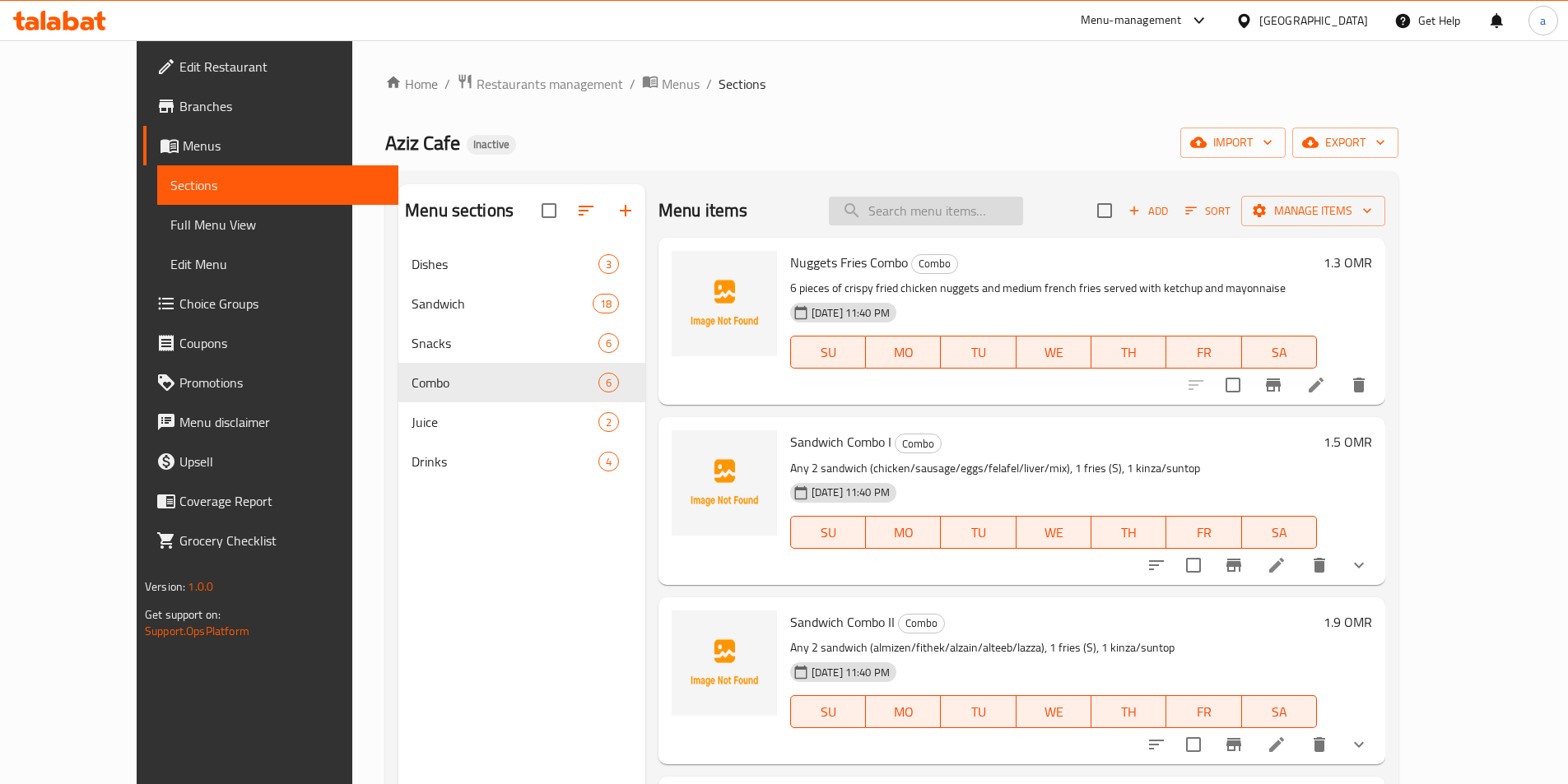
click at [975, 216] on input "search" at bounding box center [925, 211] width 194 height 29
paste input "Party Combo"
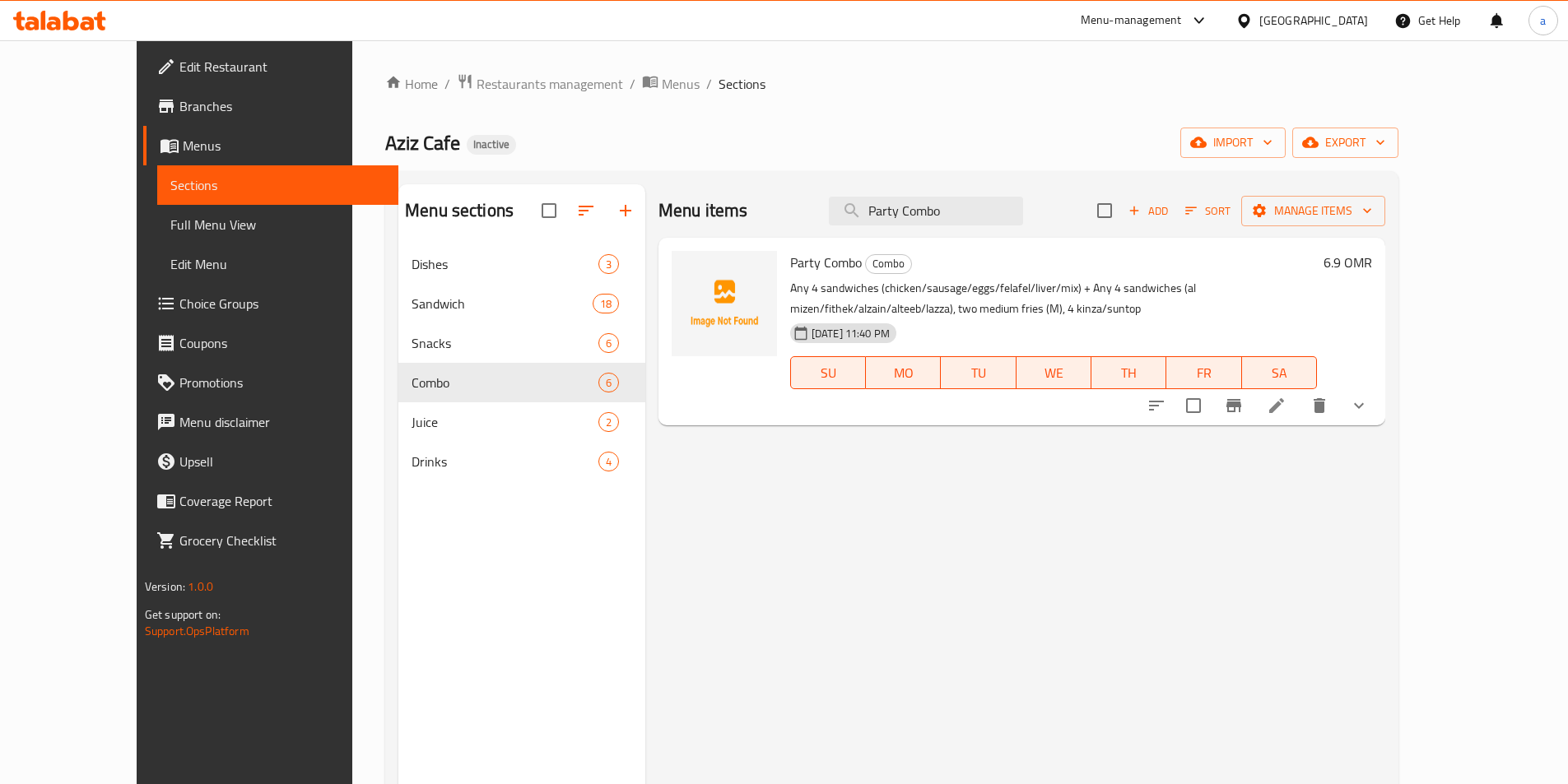
click at [1299, 408] on li at bounding box center [1276, 405] width 46 height 30
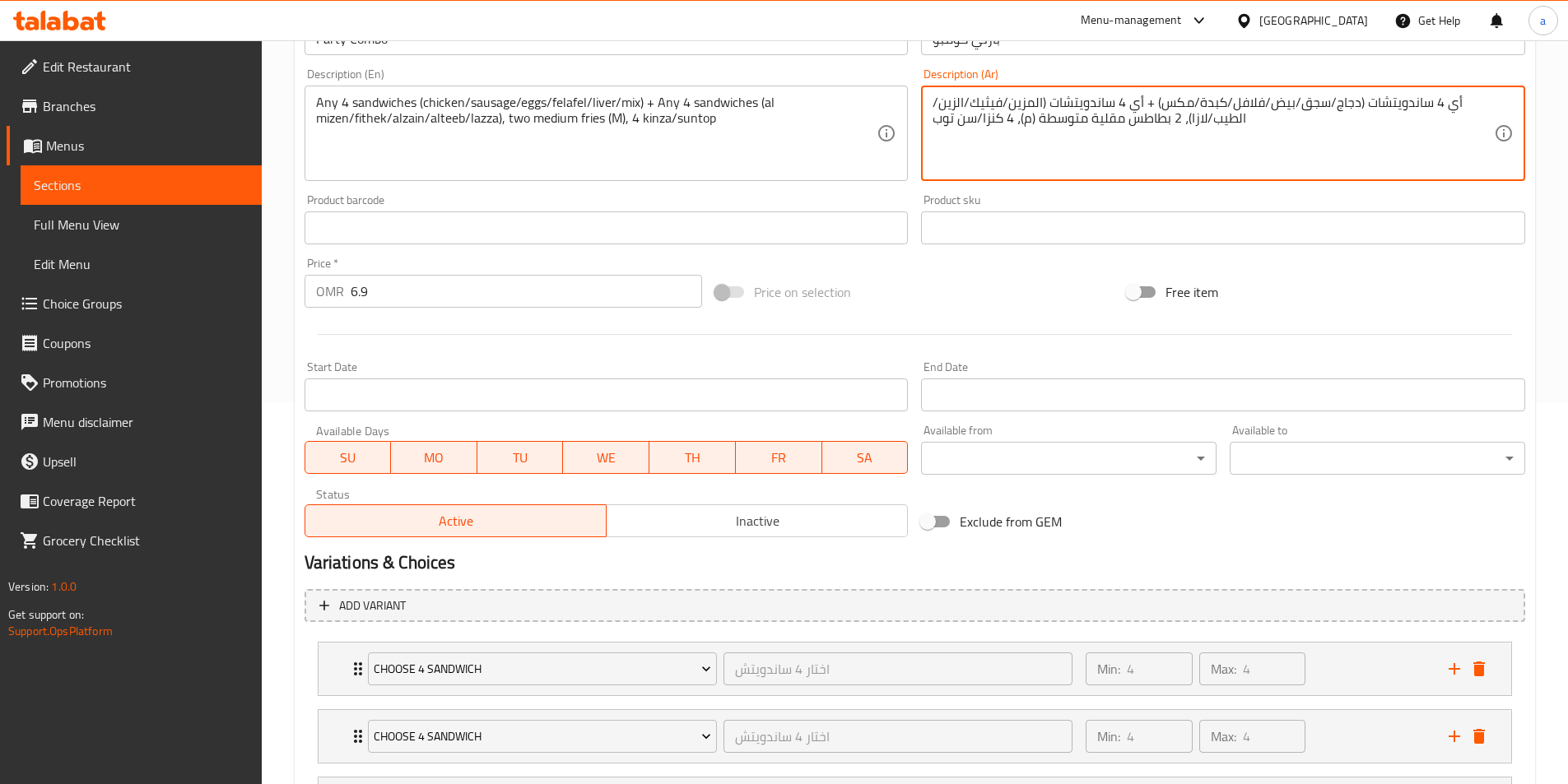
scroll to position [541, 0]
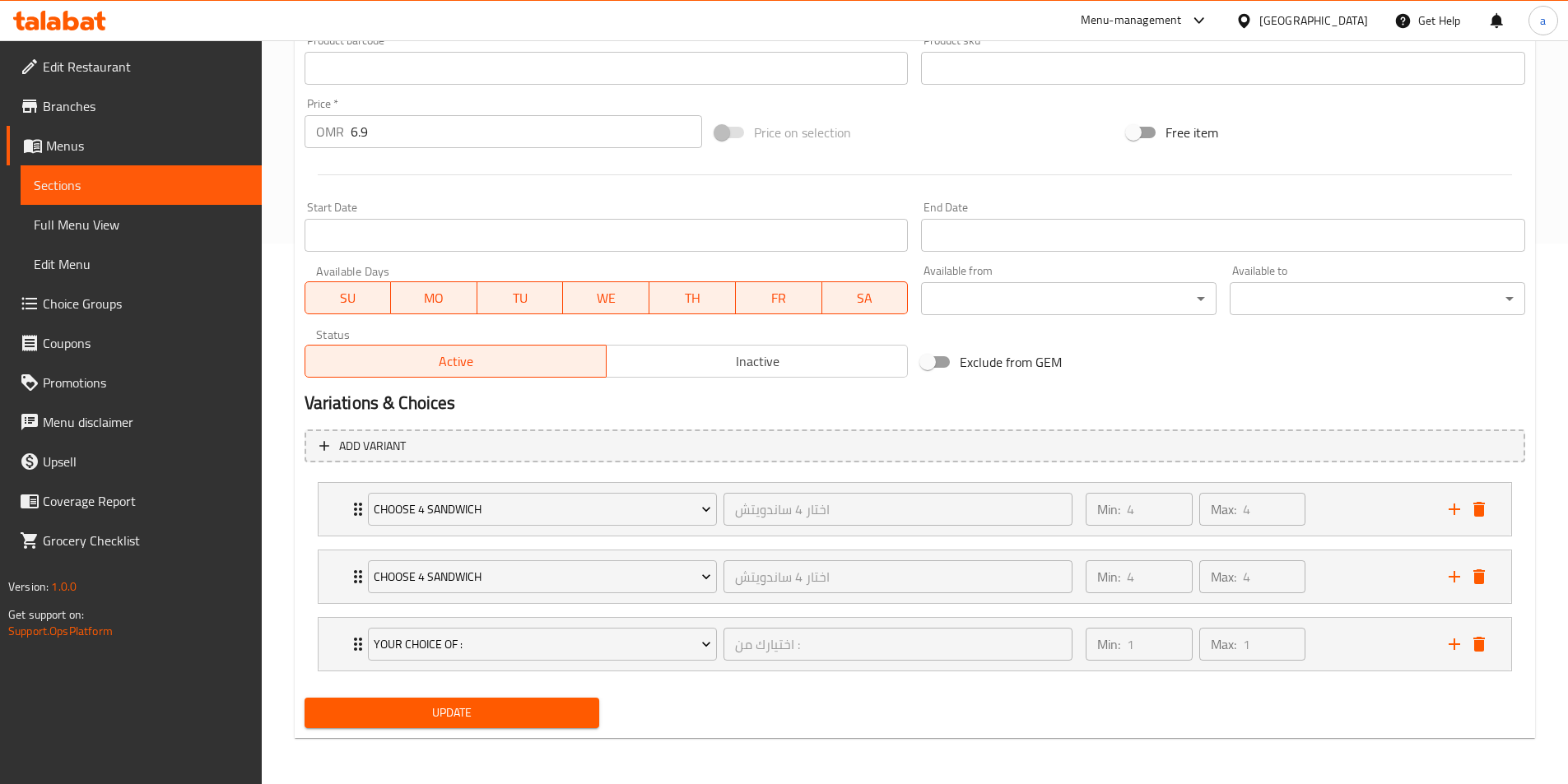
click at [588, 717] on button "Update" at bounding box center [452, 713] width 295 height 31
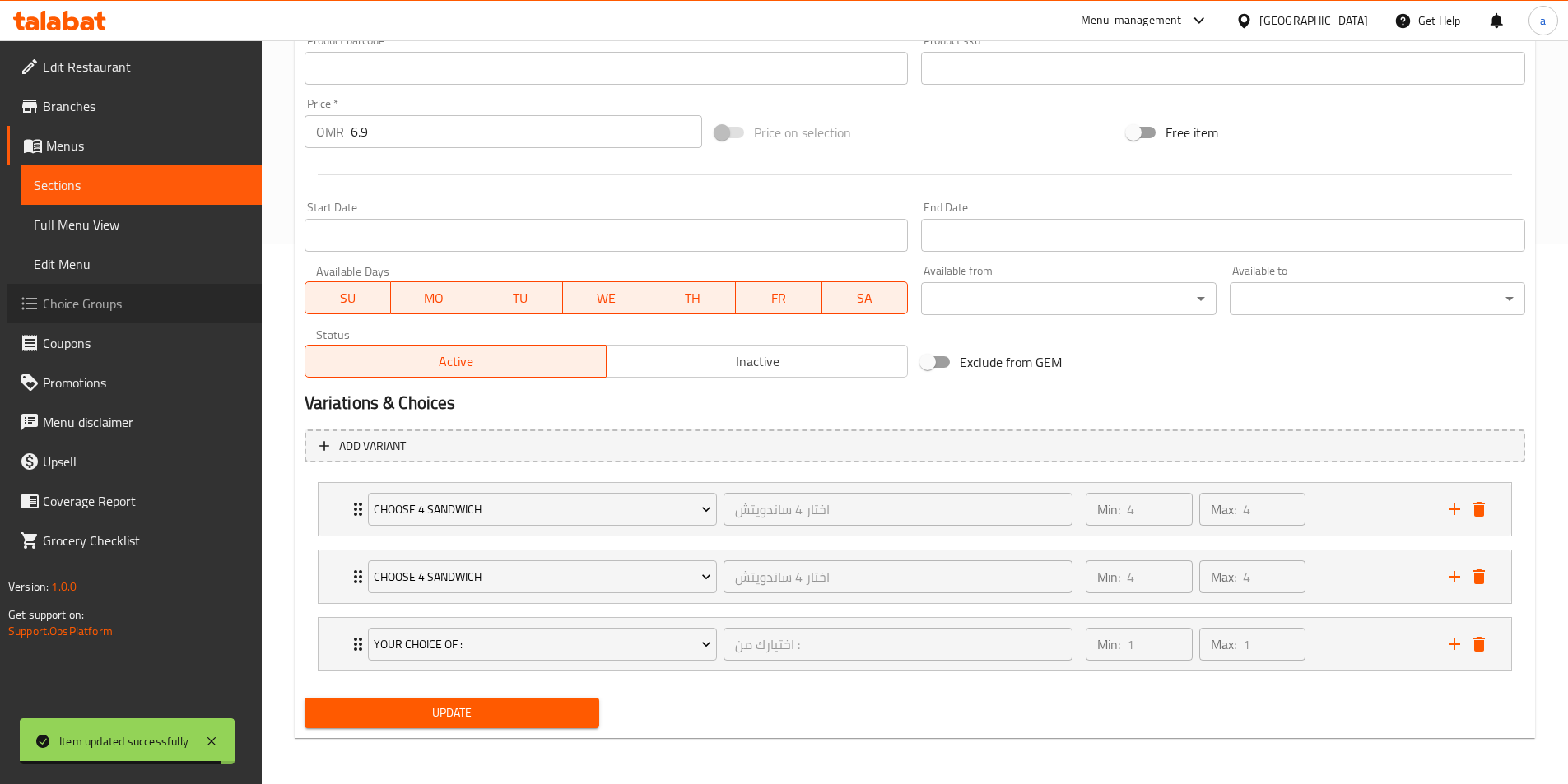
click at [153, 292] on link "Choice Groups" at bounding box center [134, 303] width 255 height 40
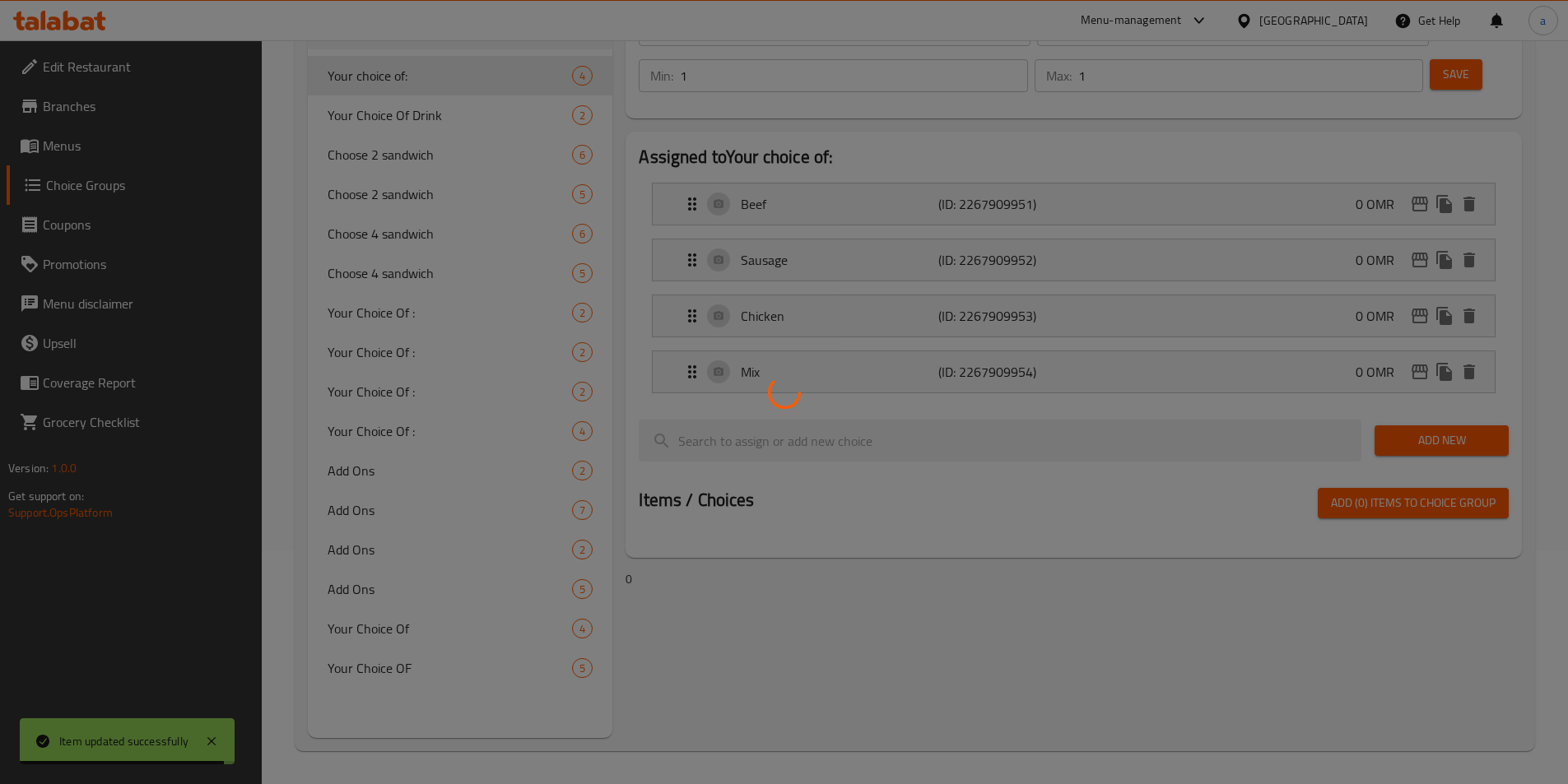
scroll to position [233, 0]
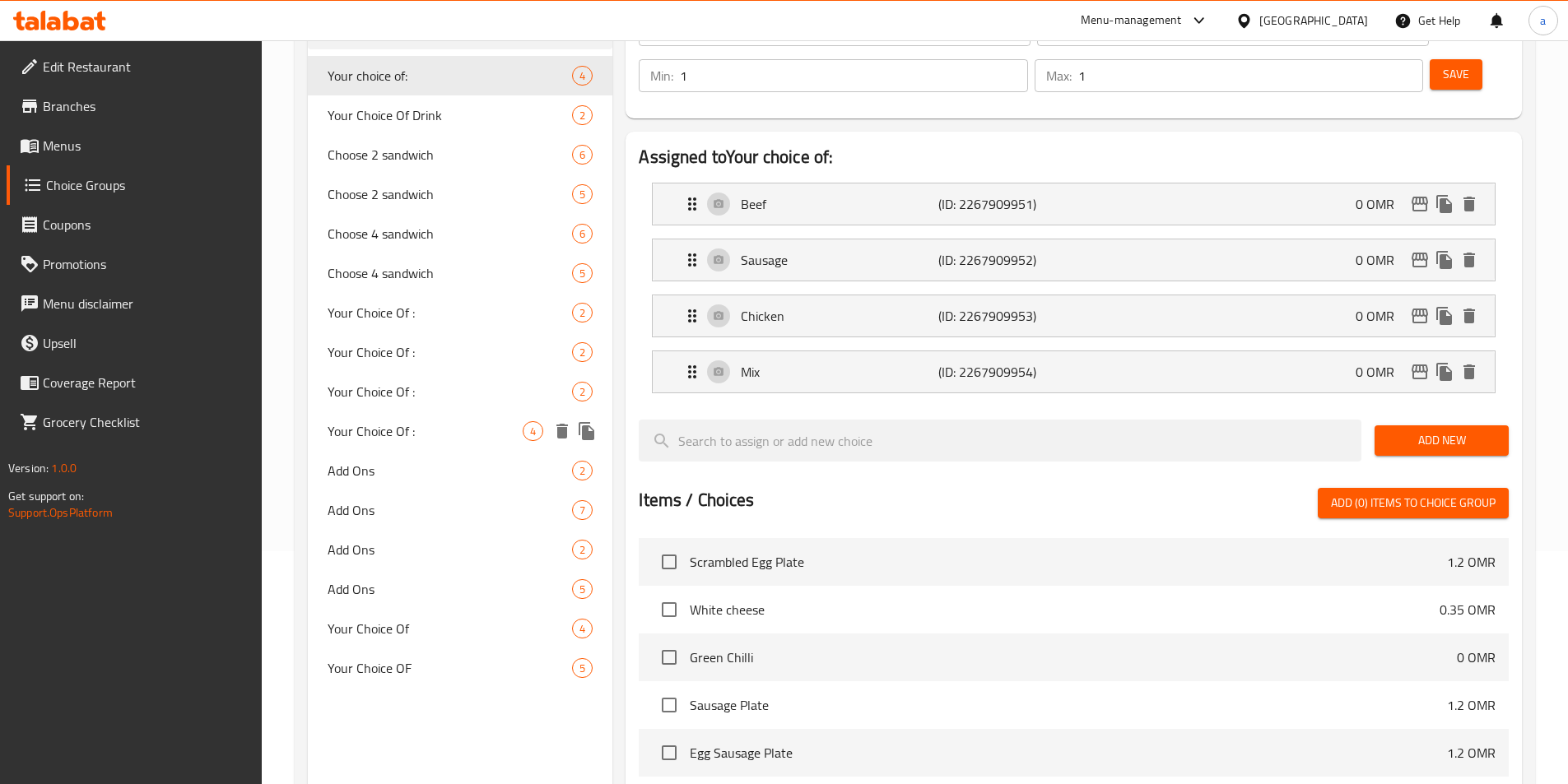
click at [413, 442] on div "Your Choice Of : 4" at bounding box center [460, 431] width 305 height 40
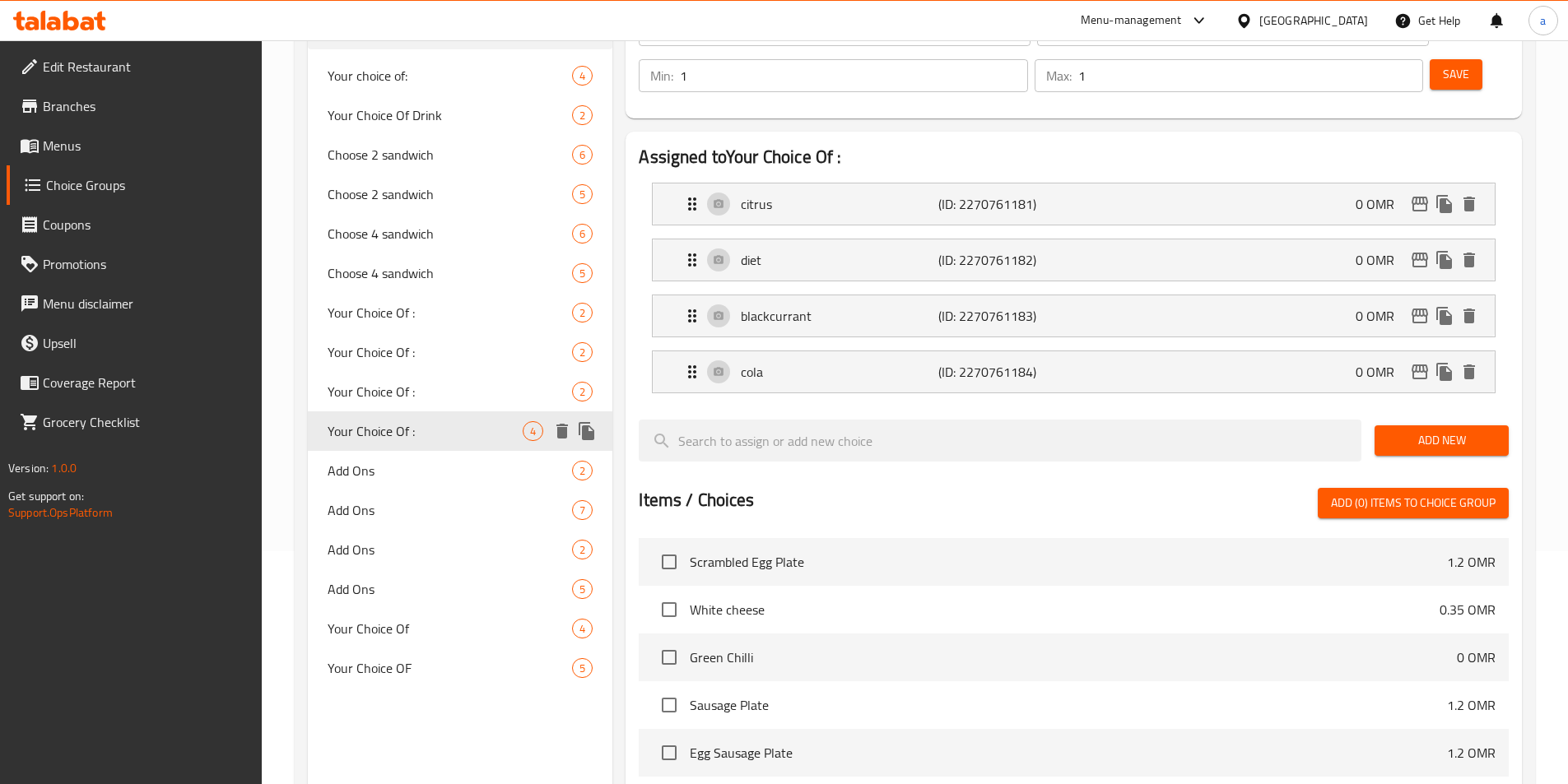
click at [449, 415] on div "Your Choice Of : 4" at bounding box center [460, 431] width 305 height 40
click at [449, 398] on span "Your Choice Of :" at bounding box center [425, 391] width 196 height 19
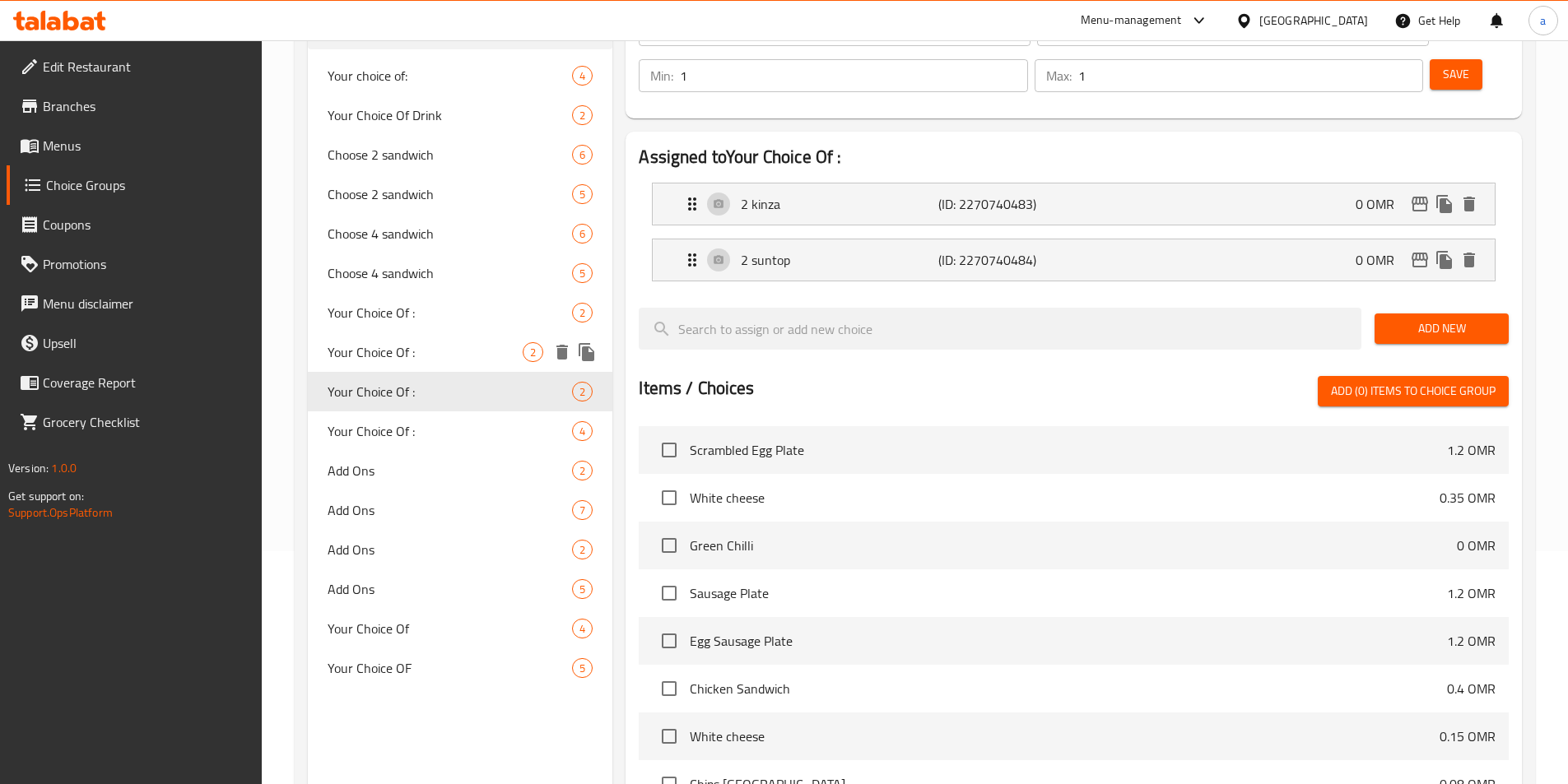
click at [455, 352] on span "Your Choice Of :" at bounding box center [425, 352] width 196 height 19
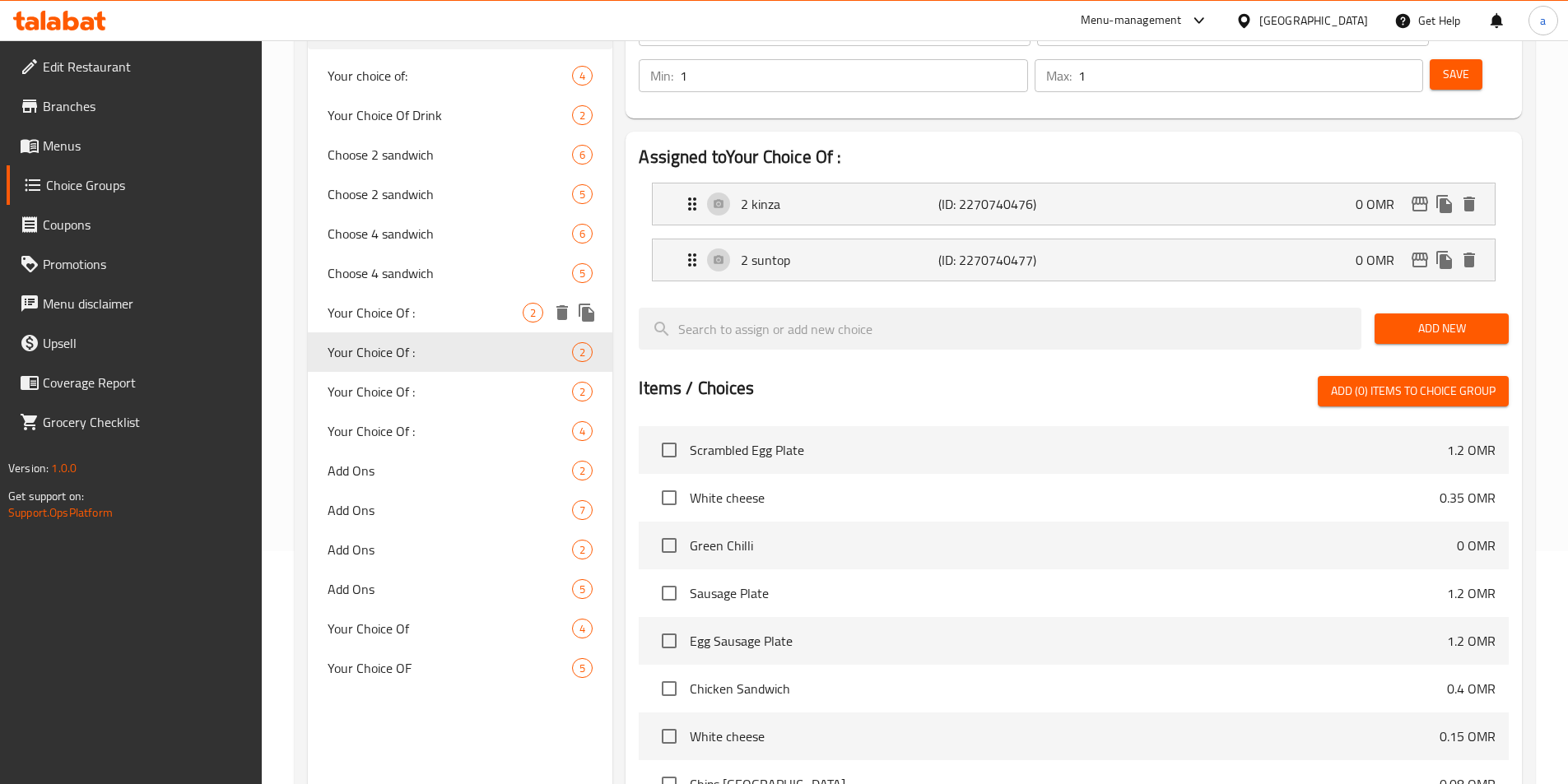
click at [453, 330] on div "Your Choice Of : 2" at bounding box center [460, 313] width 305 height 40
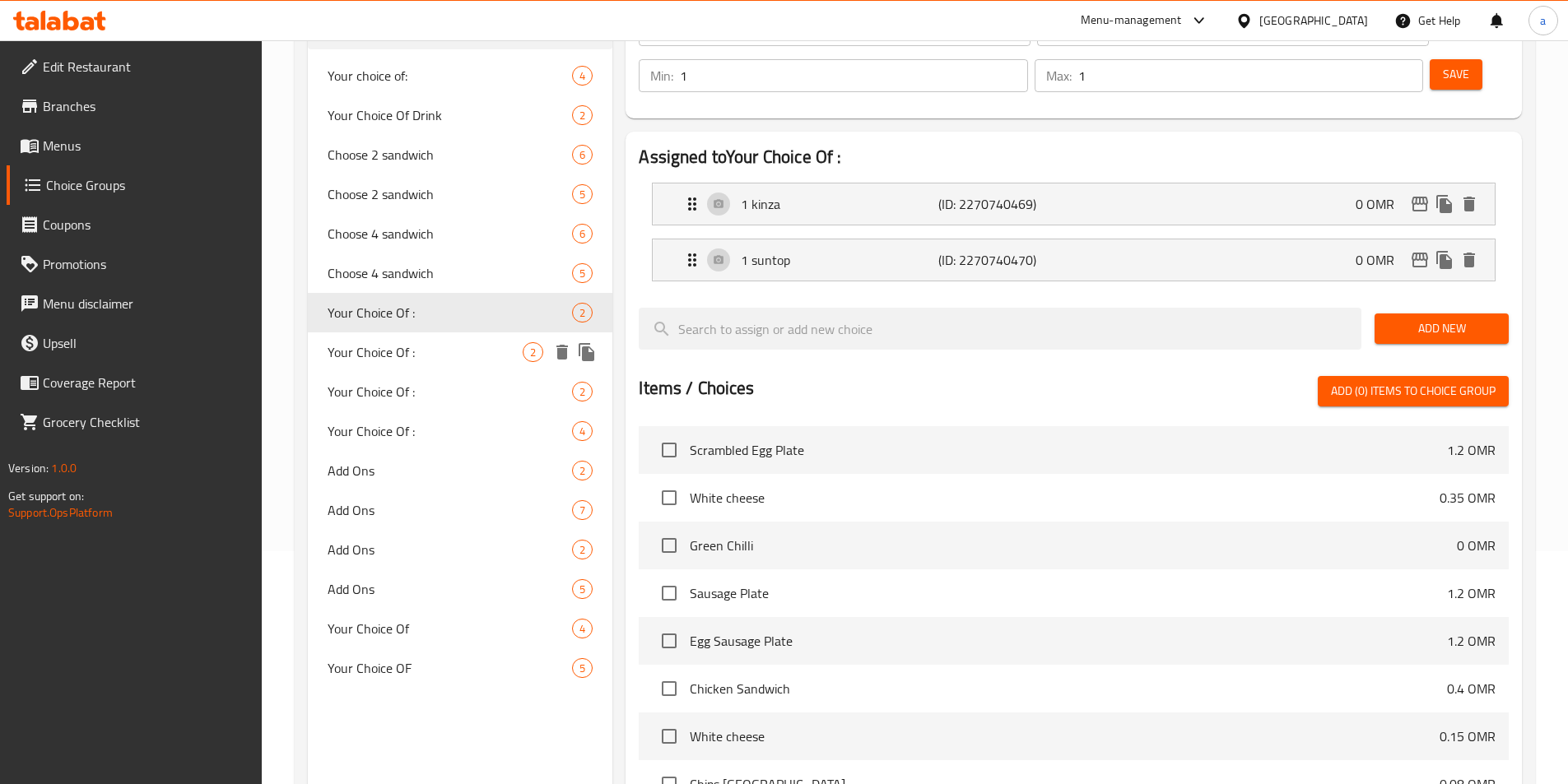
click at [445, 348] on span "Your Choice Of :" at bounding box center [425, 352] width 196 height 19
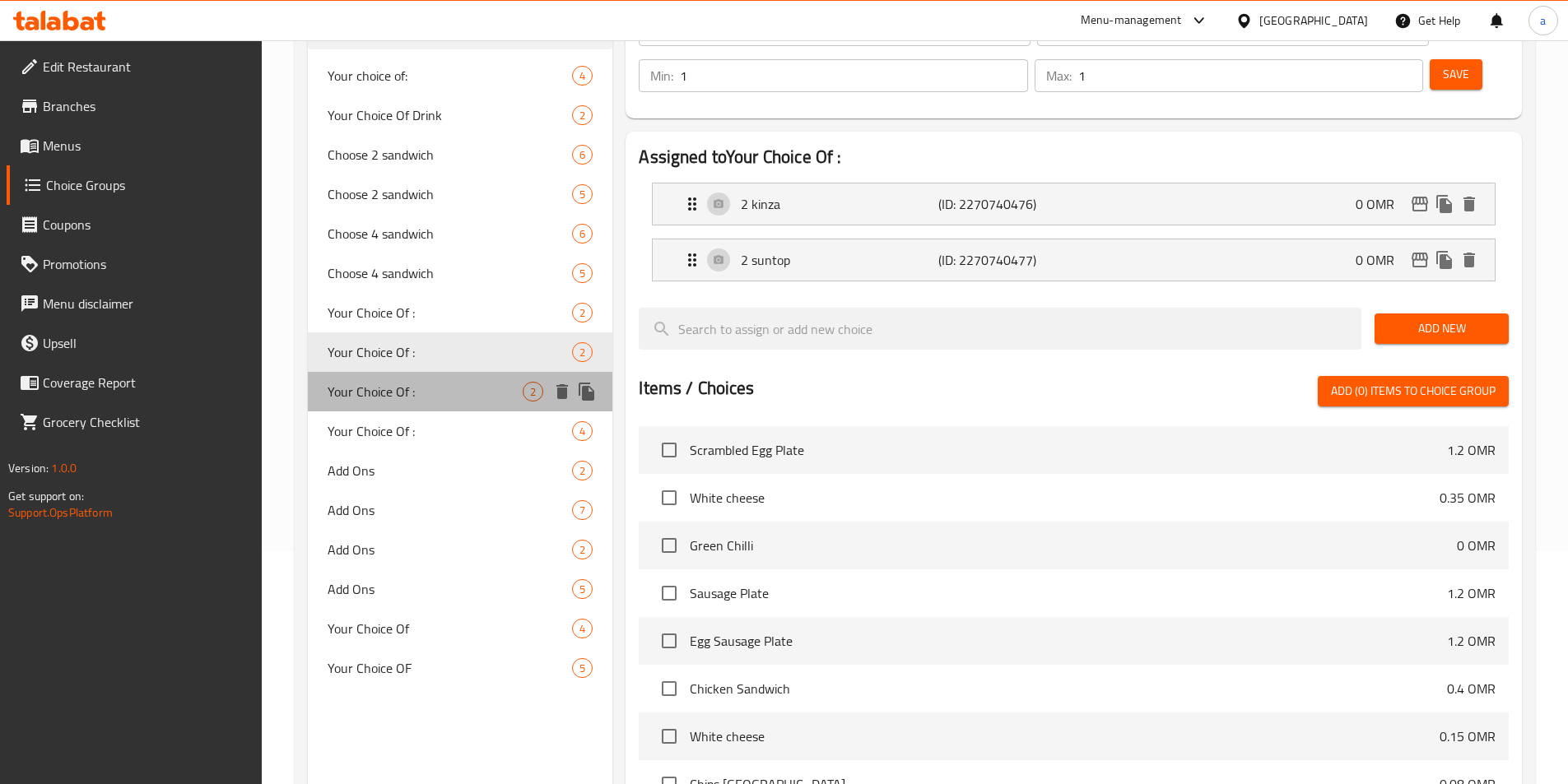
click at [435, 378] on div "Your Choice Of : 2" at bounding box center [460, 392] width 305 height 40
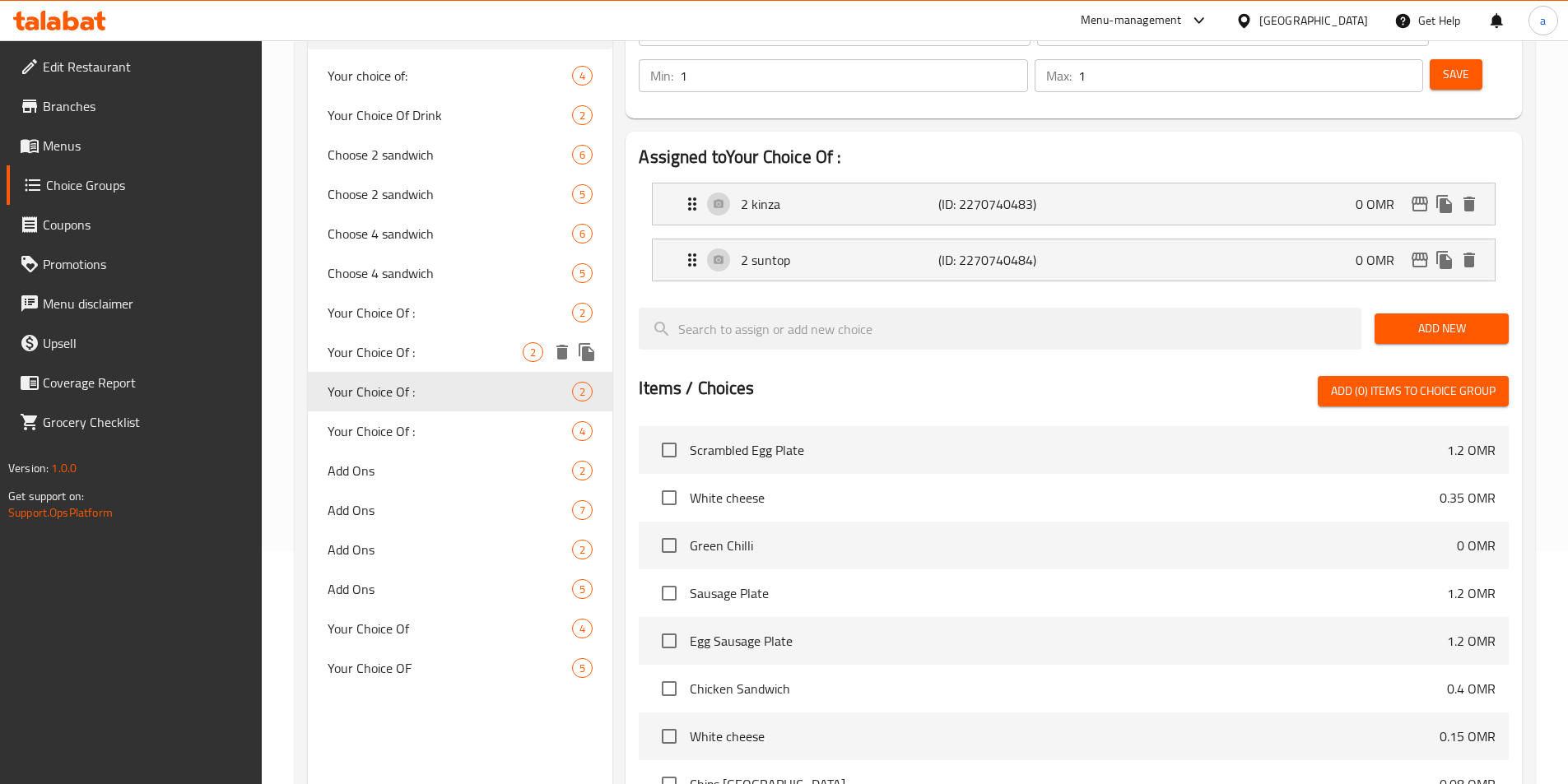
click at [445, 348] on span "Your Choice Of :" at bounding box center [425, 352] width 196 height 19
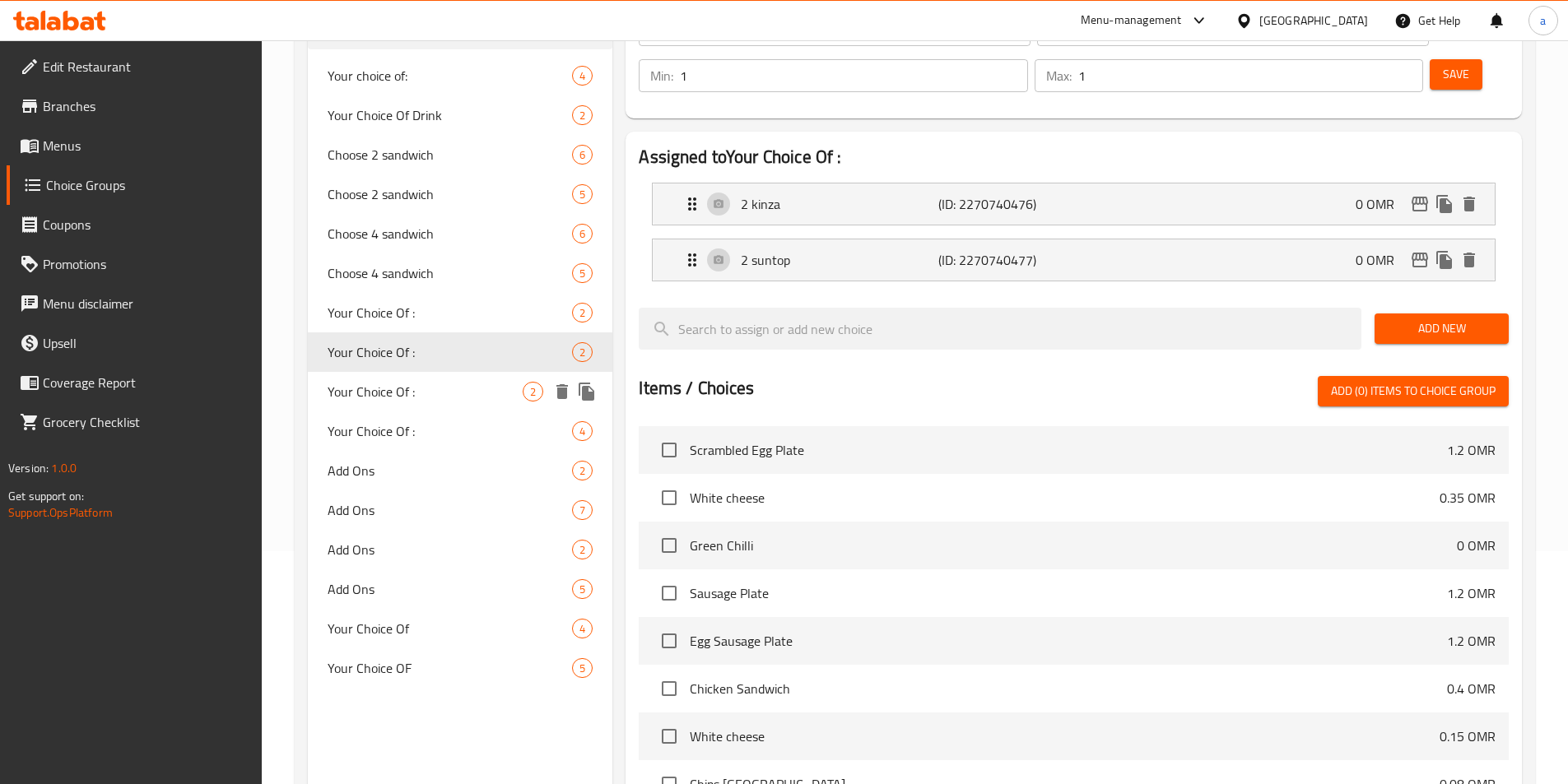
click at [454, 396] on span "Your Choice Of :" at bounding box center [425, 391] width 196 height 19
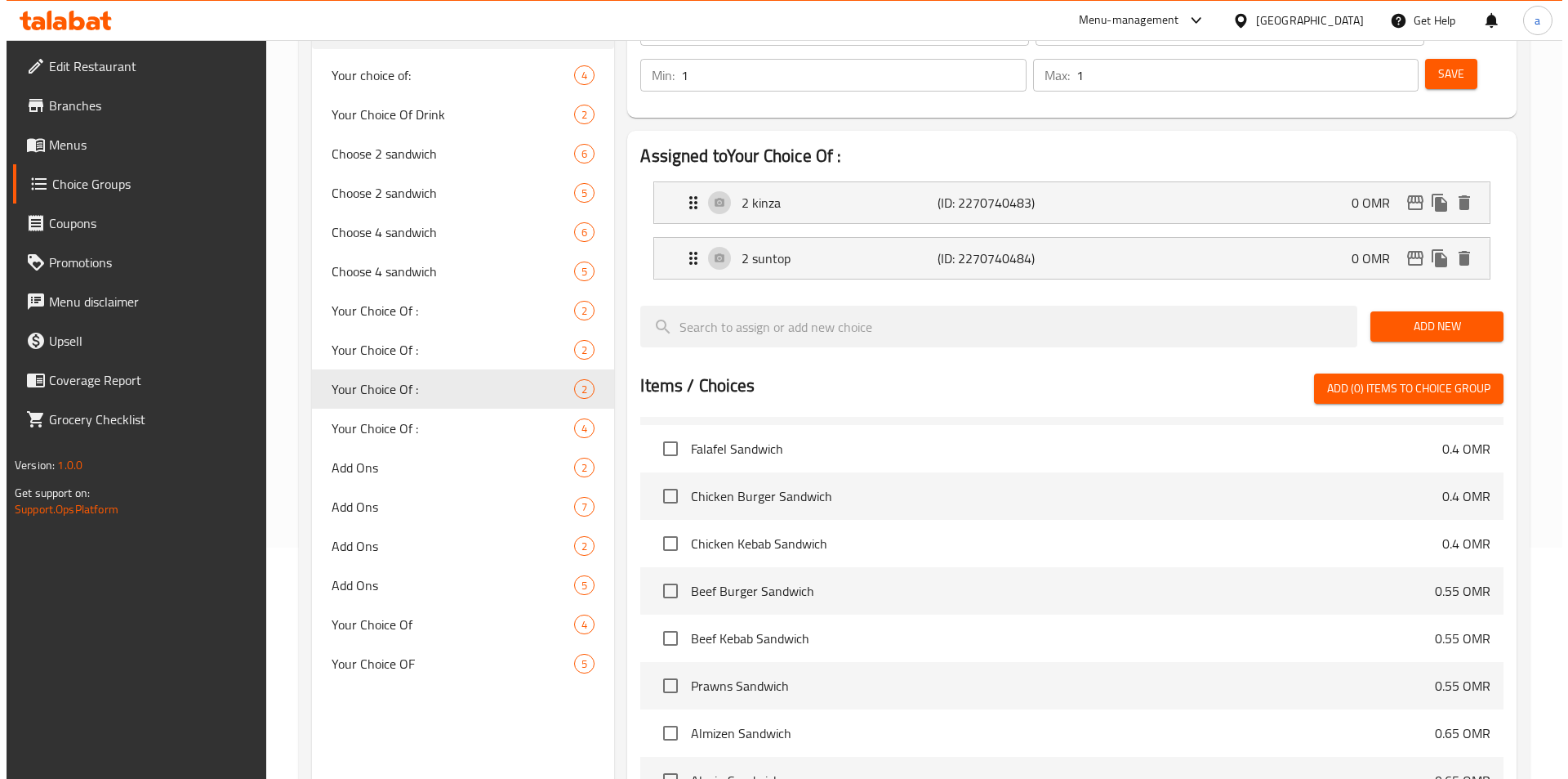
scroll to position [471, 0]
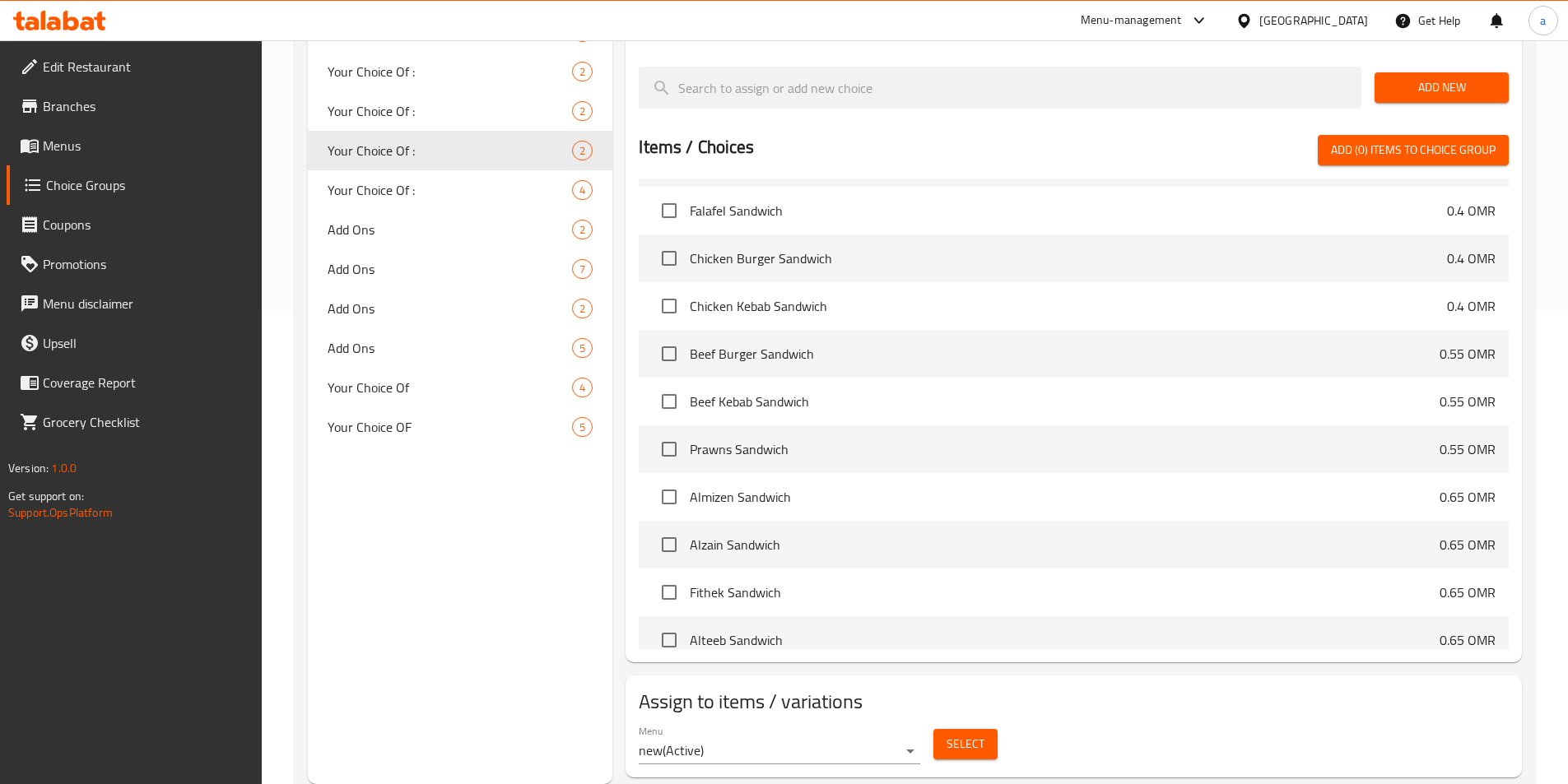
click at [951, 729] on button "Select" at bounding box center [966, 744] width 64 height 31
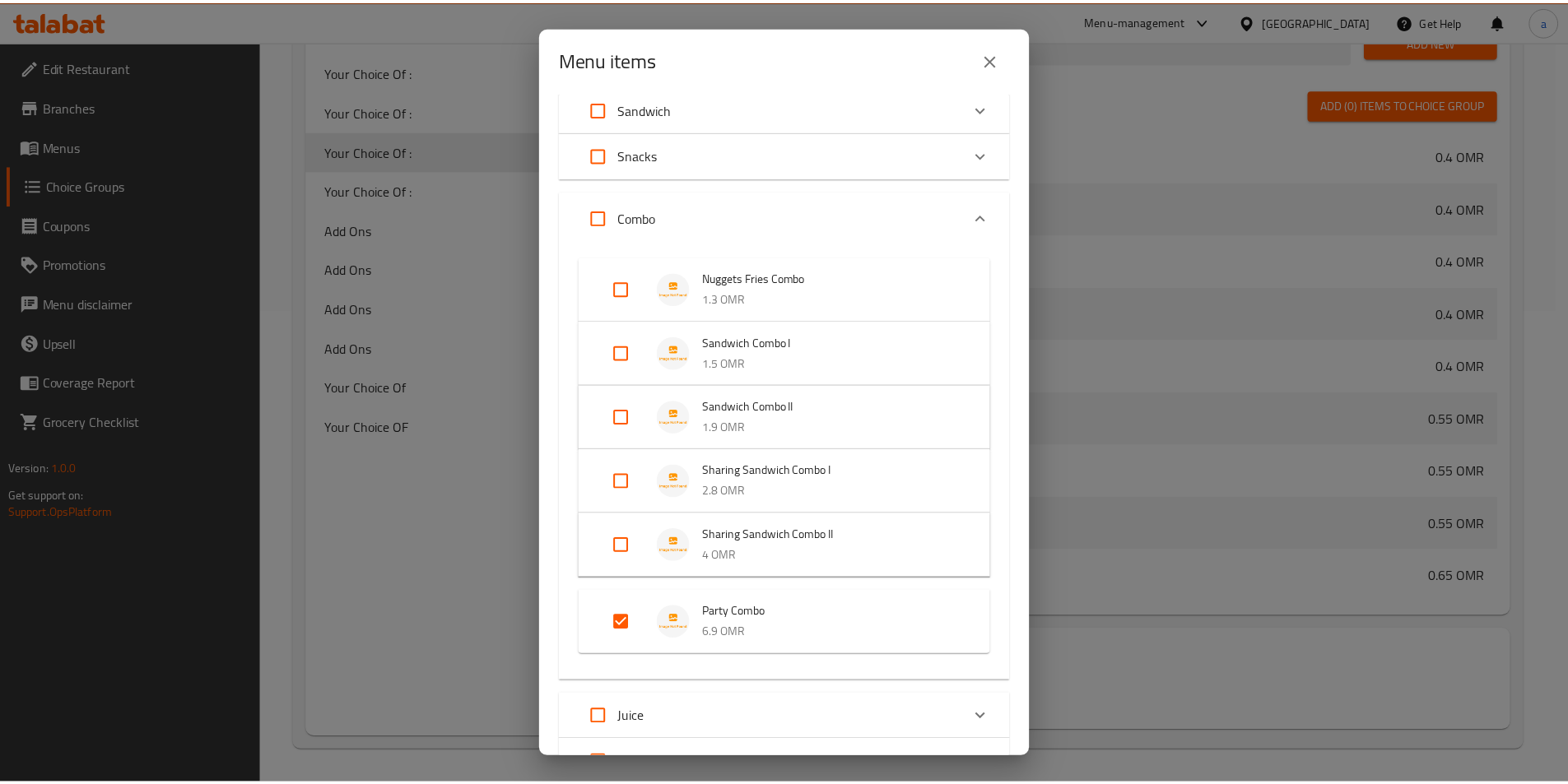
scroll to position [247, 0]
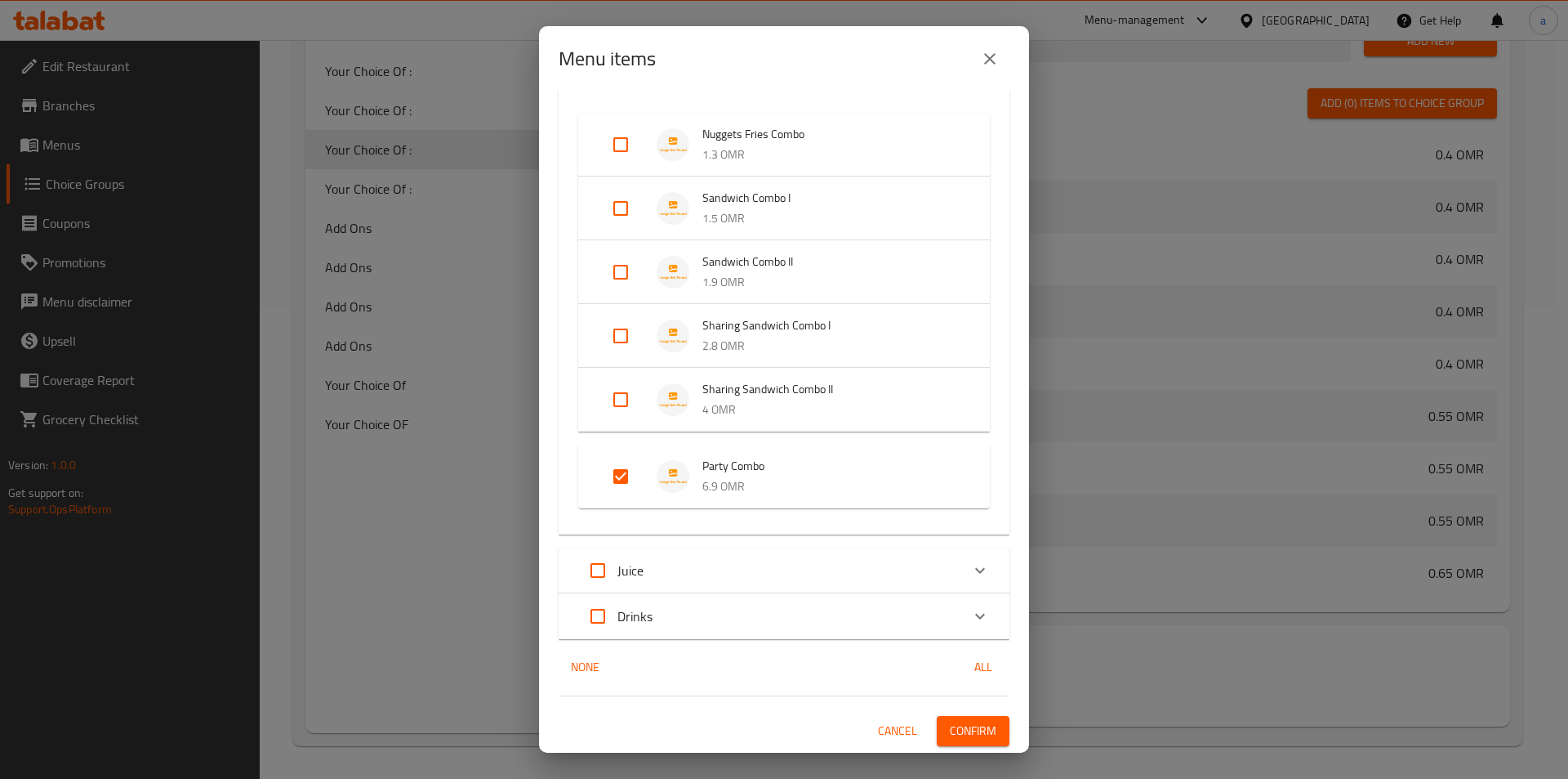
click at [979, 60] on button "close" at bounding box center [990, 59] width 40 height 40
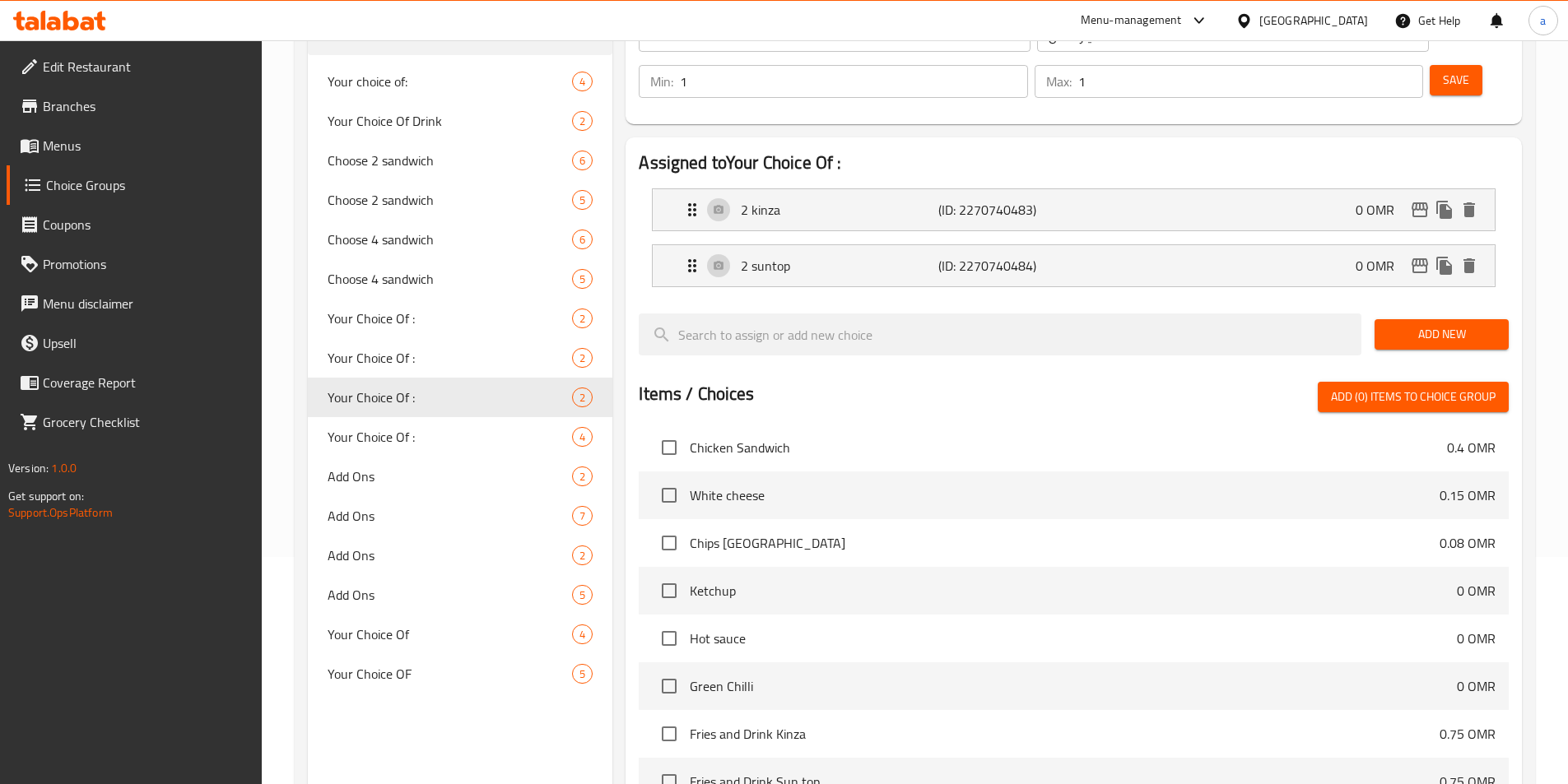
scroll to position [0, 0]
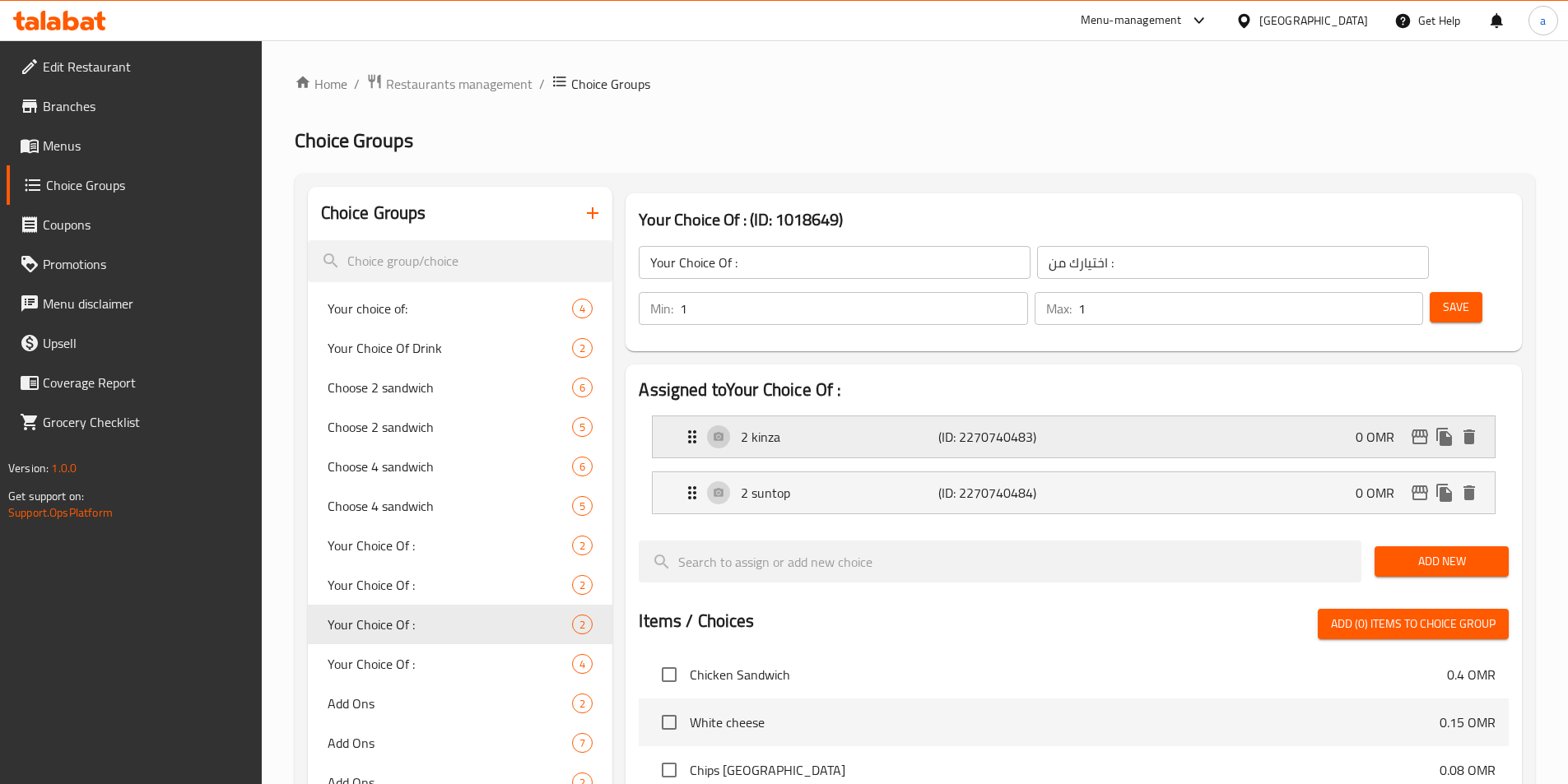
click at [806, 427] on p "2 kinza" at bounding box center [839, 436] width 197 height 19
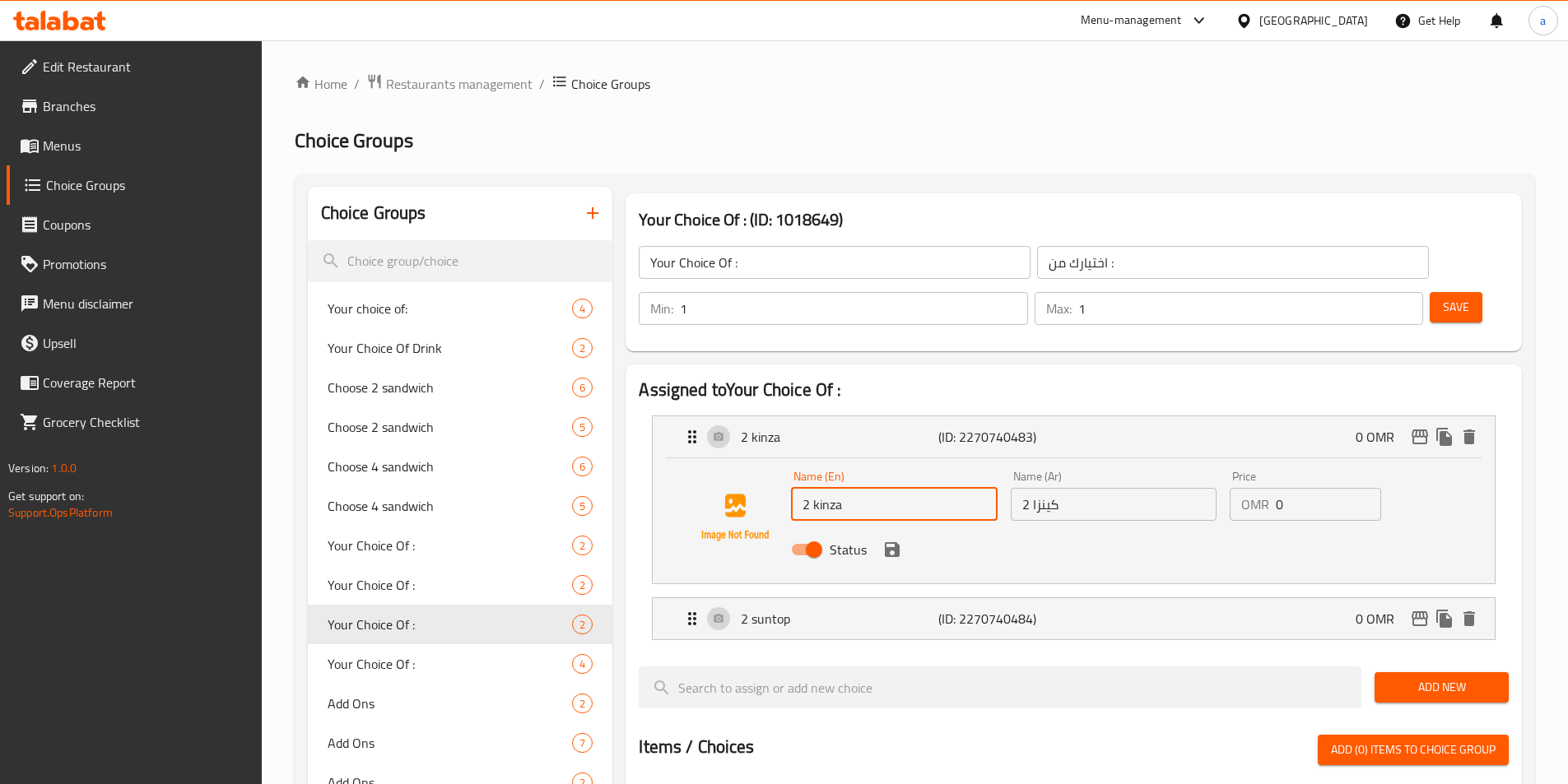
drag, startPoint x: 806, startPoint y: 461, endPoint x: 790, endPoint y: 461, distance: 16.0
click at [790, 464] on div "Name (En) 2 kinza Name (En)" at bounding box center [894, 495] width 219 height 64
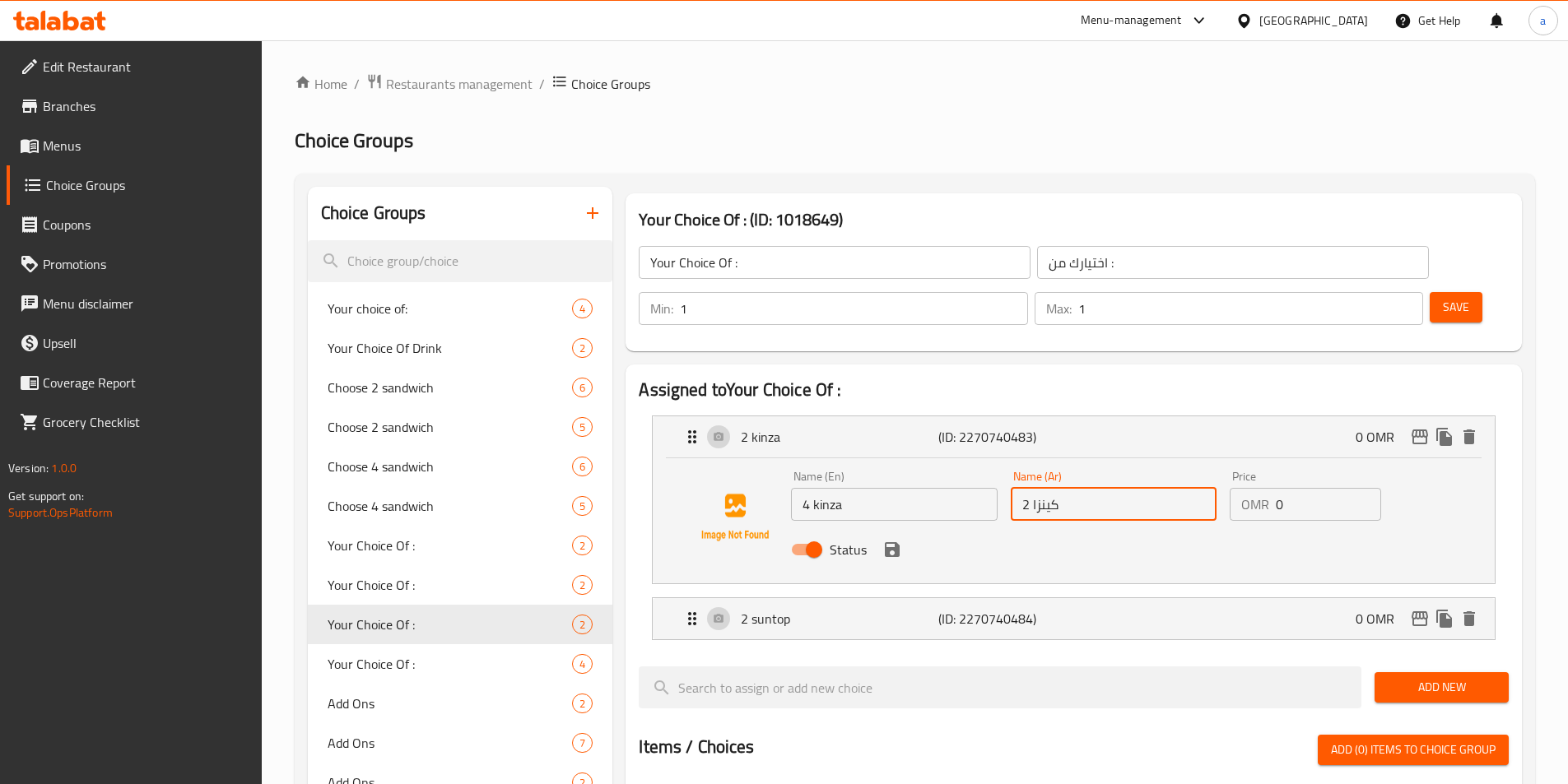
click at [1022, 488] on input "2 كينزا" at bounding box center [1113, 504] width 206 height 33
click at [892, 542] on icon "save" at bounding box center [891, 549] width 14 height 14
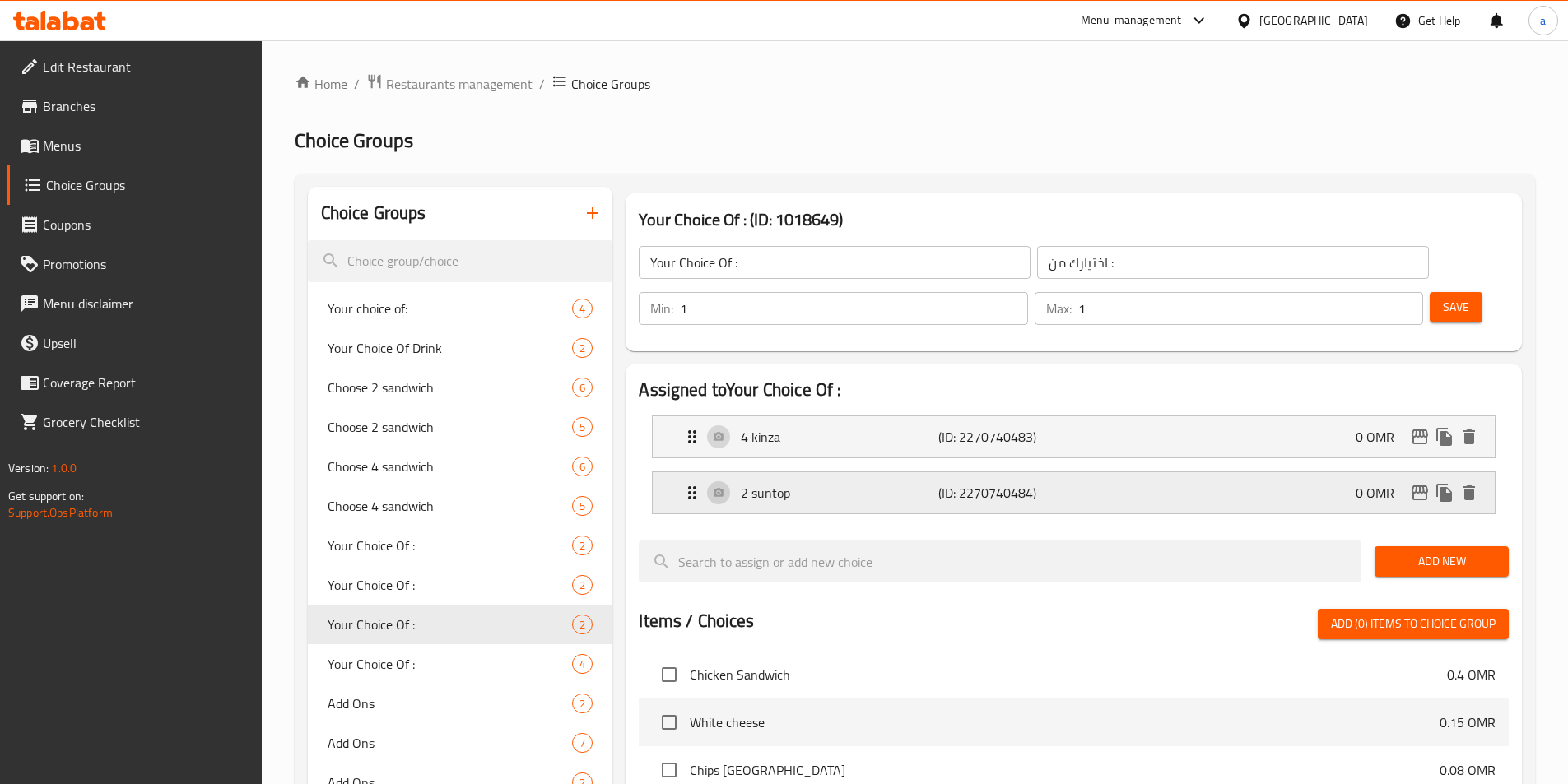
click at [904, 483] on p "2 suntop" at bounding box center [839, 492] width 197 height 19
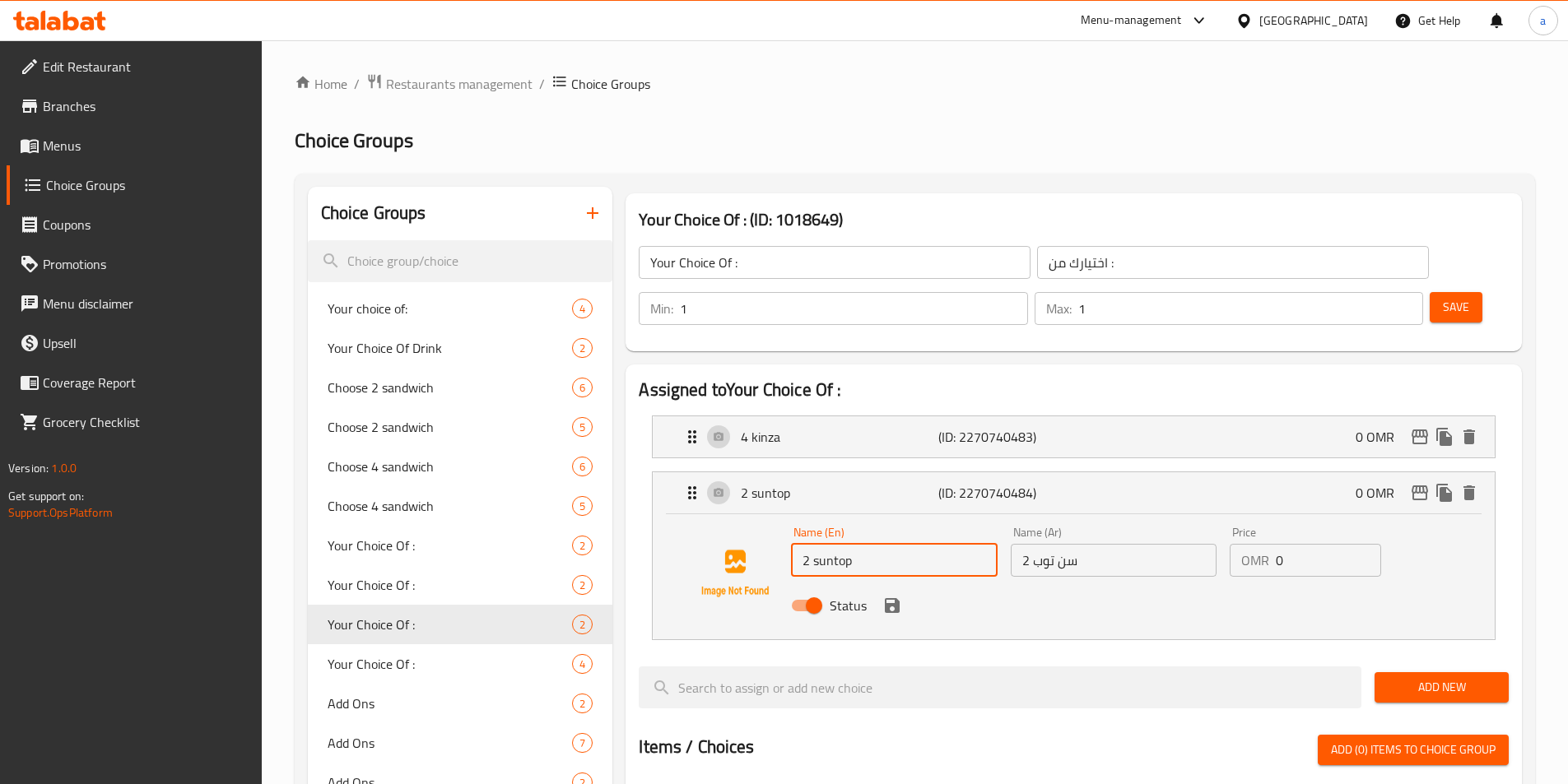
click at [801, 544] on input "2 suntop" at bounding box center [894, 560] width 206 height 33
click at [1029, 544] on input "2 سن توب" at bounding box center [1113, 560] width 206 height 33
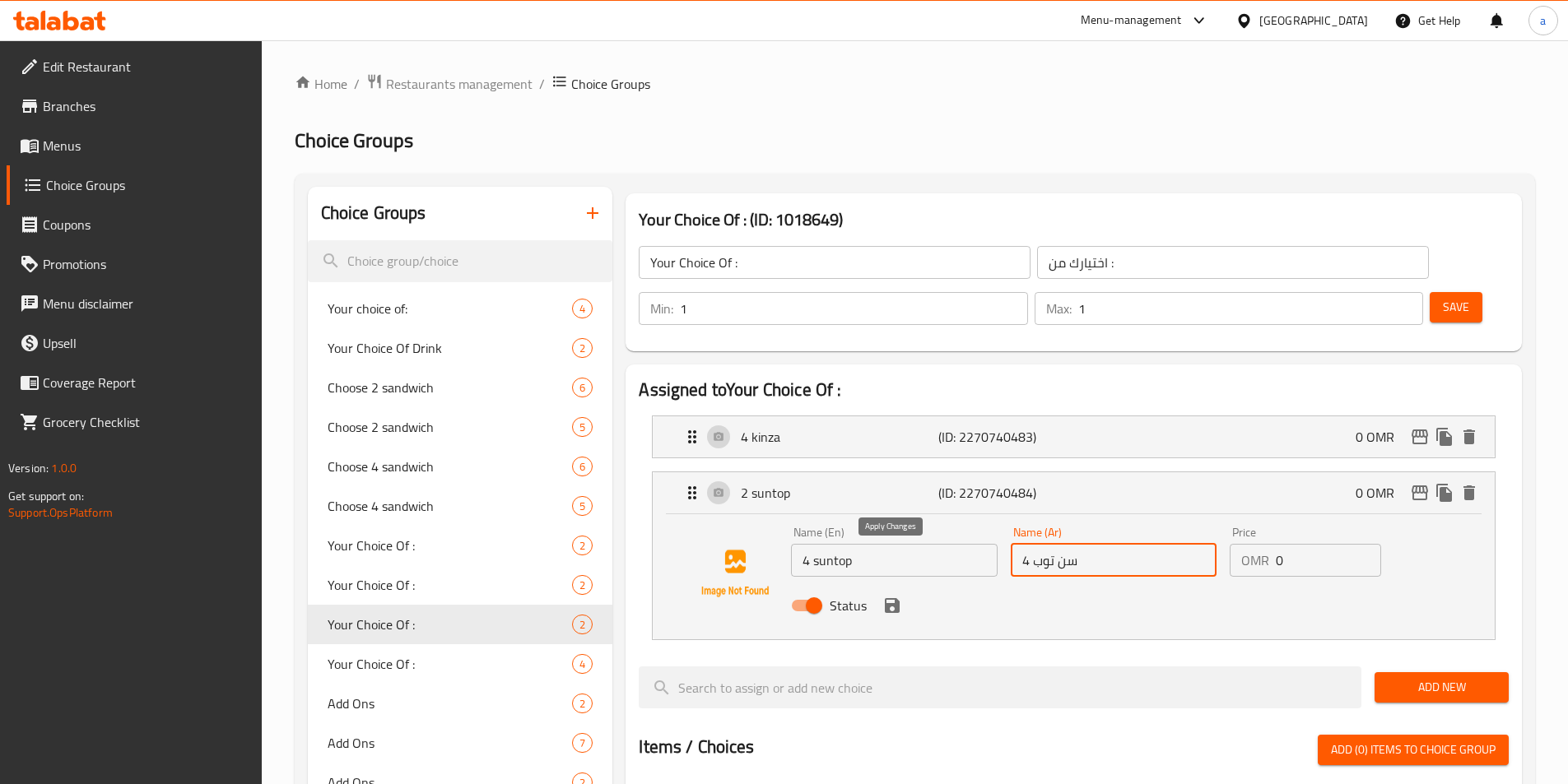
click at [895, 598] on icon "save" at bounding box center [891, 605] width 14 height 14
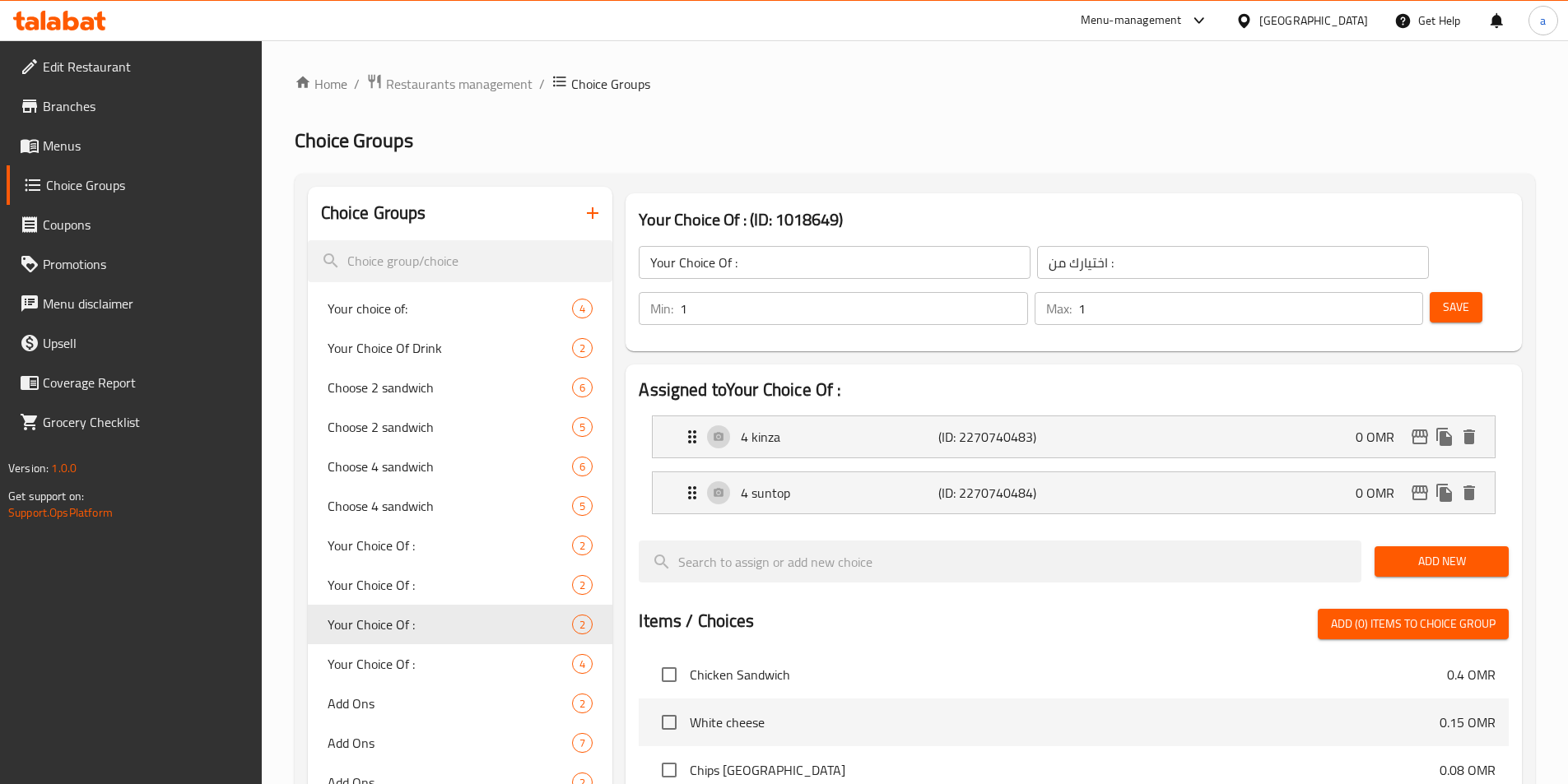
click at [1442, 297] on span "Save" at bounding box center [1455, 307] width 26 height 20
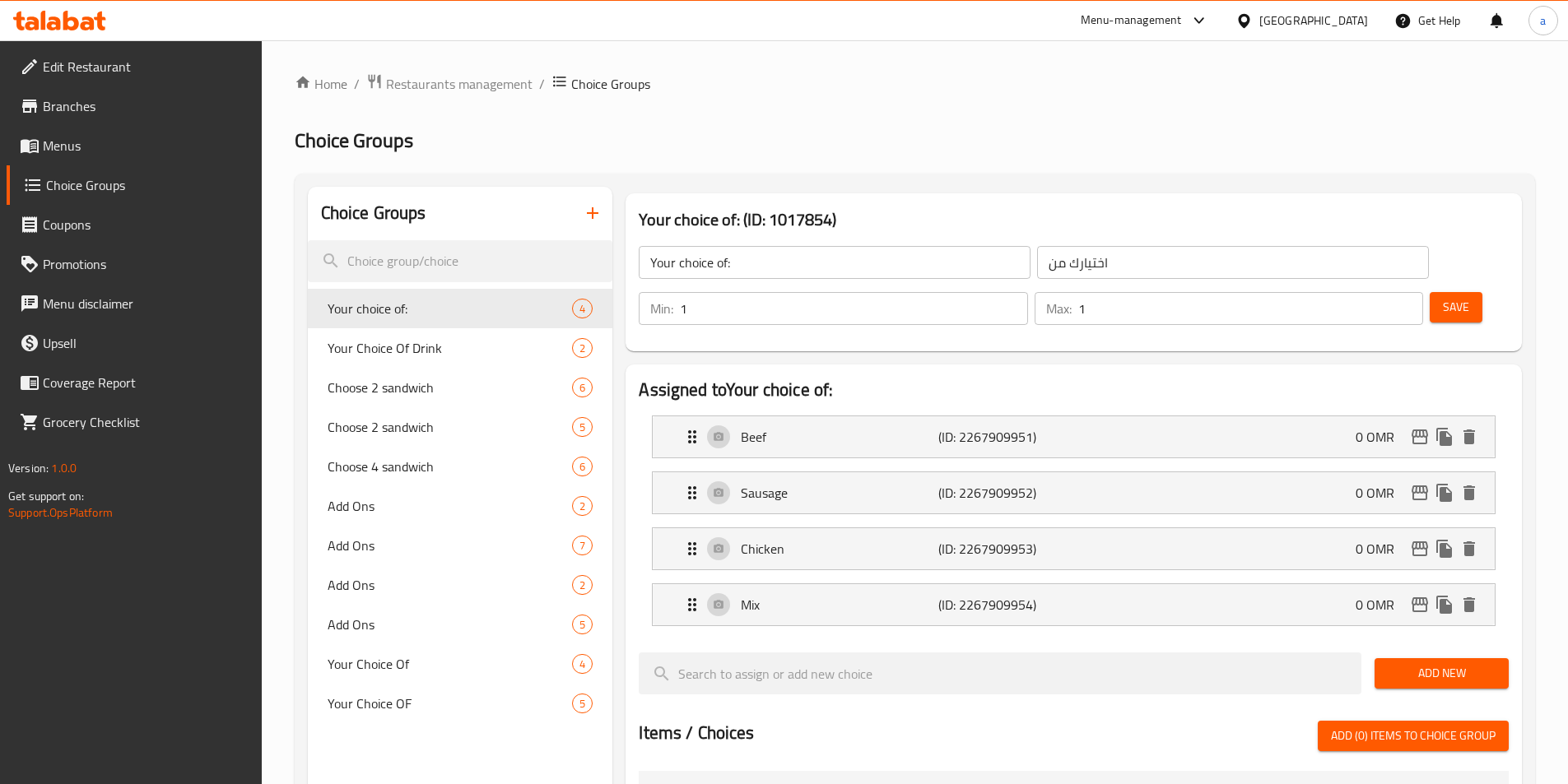
click at [104, 149] on span "Menus" at bounding box center [145, 145] width 206 height 19
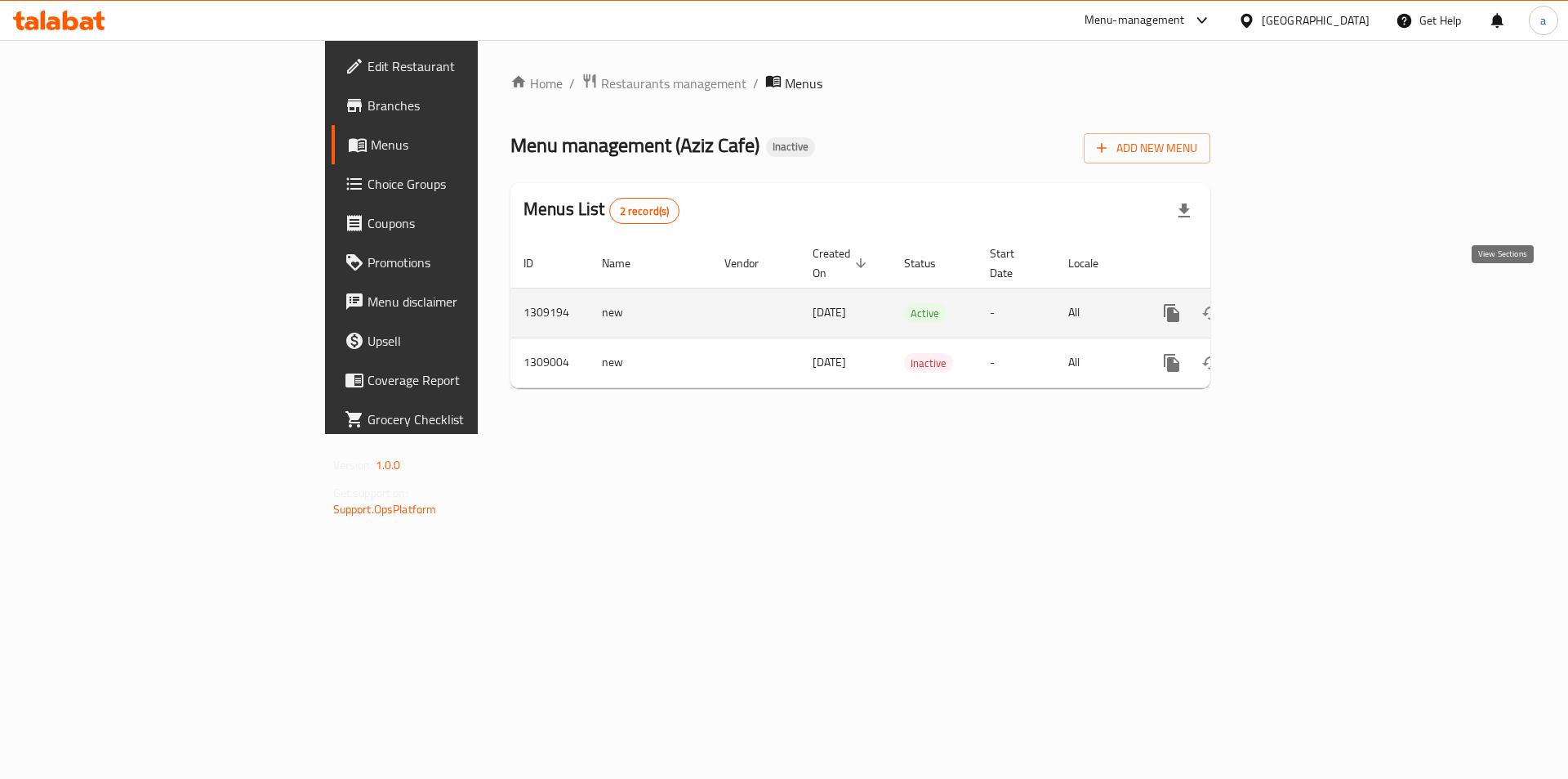
click at [1300, 303] on icon "enhanced table" at bounding box center [1289, 312] width 19 height 19
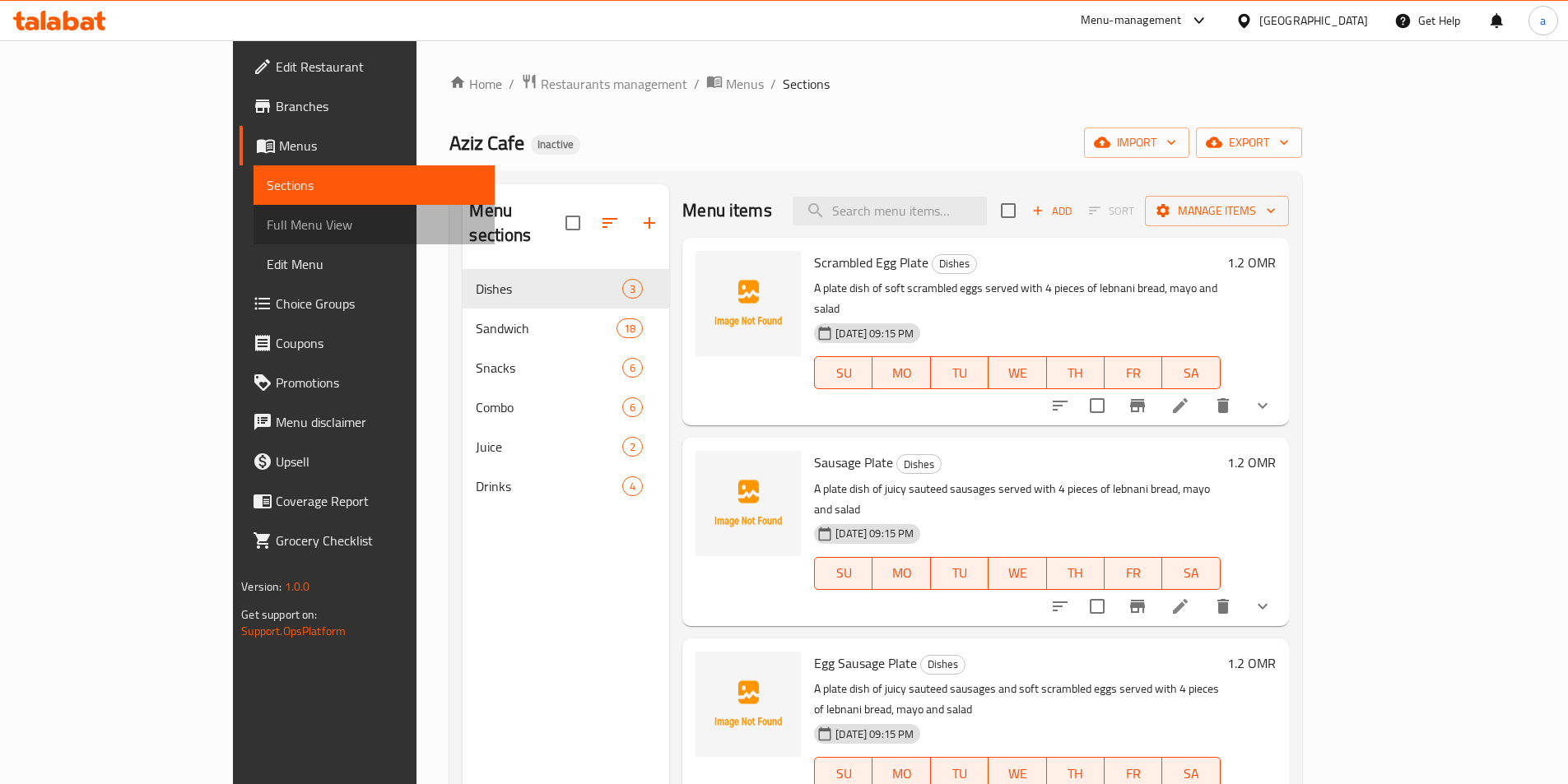
click at [266, 227] on span "Full Menu View" at bounding box center [373, 224] width 215 height 19
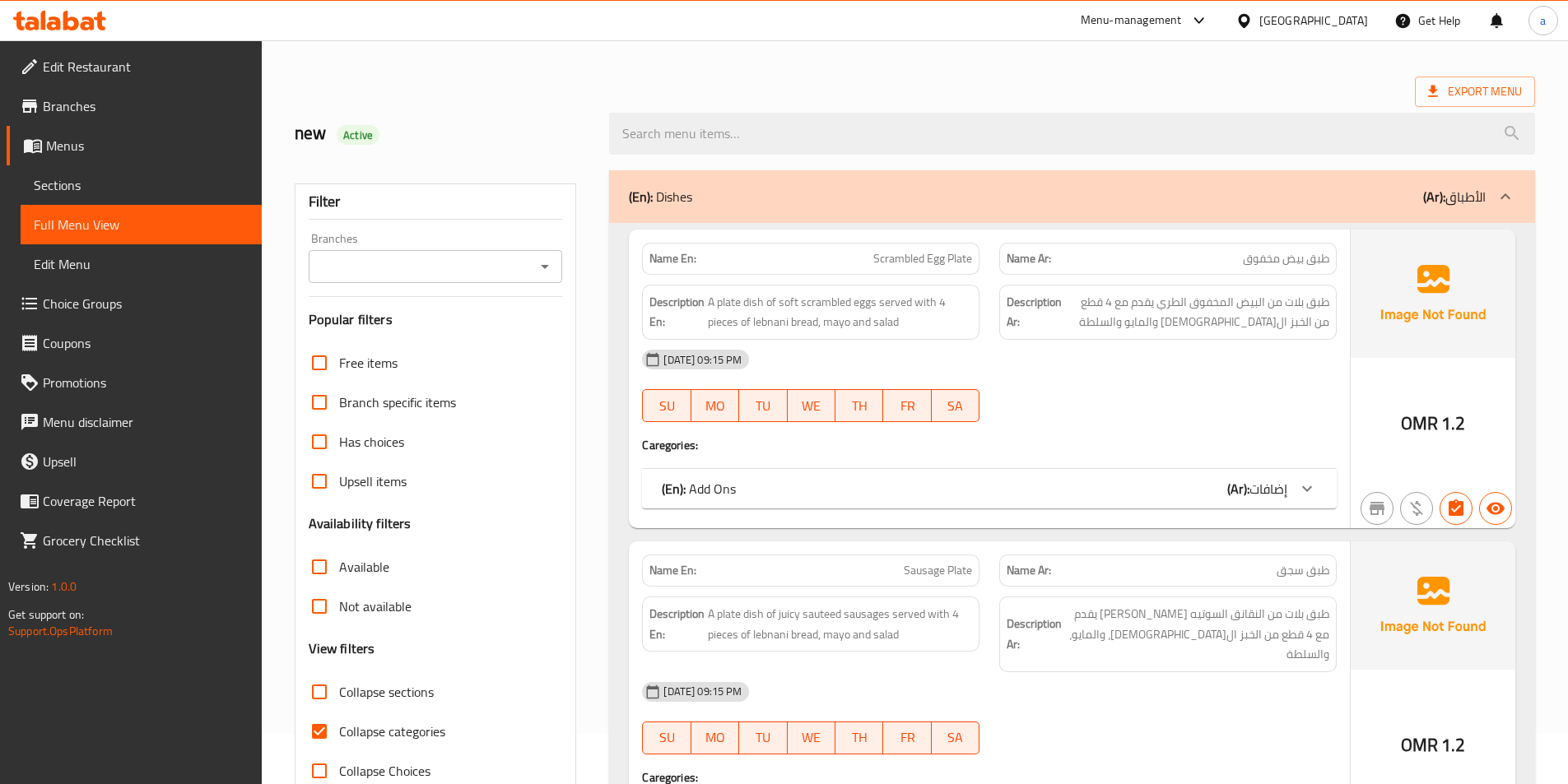
scroll to position [411, 0]
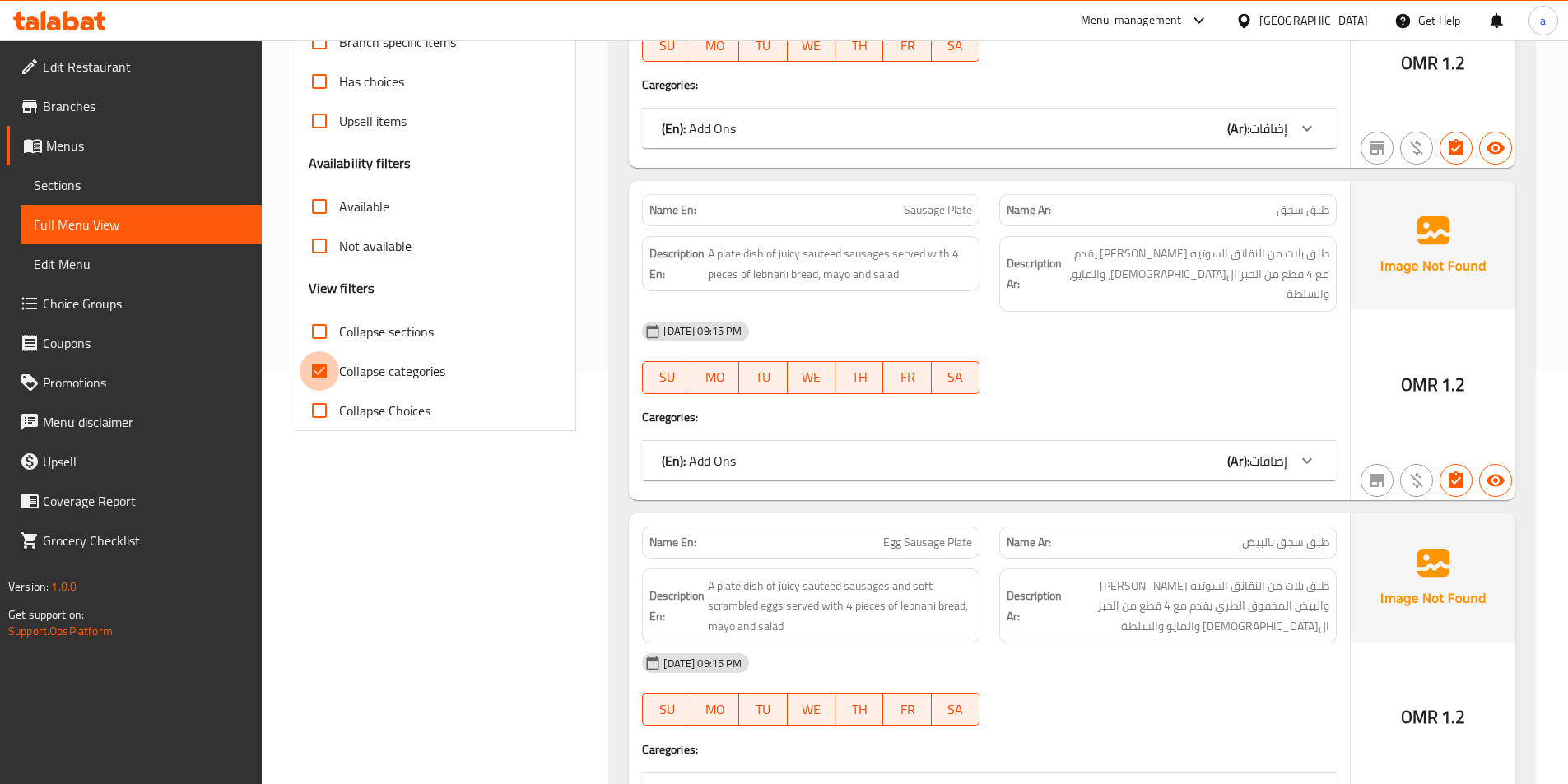
click at [336, 376] on input "Collapse categories" at bounding box center [319, 370] width 40 height 40
checkbox input "false"
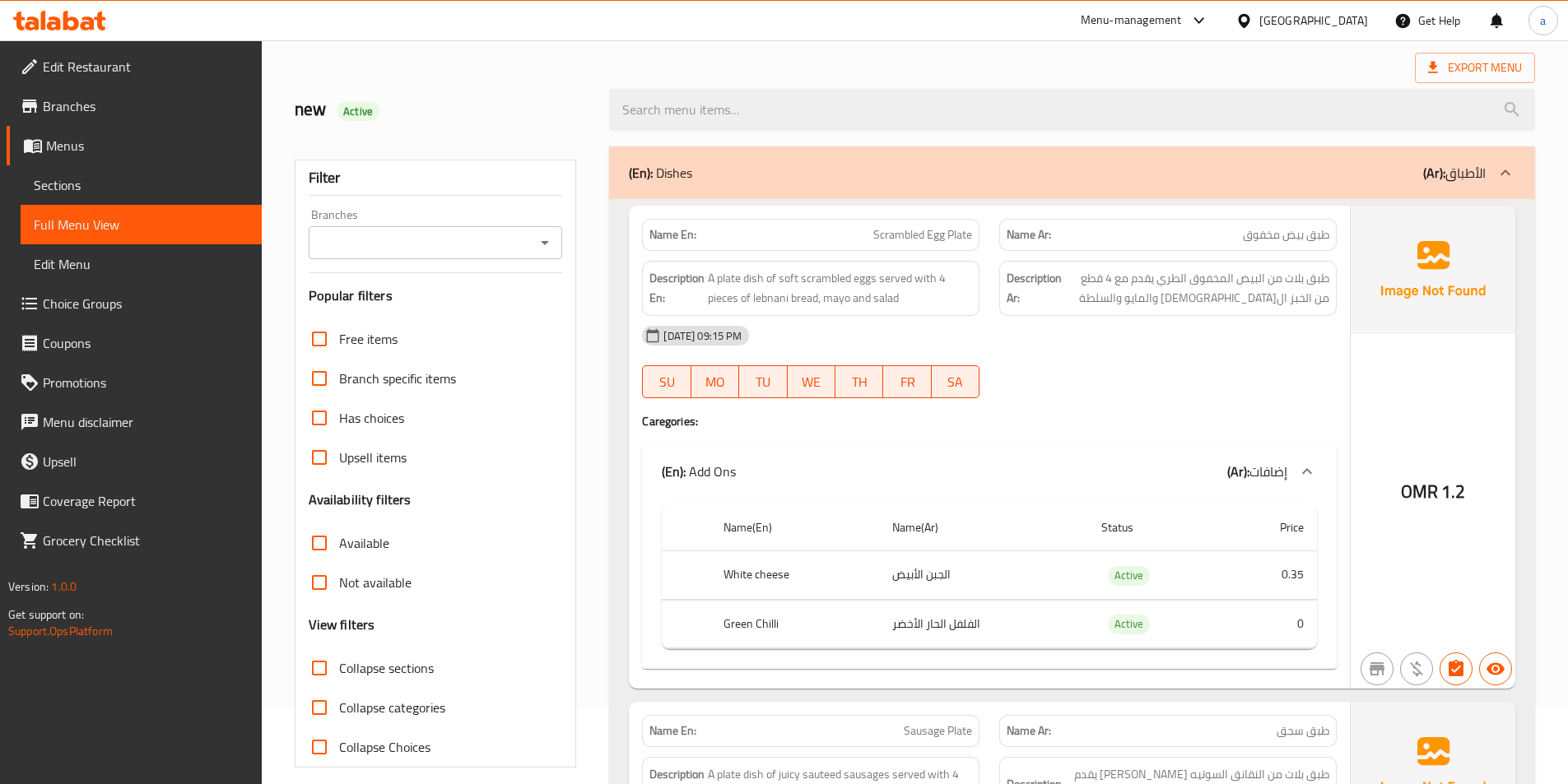
scroll to position [0, 0]
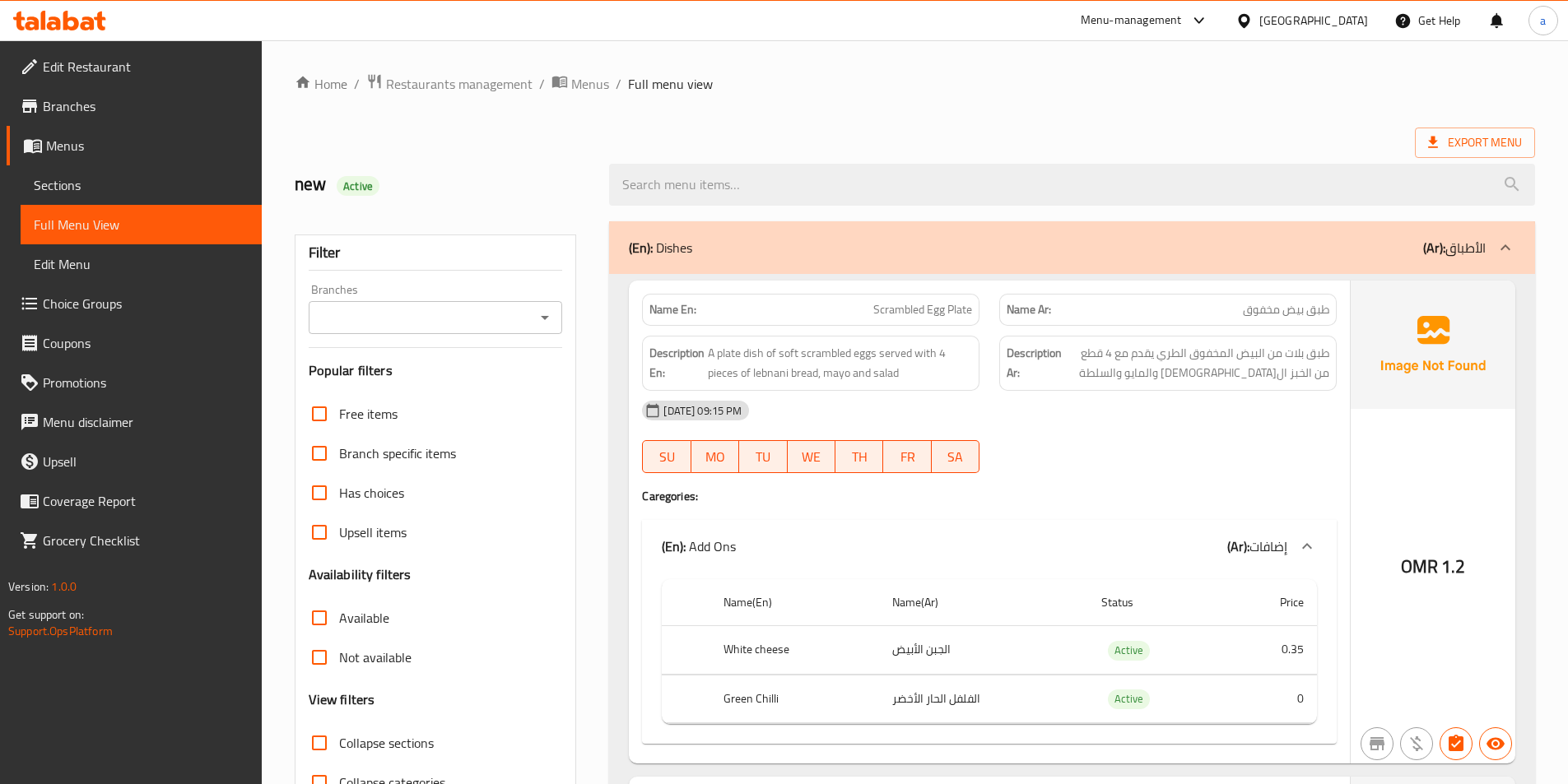
click at [1274, 264] on div "(En): Dishes (Ar): الأطباق" at bounding box center [1072, 247] width 926 height 53
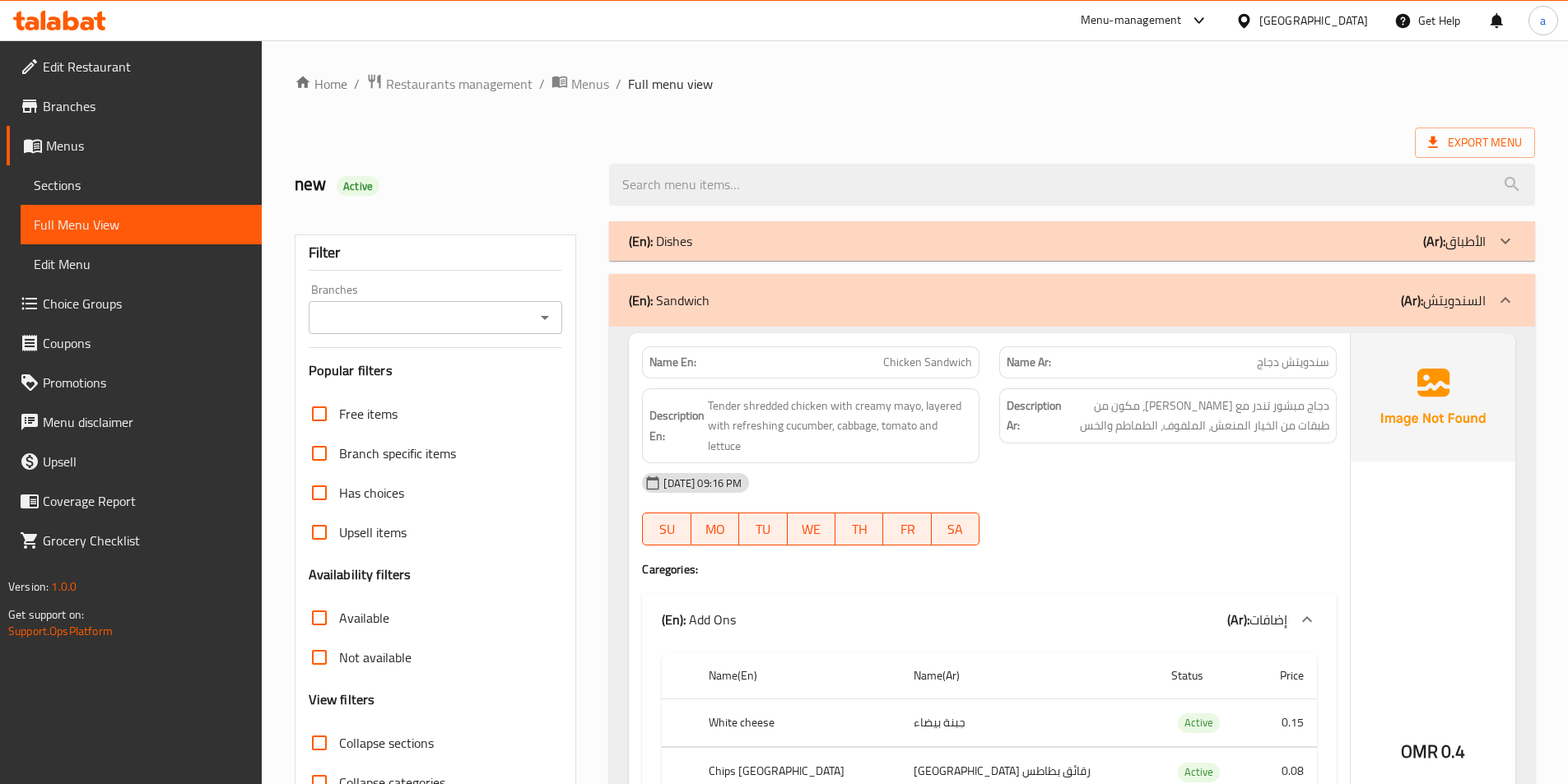
click at [1297, 309] on div "(En): Sandwich (Ar): السندويتش" at bounding box center [1057, 300] width 857 height 19
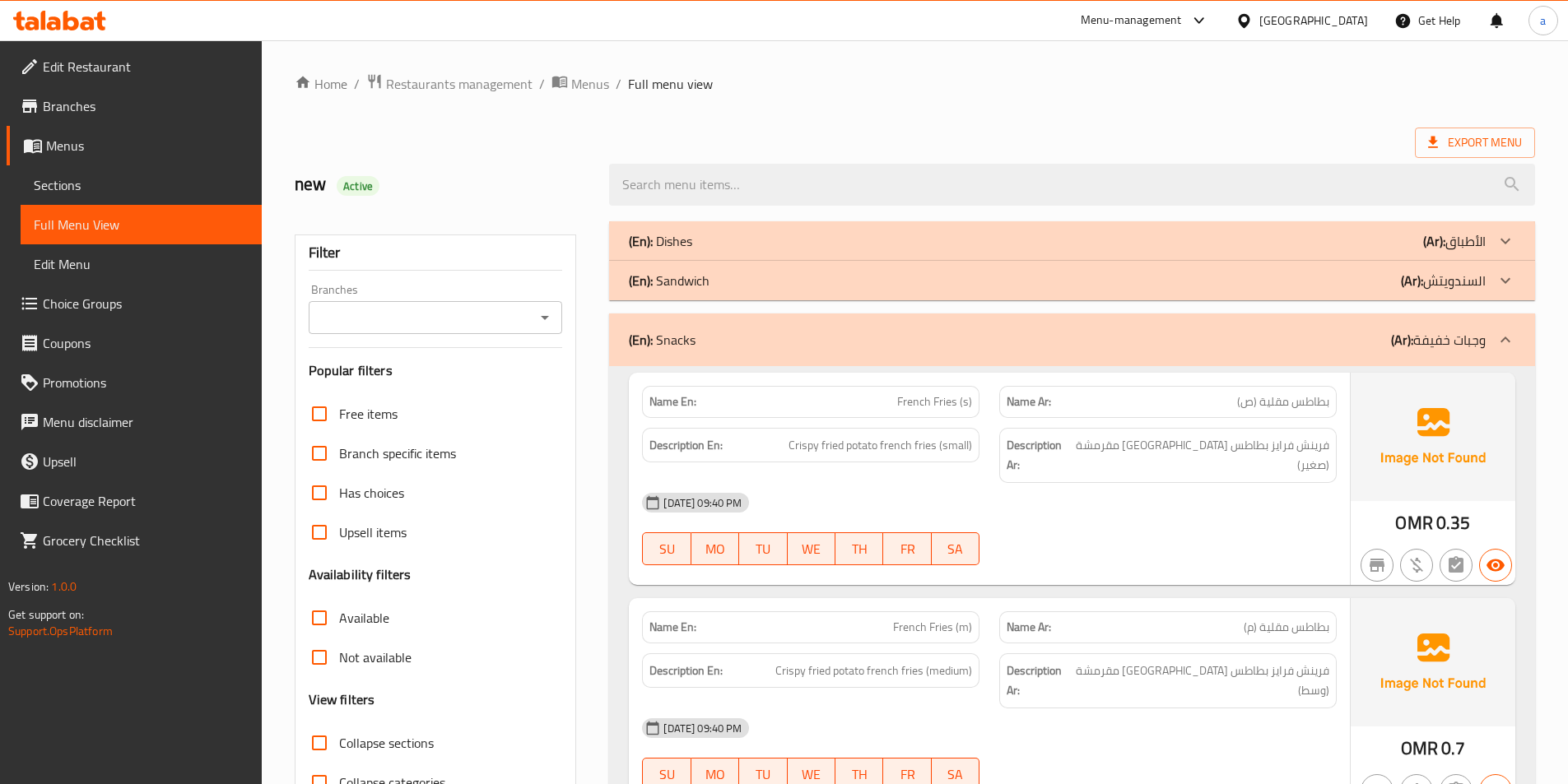
click at [1360, 331] on div "(En): Snacks (Ar): وجبات خفيفة" at bounding box center [1057, 339] width 857 height 19
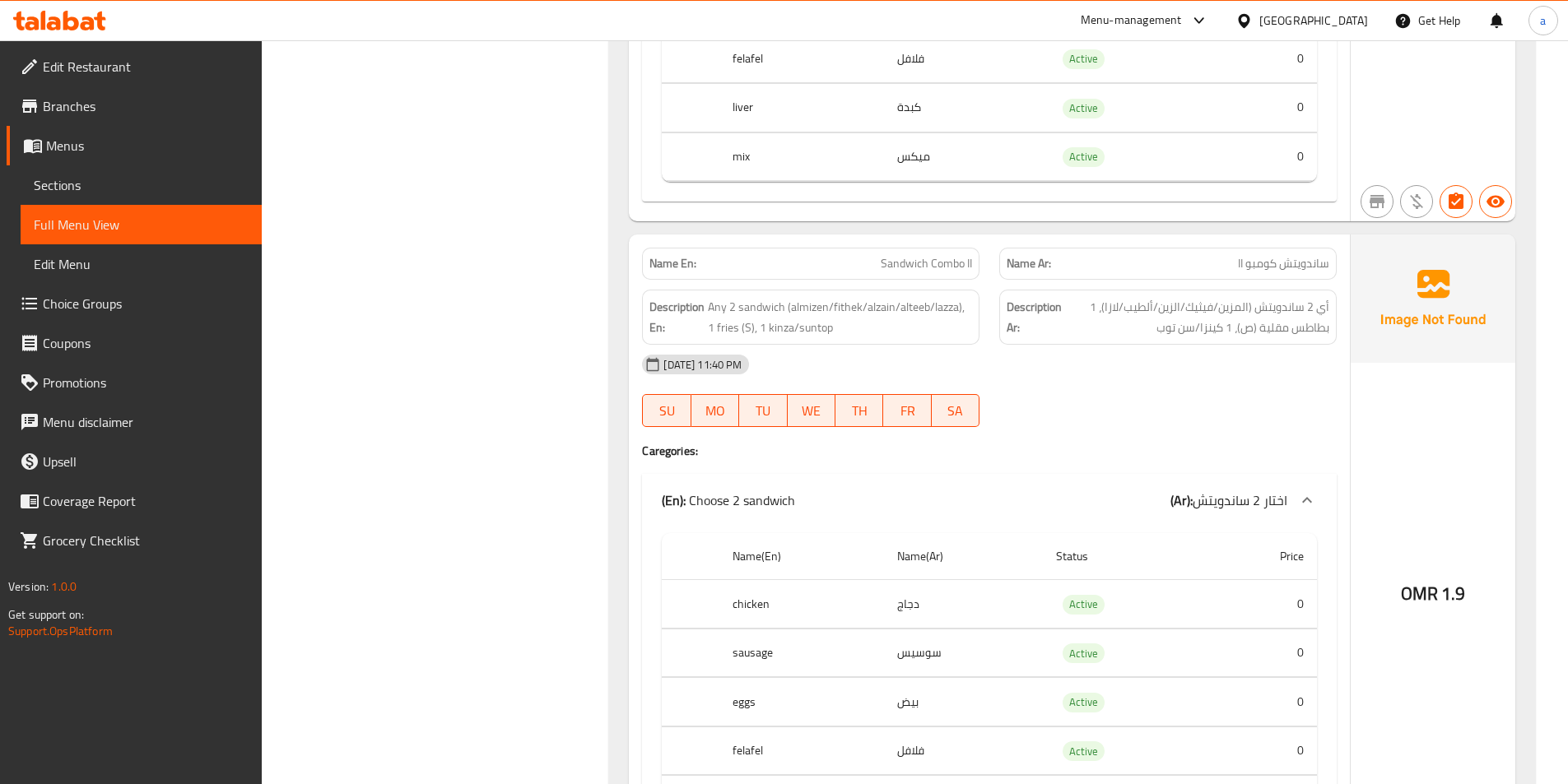
scroll to position [1316, 0]
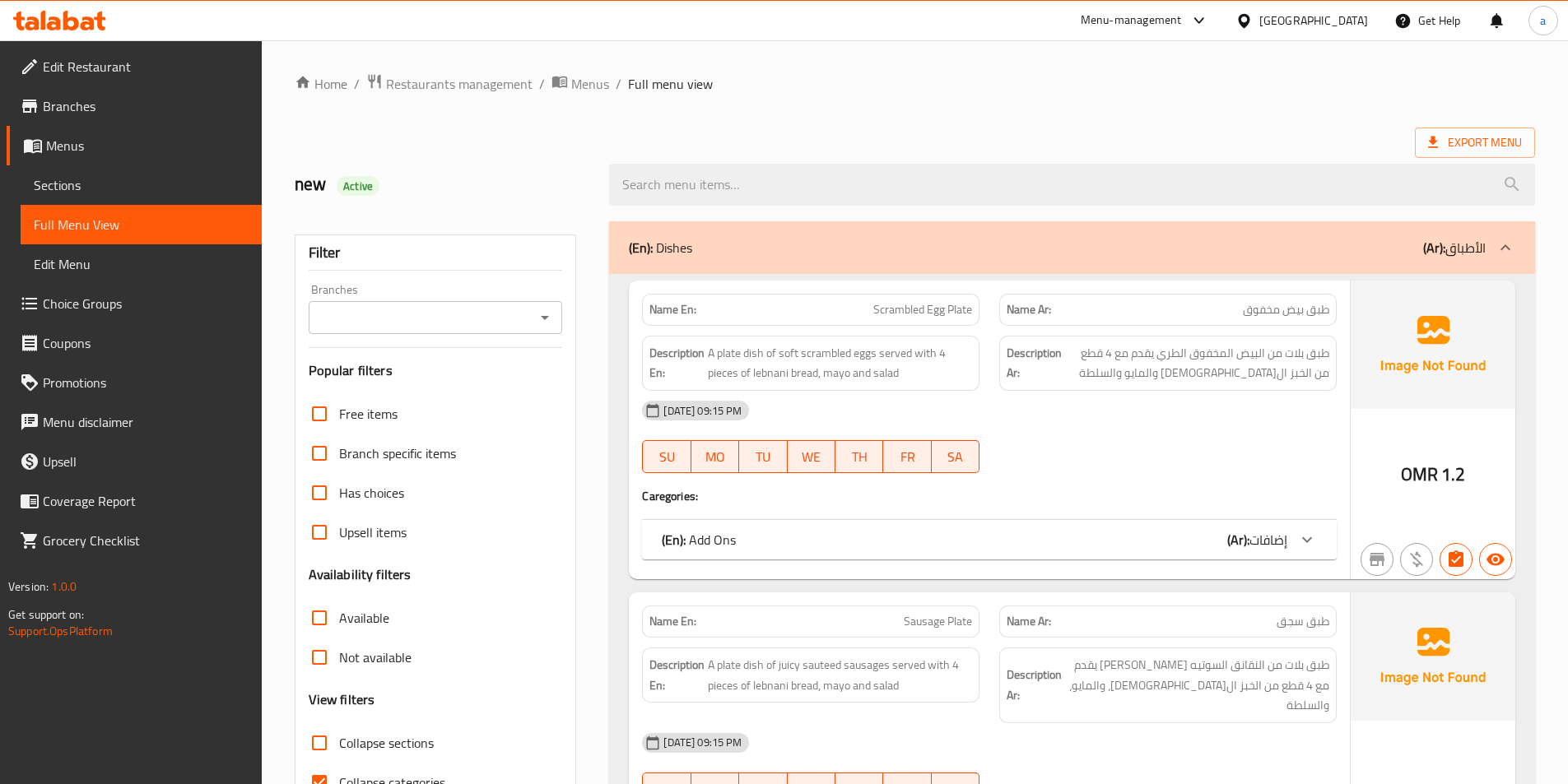
click at [314, 751] on input "Collapse sections" at bounding box center [319, 742] width 40 height 40
checkbox input "true"
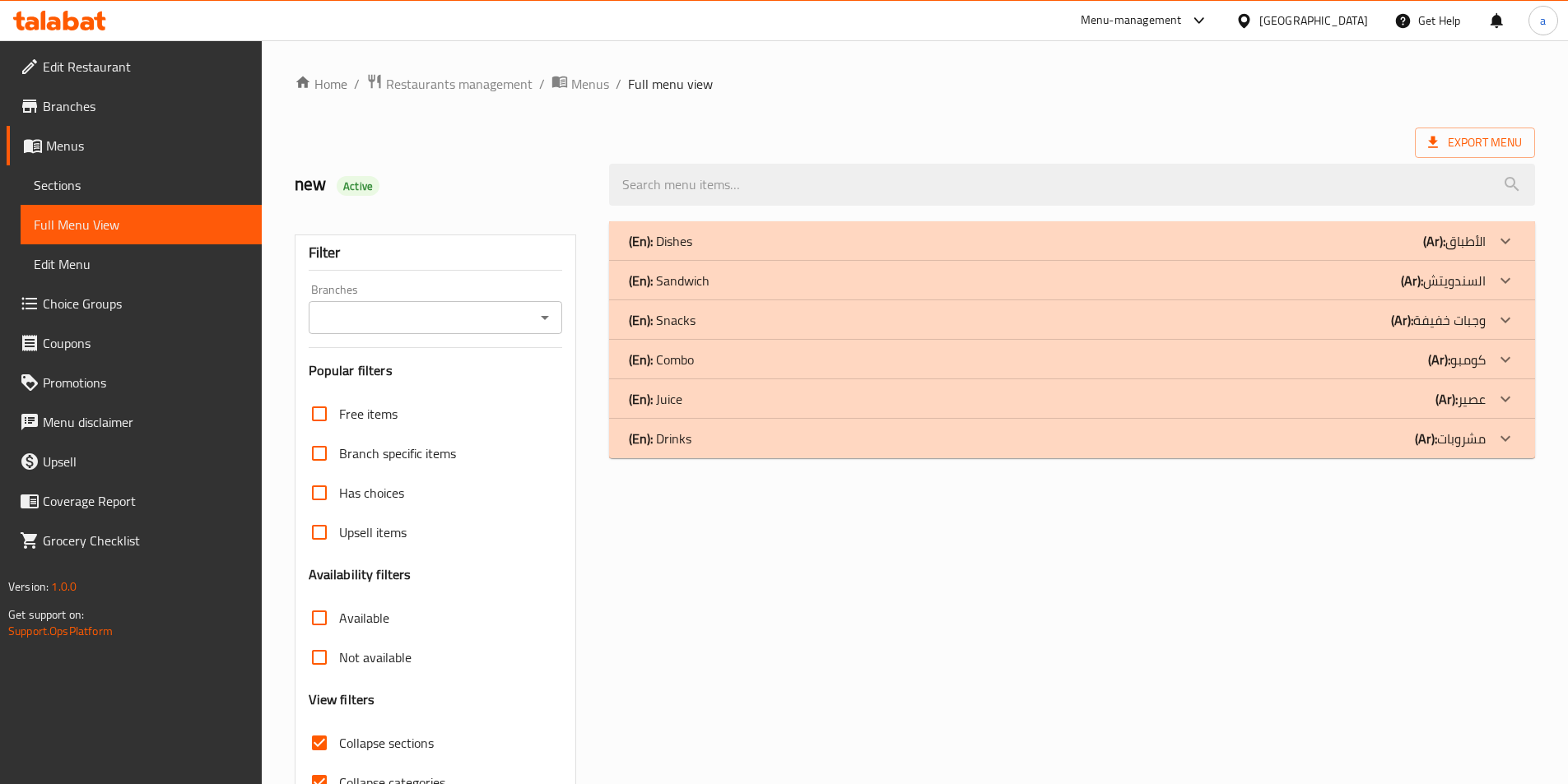
click at [1264, 251] on div "(En): Combo (Ar): كومبو" at bounding box center [1057, 241] width 857 height 19
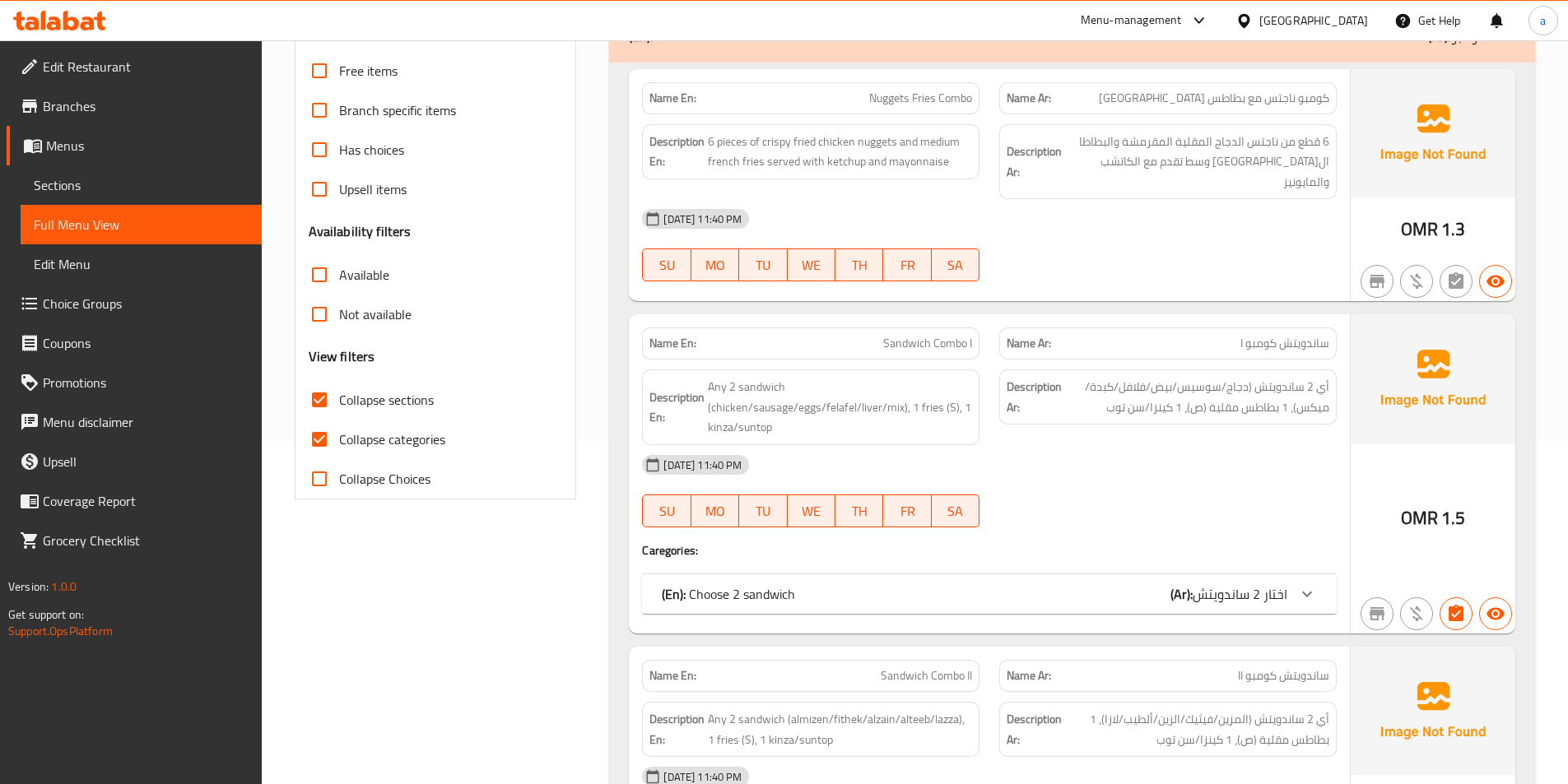
scroll to position [329, 0]
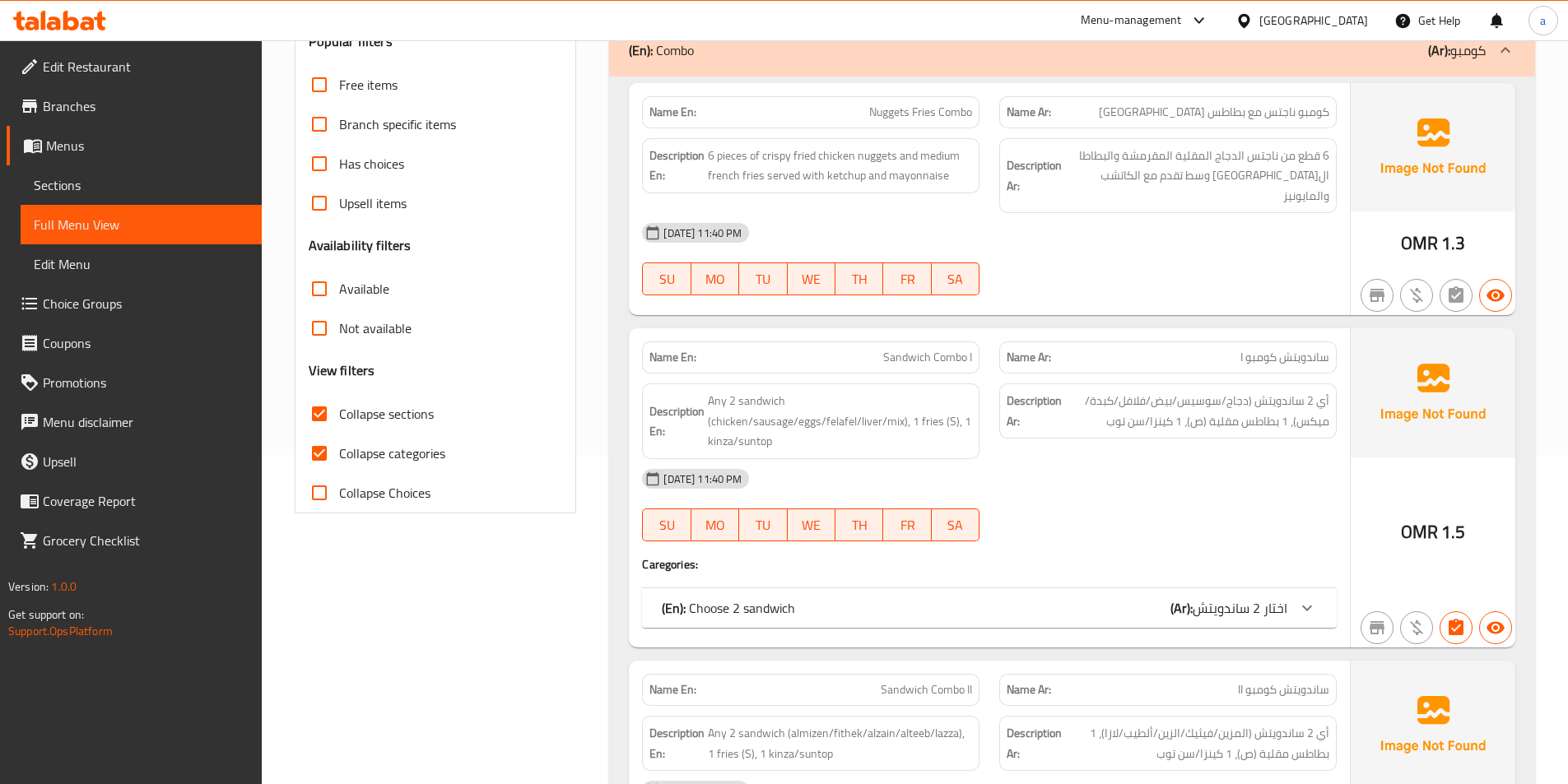
click at [1153, 598] on div "(En): Choose 2 sandwich (Ar): اختار 2 ساندويتش" at bounding box center [974, 608] width 626 height 19
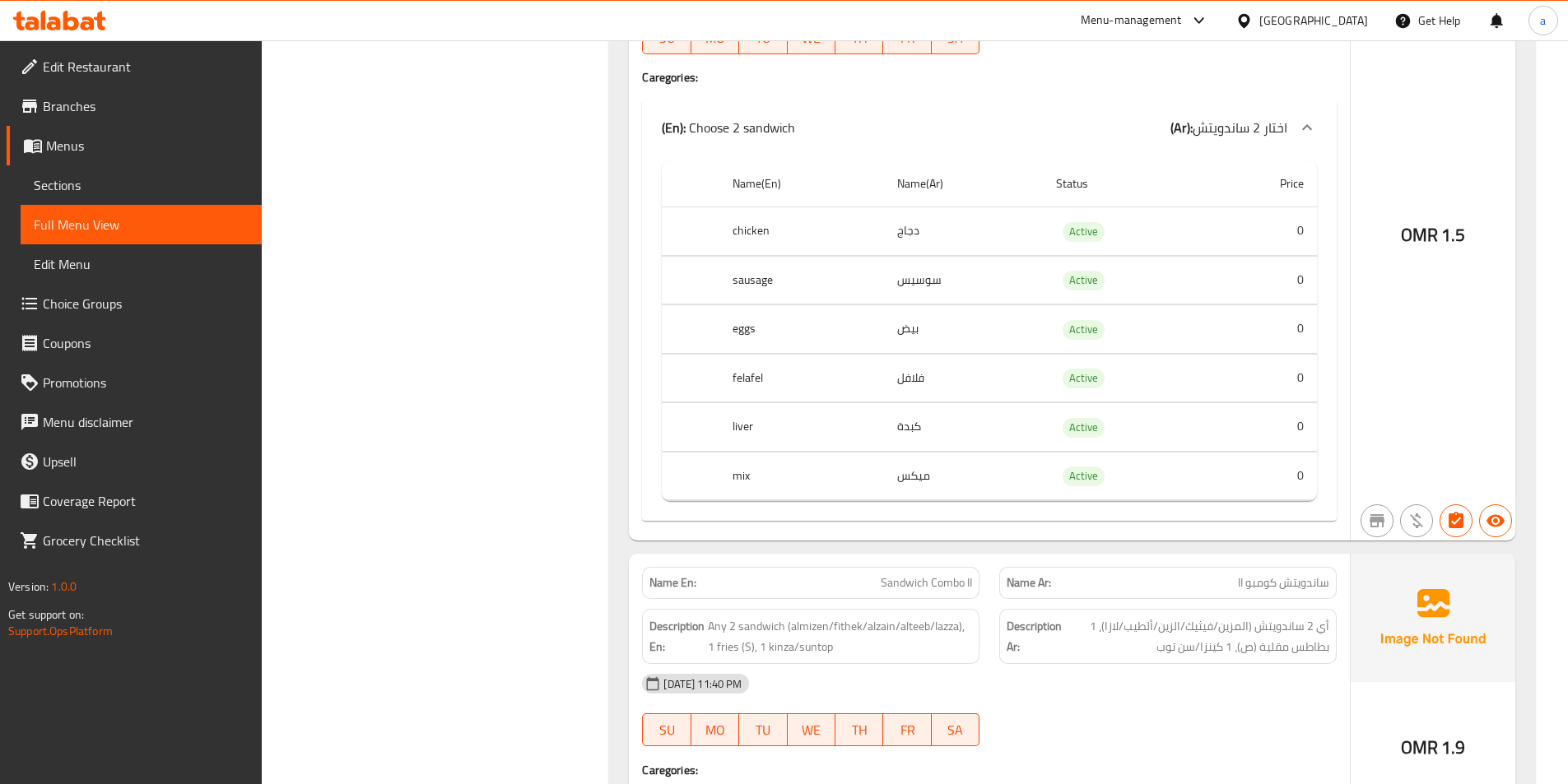
scroll to position [905, 0]
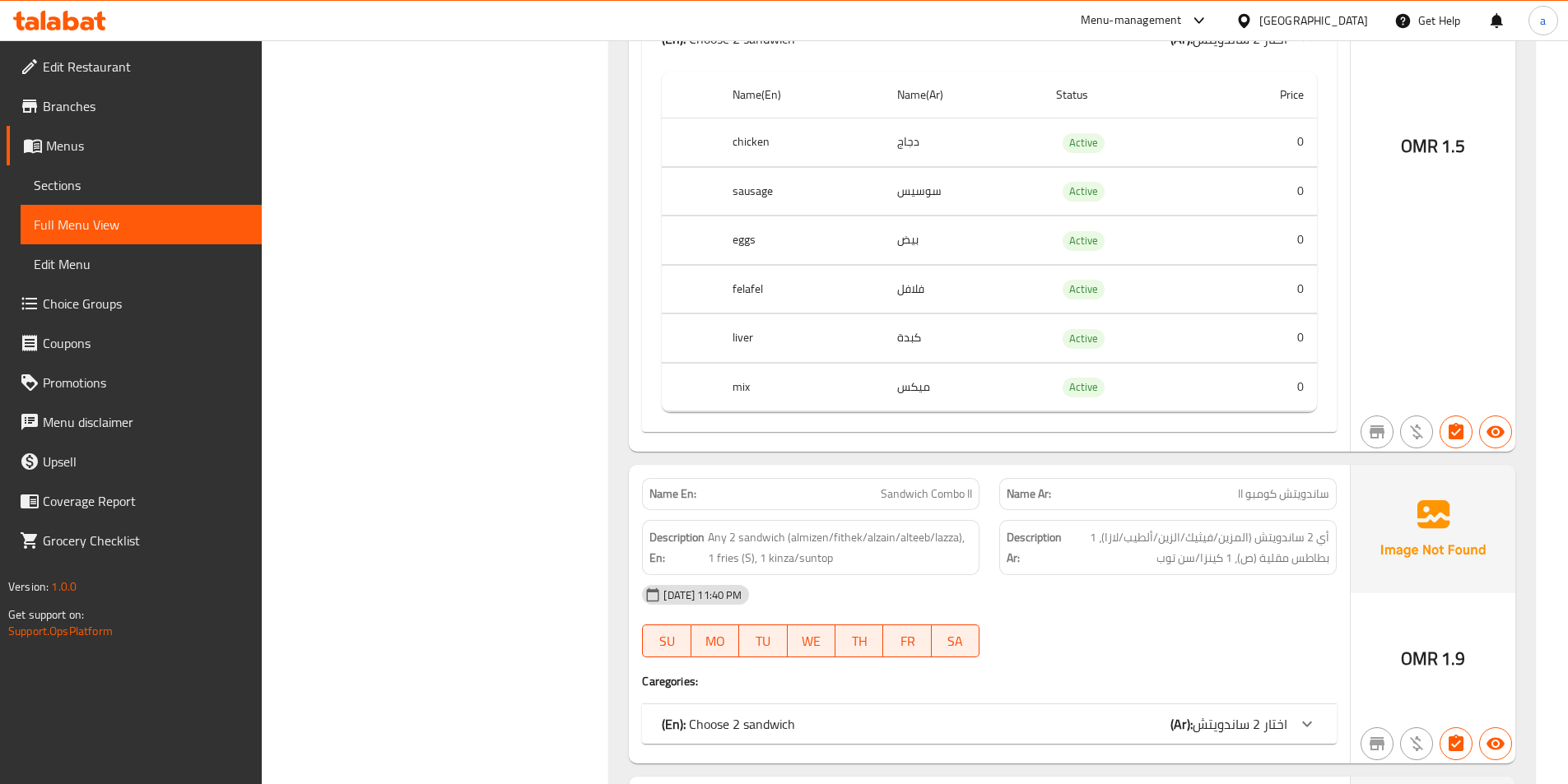
click at [1155, 65] on div "(En): Choose 2 sandwich (Ar): اختار 2 ساندويتش" at bounding box center [989, 39] width 695 height 53
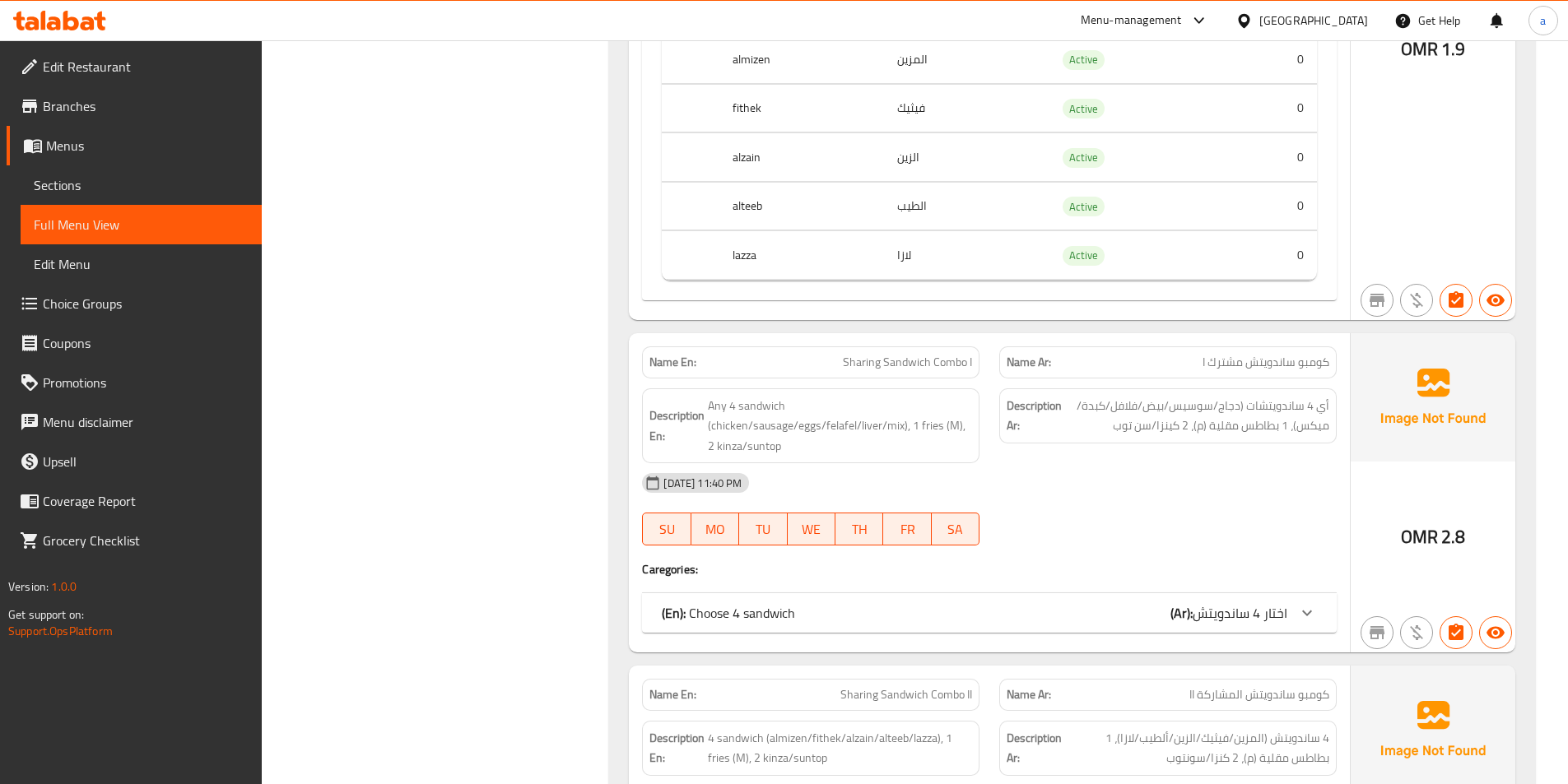
scroll to position [1727, 0]
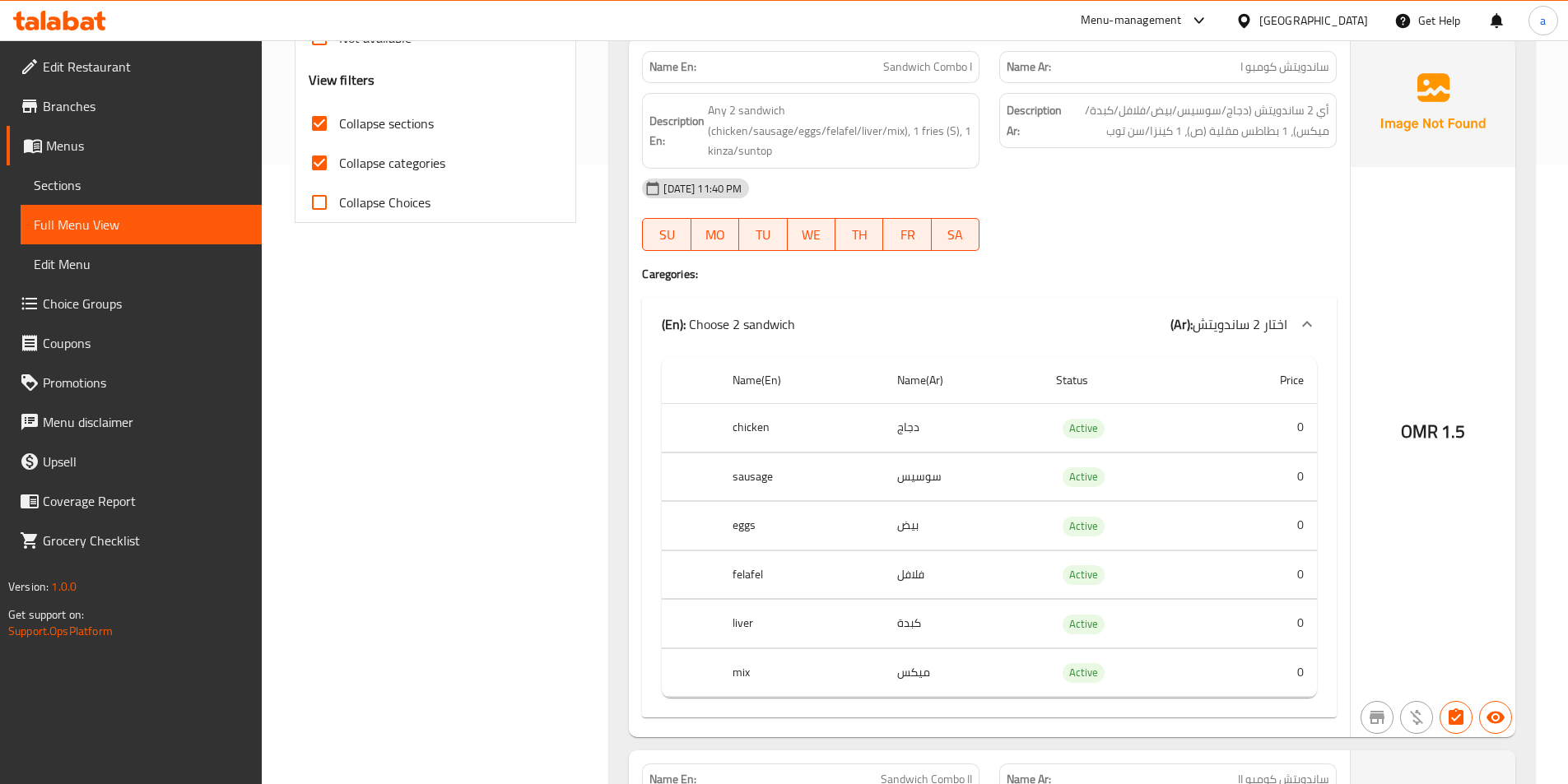
scroll to position [0, 0]
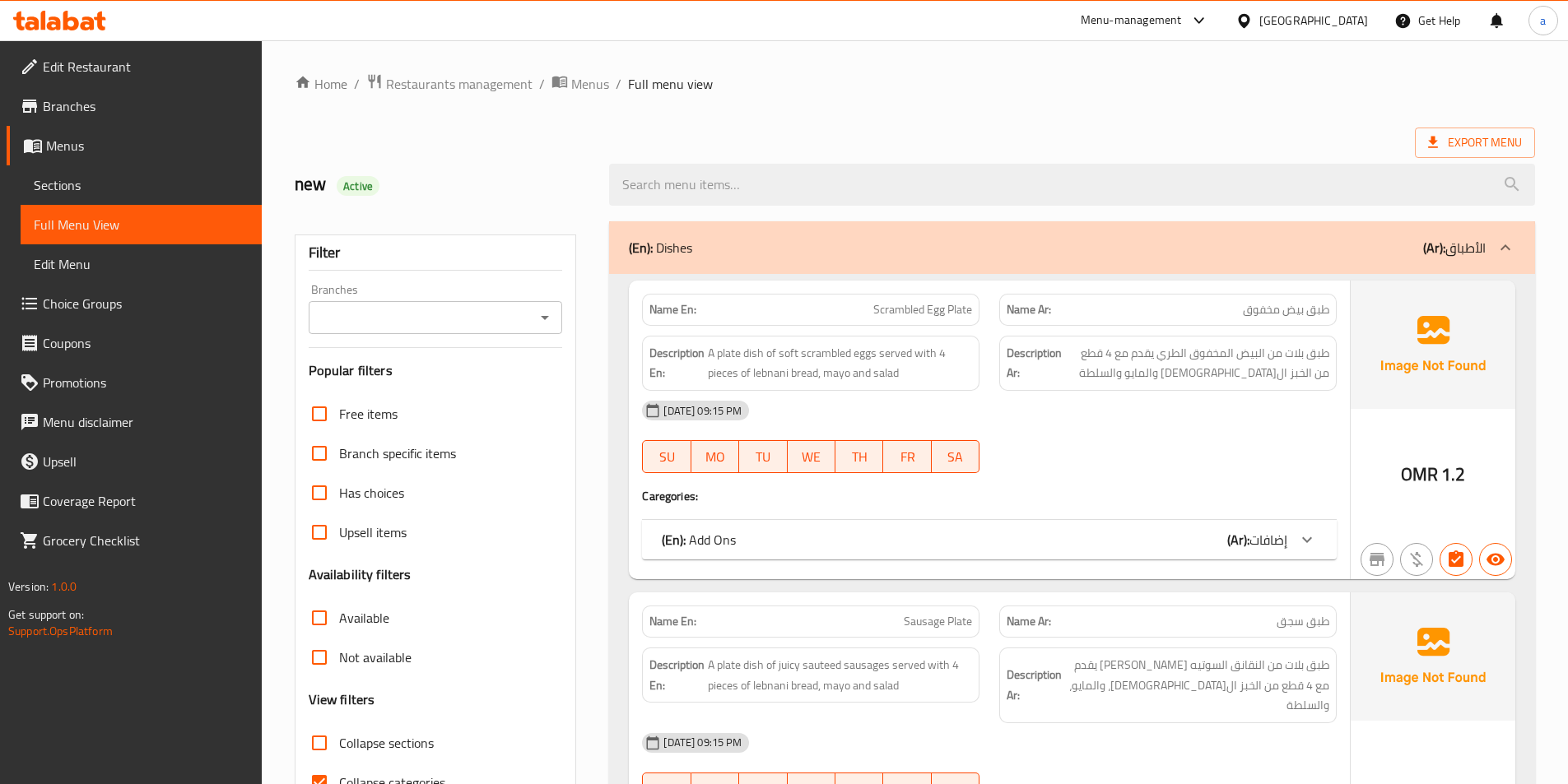
click at [762, 246] on div "(En): Dishes (Ar): الأطباق" at bounding box center [1057, 247] width 857 height 19
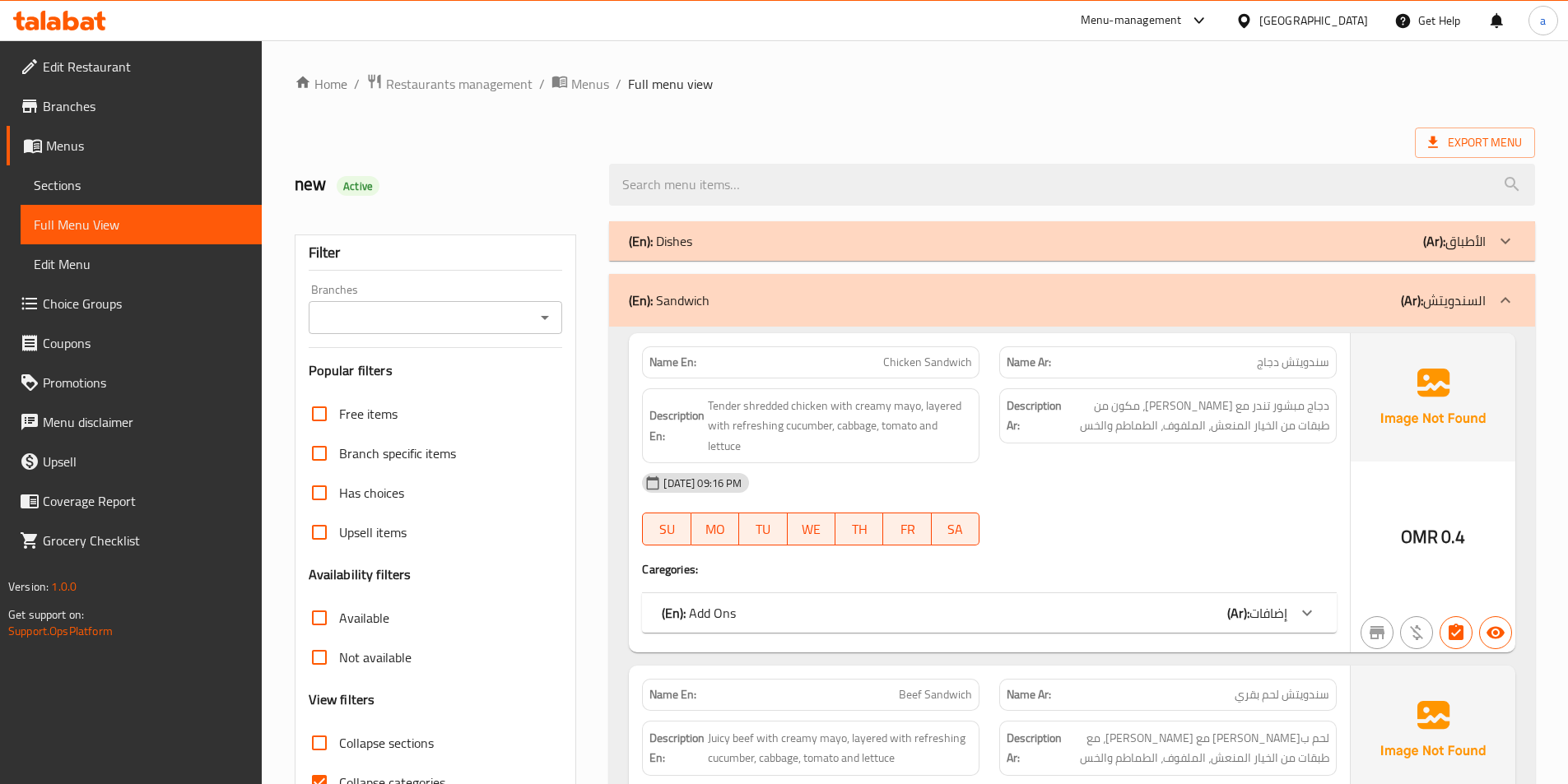
click at [825, 299] on div "(En): Sandwich (Ar): السندويتش" at bounding box center [1057, 300] width 857 height 19
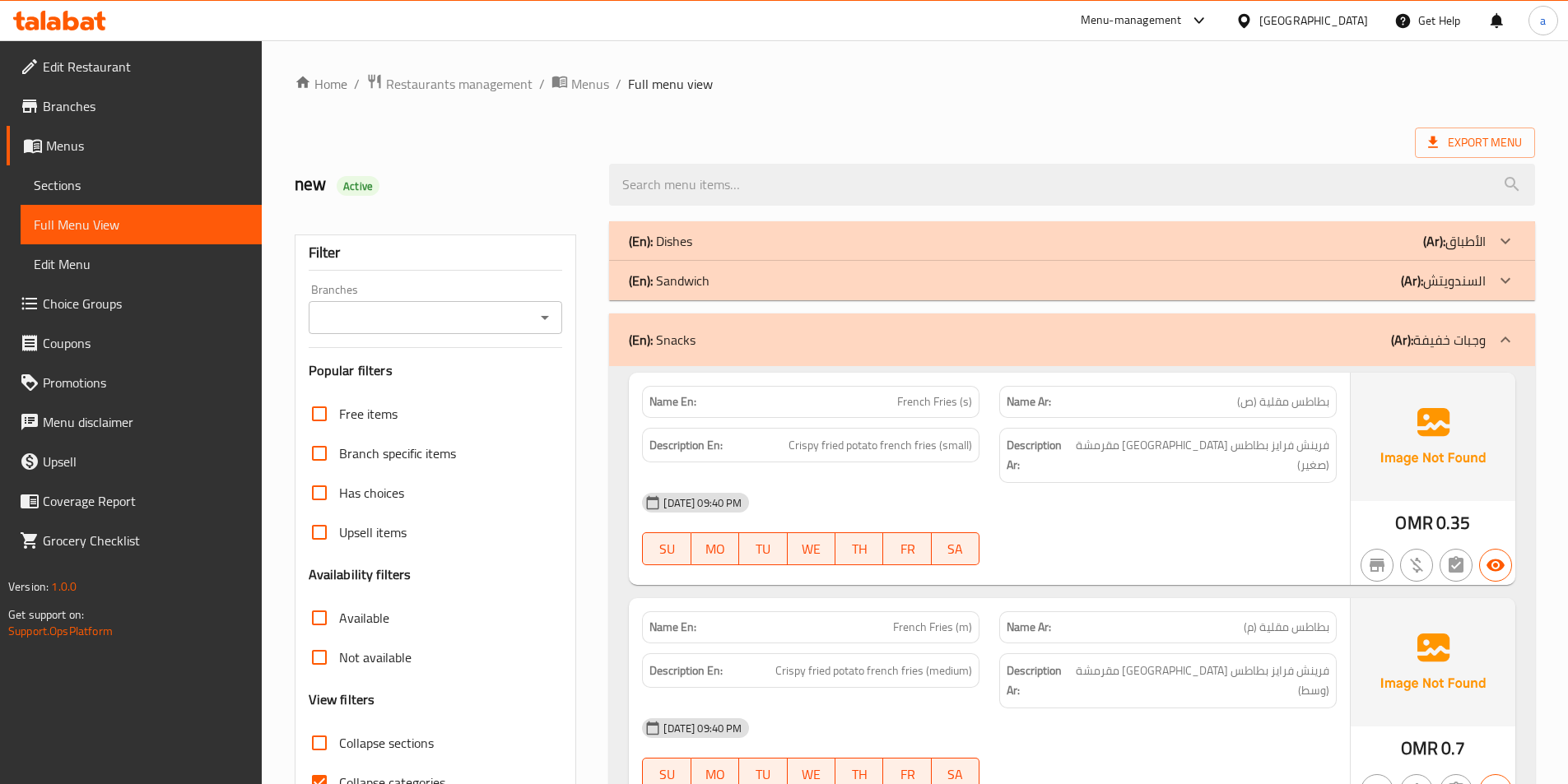
click at [866, 353] on div "(En): Snacks (Ar): وجبات خفيفة" at bounding box center [1072, 340] width 926 height 53
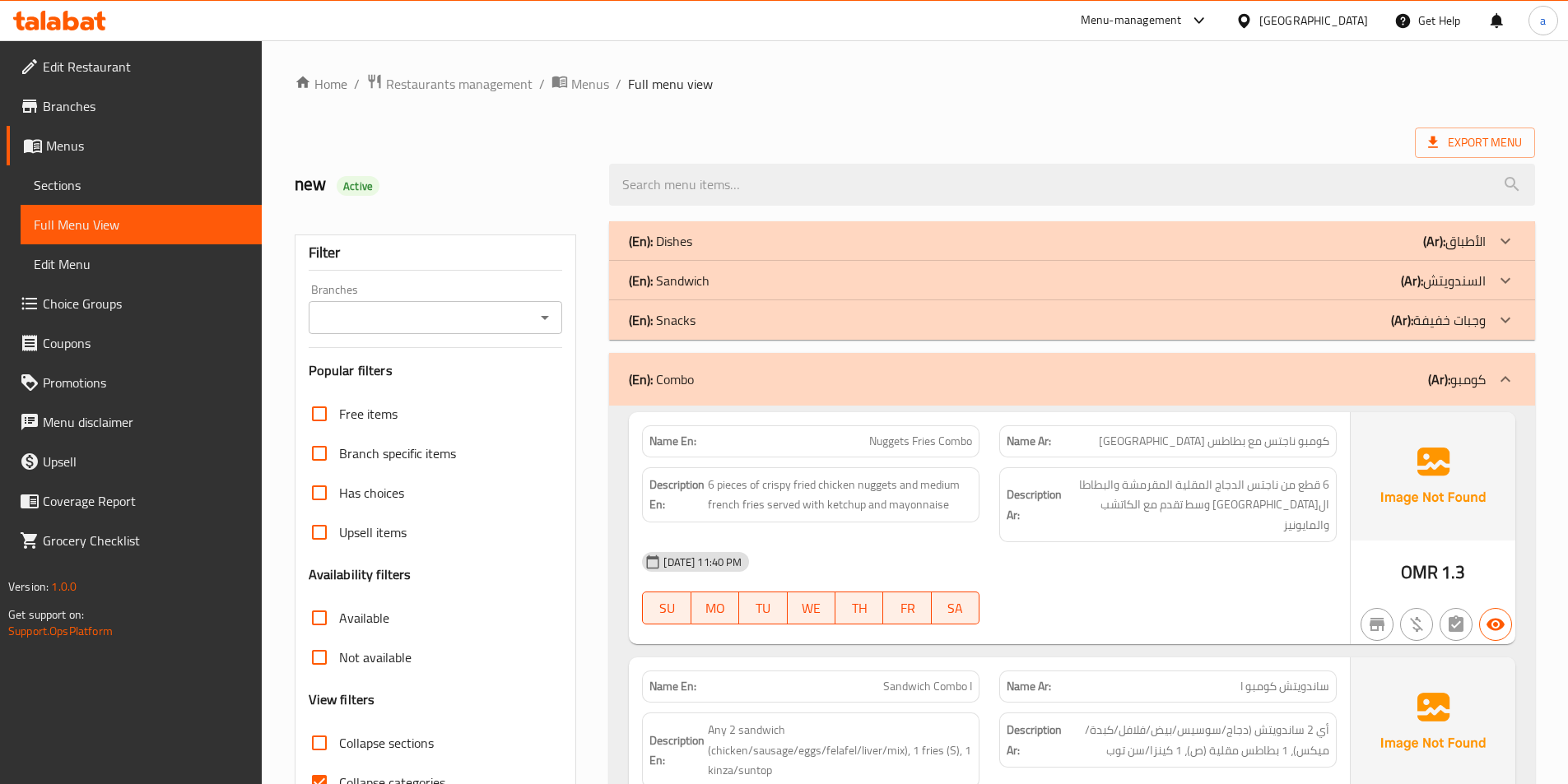
scroll to position [329, 0]
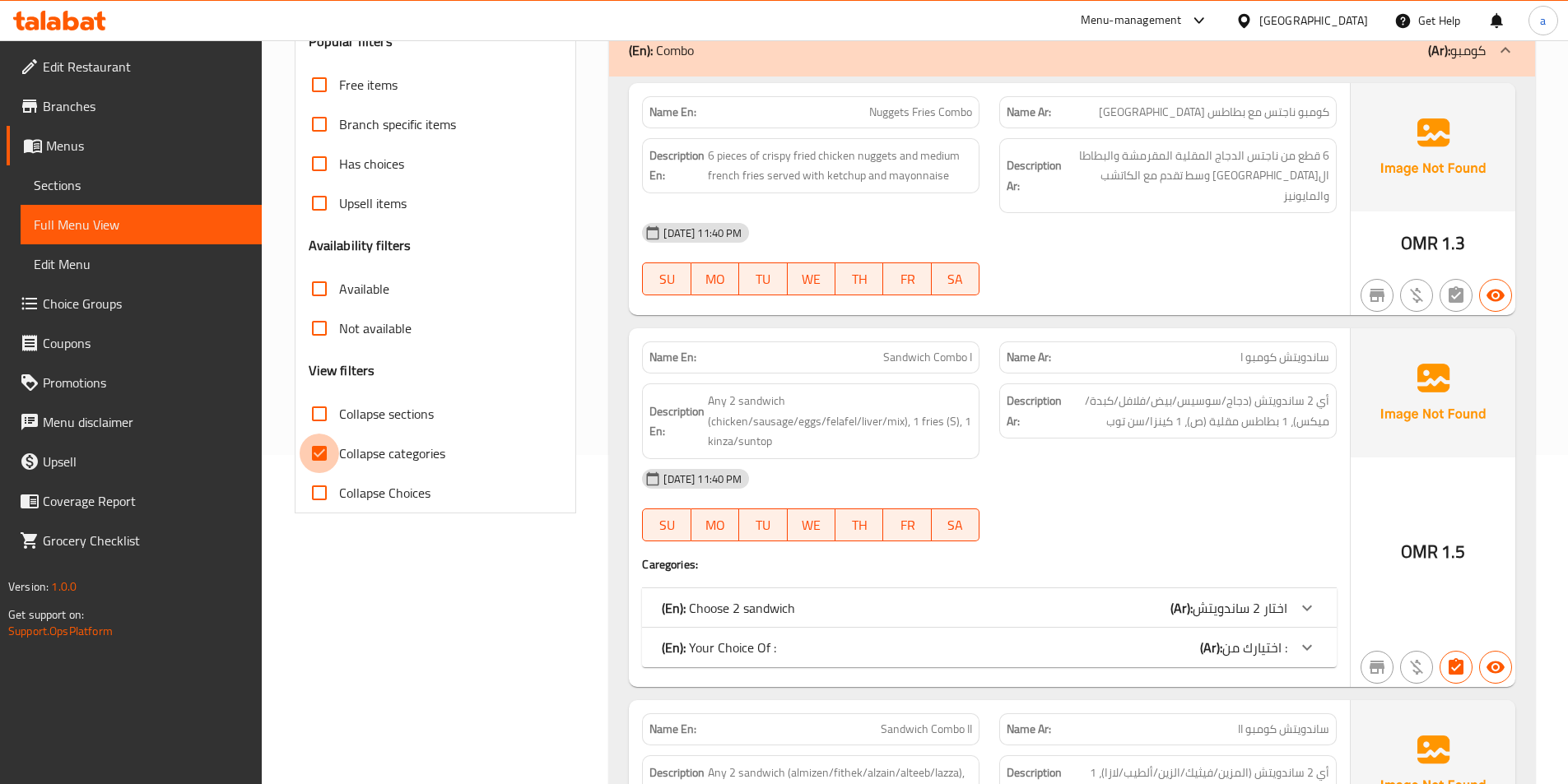
click at [315, 451] on input "Collapse categories" at bounding box center [319, 453] width 40 height 40
checkbox input "false"
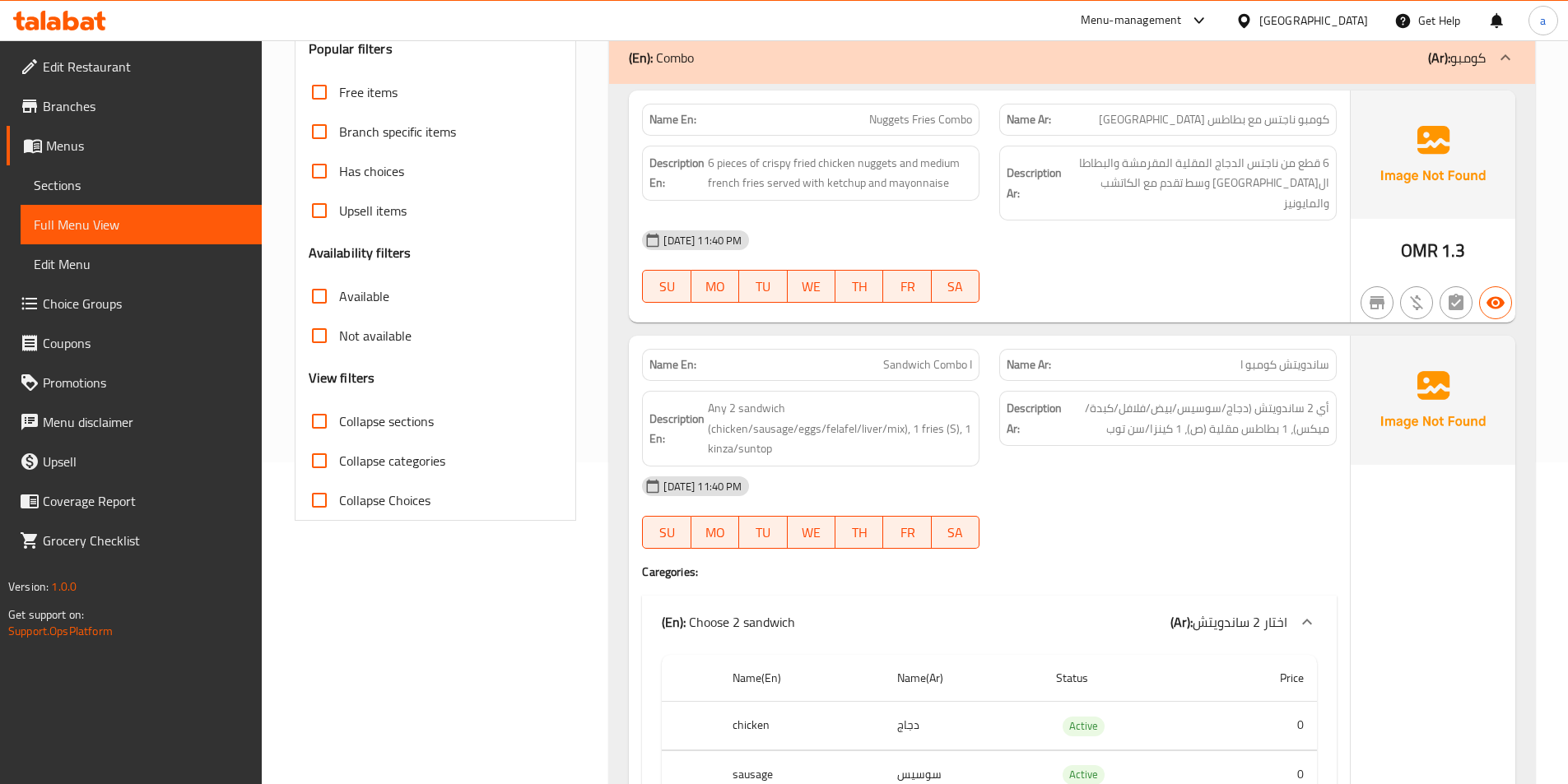
scroll to position [226, 0]
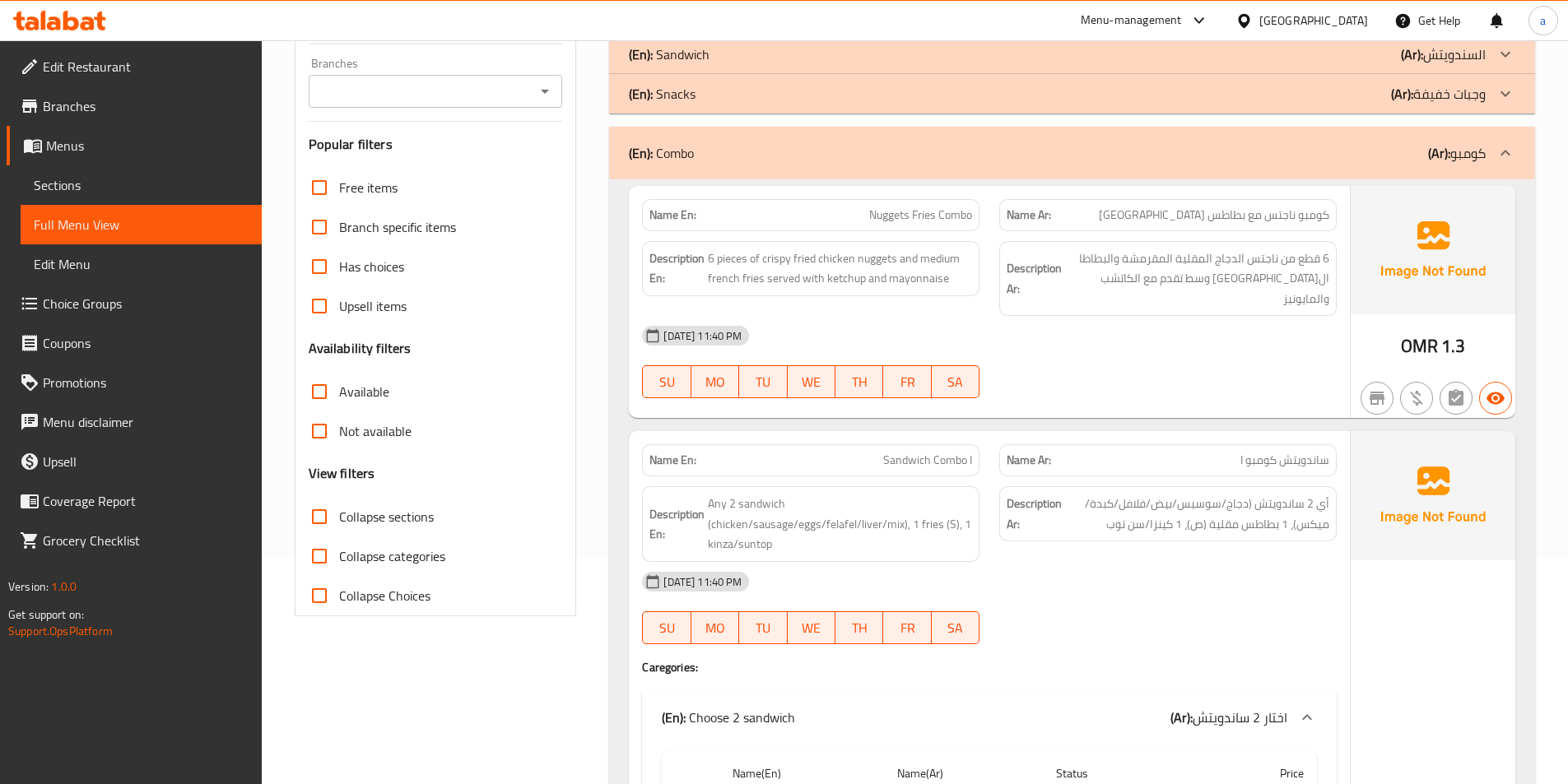
click at [890, 217] on span "Nuggets Fries Combo" at bounding box center [920, 215] width 103 height 17
click at [954, 215] on span "Nuggets Fries Combo" at bounding box center [920, 215] width 103 height 17
click at [935, 219] on span "Nuggets Fries Combo" at bounding box center [920, 215] width 103 height 17
click at [931, 218] on span "Nuggets Fries Combo" at bounding box center [920, 215] width 103 height 17
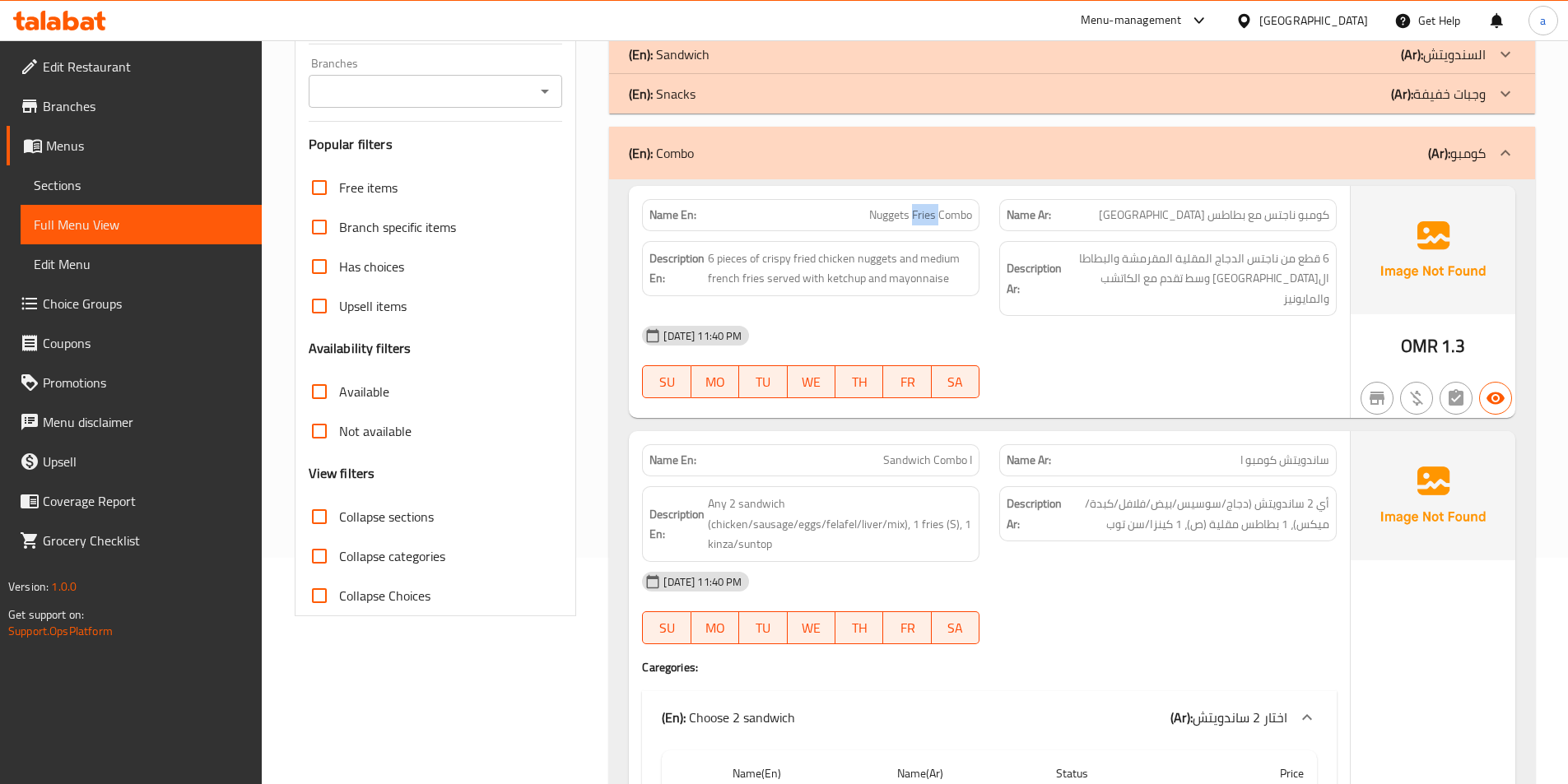
click at [931, 218] on span "Nuggets Fries Combo" at bounding box center [920, 215] width 103 height 17
click at [893, 224] on span "Nuggets Fries Combo" at bounding box center [920, 215] width 103 height 17
click at [1241, 222] on span "كومبو ناجتس مع بطاطس مقلية" at bounding box center [1214, 215] width 231 height 17
click at [1257, 220] on span "كومبو ناجتس مع بطاطس مقلية" at bounding box center [1214, 215] width 231 height 17
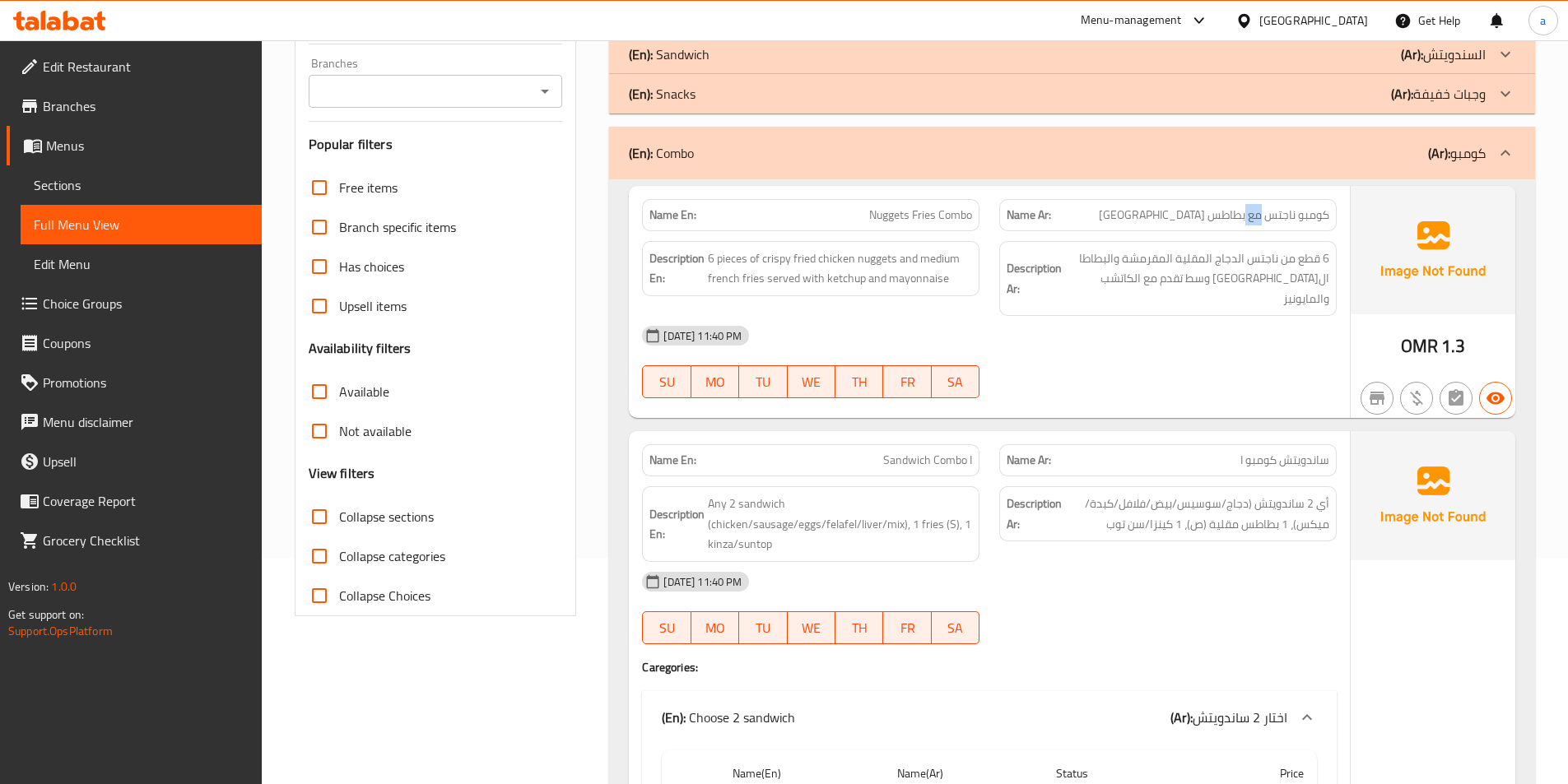
drag, startPoint x: 1257, startPoint y: 220, endPoint x: 867, endPoint y: 225, distance: 390.0
click at [1230, 225] on div "Name Ar: كومبو ناجتس مع بطاطس مقلية" at bounding box center [1168, 215] width 338 height 32
click at [870, 217] on span "Nuggets Fries Combo" at bounding box center [920, 215] width 103 height 17
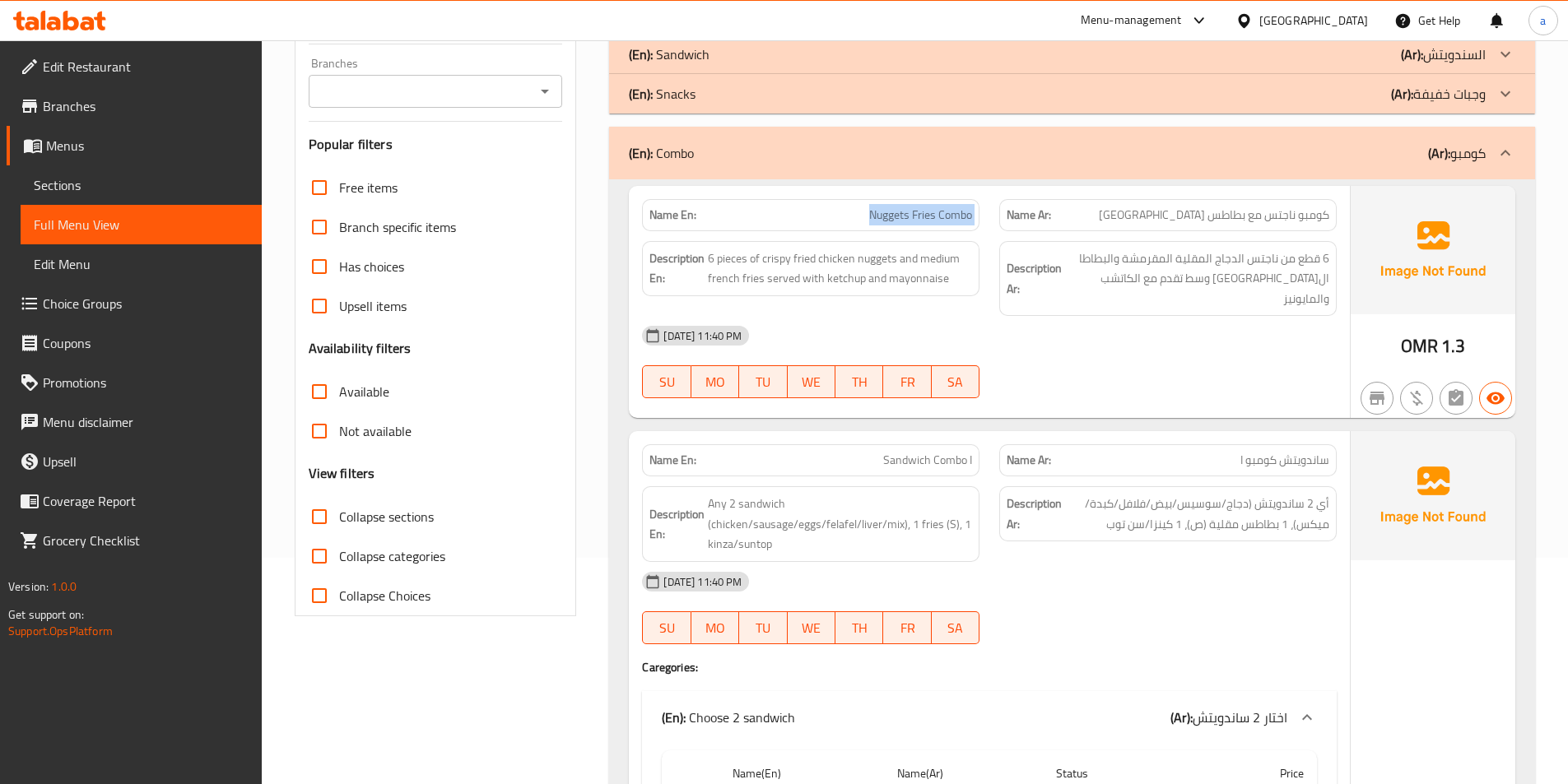
copy span "Nuggets Fries Combo"
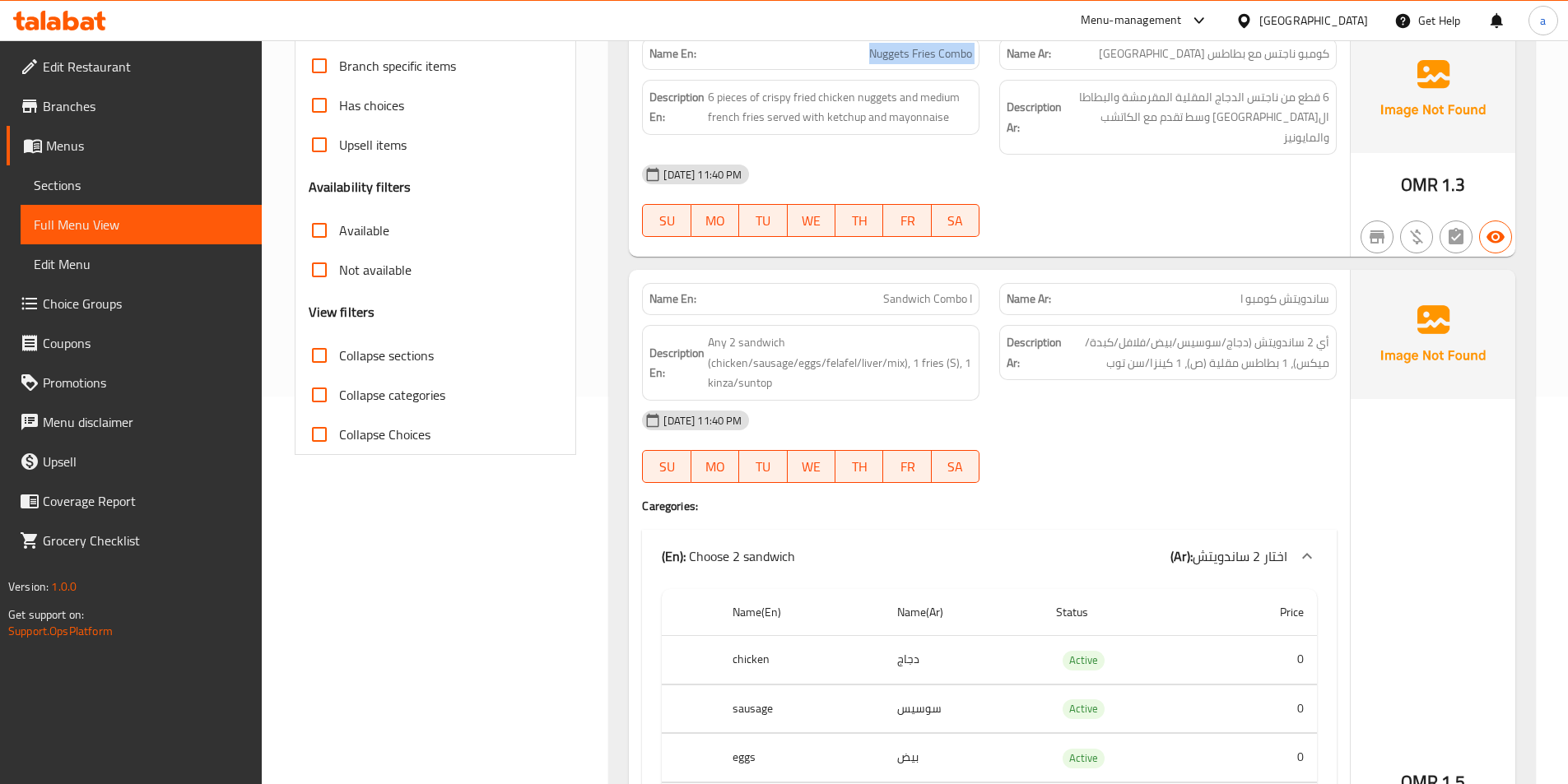
scroll to position [473, 0]
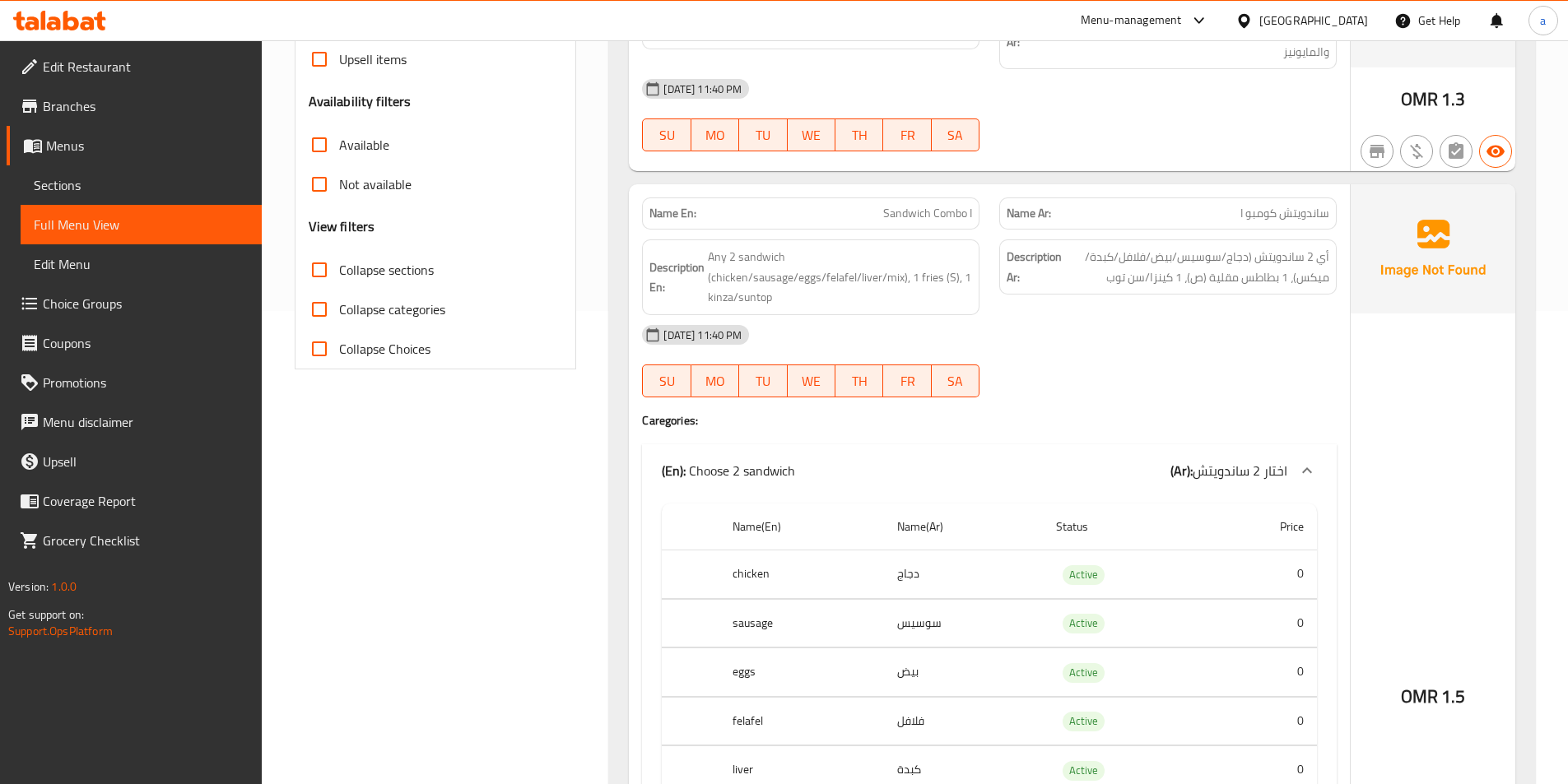
click at [919, 205] on span "Sandwich Combo I" at bounding box center [927, 214] width 89 height 17
click at [721, 247] on span "Any 2 sandwich (chicken/sausage/eggs/felafel/liver/mix), 1 fries (S), 1 kinza/s…" at bounding box center [840, 277] width 265 height 61
click at [731, 265] on span "Any 2 sandwich (chicken/sausage/eggs/felafel/liver/mix), 1 fries (S), 1 kinza/s…" at bounding box center [840, 277] width 265 height 61
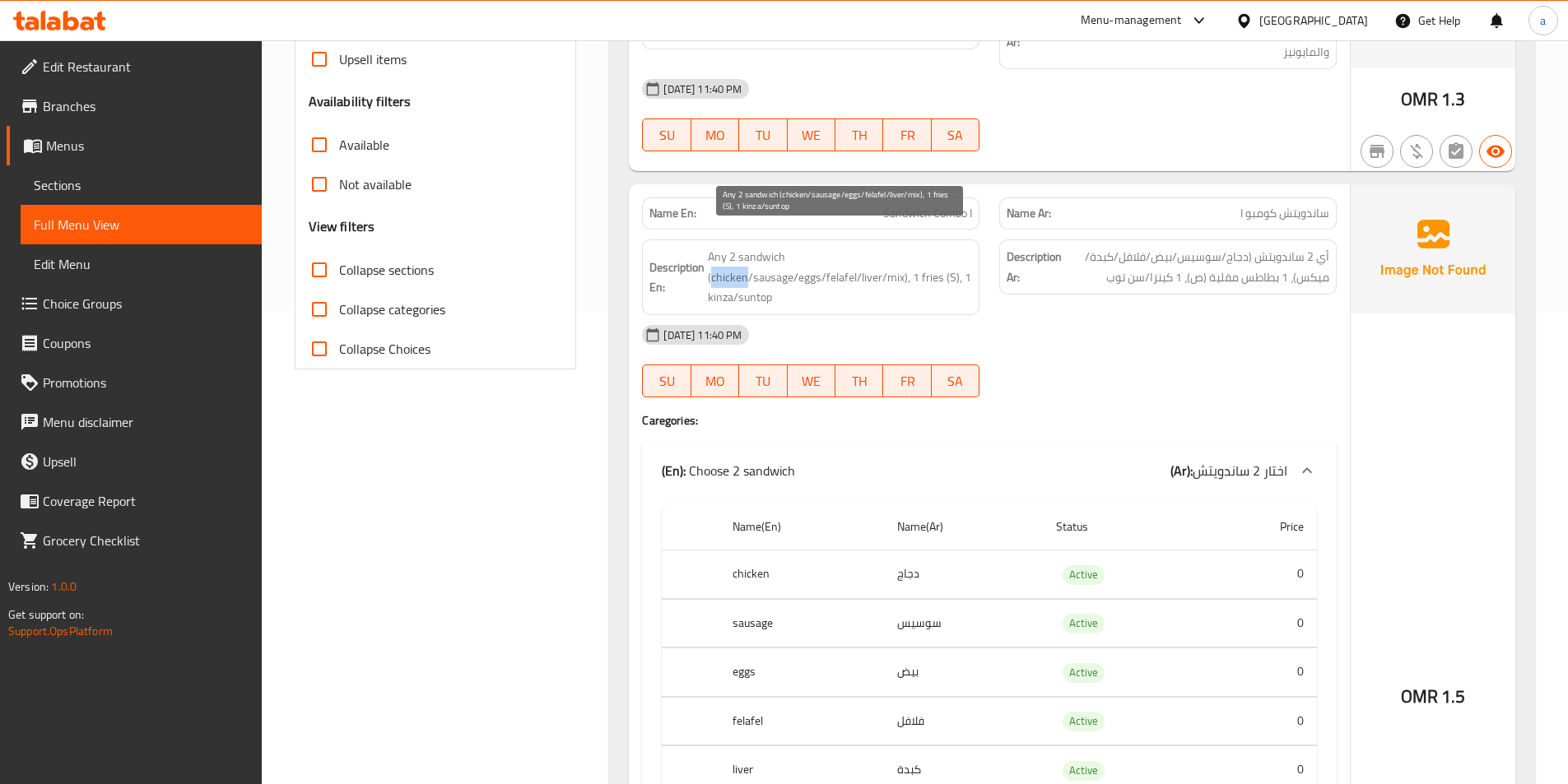
click at [731, 265] on span "Any 2 sandwich (chicken/sausage/eggs/felafel/liver/mix), 1 fries (S), 1 kinza/s…" at bounding box center [840, 277] width 265 height 61
click at [767, 259] on span "Any 2 sandwich (chicken/sausage/eggs/felafel/liver/mix), 1 fries (S), 1 kinza/s…" at bounding box center [840, 277] width 265 height 61
click at [807, 255] on span "Any 2 sandwich (chicken/sausage/eggs/felafel/liver/mix), 1 fries (S), 1 kinza/s…" at bounding box center [840, 277] width 265 height 61
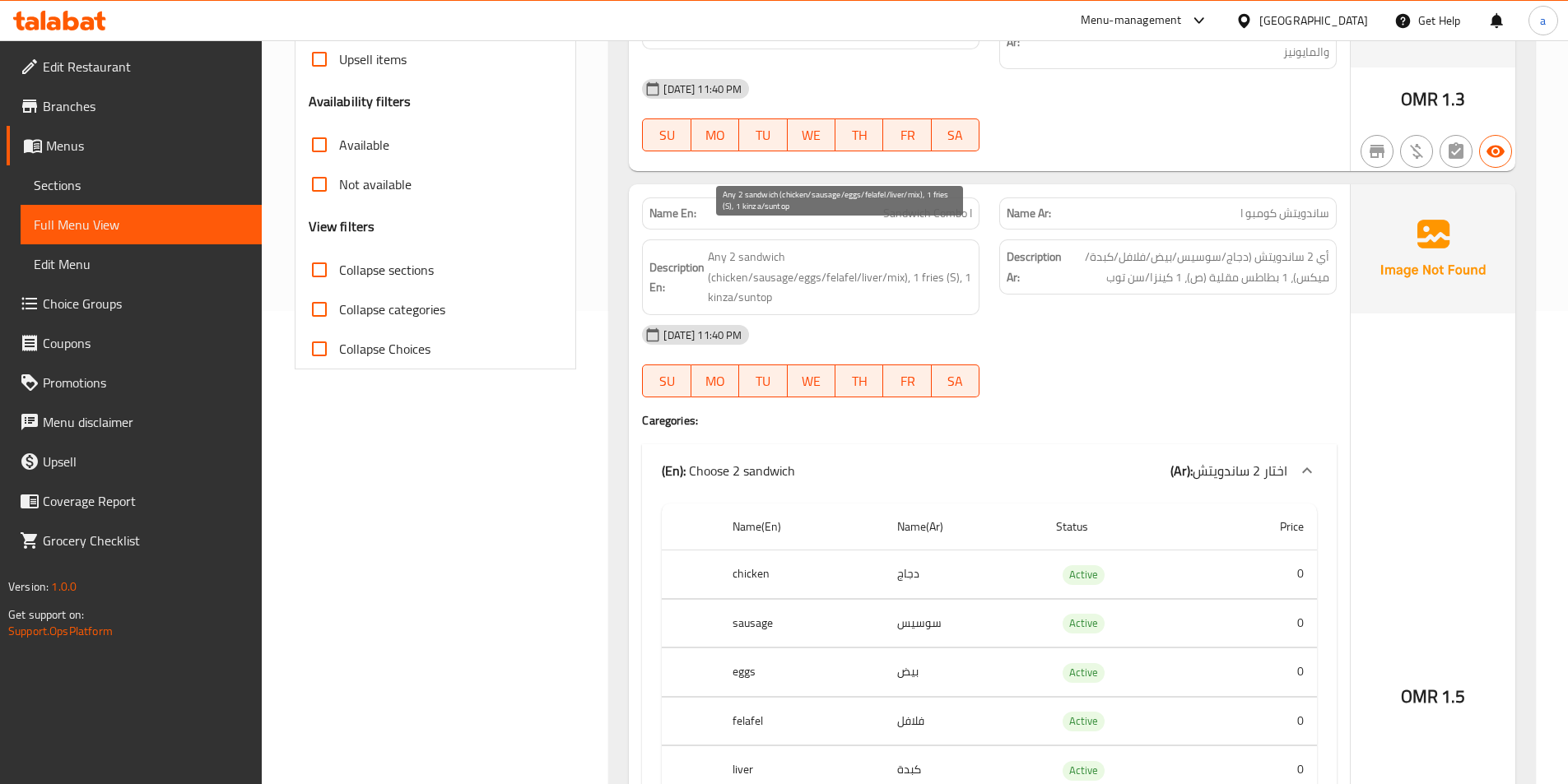
click at [829, 252] on span "Any 2 sandwich (chicken/sausage/eggs/felafel/liver/mix), 1 fries (S), 1 kinza/s…" at bounding box center [840, 277] width 265 height 61
click at [871, 262] on span "Any 2 sandwich (chicken/sausage/eggs/felafel/liver/mix), 1 fries (S), 1 kinza/s…" at bounding box center [840, 277] width 265 height 61
click at [911, 259] on span "Any 2 sandwich (chicken/sausage/eggs/felafel/liver/mix), 1 fries (S), 1 kinza/s…" at bounding box center [840, 277] width 265 height 61
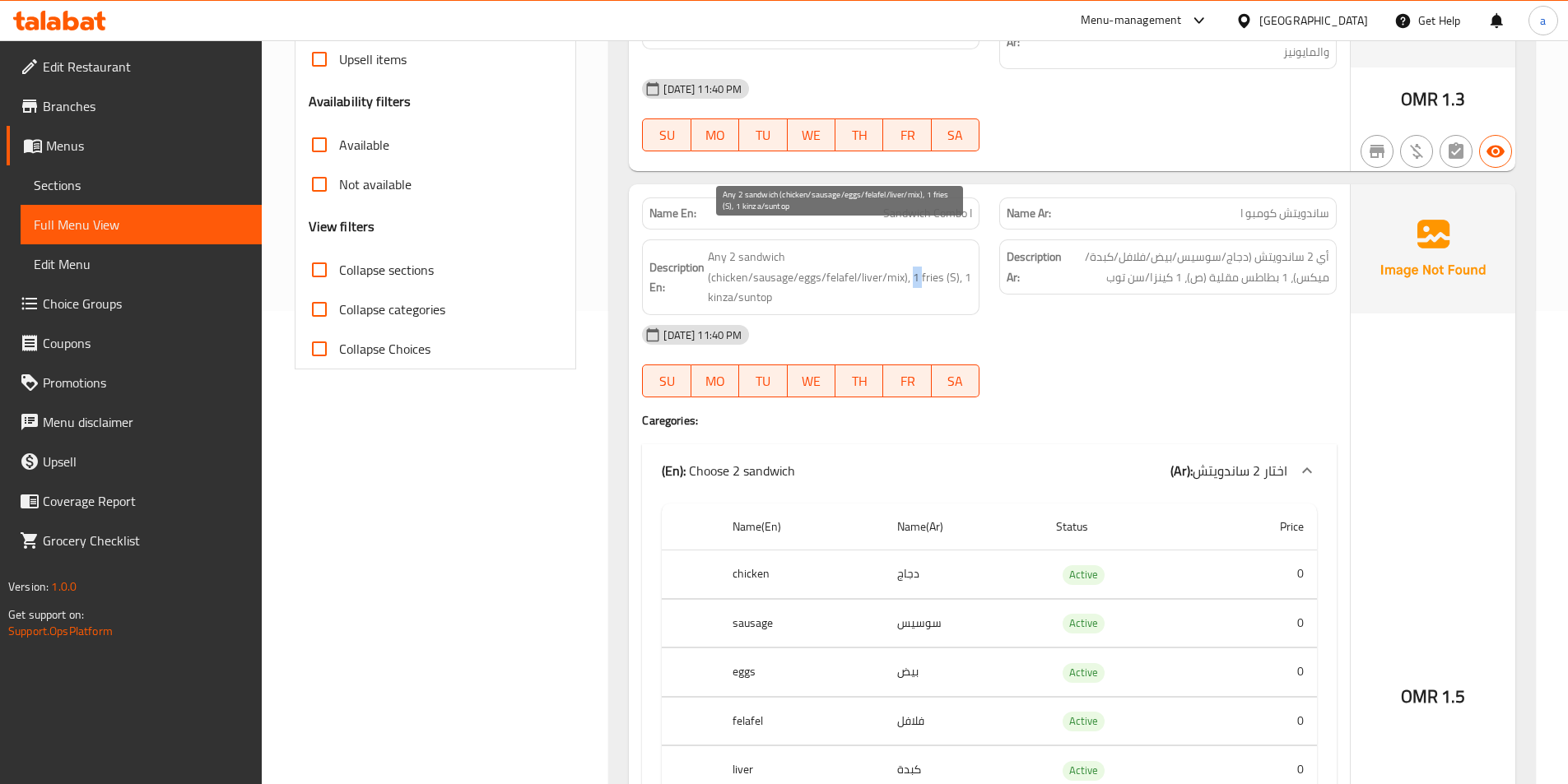
click at [911, 259] on span "Any 2 sandwich (chicken/sausage/eggs/felafel/liver/mix), 1 fries (S), 1 kinza/s…" at bounding box center [840, 277] width 265 height 61
click at [925, 276] on span "Any 2 sandwich (chicken/sausage/eggs/felafel/liver/mix), 1 fries (S), 1 kinza/s…" at bounding box center [840, 277] width 265 height 61
click at [935, 265] on span "Any 2 sandwich (chicken/sausage/eggs/felafel/liver/mix), 1 fries (S), 1 kinza/s…" at bounding box center [840, 277] width 265 height 61
click at [717, 283] on span "Any 2 sandwich (chicken/sausage/eggs/felafel/liver/mix), 1 fries (S), 1 kinza/s…" at bounding box center [840, 277] width 265 height 61
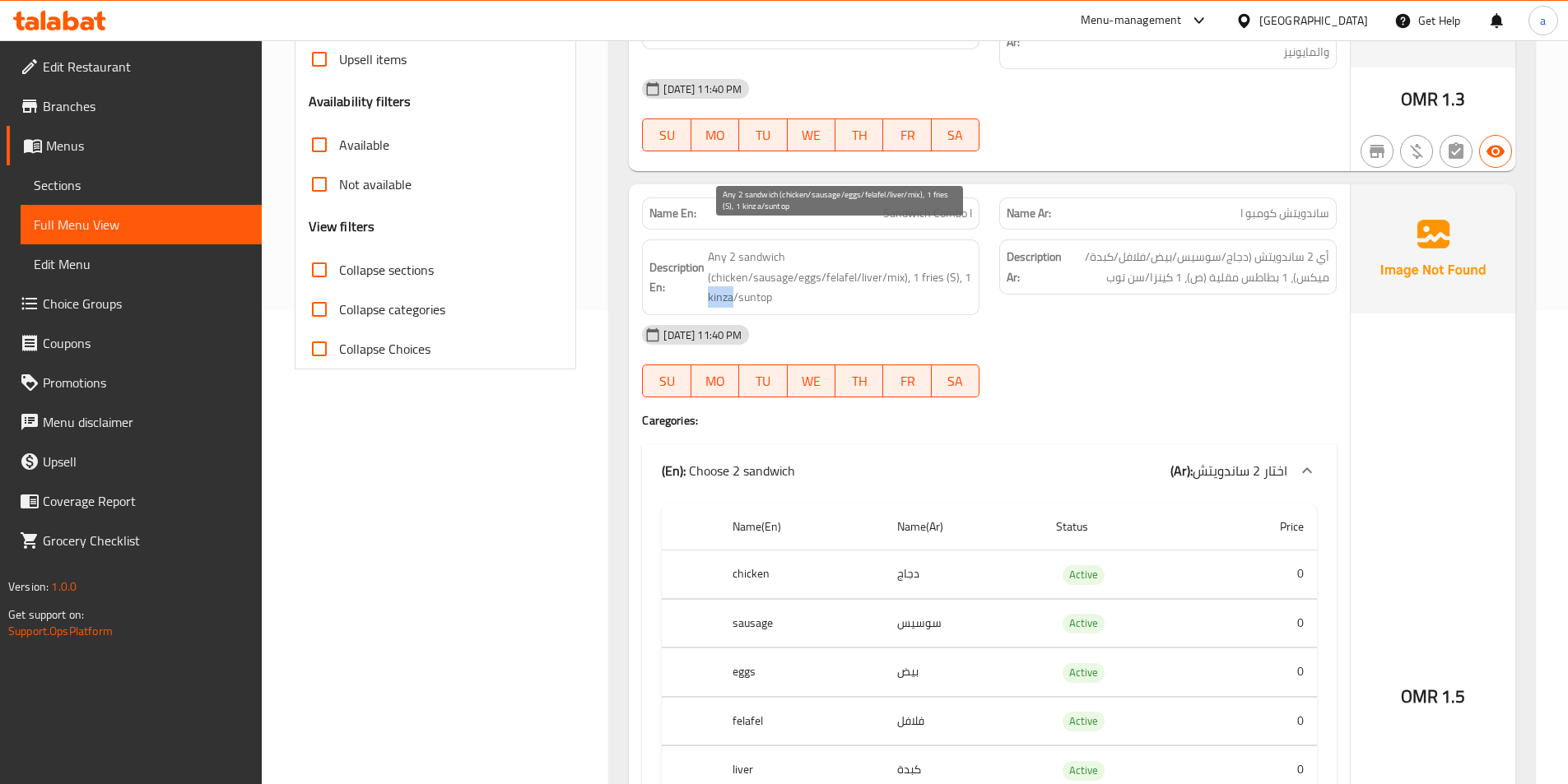
click at [717, 283] on span "Any 2 sandwich (chicken/sausage/eggs/felafel/liver/mix), 1 fries (S), 1 kinza/s…" at bounding box center [840, 277] width 265 height 61
click at [762, 282] on span "Any 2 sandwich (chicken/sausage/eggs/felafel/liver/mix), 1 fries (S), 1 kinza/s…" at bounding box center [840, 277] width 265 height 61
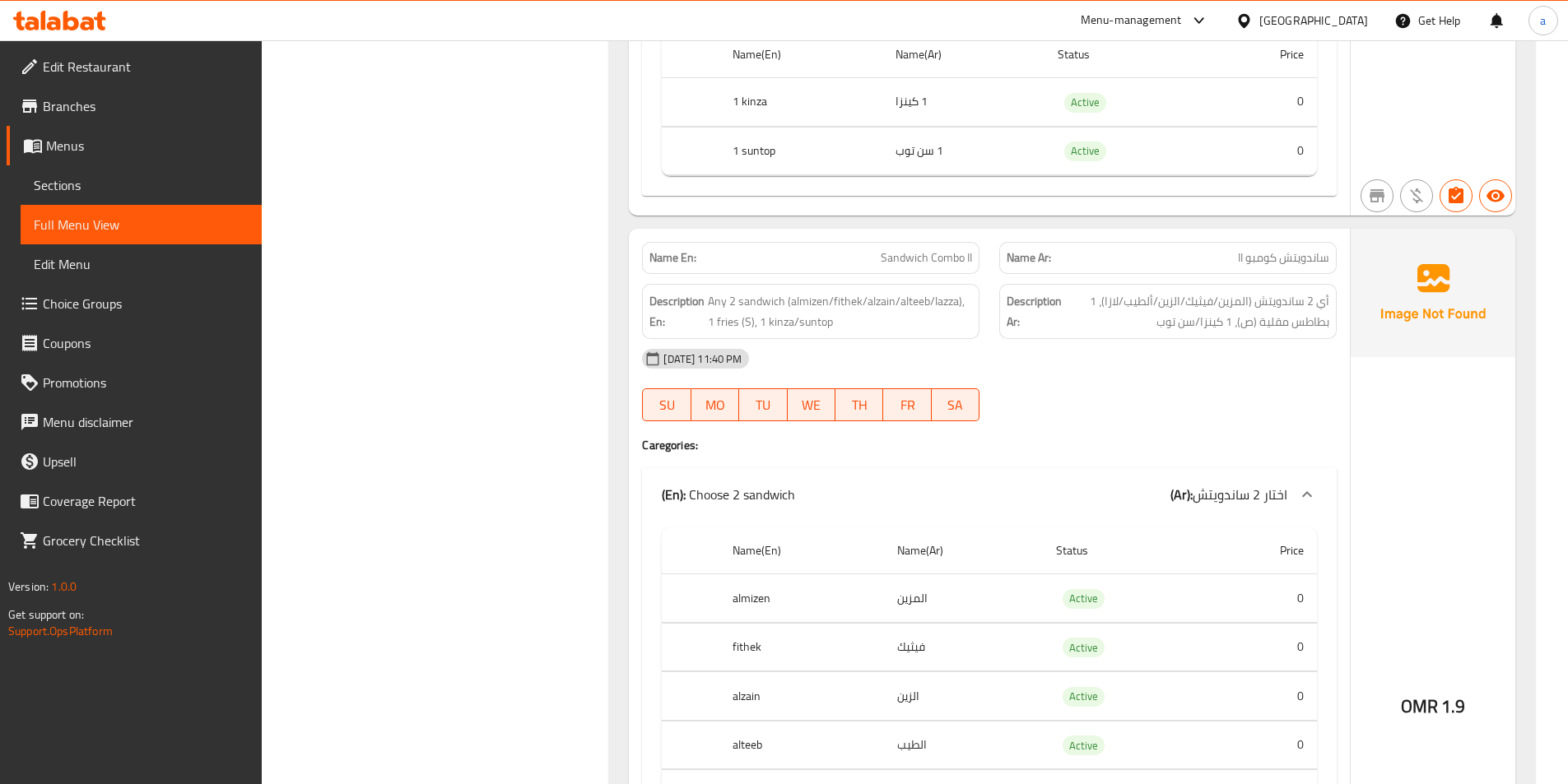
scroll to position [1296, 0]
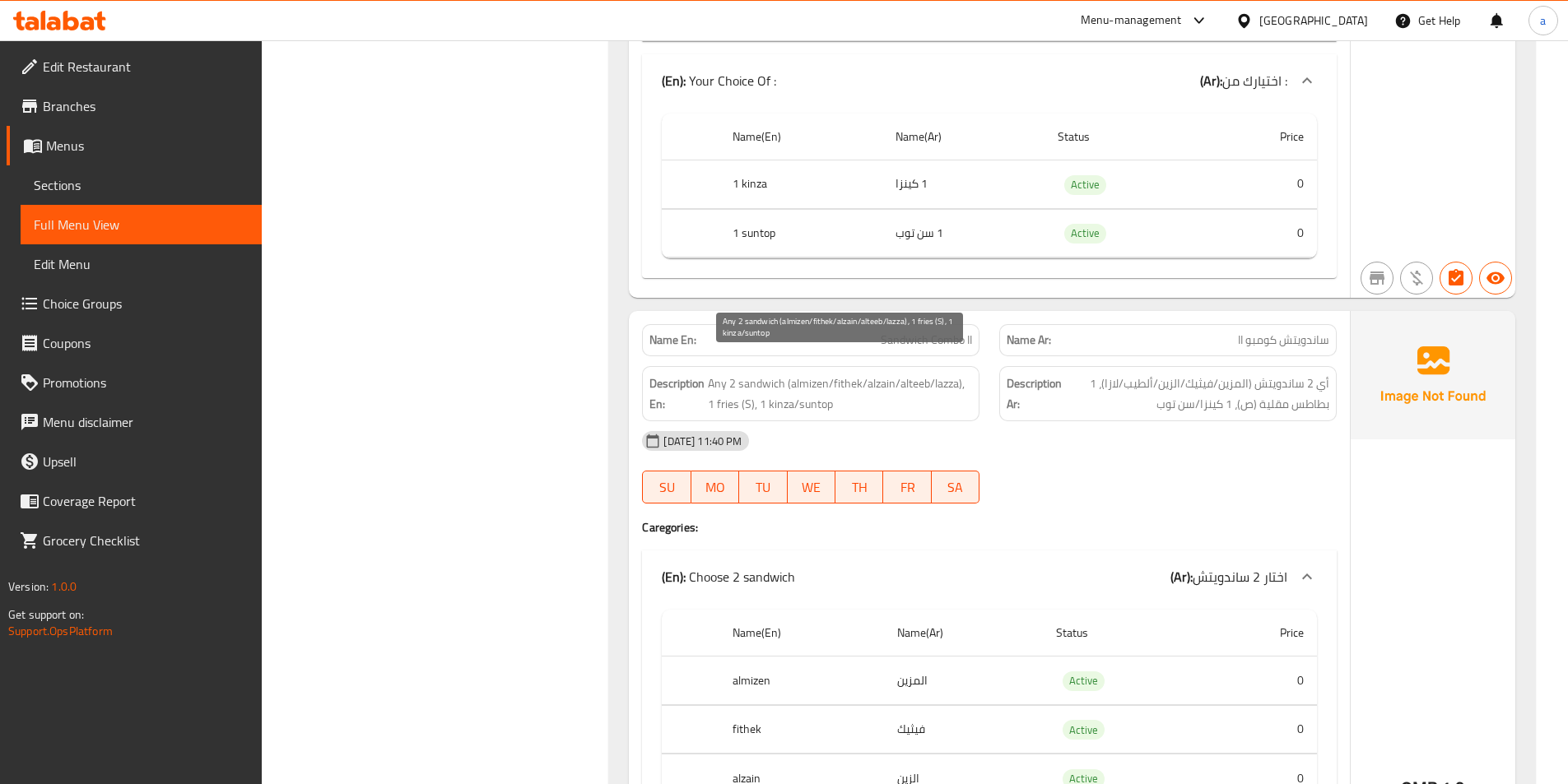
click at [917, 374] on span "Any 2 sandwich (almizen/fithek/alzain/alteeb/lazza), 1 fries (S), 1 kinza/suntop" at bounding box center [840, 394] width 265 height 41
click at [935, 331] on span "Sandwich Combo II" at bounding box center [926, 340] width 92 height 17
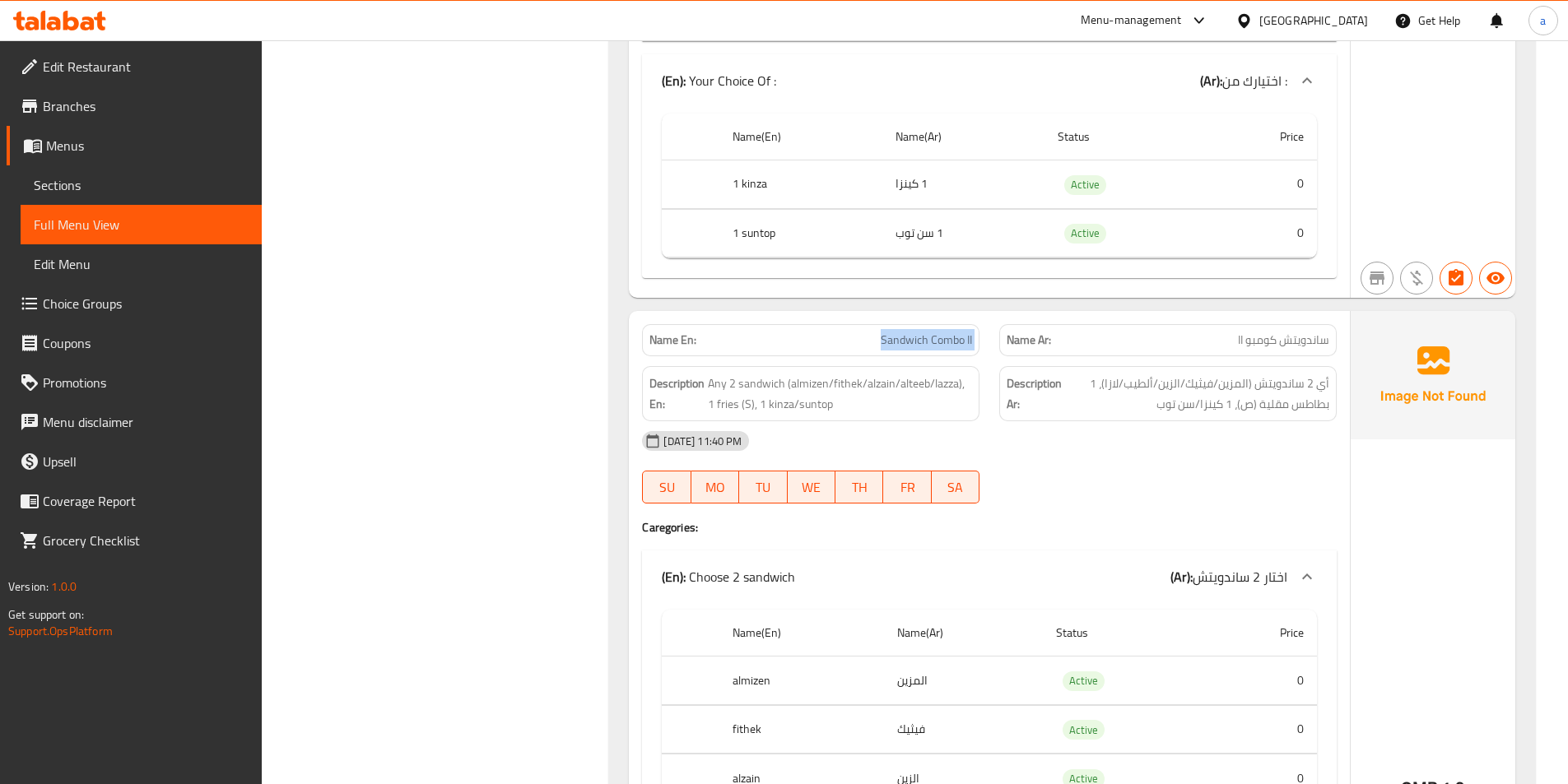
copy span "Sandwich Combo II"
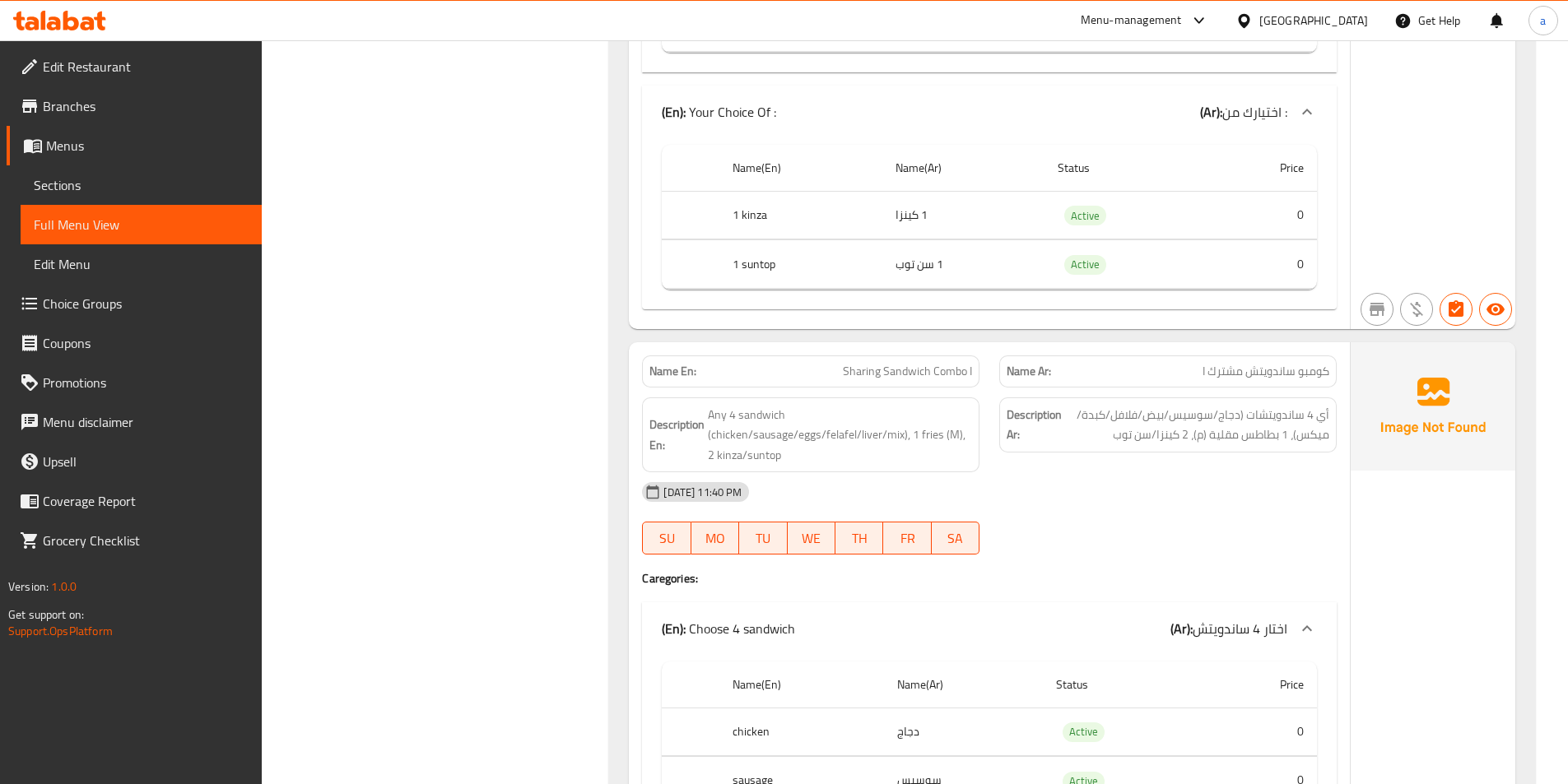
scroll to position [2118, 0]
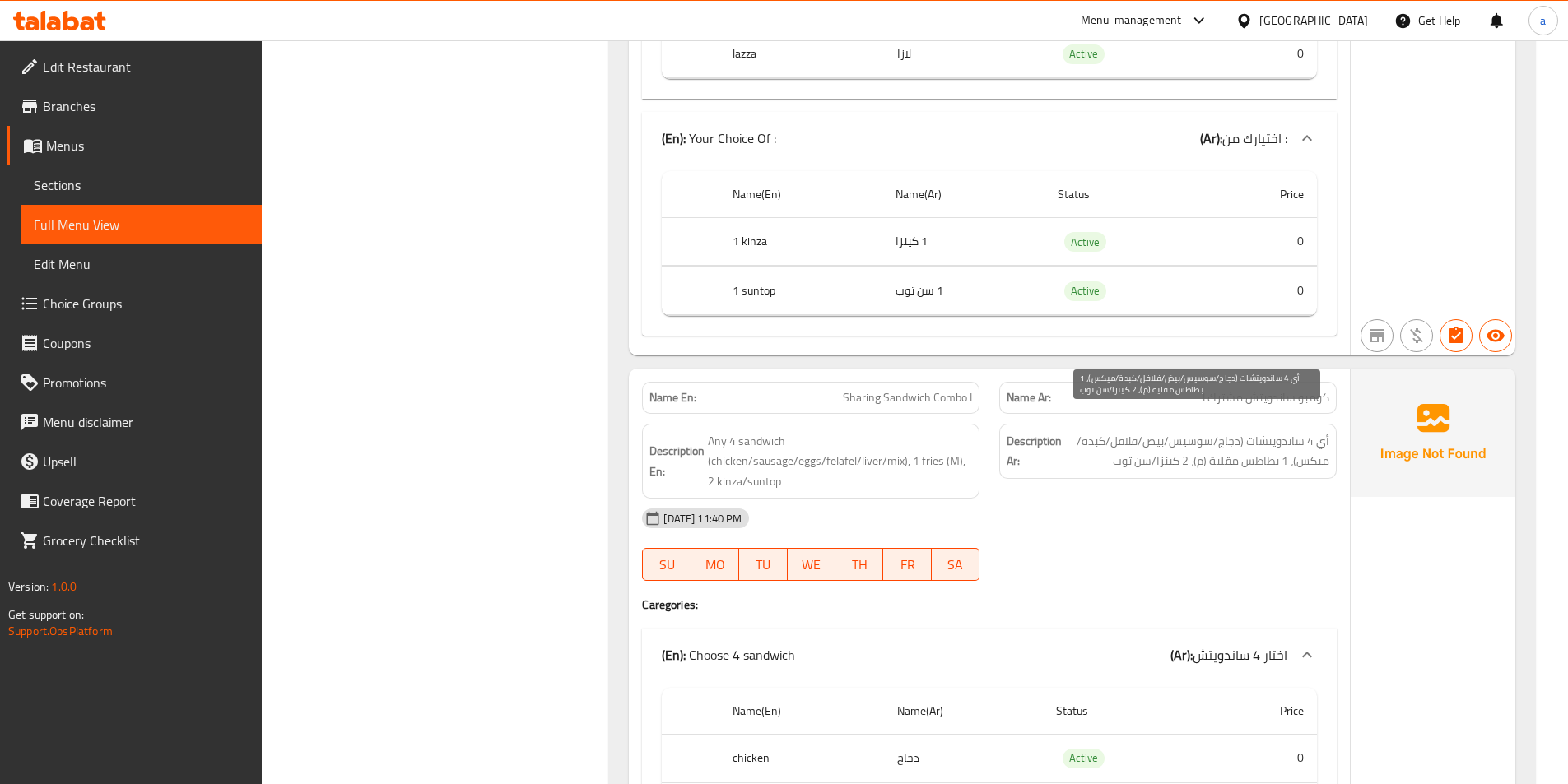
click at [1168, 444] on span "أي 4 ساندويتشات (دجاج/سوسيس/بيض/فلافل/كبدة/ميكس)، 1 بطاطس مقلية (م)، 2 كينزا/سن…" at bounding box center [1197, 452] width 265 height 41
copy span "كينزا"
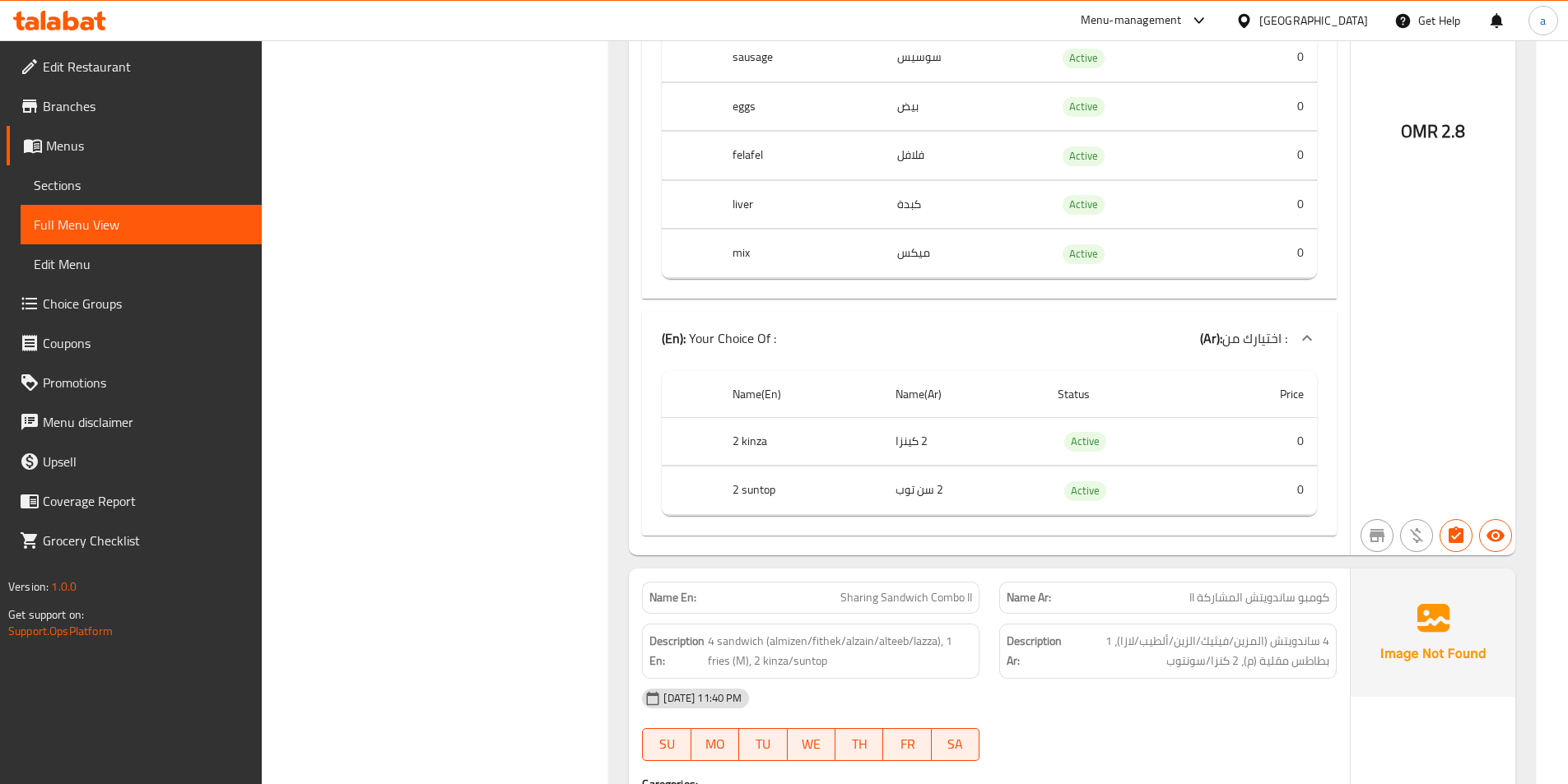
scroll to position [3055, 0]
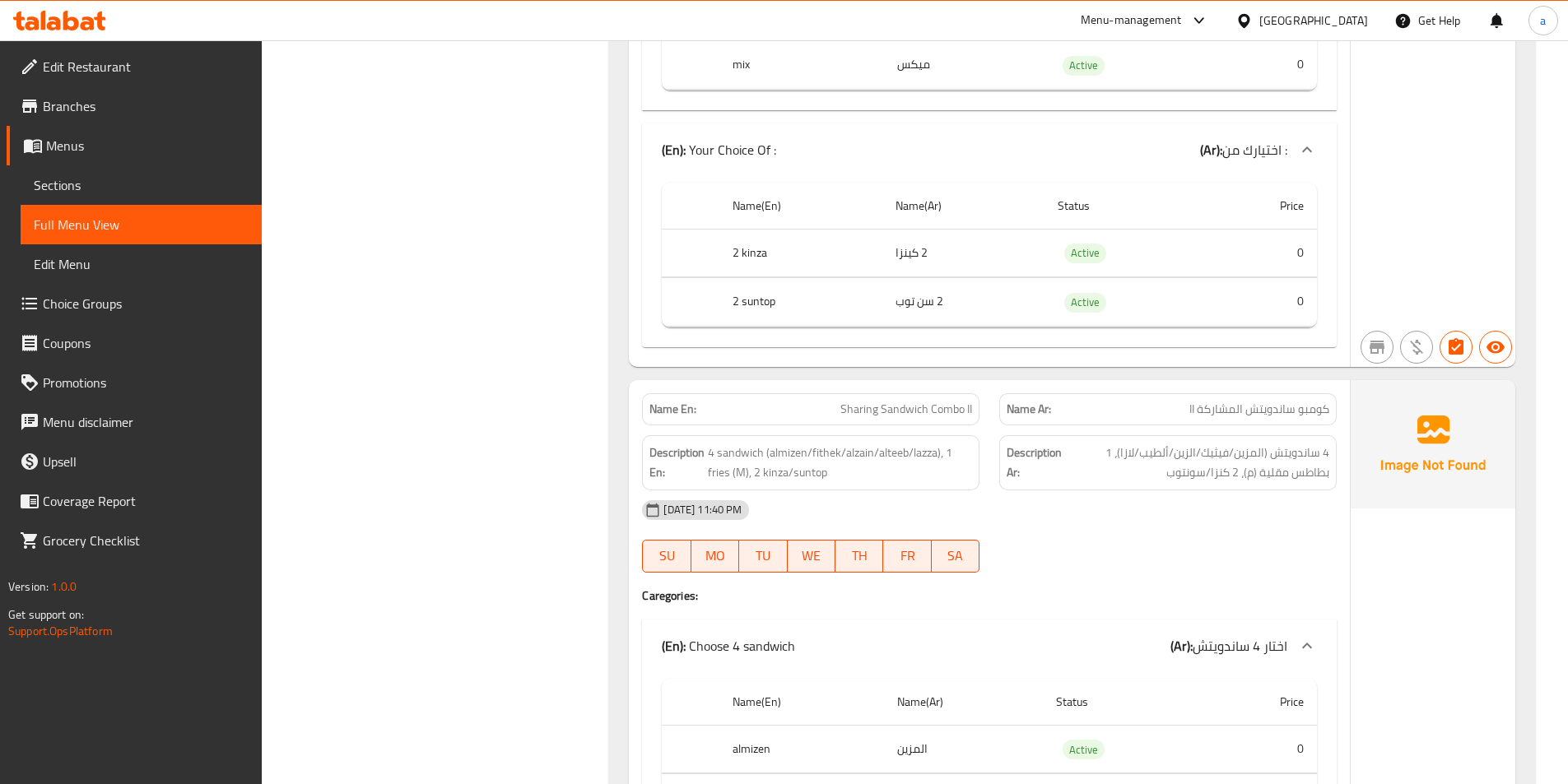
click at [906, 401] on div "Name En: Sharing Sandwich Combo II" at bounding box center [811, 409] width 338 height 32
click at [907, 401] on span "Sharing Sandwich Combo II" at bounding box center [906, 409] width 131 height 17
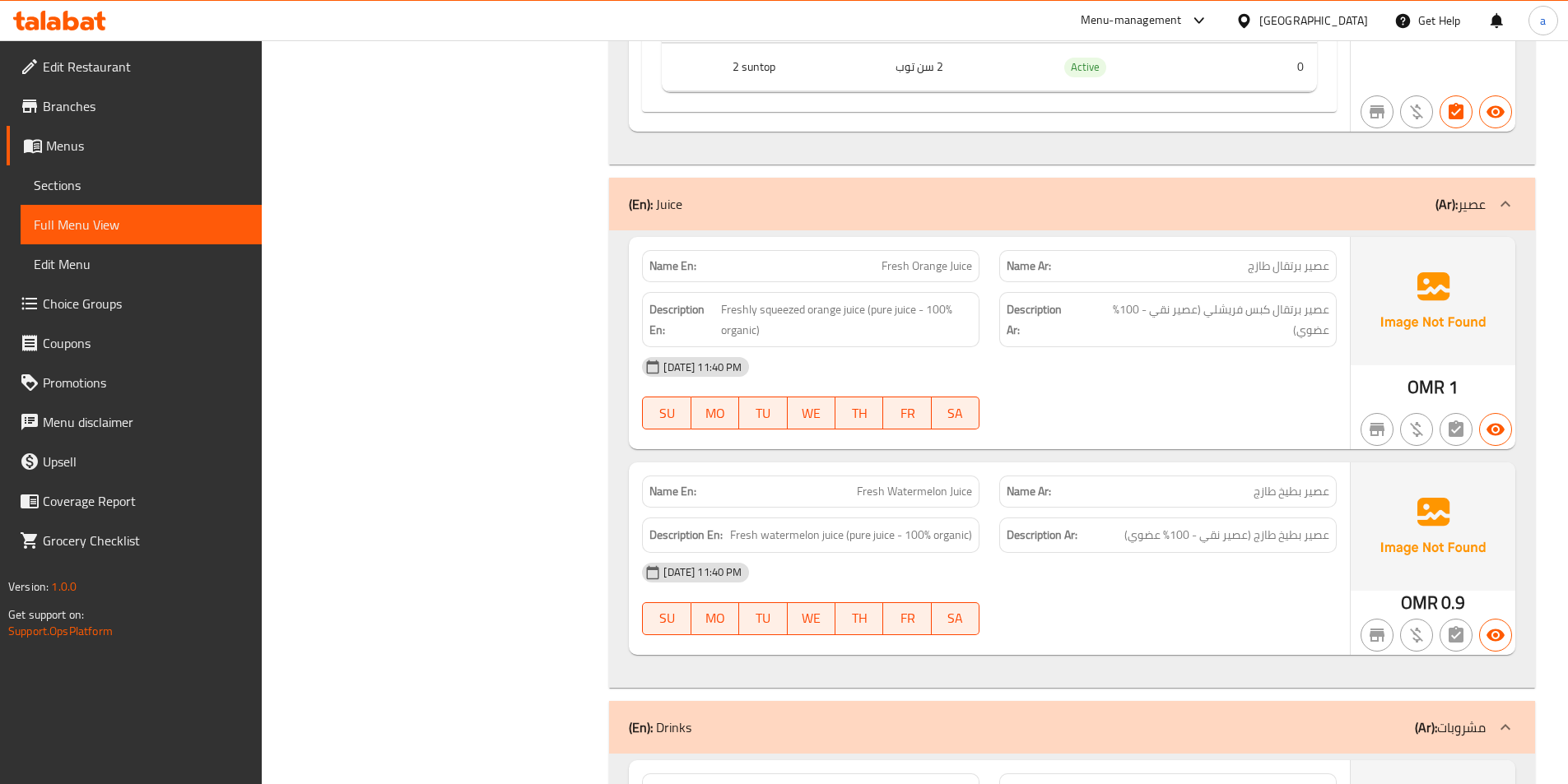
scroll to position [5277, 0]
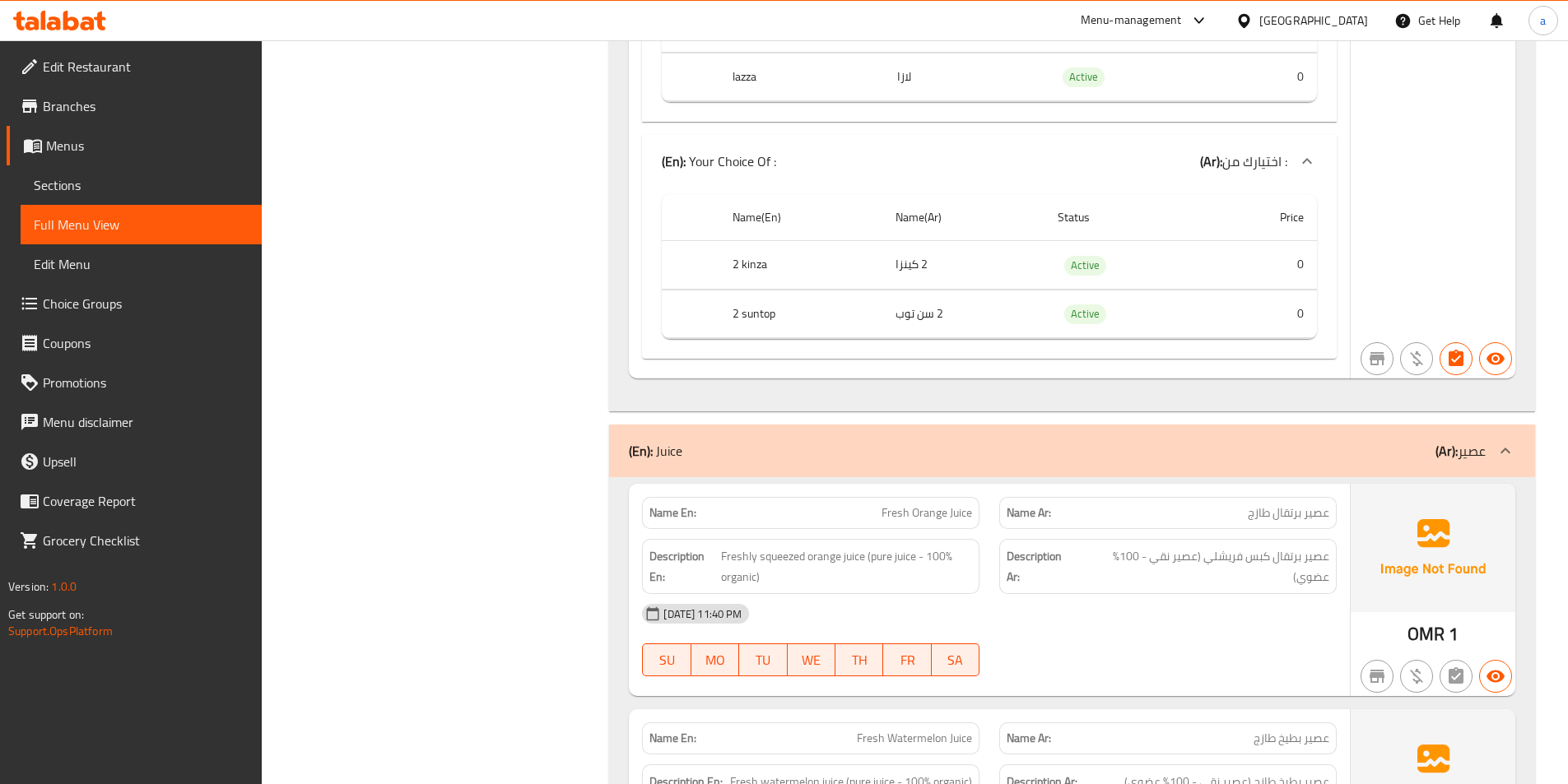
click at [725, 546] on span "Freshly squeezed orange juice (pure juice - 100% organic)" at bounding box center [846, 566] width 252 height 41
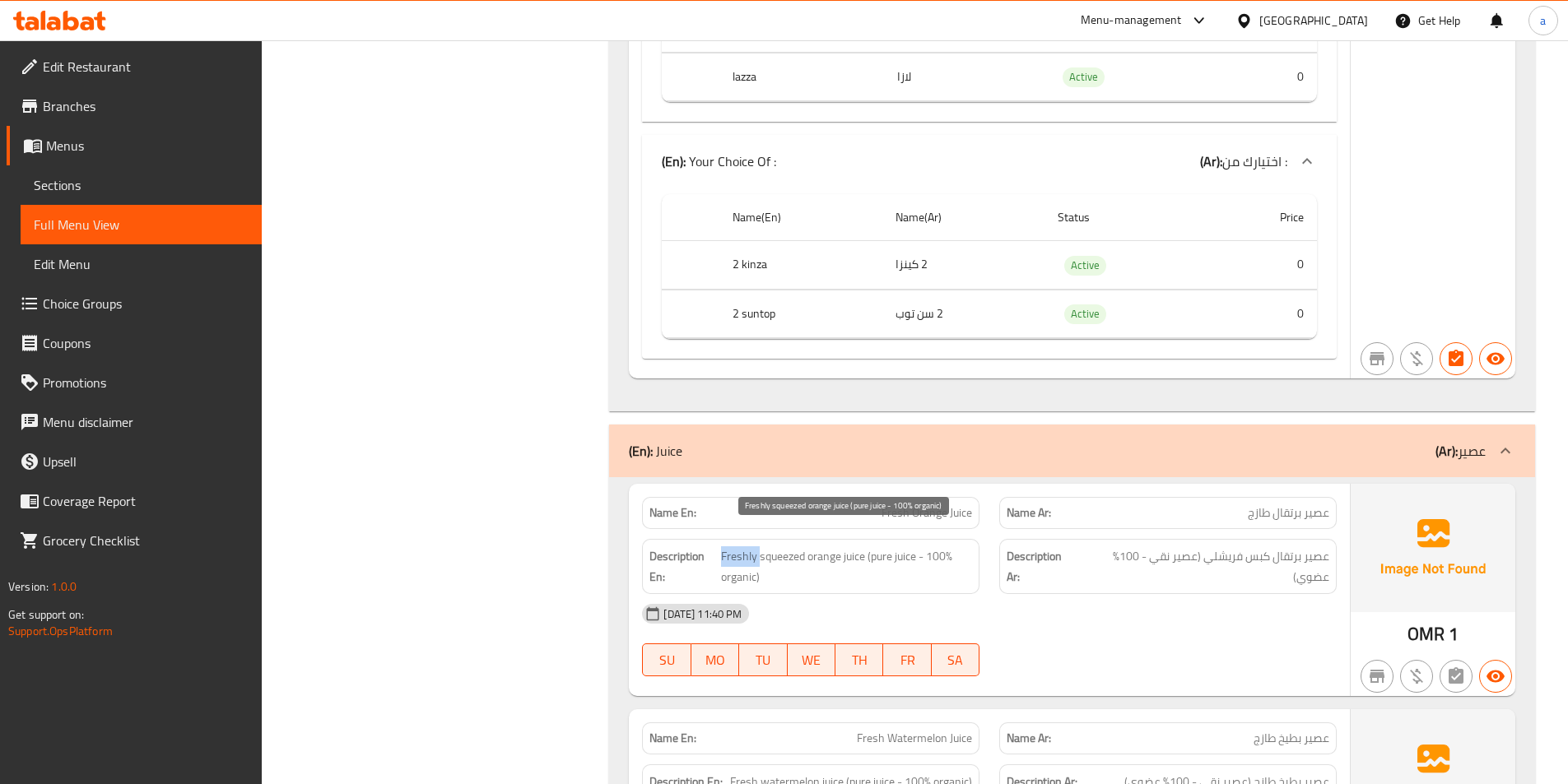
click at [725, 546] on span "Freshly squeezed orange juice (pure juice - 100% organic)" at bounding box center [846, 566] width 252 height 41
click at [762, 546] on span "Freshly squeezed orange juice (pure juice - 100% organic)" at bounding box center [846, 566] width 252 height 41
click at [800, 546] on span "Freshly squeezed orange juice (pure juice - 100% organic)" at bounding box center [846, 566] width 252 height 41
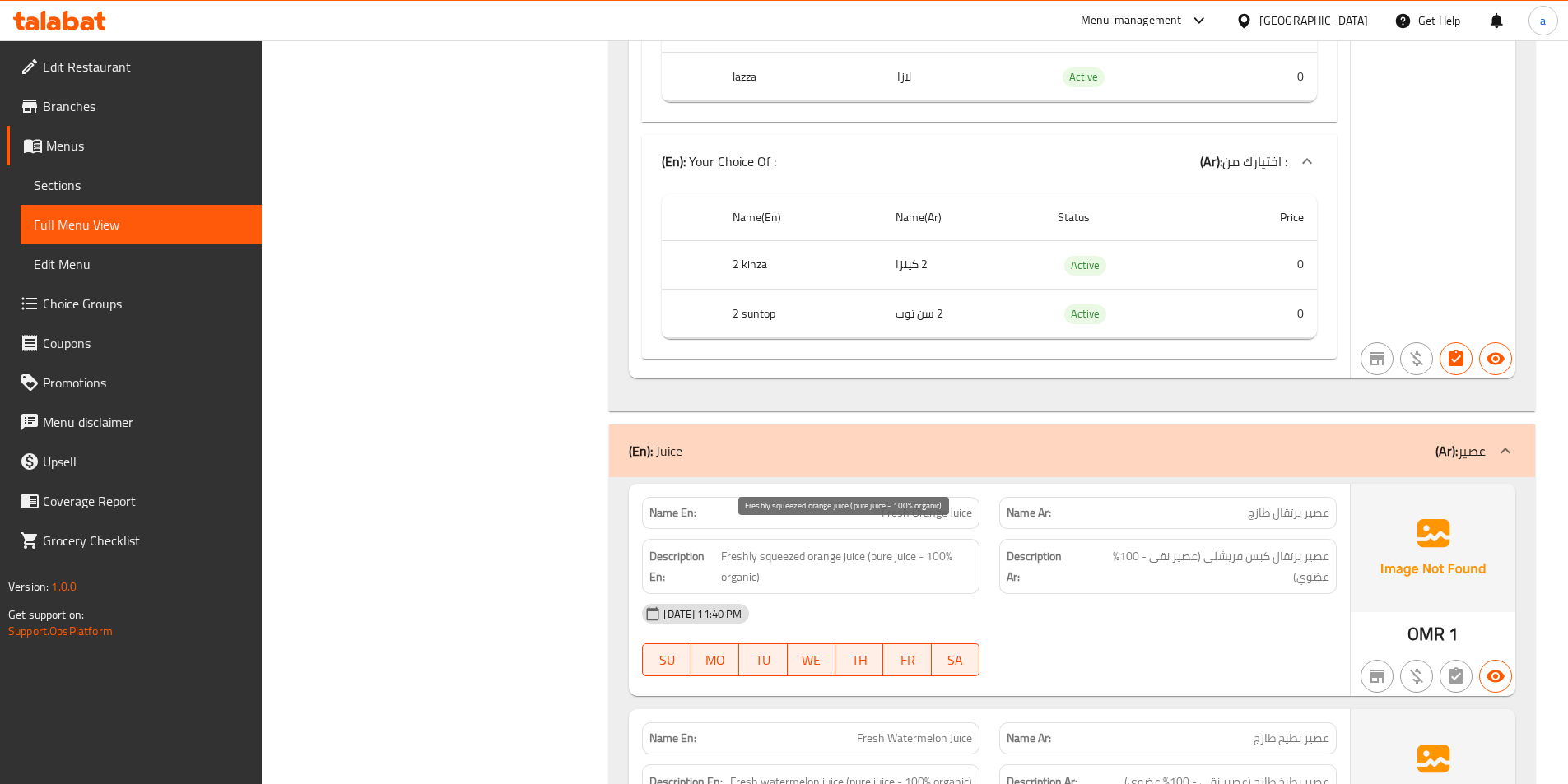
click at [850, 546] on span "Freshly squeezed orange juice (pure juice - 100% organic)" at bounding box center [846, 566] width 252 height 41
drag, startPoint x: 915, startPoint y: 520, endPoint x: 897, endPoint y: 537, distance: 24.8
click at [896, 546] on span "Freshly squeezed orange juice (pure juice - 100% organic)" at bounding box center [846, 566] width 252 height 41
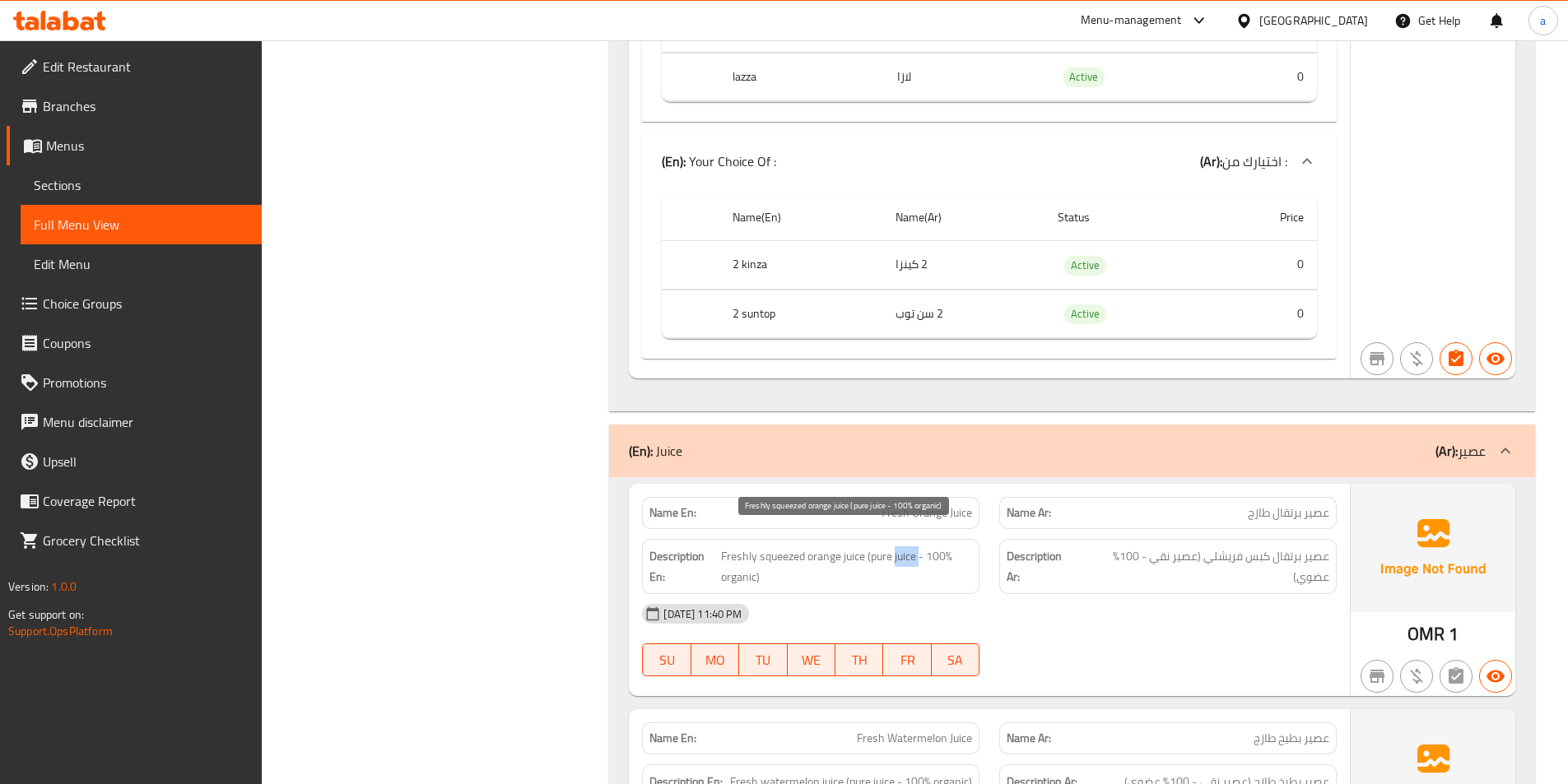
click at [896, 546] on span "Freshly squeezed orange juice (pure juice - 100% organic)" at bounding box center [846, 566] width 252 height 41
click at [940, 546] on span "Freshly squeezed orange juice (pure juice - 100% organic)" at bounding box center [846, 566] width 252 height 41
click at [950, 546] on span "Freshly squeezed orange juice (pure juice - 100% organic)" at bounding box center [846, 566] width 252 height 41
click at [930, 546] on span "Freshly squeezed orange juice (pure juice - 100% organic)" at bounding box center [846, 566] width 252 height 41
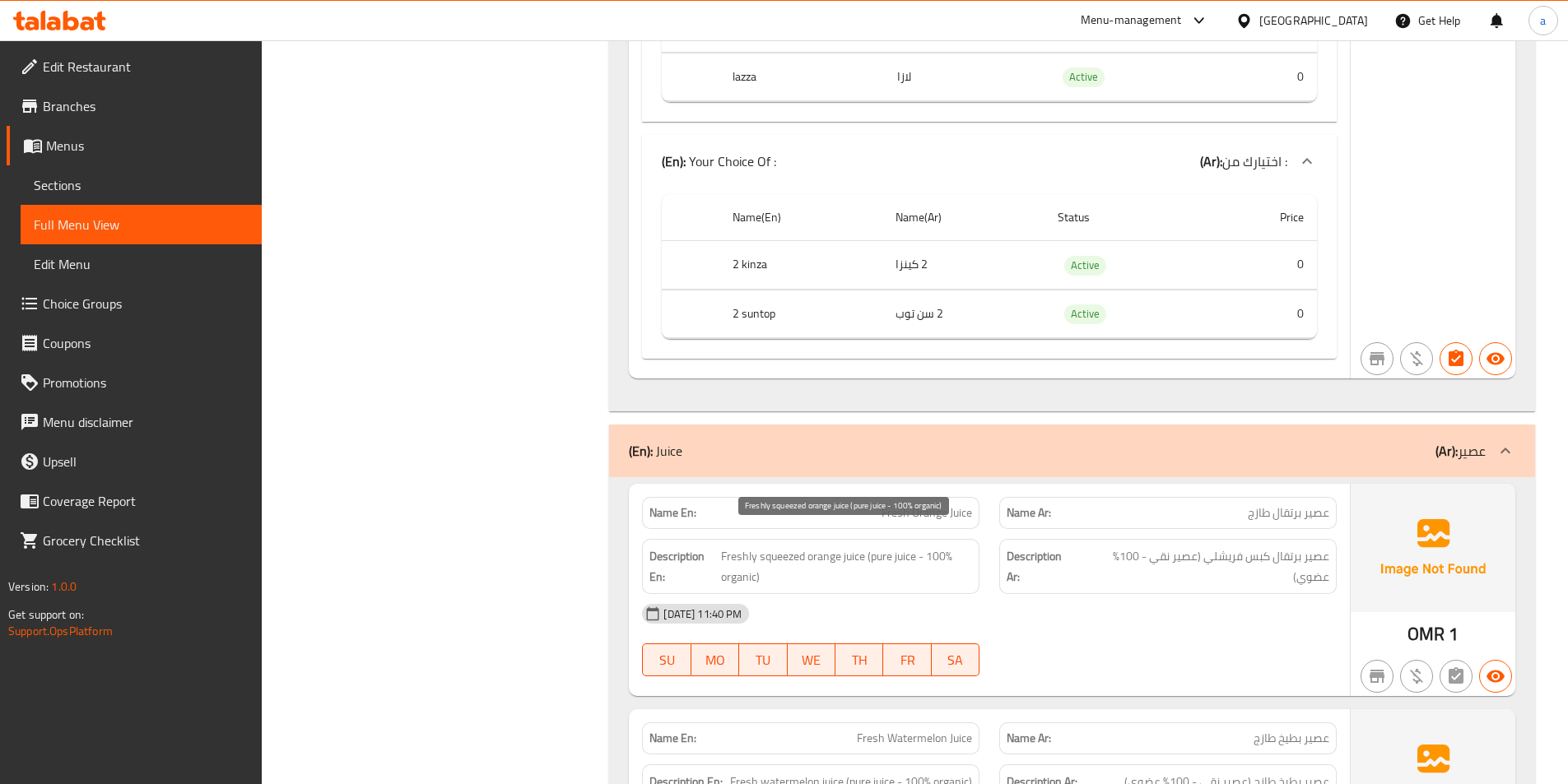
click at [747, 561] on span "Freshly squeezed orange juice (pure juice - 100% organic)" at bounding box center [846, 566] width 252 height 41
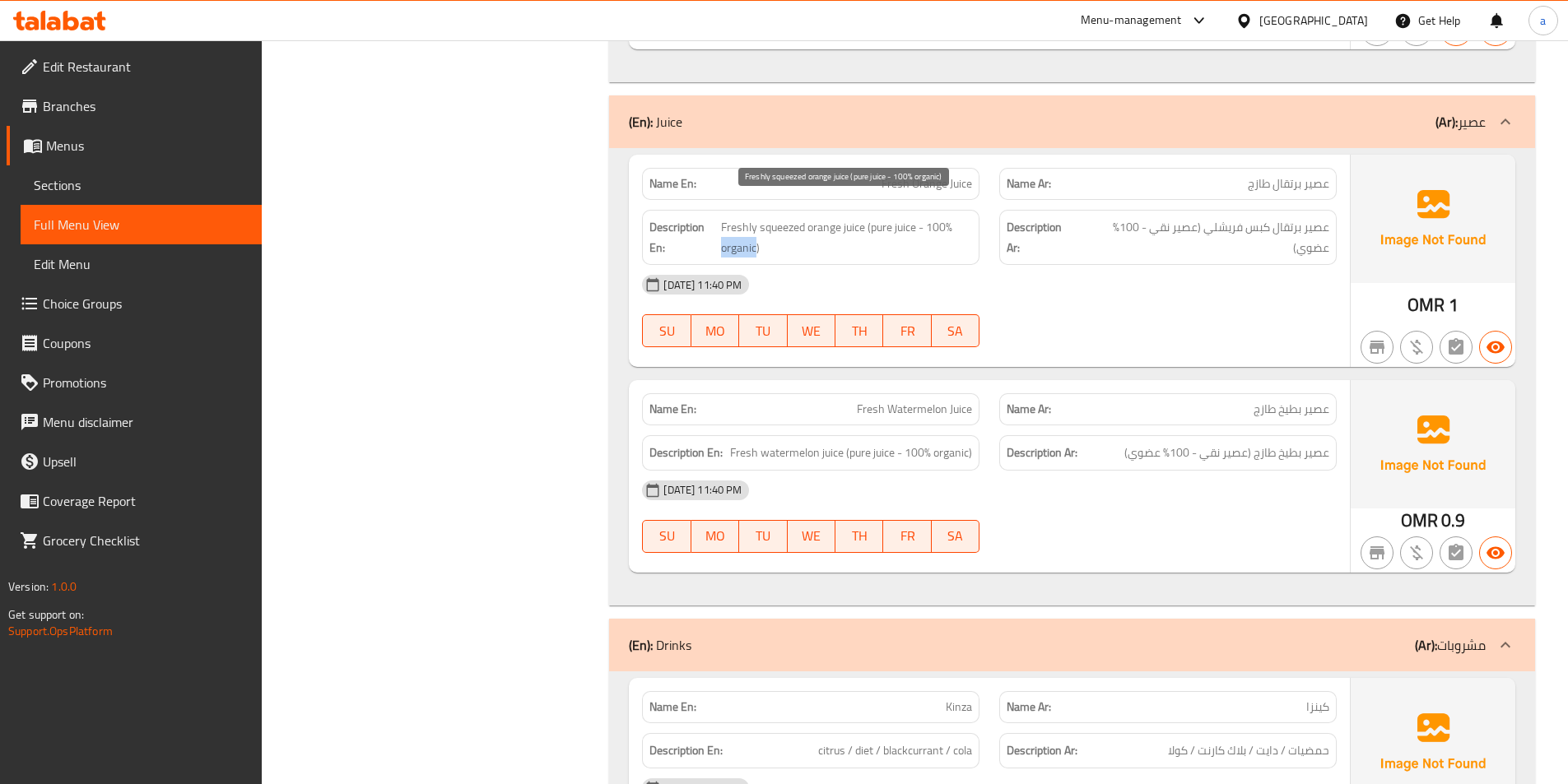
scroll to position [5359, 0]
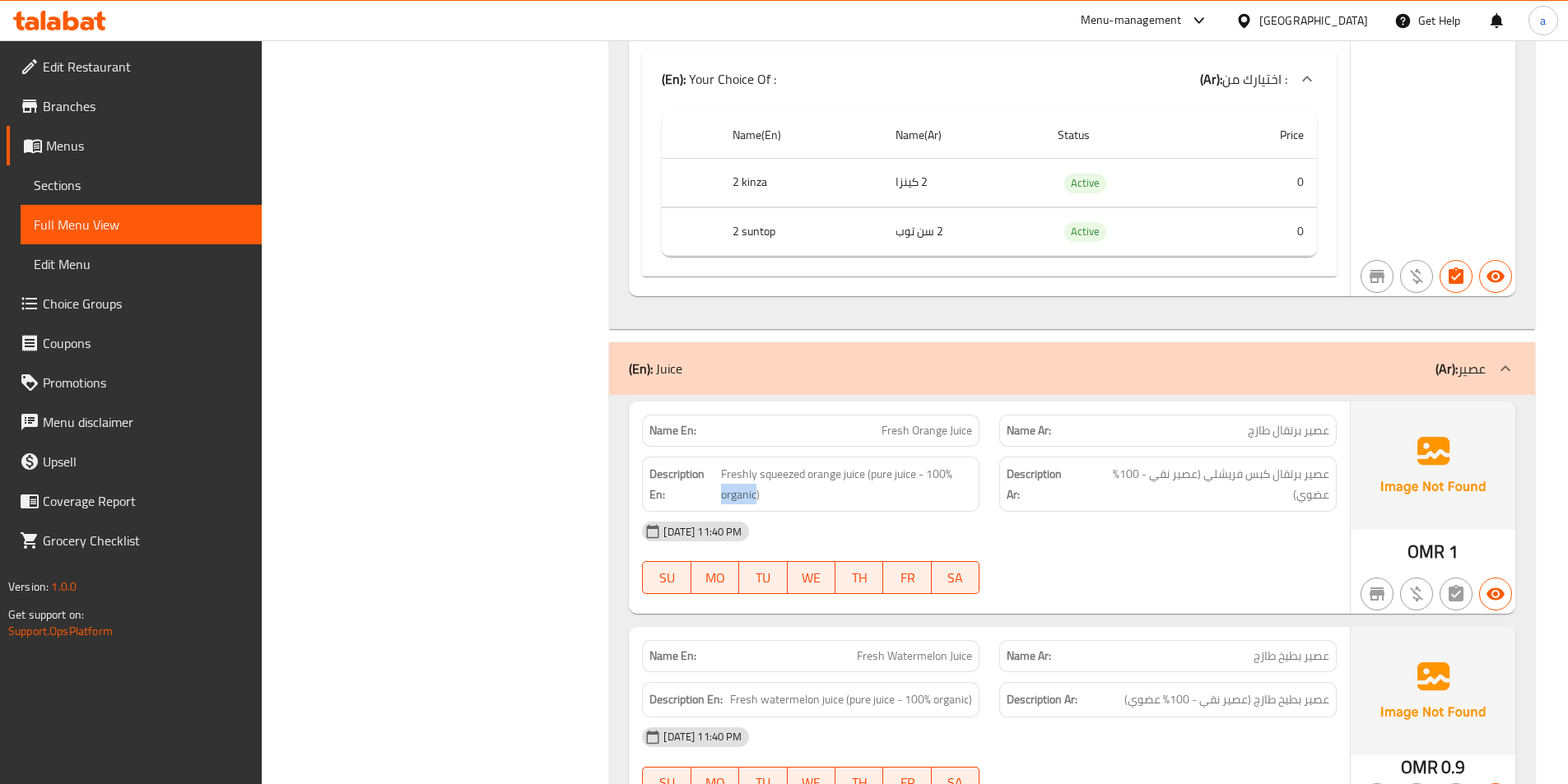
copy span "organic"
copy span "Fresh Orange Juice"
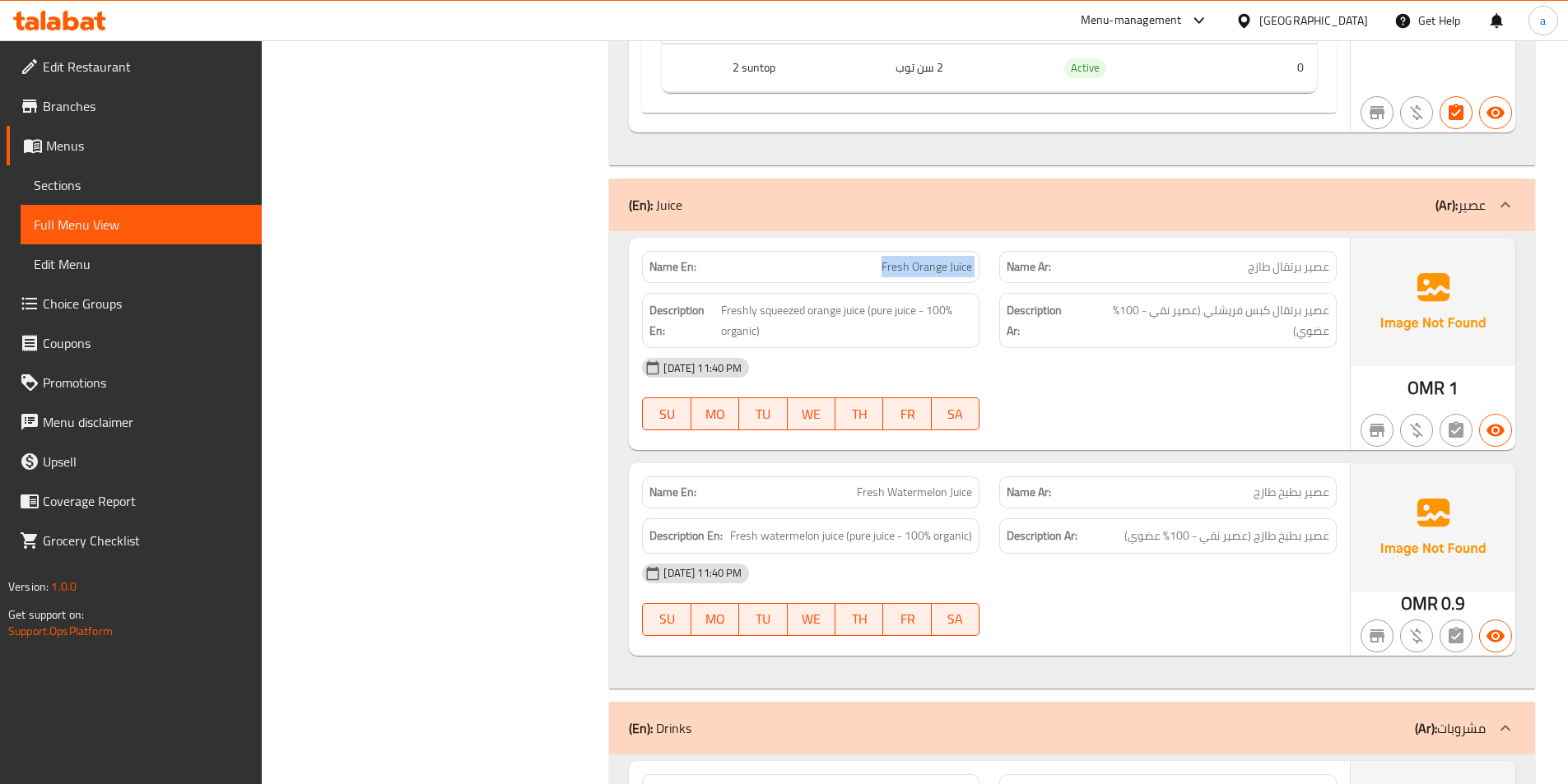
scroll to position [5524, 0]
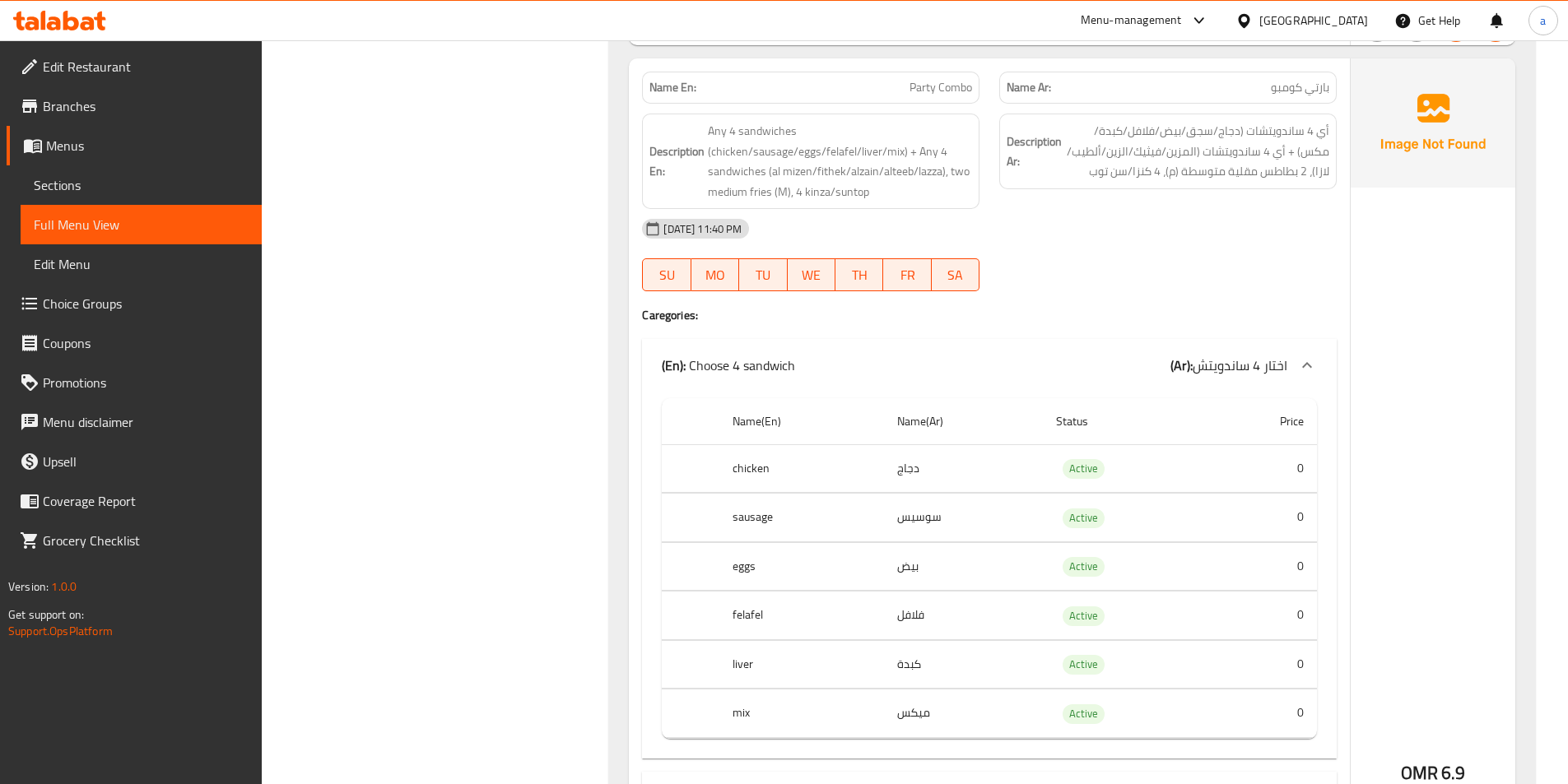
scroll to position [3434, 0]
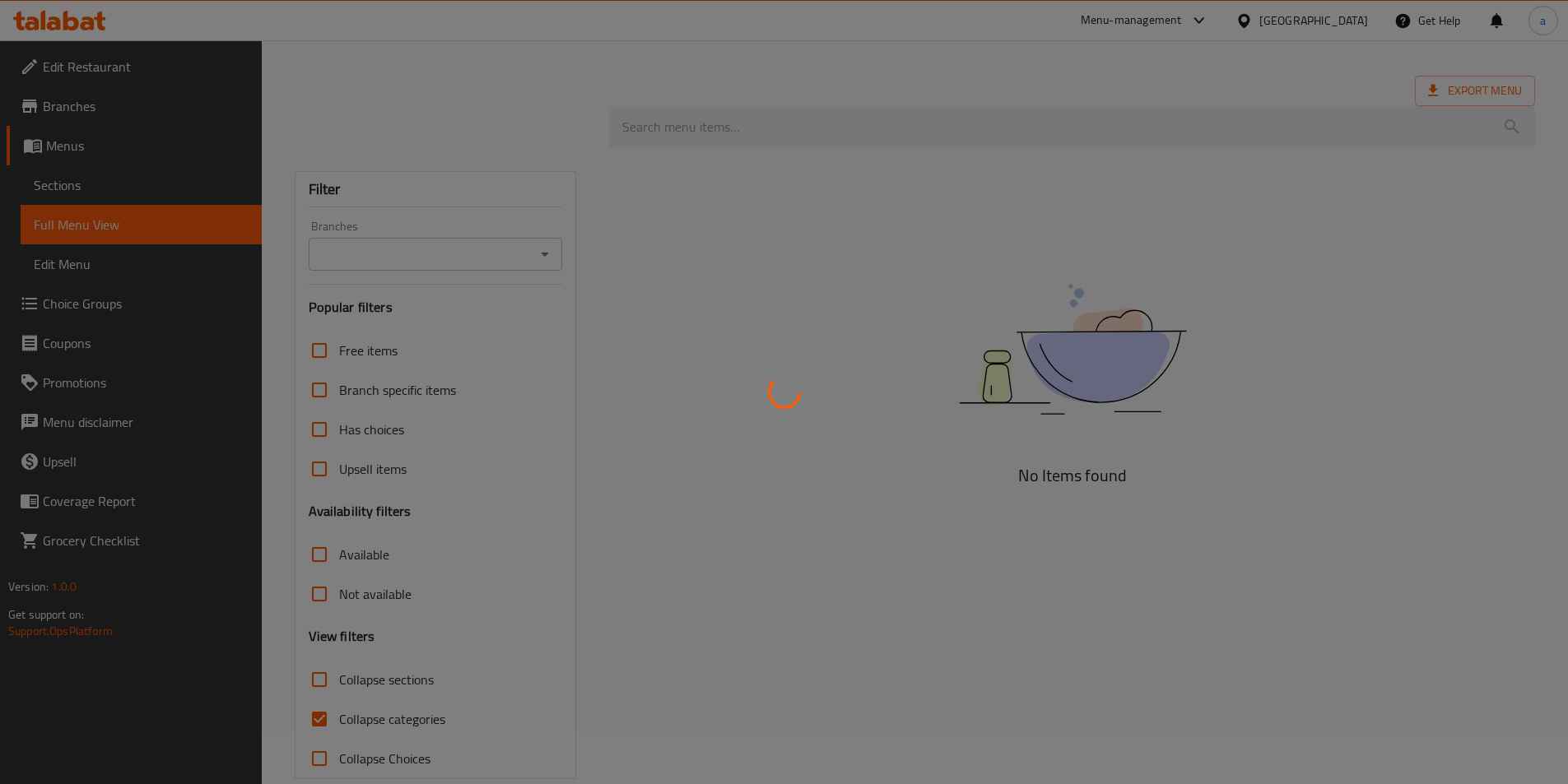
scroll to position [80, 0]
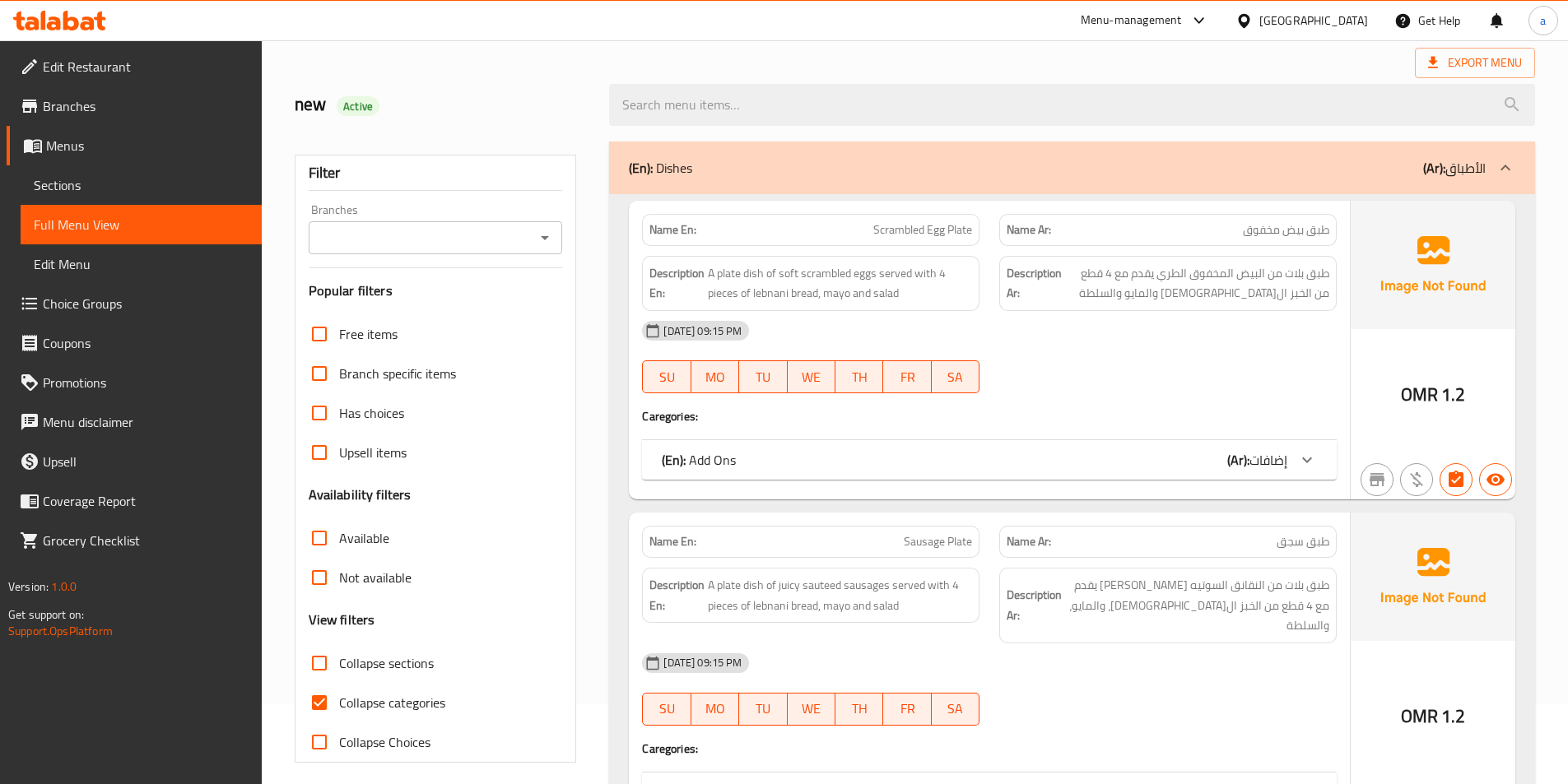
click at [318, 702] on input "Collapse categories" at bounding box center [319, 703] width 40 height 40
checkbox input "false"
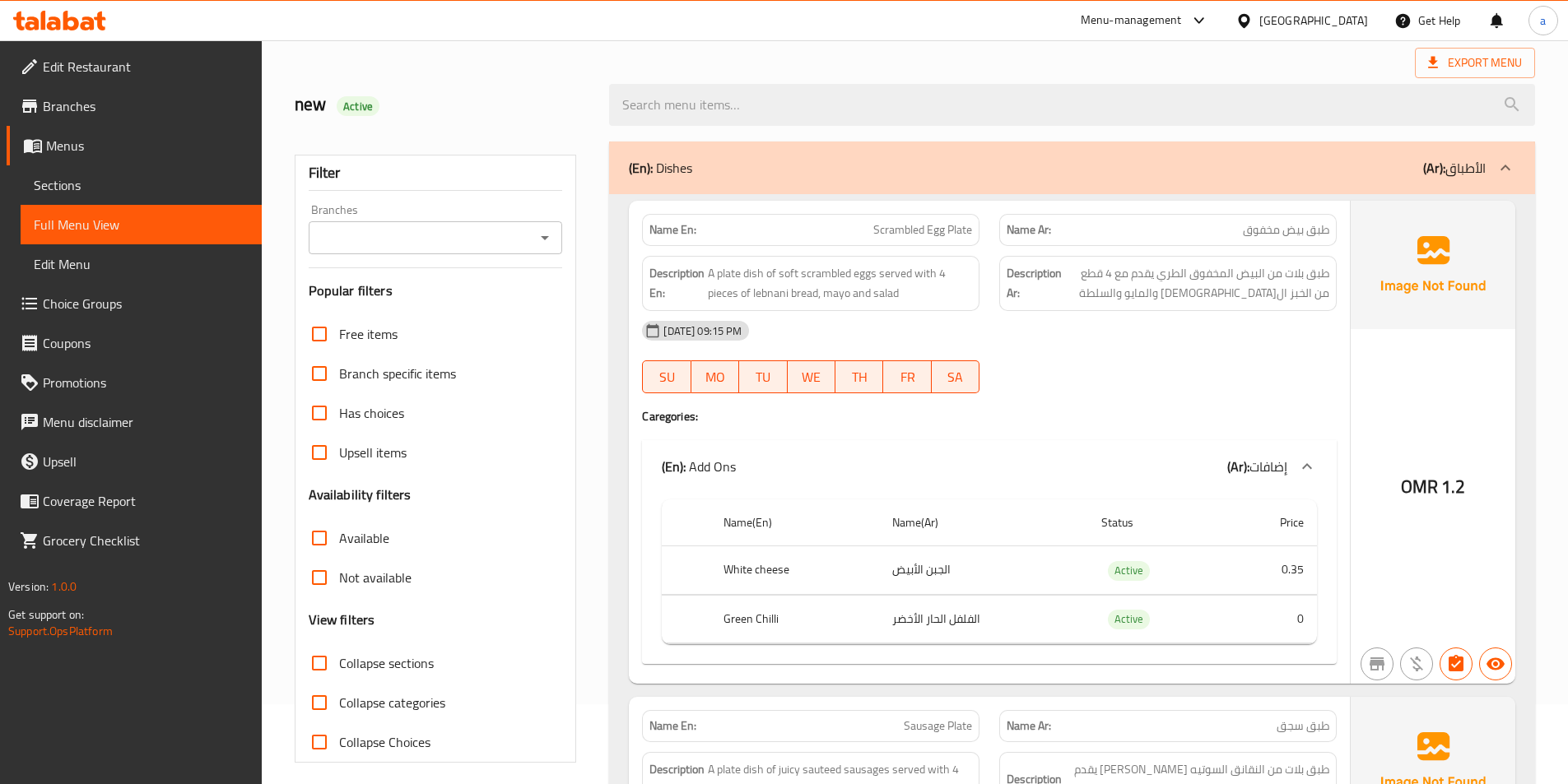
click at [321, 670] on input "Collapse sections" at bounding box center [319, 663] width 40 height 40
checkbox input "true"
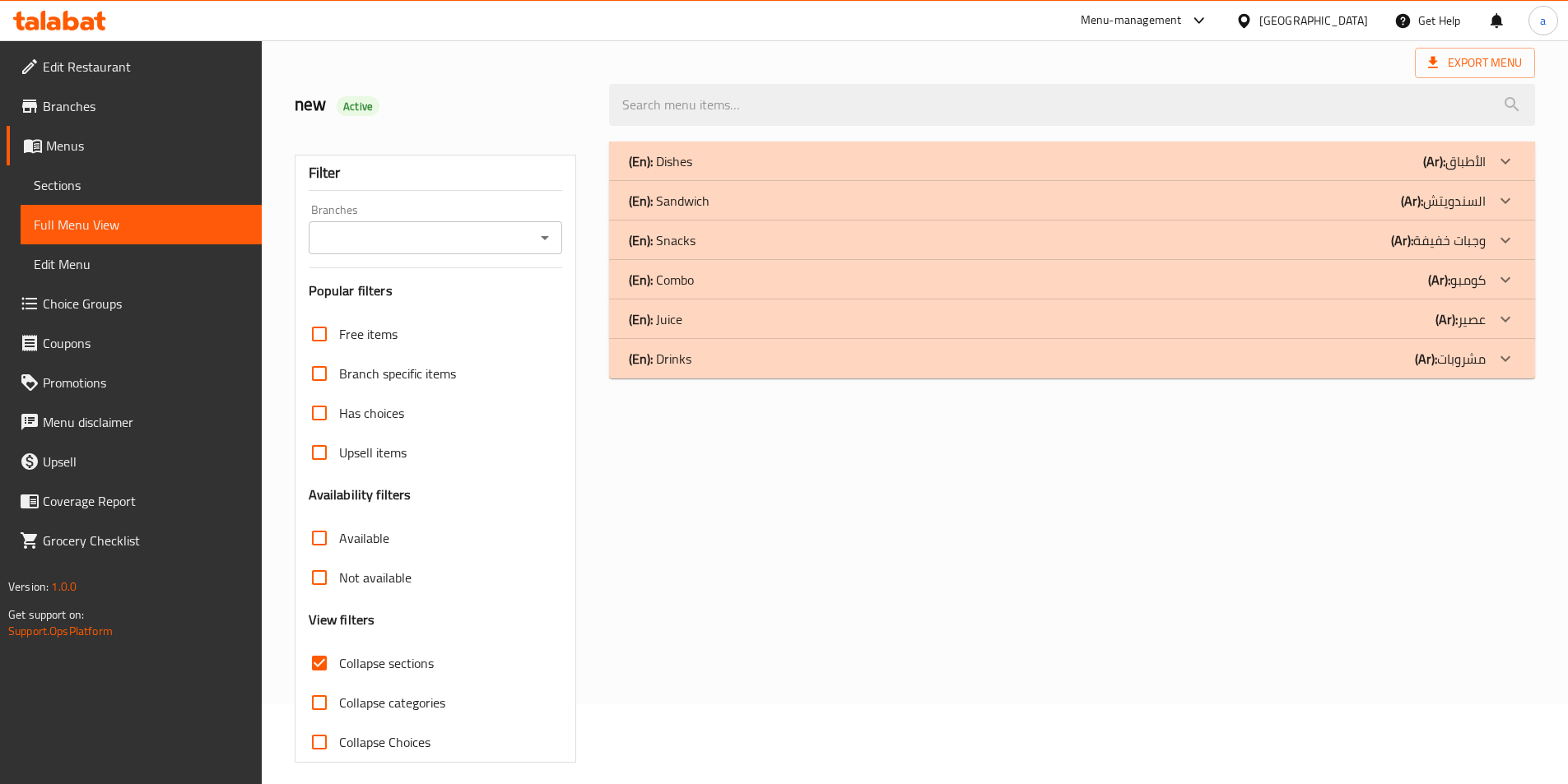
click at [1134, 171] on div "(En): Drinks (Ar): مشروبات" at bounding box center [1057, 161] width 857 height 19
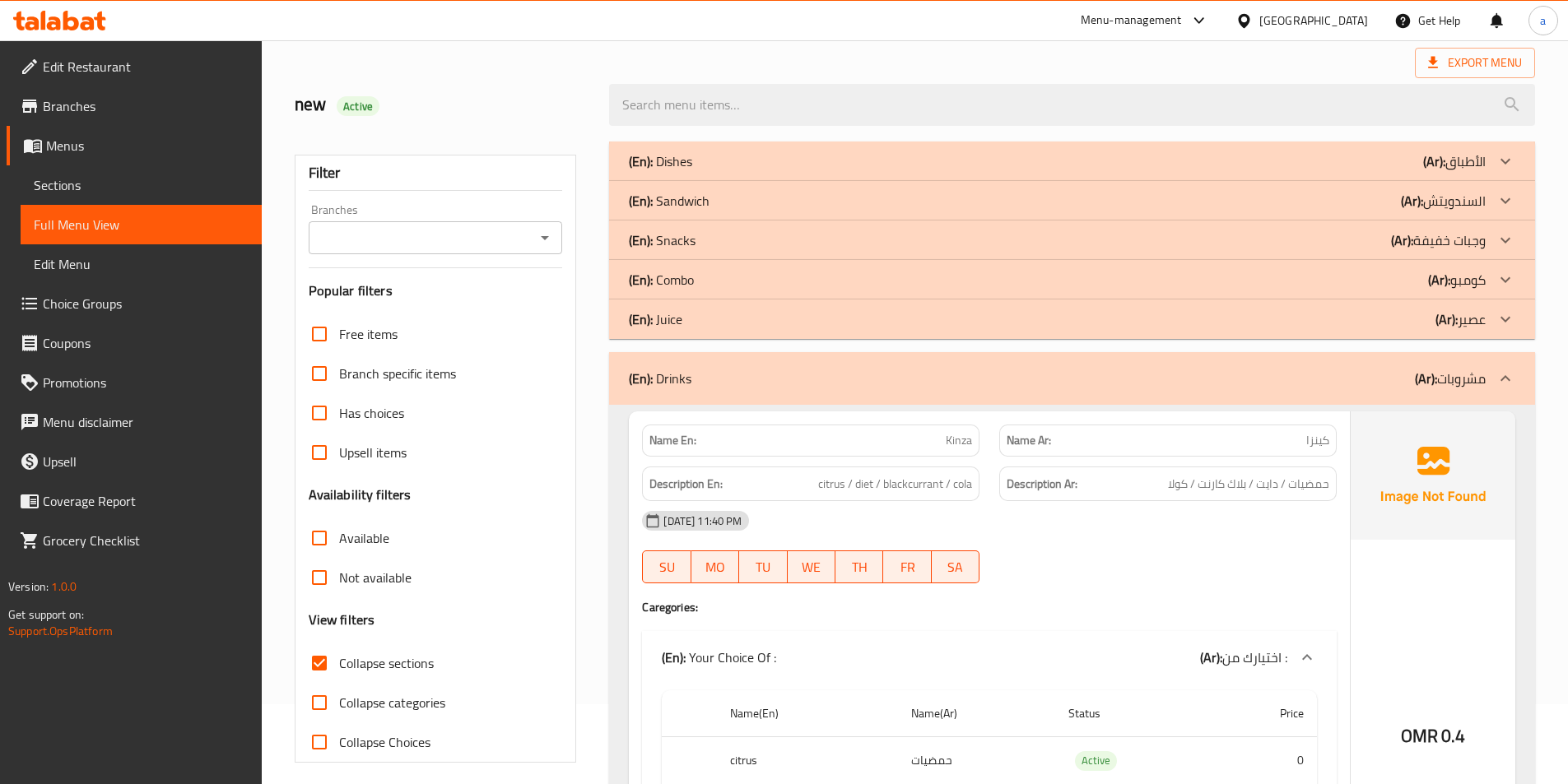
click at [1147, 171] on div "(En): Juice (Ar): عصير" at bounding box center [1057, 161] width 857 height 19
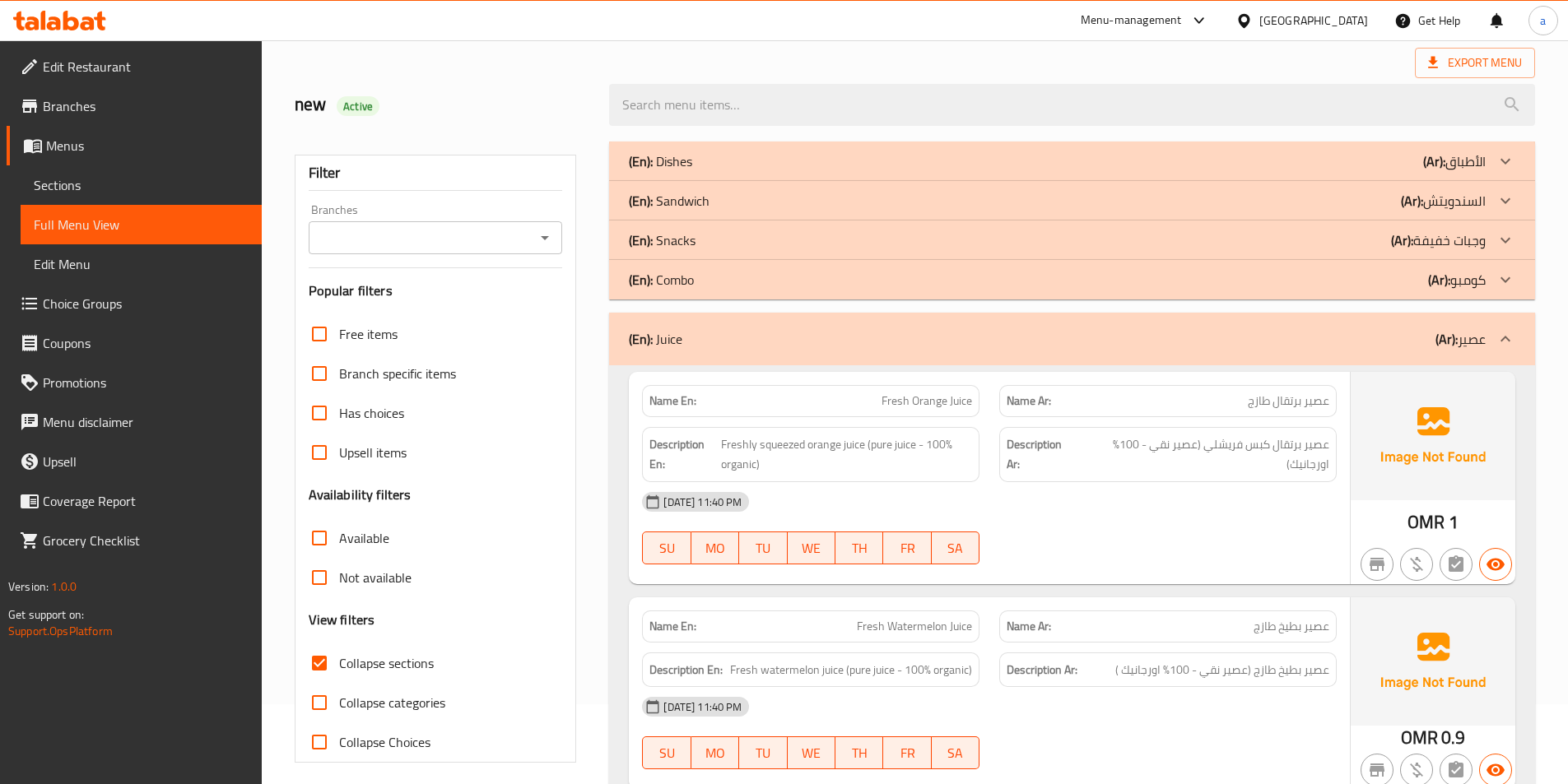
click at [1157, 171] on div "(En): Combo (Ar): كومبو" at bounding box center [1057, 161] width 857 height 19
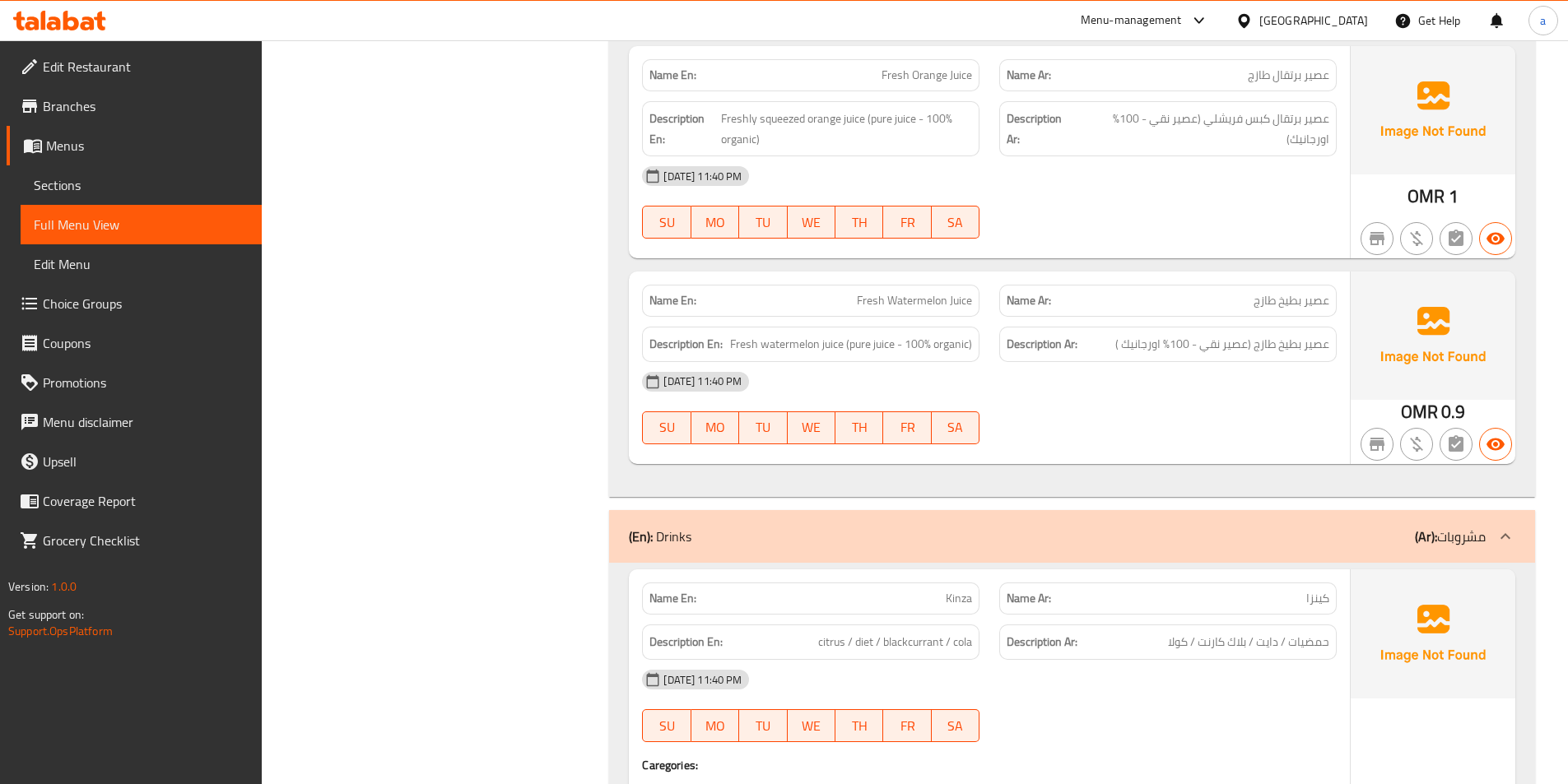
scroll to position [6085, 0]
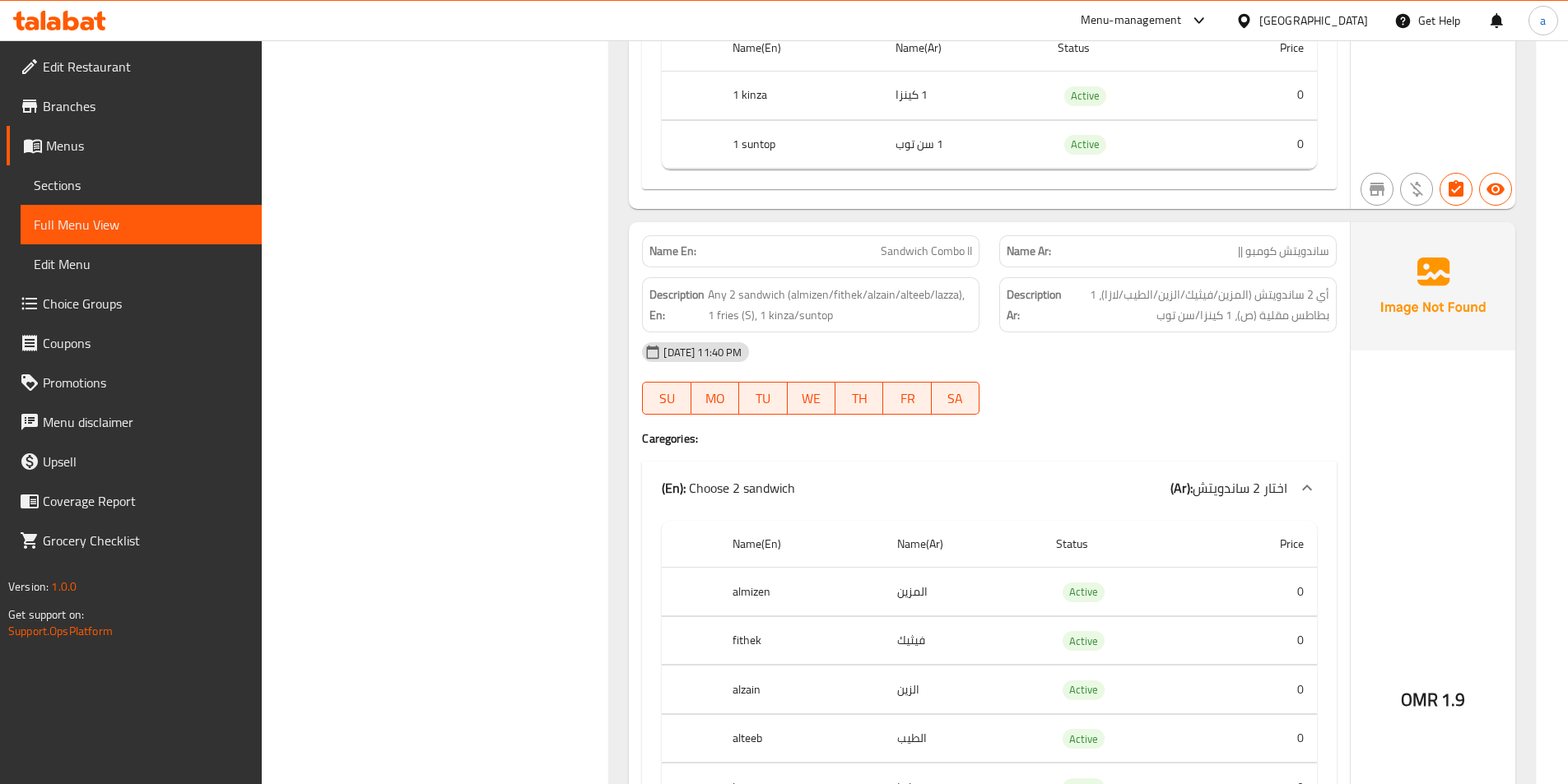
scroll to position [1398, 0]
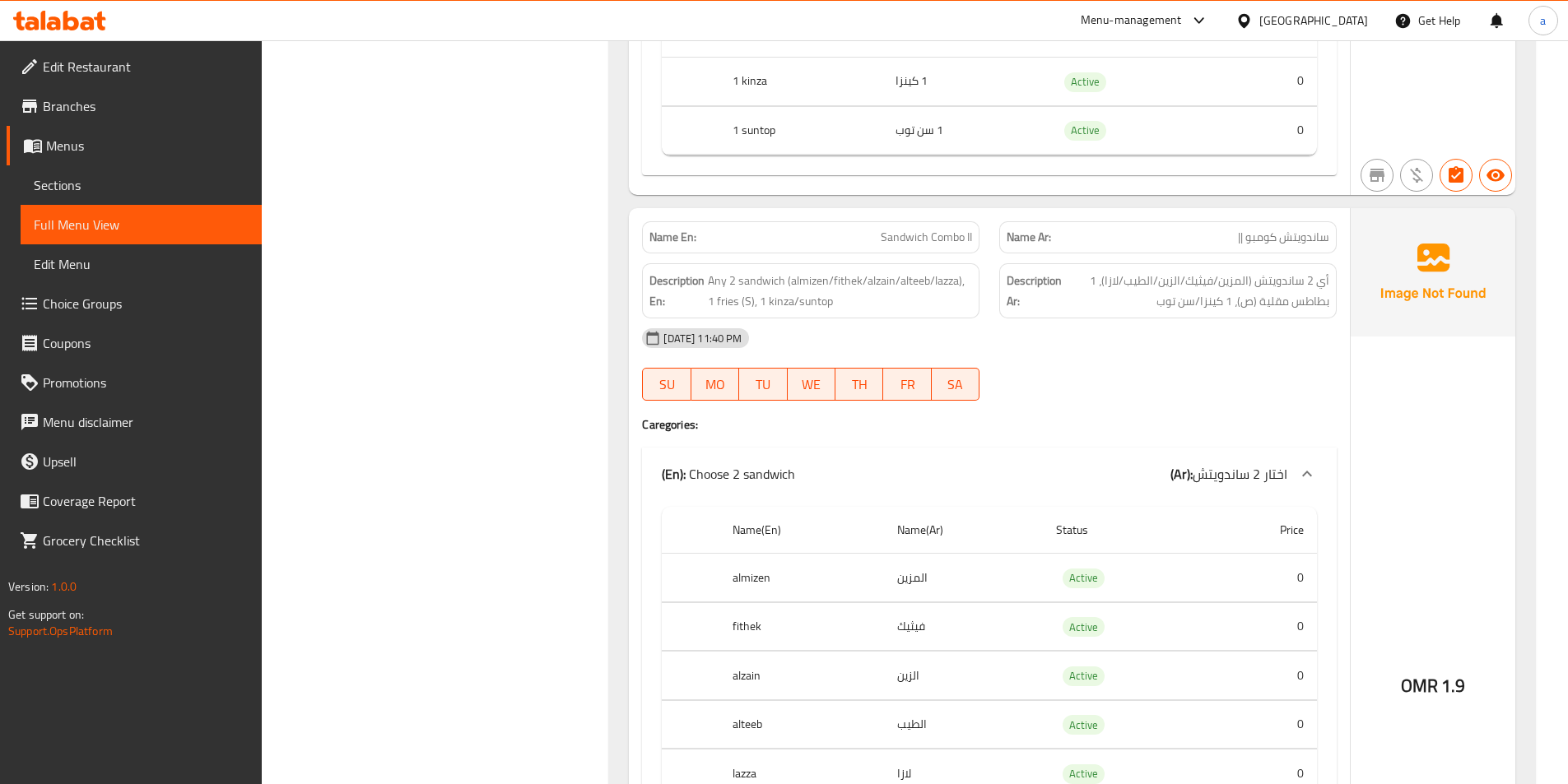
click at [925, 229] on span "Sandwich Combo II" at bounding box center [926, 237] width 92 height 17
copy span "Sandwich Combo II"
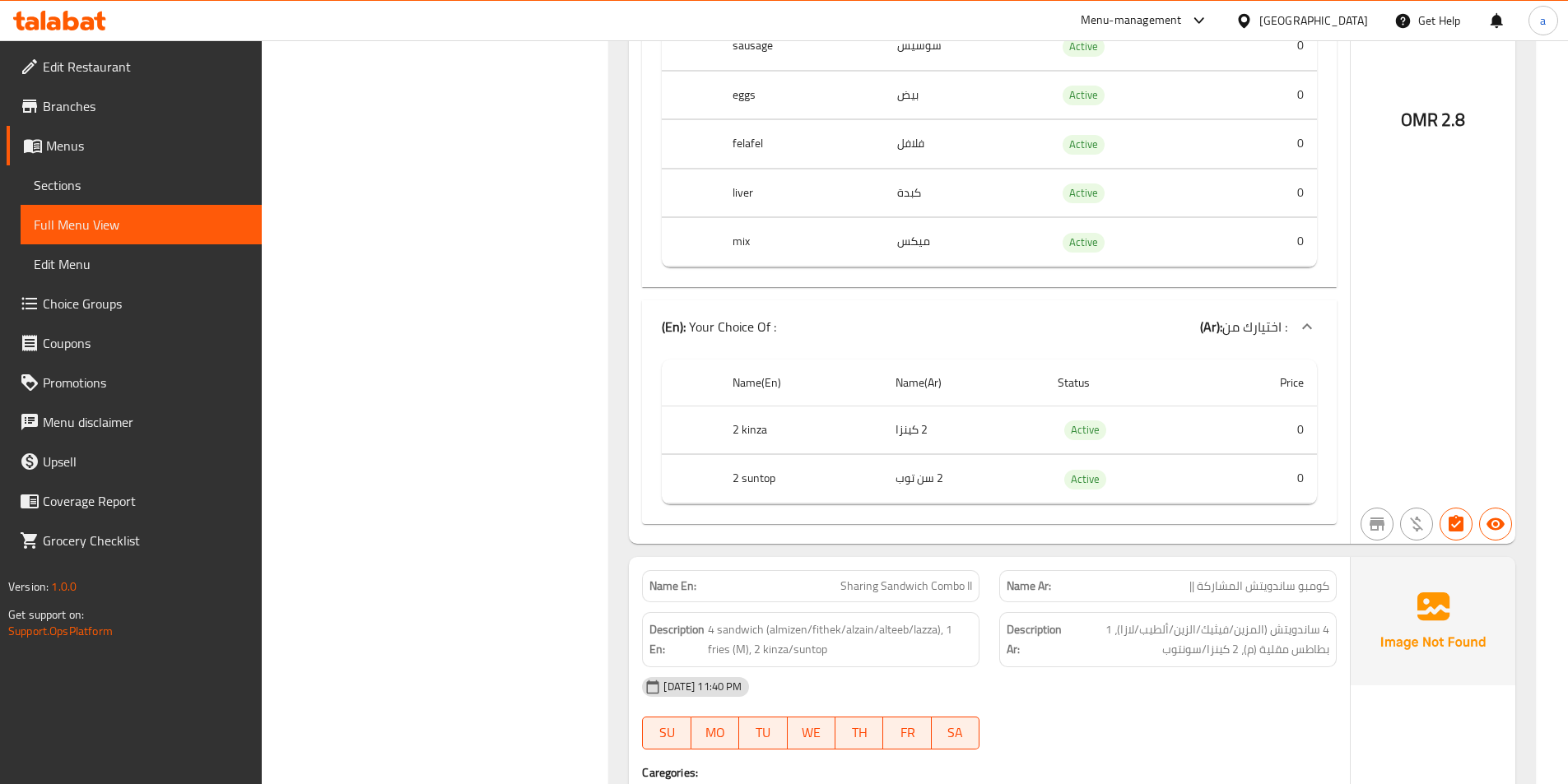
scroll to position [2961, 0]
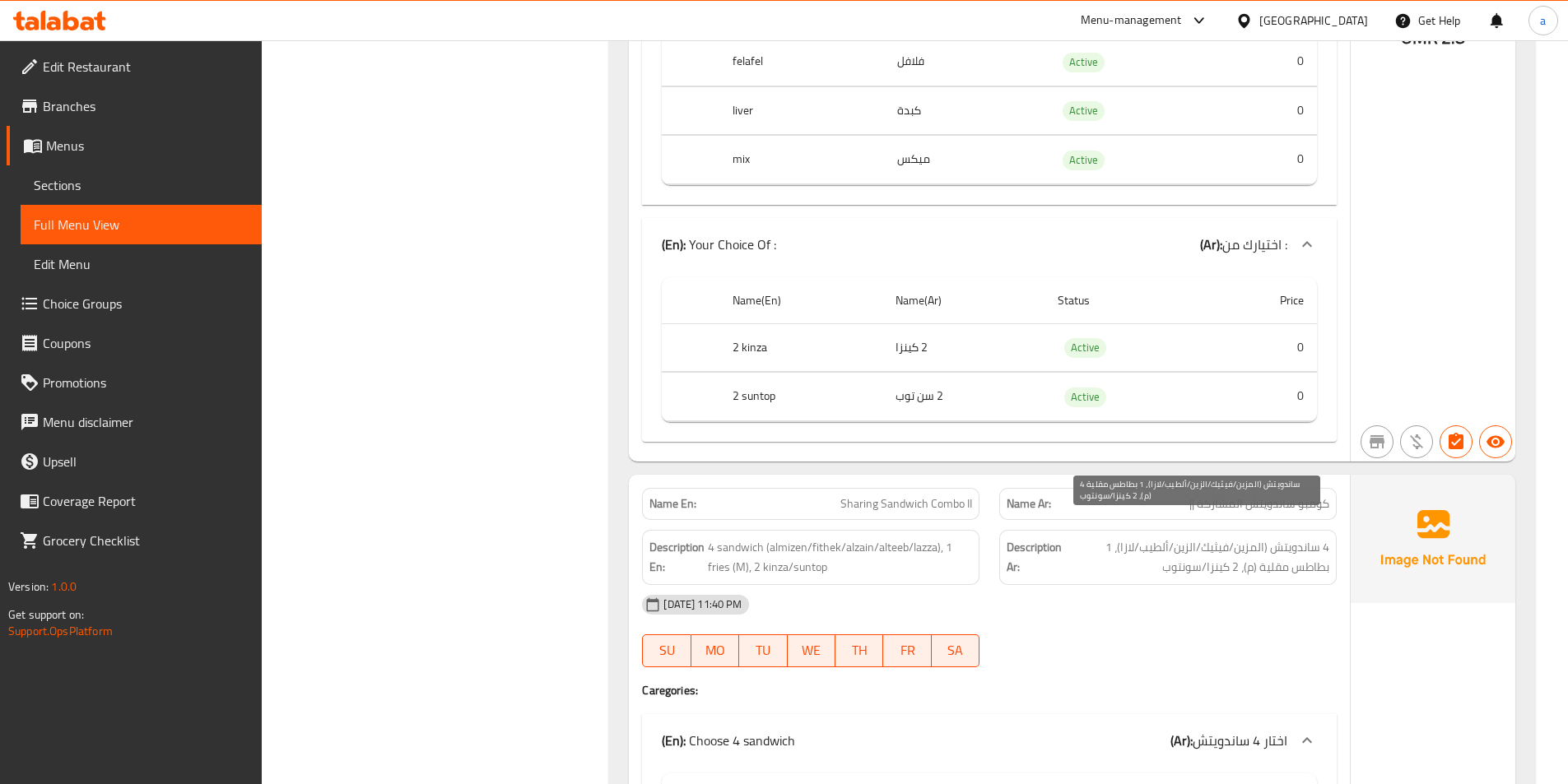
click at [1163, 537] on span "4 ساندويتش (المزين/فيثيك/الزين/ألطيب/لازا)، 1 بطاطس مقلية (م)، 2 كينزا/سونتوب" at bounding box center [1197, 558] width 265 height 41
click at [949, 495] on span "Sharing Sandwich Combo II" at bounding box center [906, 503] width 131 height 17
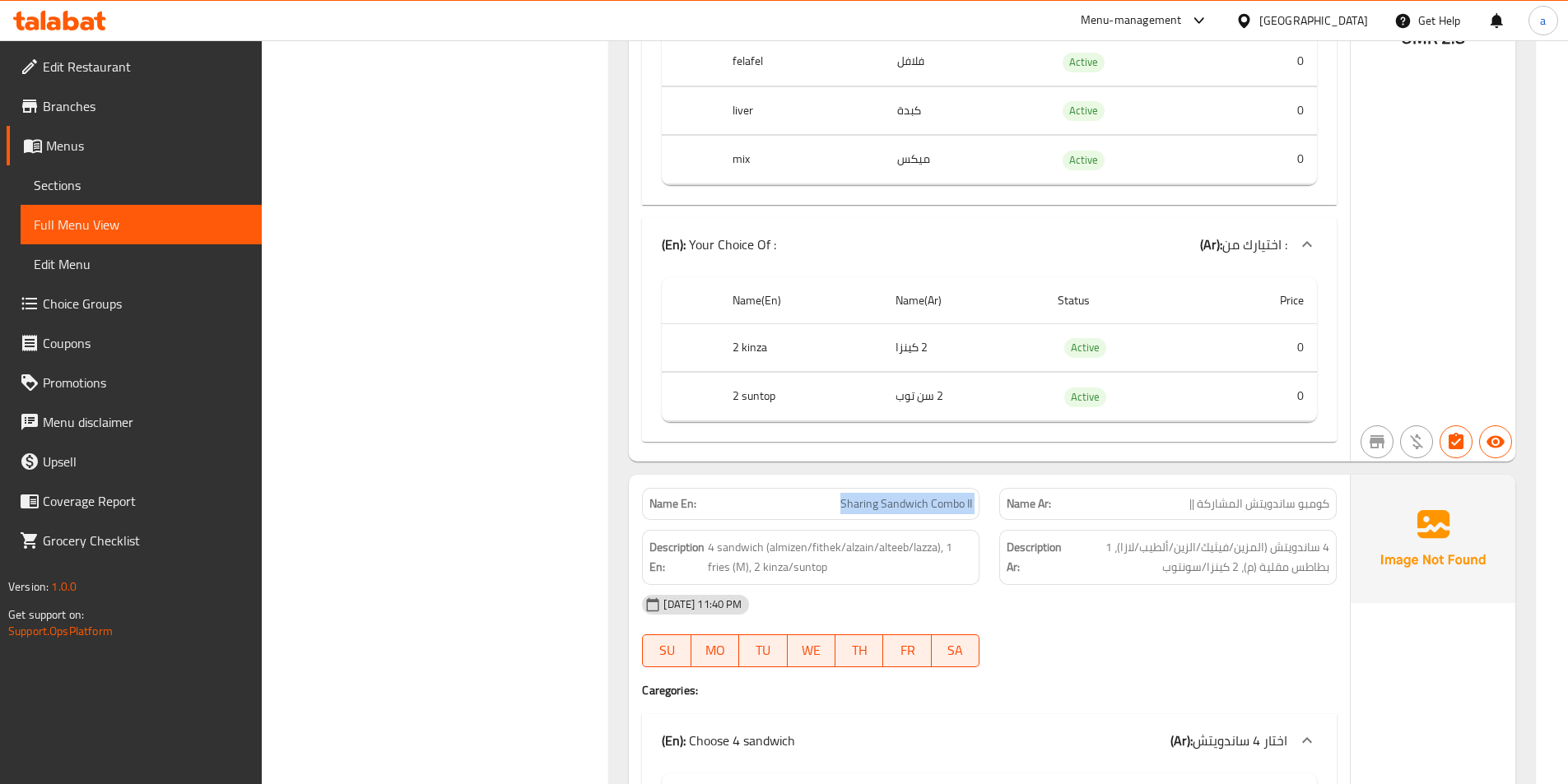
click at [949, 495] on span "Sharing Sandwich Combo II" at bounding box center [906, 503] width 131 height 17
copy span "Sharing Sandwich Combo II"
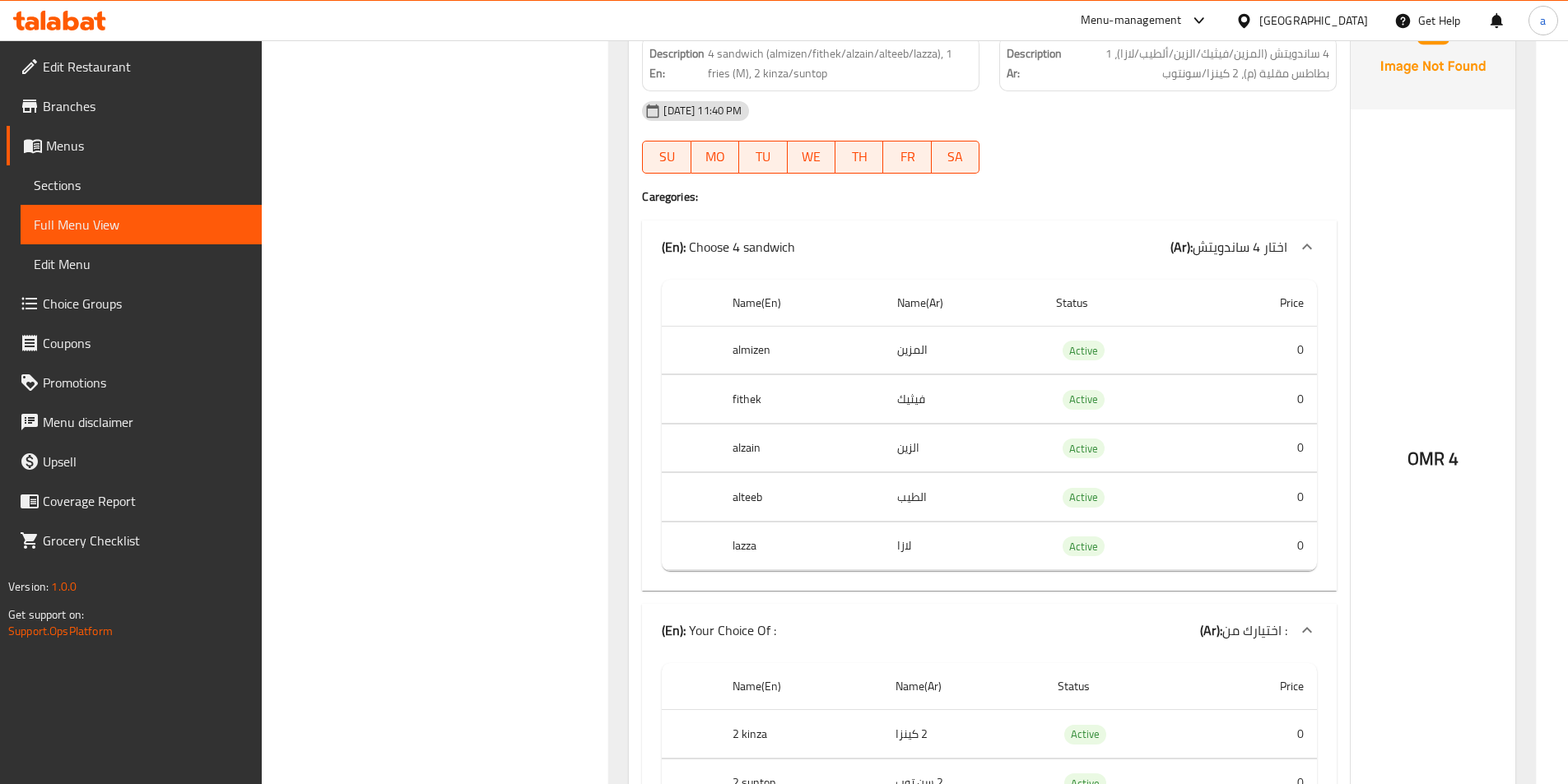
scroll to position [4031, 0]
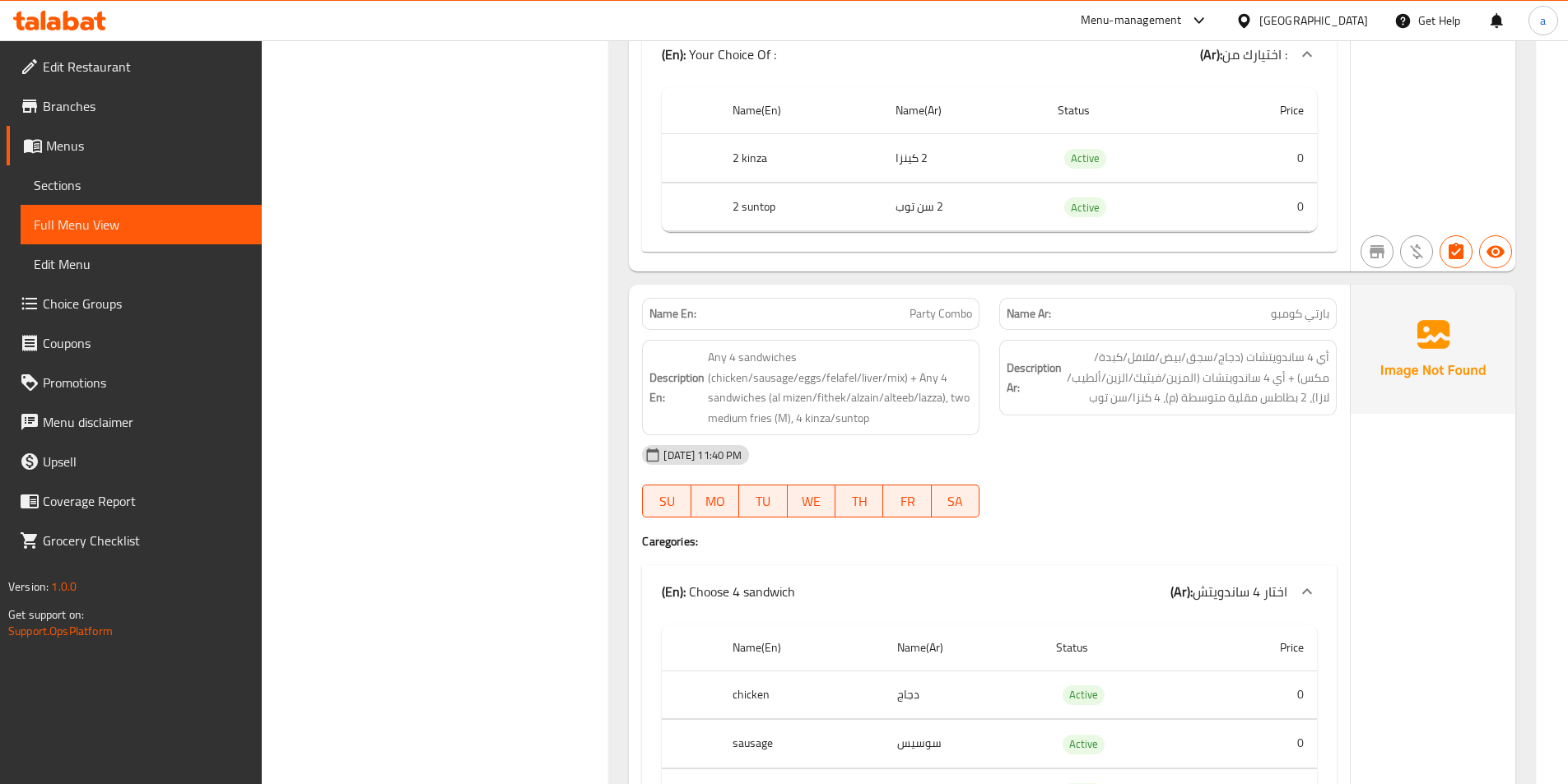
click at [924, 305] on span "Party Combo" at bounding box center [940, 314] width 63 height 17
copy span "Party Combo"
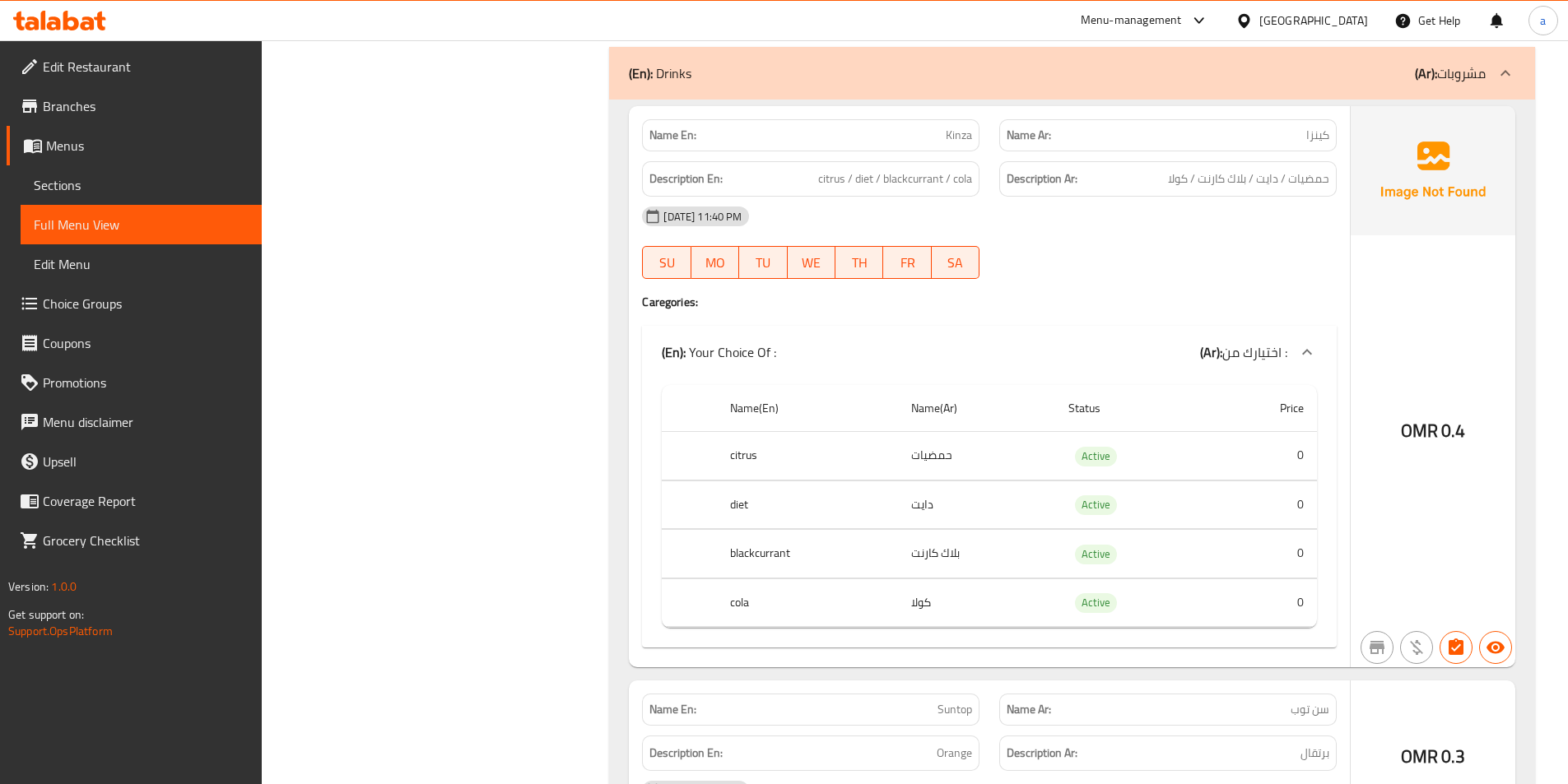
scroll to position [5982, 0]
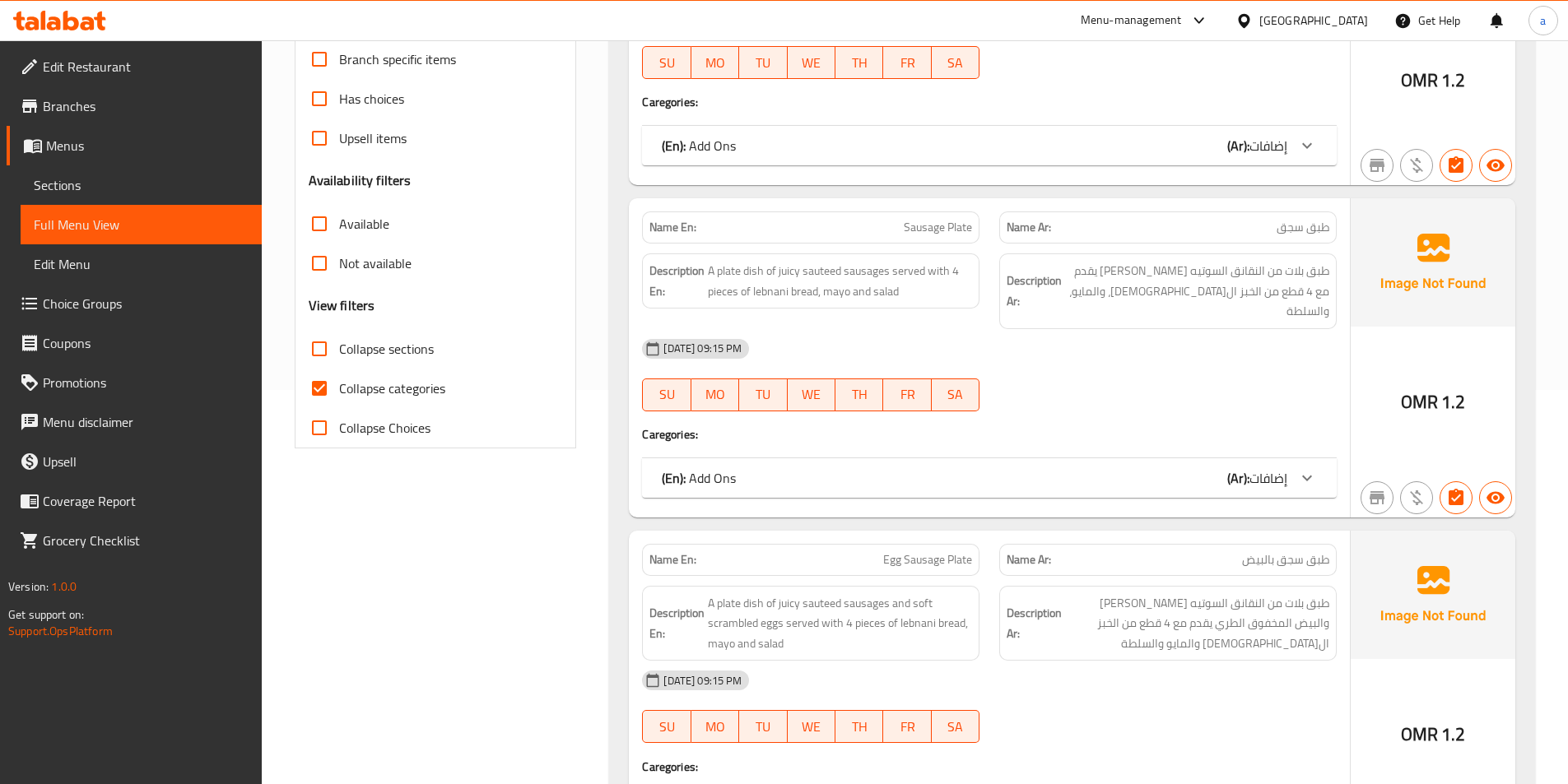
scroll to position [277, 0]
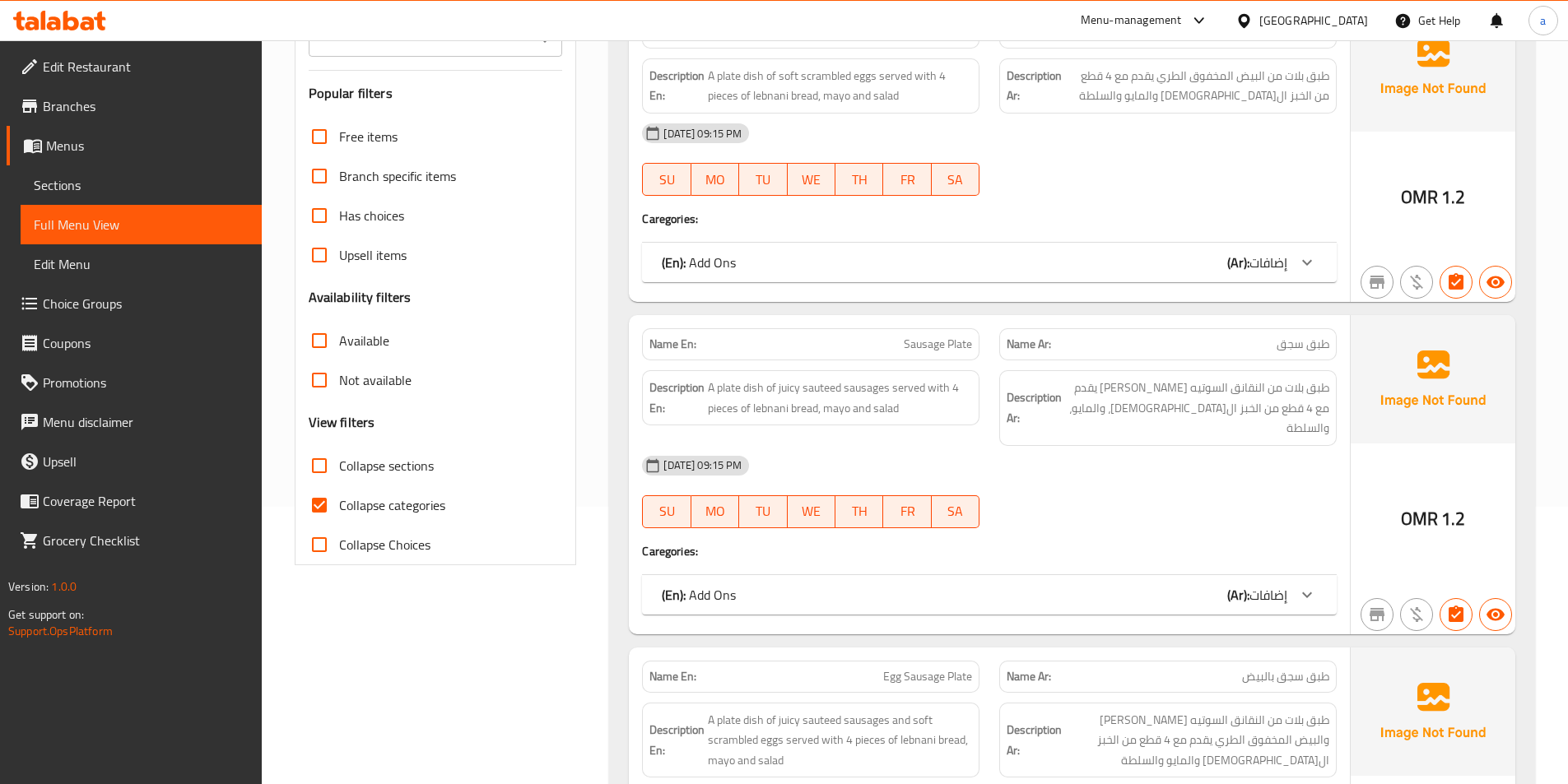
click at [318, 503] on input "Collapse categories" at bounding box center [319, 505] width 40 height 40
checkbox input "false"
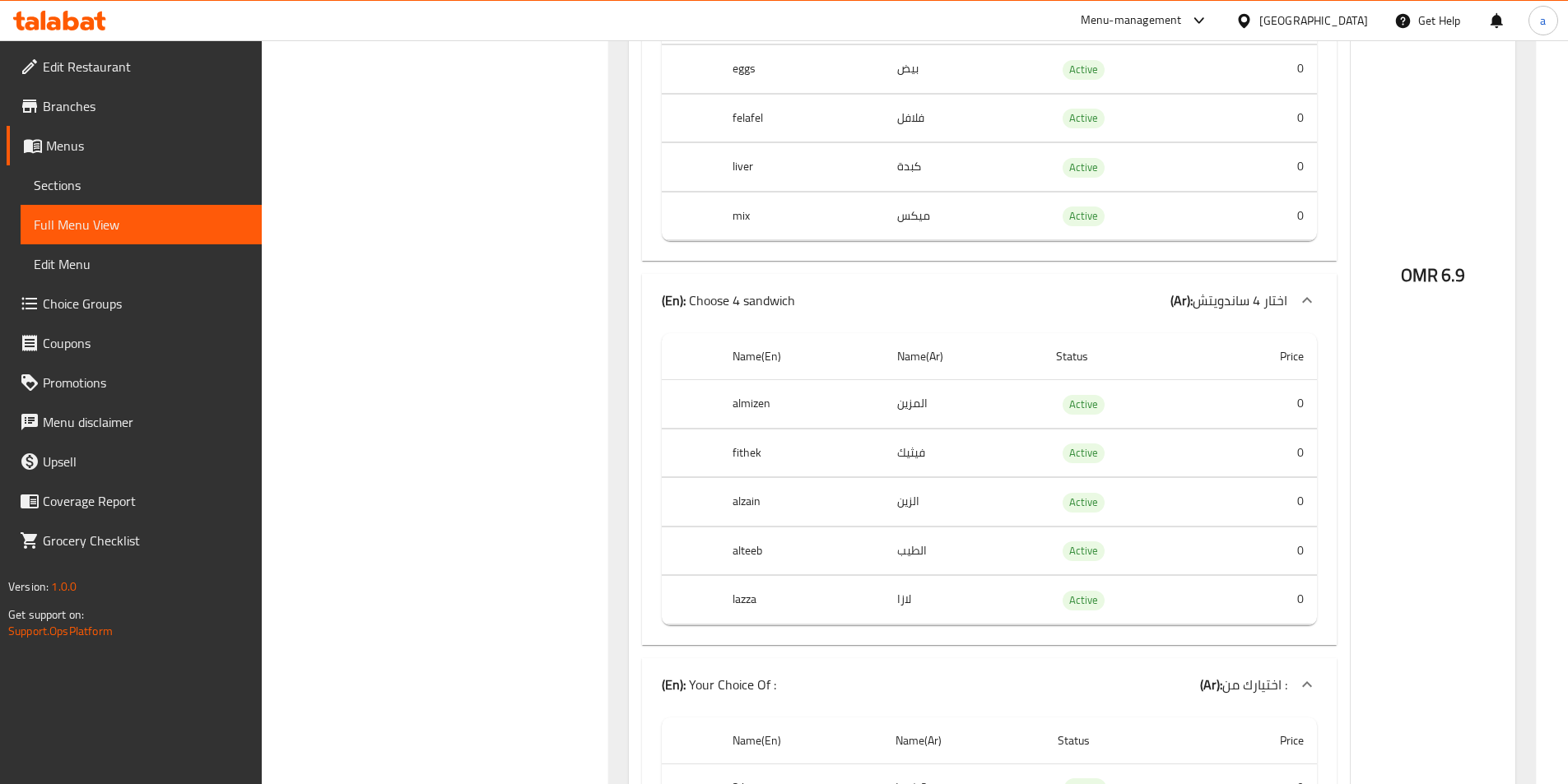
scroll to position [21749, 0]
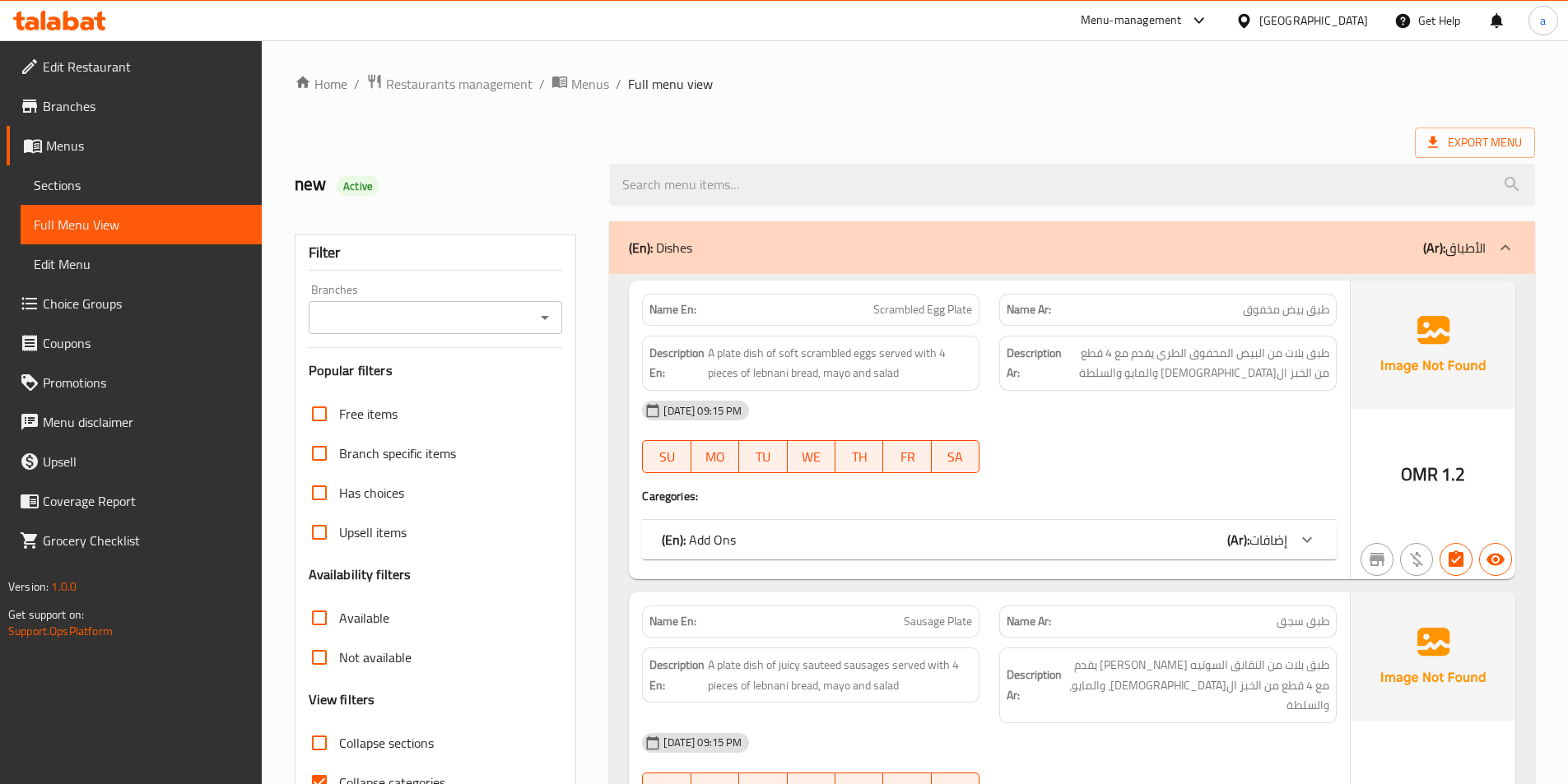
scroll to position [164, 0]
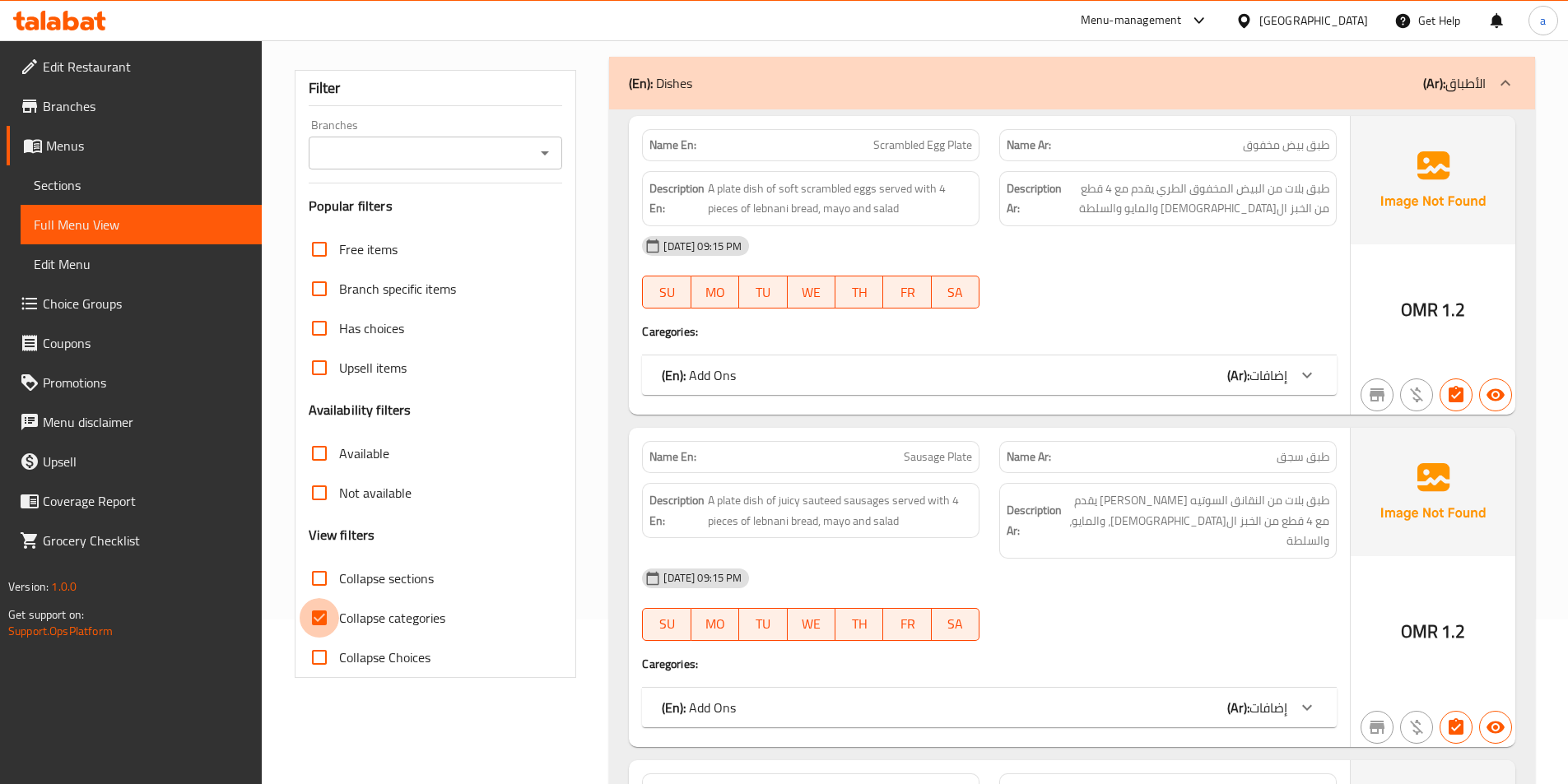
click at [327, 628] on input "Collapse categories" at bounding box center [319, 618] width 40 height 40
checkbox input "false"
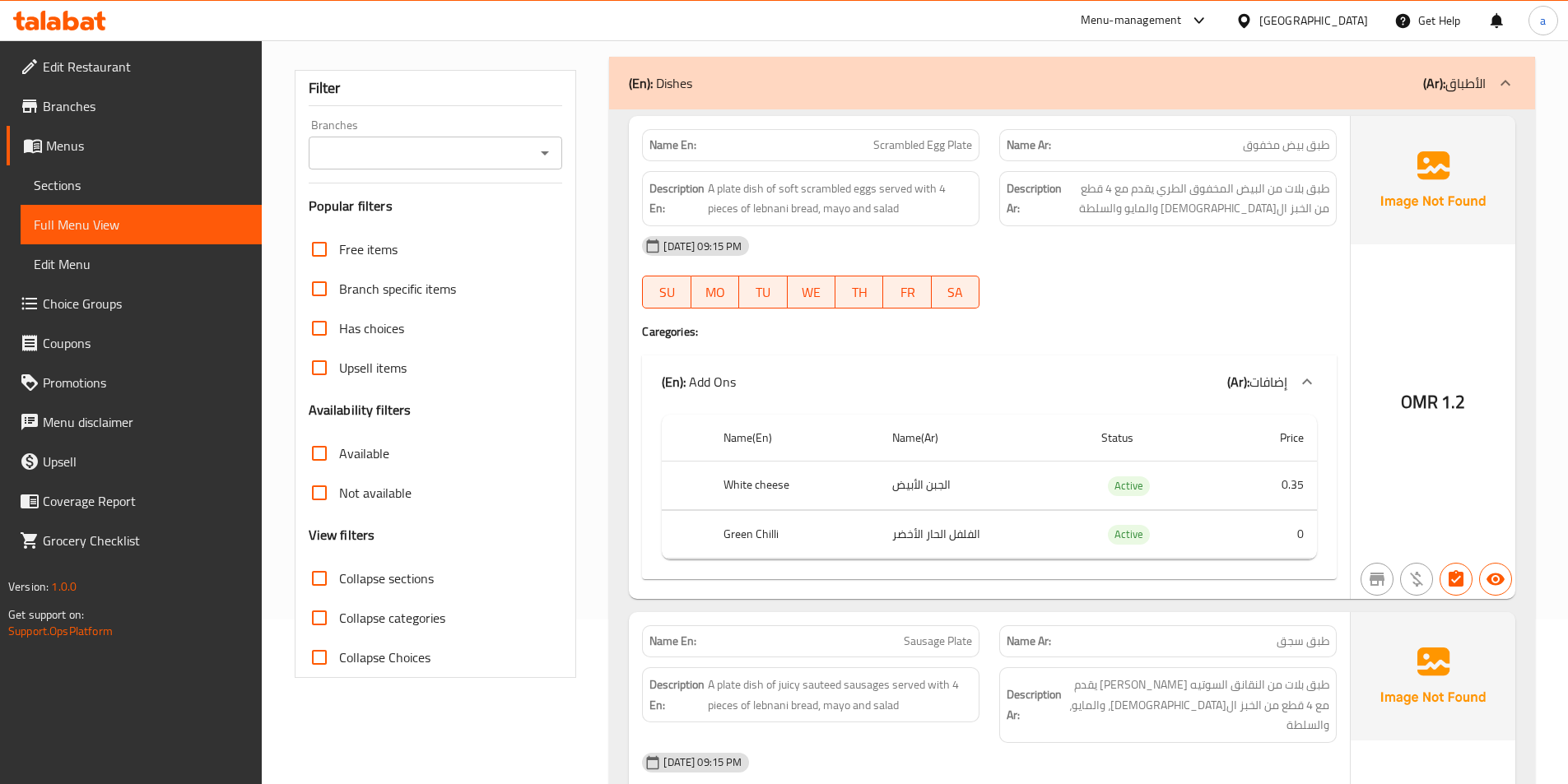
click at [321, 582] on input "Collapse sections" at bounding box center [319, 578] width 40 height 40
checkbox input "true"
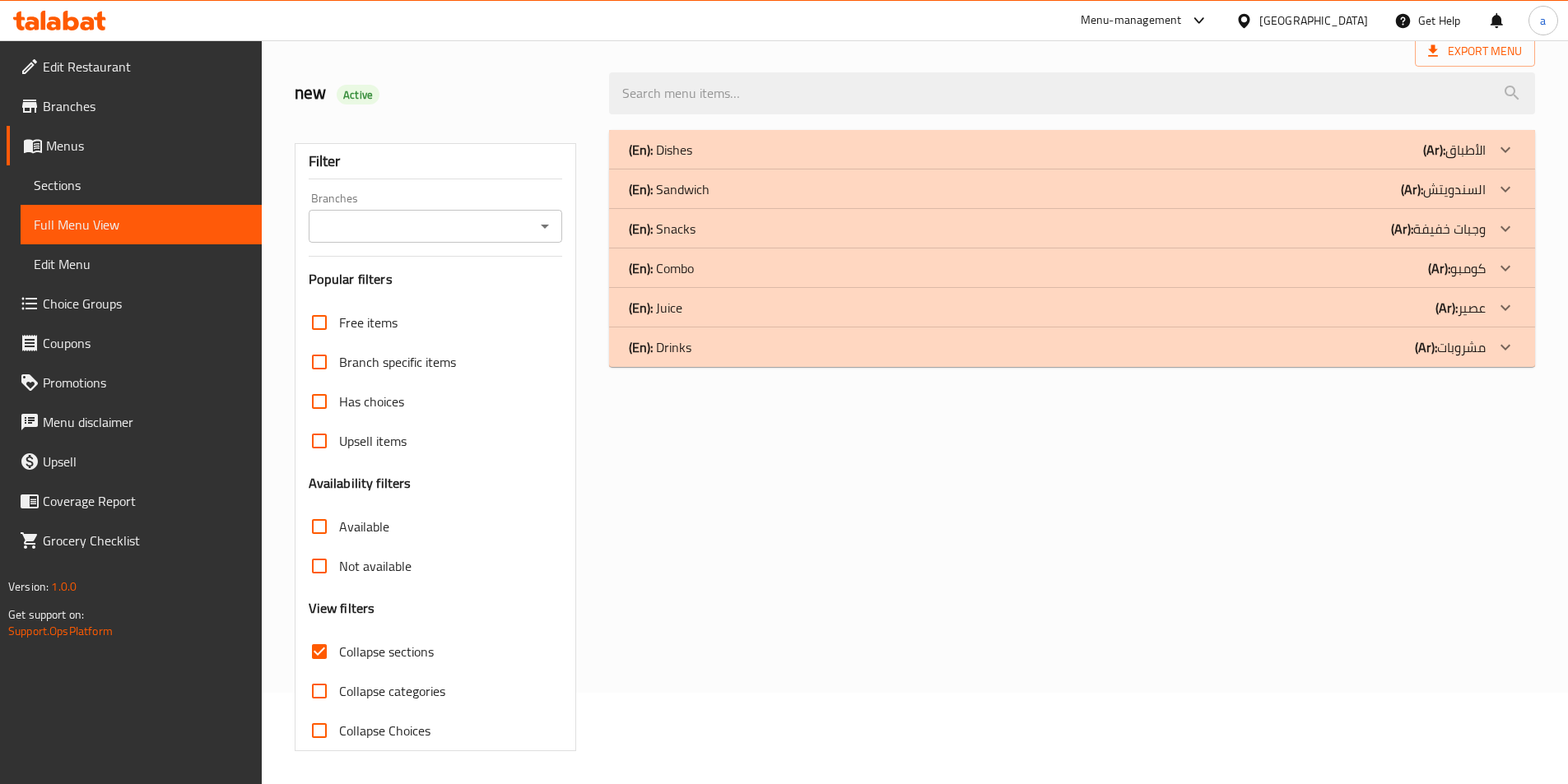
scroll to position [92, 0]
click at [879, 159] on div "(En): Combo (Ar): كومبو" at bounding box center [1057, 149] width 857 height 19
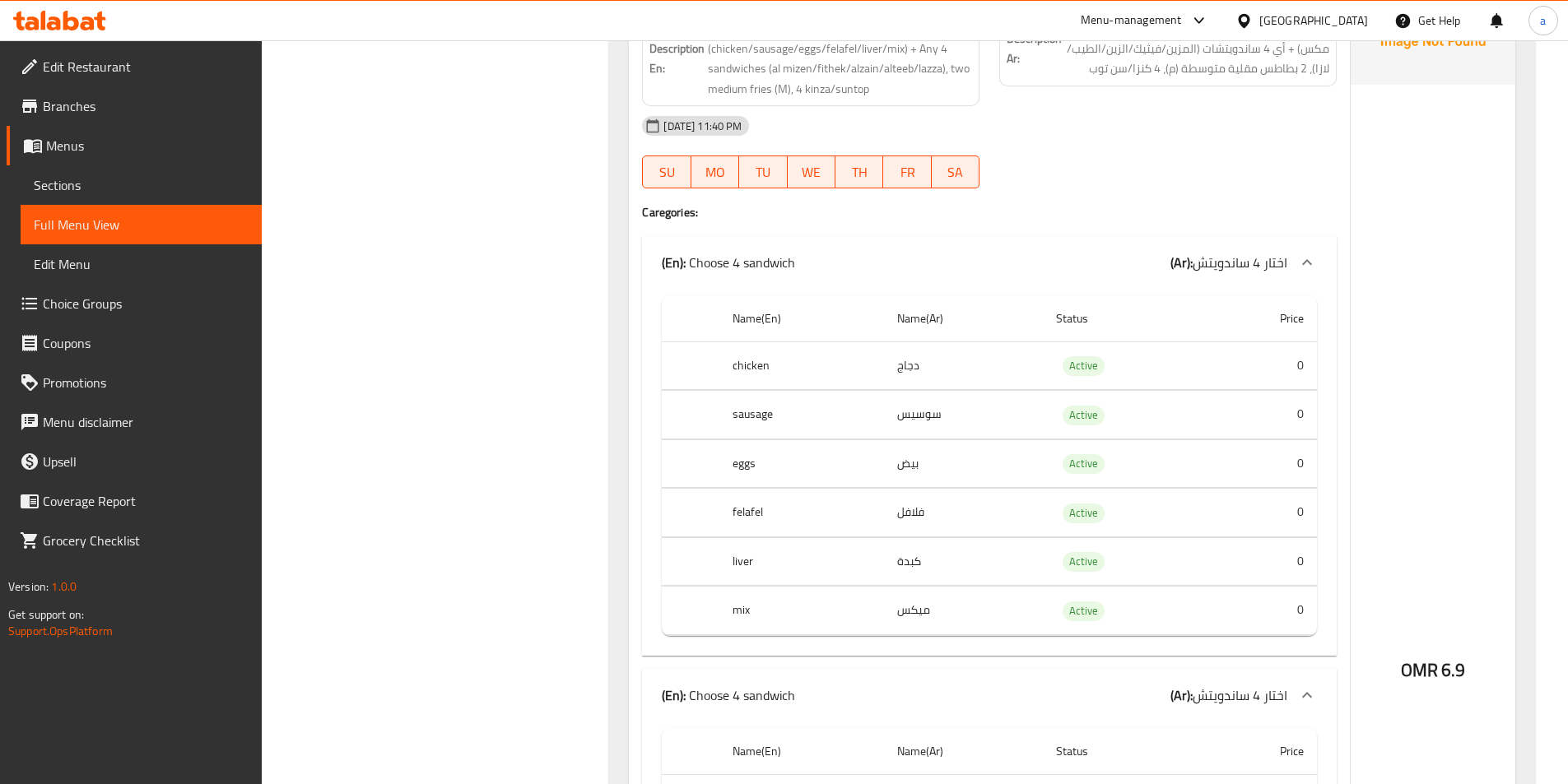
scroll to position [5009, 0]
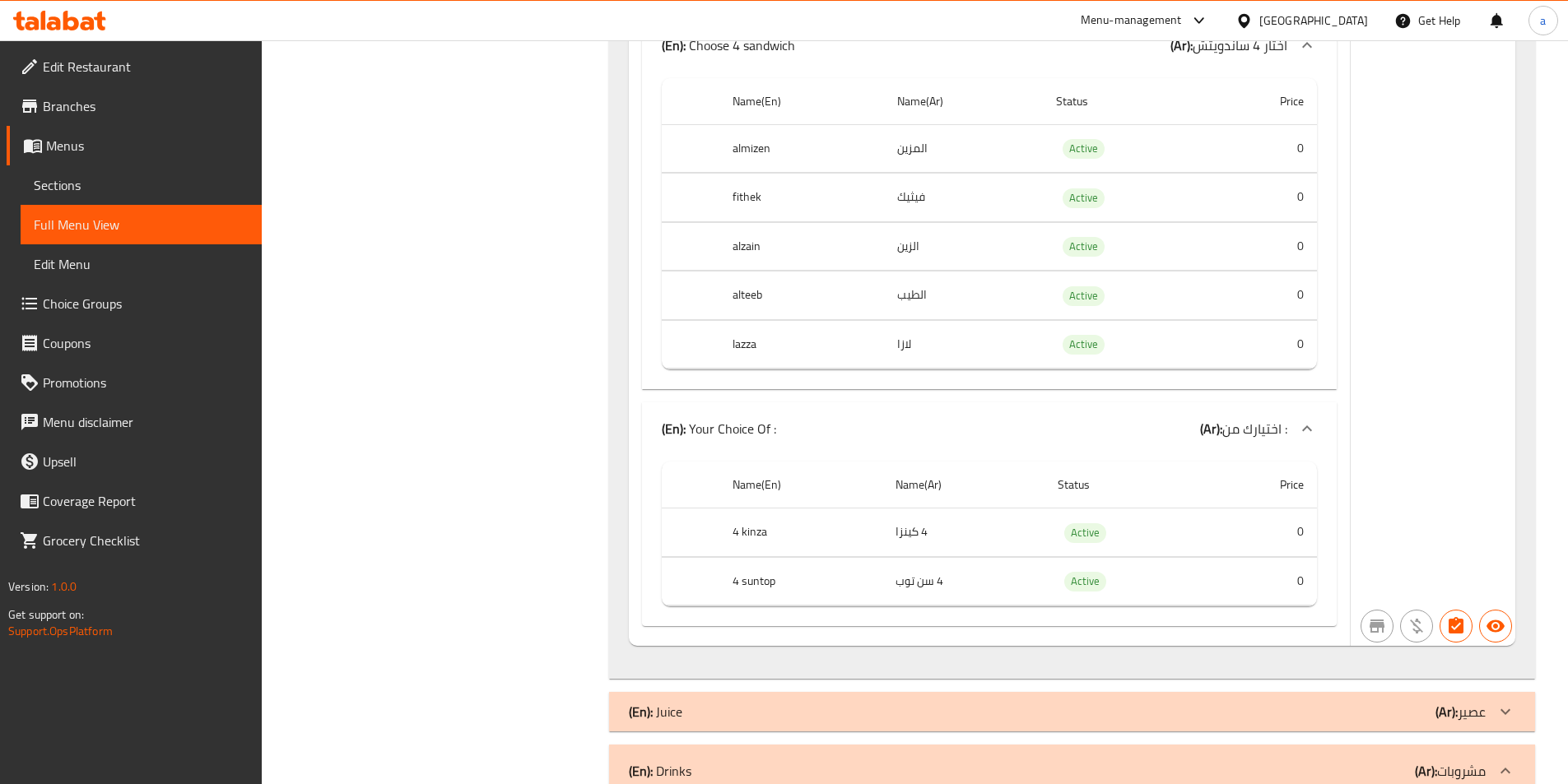
scroll to position [5503, 0]
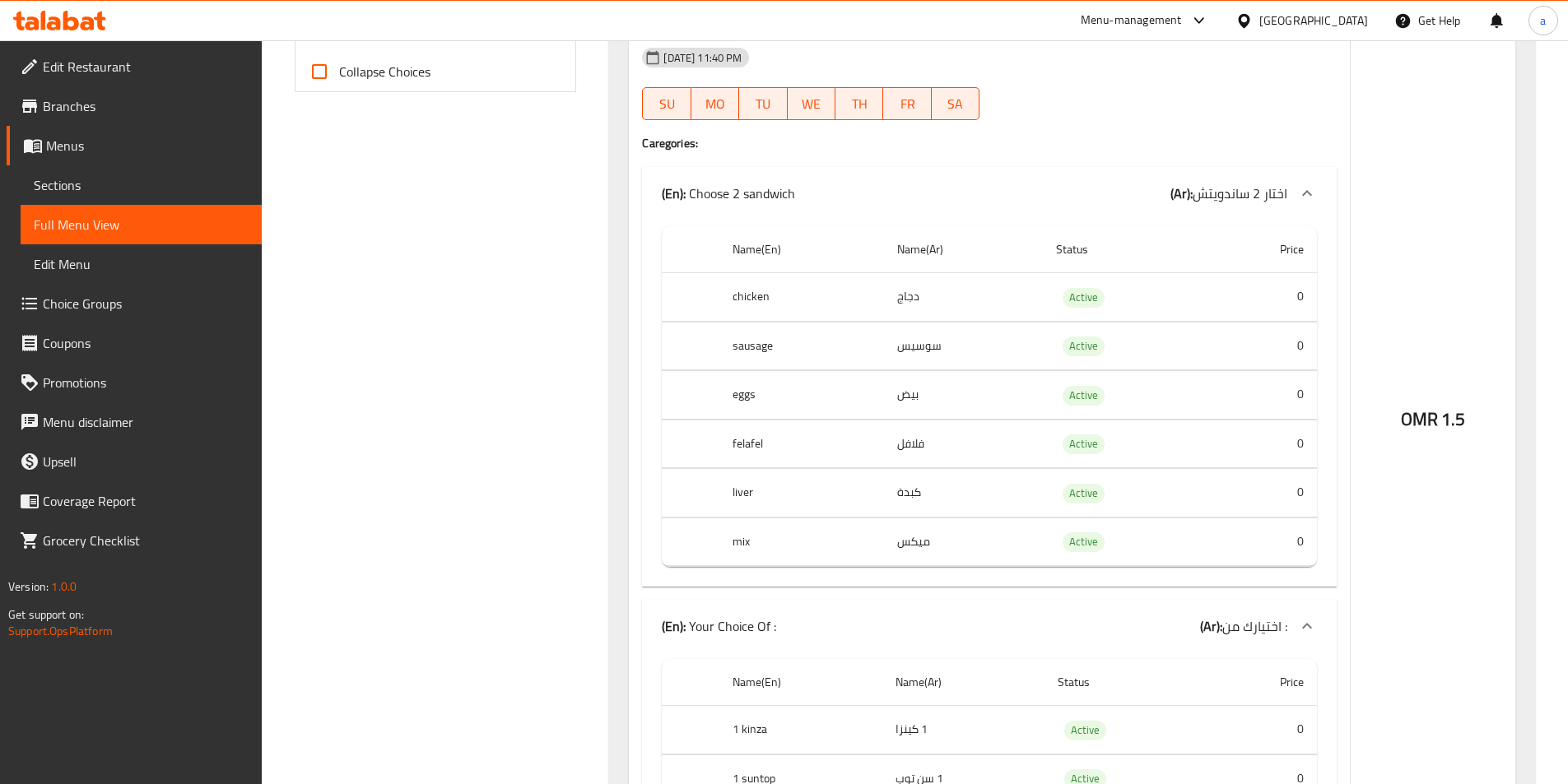
scroll to position [0, 0]
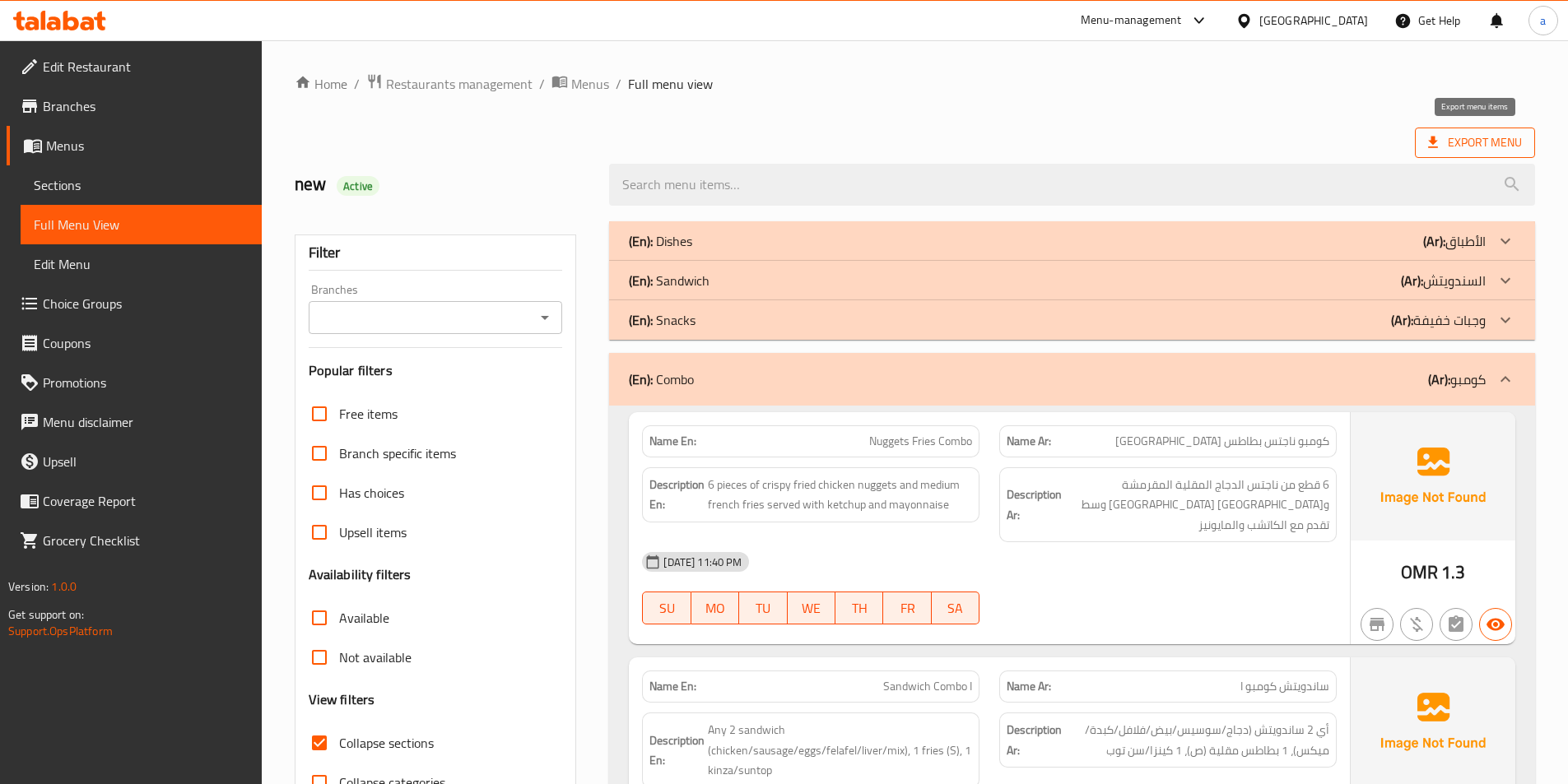
click at [1487, 133] on span "Export Menu" at bounding box center [1475, 142] width 94 height 20
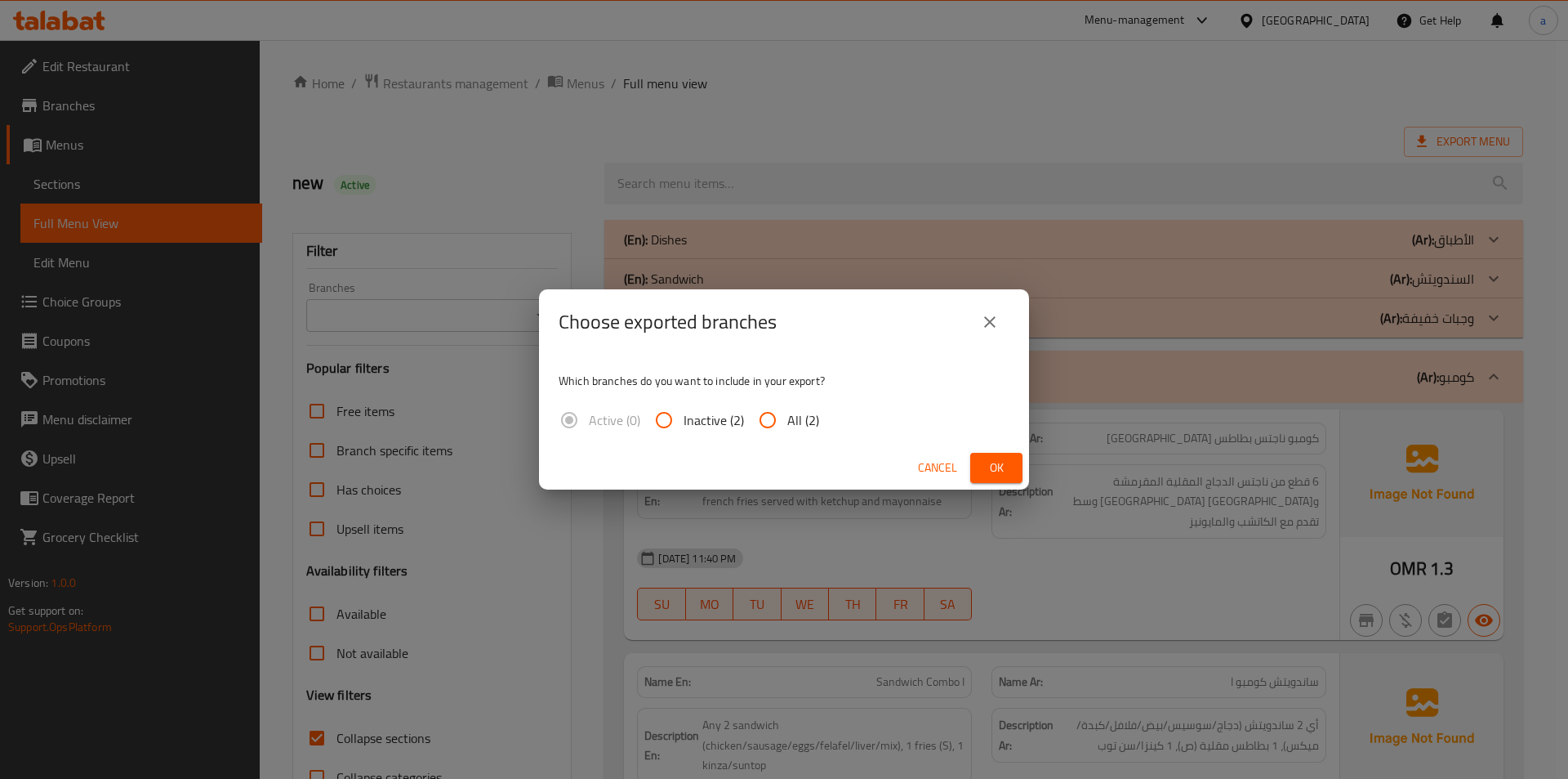
click at [789, 432] on label "All (2)" at bounding box center [784, 420] width 71 height 40
click at [788, 432] on input "All (2)" at bounding box center [768, 420] width 40 height 40
radio input "true"
click at [1003, 465] on span "Ok" at bounding box center [997, 467] width 26 height 20
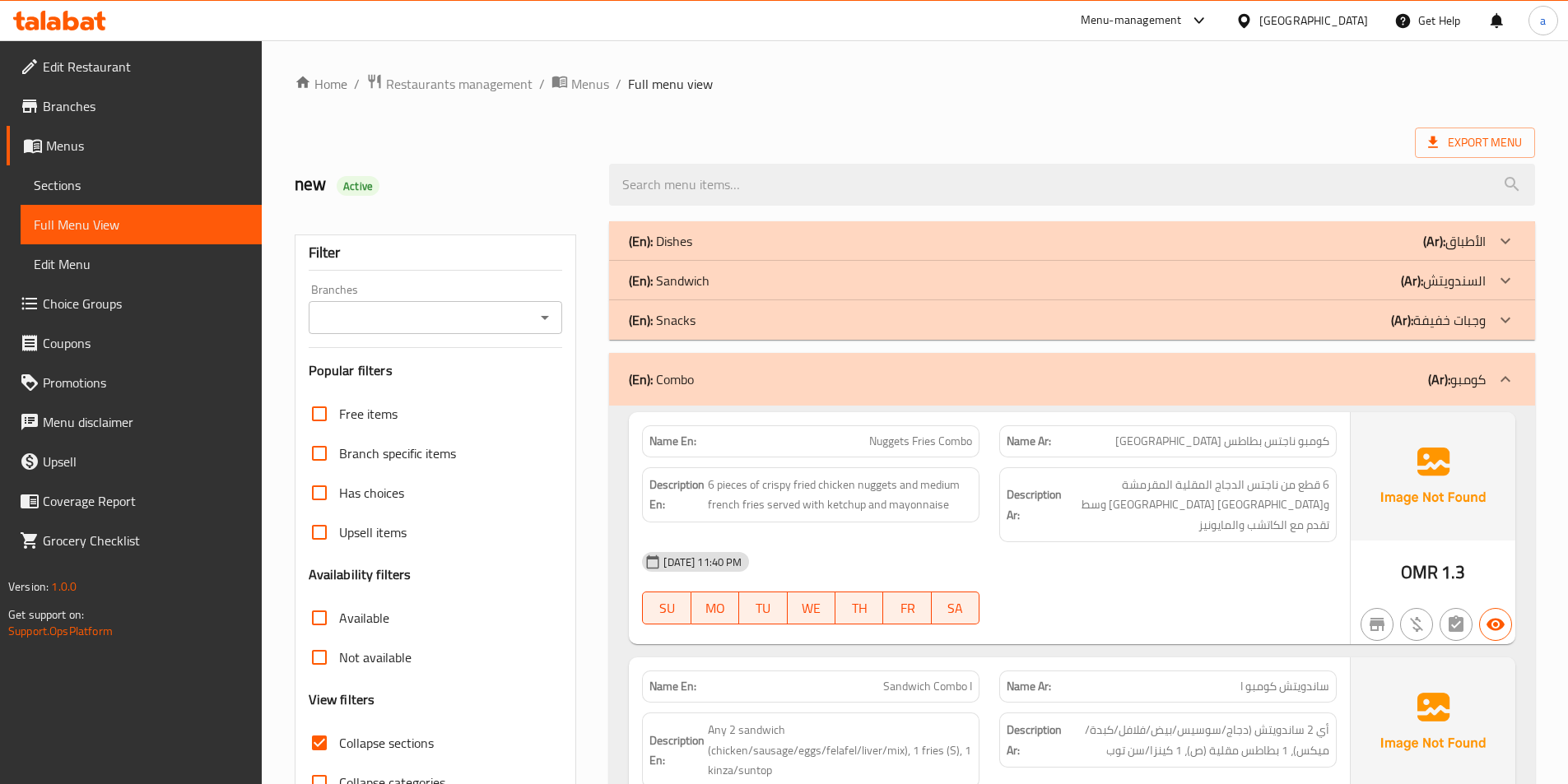
click at [1434, 510] on img at bounding box center [1433, 475] width 165 height 128
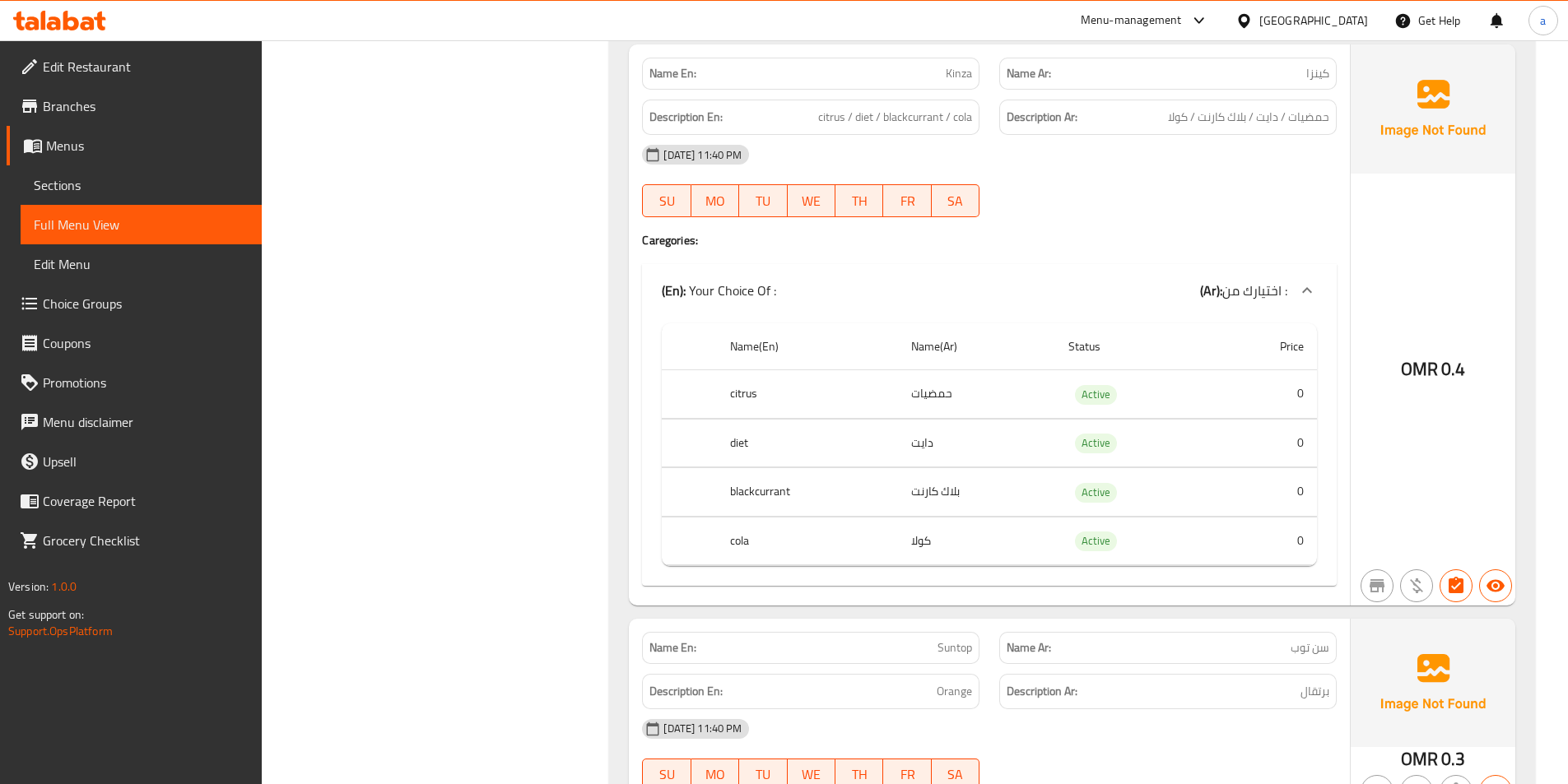
scroll to position [6334, 0]
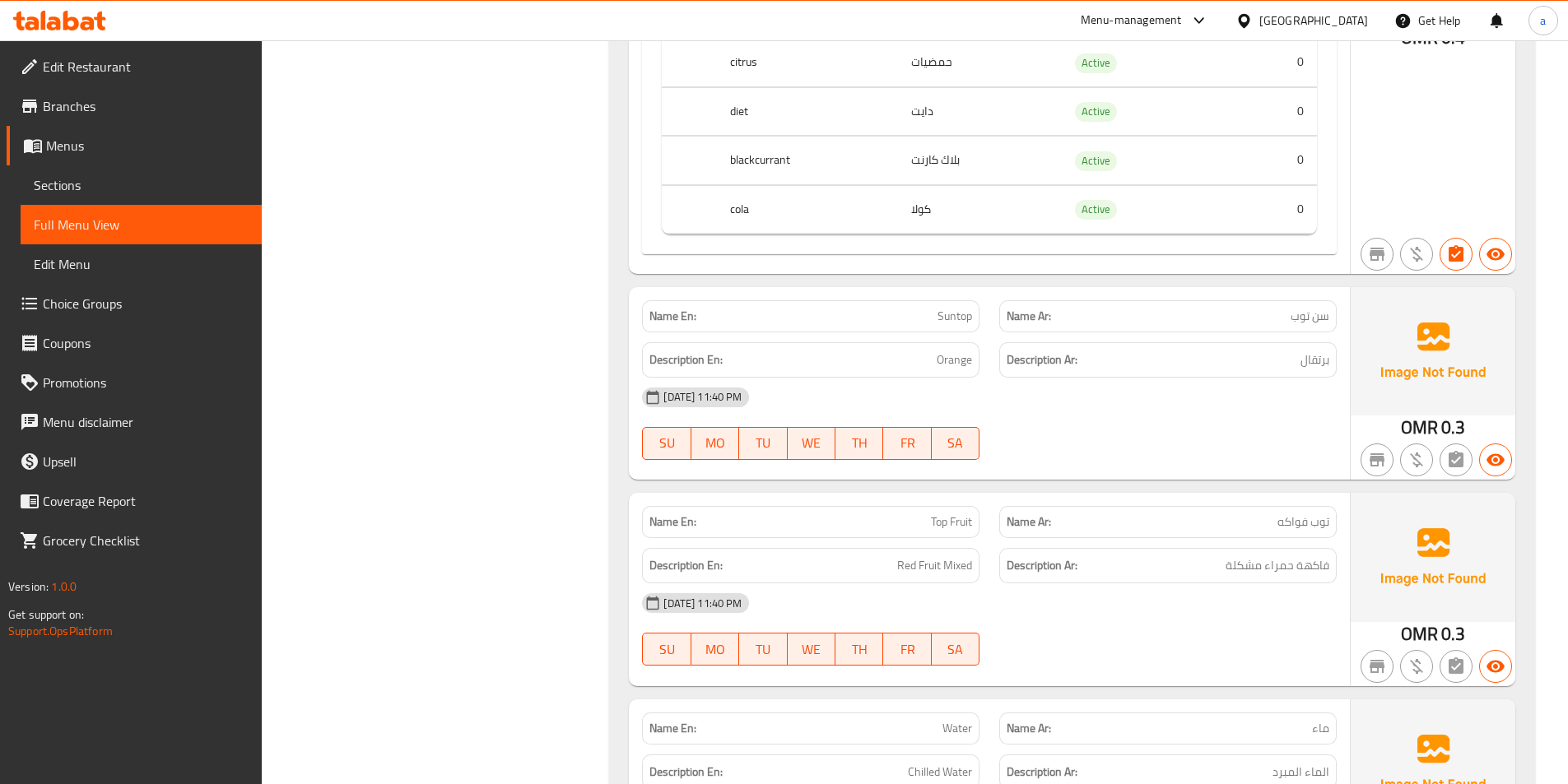
scroll to position [6396, 0]
